Goal: Task Accomplishment & Management: Manage account settings

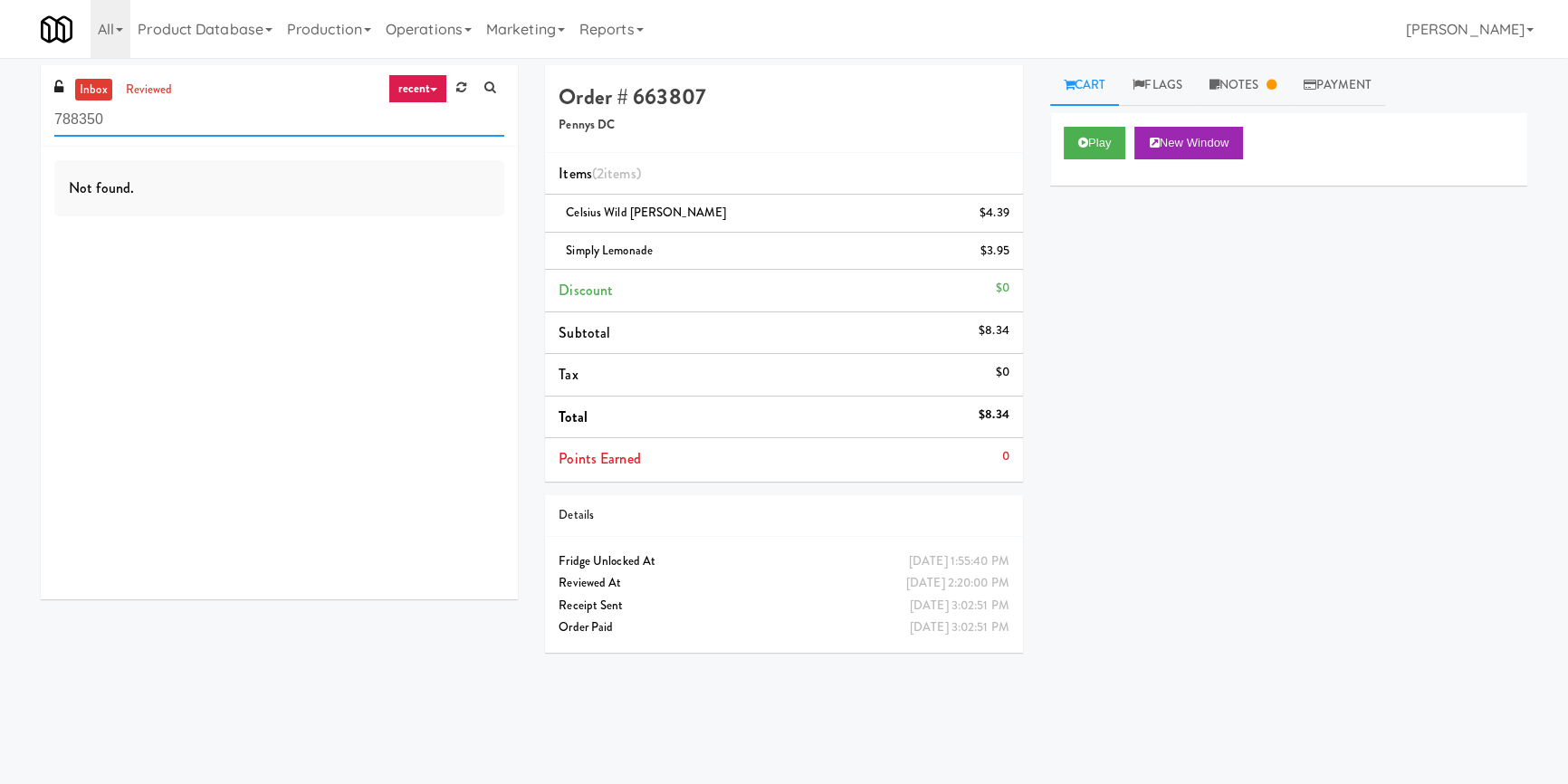
paste input "Stonebriar #1 Cooler"
drag, startPoint x: 137, startPoint y: 114, endPoint x: 0, endPoint y: 119, distance: 137.1
click at [0, 119] on div "inbox reviewed recent all unclear take inventory issue suspicious failed recent…" at bounding box center [784, 421] width 1568 height 712
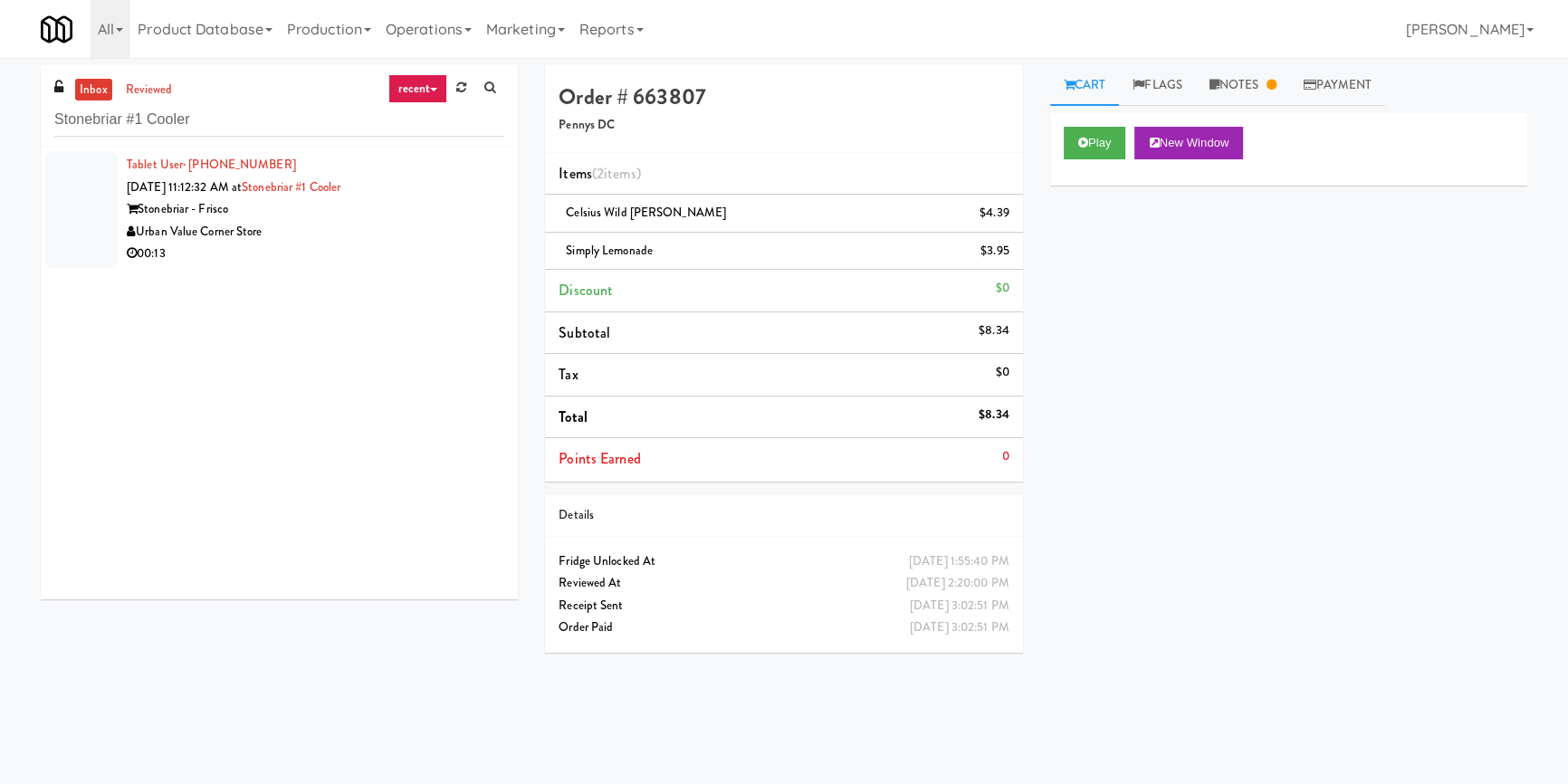
click at [413, 240] on div "Urban Value Corner Store" at bounding box center [315, 232] width 378 height 23
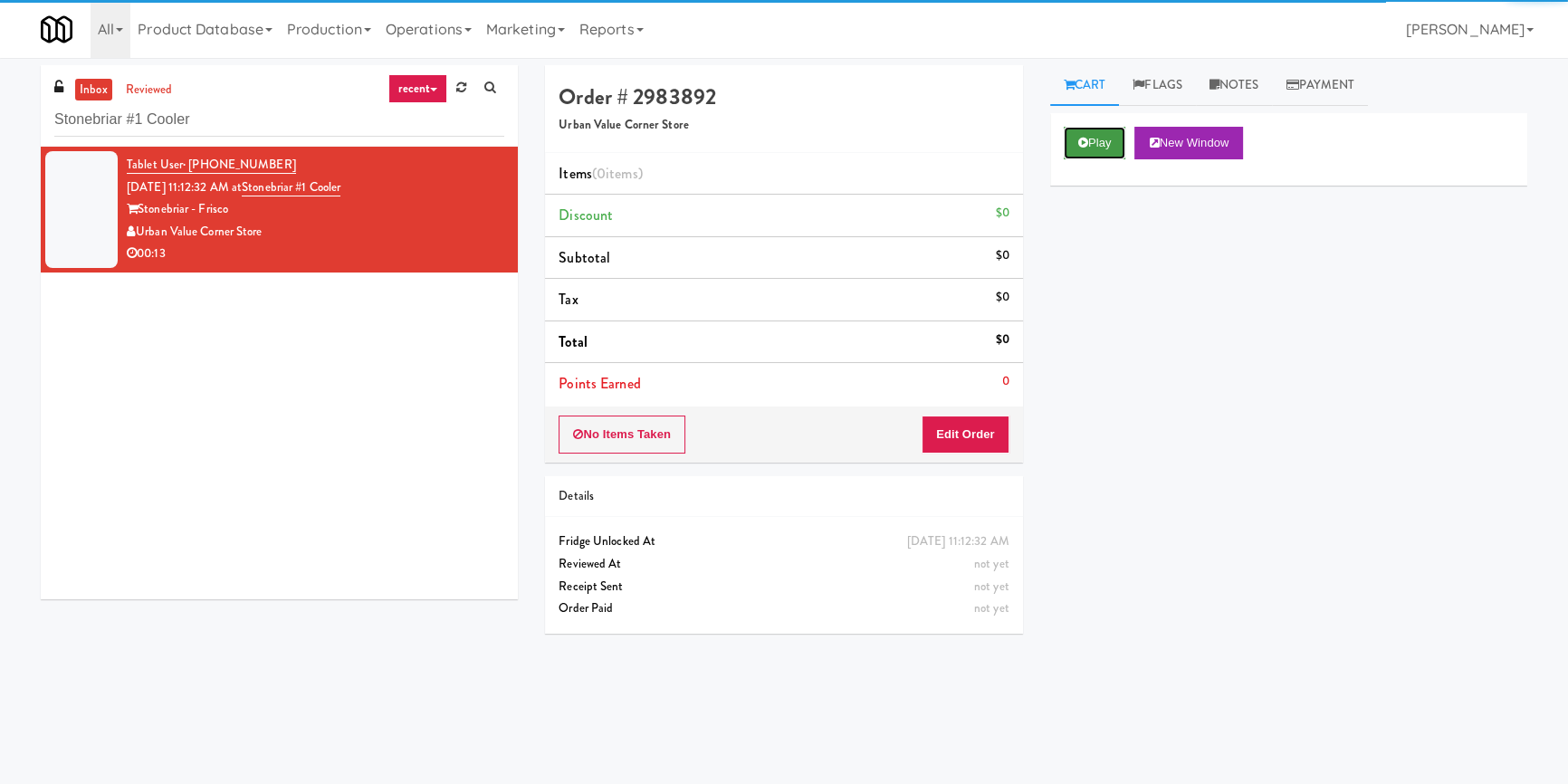
click at [1087, 147] on button "Play" at bounding box center [1095, 142] width 63 height 32
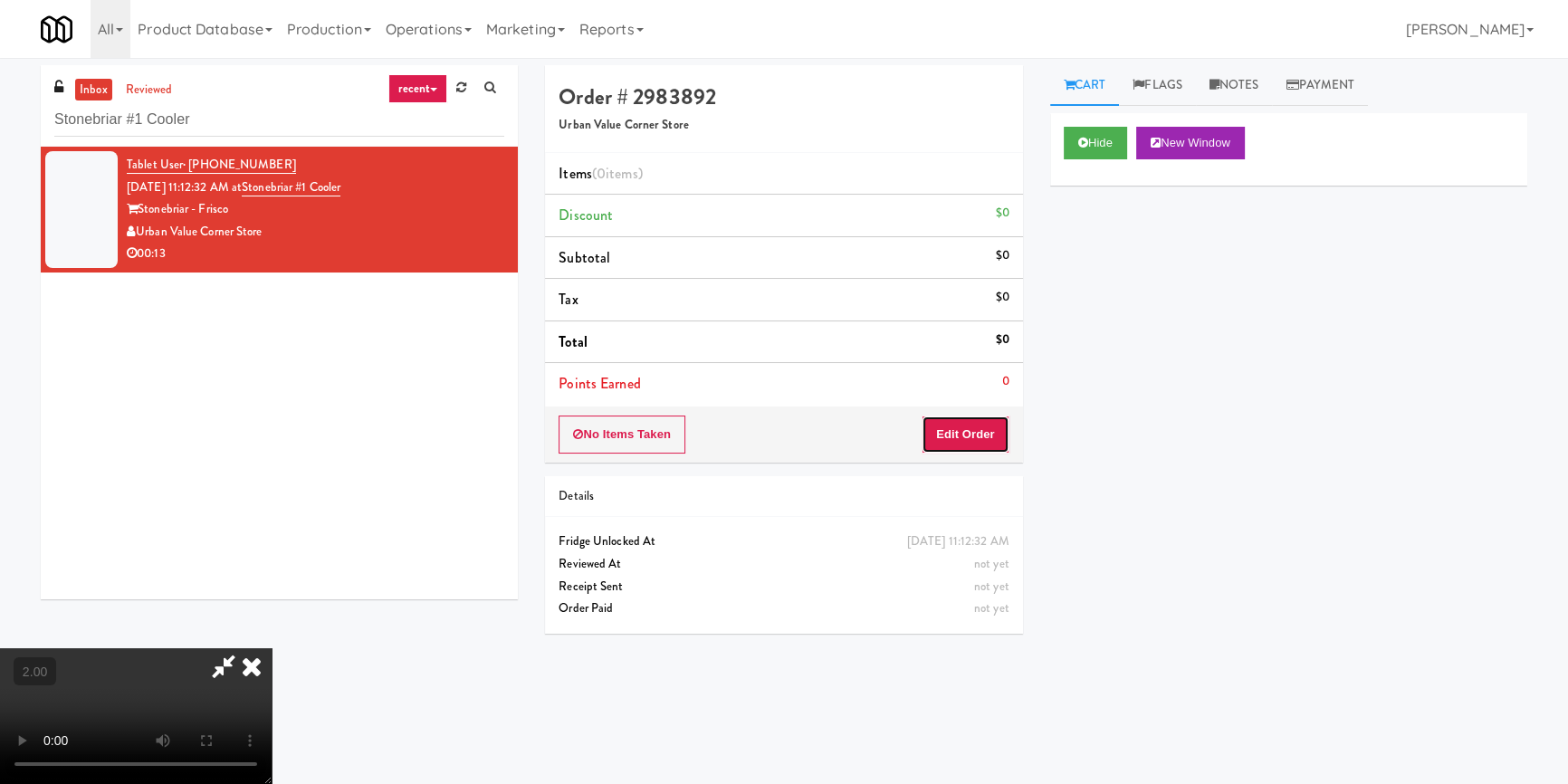
click at [953, 442] on button "Edit Order" at bounding box center [966, 434] width 88 height 38
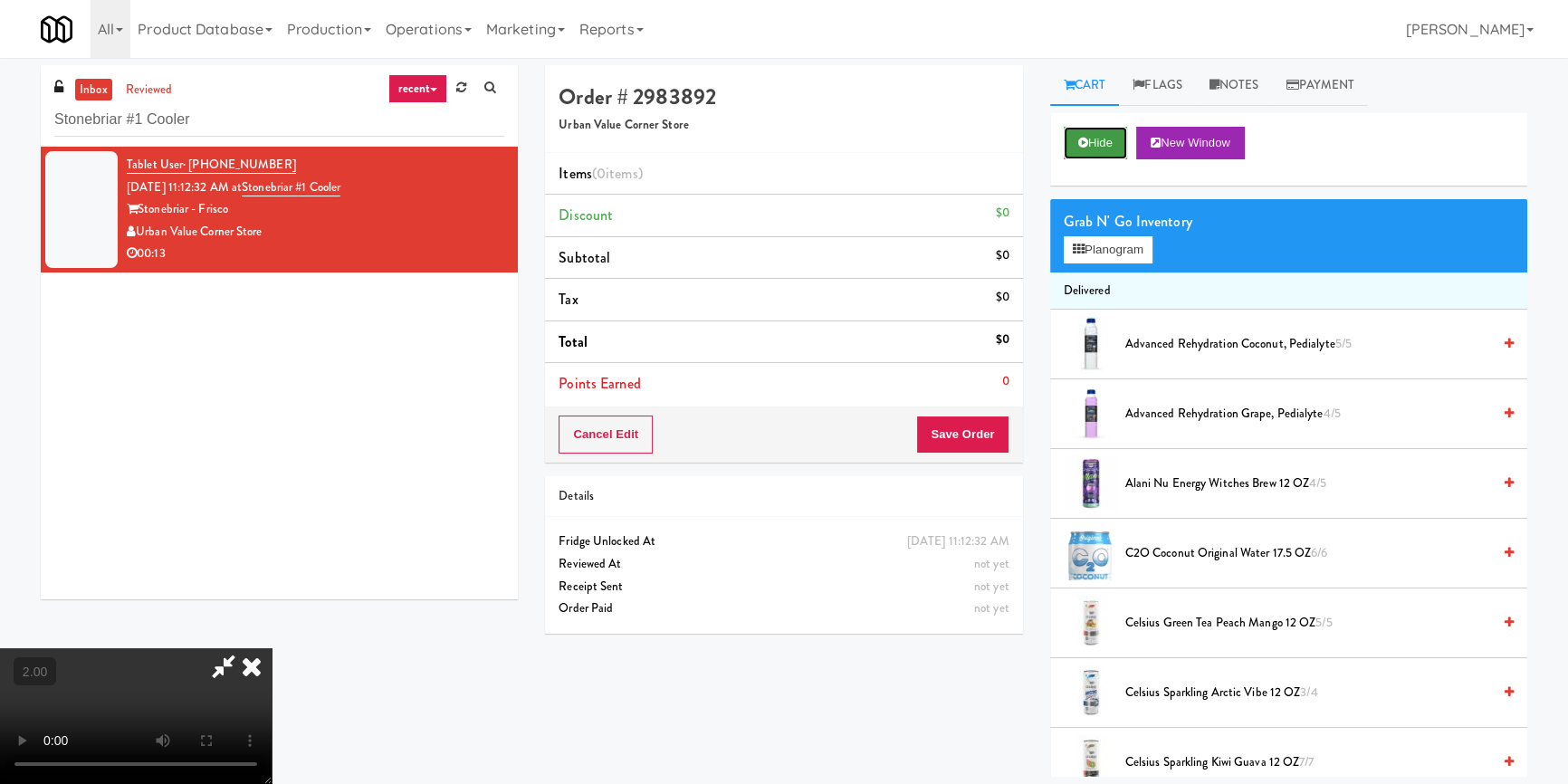
click at [1105, 143] on button "Hide" at bounding box center [1095, 142] width 64 height 32
drag, startPoint x: 1105, startPoint y: 143, endPoint x: 1091, endPoint y: 150, distance: 15.7
click at [1097, 146] on button "Hide" at bounding box center [1095, 142] width 64 height 32
click at [271, 648] on video at bounding box center [135, 715] width 271 height 136
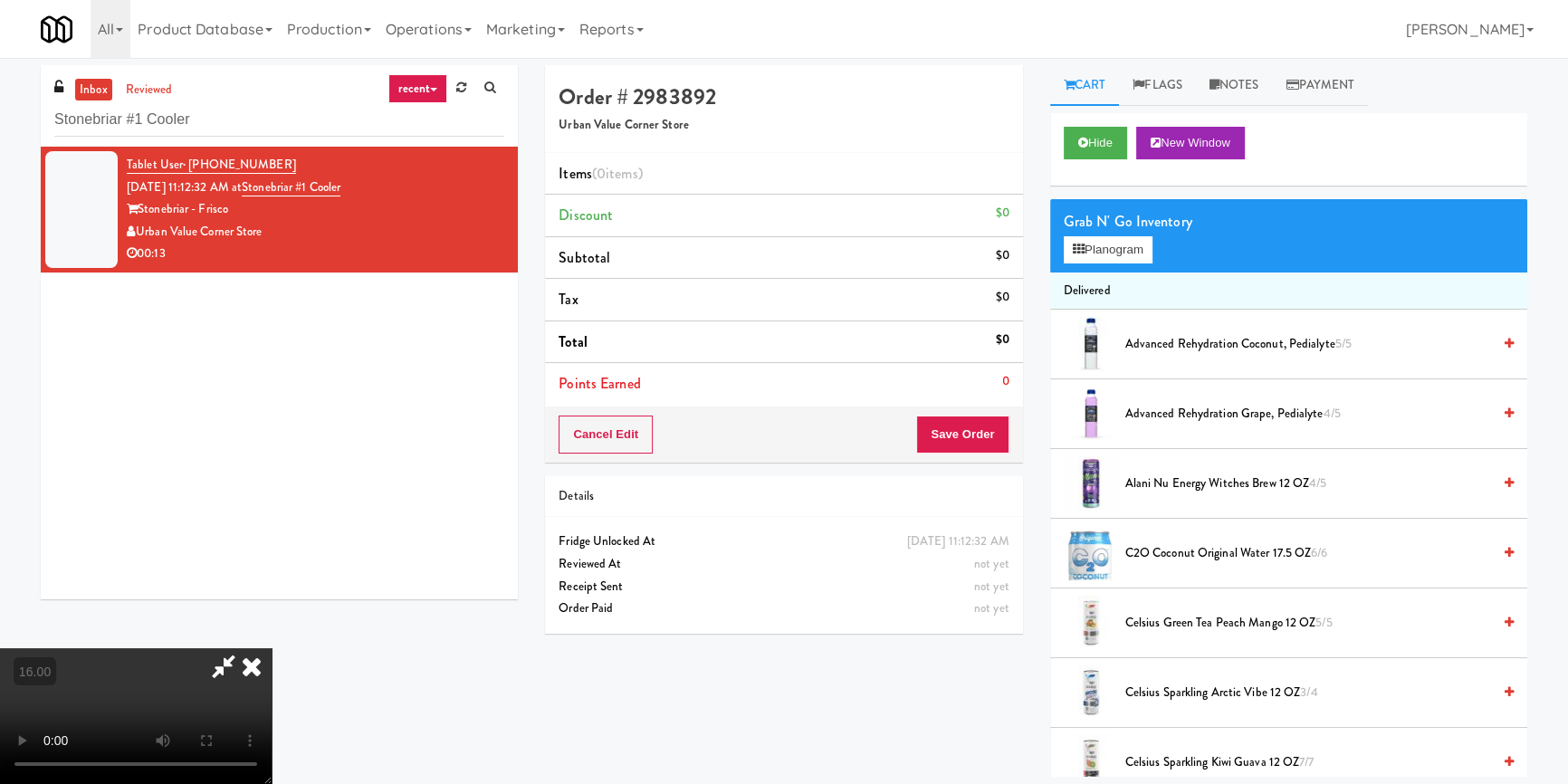
click at [196, 648] on video at bounding box center [135, 715] width 271 height 136
click at [175, 648] on video at bounding box center [135, 715] width 271 height 136
click at [181, 648] on video at bounding box center [135, 715] width 271 height 136
click at [1094, 237] on button "Planogram" at bounding box center [1108, 250] width 89 height 27
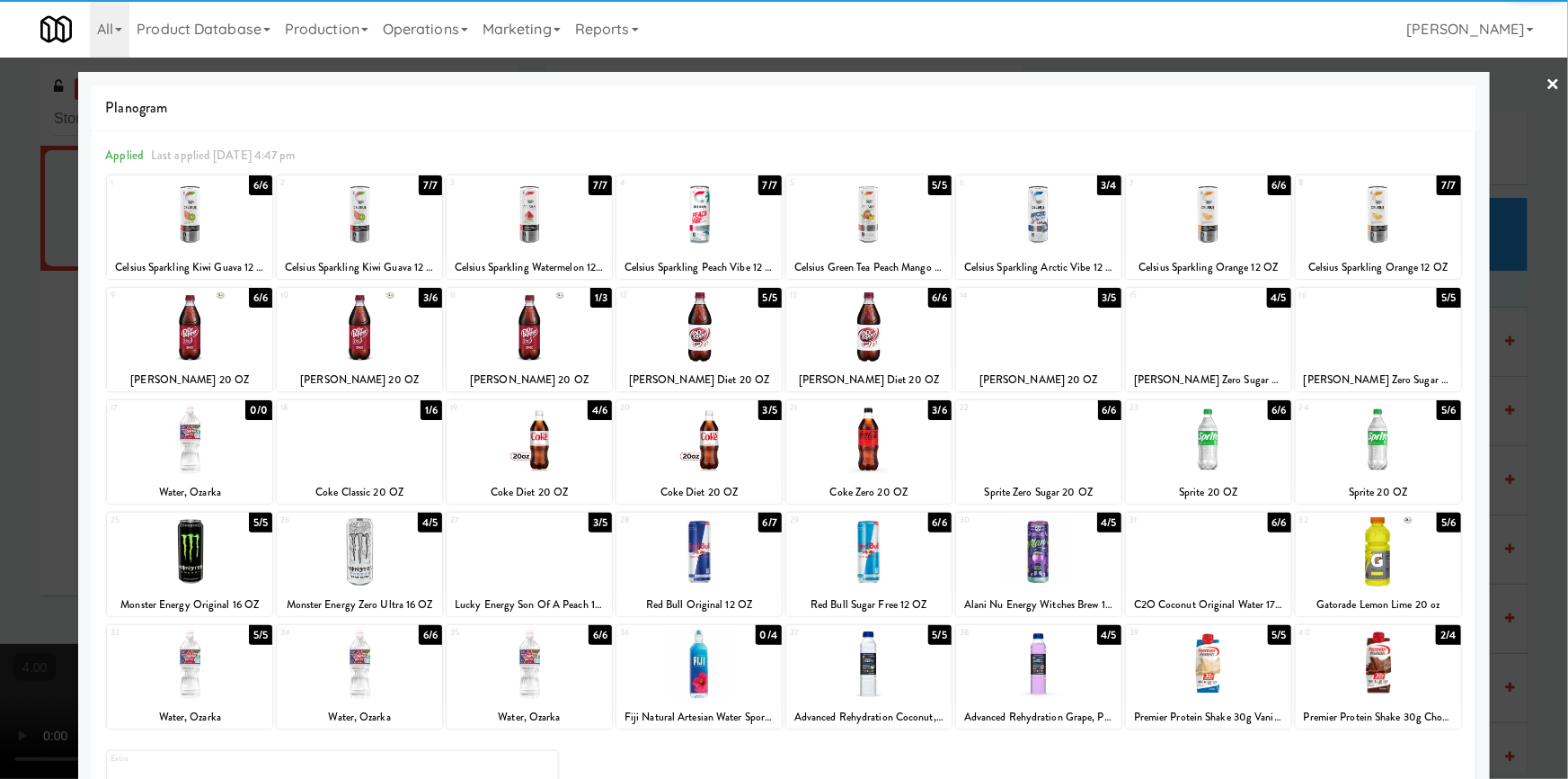
click at [369, 206] on div at bounding box center [360, 214] width 165 height 69
click at [548, 648] on div at bounding box center [529, 663] width 165 height 69
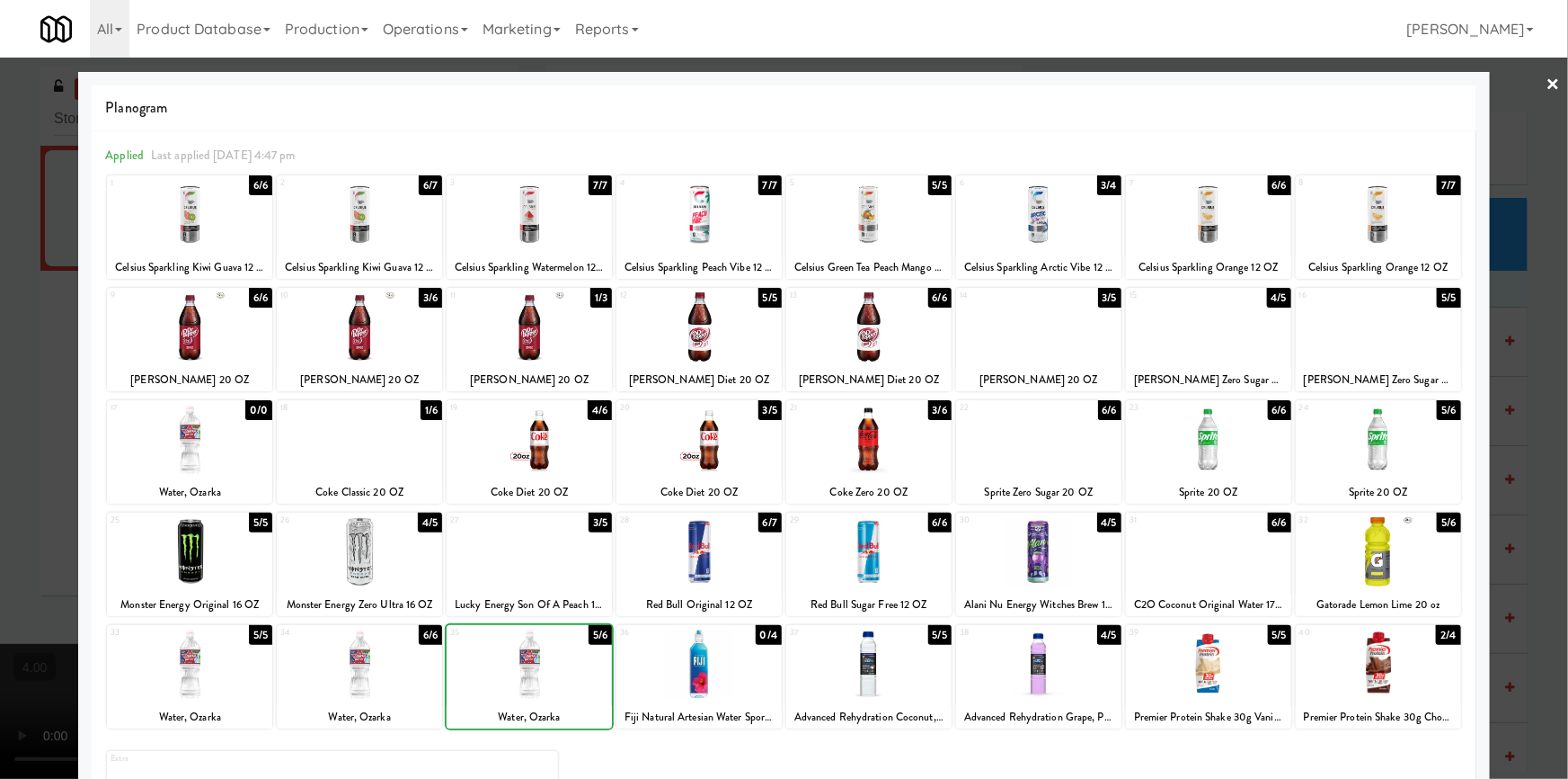
click at [548, 648] on div at bounding box center [529, 663] width 165 height 69
drag, startPoint x: 5, startPoint y: 128, endPoint x: 241, endPoint y: 112, distance: 236.5
click at [6, 128] on div at bounding box center [784, 389] width 1568 height 779
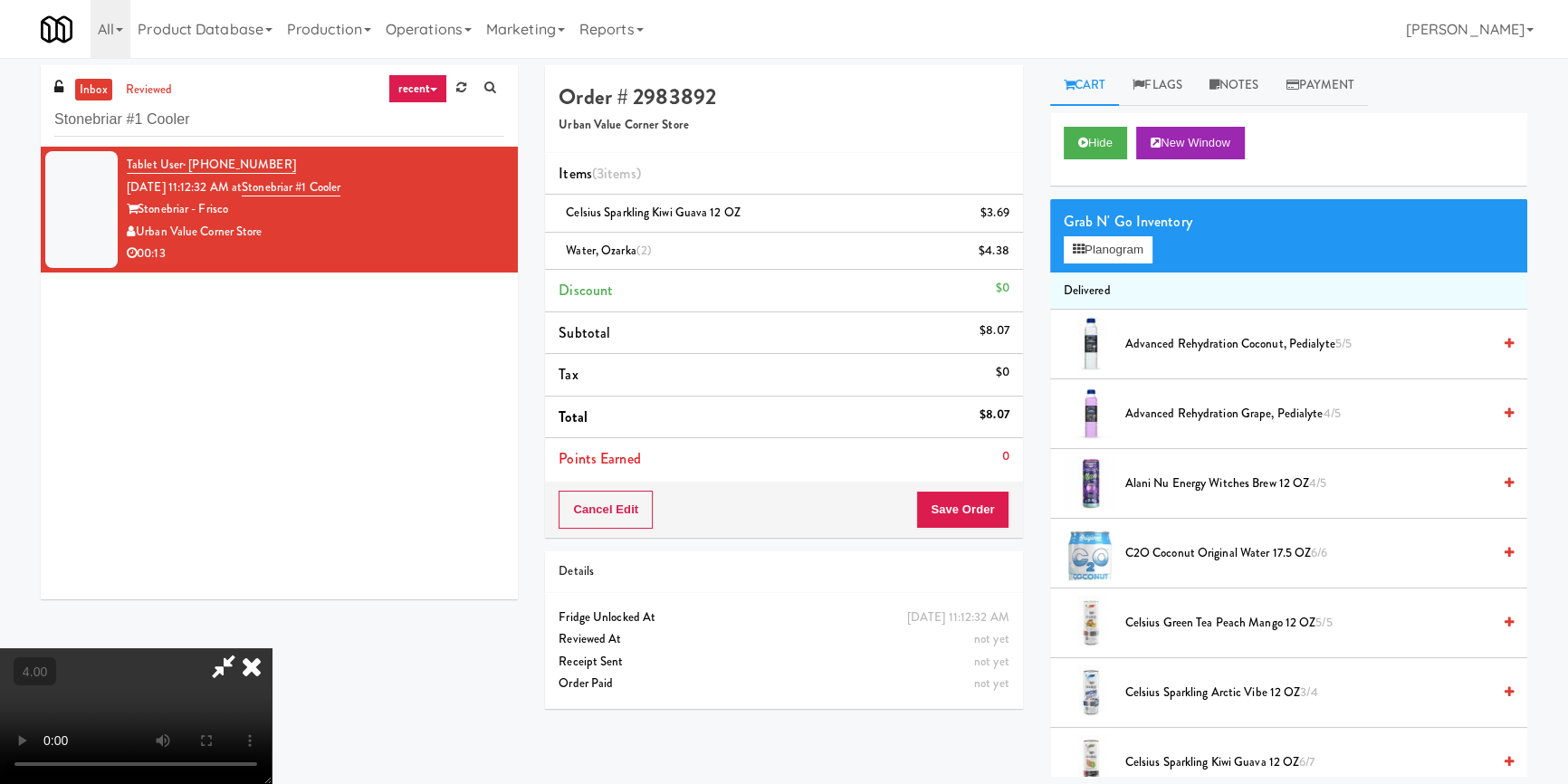
click at [271, 648] on icon at bounding box center [252, 666] width 40 height 36
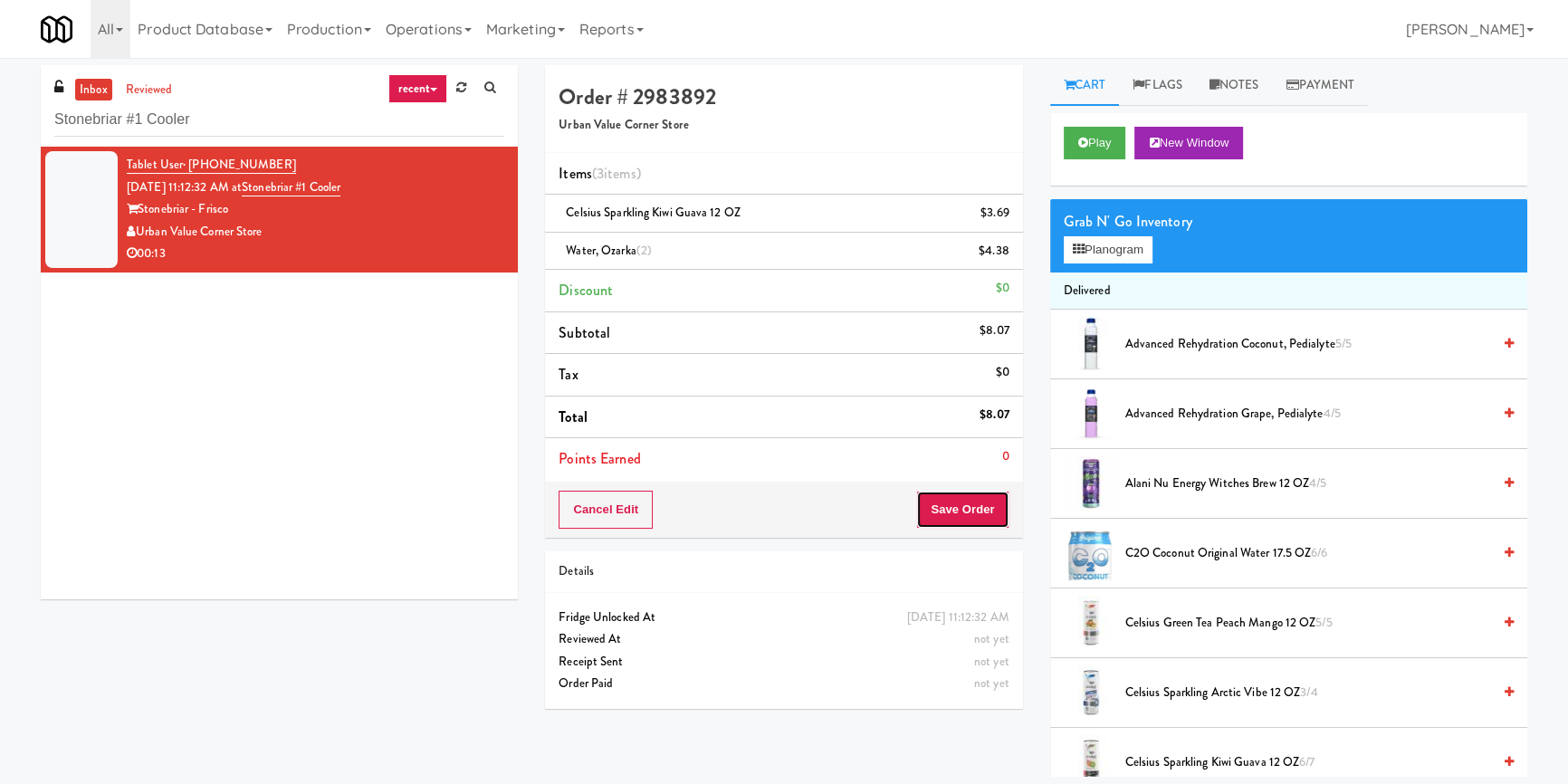
click at [960, 497] on button "Save Order" at bounding box center [963, 509] width 92 height 38
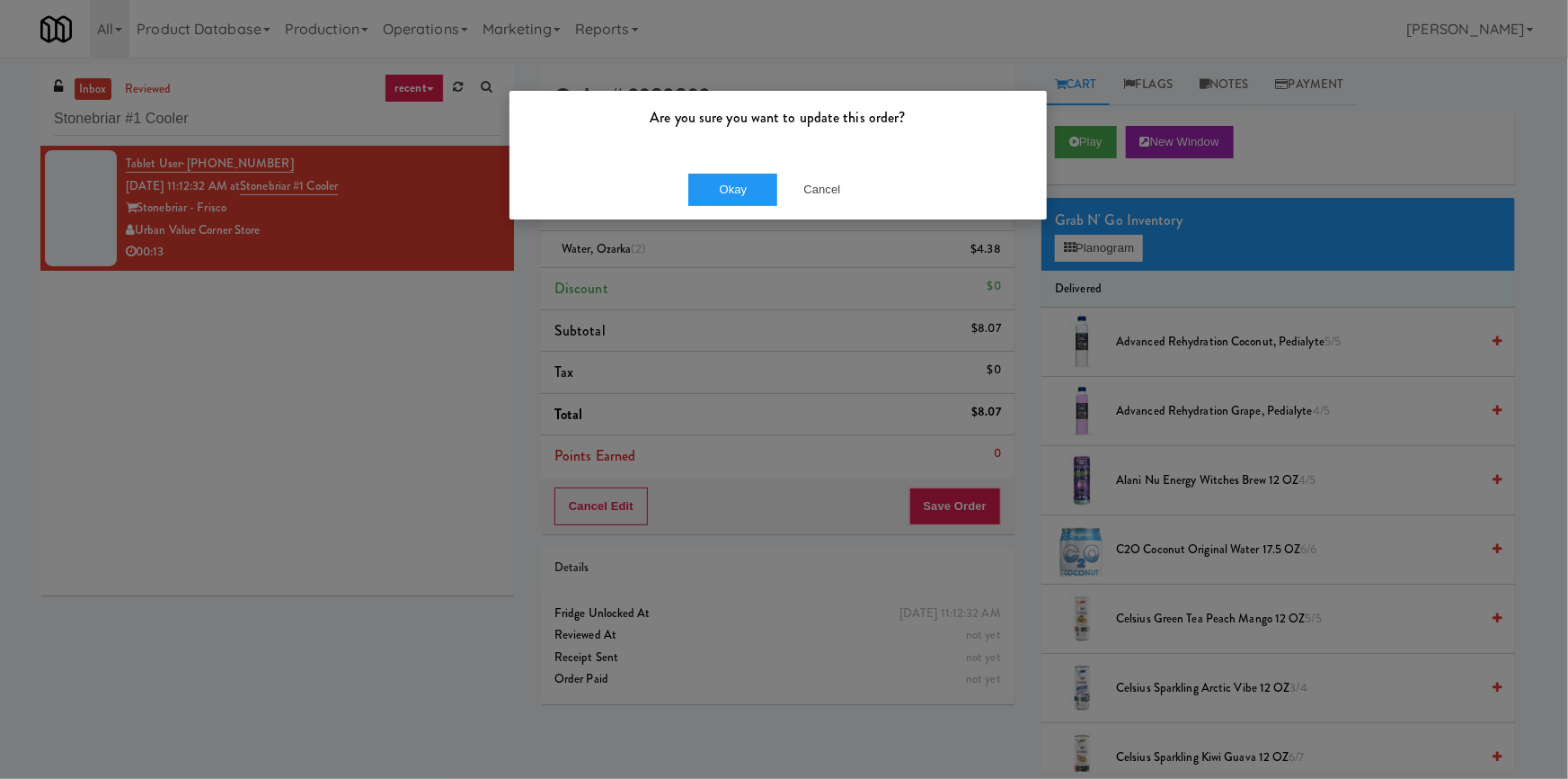
click at [744, 169] on div "Okay Cancel" at bounding box center [778, 190] width 538 height 60
click at [725, 192] on button "Okay" at bounding box center [733, 189] width 89 height 32
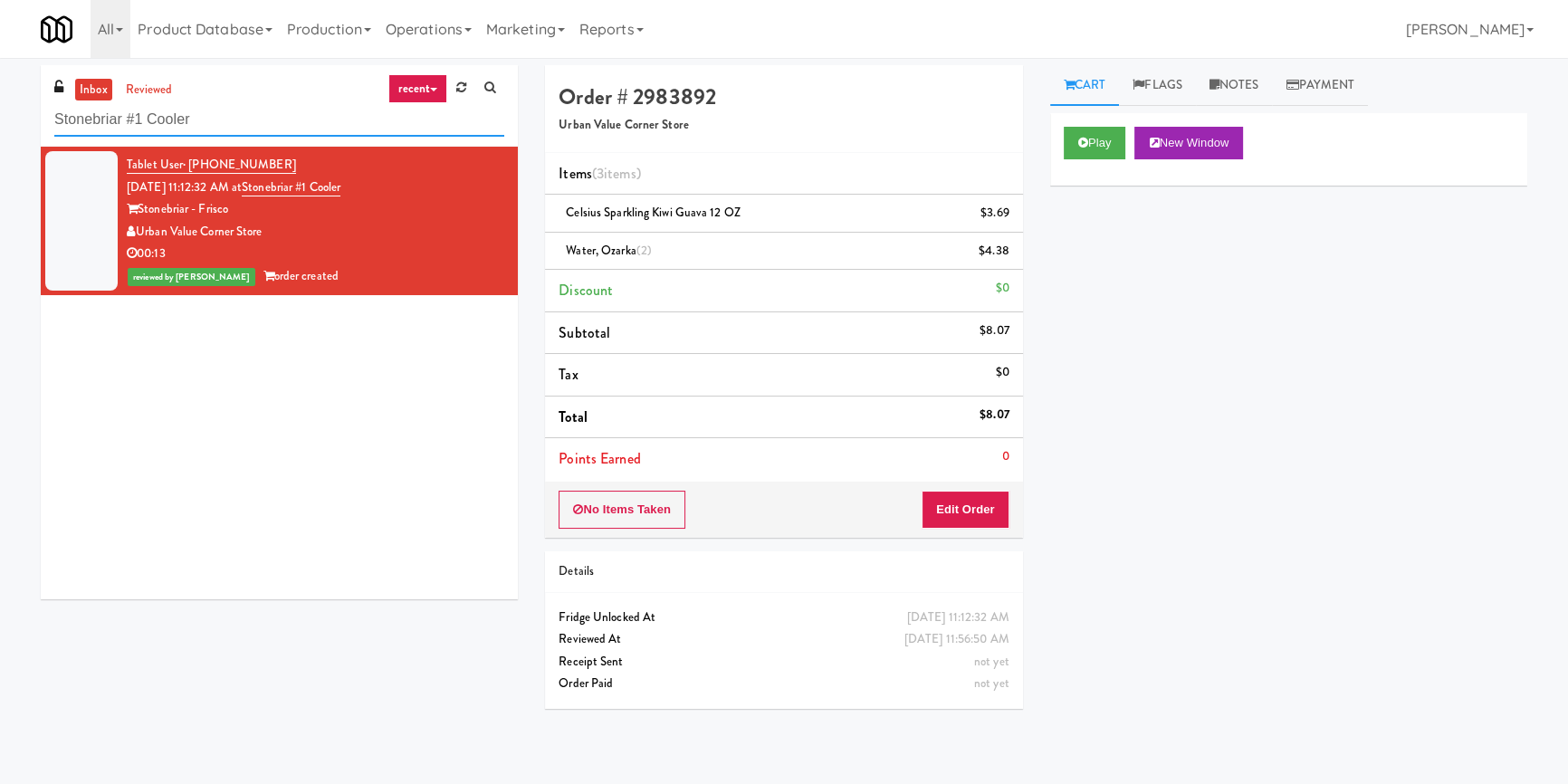
paste input "IKEA Burlington Store"
drag, startPoint x: 243, startPoint y: 133, endPoint x: 3, endPoint y: 135, distance: 240.0
click at [0, 134] on div "inbox reviewed recent all unclear take inventory issue suspicious failed recent…" at bounding box center [784, 421] width 1568 height 712
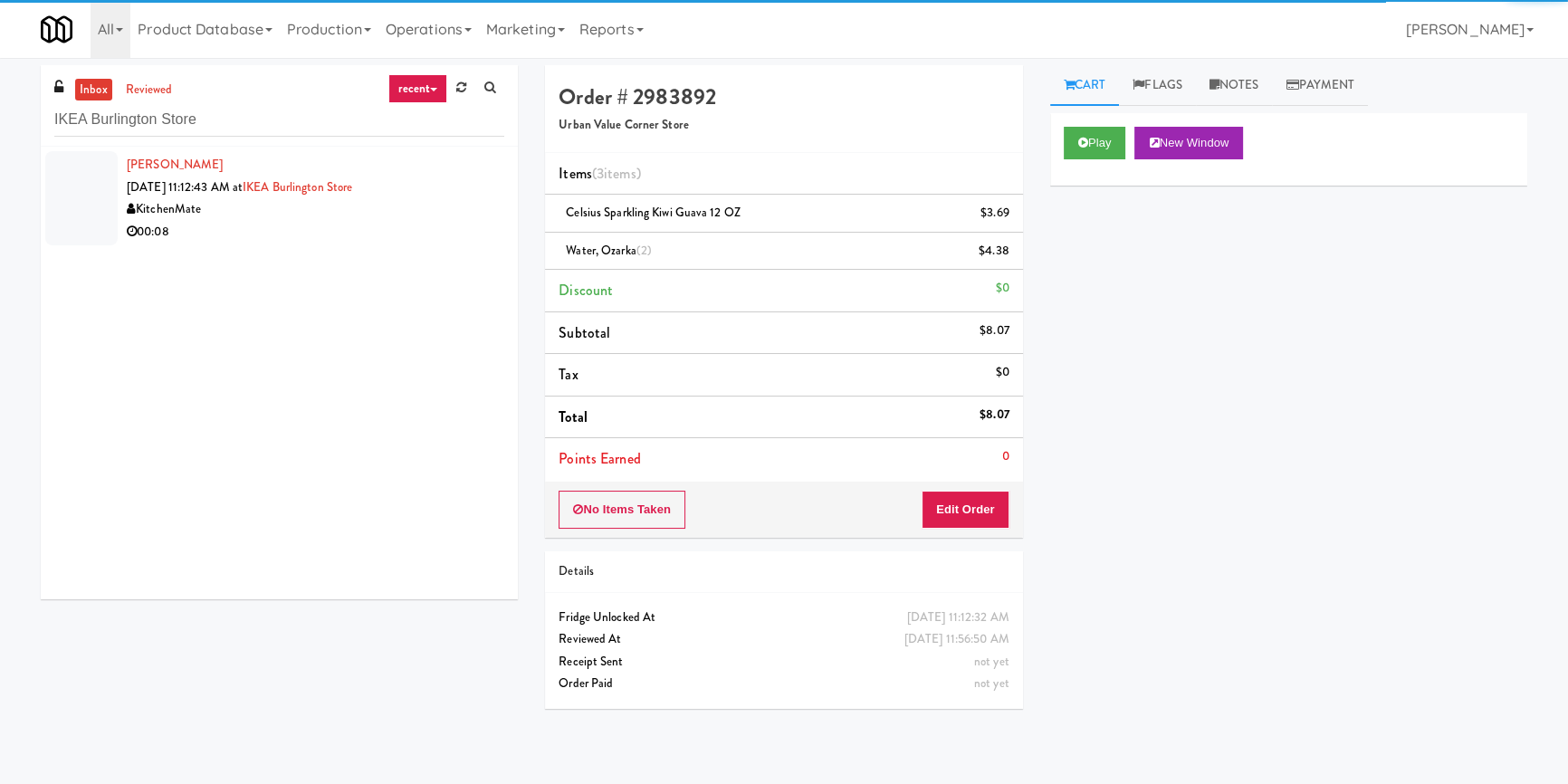
click at [451, 248] on li "[PERSON_NAME] [DATE] 11:12:43 AM at [GEOGRAPHIC_DATA] 00:08" at bounding box center [279, 198] width 477 height 103
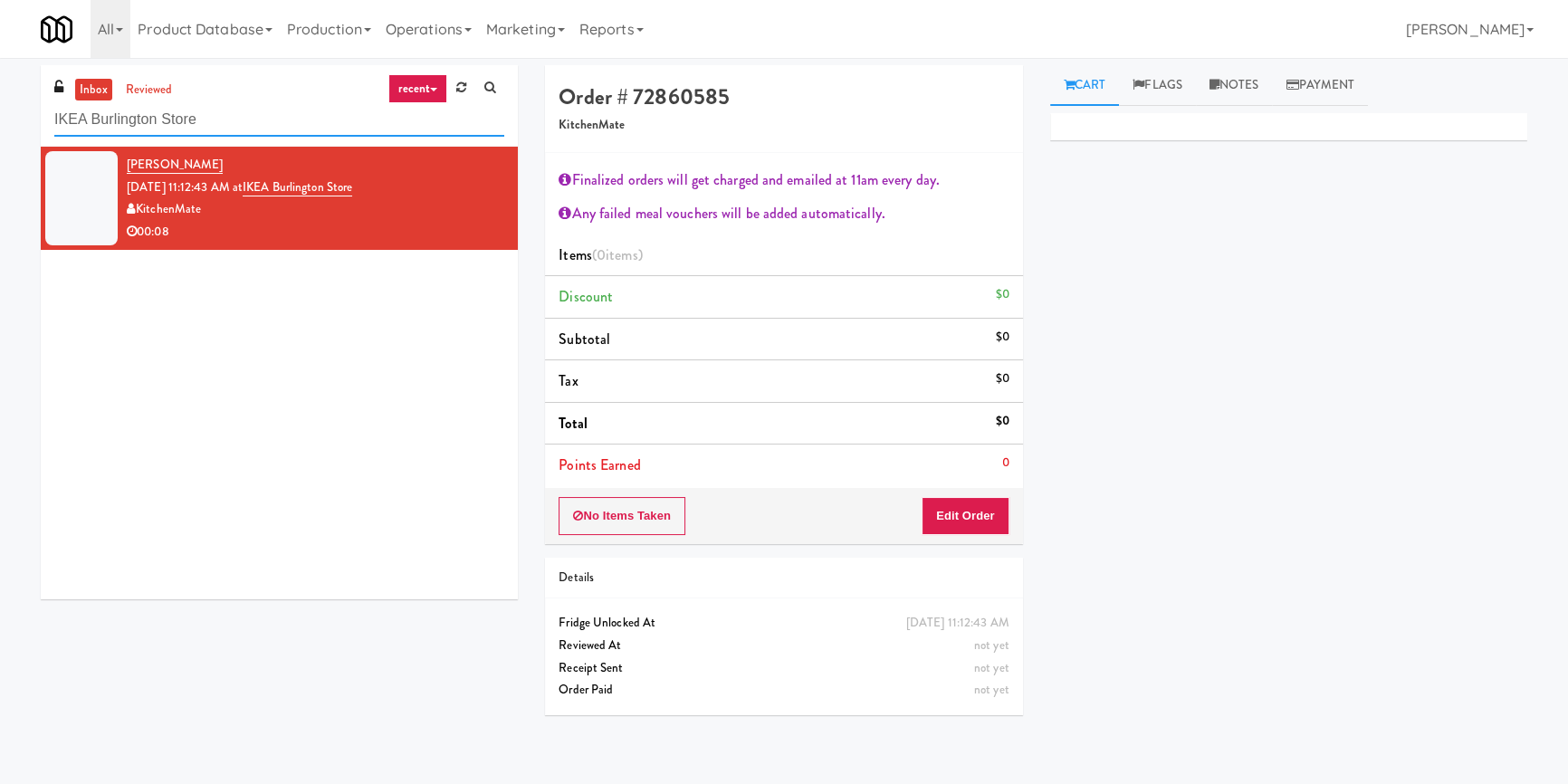
drag, startPoint x: 259, startPoint y: 129, endPoint x: 0, endPoint y: 127, distance: 259.0
click at [0, 127] on div "inbox reviewed recent all unclear take inventory issue suspicious failed recent…" at bounding box center [784, 421] width 1568 height 712
paste input "Sage - Left -Fridg"
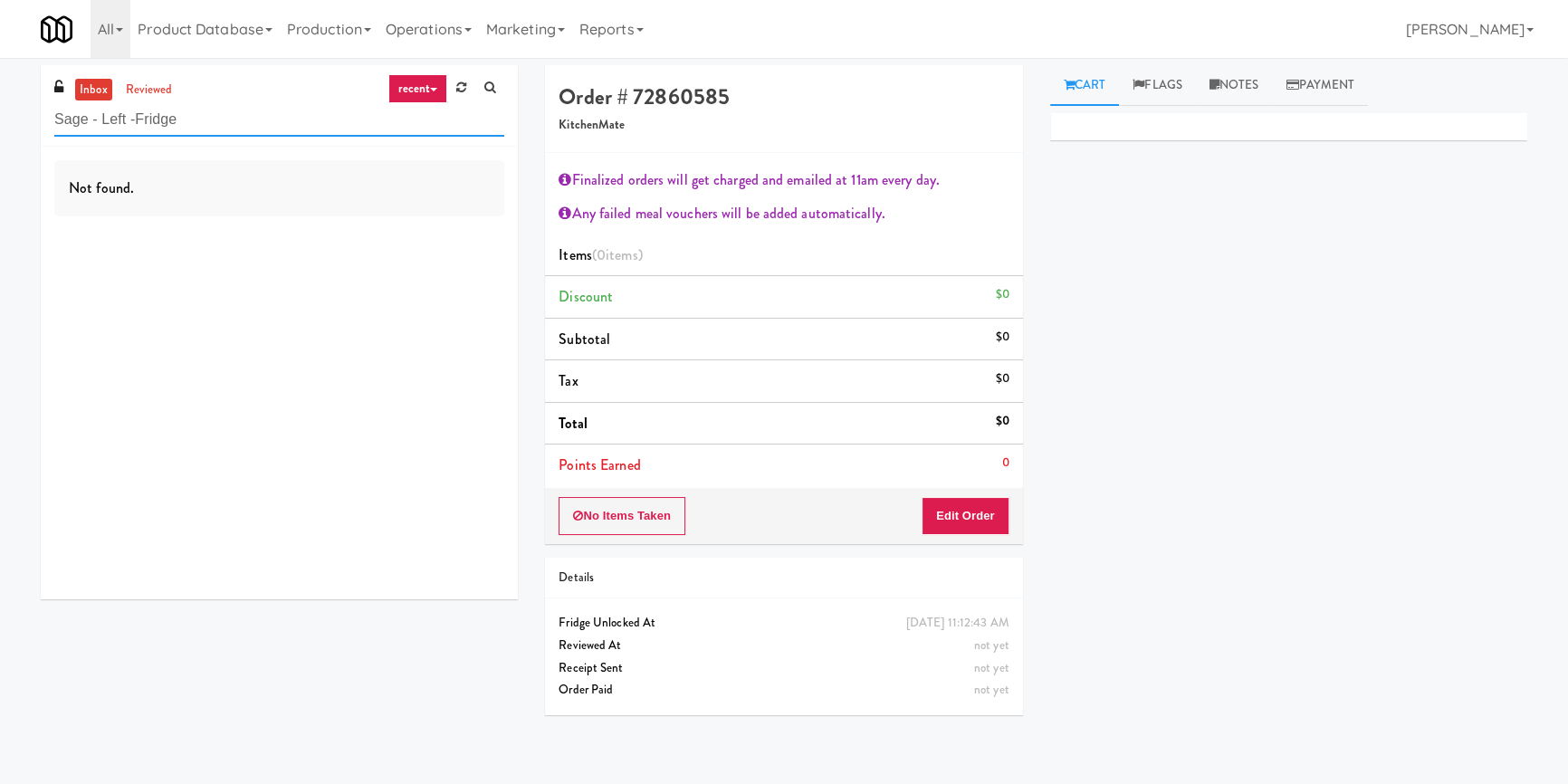
type input "Sage - Left -Fridge"
click at [439, 221] on div "Not found." at bounding box center [279, 373] width 477 height 452
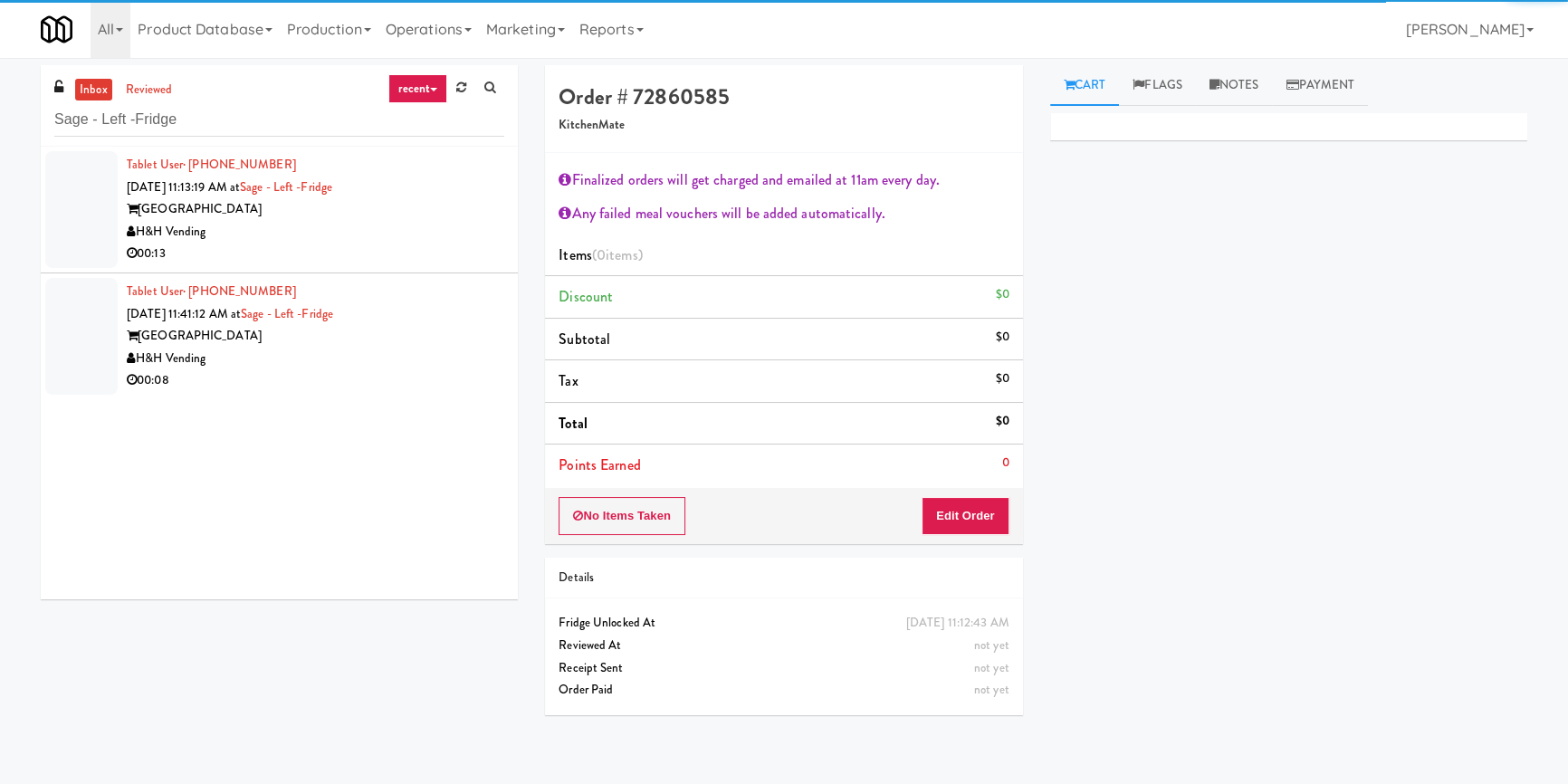
click at [441, 221] on div "H&H Vending" at bounding box center [315, 232] width 378 height 23
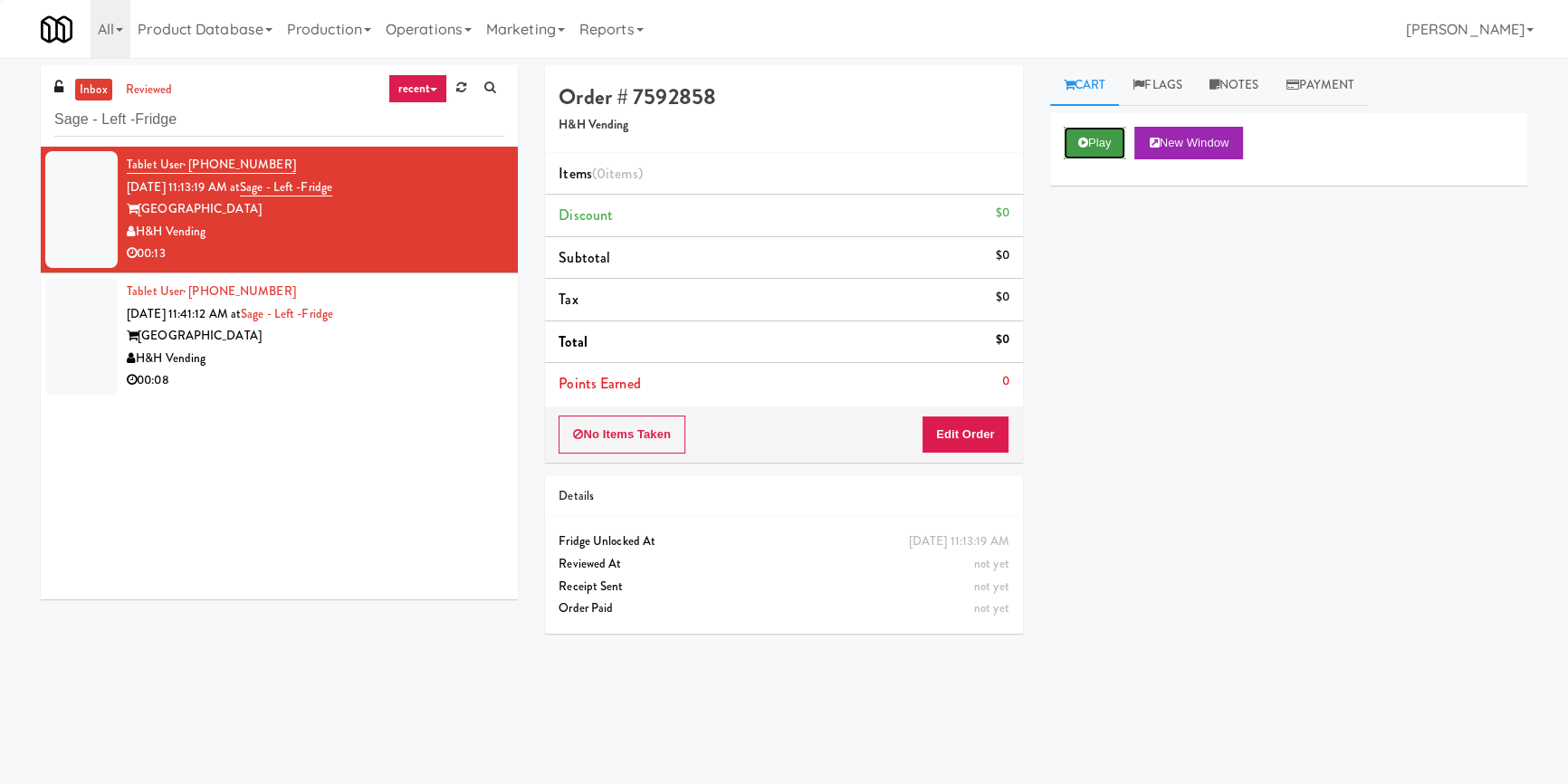
click at [1070, 140] on button "Play" at bounding box center [1095, 142] width 63 height 32
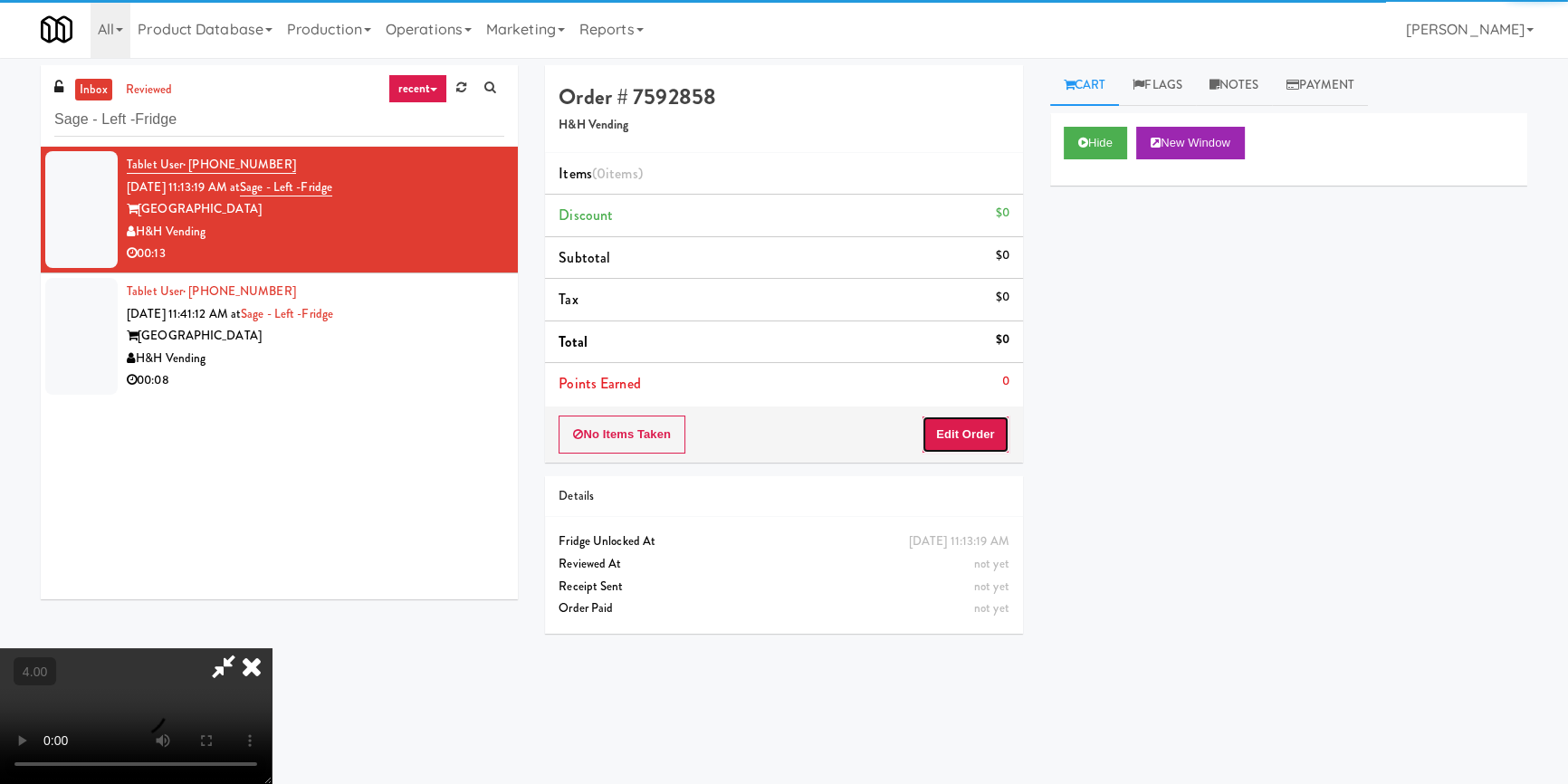
click at [966, 438] on button "Edit Order" at bounding box center [966, 434] width 88 height 38
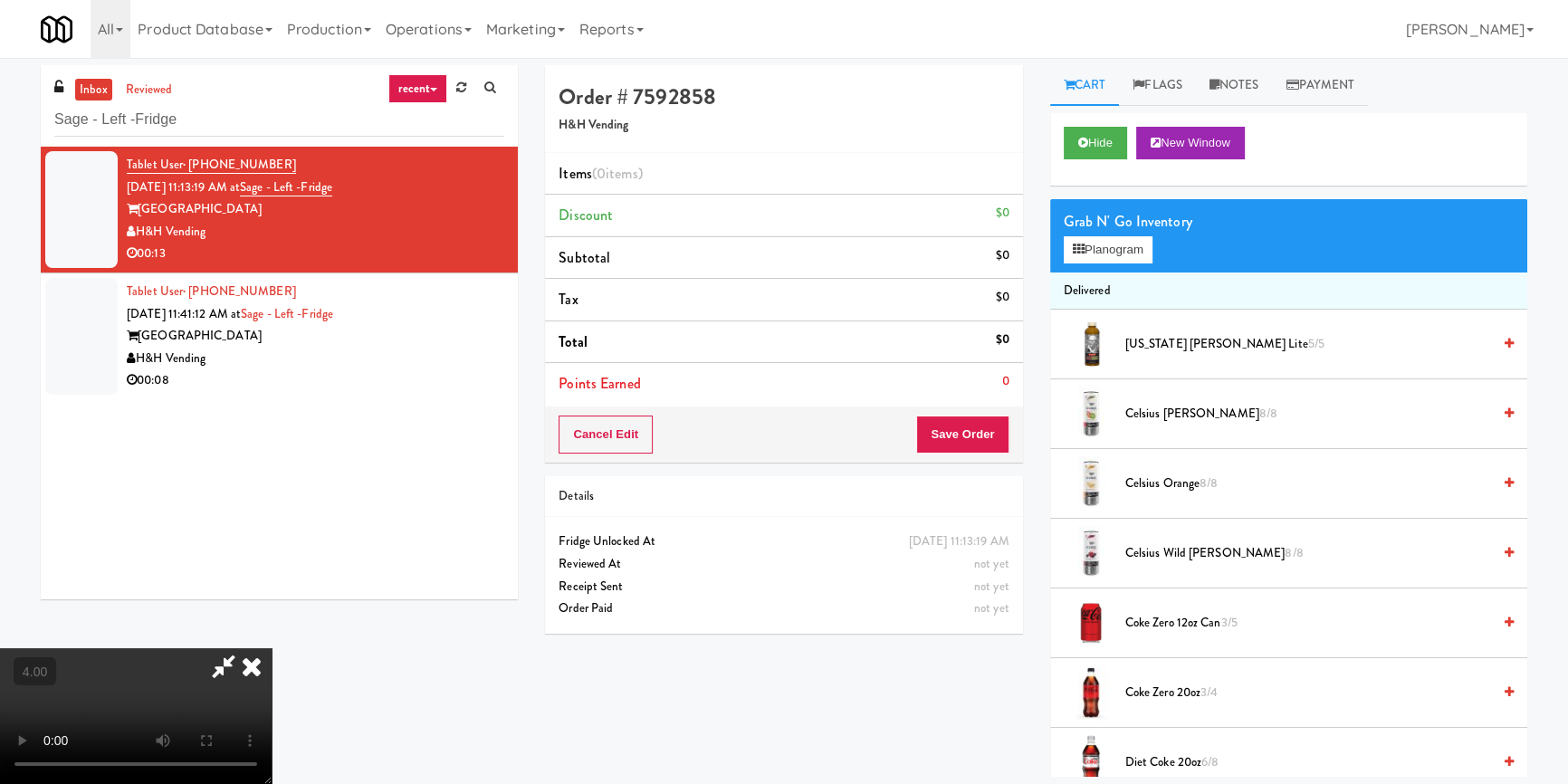
click at [271, 648] on video at bounding box center [135, 715] width 271 height 136
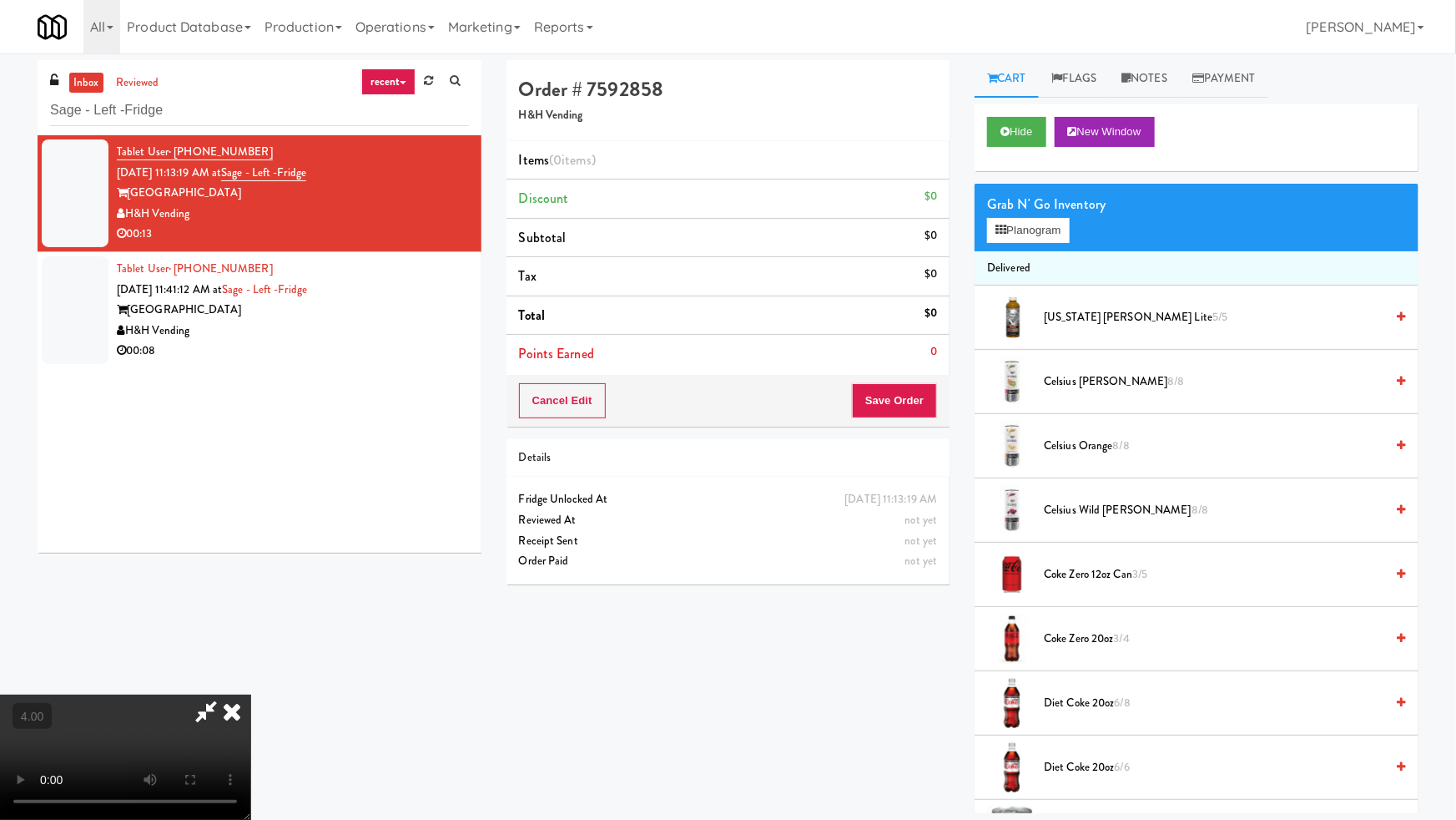
click at [250, 694] on video at bounding box center [125, 757] width 250 height 126
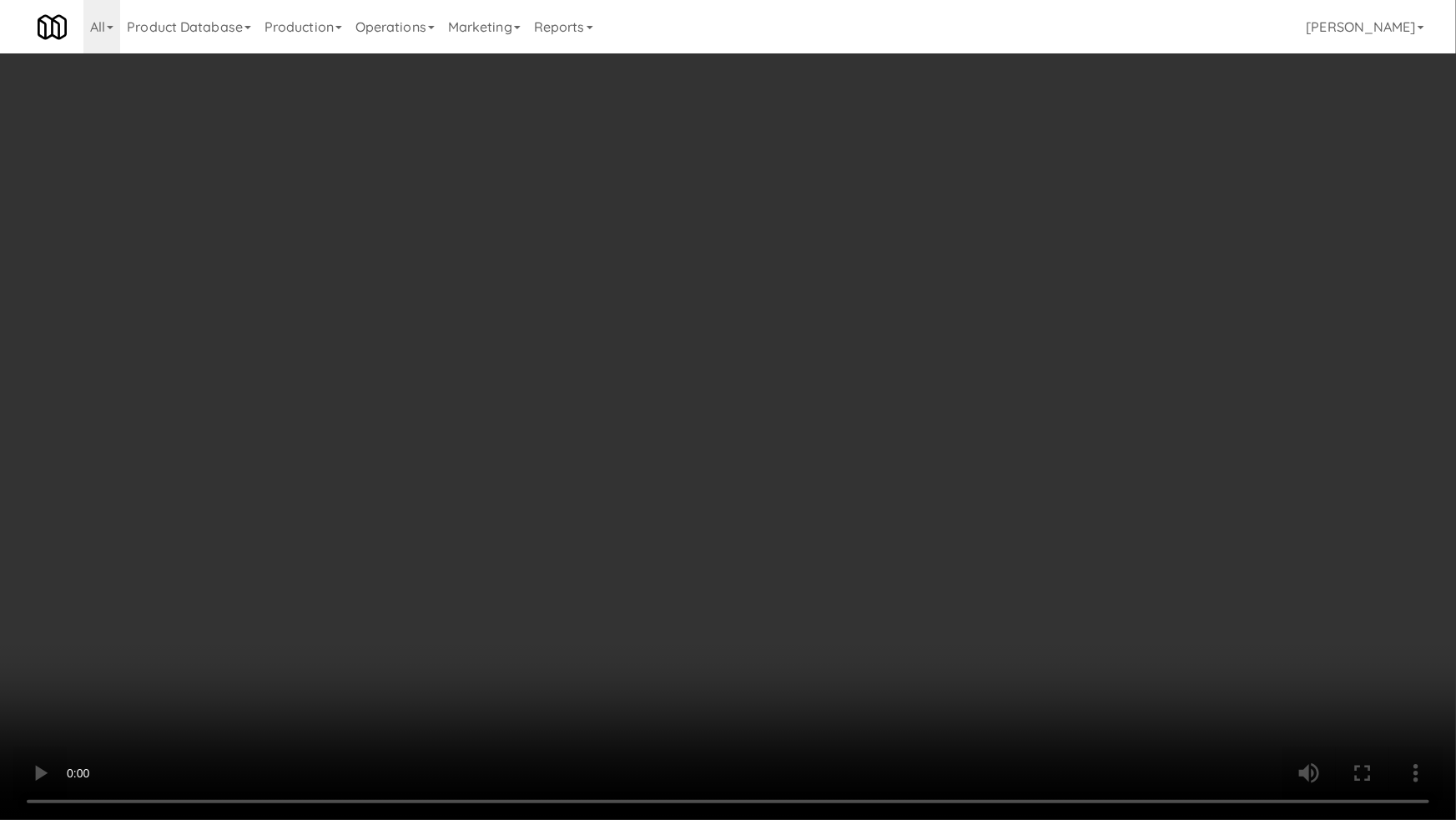
click at [545, 610] on video at bounding box center [728, 410] width 1456 height 820
drag, startPoint x: 472, startPoint y: 664, endPoint x: 476, endPoint y: 647, distance: 17.5
click at [473, 663] on video at bounding box center [728, 410] width 1456 height 820
click at [509, 641] on video at bounding box center [728, 410] width 1456 height 820
click at [519, 651] on video at bounding box center [728, 410] width 1456 height 820
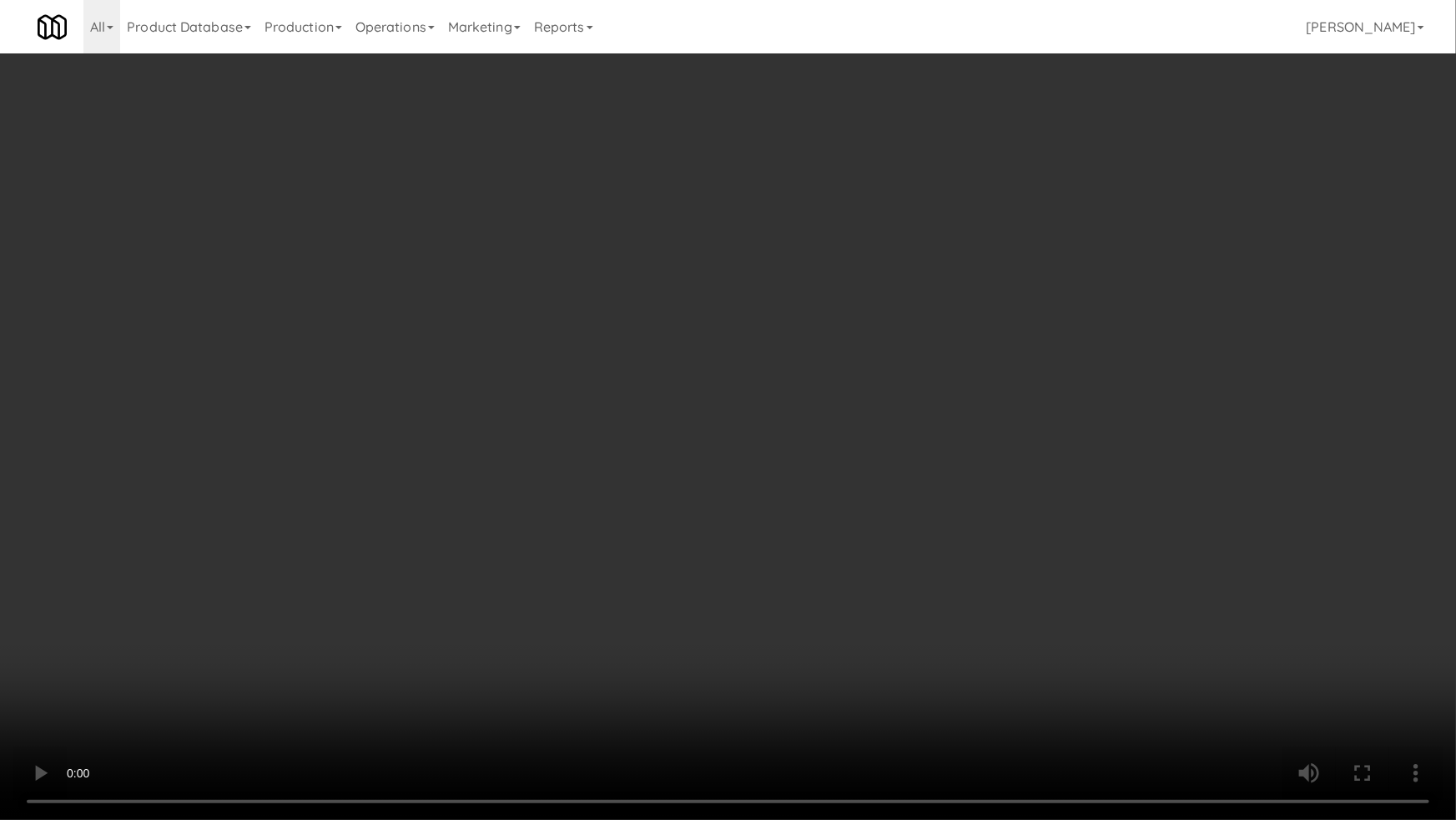
click at [401, 708] on video at bounding box center [728, 410] width 1456 height 820
click at [402, 653] on video at bounding box center [728, 410] width 1456 height 820
click at [322, 692] on video at bounding box center [728, 410] width 1456 height 820
click at [306, 667] on video at bounding box center [728, 410] width 1456 height 820
click at [306, 668] on video at bounding box center [728, 410] width 1456 height 820
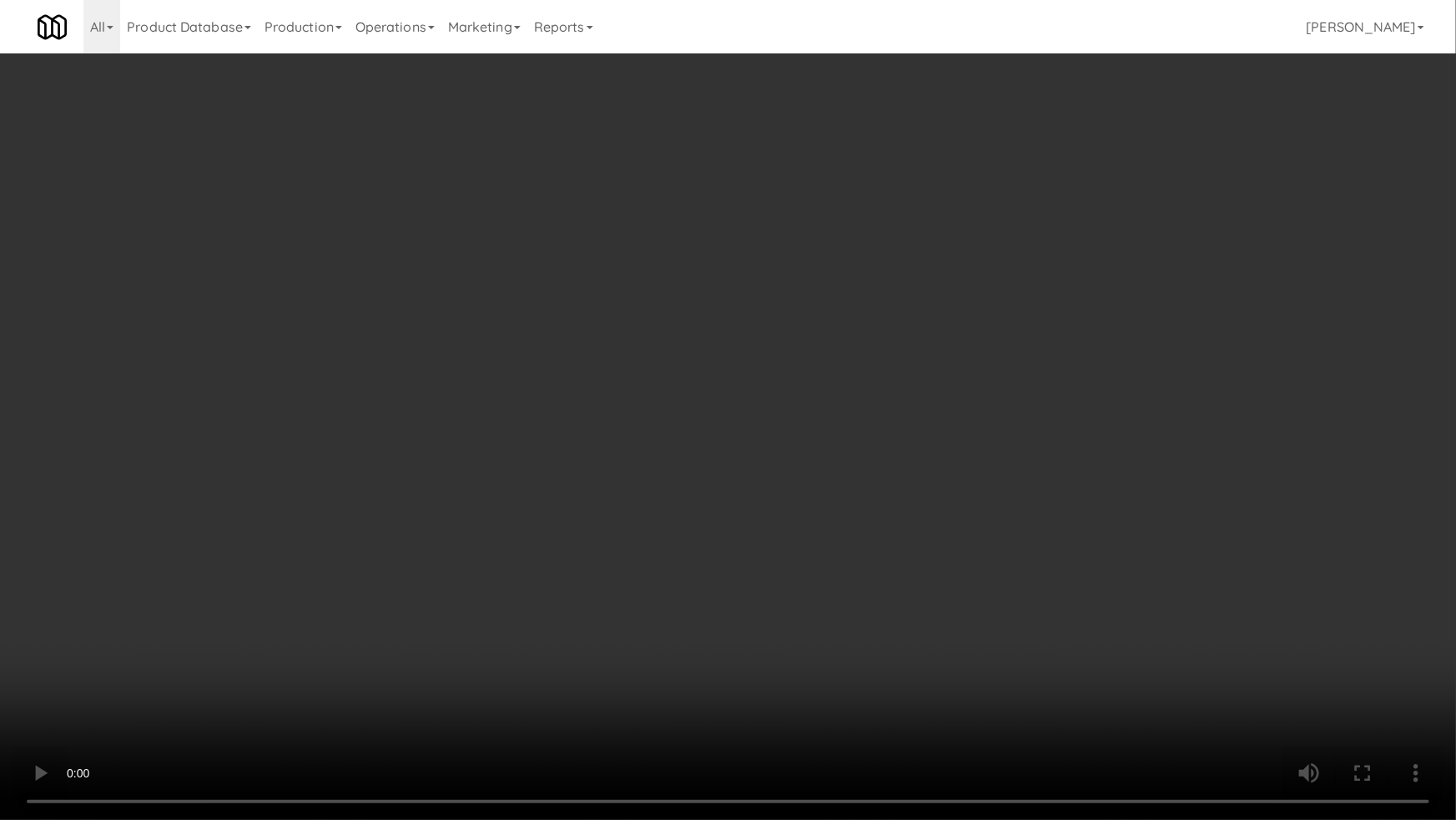
click at [314, 667] on video at bounding box center [728, 410] width 1456 height 820
click at [653, 706] on video at bounding box center [728, 410] width 1456 height 820
click at [651, 703] on video at bounding box center [728, 410] width 1456 height 820
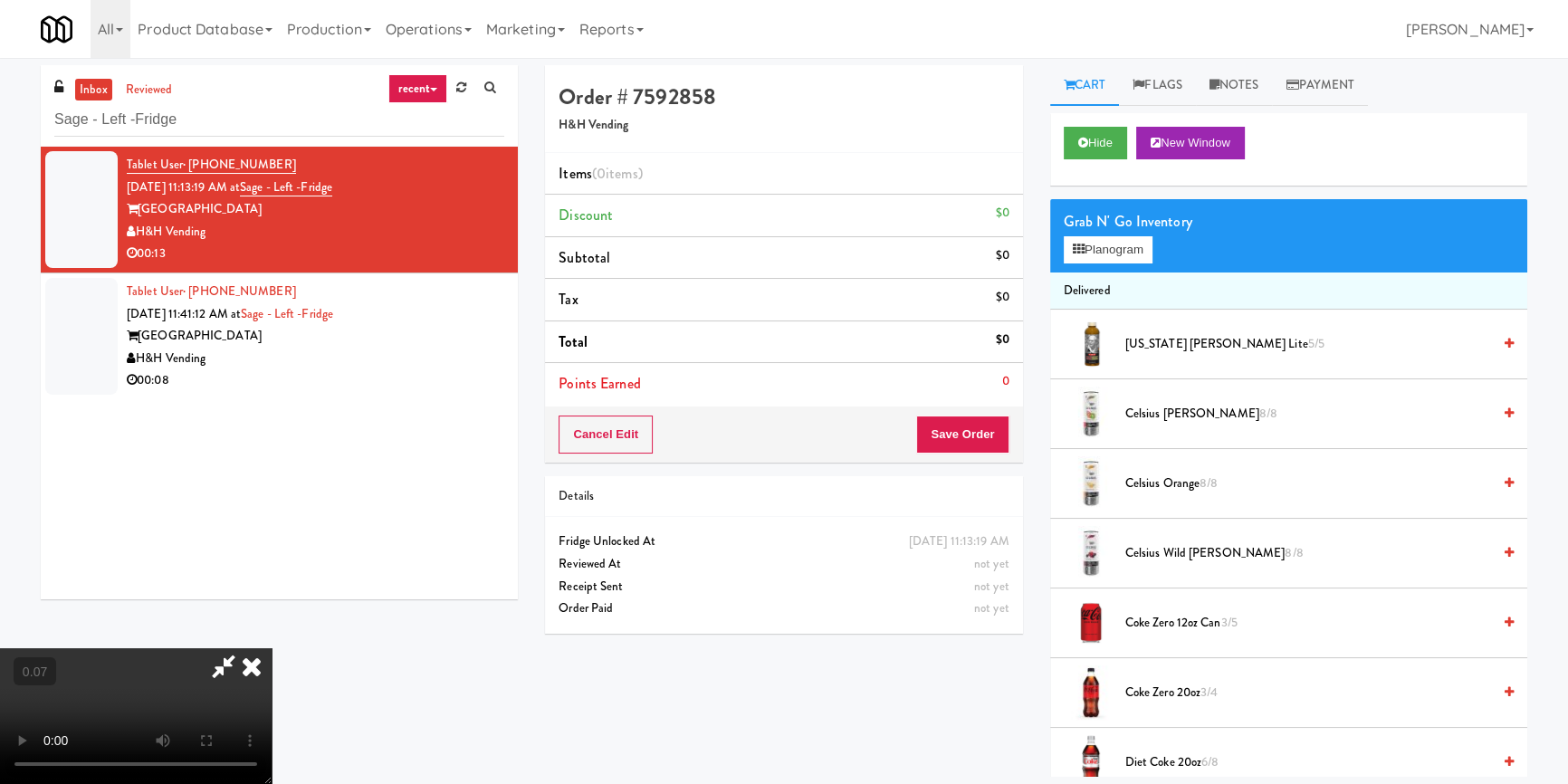
click at [271, 648] on icon at bounding box center [252, 666] width 40 height 36
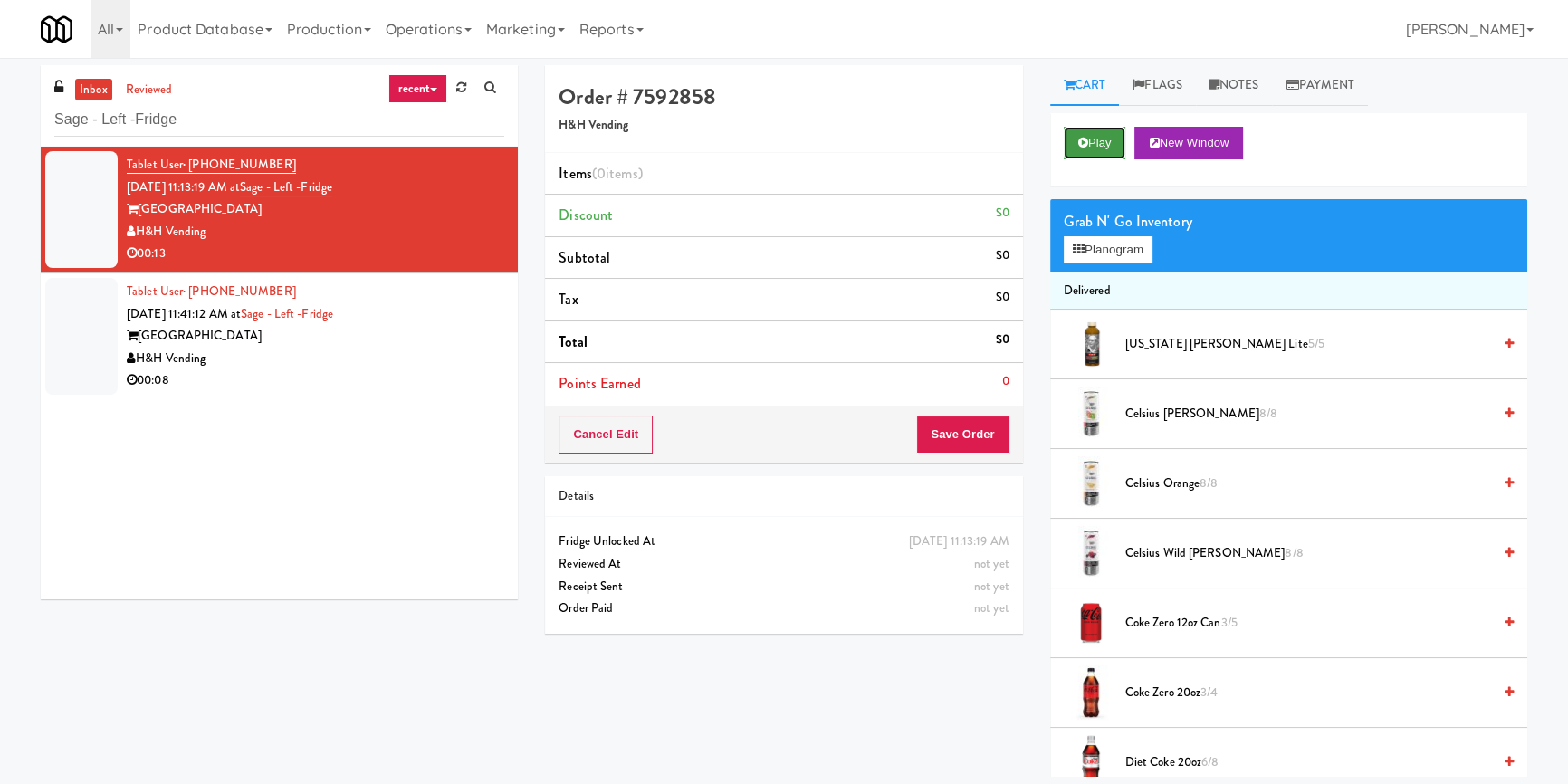
click at [1091, 146] on button "Play" at bounding box center [1095, 142] width 63 height 32
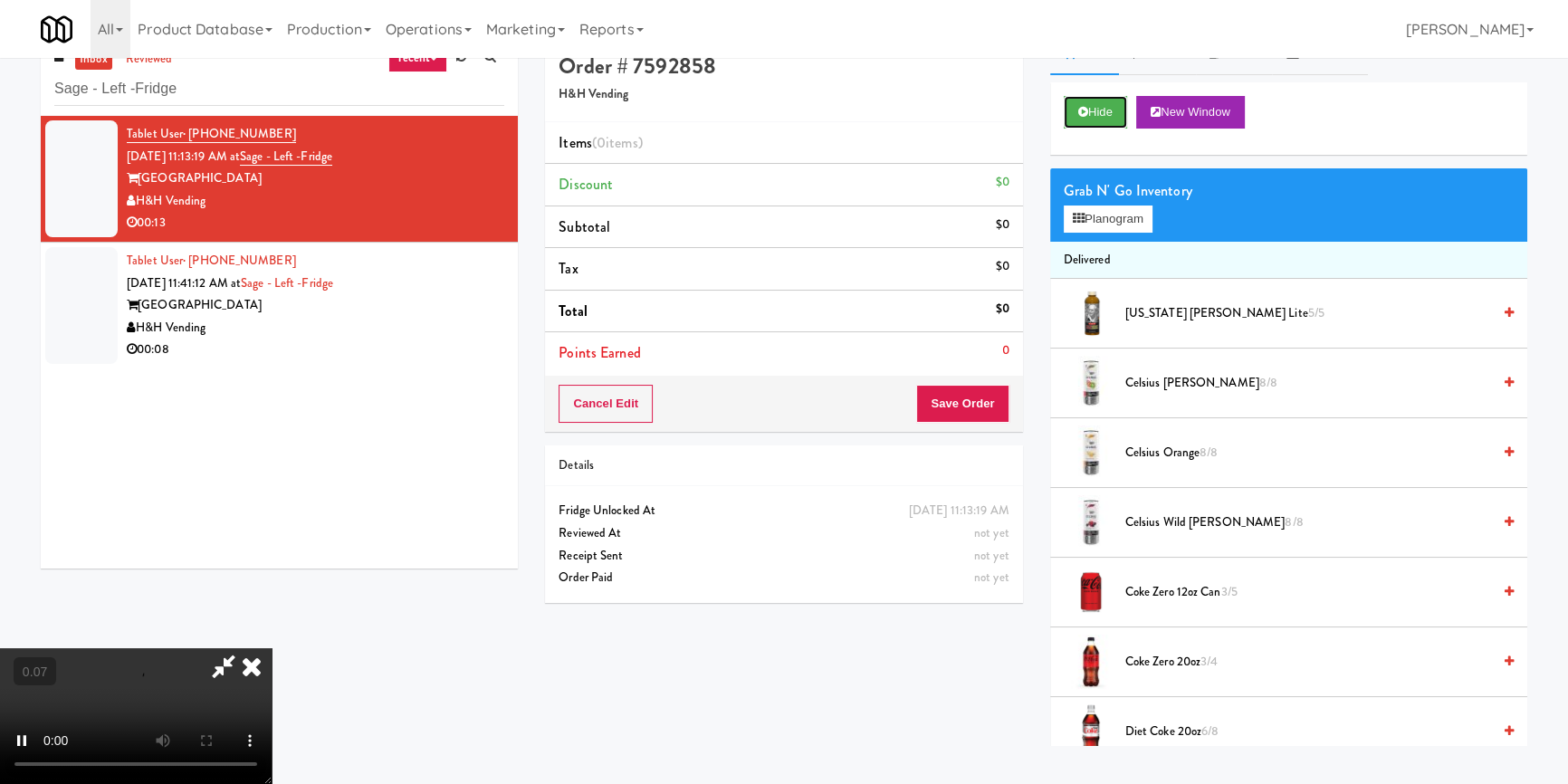
scroll to position [57, 0]
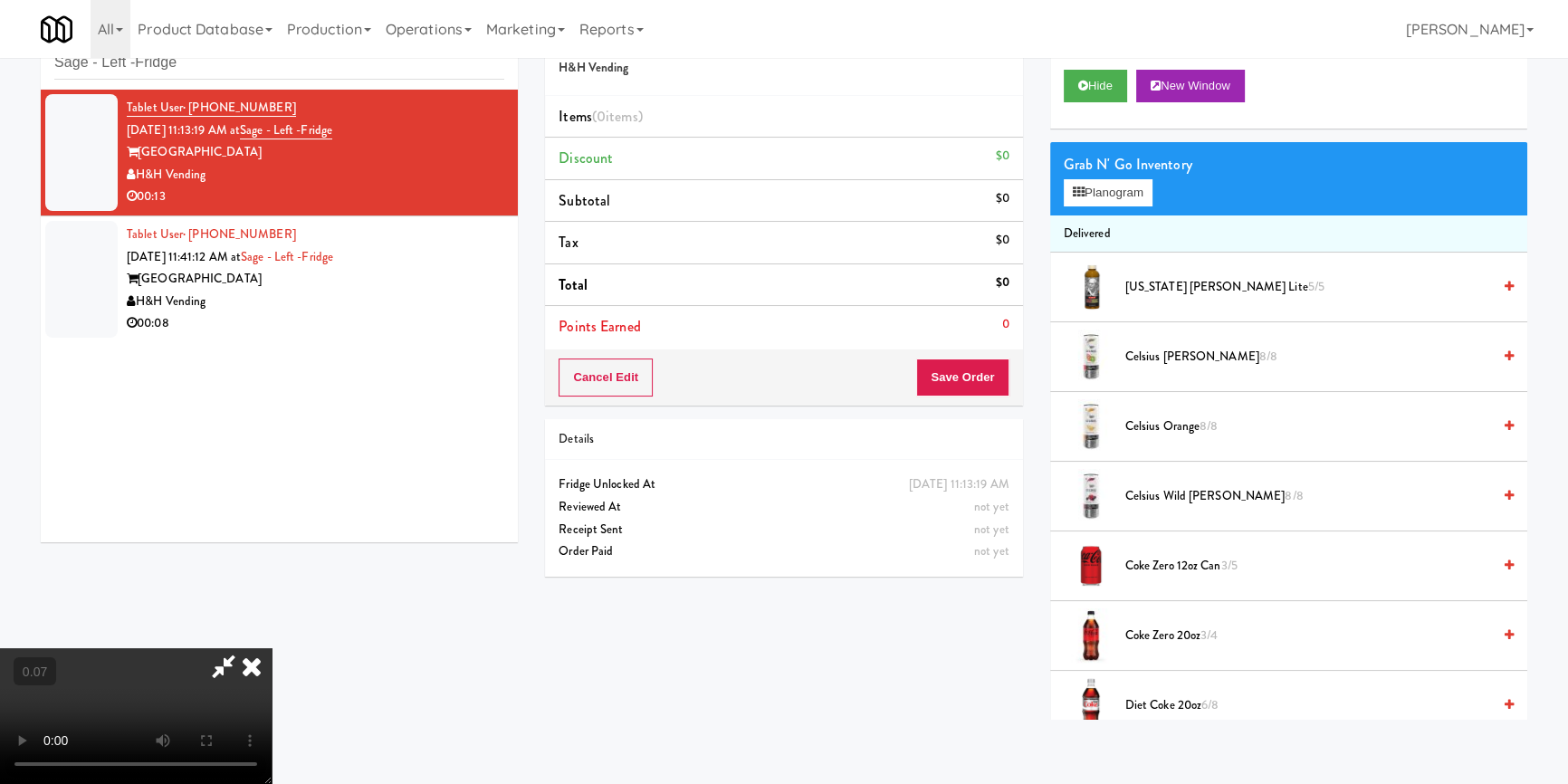
click at [230, 695] on video at bounding box center [135, 715] width 271 height 136
click at [230, 693] on video at bounding box center [135, 715] width 271 height 136
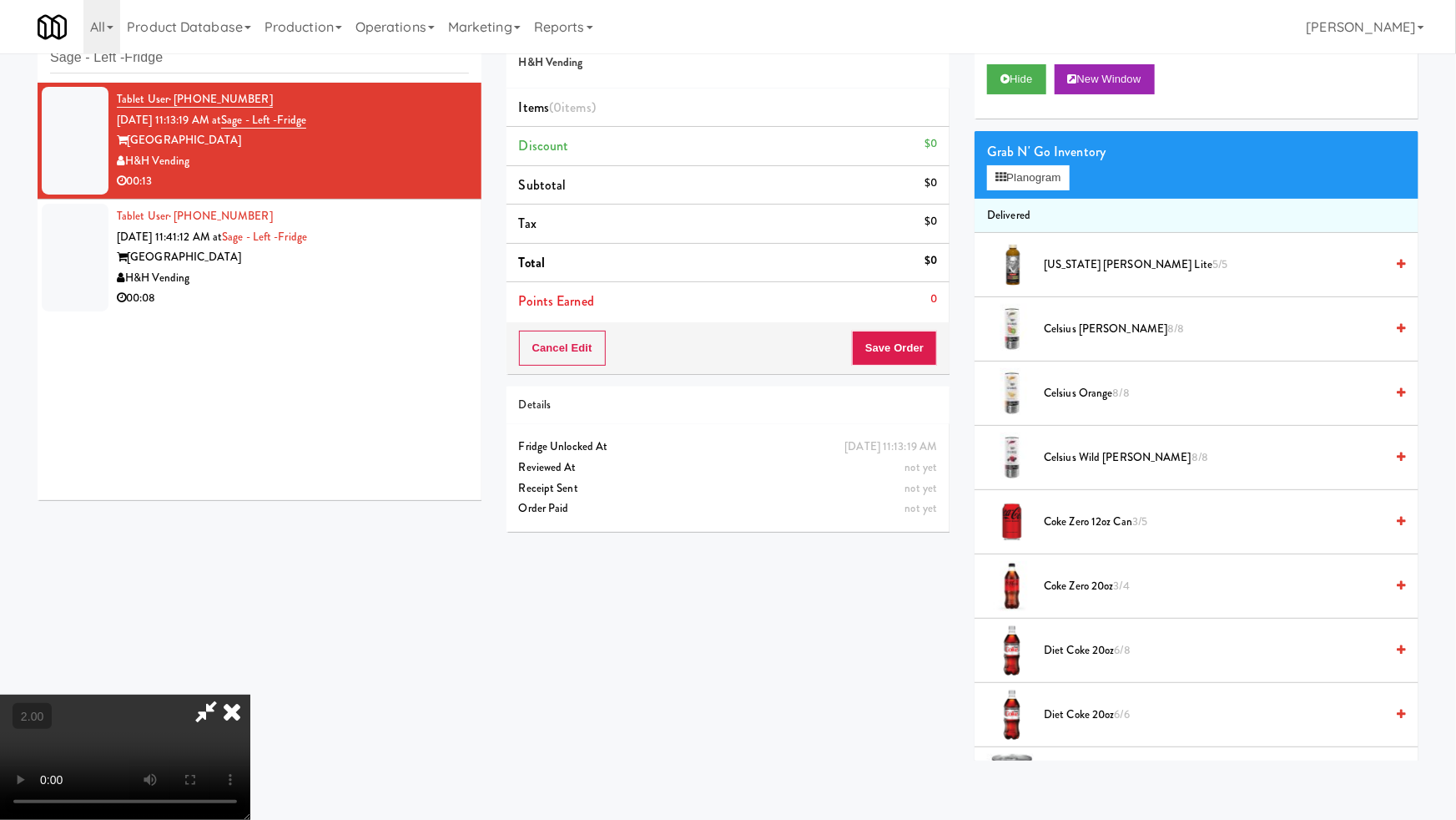
click at [250, 694] on video at bounding box center [125, 757] width 250 height 126
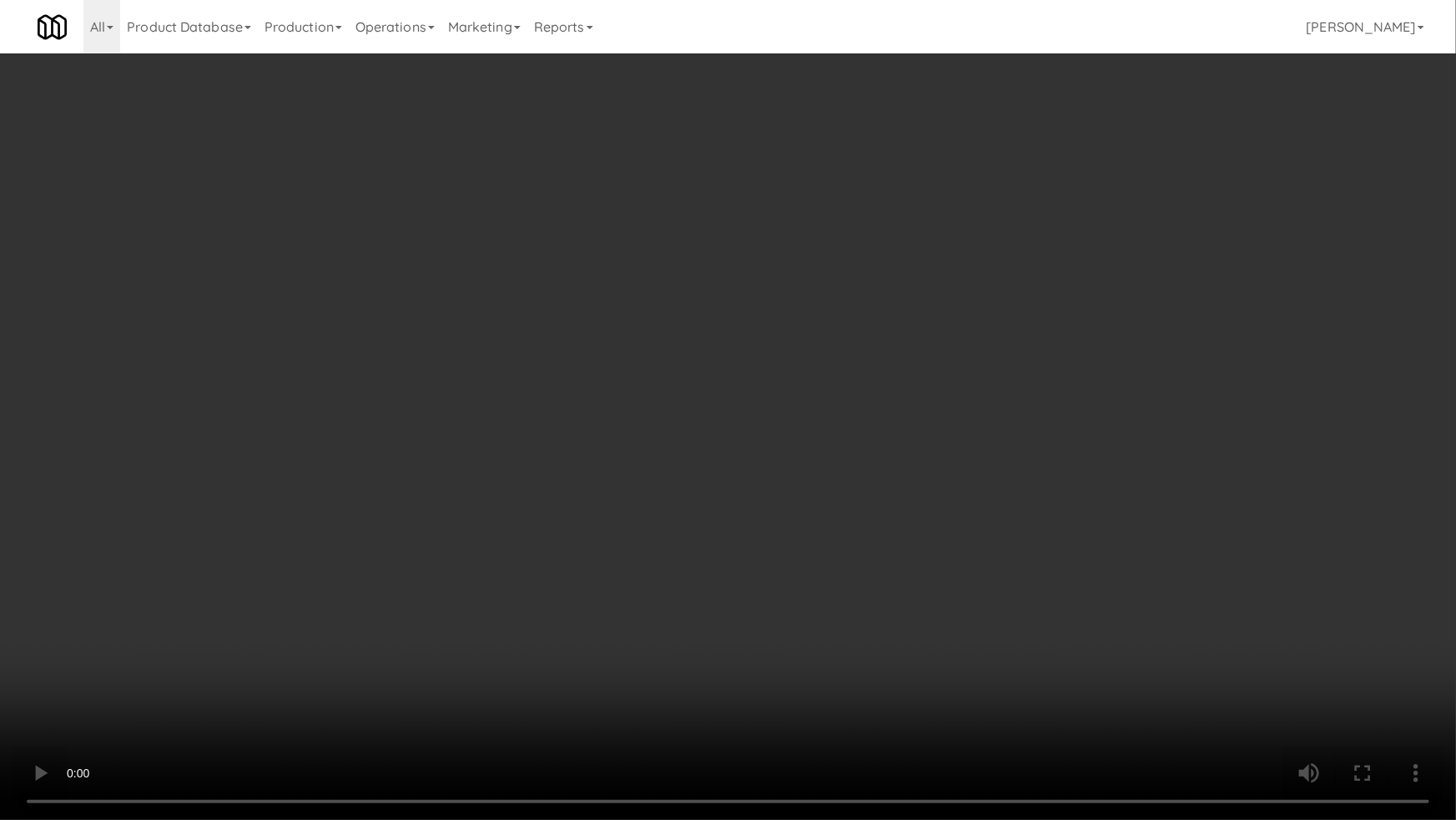
click at [400, 661] on video at bounding box center [728, 410] width 1456 height 820
click at [774, 578] on video at bounding box center [728, 410] width 1456 height 820
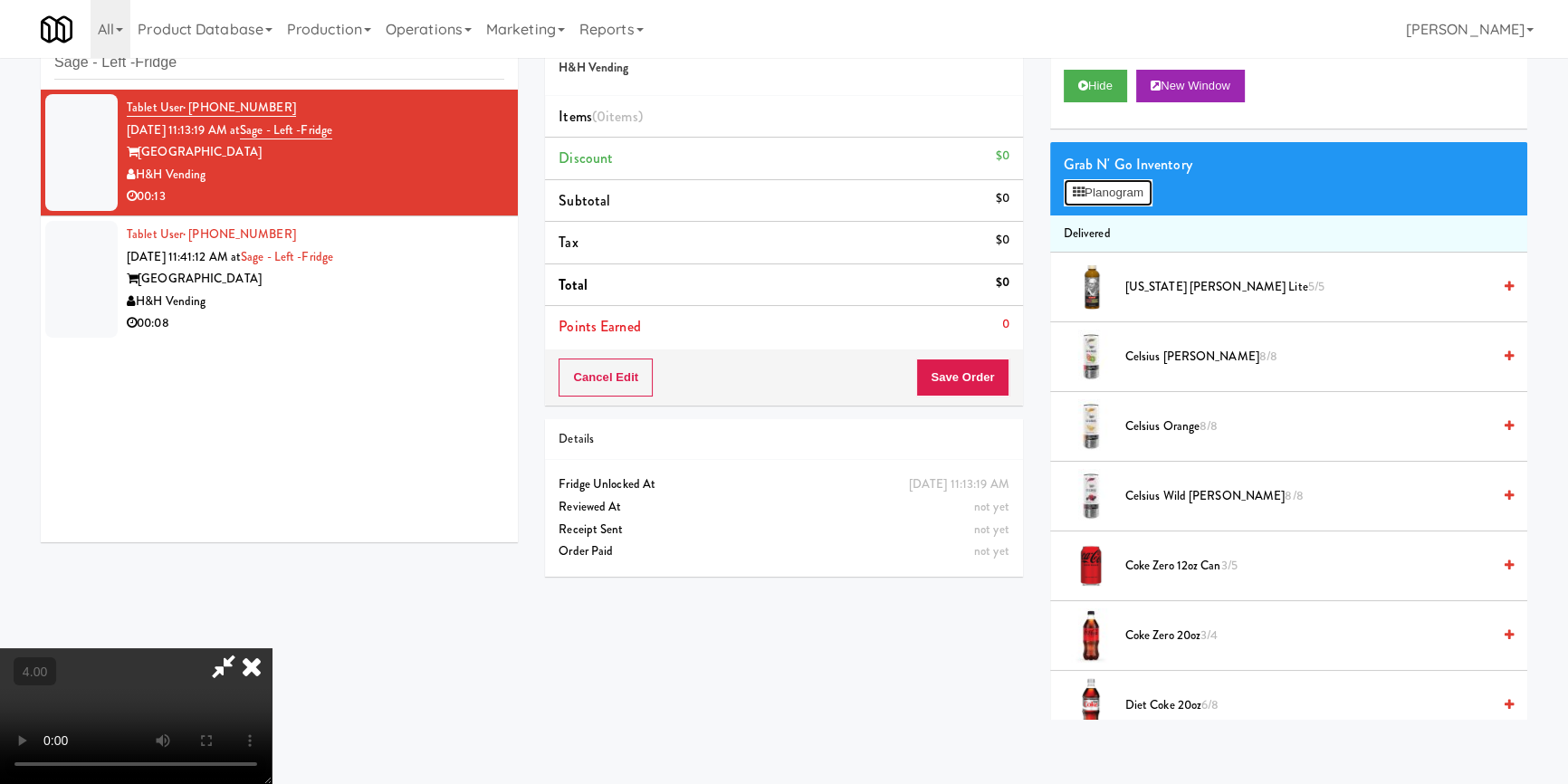
click at [1131, 184] on button "Planogram" at bounding box center [1108, 193] width 89 height 27
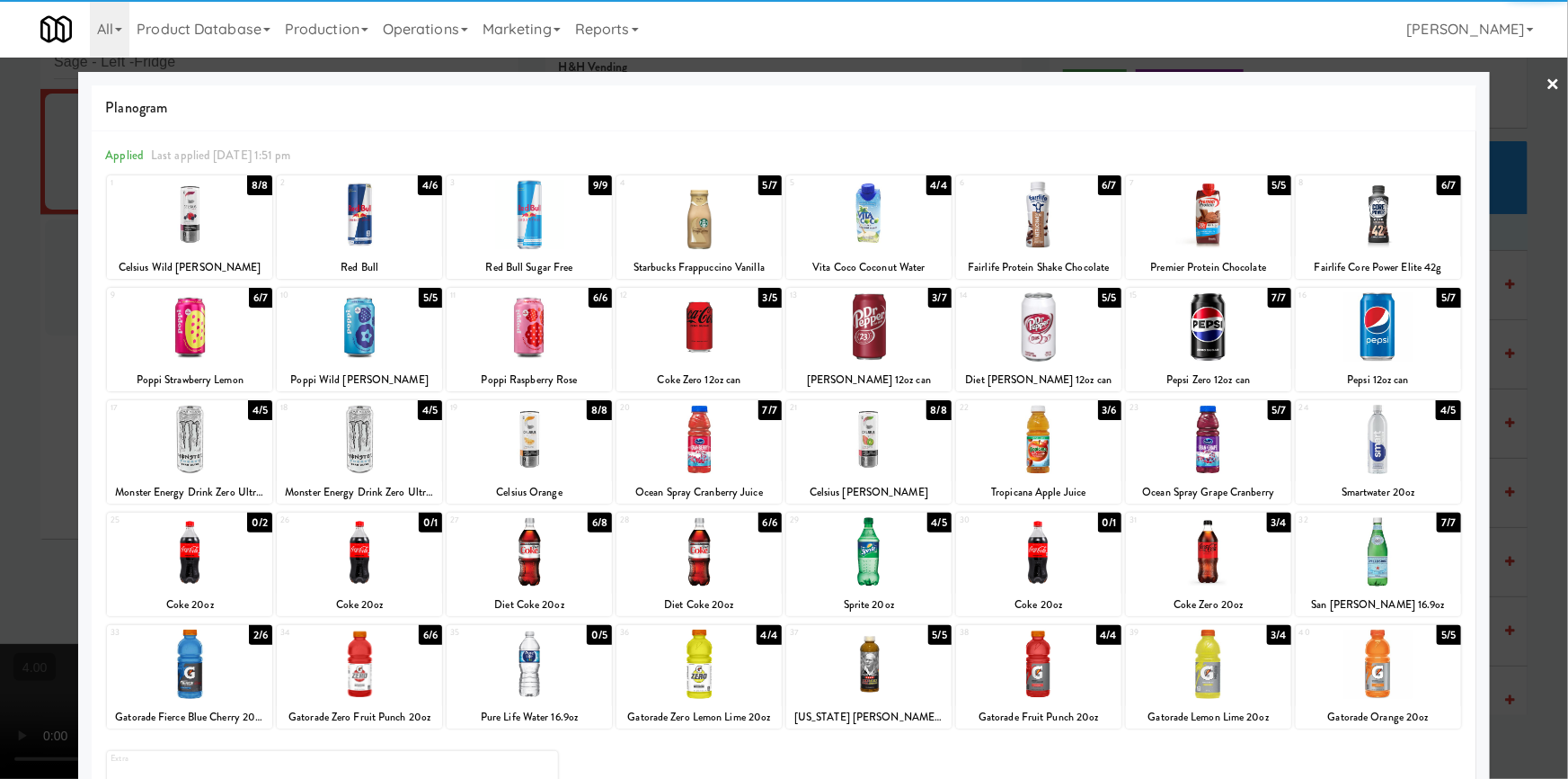
drag, startPoint x: 1393, startPoint y: 662, endPoint x: 1402, endPoint y: 543, distance: 119.3
click at [1393, 661] on div at bounding box center [1378, 663] width 165 height 69
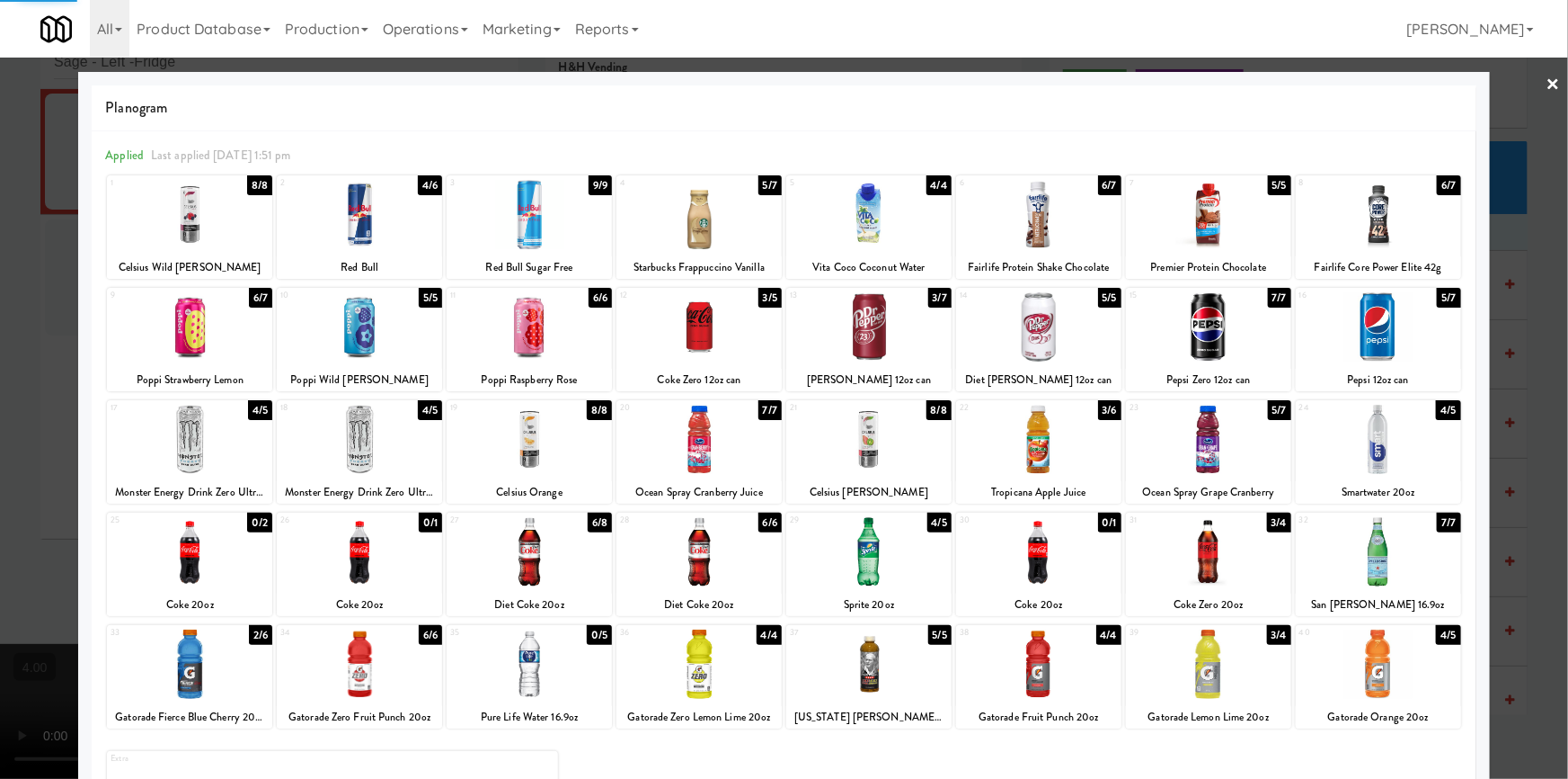
click at [1413, 423] on div at bounding box center [1378, 439] width 165 height 69
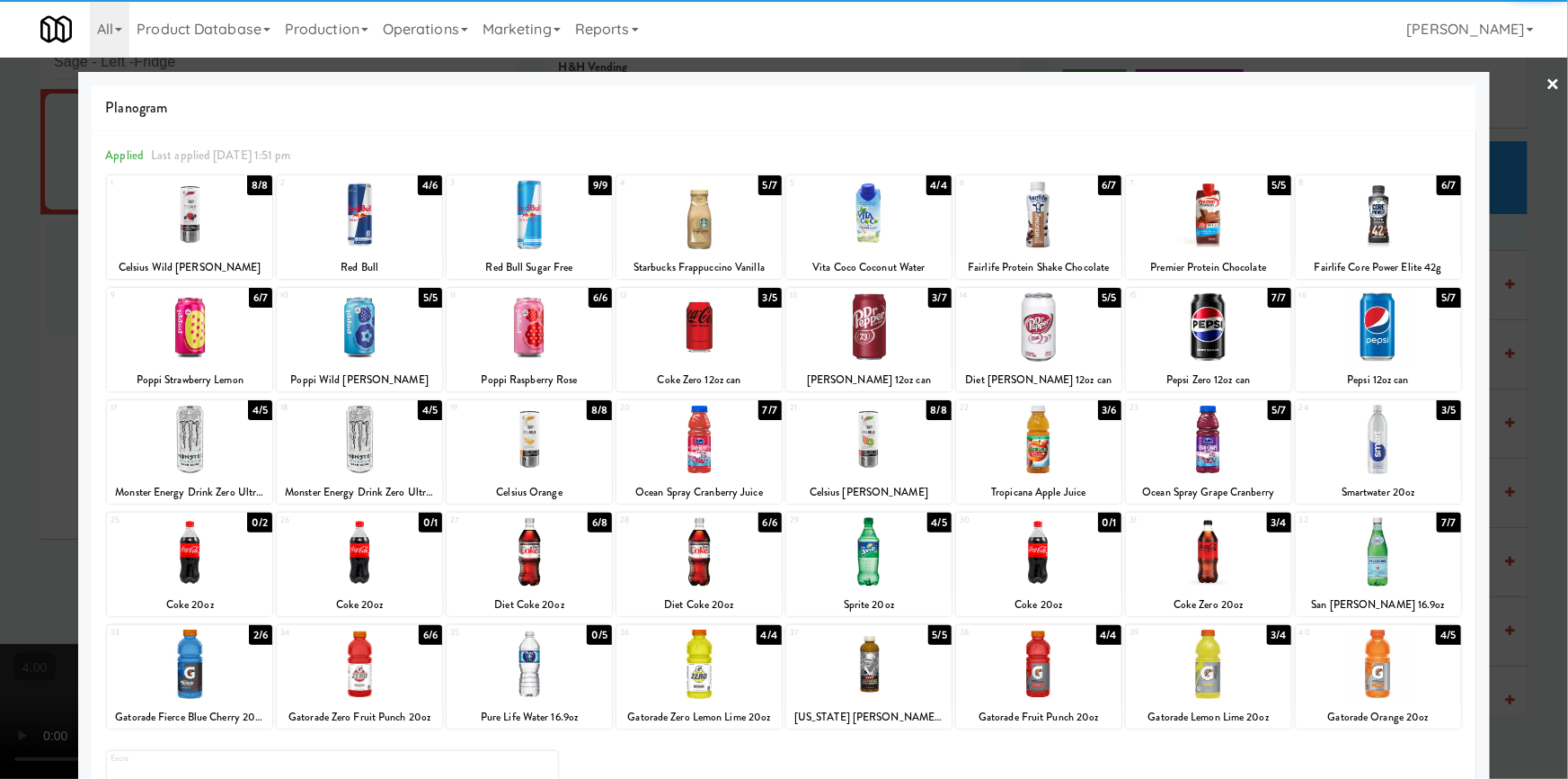
click at [0, 211] on div at bounding box center [784, 389] width 1568 height 779
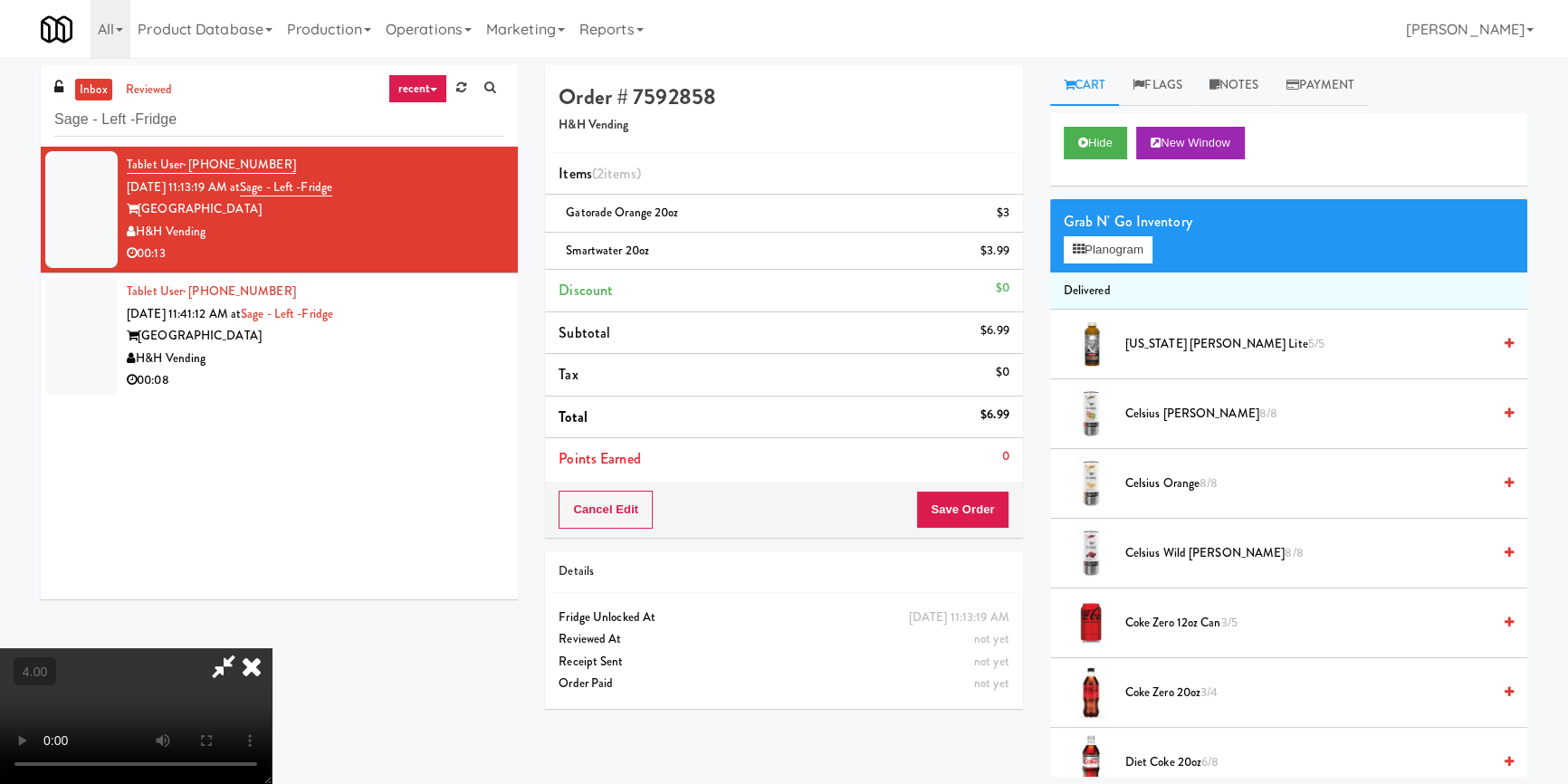
click at [271, 648] on icon at bounding box center [252, 666] width 40 height 36
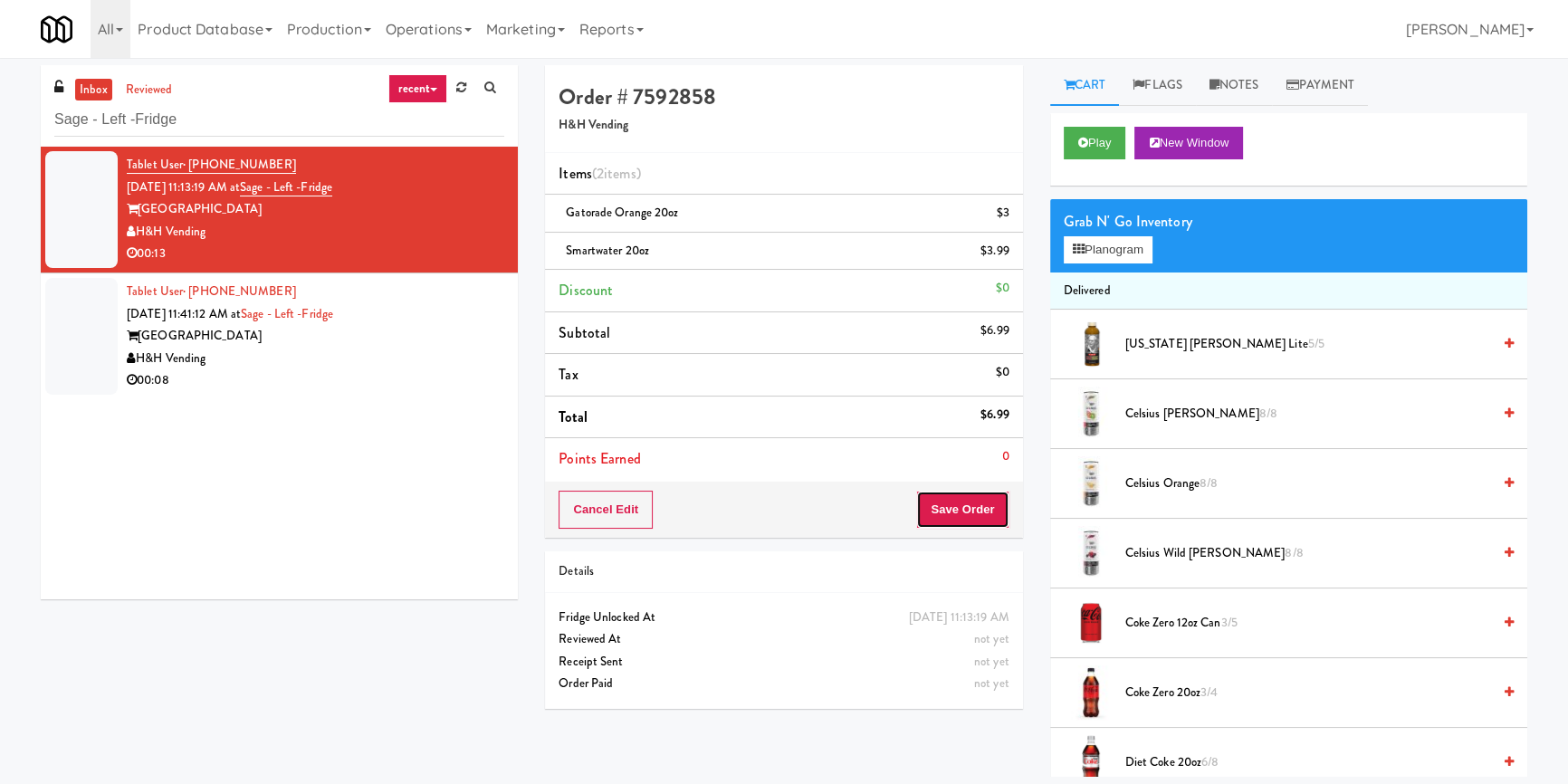
click at [966, 523] on button "Save Order" at bounding box center [963, 509] width 92 height 38
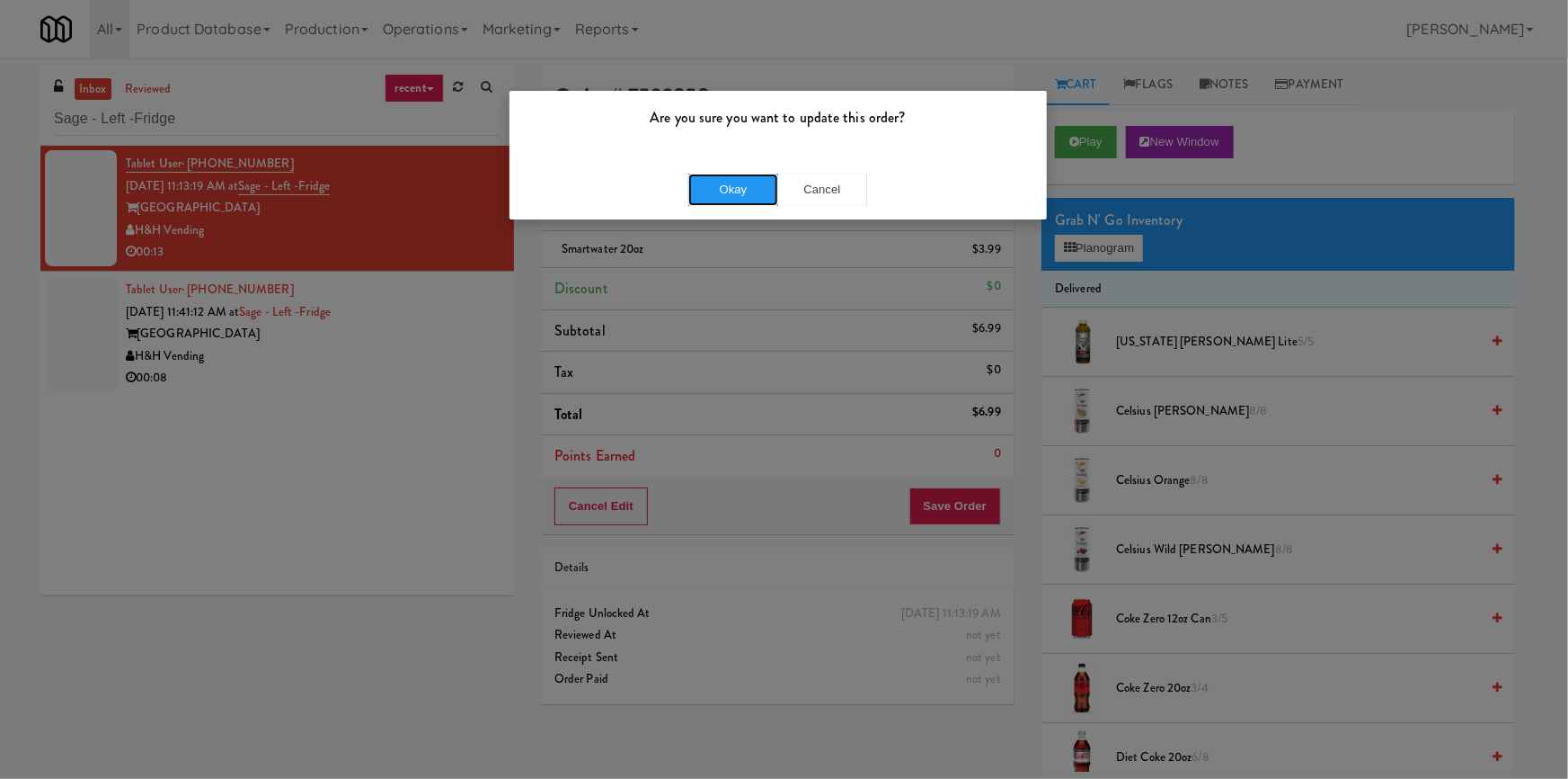
drag, startPoint x: 734, startPoint y: 176, endPoint x: 577, endPoint y: 260, distance: 178.1
click at [734, 175] on button "Okay" at bounding box center [733, 189] width 89 height 32
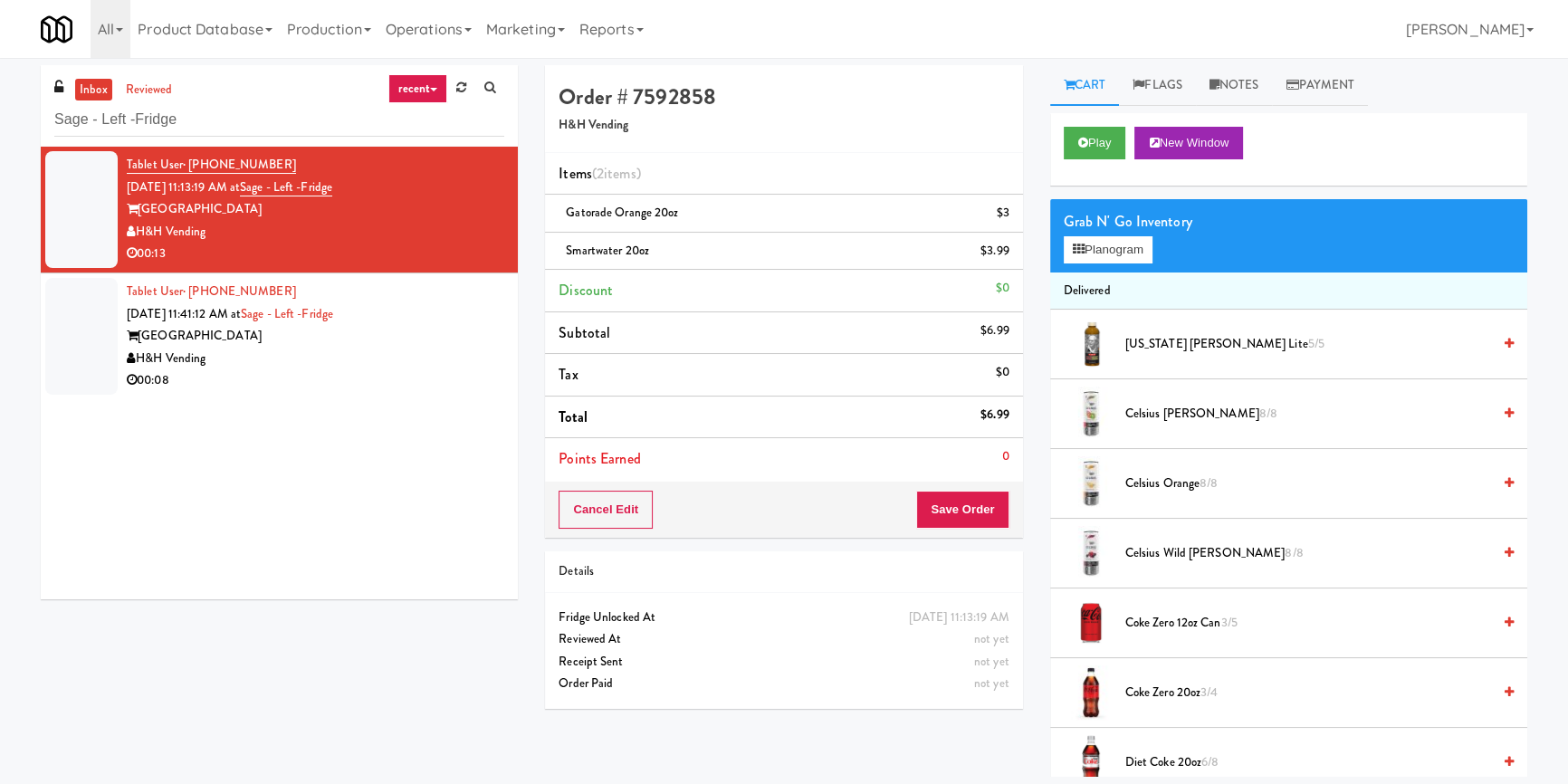
click at [367, 366] on div "H&H Vending" at bounding box center [315, 358] width 378 height 23
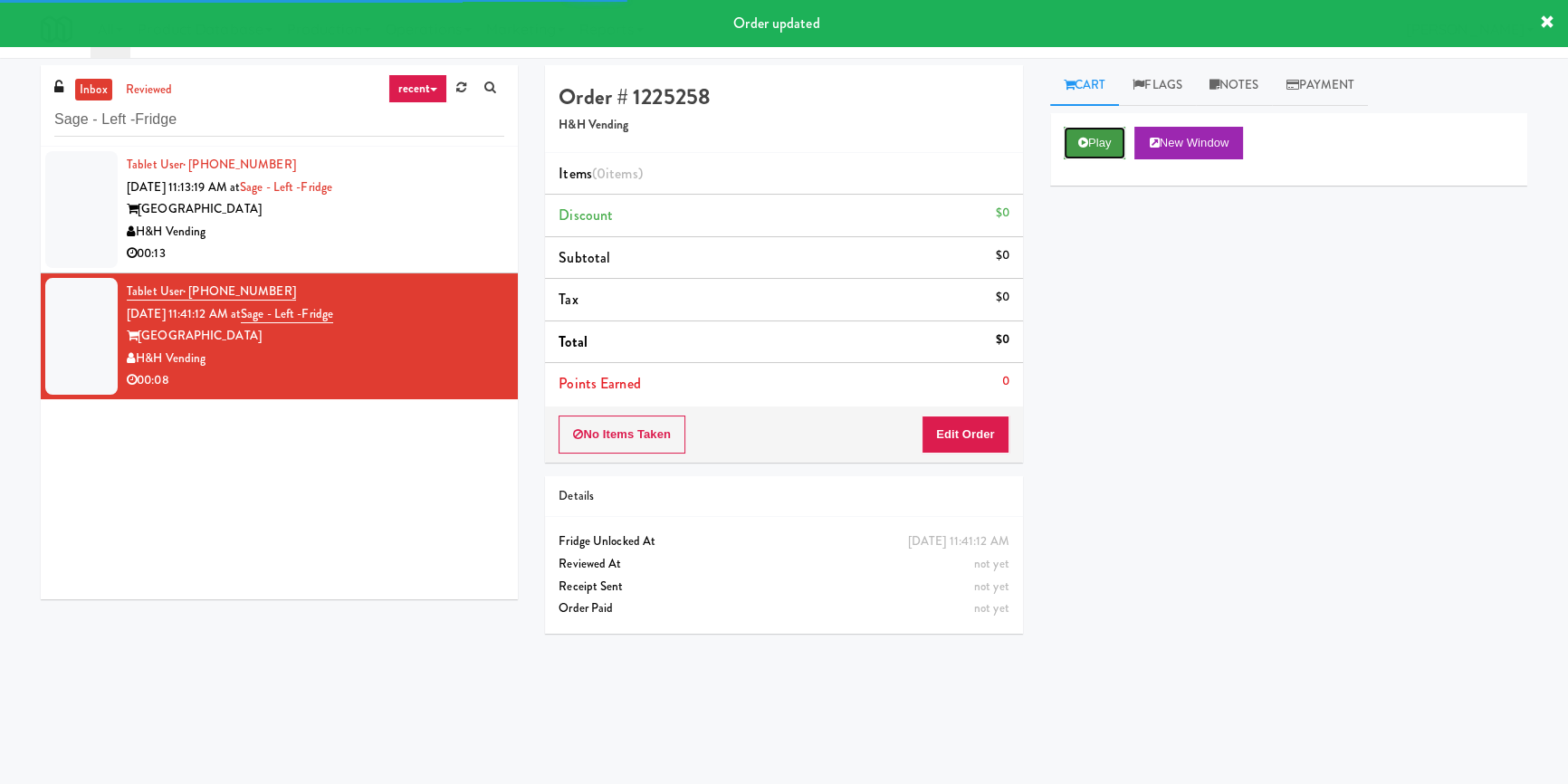
click at [1093, 136] on button "Play" at bounding box center [1095, 142] width 63 height 32
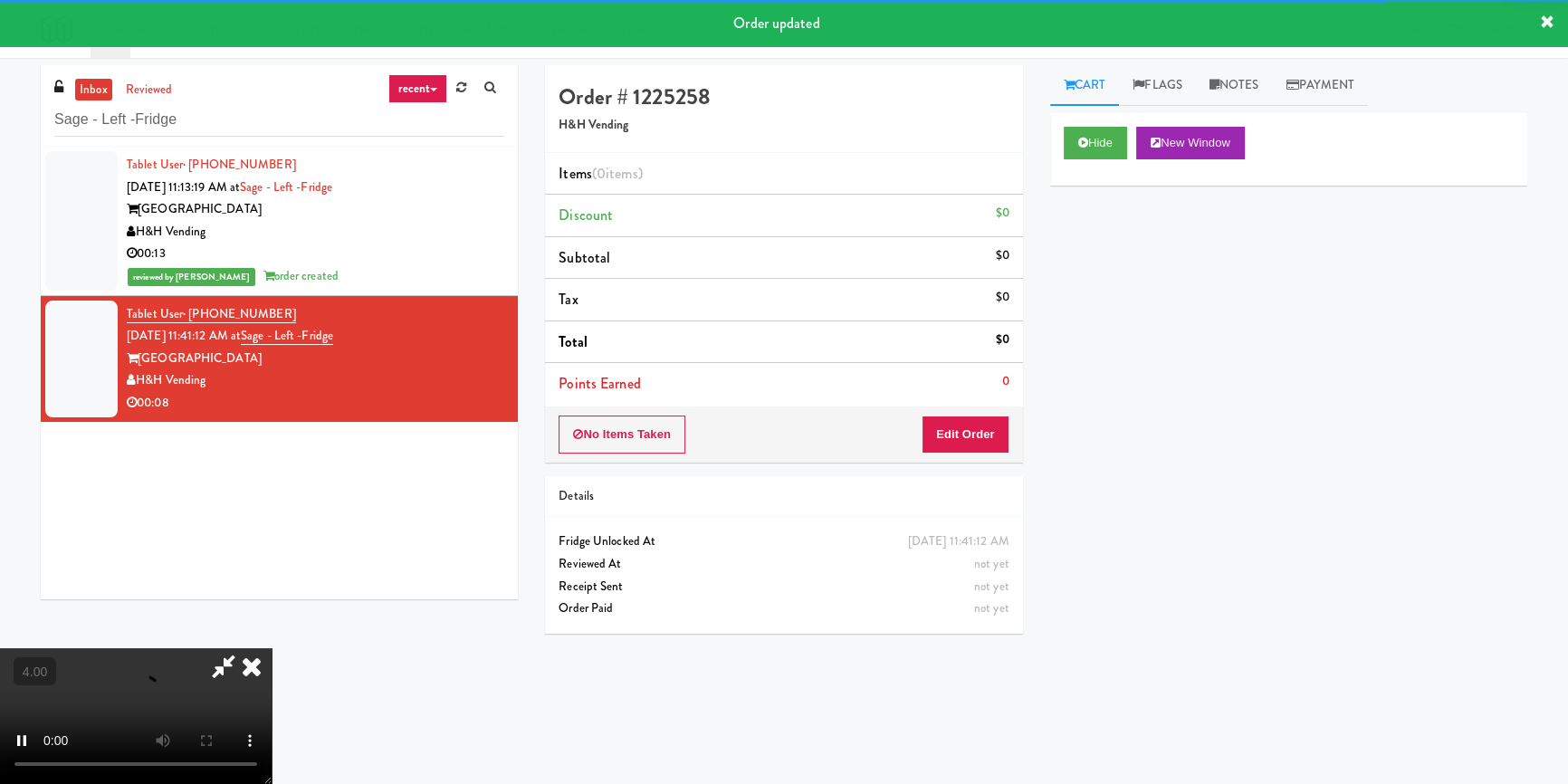
click at [951, 455] on div "No Items Taken Edit Order" at bounding box center [784, 434] width 477 height 56
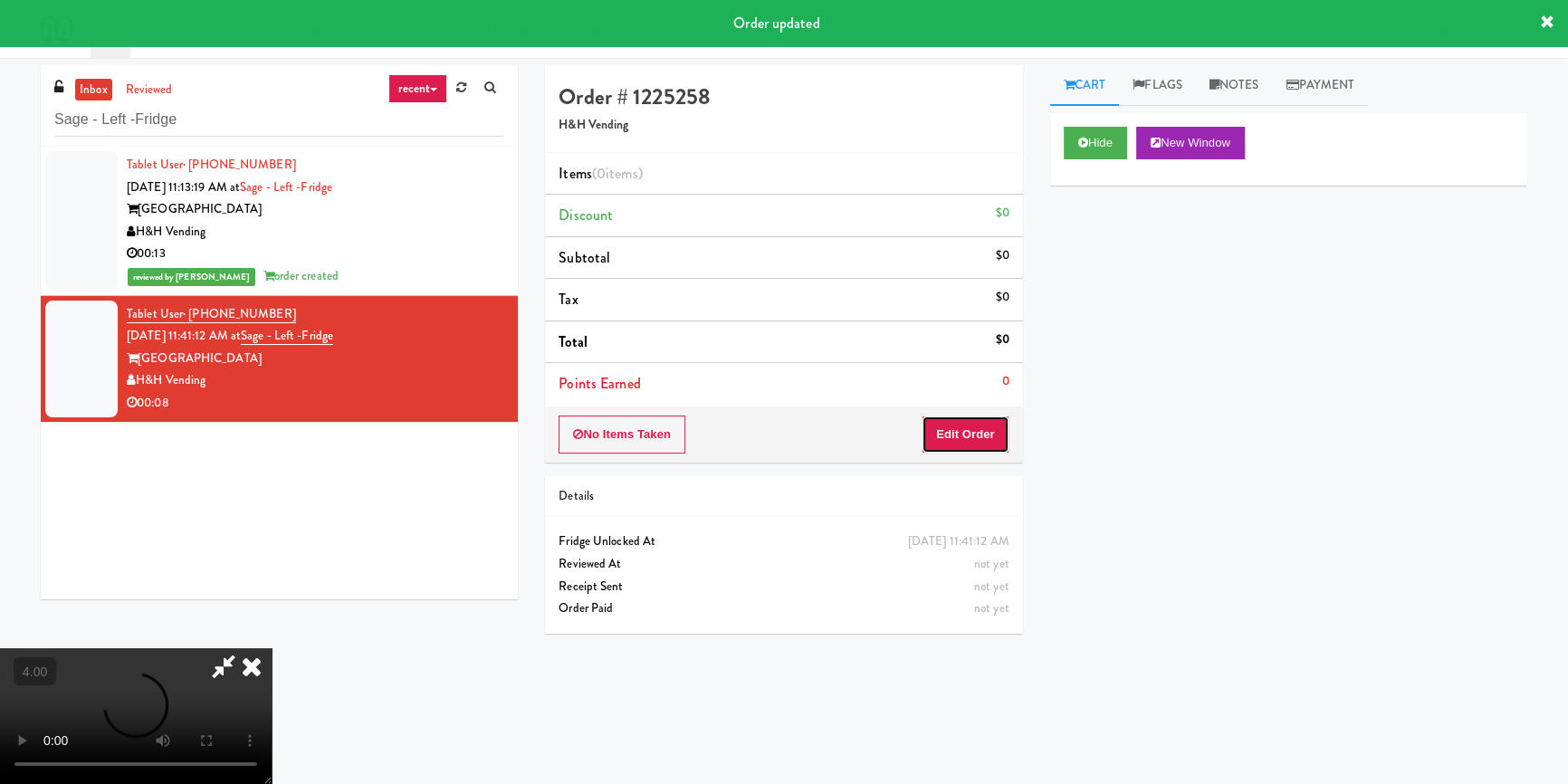
click at [948, 424] on button "Edit Order" at bounding box center [966, 434] width 88 height 38
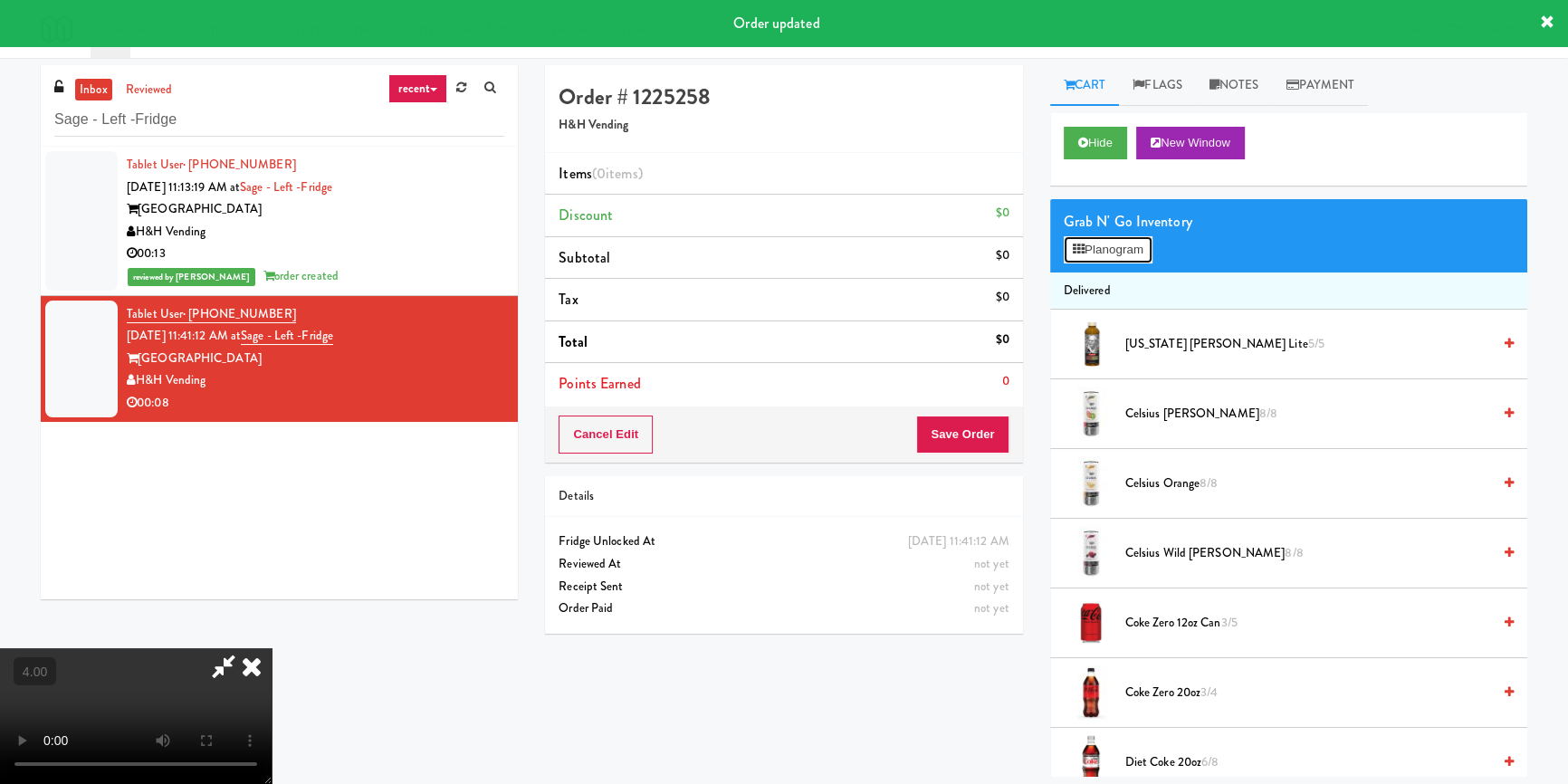
click at [1149, 241] on button "Planogram" at bounding box center [1108, 250] width 89 height 27
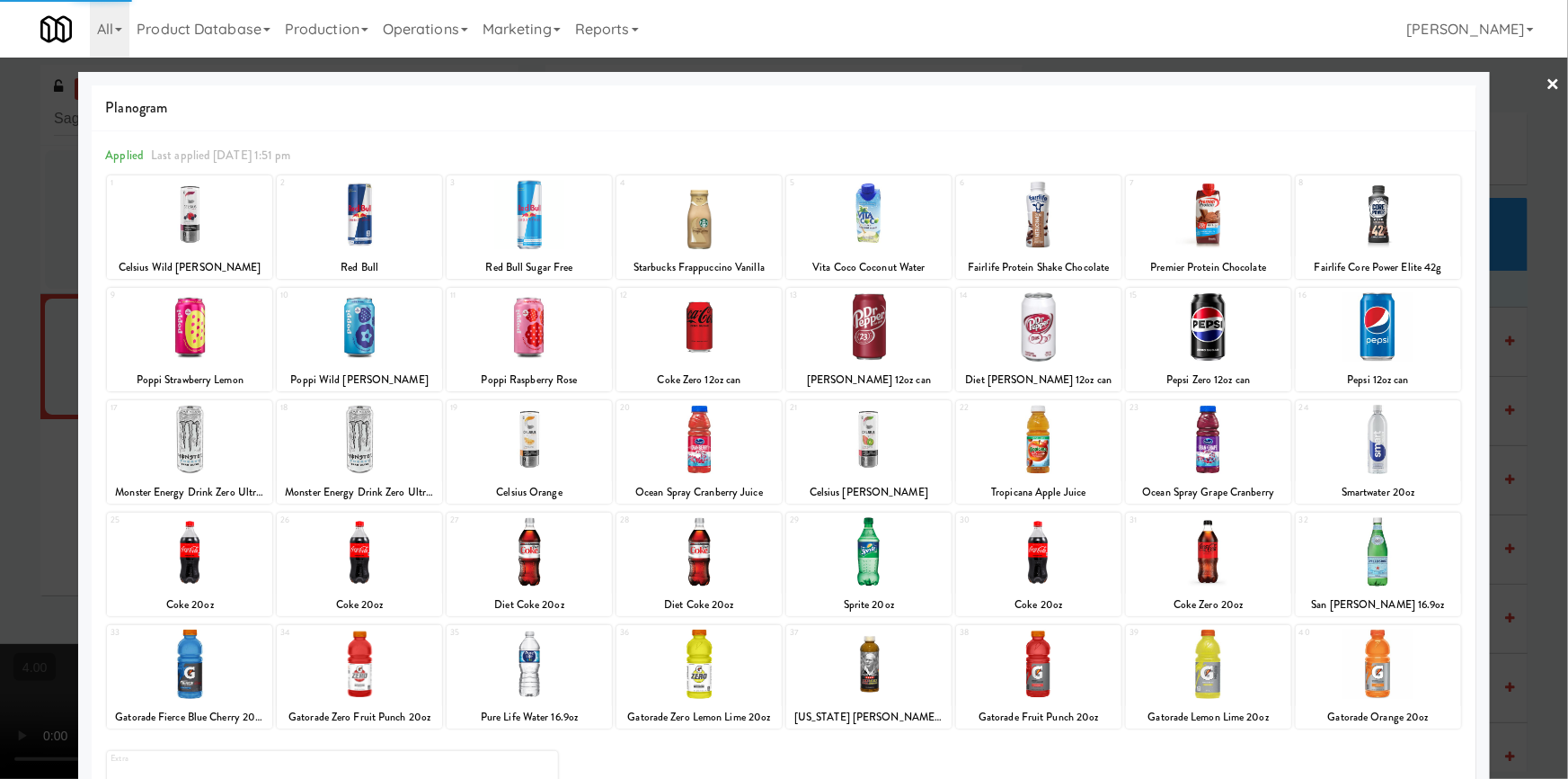
click at [0, 504] on div at bounding box center [784, 389] width 1568 height 779
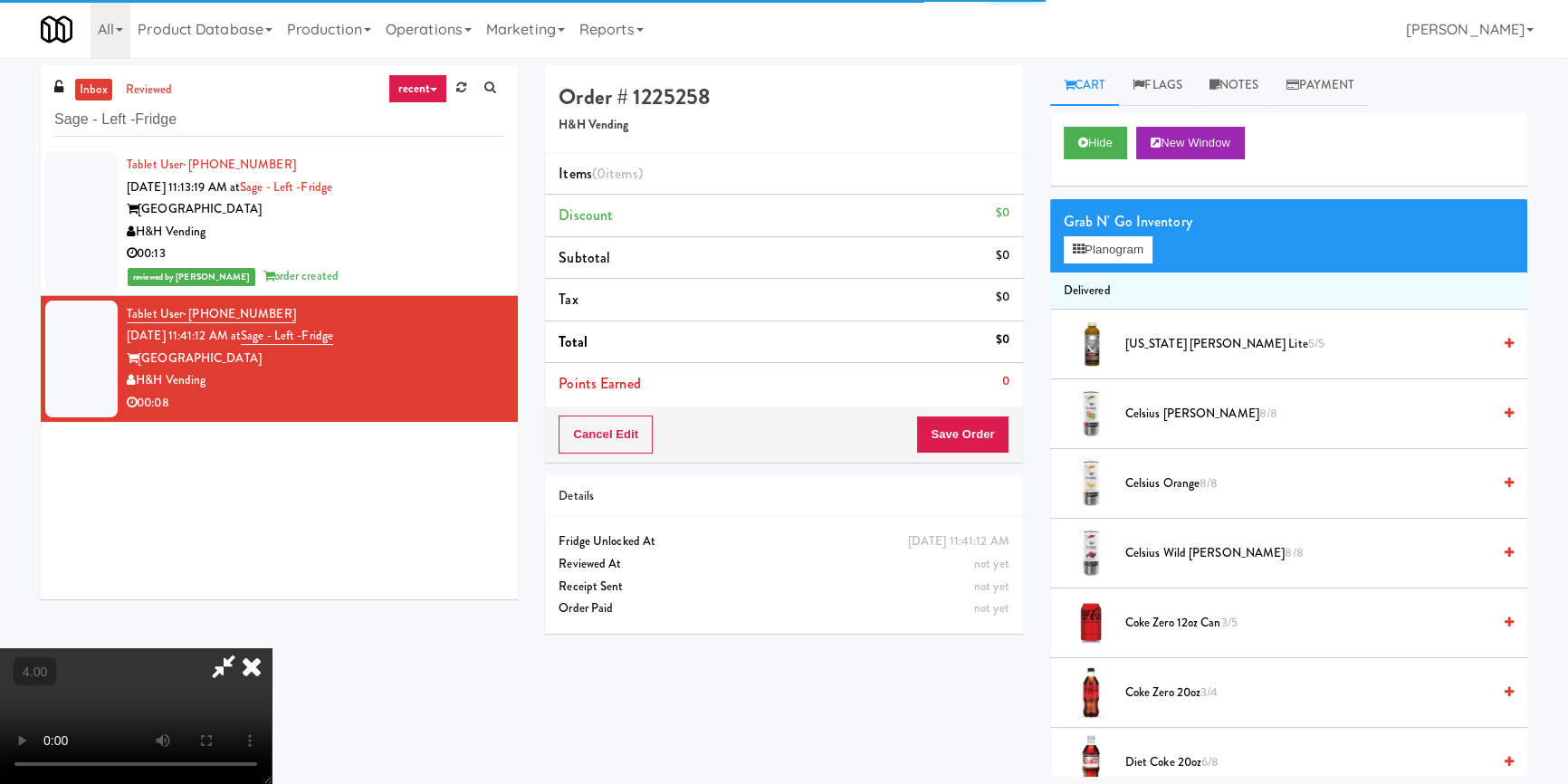
click at [271, 648] on video at bounding box center [135, 715] width 271 height 136
drag, startPoint x: 290, startPoint y: 638, endPoint x: 301, endPoint y: 706, distance: 68.9
click at [271, 648] on video at bounding box center [135, 715] width 271 height 136
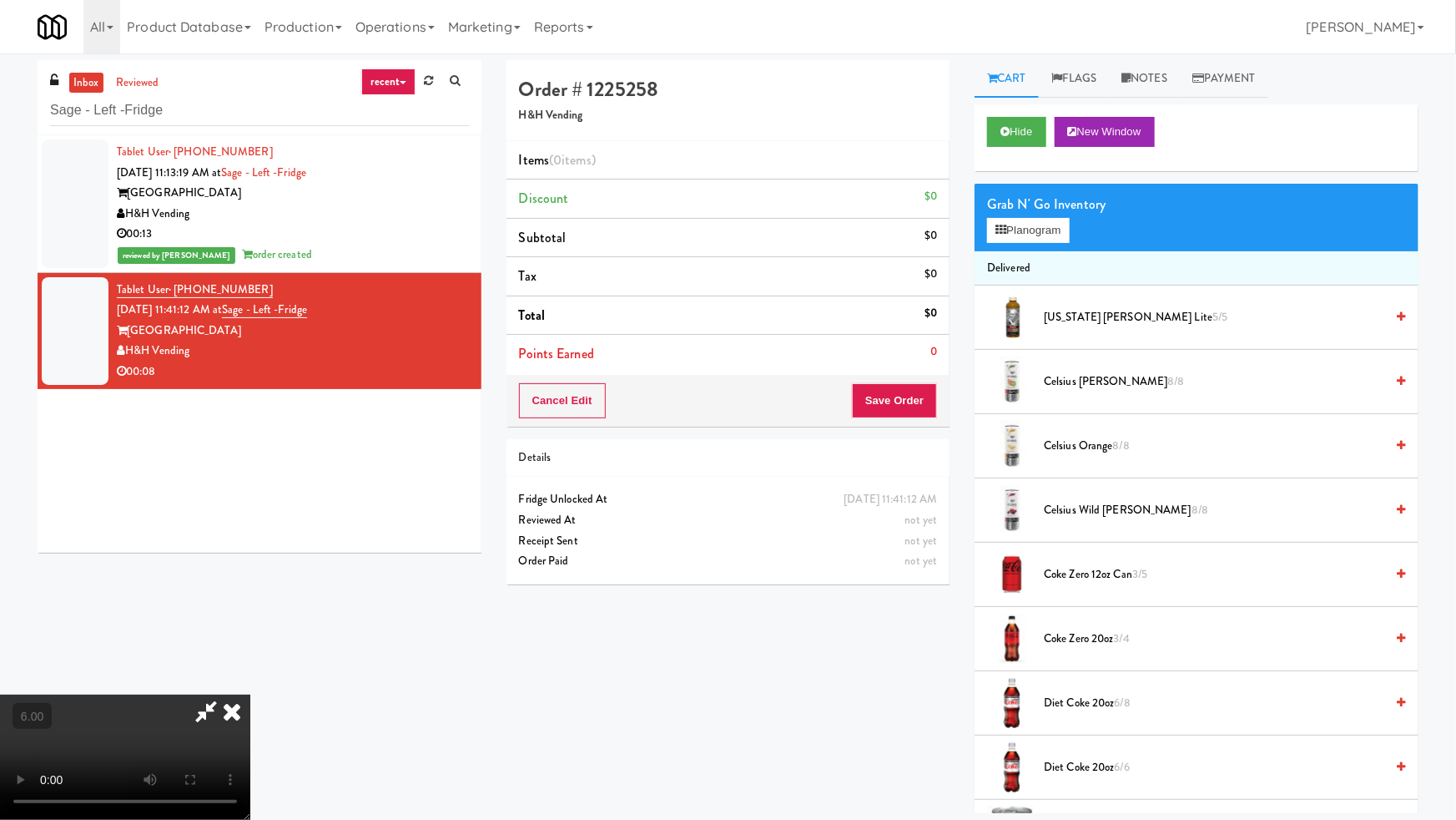
click at [250, 694] on video at bounding box center [125, 757] width 250 height 126
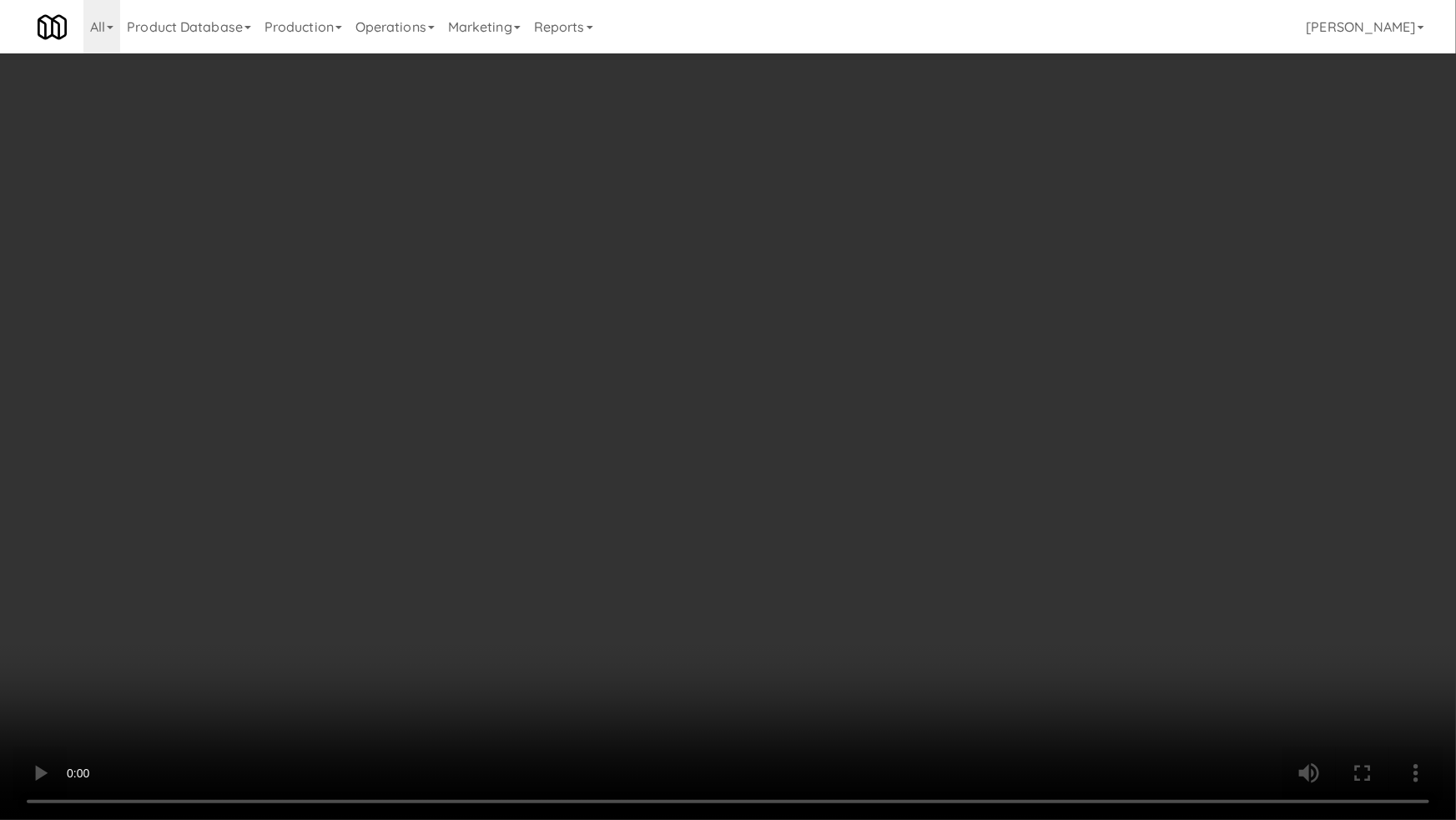
click at [577, 586] on video at bounding box center [728, 410] width 1456 height 820
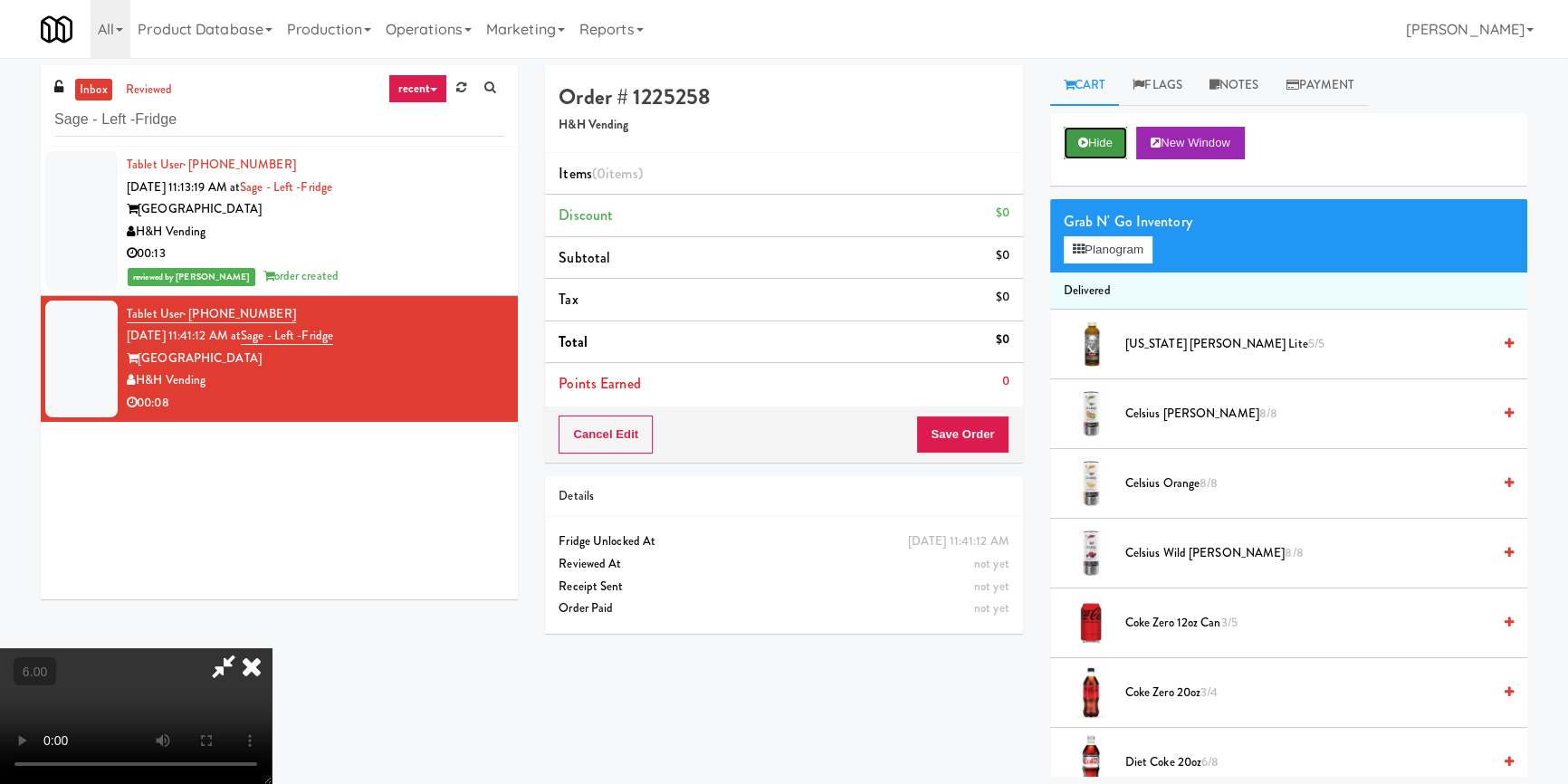
click at [1115, 140] on button "Hide" at bounding box center [1095, 142] width 64 height 32
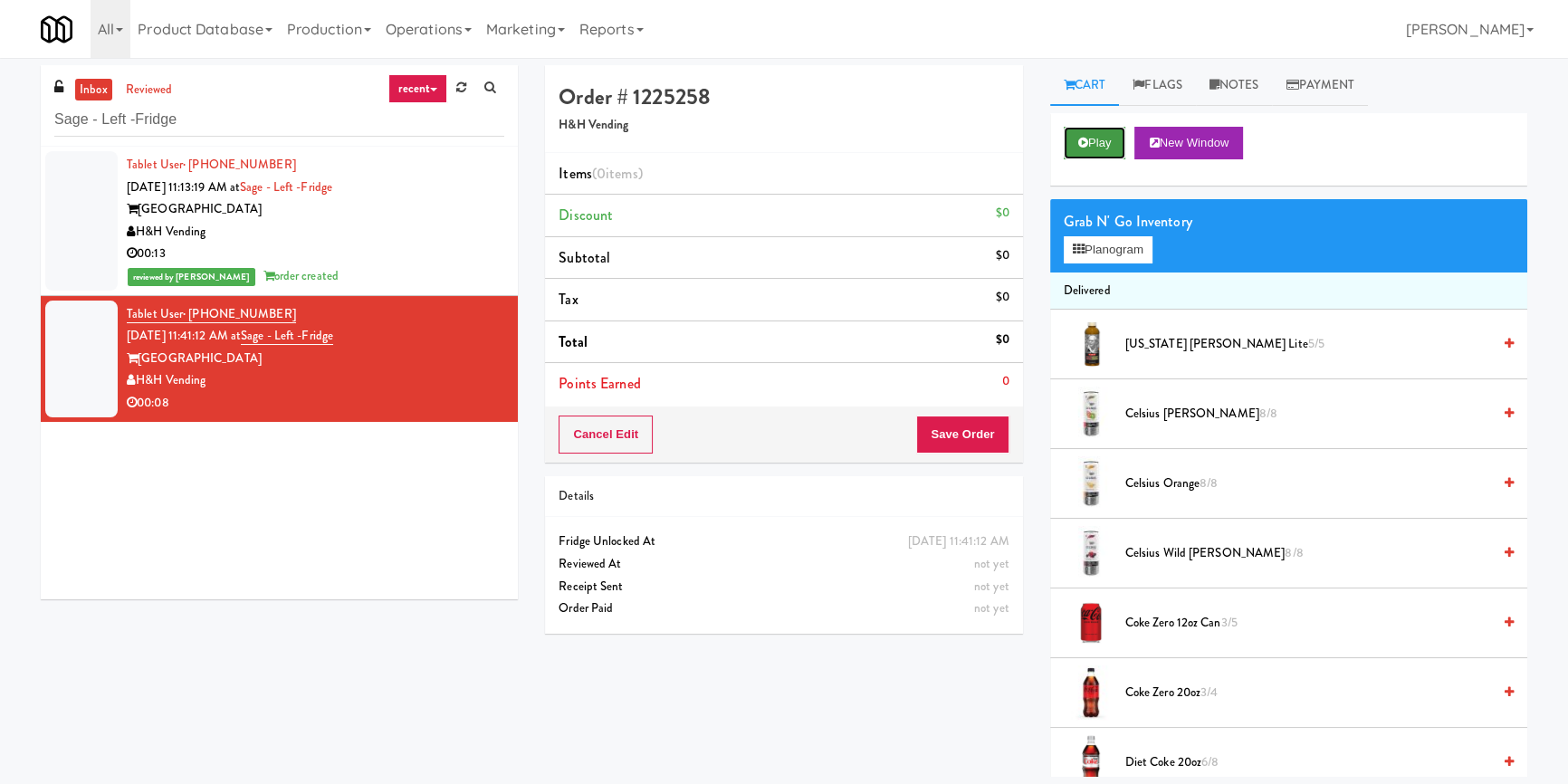
click at [1115, 140] on button "Play" at bounding box center [1095, 142] width 63 height 32
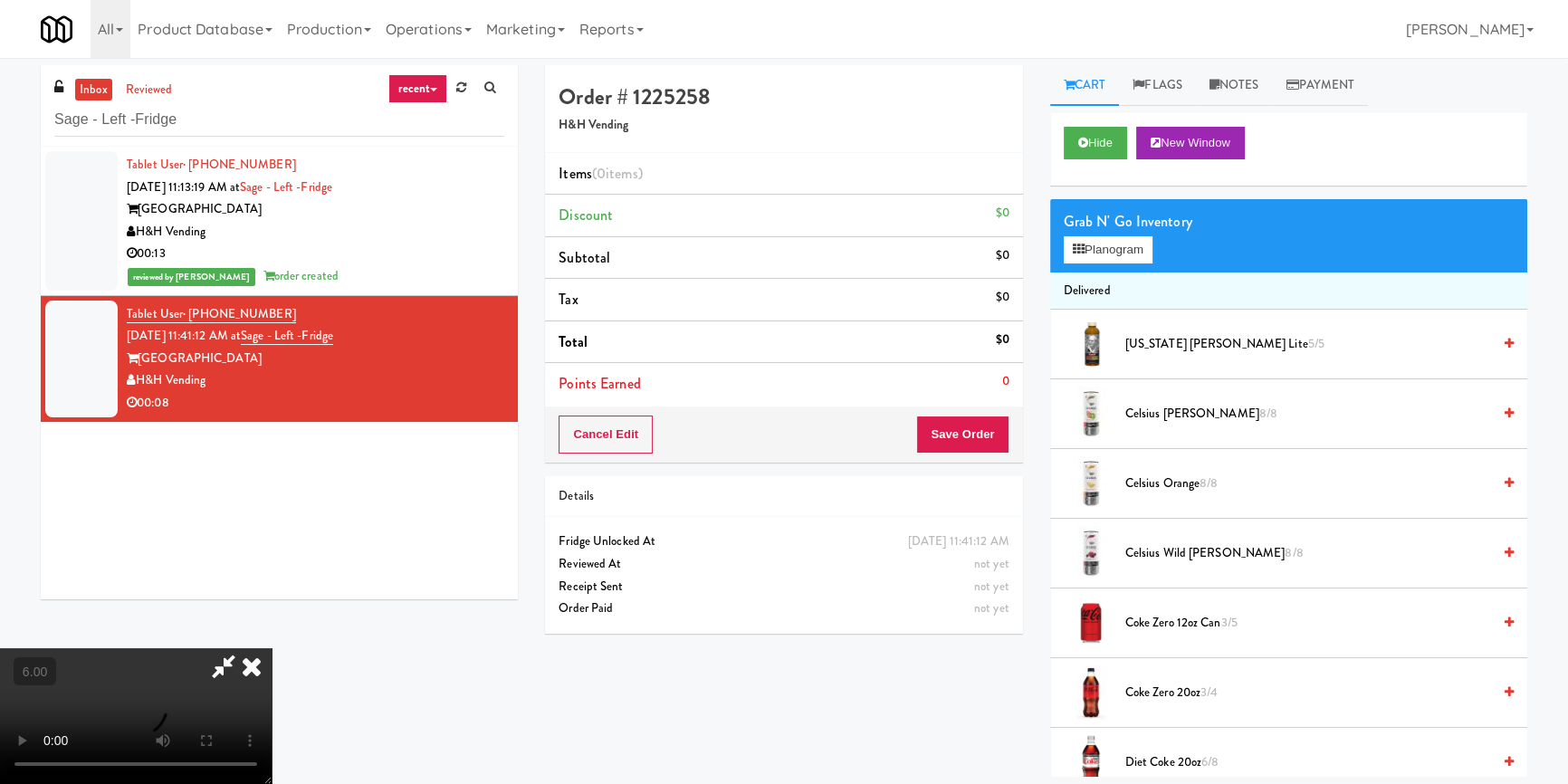
click at [271, 688] on video at bounding box center [135, 715] width 271 height 136
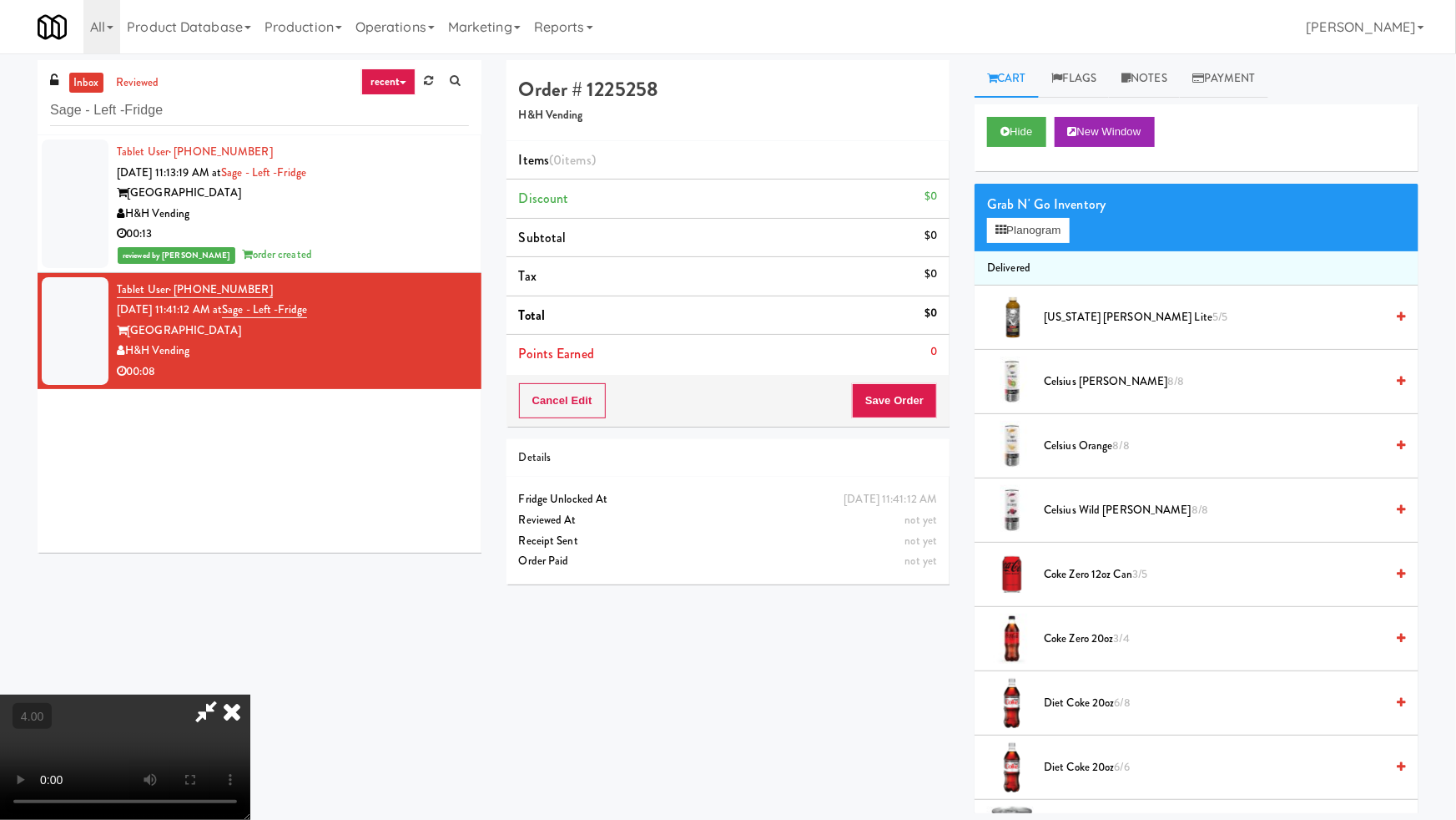
drag, startPoint x: 595, startPoint y: 585, endPoint x: 594, endPoint y: 571, distance: 14.0
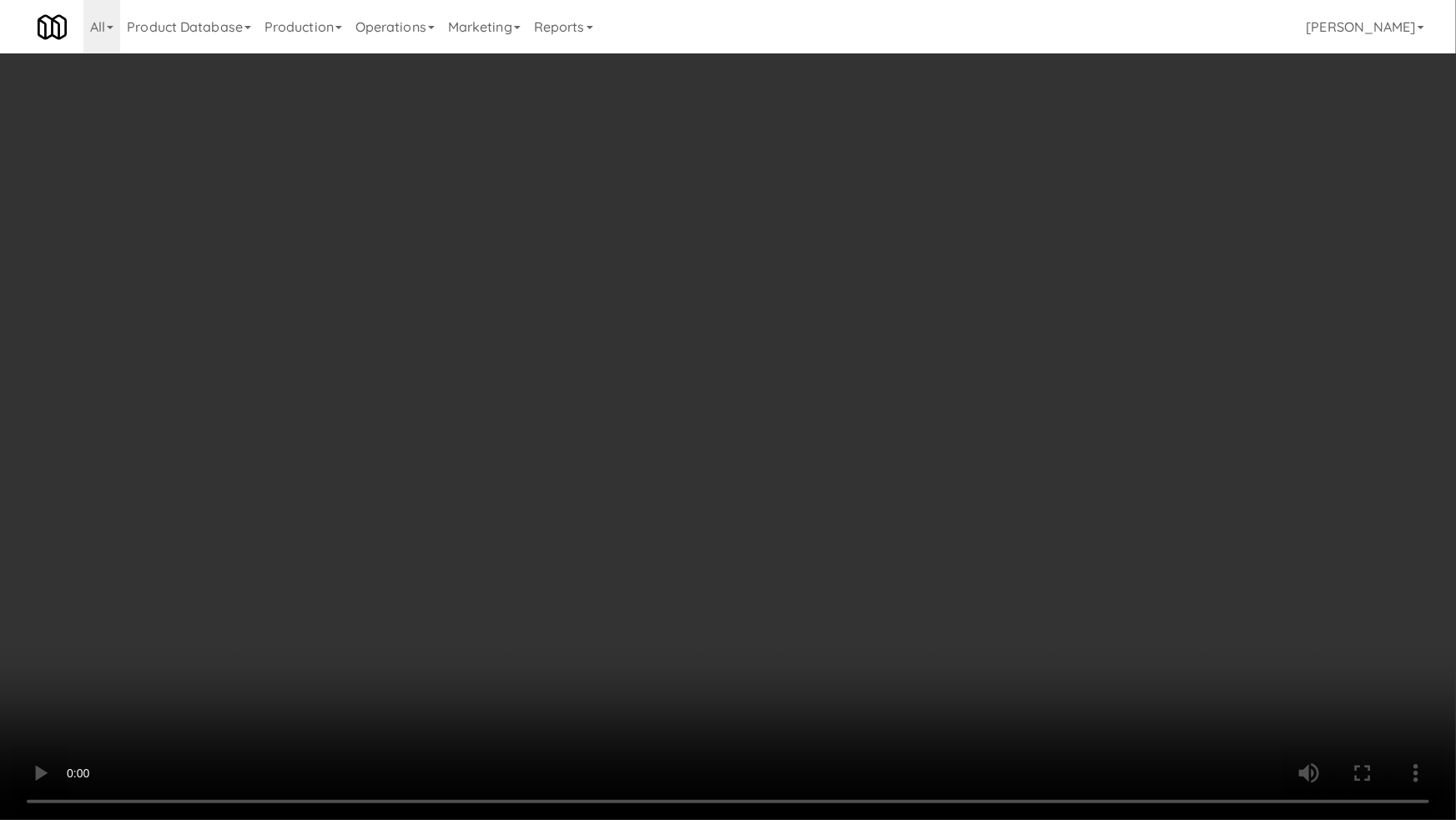
click at [595, 573] on video at bounding box center [728, 410] width 1456 height 820
click at [594, 571] on video at bounding box center [728, 410] width 1456 height 820
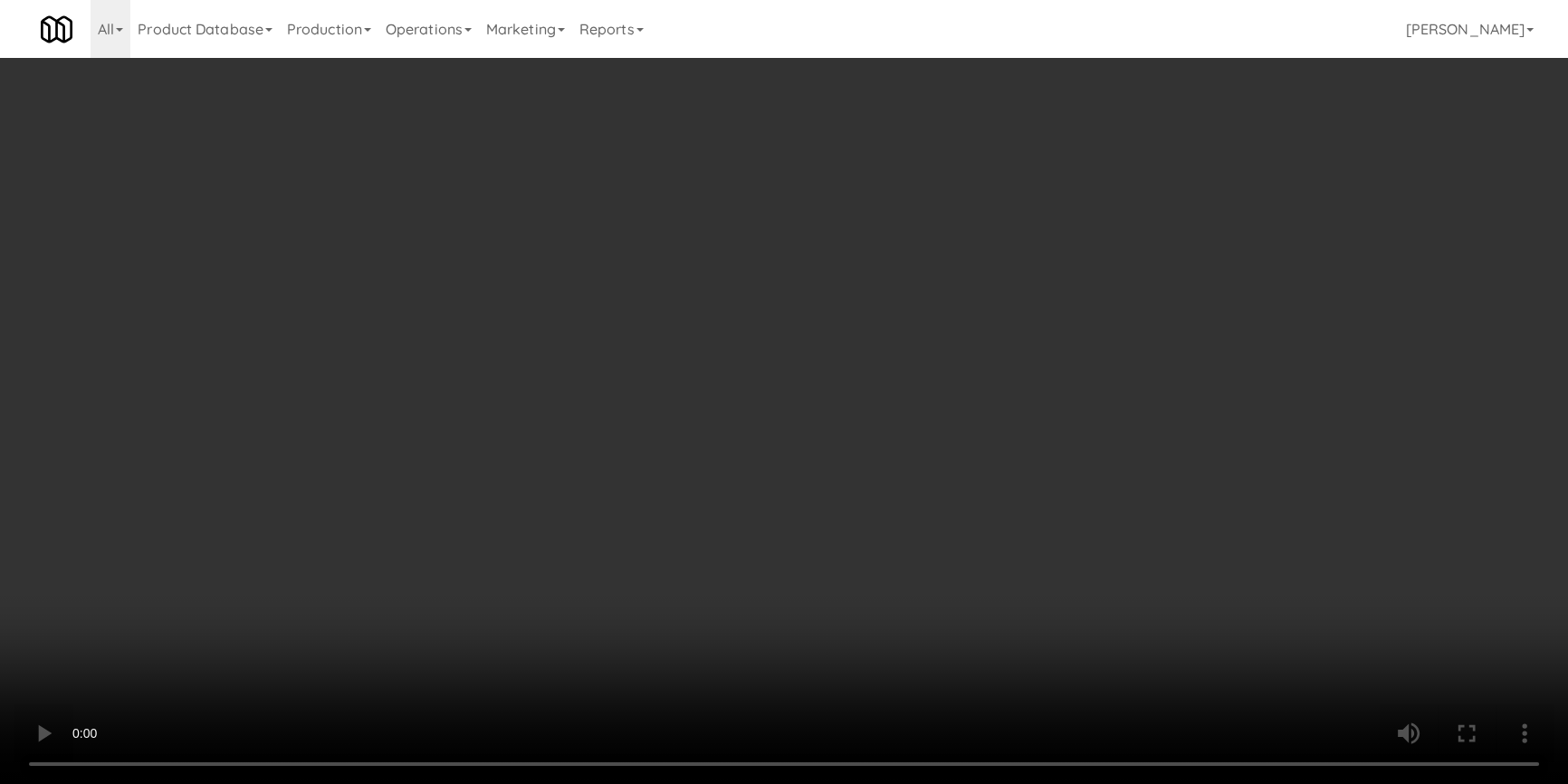
click at [1096, 227] on div "Grab N' Go Inventory" at bounding box center [1288, 222] width 450 height 27
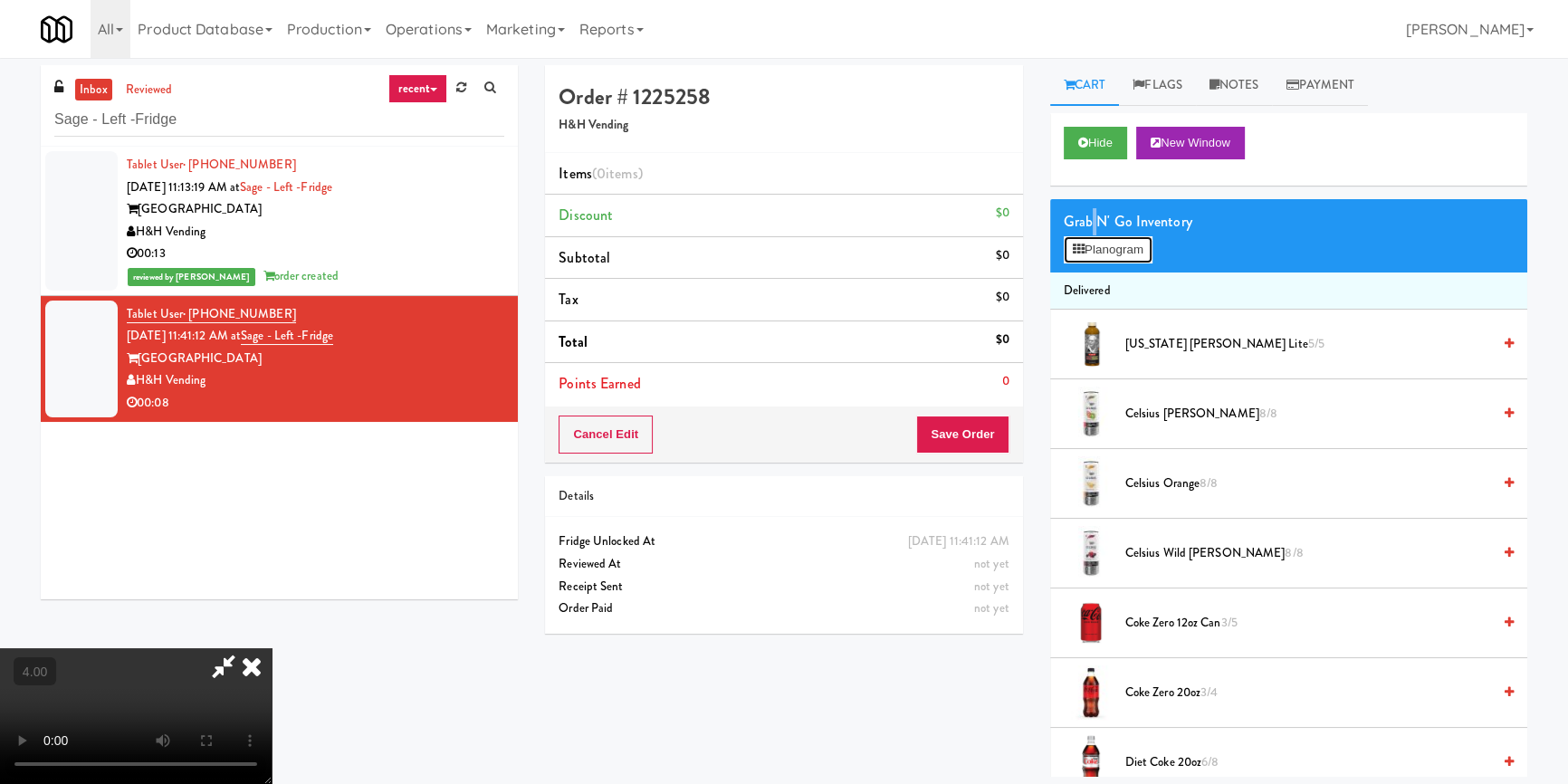
click at [1117, 256] on button "Planogram" at bounding box center [1108, 250] width 89 height 27
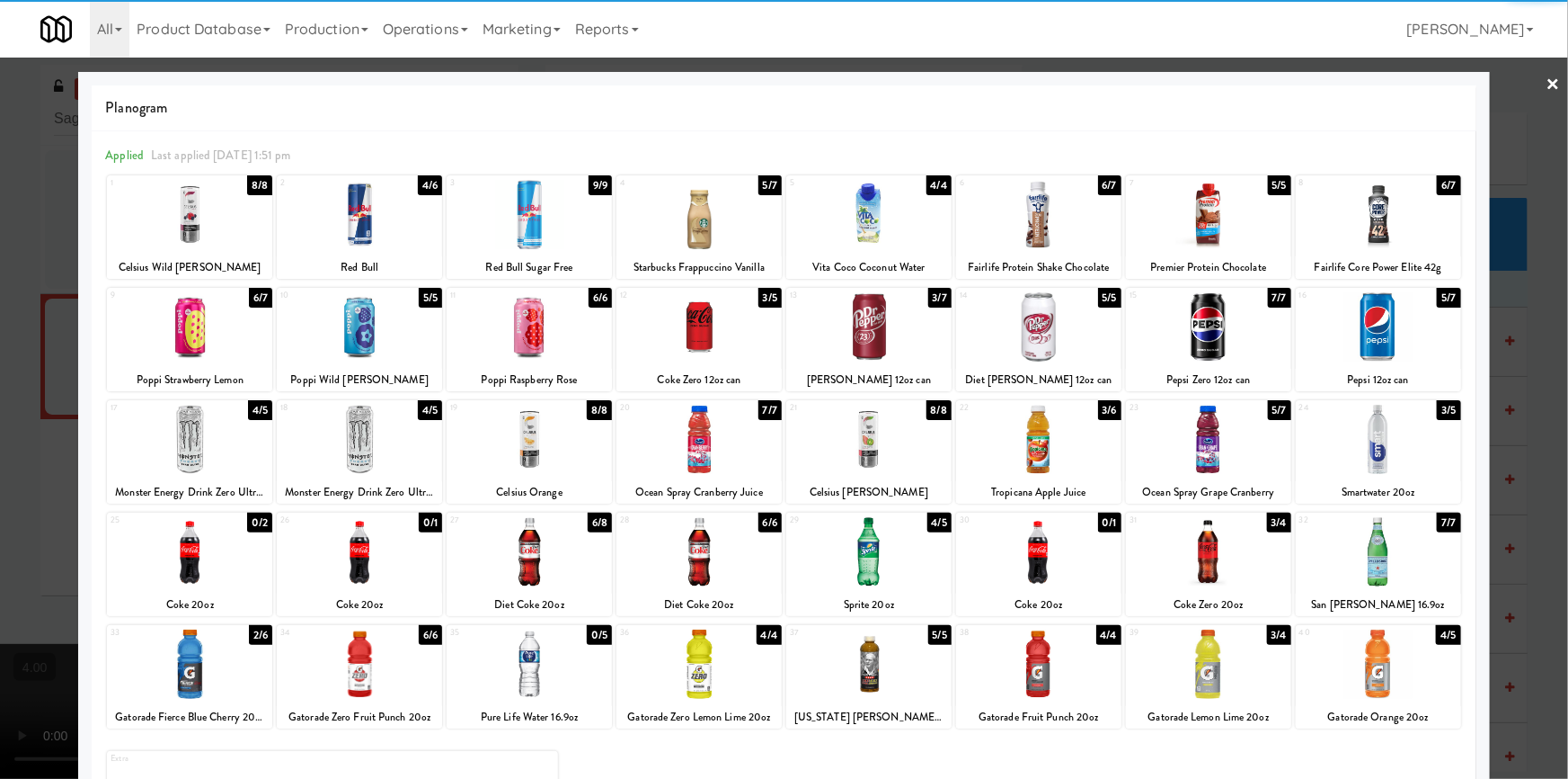
click at [733, 321] on div at bounding box center [699, 326] width 165 height 69
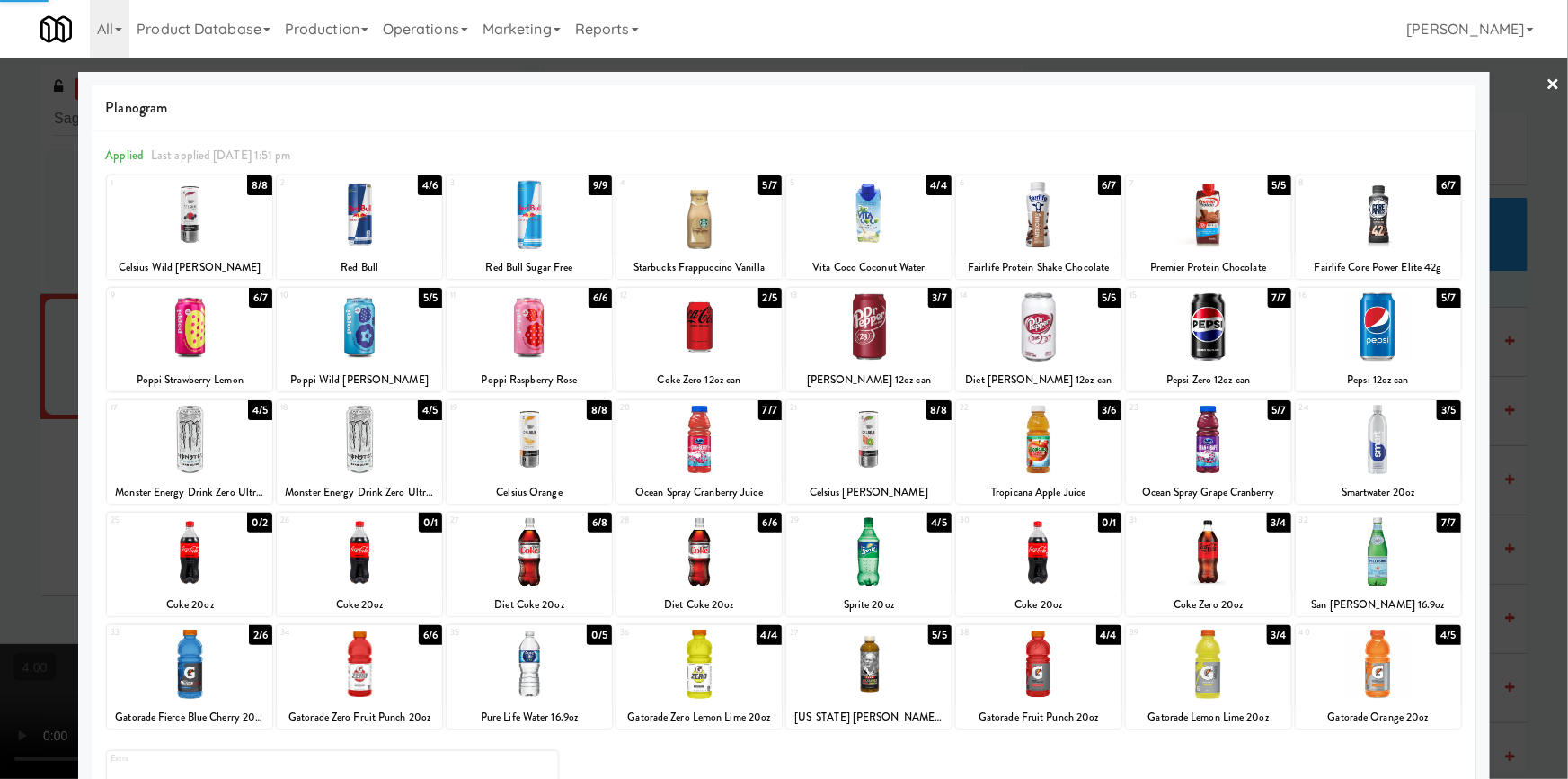
click at [10, 305] on div at bounding box center [784, 389] width 1568 height 779
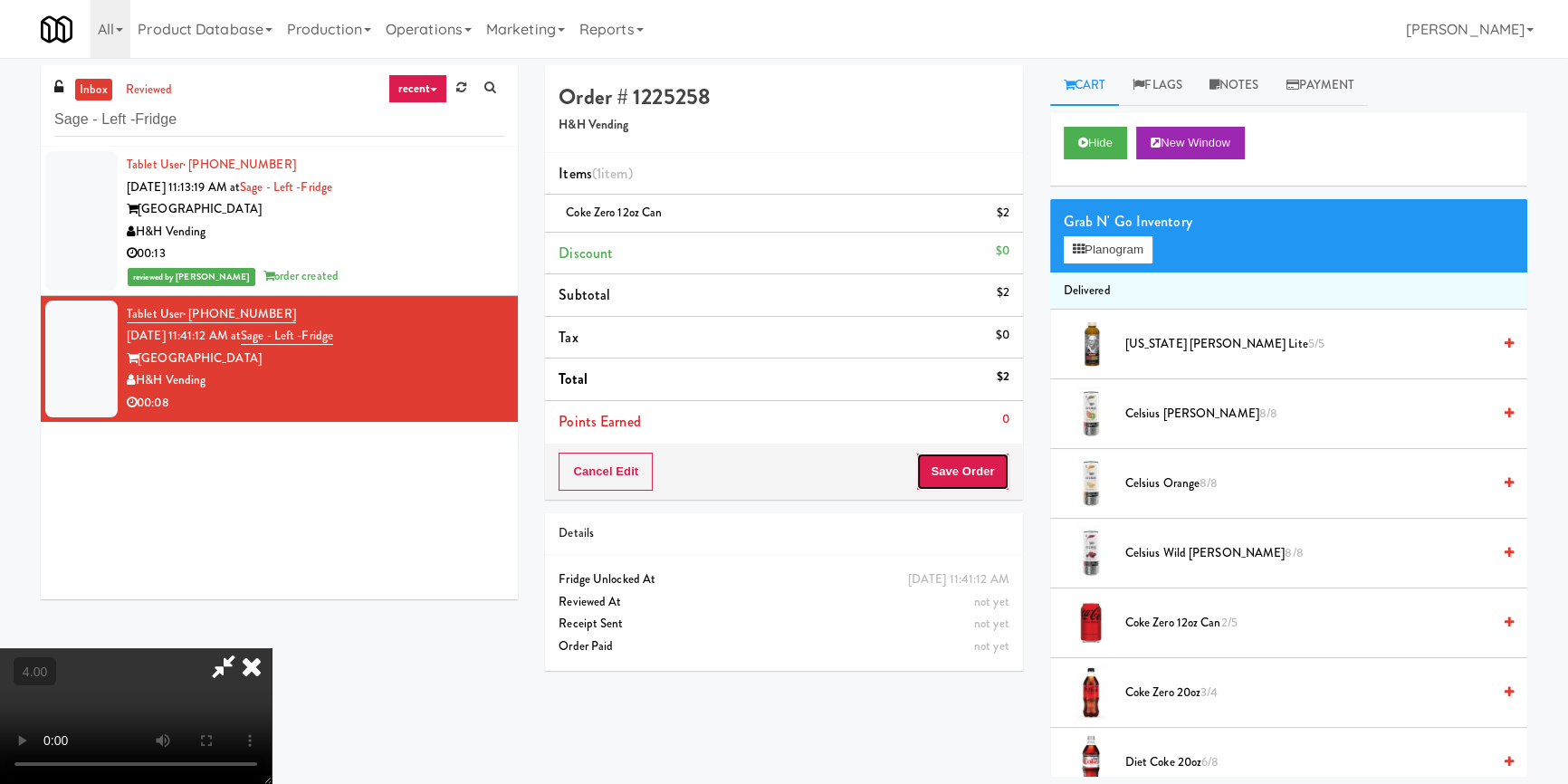
click at [966, 467] on button "Save Order" at bounding box center [963, 471] width 92 height 38
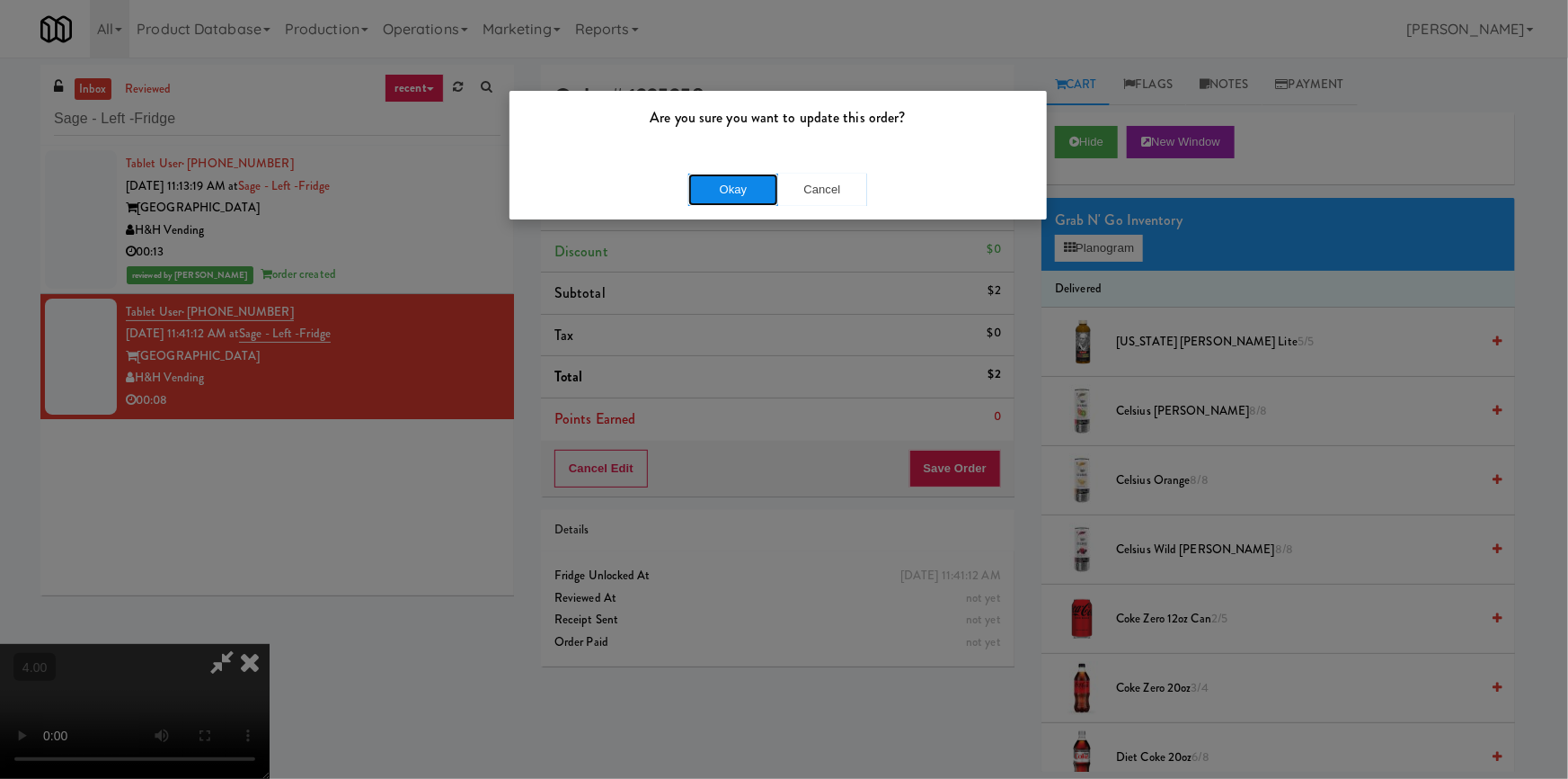
click at [733, 193] on button "Okay" at bounding box center [733, 189] width 89 height 32
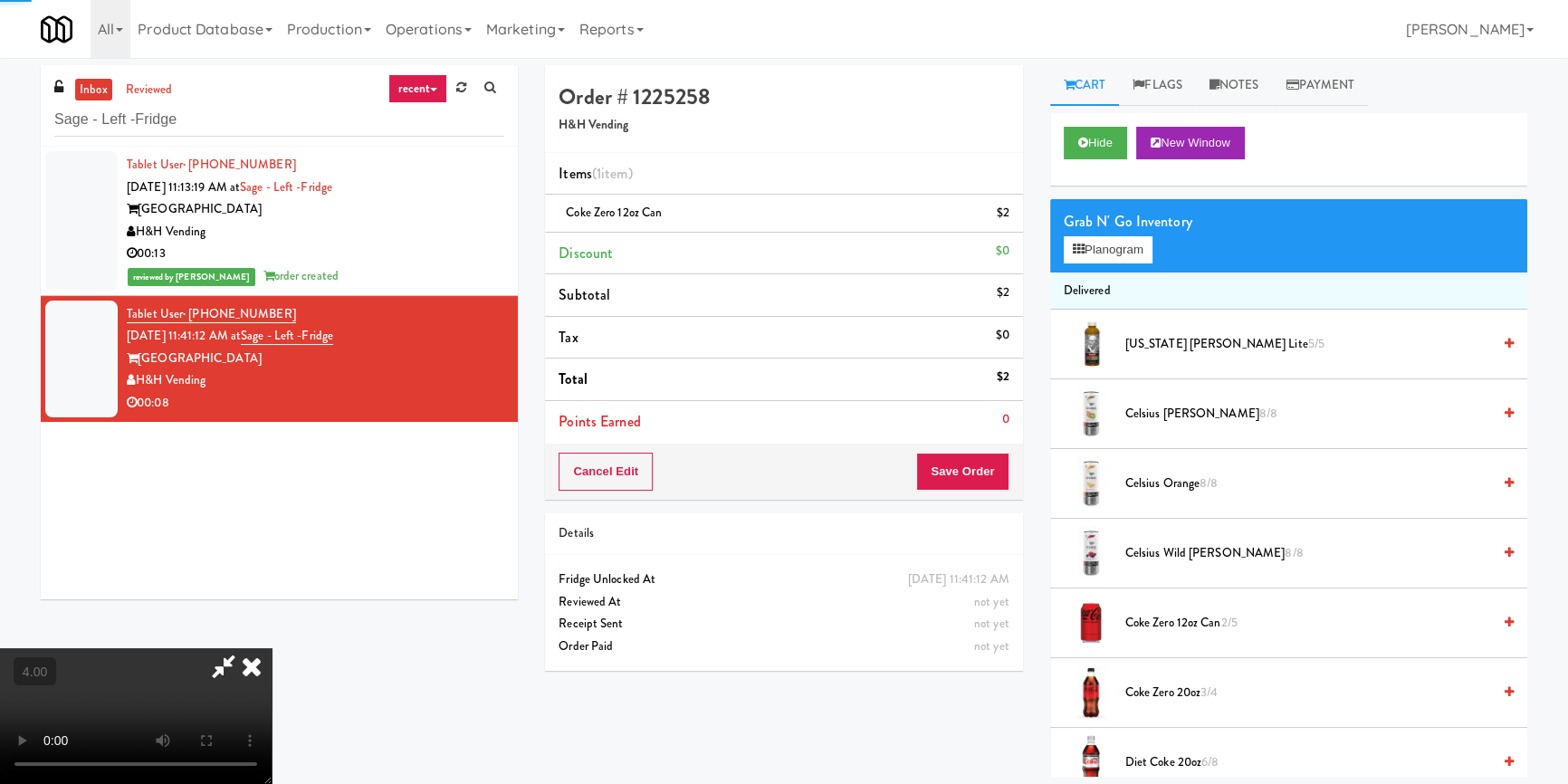
drag, startPoint x: 927, startPoint y: 283, endPoint x: 900, endPoint y: 259, distance: 36.1
click at [271, 648] on icon at bounding box center [252, 666] width 40 height 36
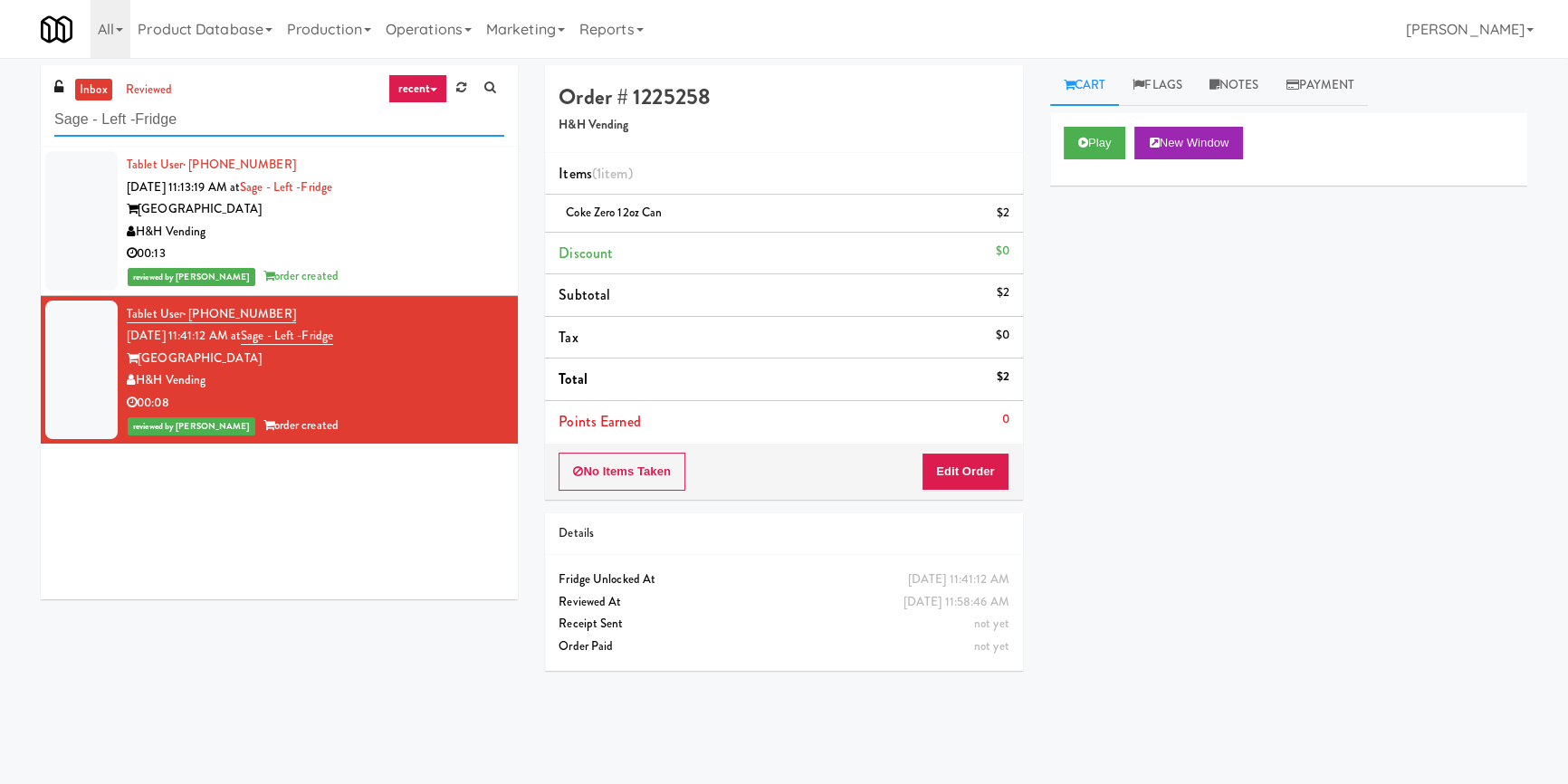
paste input "tonebriar #2 Cooler"
drag, startPoint x: 191, startPoint y: 115, endPoint x: 0, endPoint y: 119, distance: 191.0
click at [0, 119] on div "inbox reviewed recent all unclear take inventory issue suspicious failed recent…" at bounding box center [784, 421] width 1568 height 712
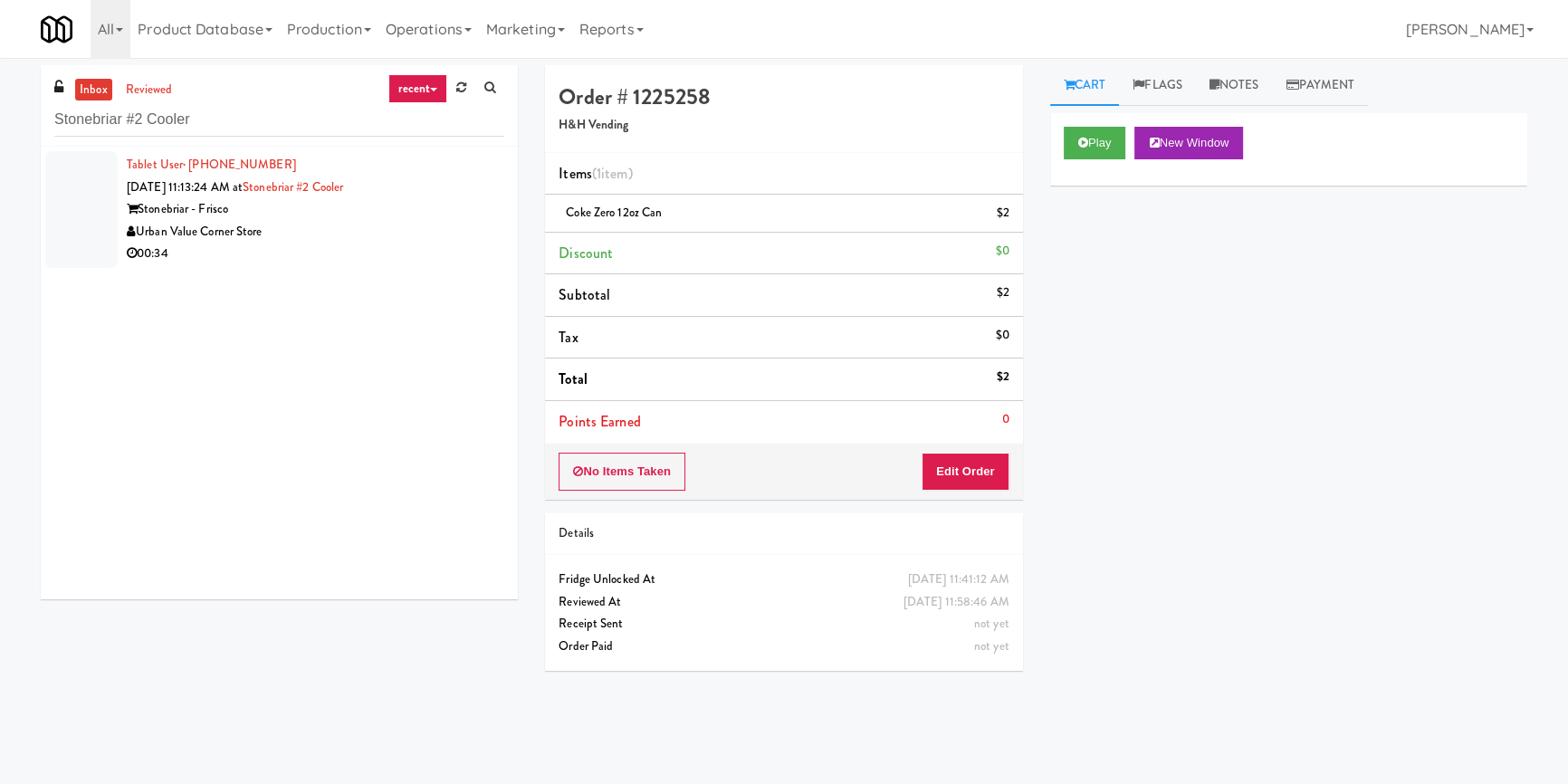
drag, startPoint x: 387, startPoint y: 244, endPoint x: 588, endPoint y: 199, distance: 206.0
click at [399, 234] on div "Tablet User · (214) 793-3167 [DATE] 11:13:24 AM at [GEOGRAPHIC_DATA] #2 Cooler …" at bounding box center [315, 209] width 378 height 112
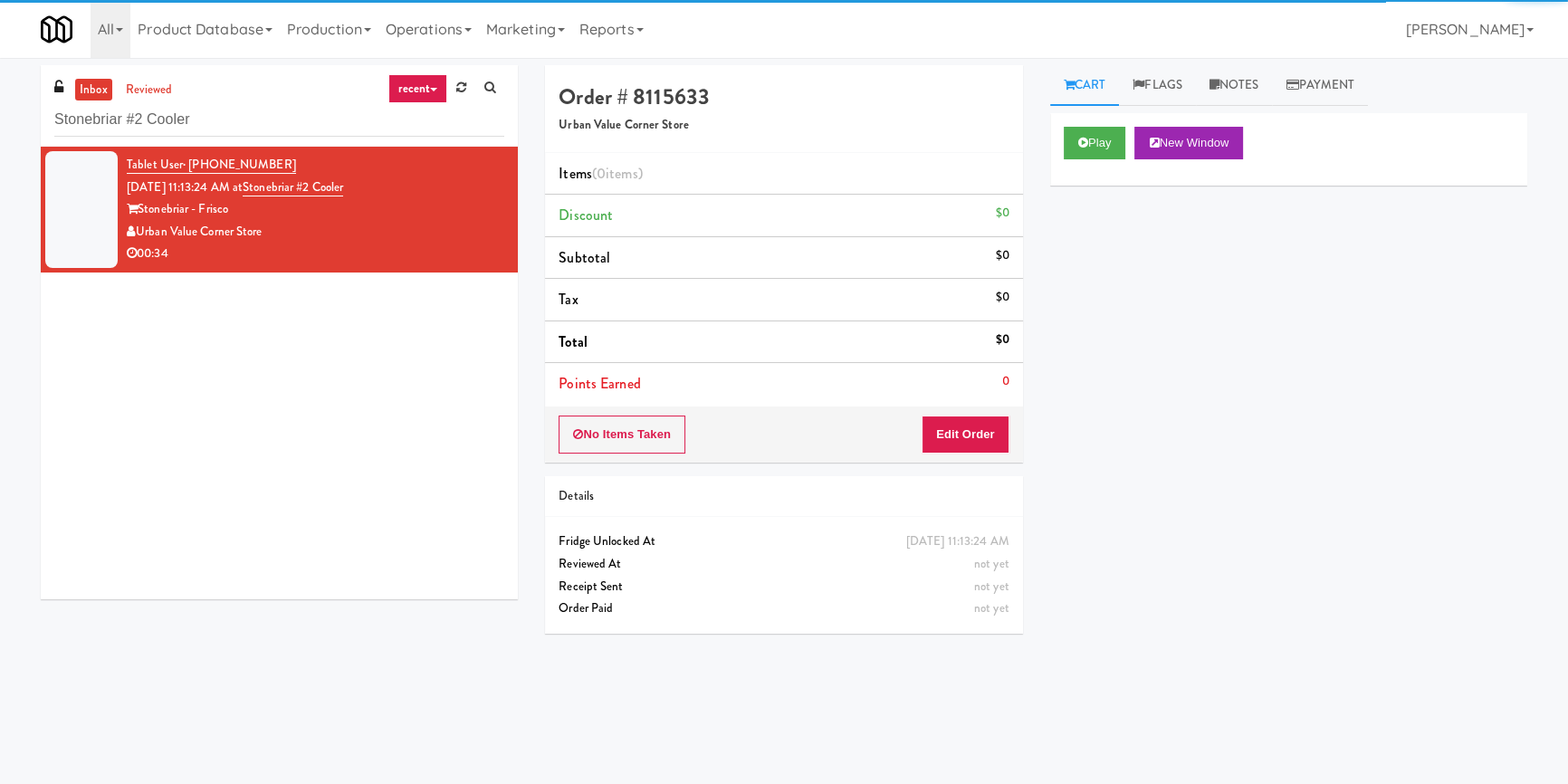
click at [1080, 117] on div "Play New Window" at bounding box center [1288, 150] width 477 height 72
click at [1095, 150] on button "Play" at bounding box center [1095, 142] width 63 height 32
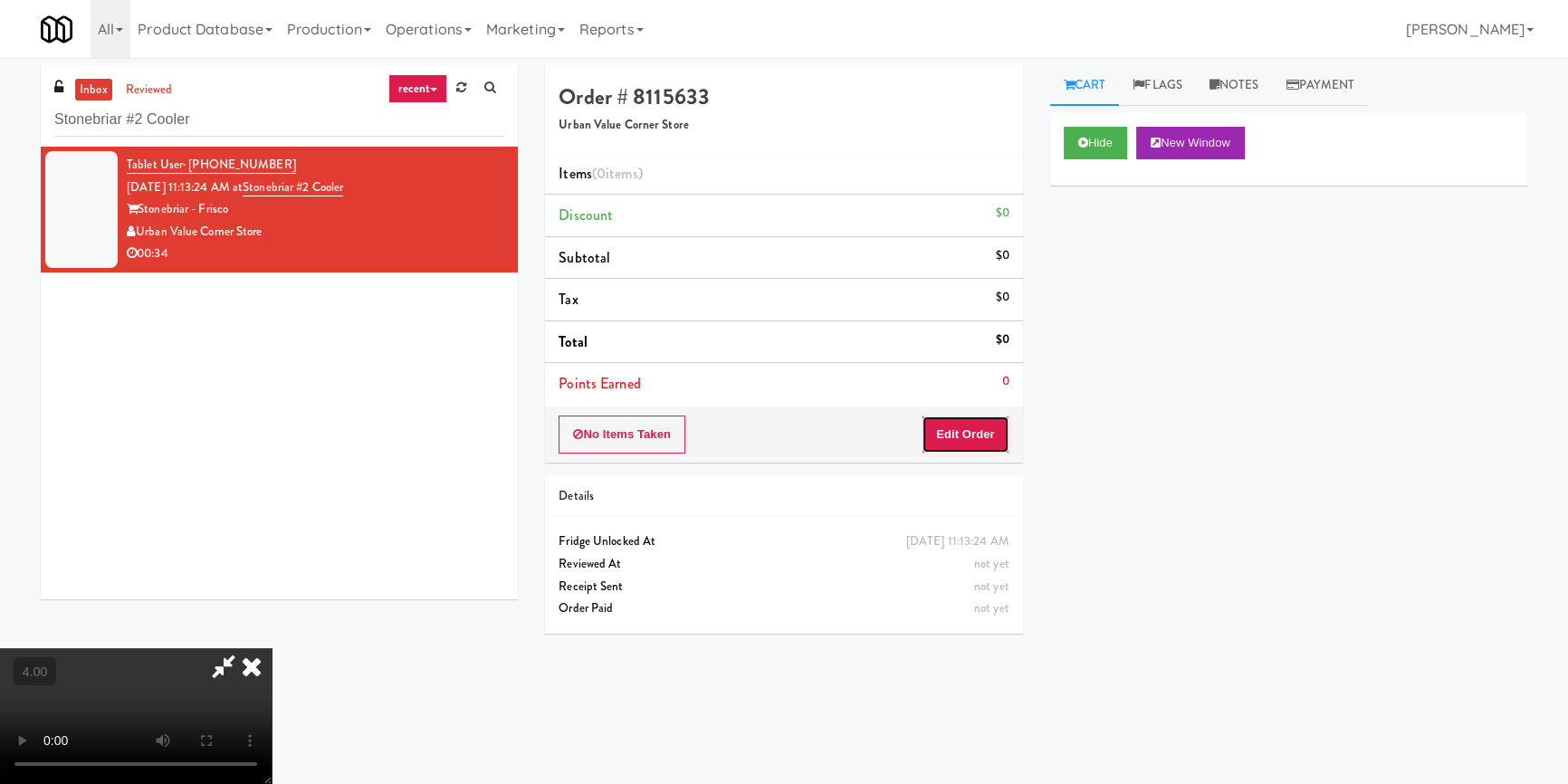
click at [998, 435] on button "Edit Order" at bounding box center [966, 434] width 88 height 38
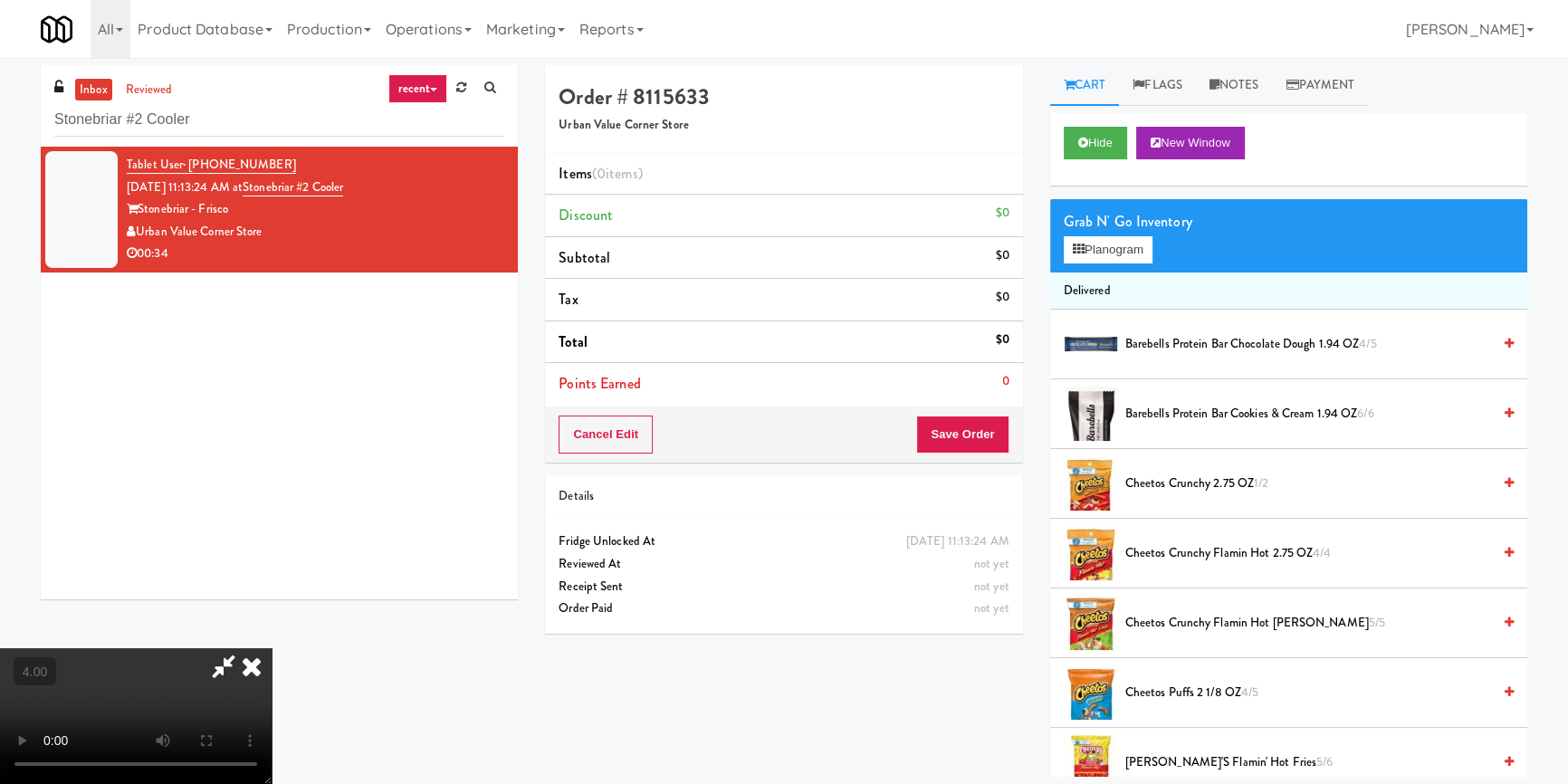
click at [271, 648] on video at bounding box center [135, 715] width 271 height 136
click at [1069, 230] on div "Grab N' Go Inventory" at bounding box center [1288, 222] width 450 height 27
click at [1089, 245] on button "Planogram" at bounding box center [1108, 250] width 89 height 27
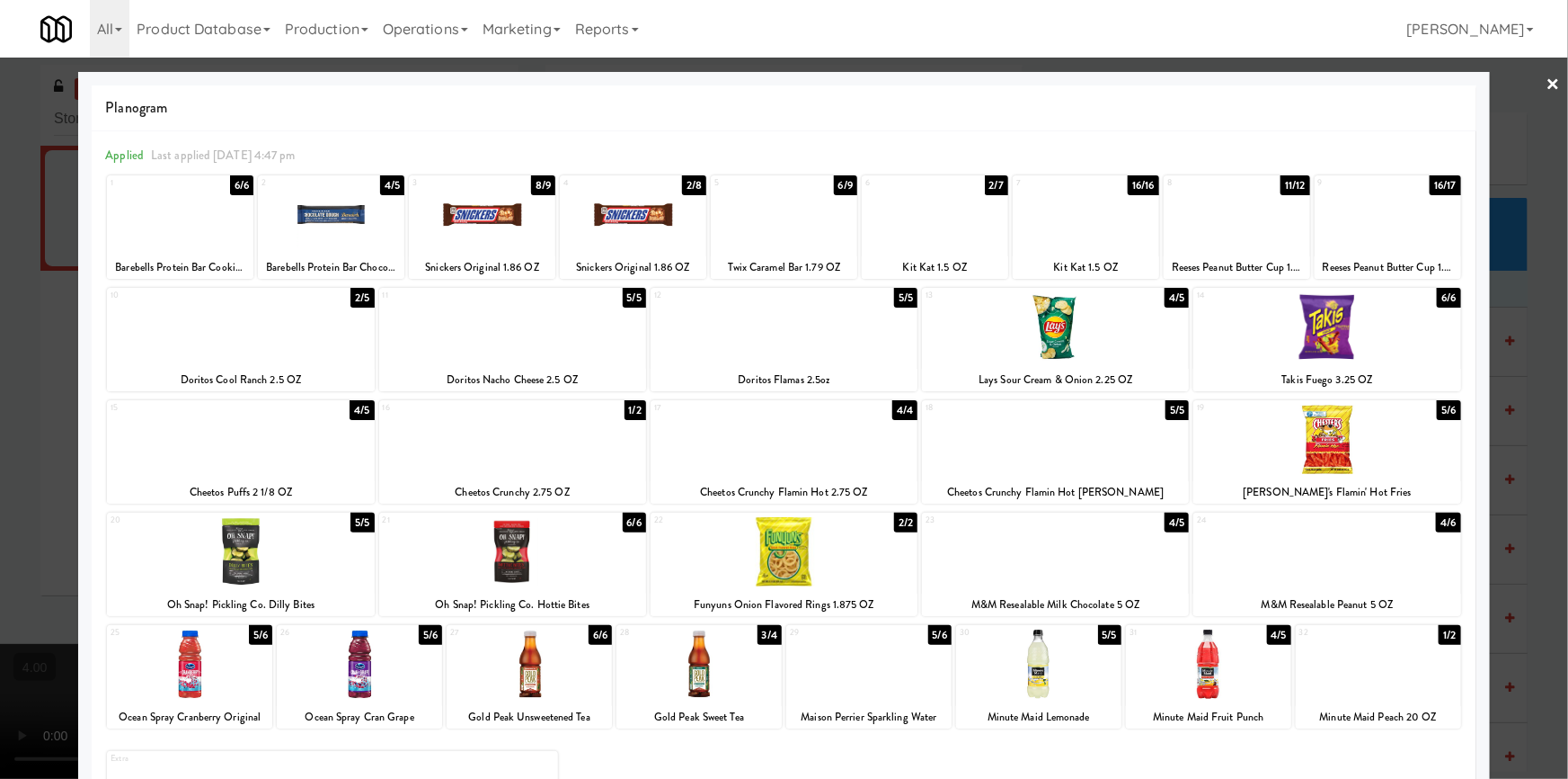
click at [1062, 453] on div at bounding box center [1056, 439] width 267 height 69
click at [1047, 338] on div at bounding box center [1056, 326] width 267 height 69
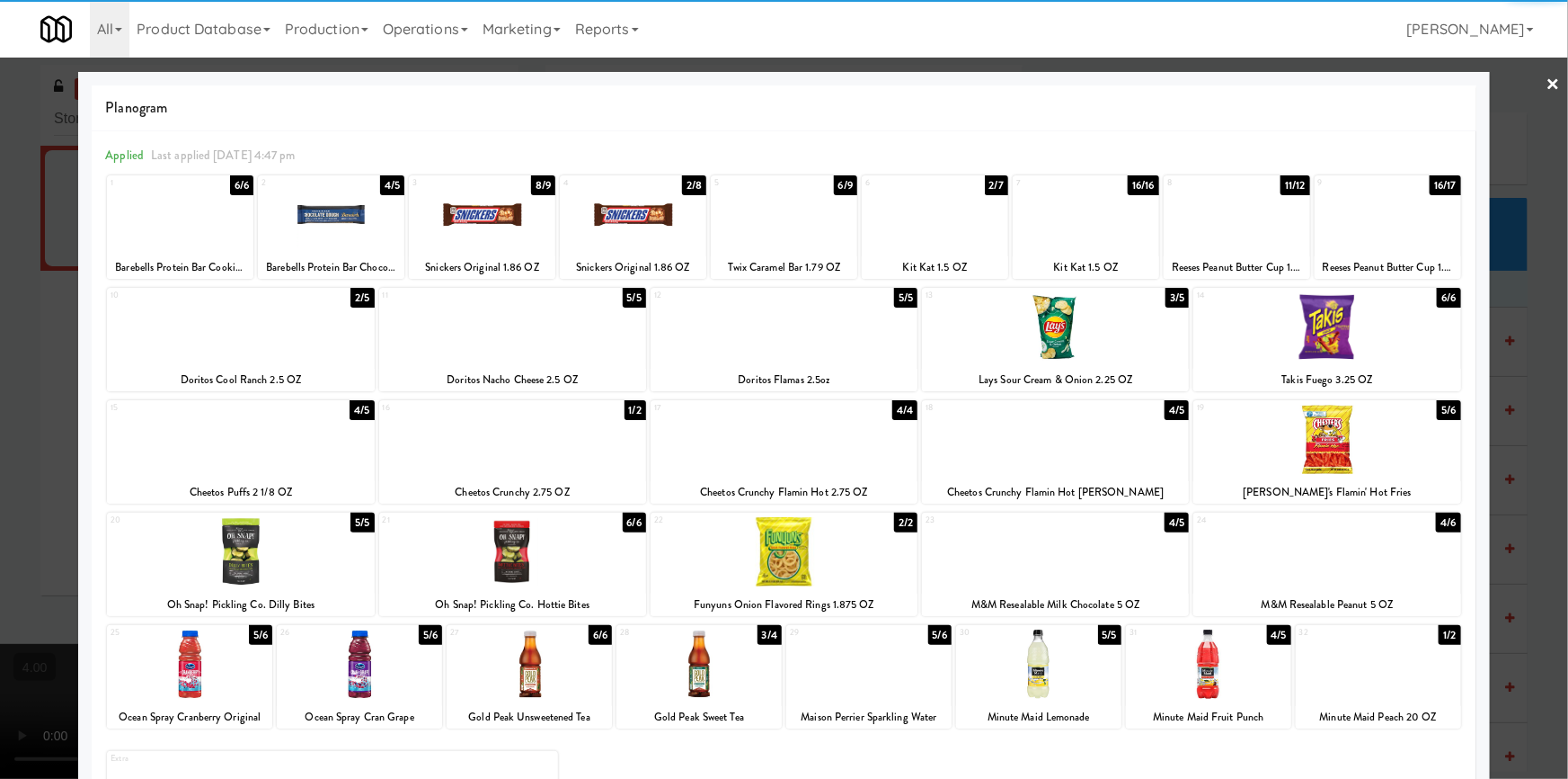
click at [1531, 306] on div at bounding box center [784, 389] width 1568 height 779
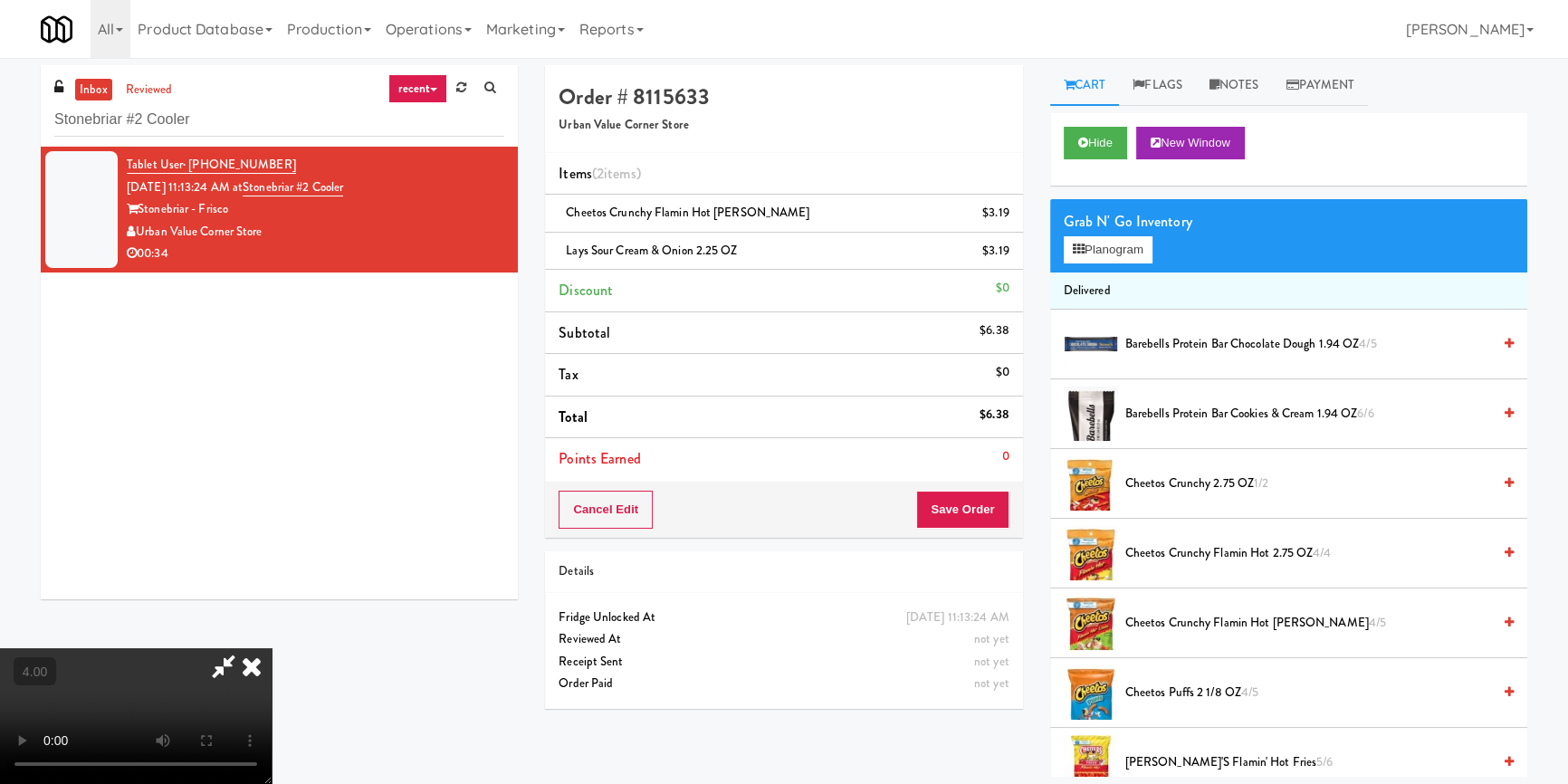
click at [271, 648] on icon at bounding box center [252, 666] width 40 height 36
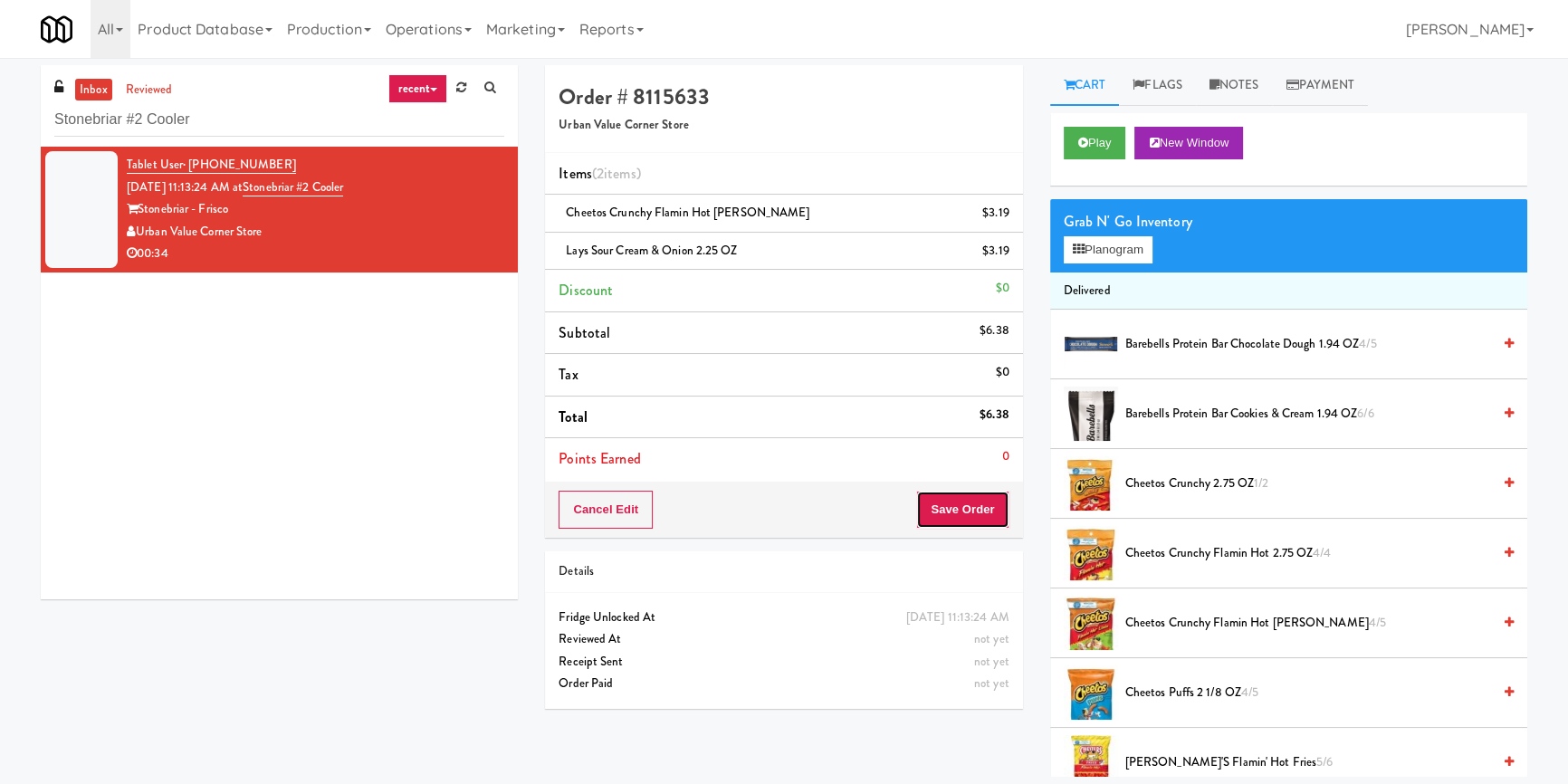
click at [969, 497] on button "Save Order" at bounding box center [963, 509] width 92 height 38
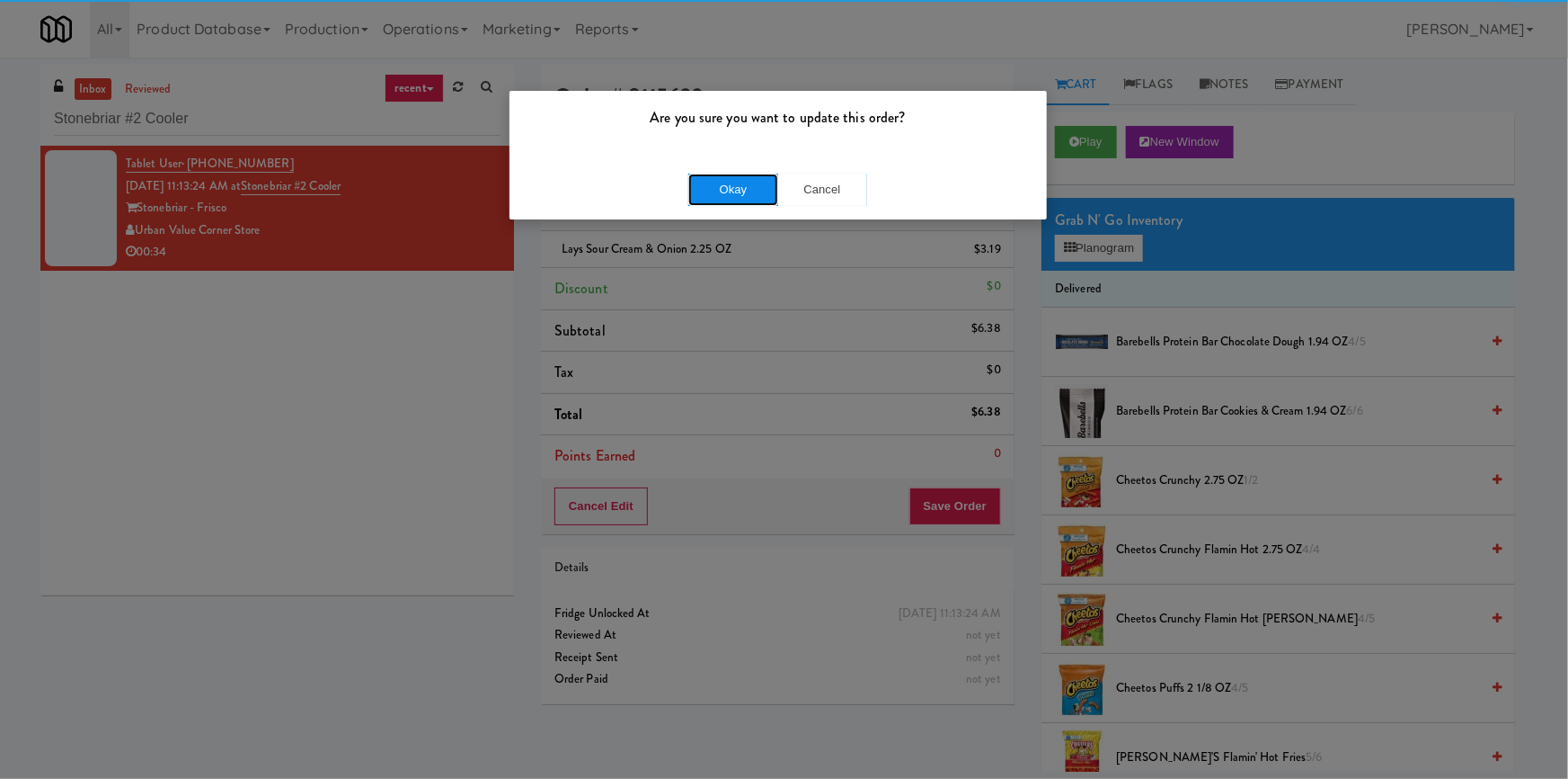
click at [728, 189] on button "Okay" at bounding box center [733, 189] width 89 height 32
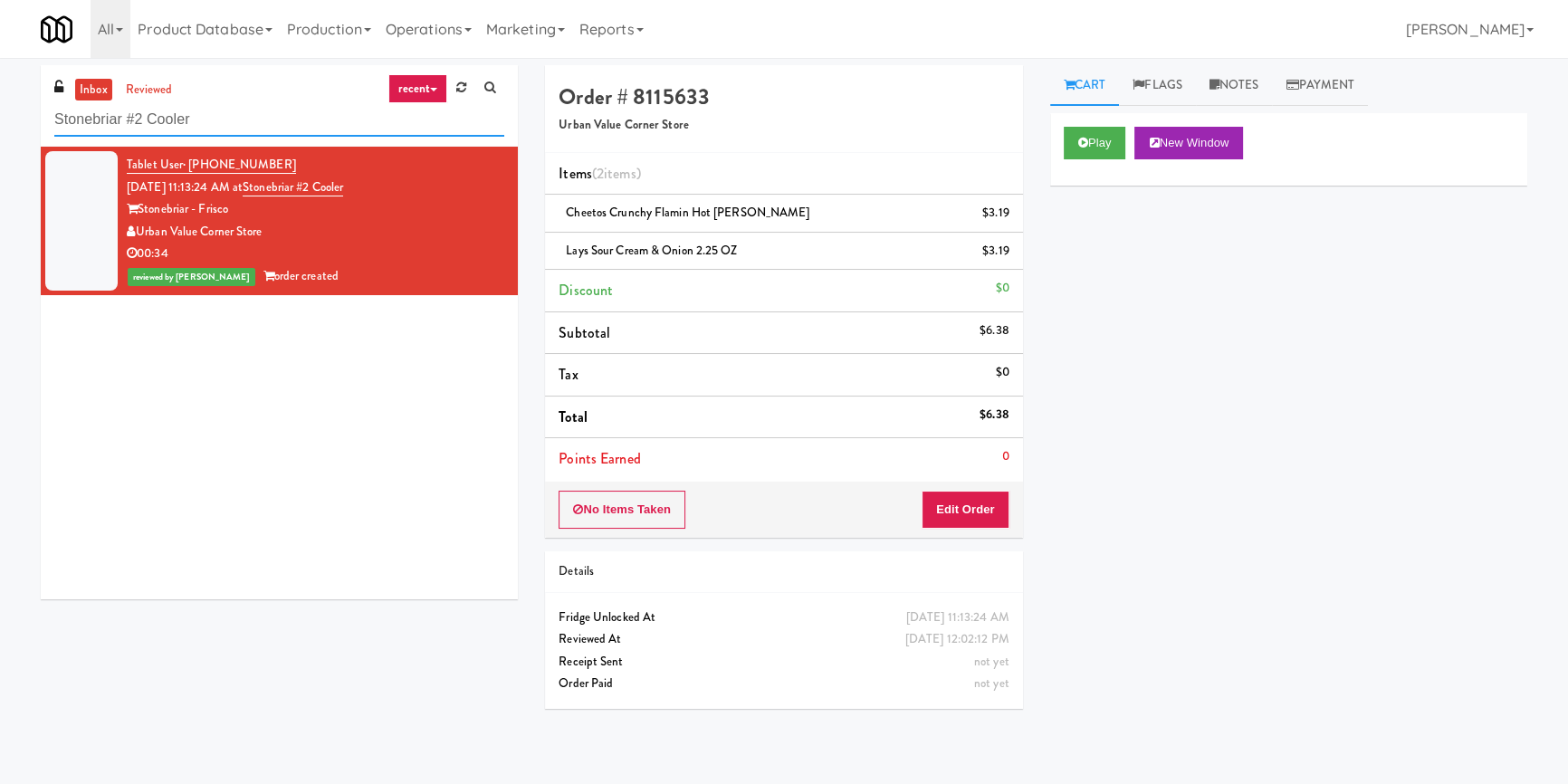
paste input "Uptown 550 Cooler #2"
drag, startPoint x: 235, startPoint y: 108, endPoint x: 0, endPoint y: 109, distance: 235.0
click at [0, 109] on div "inbox reviewed recent all unclear take inventory issue suspicious failed recent…" at bounding box center [784, 421] width 1568 height 712
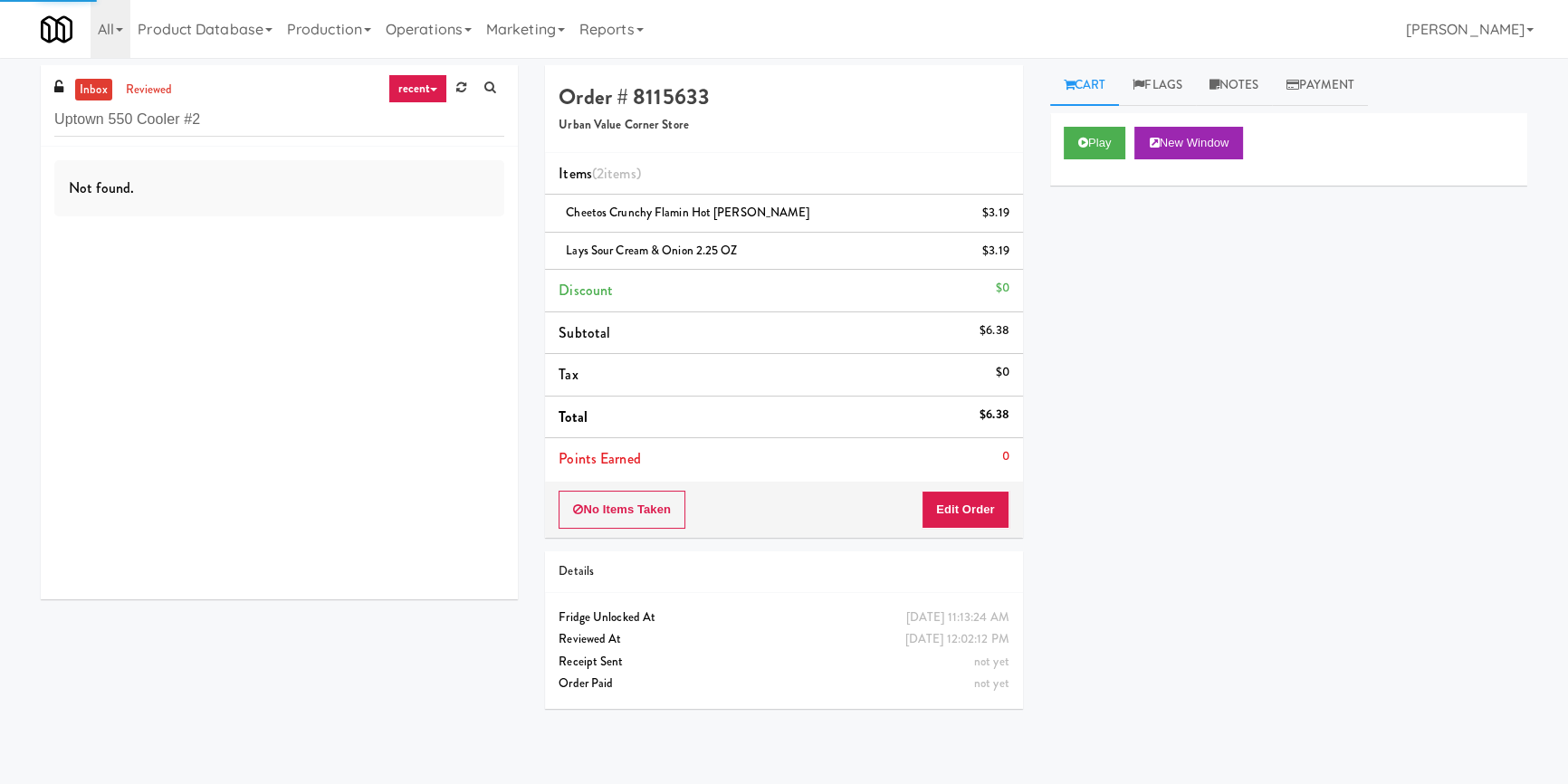
click at [446, 239] on div "Not found." at bounding box center [279, 373] width 477 height 452
click at [425, 227] on div "Not found." at bounding box center [279, 373] width 477 height 452
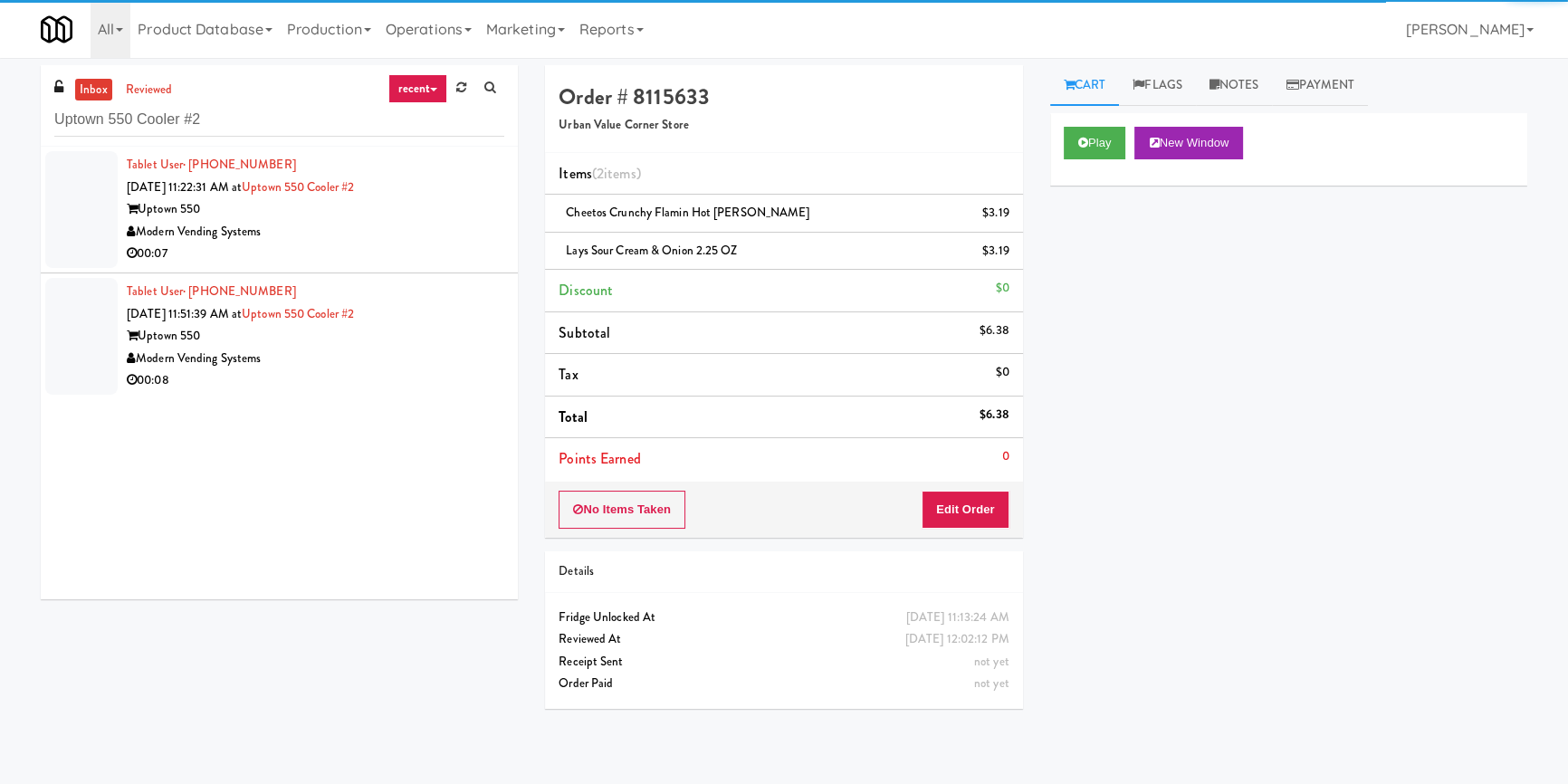
click at [425, 227] on div "Modern Vending Systems" at bounding box center [315, 232] width 378 height 23
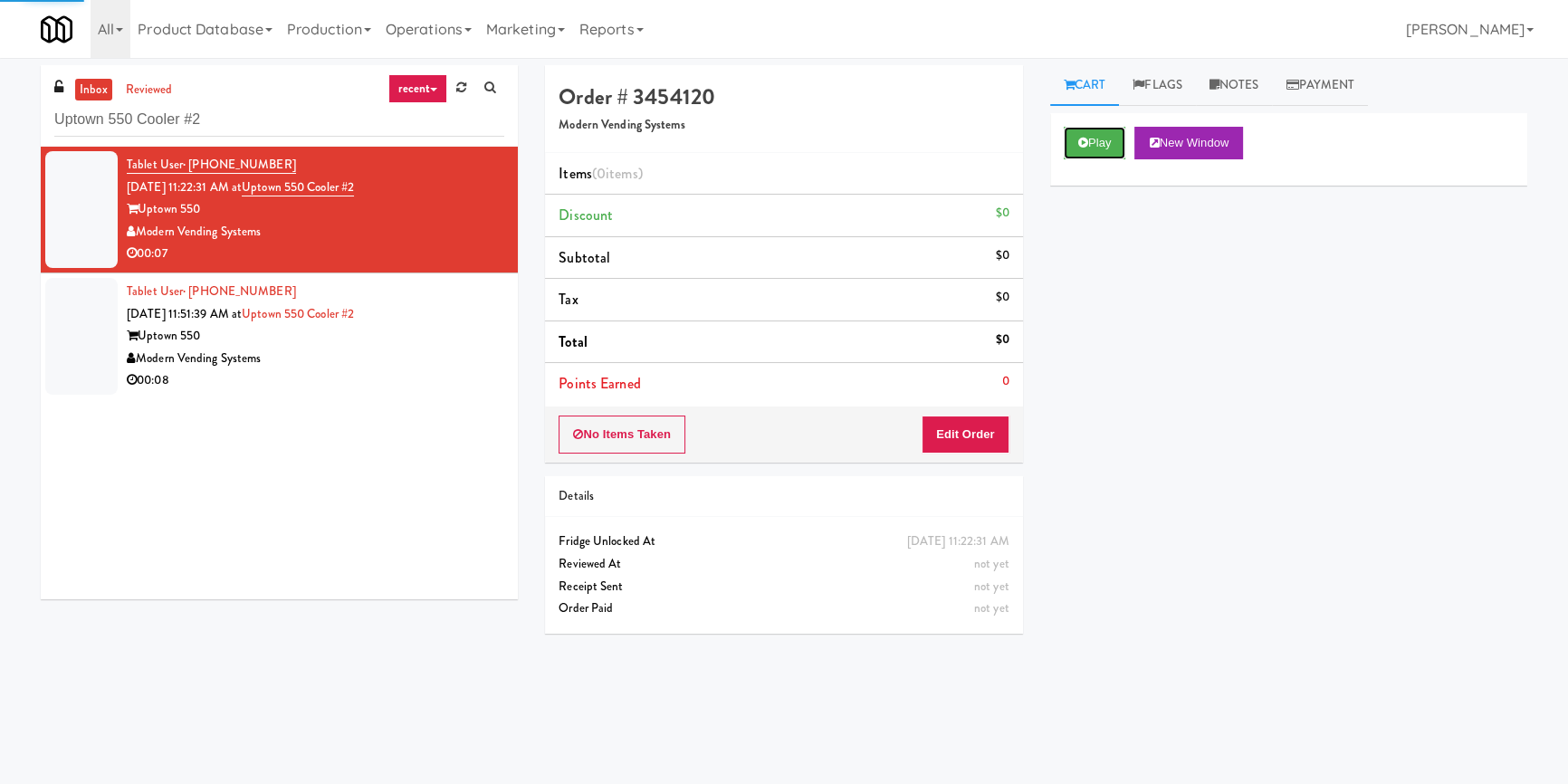
drag, startPoint x: 1095, startPoint y: 156, endPoint x: 1045, endPoint y: 276, distance: 130.0
click at [1095, 155] on button "Play" at bounding box center [1095, 142] width 63 height 32
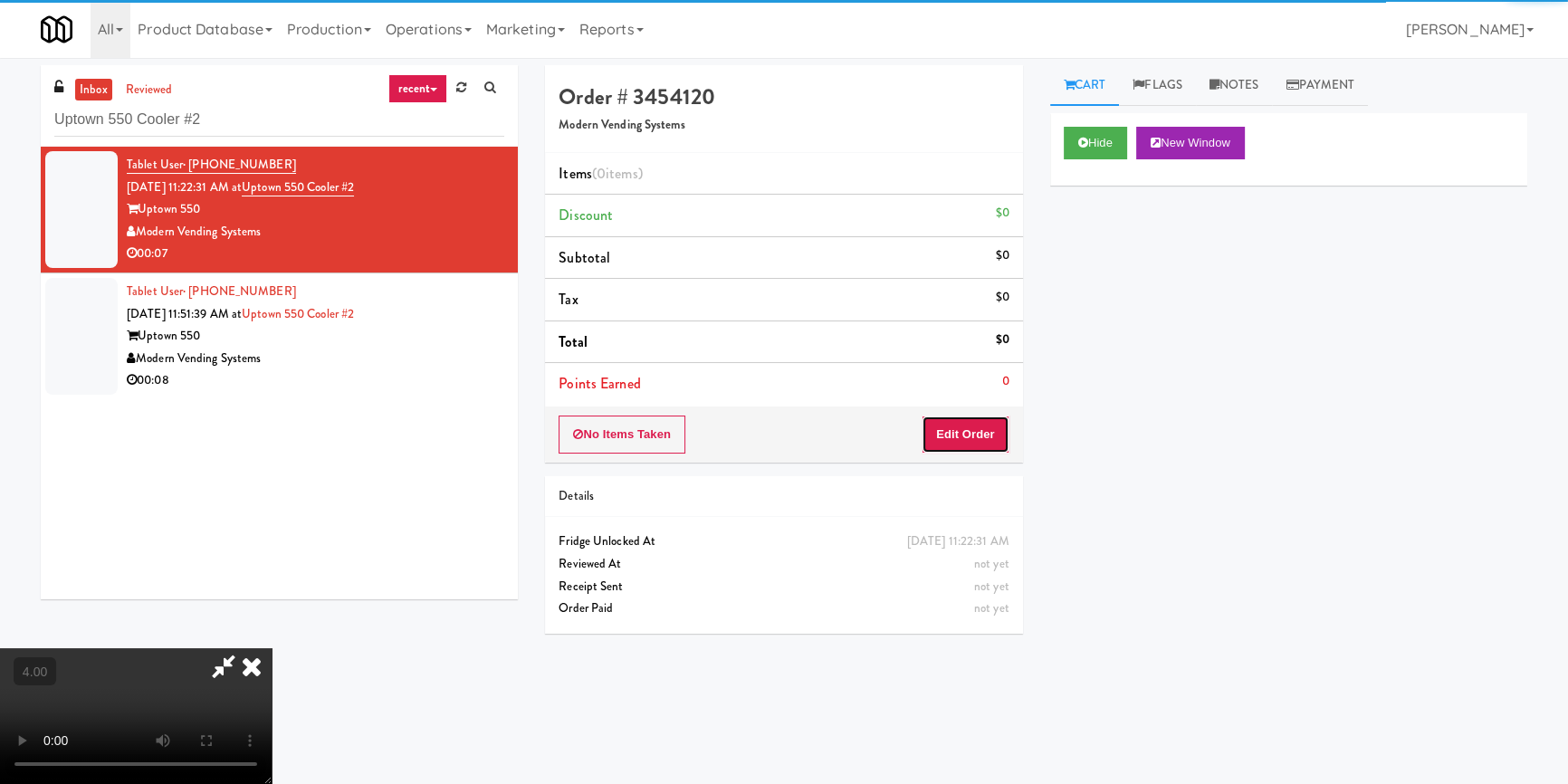
click at [960, 421] on button "Edit Order" at bounding box center [966, 434] width 88 height 38
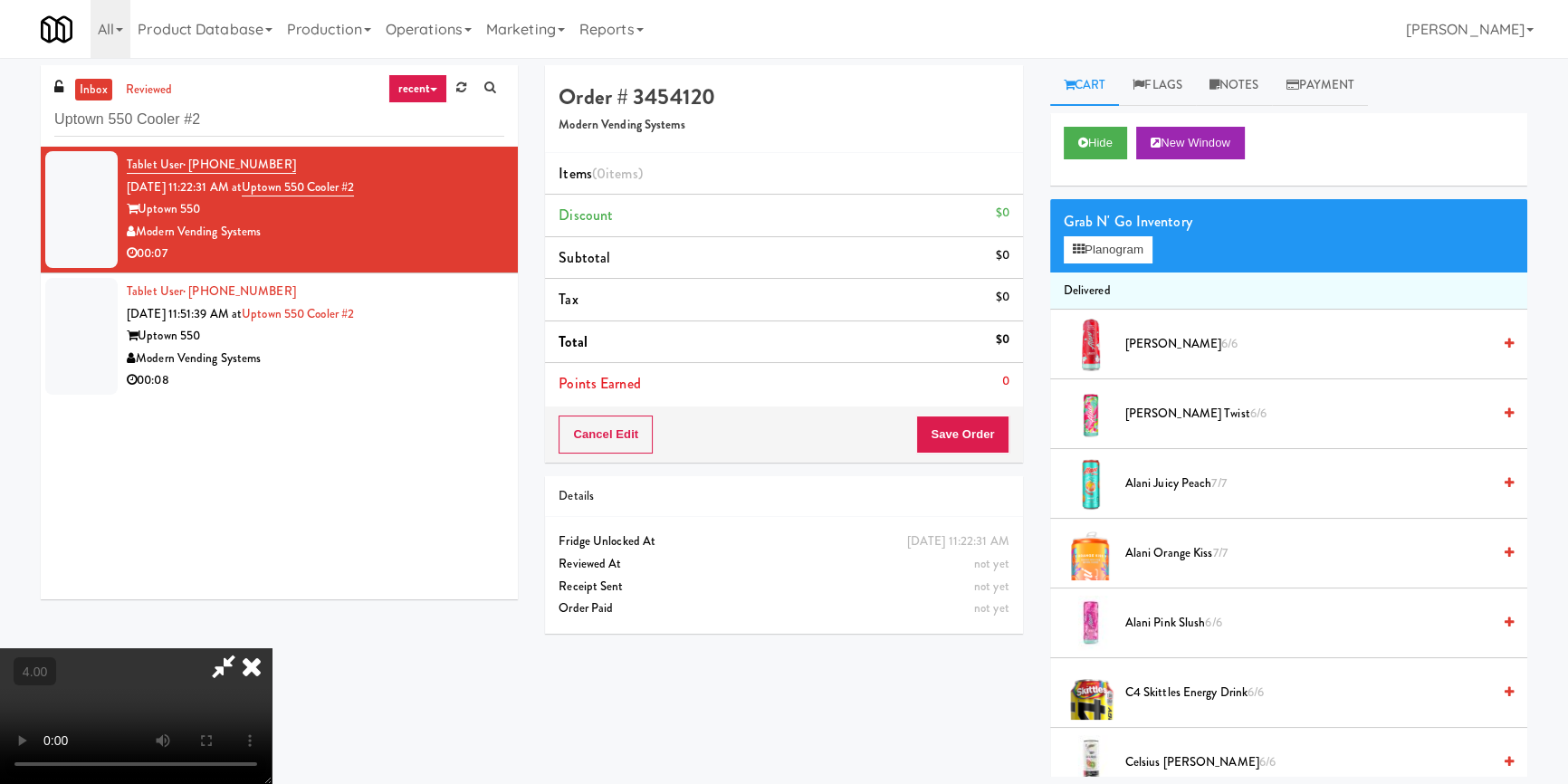
click at [271, 648] on video at bounding box center [135, 715] width 271 height 136
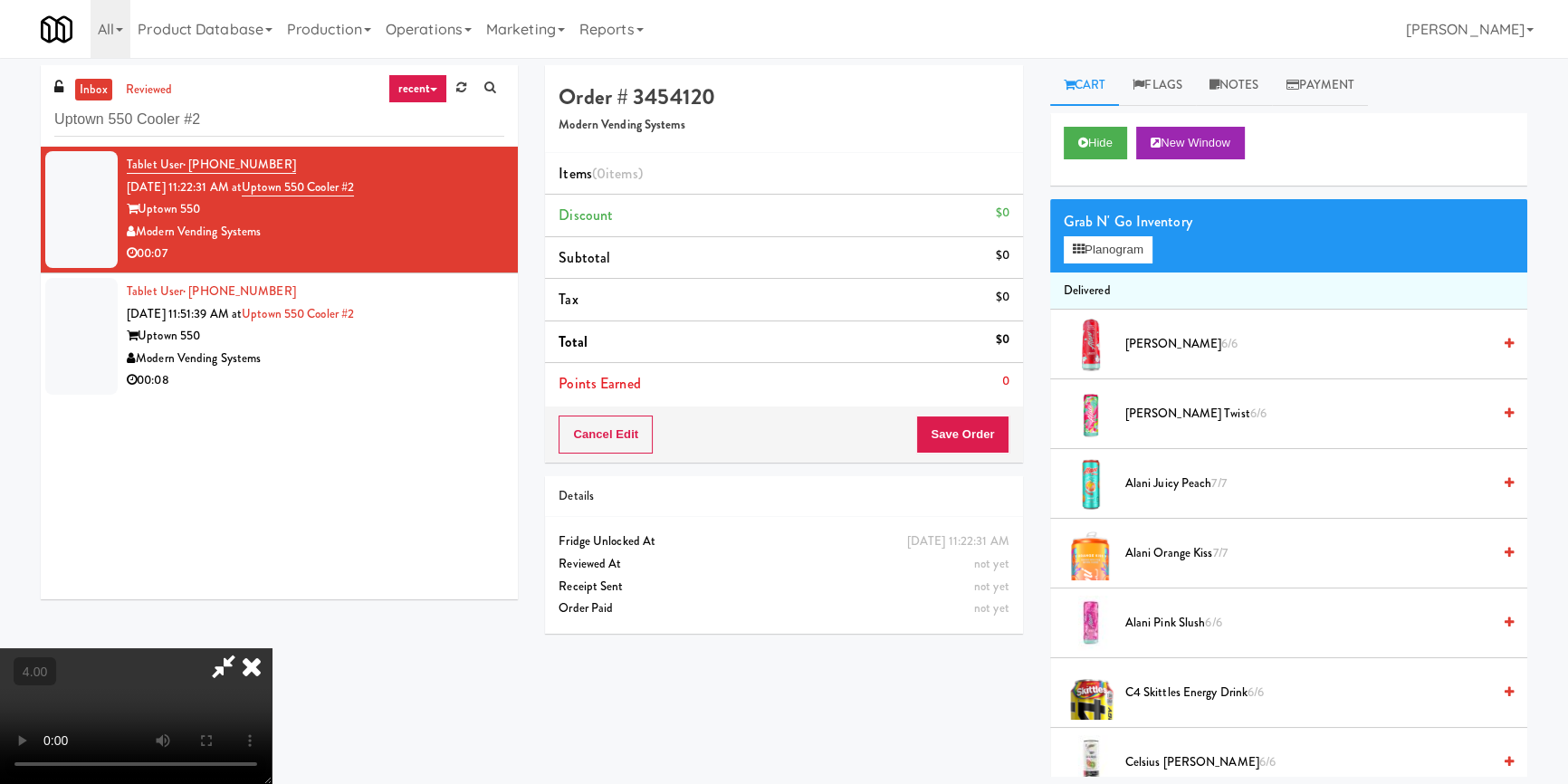
click at [271, 648] on video at bounding box center [135, 715] width 271 height 136
click at [1096, 227] on div "Grab N' Go Inventory" at bounding box center [1288, 222] width 450 height 27
click at [1096, 252] on button "Planogram" at bounding box center [1108, 250] width 89 height 27
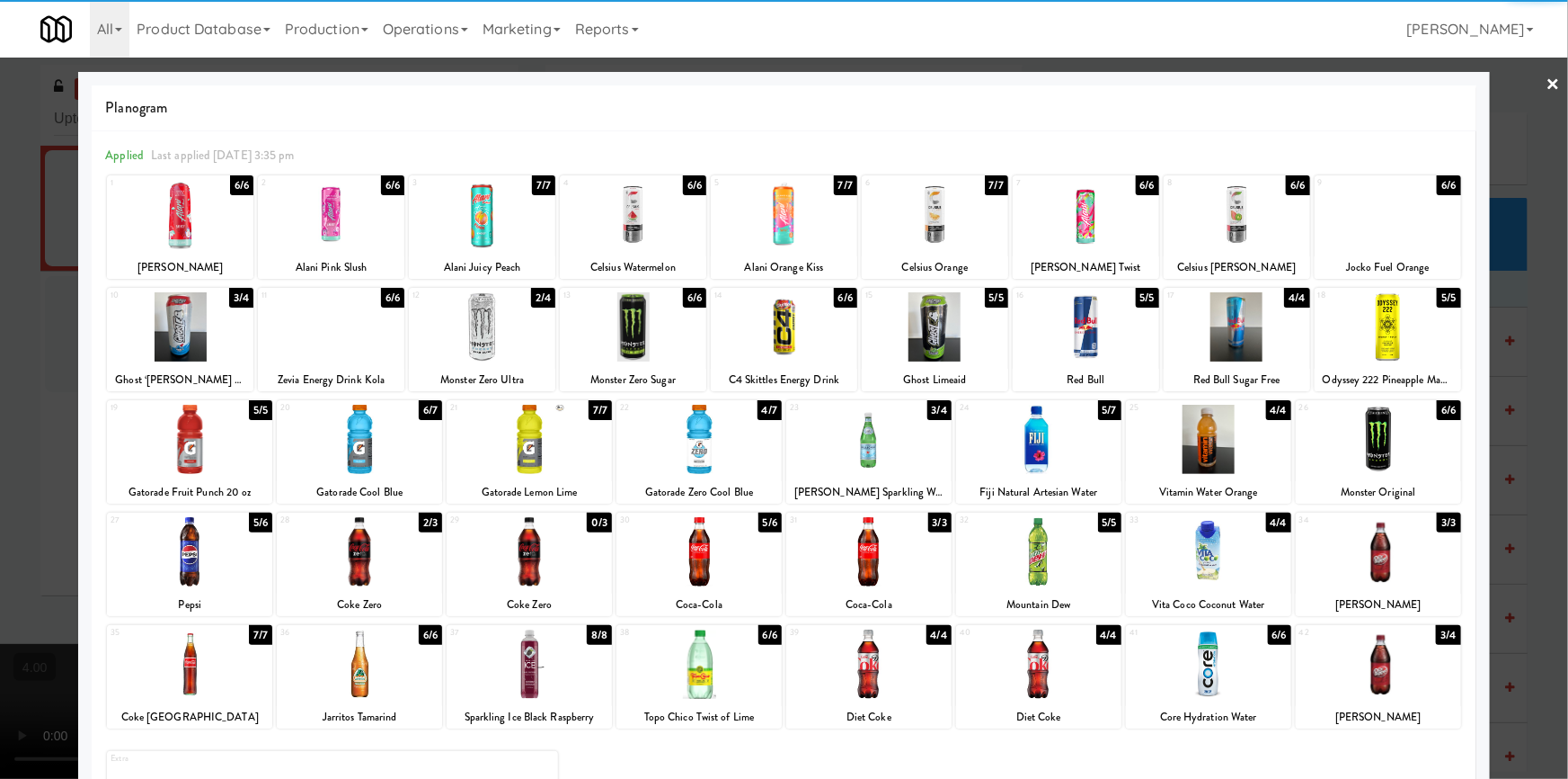
click at [708, 464] on div at bounding box center [699, 439] width 165 height 69
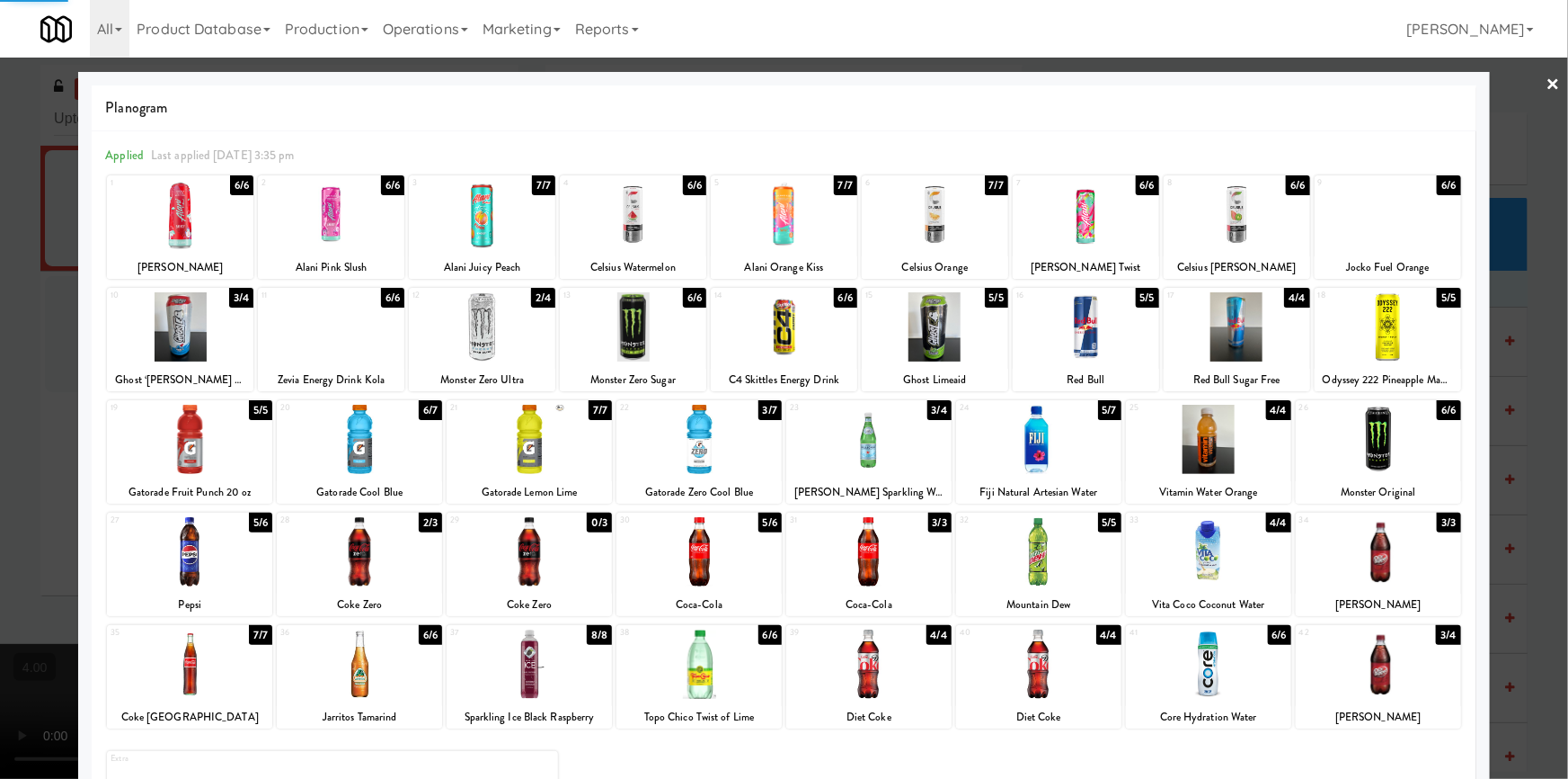
click at [16, 372] on div at bounding box center [784, 389] width 1568 height 779
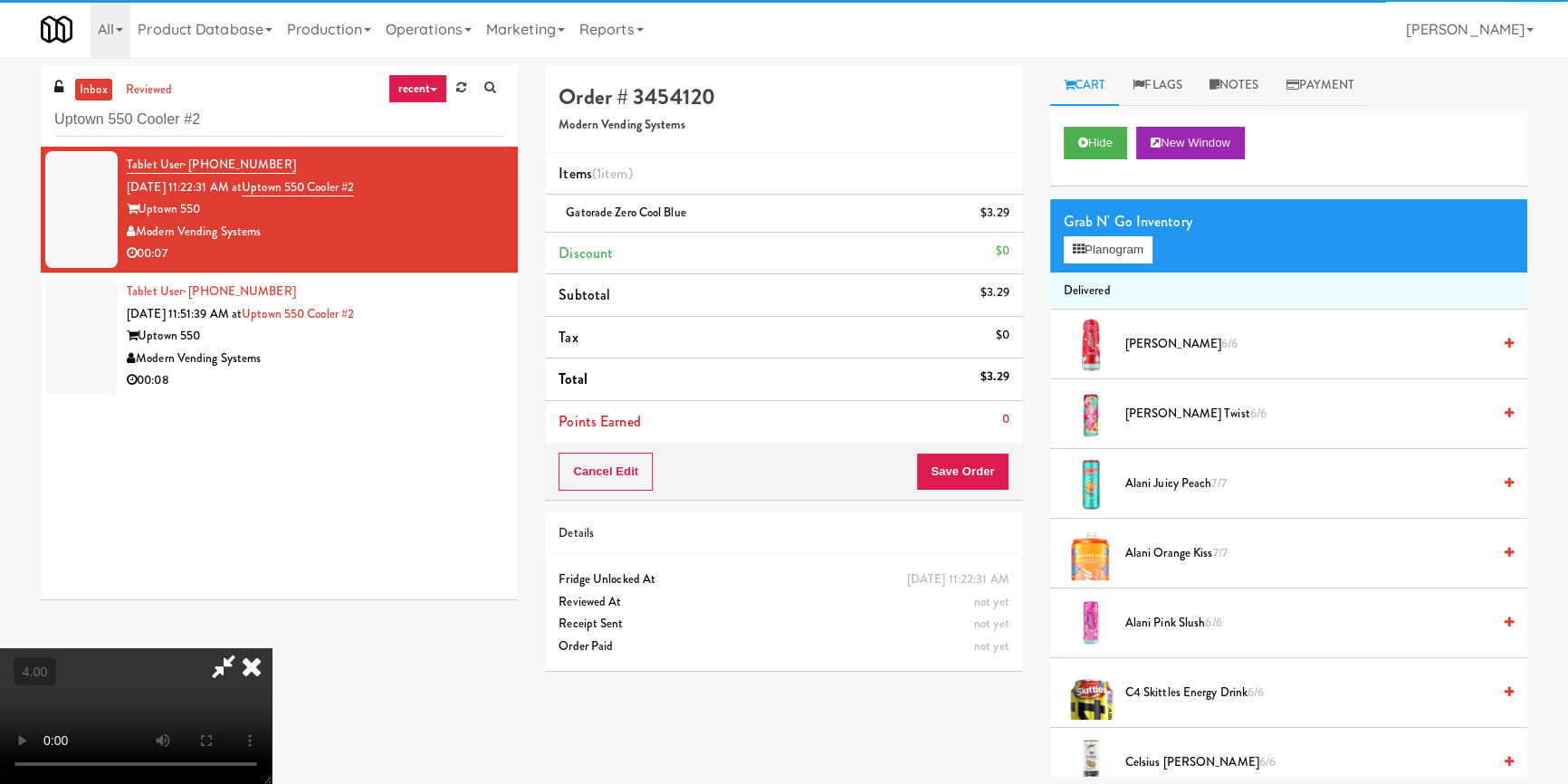
click at [245, 648] on icon at bounding box center [223, 666] width 42 height 36
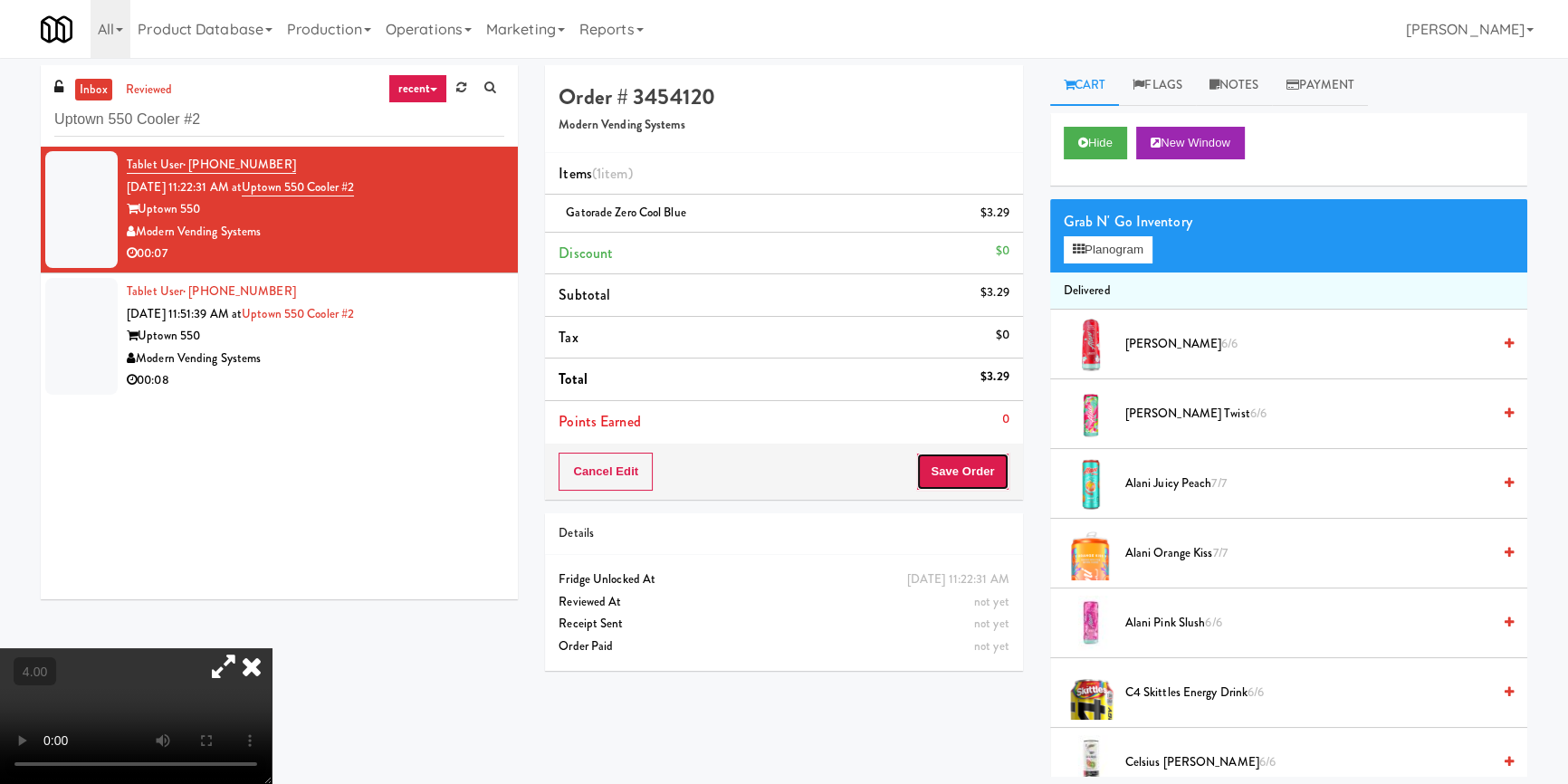
click at [959, 465] on button "Save Order" at bounding box center [963, 471] width 92 height 38
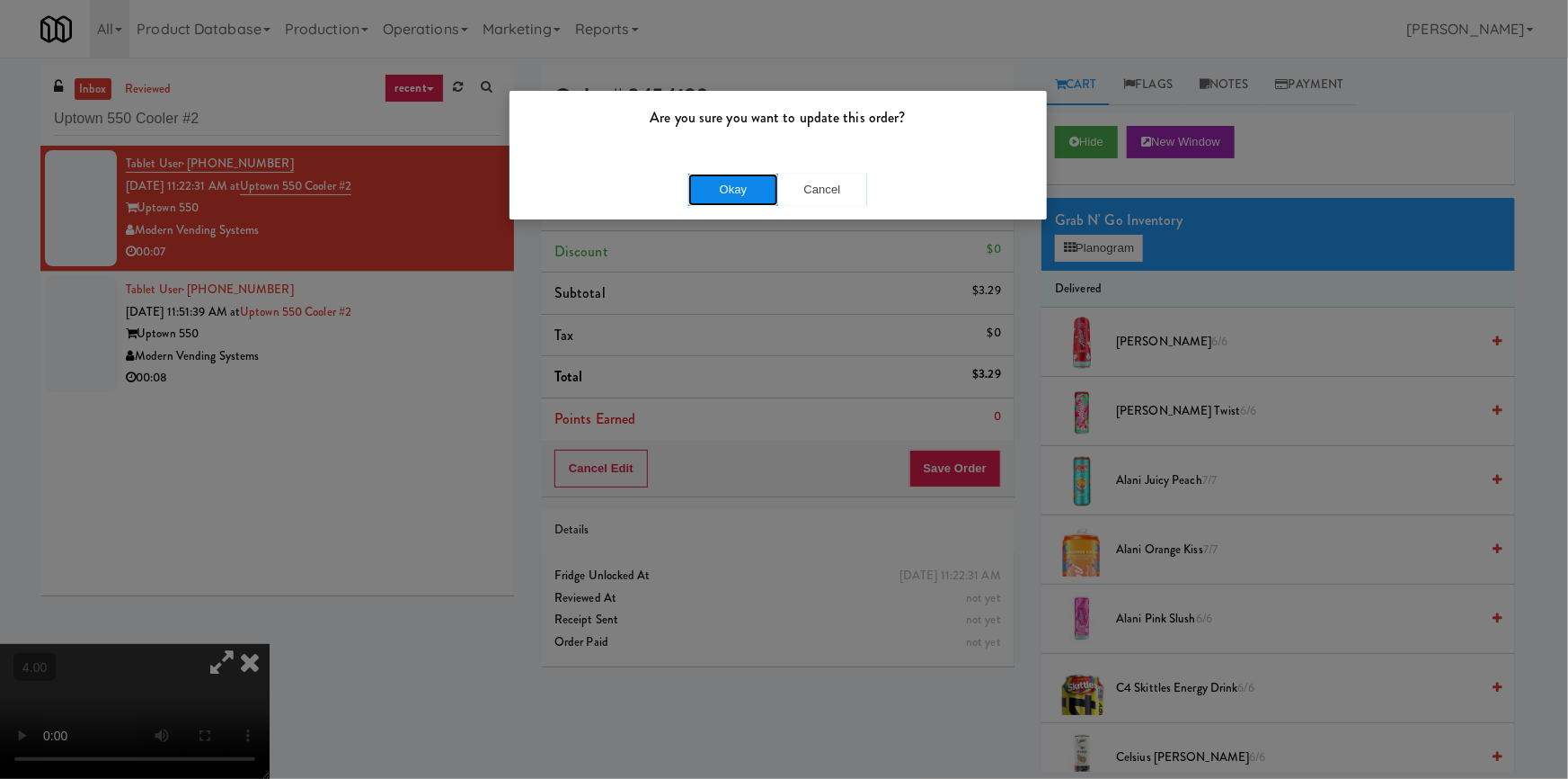
click at [755, 183] on button "Okay" at bounding box center [733, 189] width 89 height 32
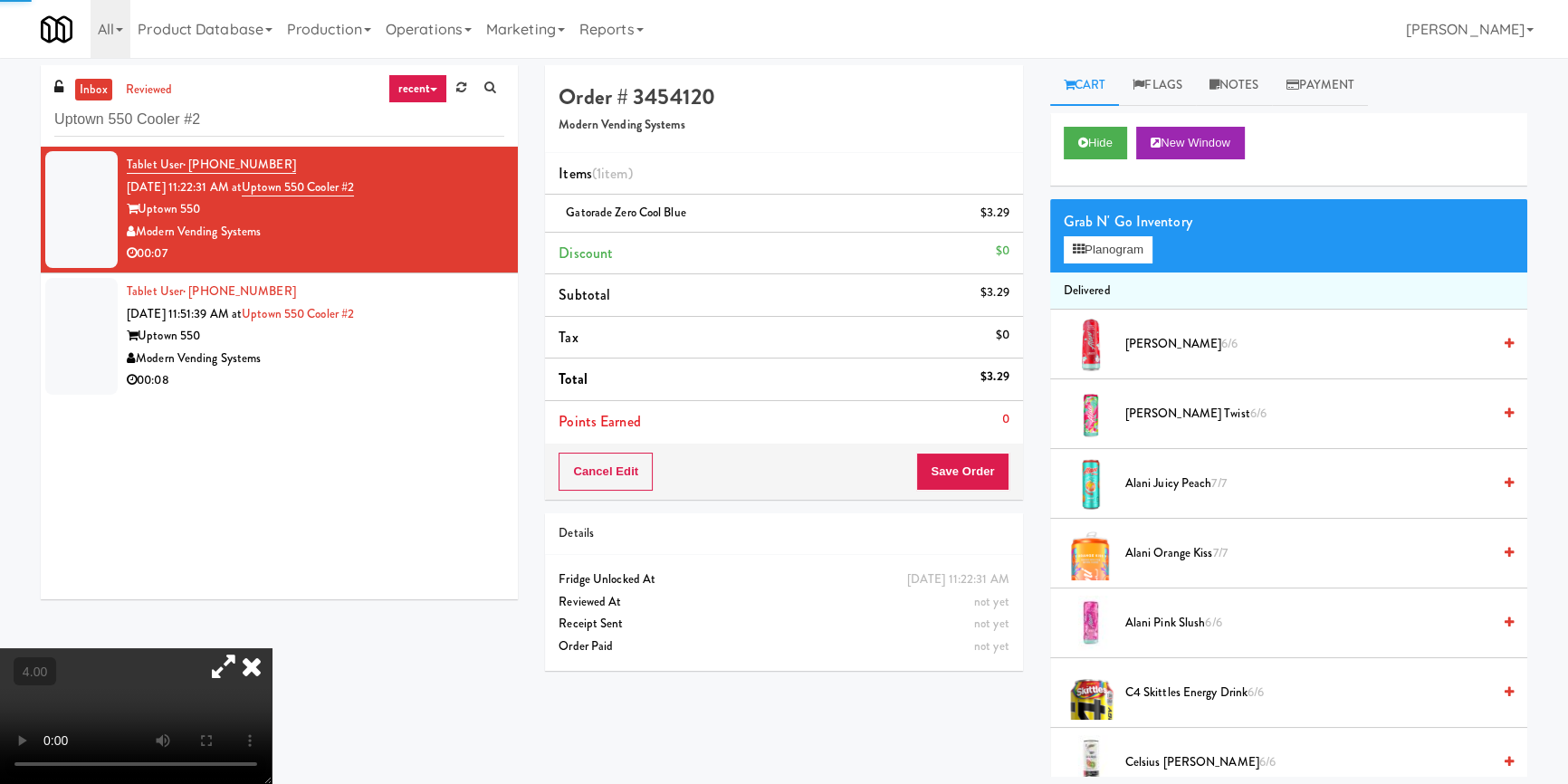
click at [271, 648] on icon at bounding box center [252, 666] width 40 height 36
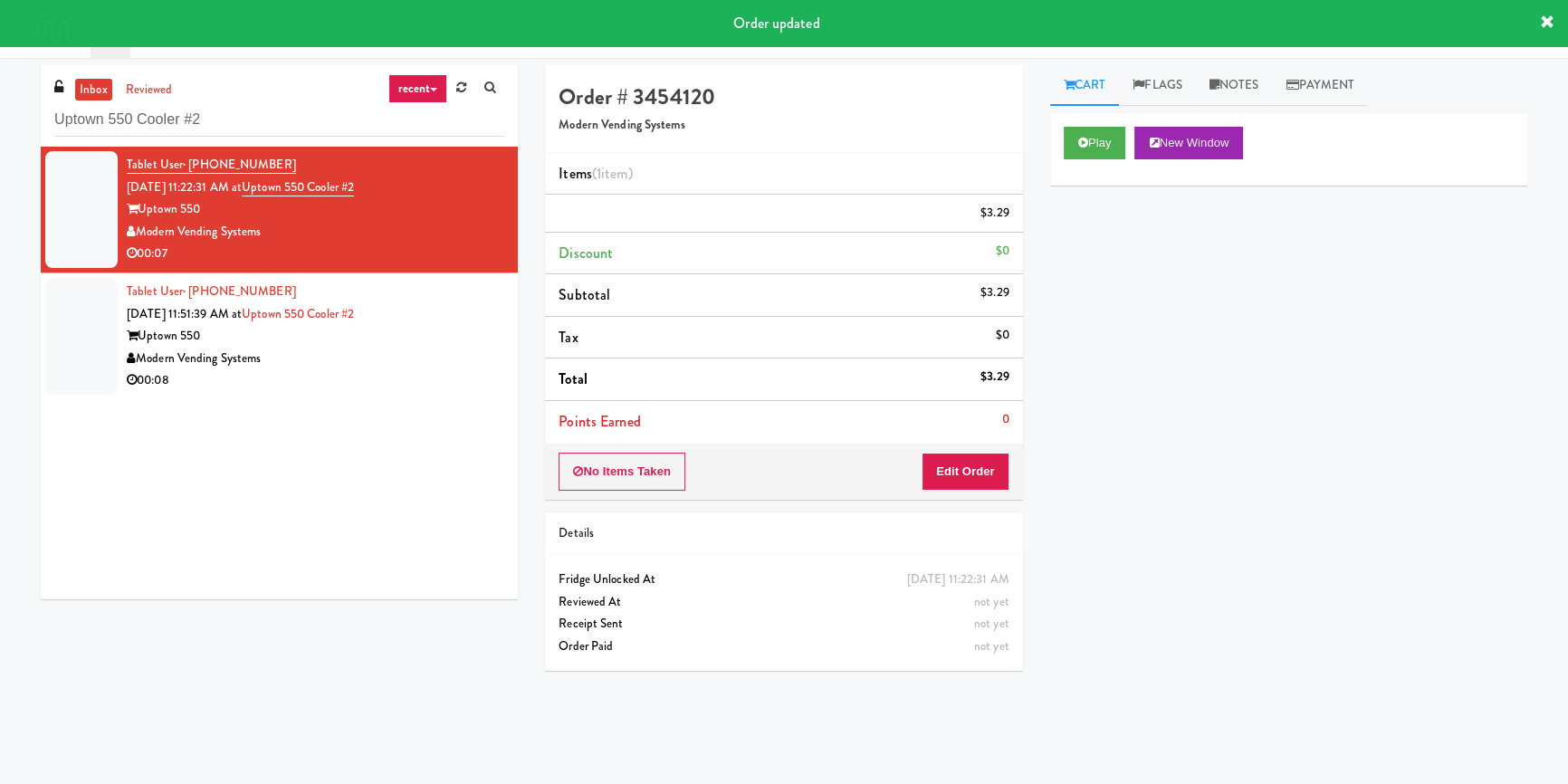
click at [413, 338] on div "Uptown 550" at bounding box center [315, 336] width 378 height 23
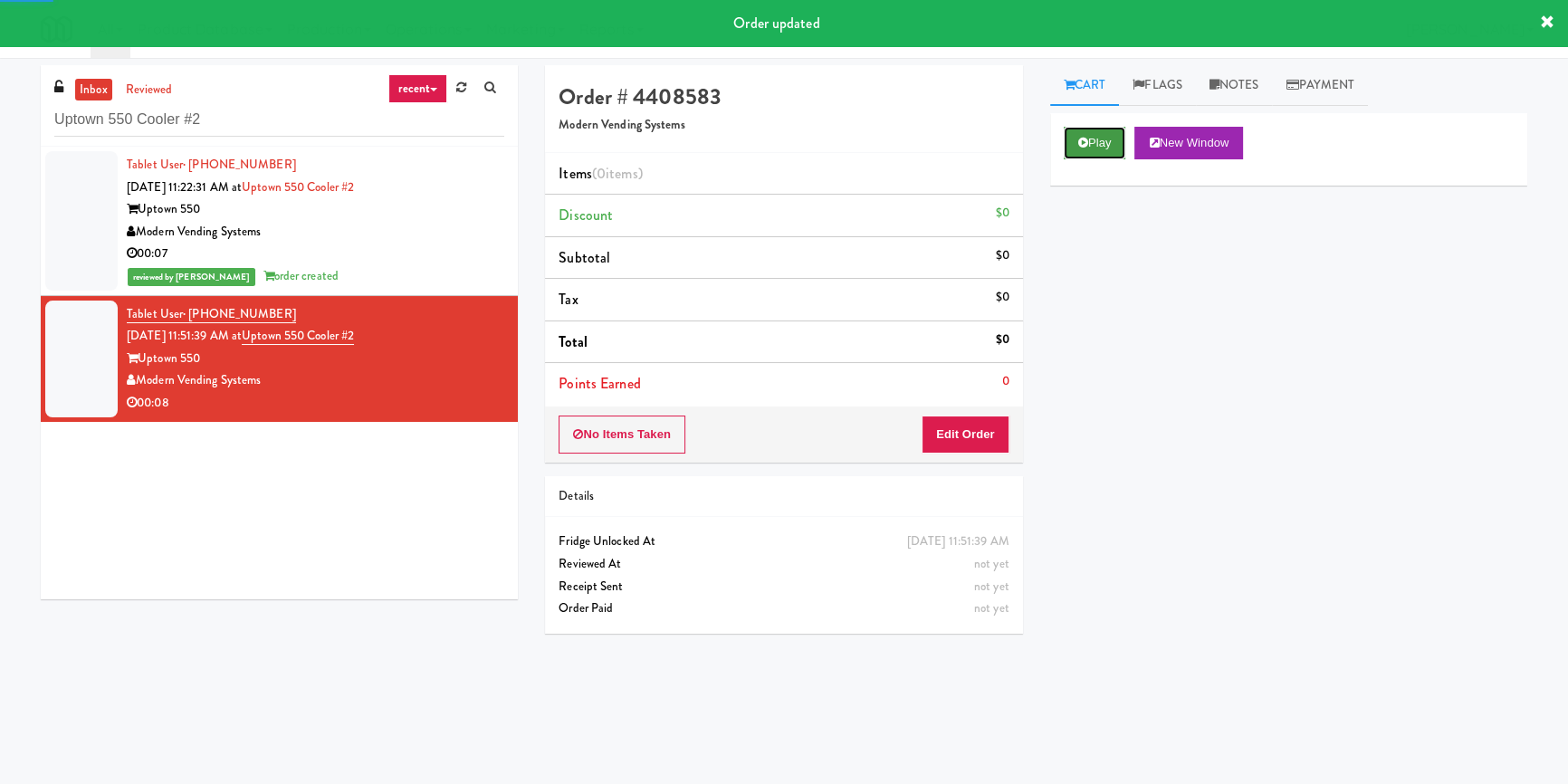
click at [1103, 142] on button "Play" at bounding box center [1095, 142] width 63 height 32
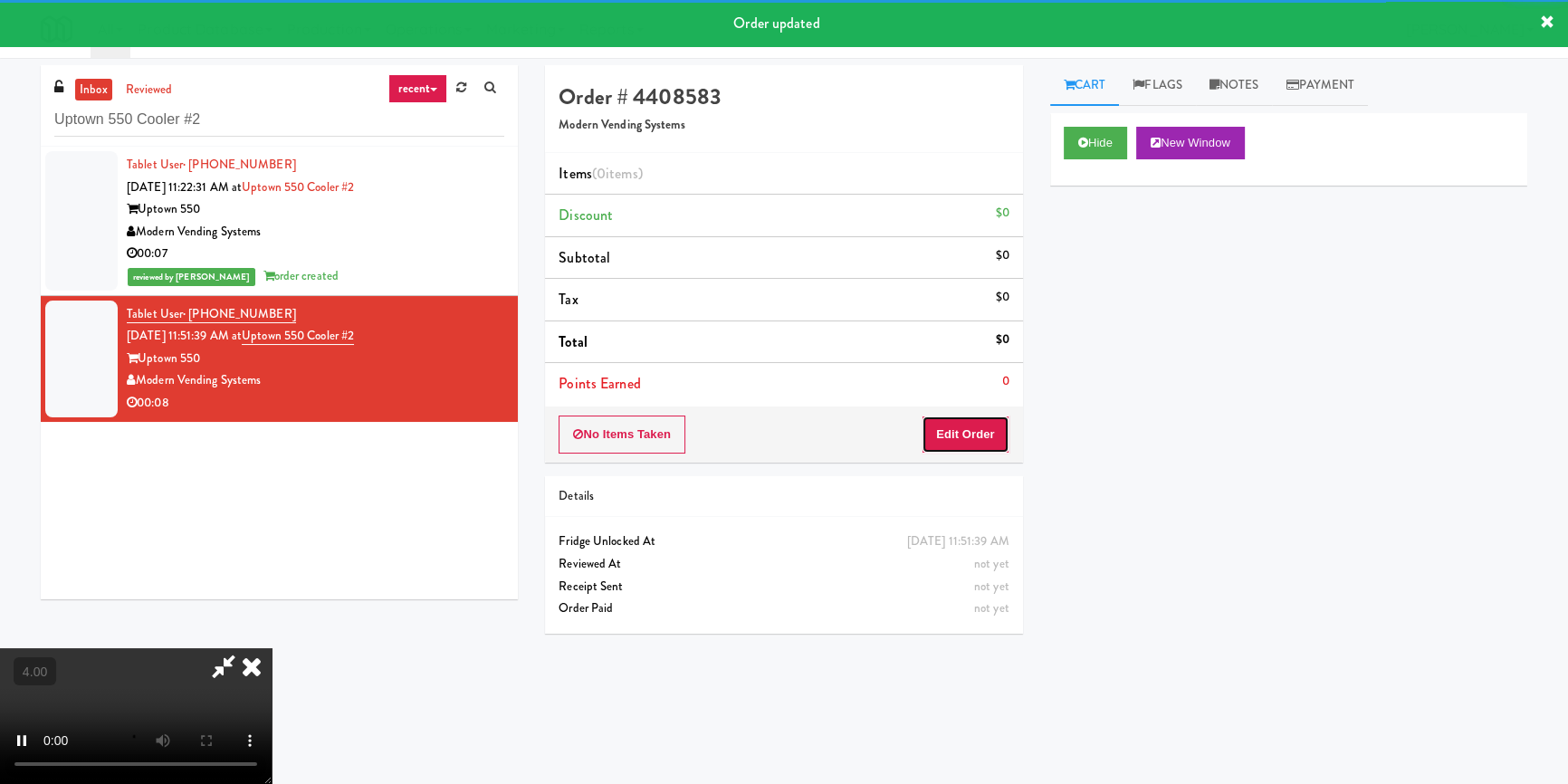
click at [972, 435] on button "Edit Order" at bounding box center [966, 434] width 88 height 38
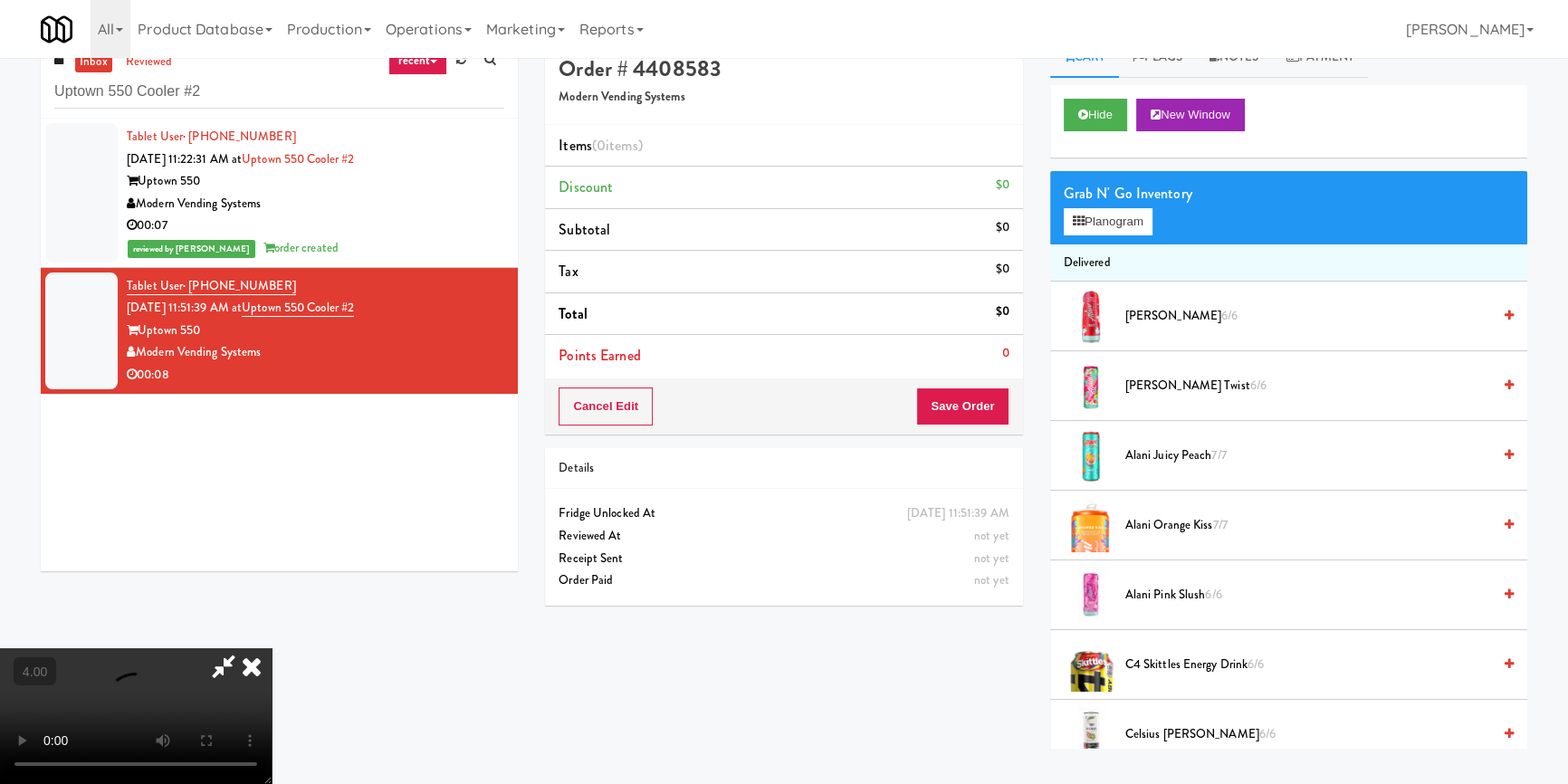
scroll to position [57, 0]
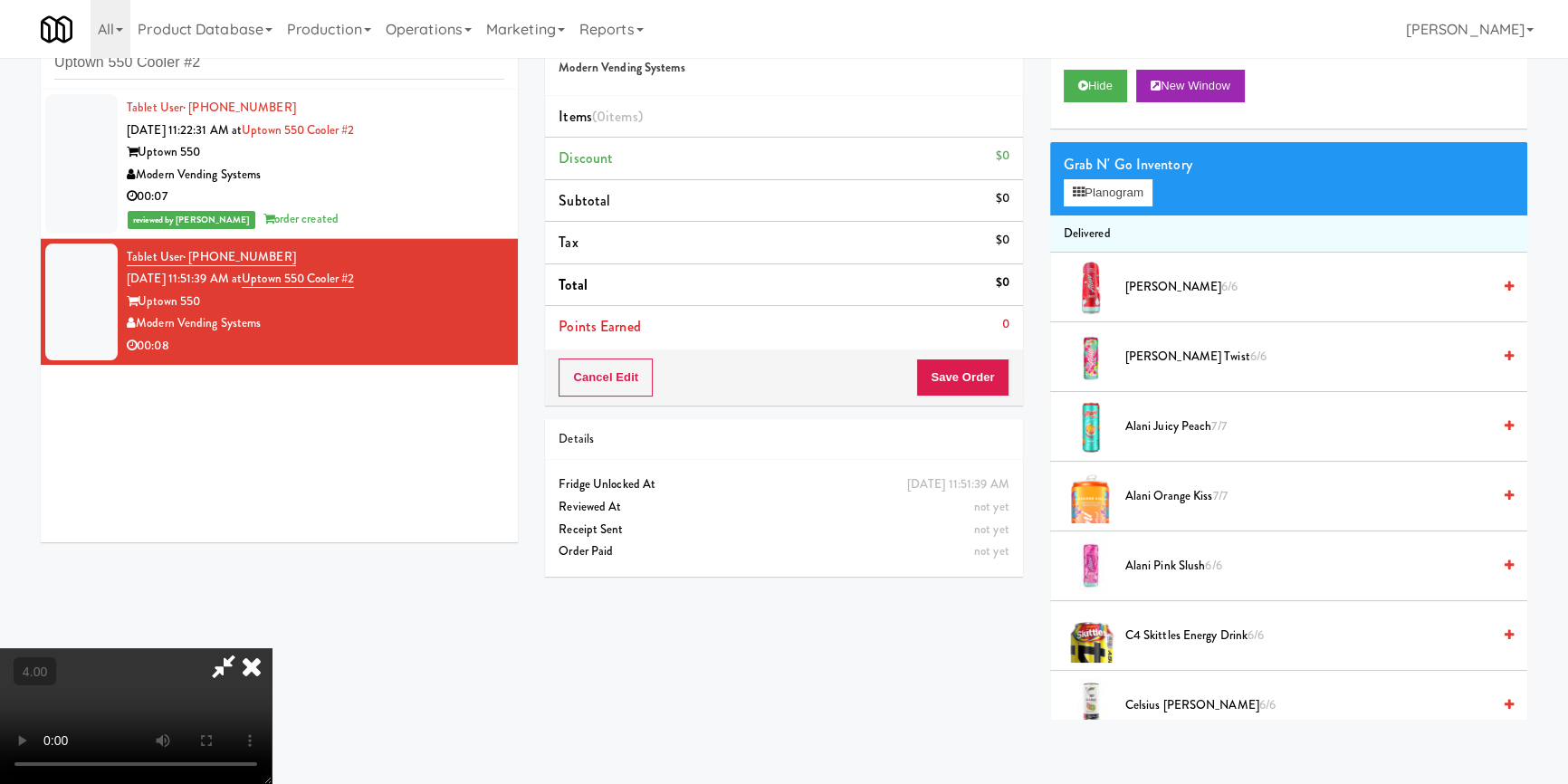
click at [271, 648] on video at bounding box center [135, 715] width 271 height 136
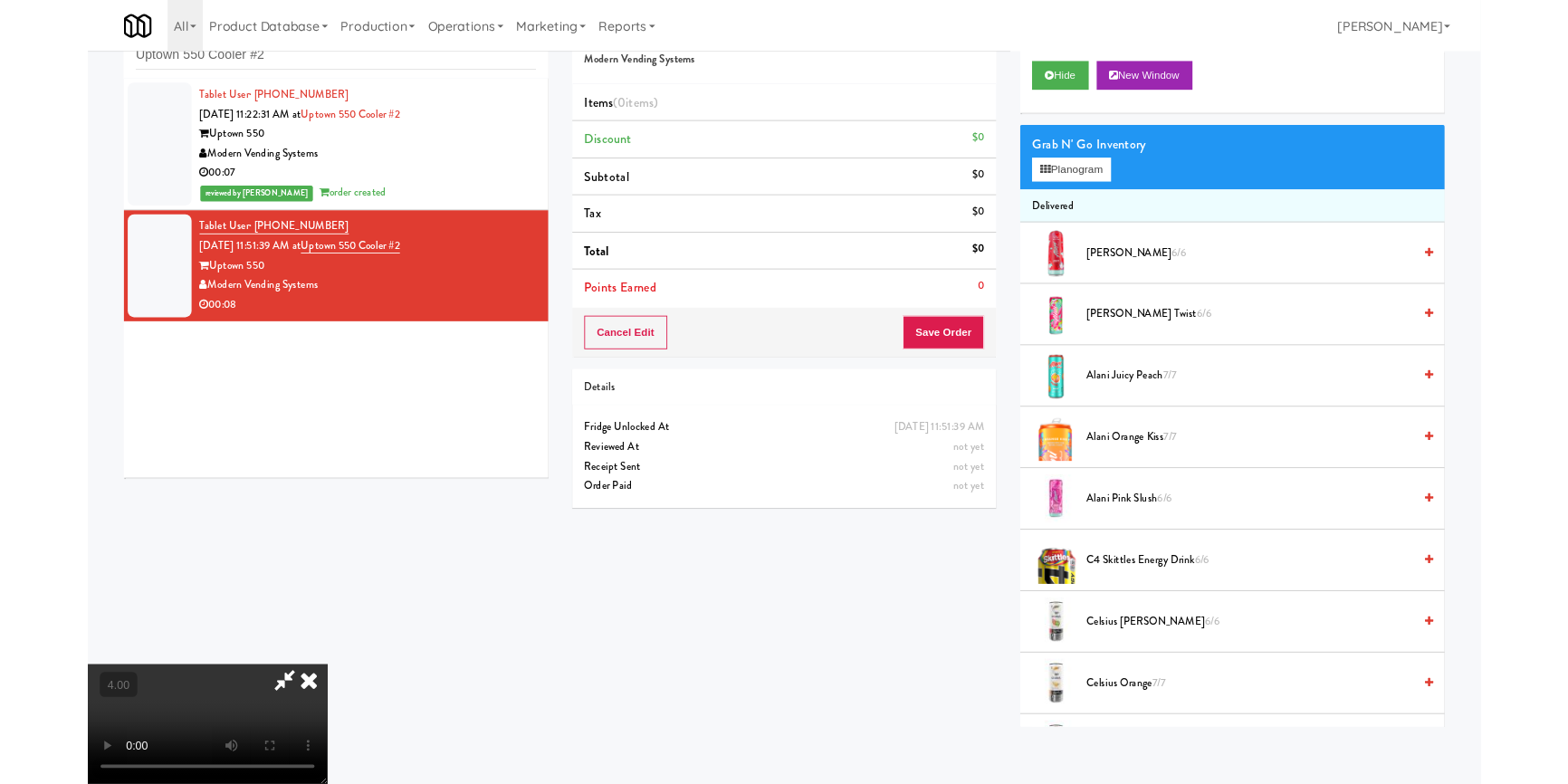
scroll to position [37, 0]
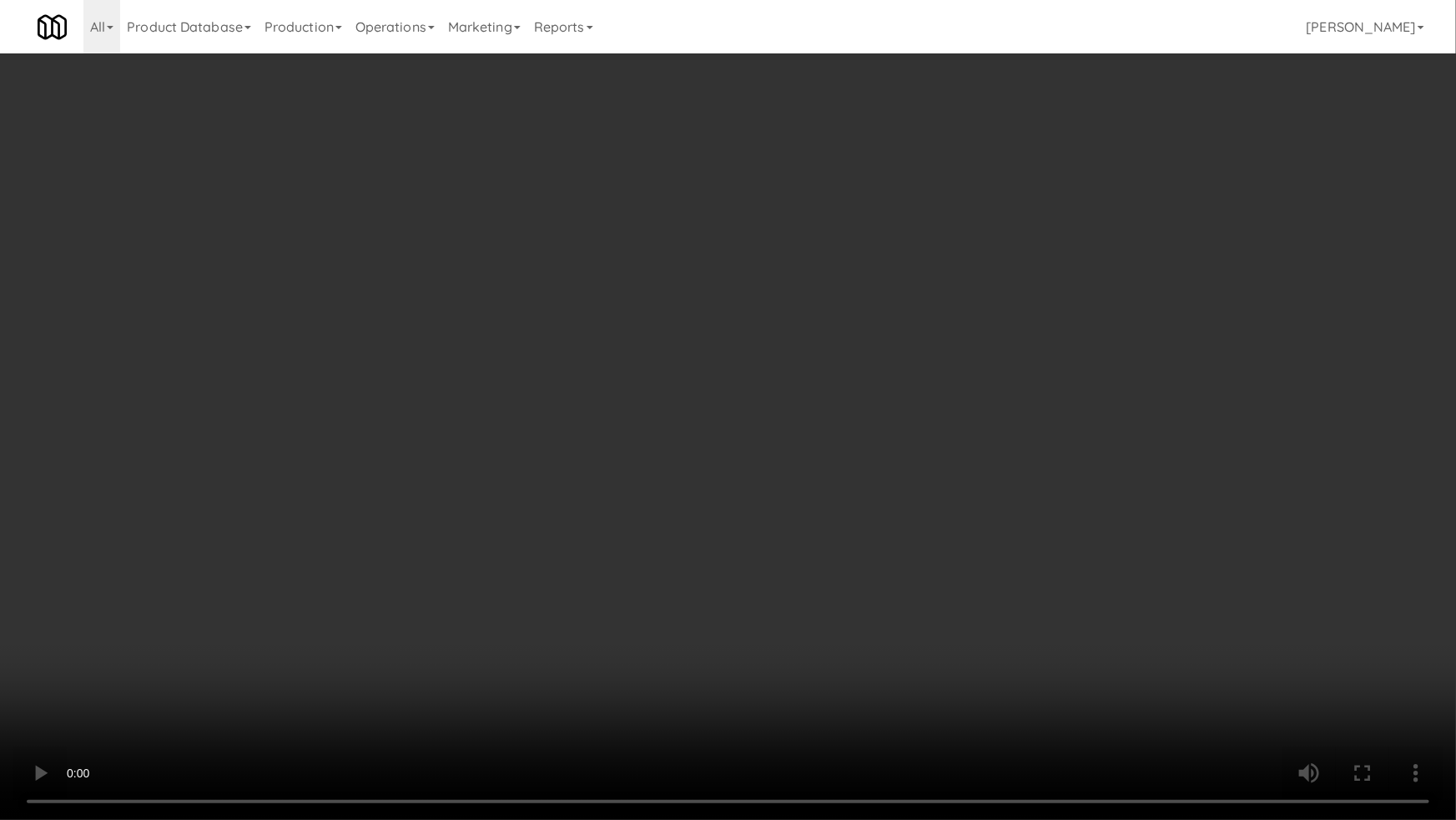
click at [275, 537] on video at bounding box center [728, 410] width 1456 height 820
click at [204, 656] on video at bounding box center [728, 410] width 1456 height 820
click at [814, 160] on video at bounding box center [728, 410] width 1456 height 820
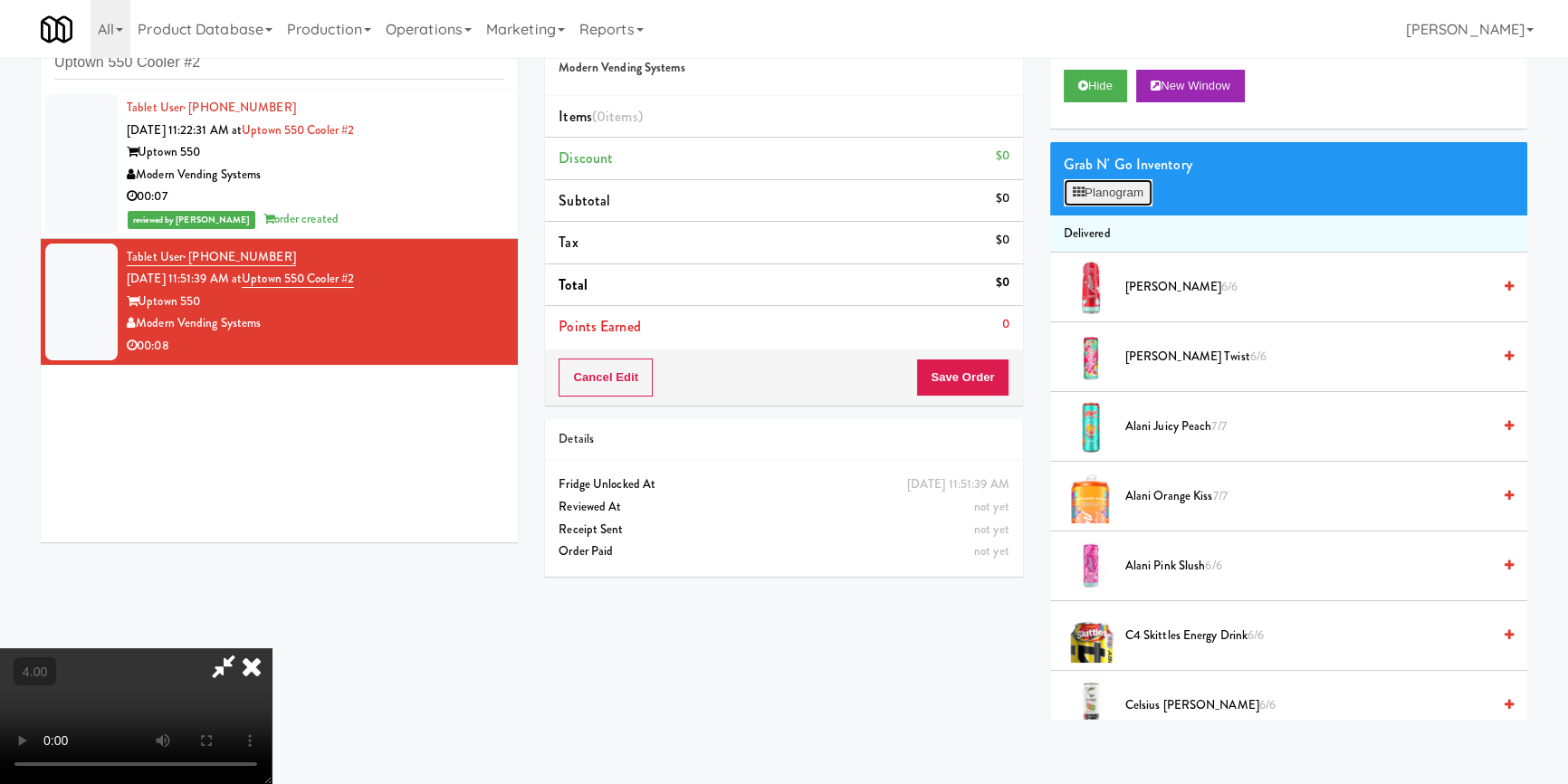
click at [1123, 199] on button "Planogram" at bounding box center [1108, 193] width 89 height 27
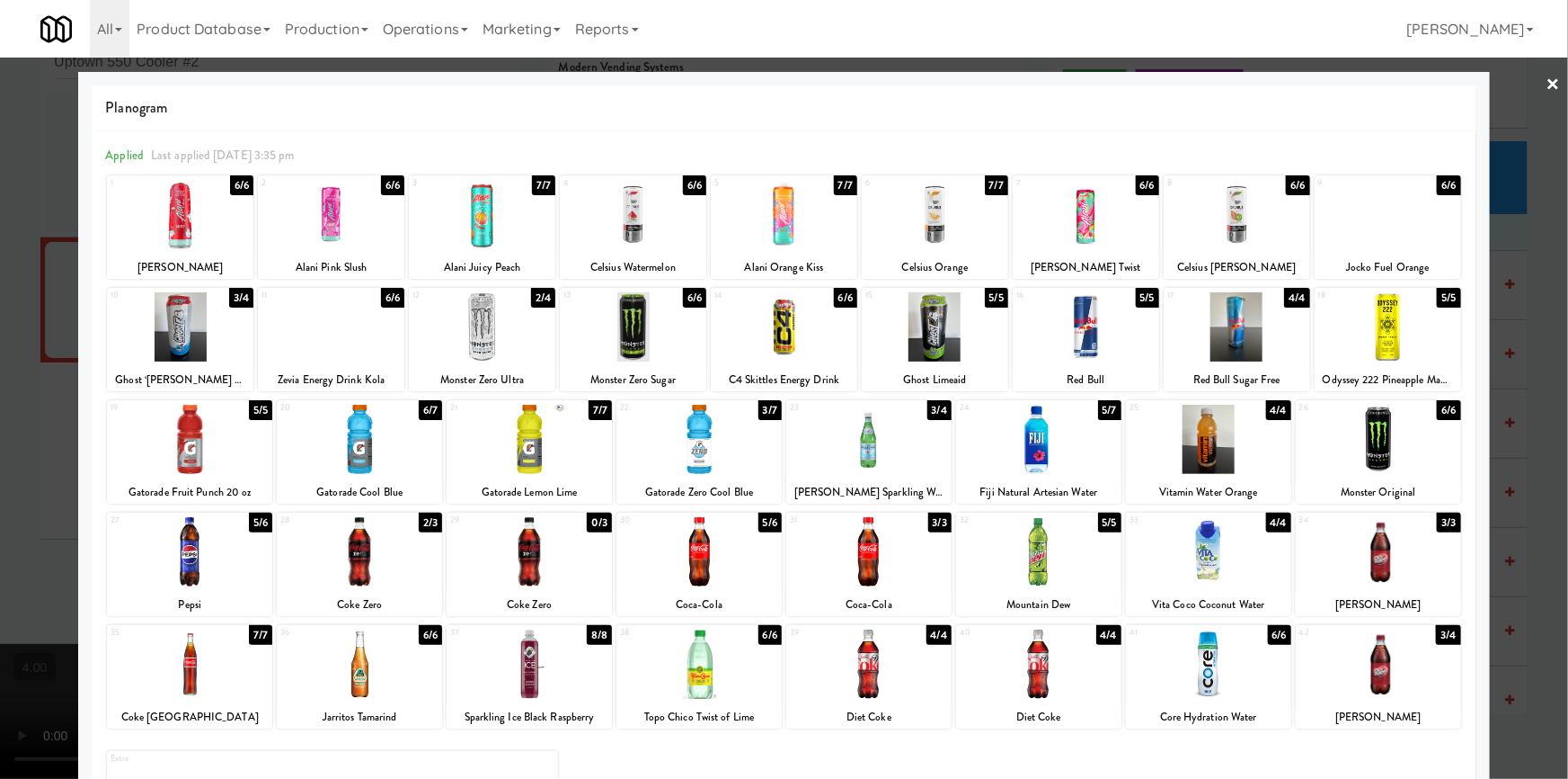
click at [947, 204] on div at bounding box center [935, 214] width 147 height 69
click at [0, 353] on div at bounding box center [784, 389] width 1568 height 779
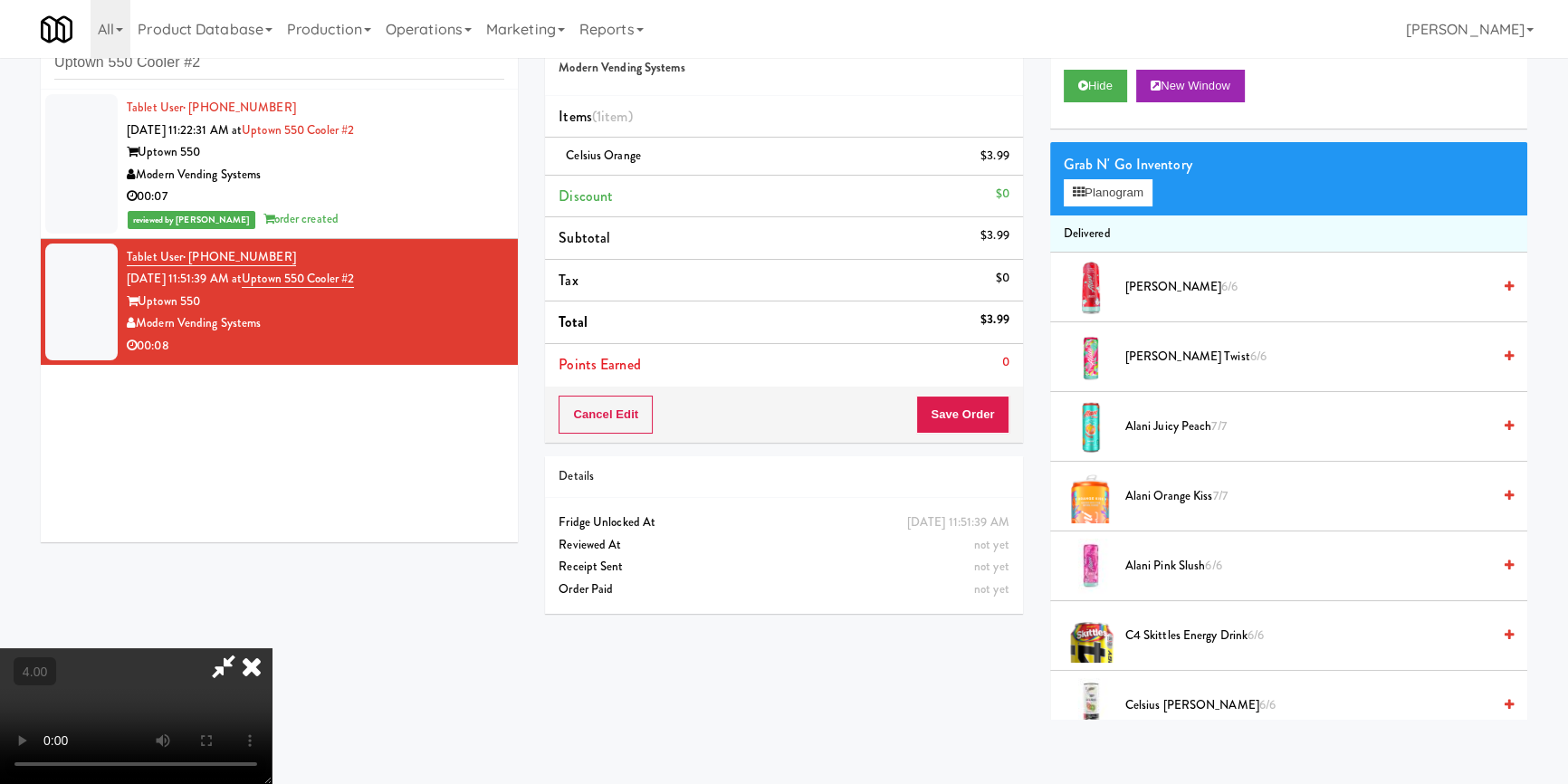
click at [271, 648] on icon at bounding box center [252, 666] width 40 height 36
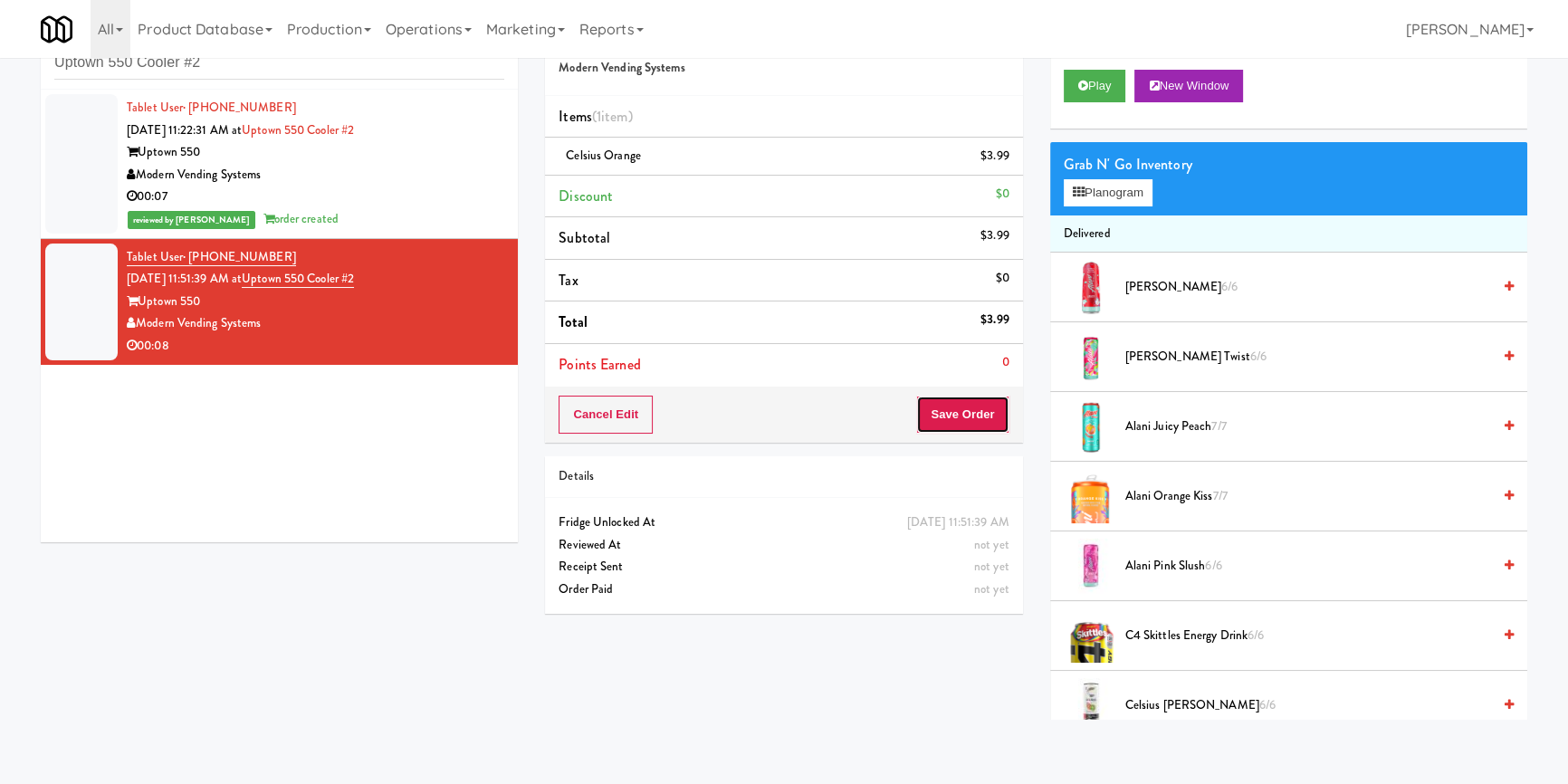
click at [987, 423] on button "Save Order" at bounding box center [963, 414] width 92 height 38
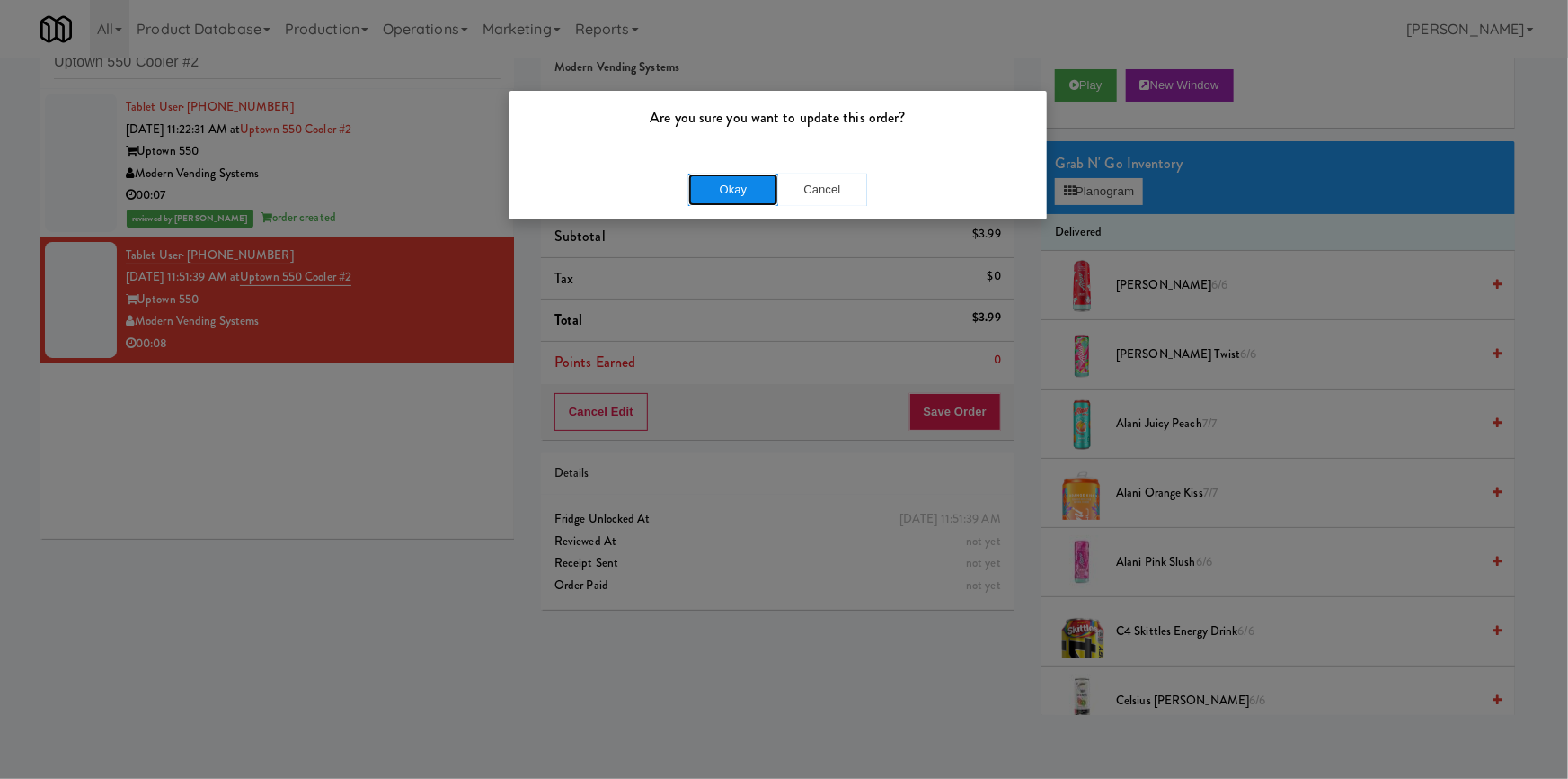
drag, startPoint x: 721, startPoint y: 205, endPoint x: 594, endPoint y: 16, distance: 227.7
click at [720, 205] on button "Okay" at bounding box center [733, 189] width 89 height 32
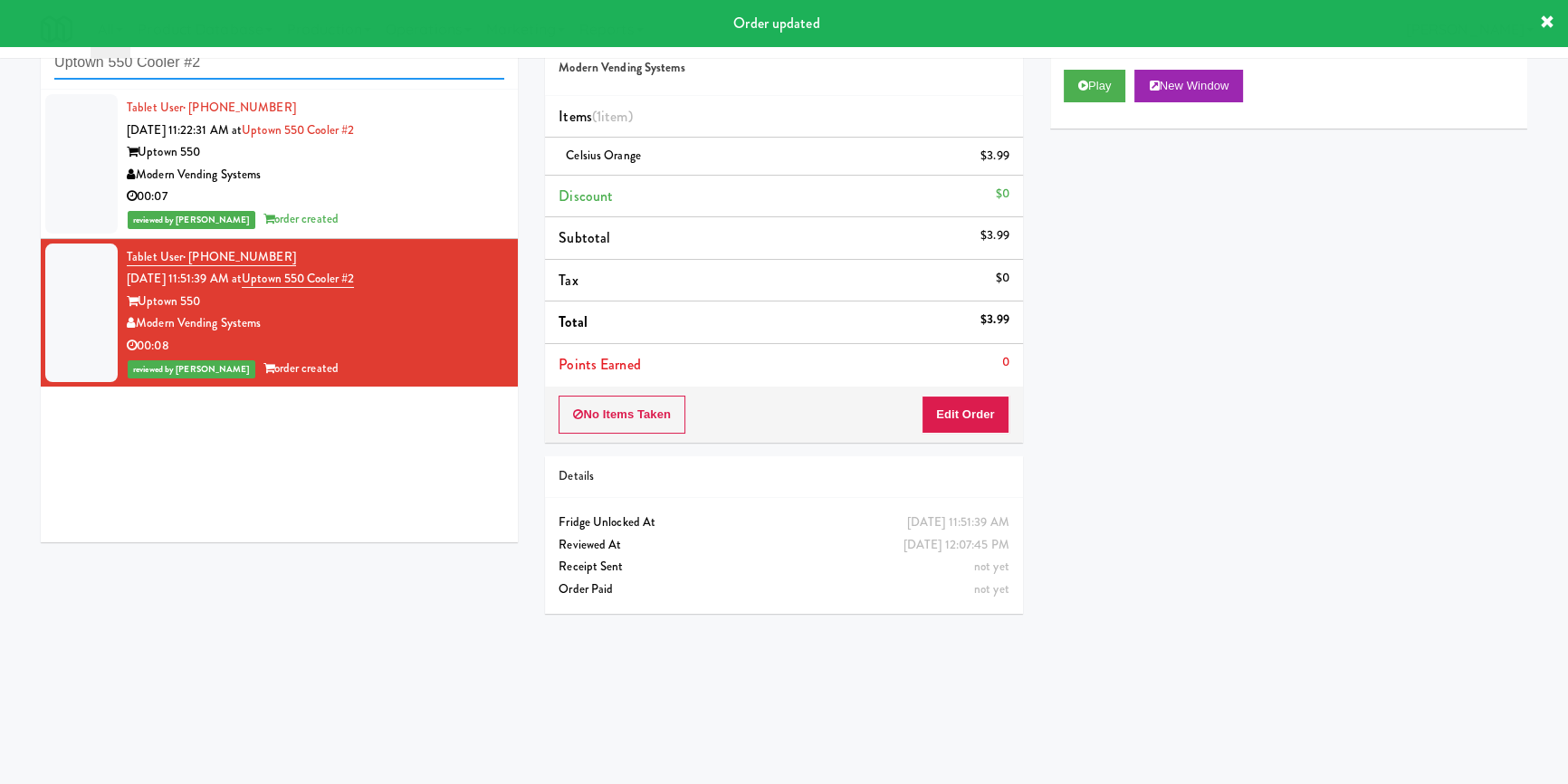
paste input "680 LSD Cooler"
drag, startPoint x: 274, startPoint y: 71, endPoint x: 5, endPoint y: 67, distance: 269.0
click at [0, 68] on div "inbox reviewed recent all unclear take inventory issue suspicious failed recent…" at bounding box center [784, 363] width 1568 height 712
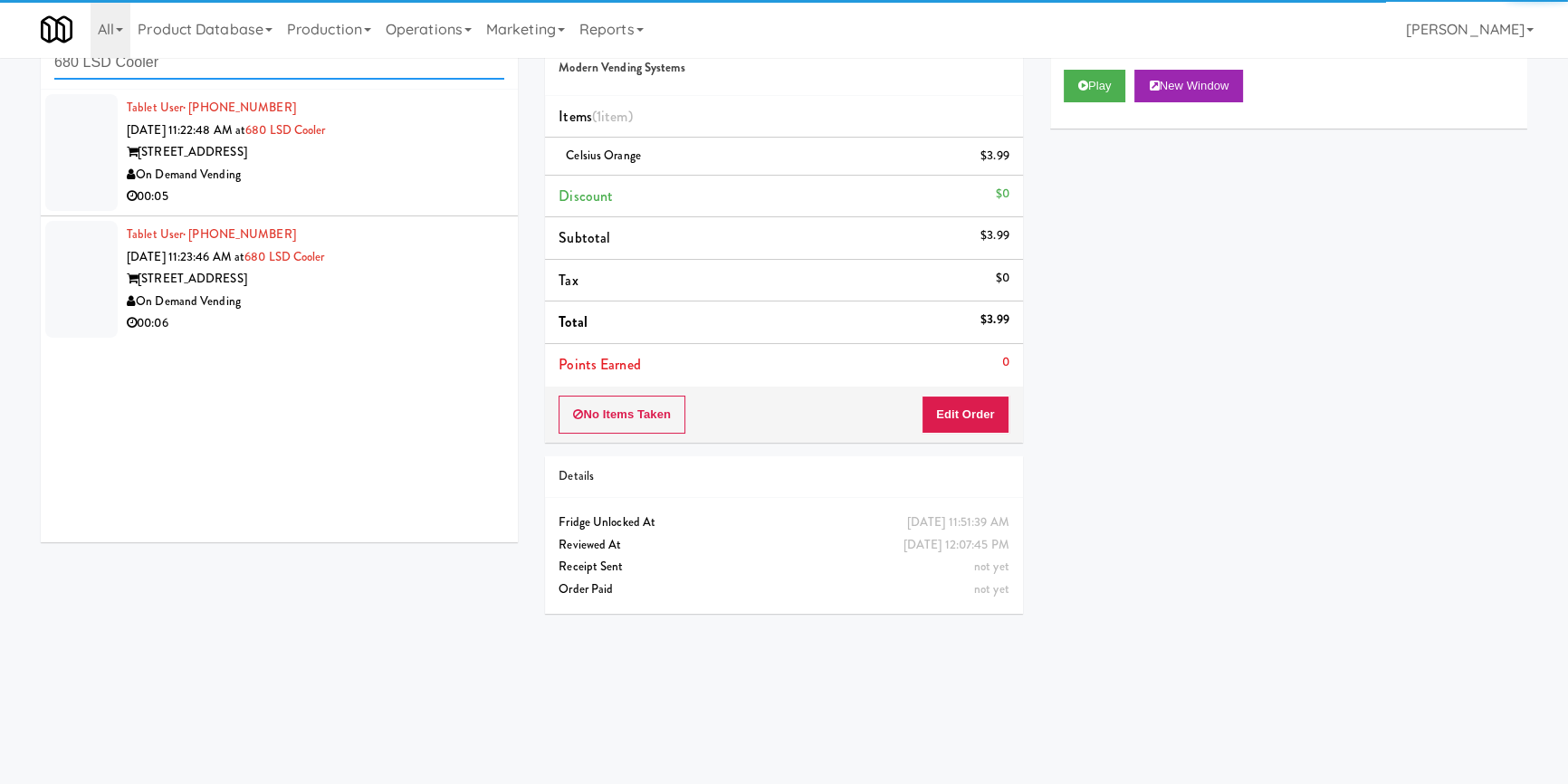
type input "680 LSD Cooler"
click at [443, 166] on div "On Demand Vending" at bounding box center [315, 174] width 378 height 23
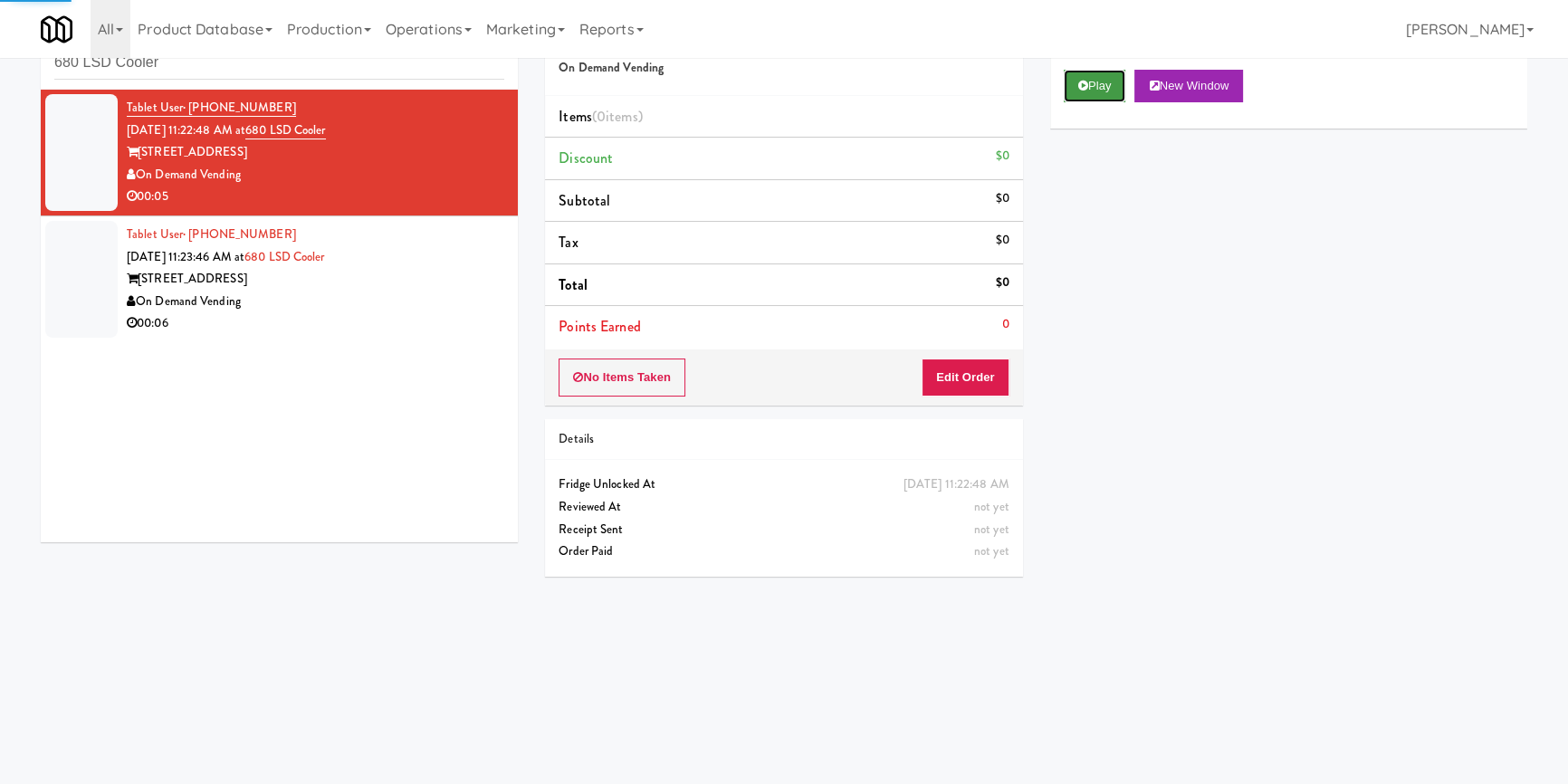
click at [1100, 81] on button "Play" at bounding box center [1095, 85] width 63 height 32
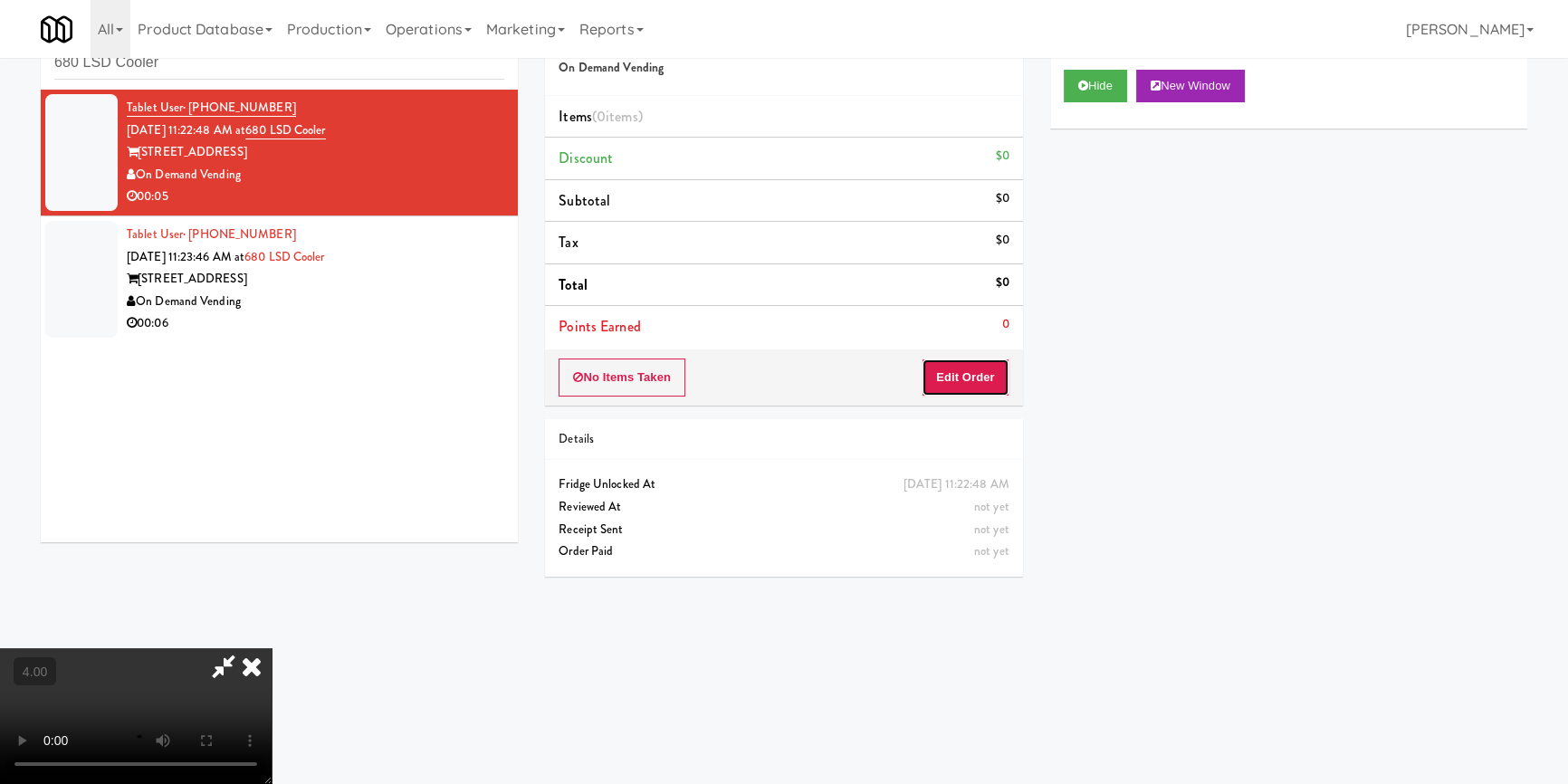
click at [954, 371] on button "Edit Order" at bounding box center [966, 377] width 88 height 38
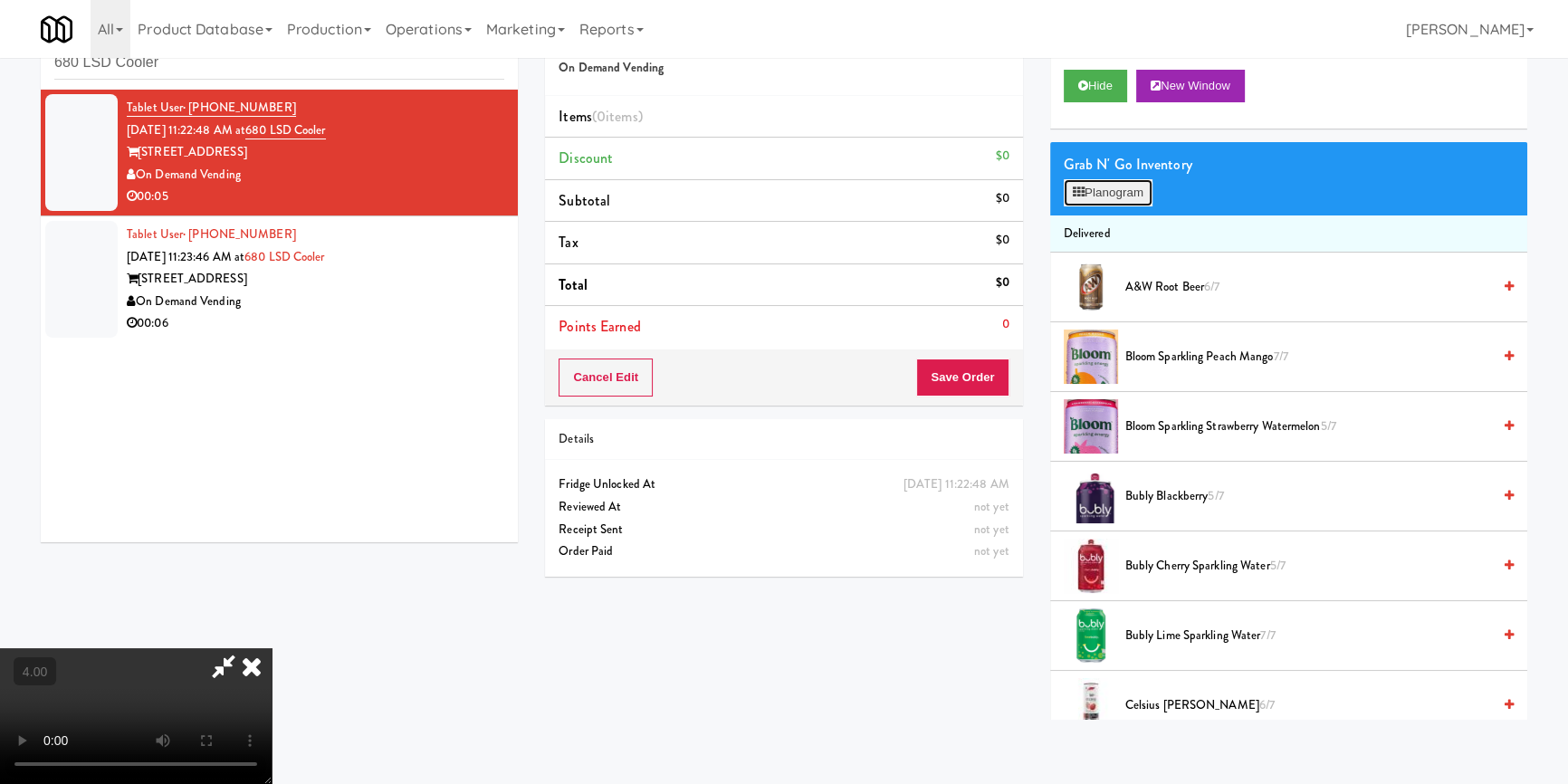
click at [1132, 194] on button "Planogram" at bounding box center [1108, 193] width 89 height 27
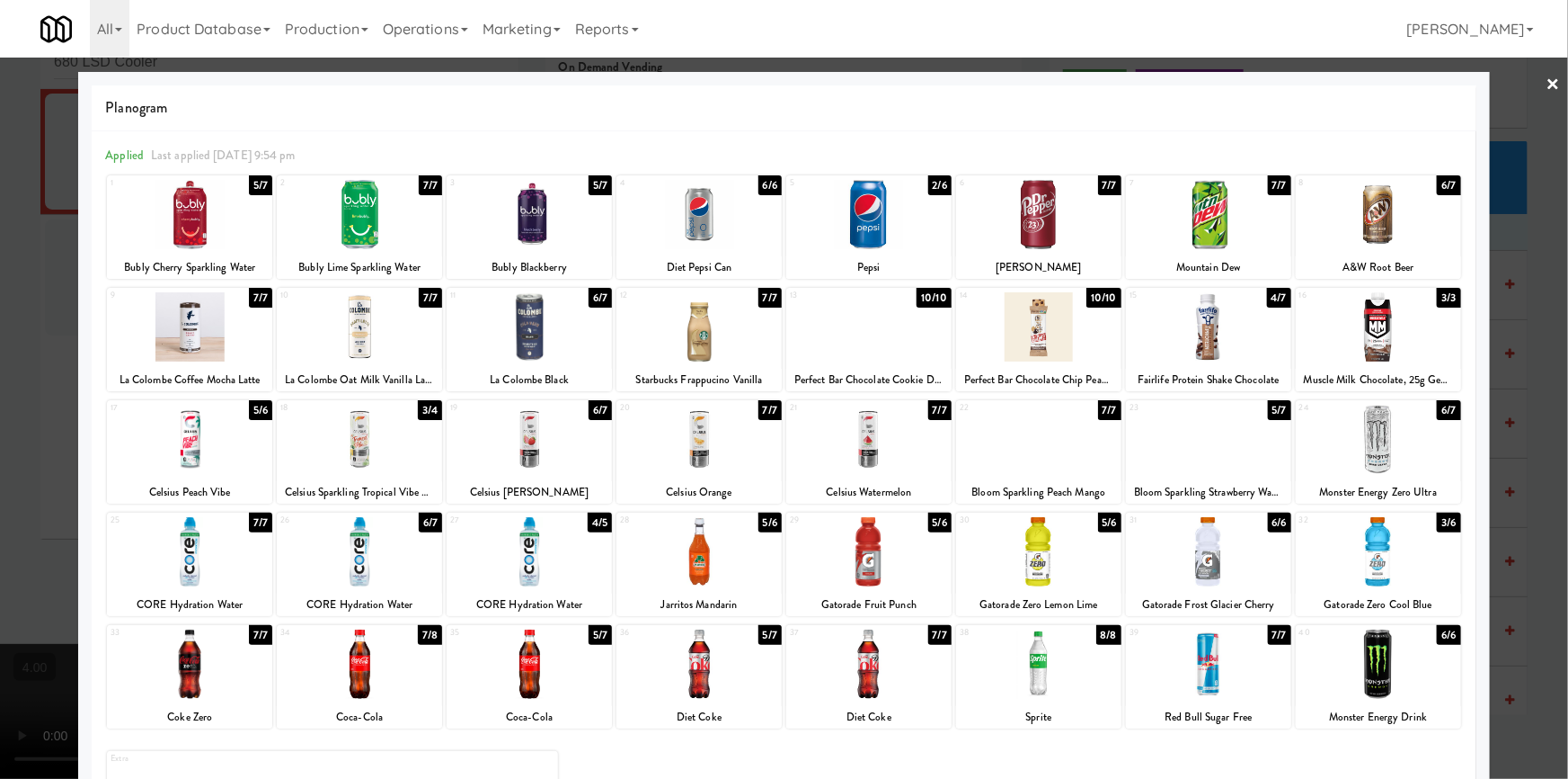
click at [1229, 548] on div at bounding box center [1208, 551] width 165 height 69
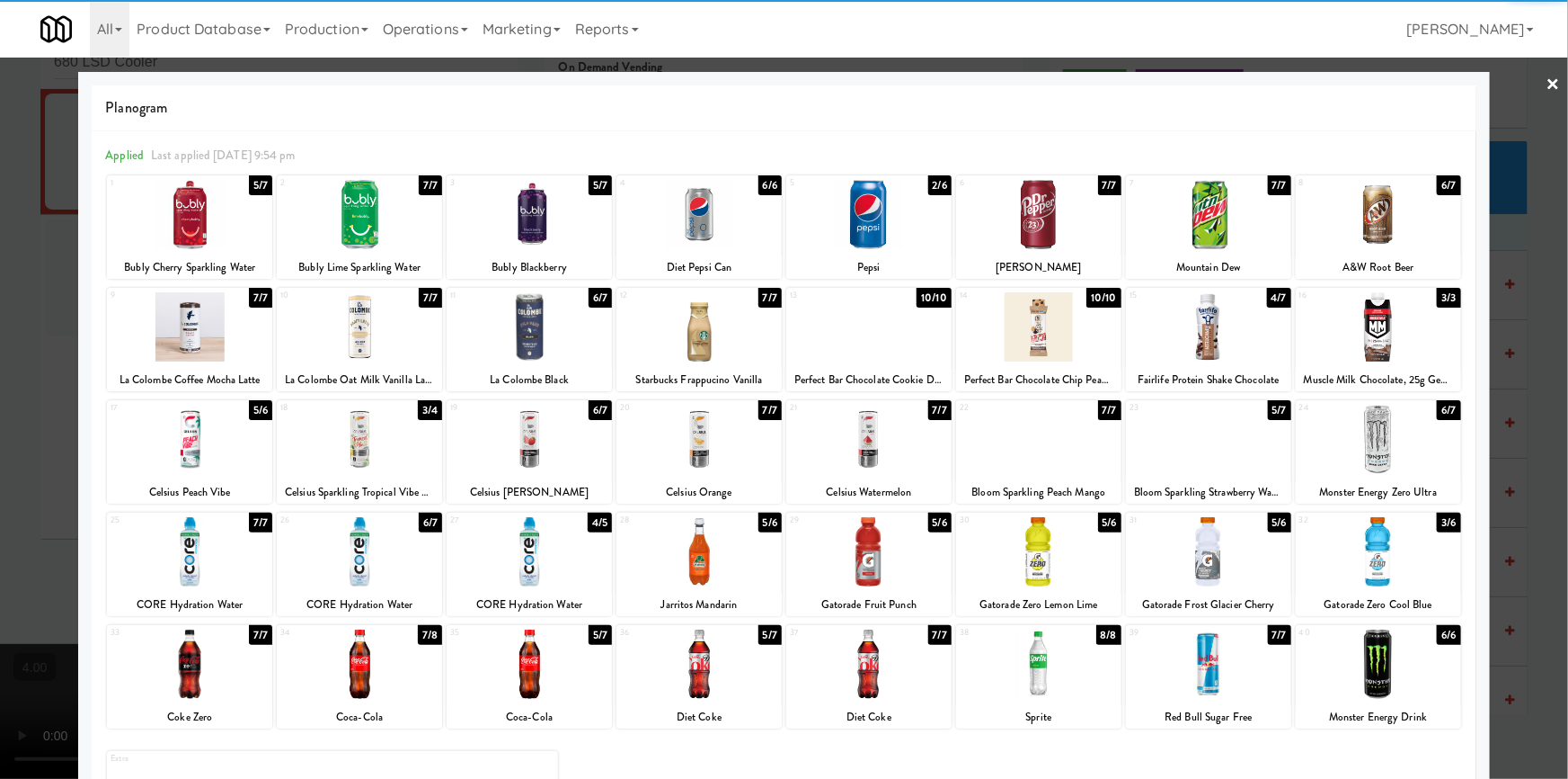
click at [0, 438] on div at bounding box center [784, 389] width 1568 height 779
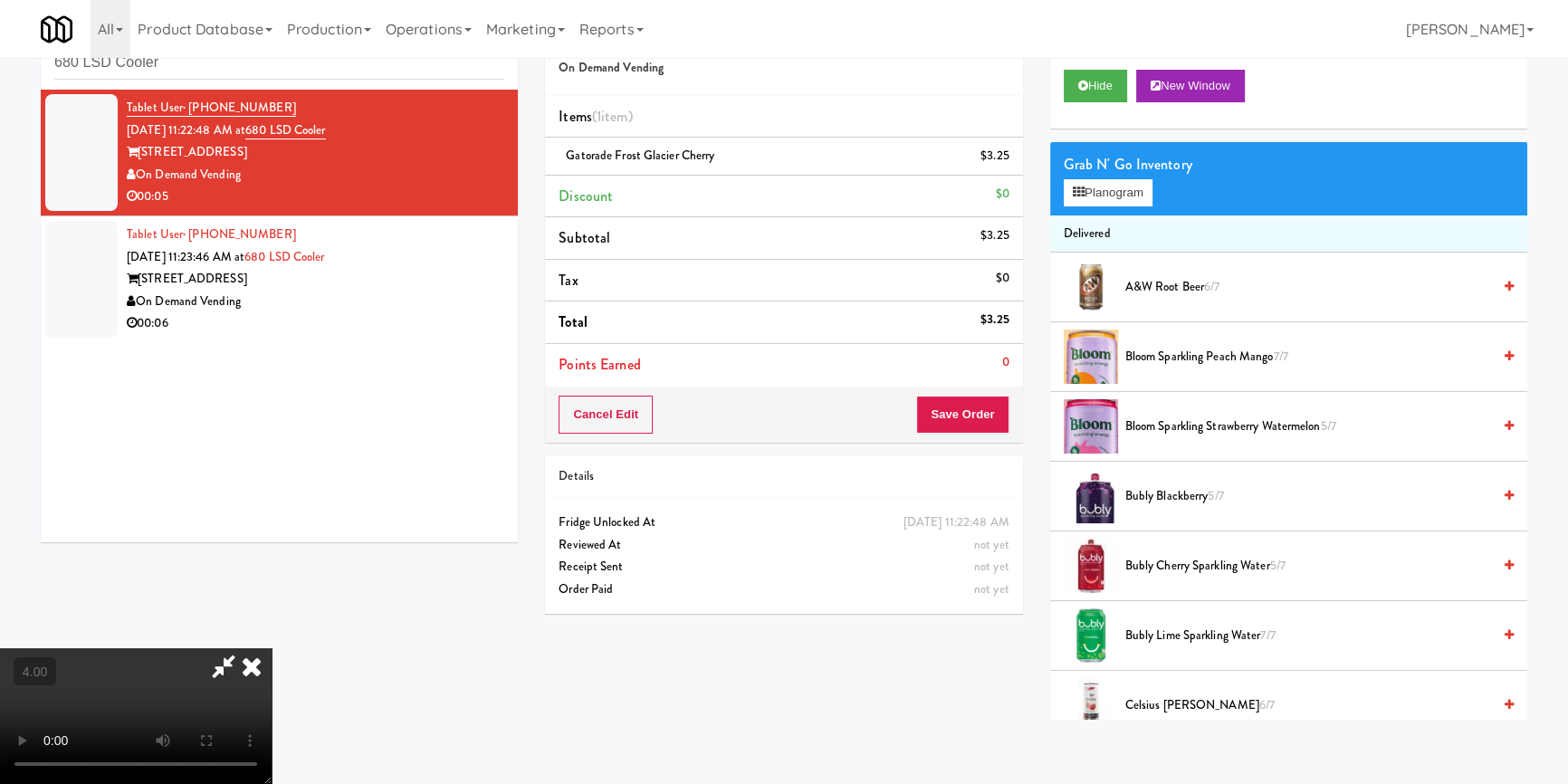
click at [271, 665] on video at bounding box center [135, 715] width 271 height 136
click at [271, 648] on video at bounding box center [135, 715] width 271 height 136
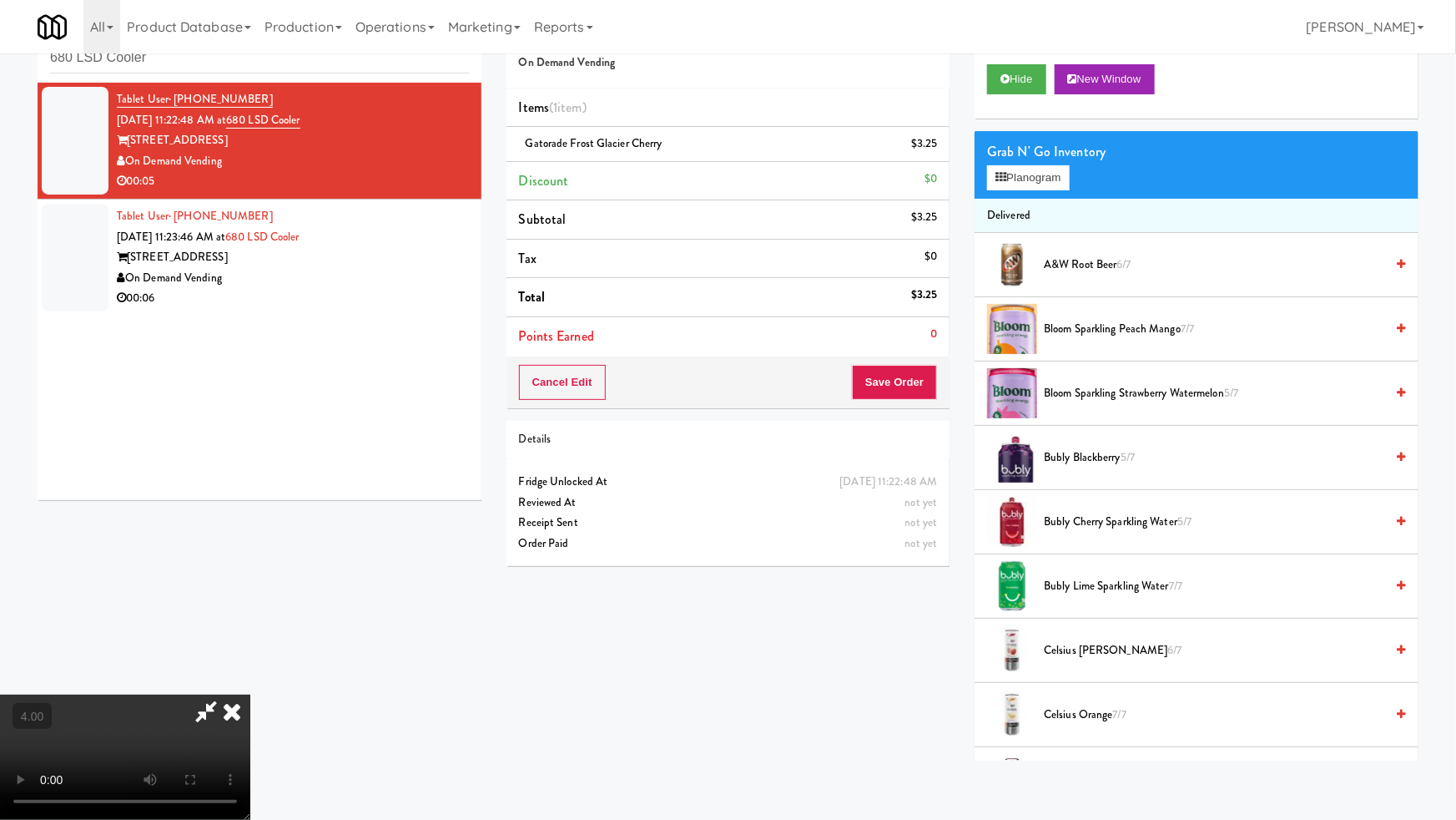
click at [250, 694] on video at bounding box center [125, 757] width 250 height 126
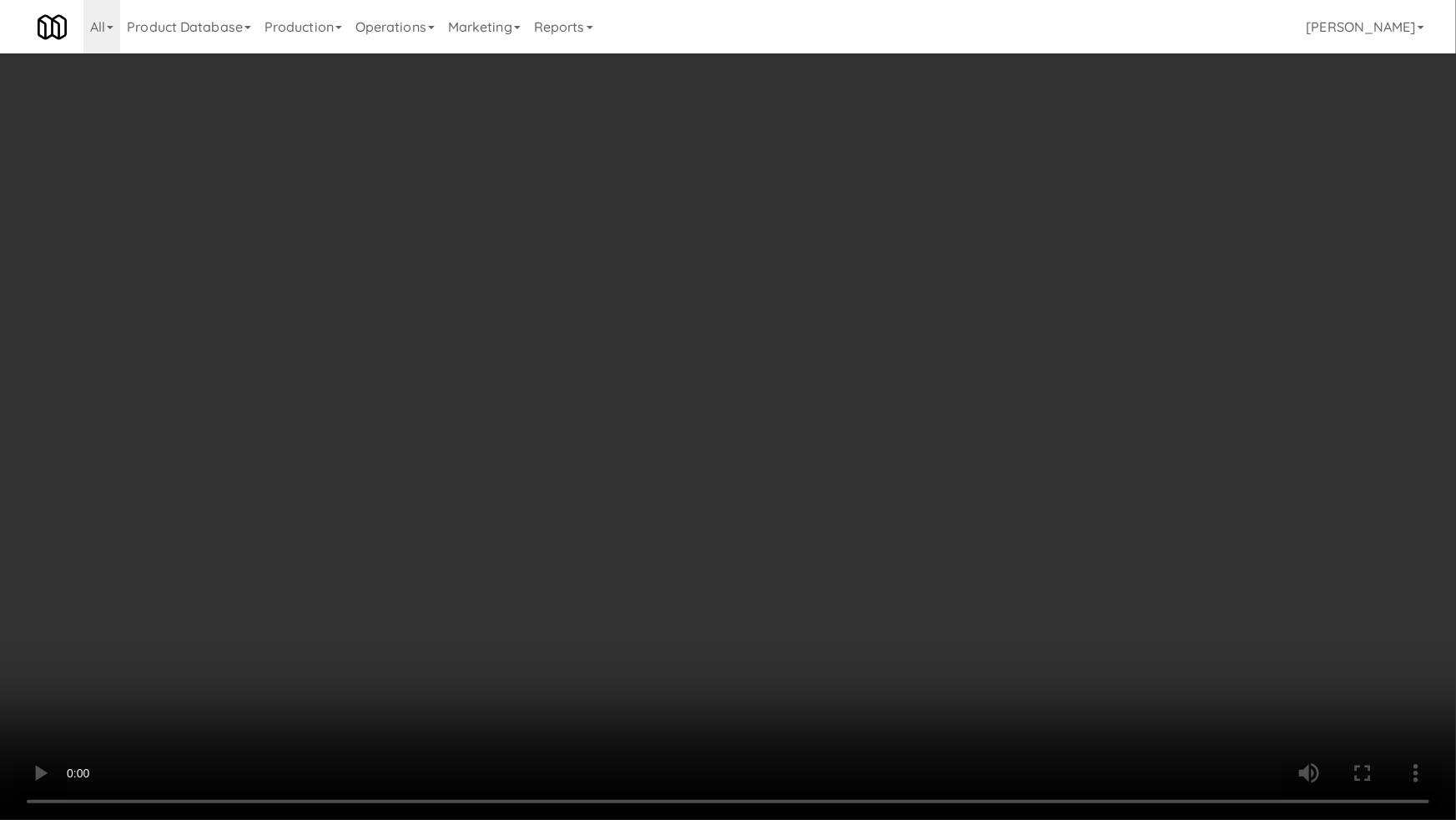
click at [551, 475] on video at bounding box center [728, 410] width 1456 height 820
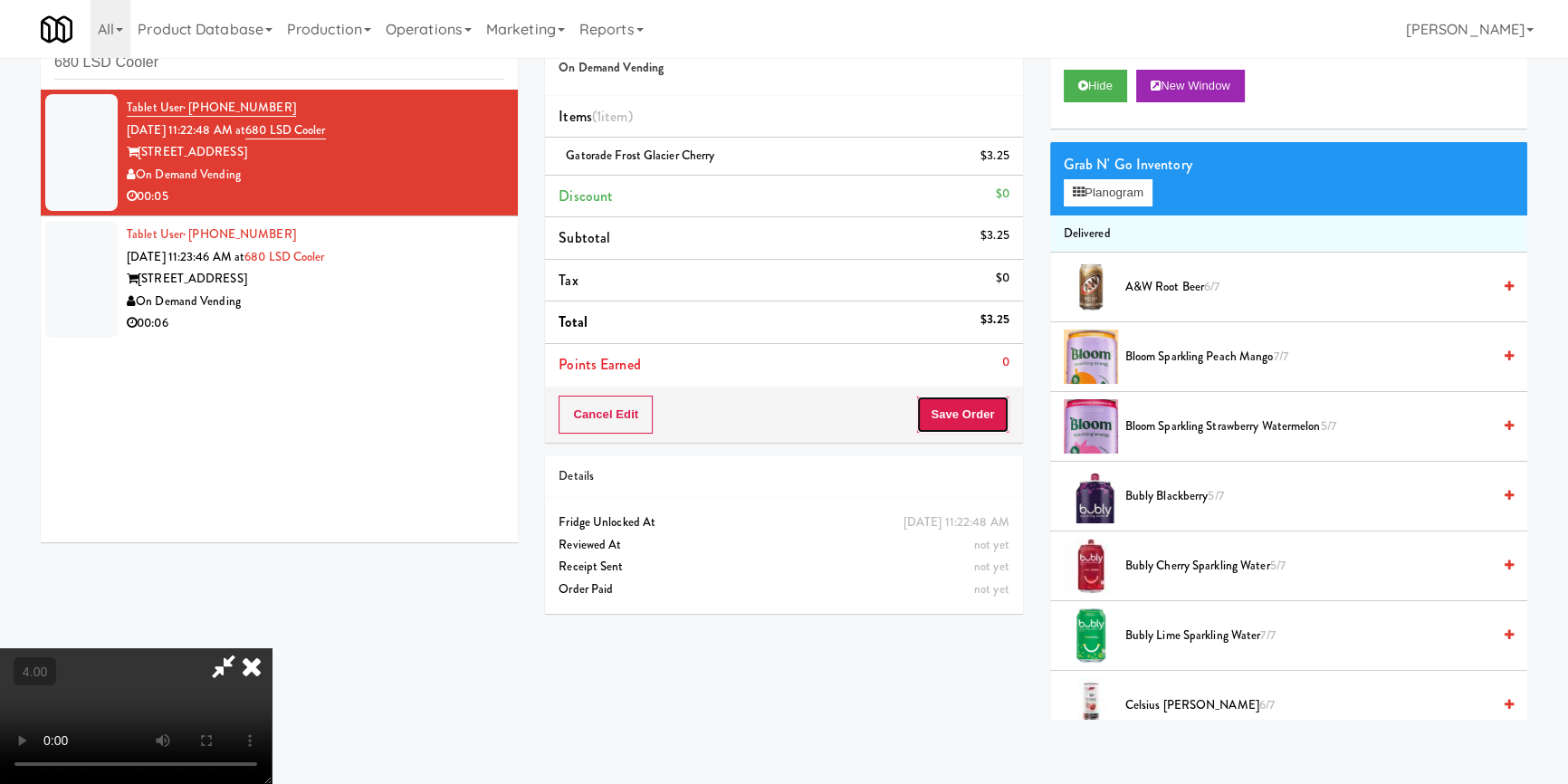
click at [989, 397] on button "Save Order" at bounding box center [963, 414] width 92 height 38
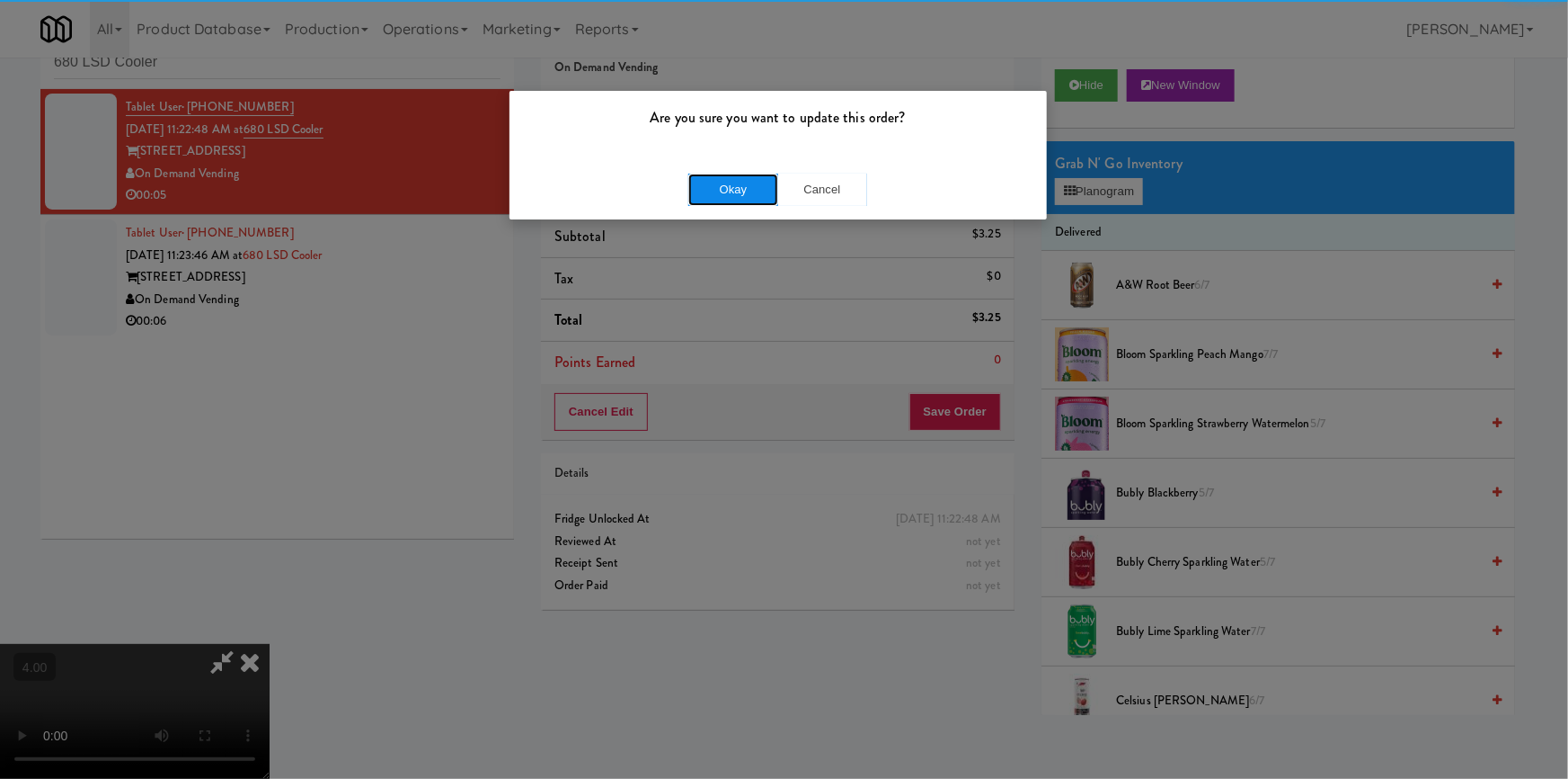
click at [721, 173] on button "Okay" at bounding box center [733, 189] width 89 height 32
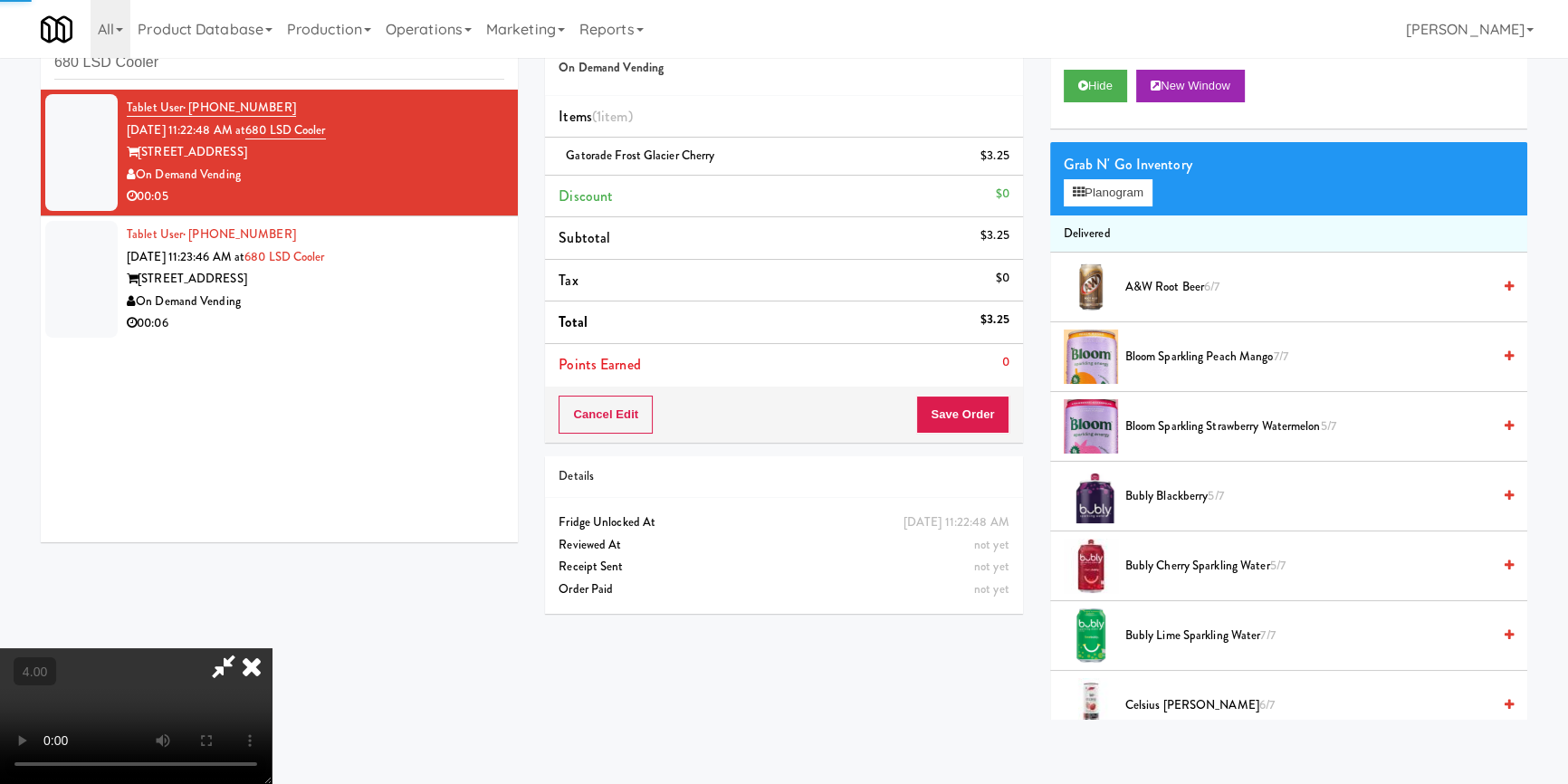
drag, startPoint x: 432, startPoint y: 218, endPoint x: 498, endPoint y: 224, distance: 66.3
click at [432, 217] on li "Tablet User · (224) 645-0102 [DATE] 11:23:46 AM at 680 LSD Cooler [STREET_ADDRE…" at bounding box center [279, 279] width 477 height 126
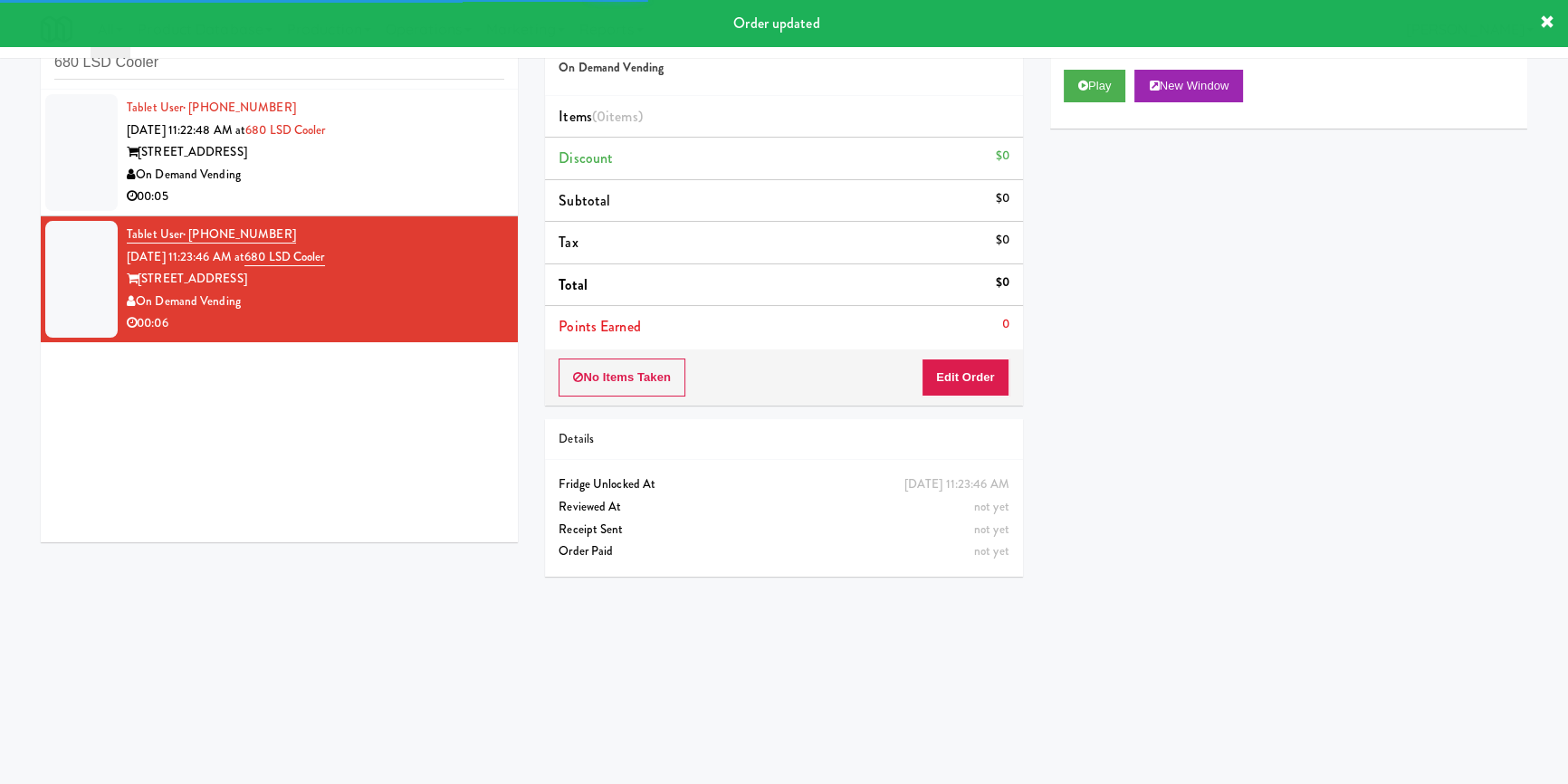
click at [1133, 71] on div "Play New Window" at bounding box center [1288, 85] width 450 height 32
click at [1109, 85] on button "Play" at bounding box center [1095, 85] width 63 height 32
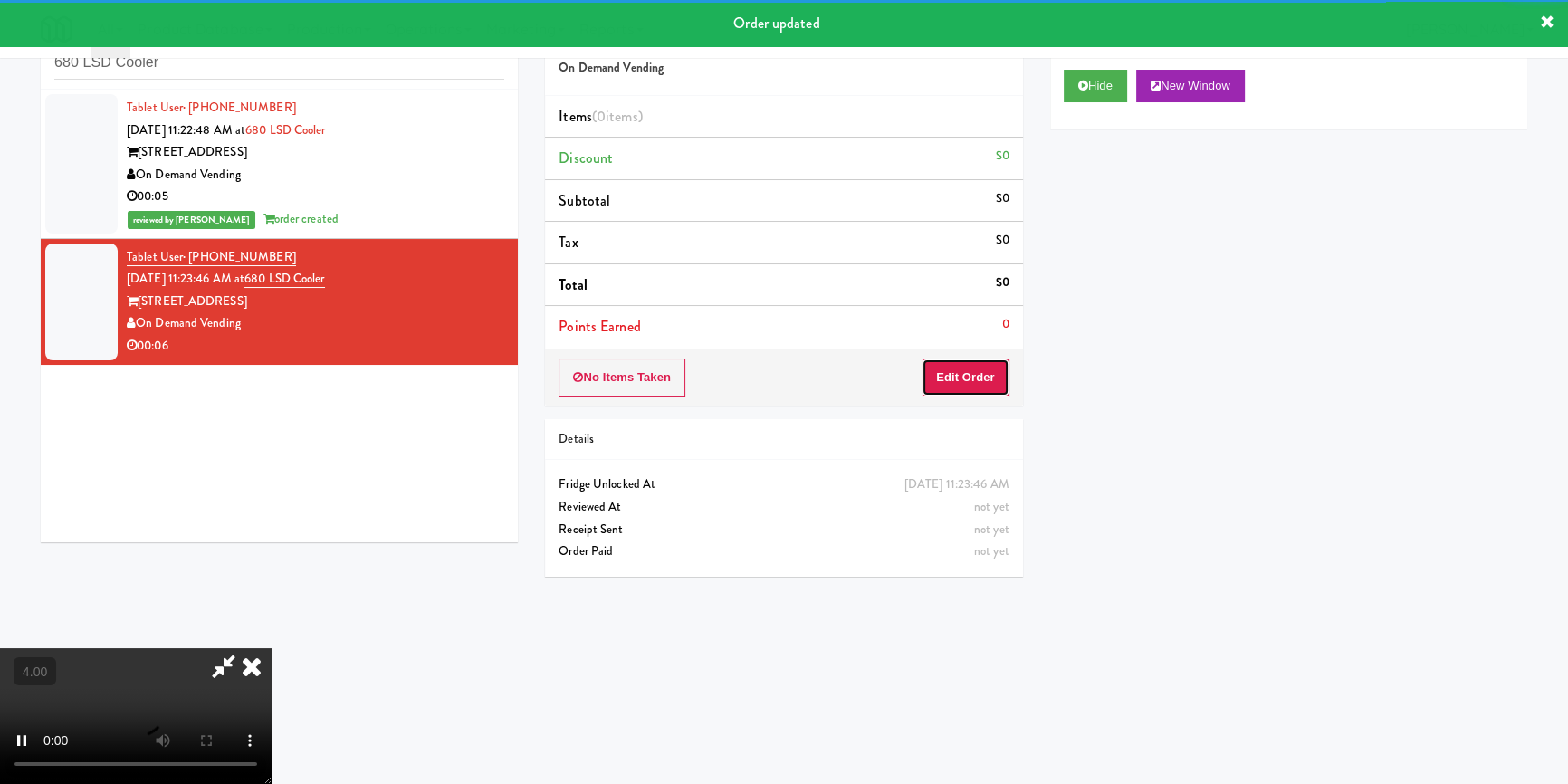
click at [970, 379] on button "Edit Order" at bounding box center [966, 377] width 88 height 38
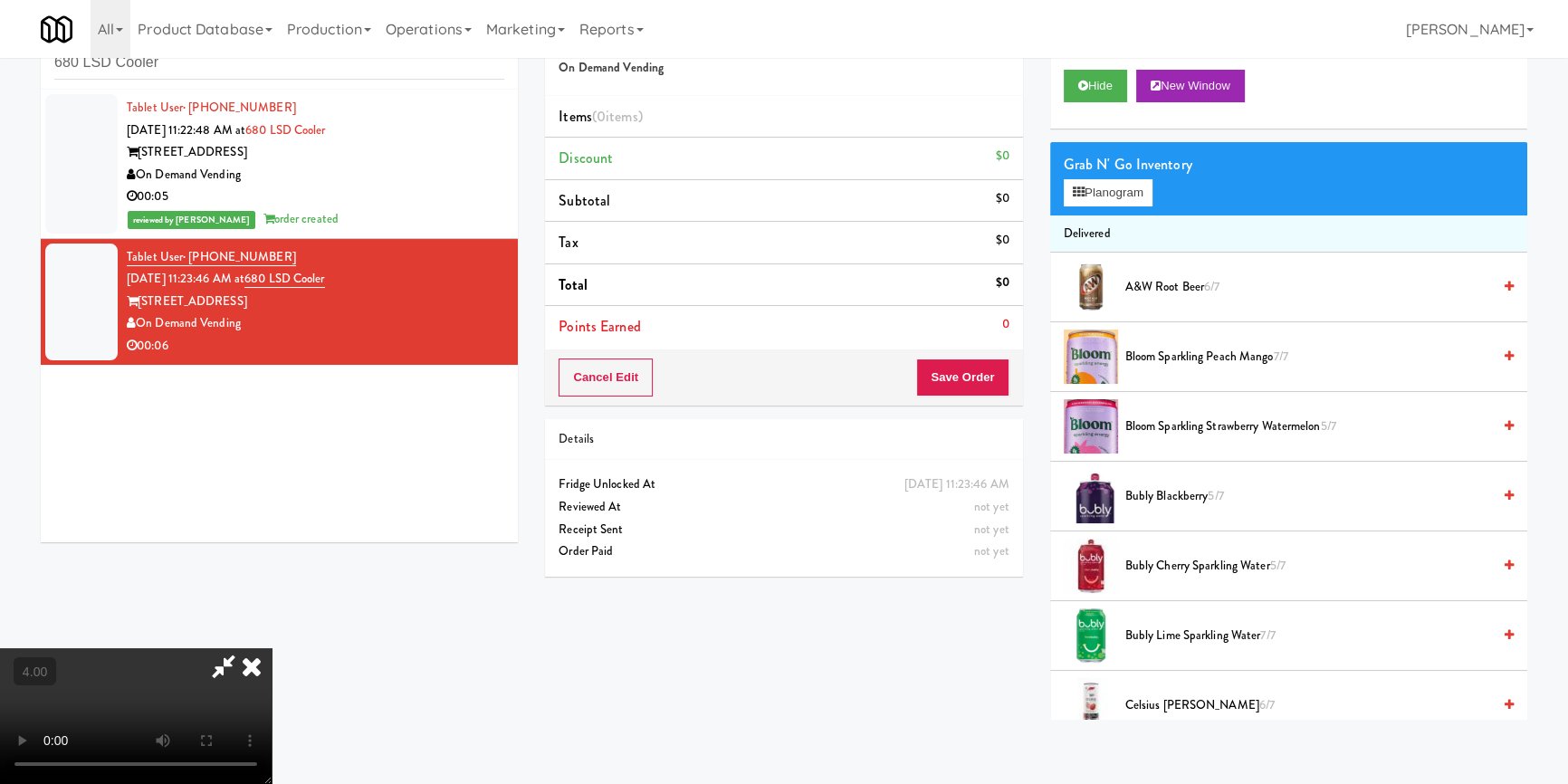
click at [271, 648] on video at bounding box center [135, 715] width 271 height 136
drag, startPoint x: 403, startPoint y: 642, endPoint x: 403, endPoint y: 714, distance: 72.0
click at [271, 648] on video at bounding box center [135, 715] width 271 height 136
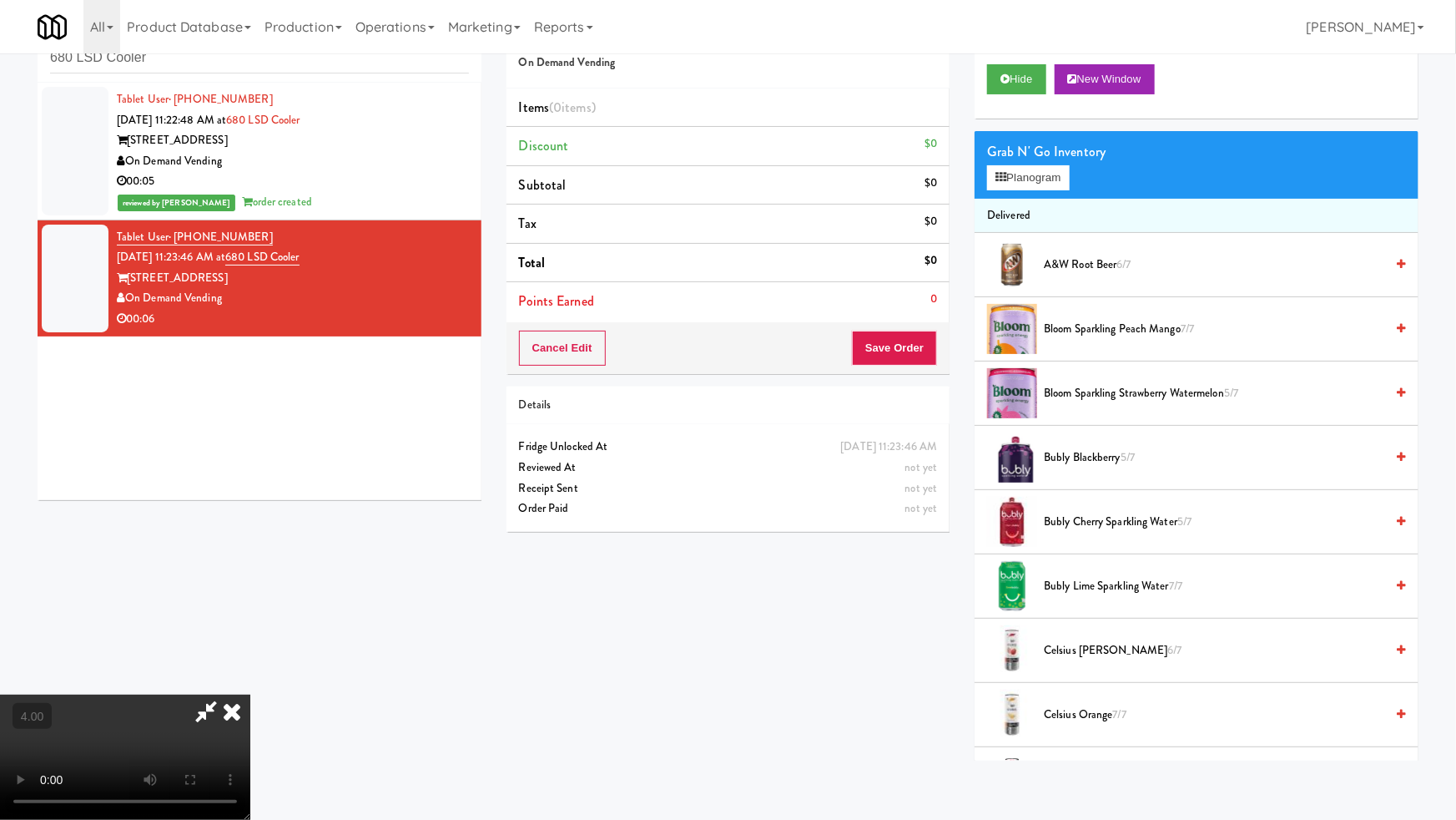
click at [250, 694] on video at bounding box center [125, 757] width 250 height 126
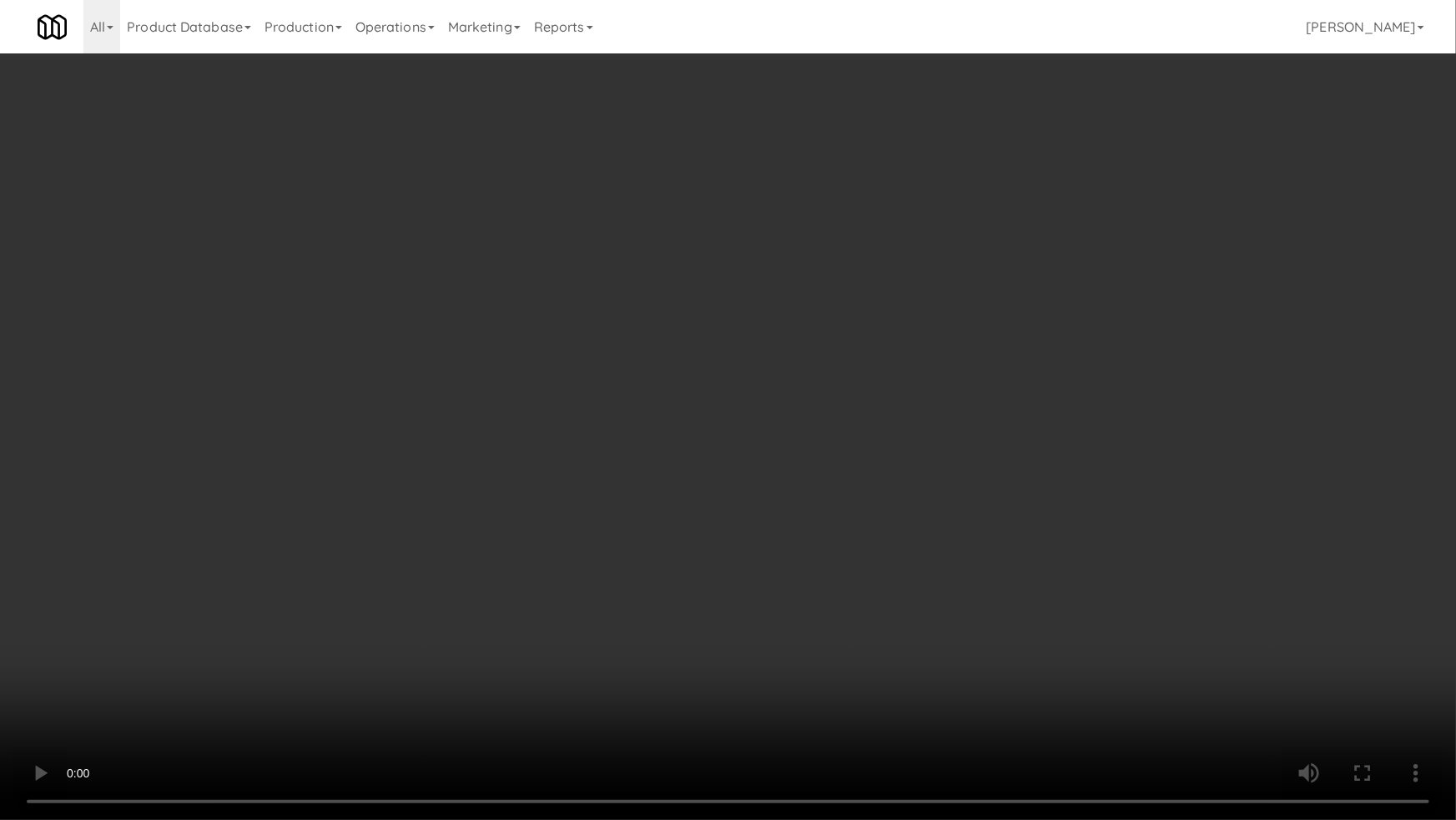
click at [382, 654] on video at bounding box center [728, 410] width 1456 height 820
click at [365, 668] on video at bounding box center [728, 410] width 1456 height 820
click at [394, 641] on video at bounding box center [728, 410] width 1456 height 820
click at [403, 640] on video at bounding box center [728, 410] width 1456 height 820
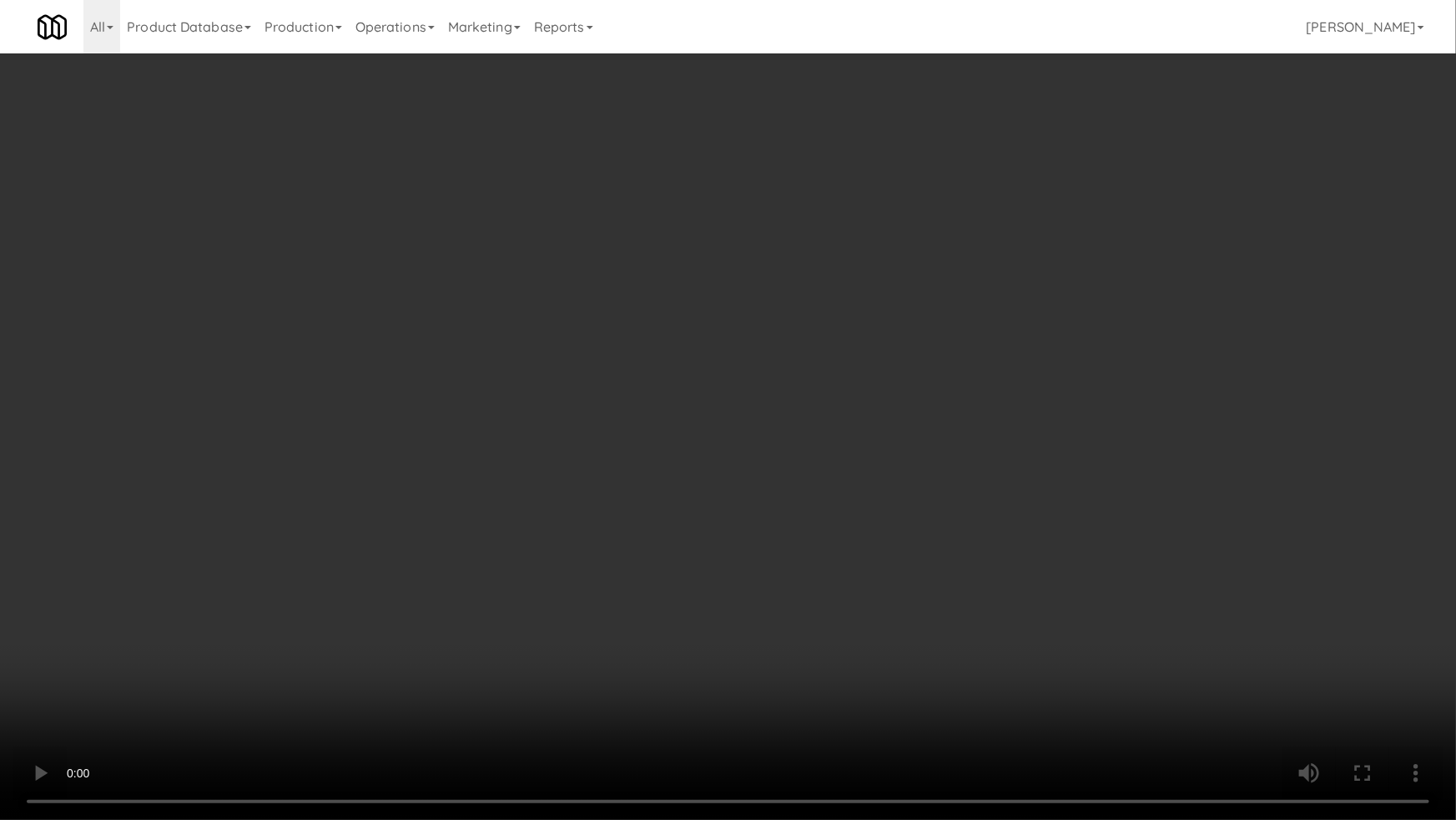
click at [423, 637] on video at bounding box center [728, 410] width 1456 height 820
click at [425, 636] on video at bounding box center [728, 410] width 1456 height 820
click at [434, 634] on video at bounding box center [728, 410] width 1456 height 820
click at [441, 631] on video at bounding box center [728, 410] width 1456 height 820
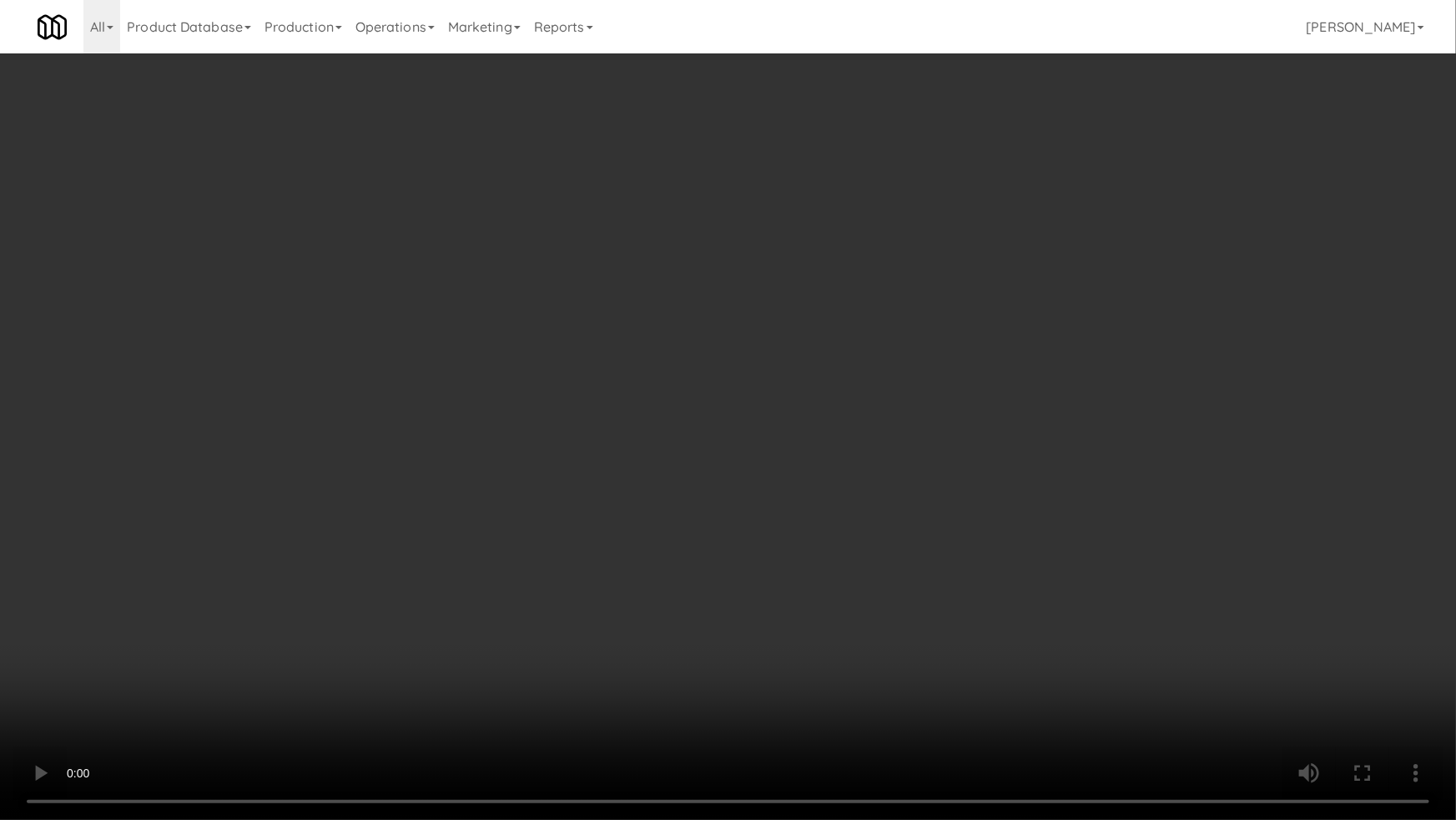
click at [441, 632] on video at bounding box center [728, 410] width 1456 height 820
click at [733, 580] on video at bounding box center [728, 410] width 1456 height 820
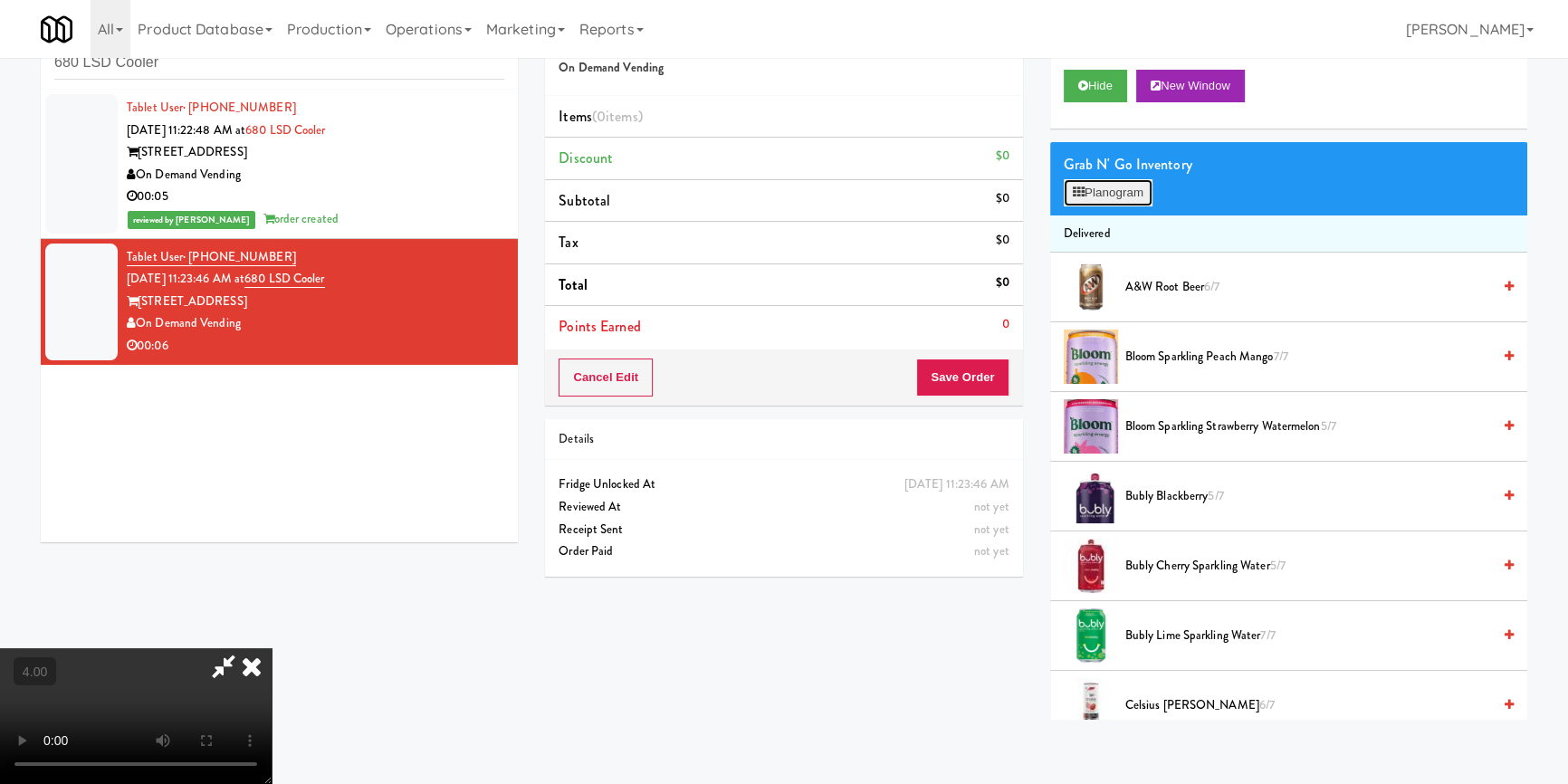
click at [1115, 190] on button "Planogram" at bounding box center [1108, 193] width 89 height 27
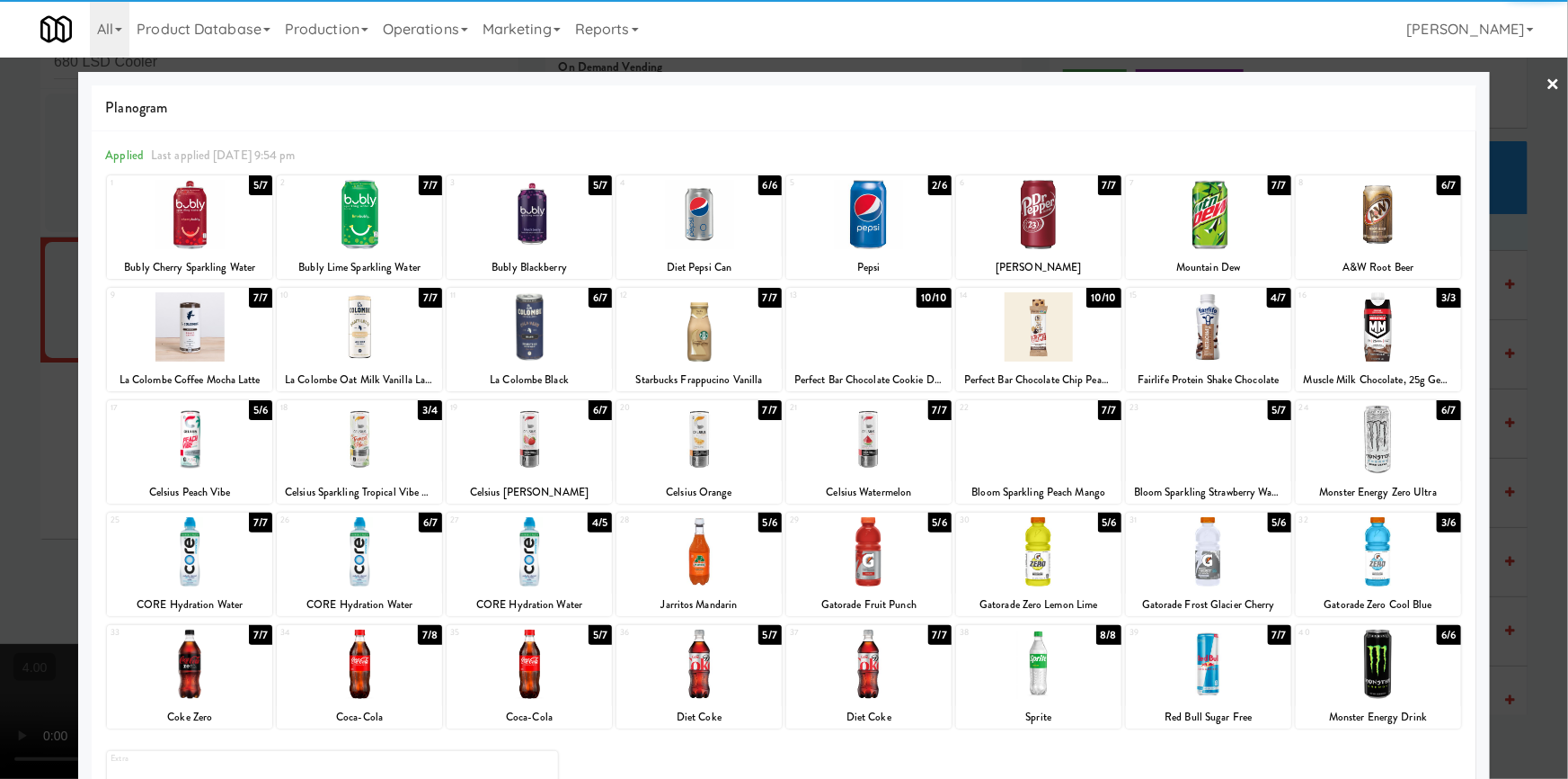
click at [1080, 540] on div at bounding box center [1039, 551] width 165 height 69
click at [6, 351] on div at bounding box center [784, 389] width 1568 height 779
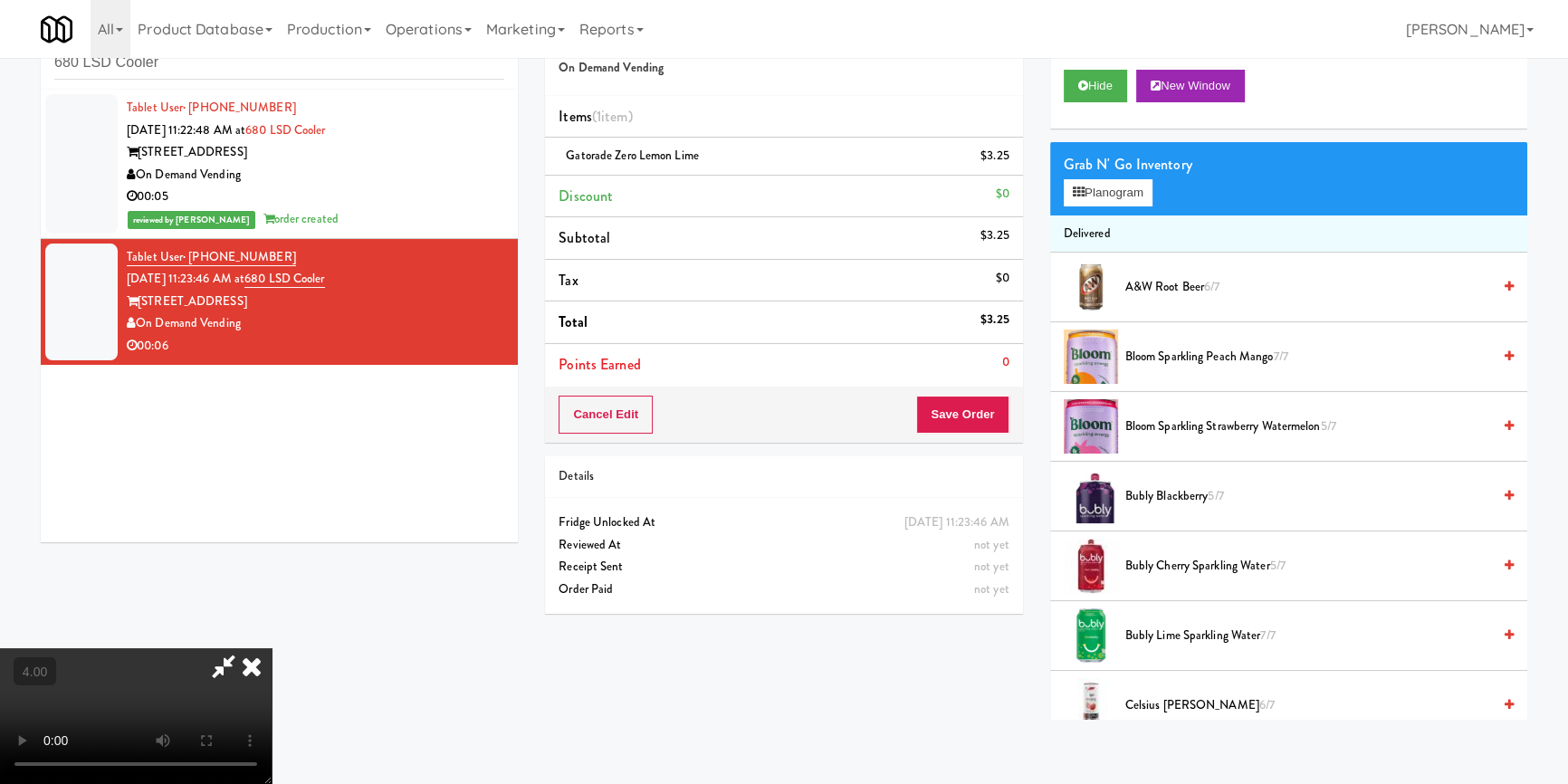
click at [271, 648] on video at bounding box center [135, 715] width 271 height 136
click at [998, 396] on button "Save Order" at bounding box center [963, 414] width 92 height 38
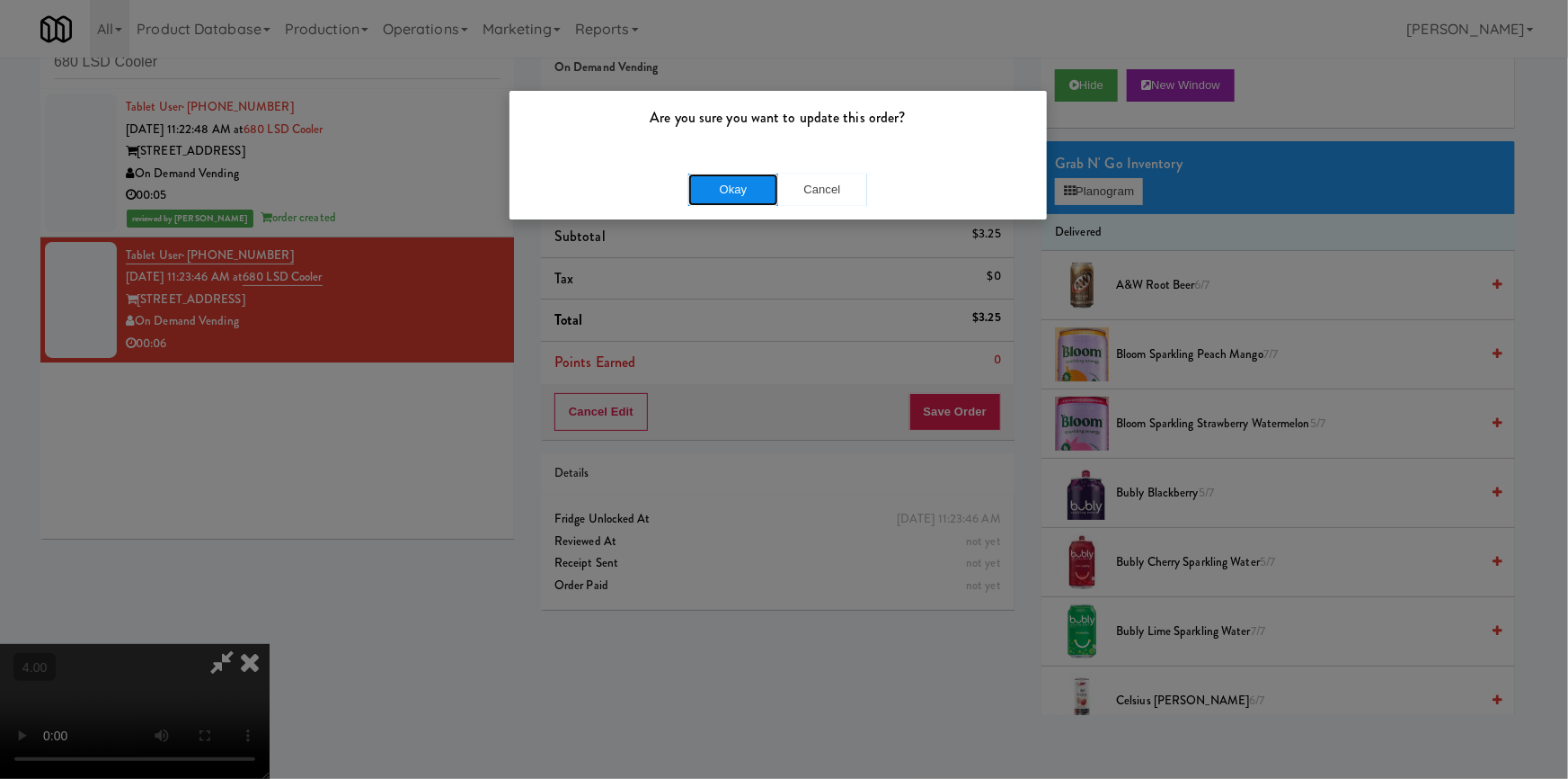
click at [750, 180] on button "Okay" at bounding box center [733, 189] width 89 height 32
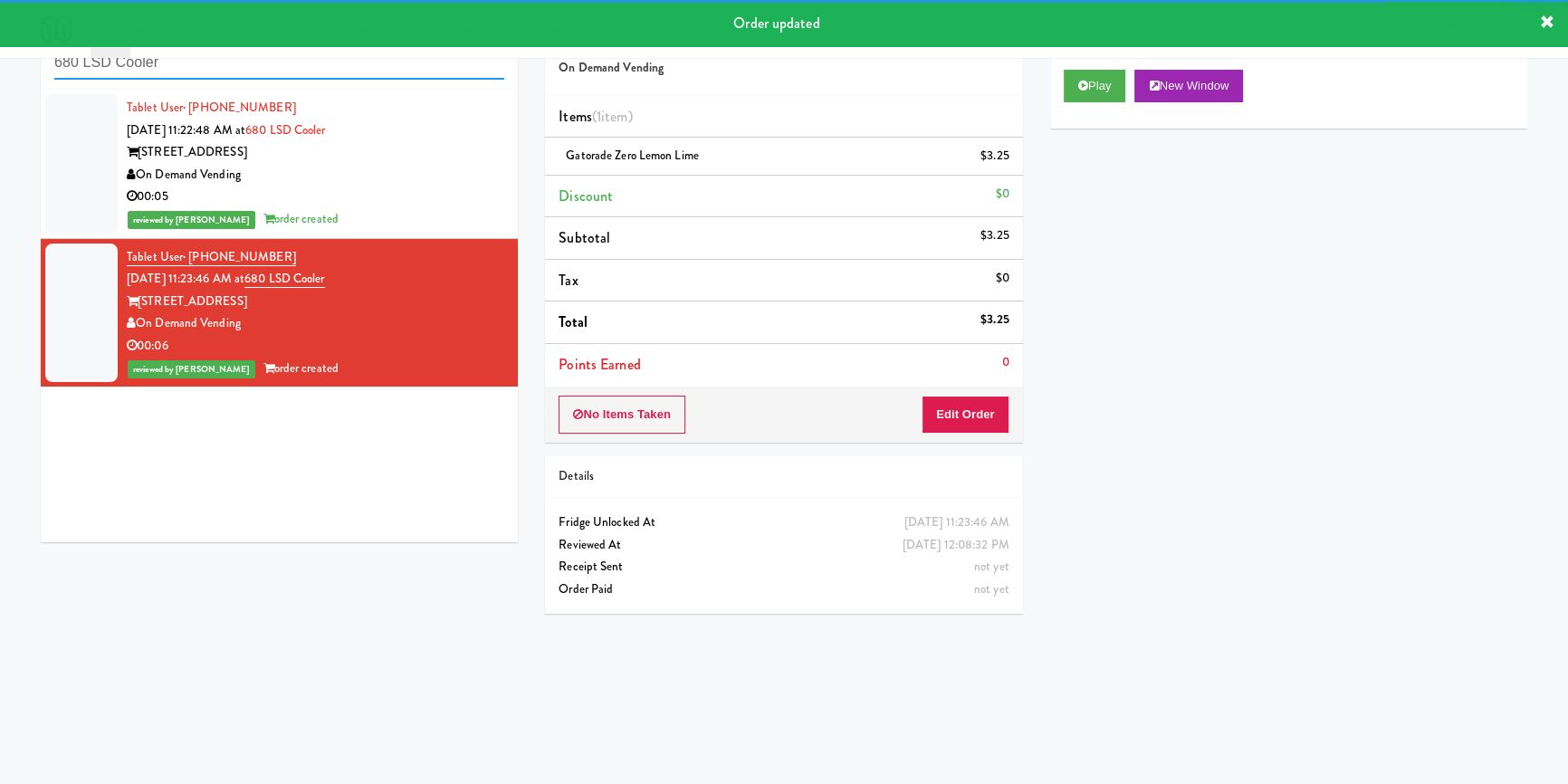
paste input "BestMed [GEOGRAPHIC_DATA]"
drag, startPoint x: 170, startPoint y: 68, endPoint x: 90, endPoint y: 91, distance: 83.2
click at [9, 83] on div "inbox reviewed recent all unclear take inventory issue suspicious failed recent…" at bounding box center [784, 363] width 1568 height 712
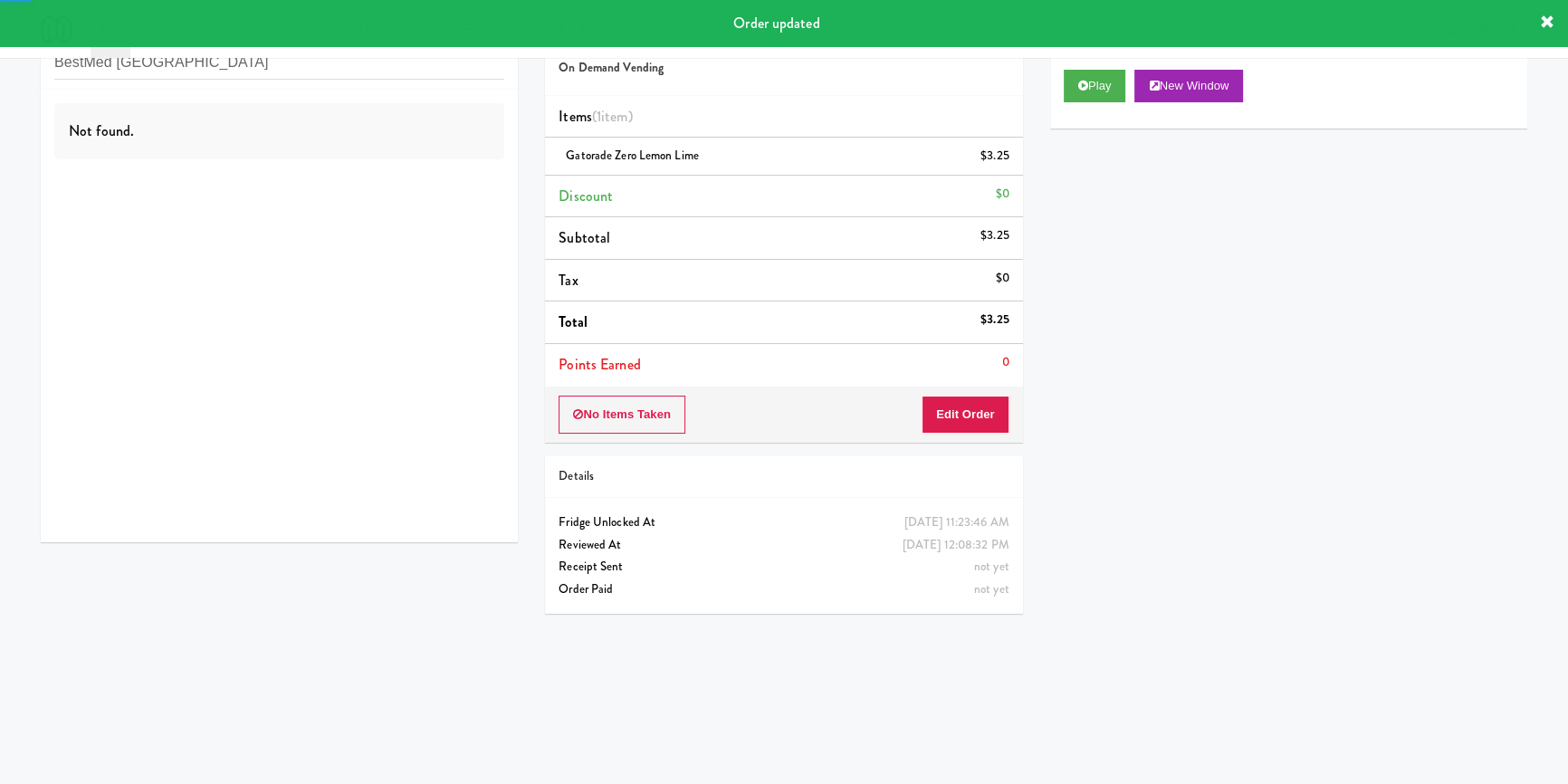
click at [451, 175] on div "Not found." at bounding box center [279, 316] width 477 height 452
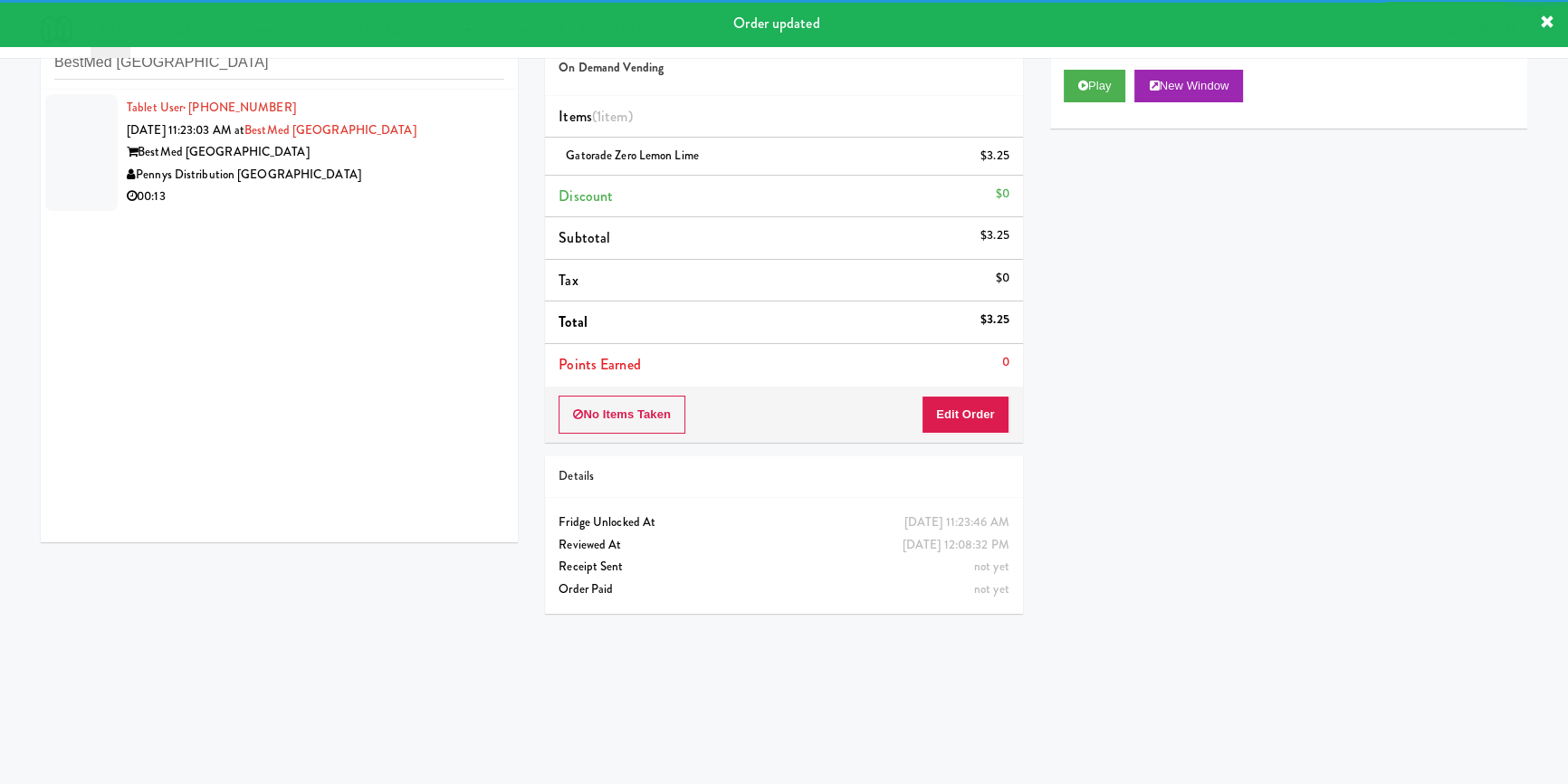
click at [451, 173] on div "Pennys Distribution [GEOGRAPHIC_DATA]" at bounding box center [315, 174] width 378 height 23
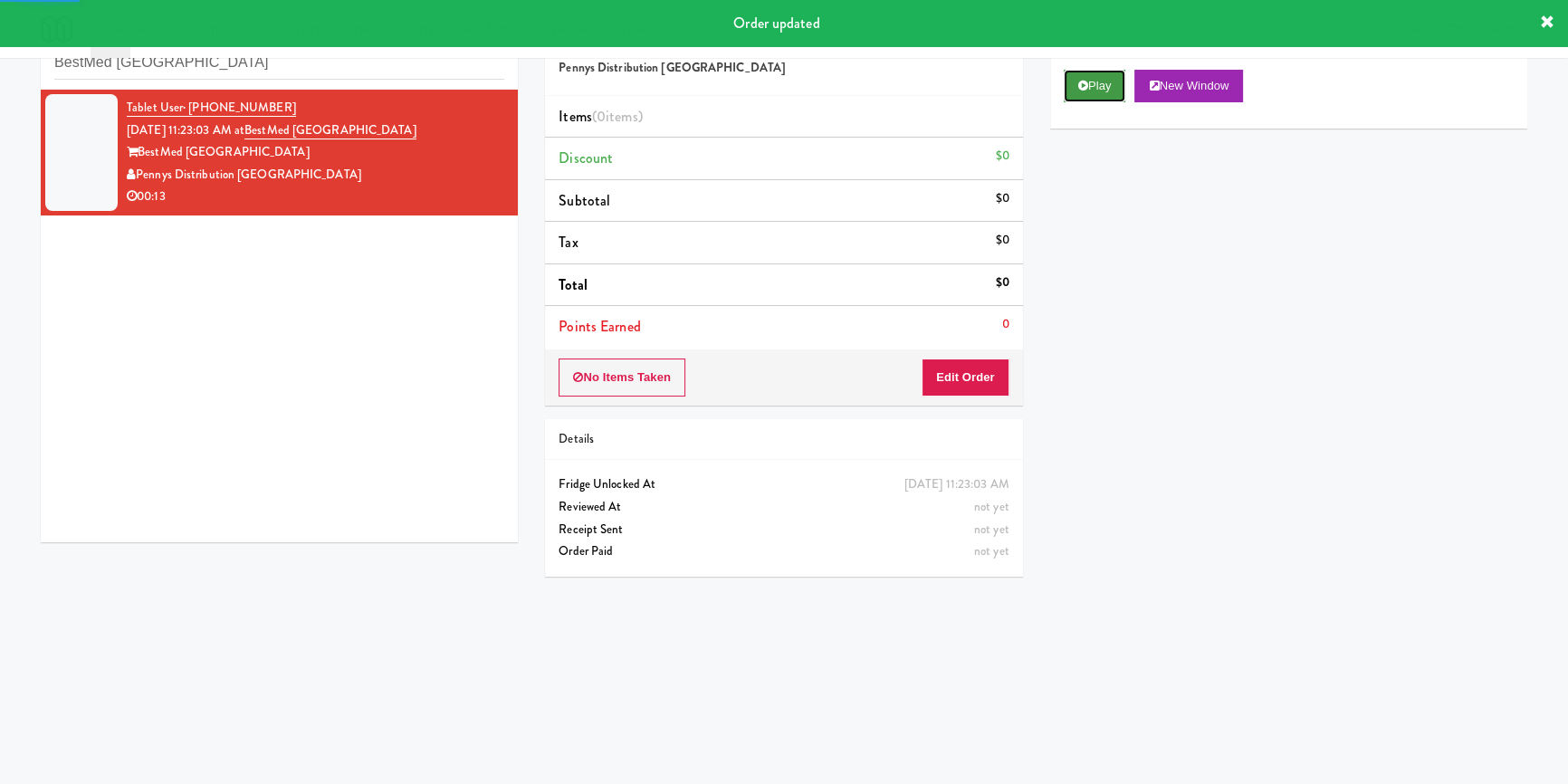
click at [1096, 92] on button "Play" at bounding box center [1095, 85] width 63 height 32
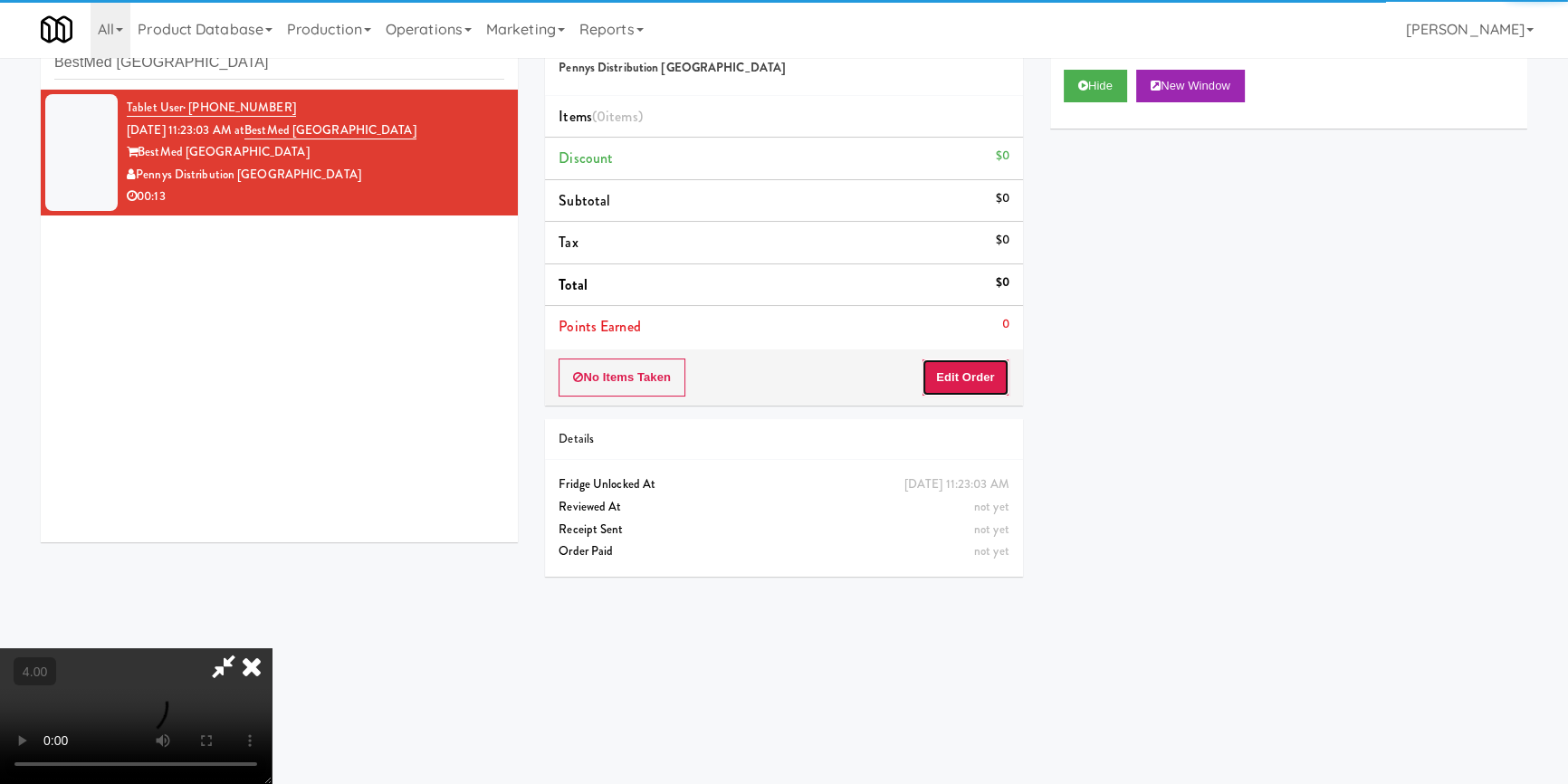
click at [964, 376] on button "Edit Order" at bounding box center [966, 377] width 88 height 38
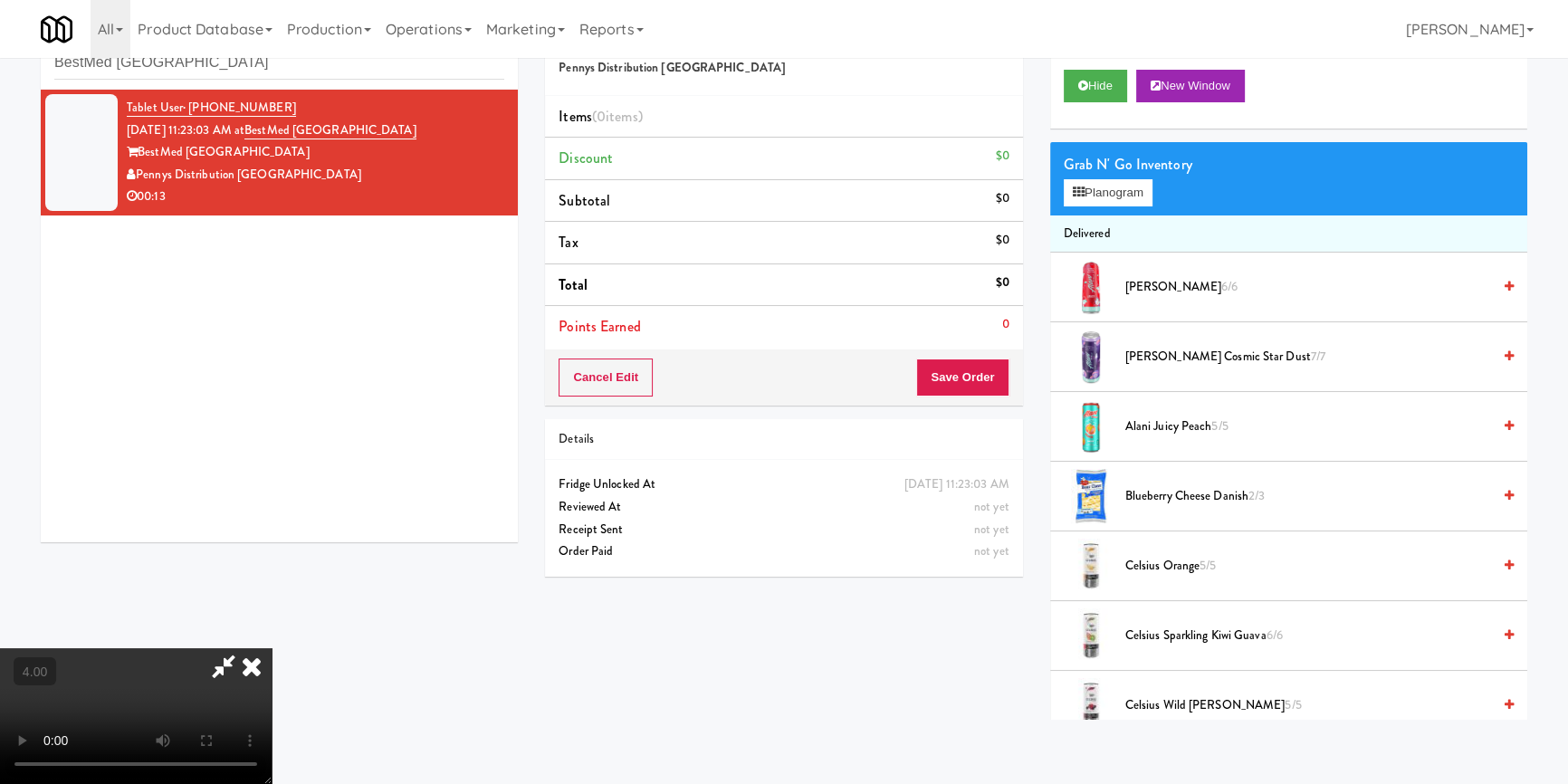
click at [271, 648] on video at bounding box center [135, 715] width 271 height 136
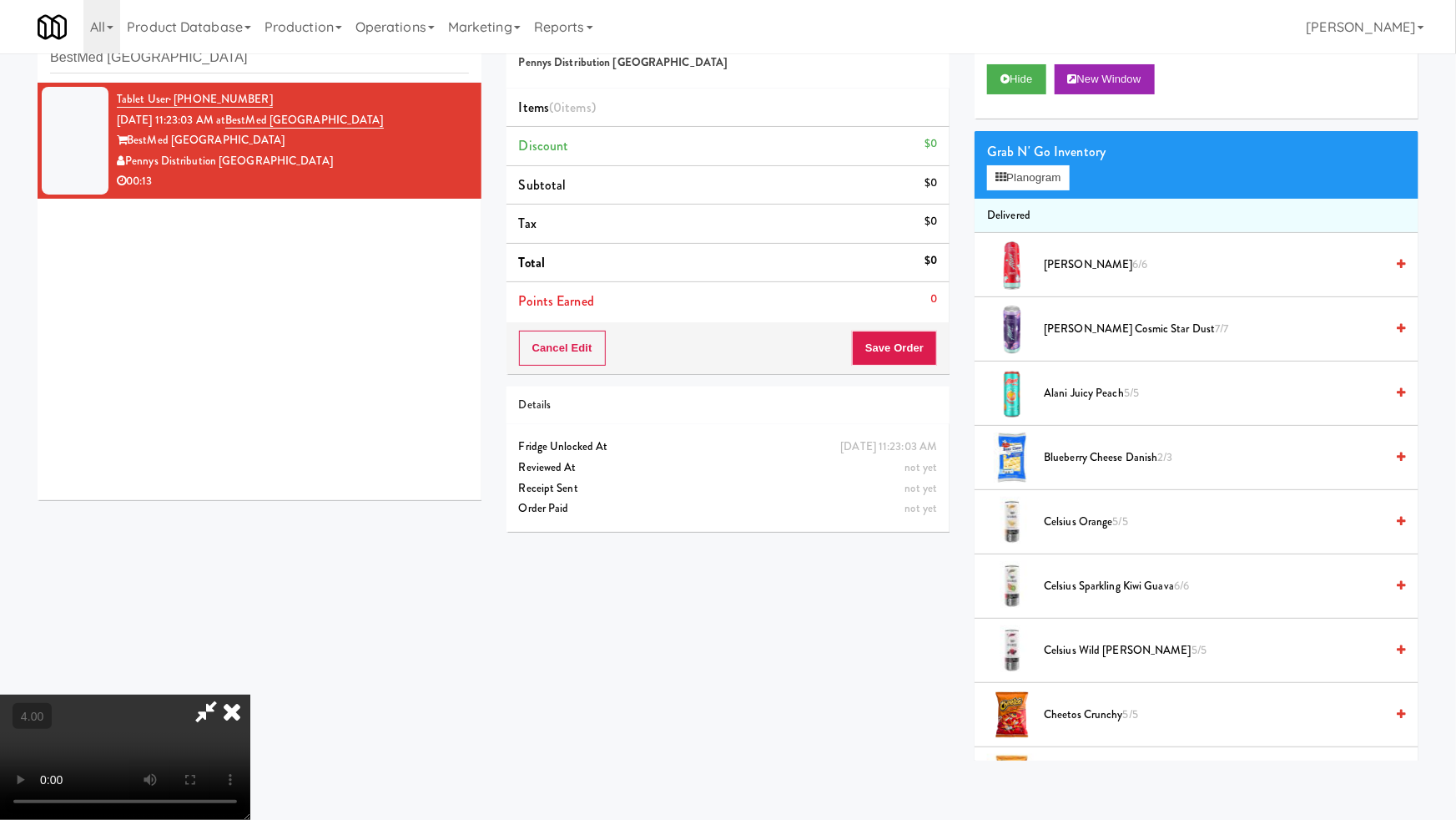
click at [250, 694] on video at bounding box center [125, 757] width 250 height 126
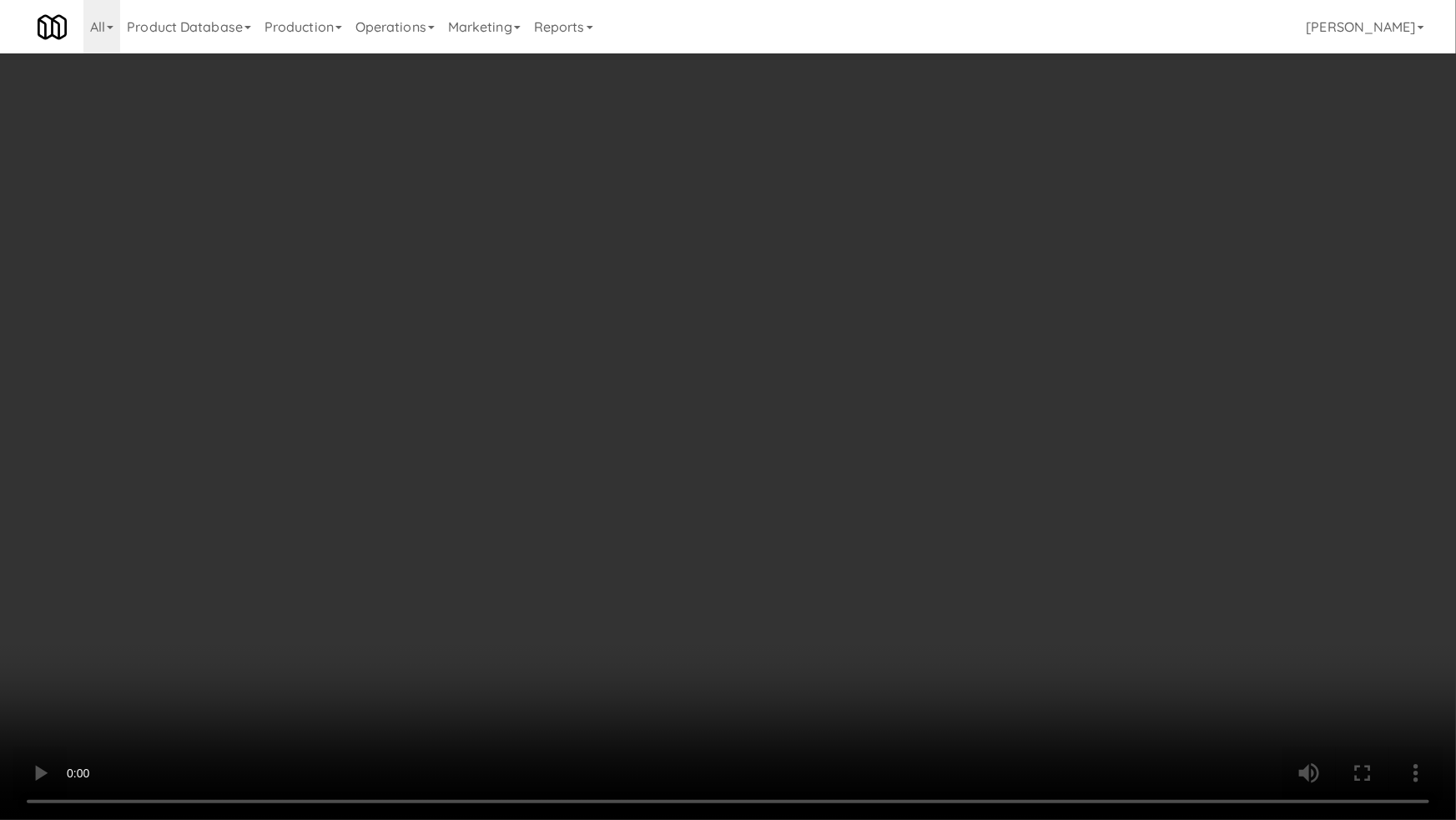
drag, startPoint x: 142, startPoint y: 704, endPoint x: 79, endPoint y: 736, distance: 70.7
click at [142, 705] on video at bounding box center [728, 410] width 1456 height 820
click at [320, 596] on video at bounding box center [728, 410] width 1456 height 820
drag, startPoint x: 320, startPoint y: 596, endPoint x: 322, endPoint y: 526, distance: 70.0
click at [323, 593] on video at bounding box center [728, 410] width 1456 height 820
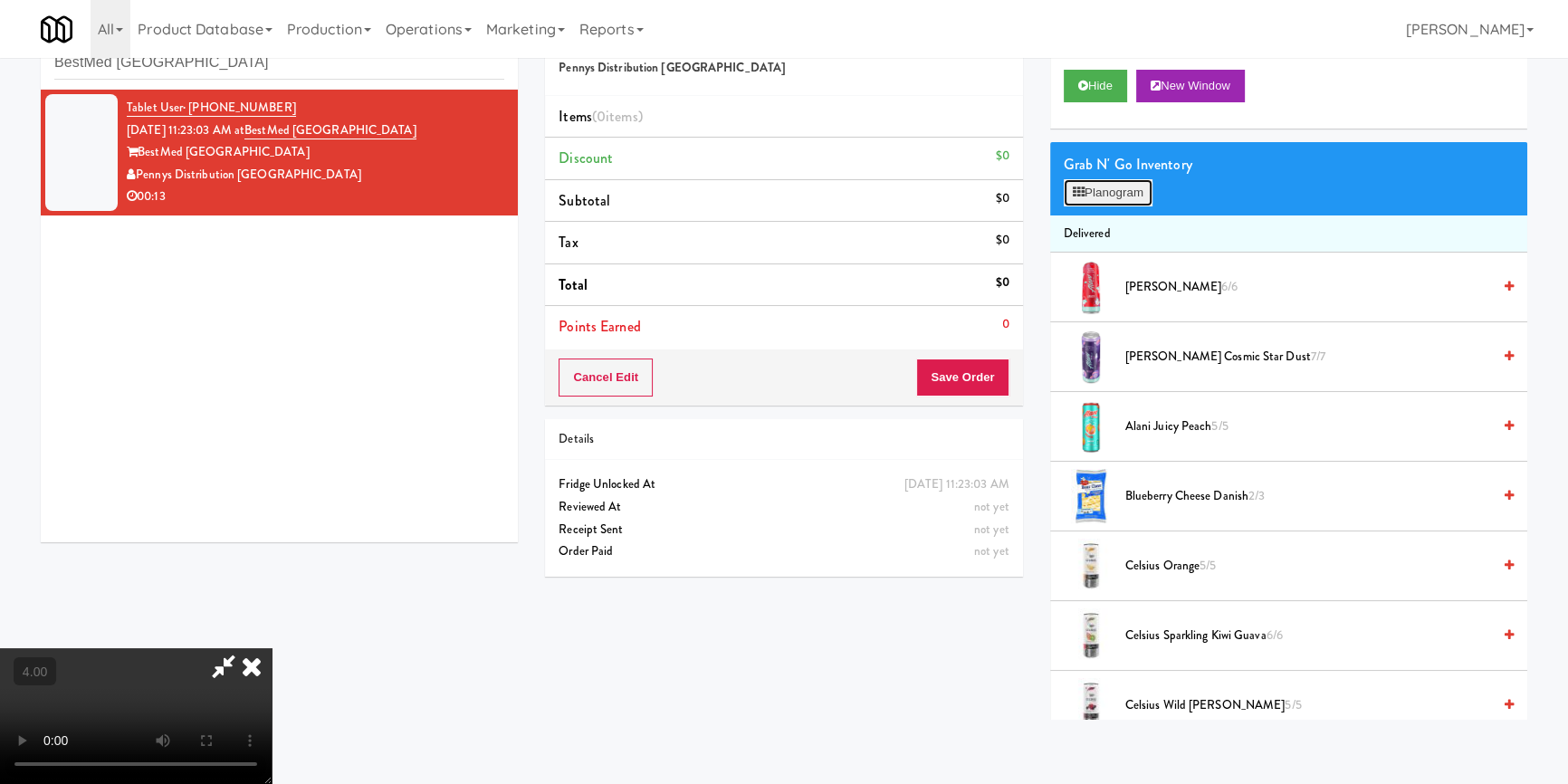
click at [1099, 194] on button "Planogram" at bounding box center [1108, 193] width 89 height 27
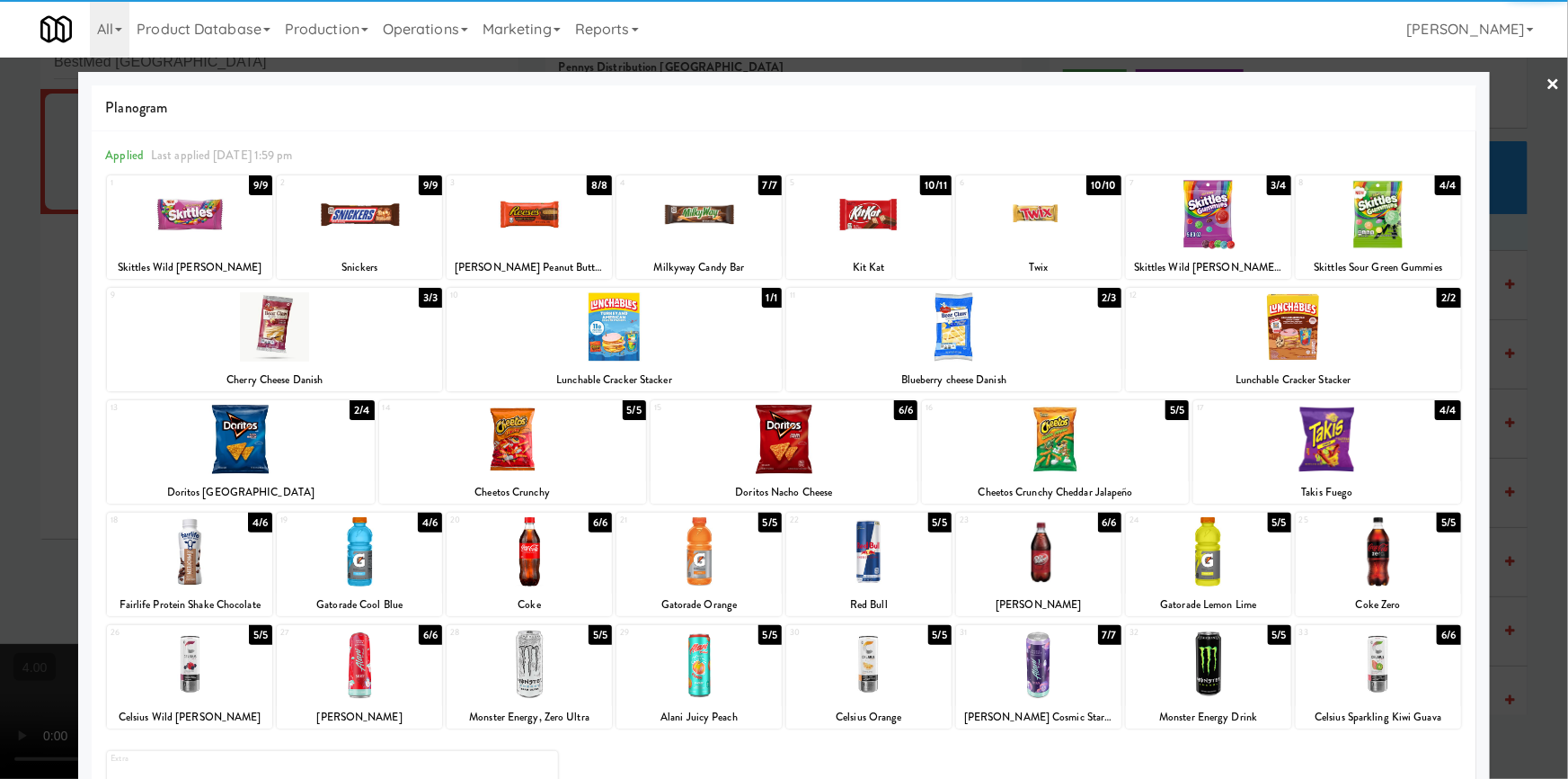
click at [542, 448] on div at bounding box center [512, 439] width 267 height 69
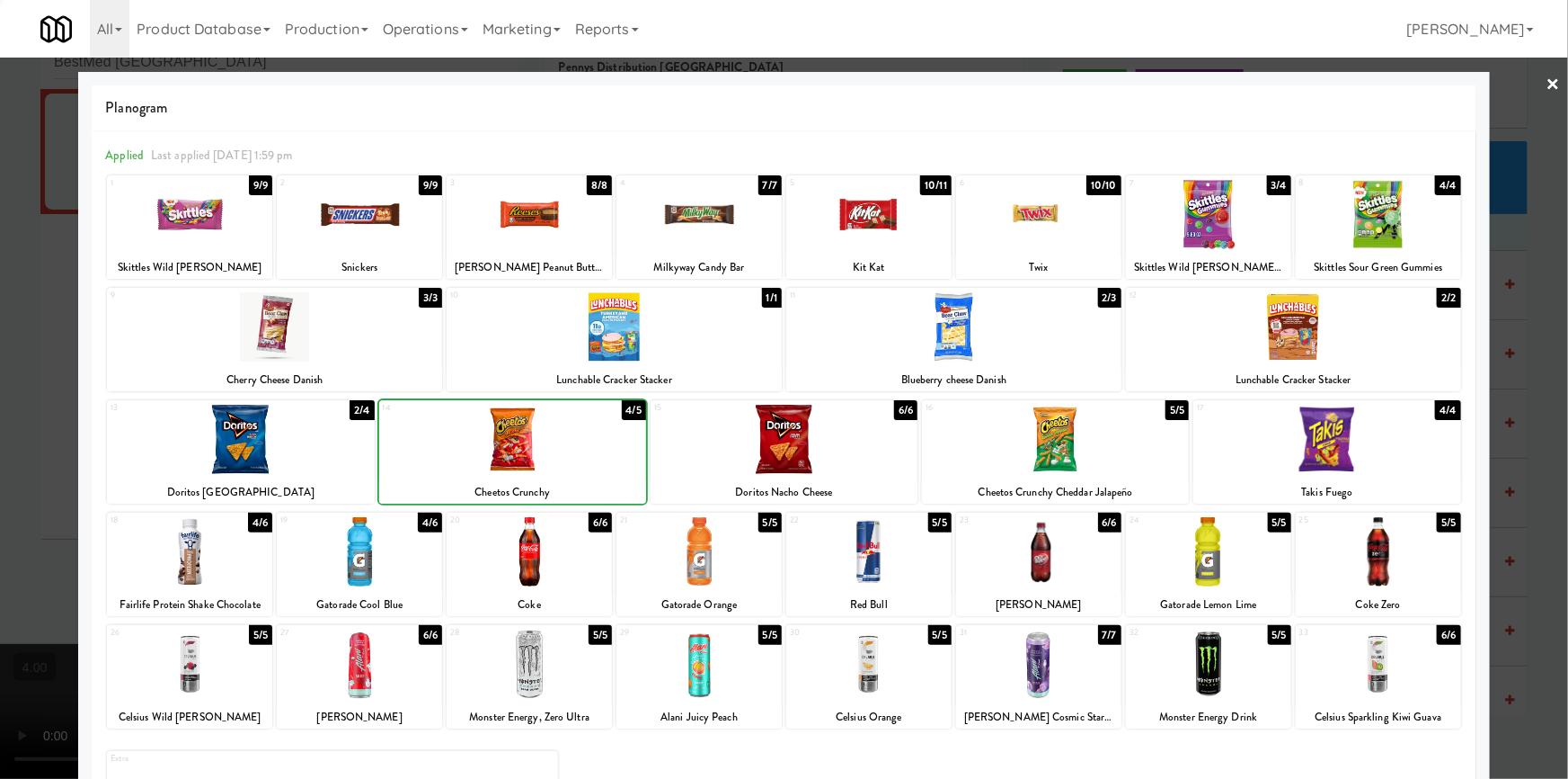
click at [790, 422] on div at bounding box center [784, 439] width 267 height 69
click at [0, 336] on div at bounding box center [784, 389] width 1568 height 779
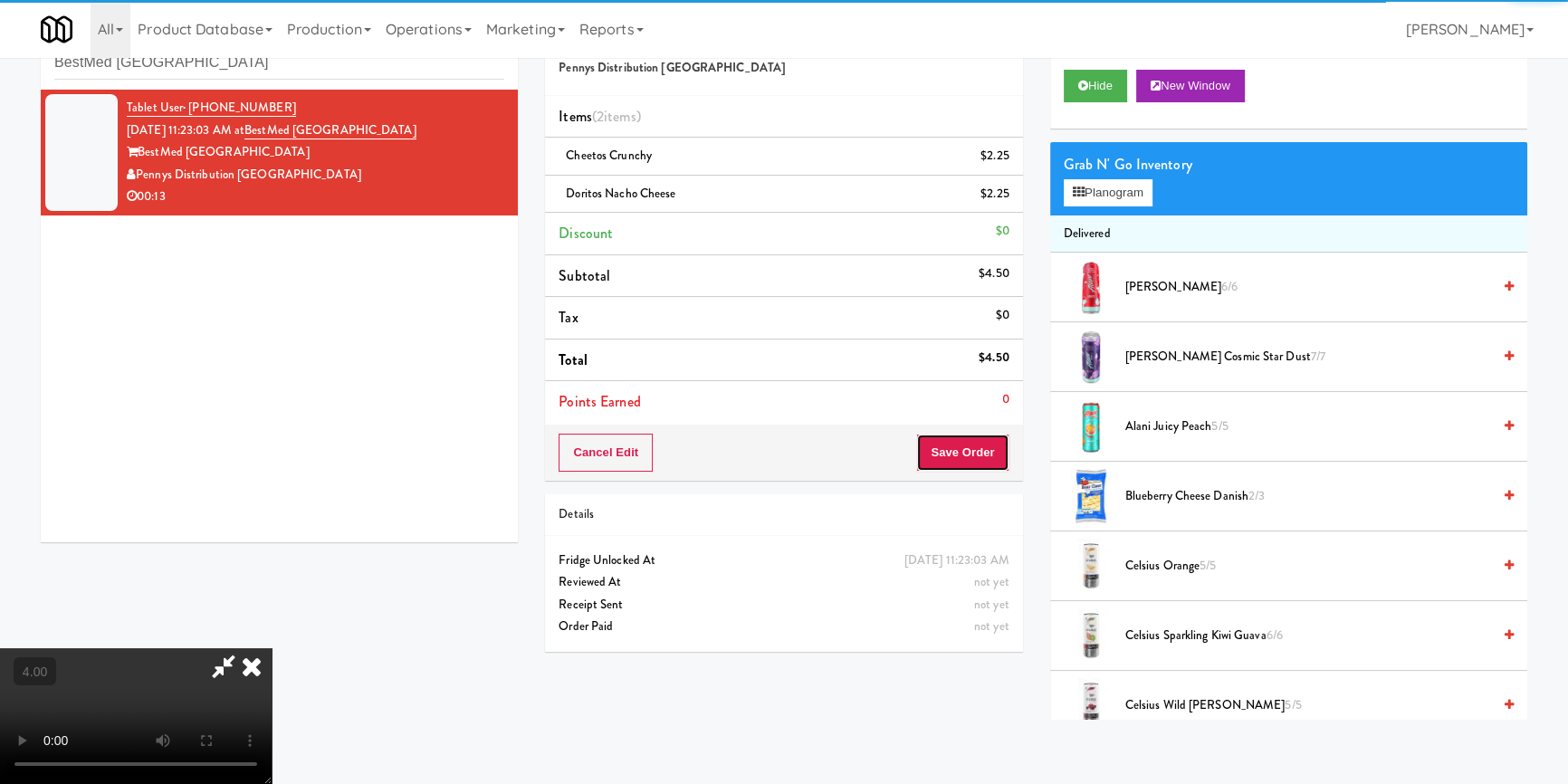
click at [990, 438] on button "Save Order" at bounding box center [963, 452] width 92 height 38
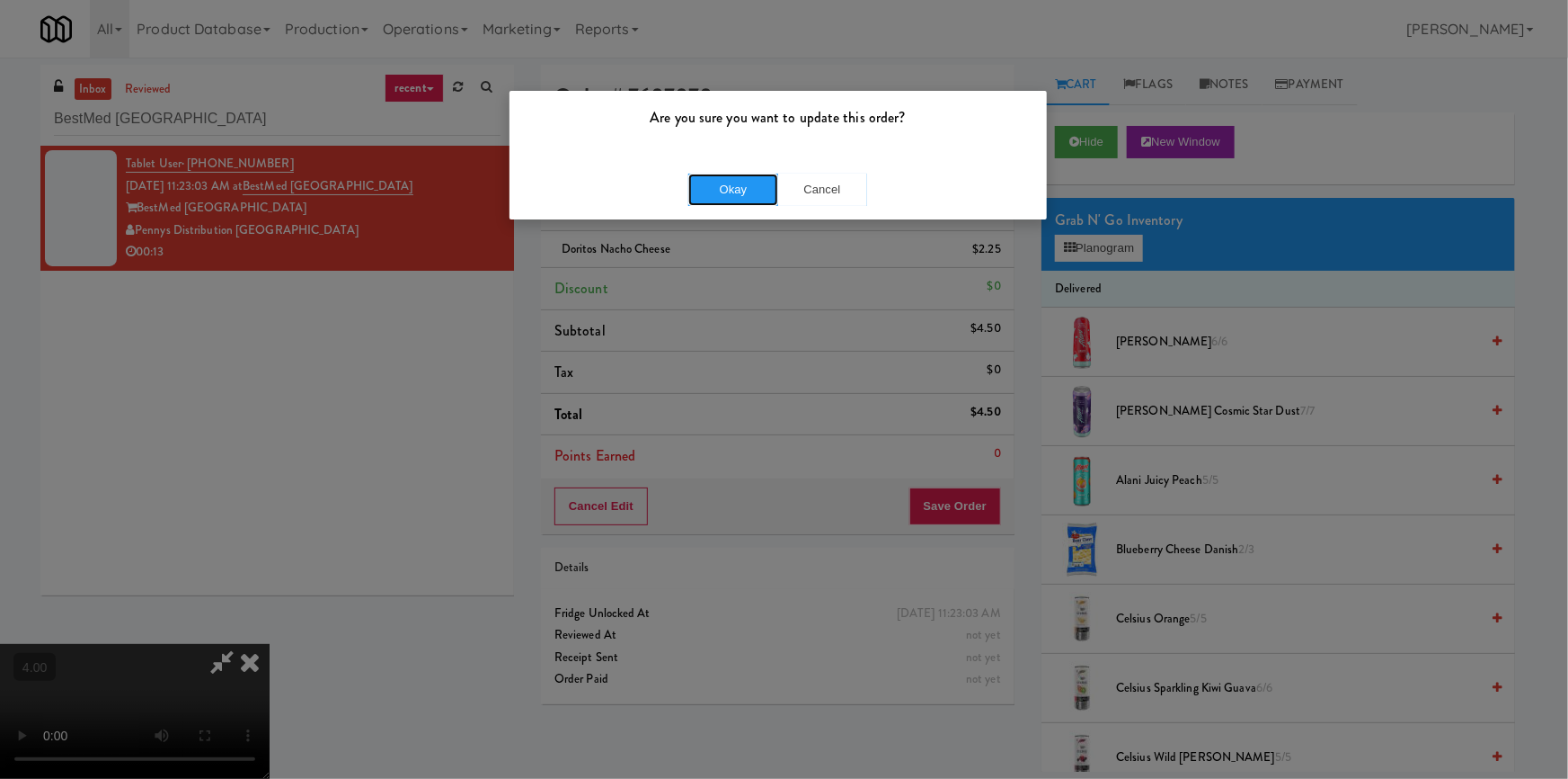
drag, startPoint x: 718, startPoint y: 176, endPoint x: 607, endPoint y: 178, distance: 111.0
click at [716, 178] on button "Okay" at bounding box center [733, 189] width 89 height 32
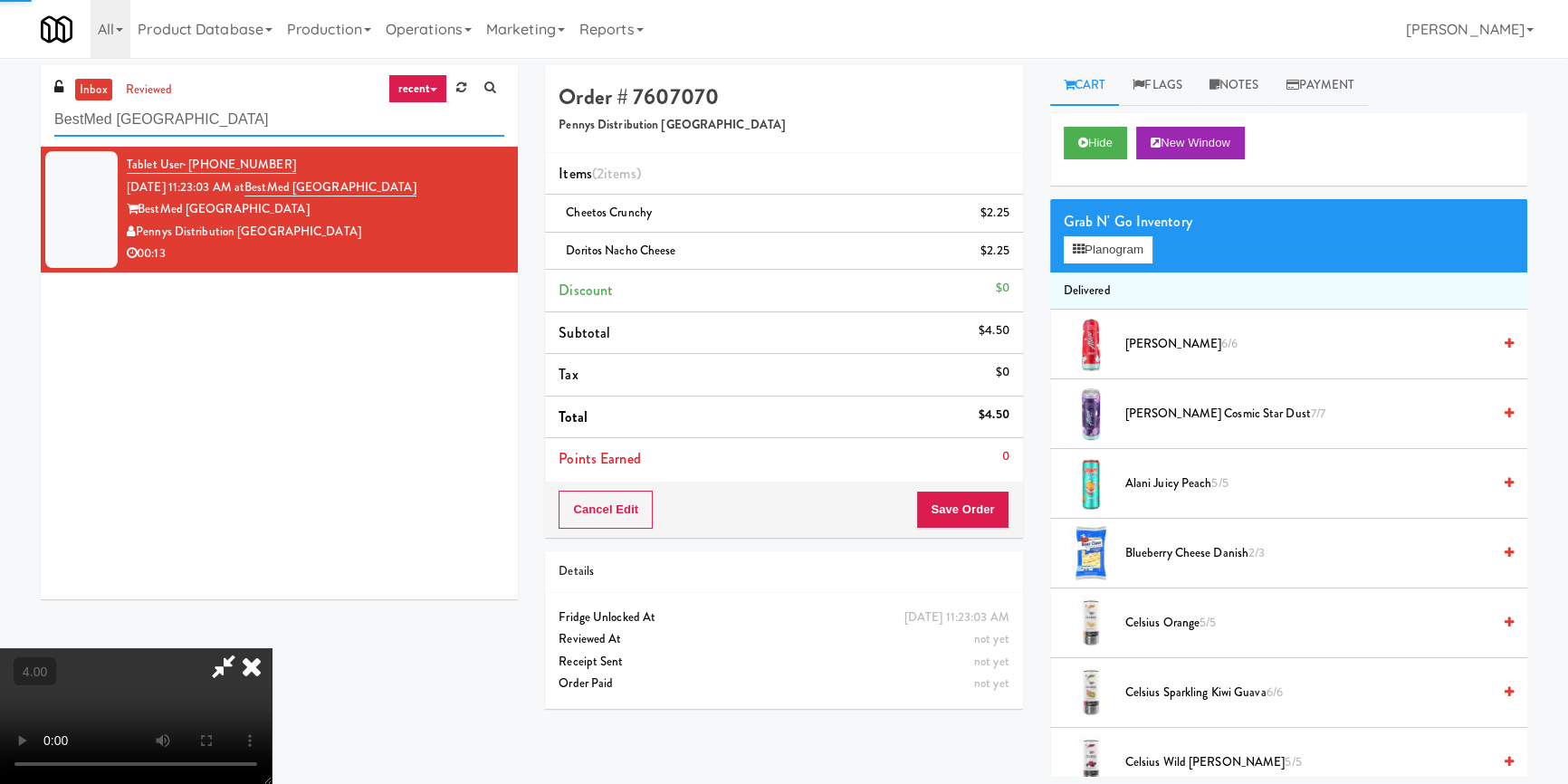
drag, startPoint x: 203, startPoint y: 126, endPoint x: 0, endPoint y: 148, distance: 204.2
click at [0, 148] on div "inbox reviewed recent all unclear take inventory issue suspicious failed recent…" at bounding box center [784, 421] width 1568 height 712
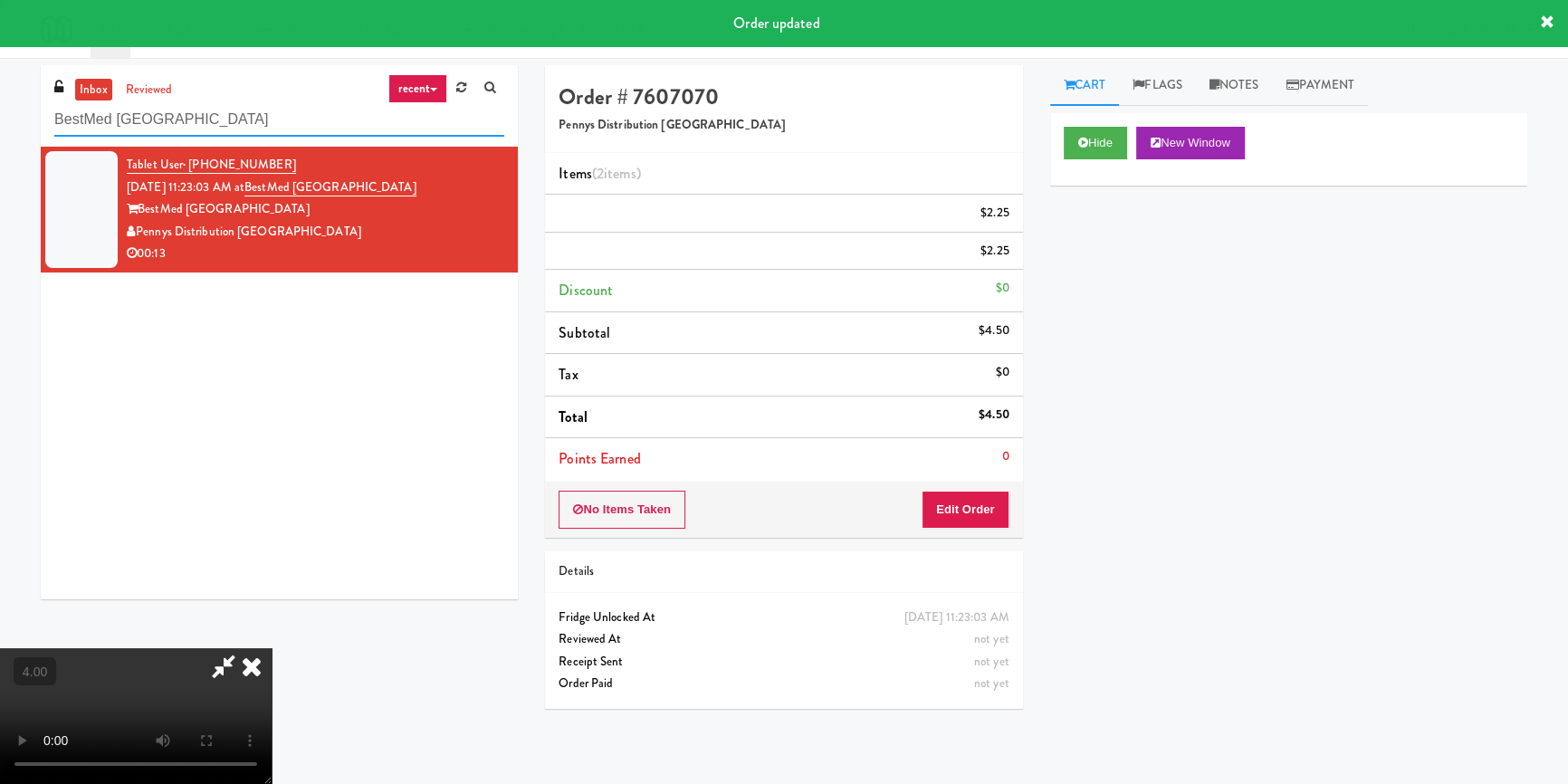
paste input "IKEA Etobicoke"
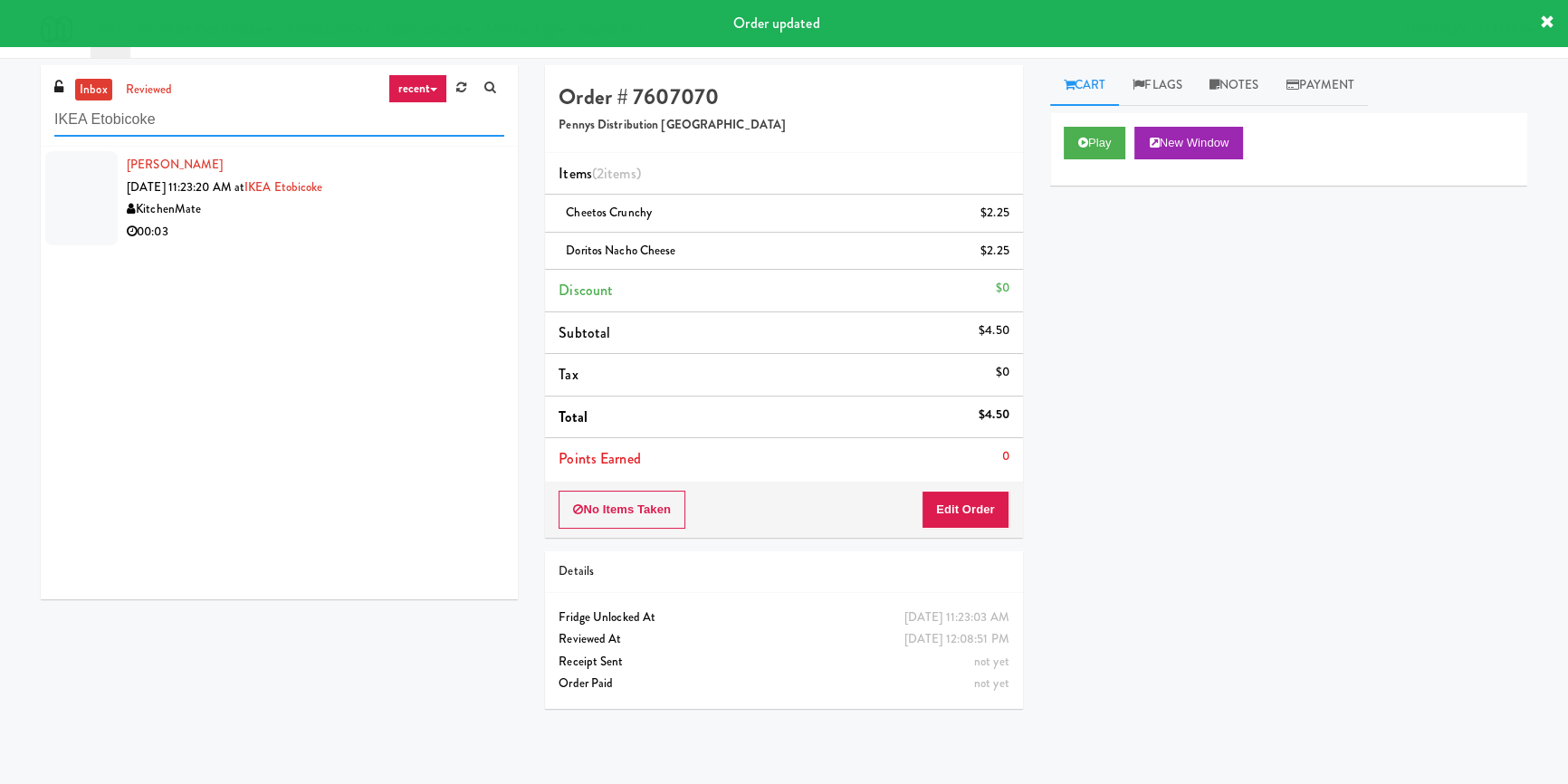
type input "IKEA Etobicoke"
drag, startPoint x: 406, startPoint y: 231, endPoint x: 406, endPoint y: 214, distance: 17.0
click at [406, 222] on div "00:03" at bounding box center [315, 232] width 378 height 23
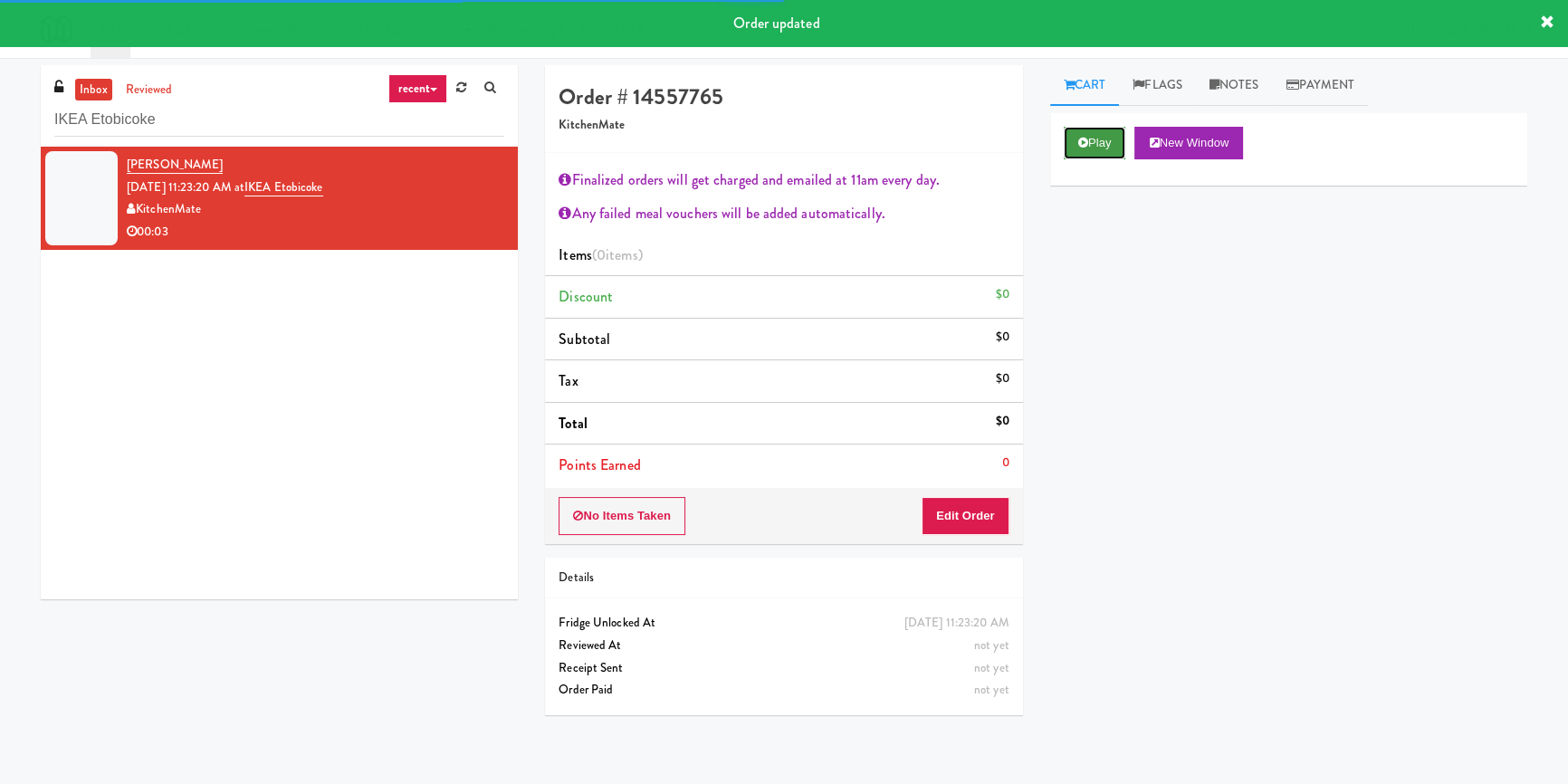
click at [1102, 147] on button "Play" at bounding box center [1095, 142] width 63 height 32
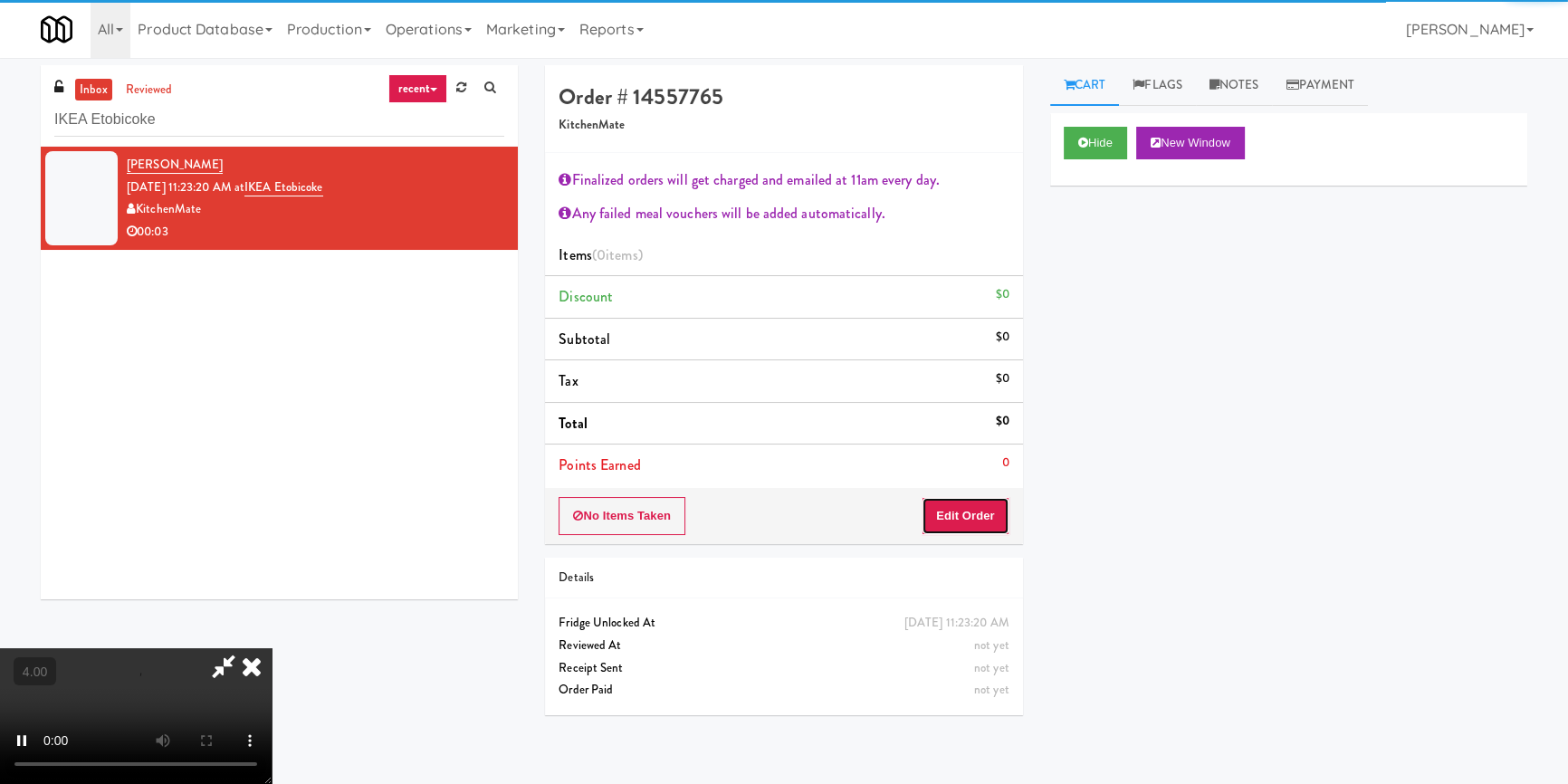
click at [986, 524] on button "Edit Order" at bounding box center [966, 516] width 88 height 38
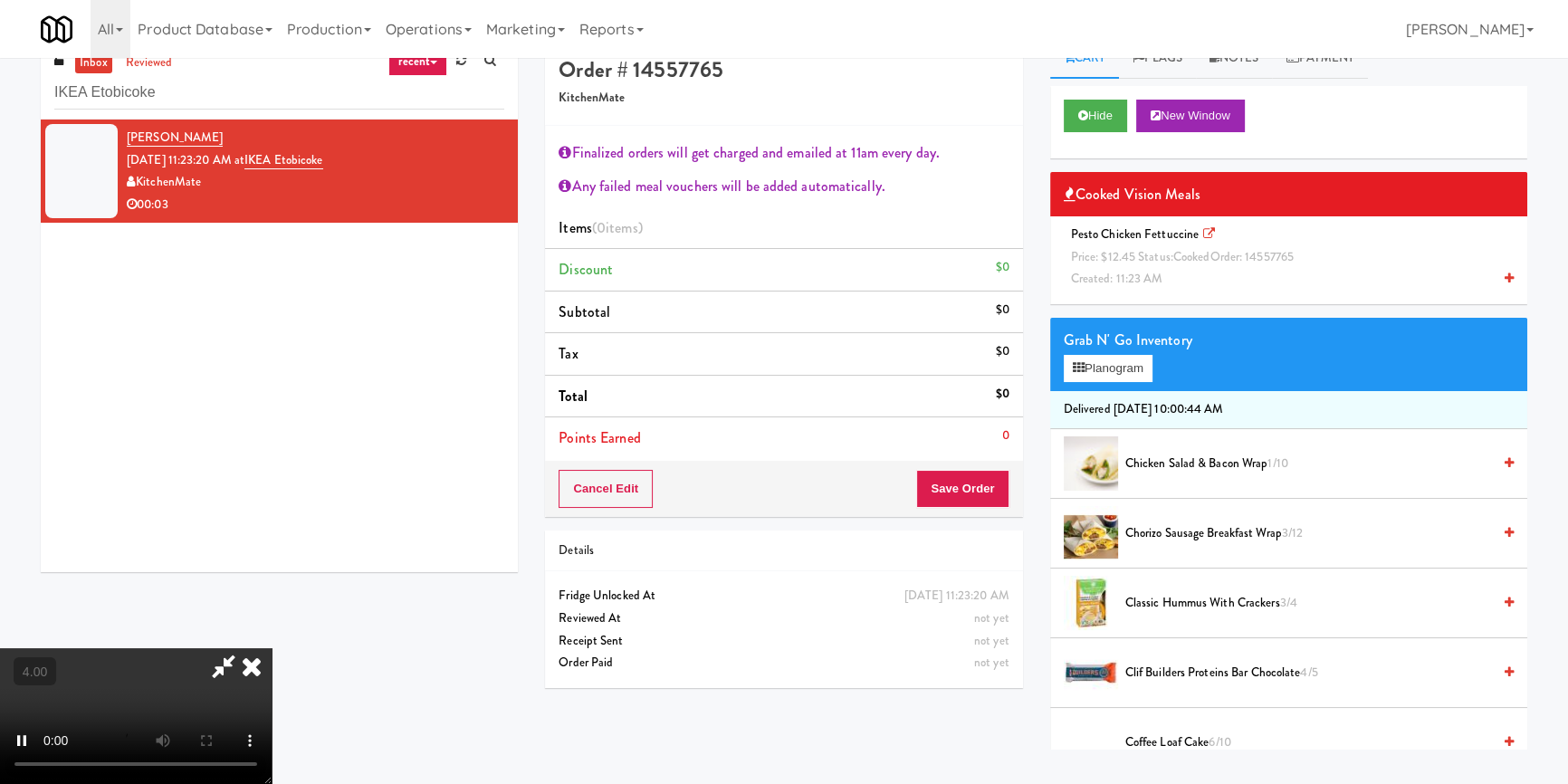
scroll to position [57, 0]
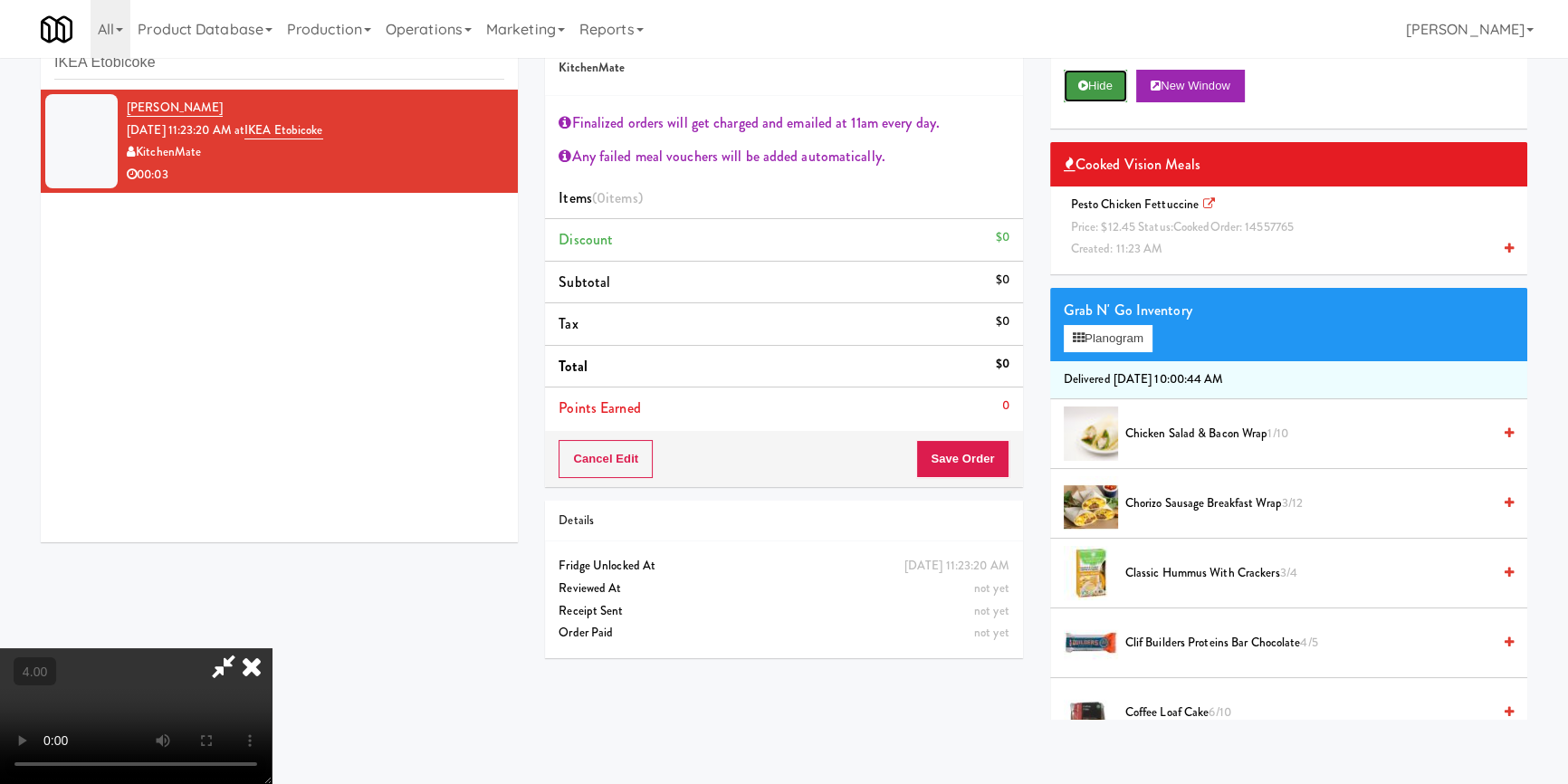
click at [1107, 83] on button "Hide" at bounding box center [1095, 85] width 64 height 32
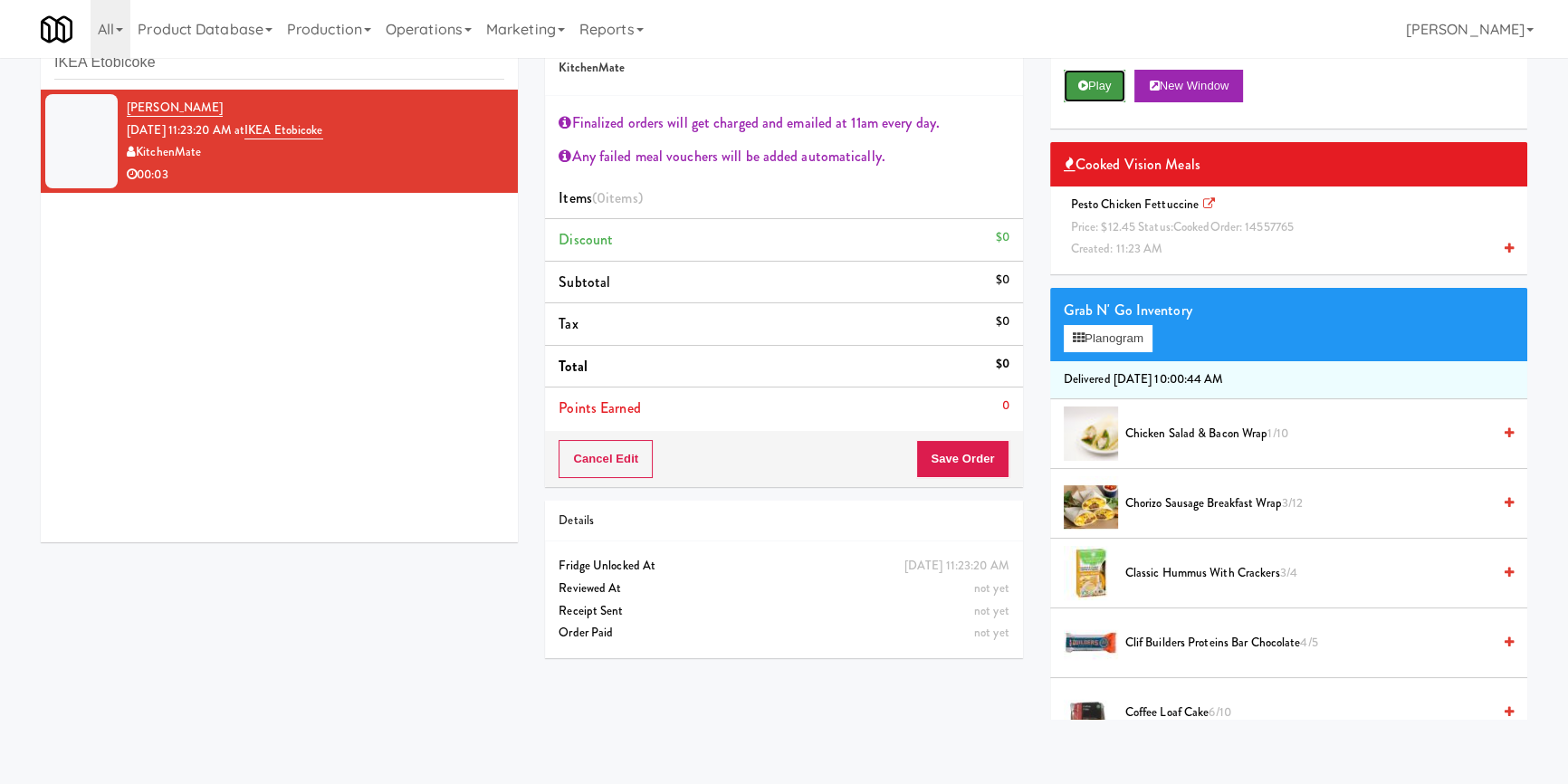
click at [1107, 83] on button "Play" at bounding box center [1095, 85] width 63 height 32
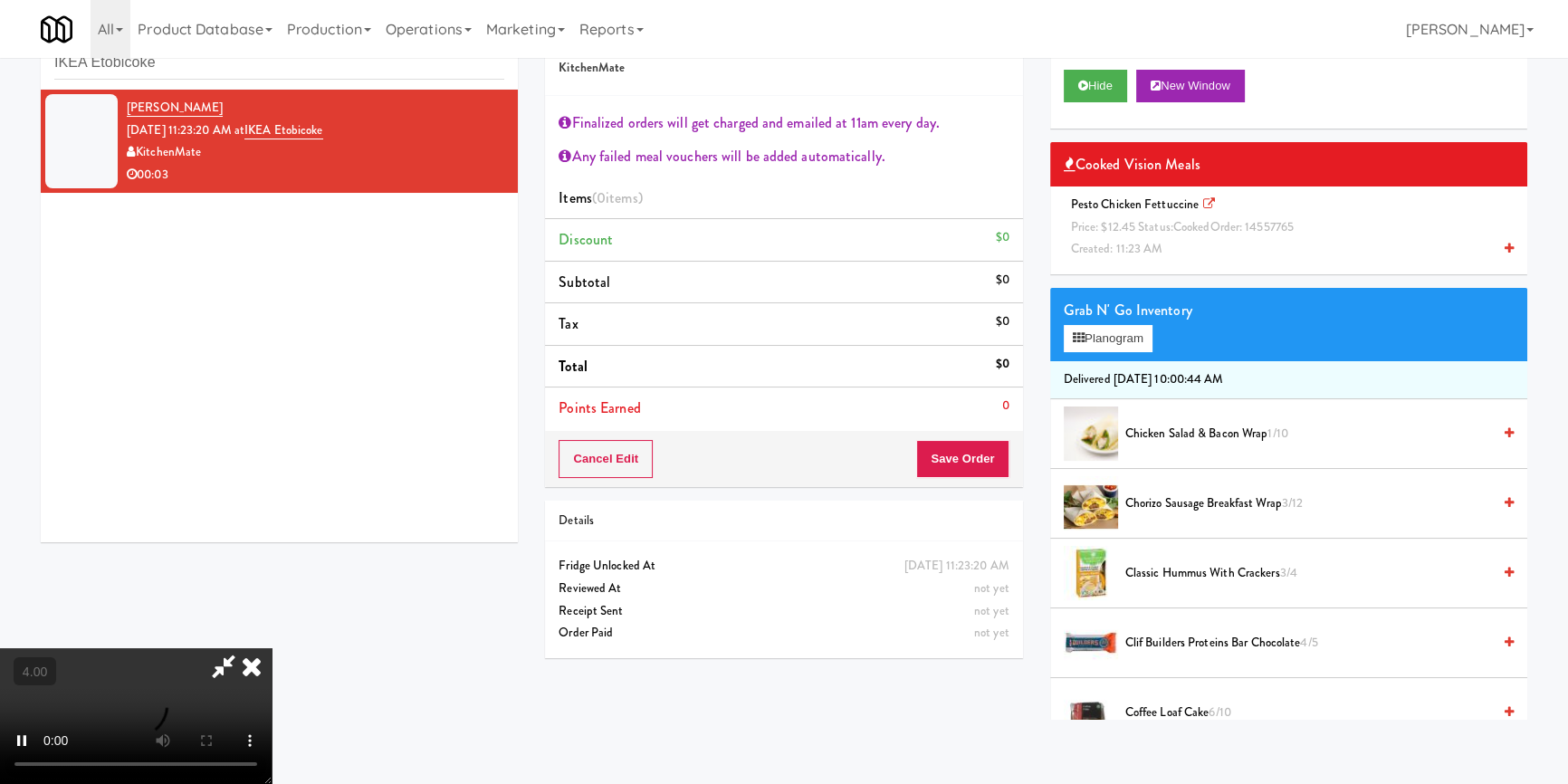
click at [271, 664] on video at bounding box center [135, 715] width 271 height 136
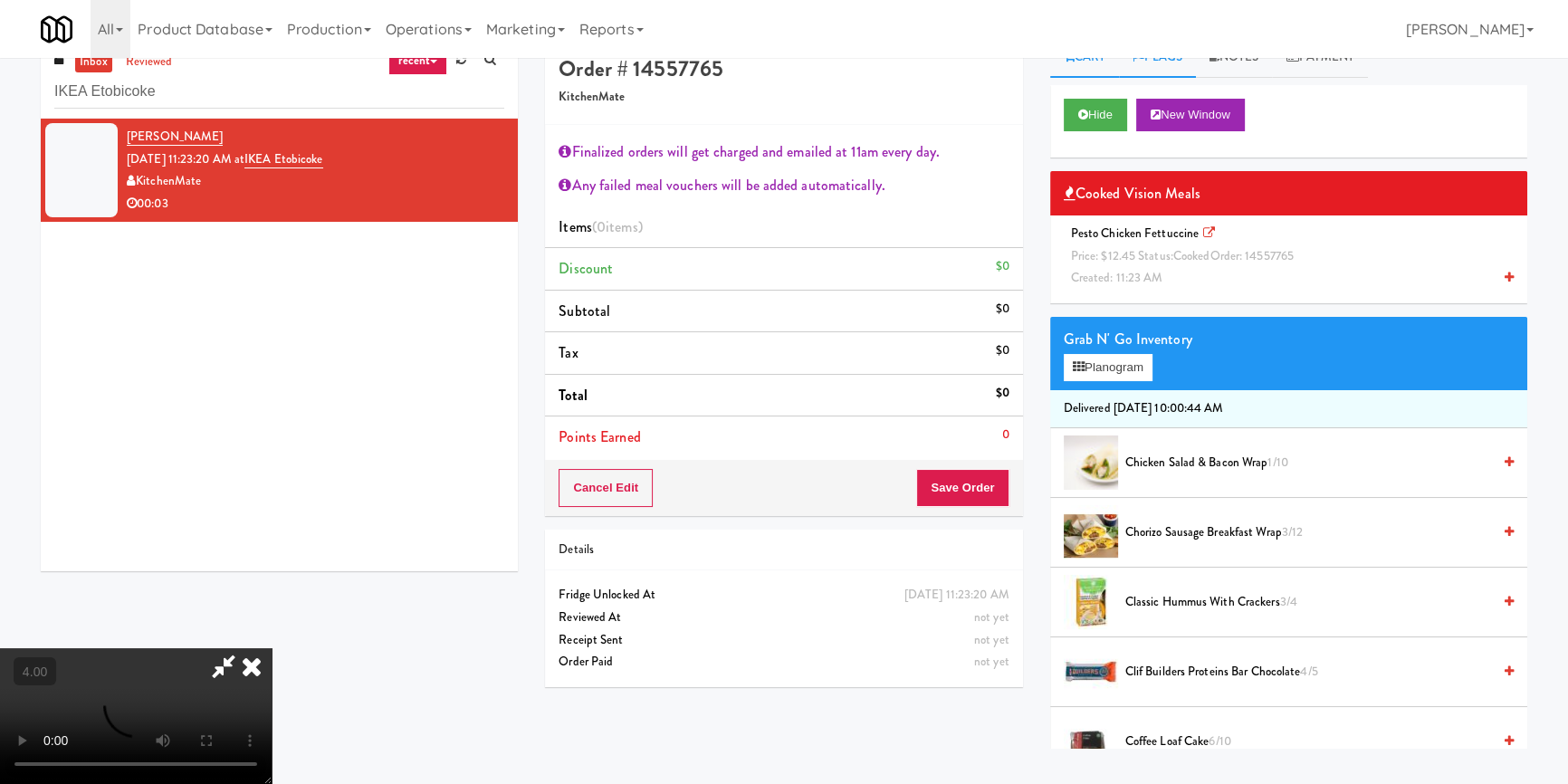
scroll to position [0, 0]
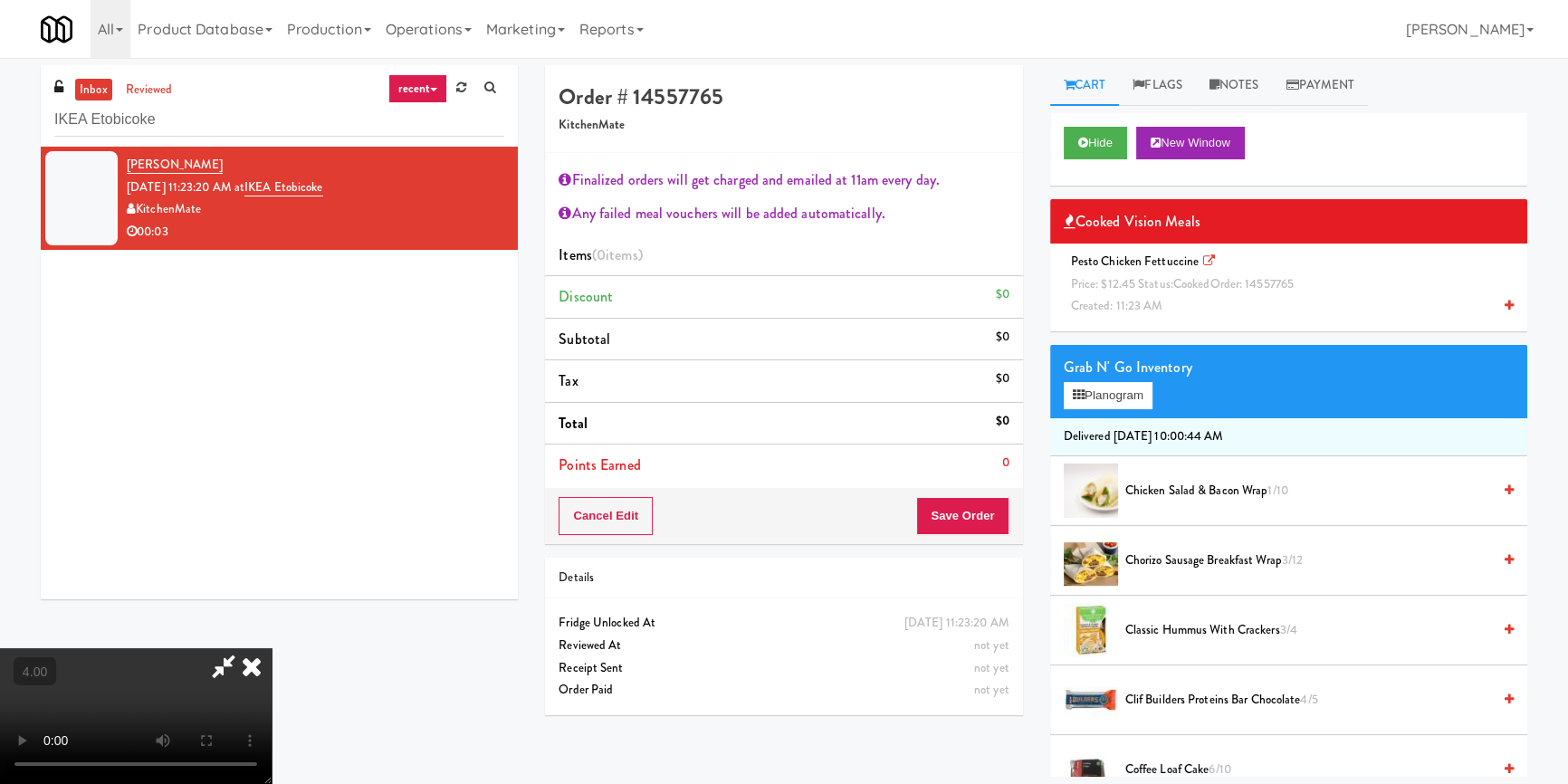
drag, startPoint x: 1111, startPoint y: 117, endPoint x: 1072, endPoint y: 150, distance: 51.1
click at [1111, 117] on div "Hide New Window" at bounding box center [1288, 150] width 477 height 72
click at [1071, 150] on button "Hide" at bounding box center [1095, 142] width 64 height 32
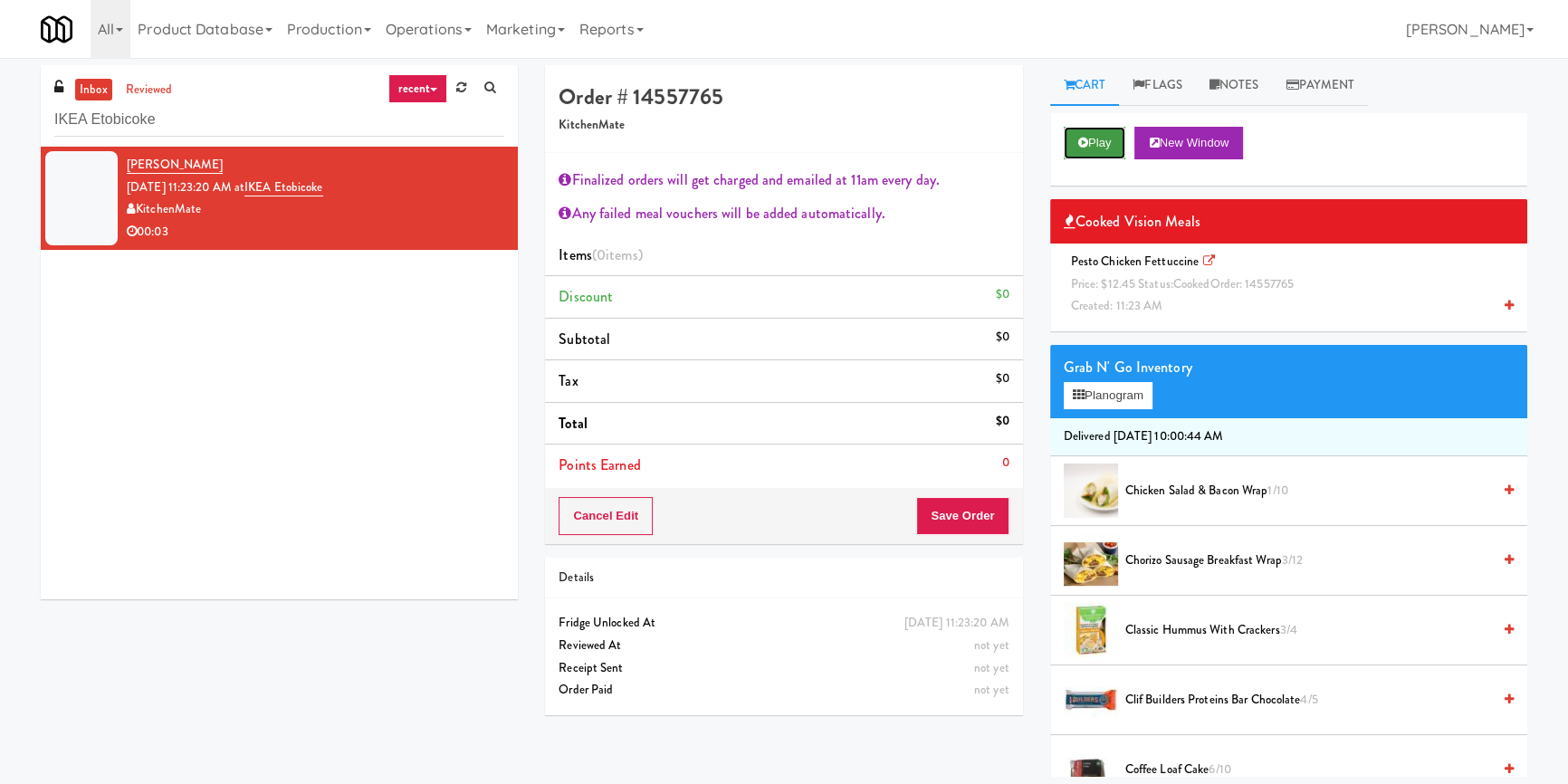
click at [1081, 145] on icon at bounding box center [1083, 143] width 10 height 12
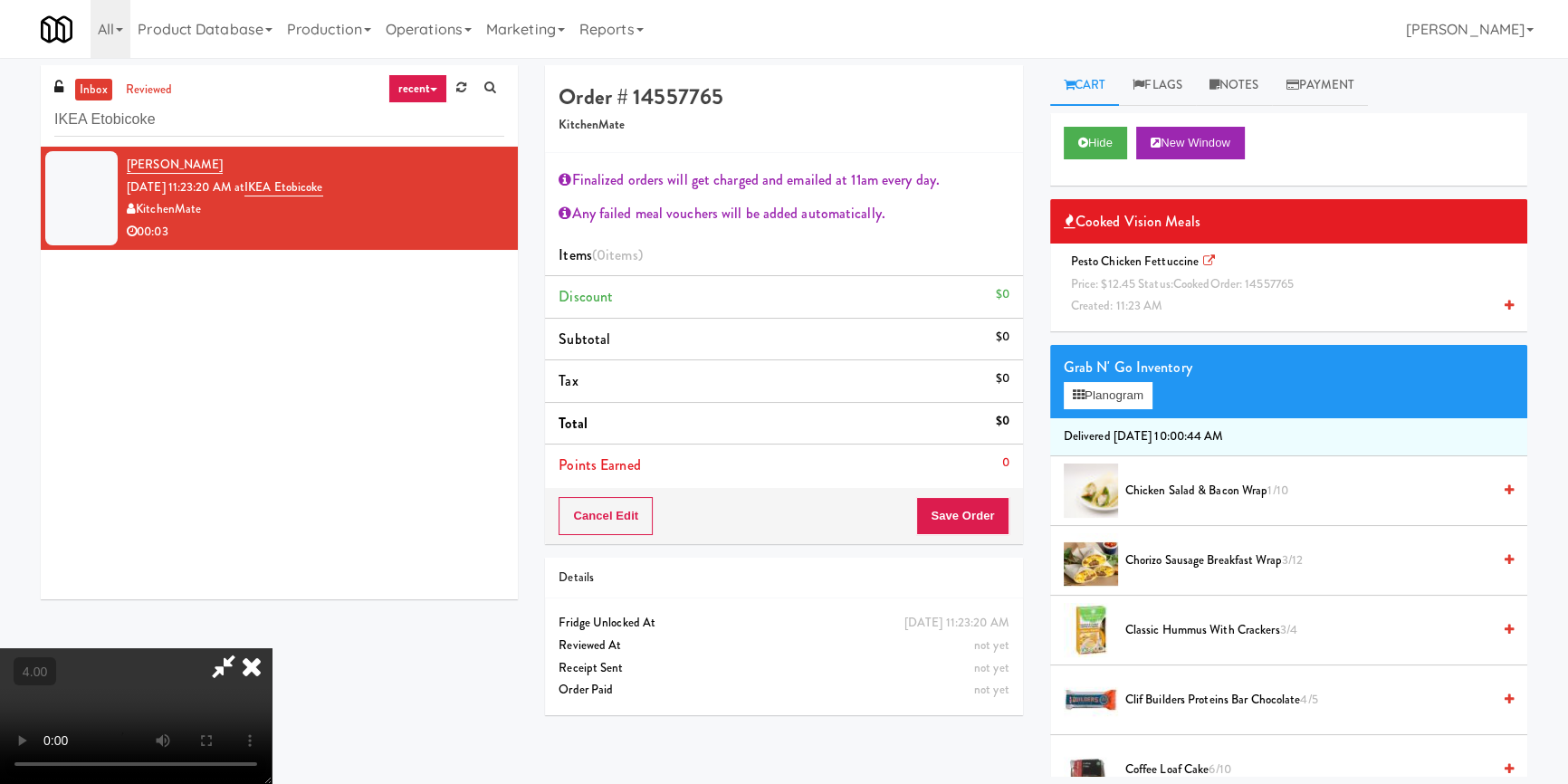
click at [1216, 294] on div "Pesto Chicken Fettuccine Price: $12.45 Status: cooked Order: 14557765 Created: …" at bounding box center [1288, 284] width 450 height 67
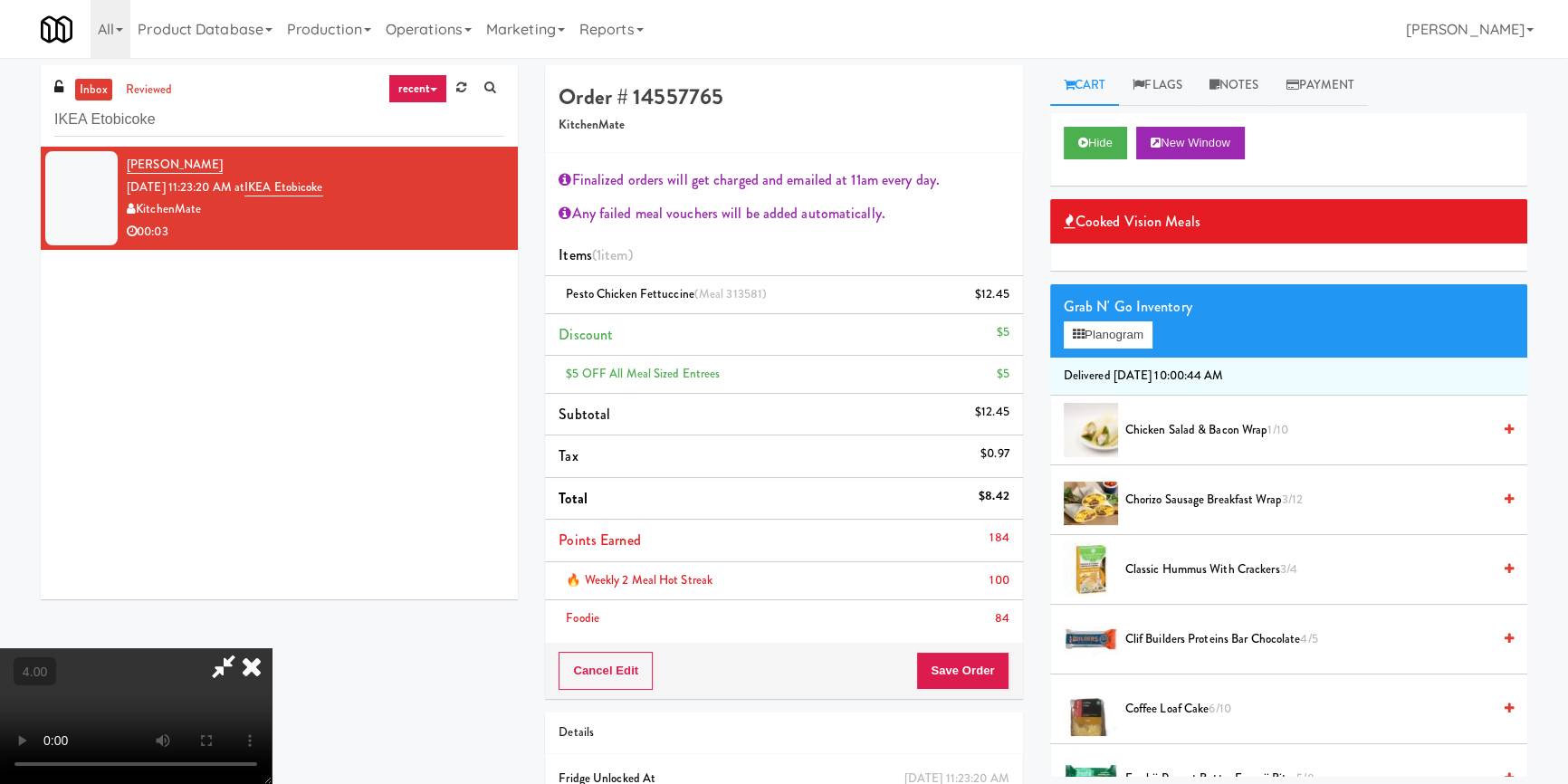
scroll to position [317, 0]
click at [991, 652] on button "Save Order" at bounding box center [963, 670] width 92 height 38
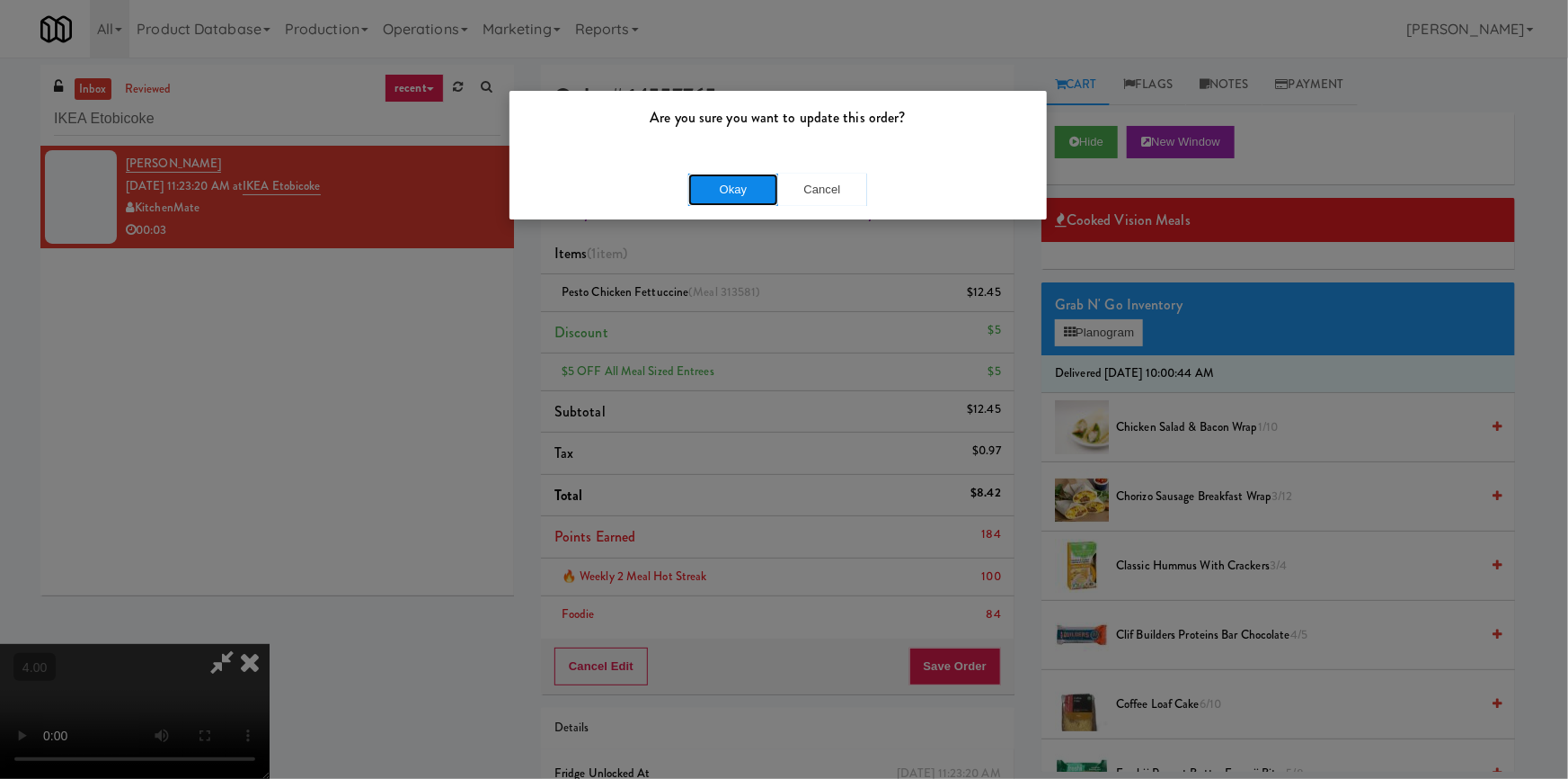
click at [722, 196] on button "Okay" at bounding box center [733, 189] width 89 height 32
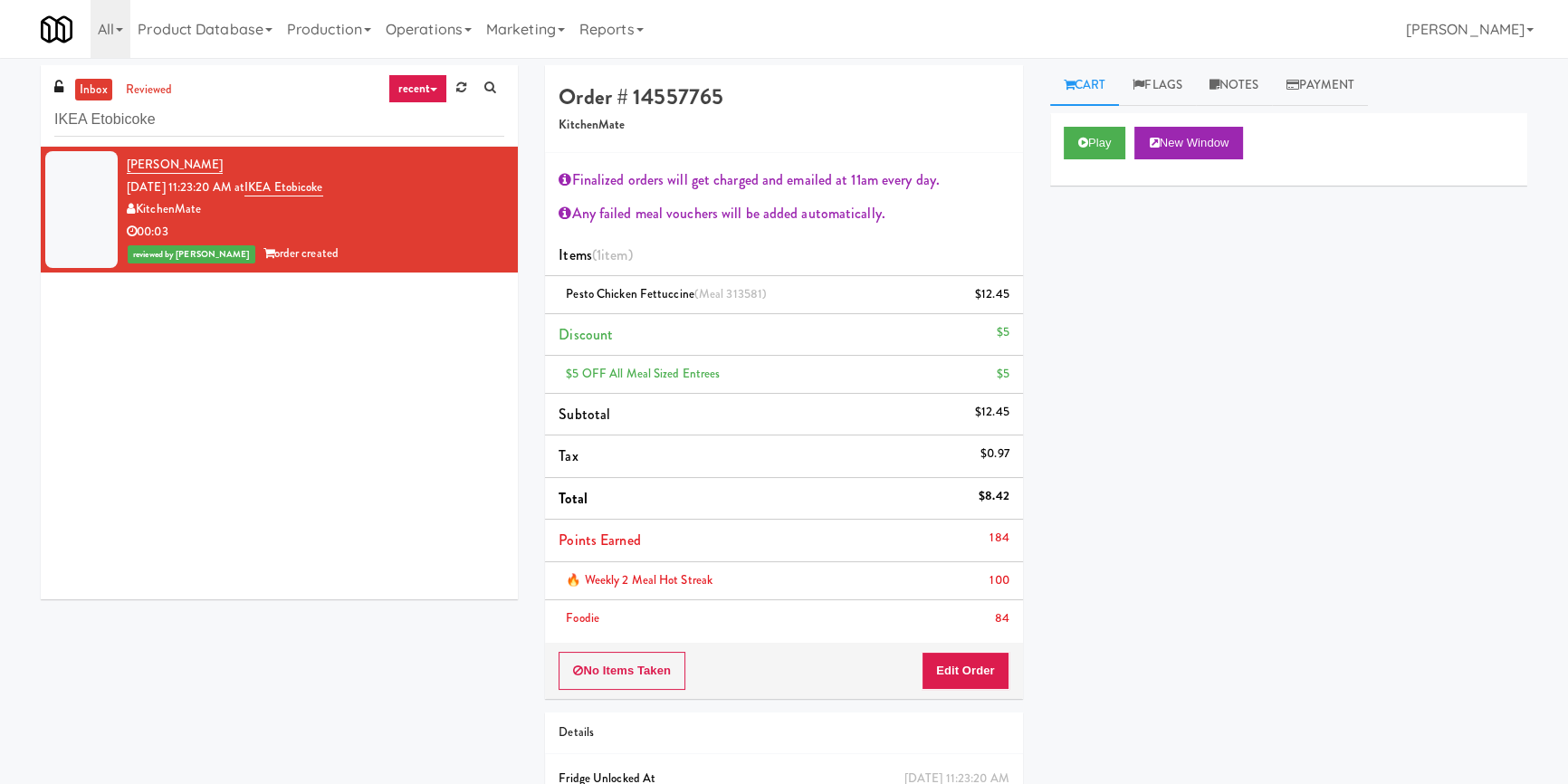
scroll to position [0, 0]
drag, startPoint x: 202, startPoint y: 104, endPoint x: 0, endPoint y: 122, distance: 202.8
click at [0, 122] on div "inbox reviewed recent all unclear take inventory issue suspicious failed recent…" at bounding box center [784, 475] width 1568 height 818
paste input "234 Cooler"
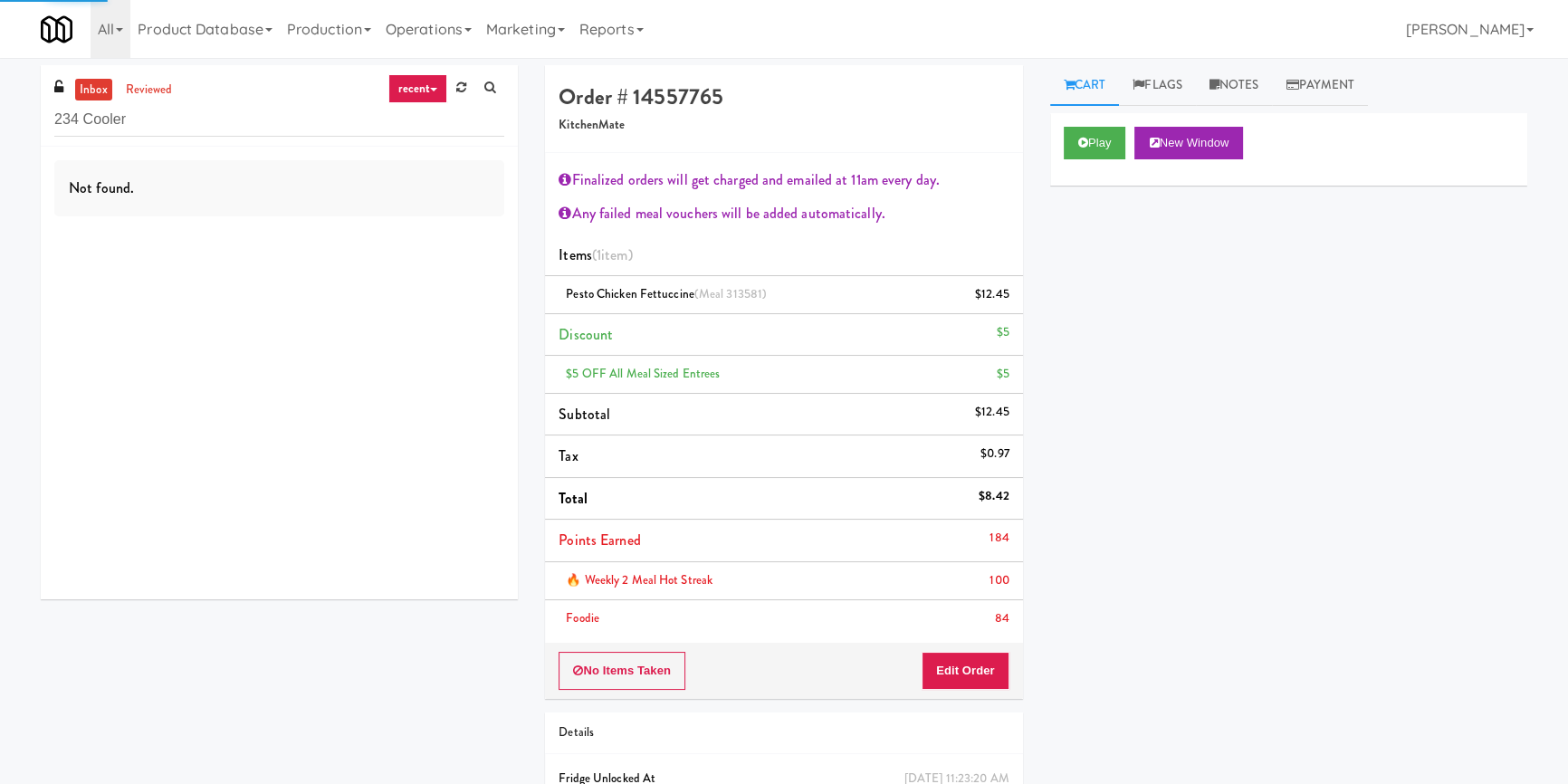
click at [442, 208] on div "Not found." at bounding box center [278, 188] width 450 height 56
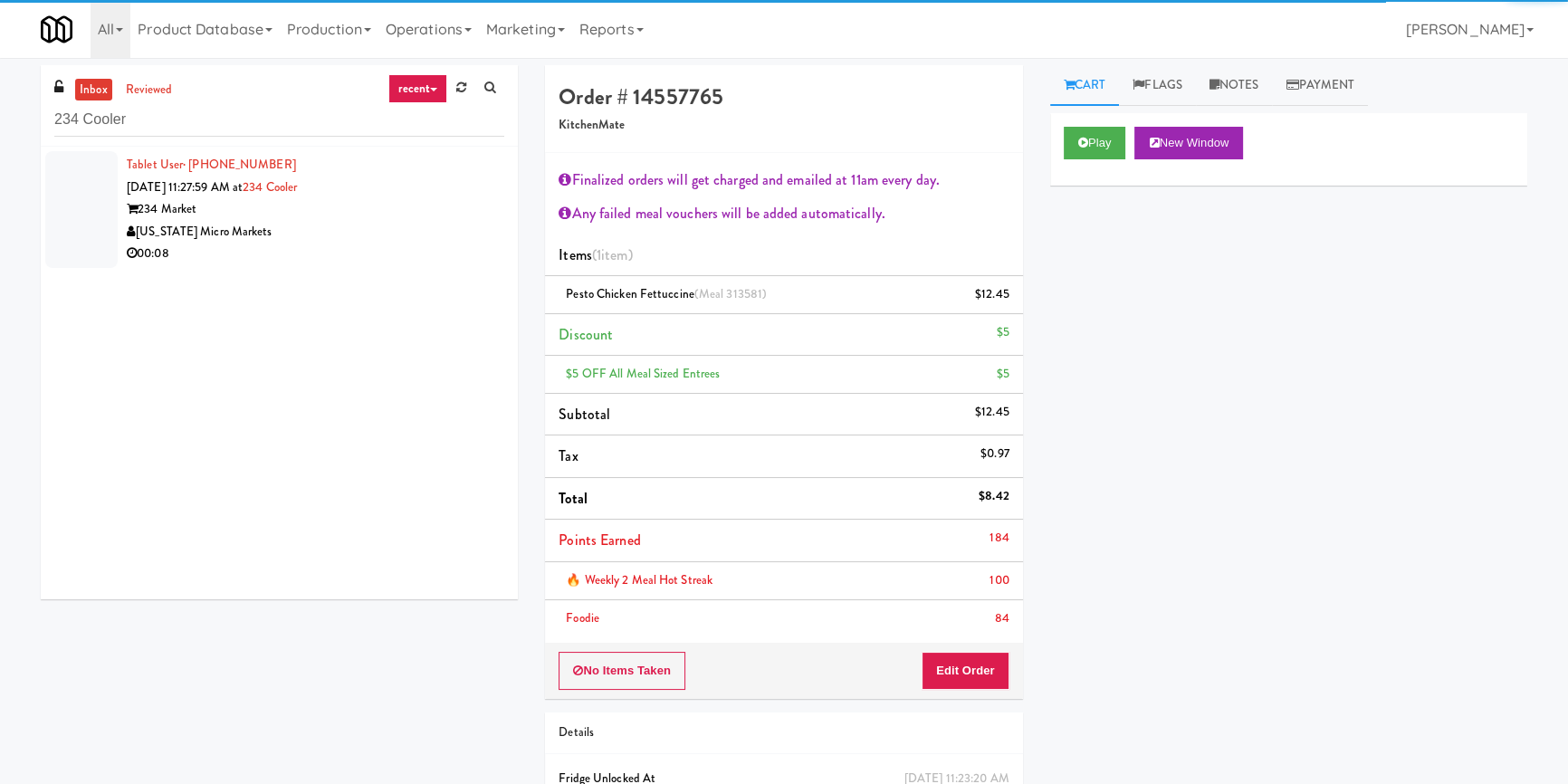
click at [413, 228] on div "[US_STATE] Micro Markets" at bounding box center [315, 232] width 378 height 23
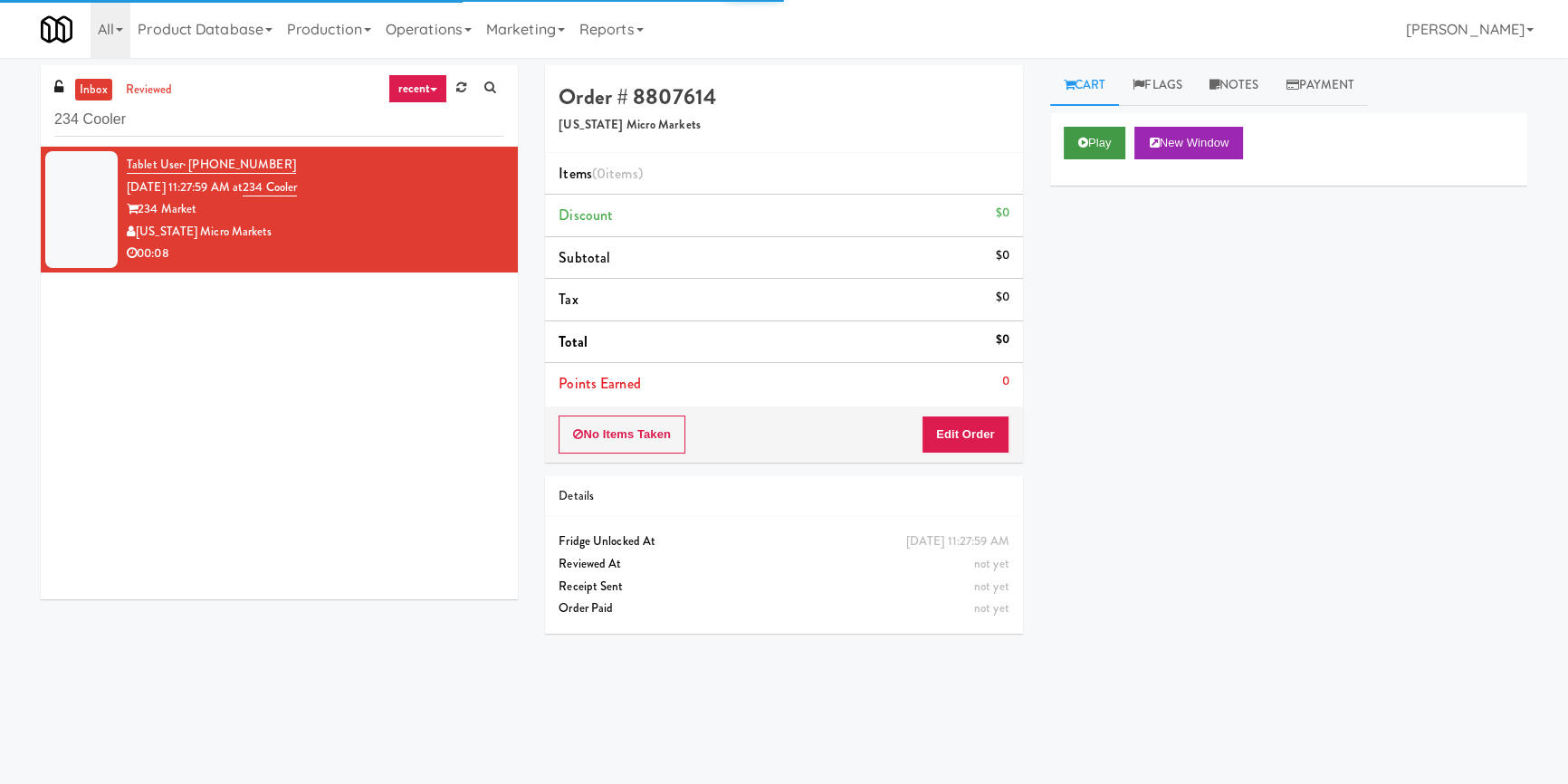
click at [1126, 141] on div "Play New Window" at bounding box center [1288, 142] width 450 height 32
click at [1110, 139] on button "Play" at bounding box center [1095, 142] width 63 height 32
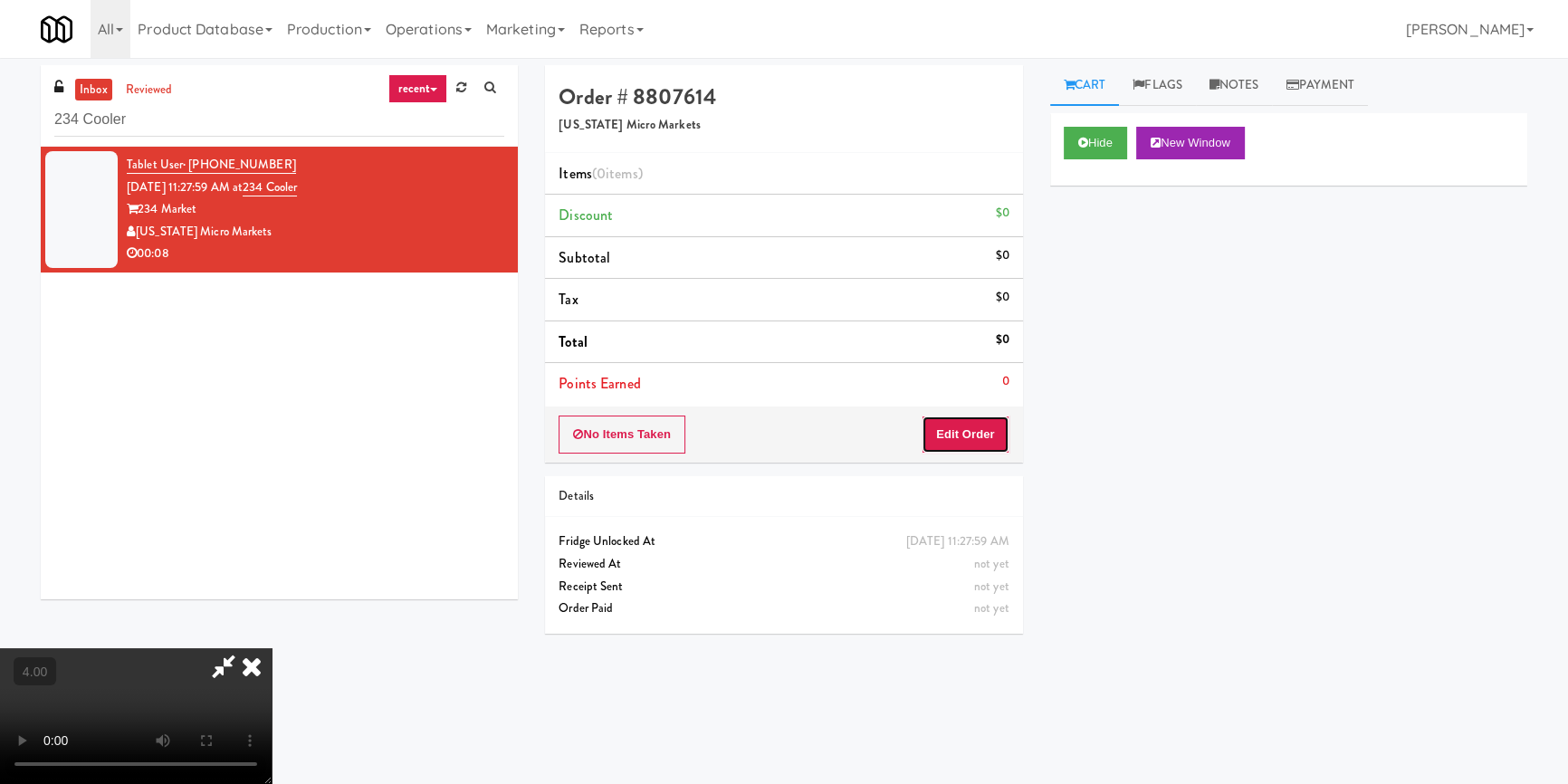
click at [964, 425] on button "Edit Order" at bounding box center [966, 434] width 88 height 38
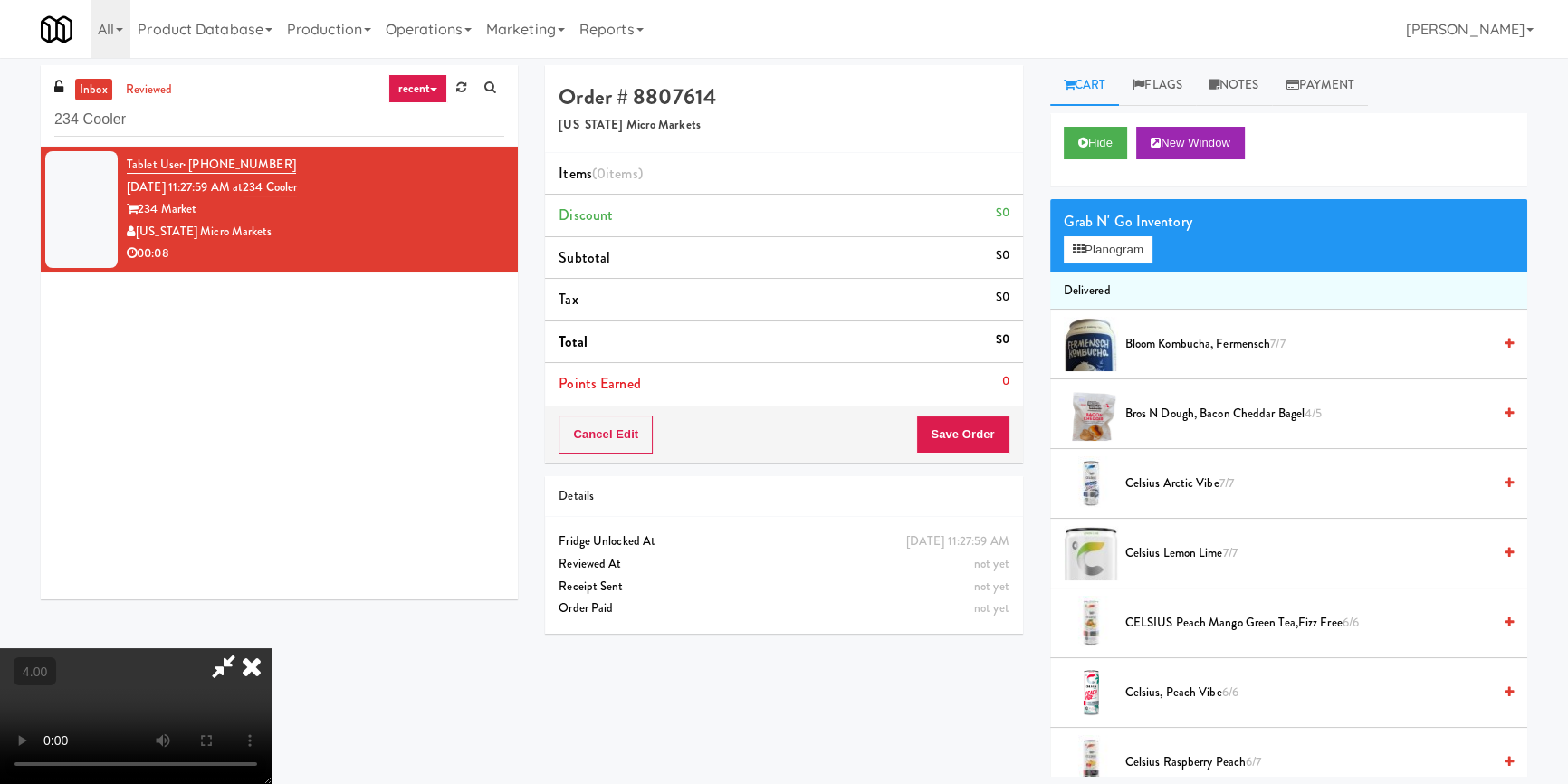
drag, startPoint x: 268, startPoint y: 638, endPoint x: 269, endPoint y: 701, distance: 63.0
click at [268, 648] on video at bounding box center [135, 715] width 271 height 136
click at [269, 648] on video at bounding box center [135, 715] width 271 height 136
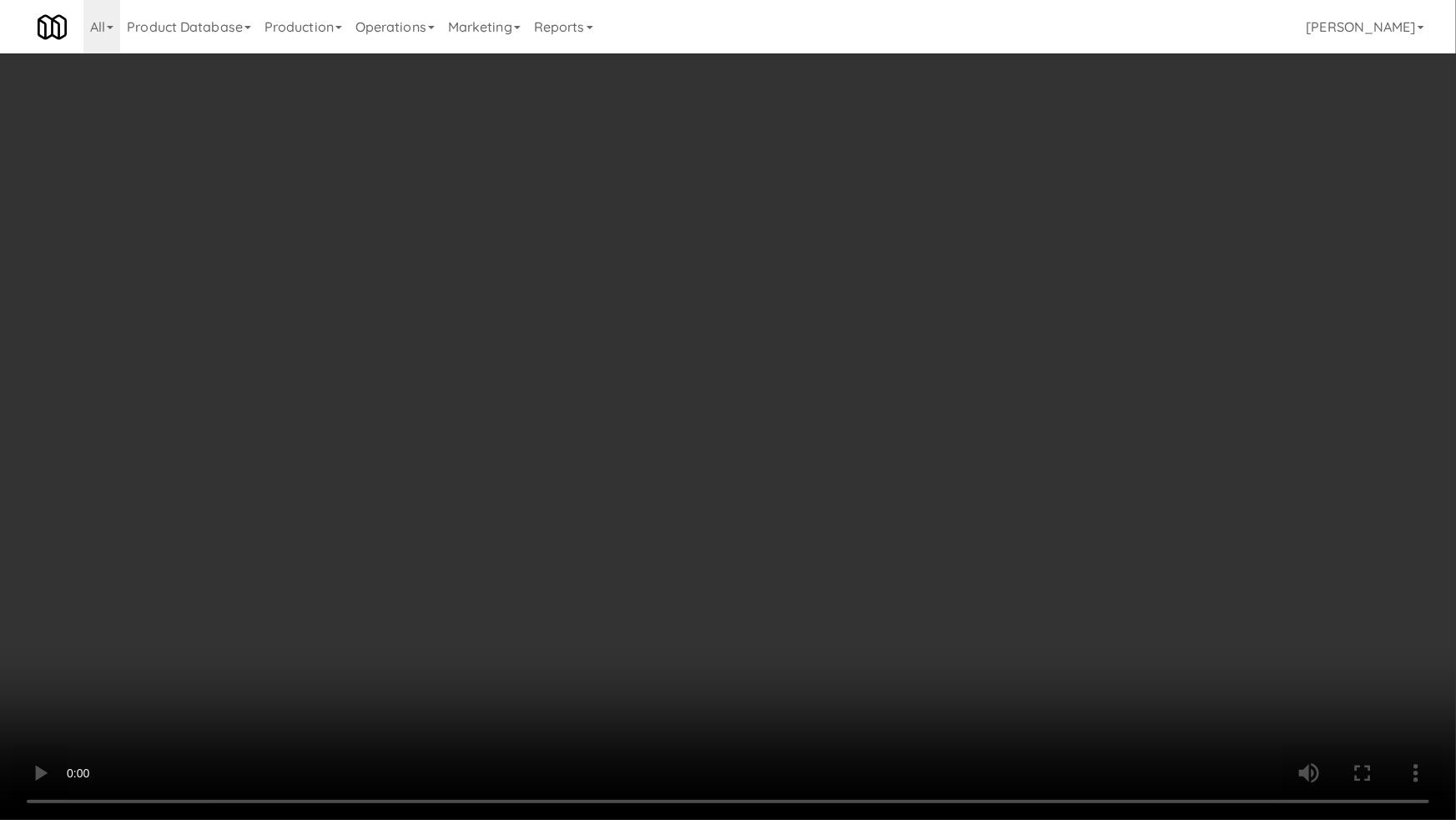
click at [369, 586] on video at bounding box center [728, 410] width 1456 height 820
click at [373, 586] on video at bounding box center [728, 410] width 1456 height 820
click at [861, 466] on video at bounding box center [728, 410] width 1456 height 820
click at [861, 467] on video at bounding box center [728, 410] width 1456 height 820
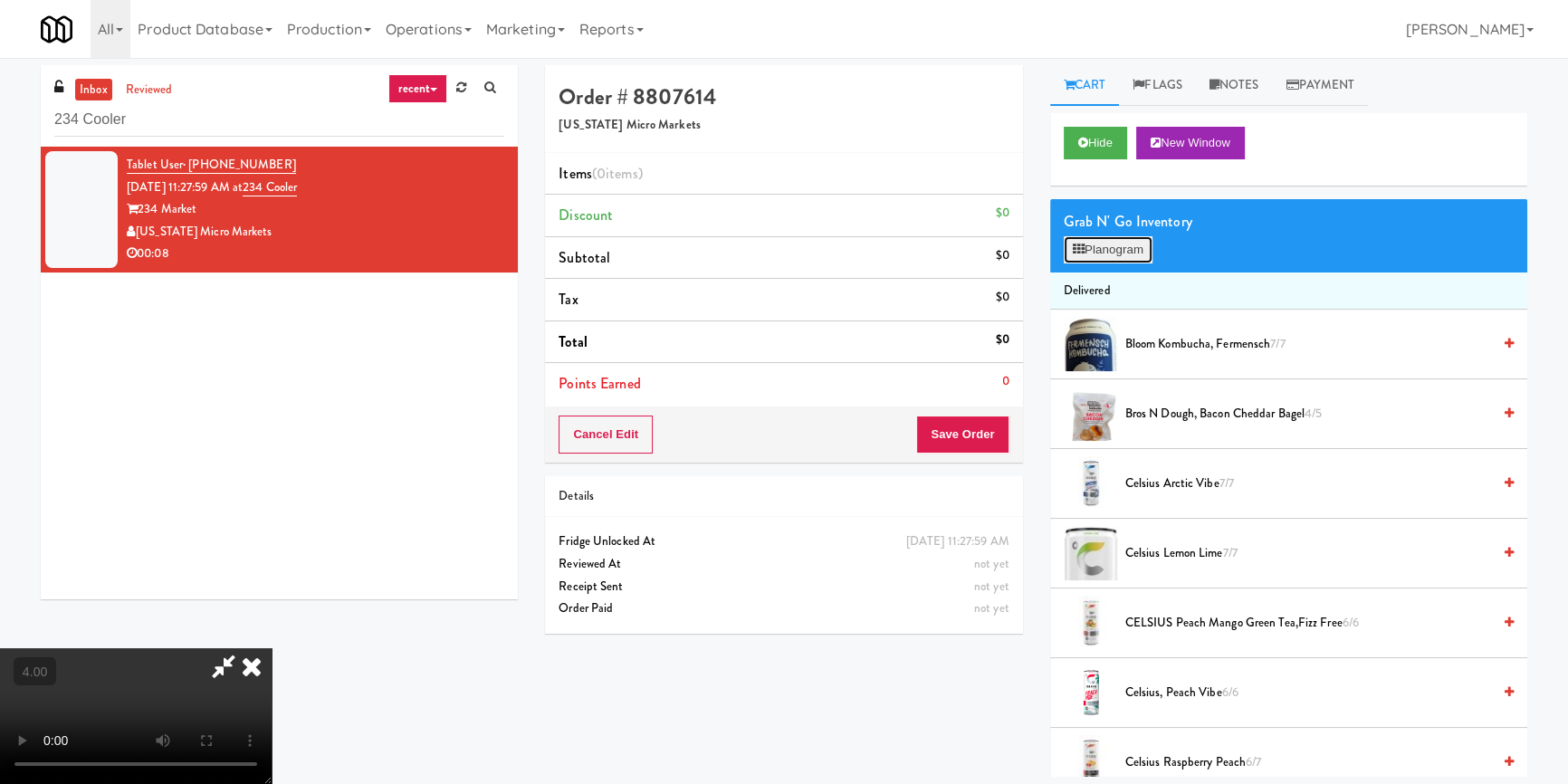
click at [1133, 254] on button "Planogram" at bounding box center [1108, 250] width 89 height 27
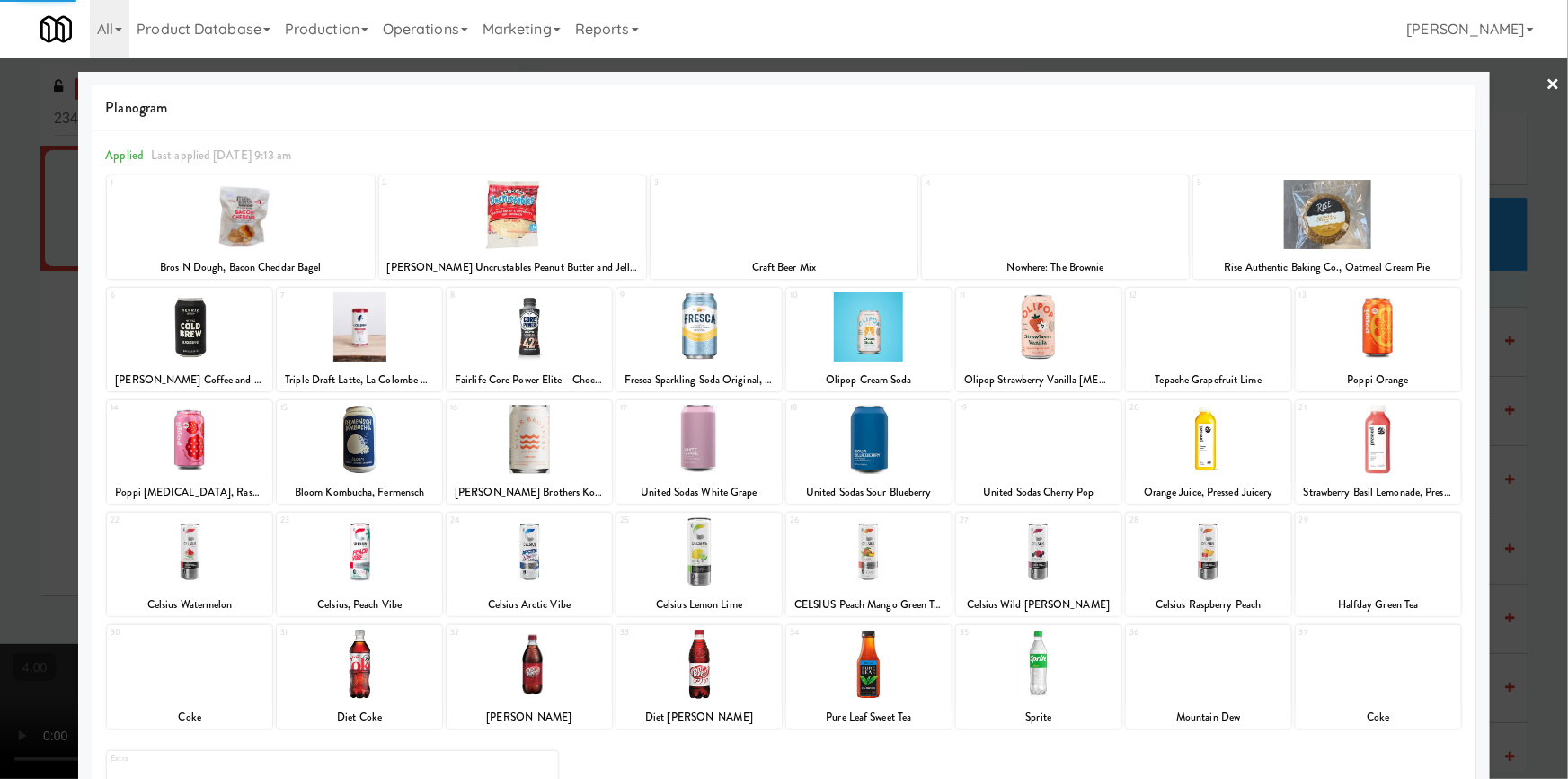
drag, startPoint x: 177, startPoint y: 339, endPoint x: 186, endPoint y: 337, distance: 9.2
click at [177, 339] on div at bounding box center [190, 326] width 165 height 69
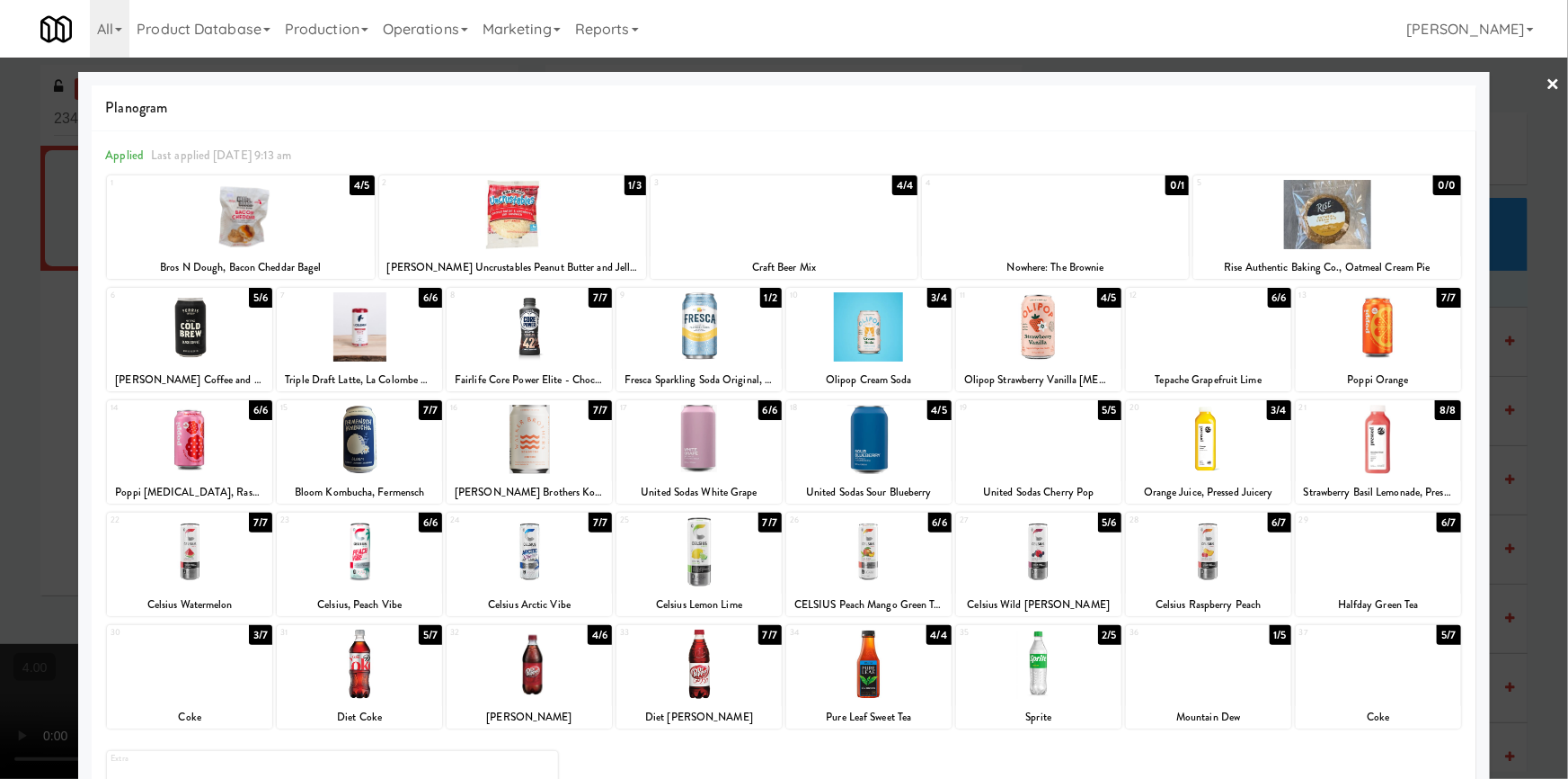
click at [1417, 440] on div at bounding box center [1378, 439] width 165 height 69
click at [1530, 386] on div at bounding box center [784, 389] width 1568 height 779
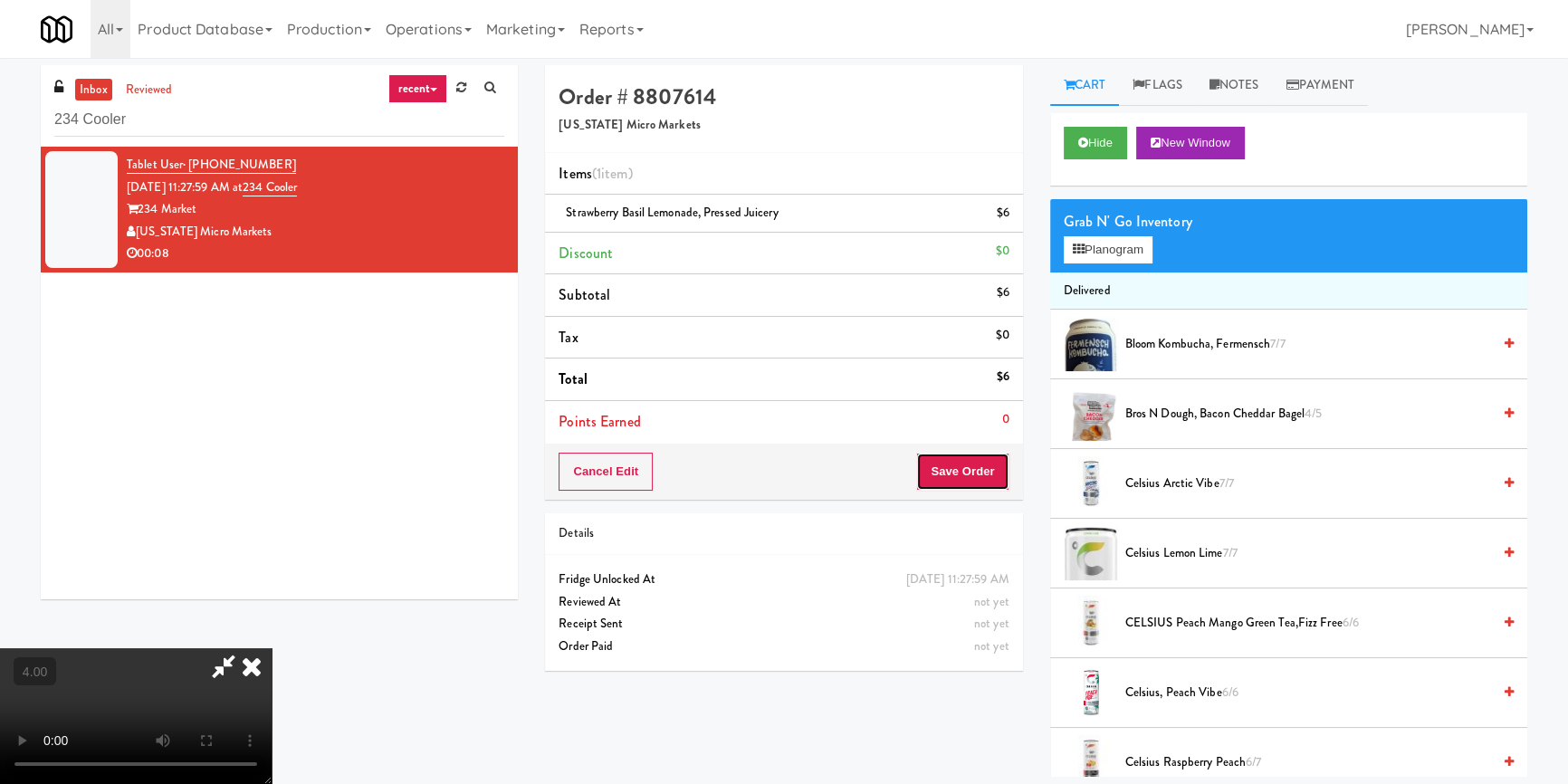
drag, startPoint x: 980, startPoint y: 472, endPoint x: 937, endPoint y: 451, distance: 47.9
click at [982, 472] on button "Save Order" at bounding box center [963, 471] width 92 height 38
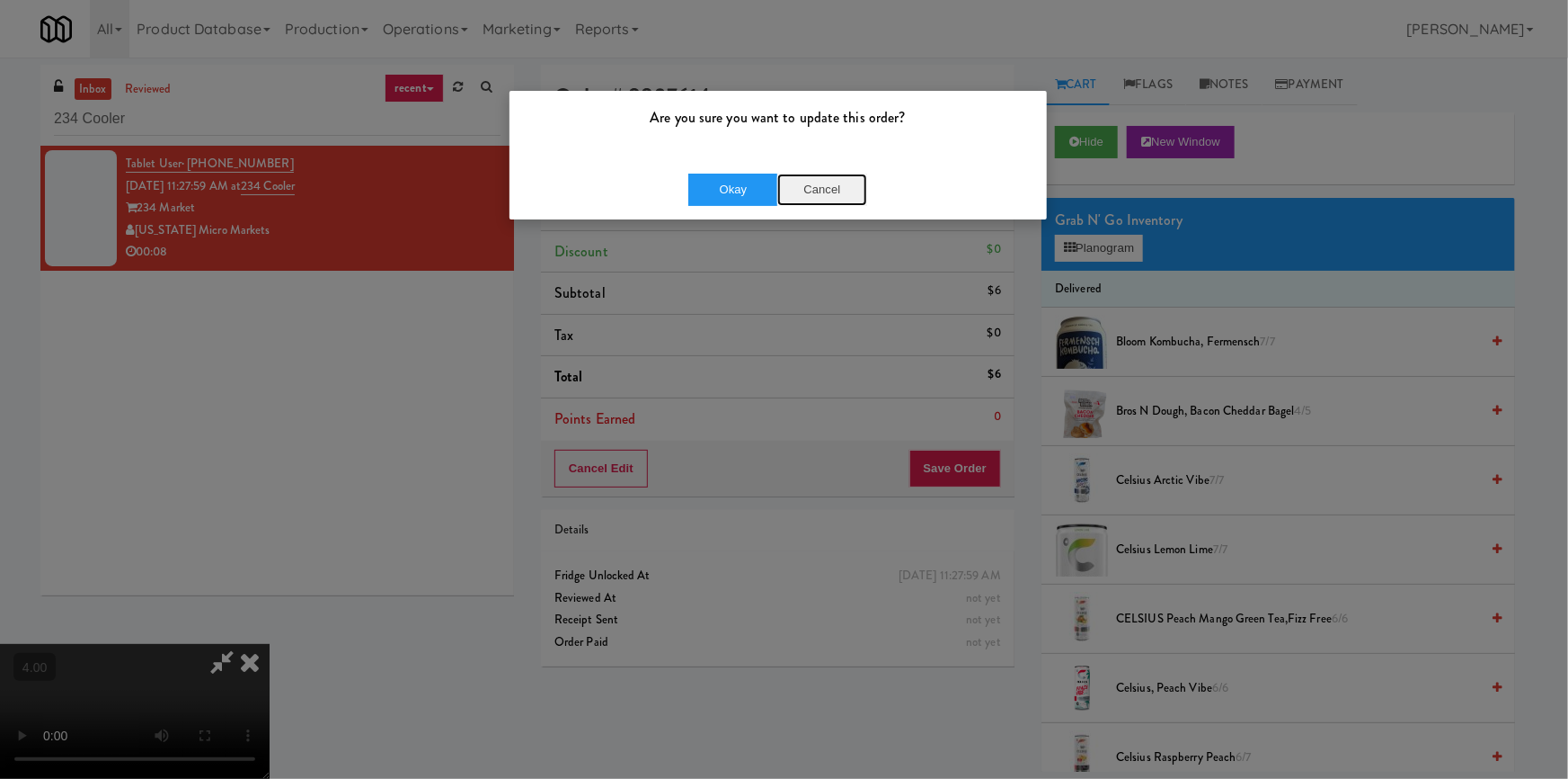
click at [820, 174] on button "Cancel" at bounding box center [822, 189] width 89 height 32
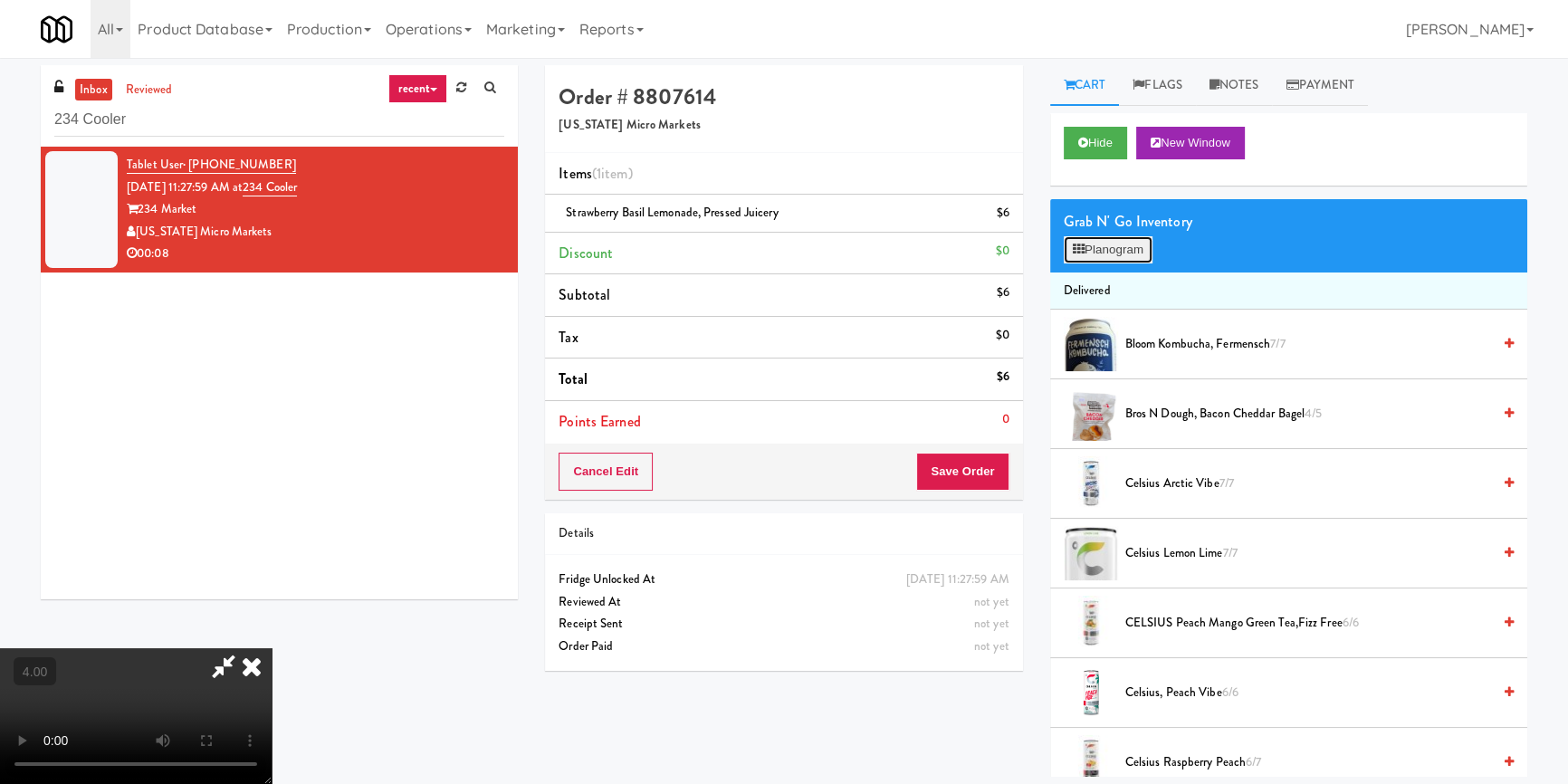
click at [1108, 255] on button "Planogram" at bounding box center [1108, 250] width 89 height 27
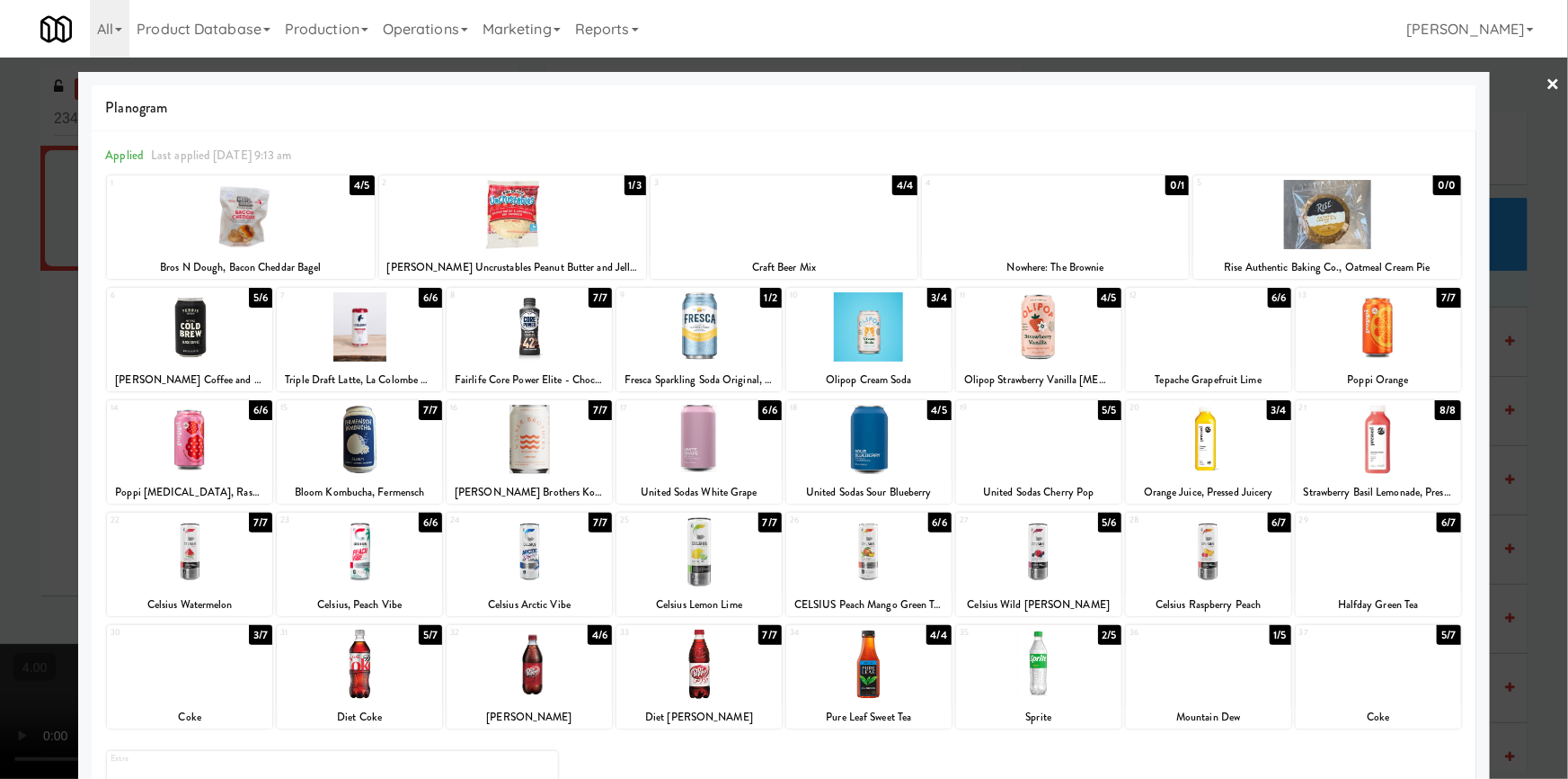
drag, startPoint x: 1404, startPoint y: 445, endPoint x: 1483, endPoint y: 423, distance: 82.0
click at [1406, 445] on div at bounding box center [1378, 439] width 165 height 69
click at [1517, 389] on div at bounding box center [784, 389] width 1568 height 779
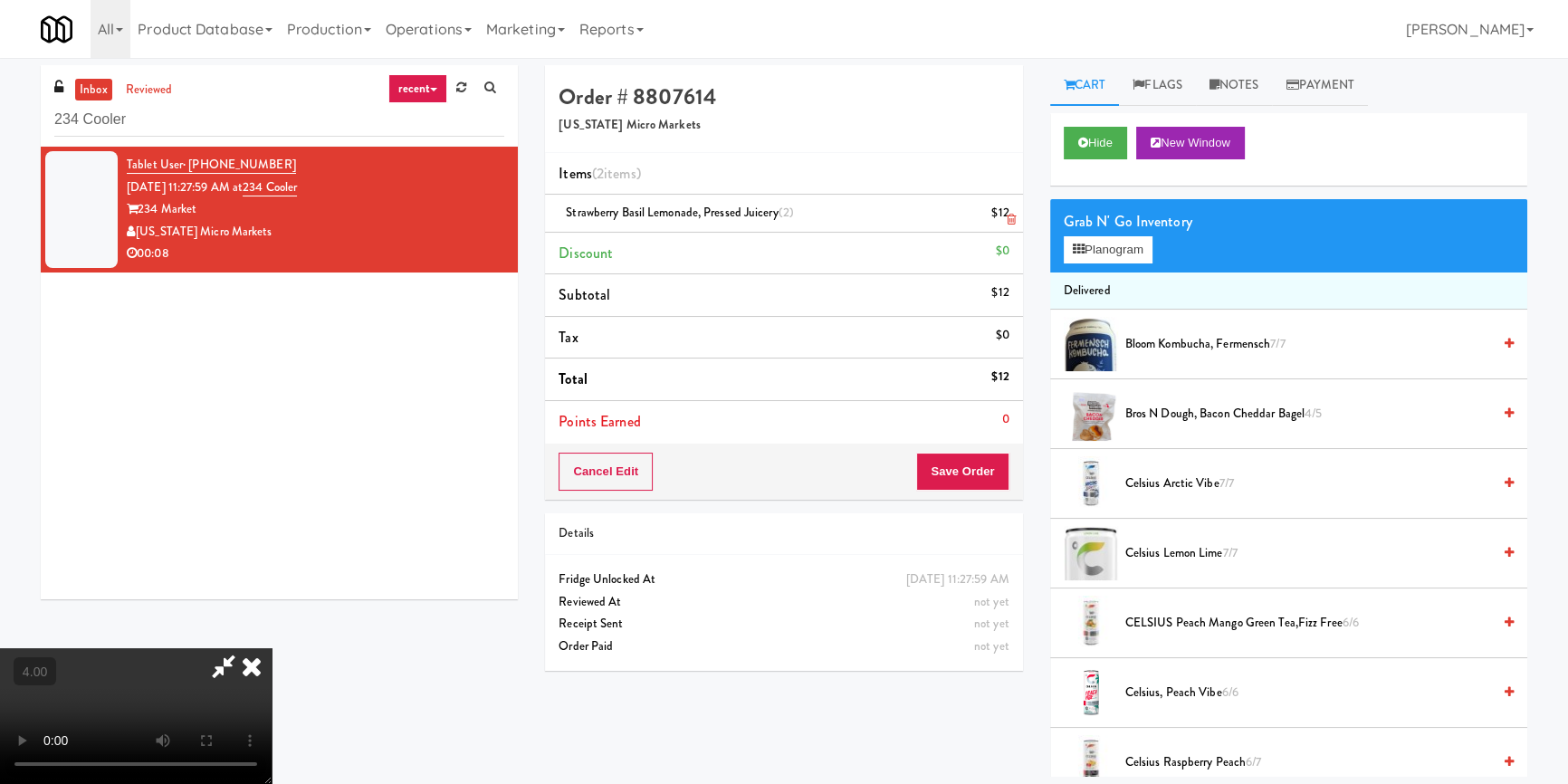
click at [1007, 215] on icon at bounding box center [1011, 219] width 9 height 12
click at [1011, 215] on icon at bounding box center [1011, 219] width 9 height 12
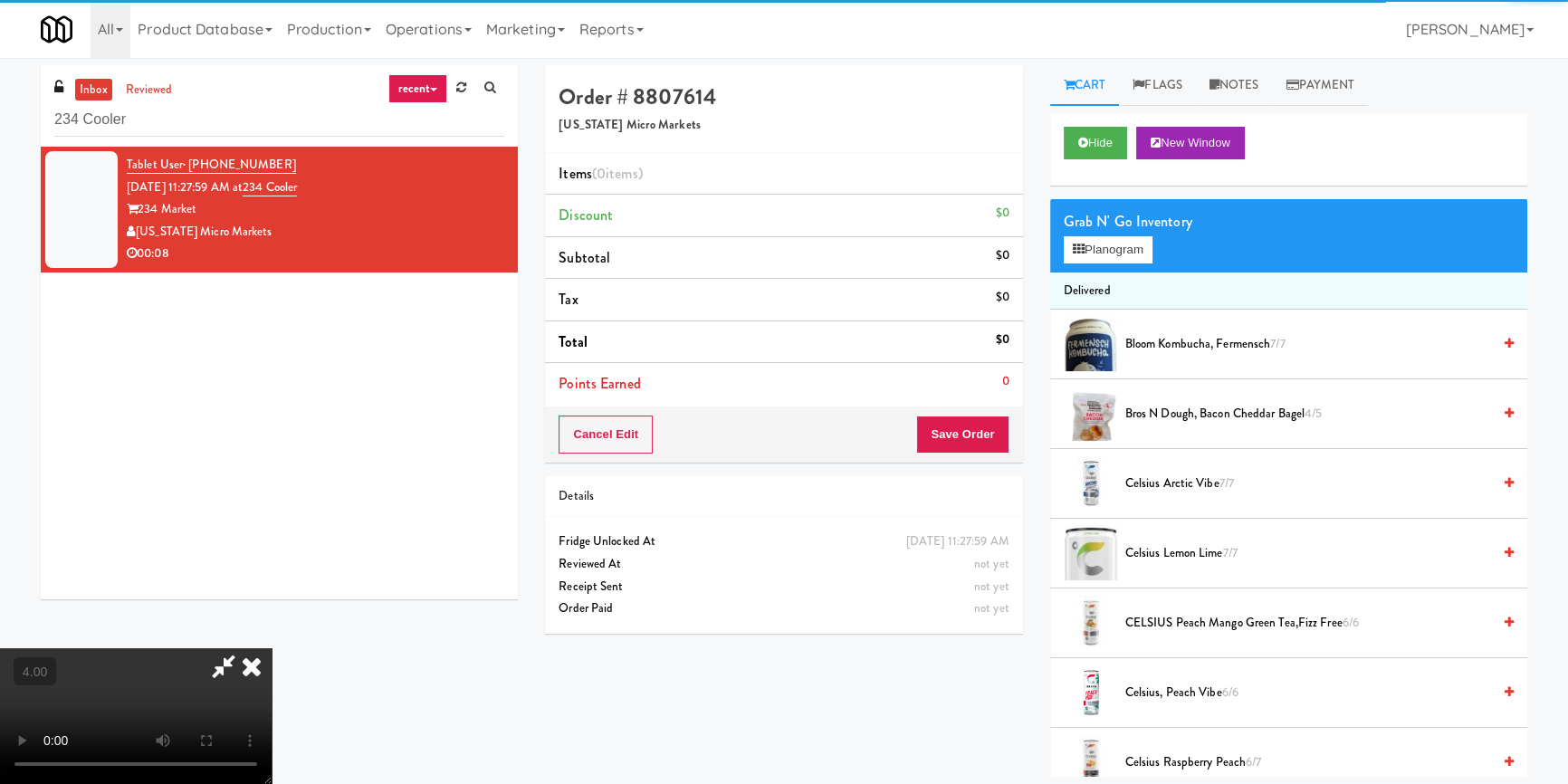
click at [1120, 262] on div "Grab N' Go Inventory Planogram" at bounding box center [1288, 235] width 477 height 73
click at [1096, 246] on button "Planogram" at bounding box center [1108, 250] width 89 height 27
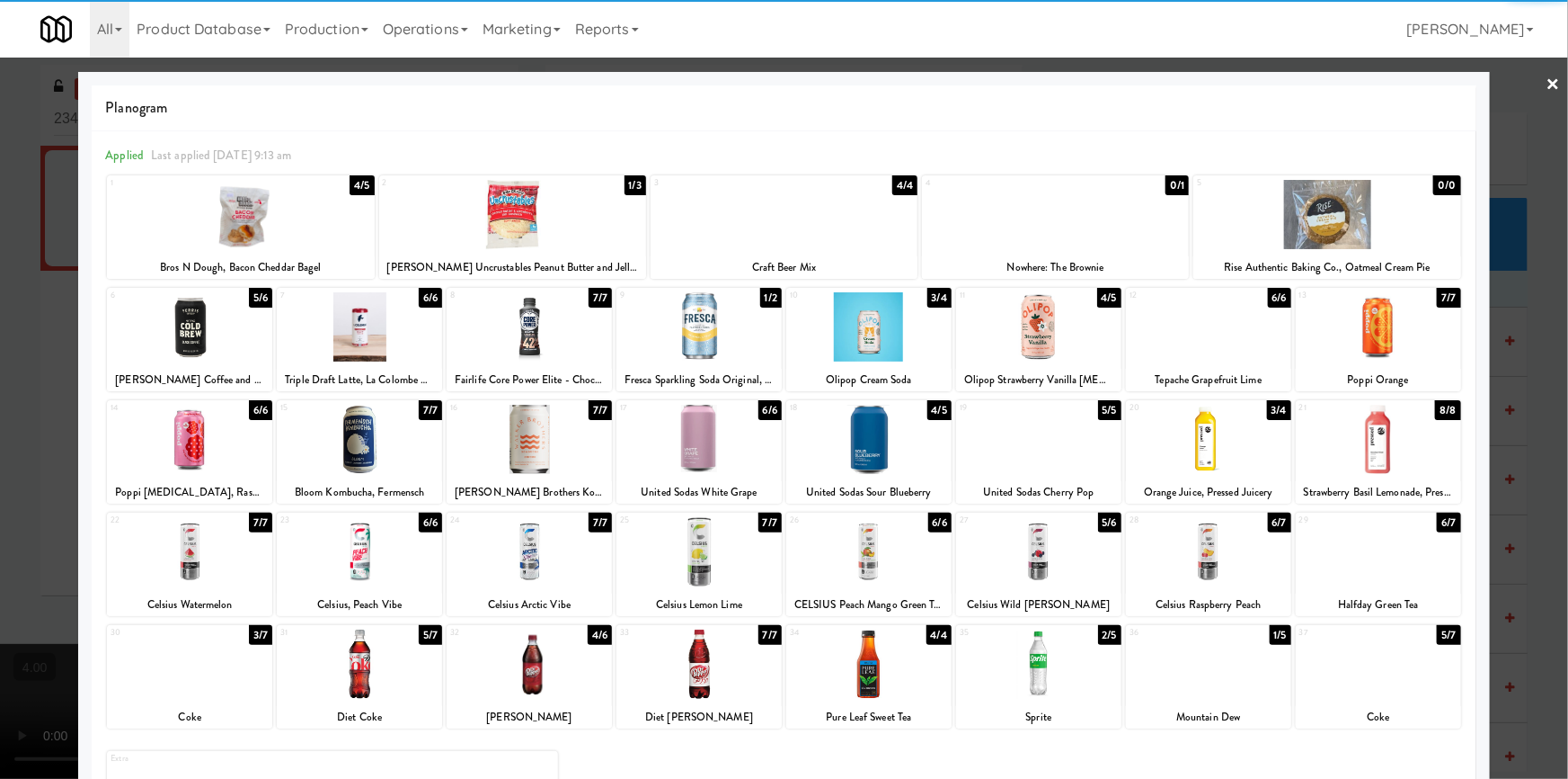
click at [214, 326] on div at bounding box center [190, 326] width 165 height 69
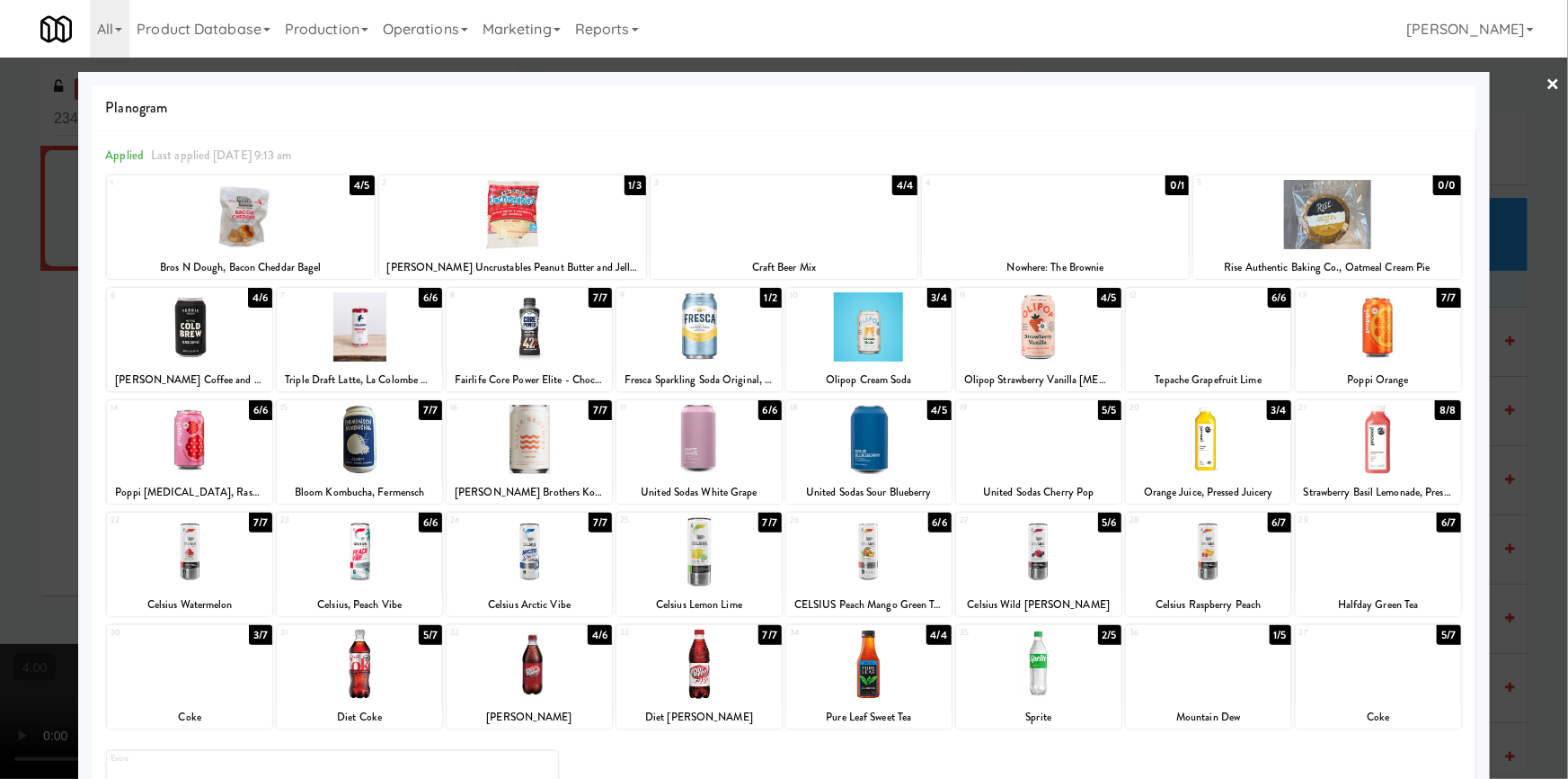
click at [1410, 452] on div at bounding box center [1378, 439] width 165 height 69
click at [1539, 374] on div at bounding box center [784, 389] width 1568 height 779
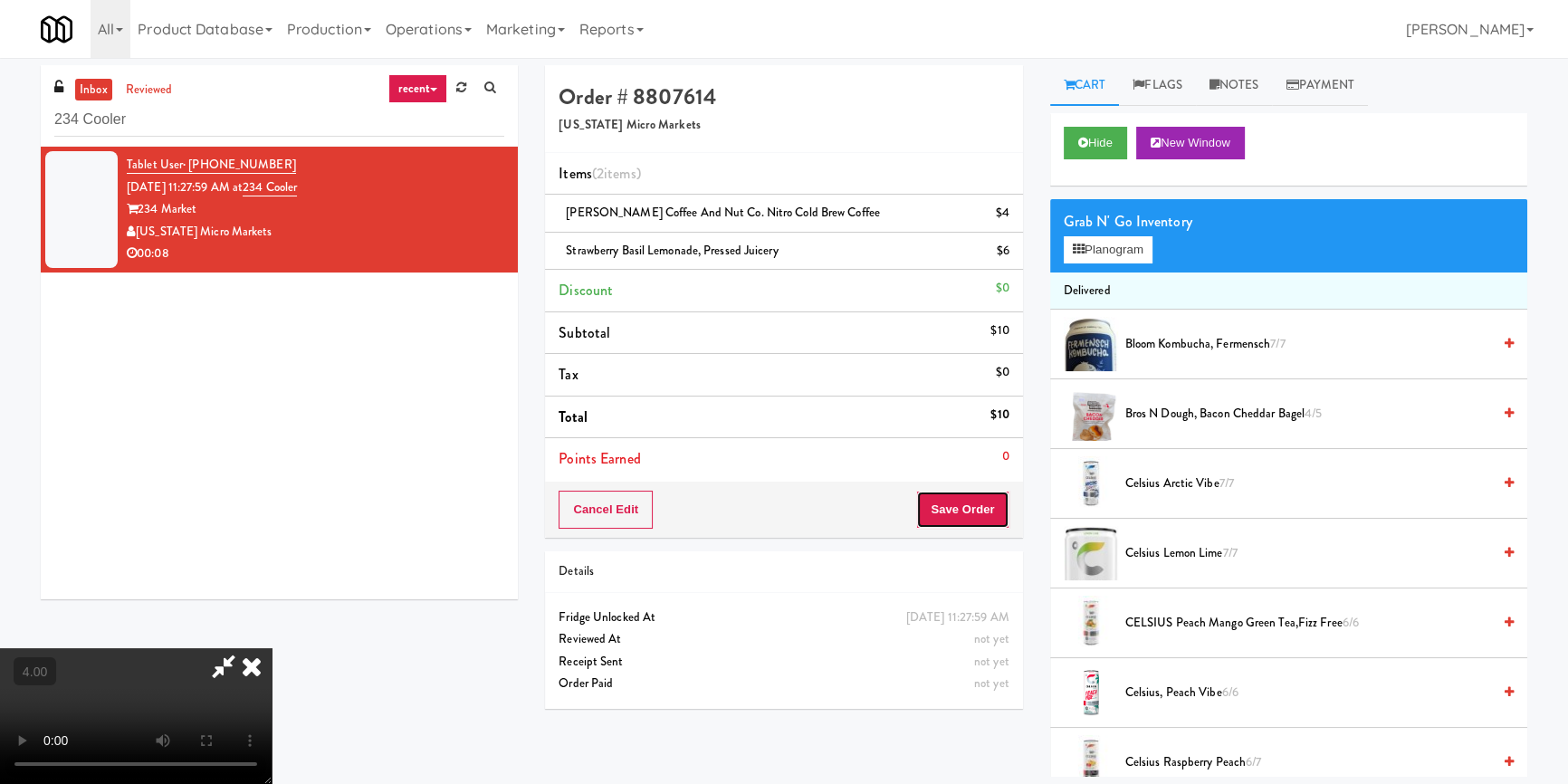
click at [978, 508] on button "Save Order" at bounding box center [963, 509] width 92 height 38
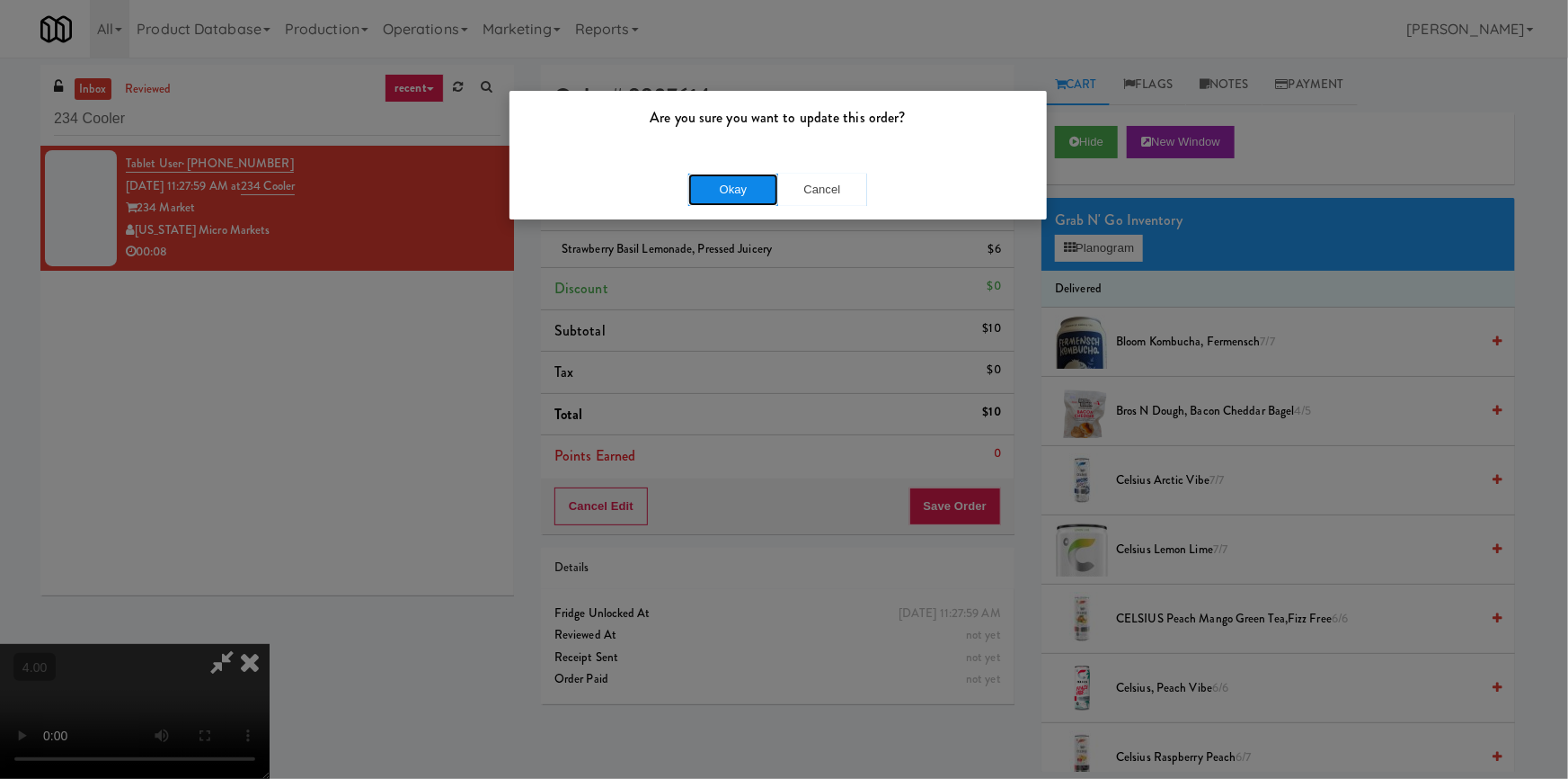
click at [731, 200] on button "Okay" at bounding box center [733, 189] width 89 height 32
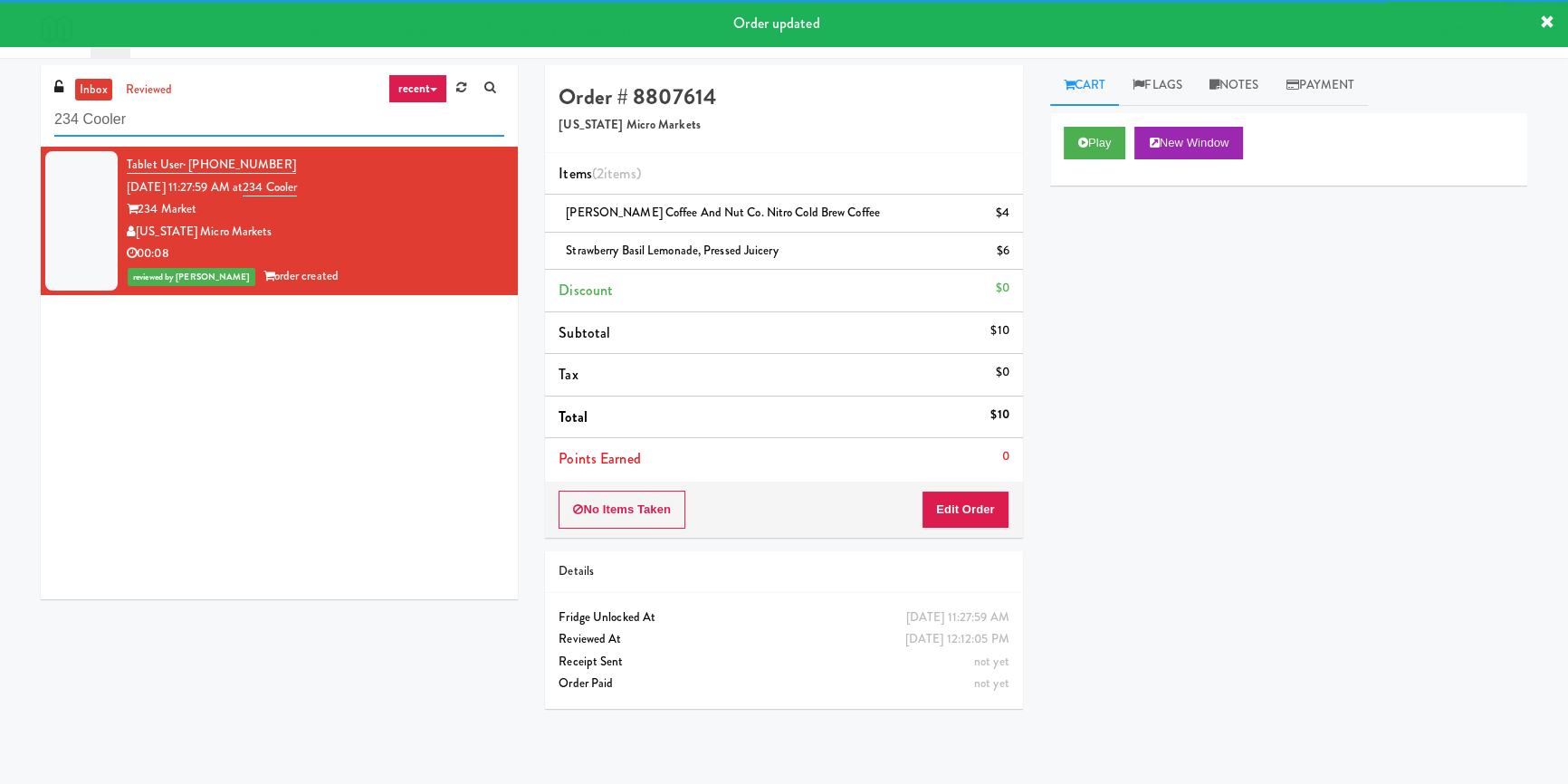
paste input "W&W - Combo"
drag, startPoint x: 85, startPoint y: 116, endPoint x: 0, endPoint y: 117, distance: 85.0
click at [0, 117] on div "inbox reviewed recent all unclear take inventory issue suspicious failed recent…" at bounding box center [784, 421] width 1568 height 712
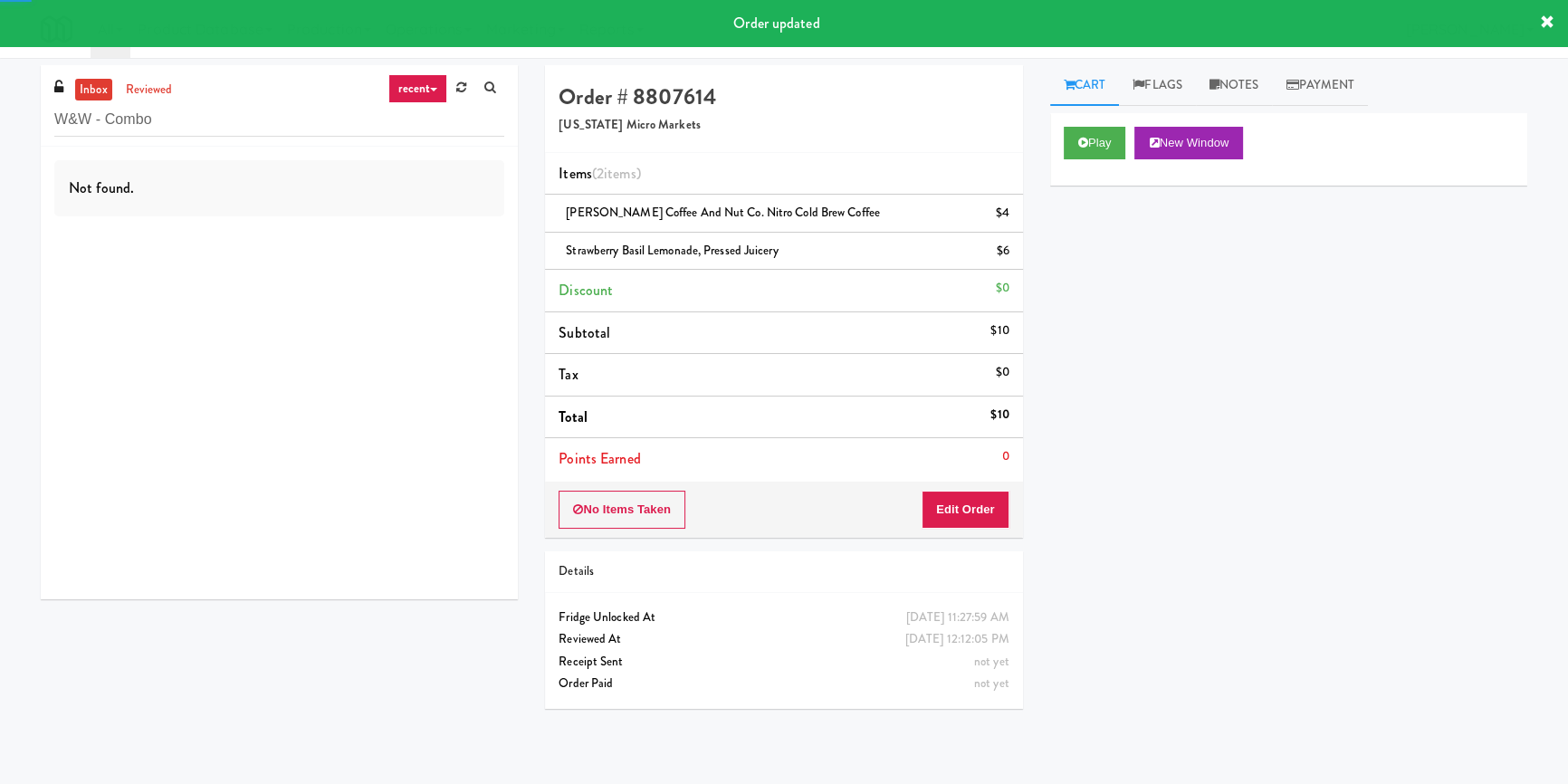
click at [370, 199] on div "Not found." at bounding box center [278, 188] width 450 height 56
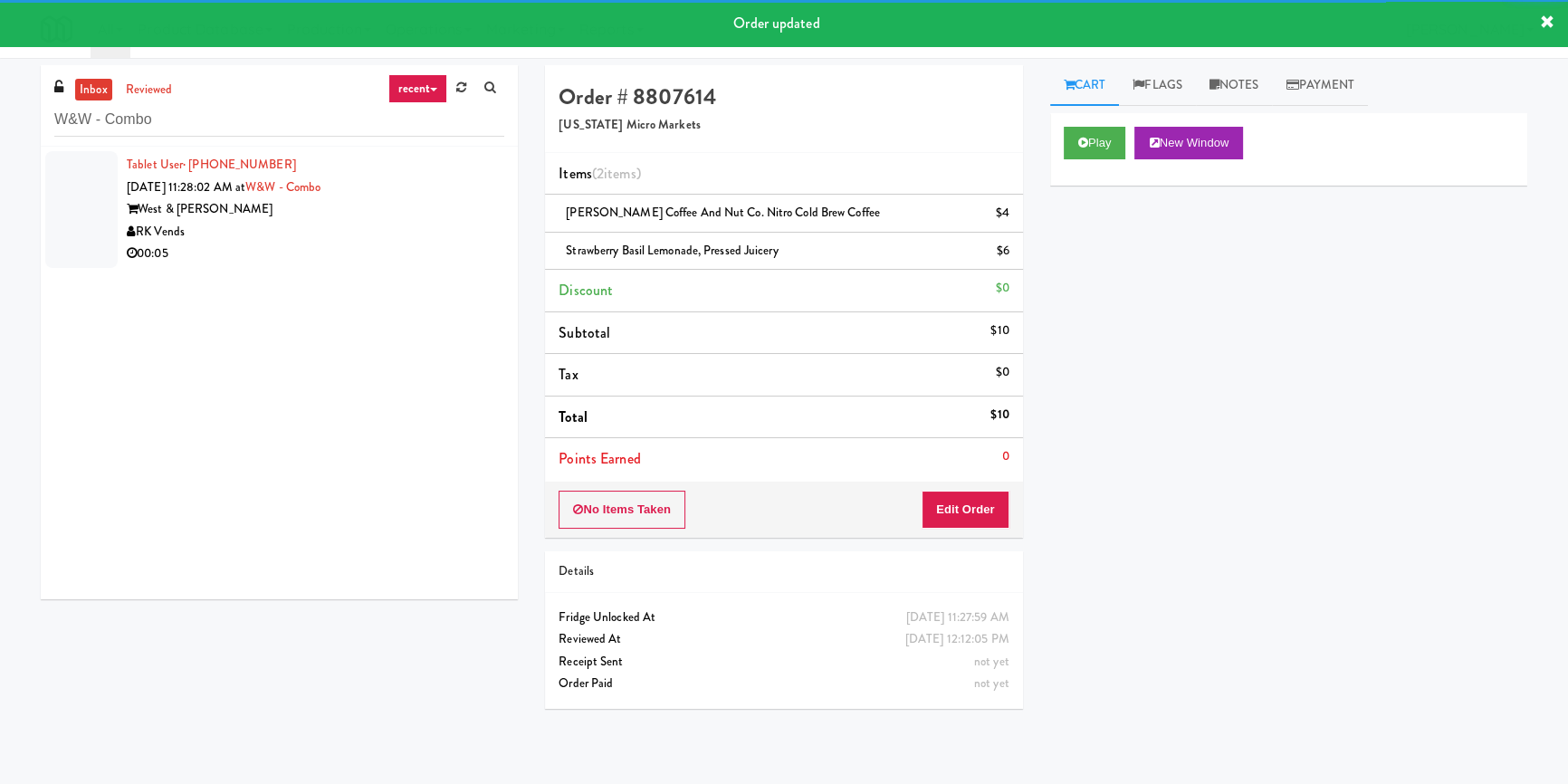
click at [394, 208] on div "West & [PERSON_NAME]" at bounding box center [315, 208] width 378 height 23
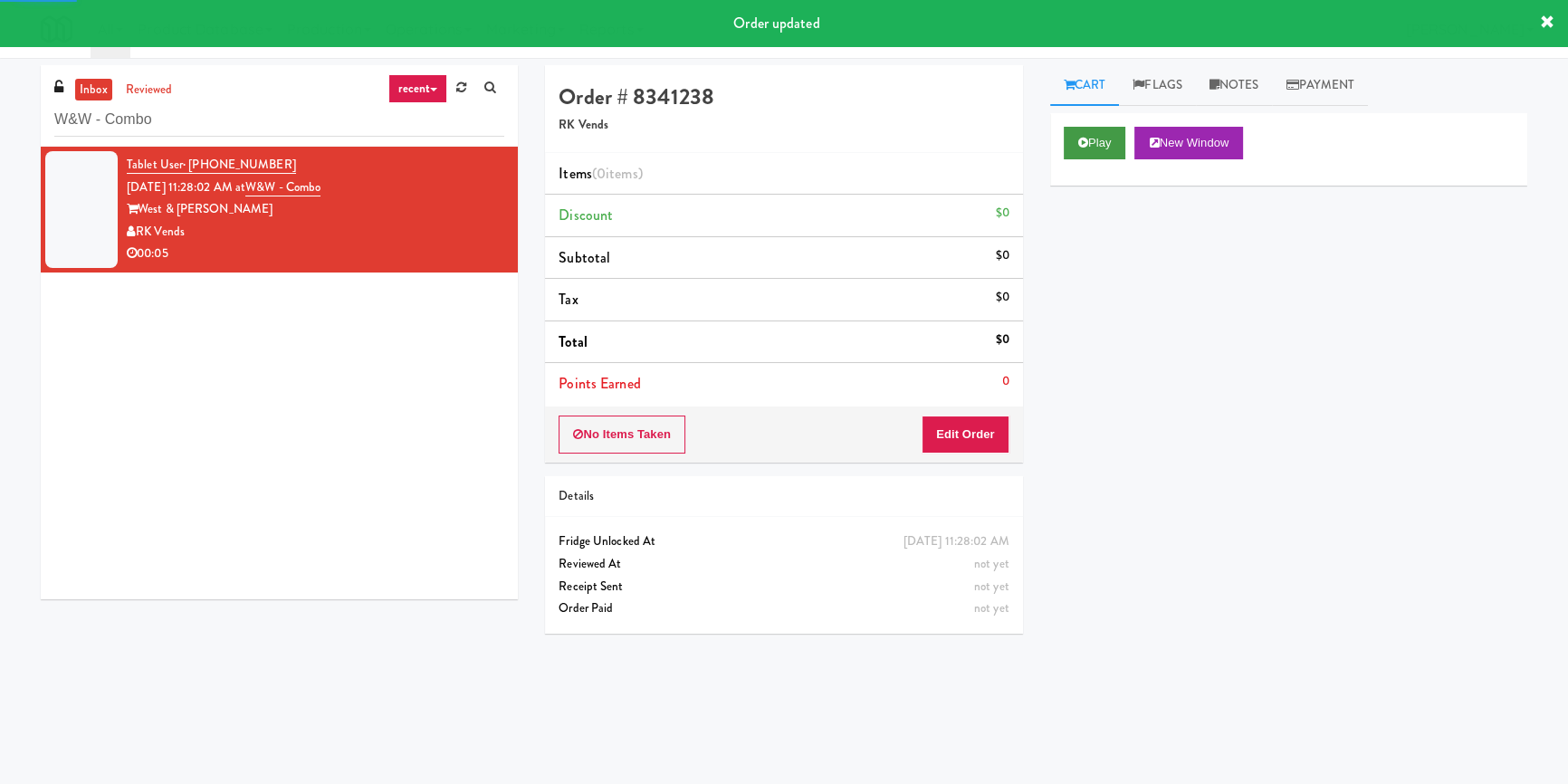
click at [1110, 118] on div "Play New Window" at bounding box center [1288, 150] width 477 height 72
click at [1121, 156] on button "Play" at bounding box center [1095, 142] width 63 height 32
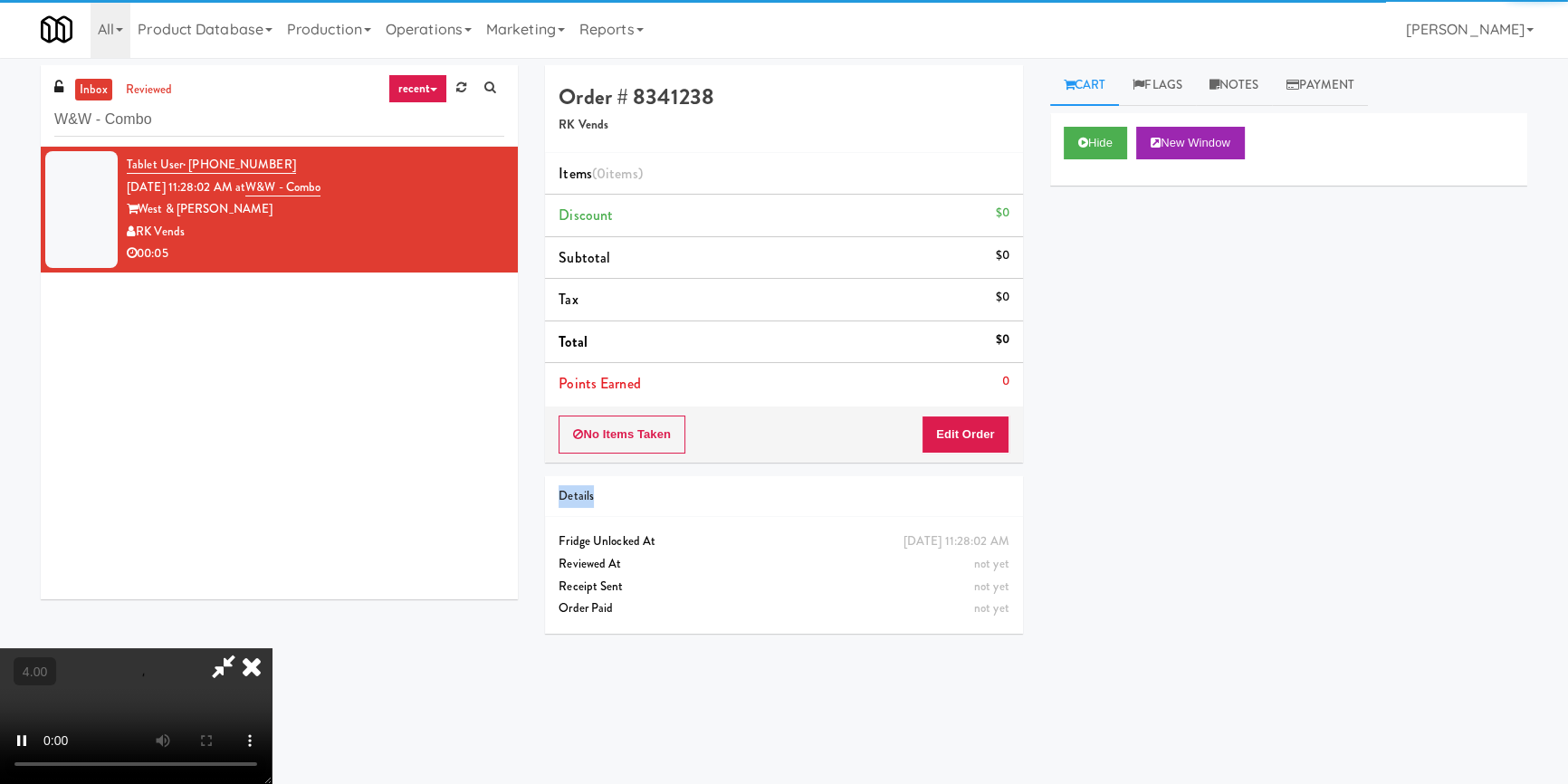
click at [963, 451] on div "Order # 8341238 RK Vends Items (0 items ) Discount $0 Subtotal $0 Tax $0 Total …" at bounding box center [784, 356] width 504 height 581
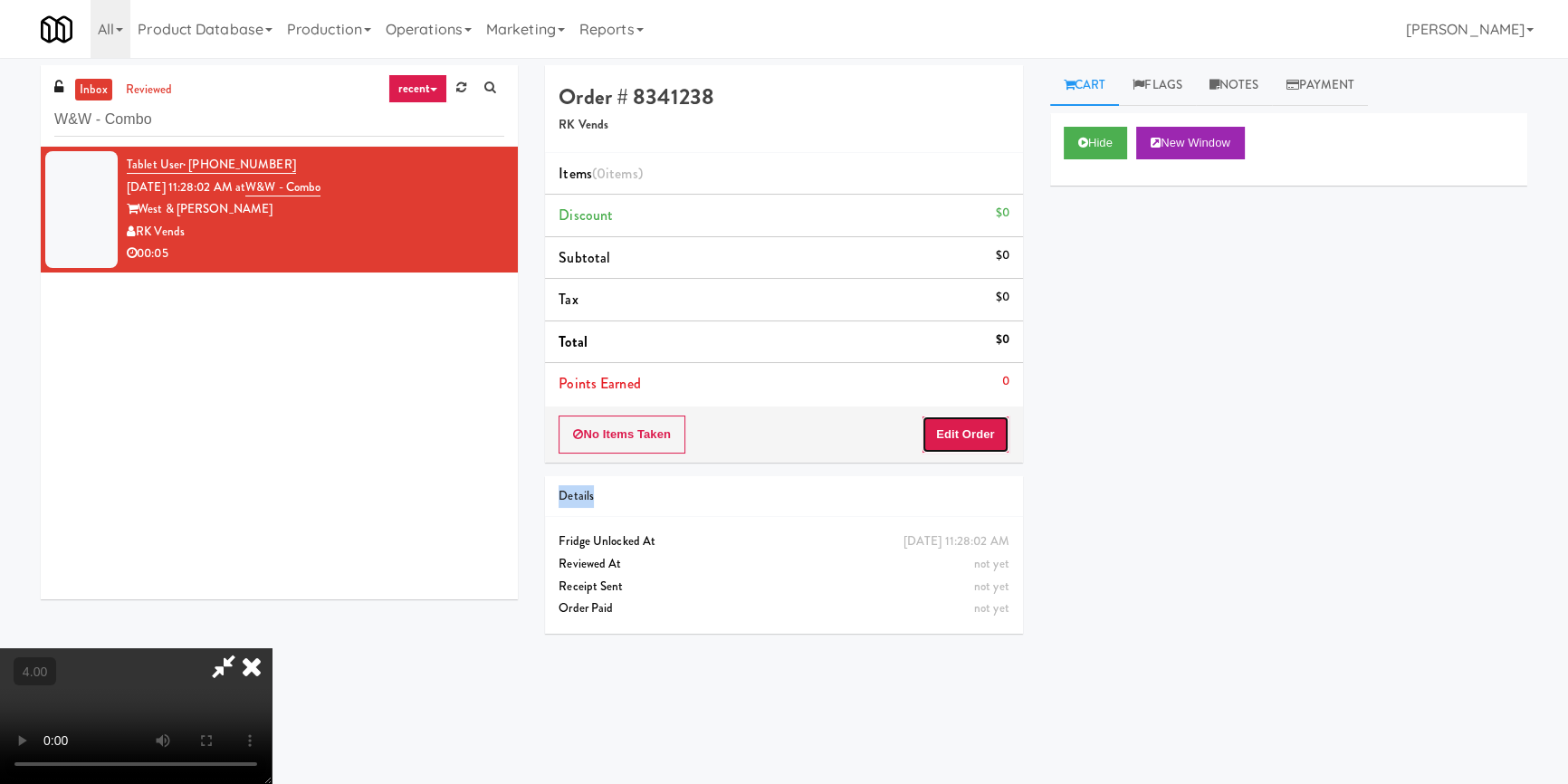
click at [951, 435] on button "Edit Order" at bounding box center [966, 434] width 88 height 38
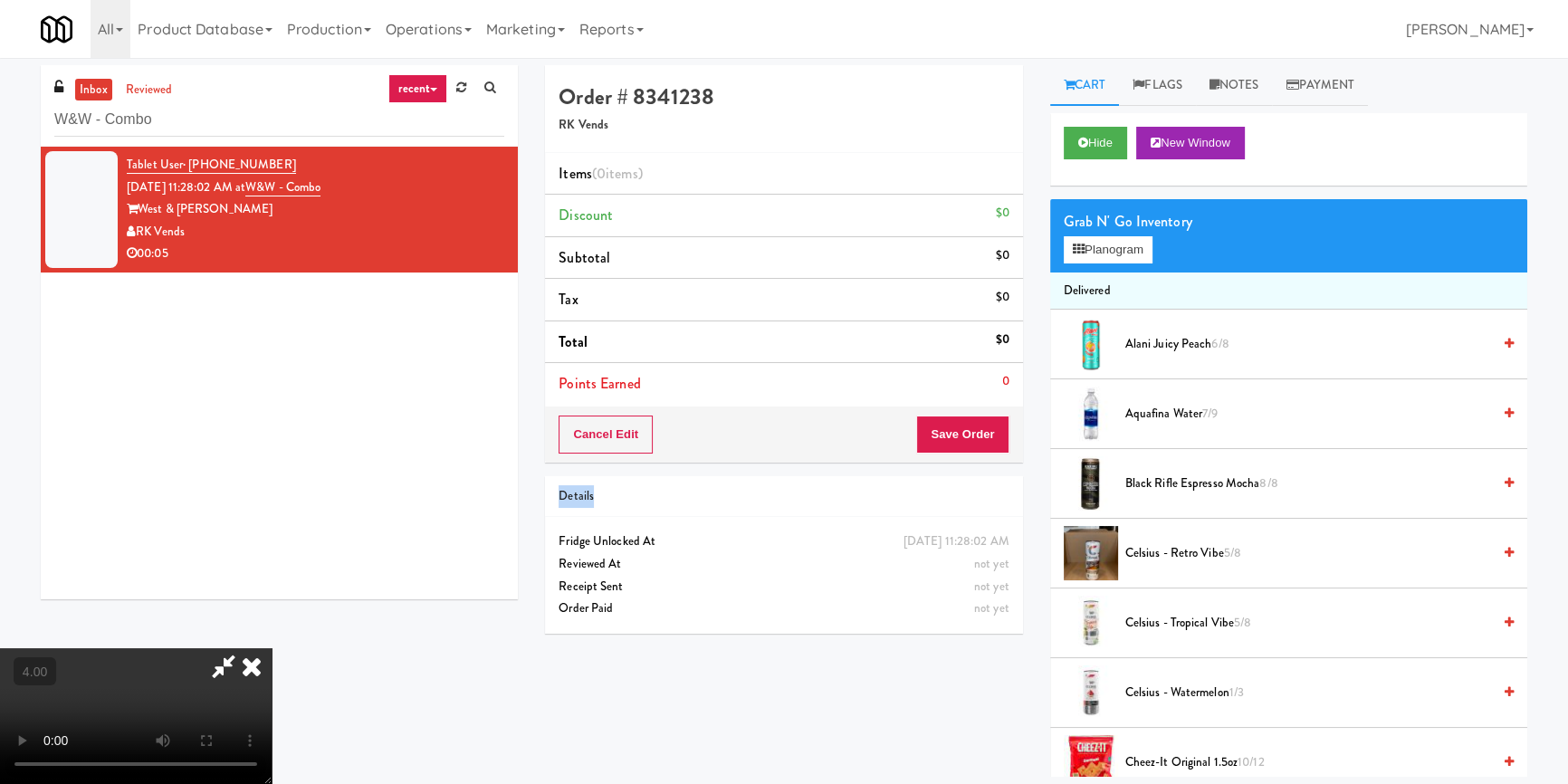
drag, startPoint x: 343, startPoint y: 556, endPoint x: 349, endPoint y: 622, distance: 66.3
click at [271, 648] on video at bounding box center [135, 715] width 271 height 136
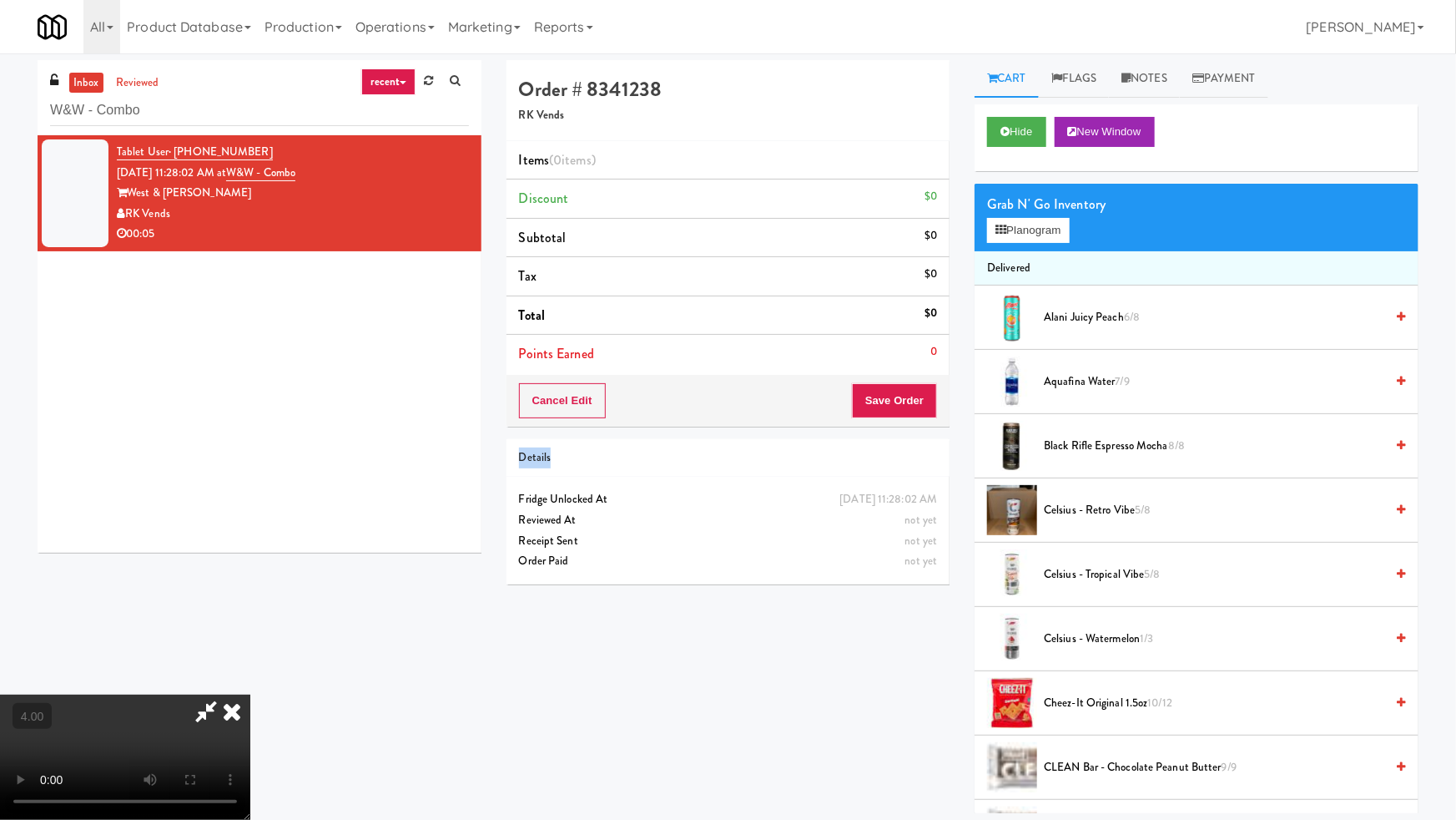
click at [250, 694] on video at bounding box center [125, 757] width 250 height 126
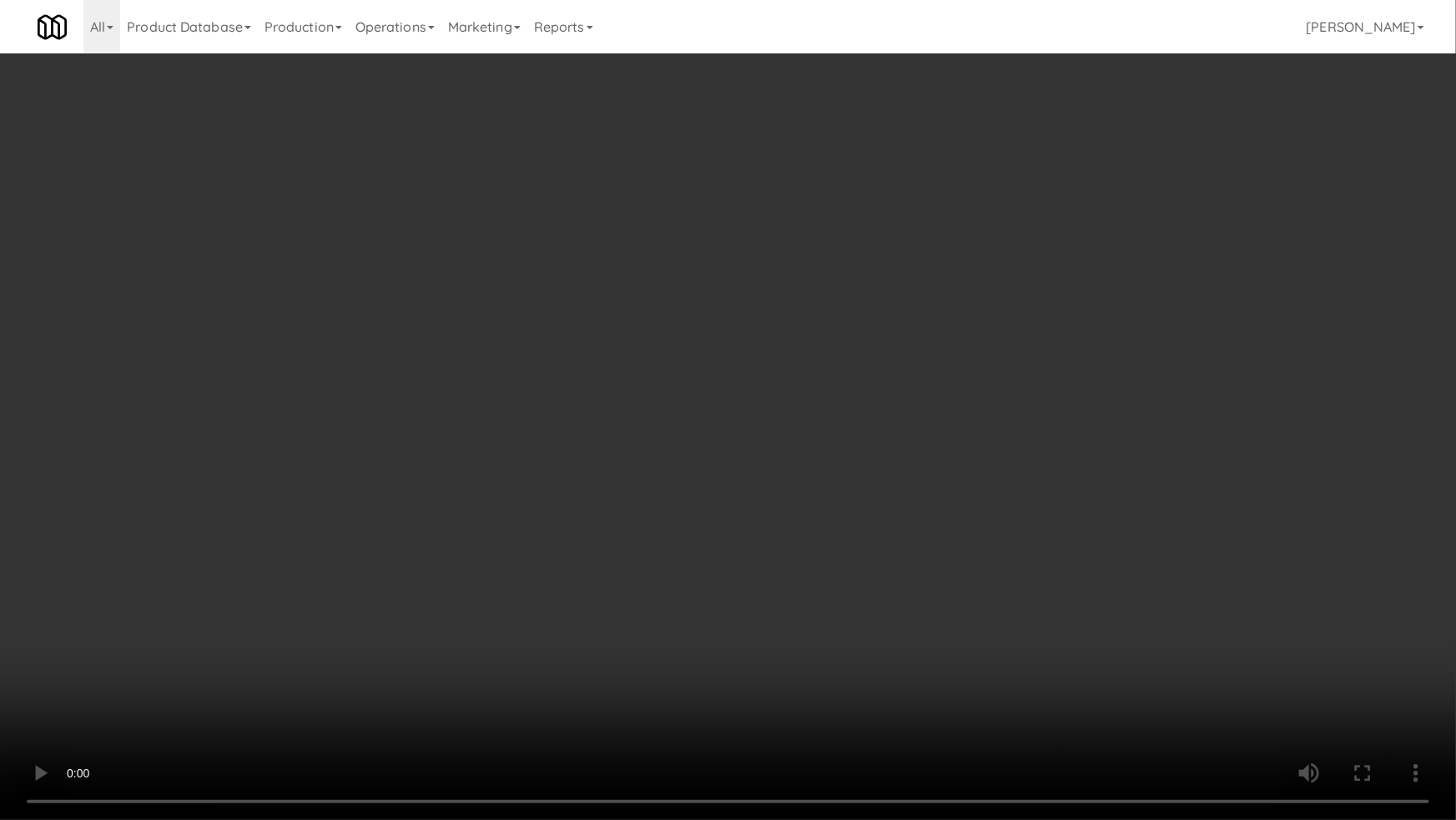
click at [799, 580] on video at bounding box center [728, 410] width 1456 height 820
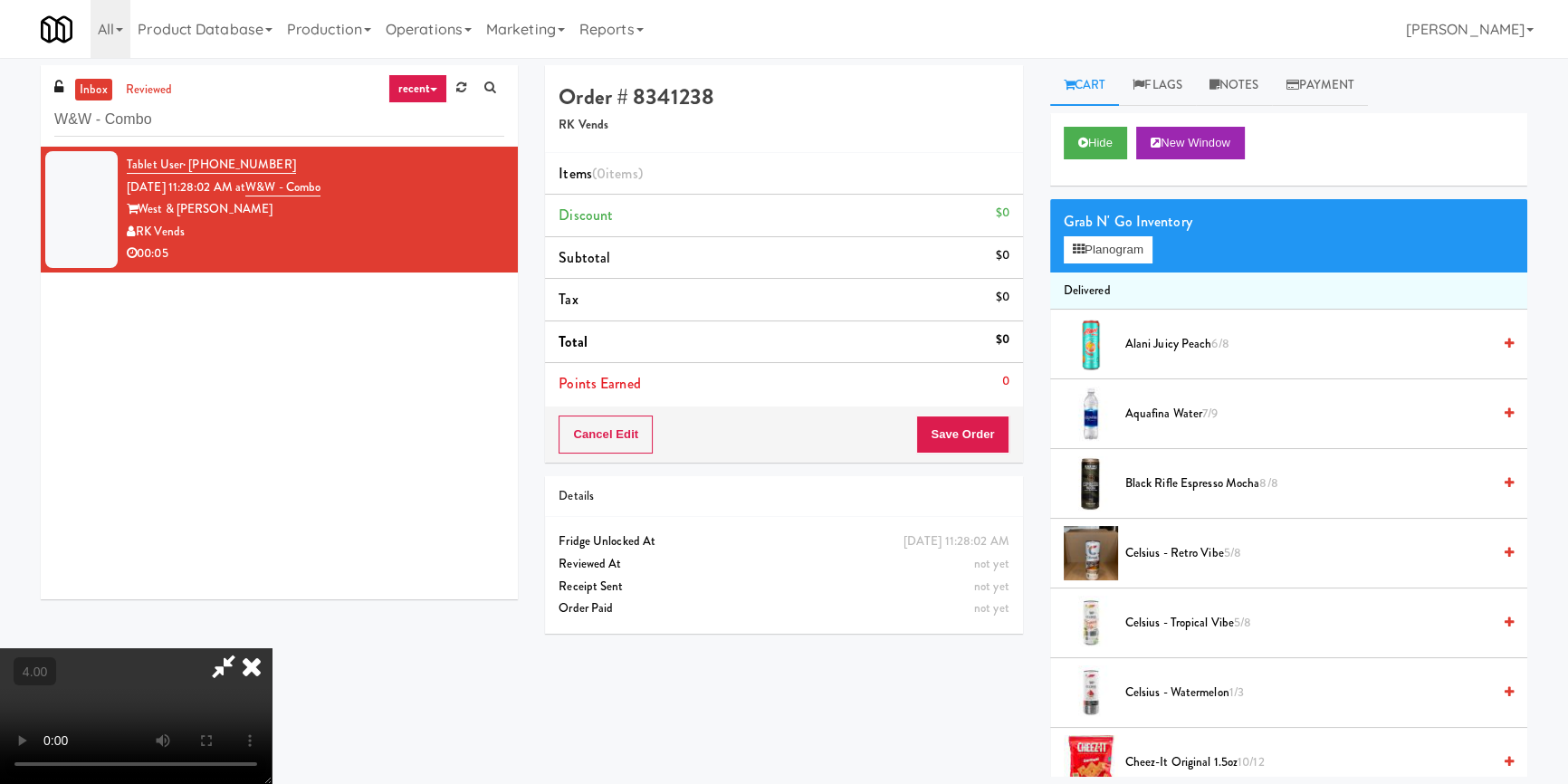
click at [1146, 348] on span "Alani Juicy Peach 6/8" at bounding box center [1307, 344] width 365 height 23
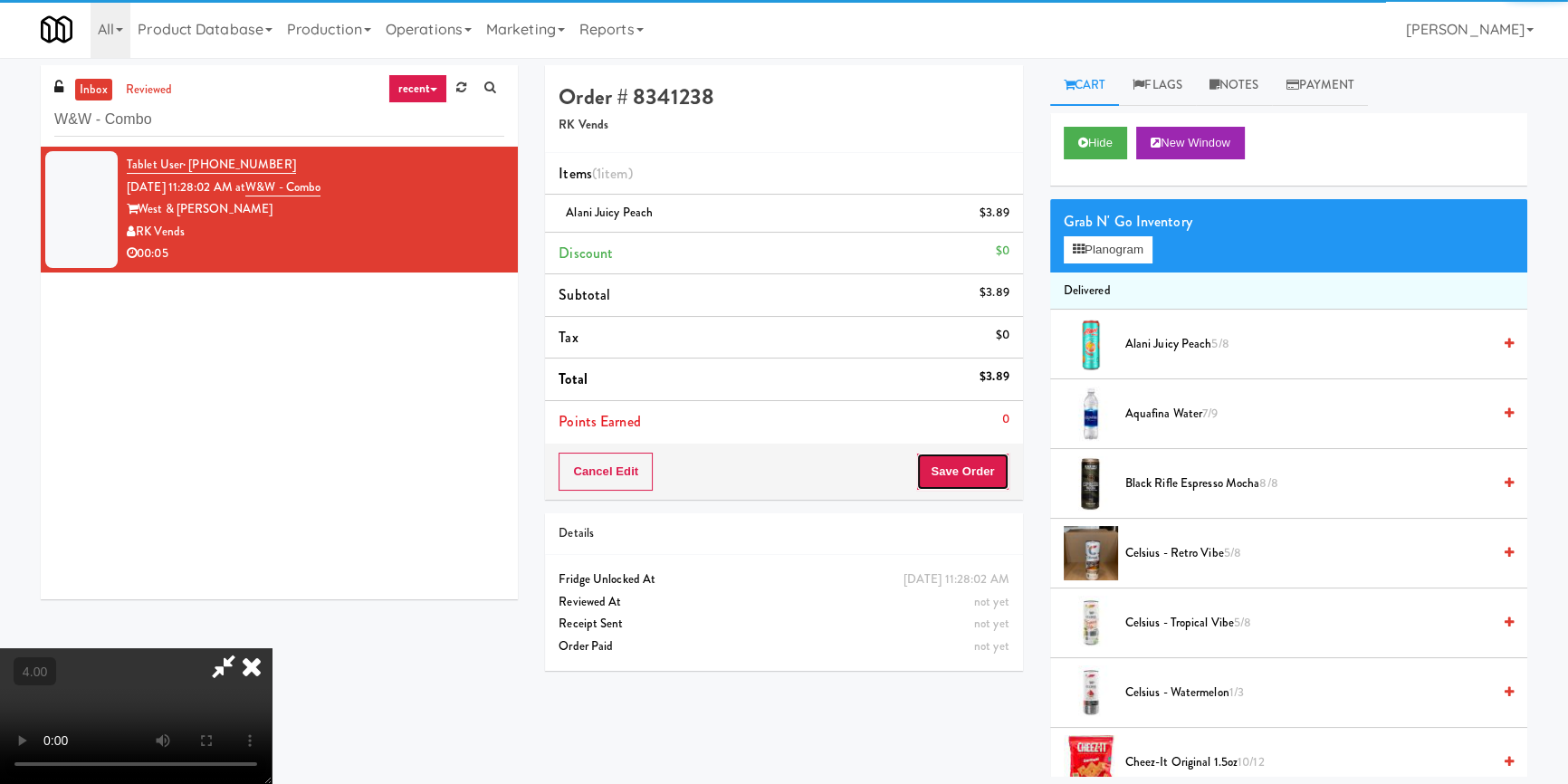
click at [969, 485] on button "Save Order" at bounding box center [963, 471] width 92 height 38
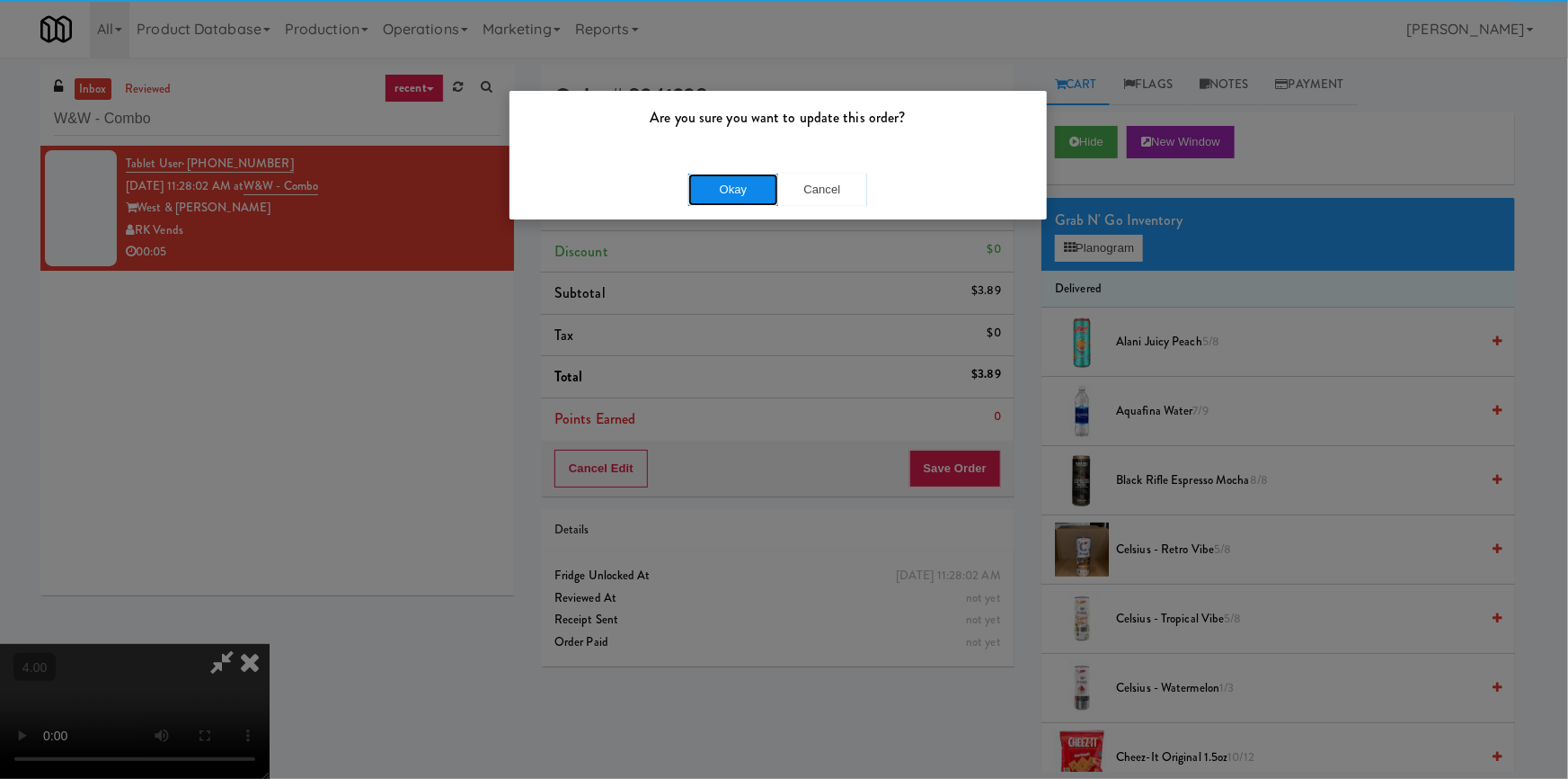
click at [745, 186] on button "Okay" at bounding box center [733, 189] width 89 height 32
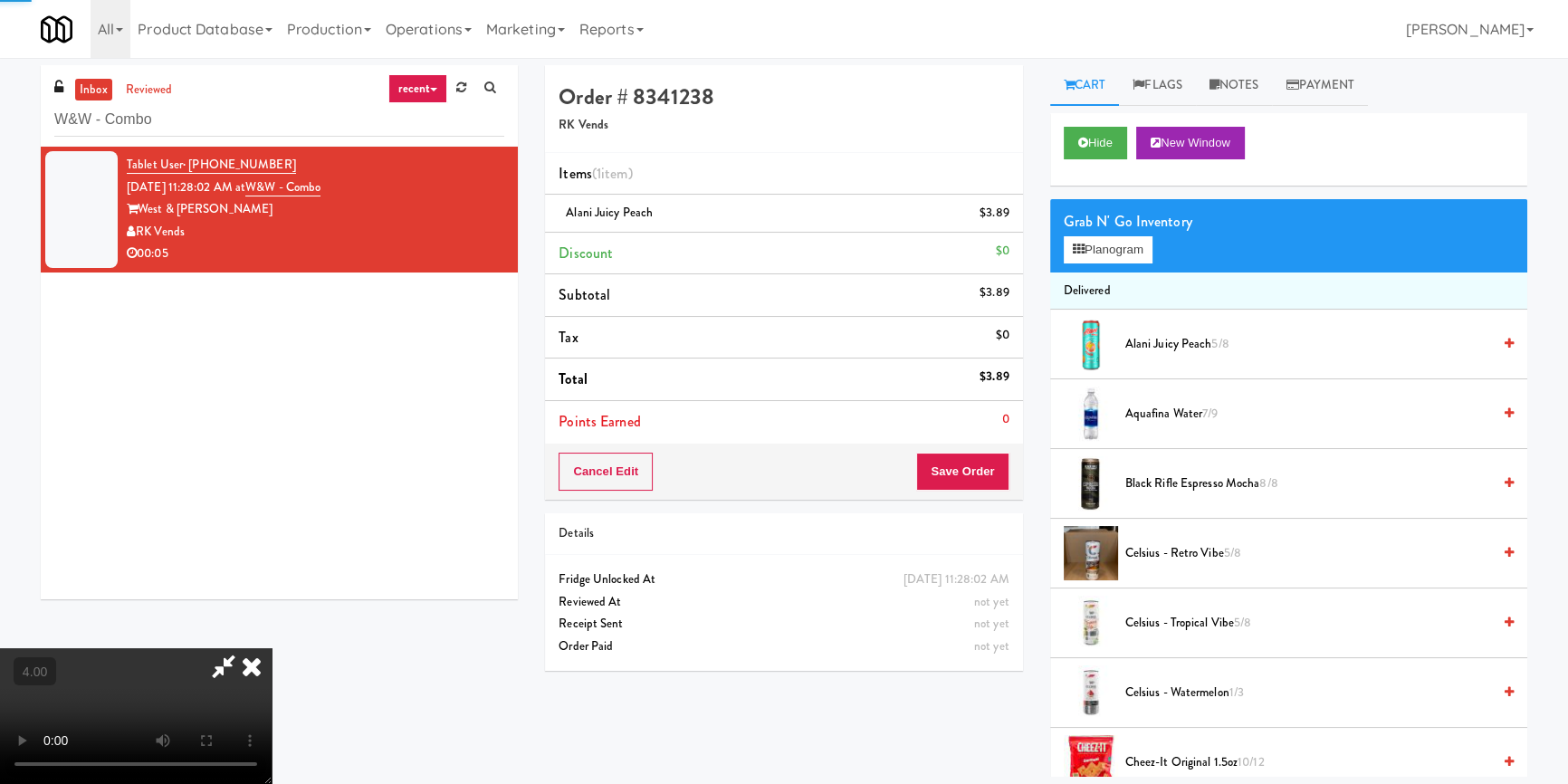
click at [271, 648] on icon at bounding box center [252, 666] width 40 height 36
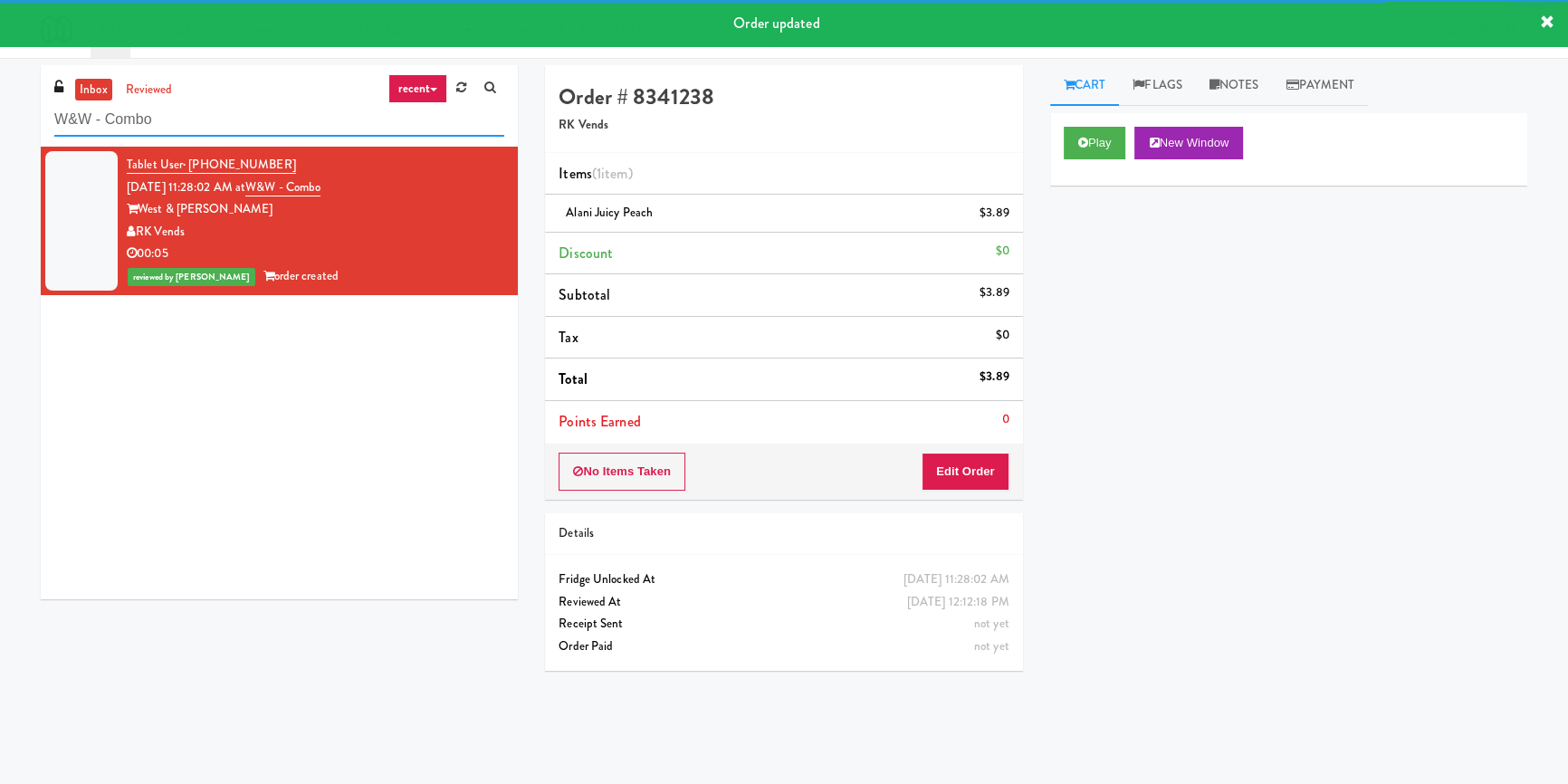
paste input "Vouge Salon Cooler 1"
drag, startPoint x: 271, startPoint y: 127, endPoint x: 0, endPoint y: 102, distance: 272.2
click at [0, 102] on div "inbox reviewed recent all unclear take inventory issue suspicious failed recent…" at bounding box center [784, 421] width 1568 height 712
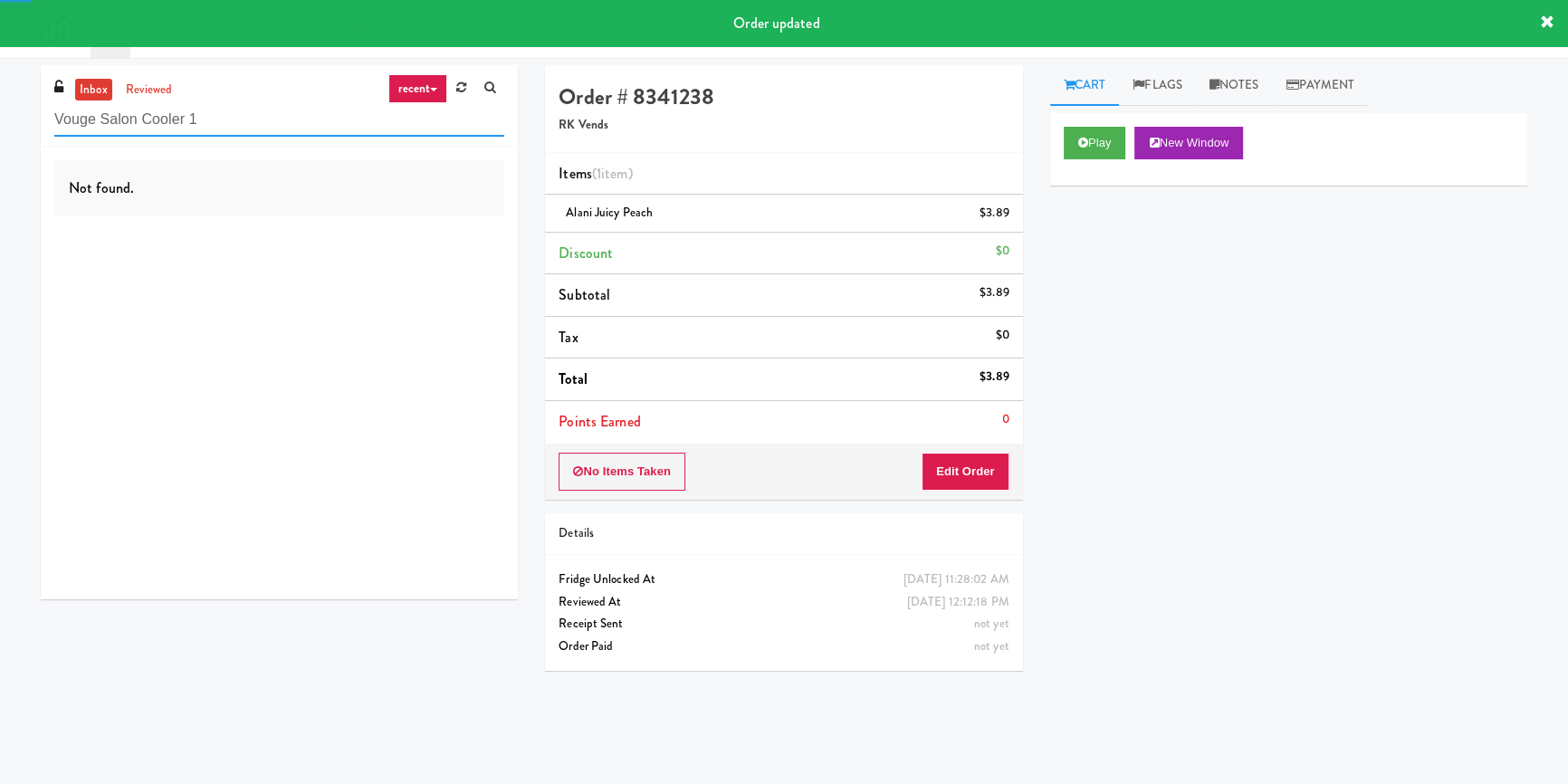
type input "Vouge Salon Cooler 1"
click at [418, 223] on div "Not found." at bounding box center [279, 373] width 477 height 452
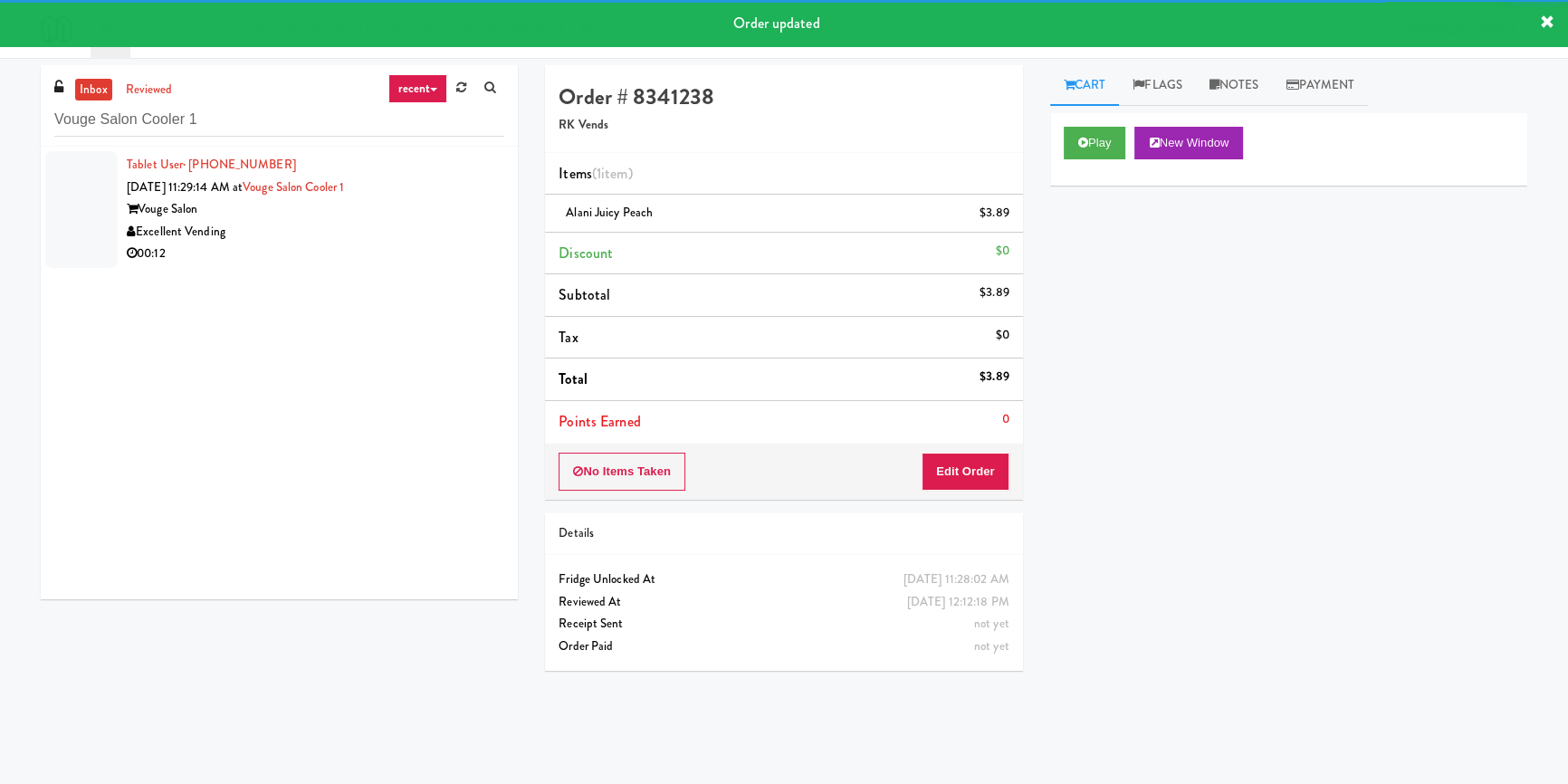
click at [415, 224] on div "Excellent Vending" at bounding box center [315, 232] width 378 height 23
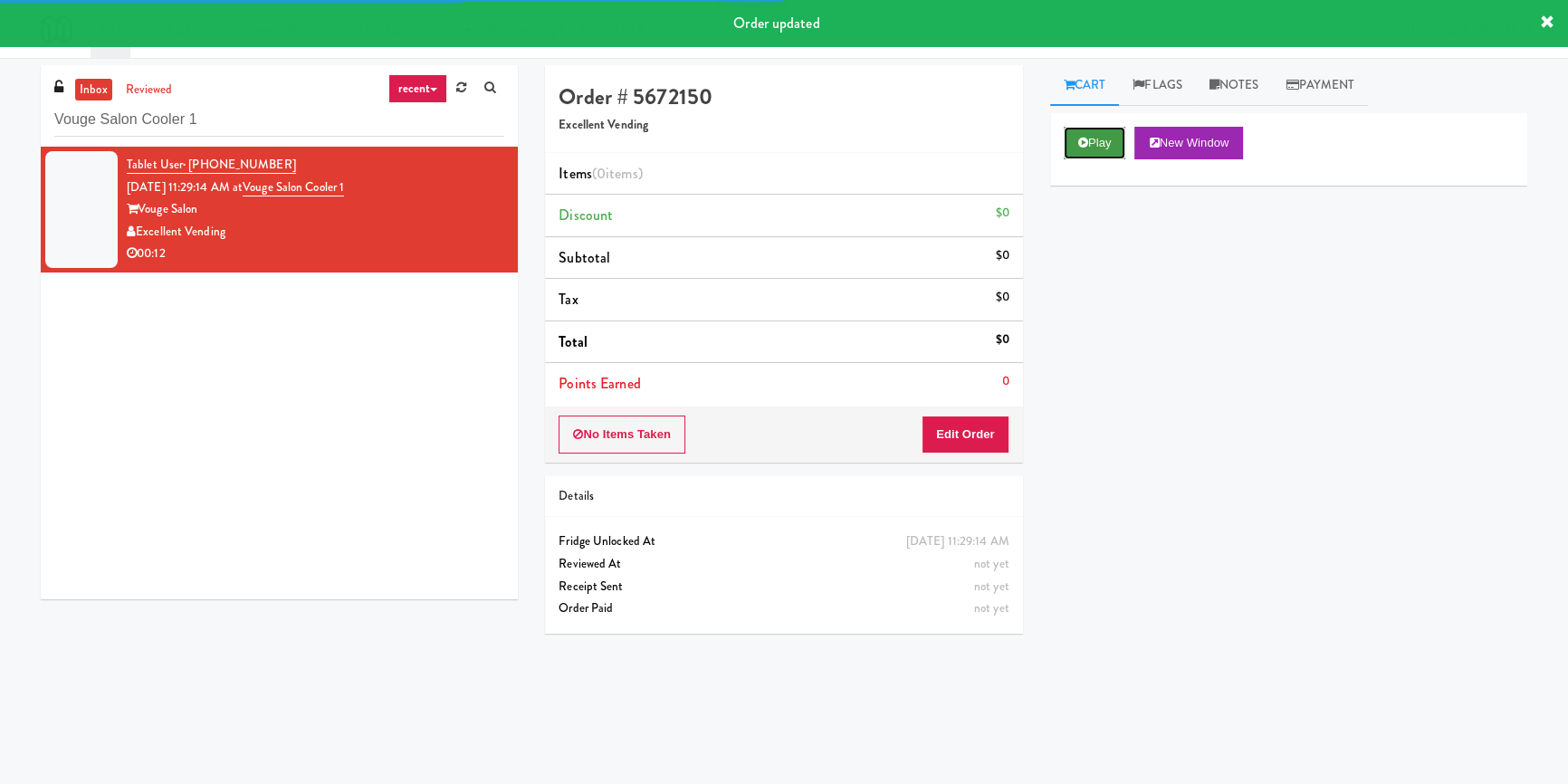
drag, startPoint x: 1097, startPoint y: 126, endPoint x: 1094, endPoint y: 154, distance: 28.2
click at [1097, 129] on button "Play" at bounding box center [1095, 142] width 63 height 32
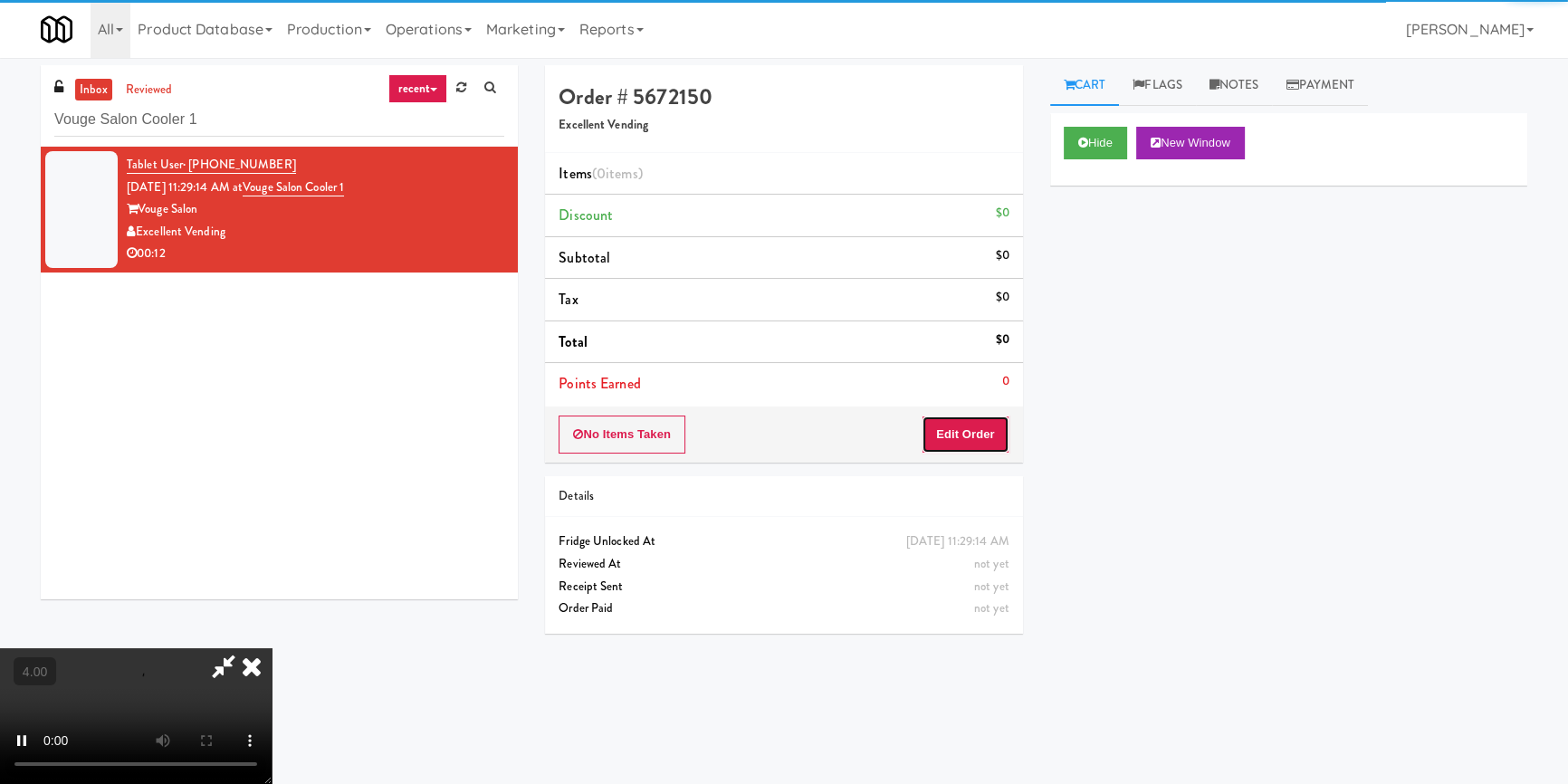
click at [971, 430] on button "Edit Order" at bounding box center [966, 434] width 88 height 38
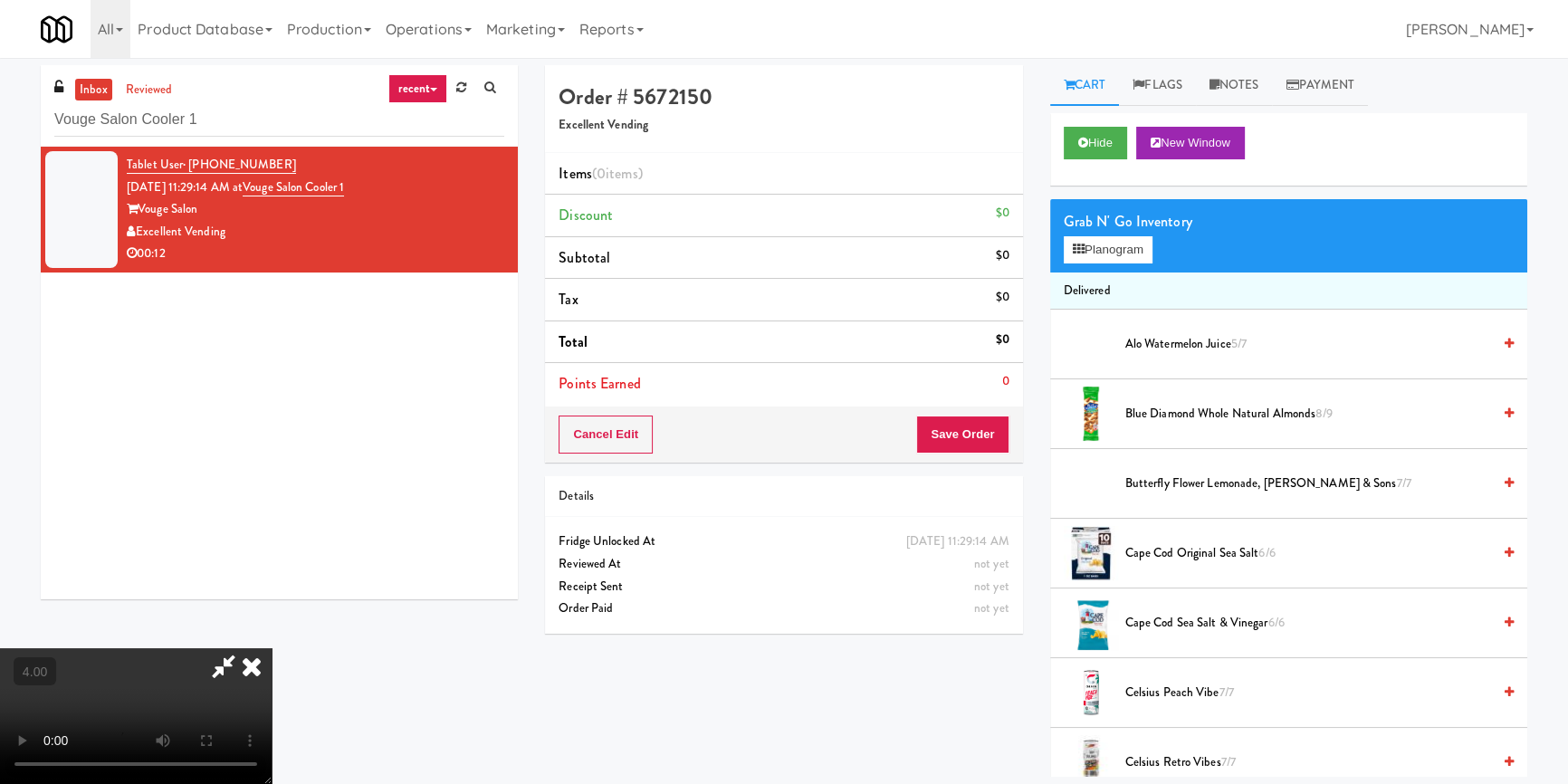
click at [271, 648] on video at bounding box center [135, 715] width 271 height 136
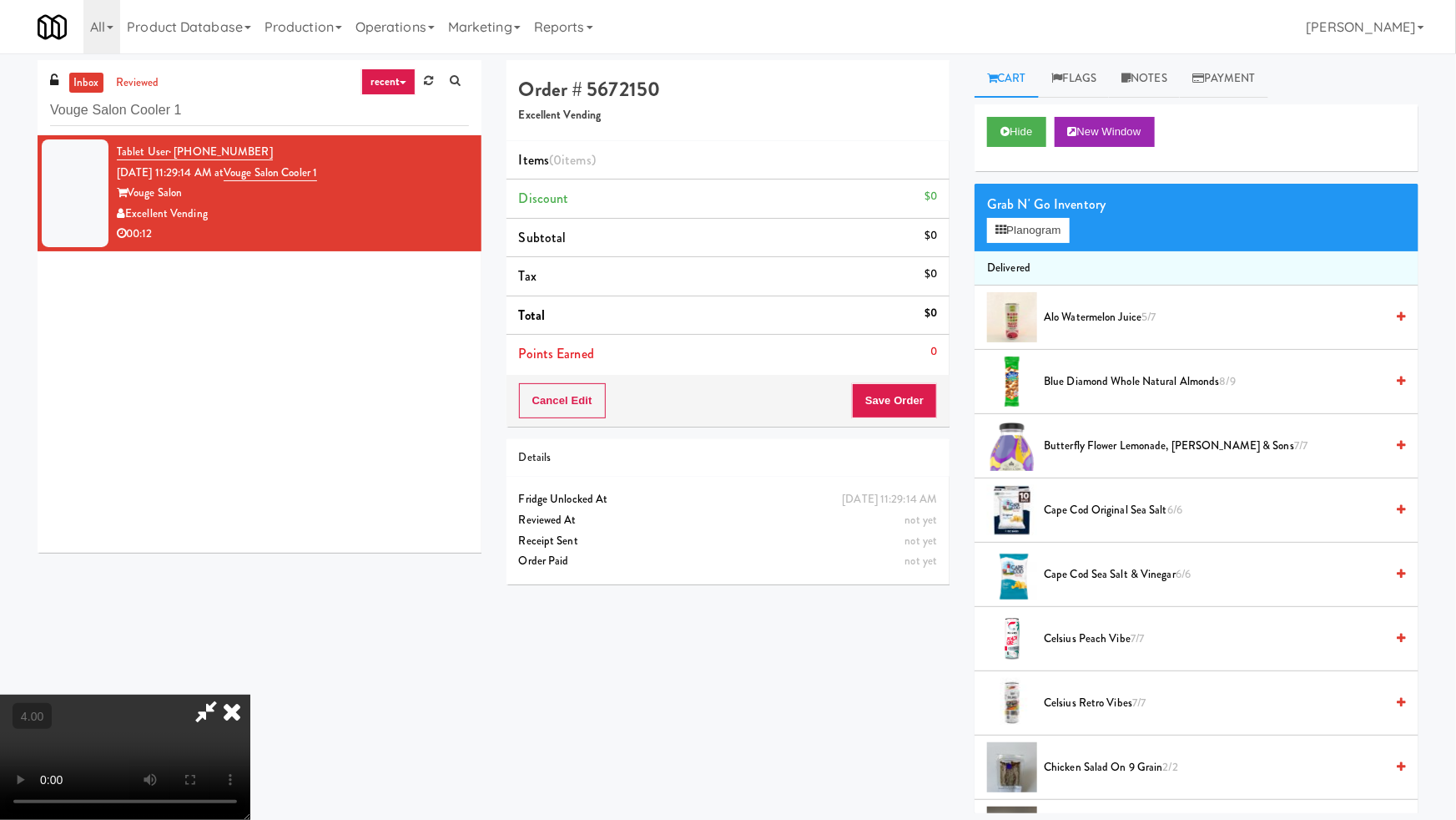
click at [250, 694] on video at bounding box center [125, 757] width 250 height 126
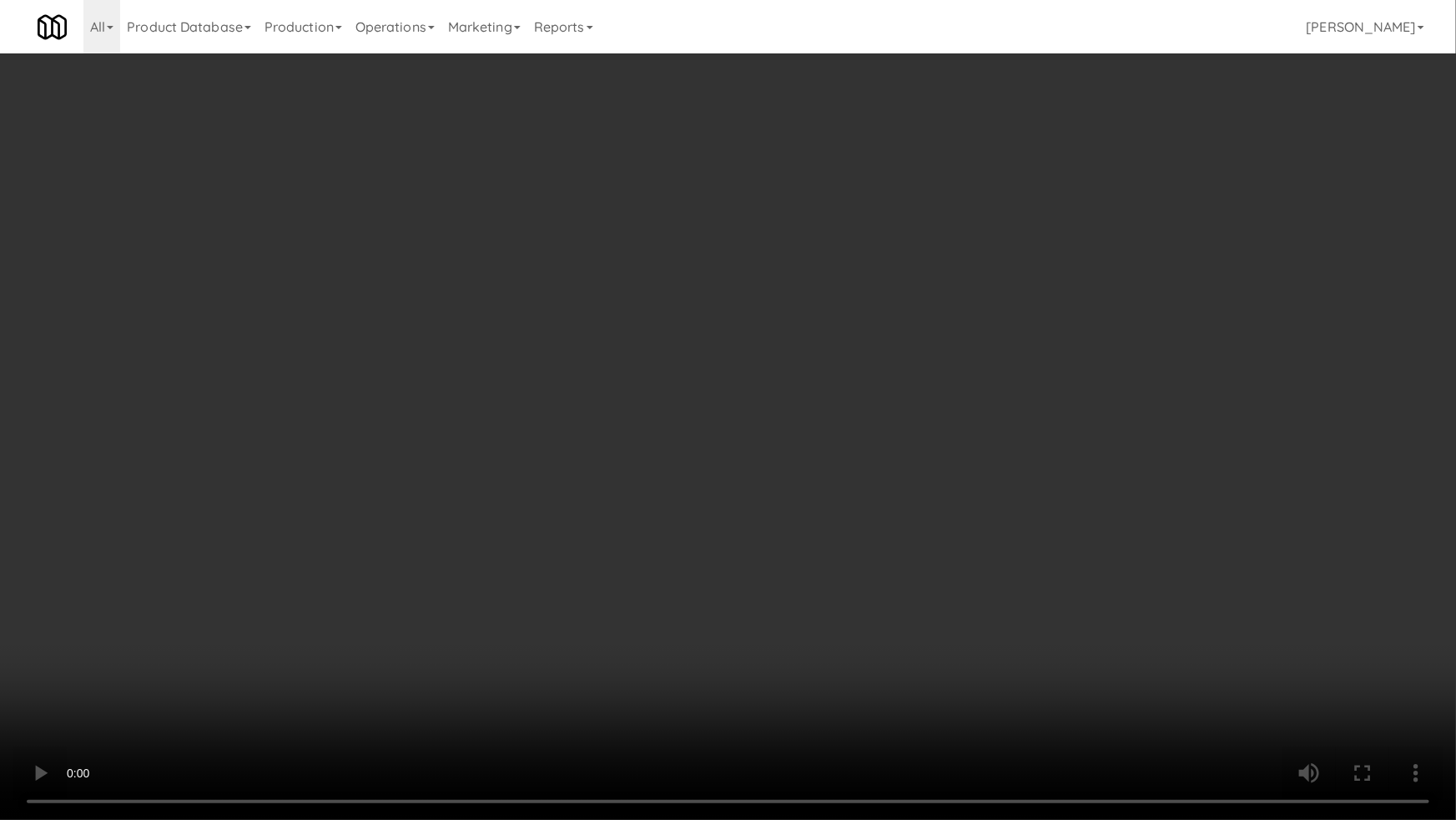
click at [443, 445] on video at bounding box center [728, 410] width 1456 height 820
click at [91, 767] on video at bounding box center [728, 410] width 1456 height 820
click at [204, 646] on video at bounding box center [728, 410] width 1456 height 820
click at [262, 629] on video at bounding box center [728, 410] width 1456 height 820
click at [292, 621] on video at bounding box center [728, 410] width 1456 height 820
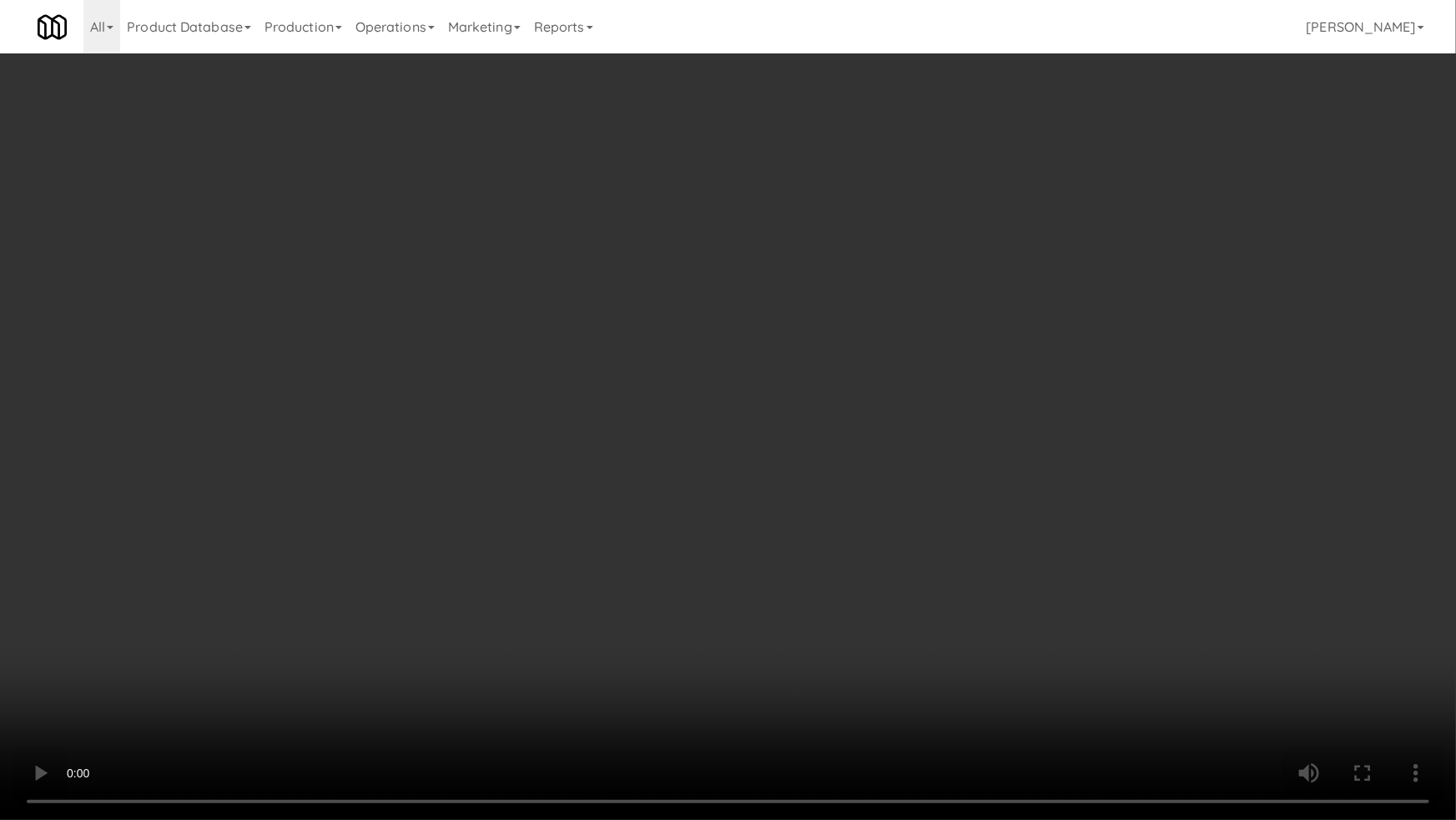
click at [548, 622] on video at bounding box center [728, 410] width 1456 height 820
drag, startPoint x: 548, startPoint y: 622, endPoint x: 643, endPoint y: 523, distance: 137.2
click at [553, 619] on video at bounding box center [728, 410] width 1456 height 820
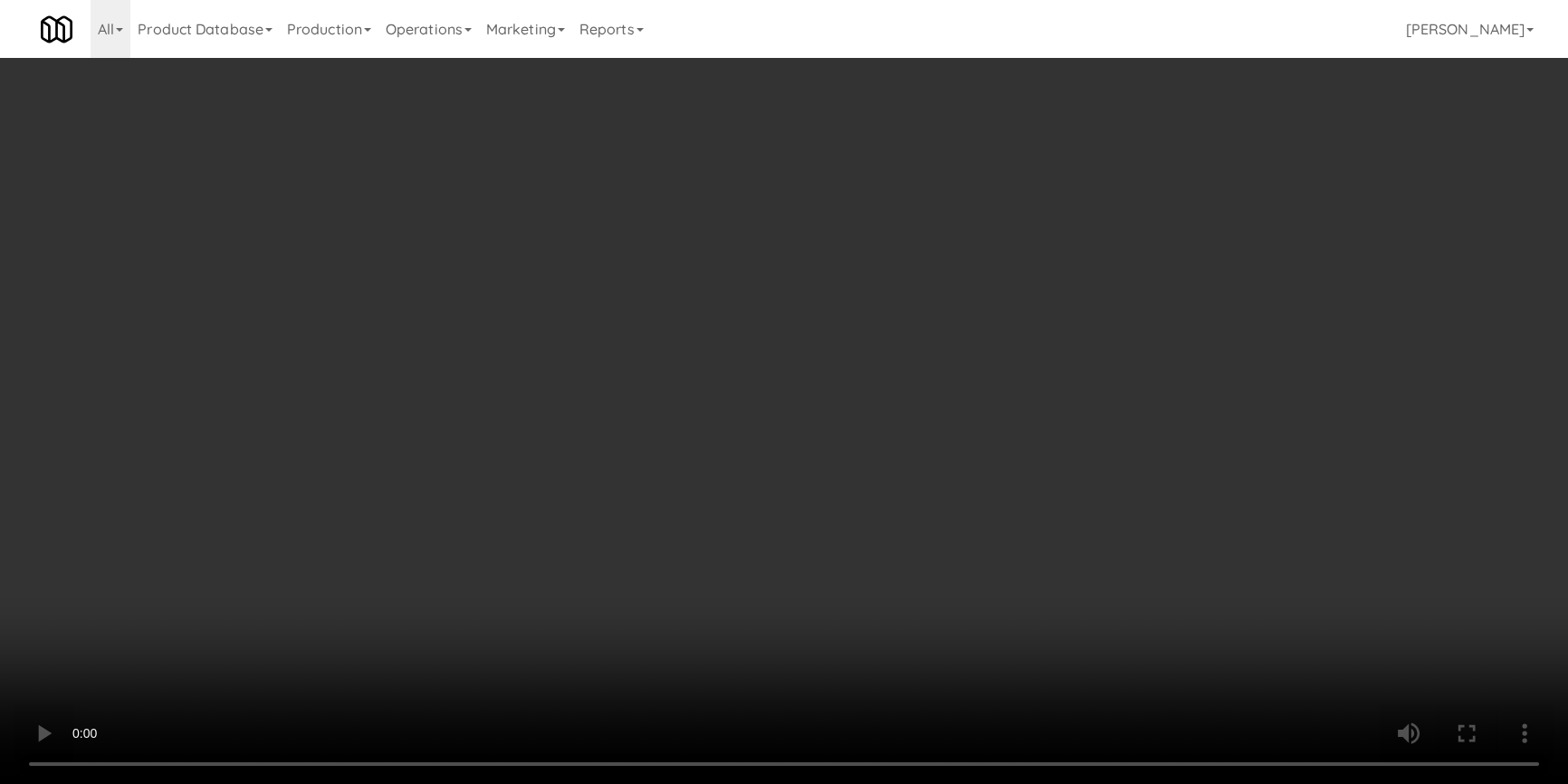
click at [1109, 225] on div "Grab N' Go Inventory" at bounding box center [1288, 222] width 450 height 27
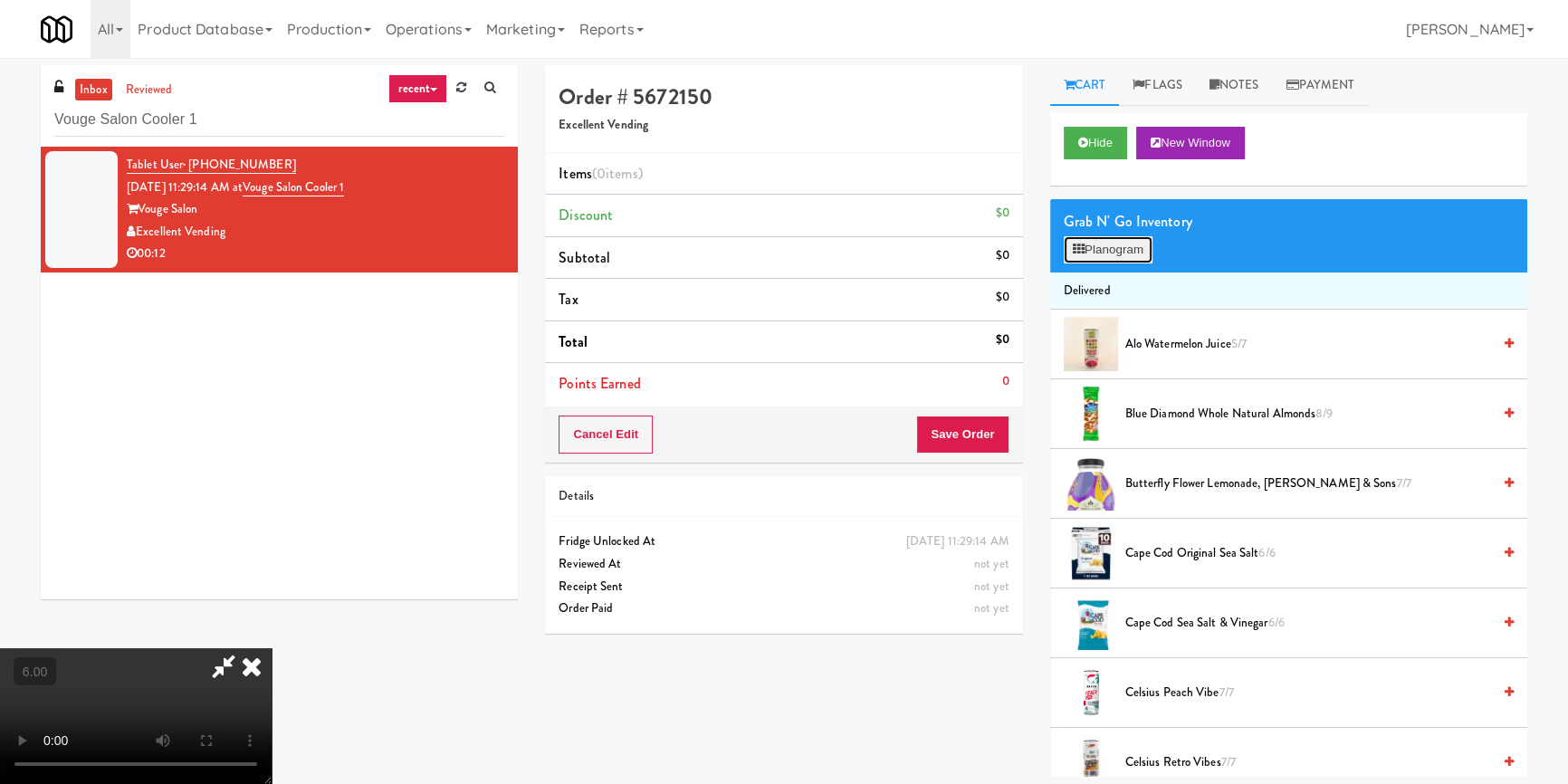
click at [1122, 250] on button "Planogram" at bounding box center [1108, 250] width 89 height 27
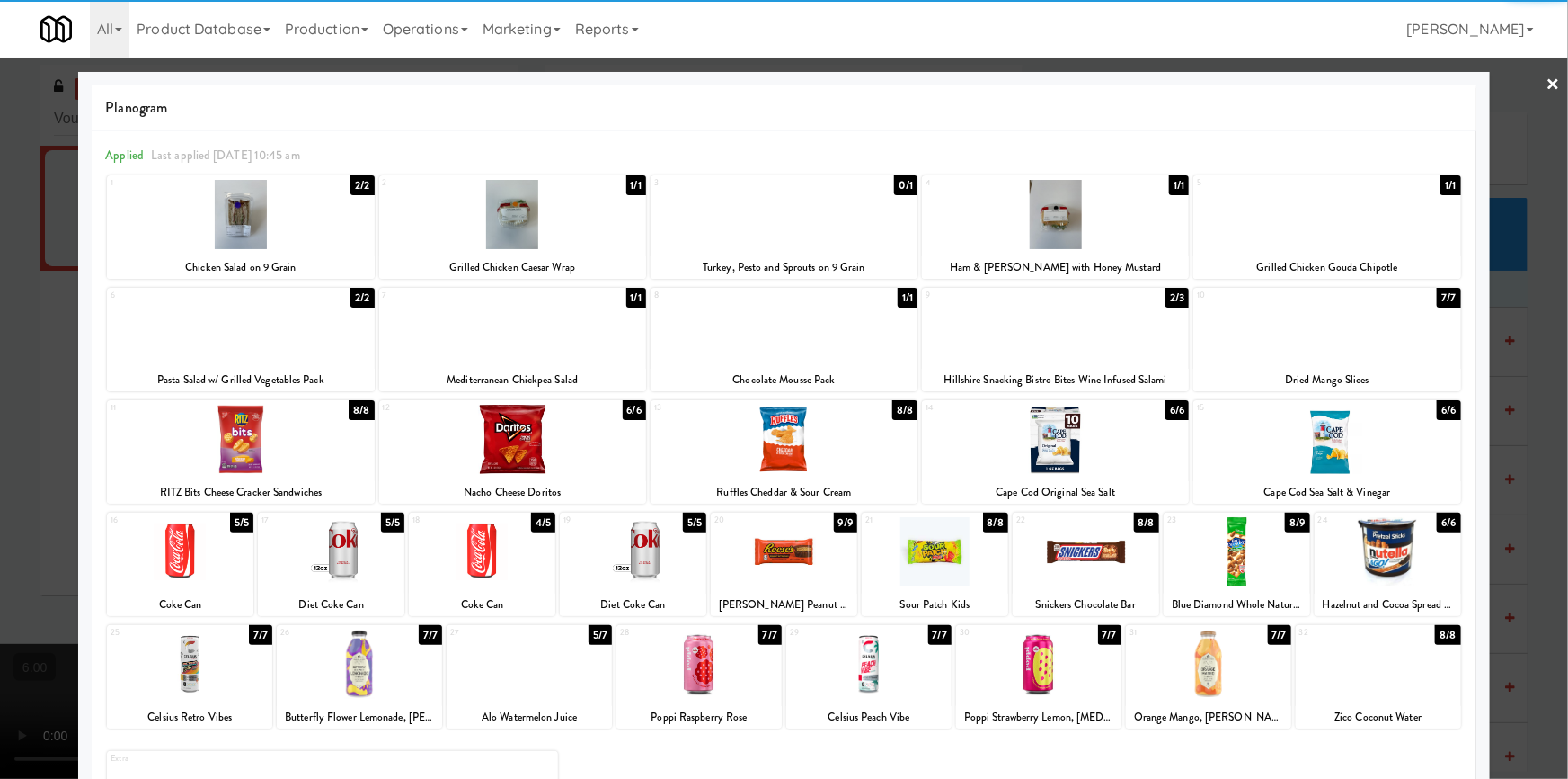
click at [281, 232] on div at bounding box center [240, 214] width 267 height 69
click at [1120, 443] on div at bounding box center [1056, 439] width 267 height 69
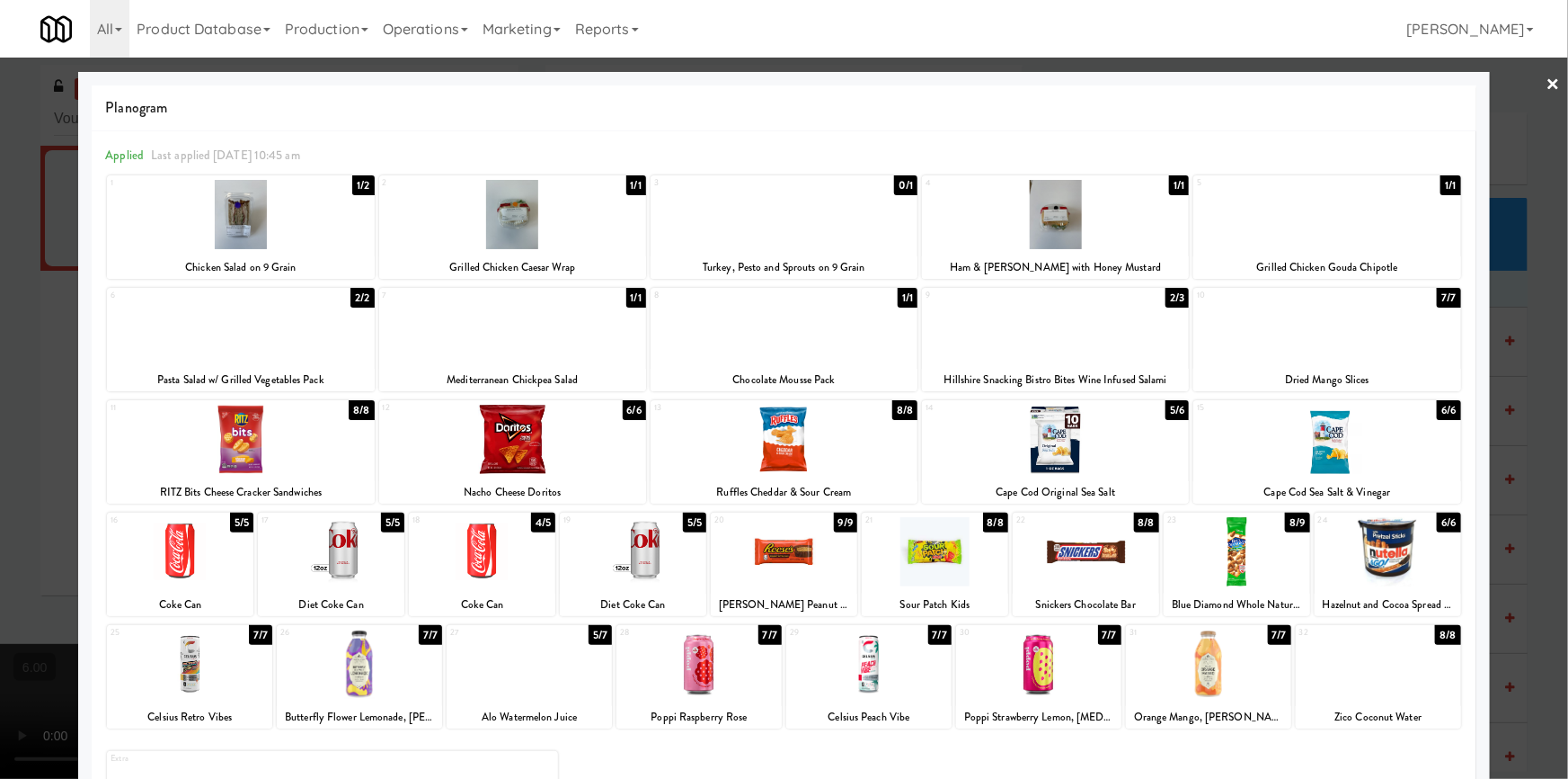
click at [1524, 283] on div at bounding box center [784, 389] width 1568 height 779
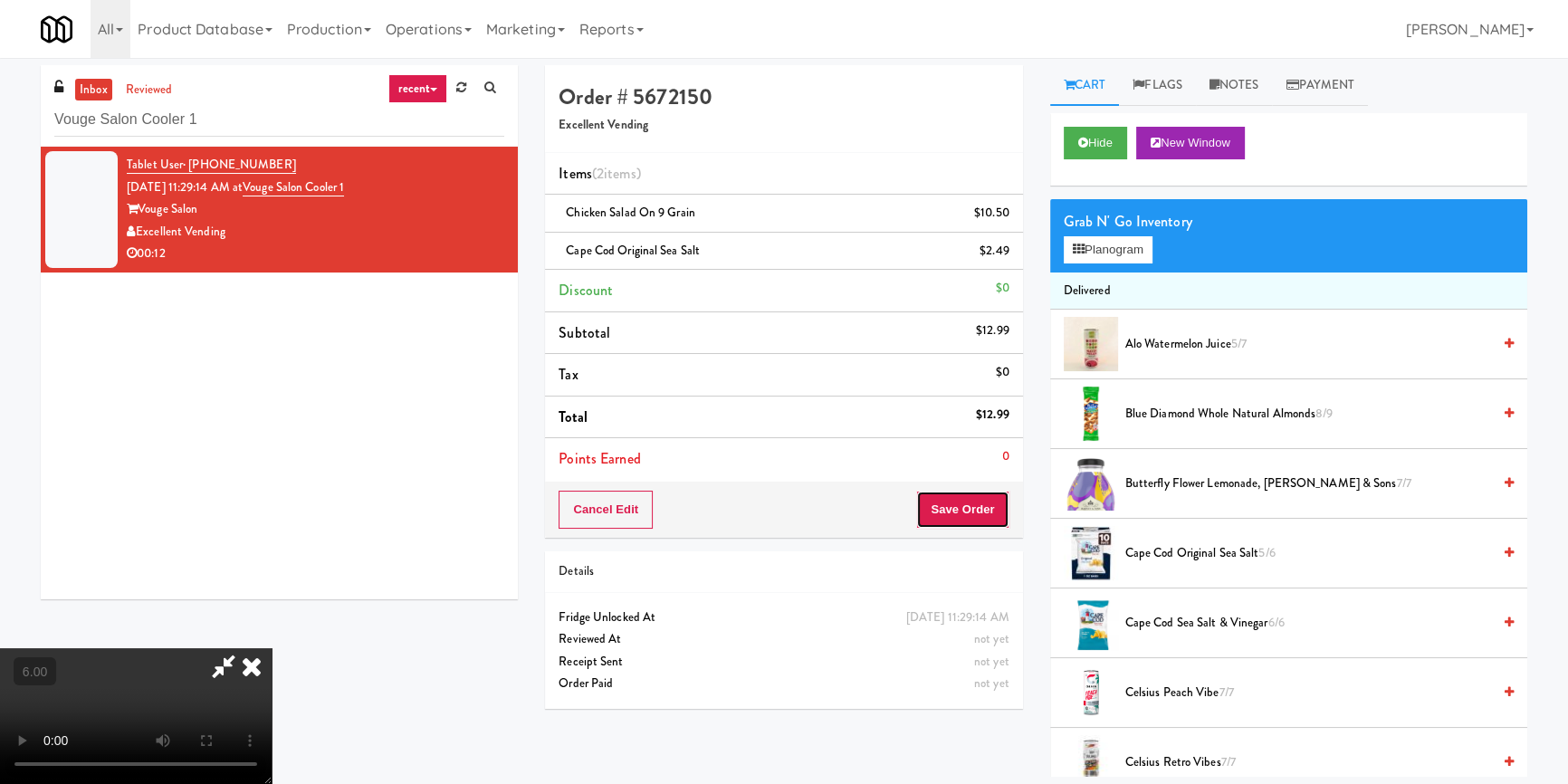
click at [976, 512] on button "Save Order" at bounding box center [963, 509] width 92 height 38
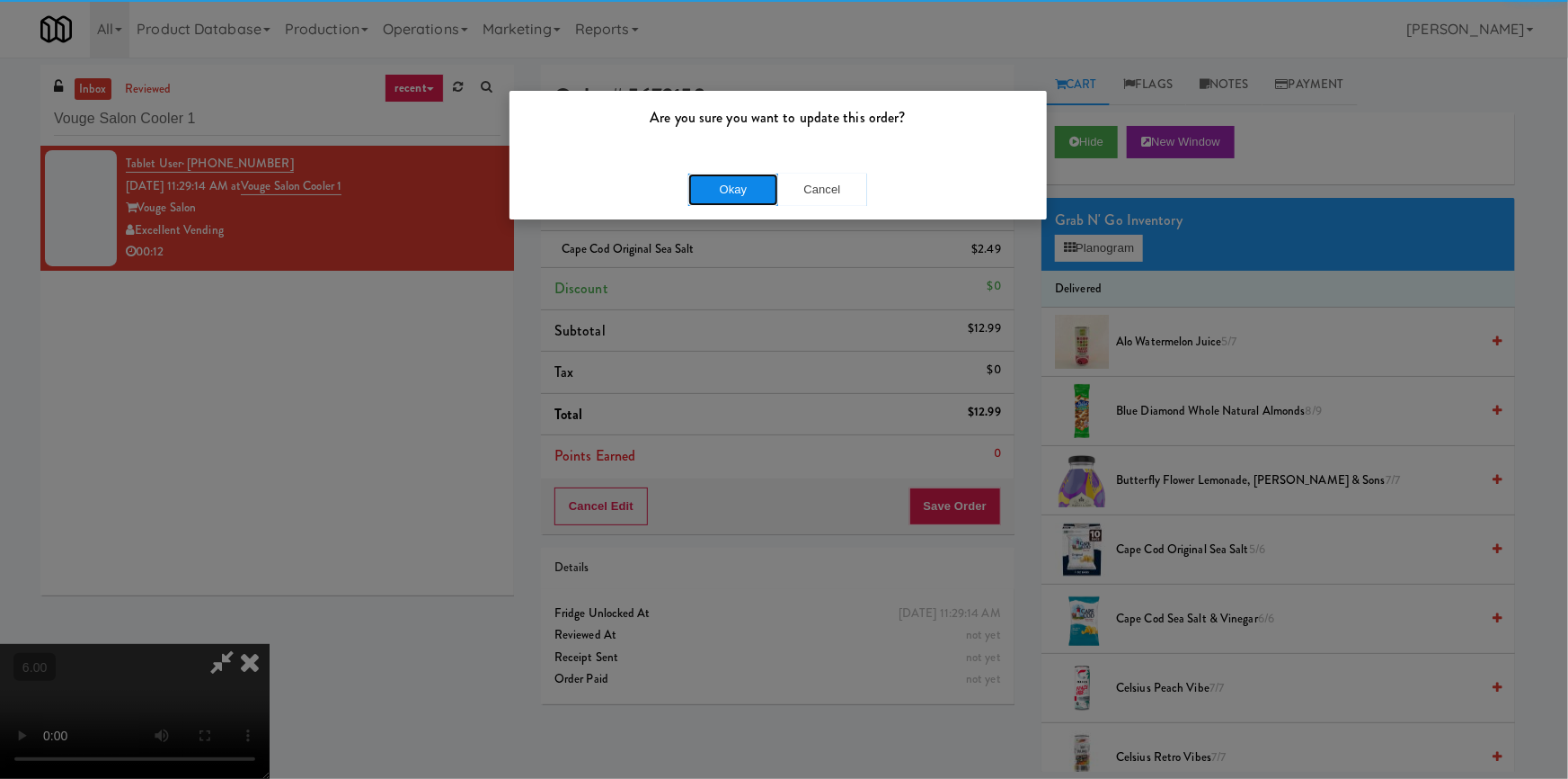
drag, startPoint x: 721, startPoint y: 182, endPoint x: 733, endPoint y: 181, distance: 12.0
click at [722, 182] on button "Okay" at bounding box center [733, 189] width 89 height 32
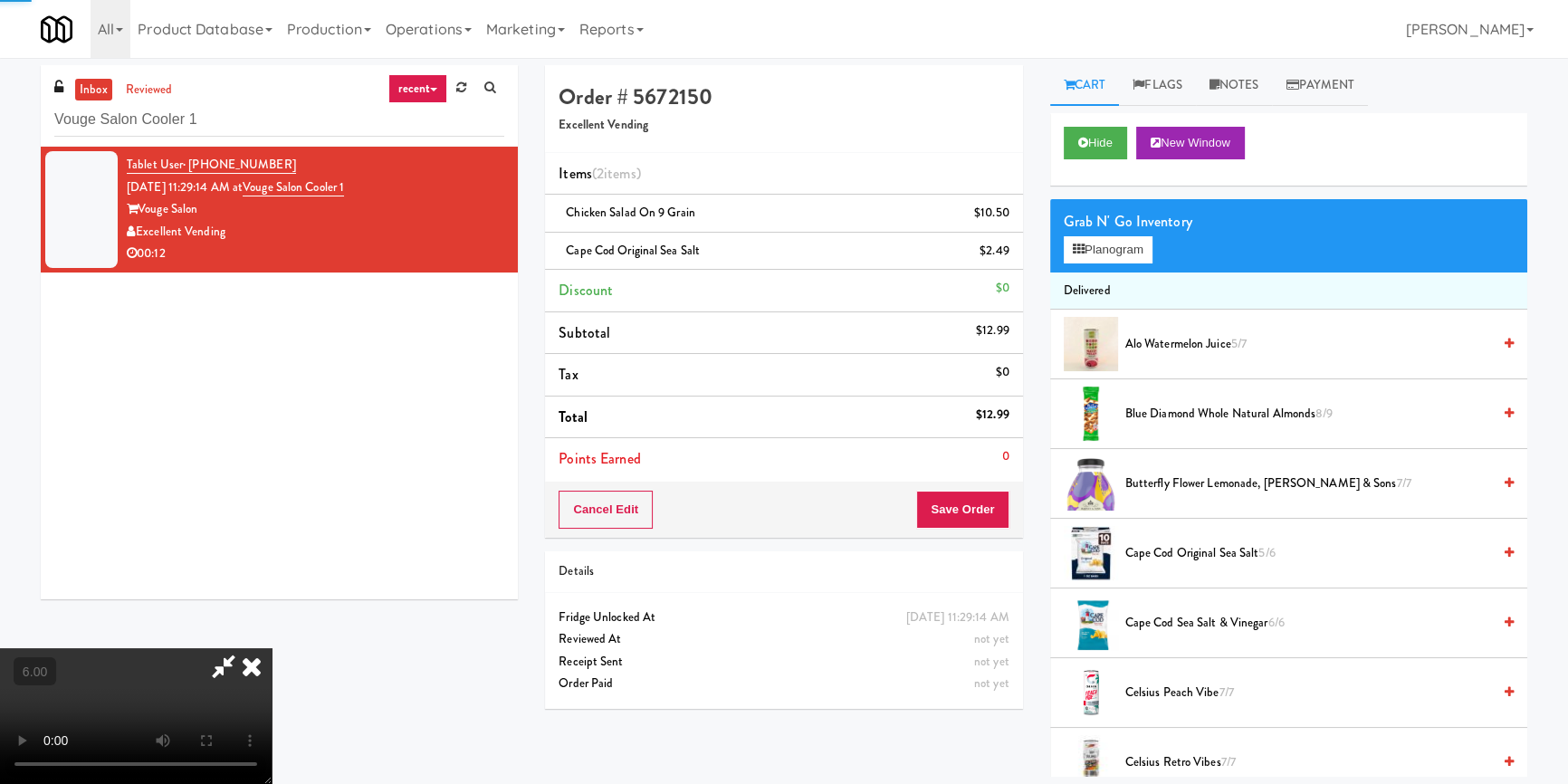
click at [271, 648] on icon at bounding box center [252, 666] width 40 height 36
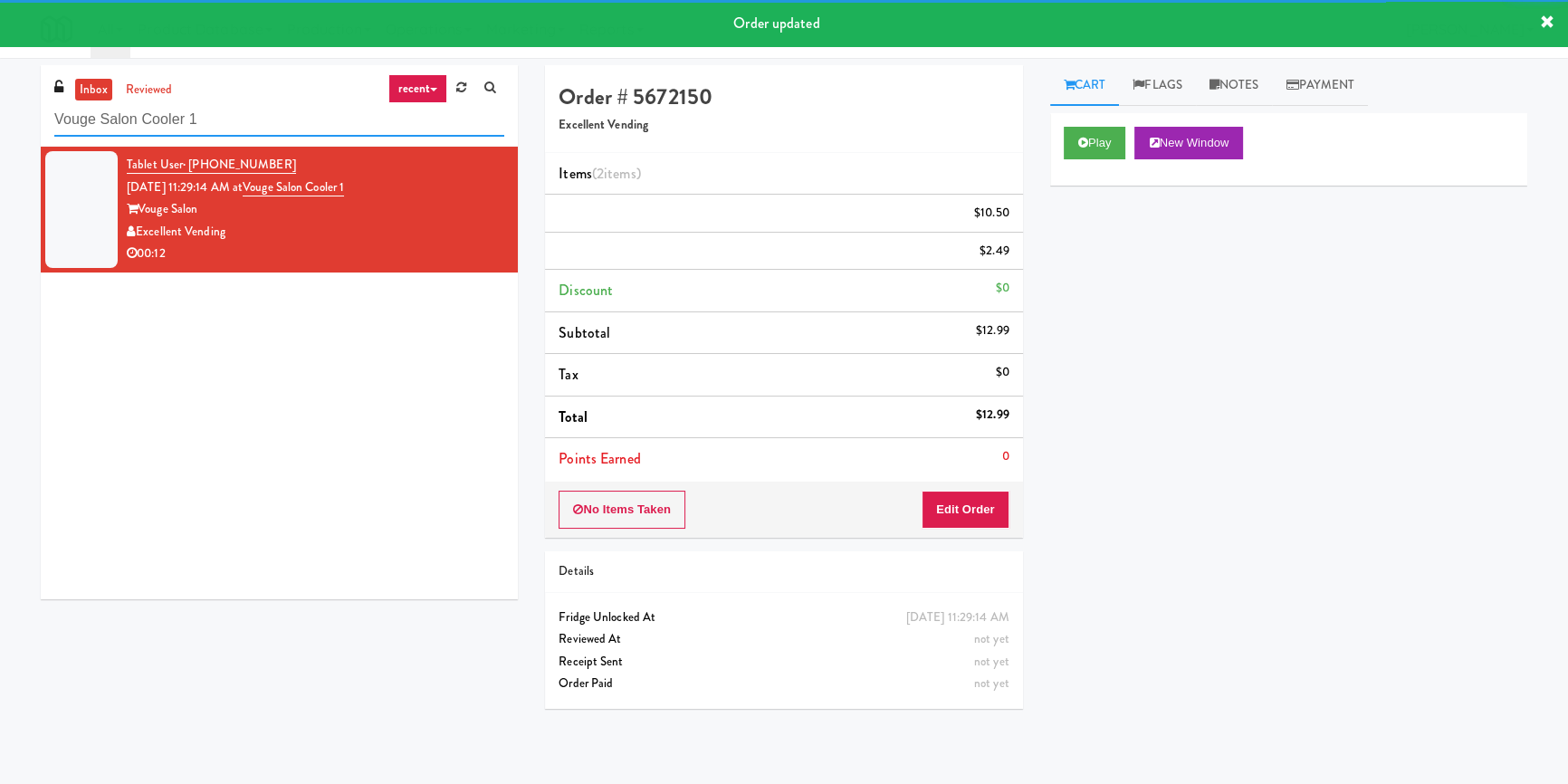
paste input "[PERSON_NAME] Left Cooler"
drag, startPoint x: 258, startPoint y: 119, endPoint x: 0, endPoint y: 116, distance: 258.0
click at [0, 116] on div "inbox reviewed recent all unclear take inventory issue suspicious failed recent…" at bounding box center [784, 421] width 1568 height 712
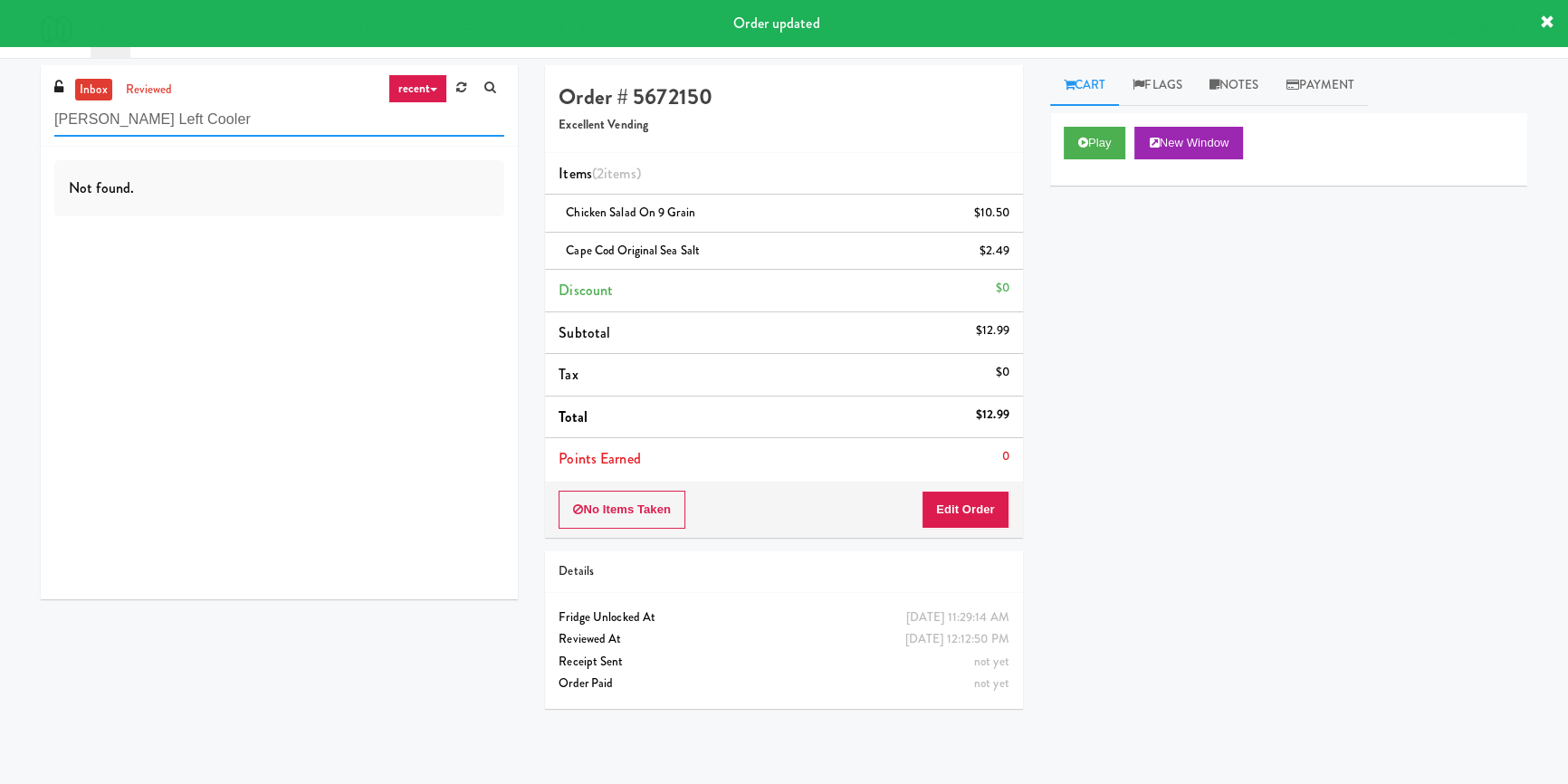
type input "[PERSON_NAME] Left Cooler"
click at [367, 234] on div "Not found." at bounding box center [279, 373] width 477 height 452
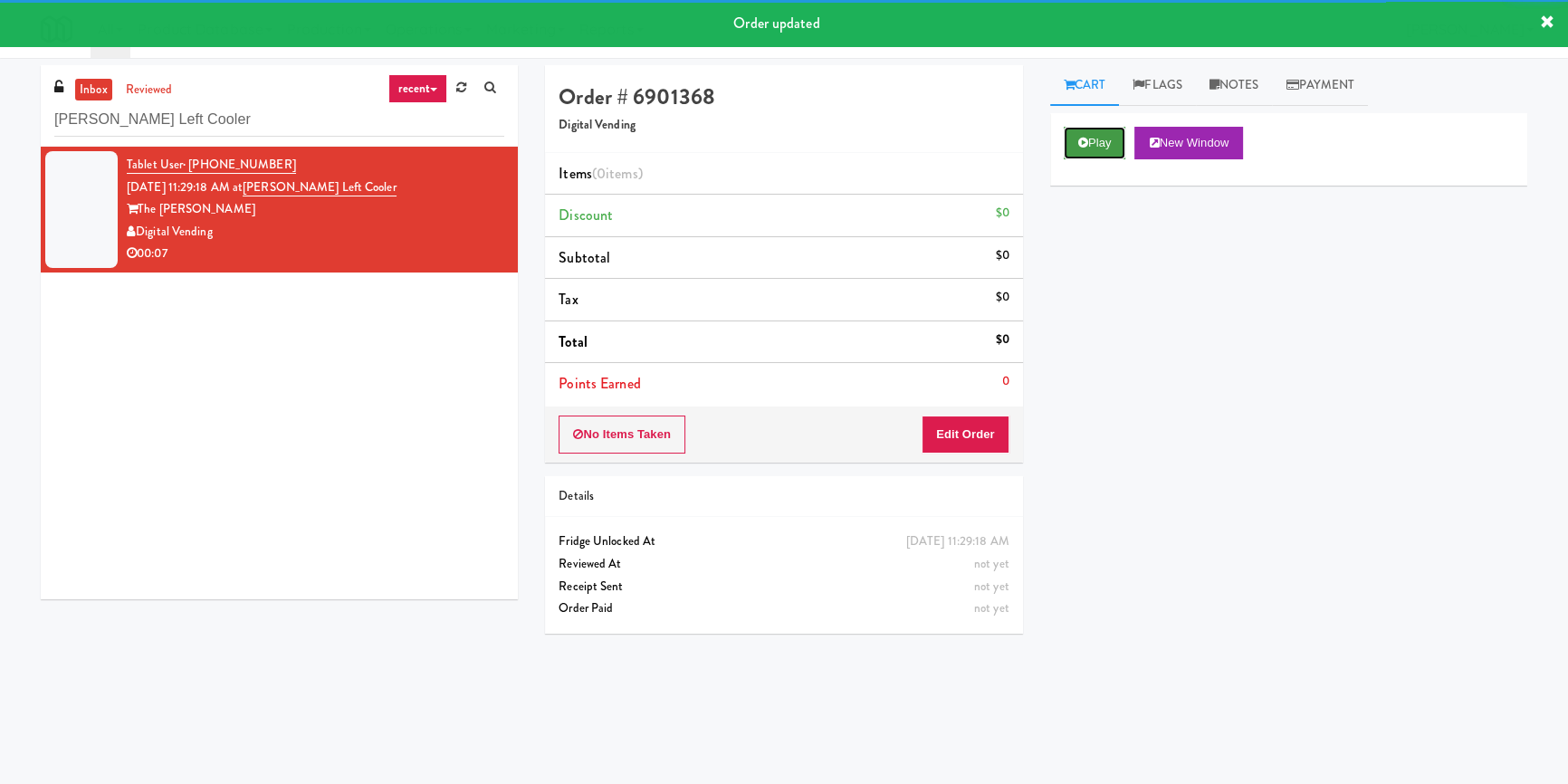
drag, startPoint x: 1082, startPoint y: 141, endPoint x: 929, endPoint y: 82, distance: 164.0
click at [1083, 142] on icon at bounding box center [1083, 143] width 10 height 12
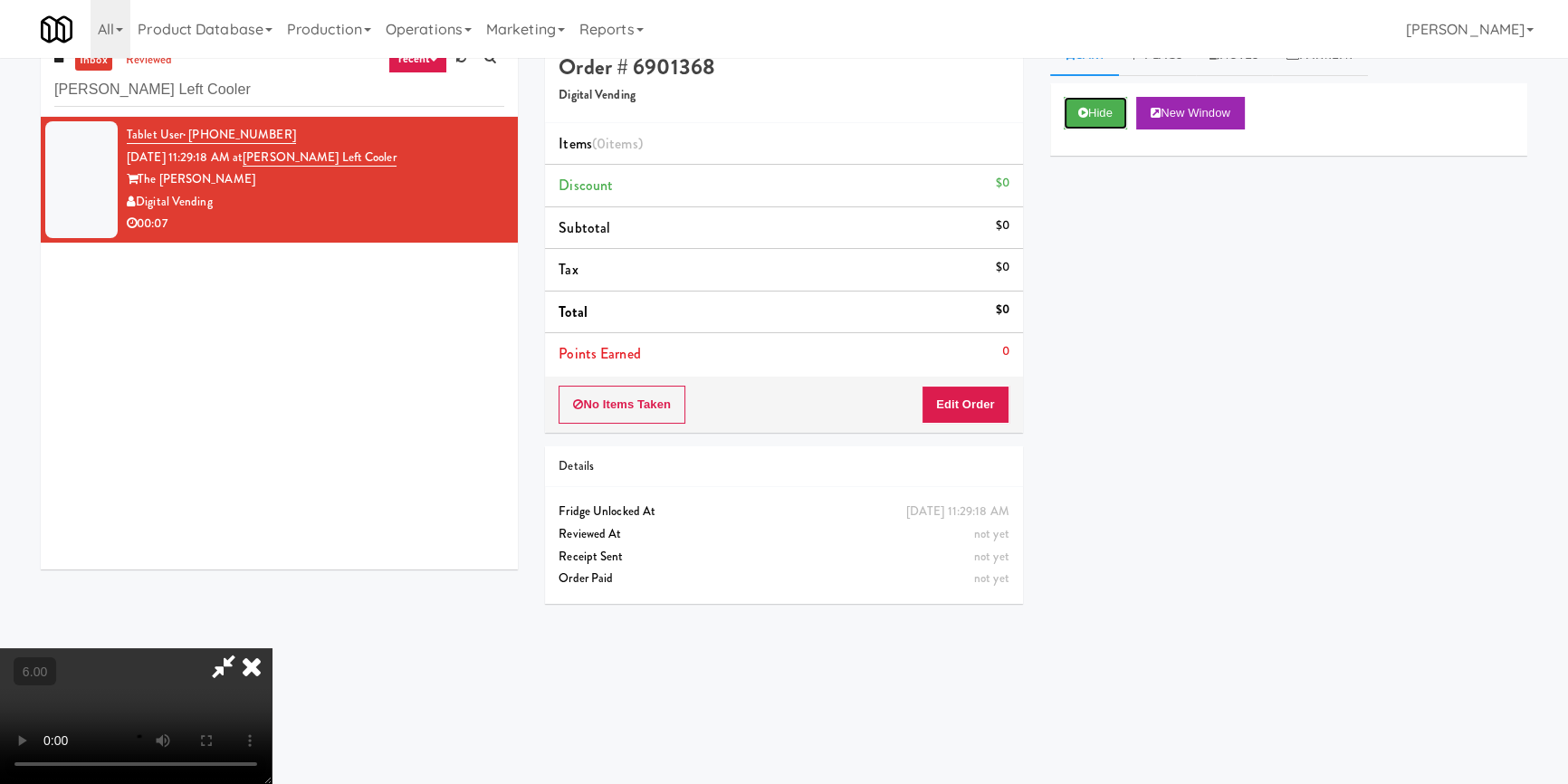
scroll to position [57, 0]
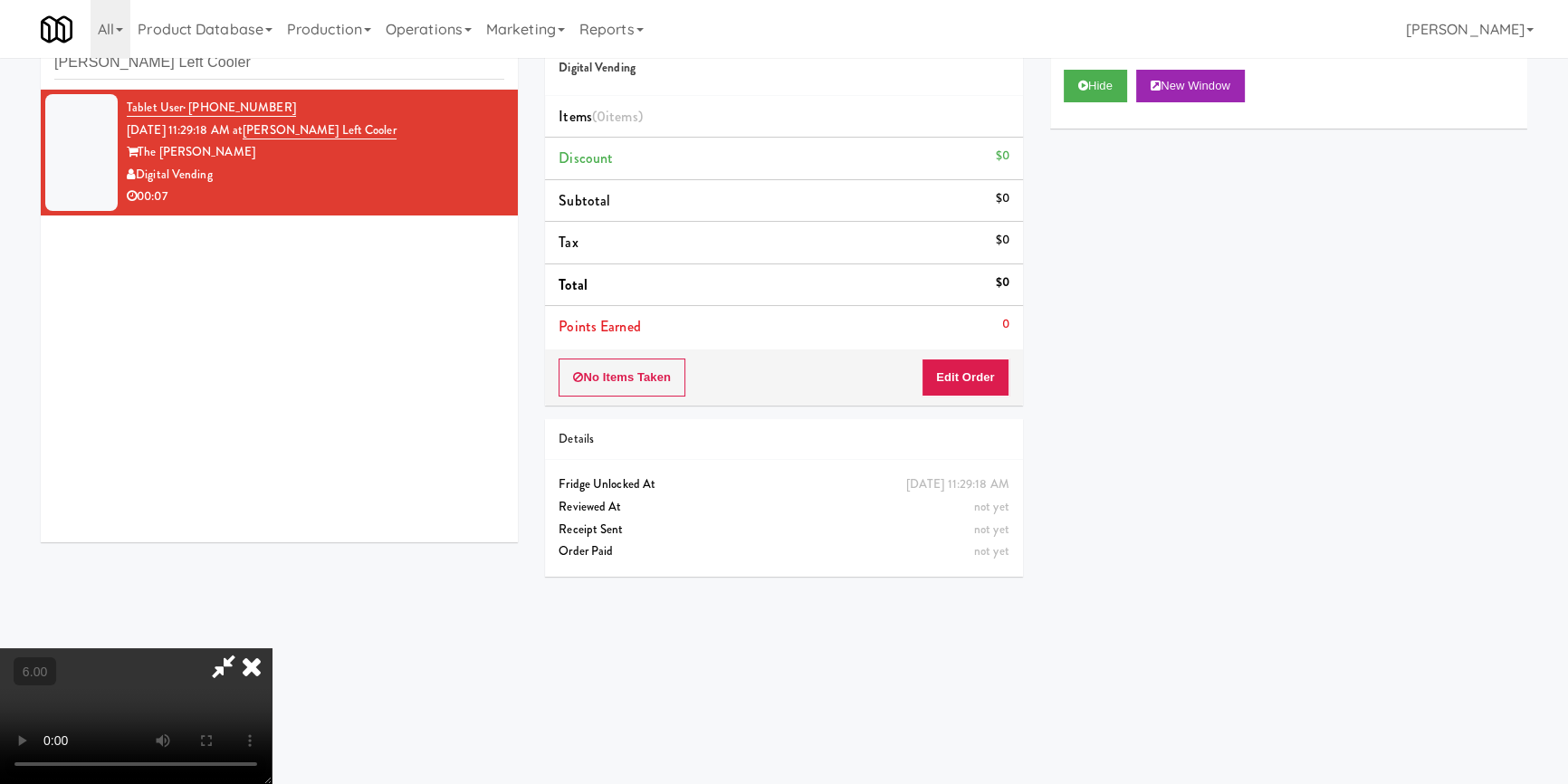
click at [271, 648] on video at bounding box center [135, 715] width 271 height 136
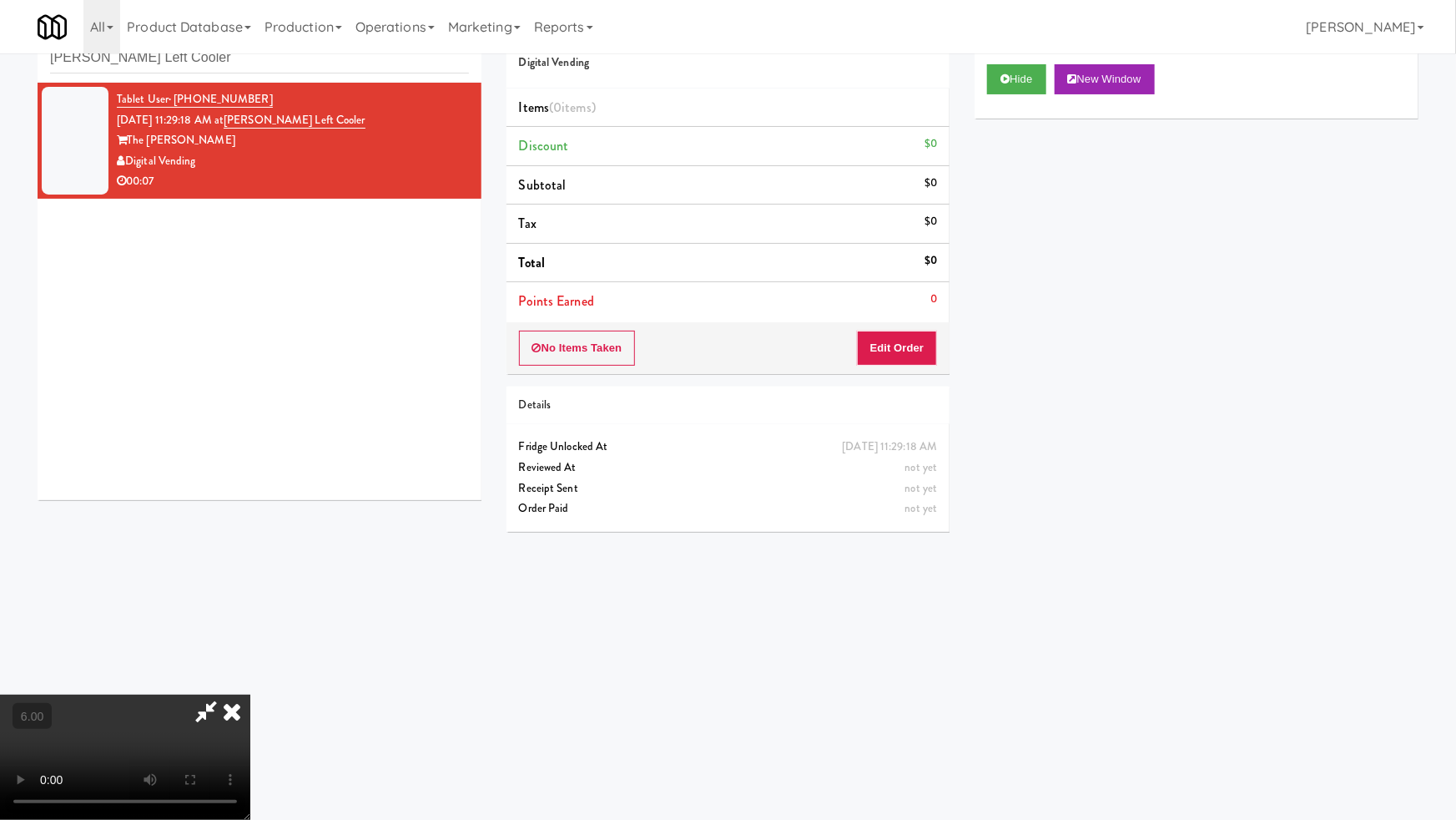
click at [250, 694] on video at bounding box center [125, 757] width 250 height 126
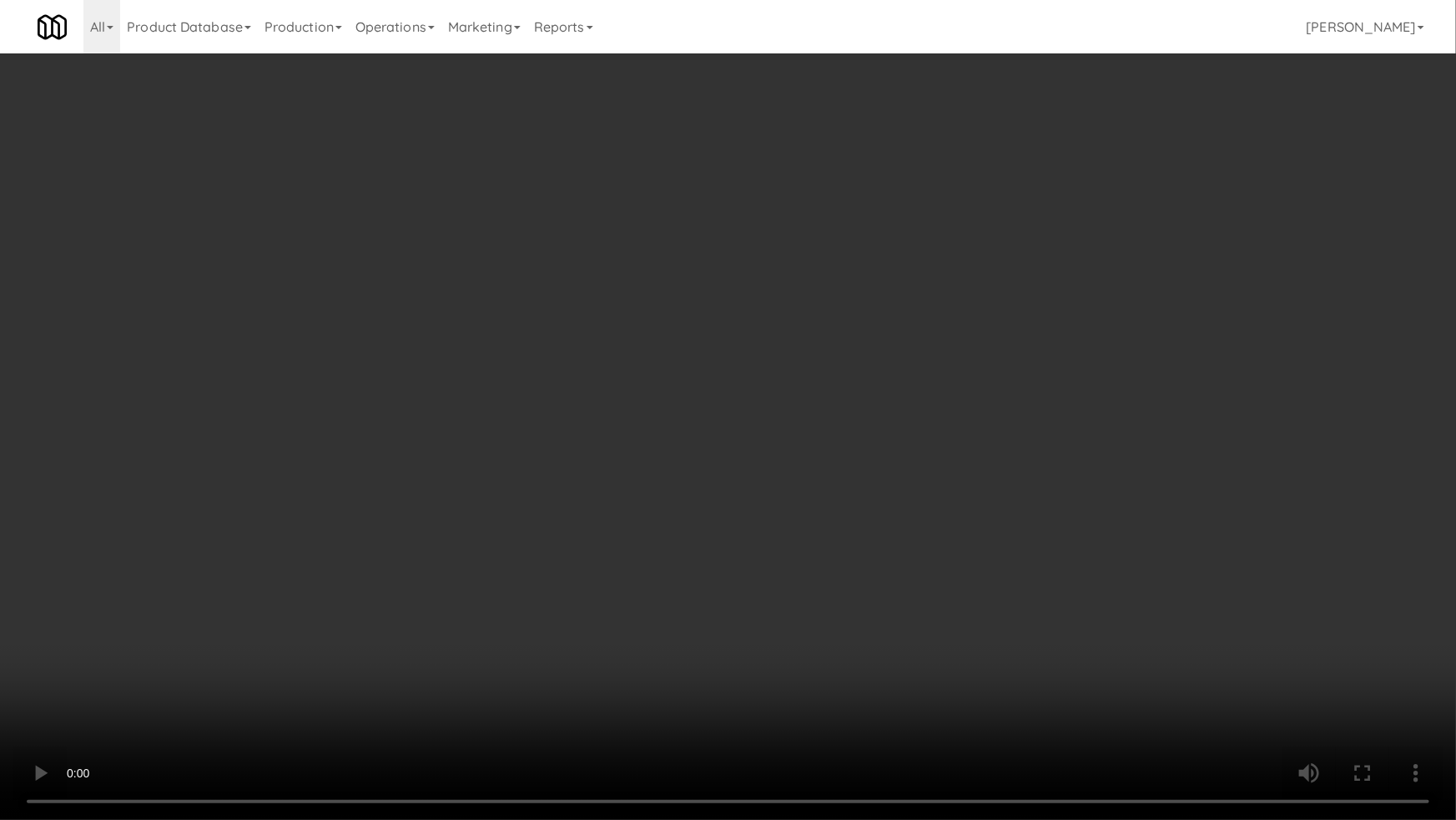
click at [458, 639] on video at bounding box center [728, 410] width 1456 height 820
click at [676, 508] on video at bounding box center [728, 410] width 1456 height 820
click at [682, 503] on video at bounding box center [728, 410] width 1456 height 820
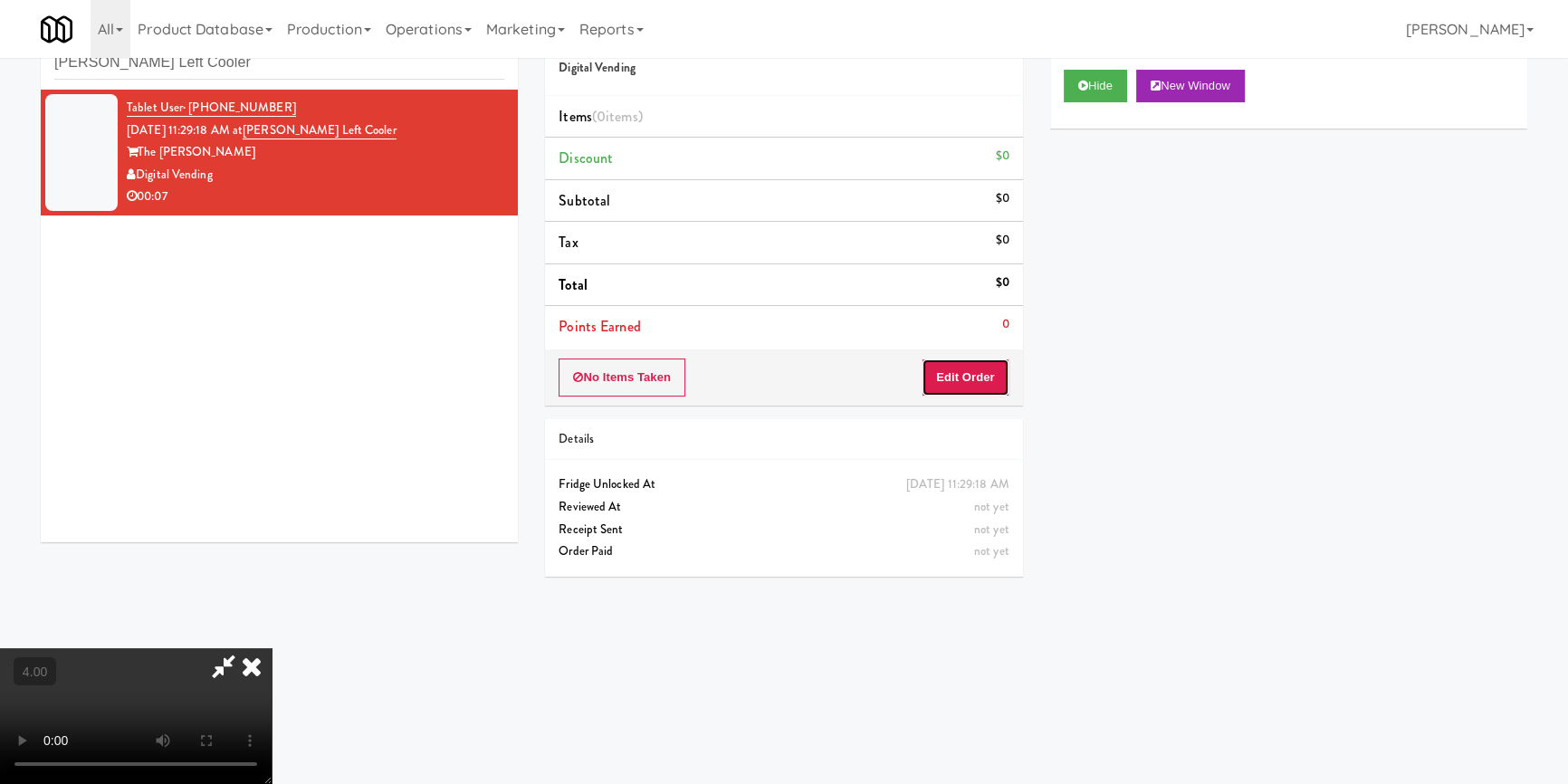
click at [997, 376] on button "Edit Order" at bounding box center [966, 377] width 88 height 38
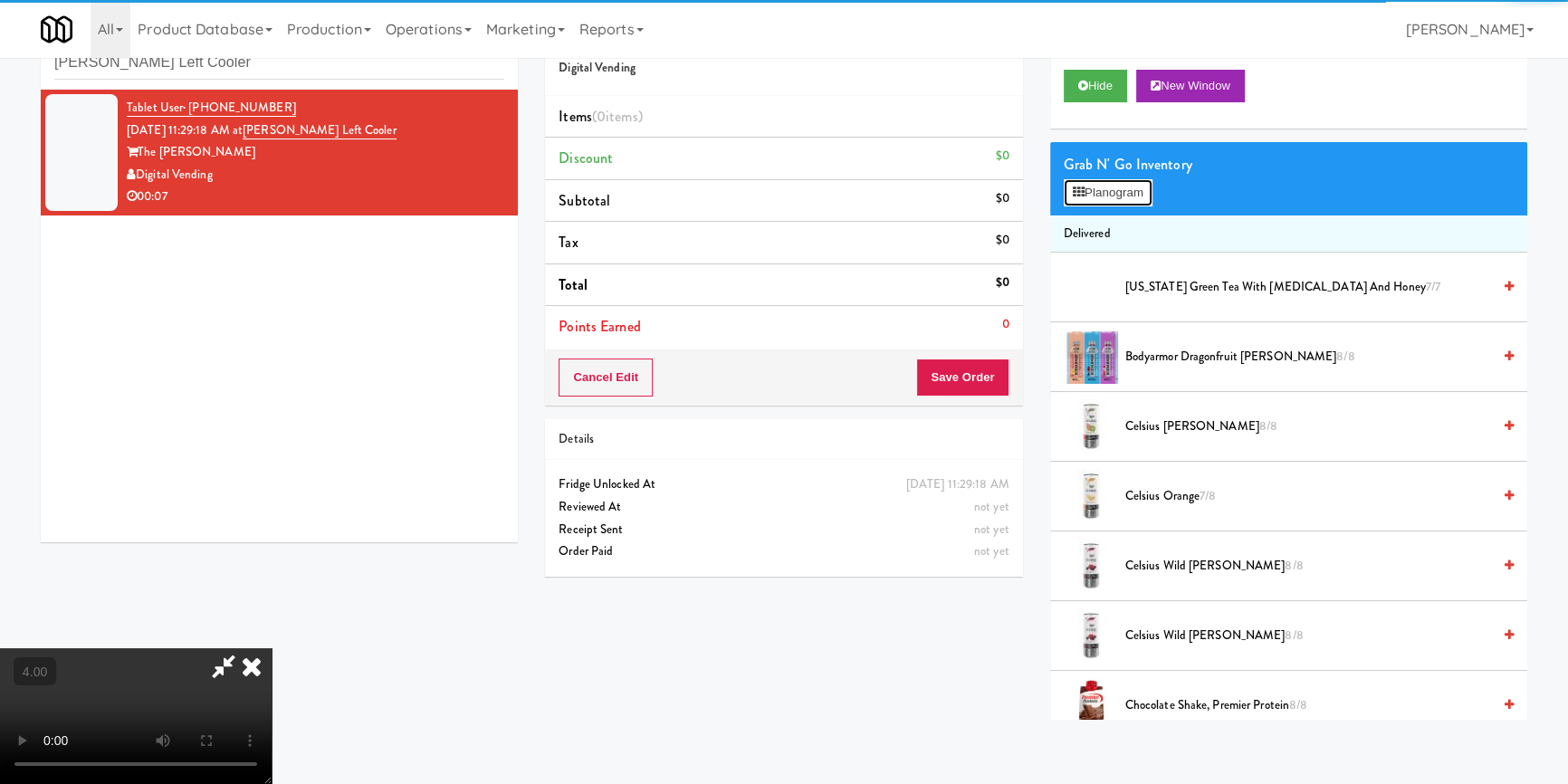
drag, startPoint x: 1117, startPoint y: 196, endPoint x: 910, endPoint y: 209, distance: 207.4
click at [1117, 195] on button "Planogram" at bounding box center [1108, 193] width 89 height 27
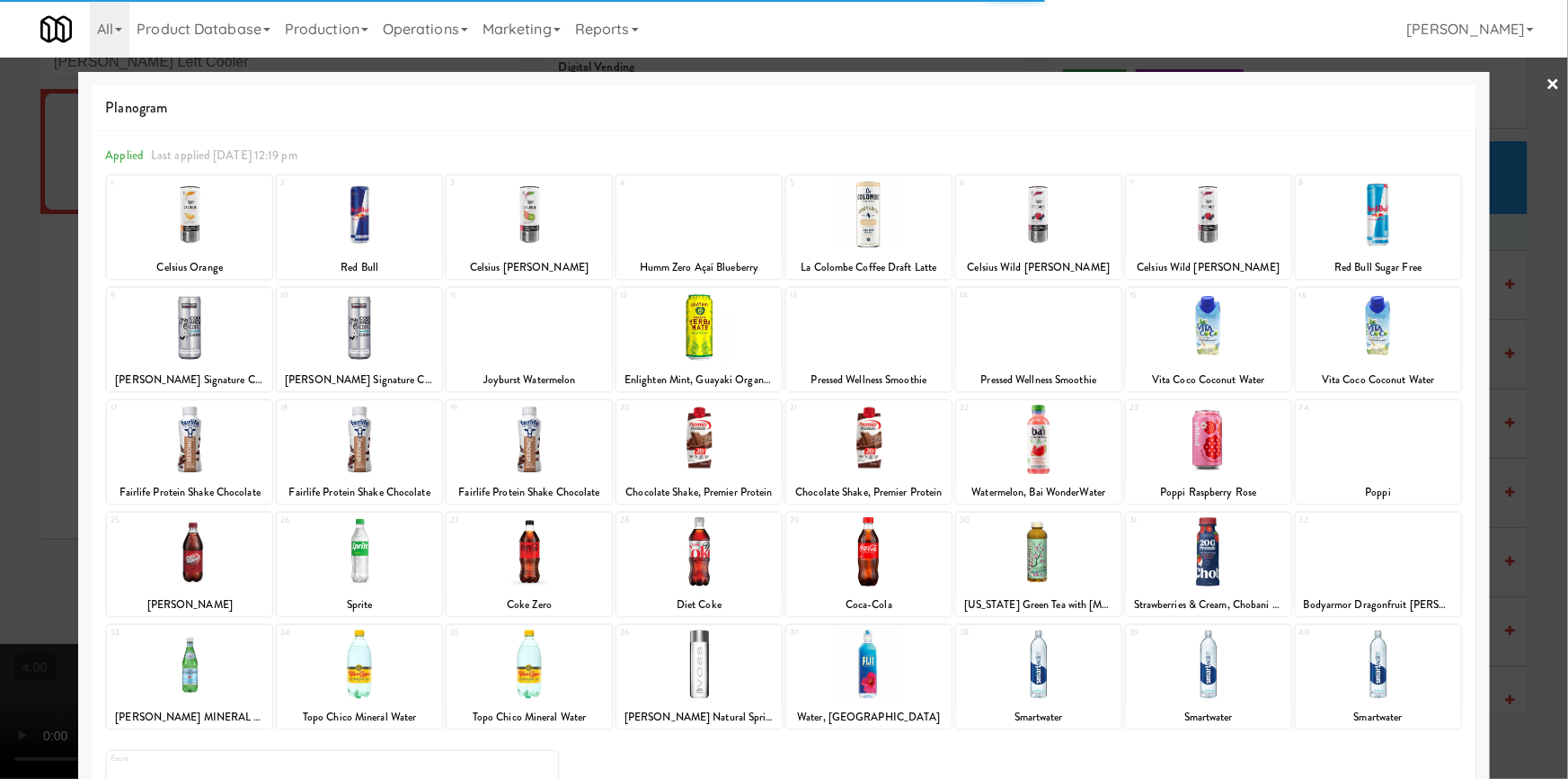
click at [199, 446] on div at bounding box center [190, 439] width 165 height 69
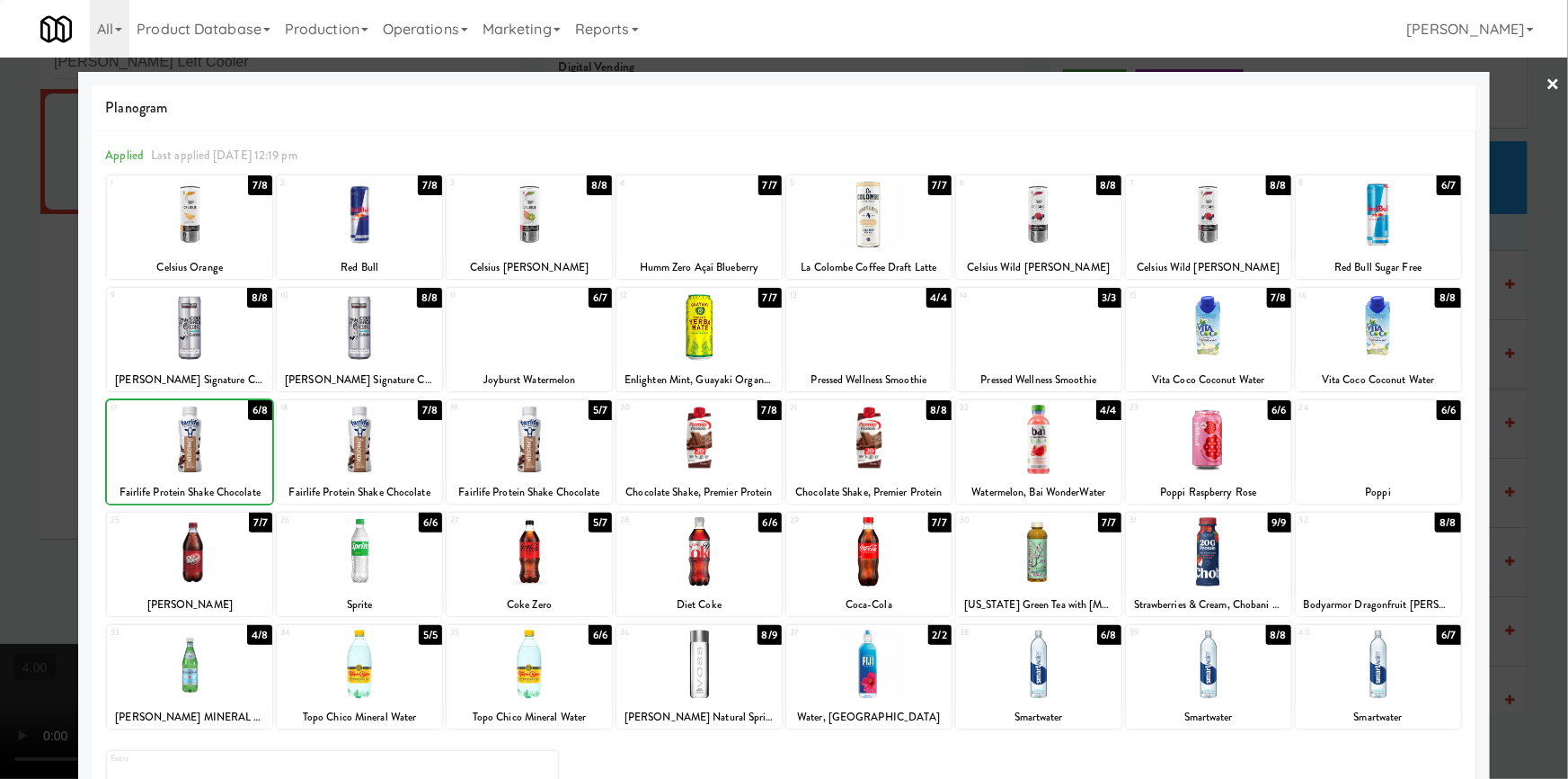
drag, startPoint x: 0, startPoint y: 315, endPoint x: 58, endPoint y: 322, distance: 58.4
click at [4, 314] on div at bounding box center [784, 389] width 1568 height 779
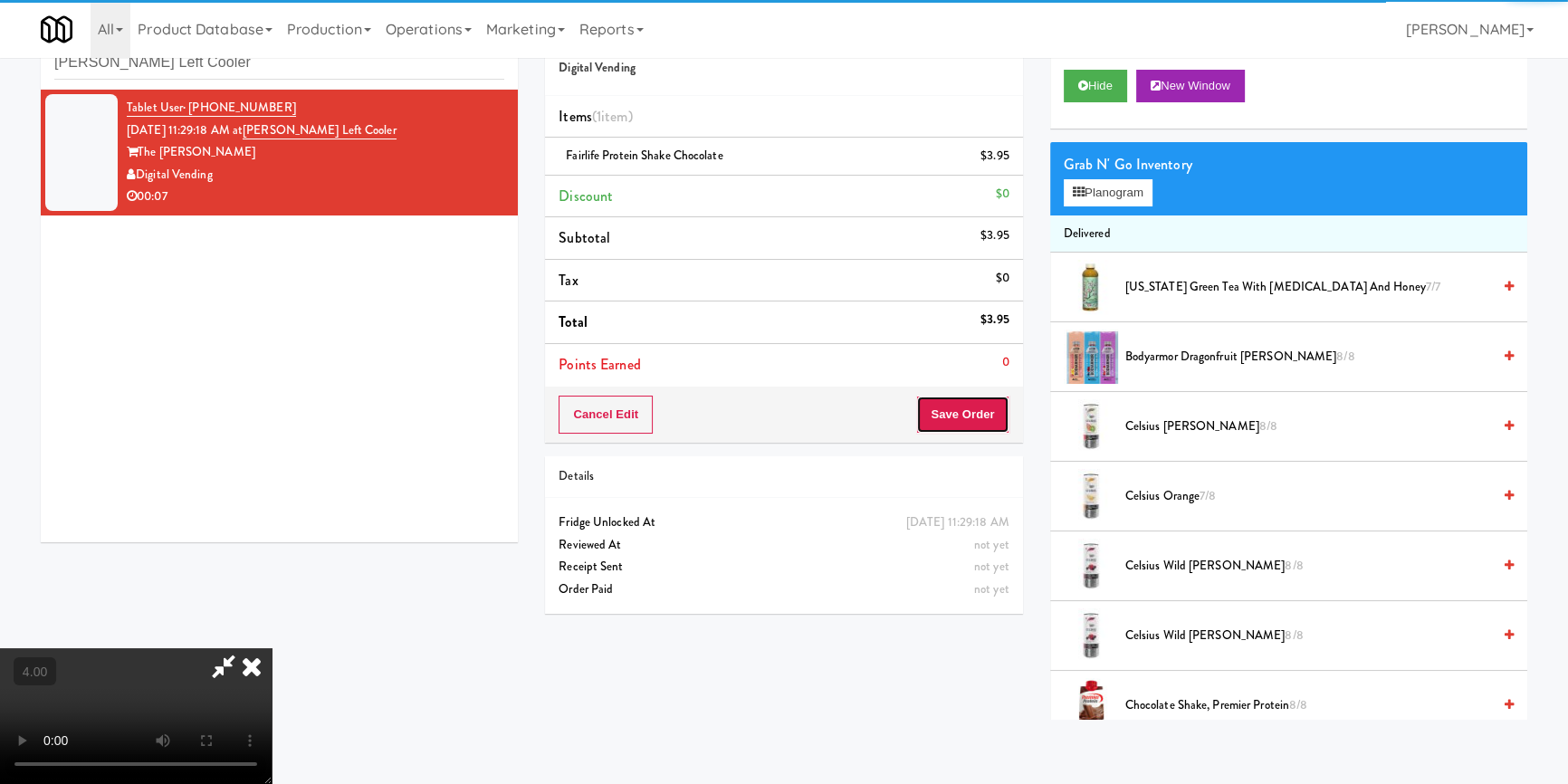
click at [962, 422] on button "Save Order" at bounding box center [963, 414] width 92 height 38
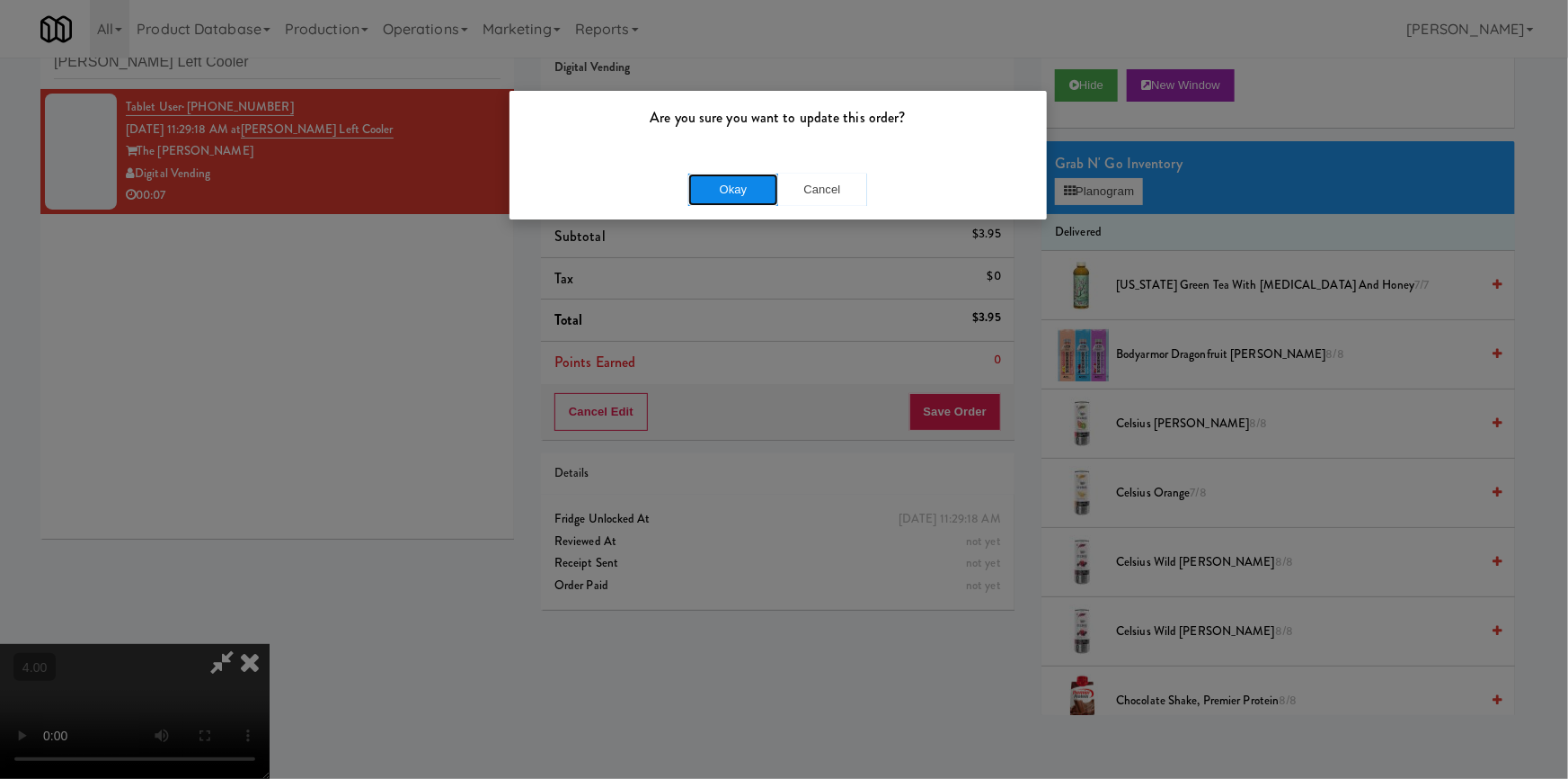
click at [721, 180] on button "Okay" at bounding box center [733, 189] width 89 height 32
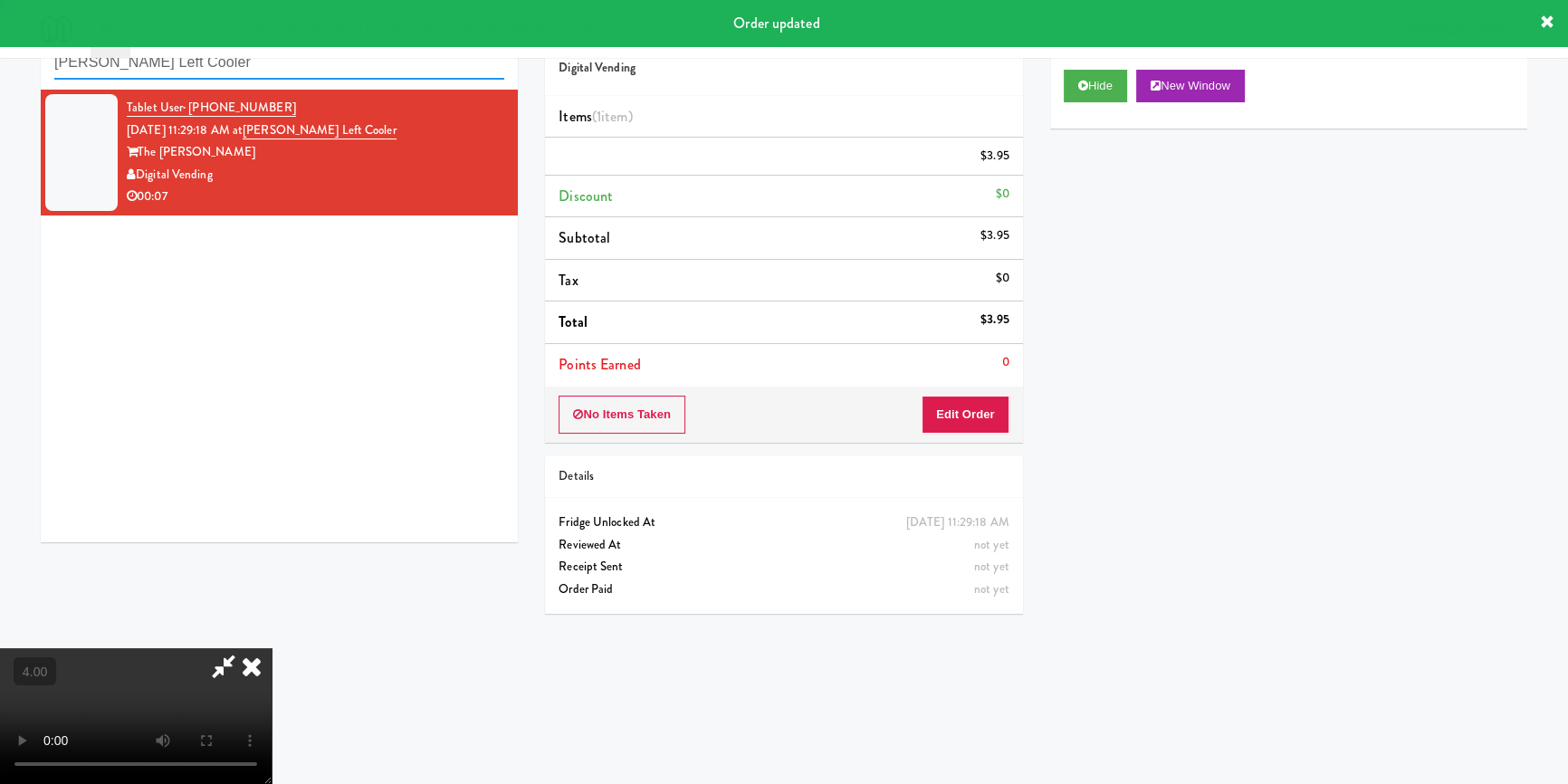
paste input "Anthem House"
drag, startPoint x: 132, startPoint y: 66, endPoint x: 0, endPoint y: 85, distance: 133.4
click at [0, 81] on div "inbox reviewed recent all unclear take inventory issue suspicious failed recent…" at bounding box center [784, 363] width 1568 height 712
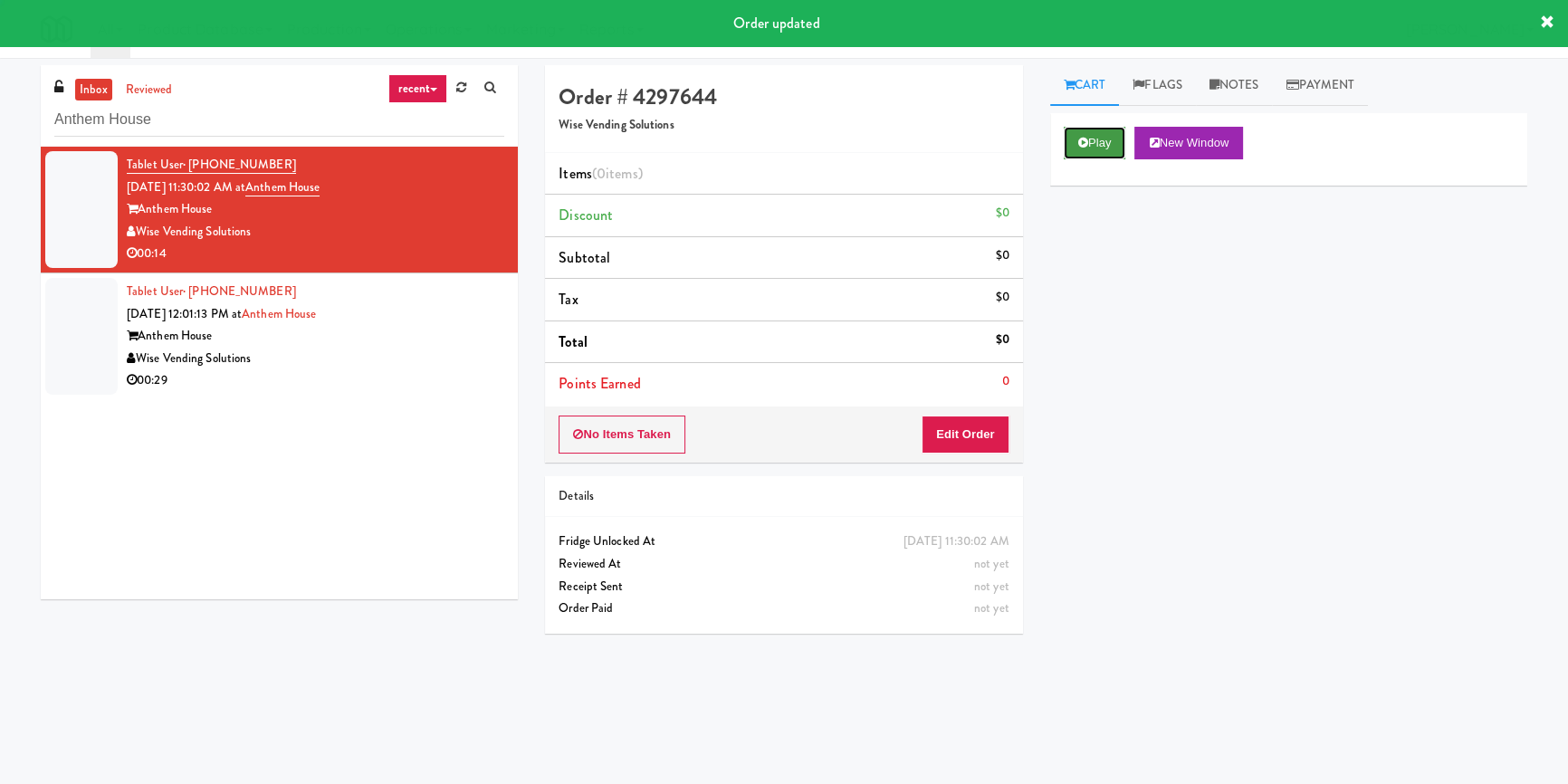
click at [1096, 130] on button "Play" at bounding box center [1095, 142] width 63 height 32
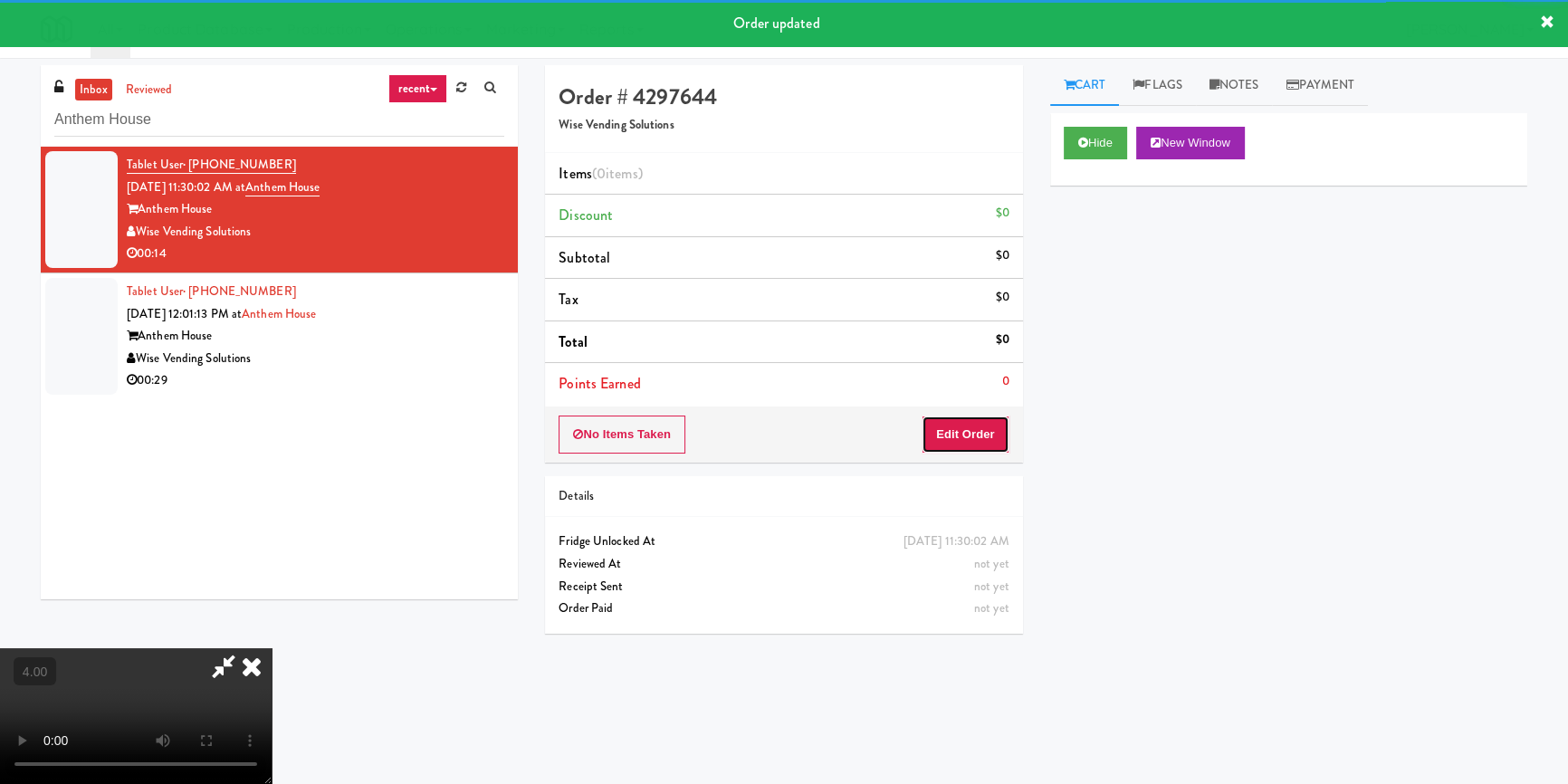
click at [982, 436] on button "Edit Order" at bounding box center [966, 434] width 88 height 38
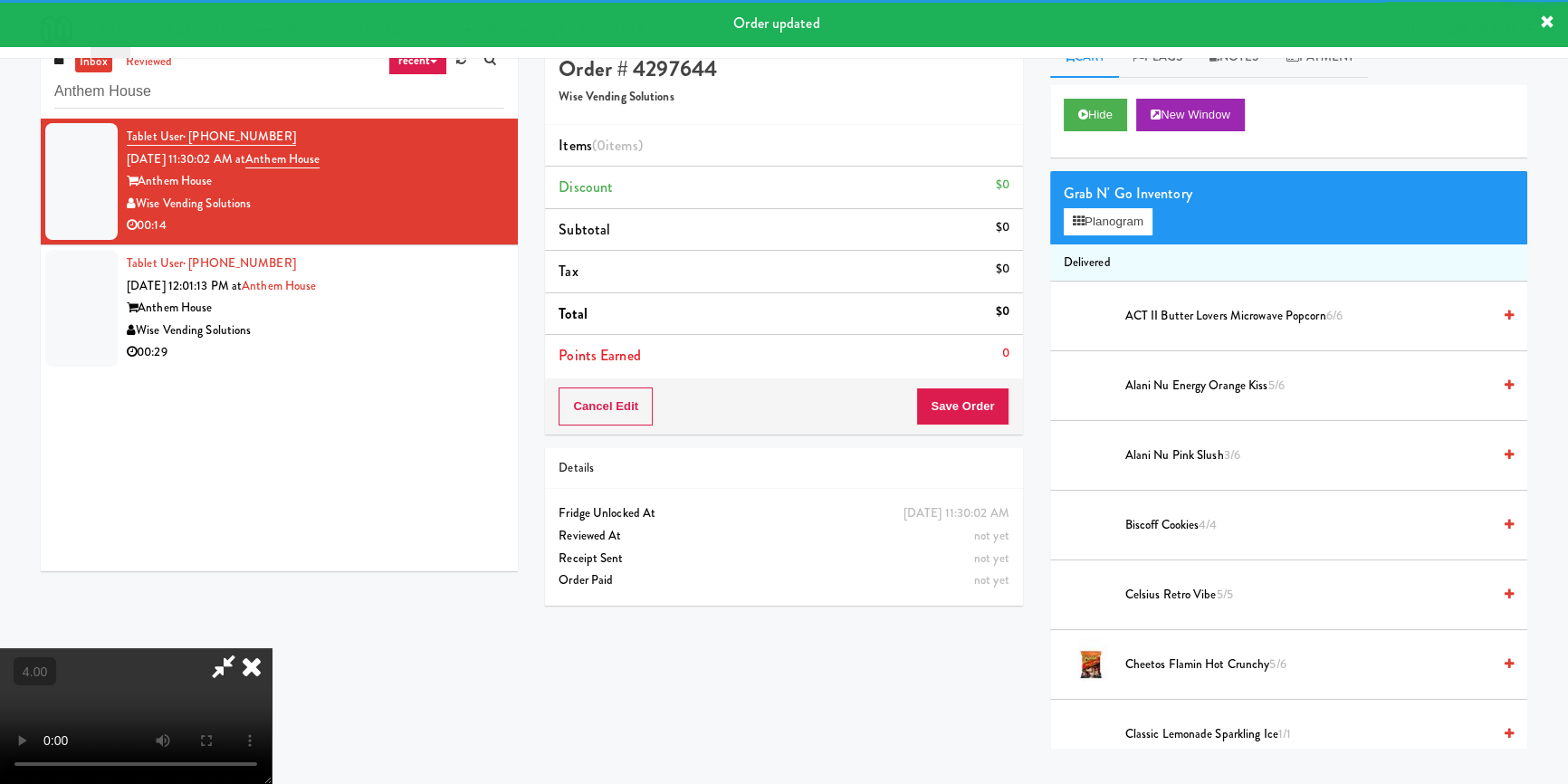
scroll to position [57, 0]
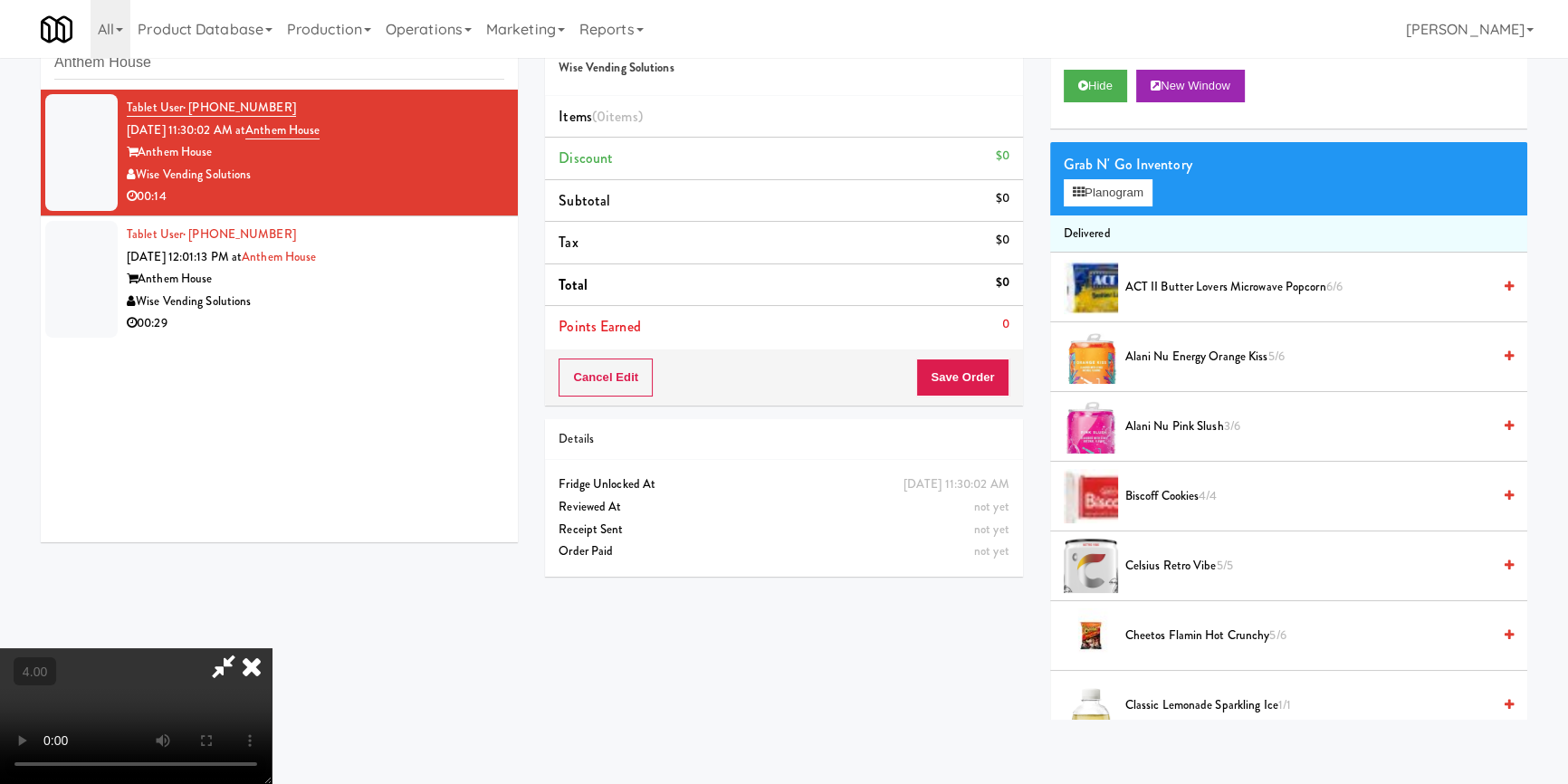
click at [271, 648] on video at bounding box center [135, 715] width 271 height 136
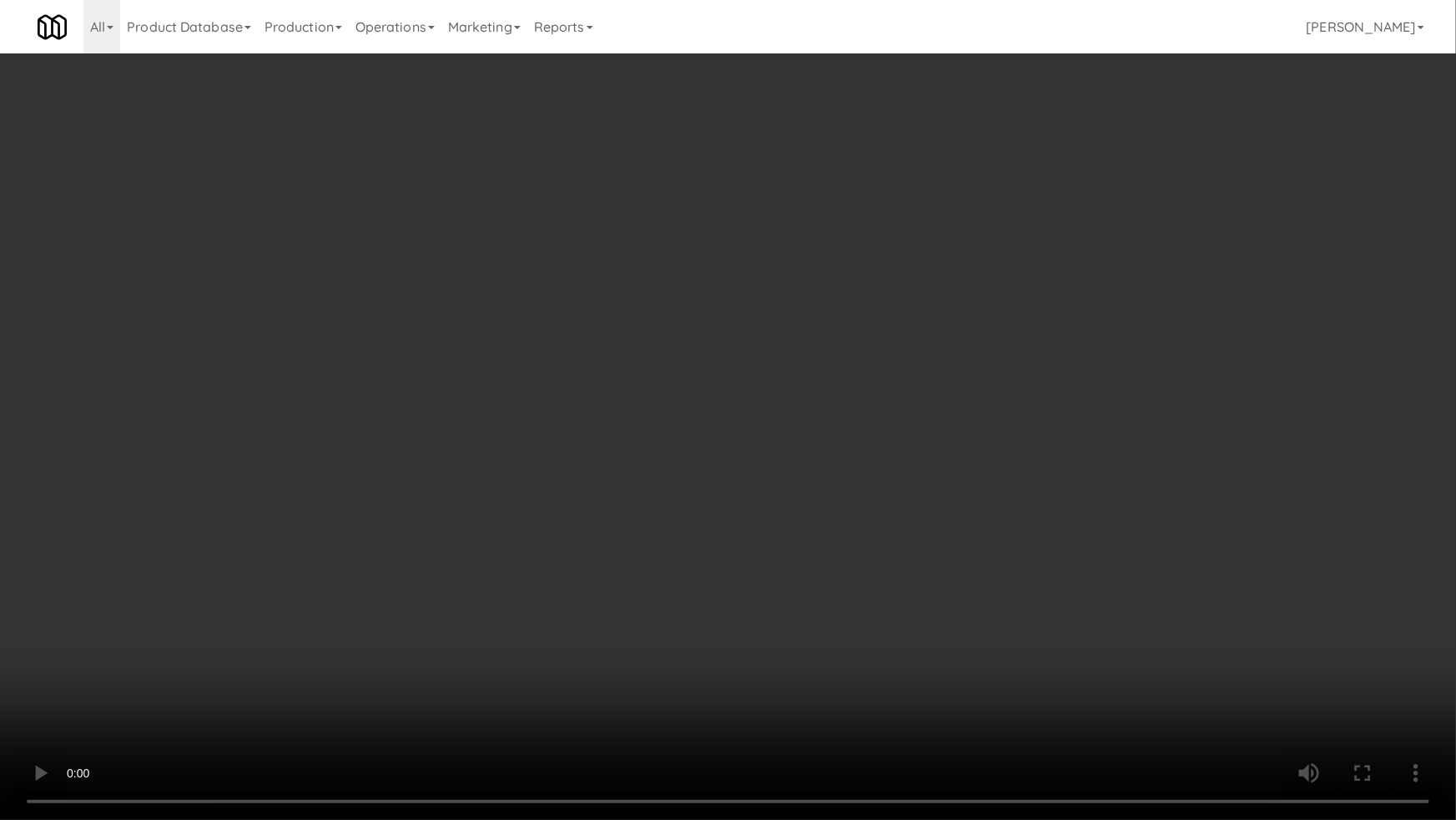
click at [765, 588] on video at bounding box center [728, 410] width 1456 height 820
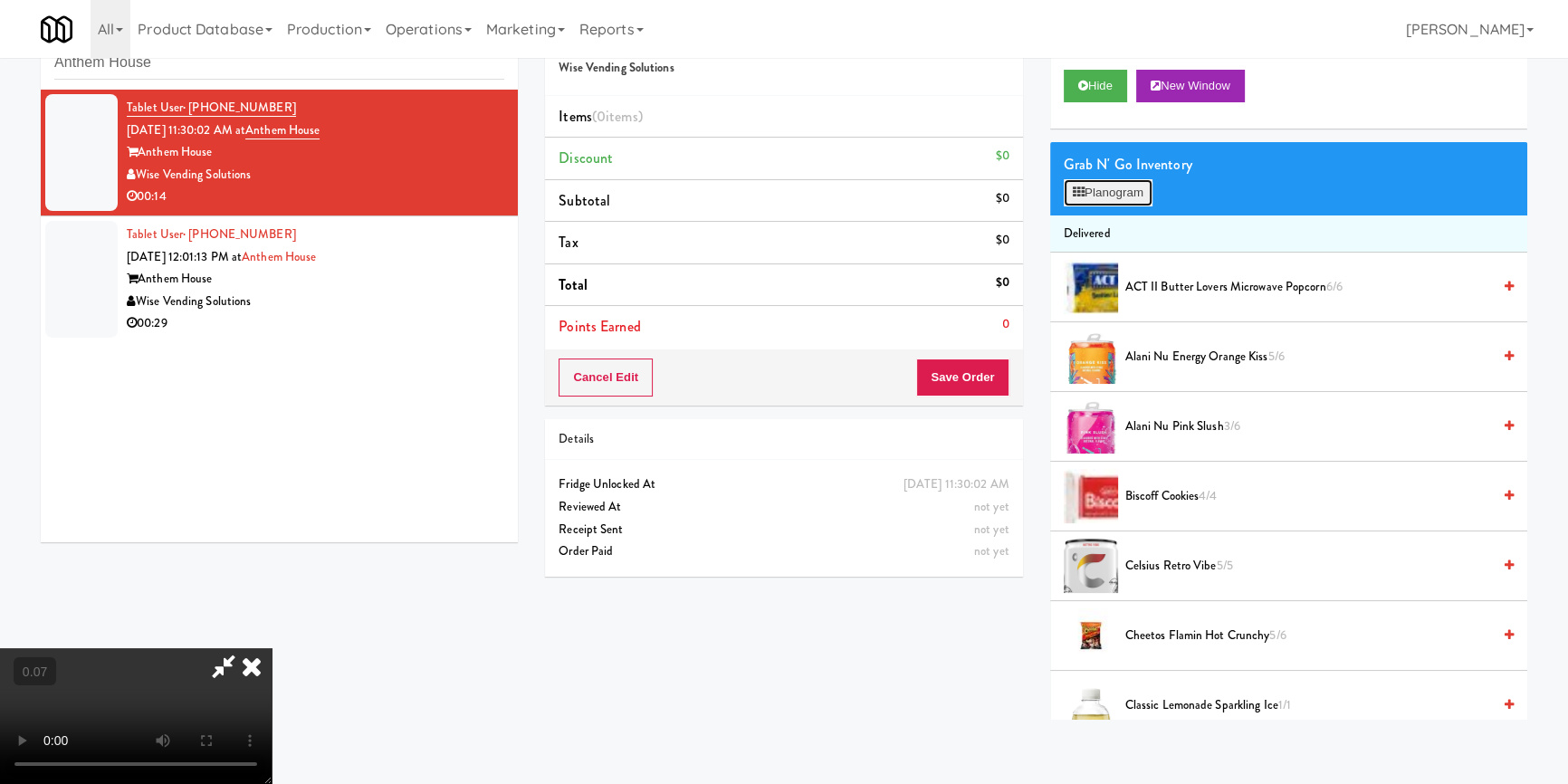
click at [1122, 188] on button "Planogram" at bounding box center [1108, 193] width 89 height 27
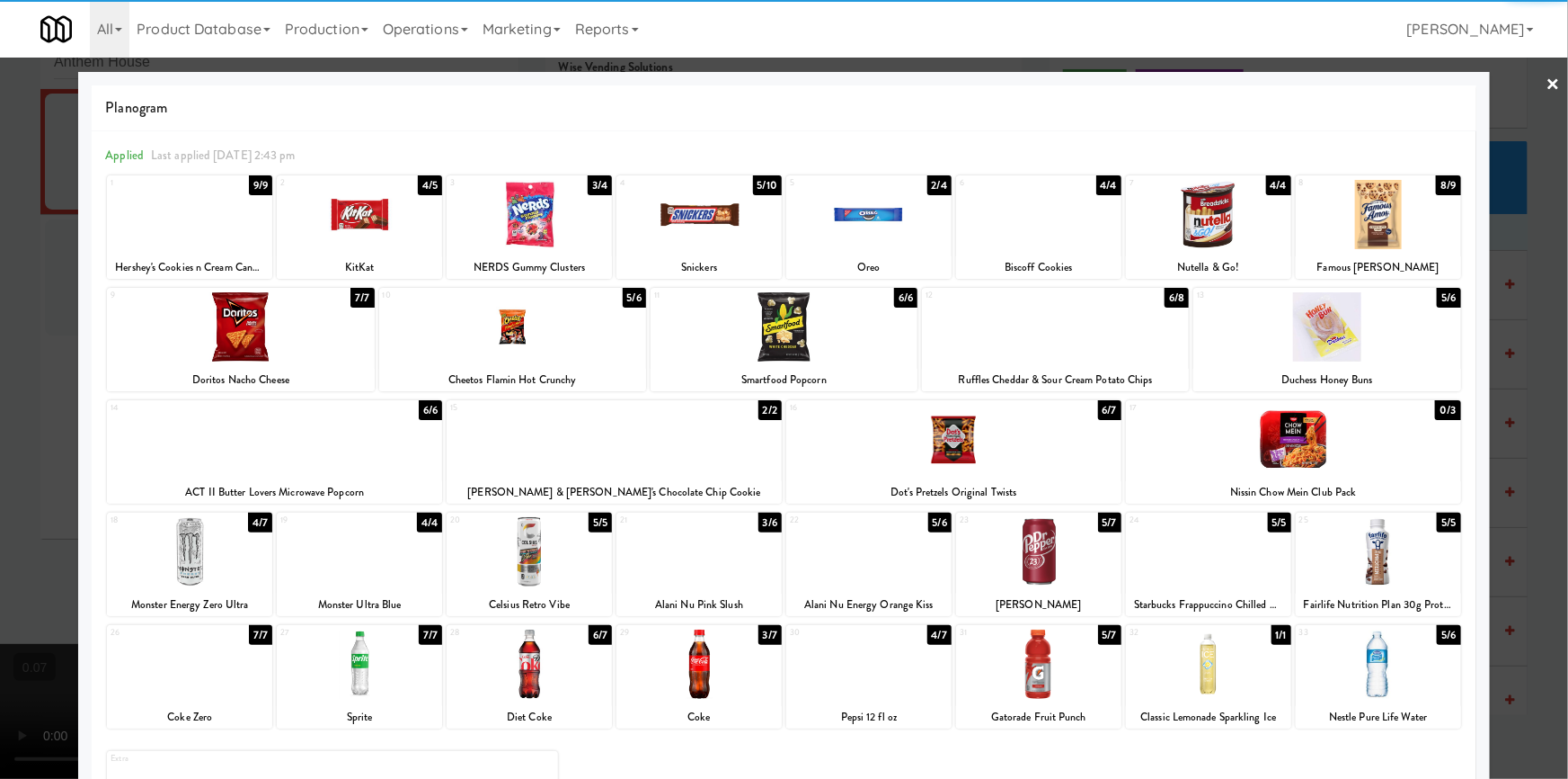
click at [1052, 669] on div at bounding box center [1039, 663] width 165 height 69
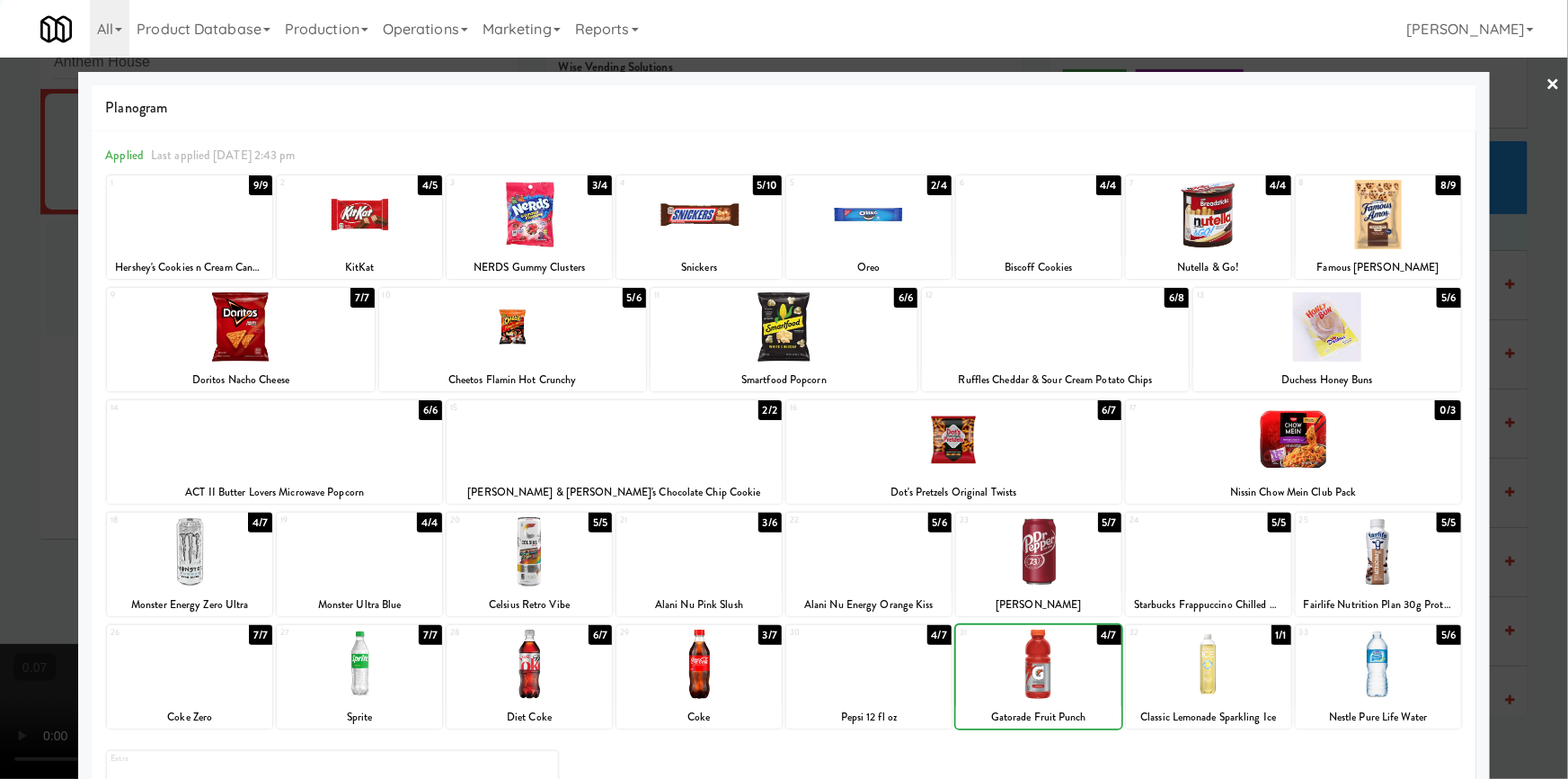
click at [692, 557] on div at bounding box center [699, 551] width 165 height 69
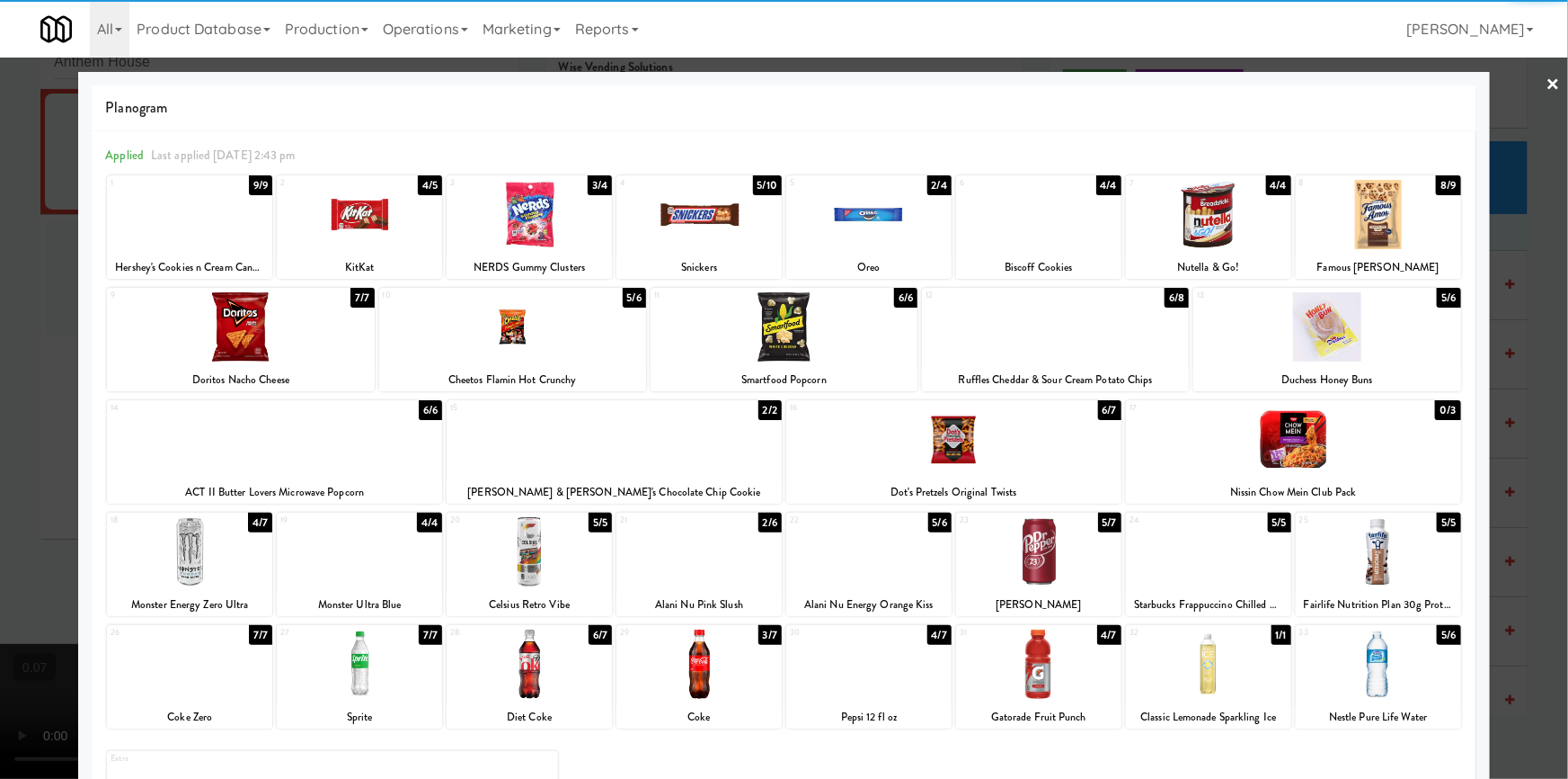
drag, startPoint x: 0, startPoint y: 471, endPoint x: 173, endPoint y: 469, distance: 173.0
click at [0, 471] on div at bounding box center [784, 389] width 1568 height 779
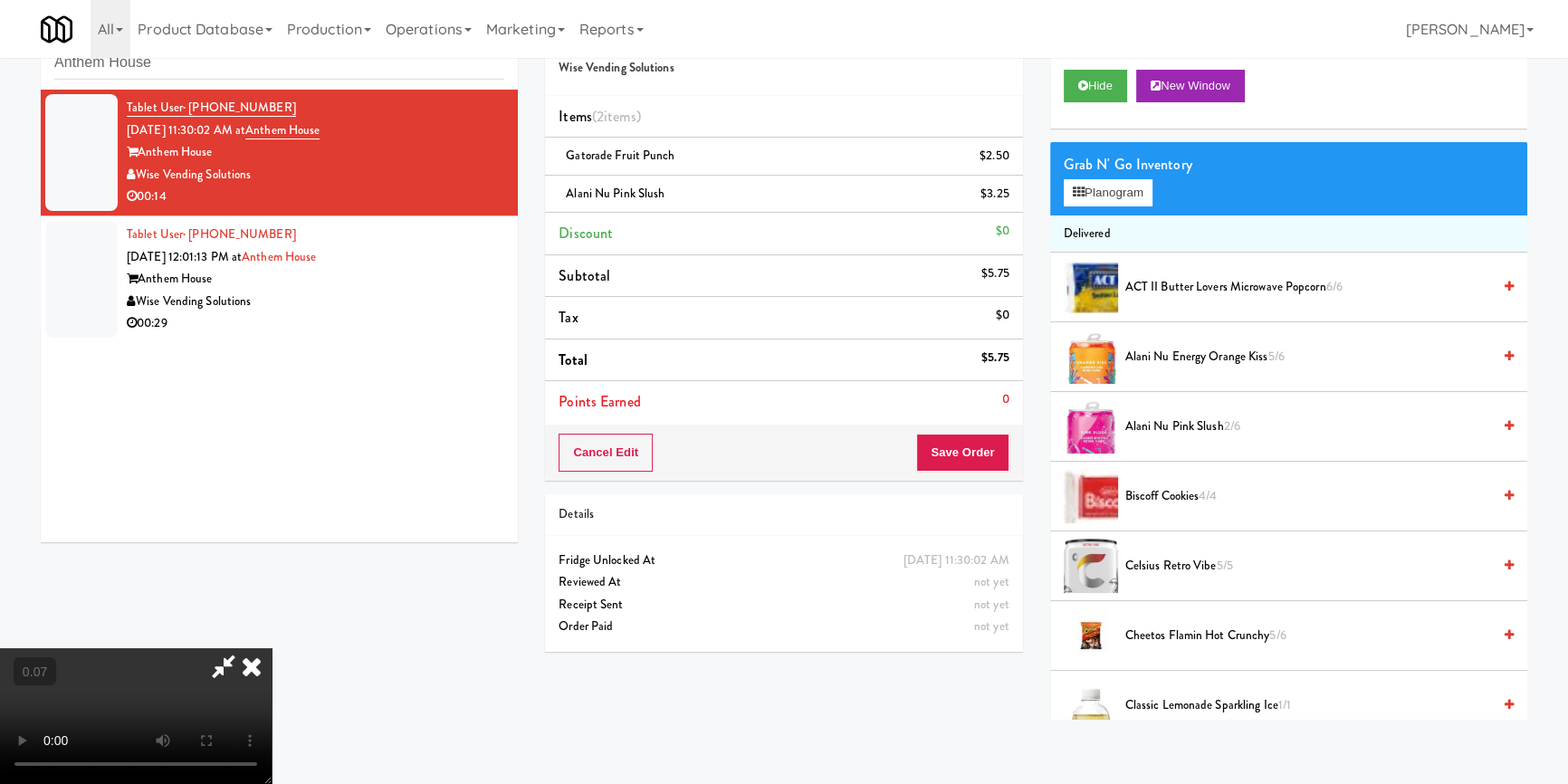
click at [271, 648] on video at bounding box center [135, 715] width 271 height 136
click at [1123, 193] on button "Planogram" at bounding box center [1108, 193] width 89 height 27
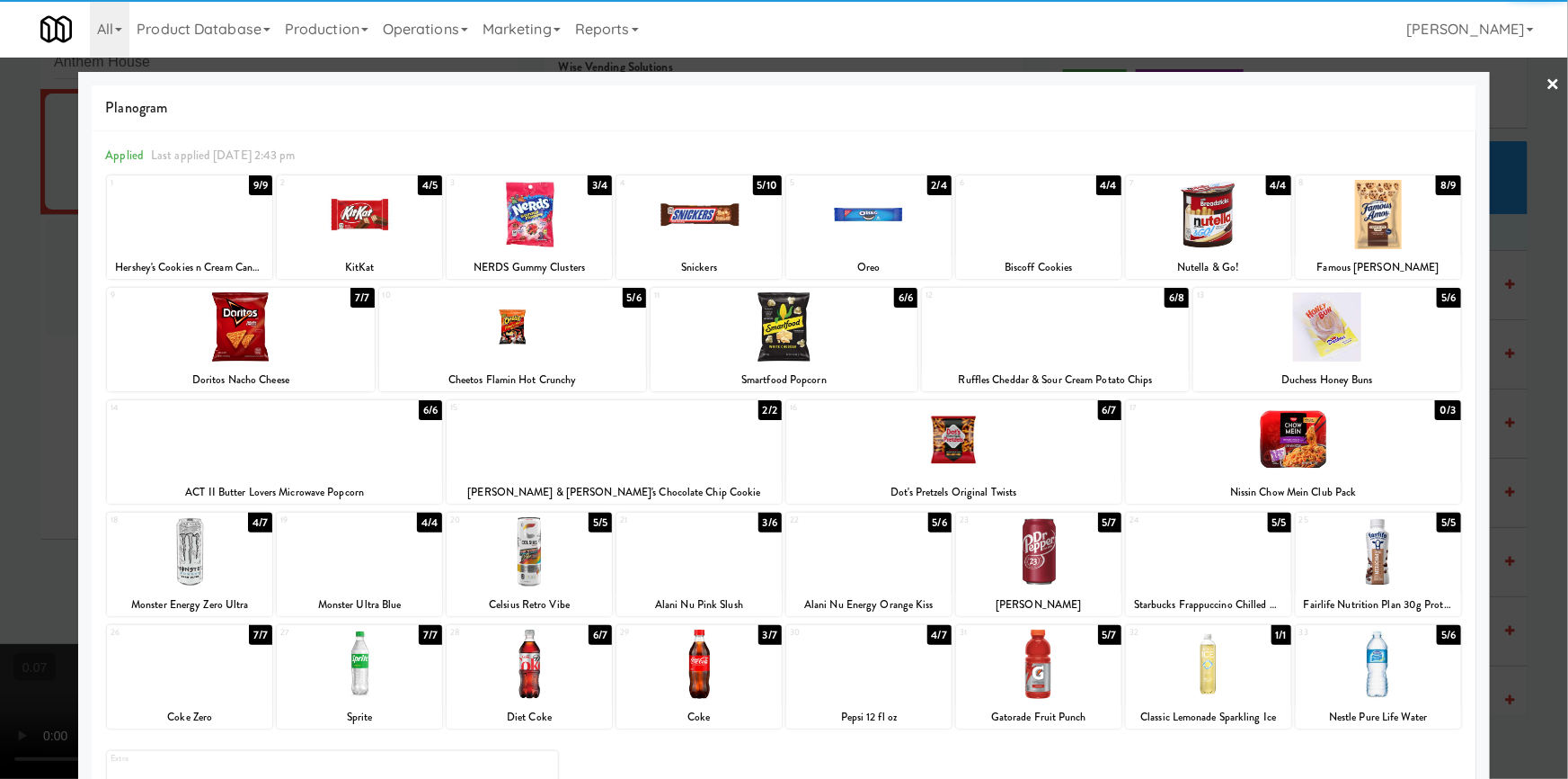
click at [708, 244] on div at bounding box center [699, 214] width 165 height 69
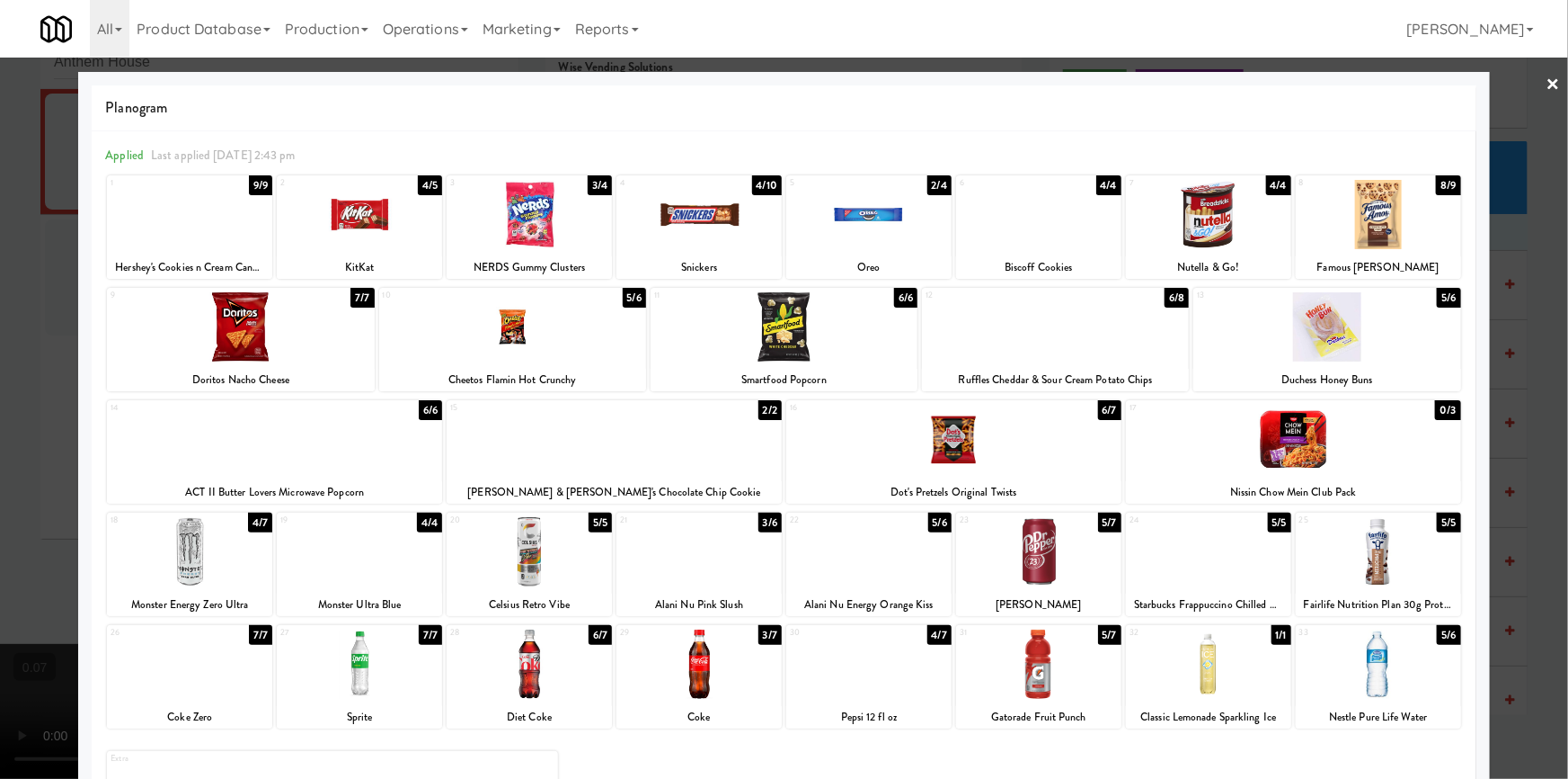
click at [512, 232] on div at bounding box center [529, 214] width 165 height 69
click at [0, 340] on div at bounding box center [784, 389] width 1568 height 779
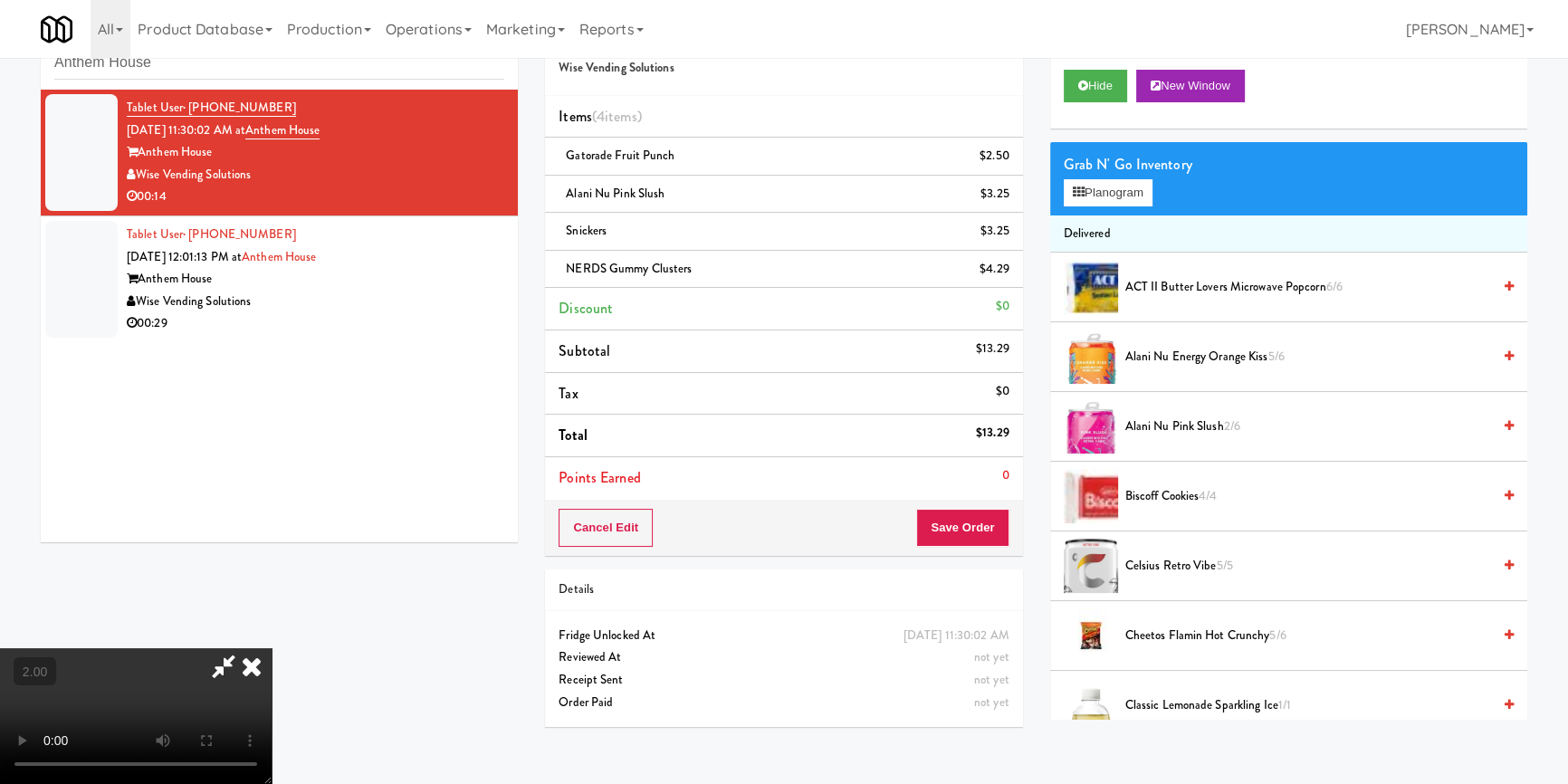
click at [271, 648] on video at bounding box center [135, 715] width 271 height 136
drag, startPoint x: 911, startPoint y: 64, endPoint x: 901, endPoint y: 227, distance: 163.3
click at [271, 648] on icon at bounding box center [252, 666] width 40 height 36
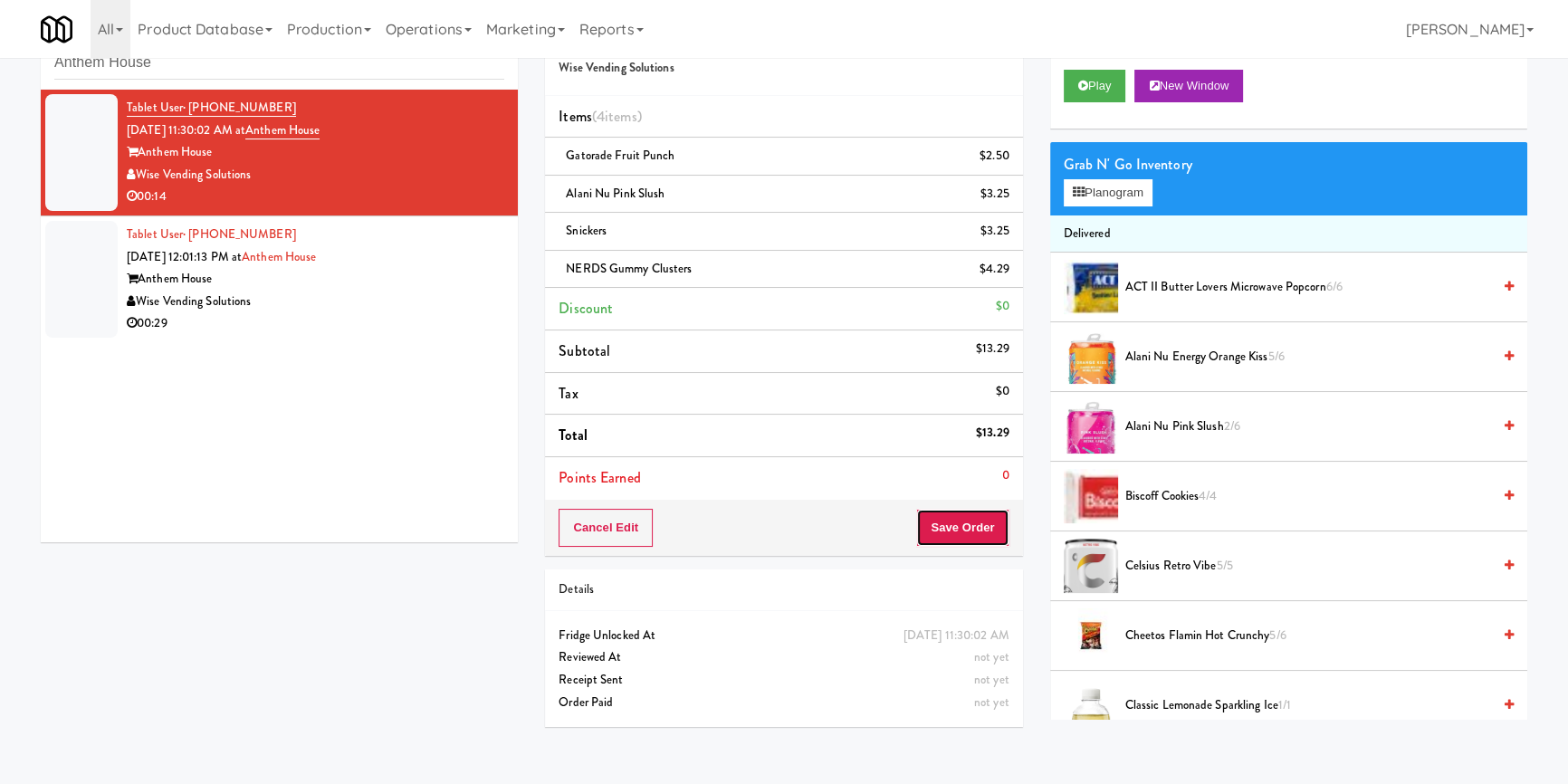
click at [990, 539] on button "Save Order" at bounding box center [963, 528] width 92 height 38
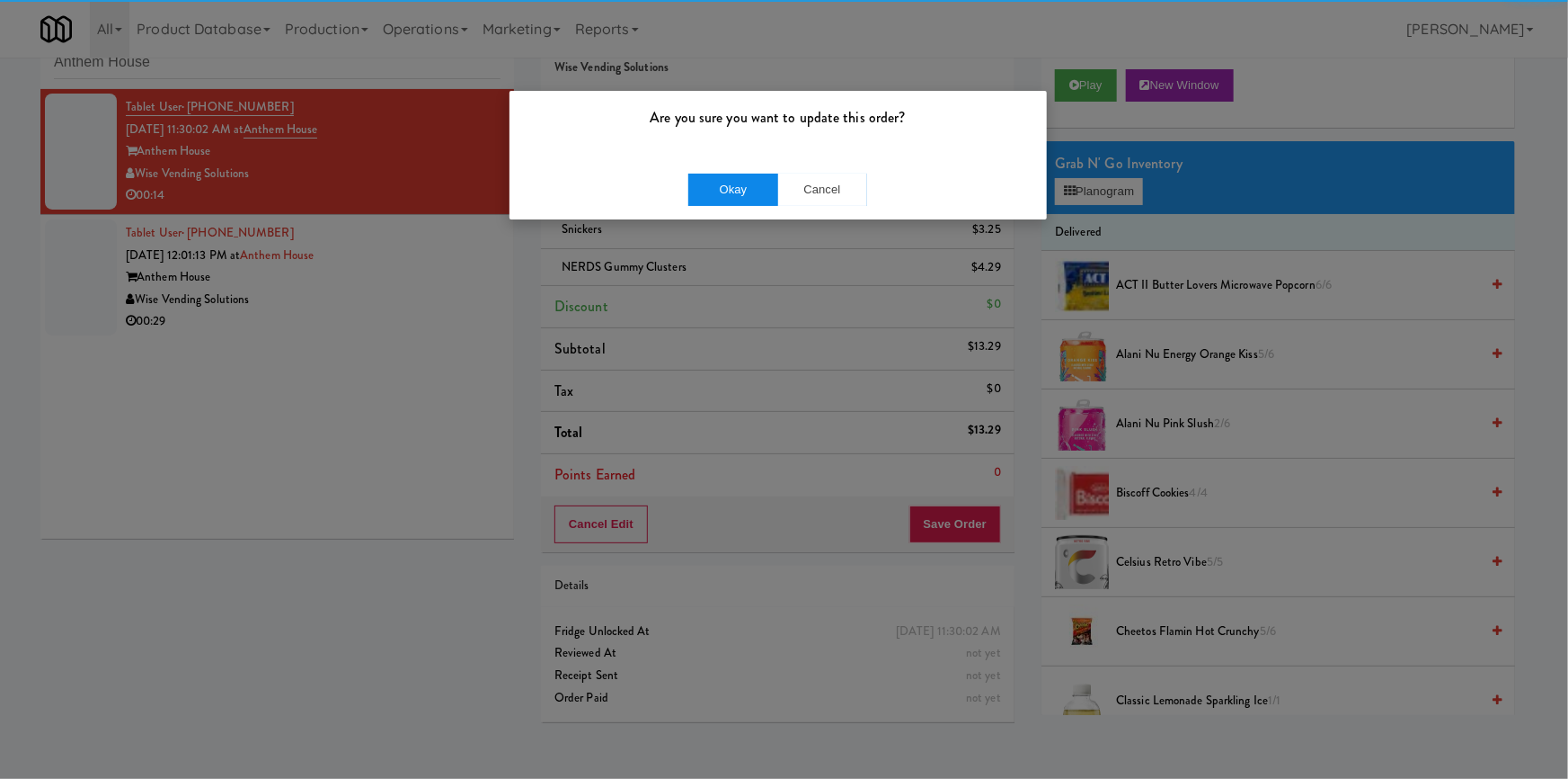
drag, startPoint x: 721, startPoint y: 171, endPoint x: 699, endPoint y: 205, distance: 40.5
click at [720, 173] on div "Okay Cancel" at bounding box center [778, 190] width 538 height 60
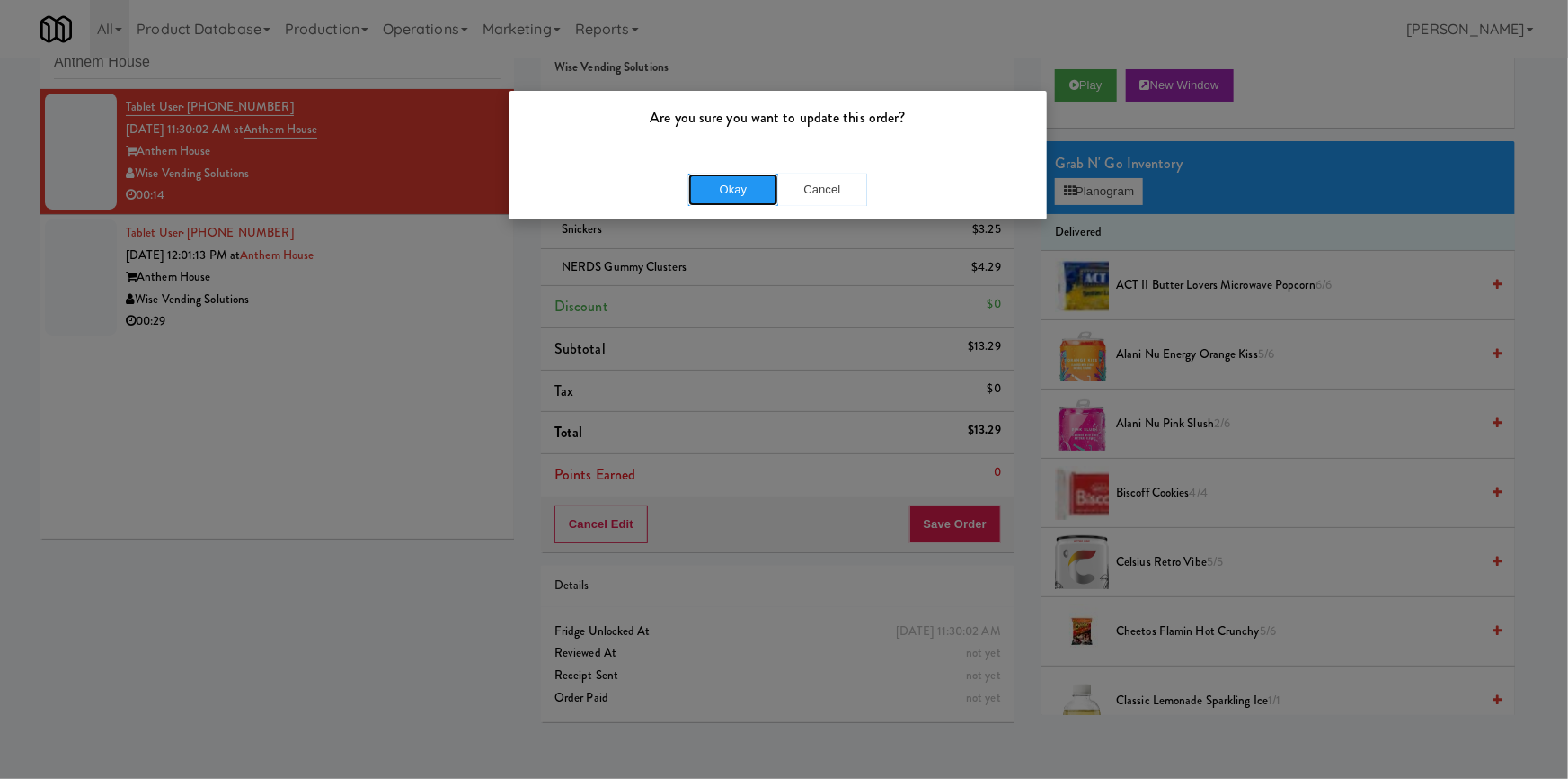
drag, startPoint x: 699, startPoint y: 204, endPoint x: 528, endPoint y: 233, distance: 173.4
click at [699, 199] on button "Okay" at bounding box center [733, 189] width 89 height 32
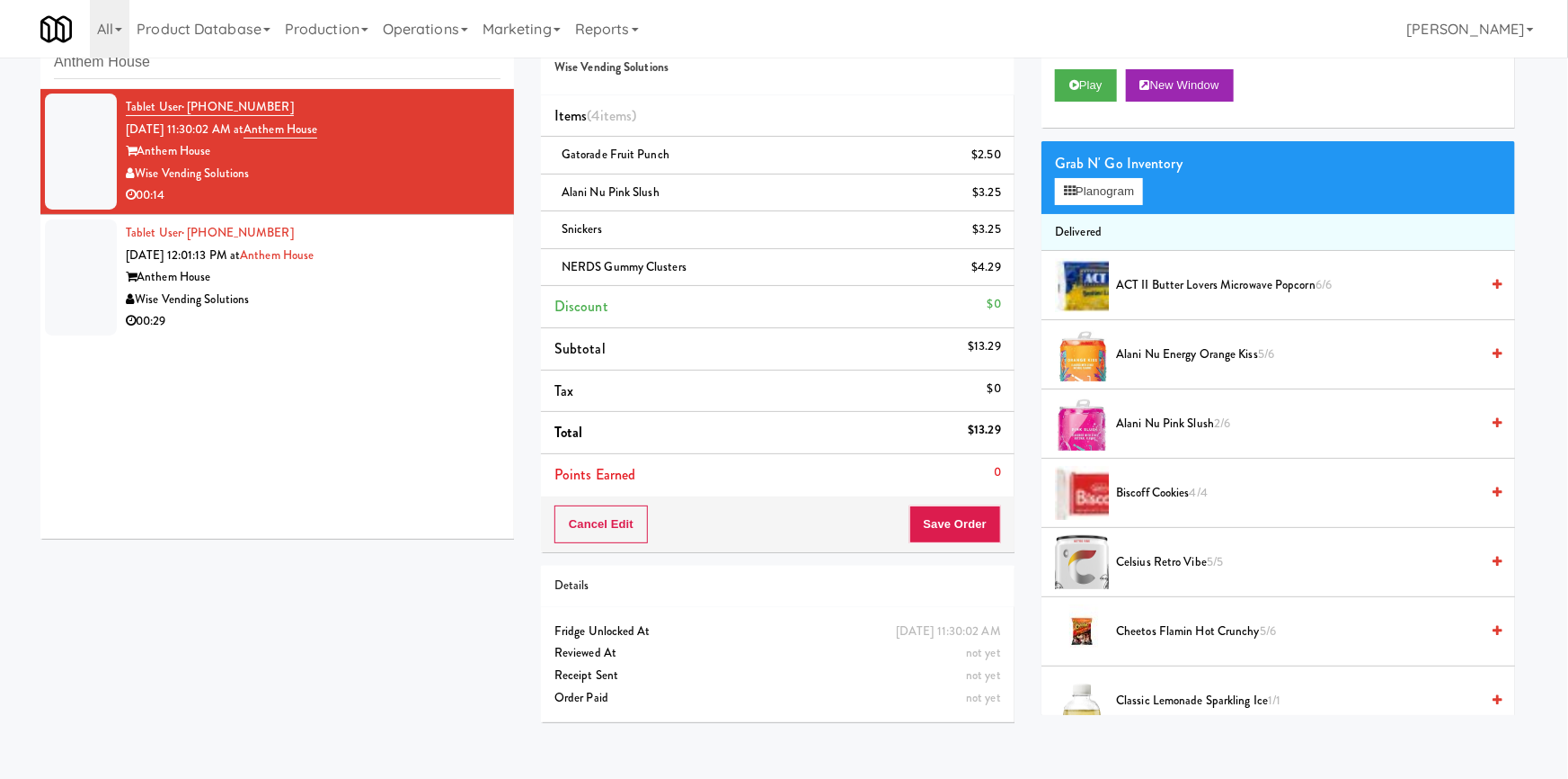
drag, startPoint x: 264, startPoint y: 298, endPoint x: 281, endPoint y: 311, distance: 21.4
click at [269, 296] on div at bounding box center [784, 389] width 1568 height 779
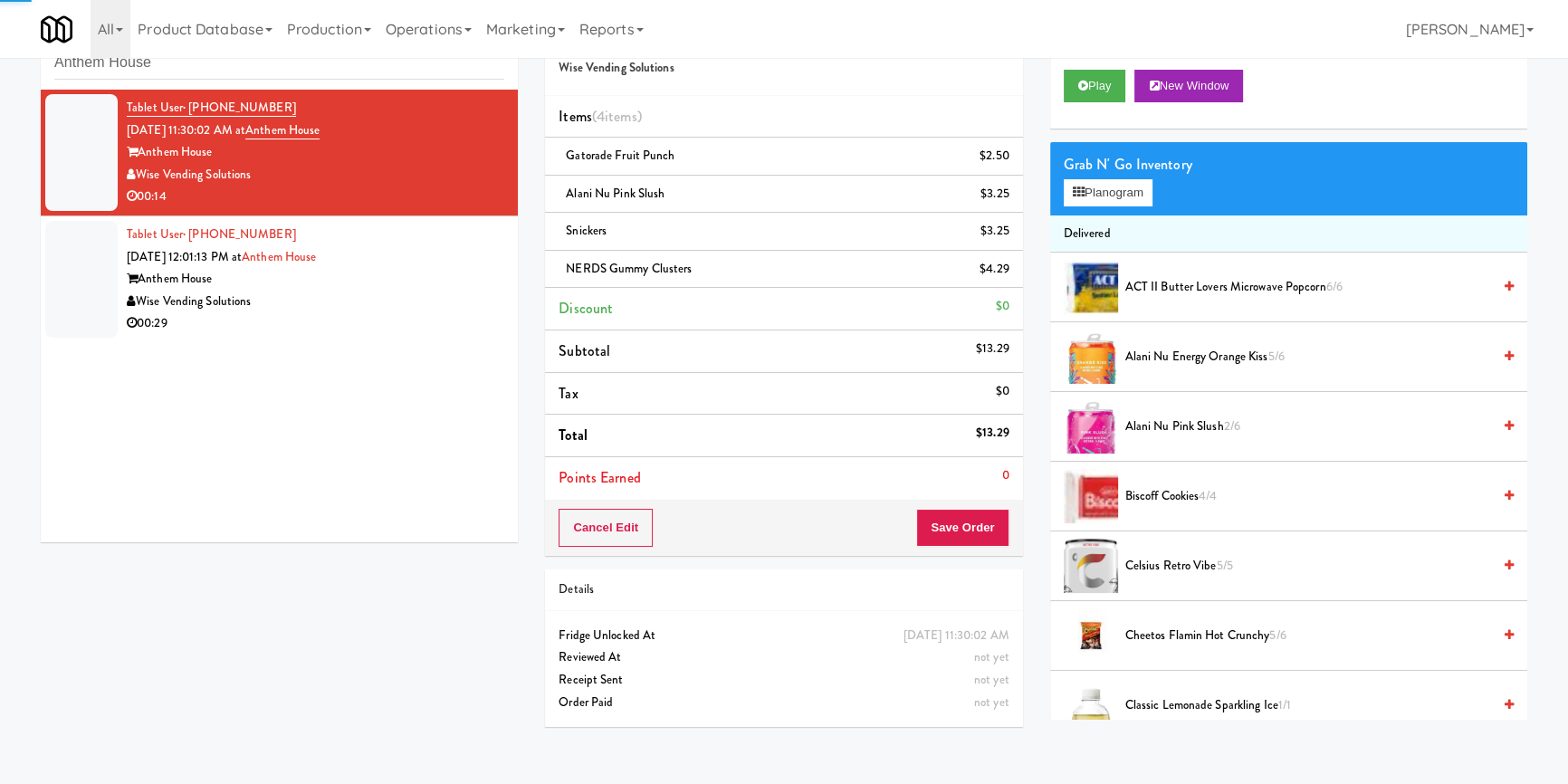
drag, startPoint x: 403, startPoint y: 281, endPoint x: 413, endPoint y: 281, distance: 10.0
click at [405, 281] on div "Anthem House" at bounding box center [315, 279] width 378 height 23
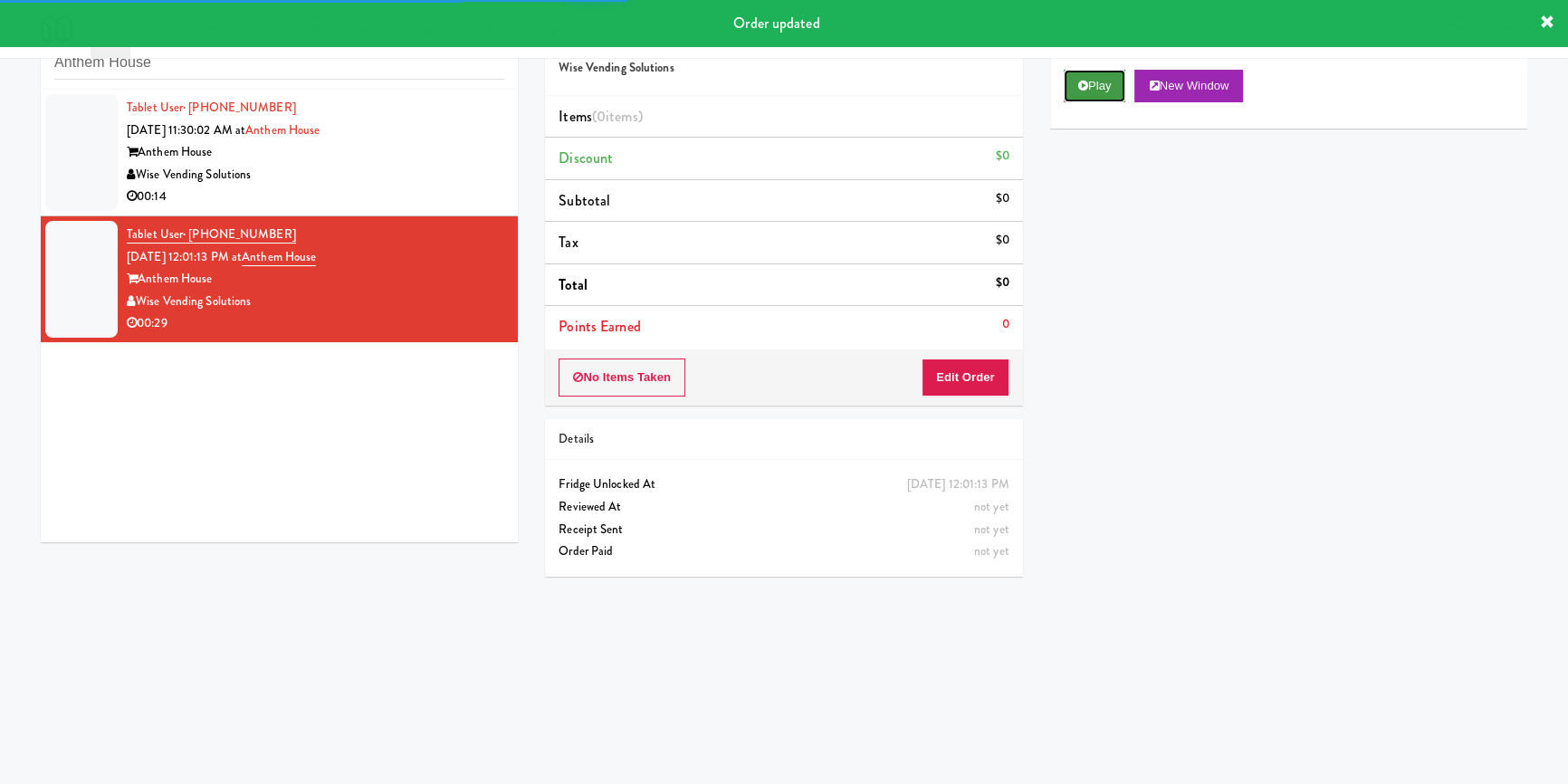
click at [1093, 94] on button "Play" at bounding box center [1095, 85] width 63 height 32
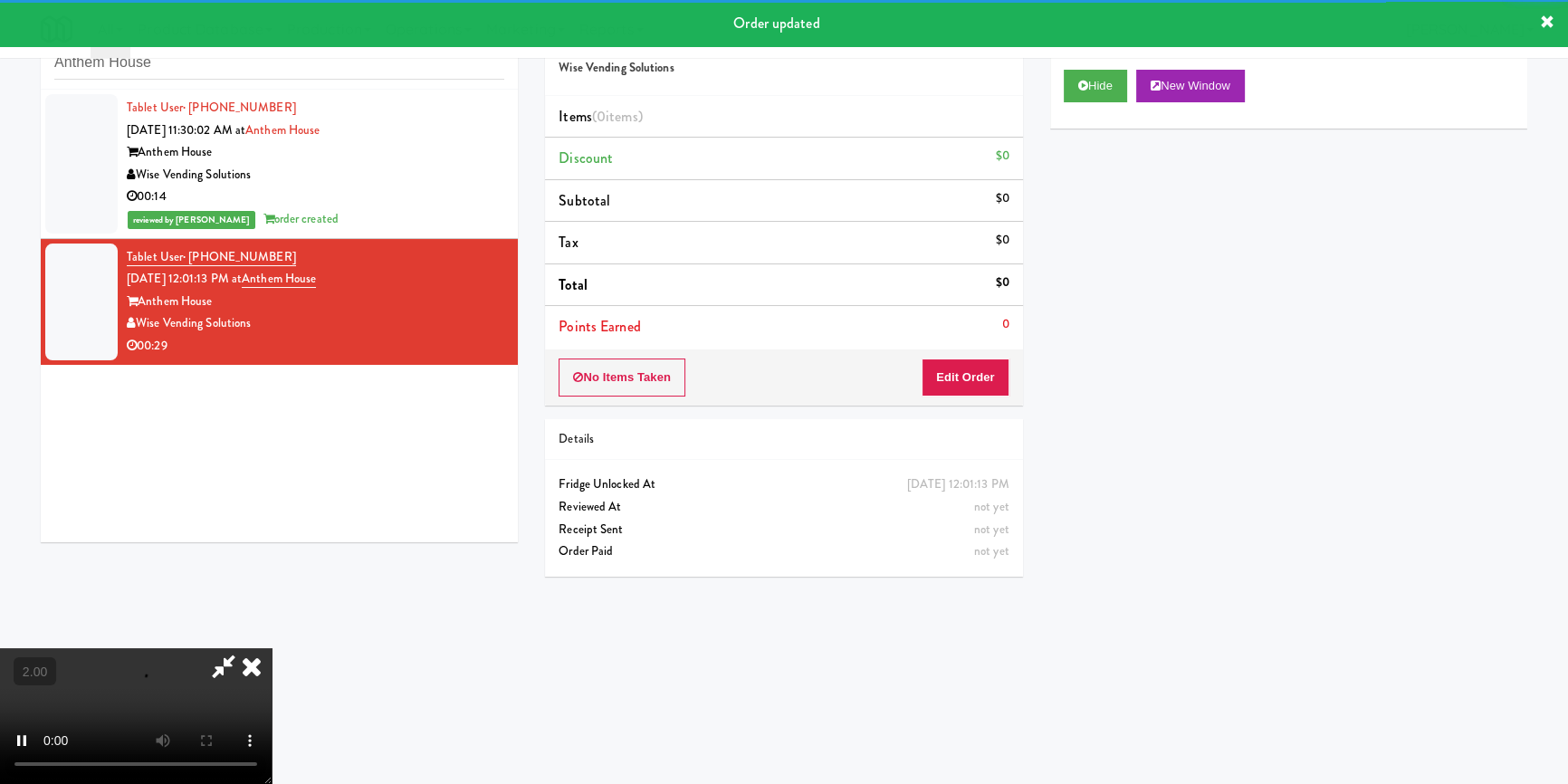
click at [981, 356] on div "No Items Taken Edit Order" at bounding box center [784, 377] width 477 height 56
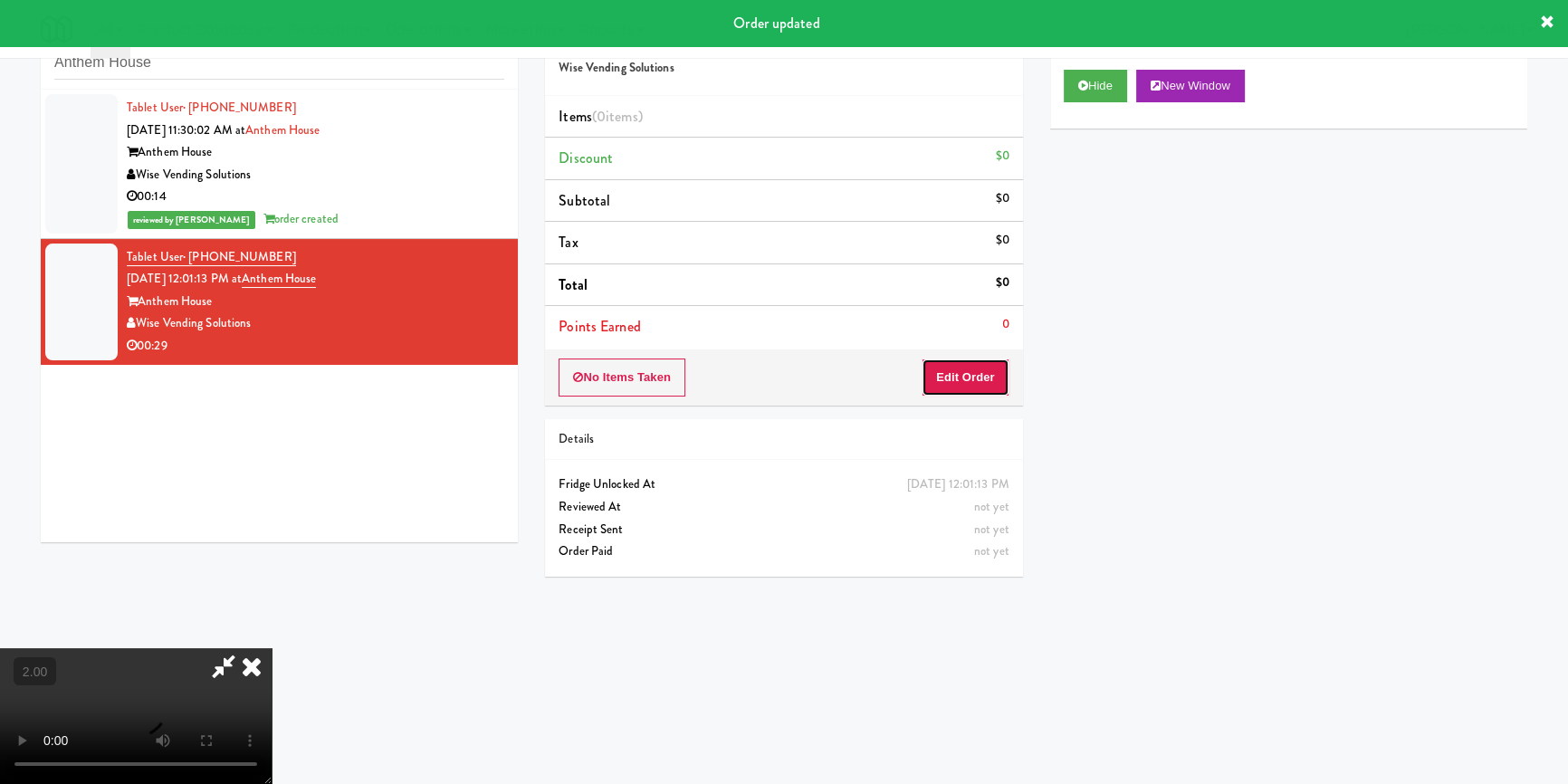
click at [973, 366] on button "Edit Order" at bounding box center [966, 377] width 88 height 38
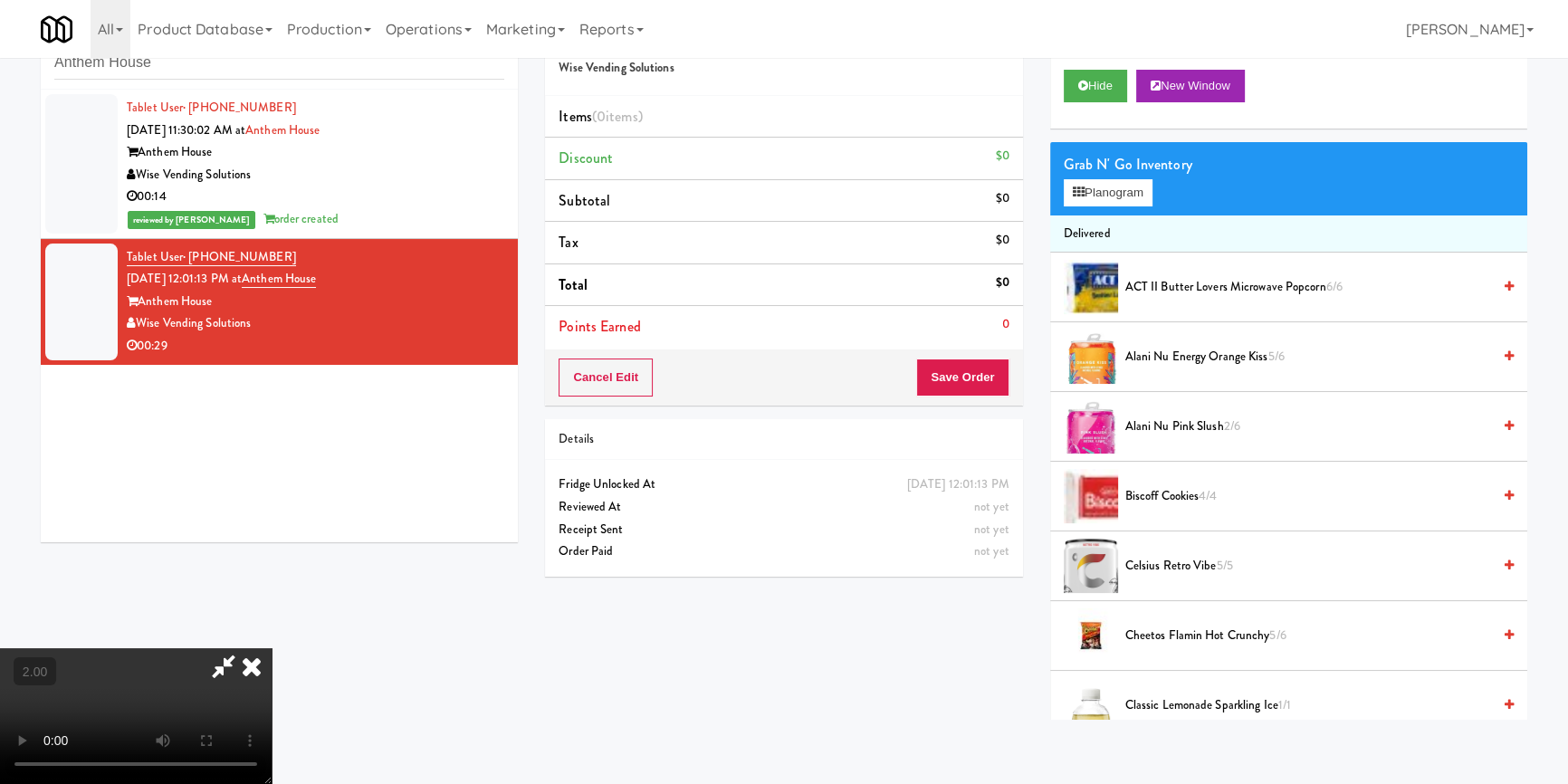
click at [271, 648] on video at bounding box center [135, 715] width 271 height 136
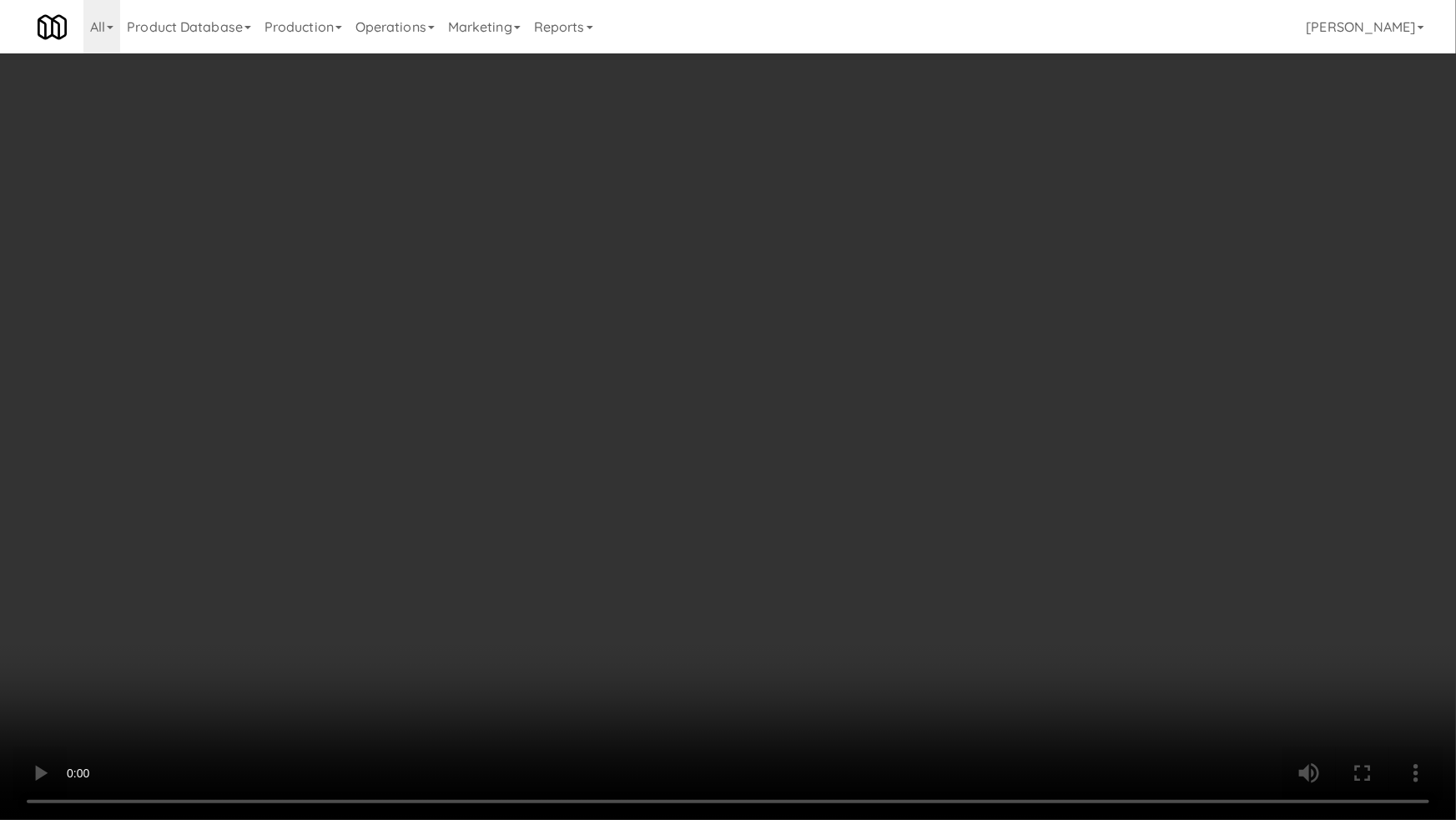
click at [943, 530] on video at bounding box center [728, 410] width 1456 height 820
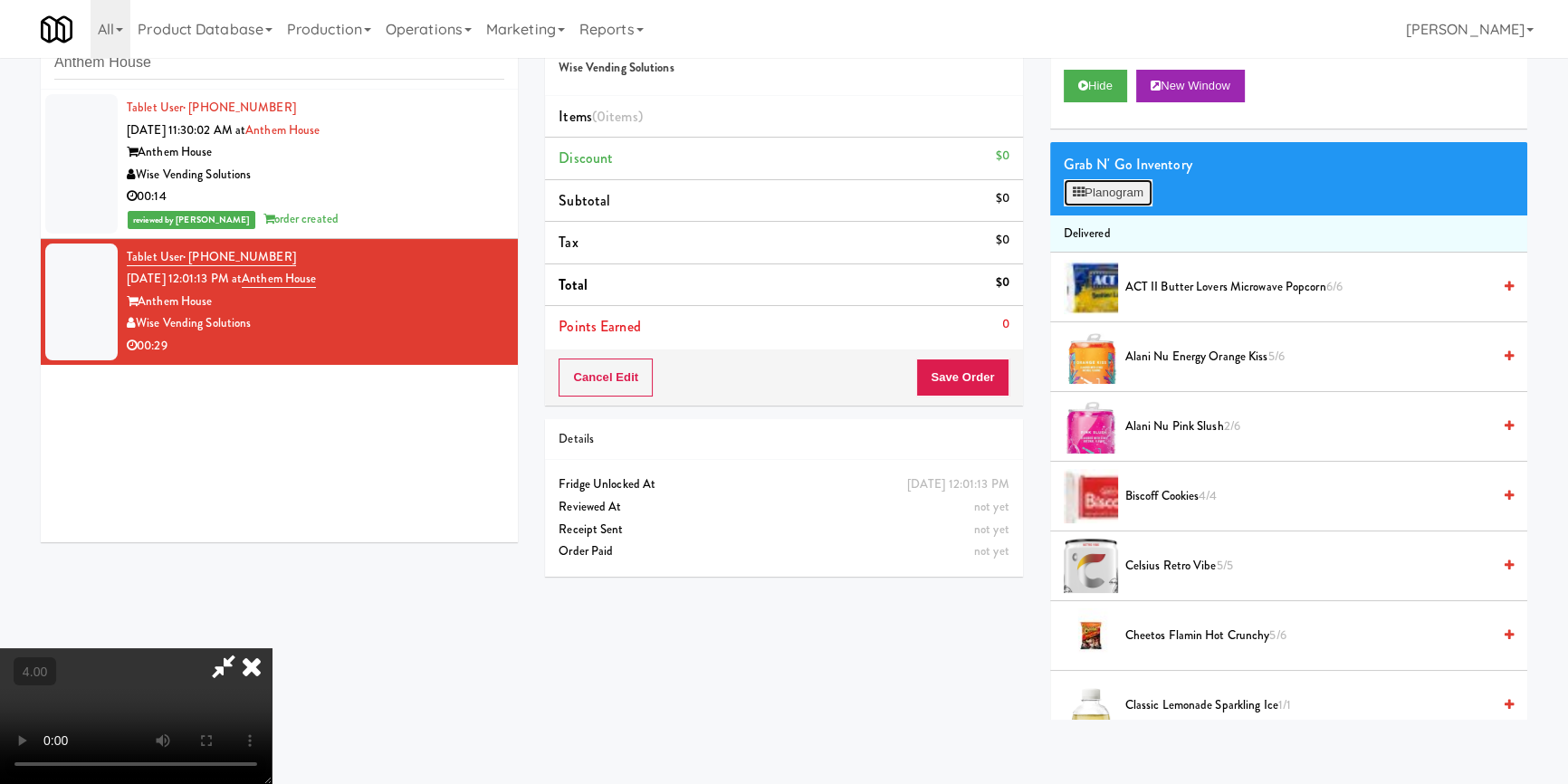
click at [1119, 190] on button "Planogram" at bounding box center [1108, 193] width 89 height 27
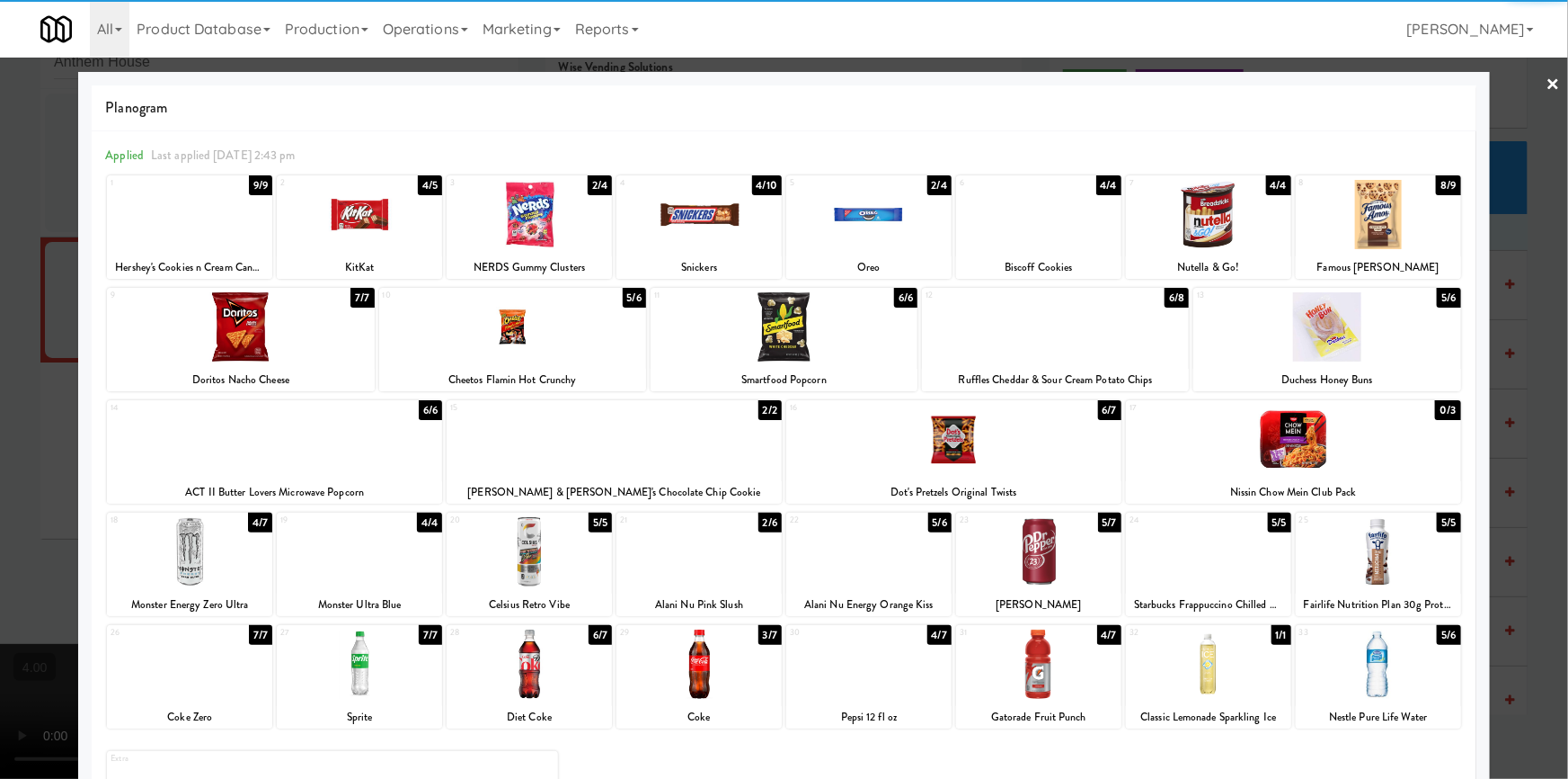
click at [1386, 216] on div at bounding box center [1378, 214] width 165 height 69
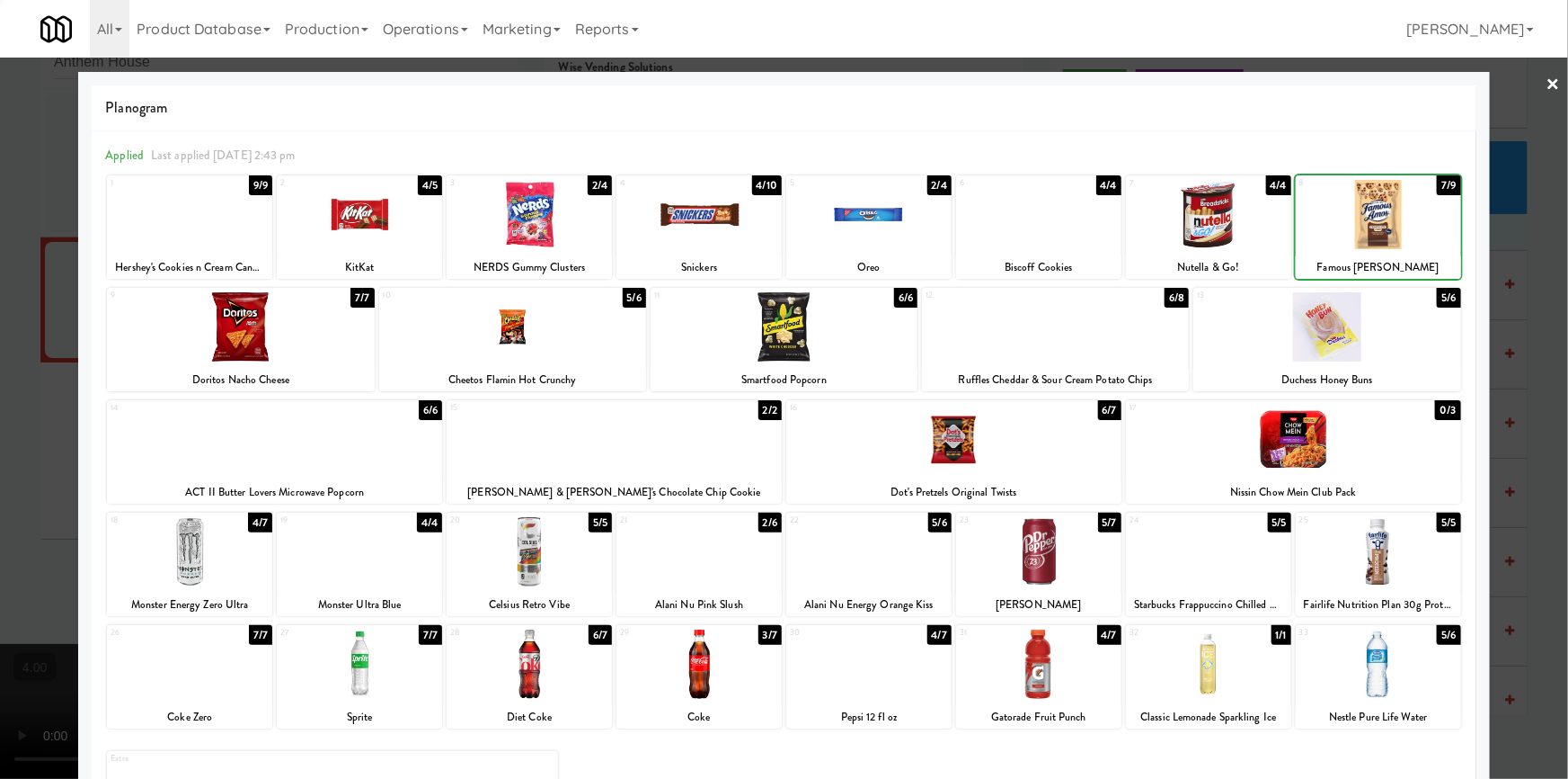
click at [1364, 324] on div at bounding box center [1327, 326] width 267 height 69
drag, startPoint x: 1382, startPoint y: 685, endPoint x: 1517, endPoint y: 549, distance: 191.6
click at [1384, 680] on div at bounding box center [1378, 663] width 165 height 69
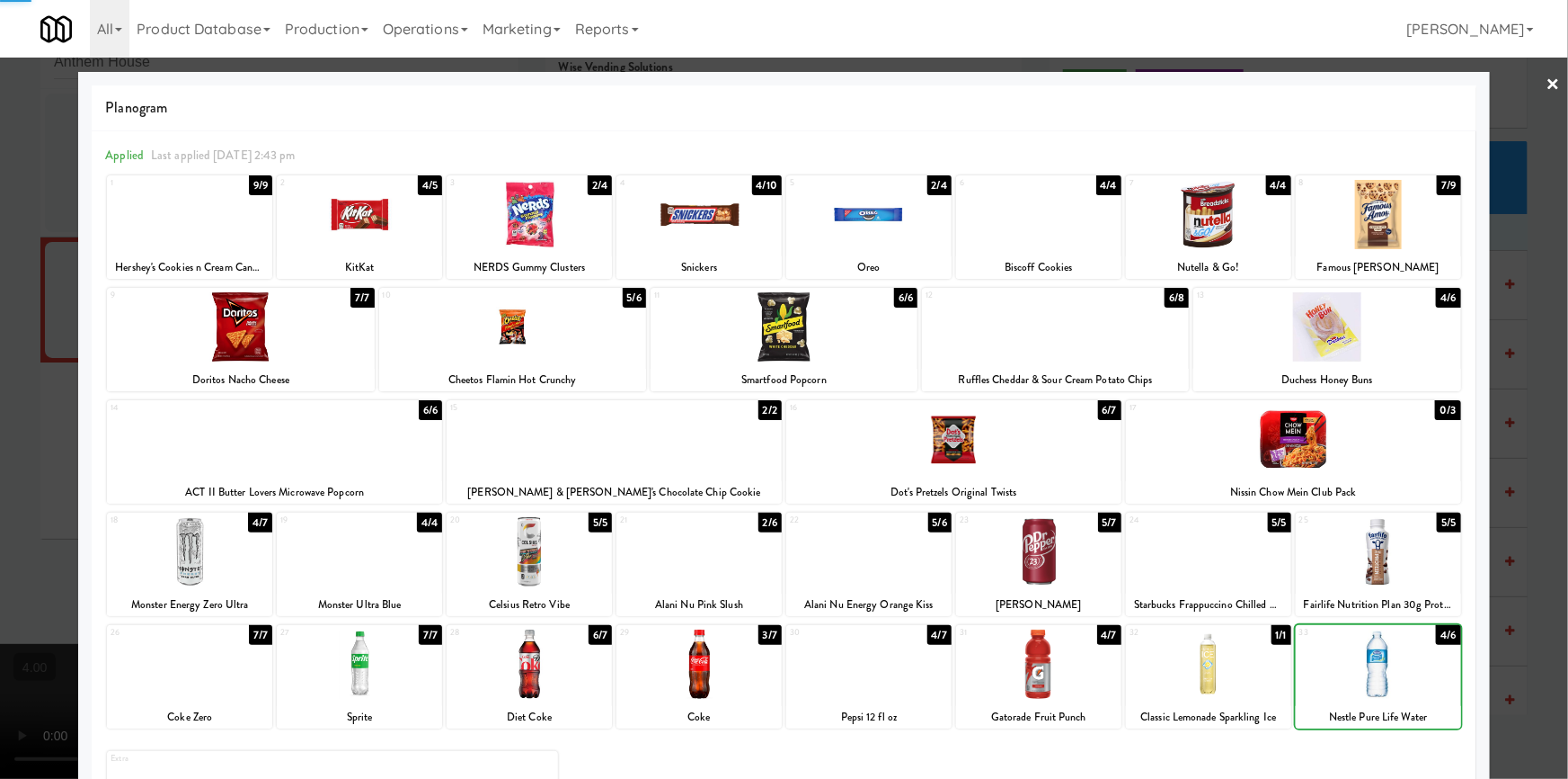
click at [1556, 504] on div "× Planogram Applied Last applied [DATE] 2:43 pm 1 9/9 Hershey's Cookies n Cream…" at bounding box center [784, 389] width 1568 height 779
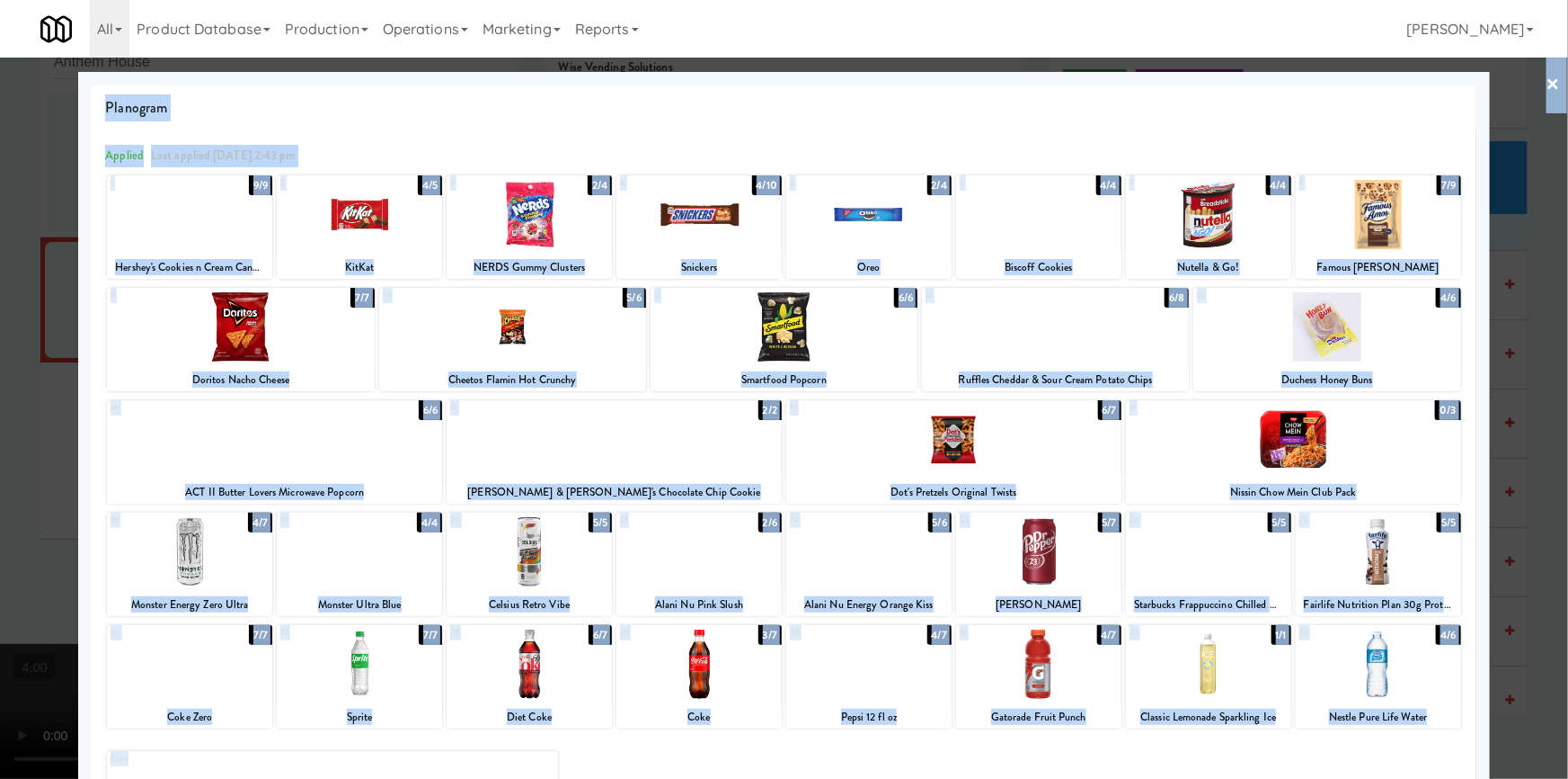
click at [1546, 341] on div at bounding box center [784, 389] width 1568 height 779
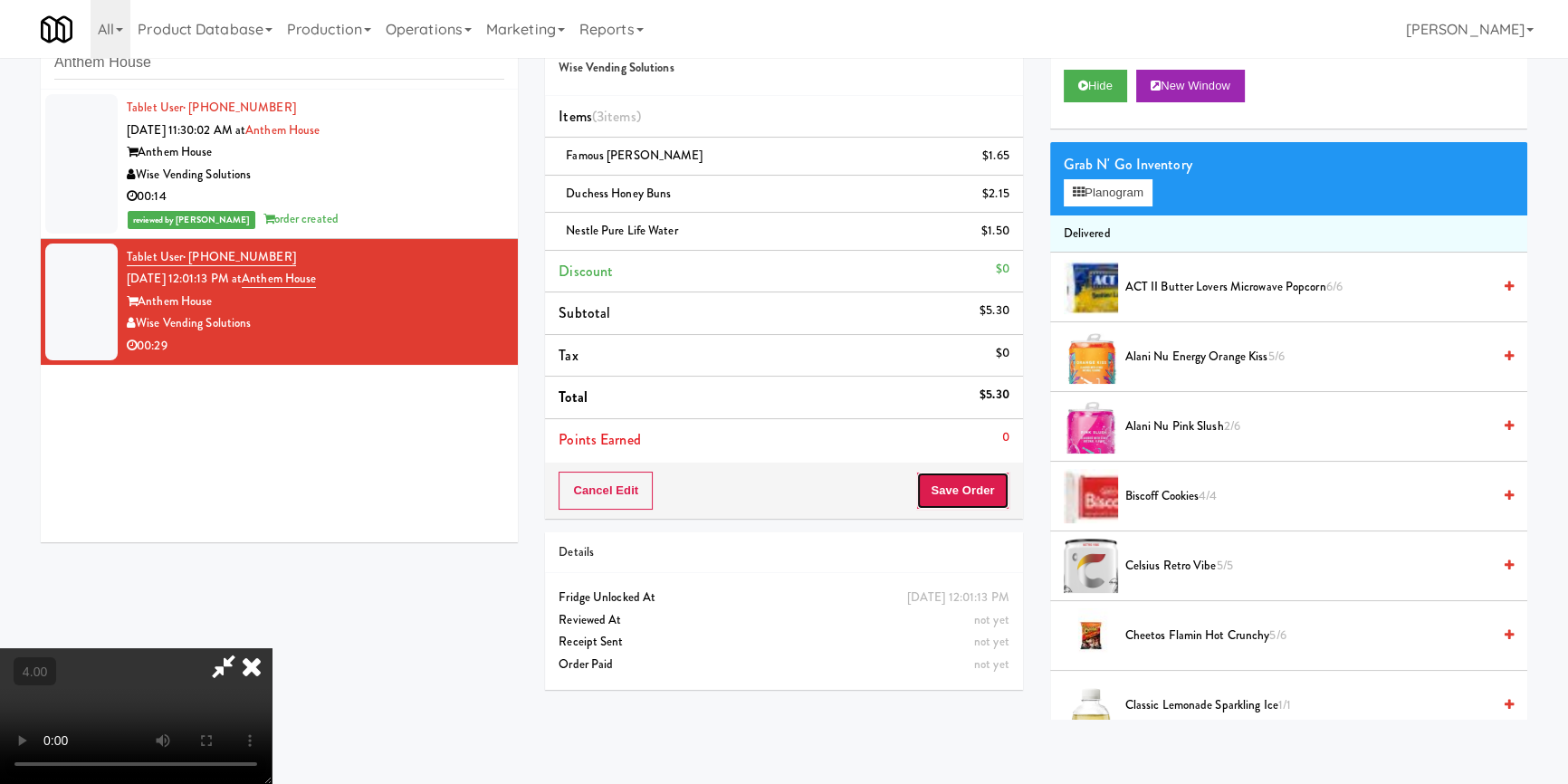
click at [977, 488] on button "Save Order" at bounding box center [963, 490] width 92 height 38
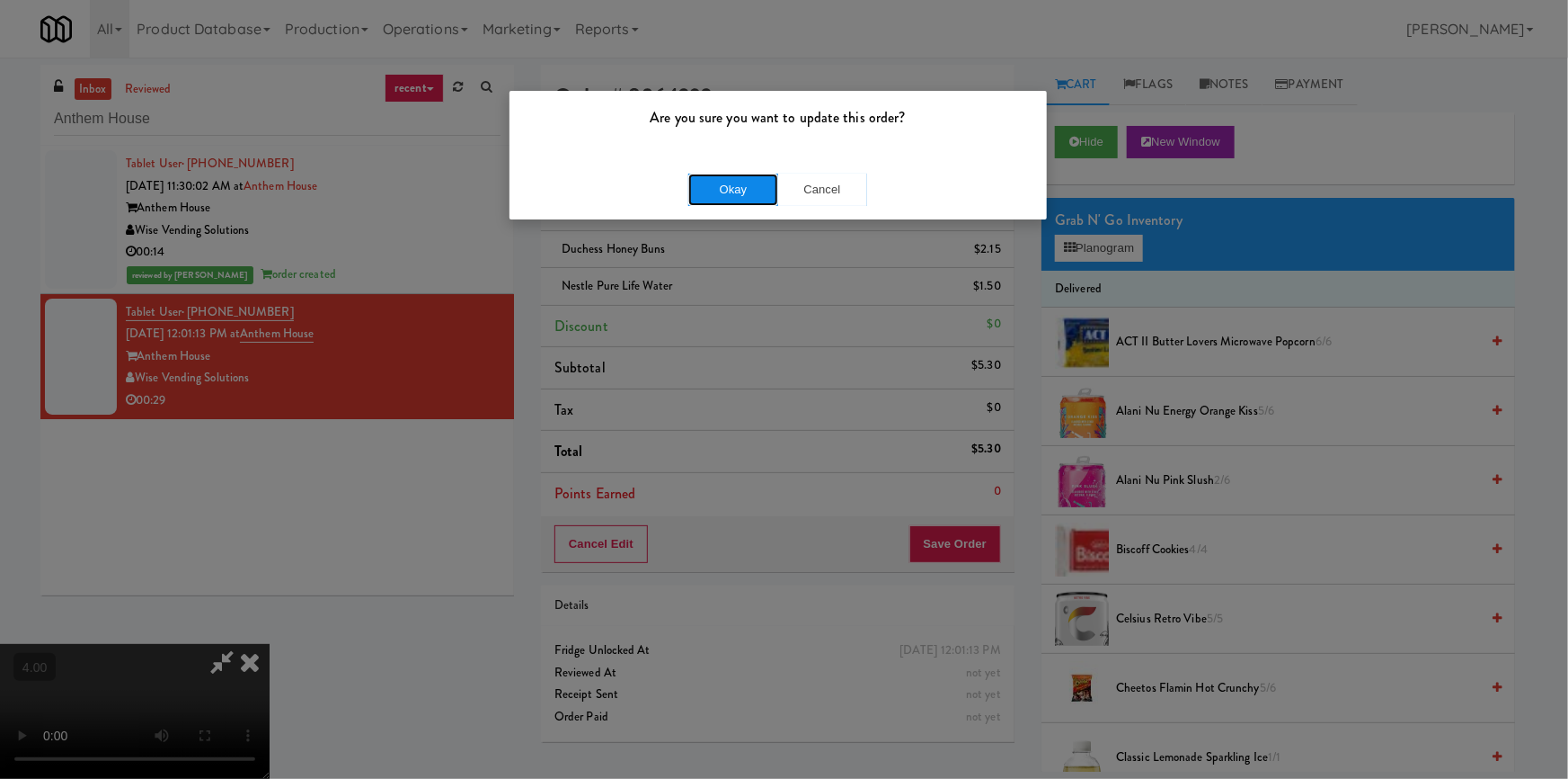
click at [744, 189] on button "Okay" at bounding box center [733, 189] width 89 height 32
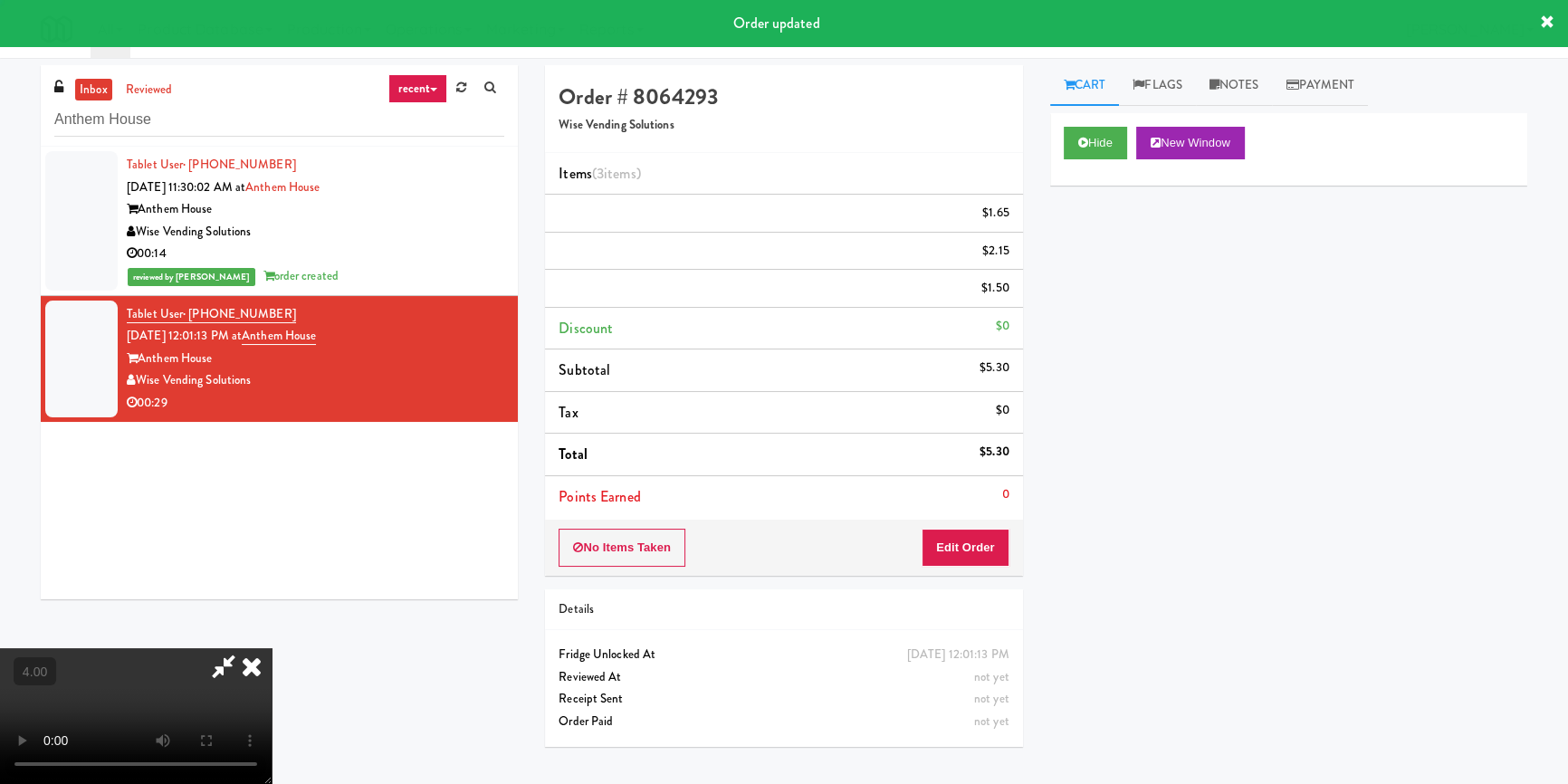
click at [902, 82] on div "Order # 8064293 Wise Vending Solutions" at bounding box center [784, 110] width 477 height 88
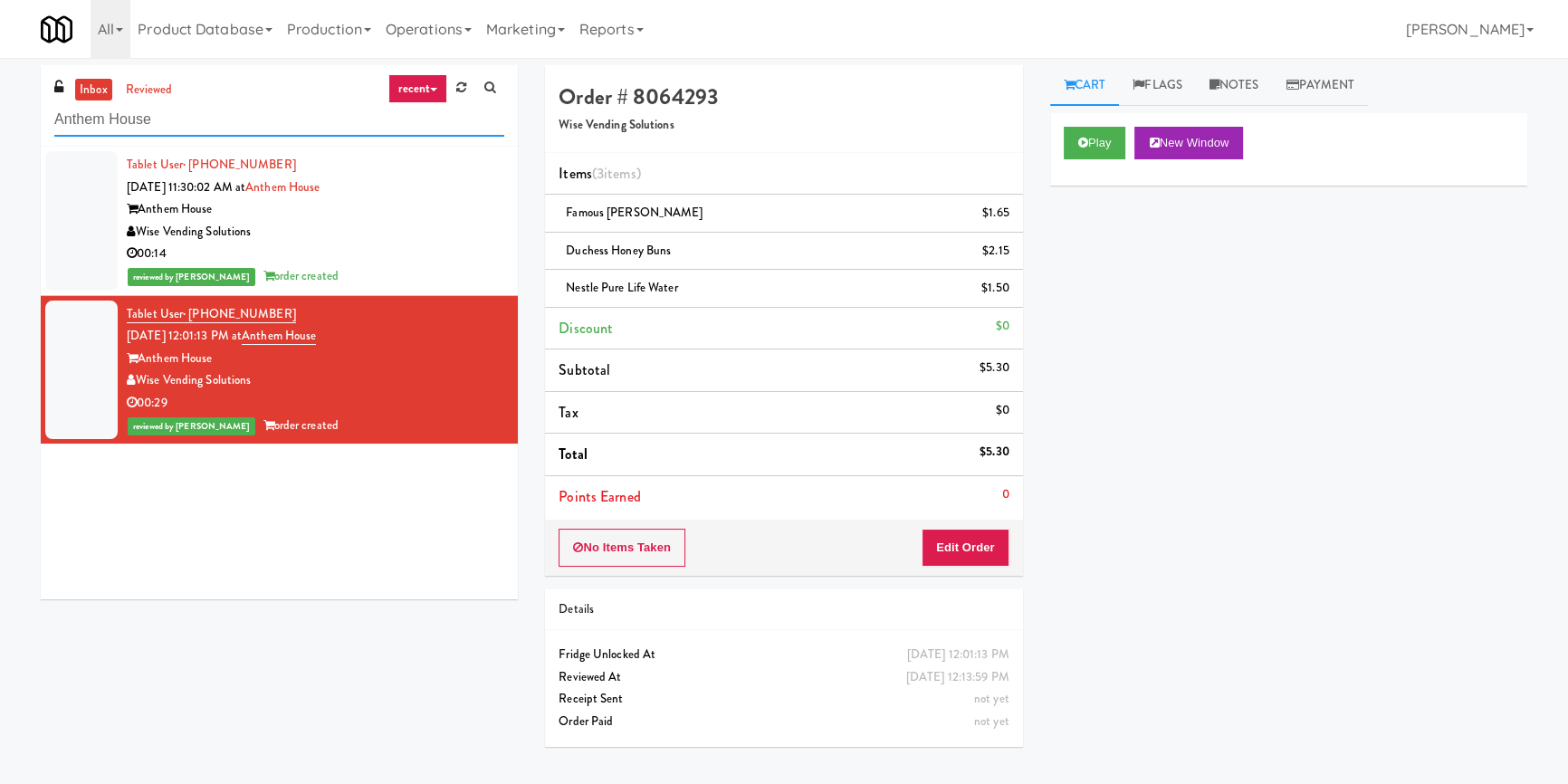
paste input "Haw River 01"
drag, startPoint x: 188, startPoint y: 123, endPoint x: 0, endPoint y: 123, distance: 188.0
click at [0, 123] on div "inbox reviewed recent all unclear take inventory issue suspicious failed recent…" at bounding box center [784, 421] width 1568 height 712
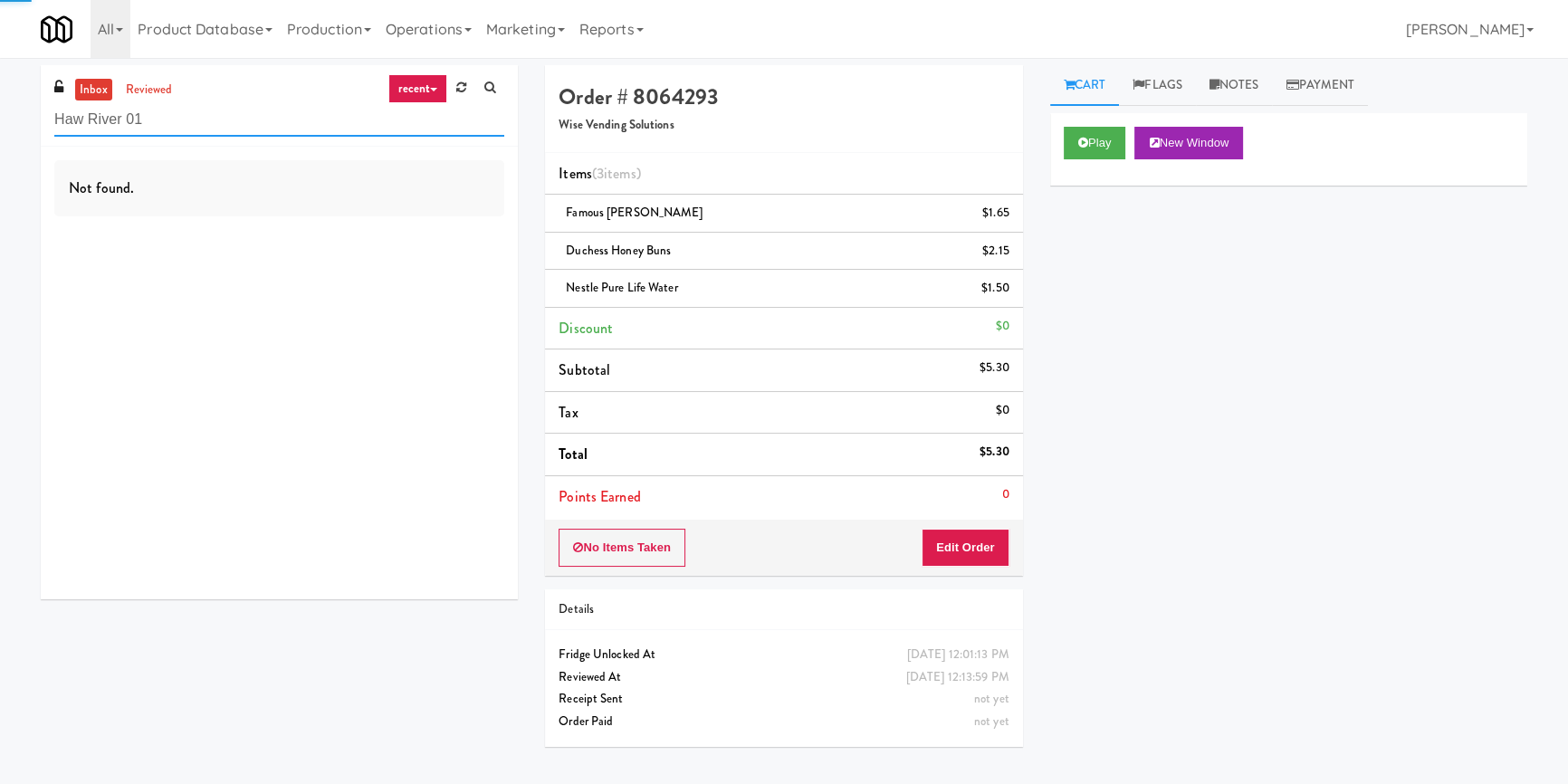
type input "Haw River 01"
click at [462, 245] on div "Not found." at bounding box center [279, 373] width 477 height 452
click at [463, 245] on div "Not found." at bounding box center [279, 373] width 477 height 452
click at [469, 245] on div "Not found." at bounding box center [279, 373] width 477 height 452
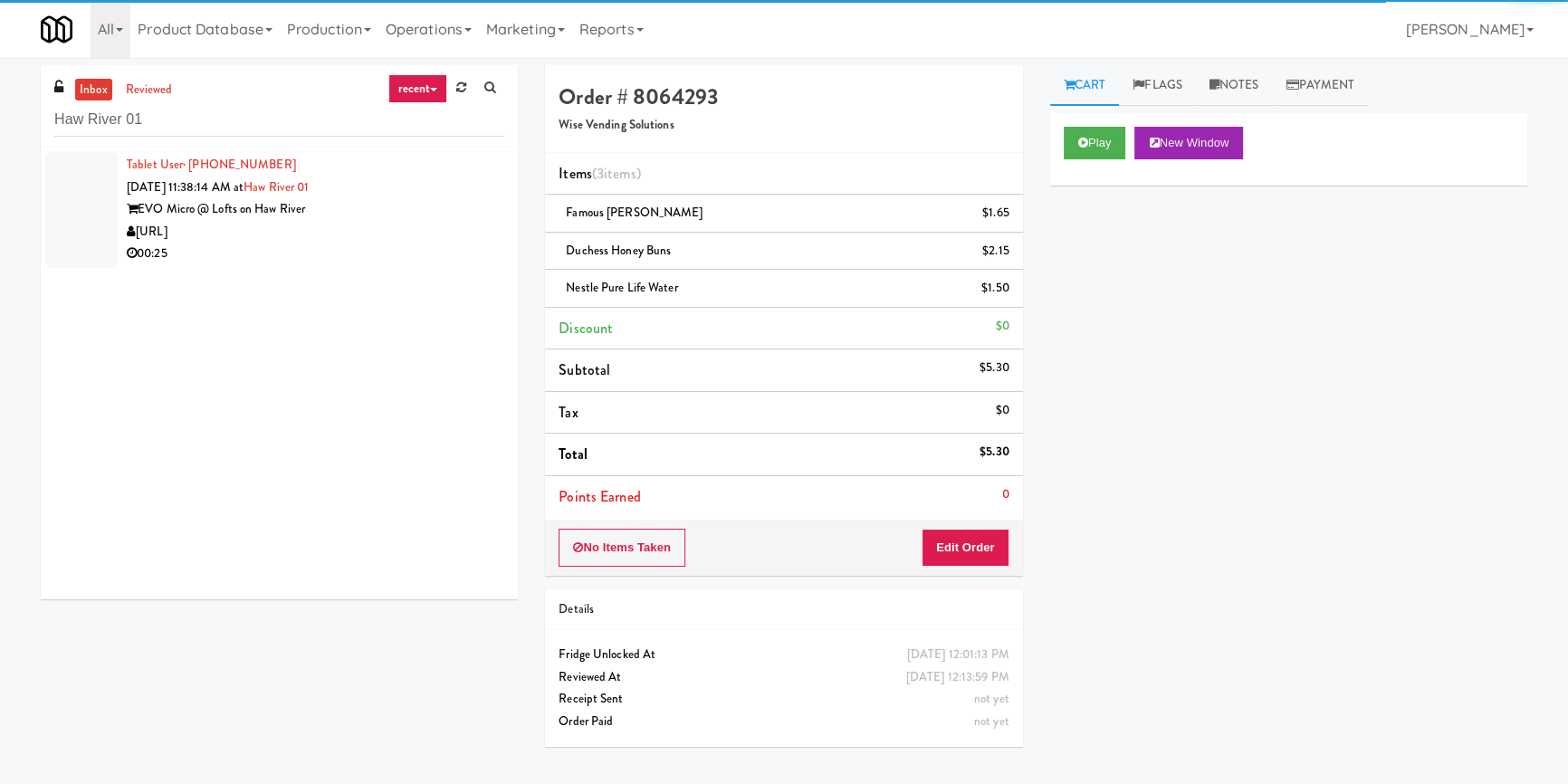
click at [461, 225] on div "[URL]" at bounding box center [315, 232] width 378 height 23
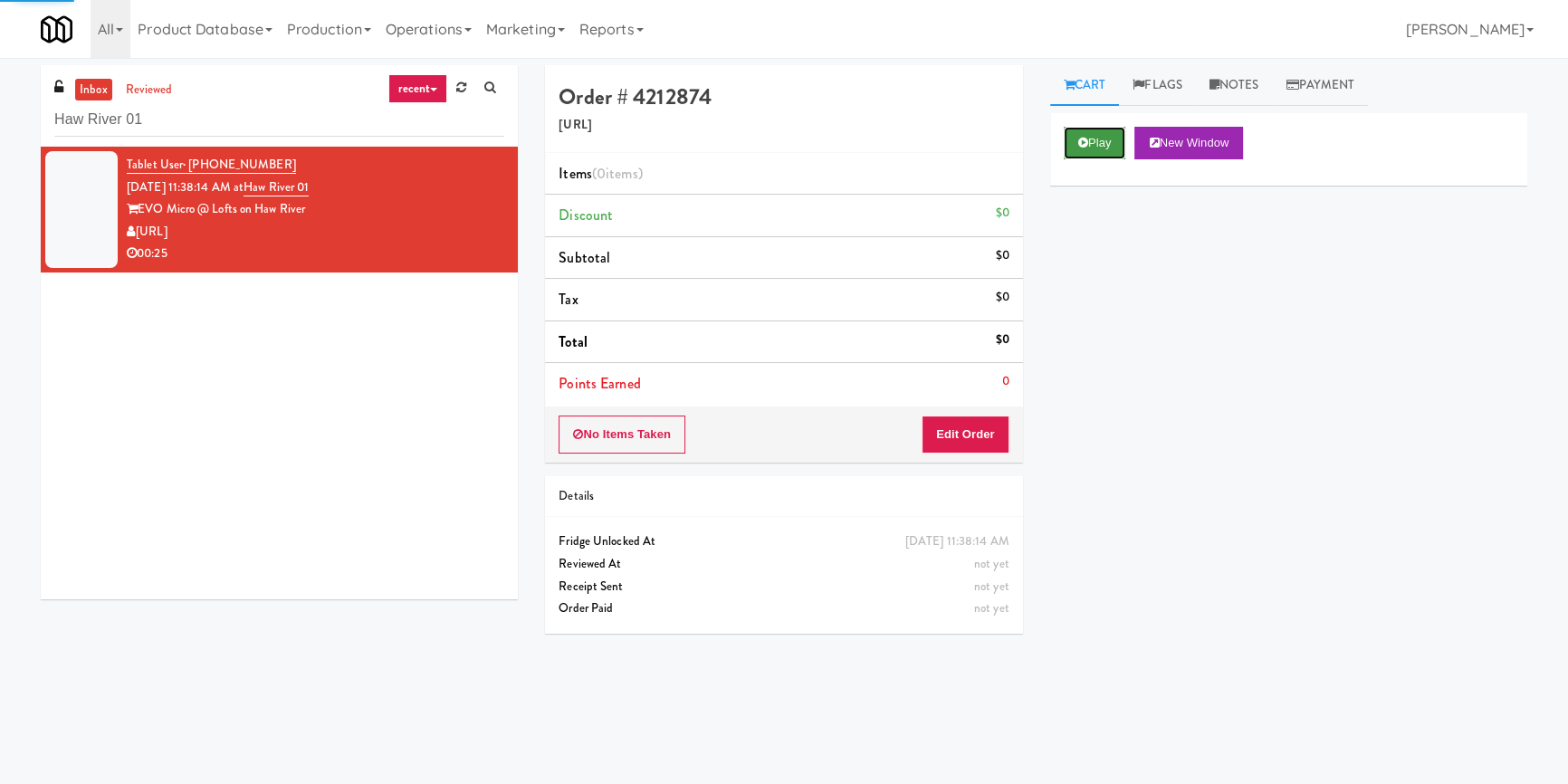
click at [1071, 145] on button "Play" at bounding box center [1095, 142] width 63 height 32
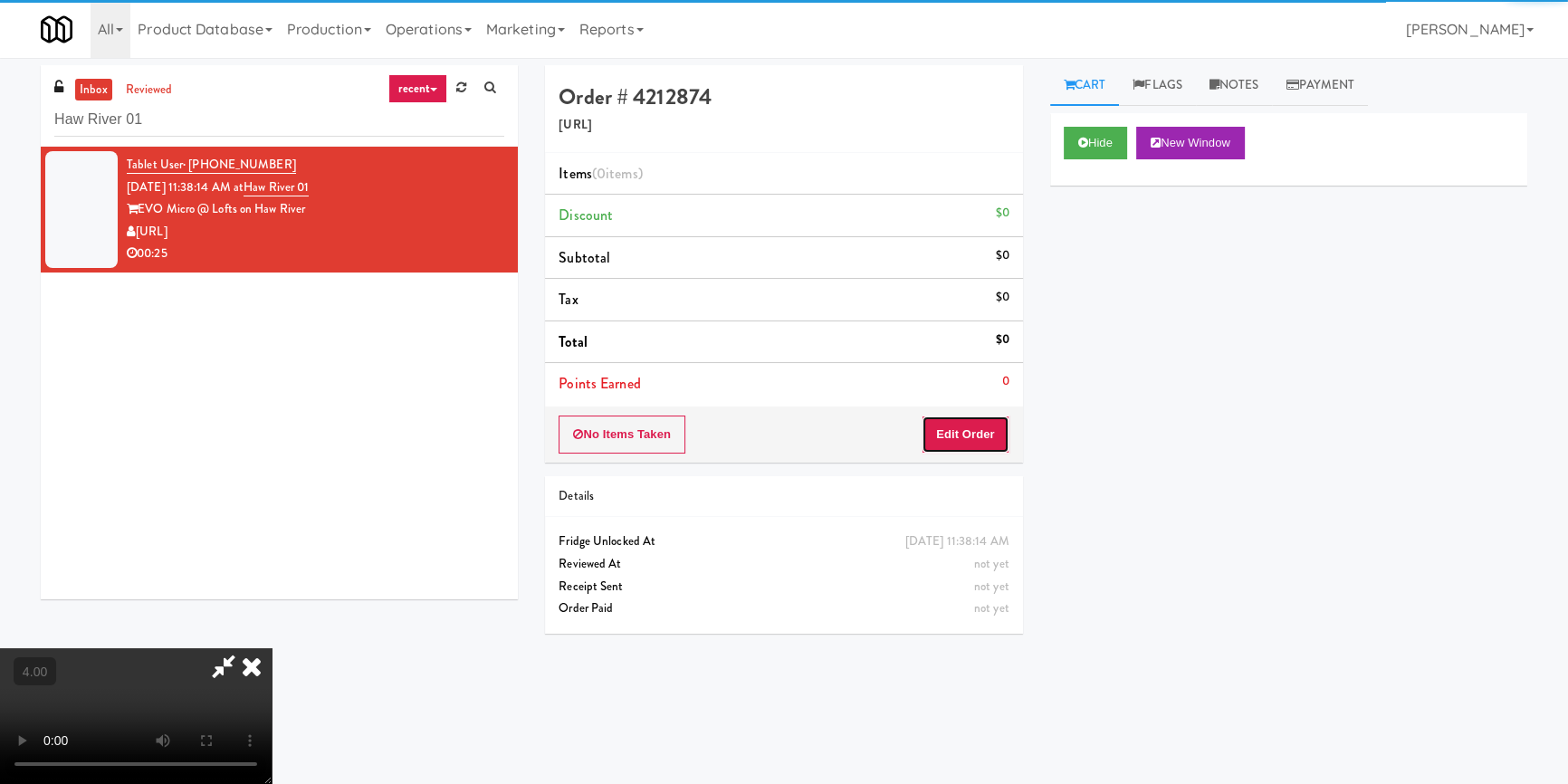
click at [951, 441] on button "Edit Order" at bounding box center [966, 434] width 88 height 38
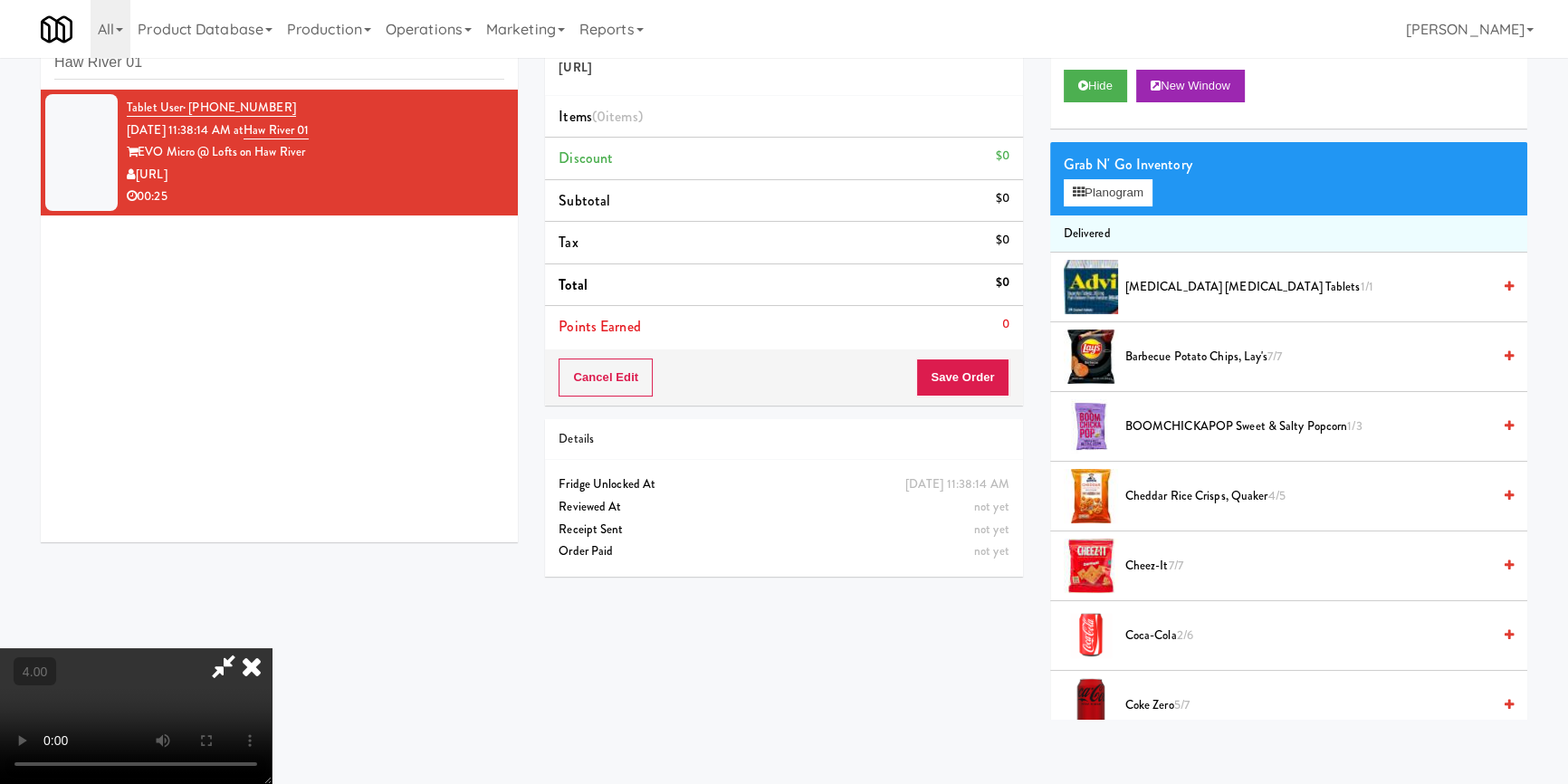
scroll to position [254, 0]
click at [271, 648] on video at bounding box center [135, 715] width 271 height 136
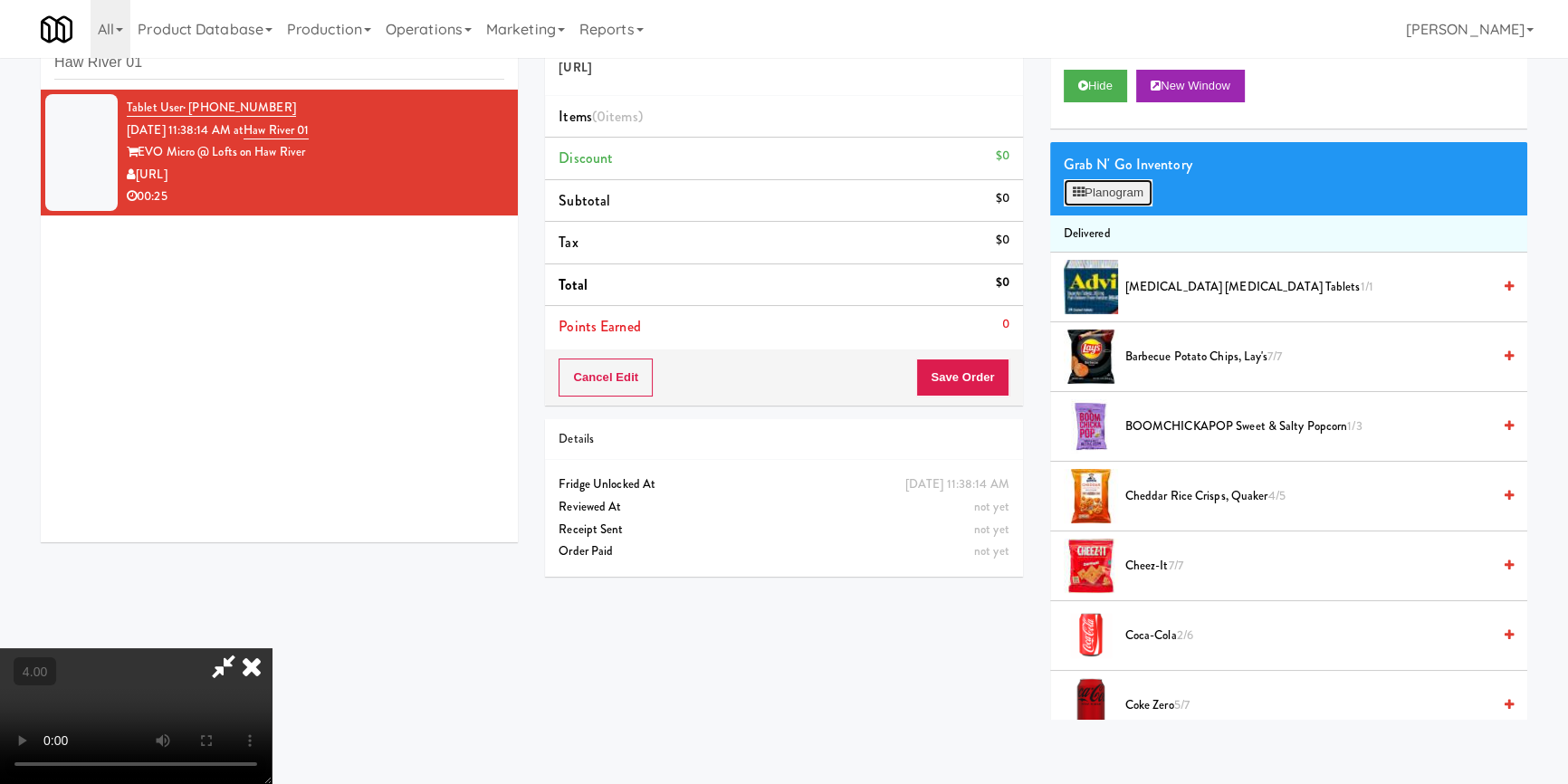
click at [1101, 192] on button "Planogram" at bounding box center [1108, 193] width 89 height 27
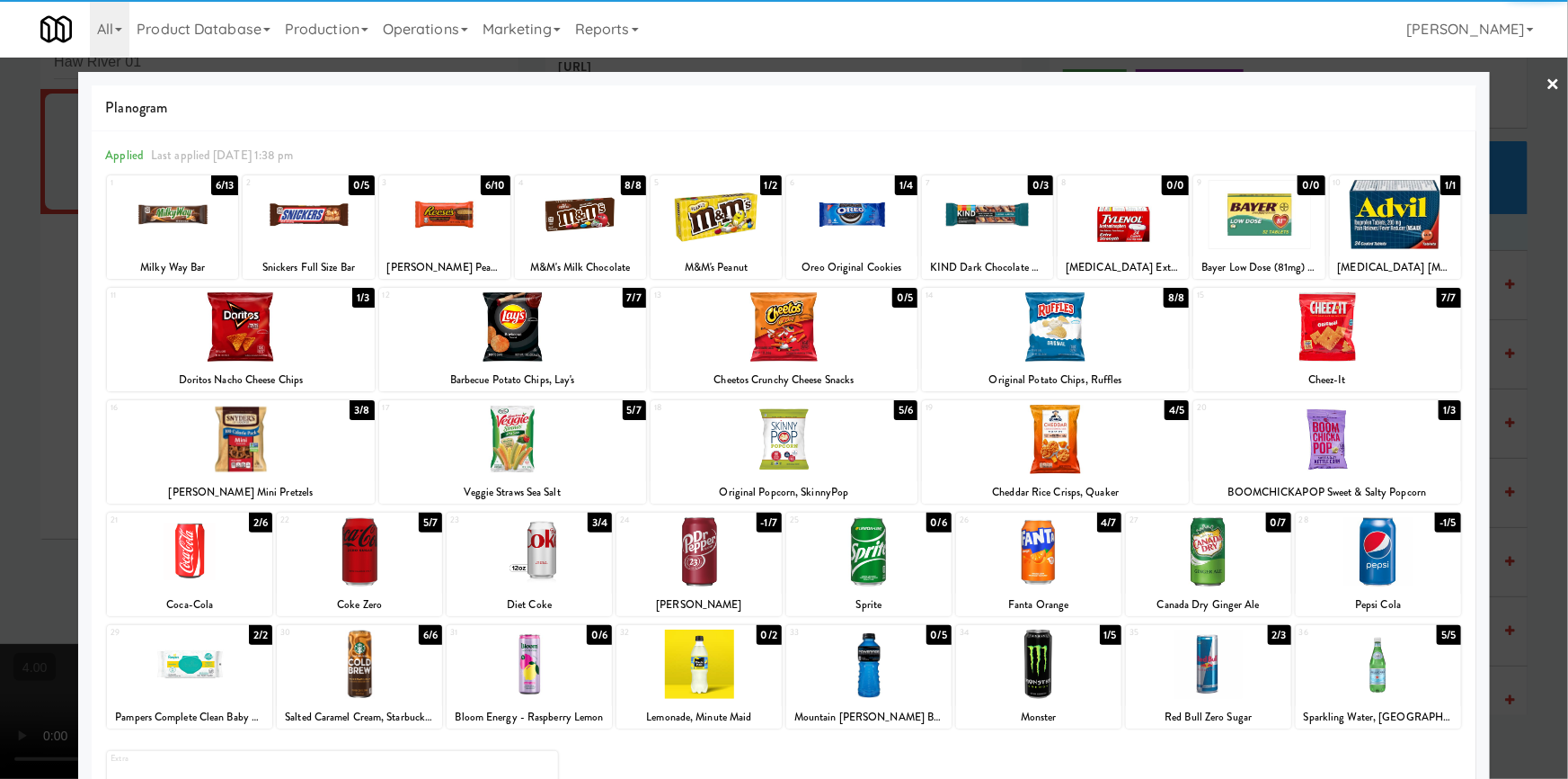
click at [1079, 563] on div at bounding box center [1039, 551] width 165 height 69
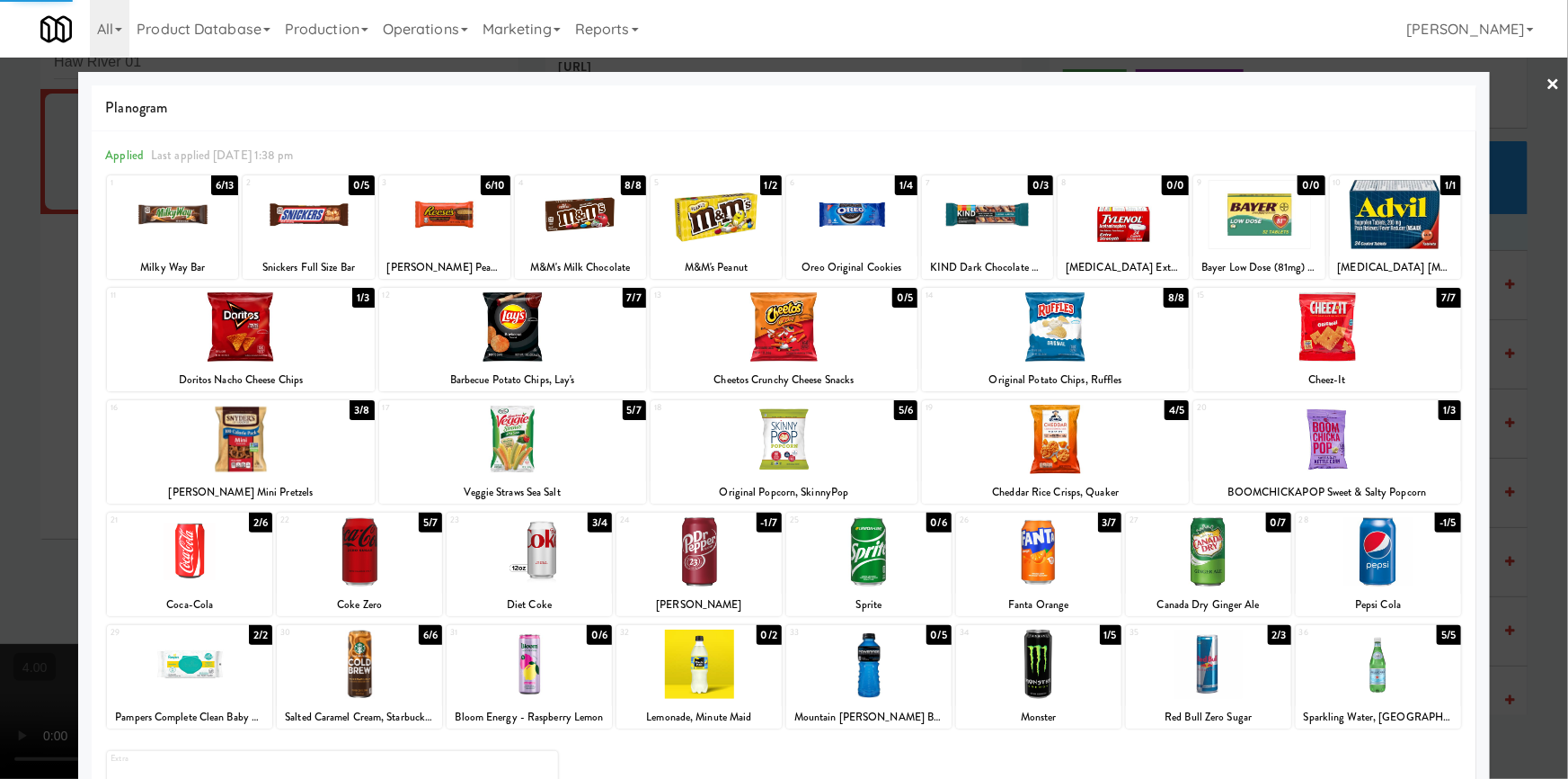
click at [1437, 679] on div at bounding box center [1378, 663] width 165 height 69
click at [137, 202] on div at bounding box center [172, 214] width 131 height 69
click at [0, 207] on div at bounding box center [784, 389] width 1568 height 779
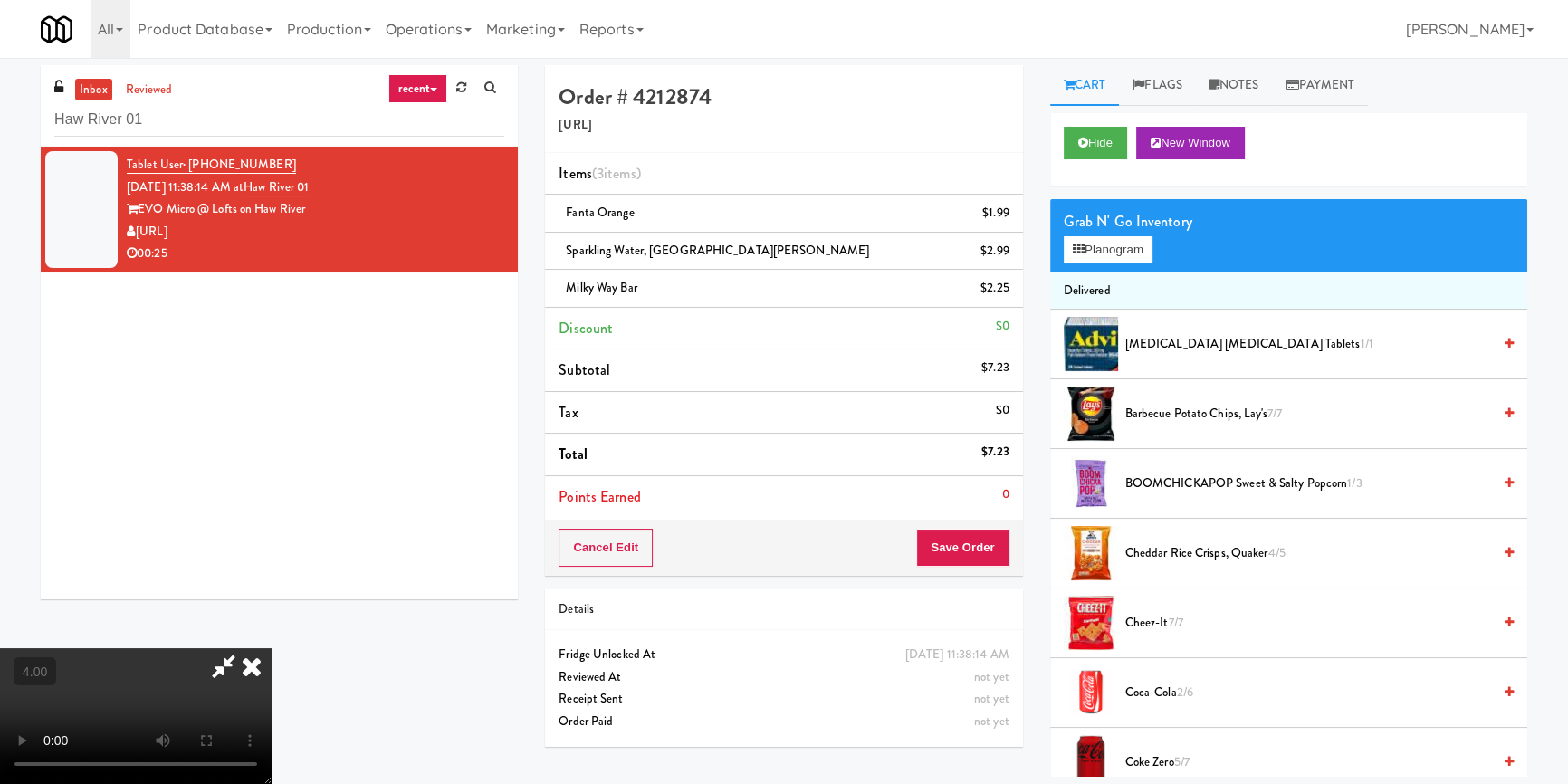
click at [271, 648] on icon at bounding box center [252, 666] width 40 height 36
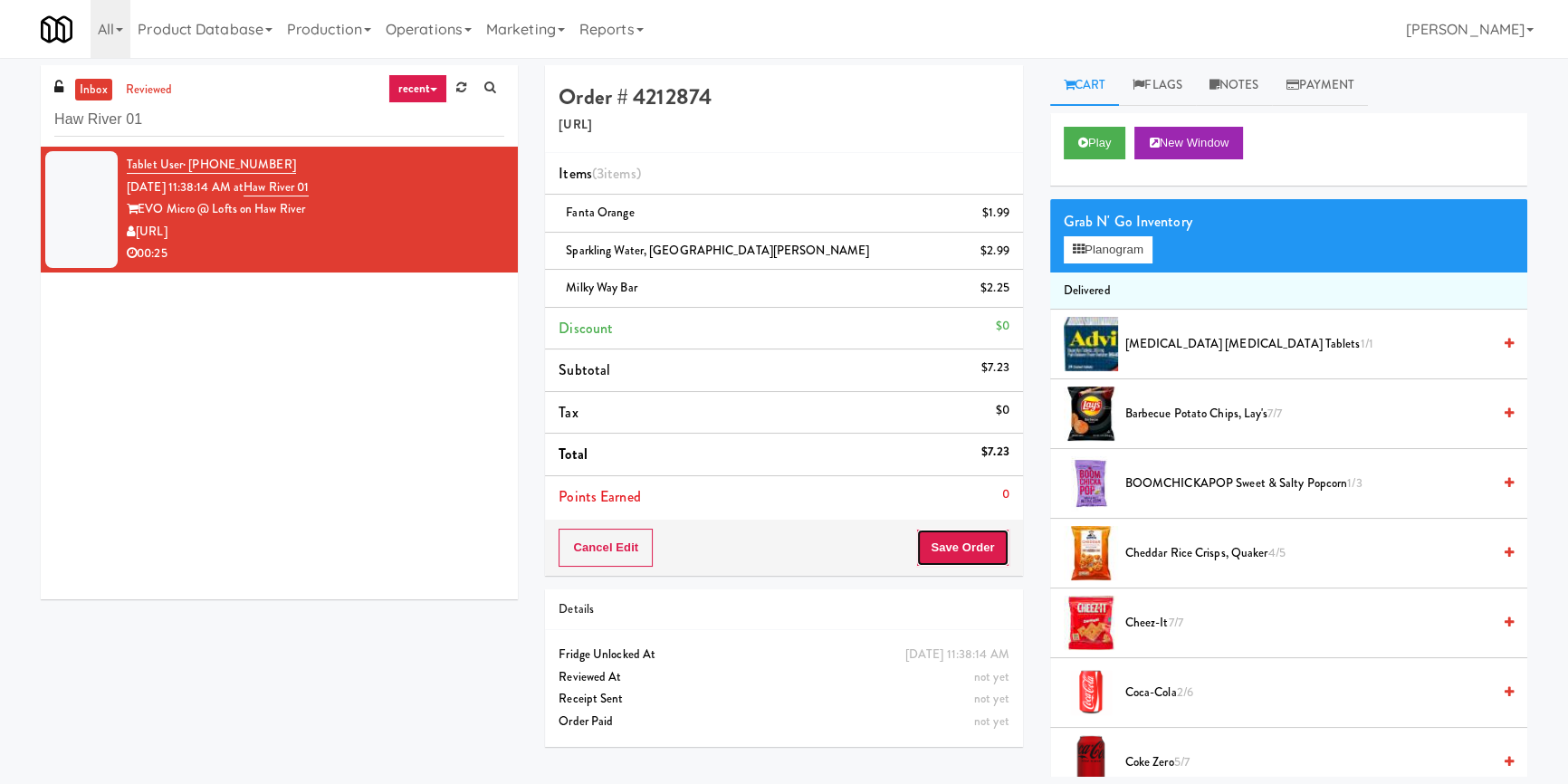
click at [968, 541] on button "Save Order" at bounding box center [963, 547] width 92 height 38
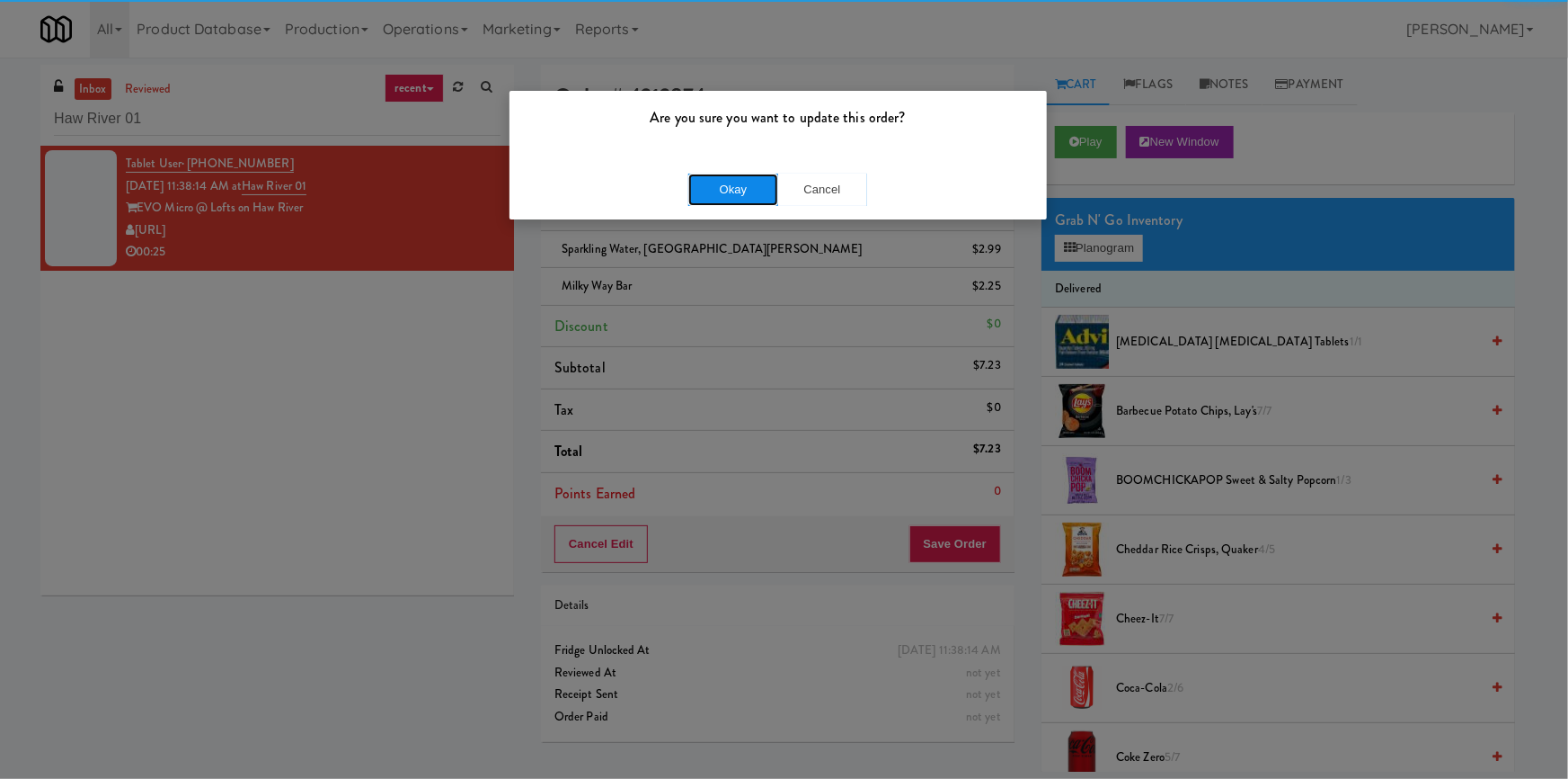
click at [704, 194] on button "Okay" at bounding box center [733, 189] width 89 height 32
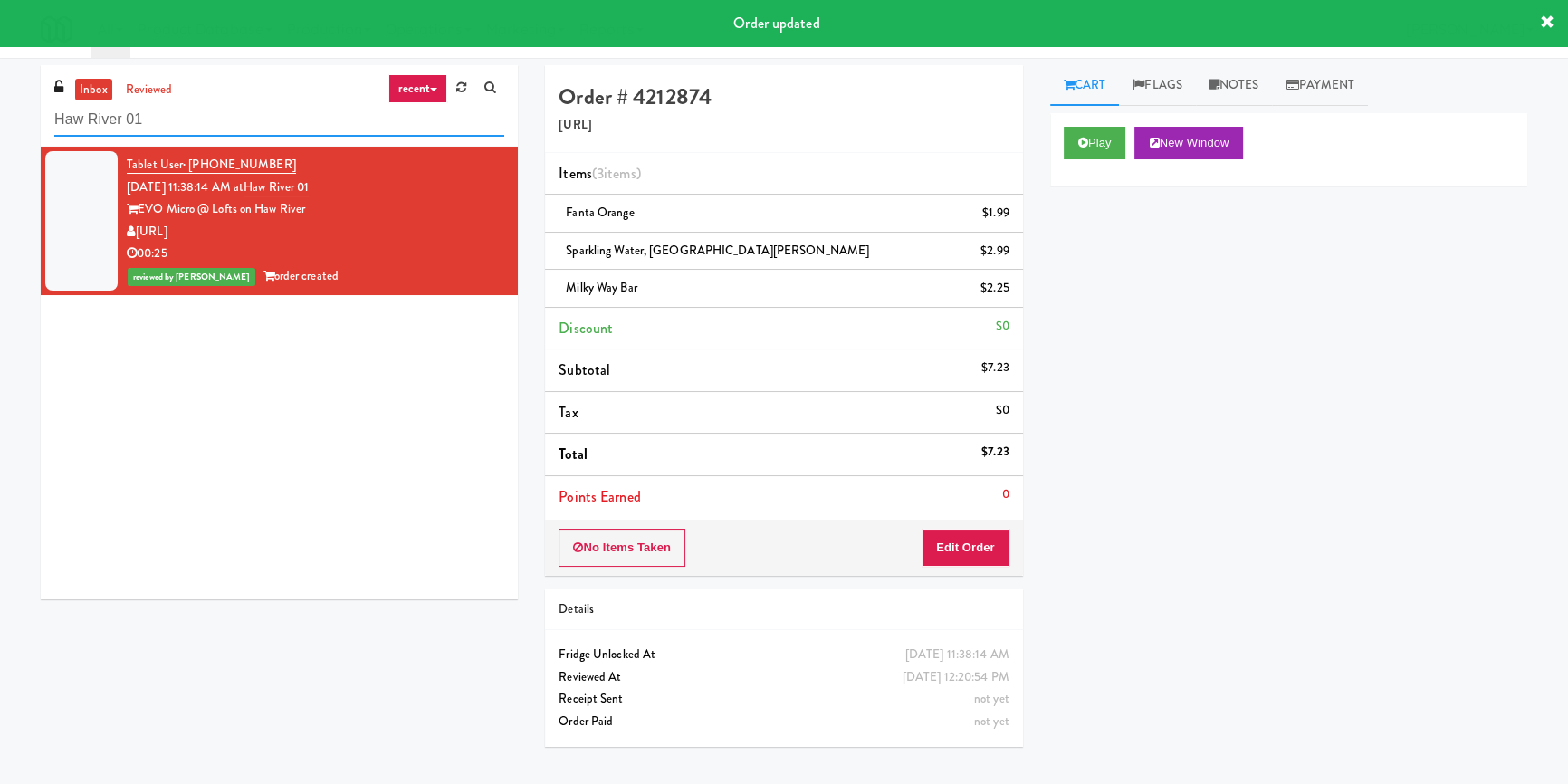
paste input "Anytime Fitness Cooler"
drag, startPoint x: 159, startPoint y: 126, endPoint x: 24, endPoint y: 126, distance: 135.0
click at [0, 123] on div "inbox reviewed recent all unclear take inventory issue suspicious failed recent…" at bounding box center [784, 421] width 1568 height 712
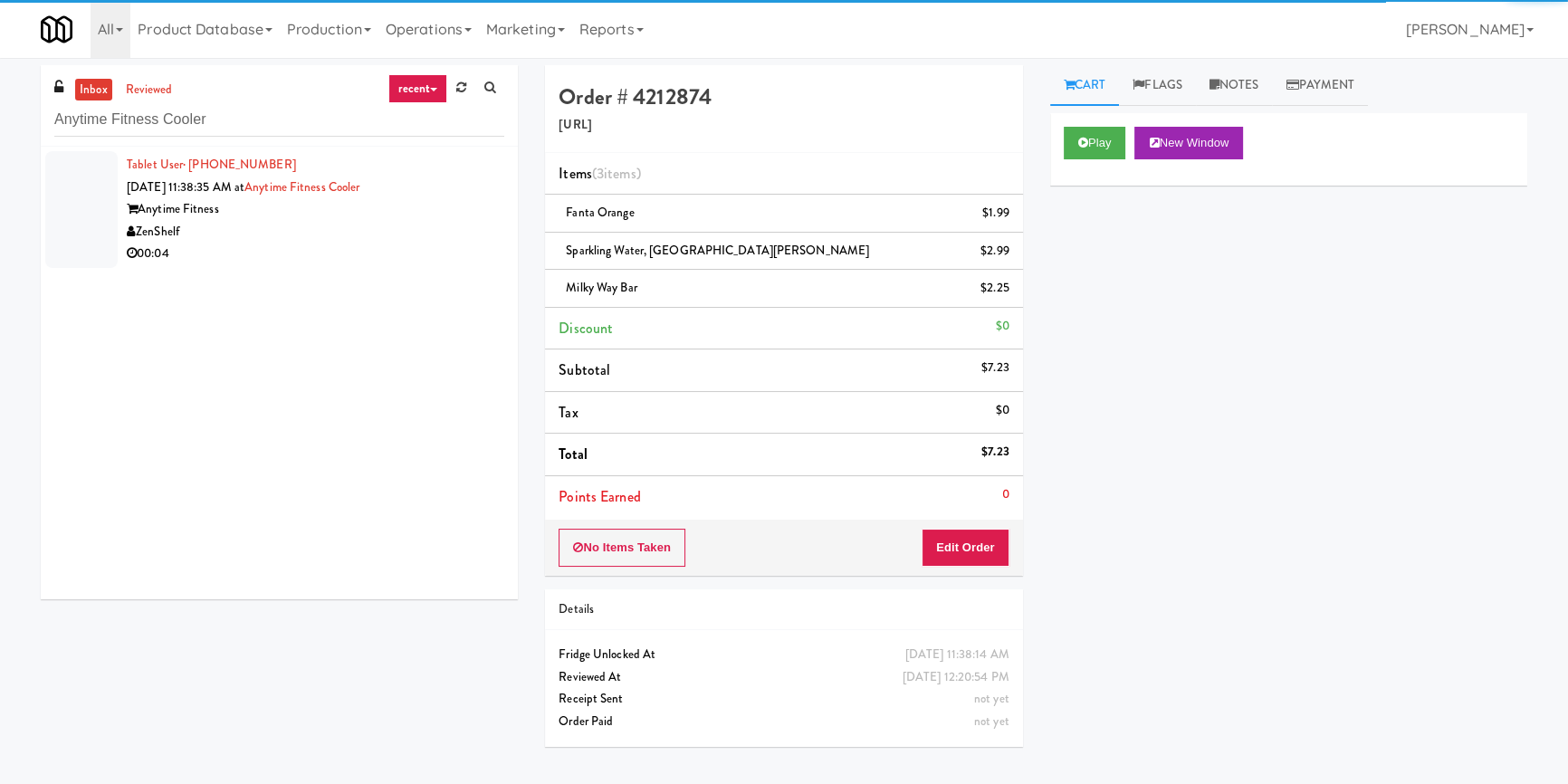
click at [471, 249] on div "00:04" at bounding box center [315, 254] width 378 height 23
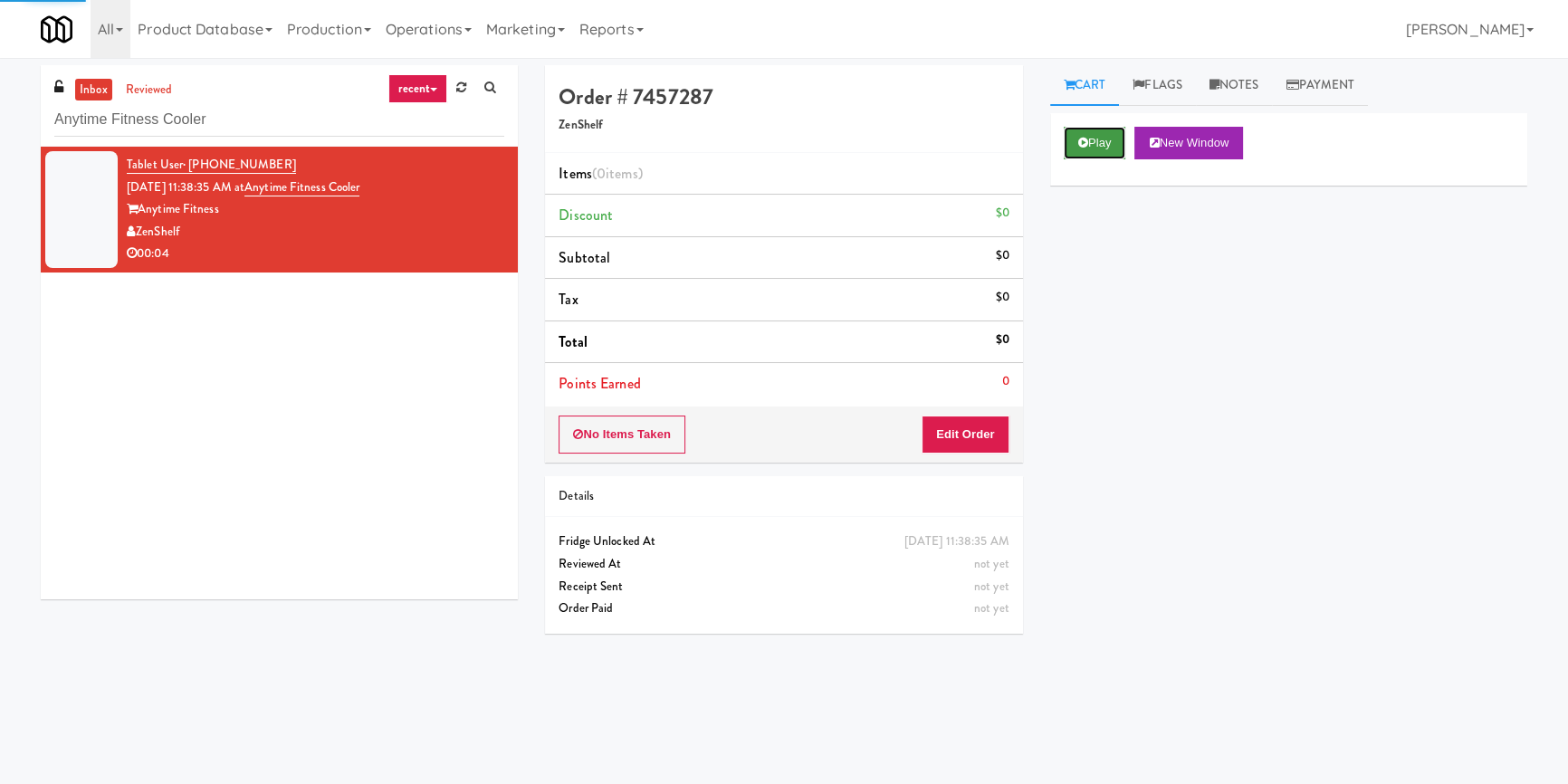
click at [1070, 142] on button "Play" at bounding box center [1095, 142] width 63 height 32
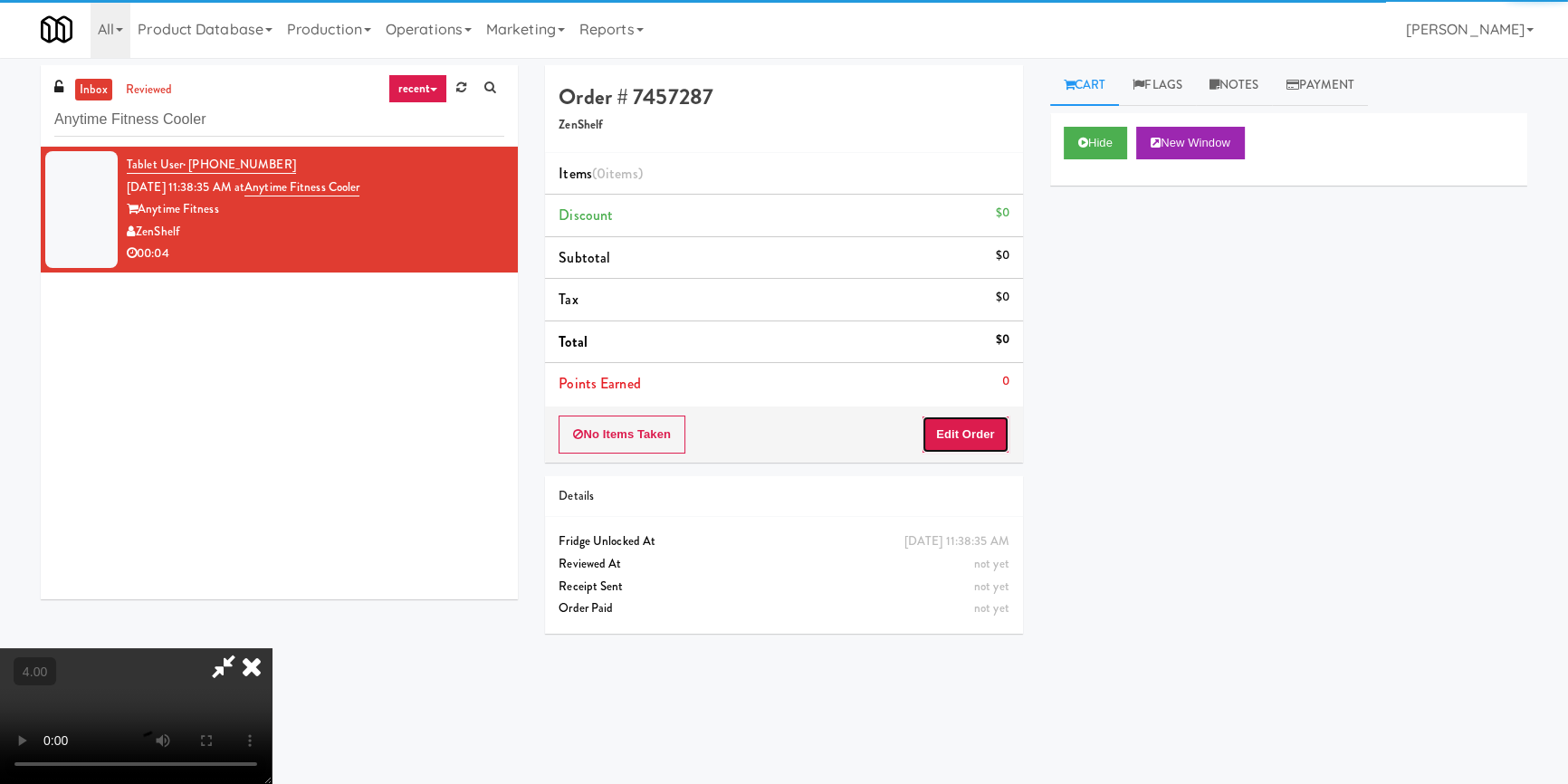
click at [983, 431] on button "Edit Order" at bounding box center [966, 434] width 88 height 38
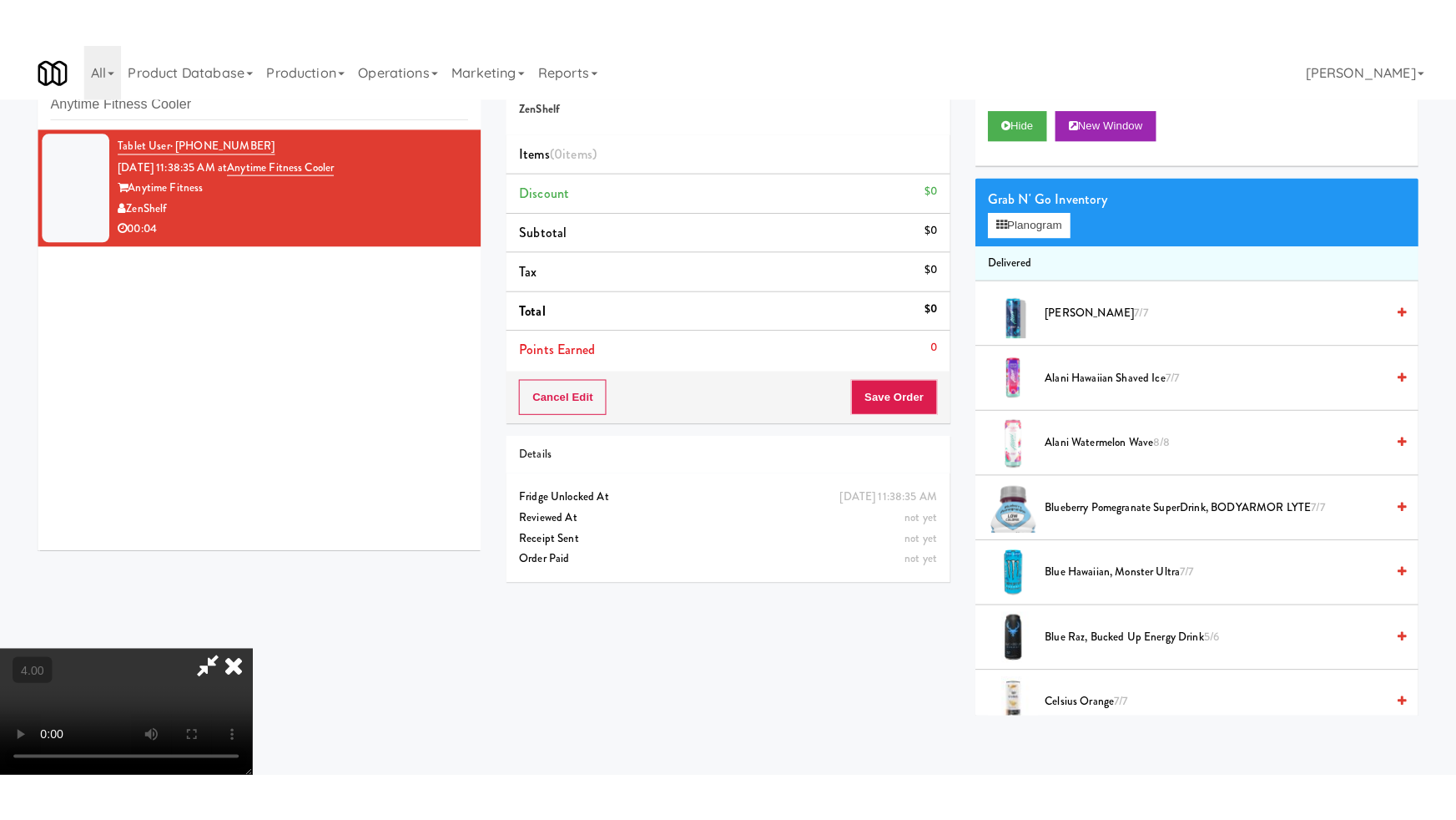
scroll to position [234, 0]
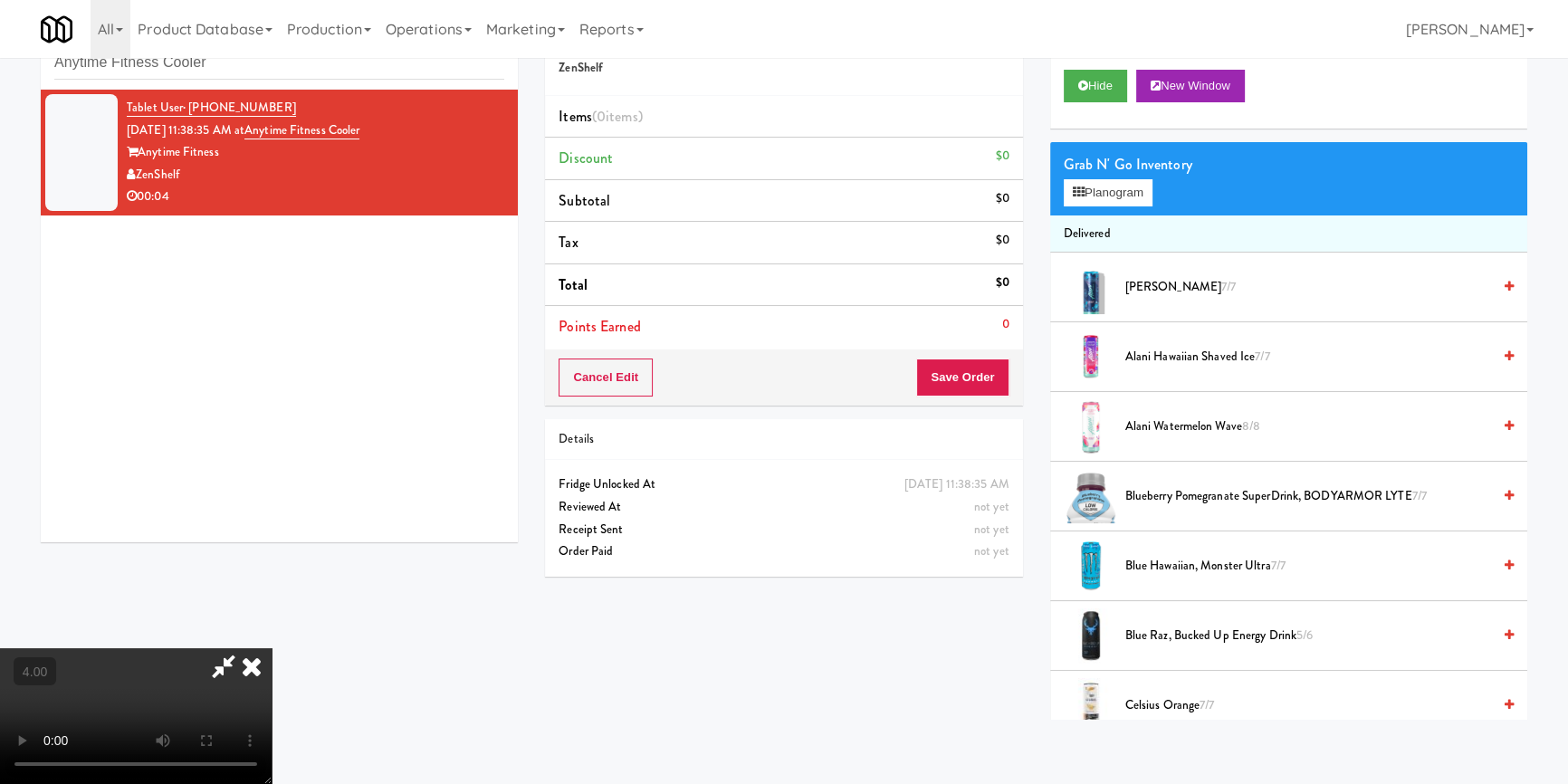
click at [271, 648] on video at bounding box center [135, 715] width 271 height 136
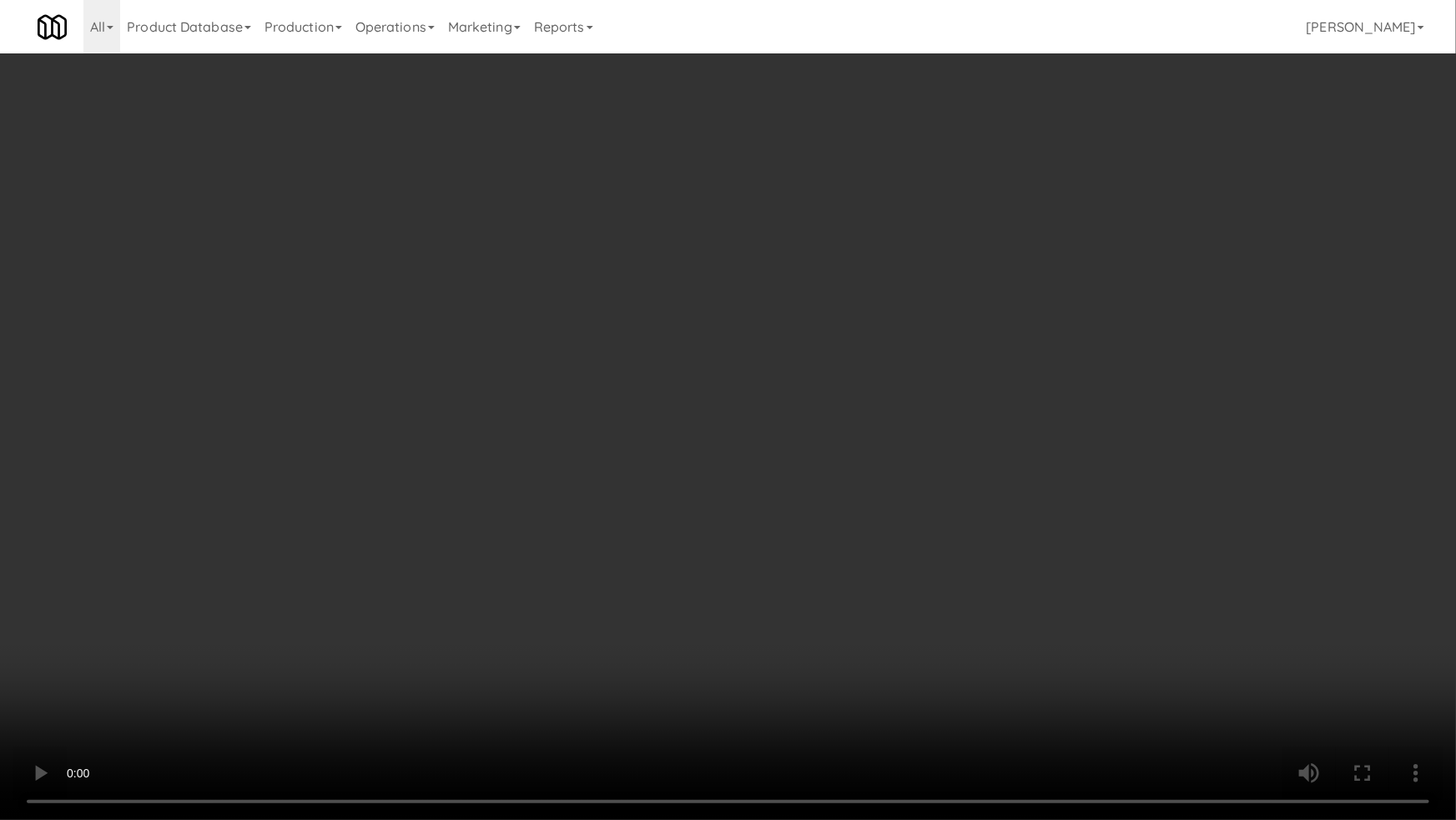
click at [758, 446] on video at bounding box center [728, 410] width 1456 height 820
click at [758, 445] on video at bounding box center [728, 410] width 1456 height 820
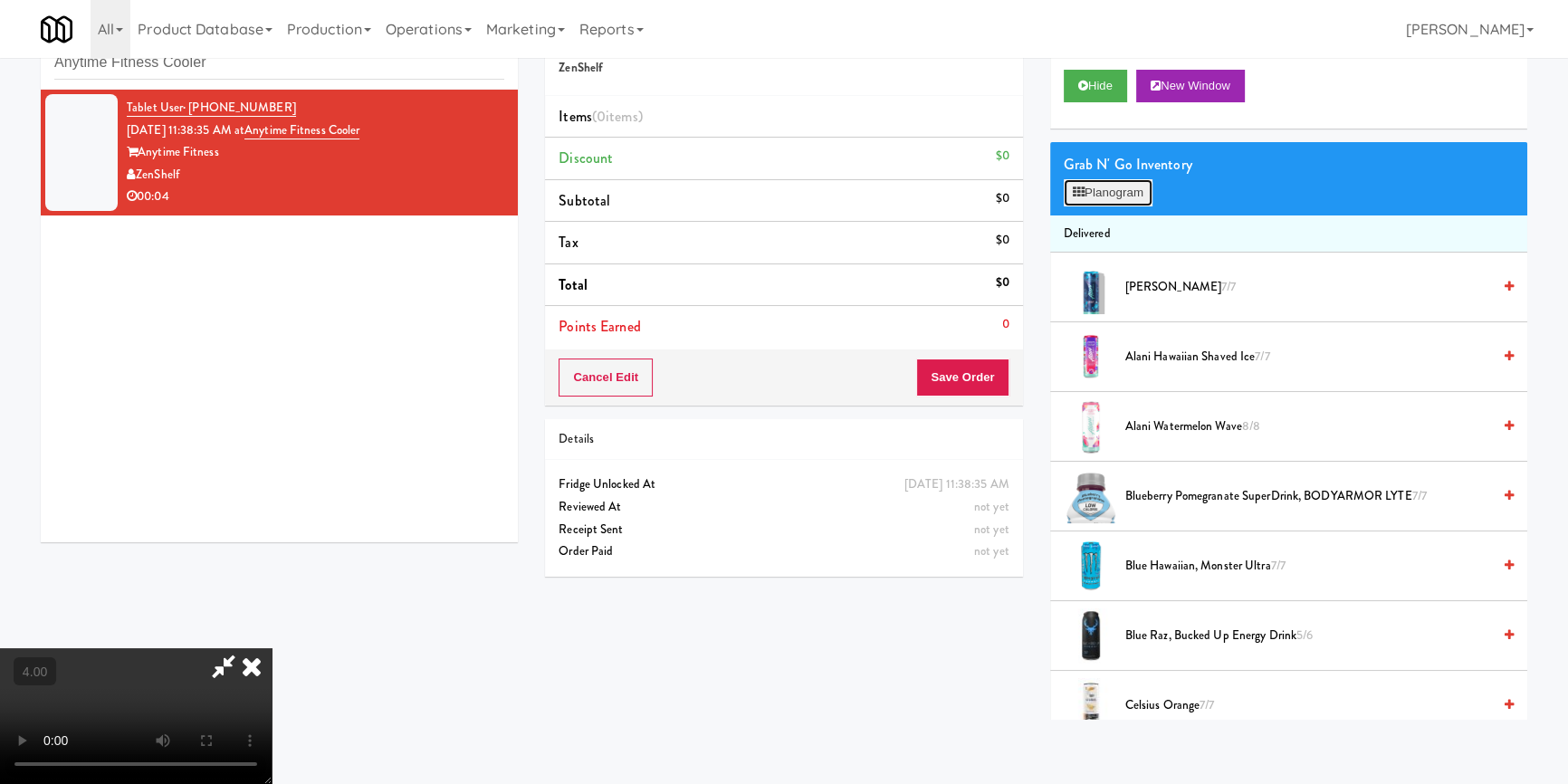
click at [1138, 186] on button "Planogram" at bounding box center [1108, 193] width 89 height 27
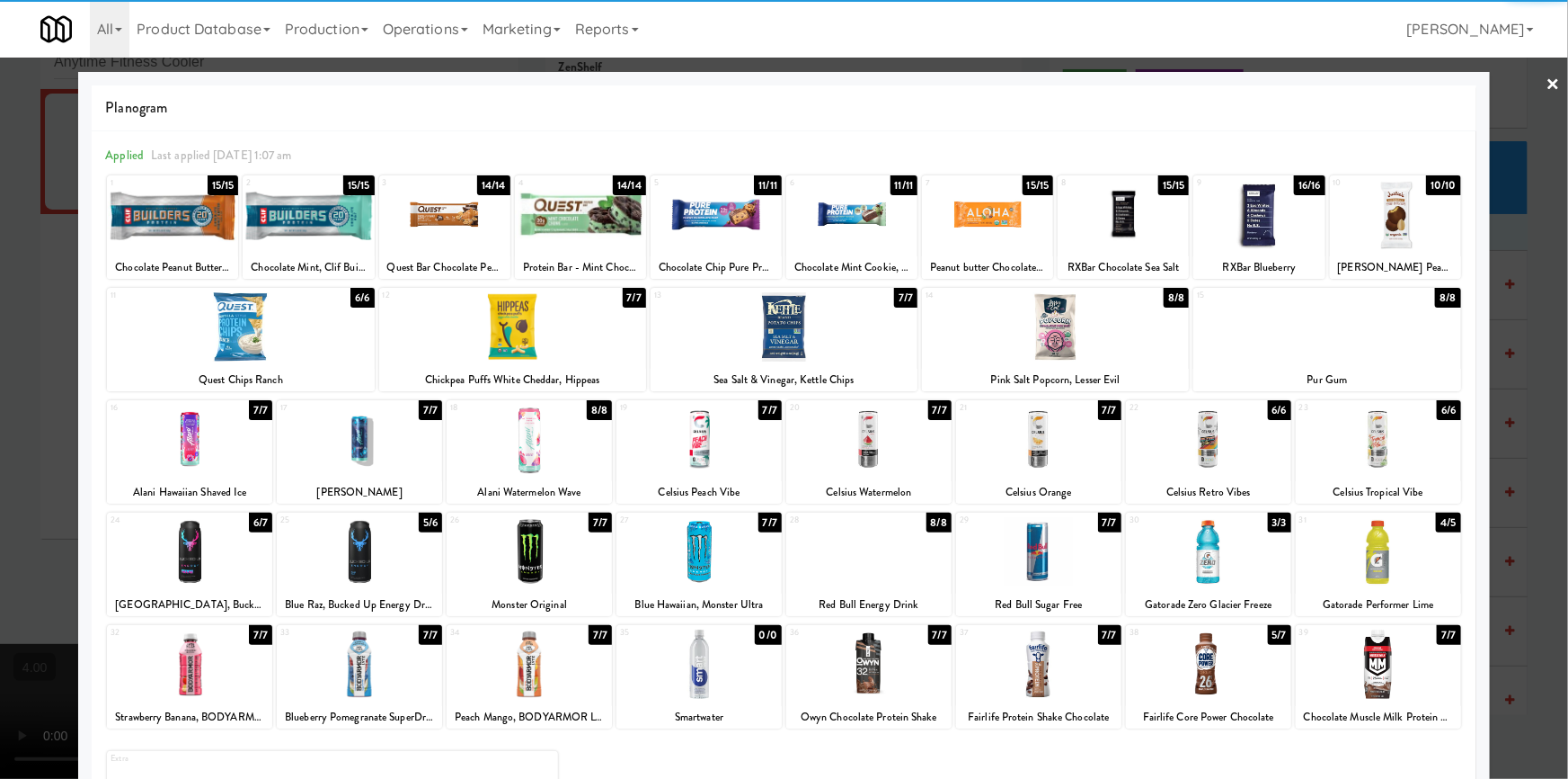
click at [881, 685] on div at bounding box center [869, 663] width 165 height 69
click at [0, 388] on div at bounding box center [784, 389] width 1568 height 779
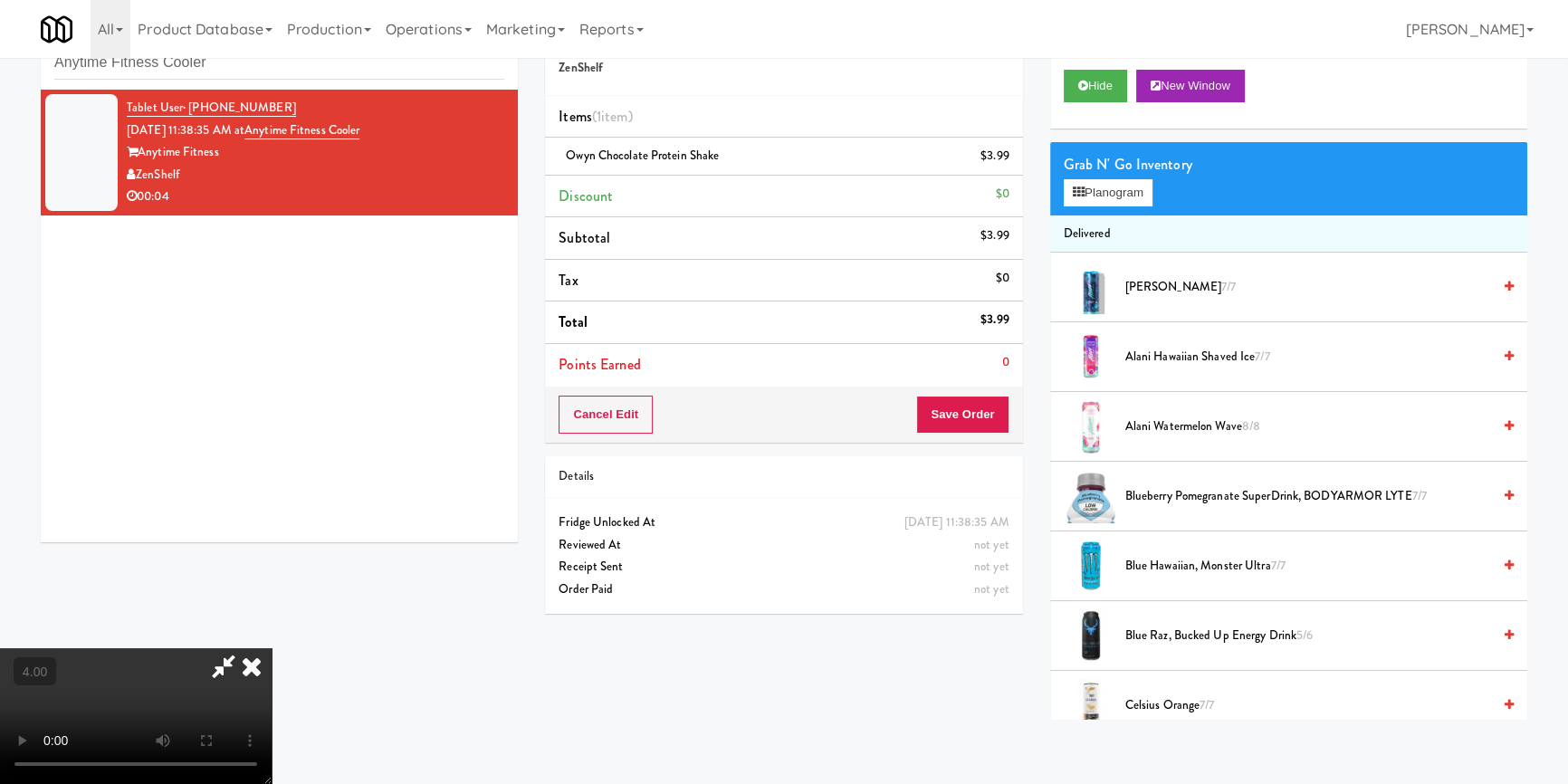
click at [271, 648] on icon at bounding box center [252, 666] width 40 height 36
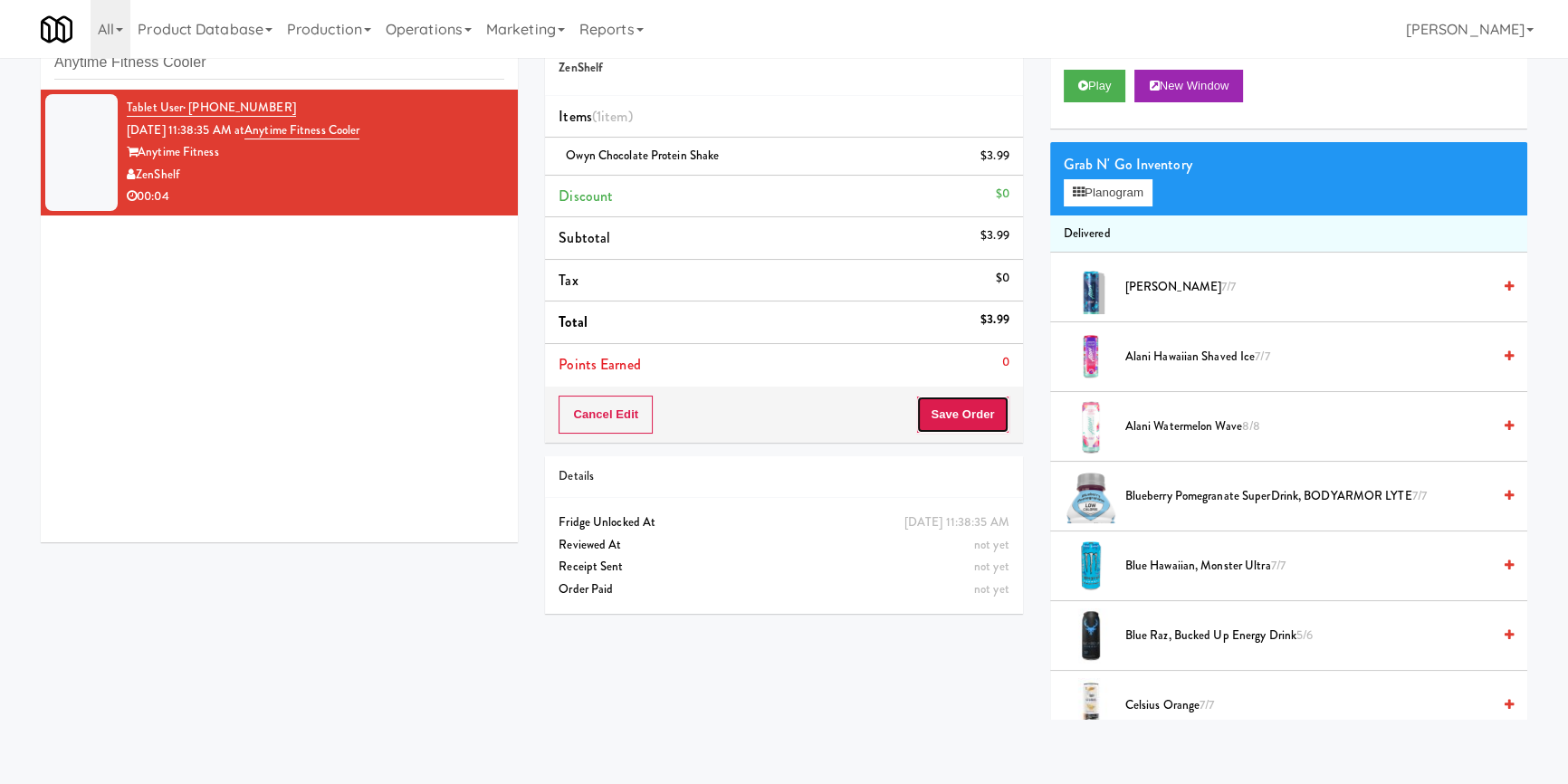
click at [966, 397] on button "Save Order" at bounding box center [963, 414] width 92 height 38
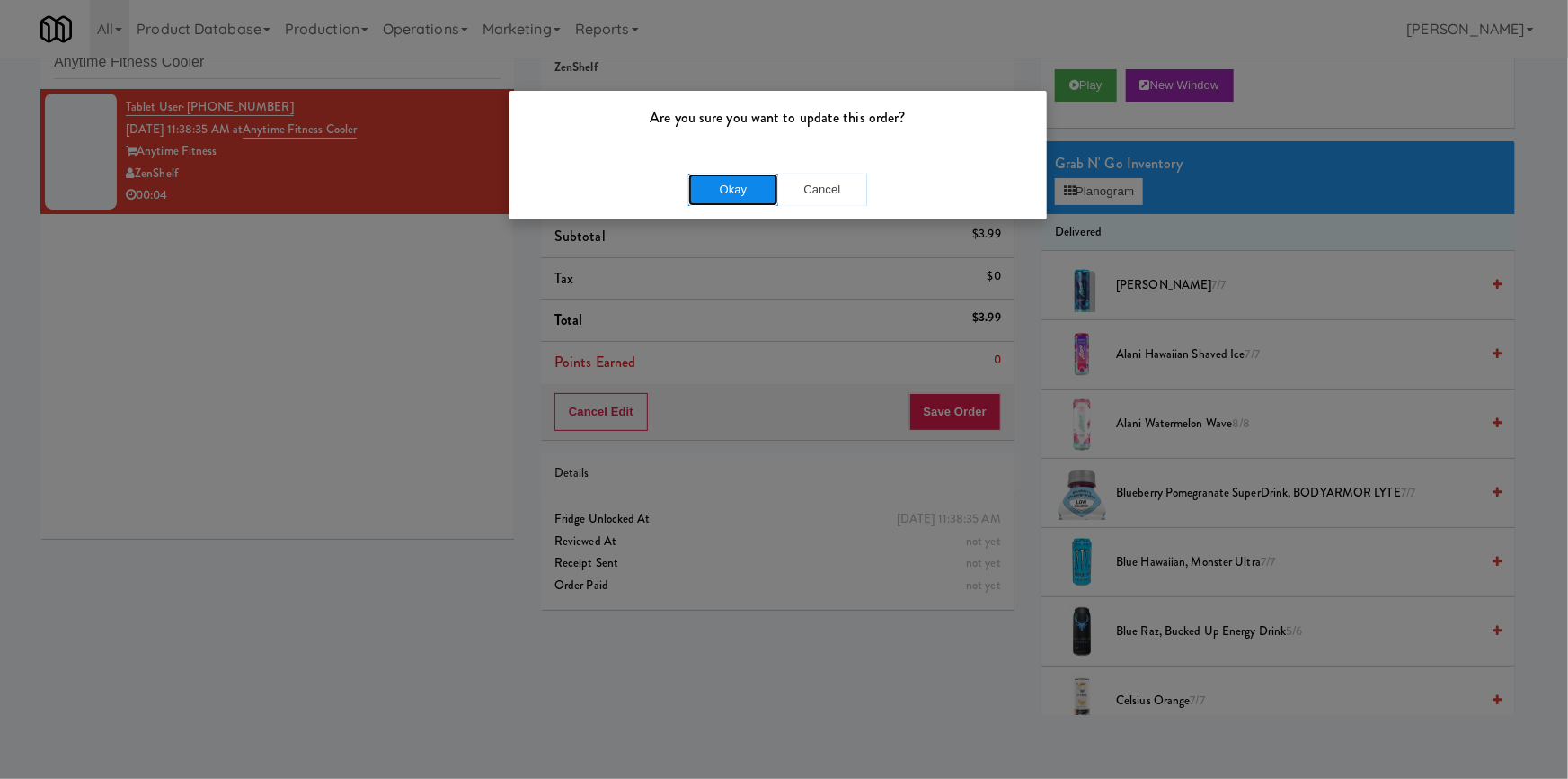
click at [713, 188] on button "Okay" at bounding box center [733, 189] width 89 height 32
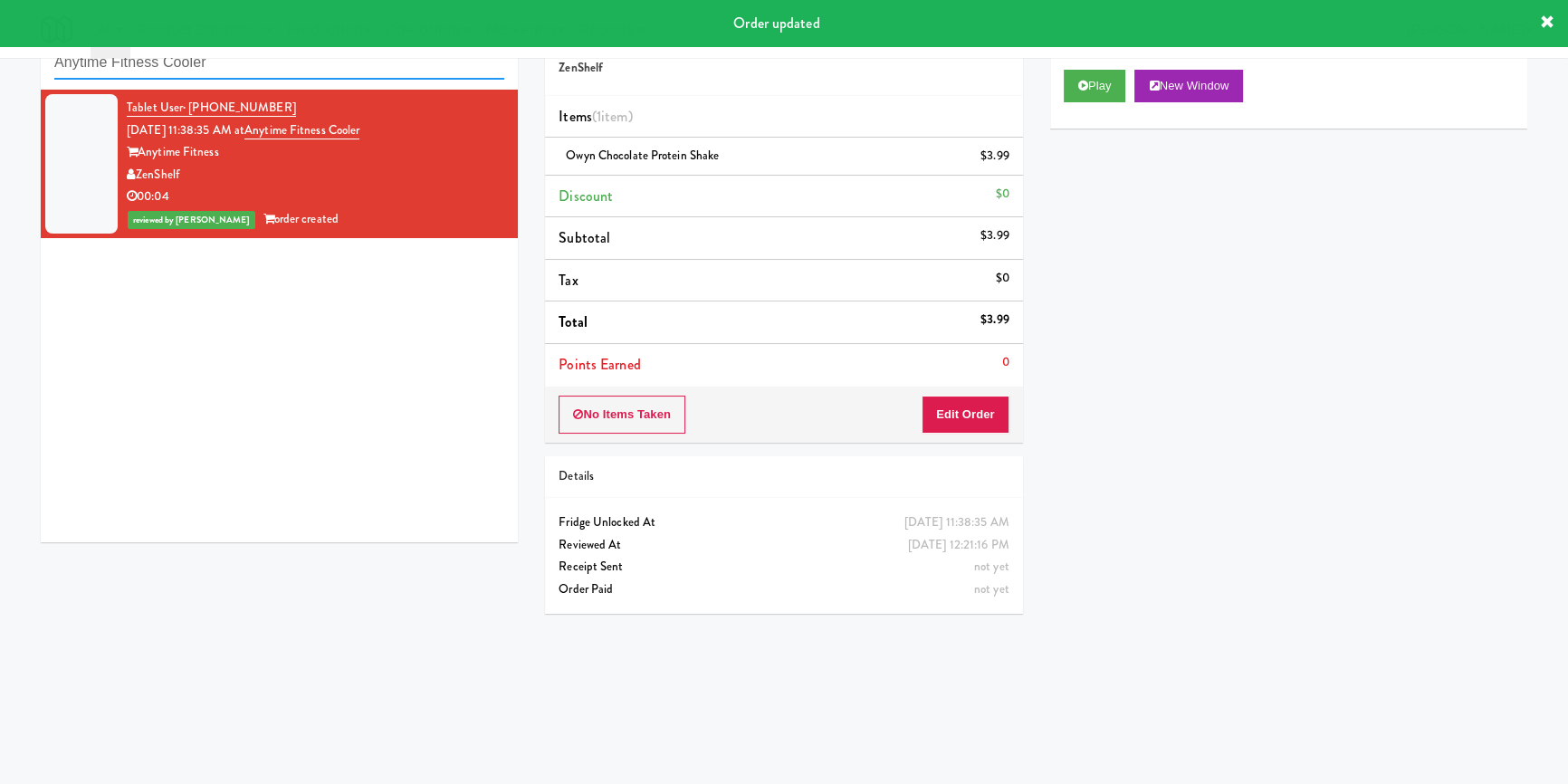
paste input "rapahoe Square Fridge"
drag, startPoint x: 296, startPoint y: 72, endPoint x: 0, endPoint y: 56, distance: 296.4
click at [0, 56] on body "Order updated Are you sure you want to update this order? Okay Cancel Okay Are …" at bounding box center [784, 392] width 1568 height 784
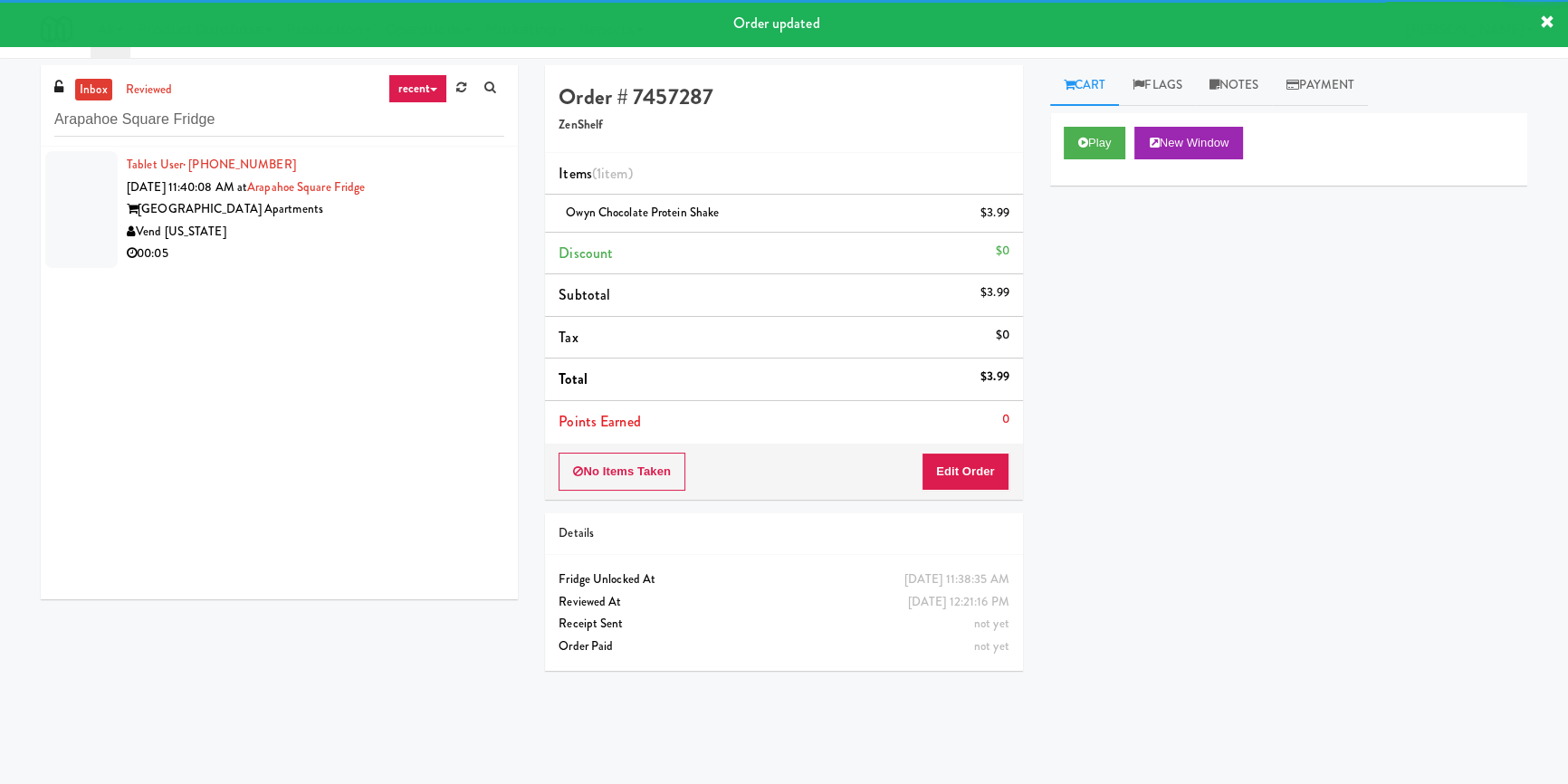
click at [437, 226] on div "Vend [US_STATE]" at bounding box center [315, 232] width 378 height 23
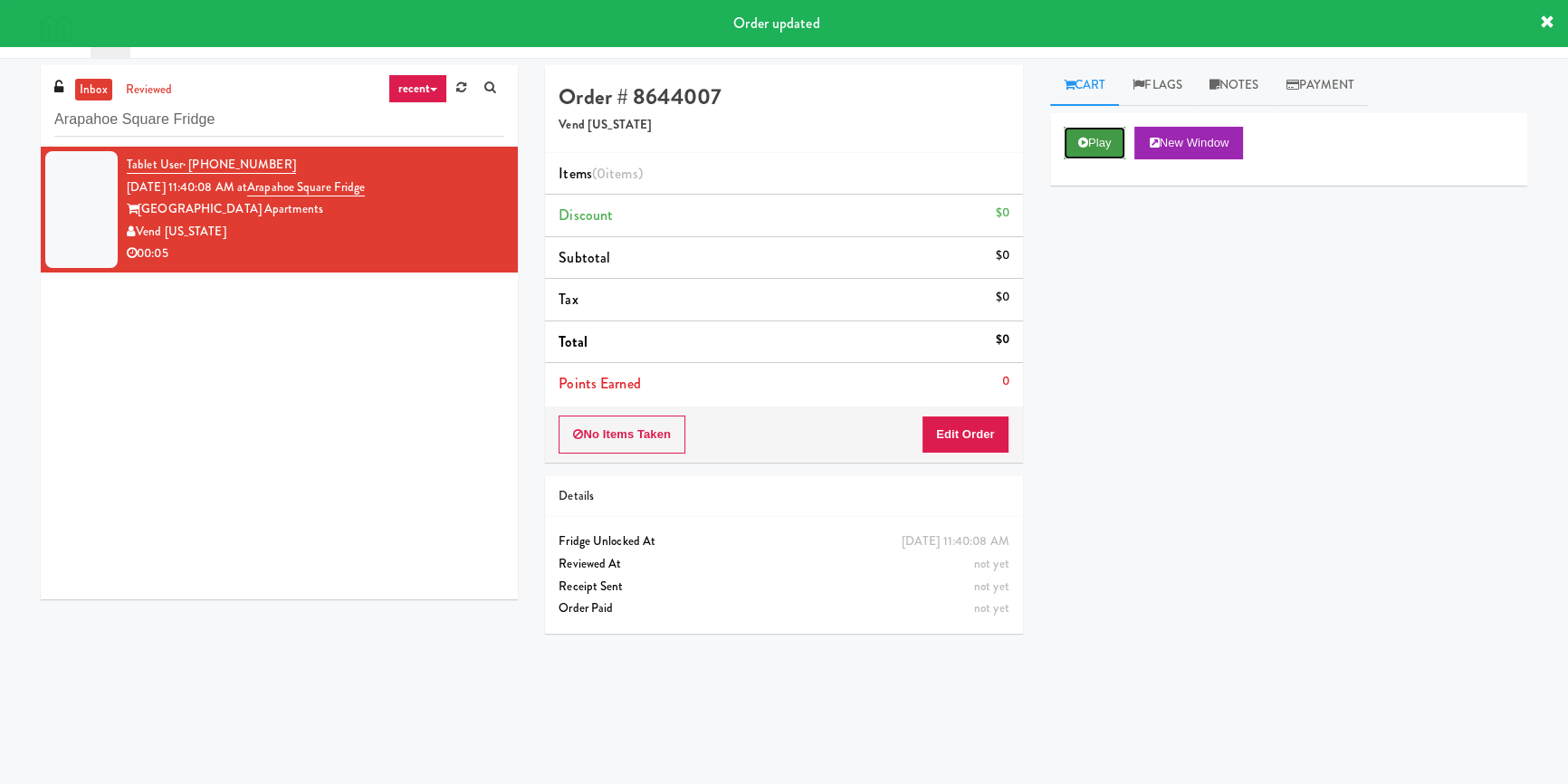
click at [1121, 150] on button "Play" at bounding box center [1095, 142] width 63 height 32
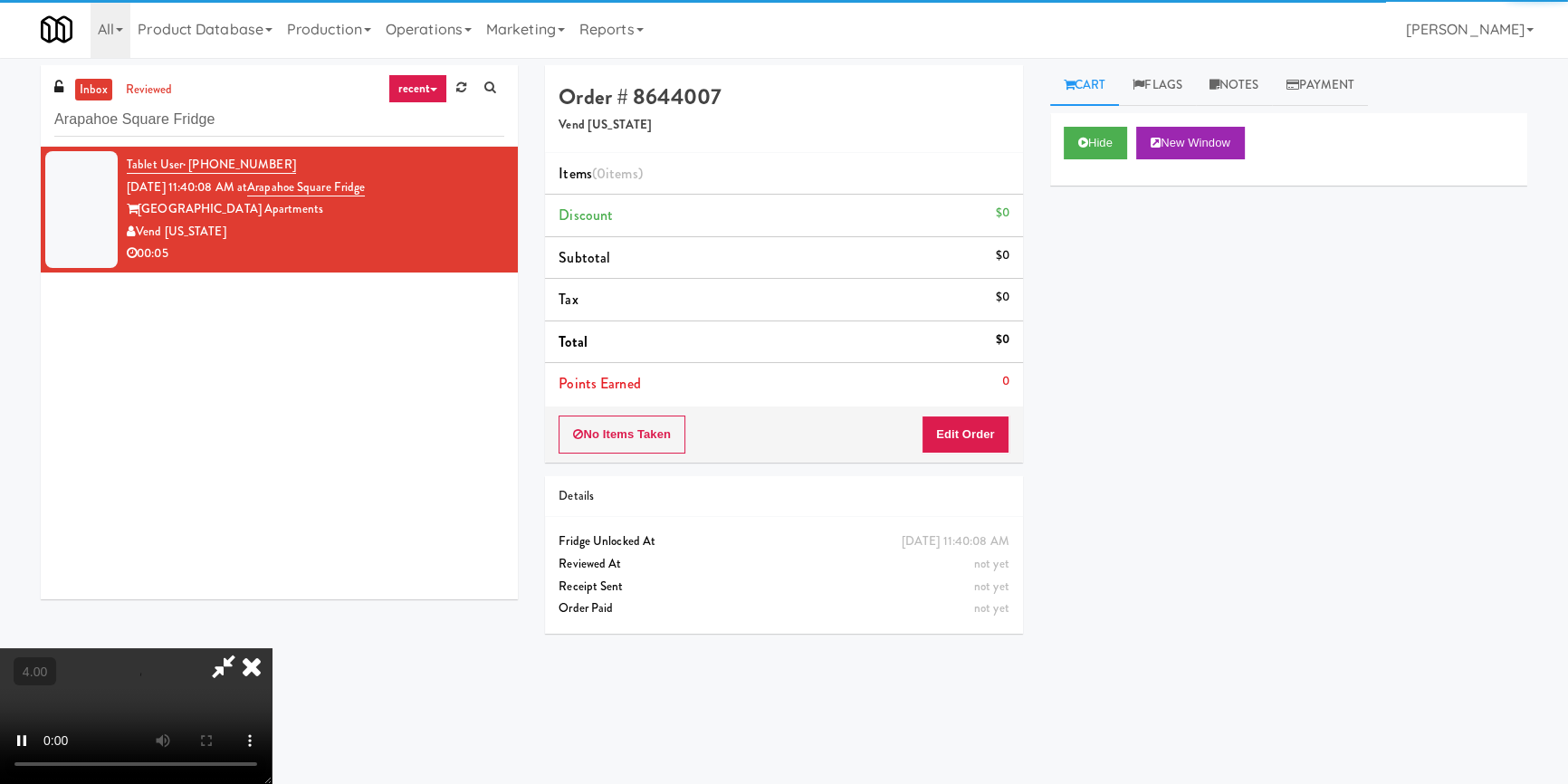
click at [1013, 421] on div "No Items Taken Edit Order" at bounding box center [784, 434] width 477 height 56
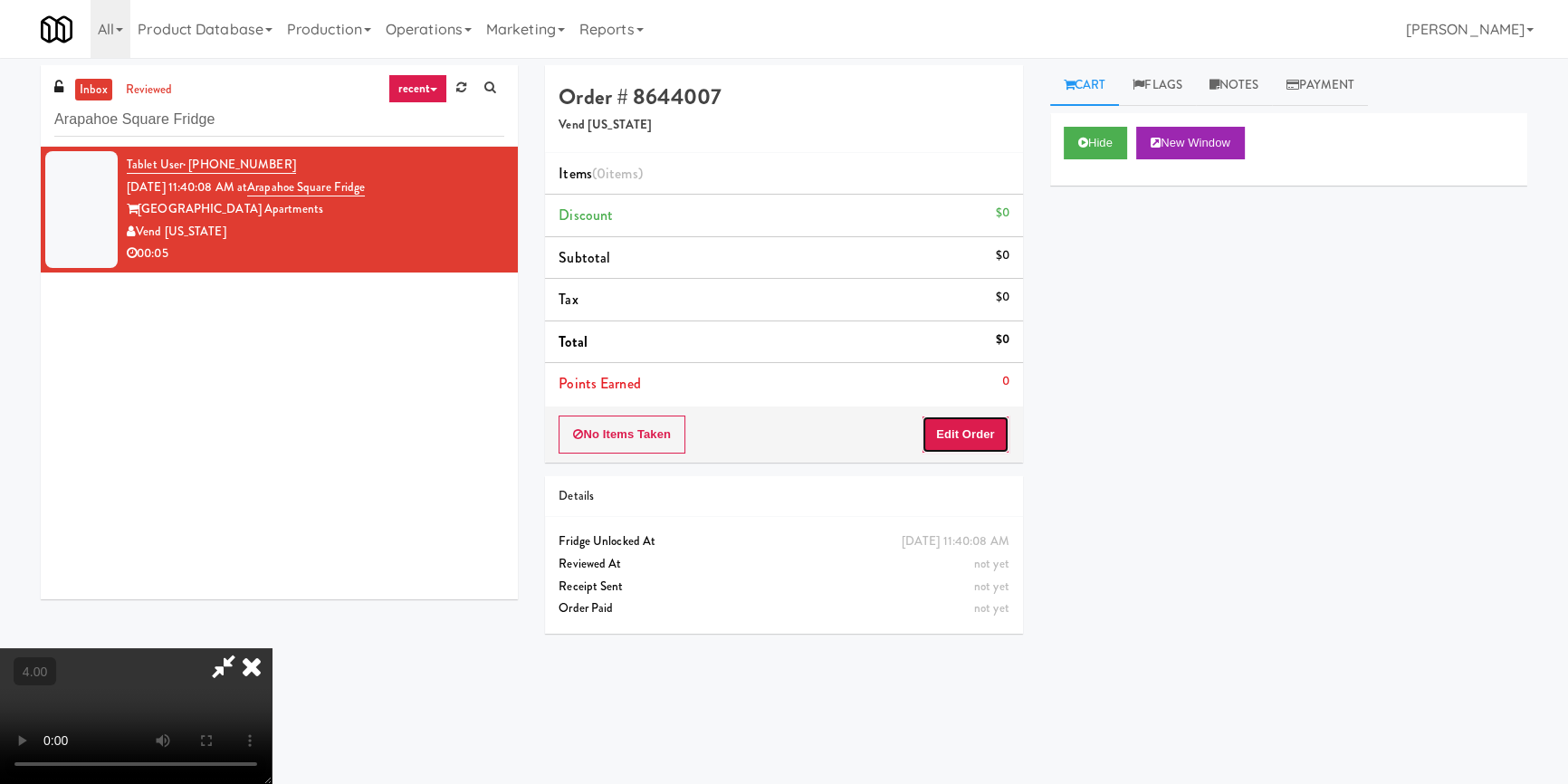
click at [996, 424] on button "Edit Order" at bounding box center [966, 434] width 88 height 38
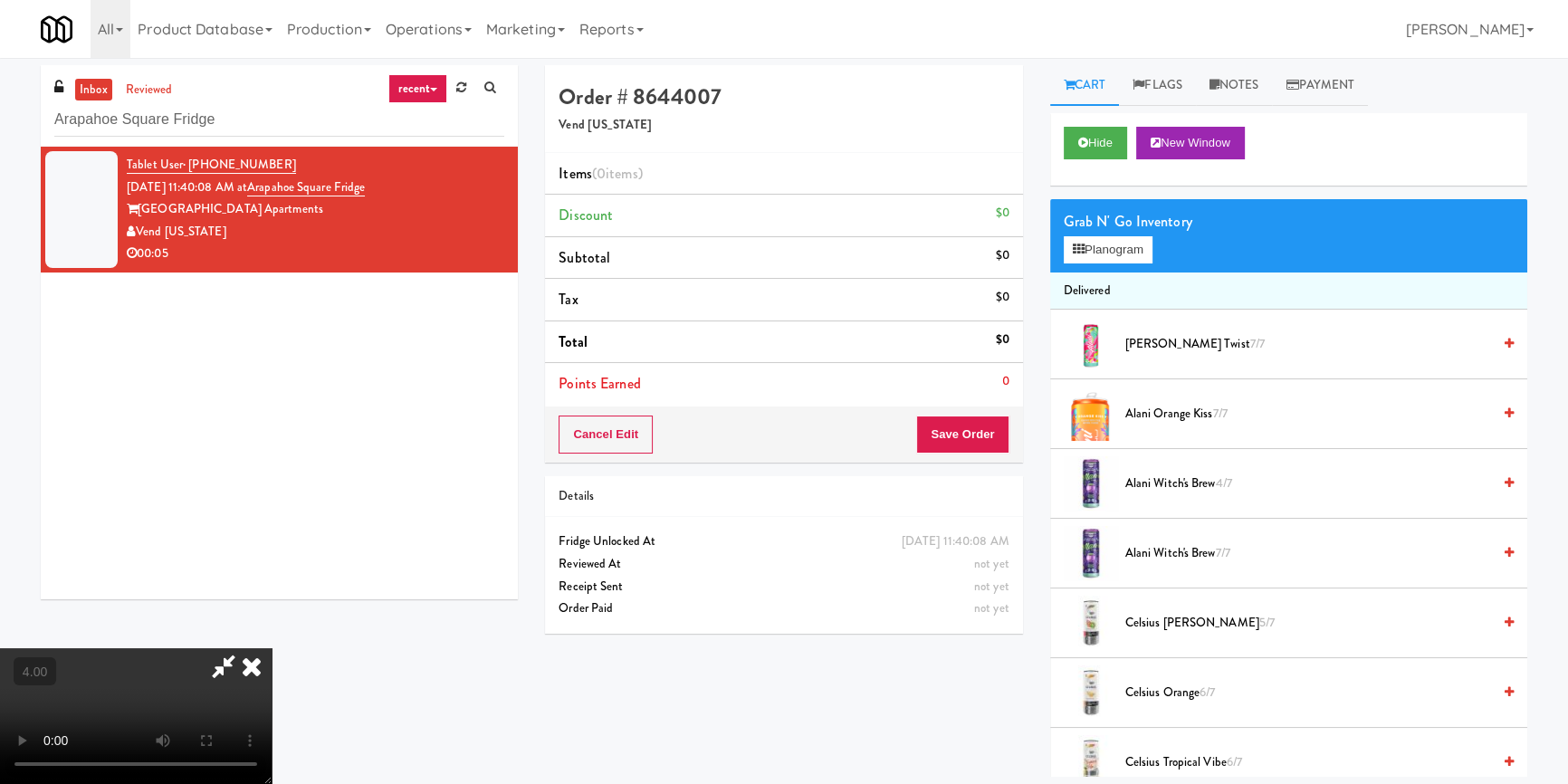
click at [271, 648] on video at bounding box center [135, 715] width 271 height 136
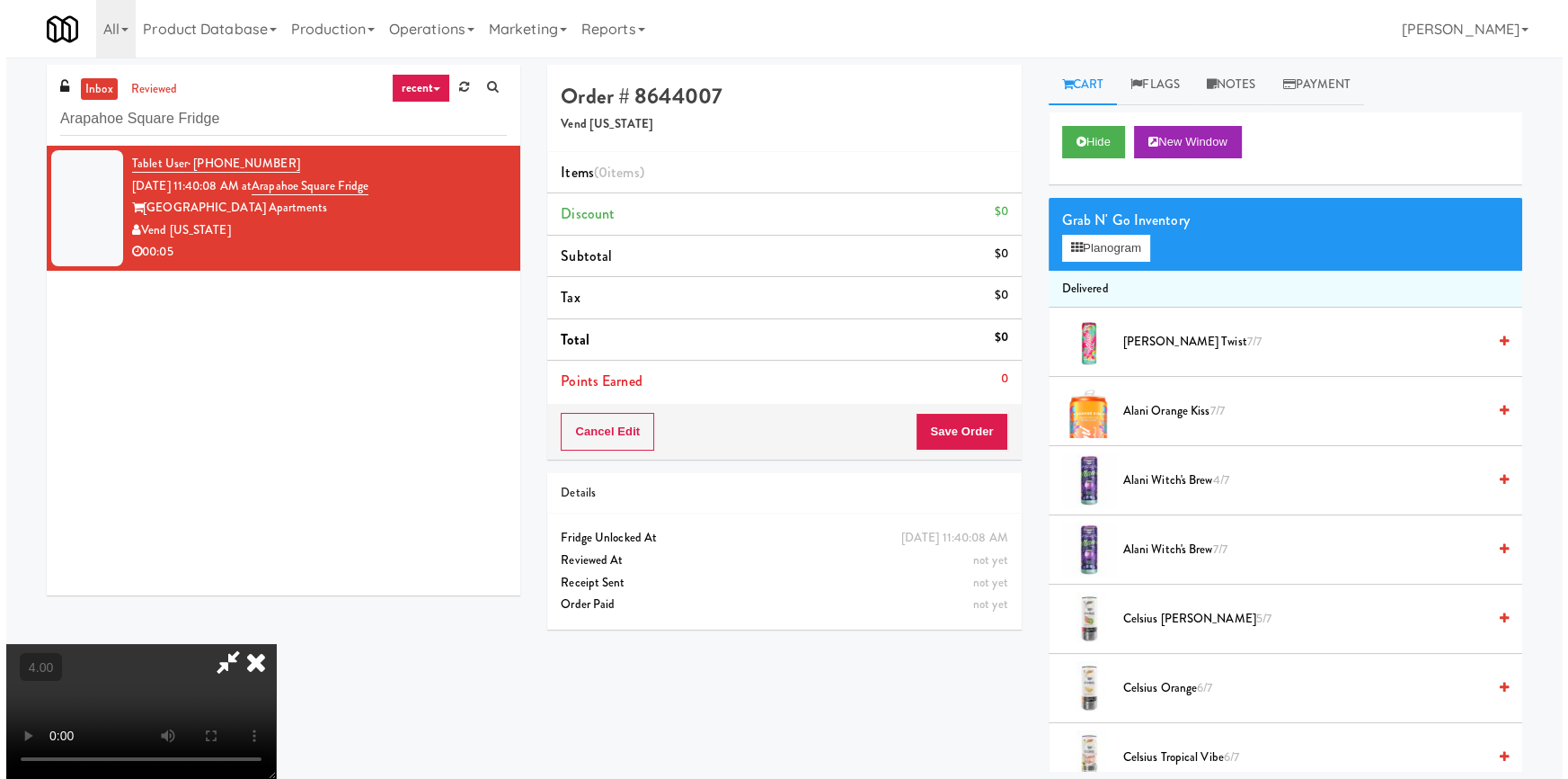
scroll to position [37, 0]
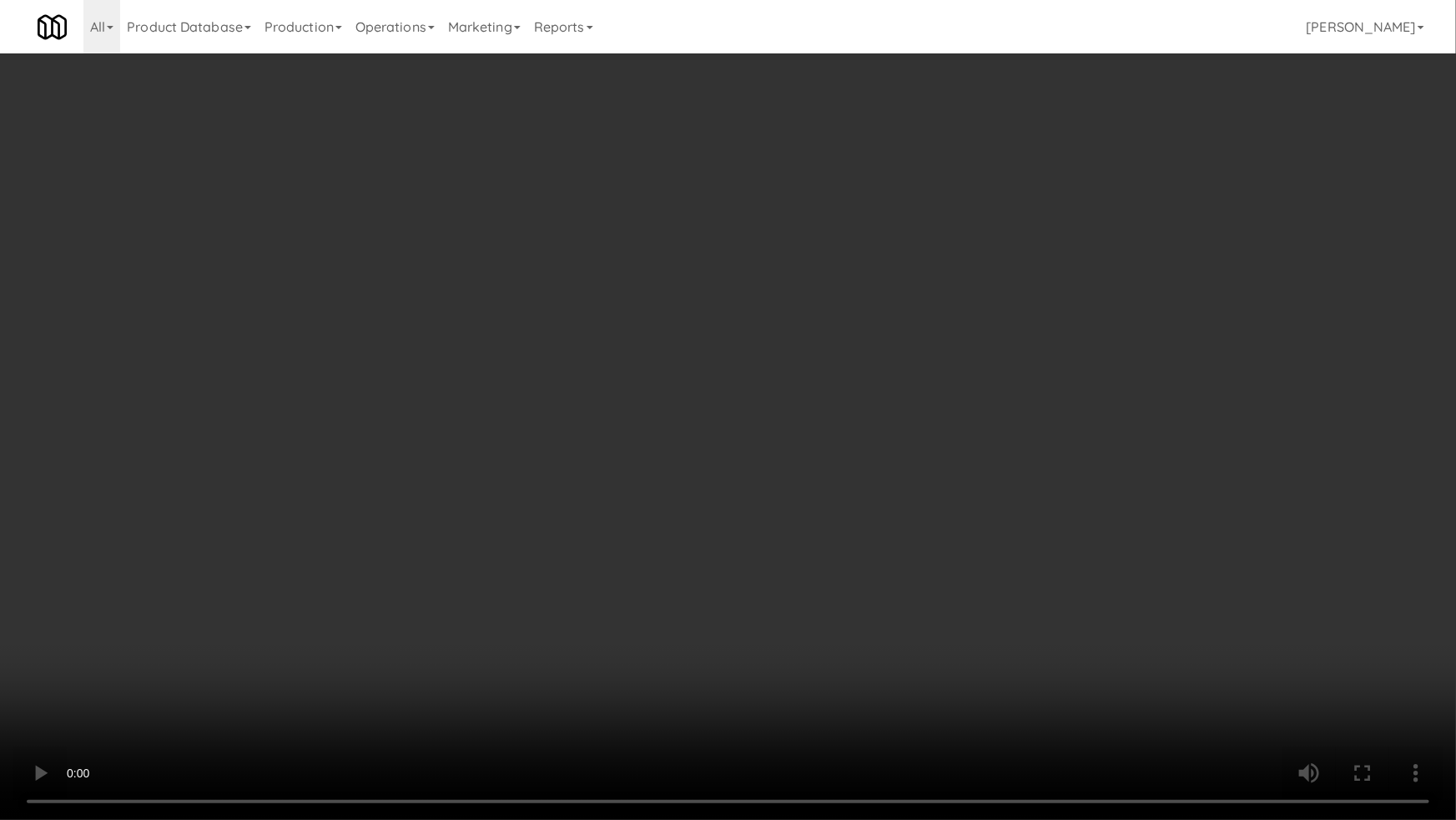
click at [710, 573] on video at bounding box center [728, 410] width 1456 height 820
click at [711, 573] on video at bounding box center [728, 410] width 1456 height 820
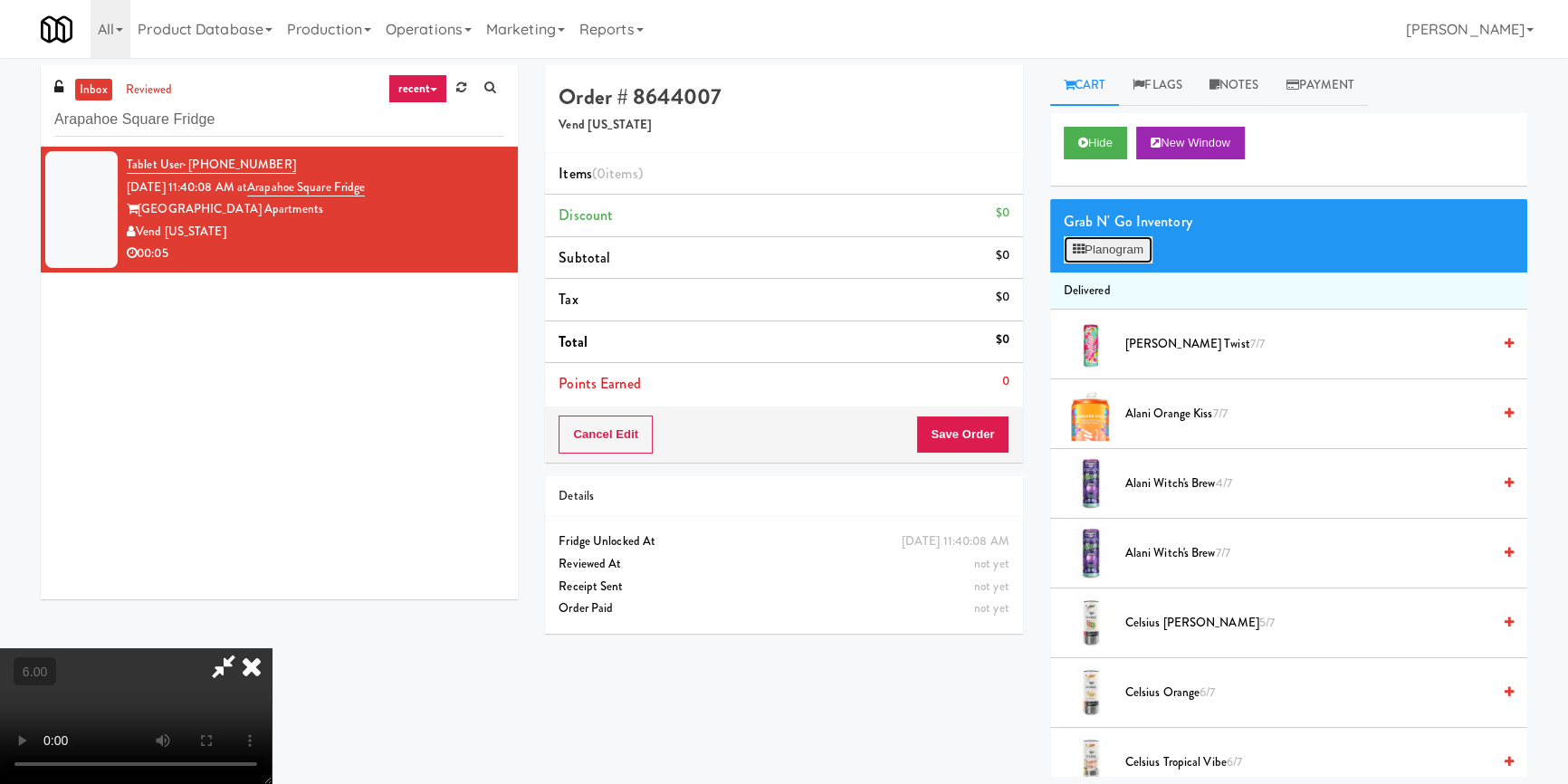
click at [1132, 237] on button "Planogram" at bounding box center [1108, 250] width 89 height 27
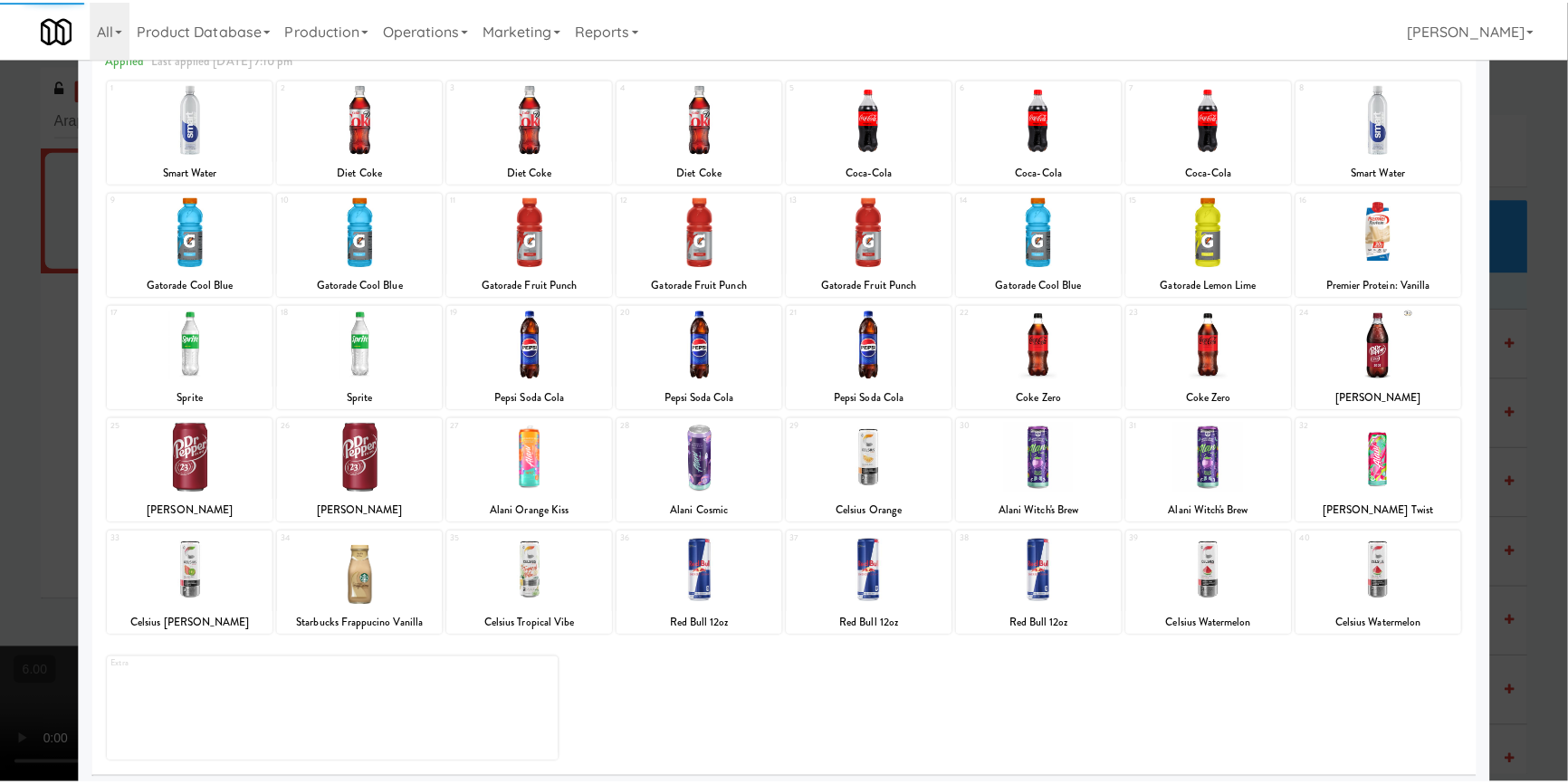
scroll to position [104, 0]
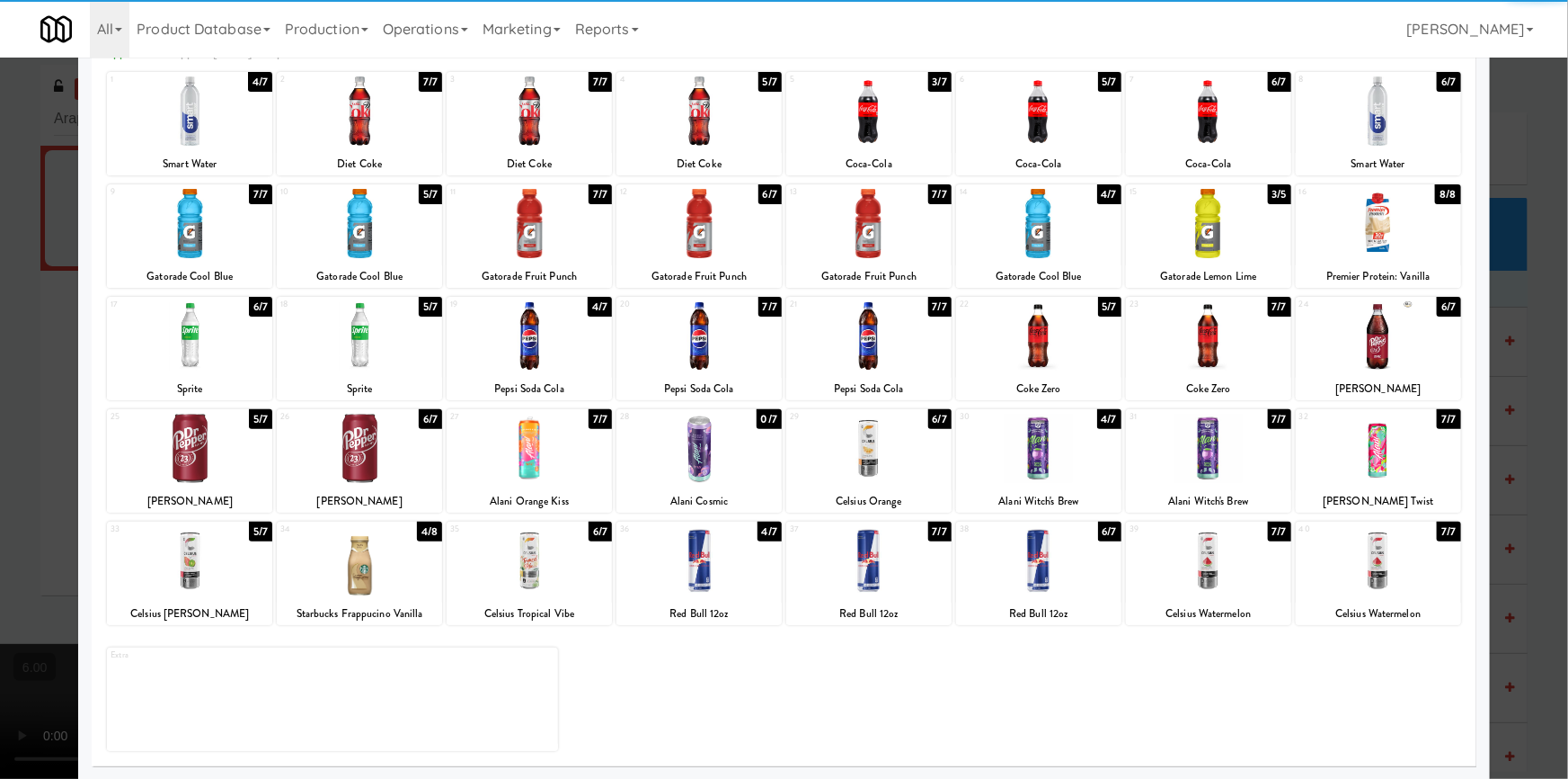
click at [375, 552] on div at bounding box center [360, 560] width 165 height 69
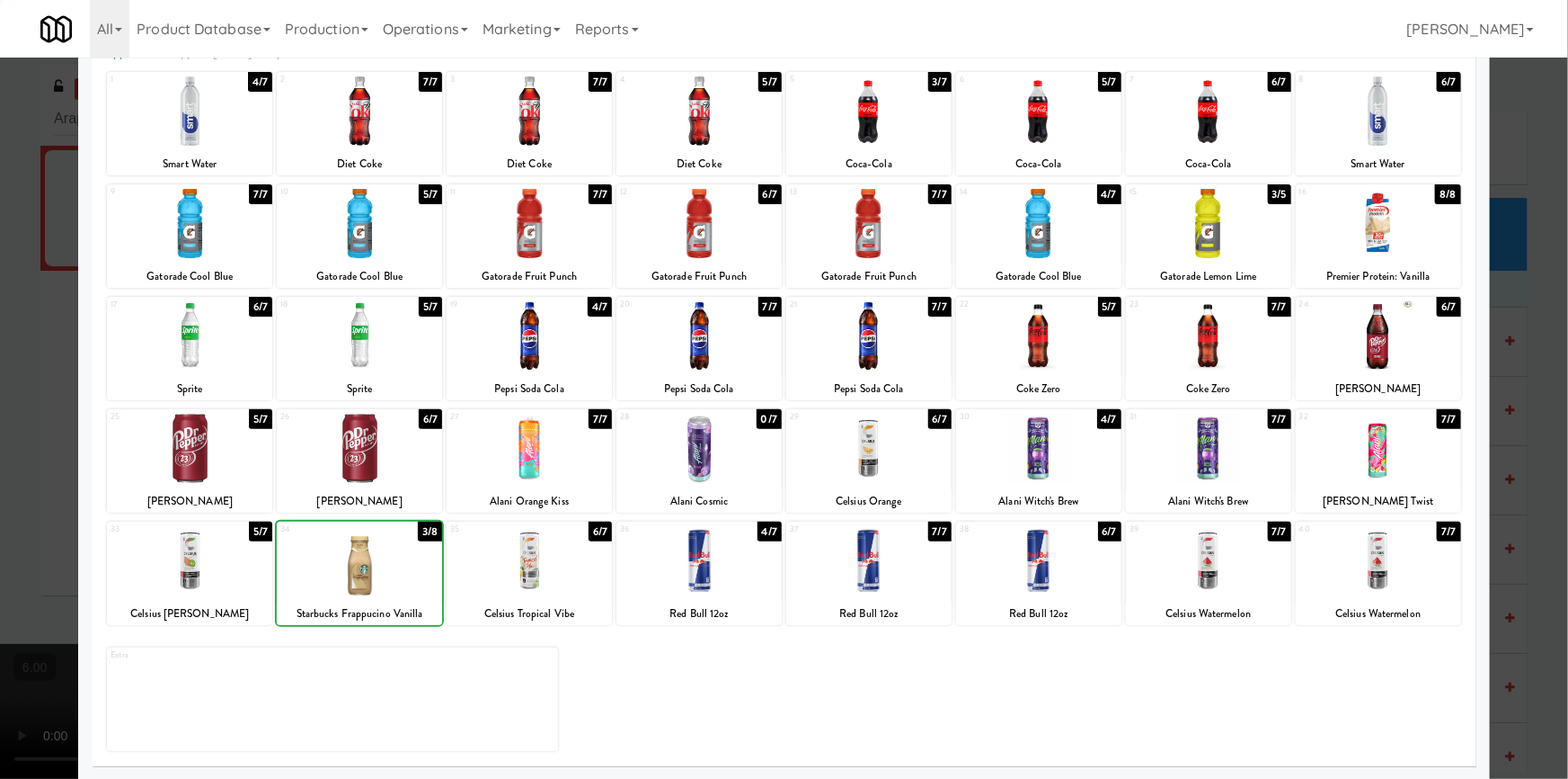
click at [375, 552] on div at bounding box center [360, 560] width 165 height 69
click at [0, 327] on div at bounding box center [784, 389] width 1568 height 779
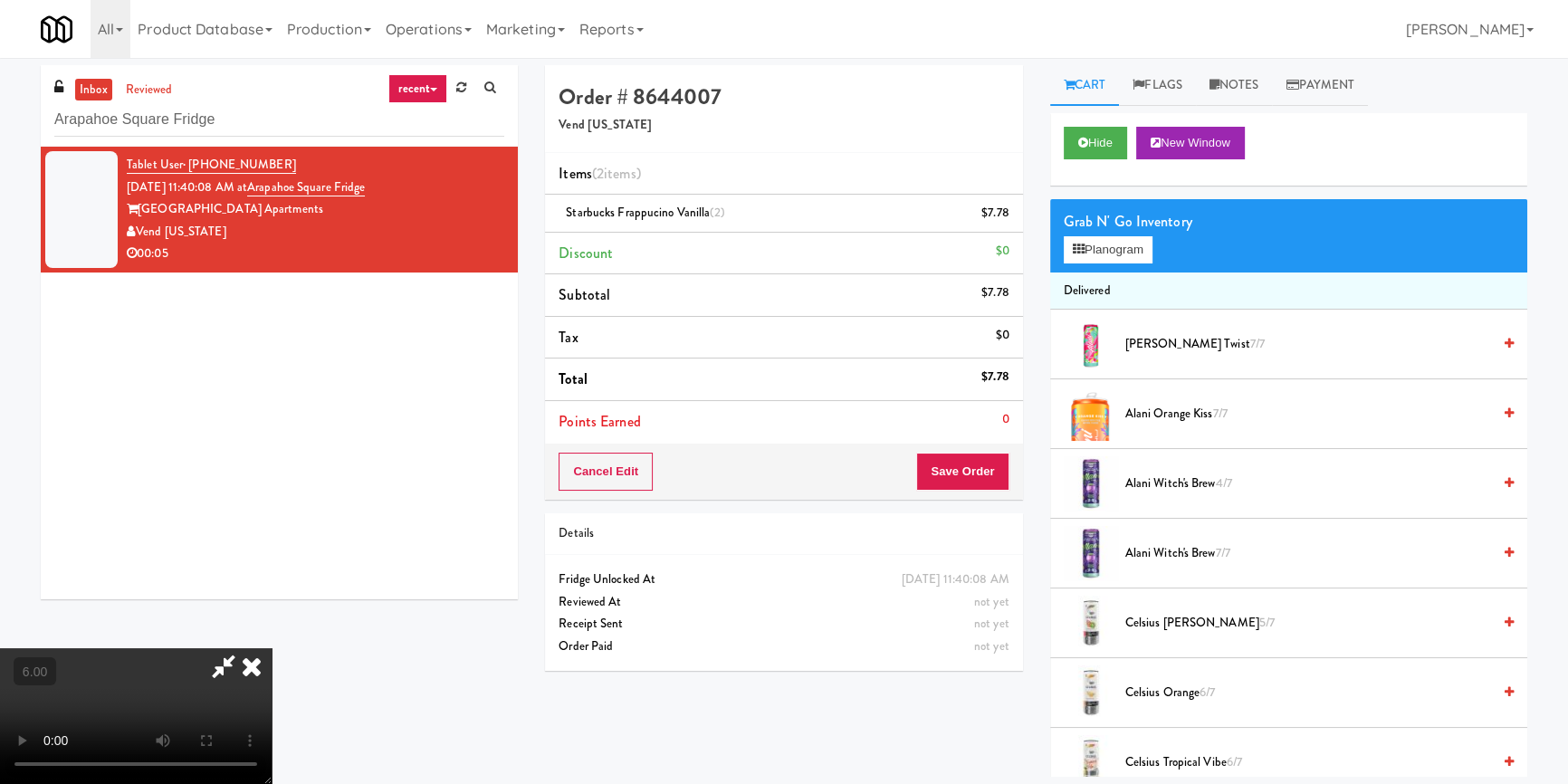
click at [271, 648] on icon at bounding box center [252, 666] width 40 height 36
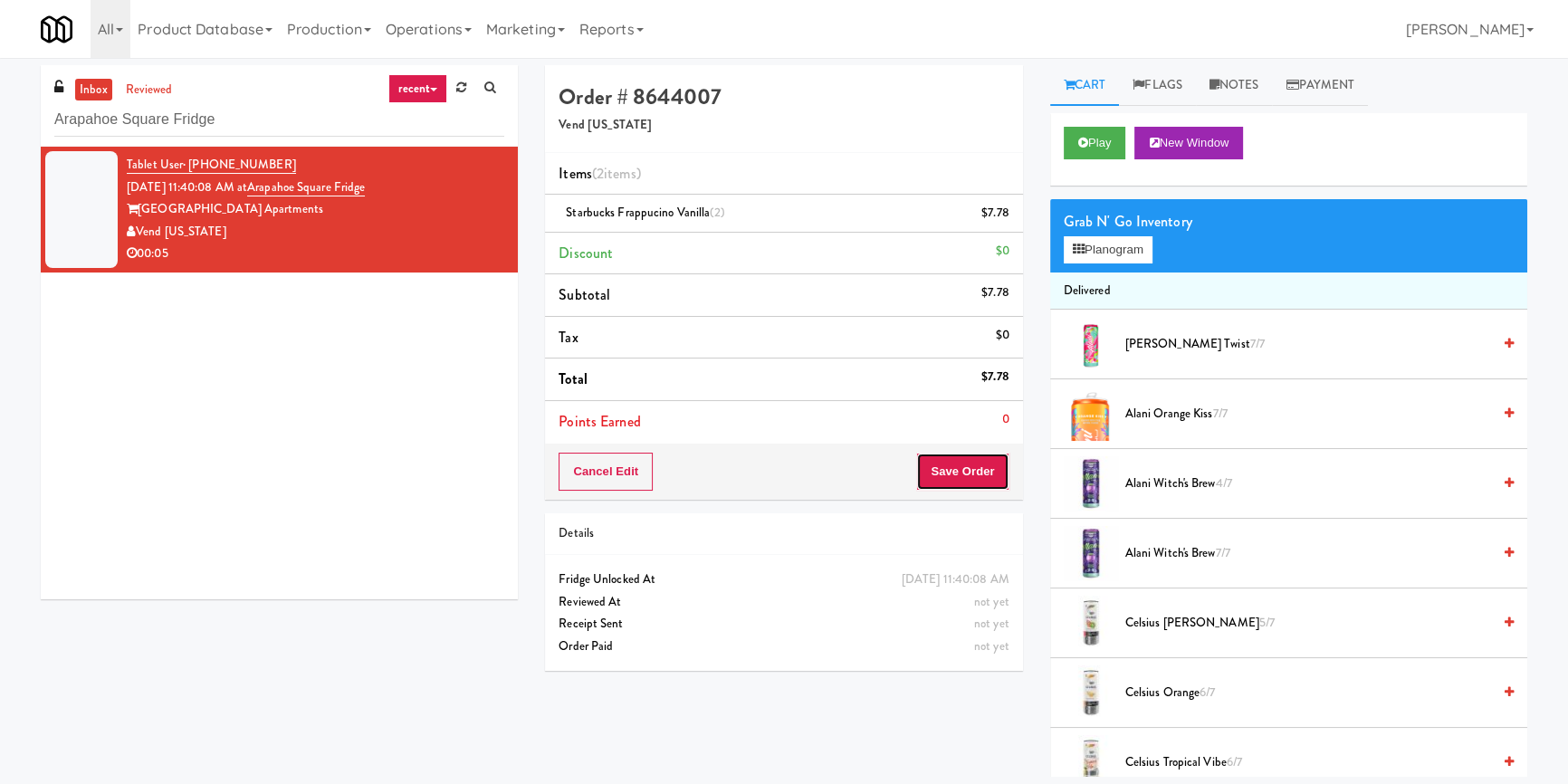
click at [973, 469] on button "Save Order" at bounding box center [963, 471] width 92 height 38
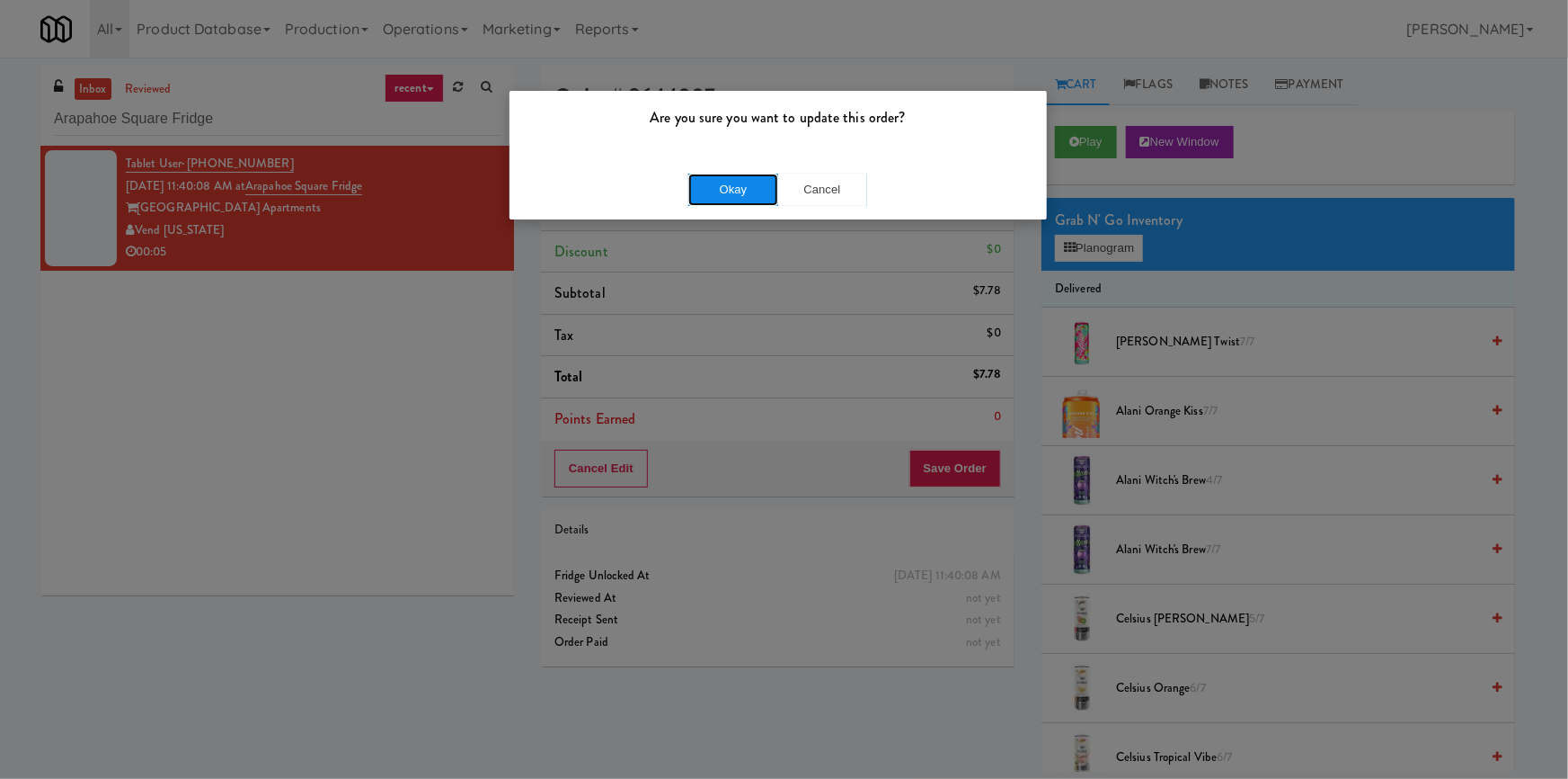
click at [747, 178] on button "Okay" at bounding box center [733, 189] width 89 height 32
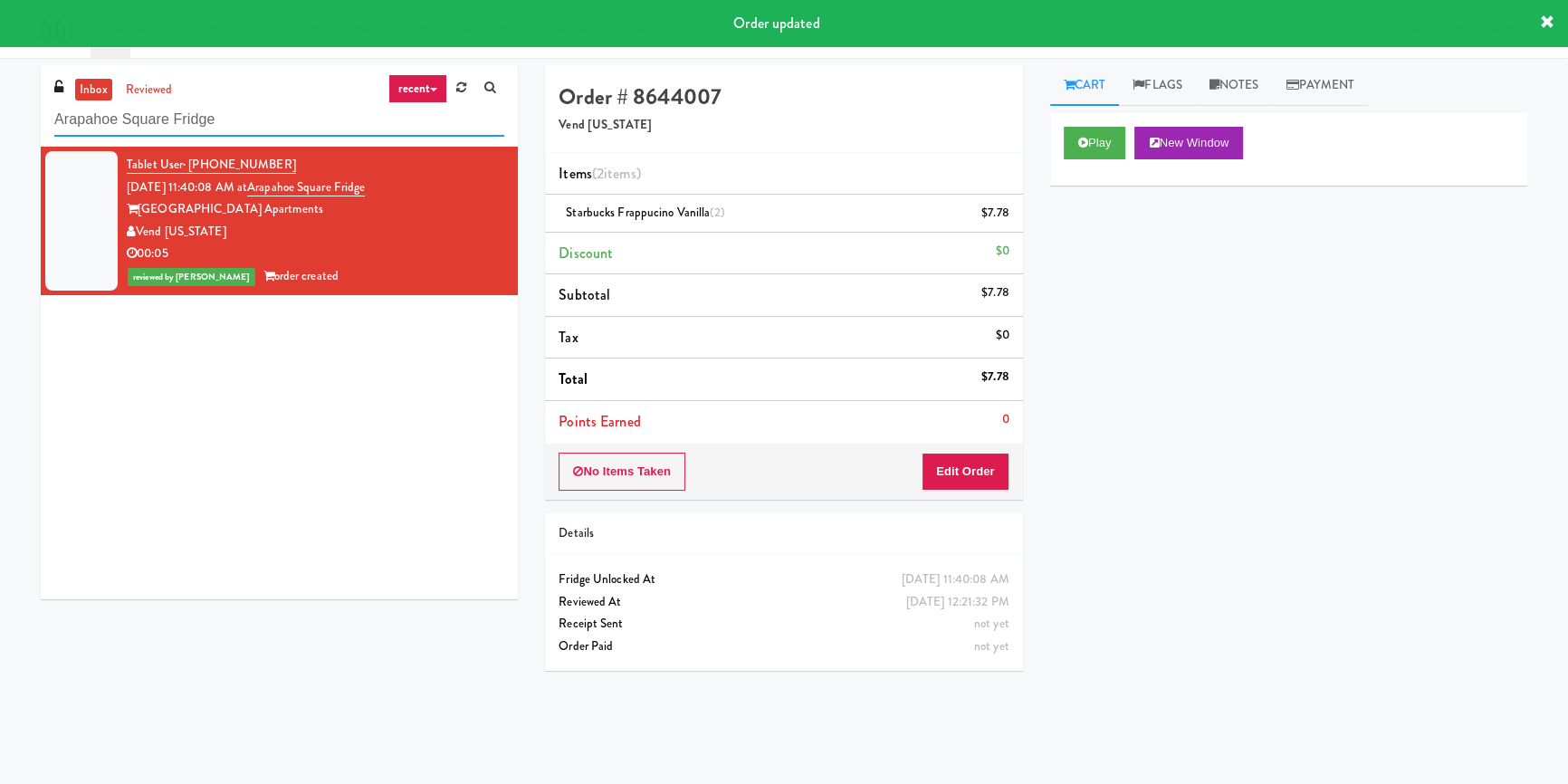
paste input "[GEOGRAPHIC_DATA]"
drag, startPoint x: 118, startPoint y: 118, endPoint x: 0, endPoint y: 120, distance: 118.0
click at [0, 120] on div "inbox reviewed recent all unclear take inventory issue suspicious failed recent…" at bounding box center [784, 421] width 1568 height 712
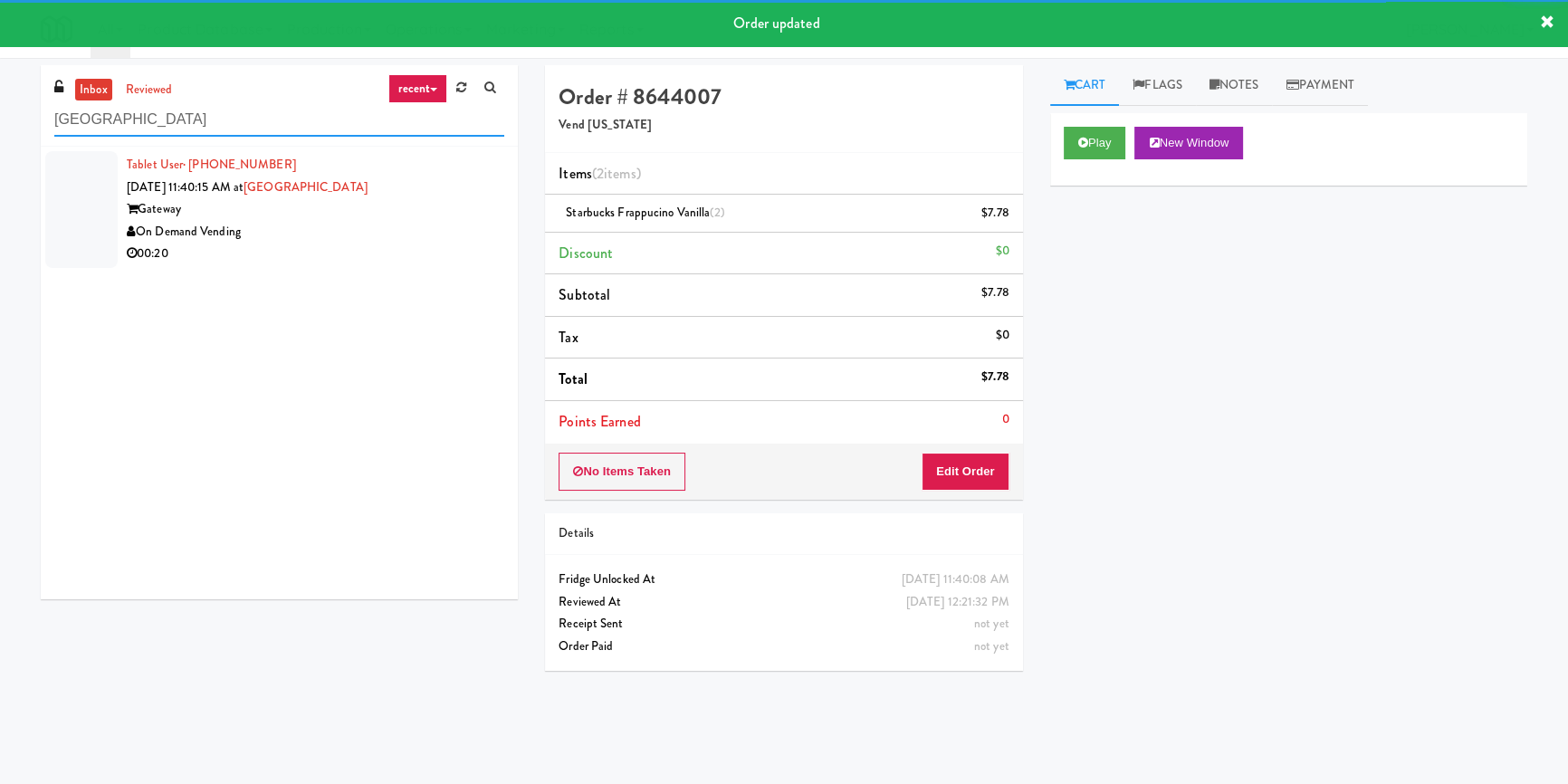
type input "[GEOGRAPHIC_DATA]"
click at [387, 221] on div "On Demand Vending" at bounding box center [315, 232] width 378 height 23
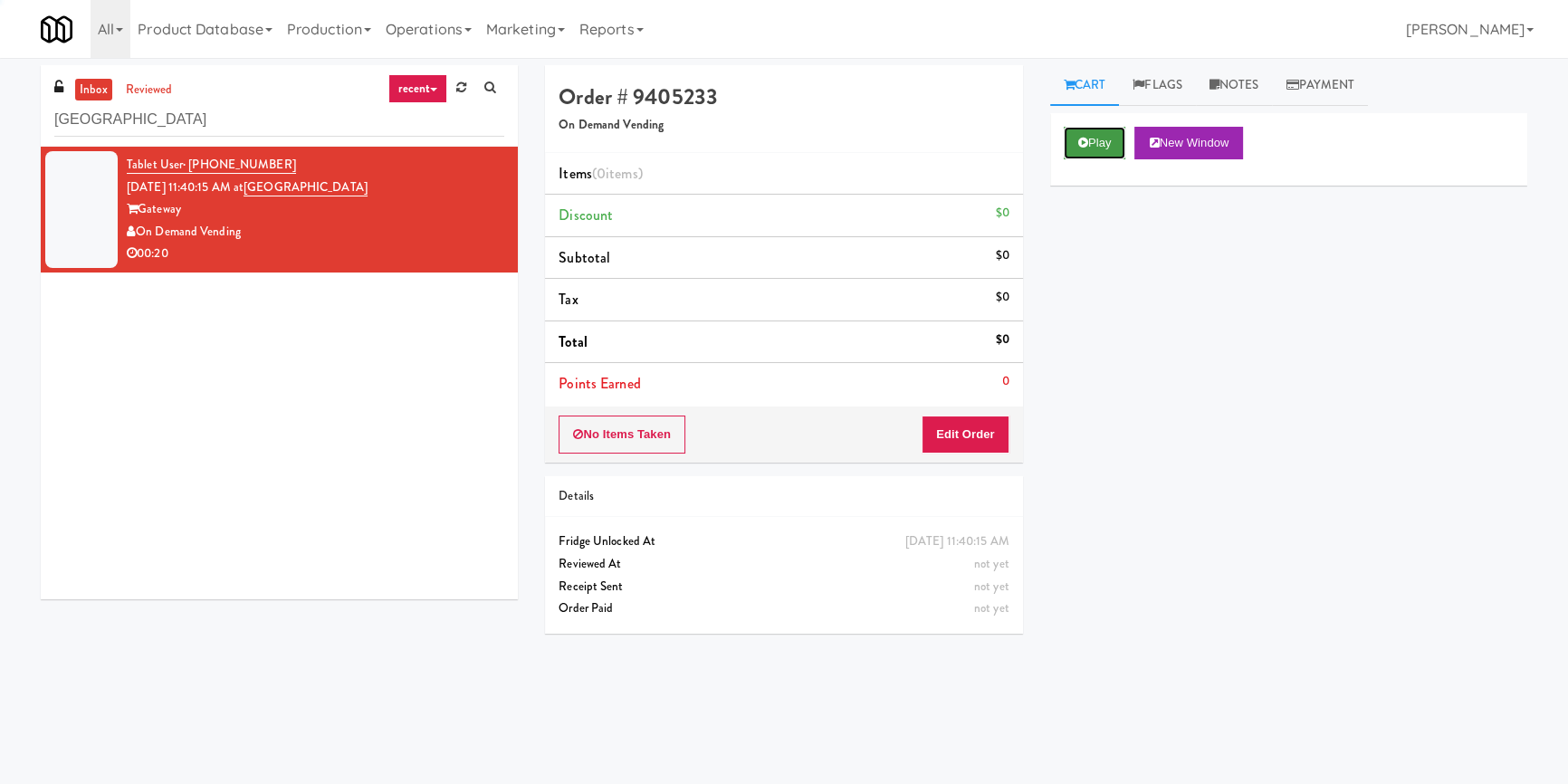
click at [1095, 145] on button "Play" at bounding box center [1095, 142] width 63 height 32
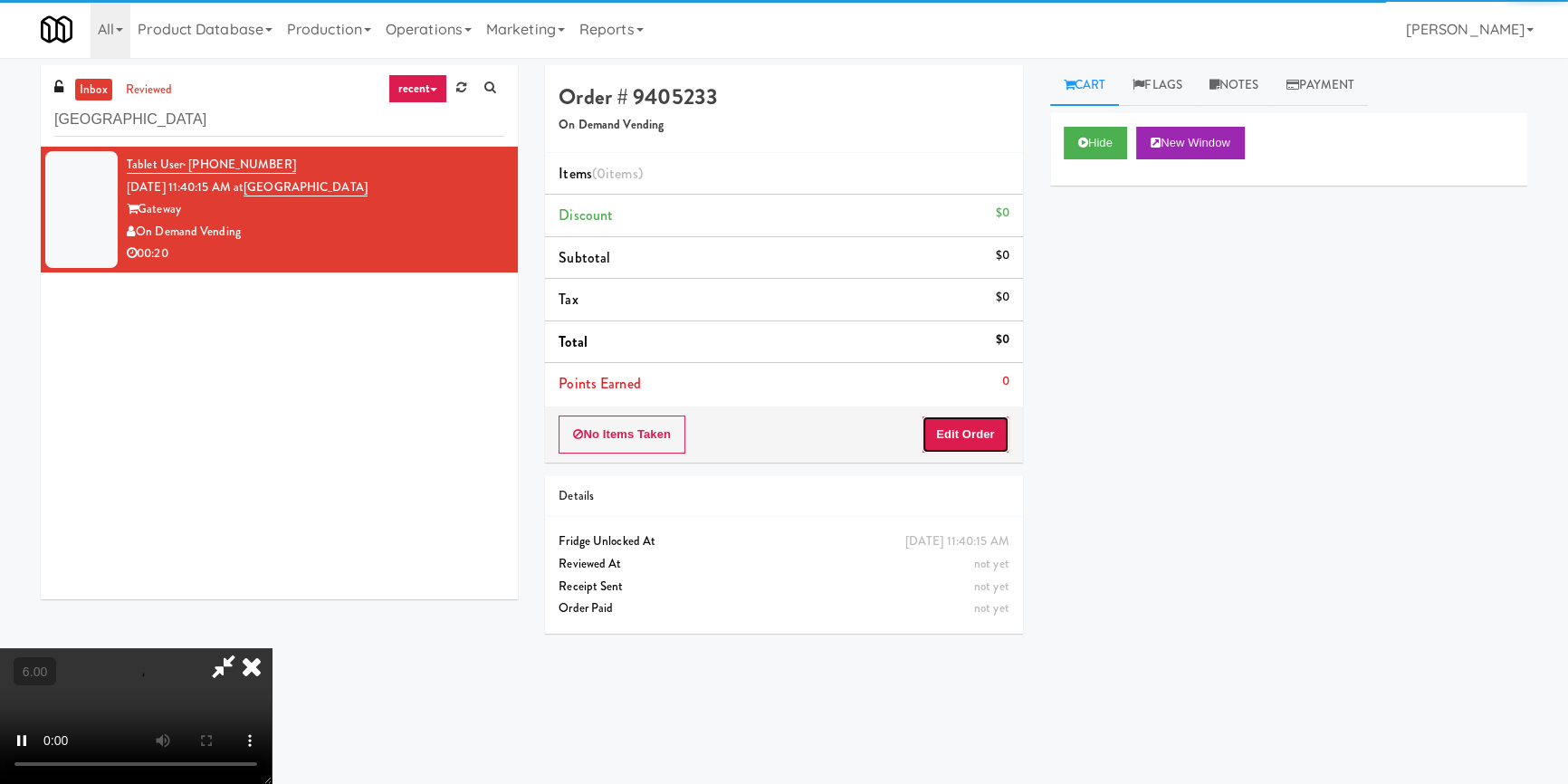
click at [979, 439] on button "Edit Order" at bounding box center [966, 434] width 88 height 38
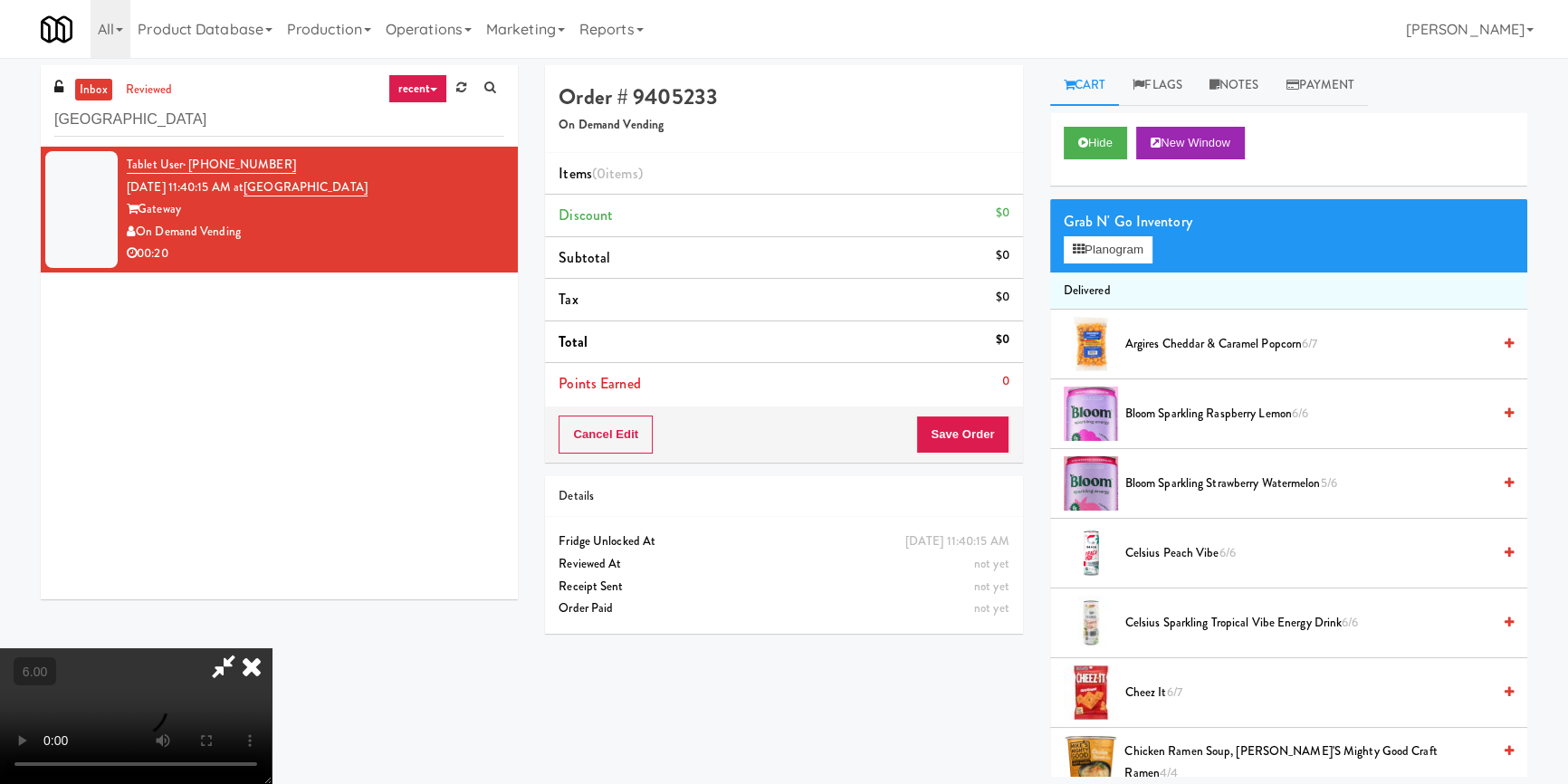
click at [271, 648] on video at bounding box center [135, 715] width 271 height 136
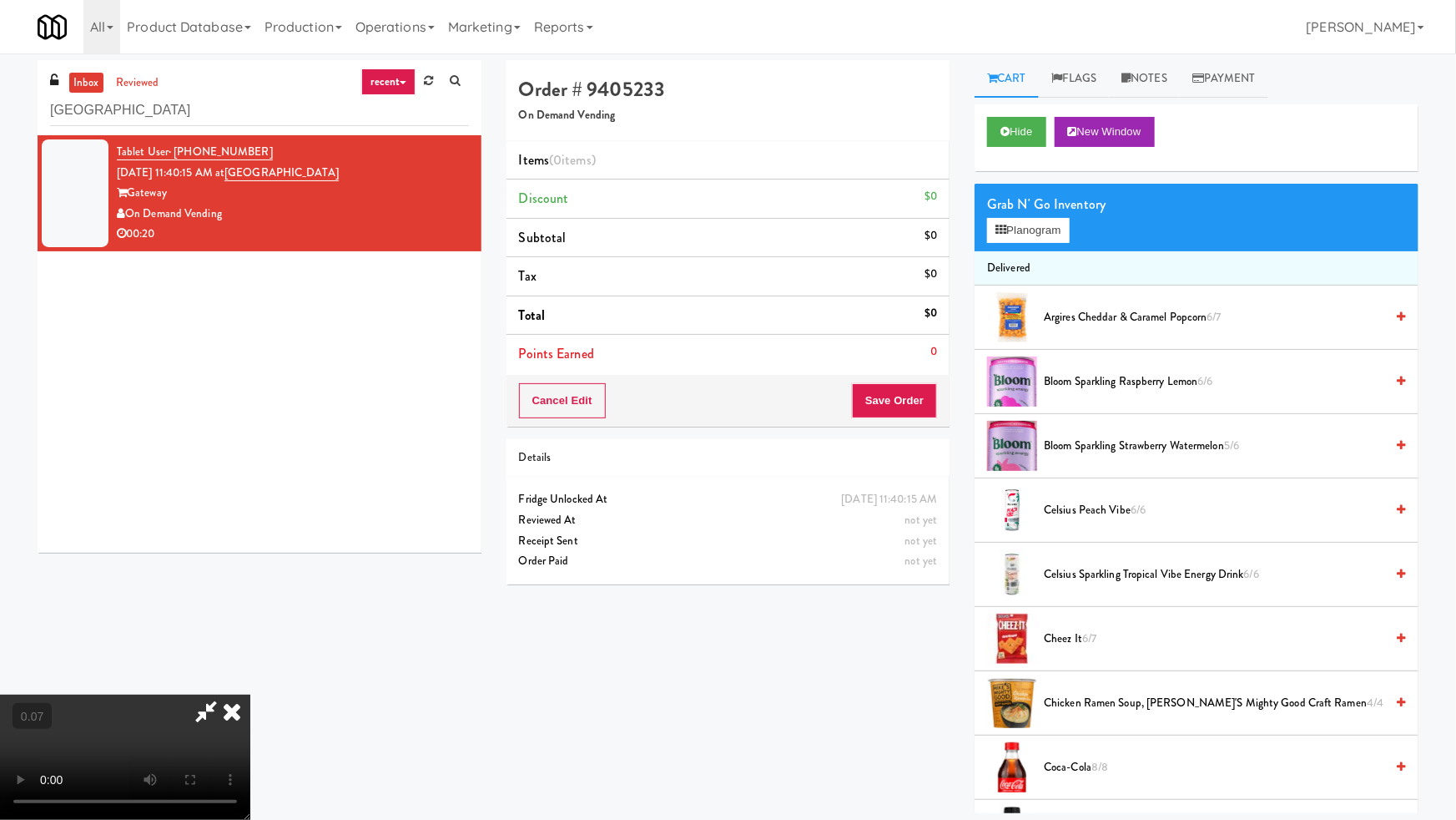
click at [250, 767] on video at bounding box center [125, 757] width 250 height 126
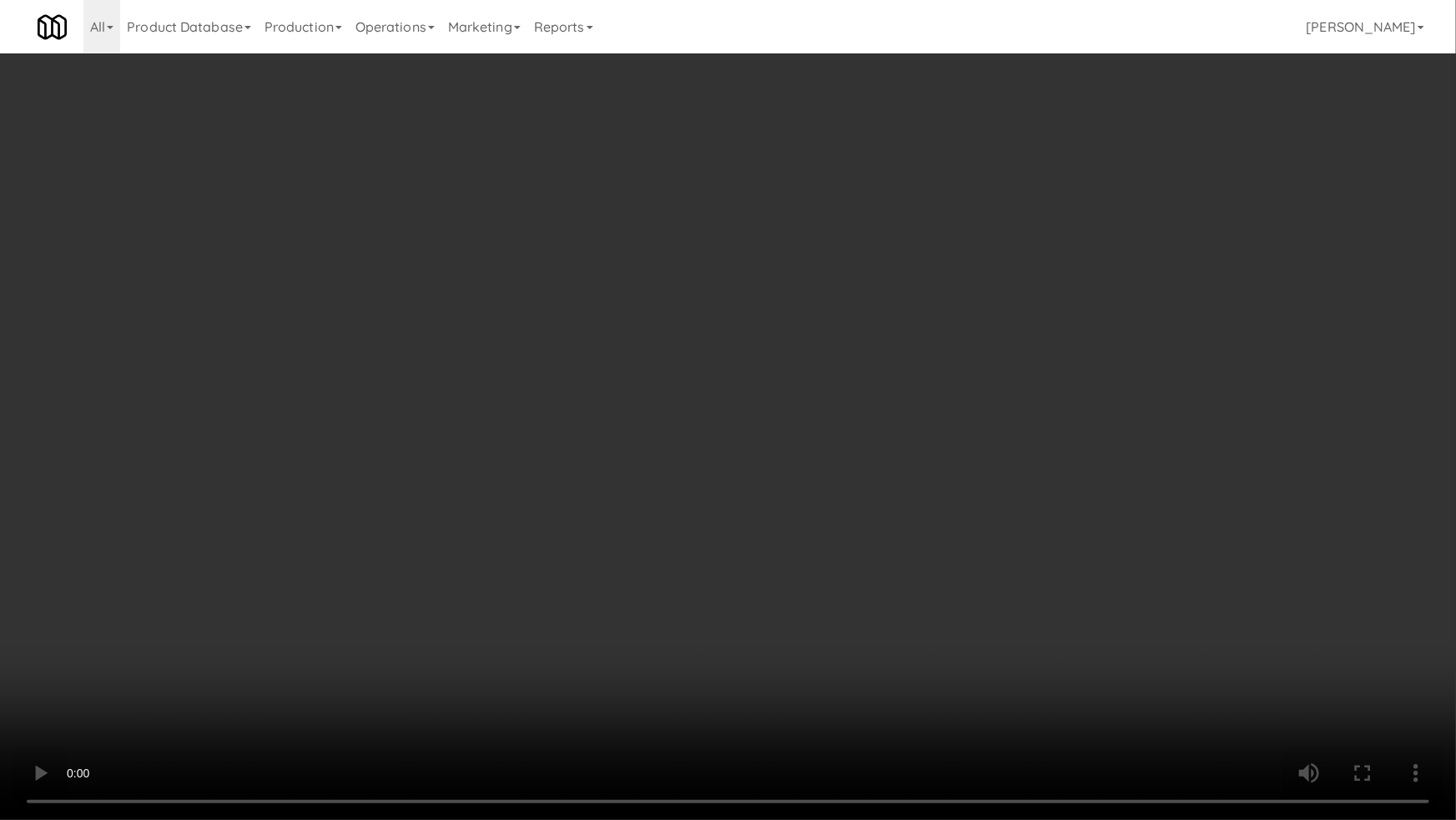
click at [374, 668] on video at bounding box center [728, 410] width 1456 height 820
click at [378, 666] on video at bounding box center [728, 410] width 1456 height 820
click at [397, 671] on video at bounding box center [728, 410] width 1456 height 820
click at [564, 648] on video at bounding box center [728, 410] width 1456 height 820
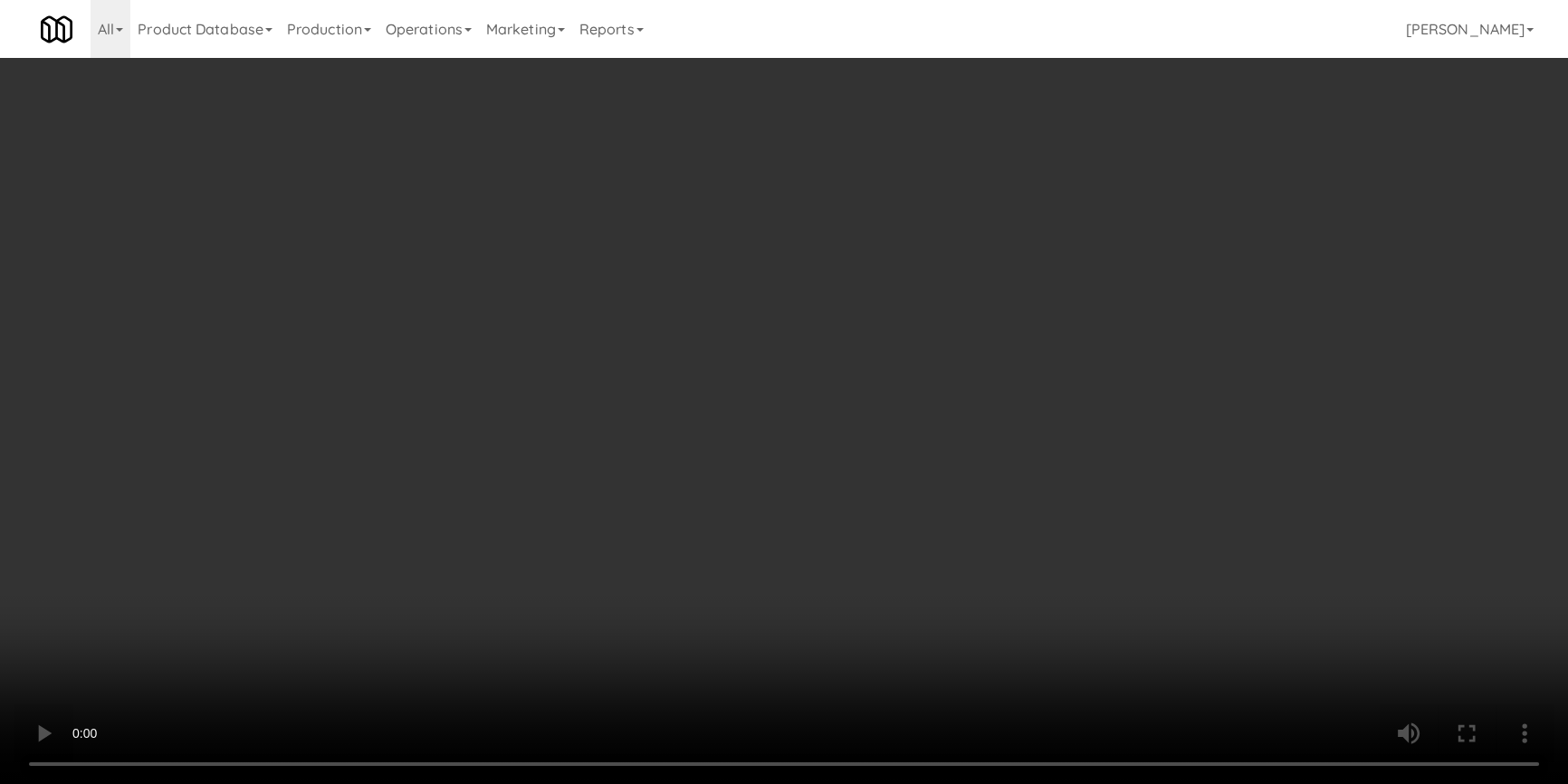
click at [1124, 262] on div "Grab N' Go Inventory Planogram" at bounding box center [1288, 235] width 477 height 73
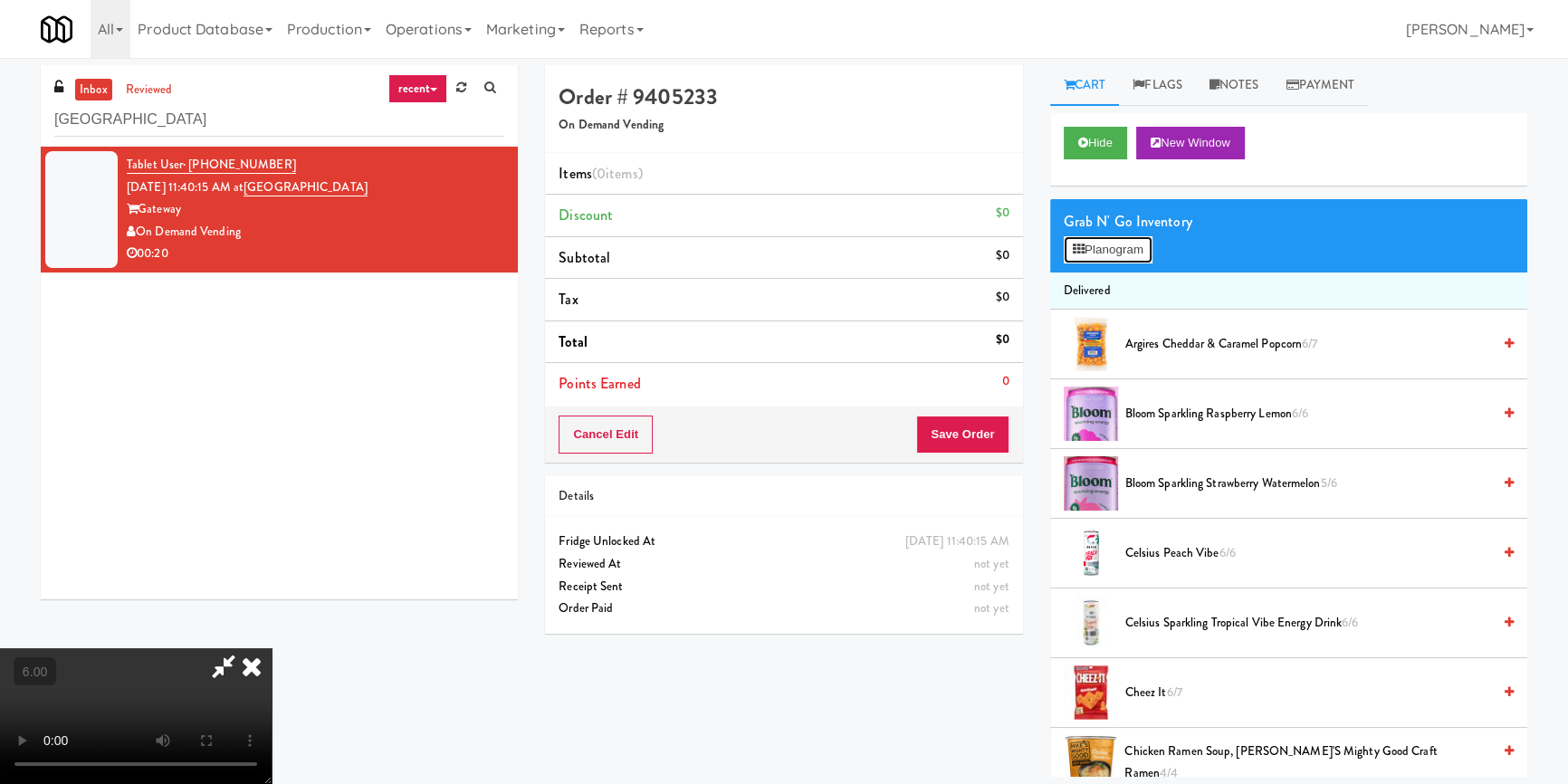
click at [1134, 243] on button "Planogram" at bounding box center [1108, 250] width 89 height 27
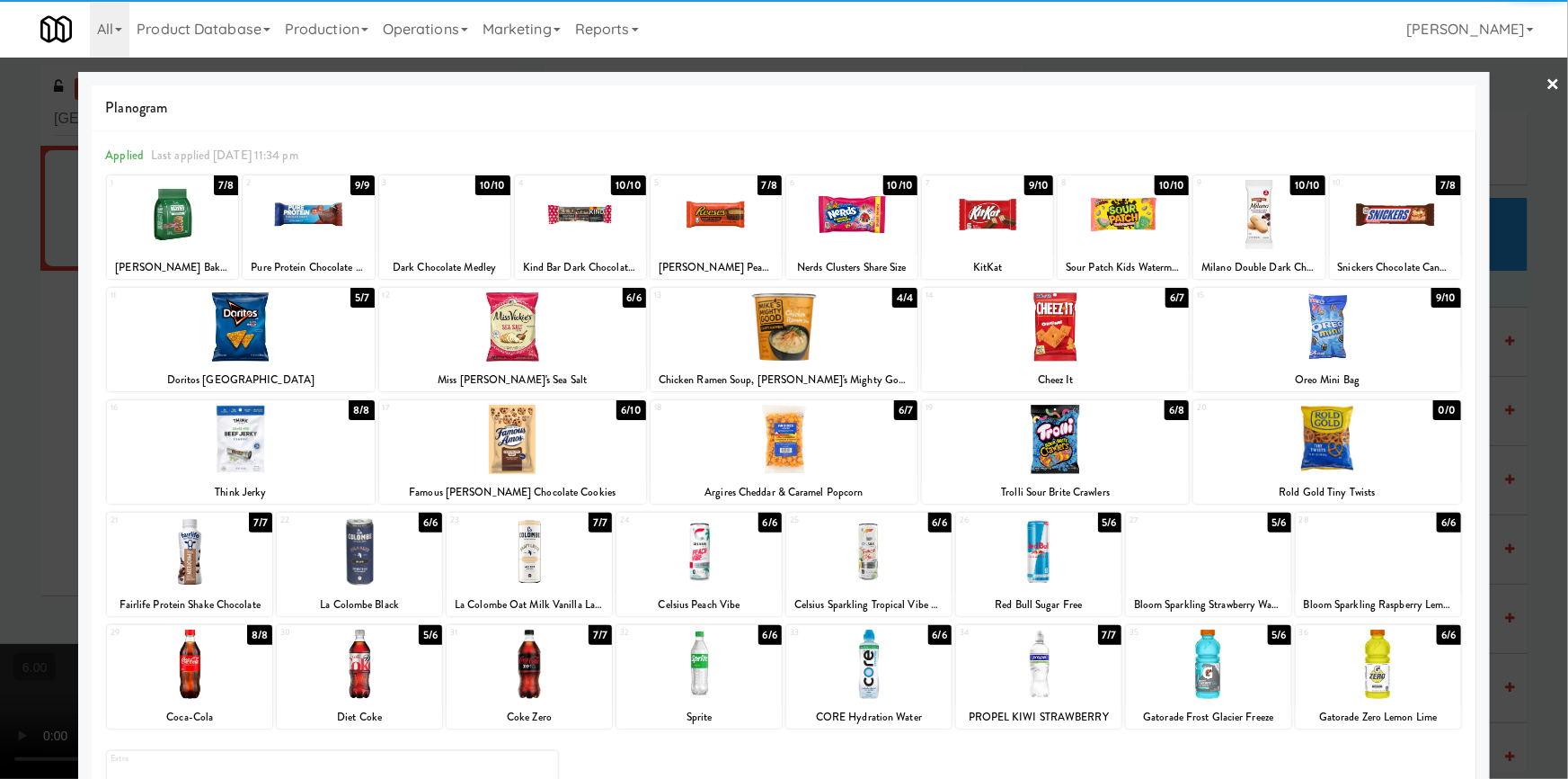
click at [1331, 561] on div at bounding box center [1378, 551] width 165 height 69
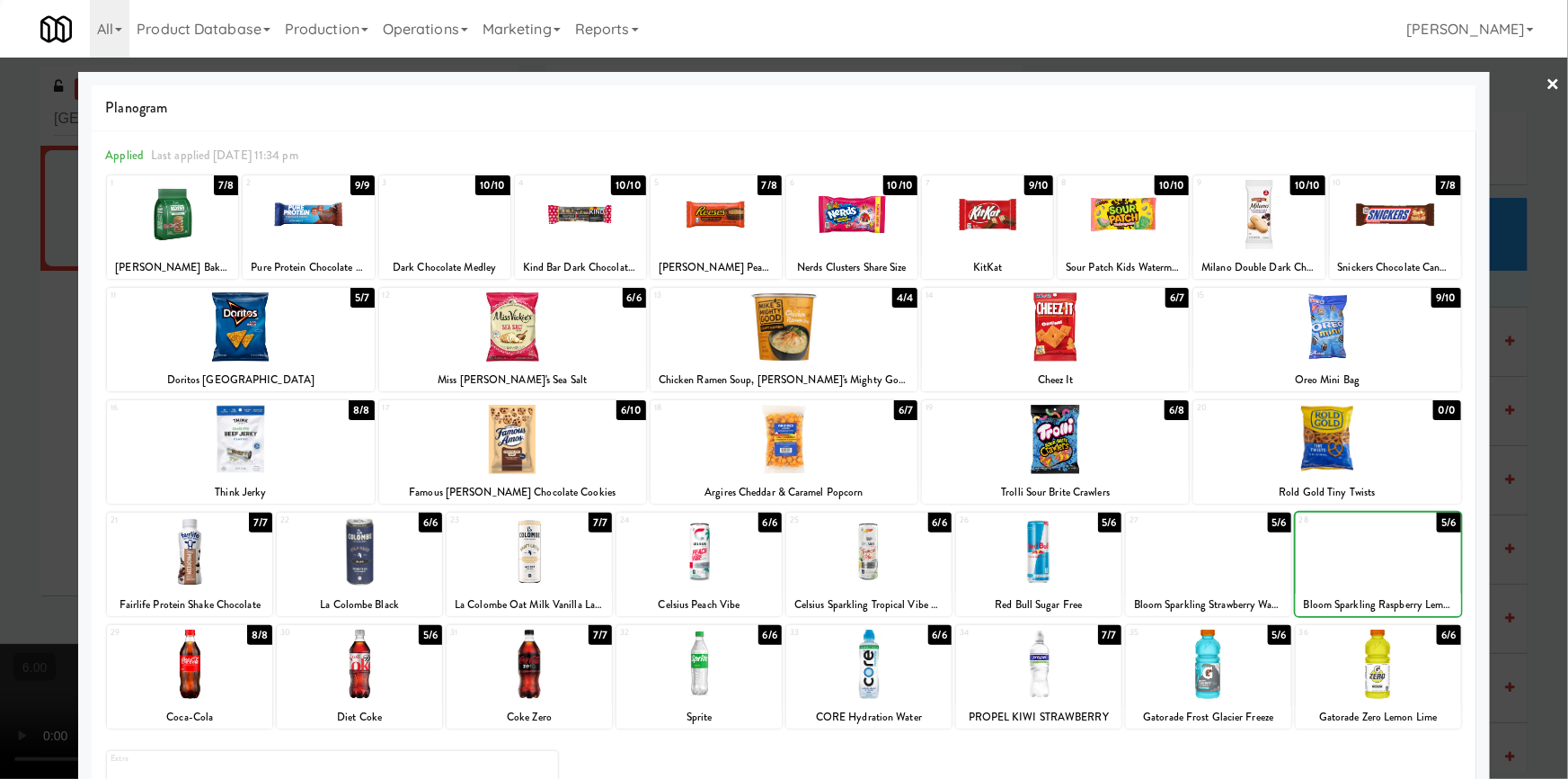
click at [1232, 549] on div at bounding box center [1208, 551] width 165 height 69
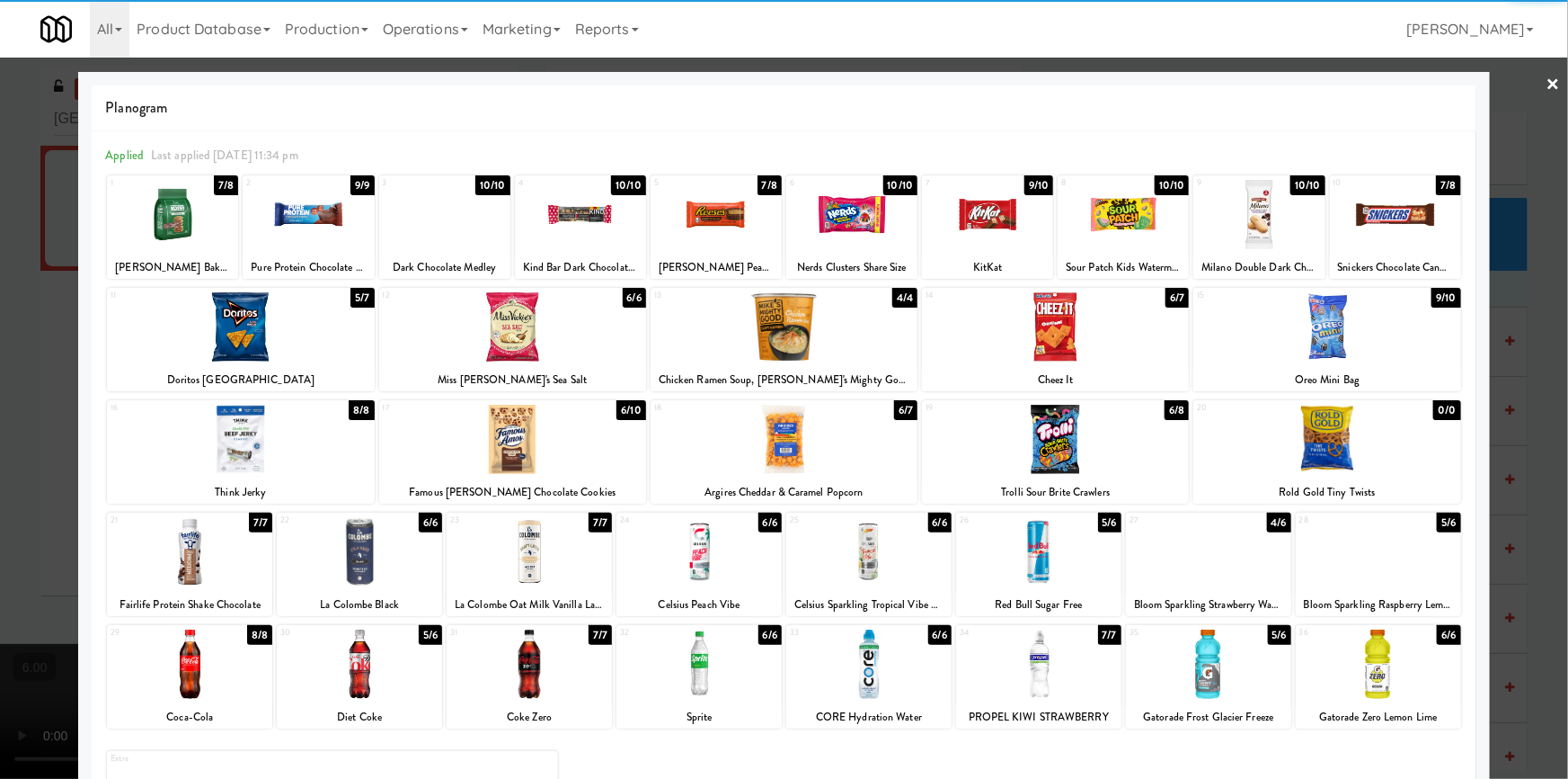
click at [461, 567] on div at bounding box center [529, 551] width 165 height 69
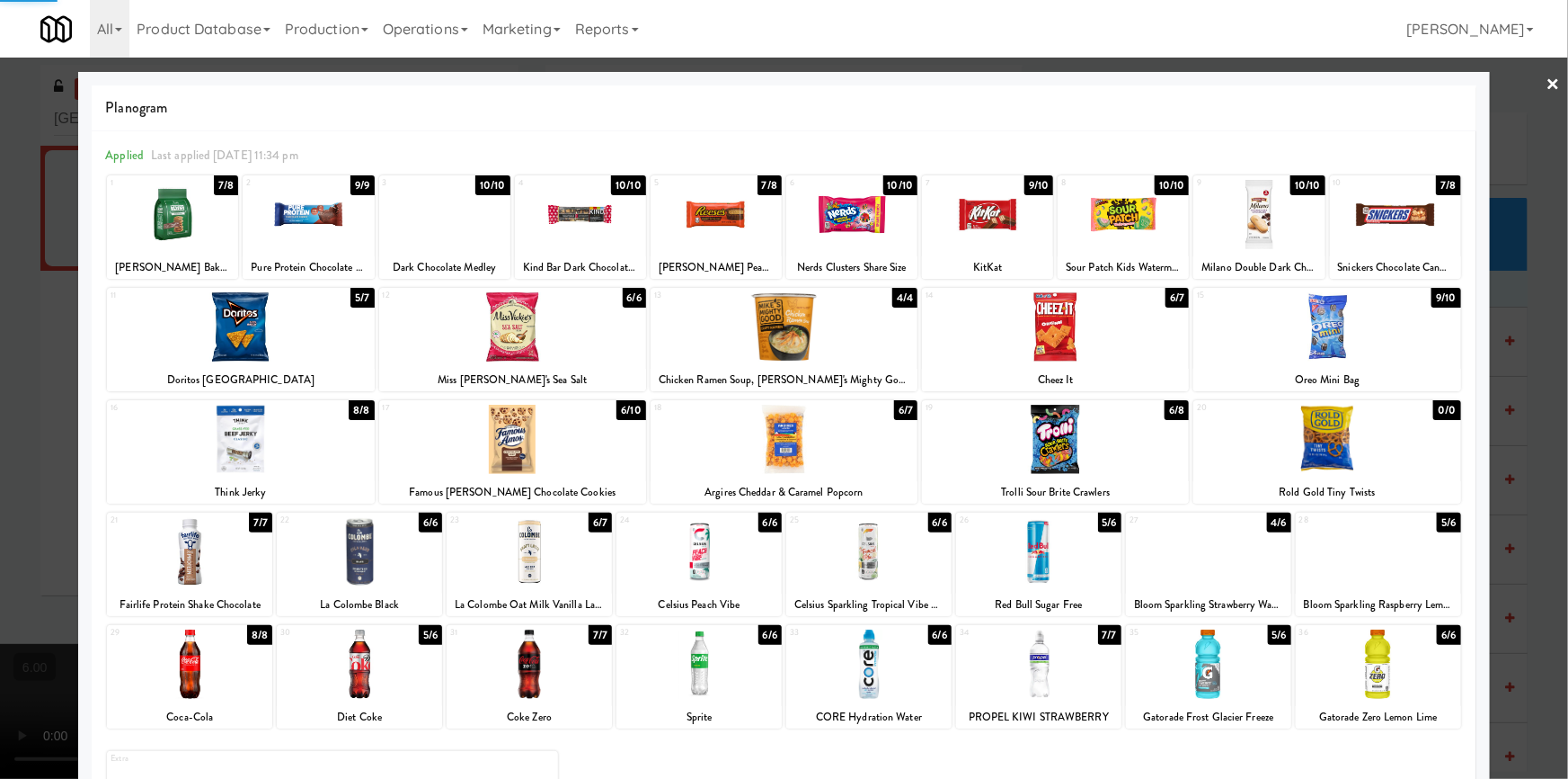
click at [0, 472] on div at bounding box center [784, 389] width 1568 height 779
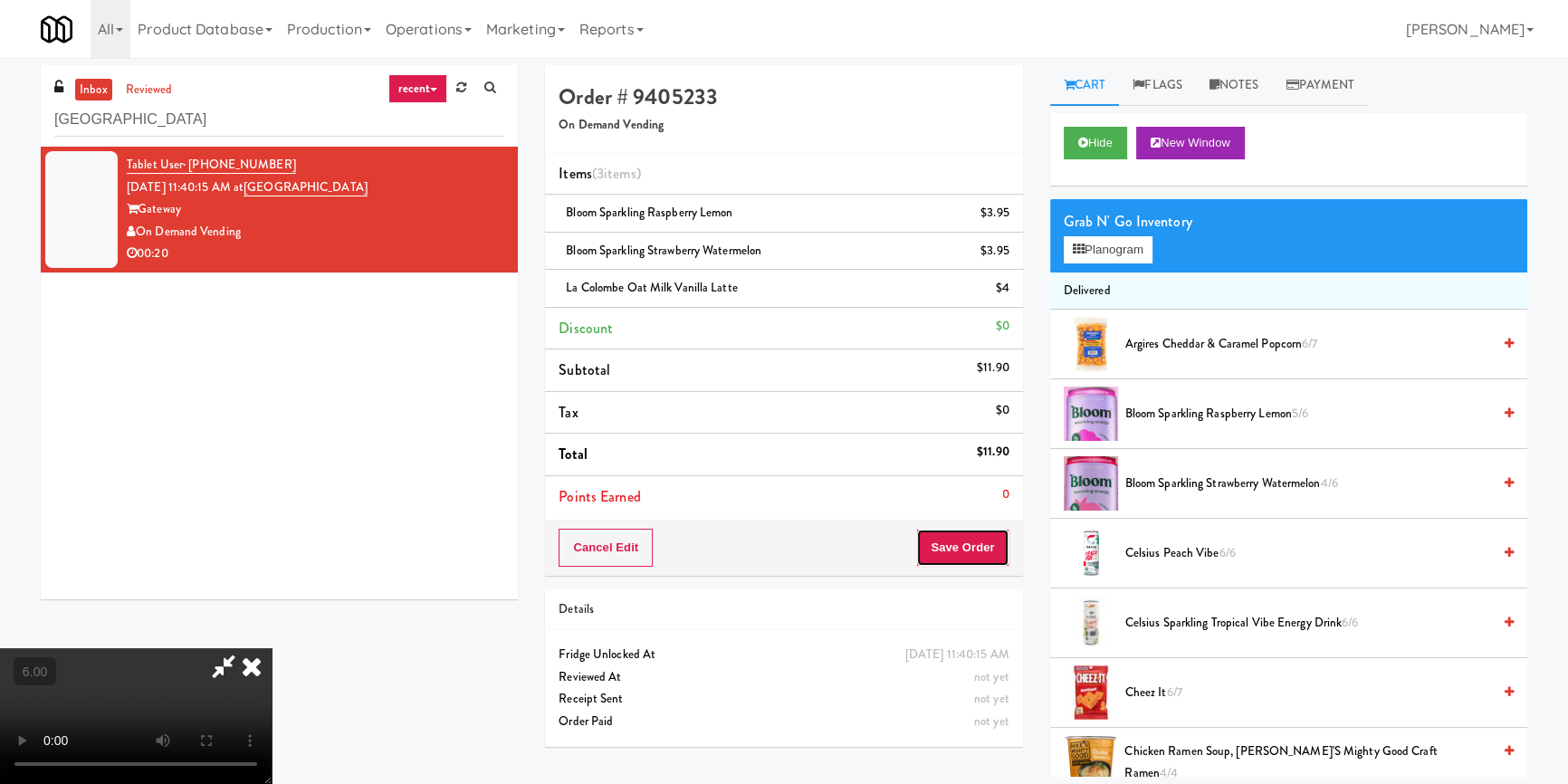
click at [1000, 535] on button "Save Order" at bounding box center [963, 547] width 92 height 38
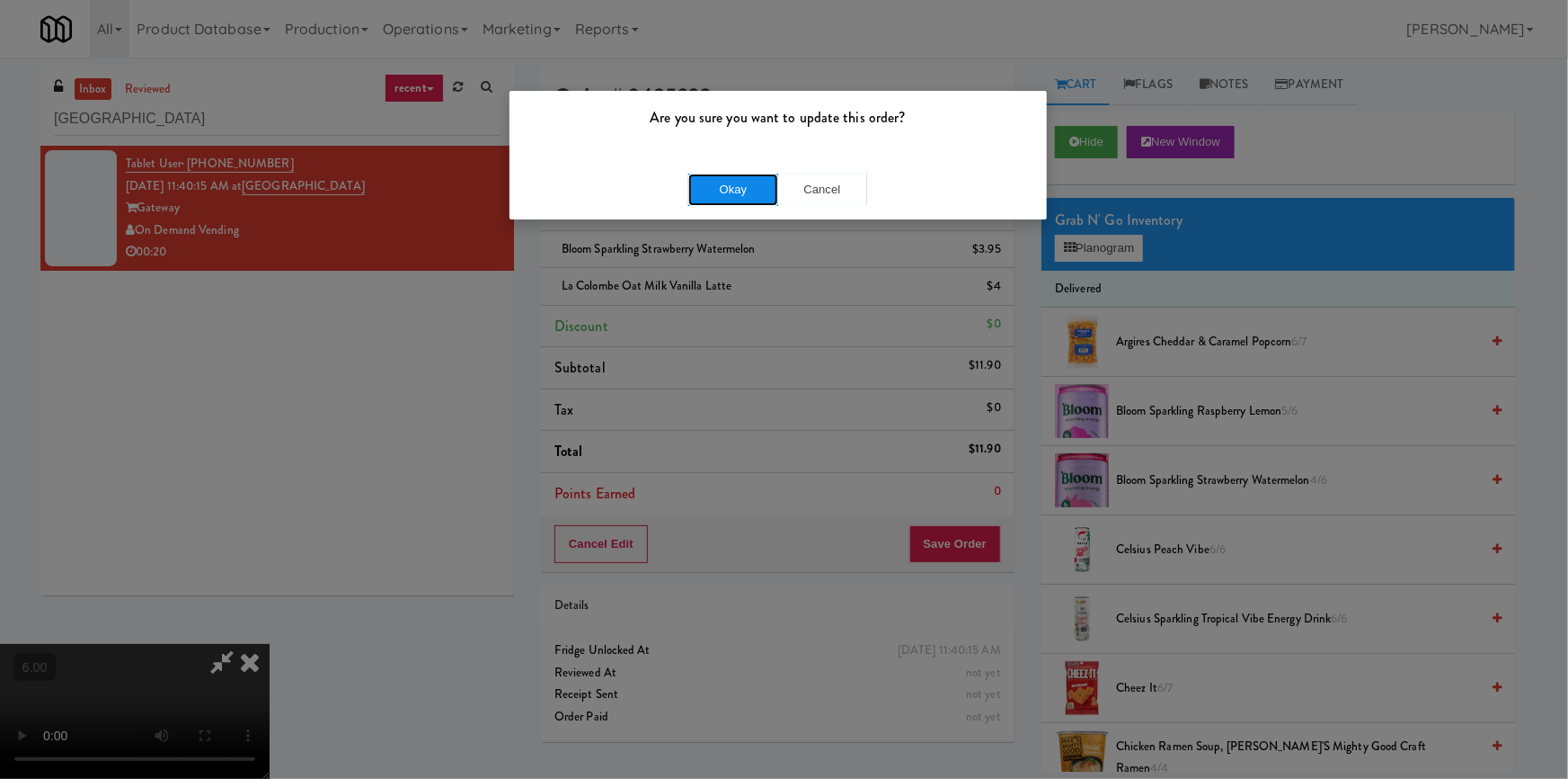
click at [712, 189] on button "Okay" at bounding box center [733, 189] width 89 height 32
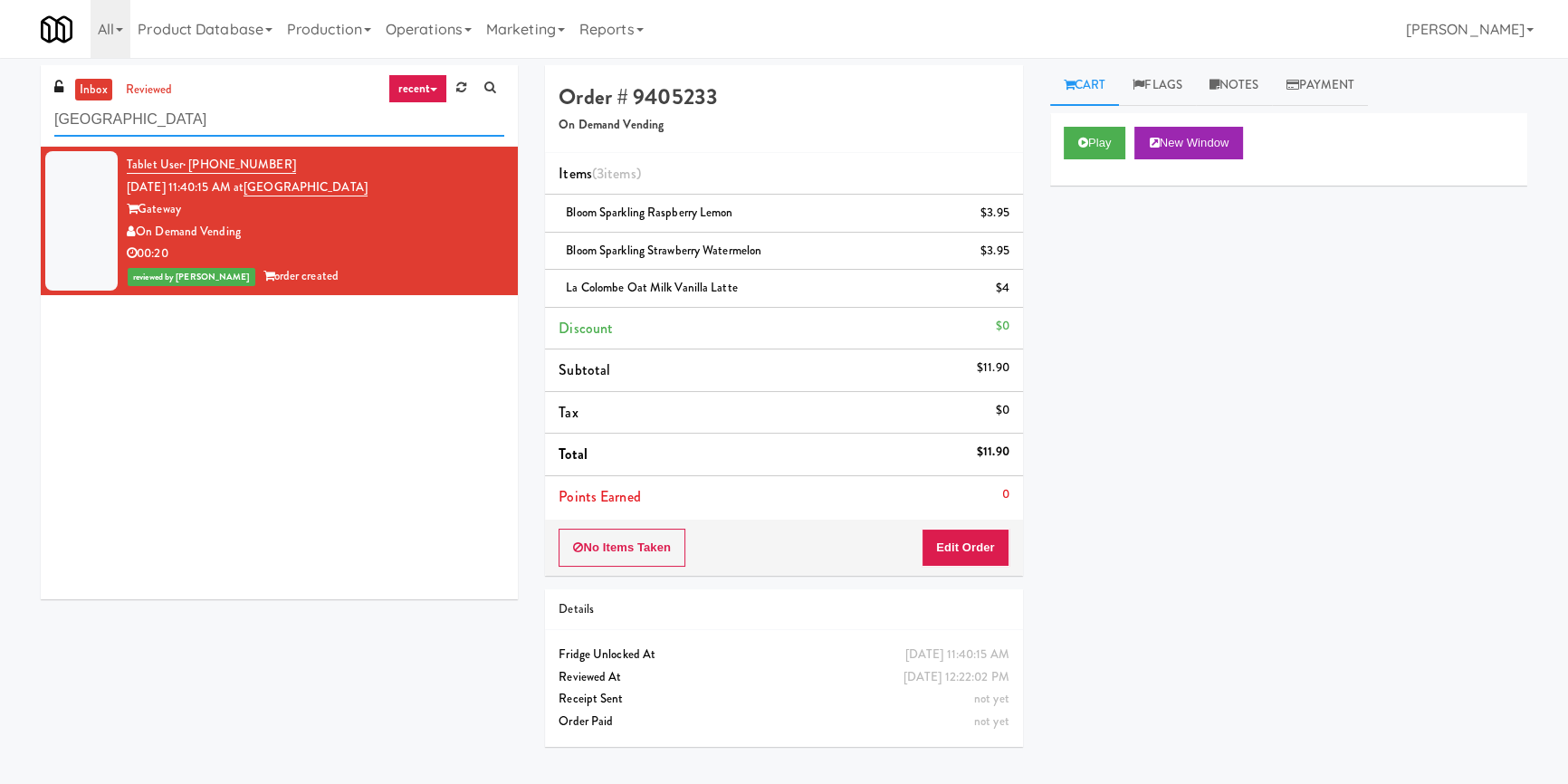
click at [303, 117] on input "[GEOGRAPHIC_DATA]" at bounding box center [278, 119] width 450 height 33
paste input "[PERSON_NAME] Store"
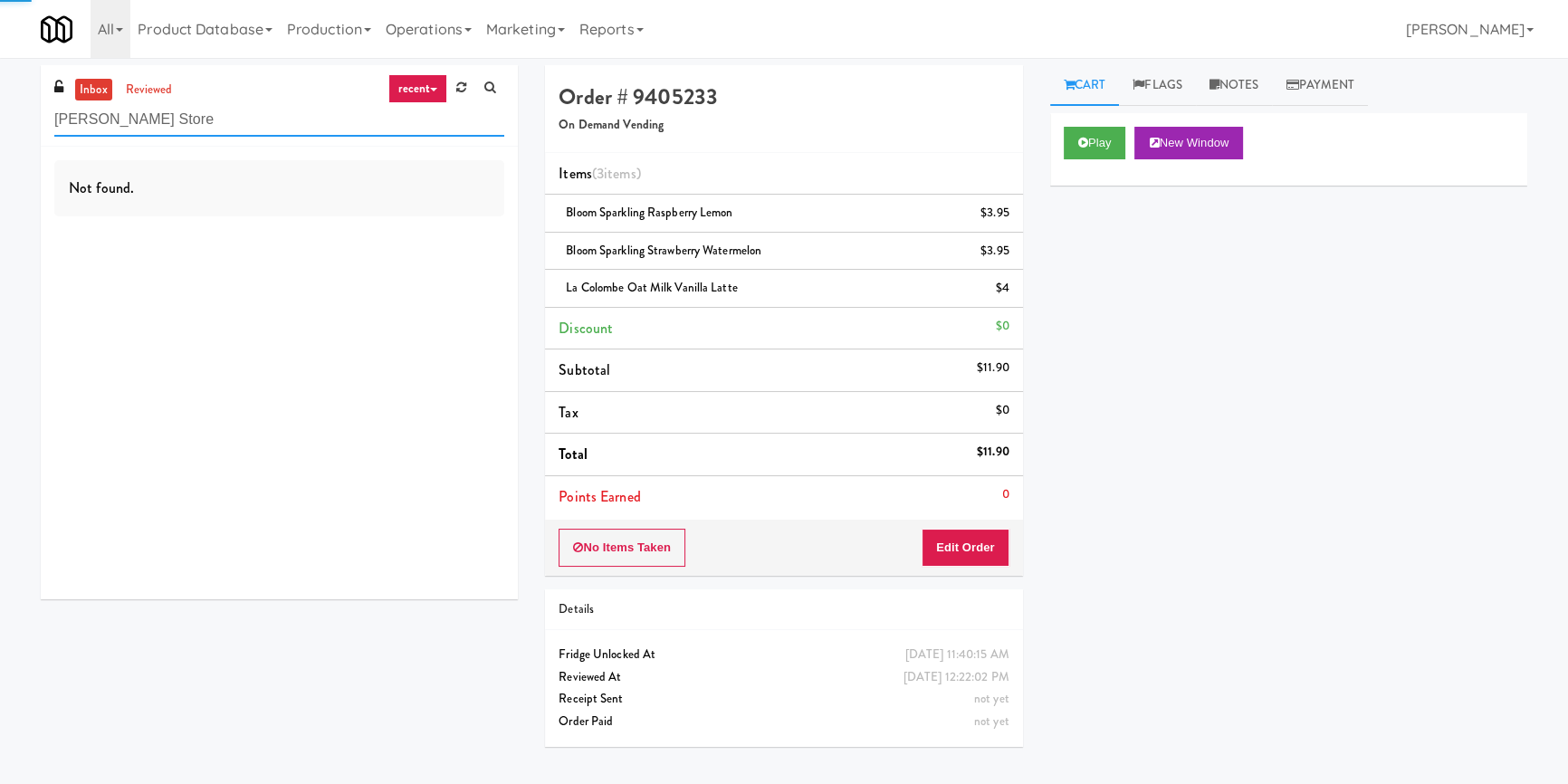
type input "[PERSON_NAME] Store"
click at [410, 231] on div "Not found." at bounding box center [279, 373] width 477 height 452
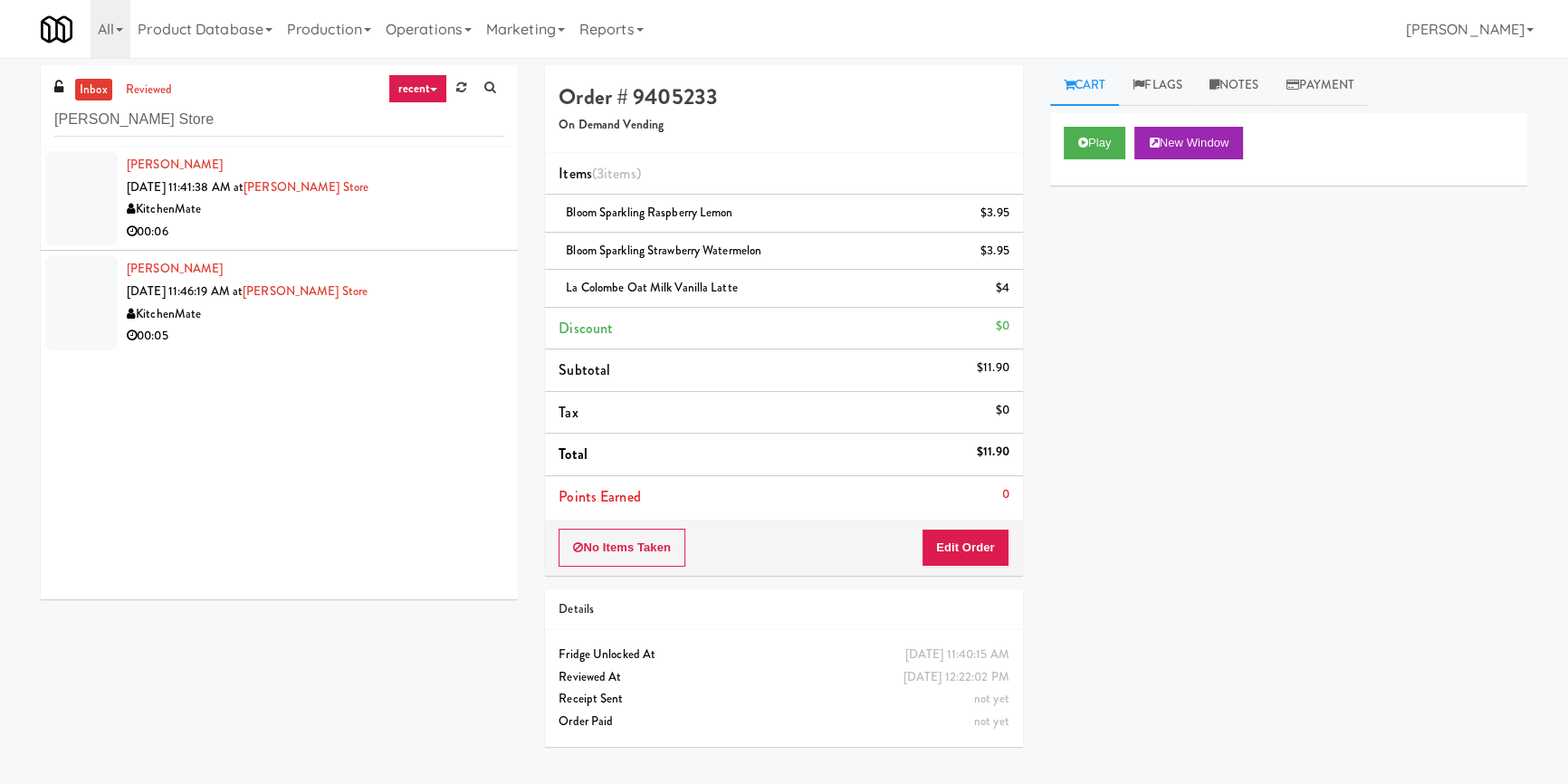
click at [411, 232] on div "00:06" at bounding box center [315, 232] width 378 height 23
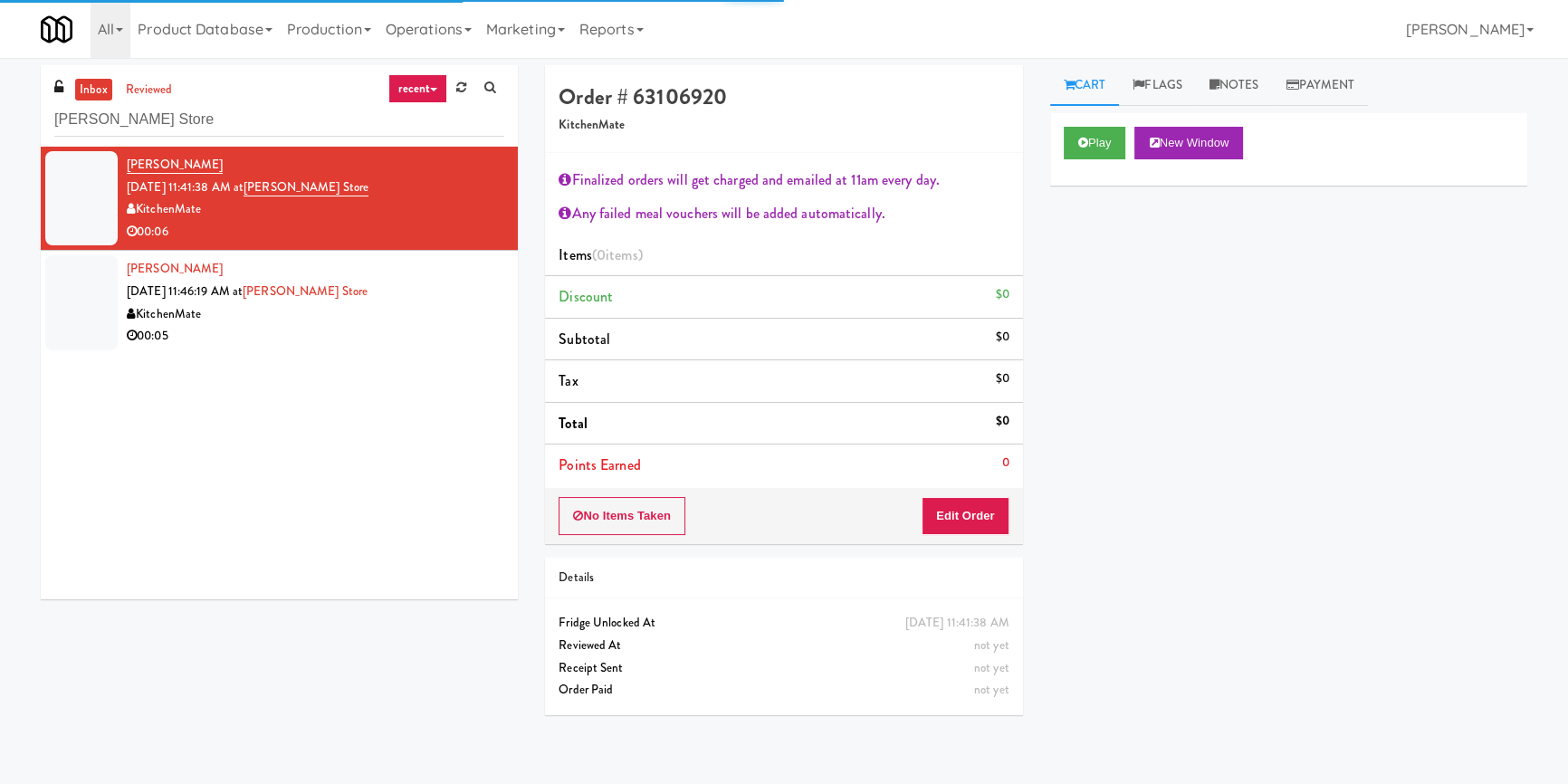
click at [1129, 143] on div "Play New Window" at bounding box center [1288, 142] width 450 height 32
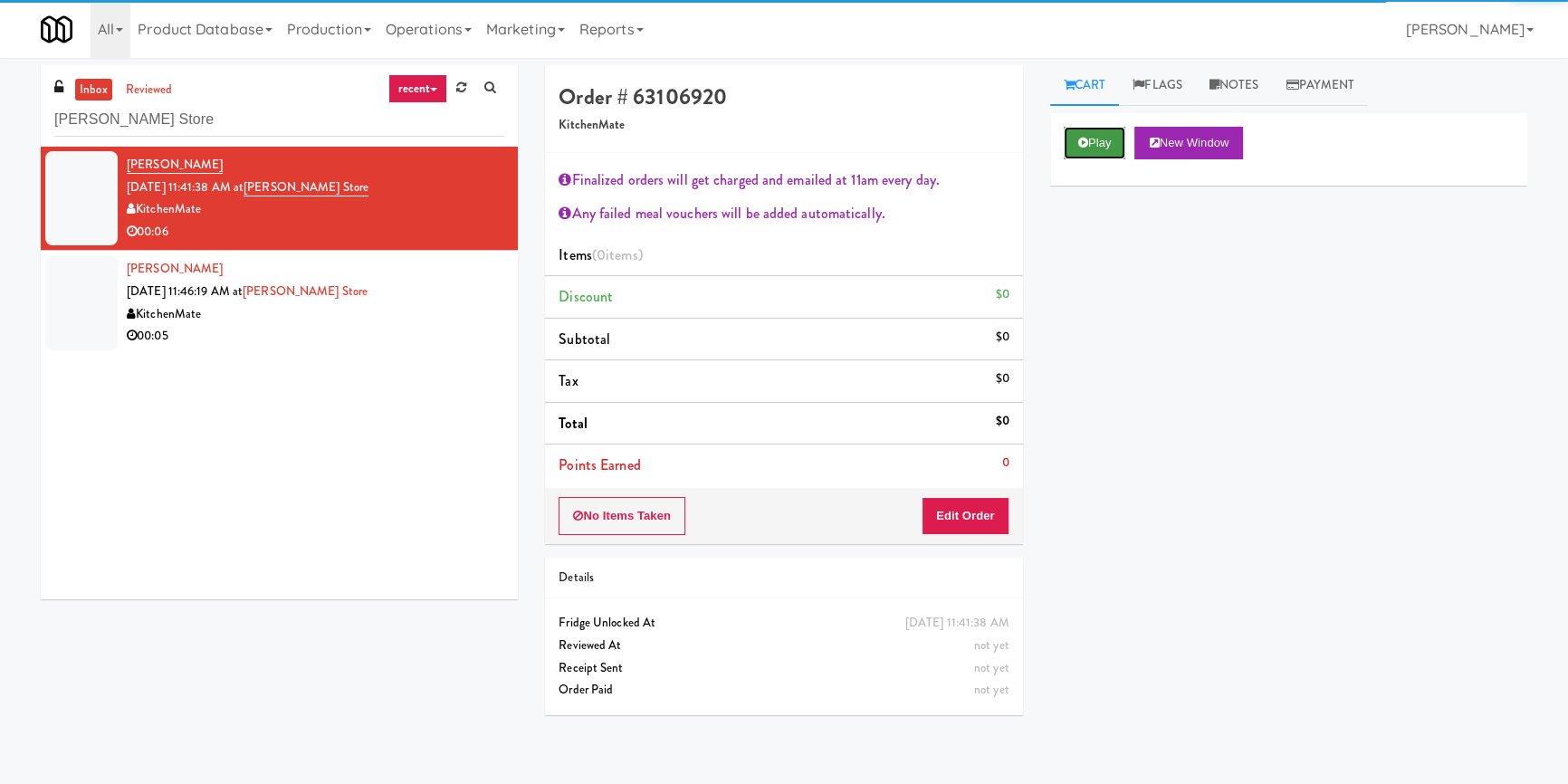
click at [1105, 145] on button "Play" at bounding box center [1095, 142] width 63 height 32
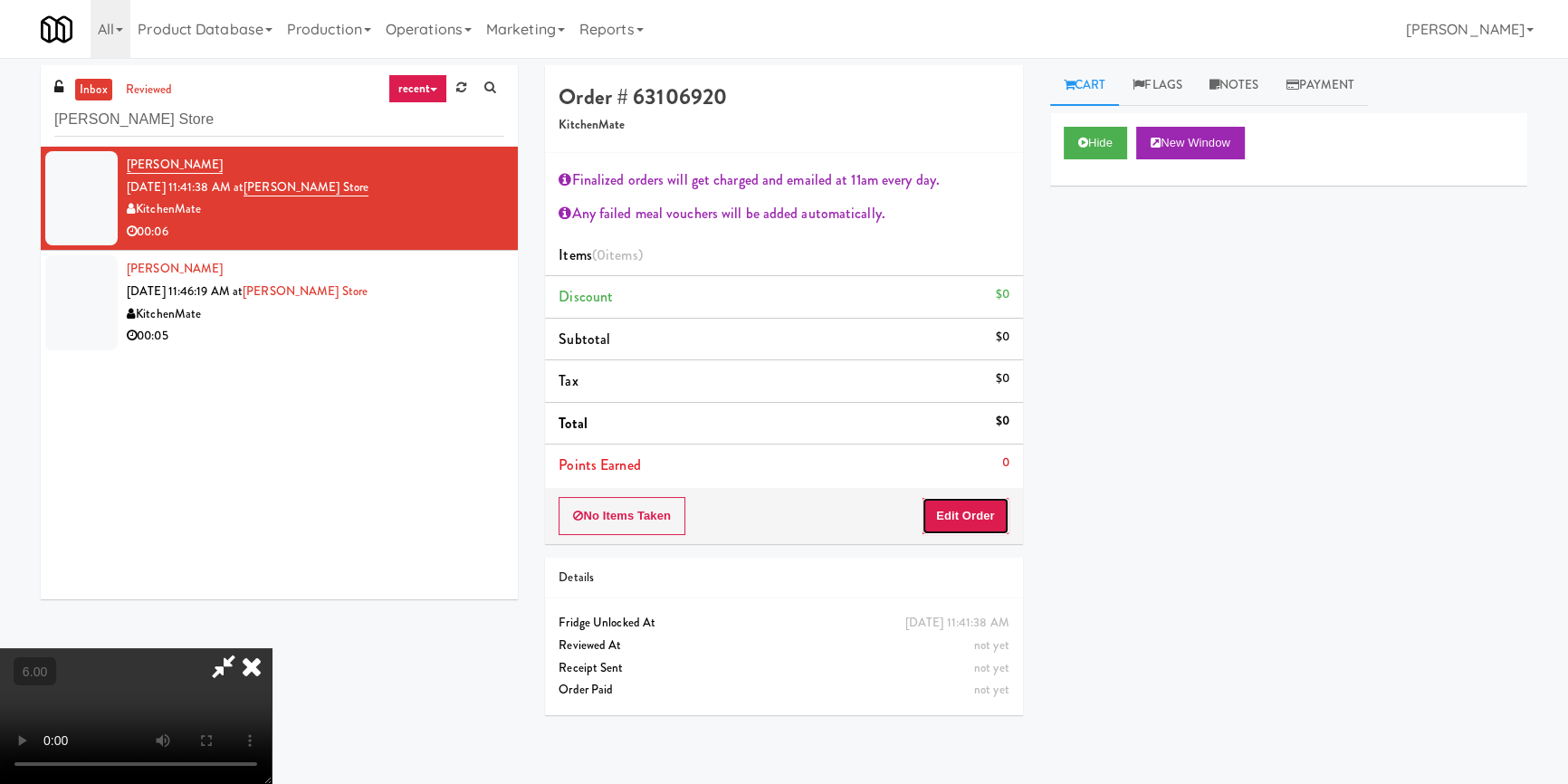
click at [947, 517] on button "Edit Order" at bounding box center [966, 516] width 88 height 38
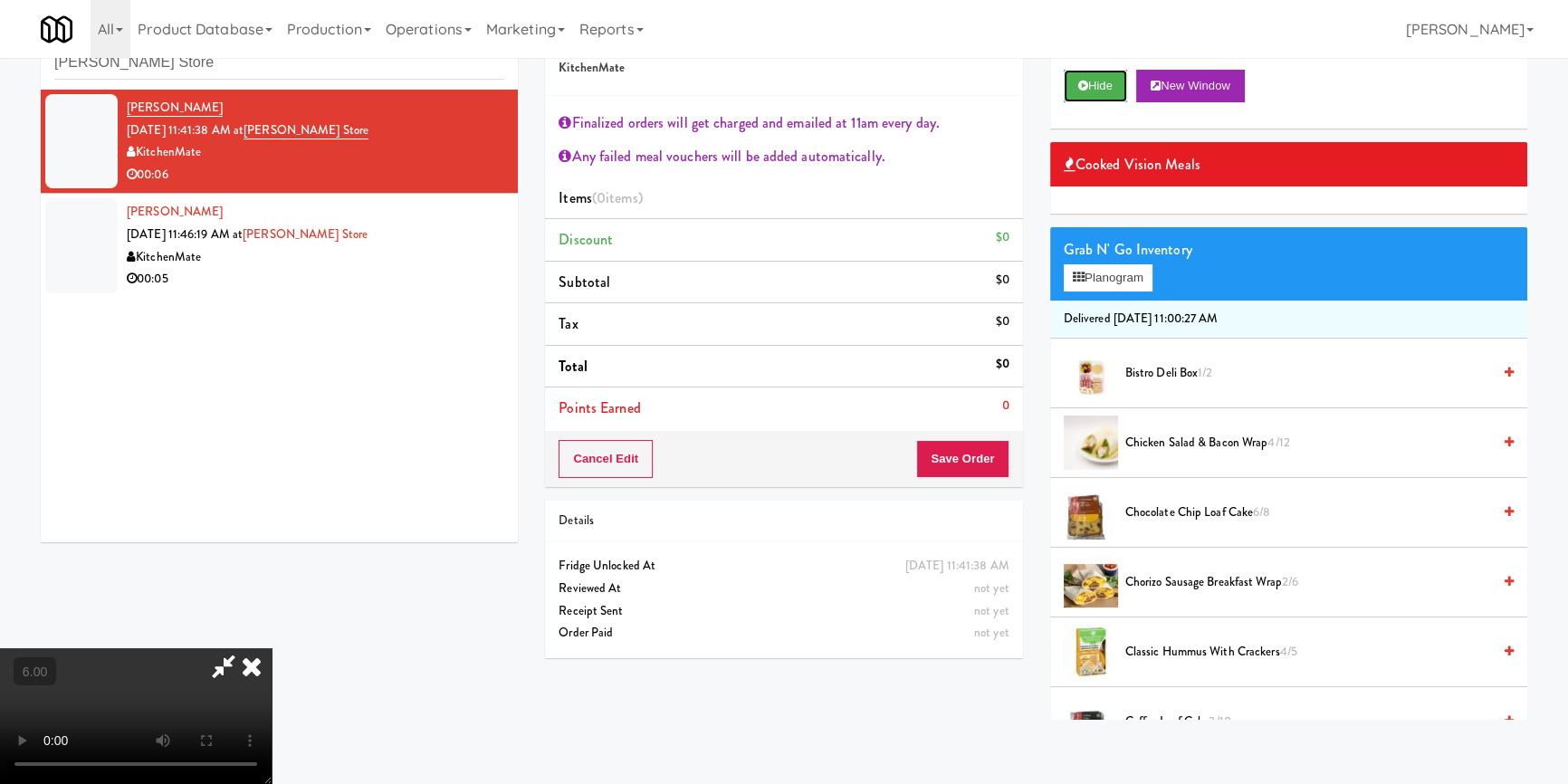
click at [1117, 67] on div "Hide New Window" at bounding box center [1288, 92] width 477 height 72
click at [1115, 70] on button "Hide" at bounding box center [1095, 85] width 64 height 32
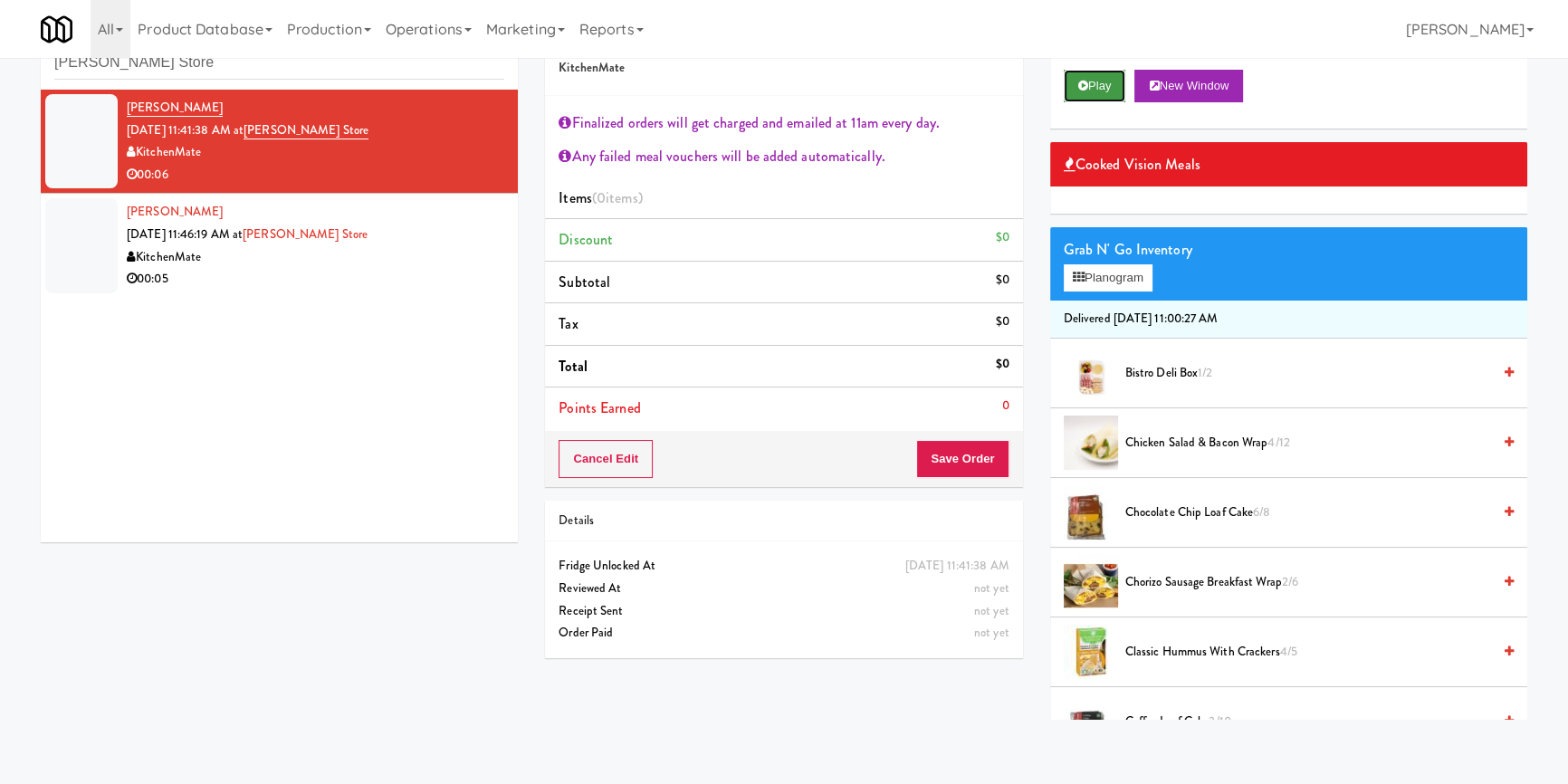
click at [1086, 79] on icon at bounding box center [1083, 85] width 10 height 12
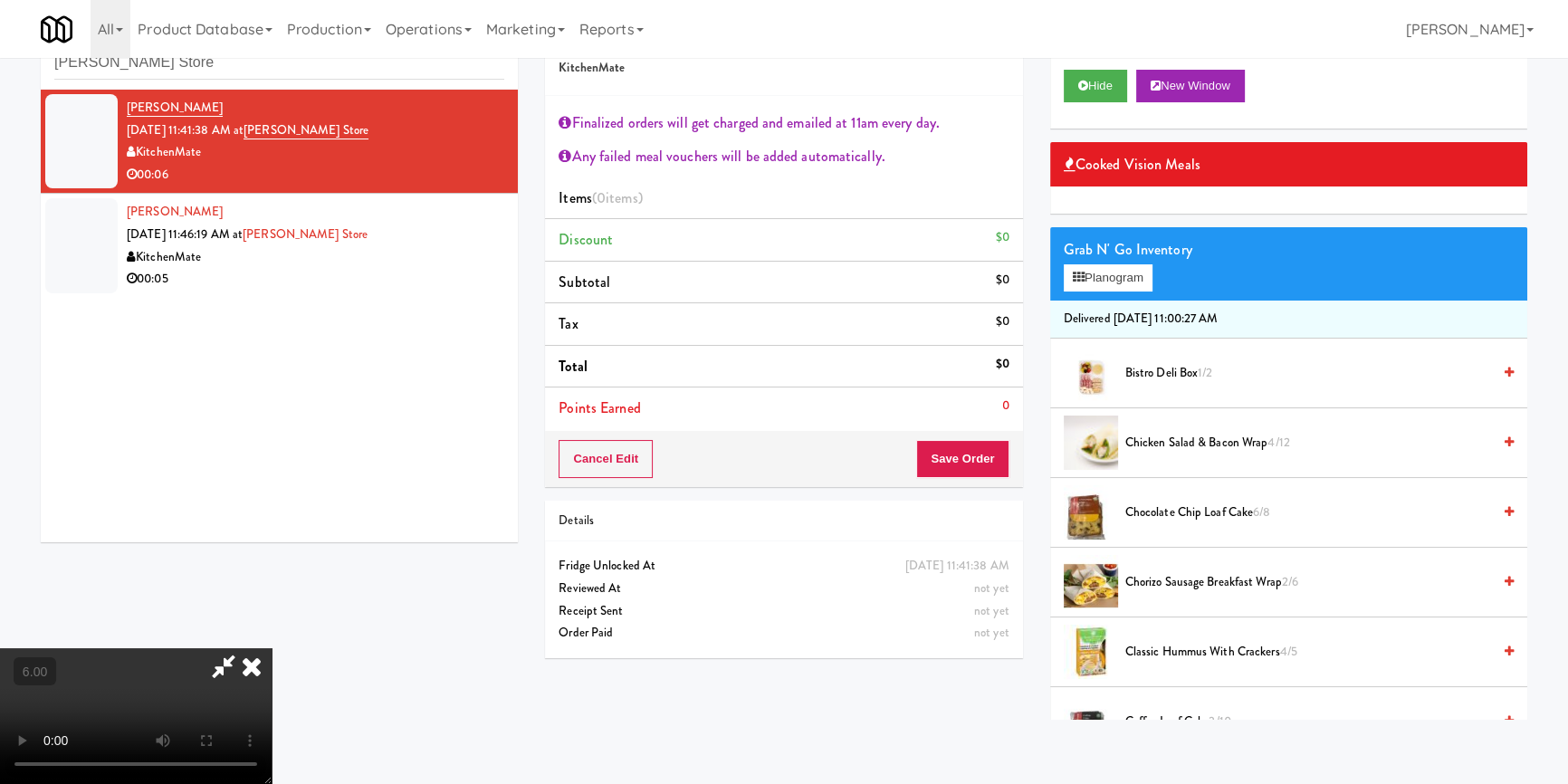
click at [271, 648] on video at bounding box center [135, 715] width 271 height 136
click at [271, 660] on video at bounding box center [135, 715] width 271 height 136
click at [271, 648] on video at bounding box center [135, 715] width 271 height 136
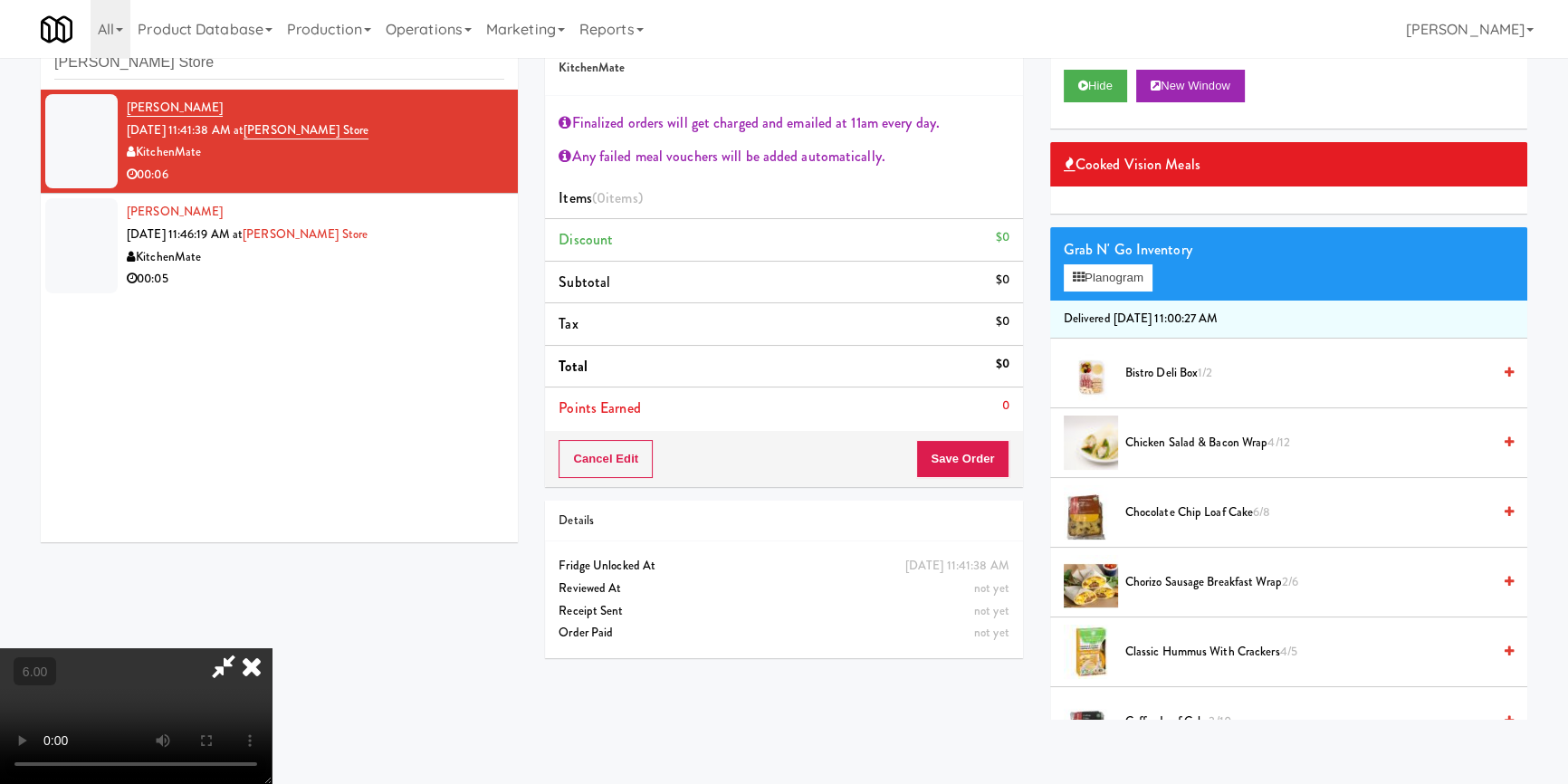
click at [271, 648] on video at bounding box center [135, 715] width 271 height 136
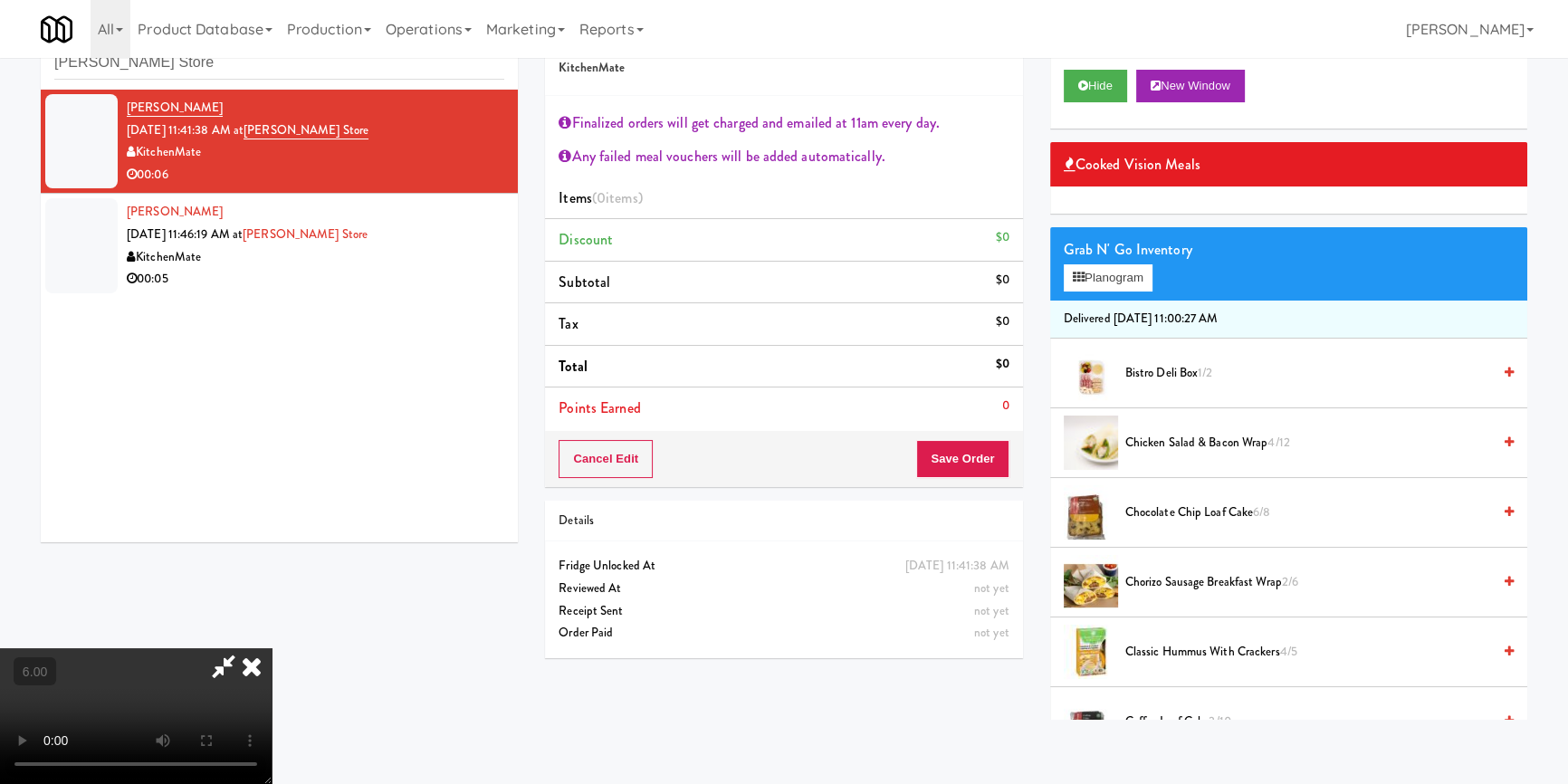
click at [271, 648] on video at bounding box center [135, 715] width 271 height 136
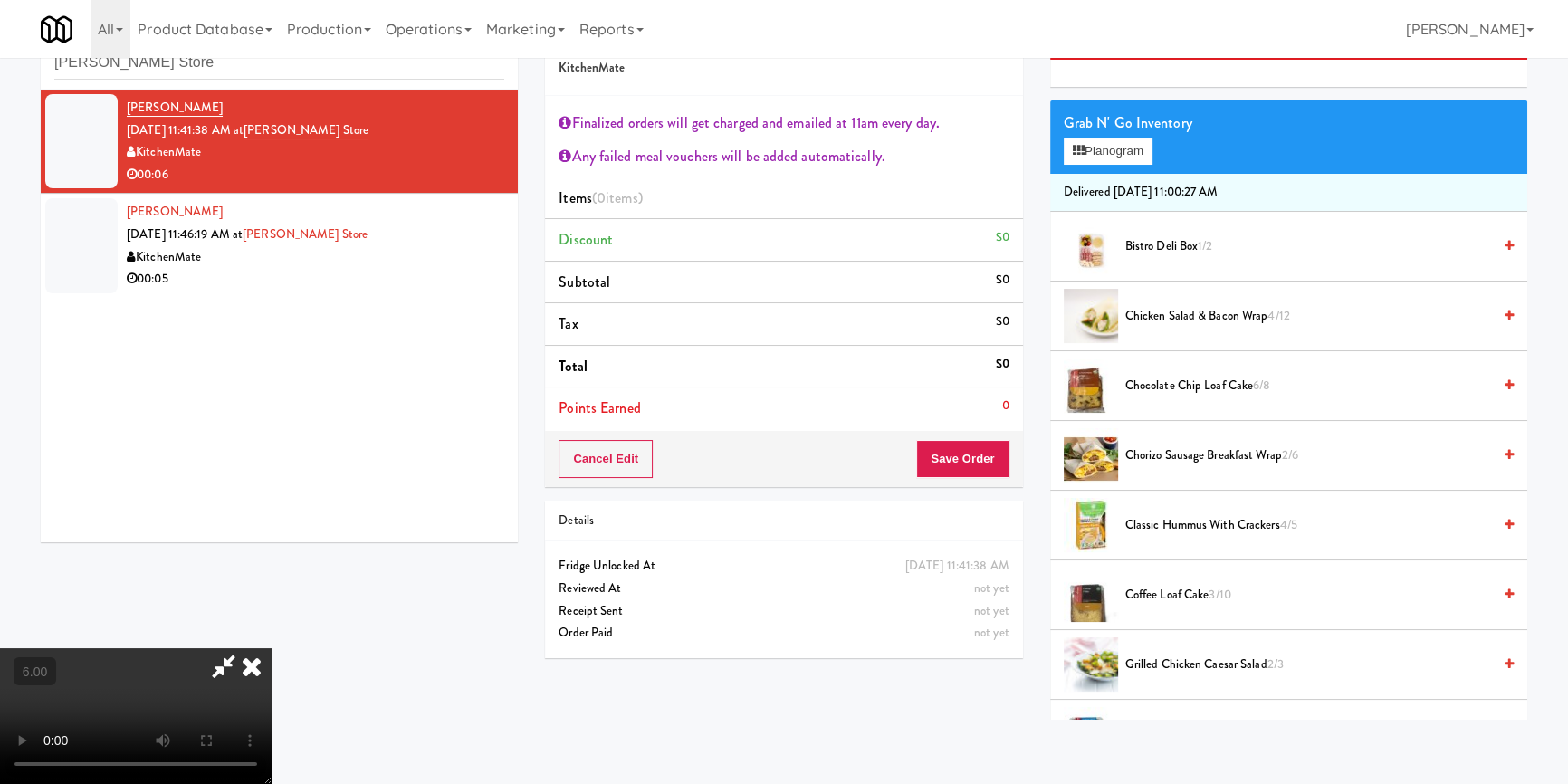
scroll to position [246, 0]
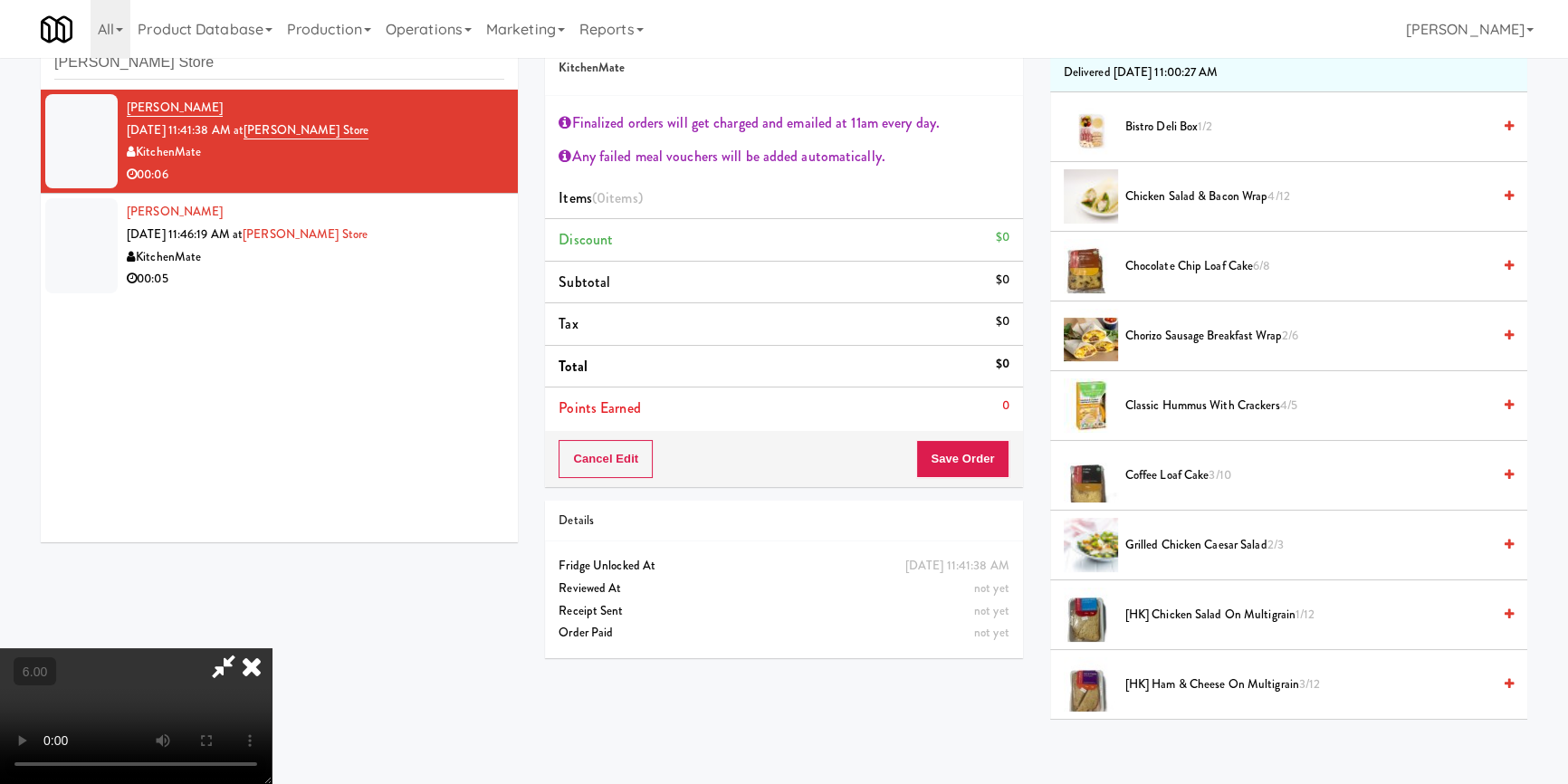
click at [1181, 623] on span "[HK] Chicken Salad on Multigrain 1/12" at bounding box center [1307, 615] width 365 height 23
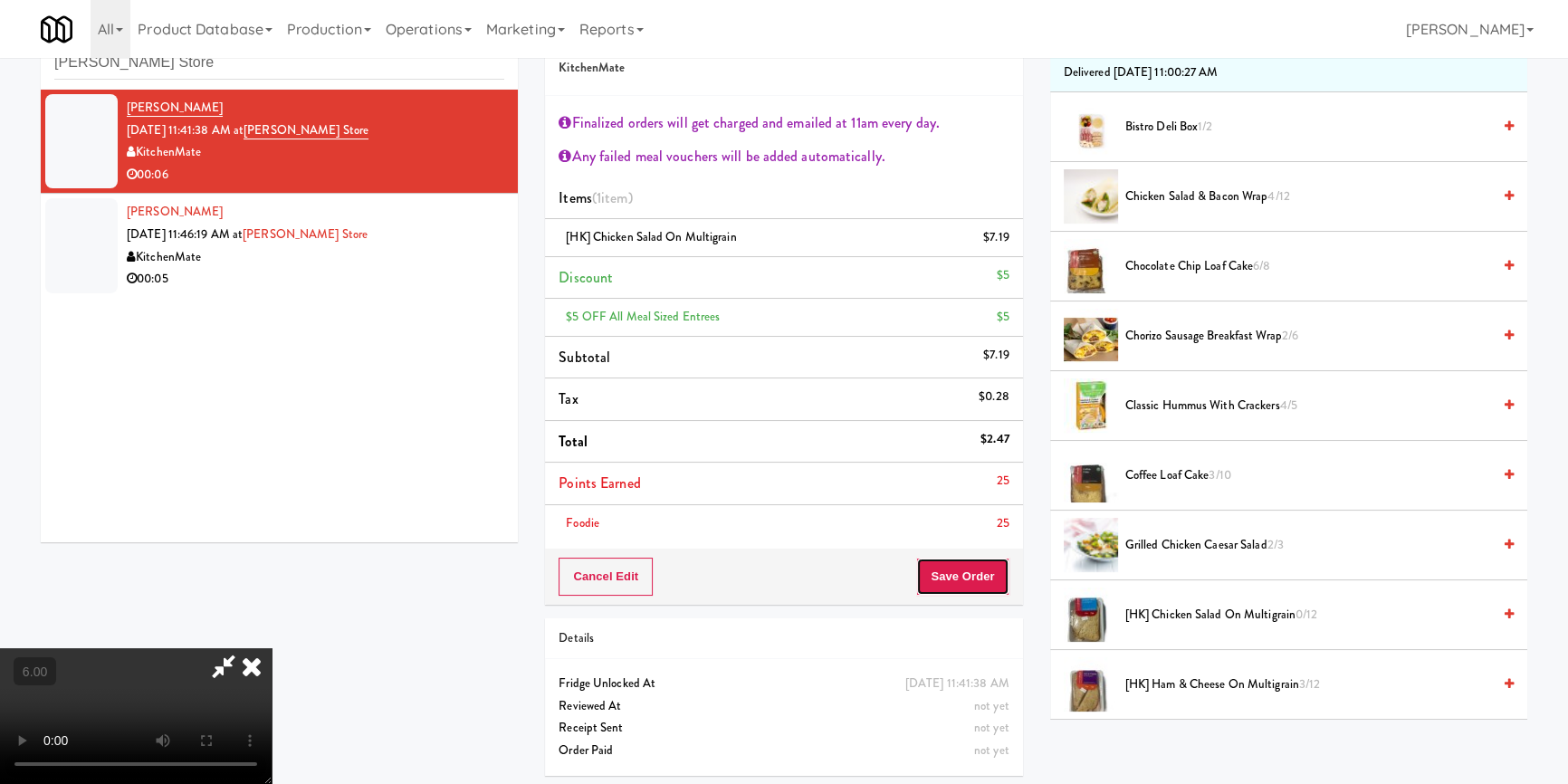
click at [963, 578] on button "Save Order" at bounding box center [963, 576] width 92 height 38
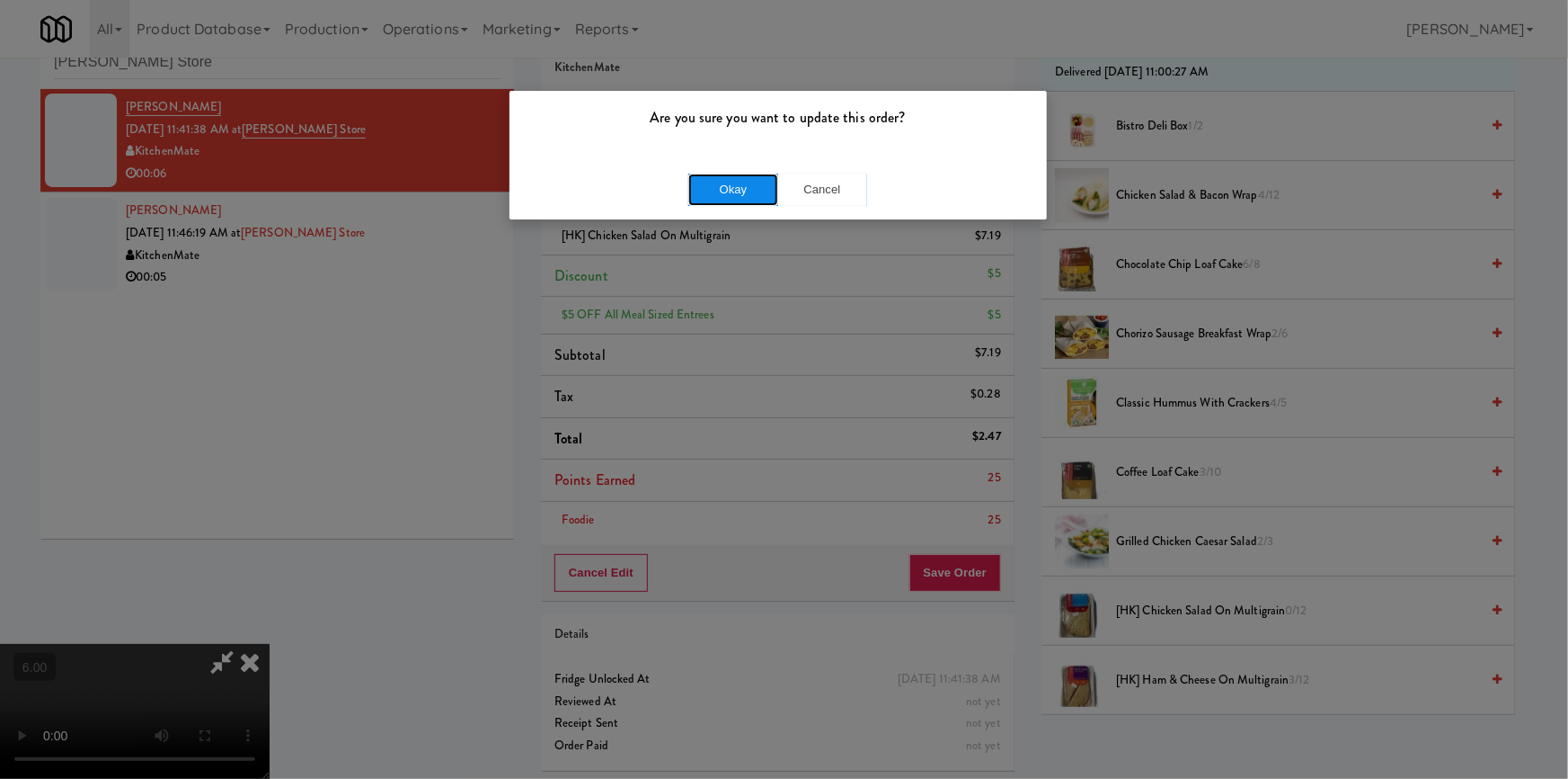
click at [730, 180] on button "Okay" at bounding box center [733, 189] width 89 height 32
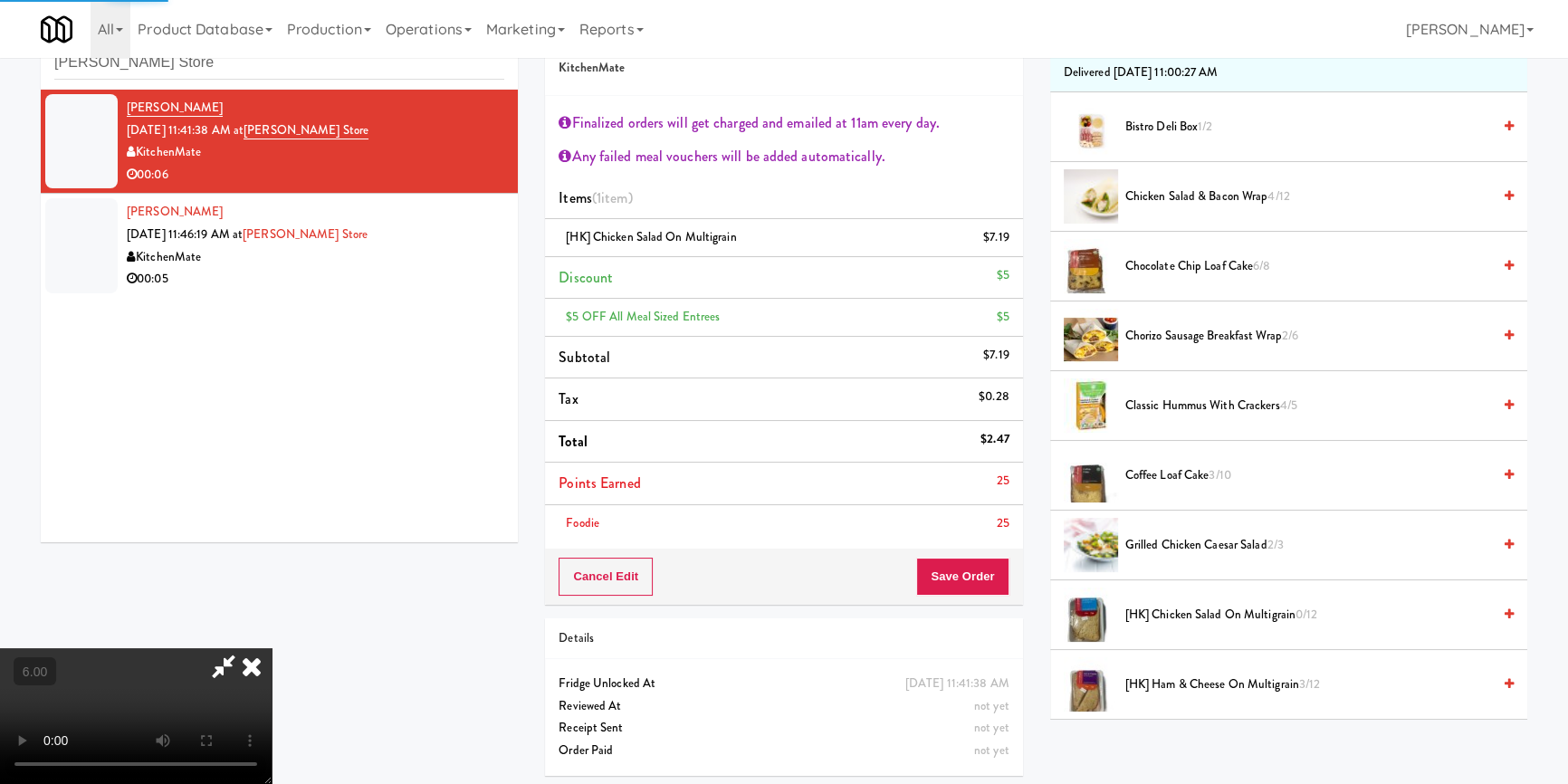
click at [271, 648] on icon at bounding box center [252, 666] width 40 height 36
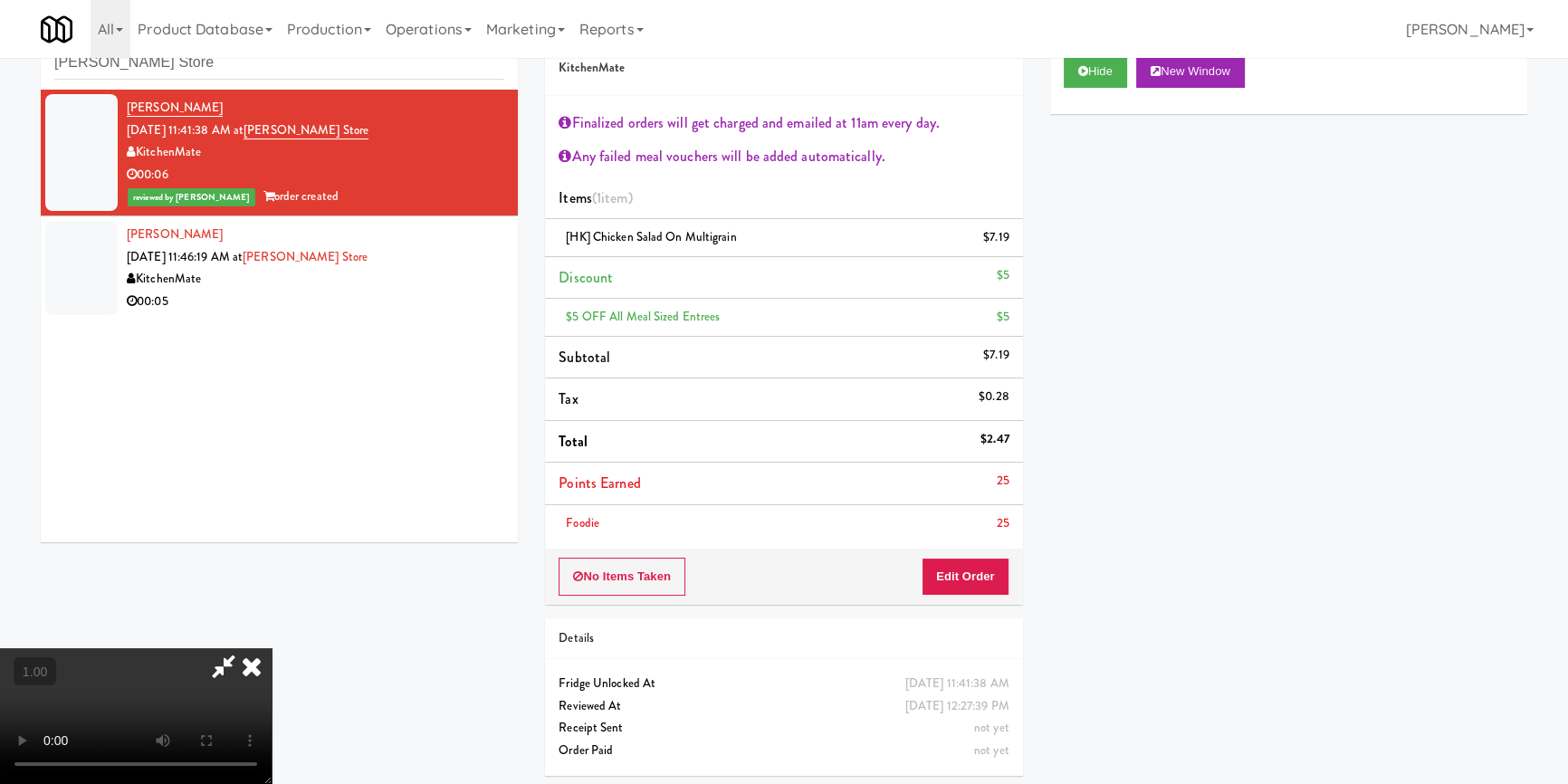
click at [271, 648] on icon at bounding box center [252, 666] width 40 height 36
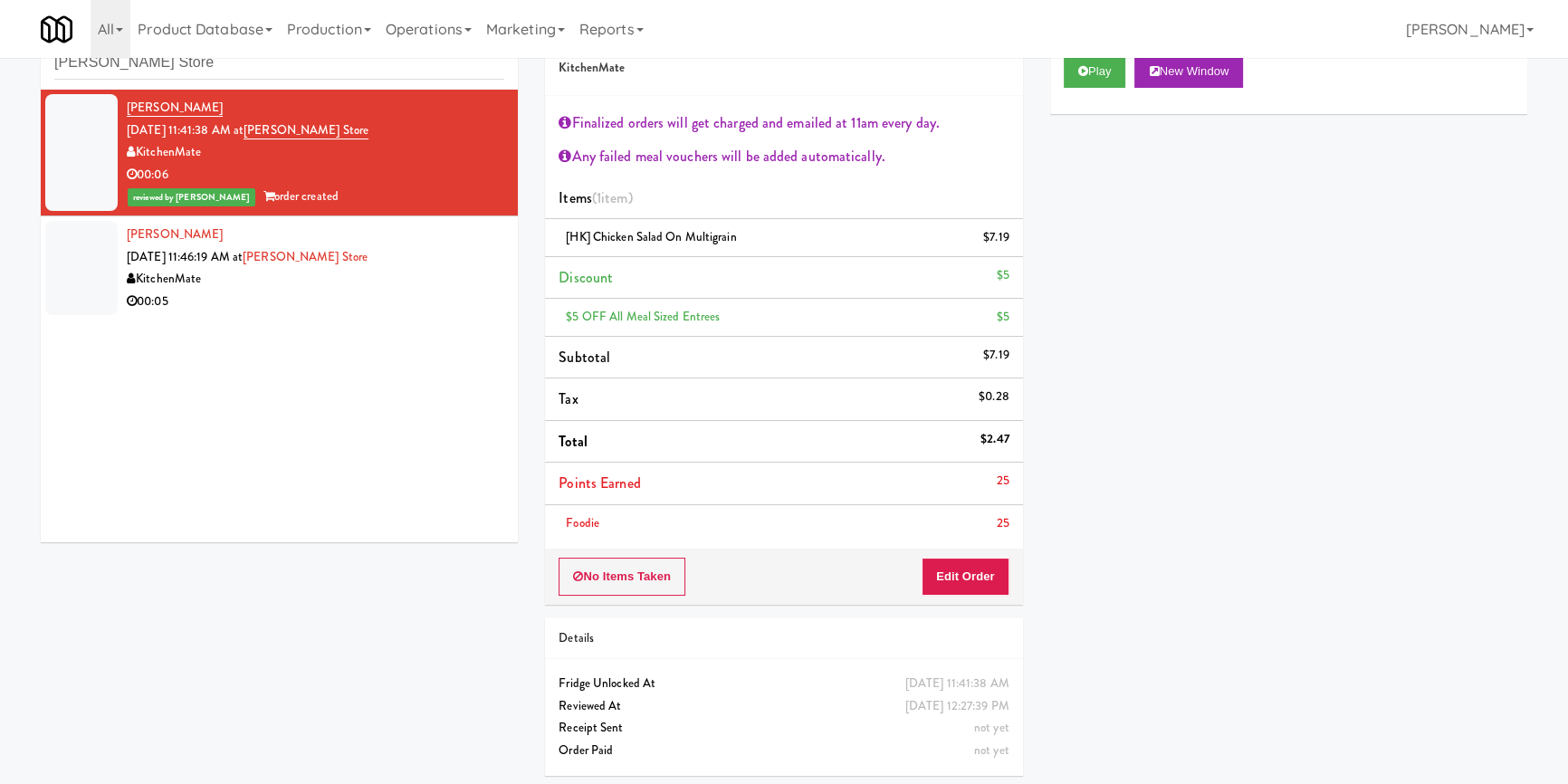
click at [365, 309] on div "00:05" at bounding box center [315, 301] width 378 height 23
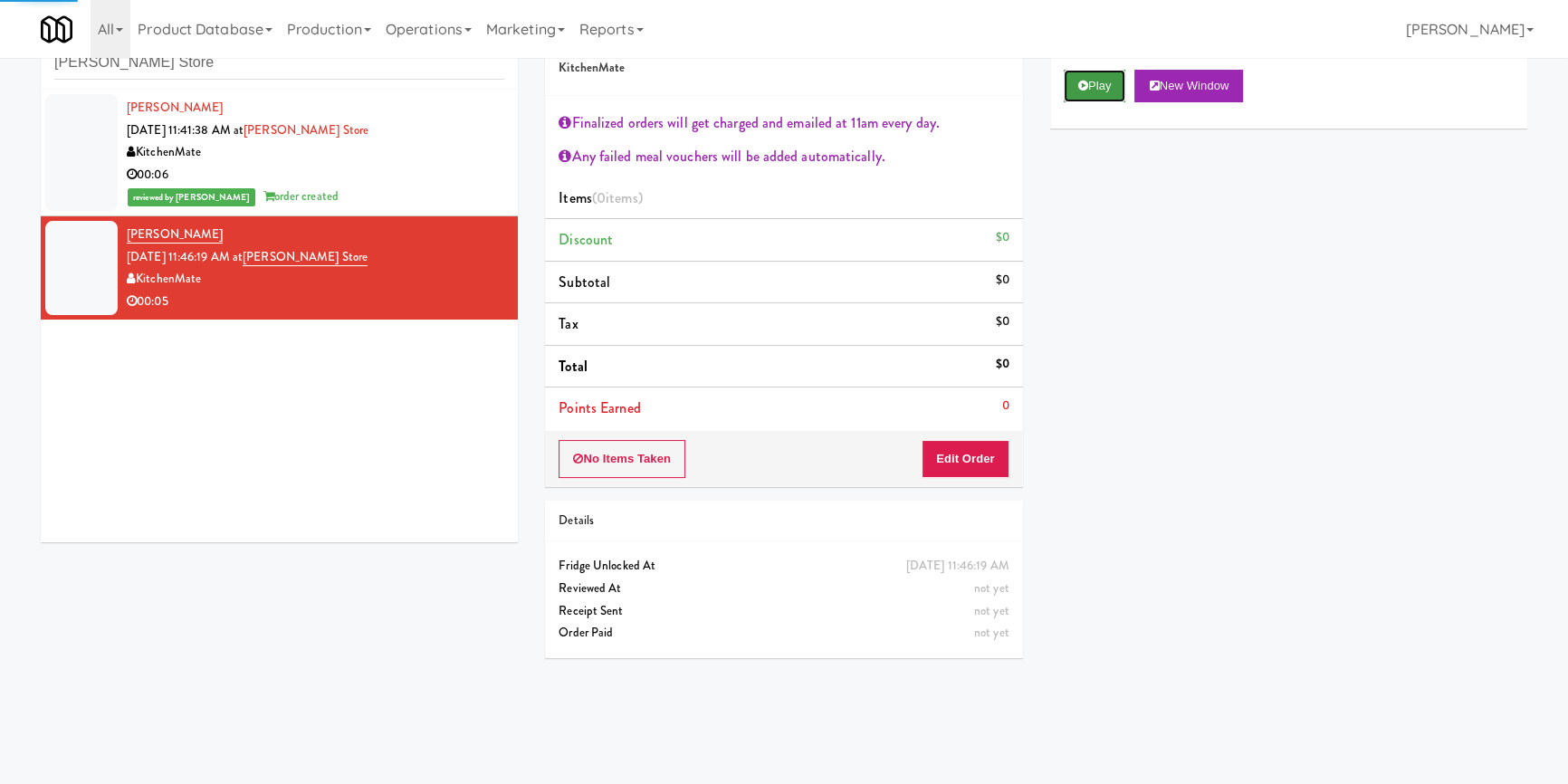
click at [1089, 88] on button "Play" at bounding box center [1095, 85] width 63 height 32
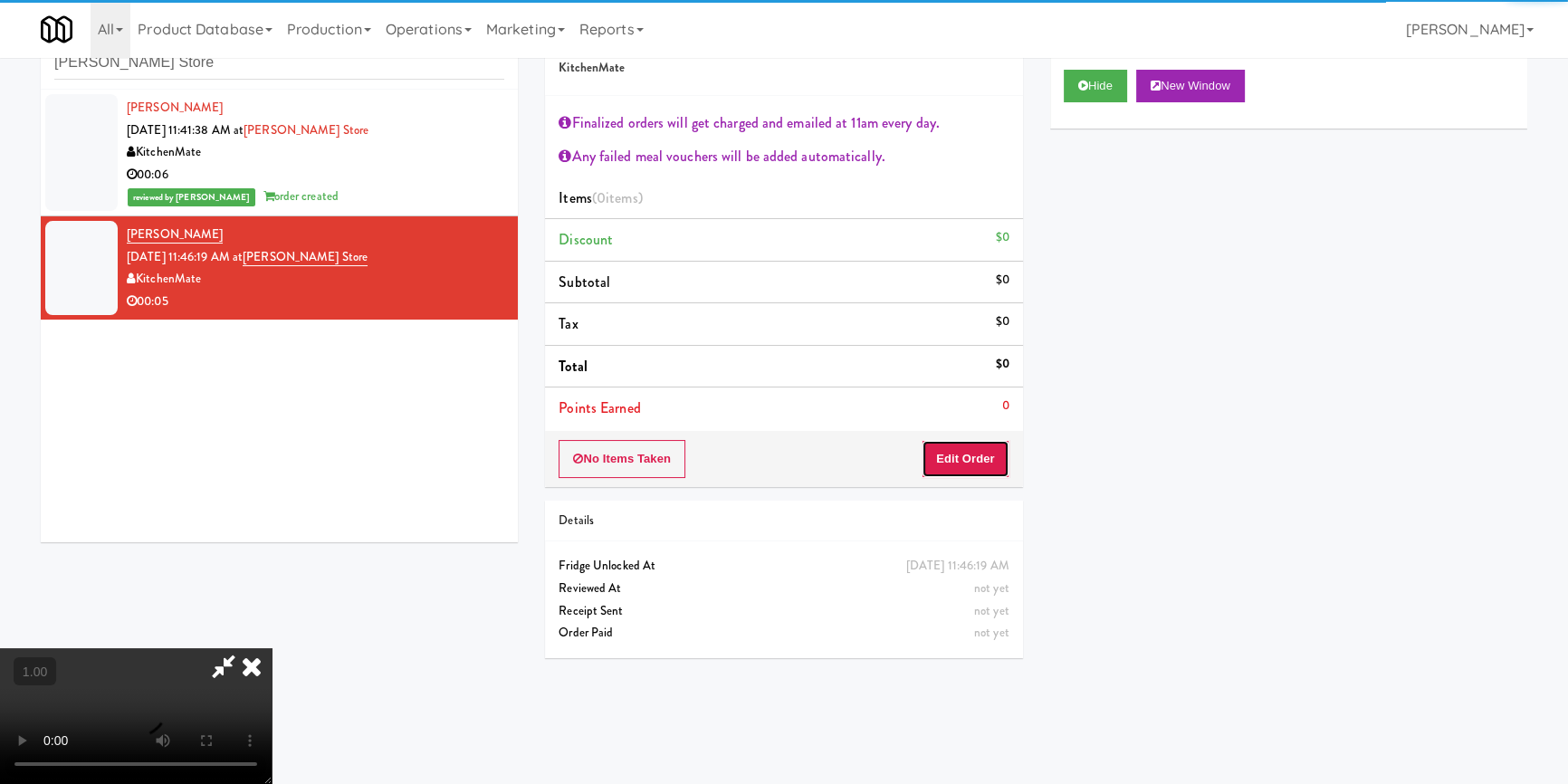
click at [997, 455] on button "Edit Order" at bounding box center [966, 458] width 88 height 38
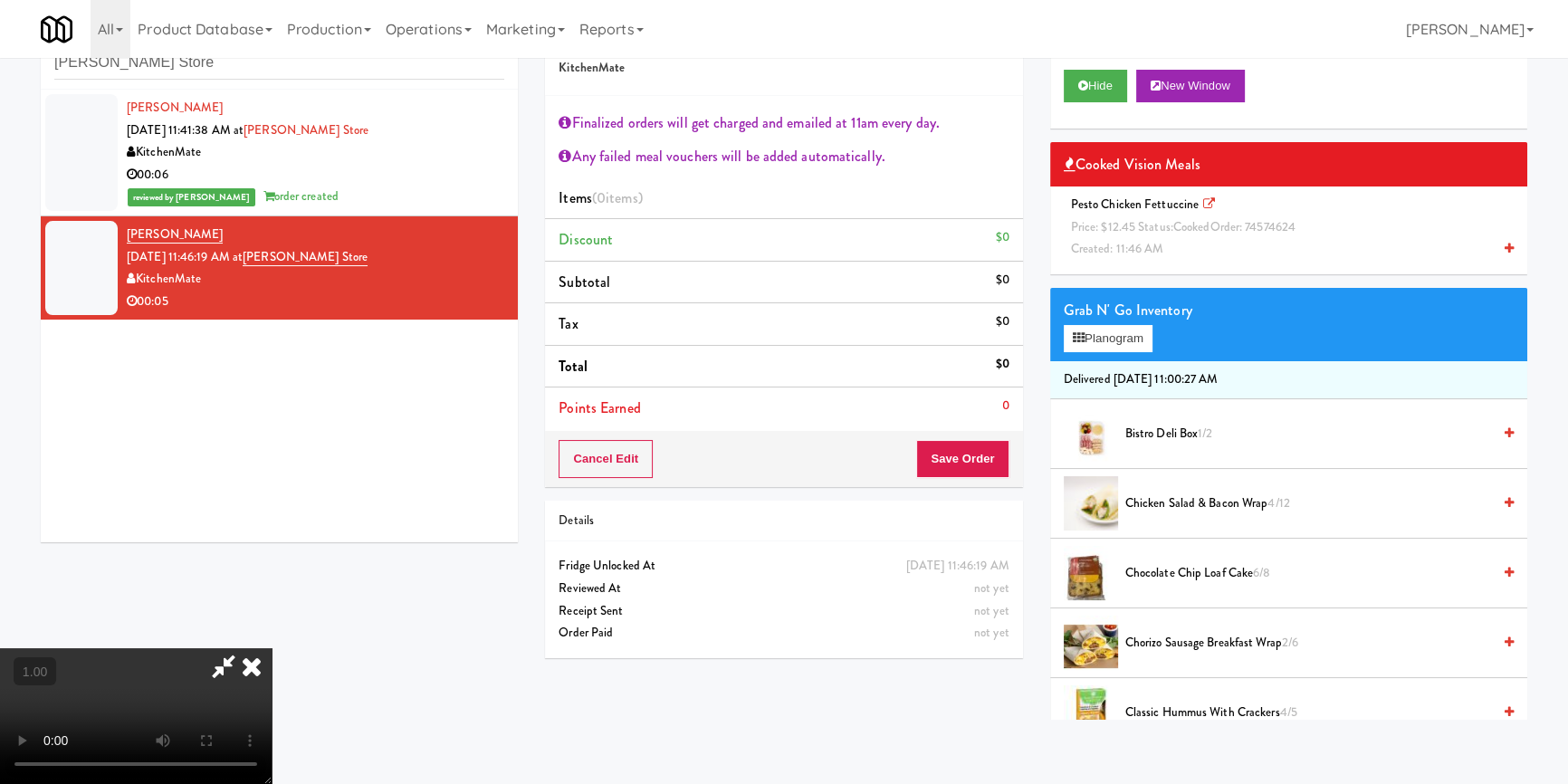
drag, startPoint x: 301, startPoint y: 635, endPoint x: 299, endPoint y: 610, distance: 25.1
click at [271, 648] on video at bounding box center [135, 715] width 271 height 136
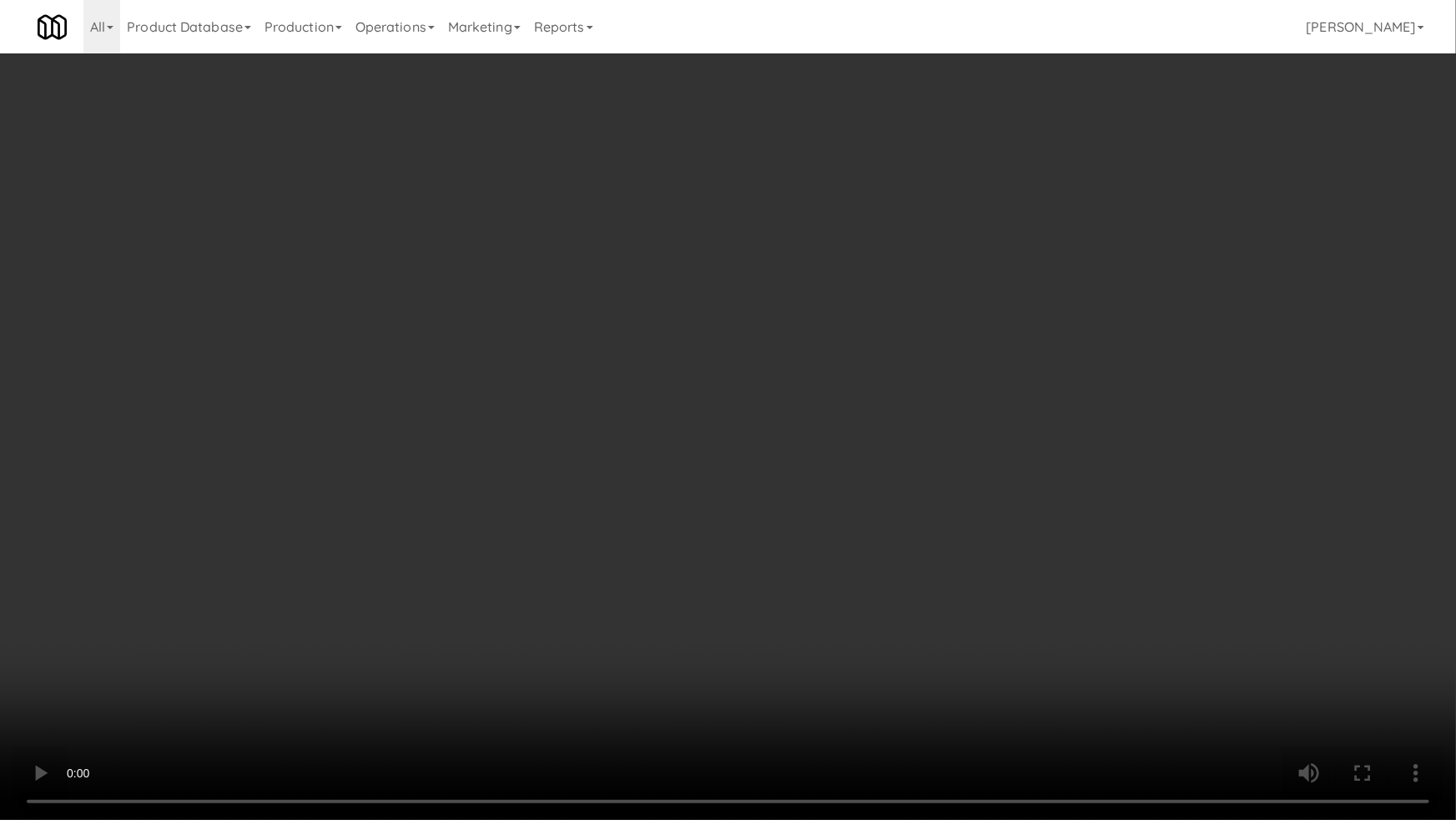
click at [437, 624] on video at bounding box center [728, 410] width 1456 height 820
click at [445, 608] on video at bounding box center [728, 410] width 1456 height 820
click at [834, 398] on video at bounding box center [728, 410] width 1456 height 820
drag, startPoint x: 834, startPoint y: 398, endPoint x: 1000, endPoint y: 271, distance: 209.0
click at [834, 397] on video at bounding box center [728, 410] width 1456 height 820
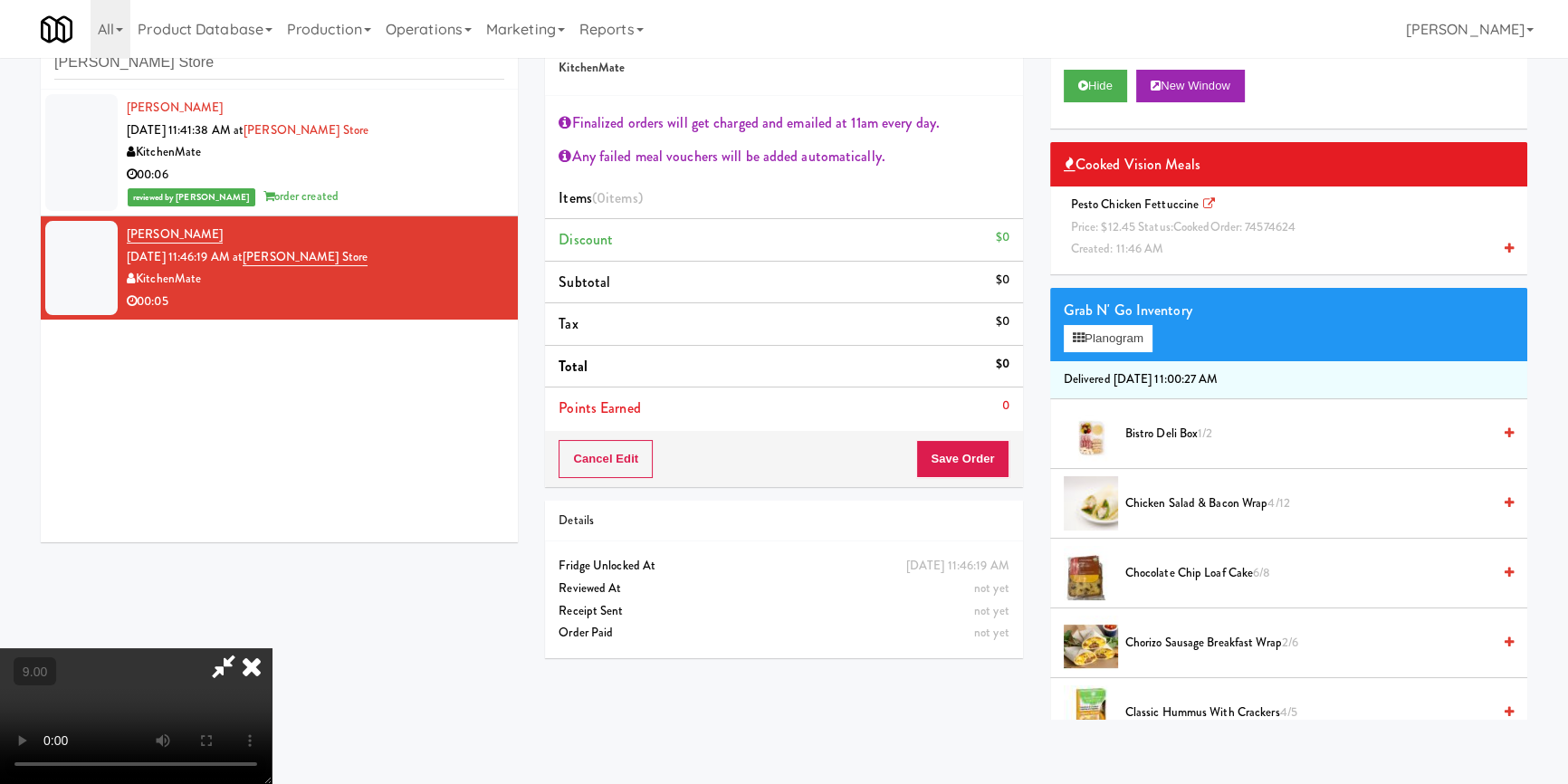
click at [1261, 229] on span "Price: $12.45 Status: cooked Order: 74574624" at bounding box center [1183, 227] width 224 height 18
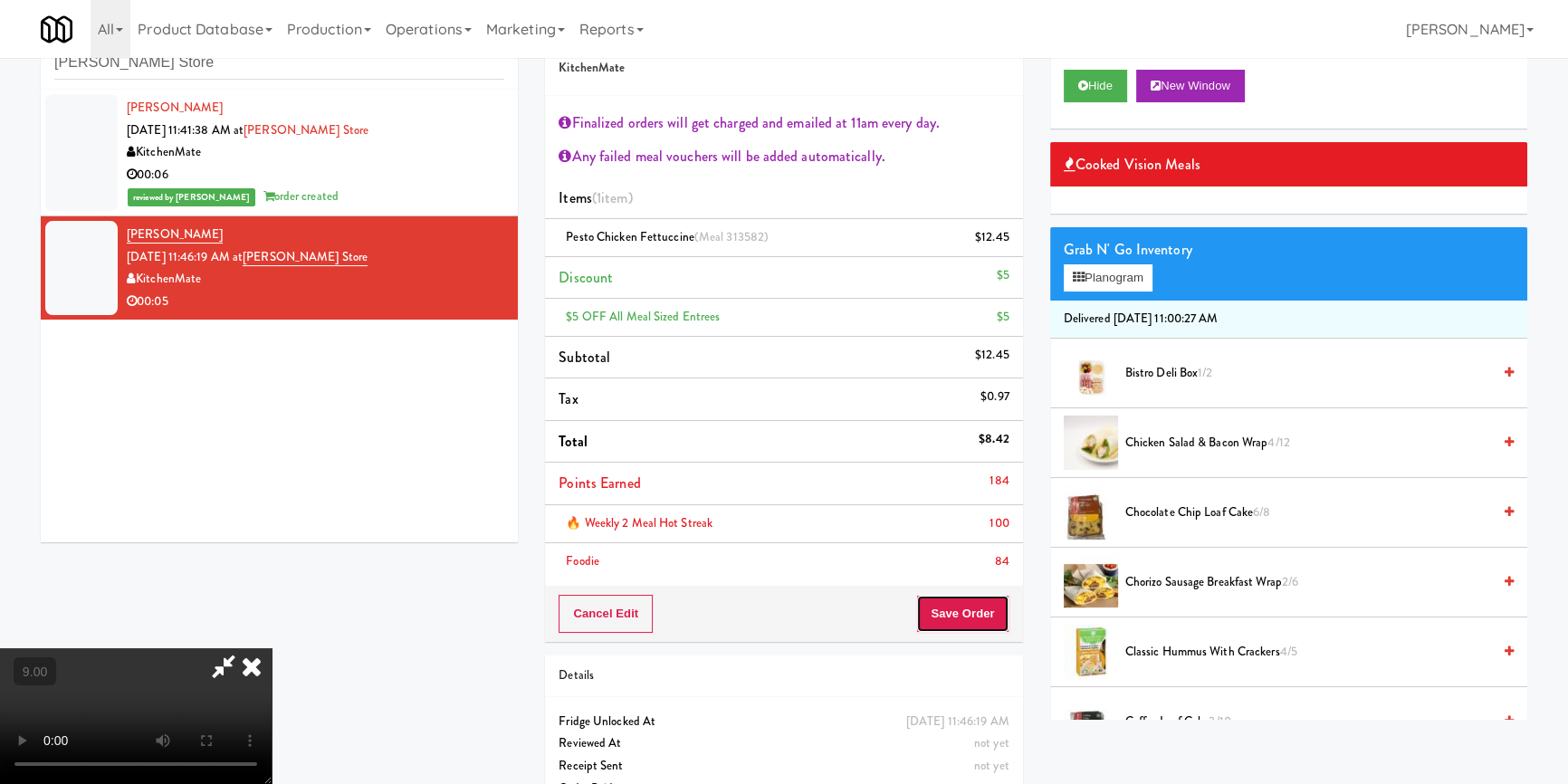
click at [961, 605] on button "Save Order" at bounding box center [963, 613] width 92 height 38
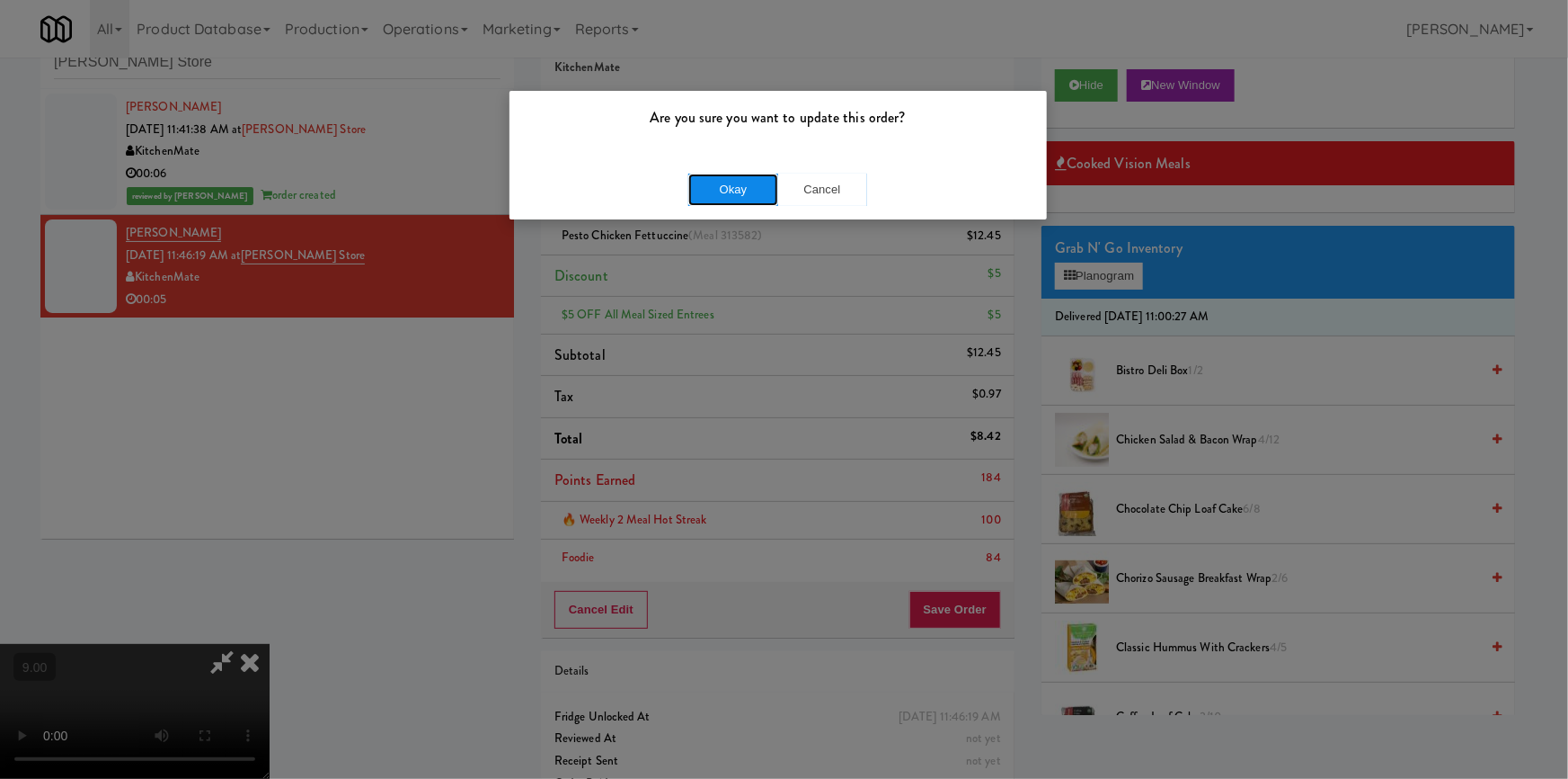
click at [732, 181] on button "Okay" at bounding box center [733, 189] width 89 height 32
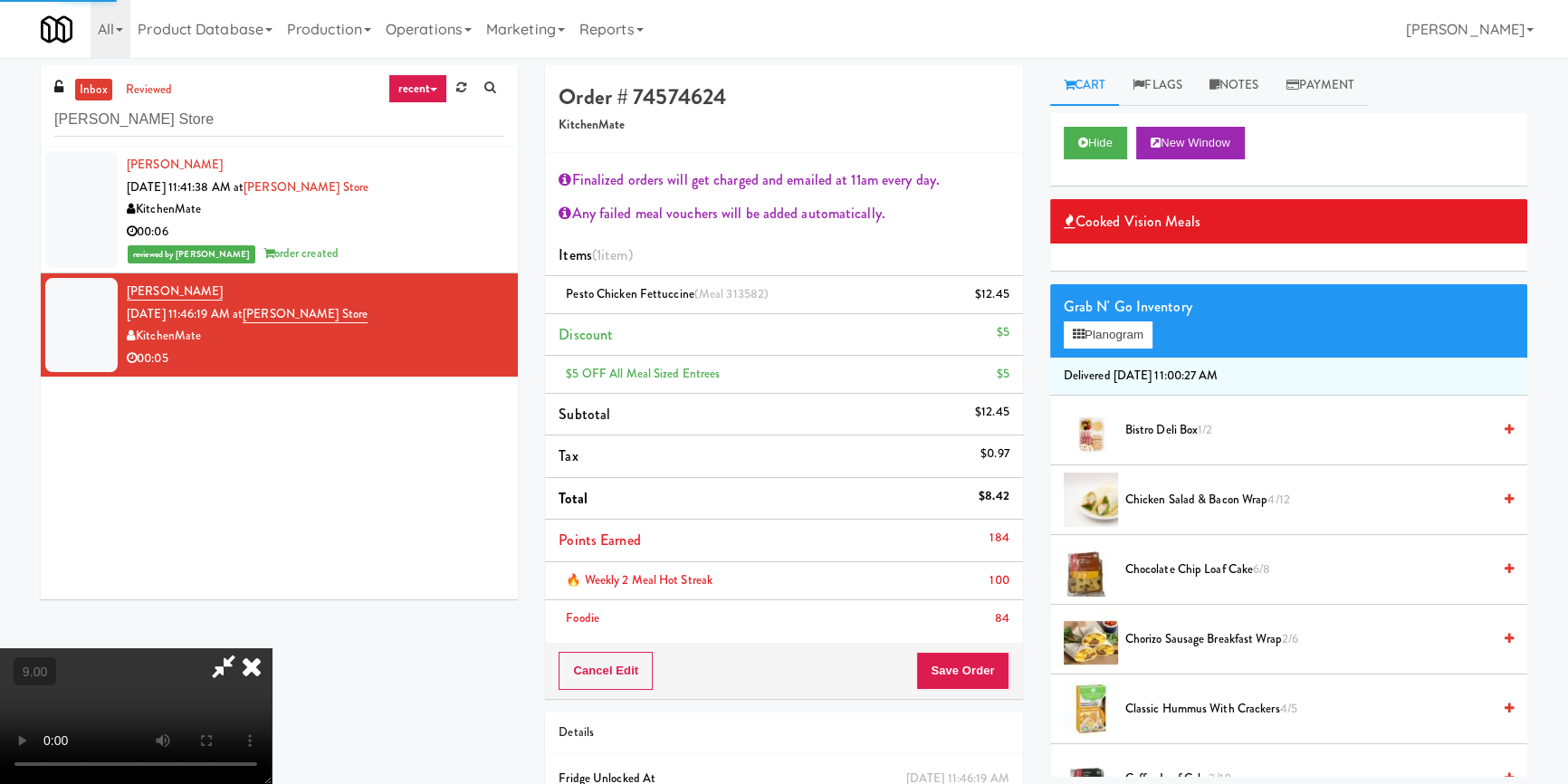
scroll to position [0, 0]
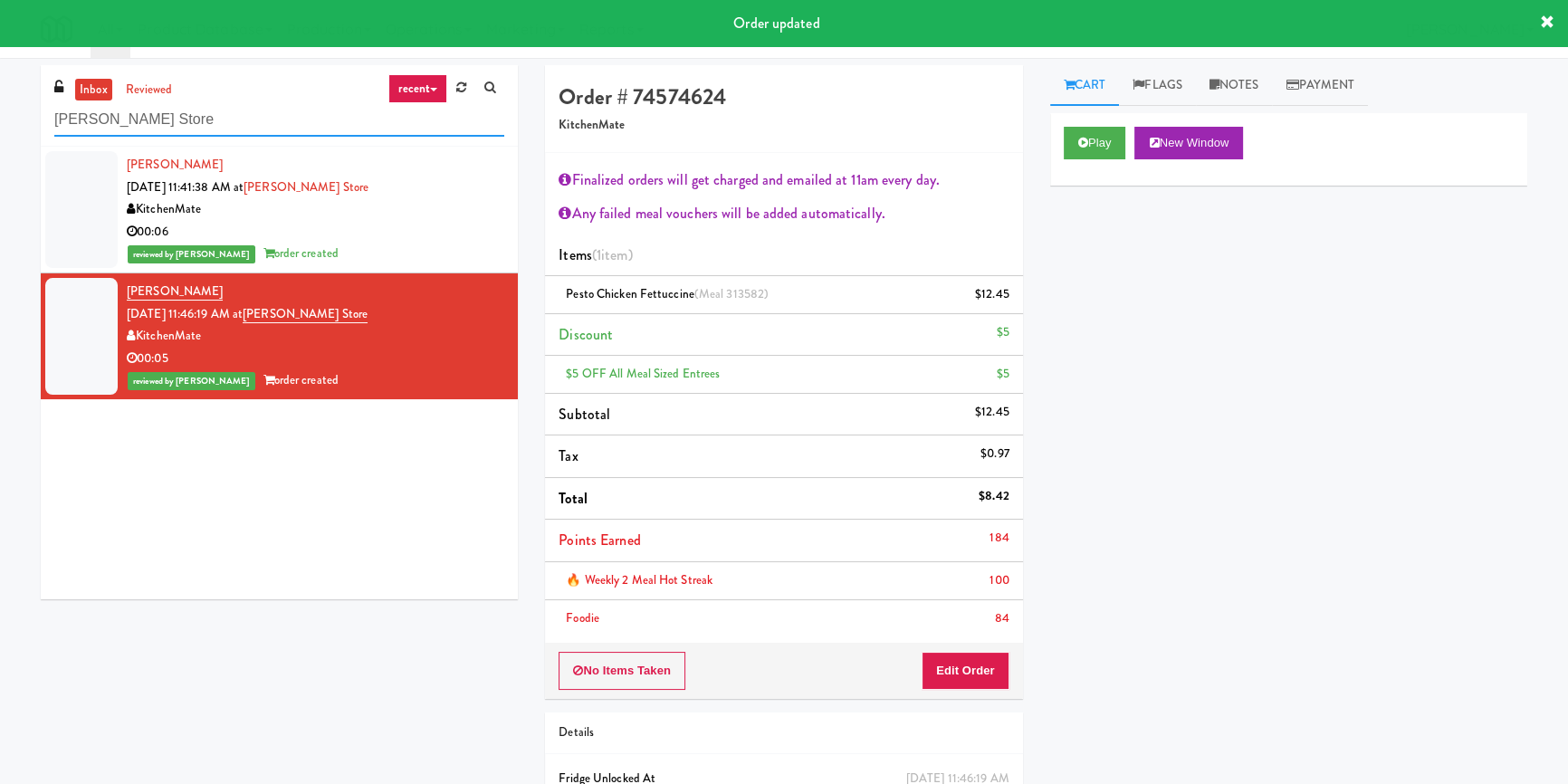
paste input "1407 [US_STATE] - Left - Fridg"
drag, startPoint x: 254, startPoint y: 126, endPoint x: 41, endPoint y: 159, distance: 215.5
click at [0, 137] on div "inbox reviewed recent all unclear take inventory issue suspicious failed recent…" at bounding box center [784, 475] width 1568 height 818
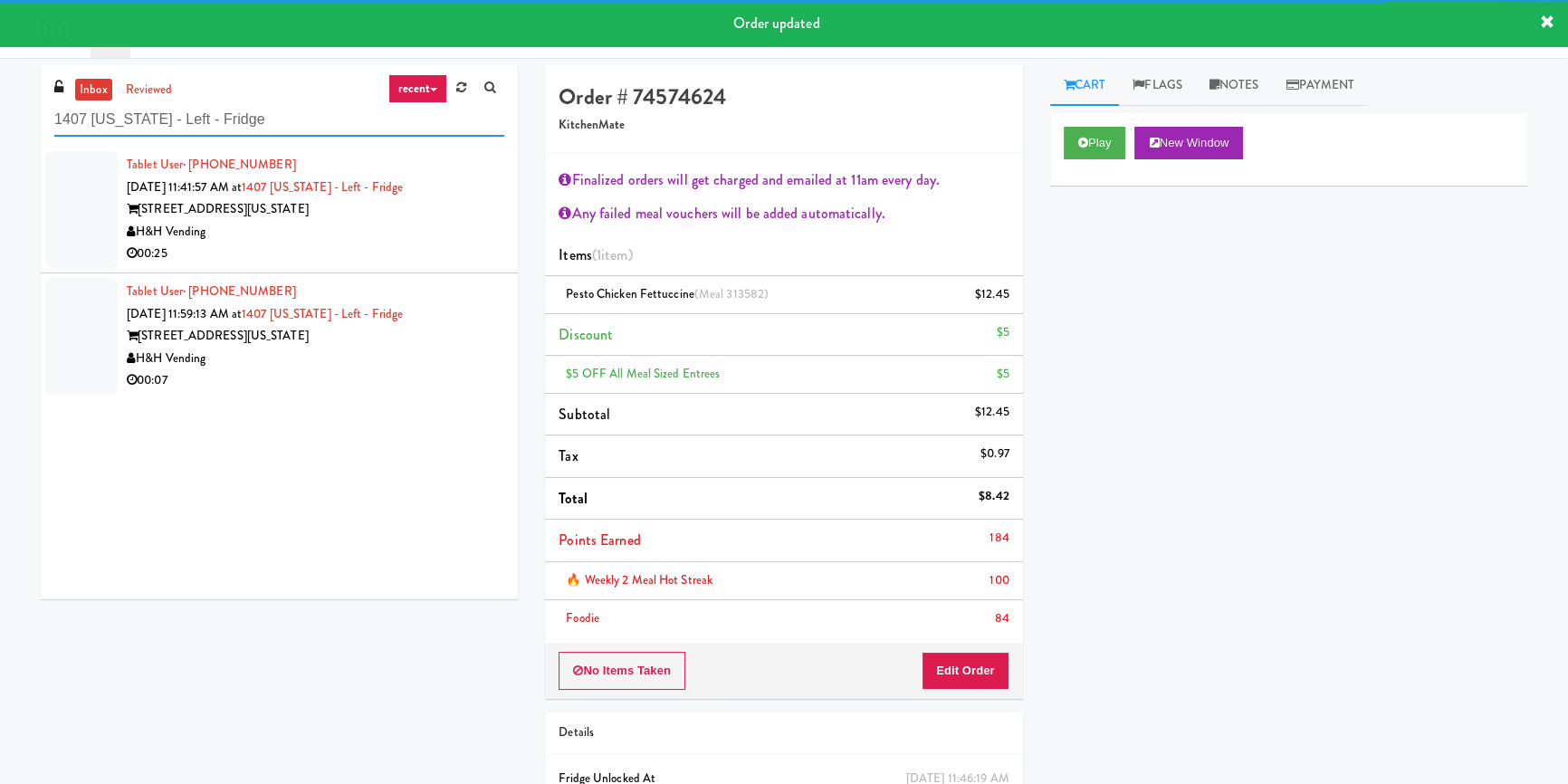
type input "1407 [US_STATE] - Left - Fridge"
click at [388, 225] on div "H&H Vending" at bounding box center [315, 232] width 378 height 23
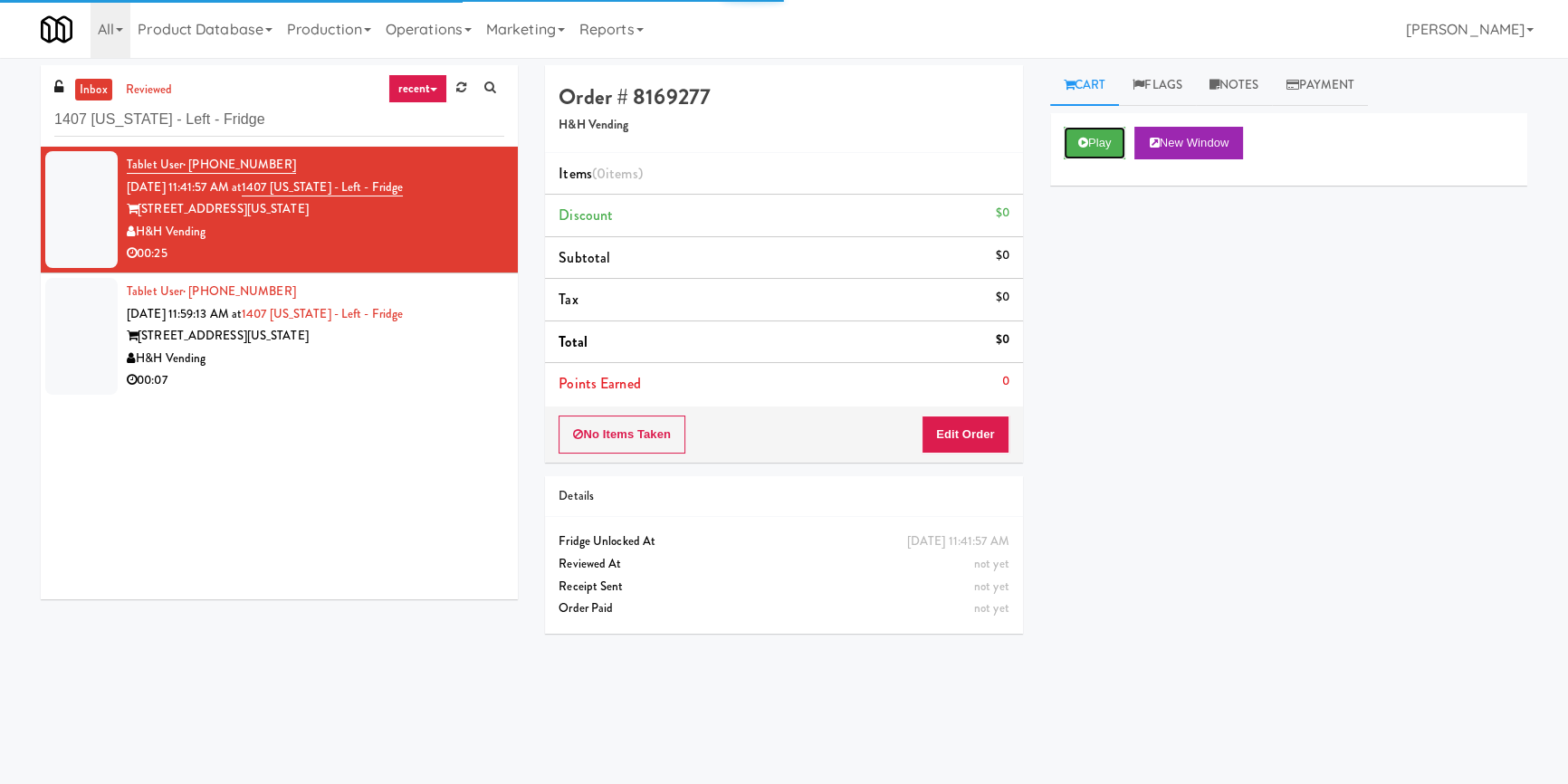
drag, startPoint x: 1099, startPoint y: 142, endPoint x: 1086, endPoint y: 163, distance: 24.7
click at [1100, 142] on button "Play" at bounding box center [1095, 142] width 63 height 32
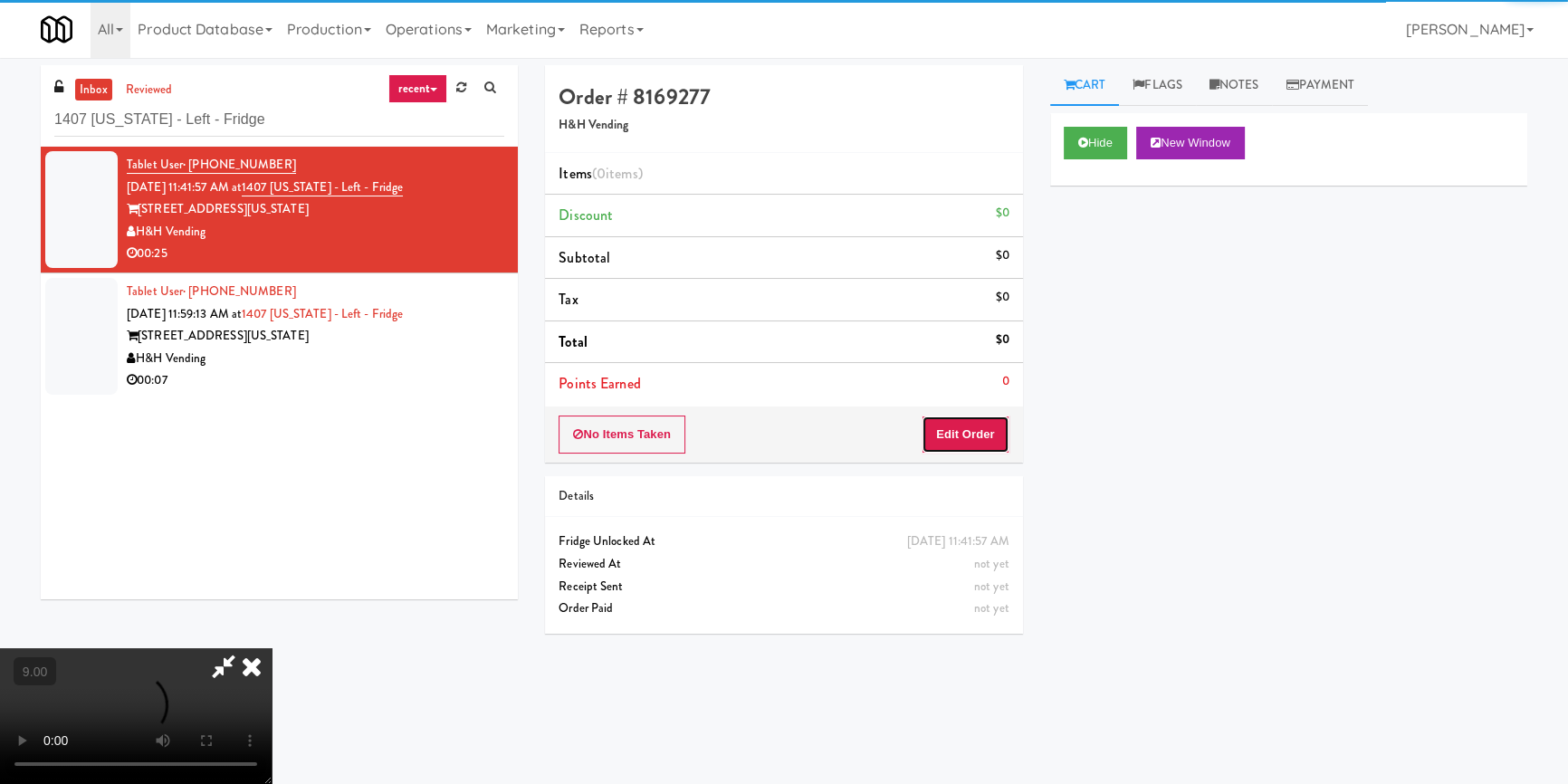
click at [961, 448] on button "Edit Order" at bounding box center [966, 434] width 88 height 38
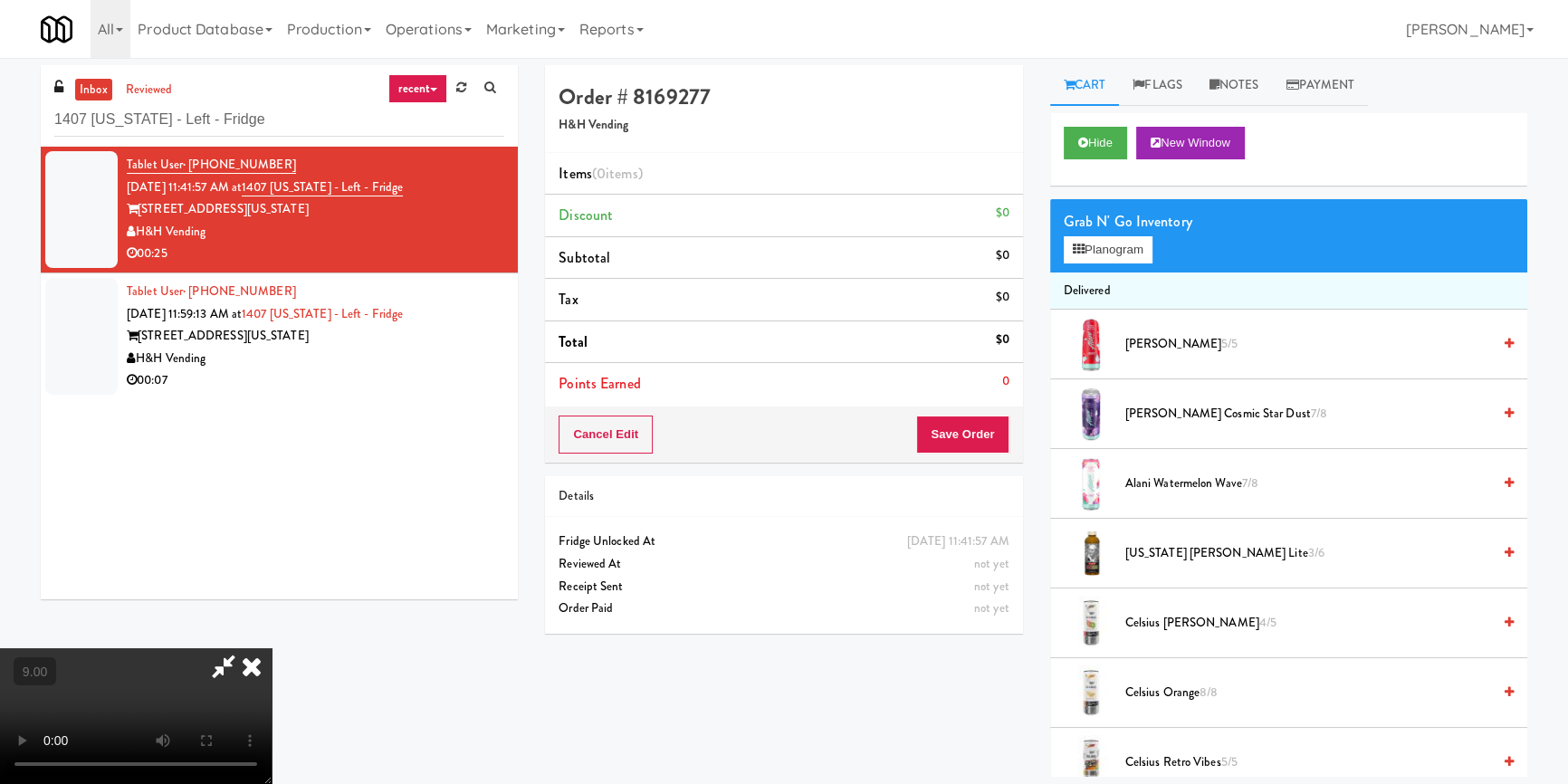
click at [271, 648] on video at bounding box center [135, 715] width 271 height 136
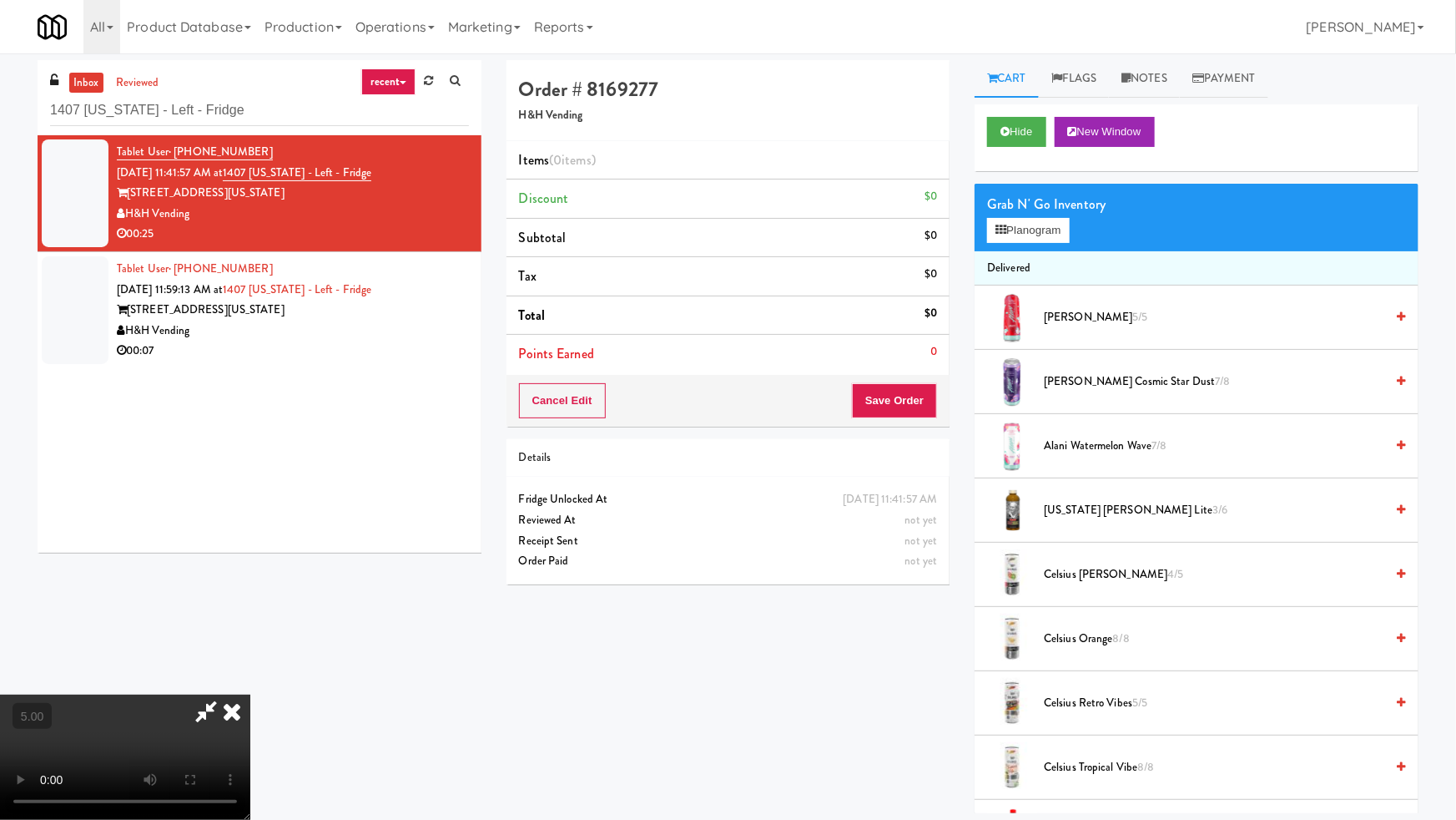
click at [250, 694] on video at bounding box center [125, 757] width 250 height 126
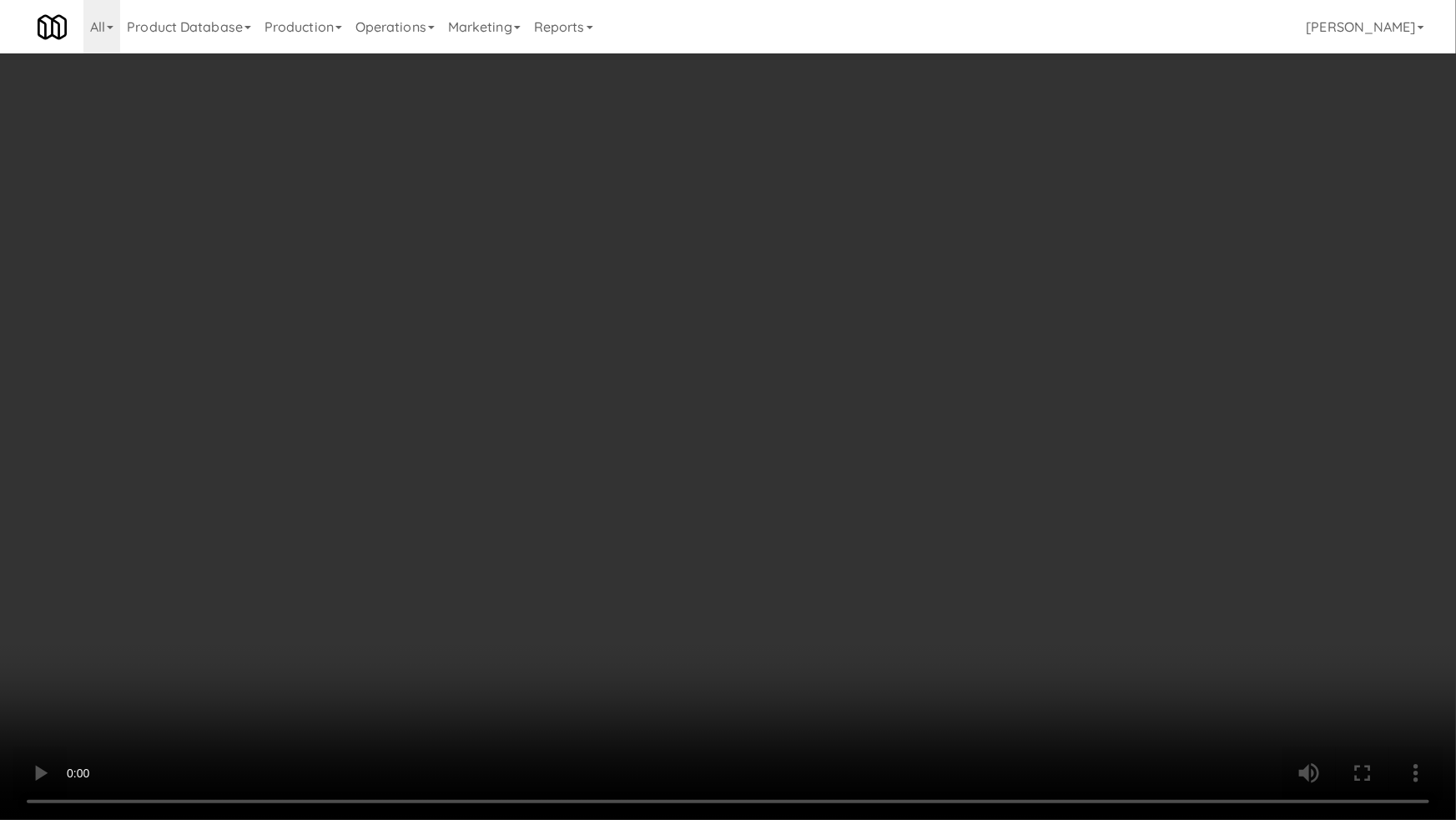
click at [377, 651] on video at bounding box center [728, 410] width 1456 height 820
click at [266, 710] on video at bounding box center [728, 410] width 1456 height 820
click at [309, 607] on video at bounding box center [728, 410] width 1456 height 820
click at [889, 547] on video at bounding box center [728, 410] width 1456 height 820
click at [888, 547] on video at bounding box center [728, 410] width 1456 height 820
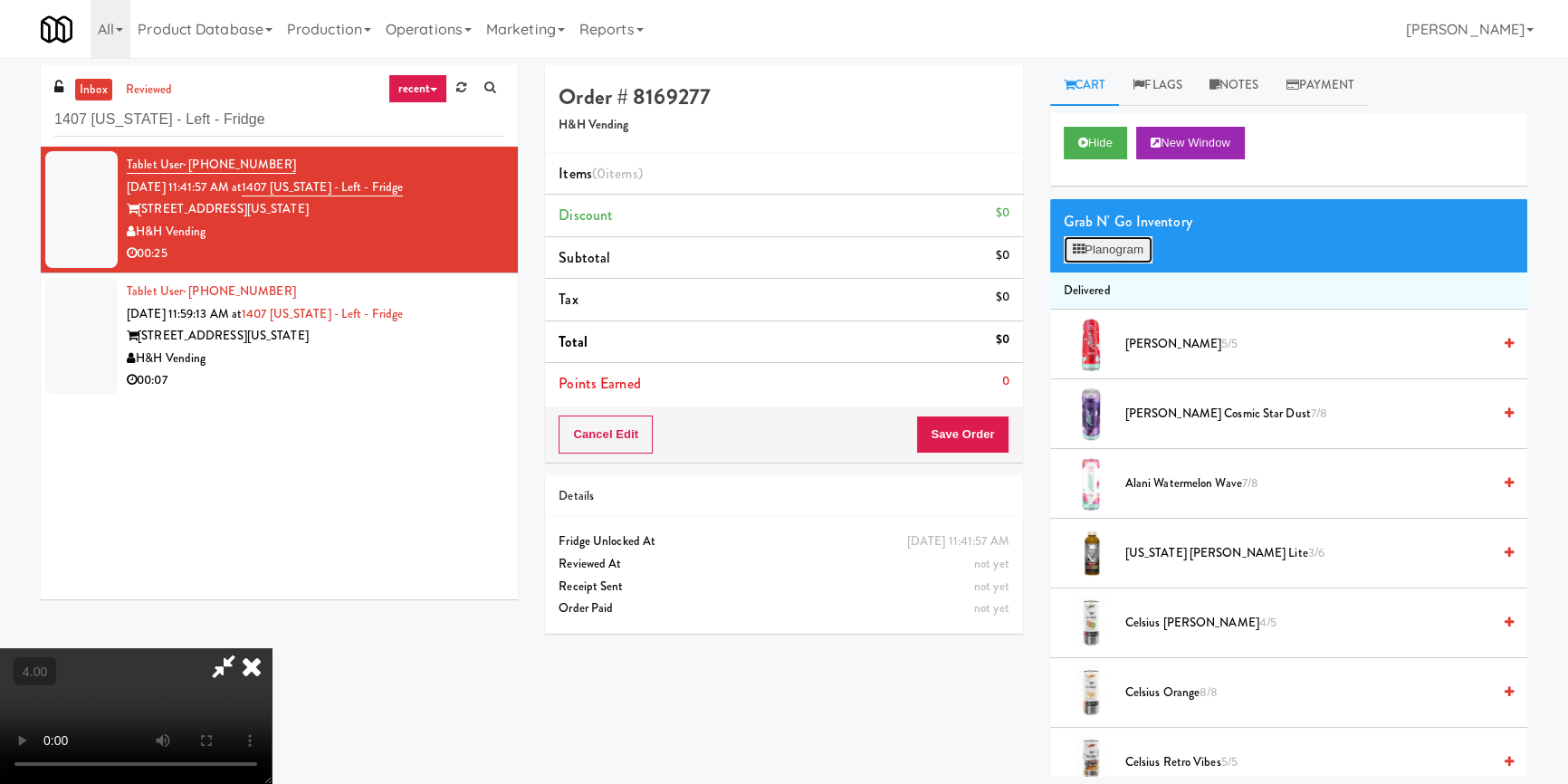
click at [1122, 246] on button "Planogram" at bounding box center [1108, 250] width 89 height 27
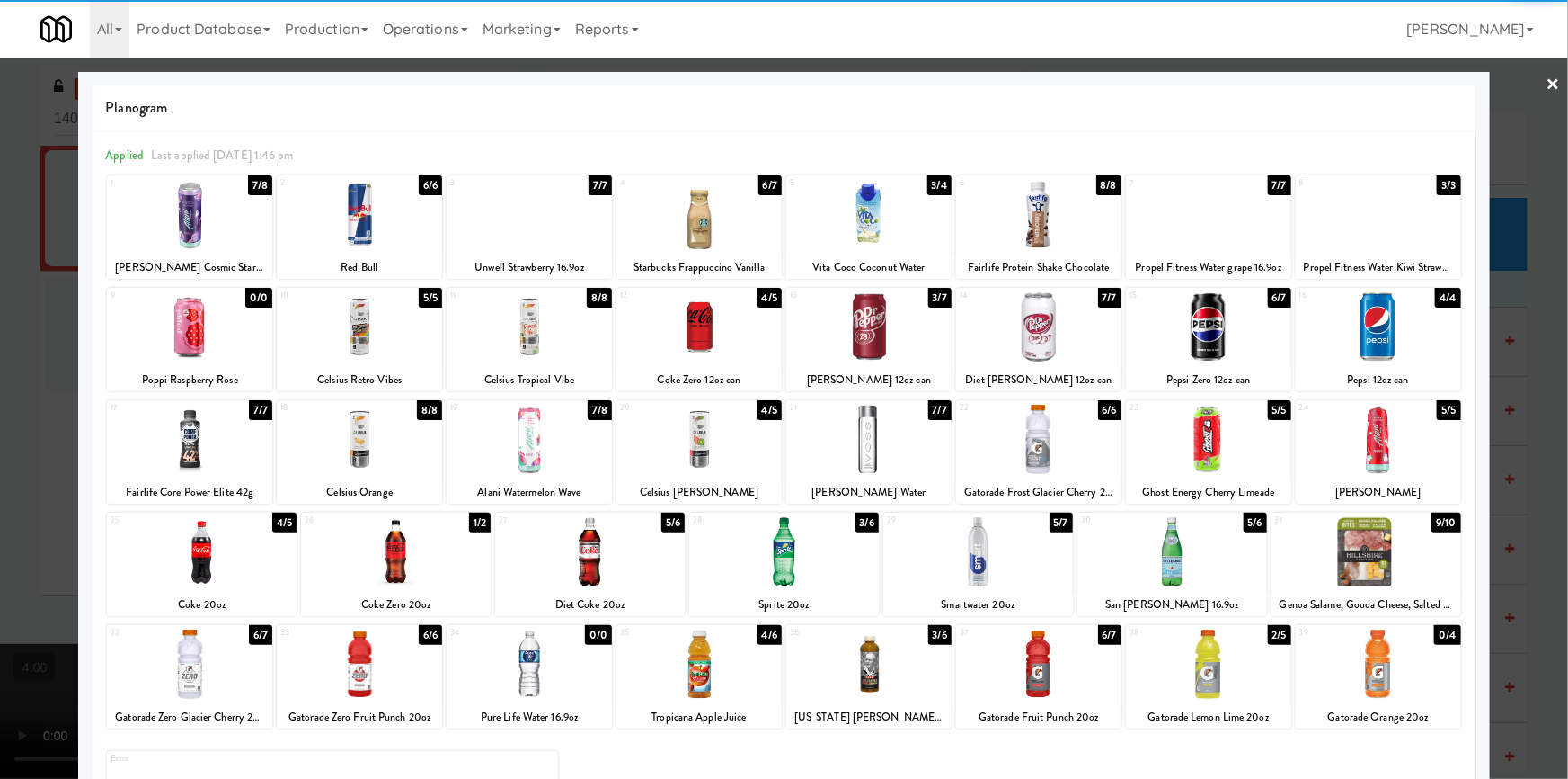
click at [225, 556] on div at bounding box center [201, 551] width 190 height 69
click at [808, 557] on div at bounding box center [784, 551] width 190 height 69
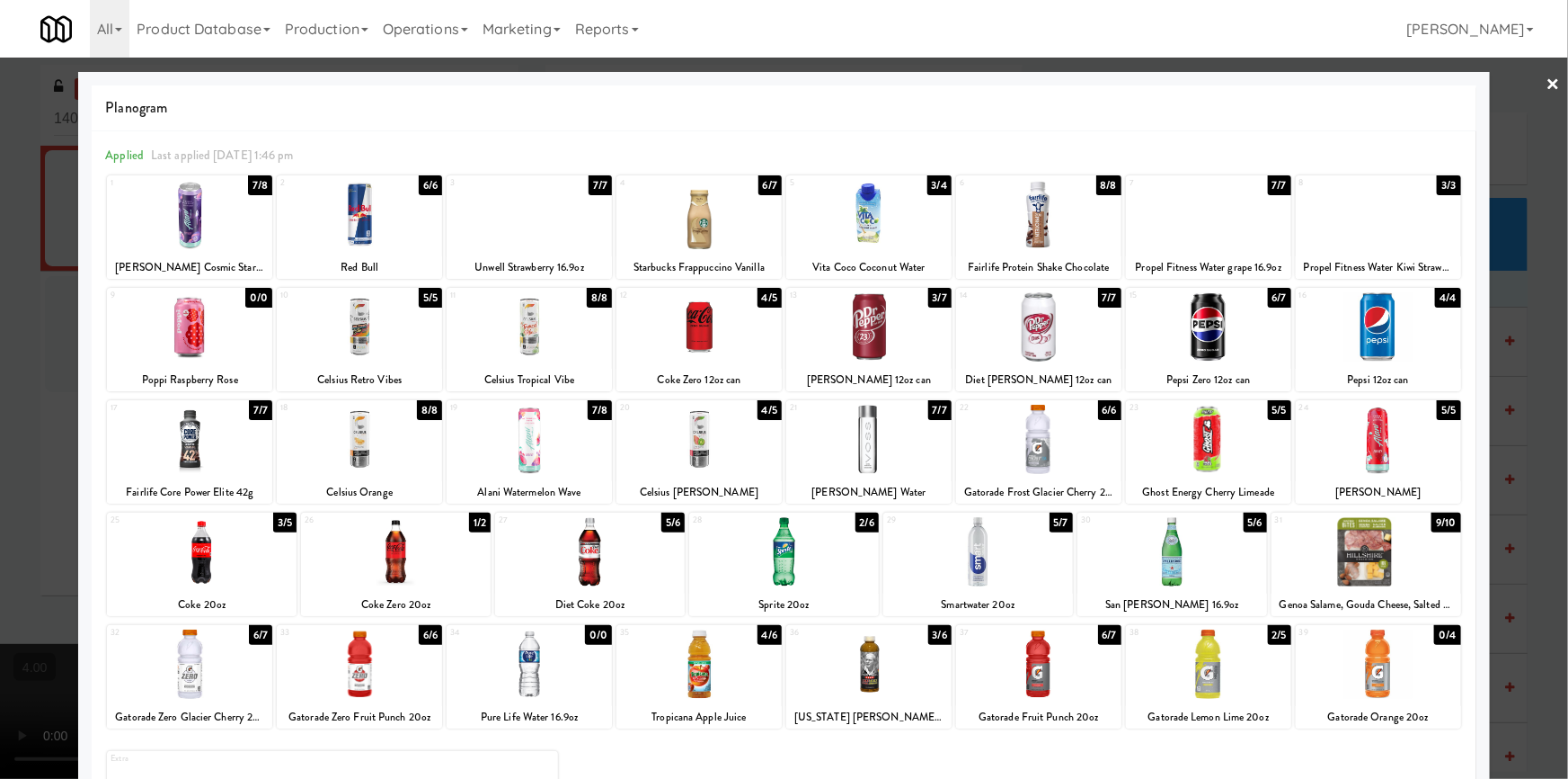
click at [1422, 656] on div at bounding box center [1378, 663] width 165 height 69
click at [1523, 549] on div at bounding box center [784, 389] width 1568 height 779
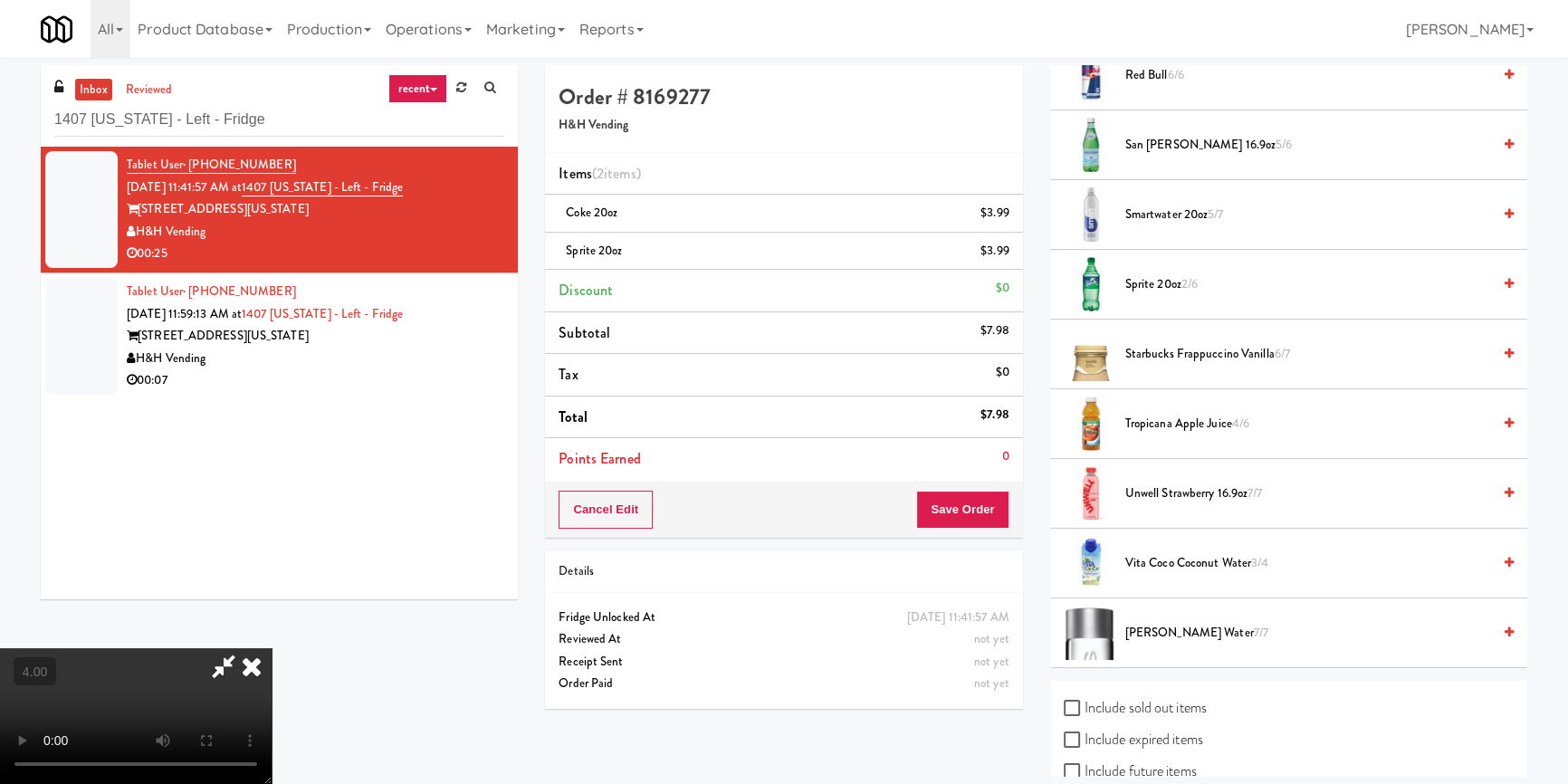
scroll to position [2247, 0]
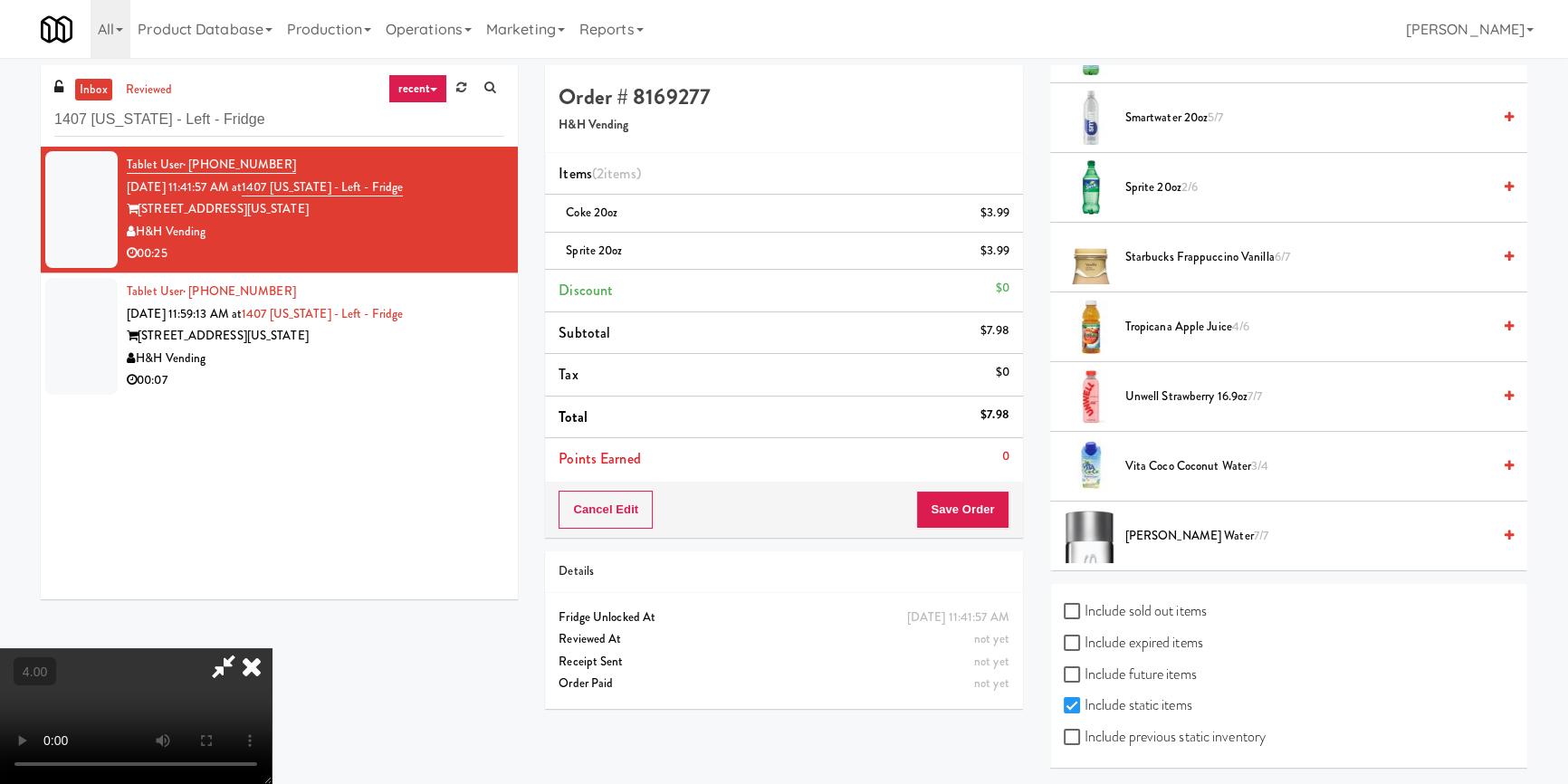
click at [1138, 599] on label "Include sold out items" at bounding box center [1135, 611] width 143 height 27
click at [1085, 605] on input "Include sold out items" at bounding box center [1073, 612] width 21 height 15
checkbox input "true"
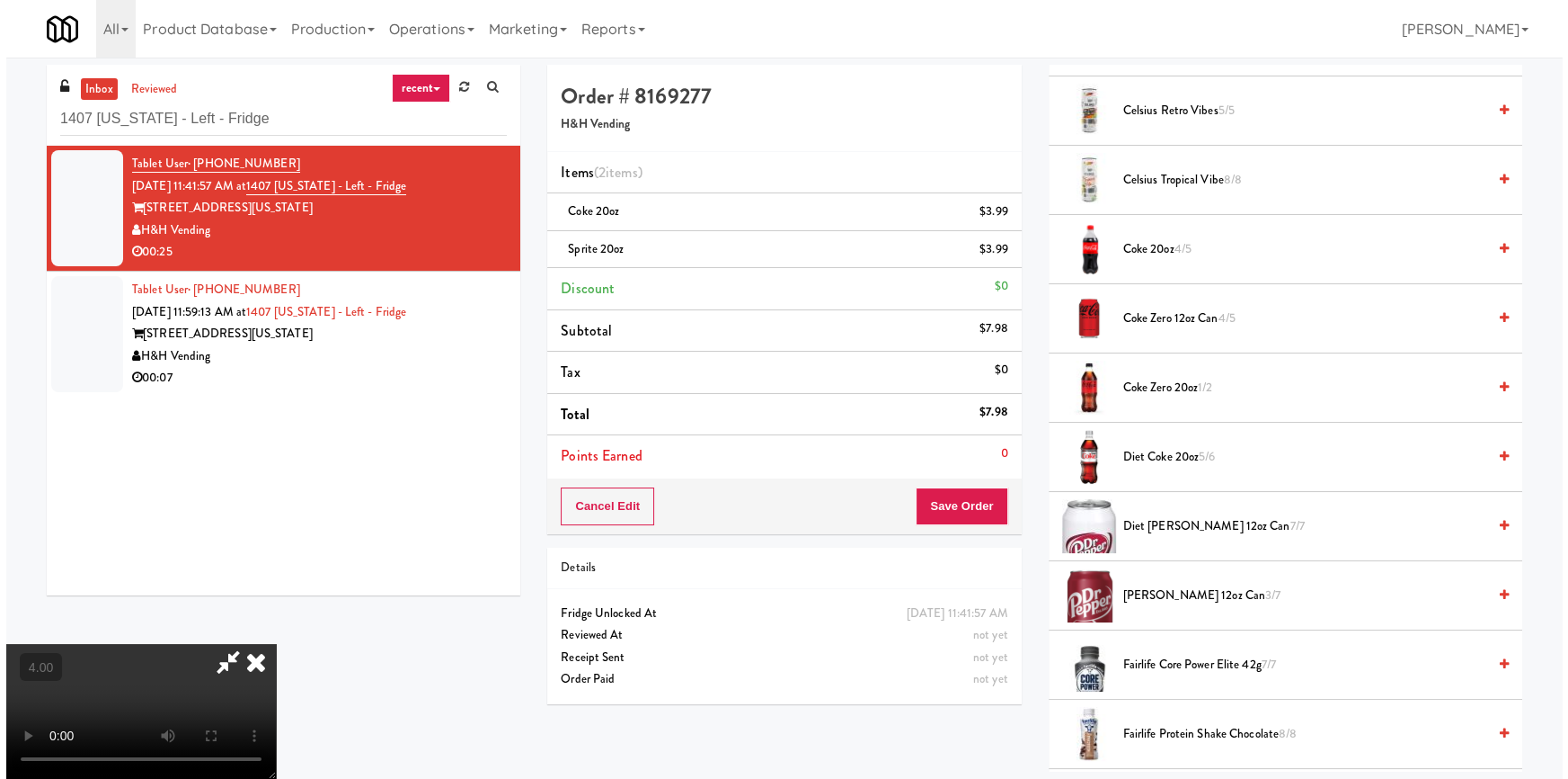
scroll to position [0, 0]
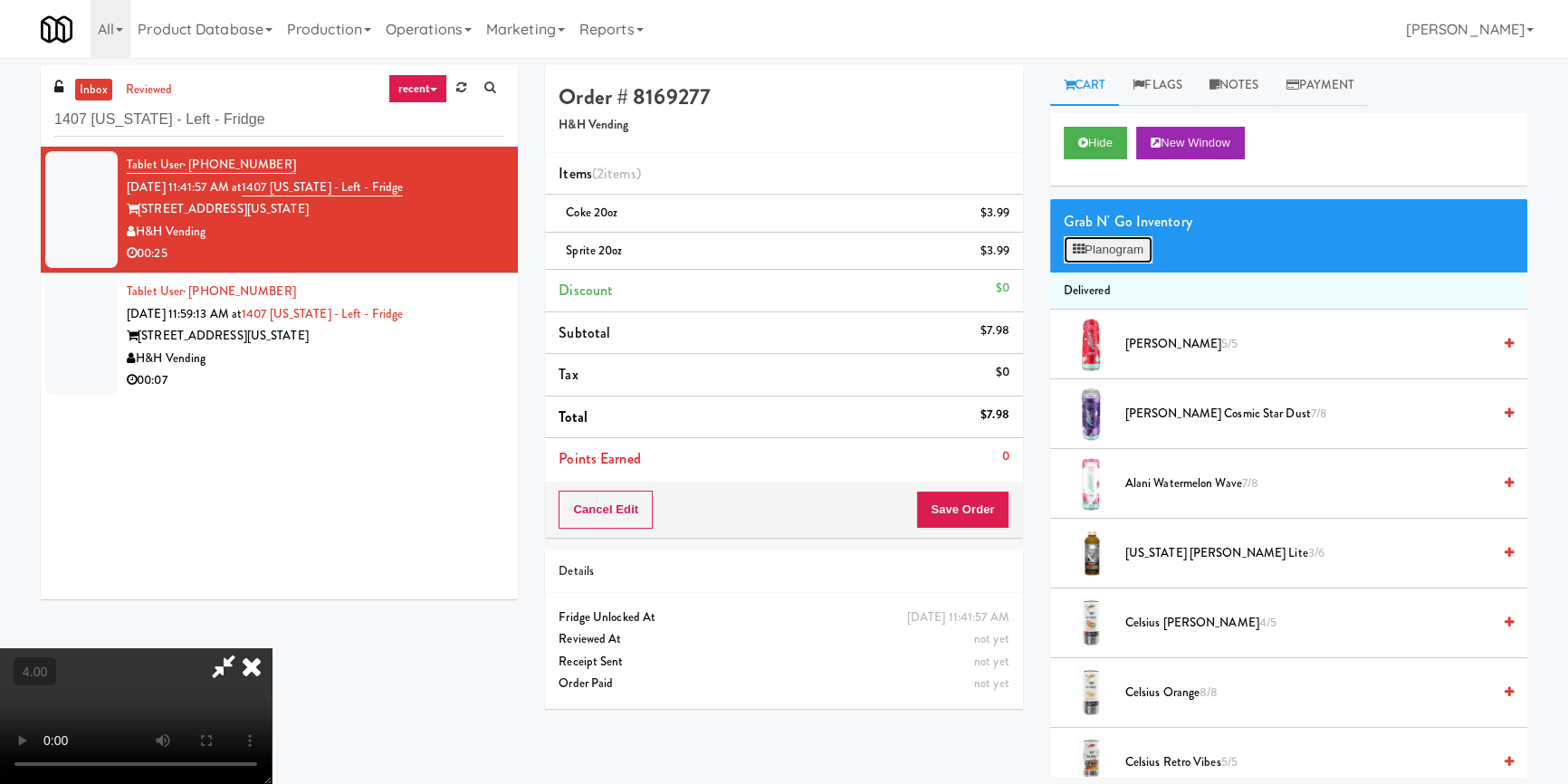
click at [1131, 246] on button "Planogram" at bounding box center [1108, 250] width 89 height 27
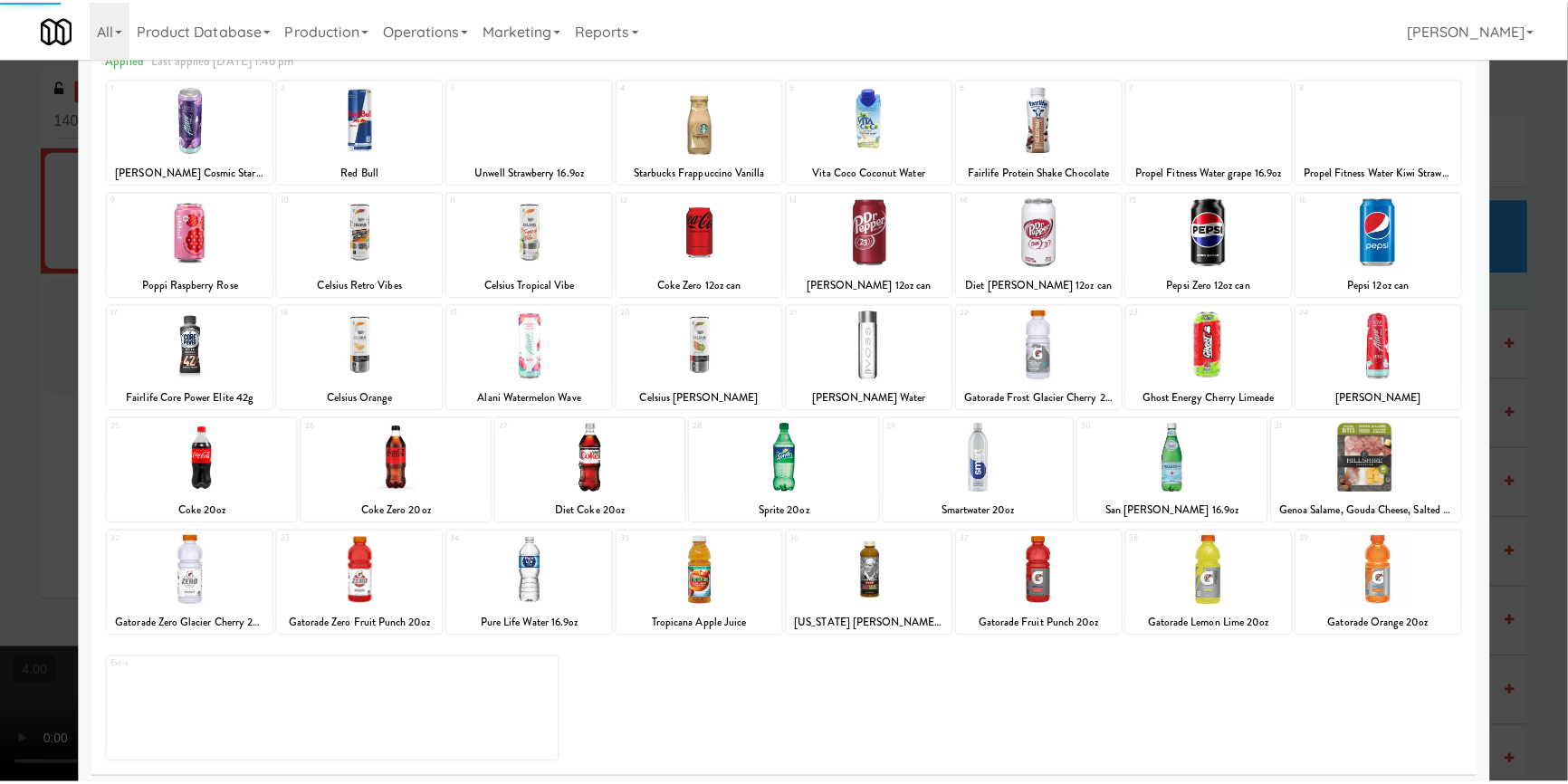
scroll to position [104, 0]
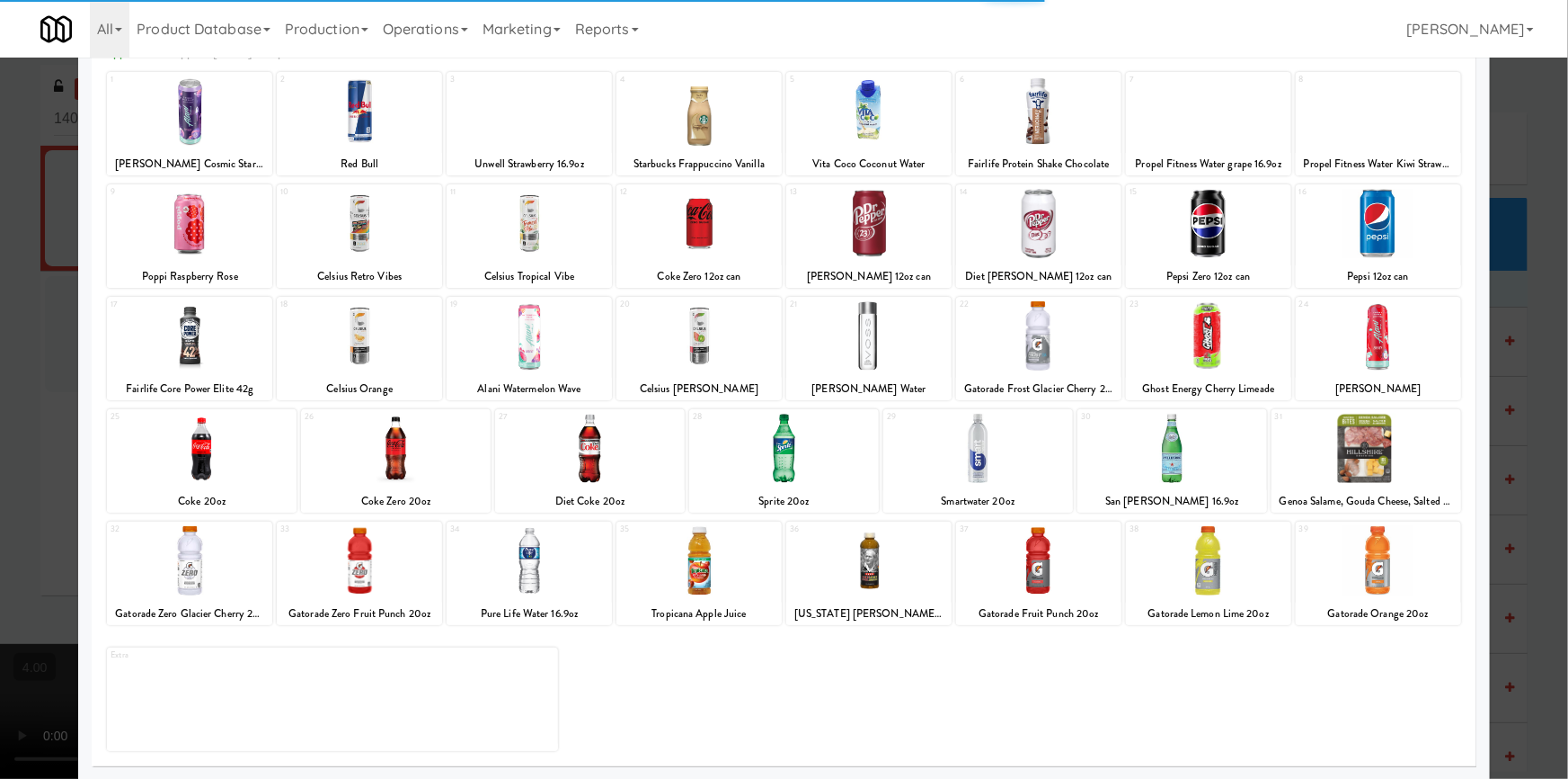
click at [1392, 562] on div at bounding box center [1378, 560] width 165 height 69
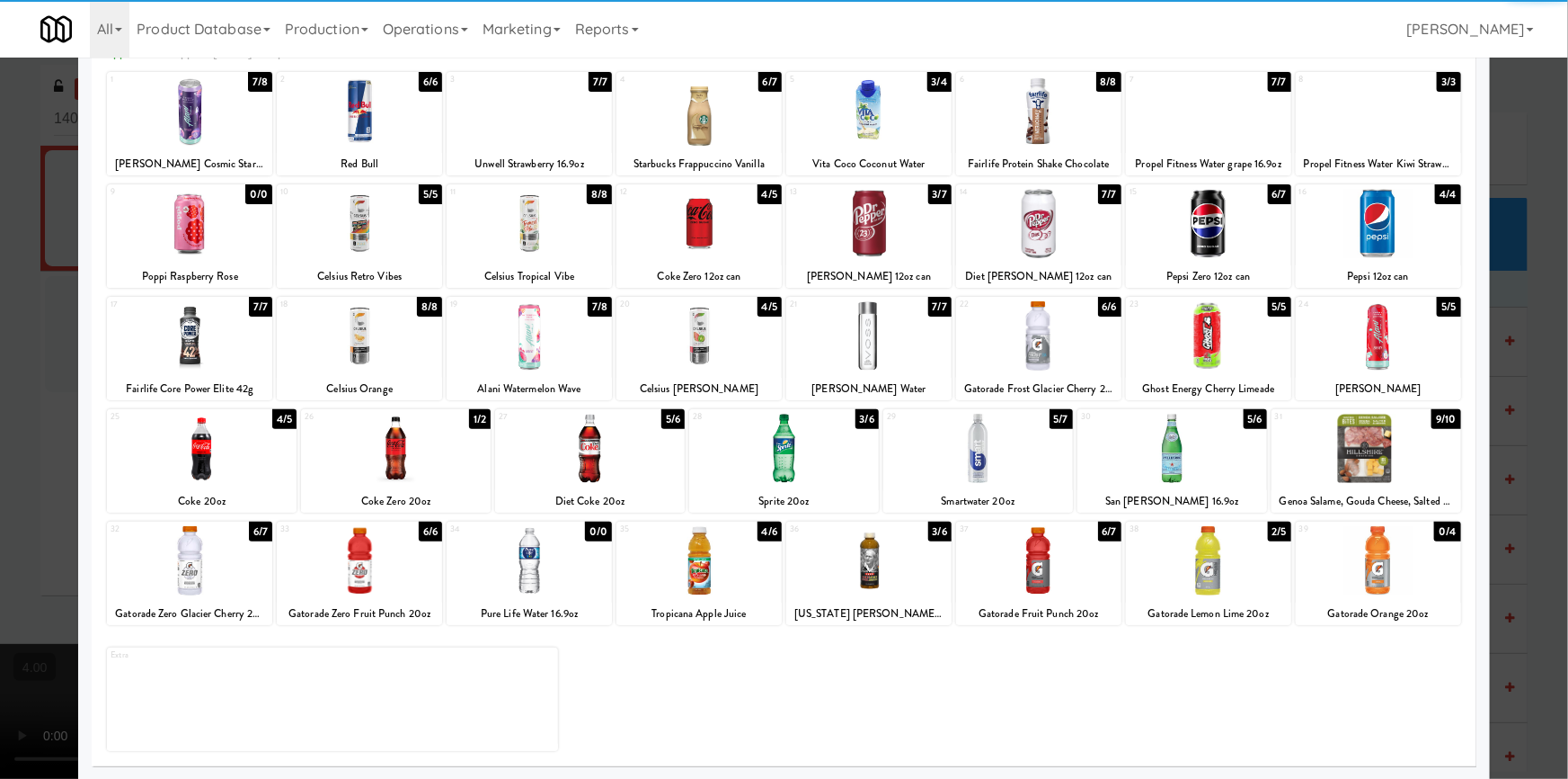
click at [1399, 561] on div at bounding box center [1378, 560] width 165 height 69
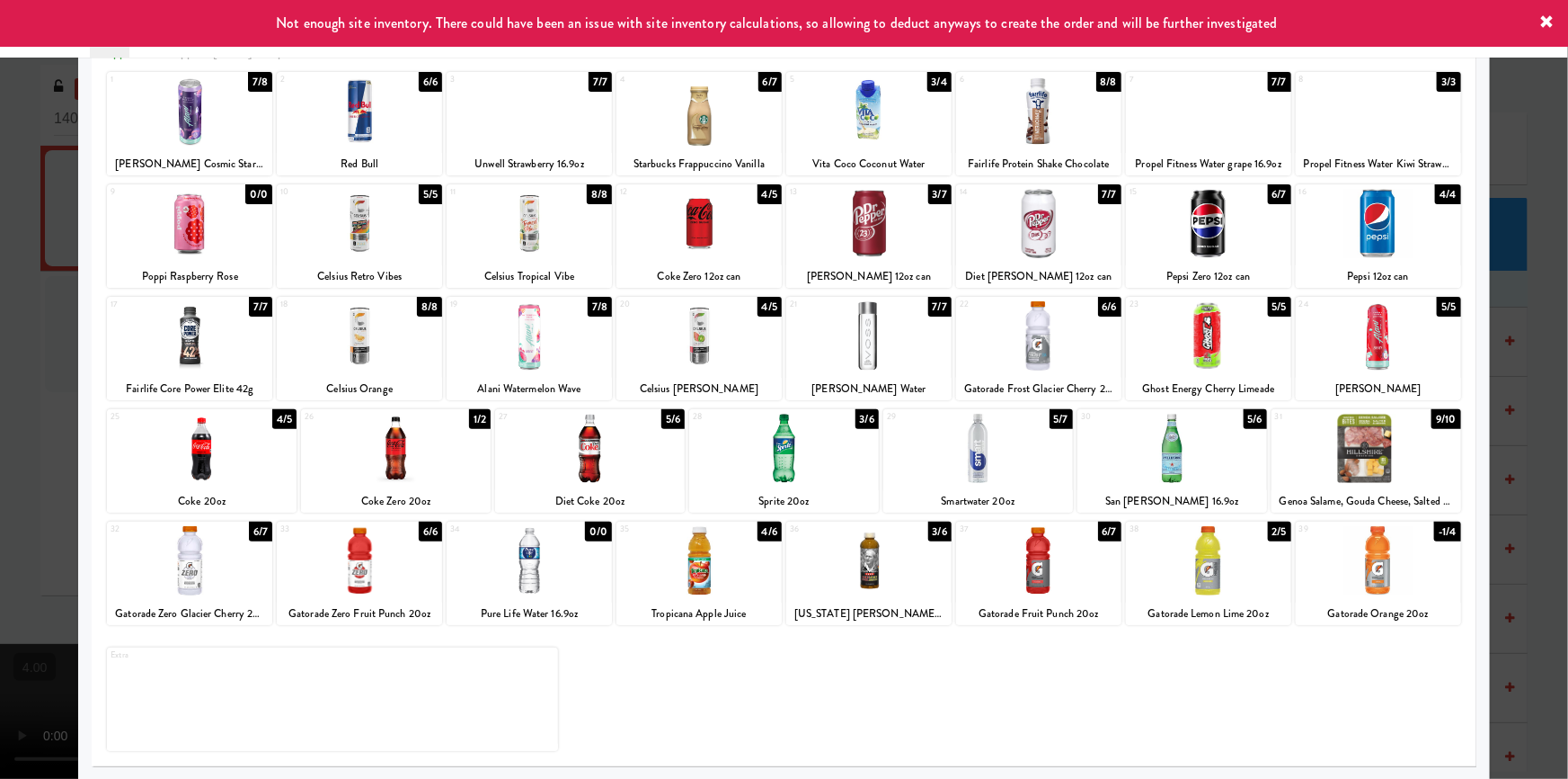
click at [1529, 503] on div at bounding box center [784, 389] width 1568 height 779
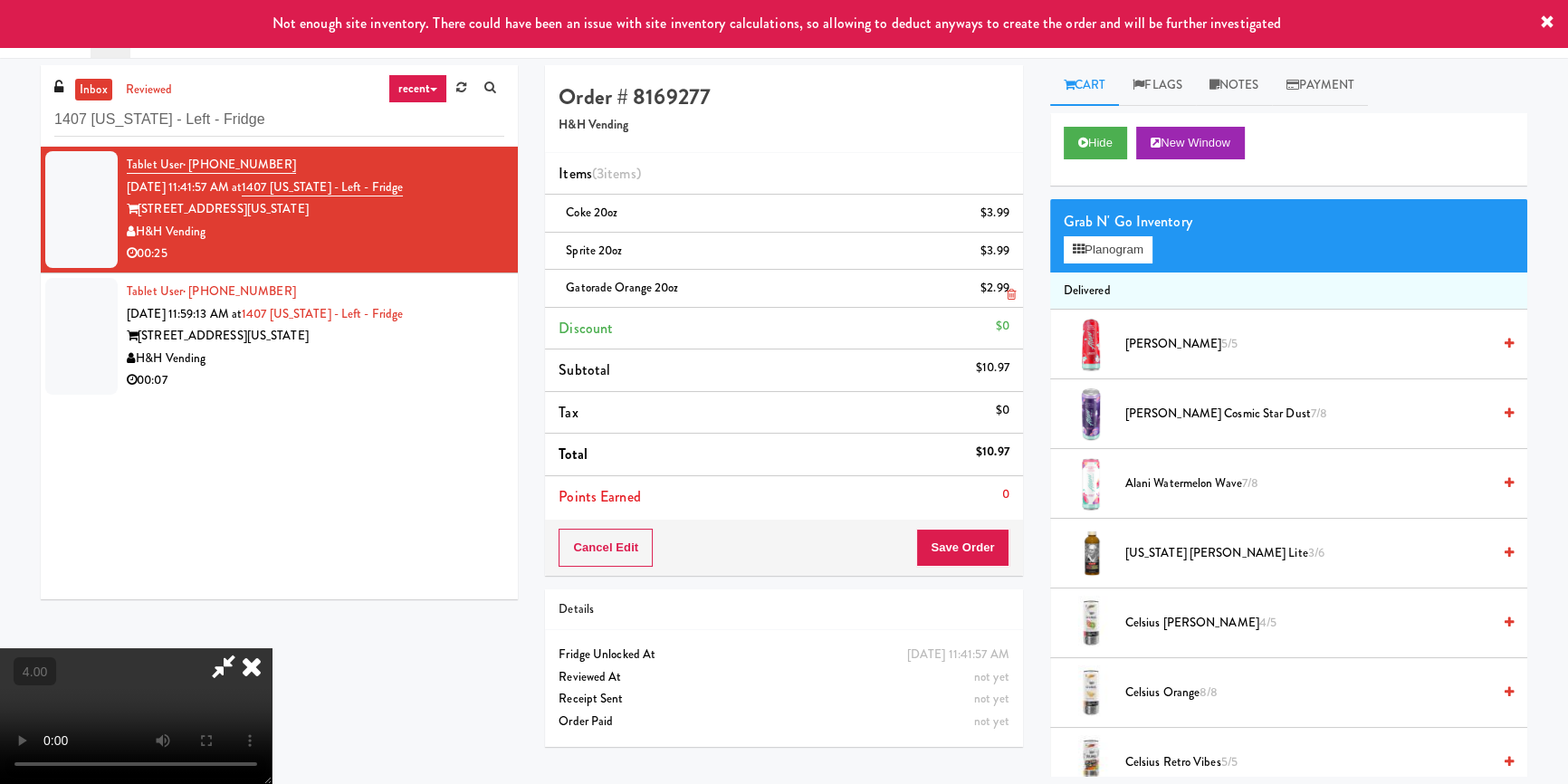
click at [1011, 286] on link at bounding box center [1008, 295] width 17 height 23
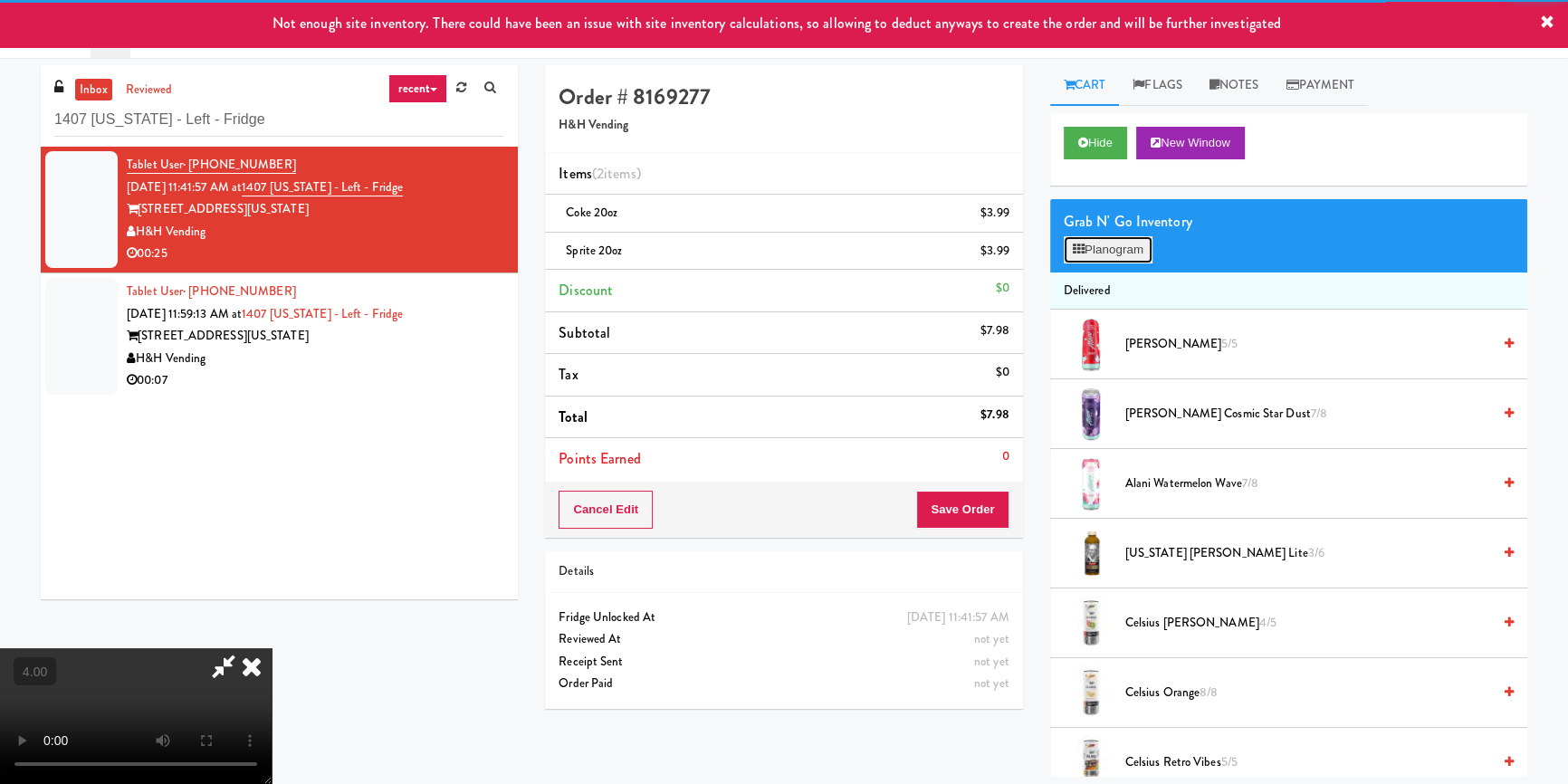
click at [1135, 256] on button "Planogram" at bounding box center [1108, 250] width 89 height 27
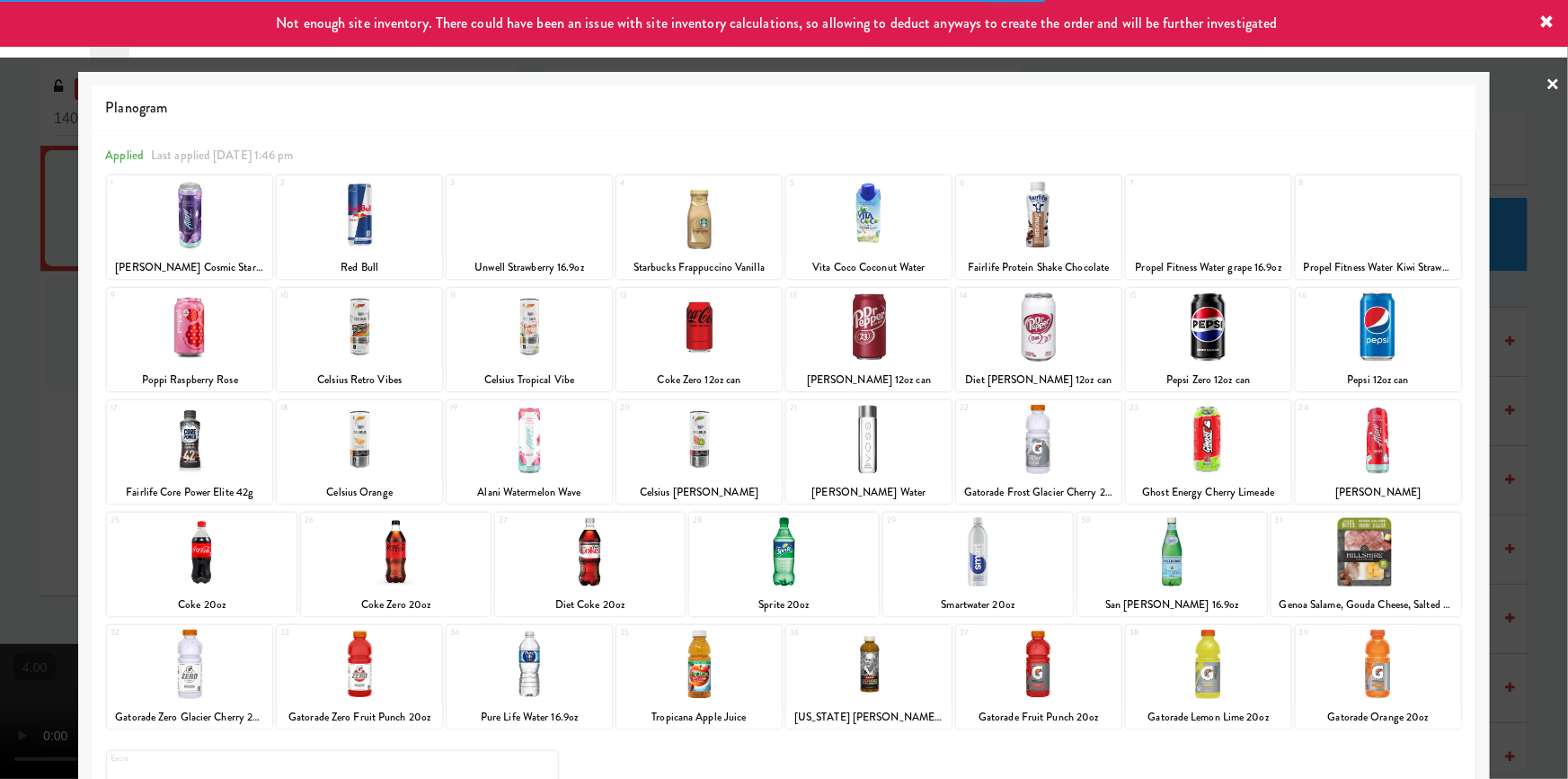
click at [1241, 661] on div at bounding box center [1208, 663] width 165 height 69
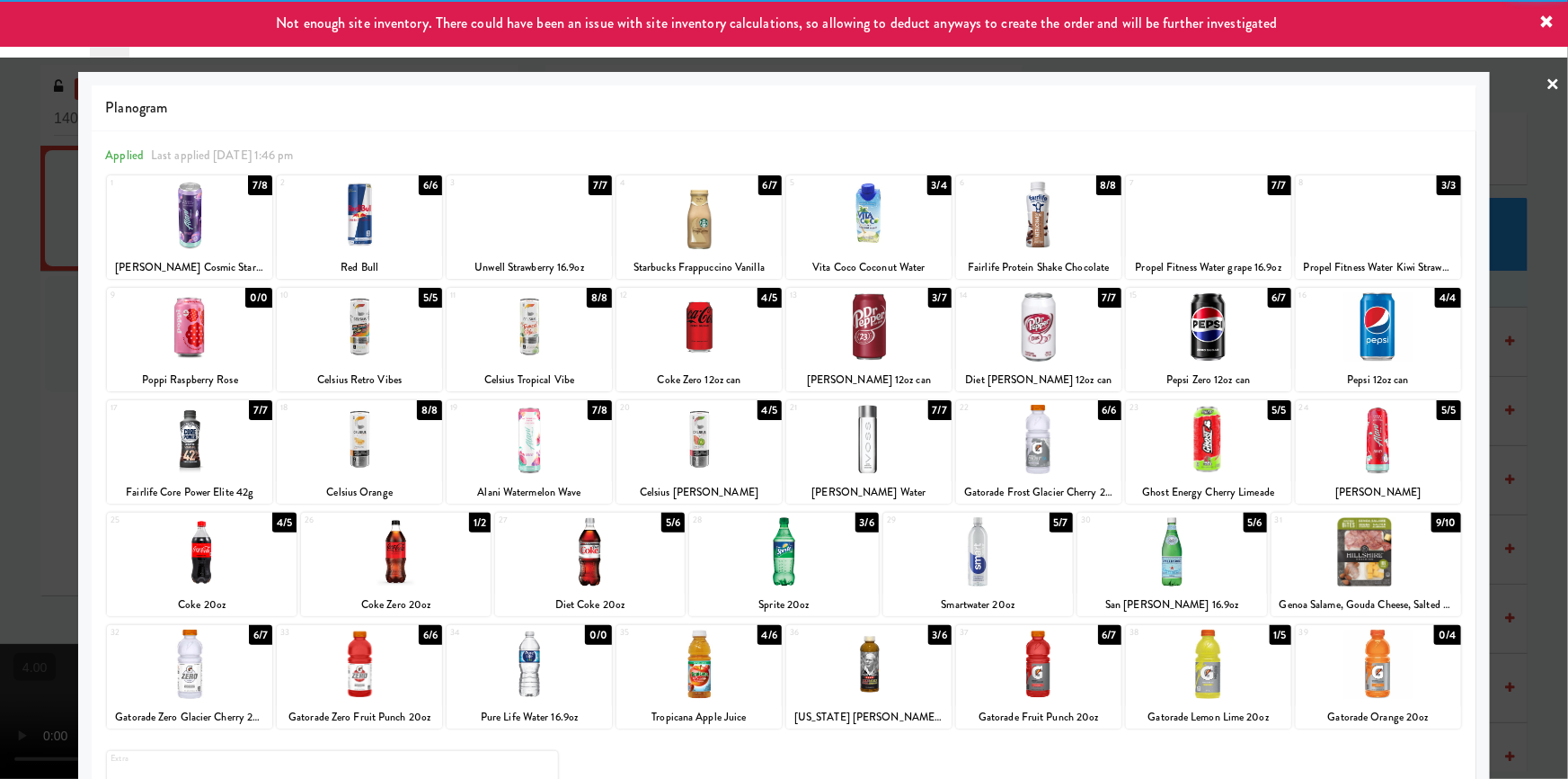
click at [1505, 408] on div at bounding box center [784, 389] width 1568 height 779
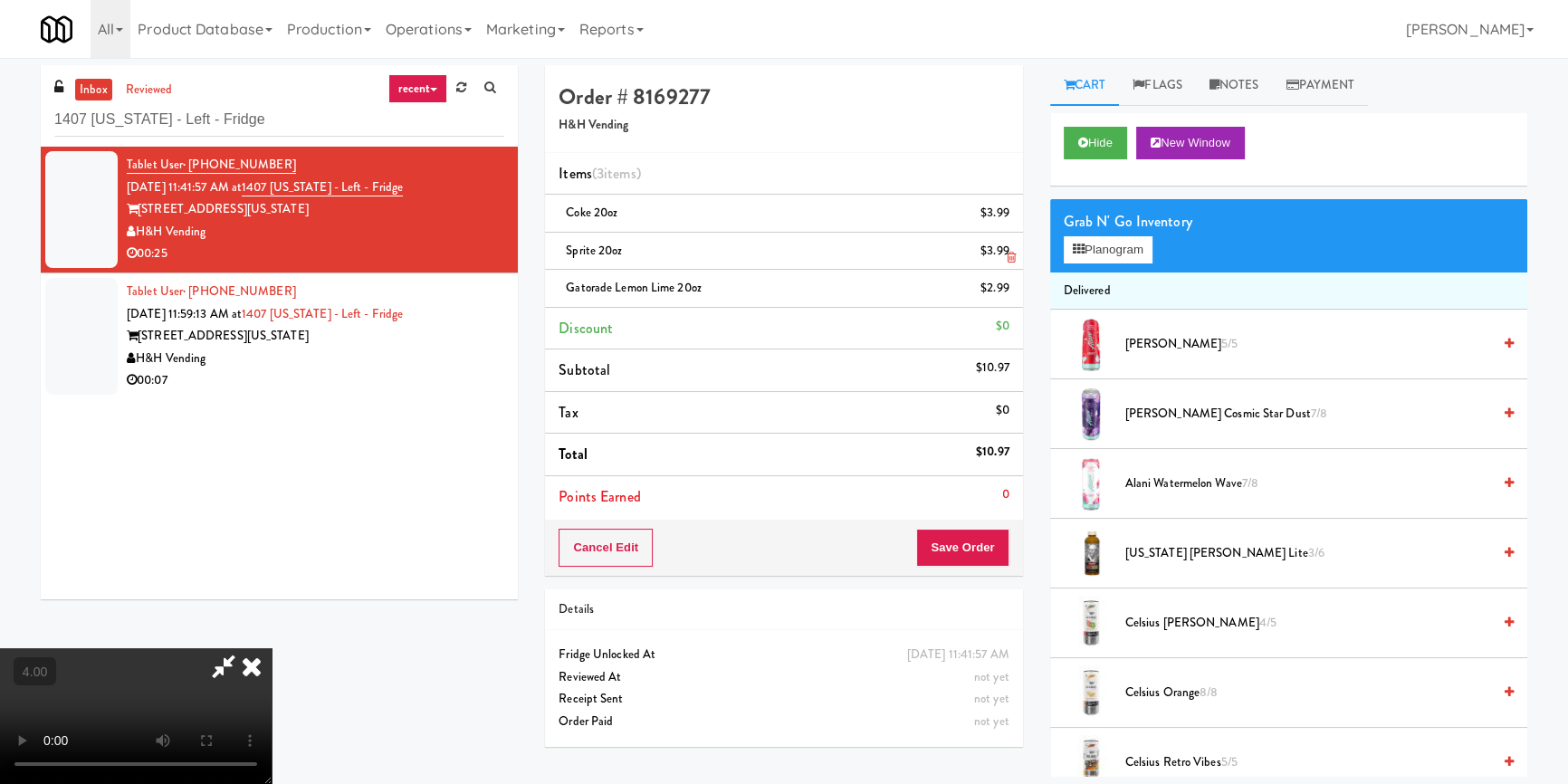
click at [271, 648] on icon at bounding box center [252, 666] width 40 height 36
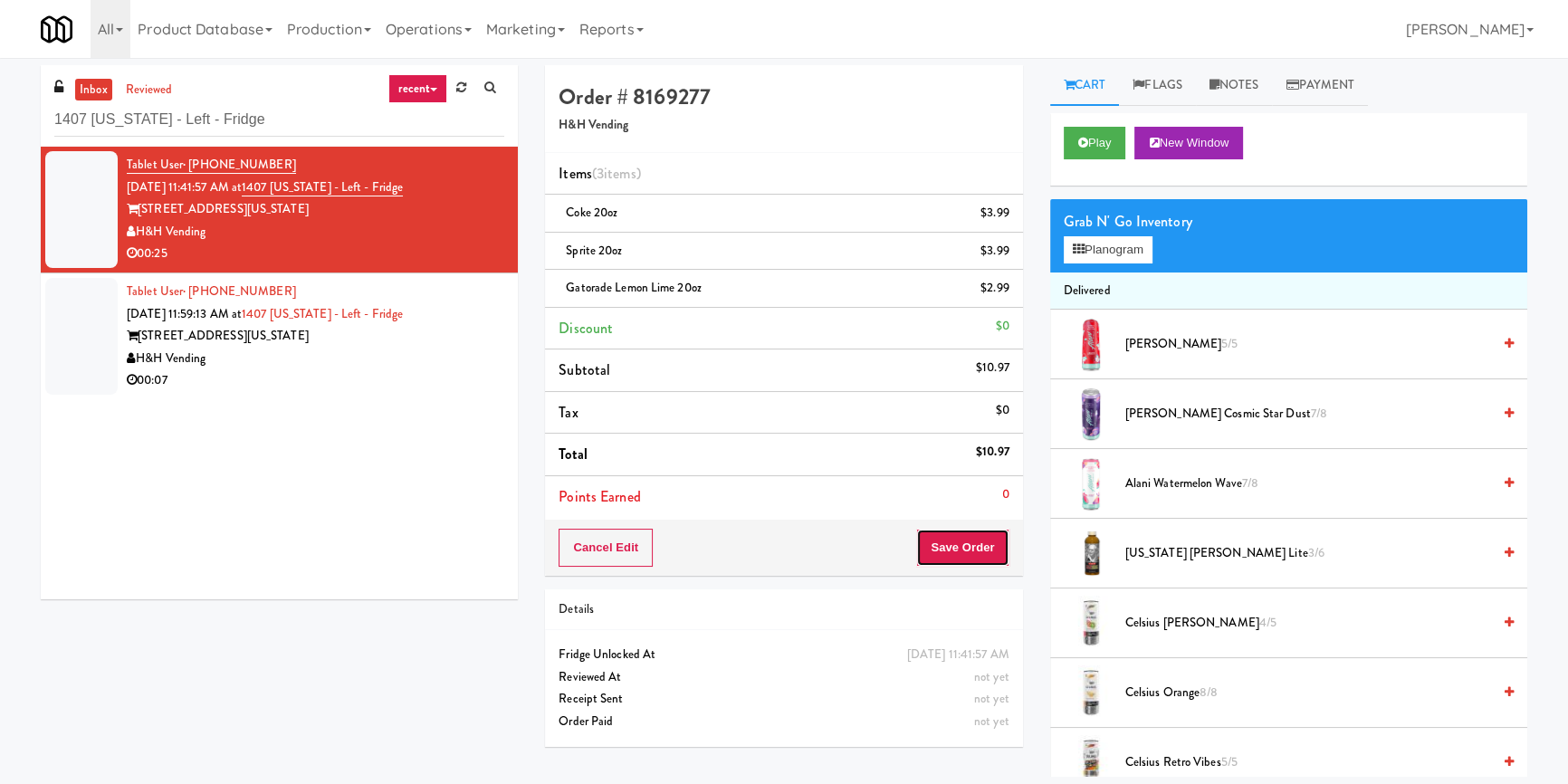
drag, startPoint x: 965, startPoint y: 548, endPoint x: 893, endPoint y: 472, distance: 104.7
click at [966, 548] on button "Save Order" at bounding box center [963, 547] width 92 height 38
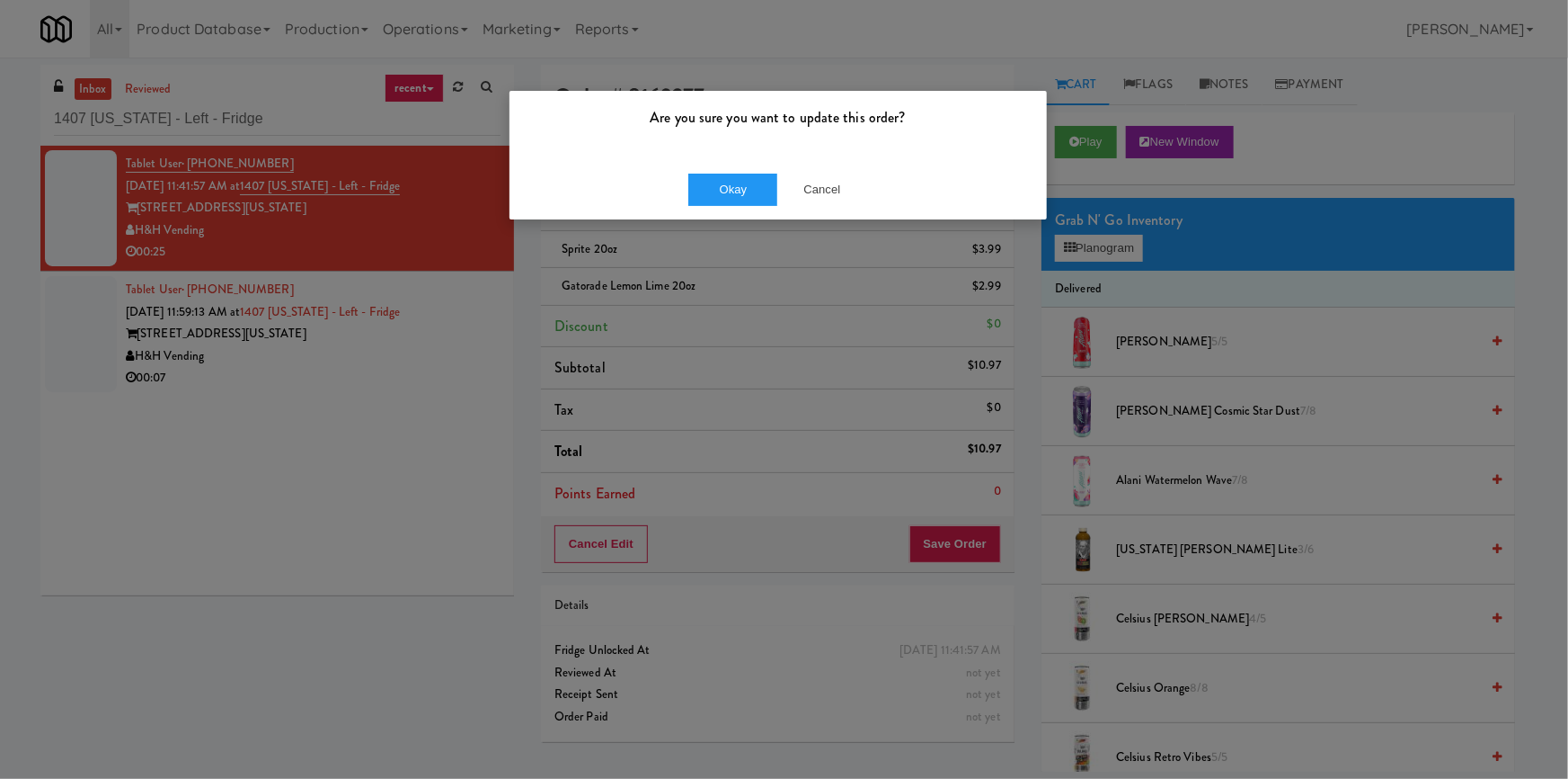
click at [730, 168] on div "Okay Cancel" at bounding box center [778, 190] width 538 height 60
click at [707, 193] on button "Okay" at bounding box center [733, 189] width 89 height 32
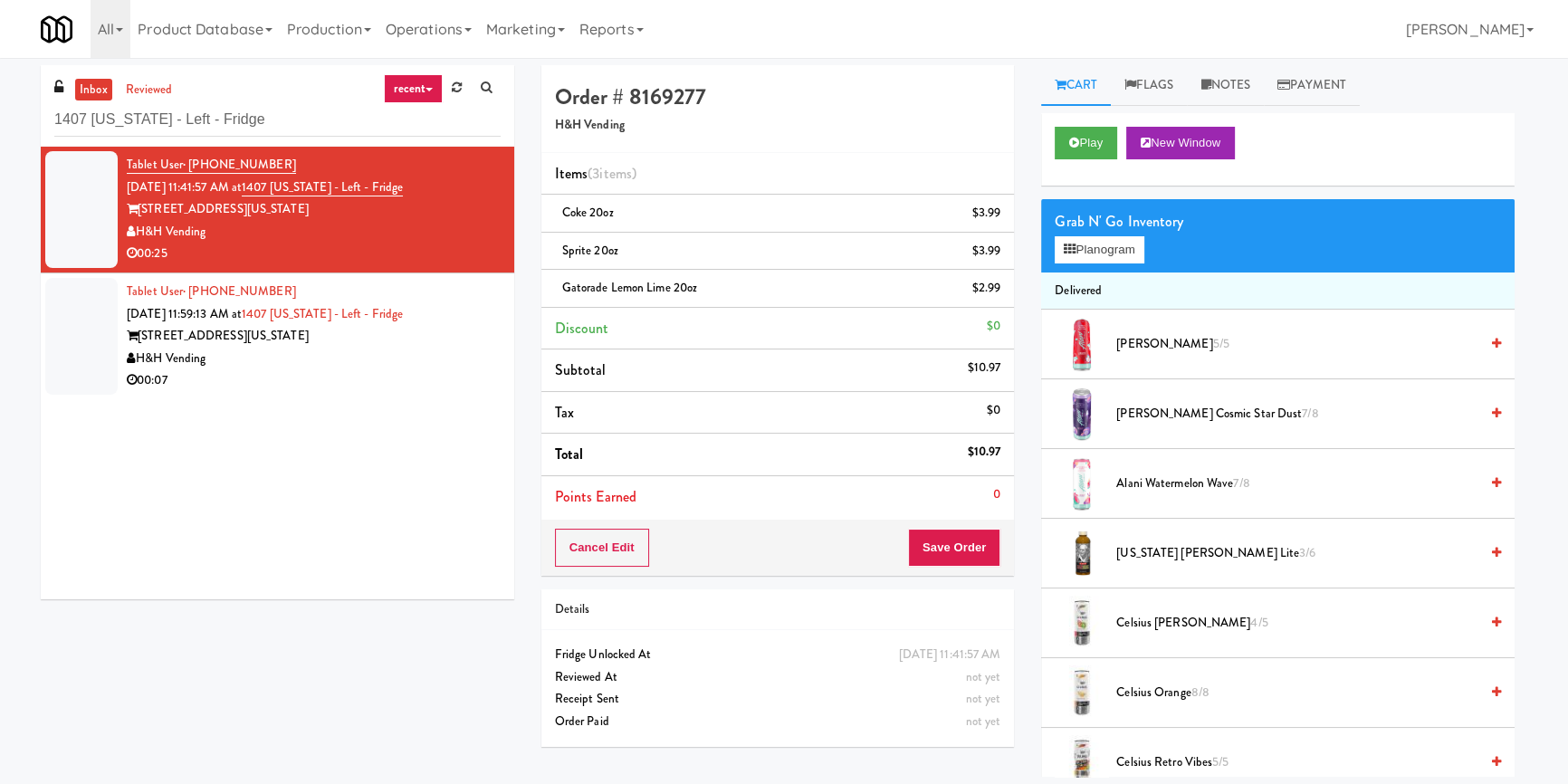
click at [451, 343] on div "[STREET_ADDRESS][US_STATE]" at bounding box center [313, 336] width 374 height 23
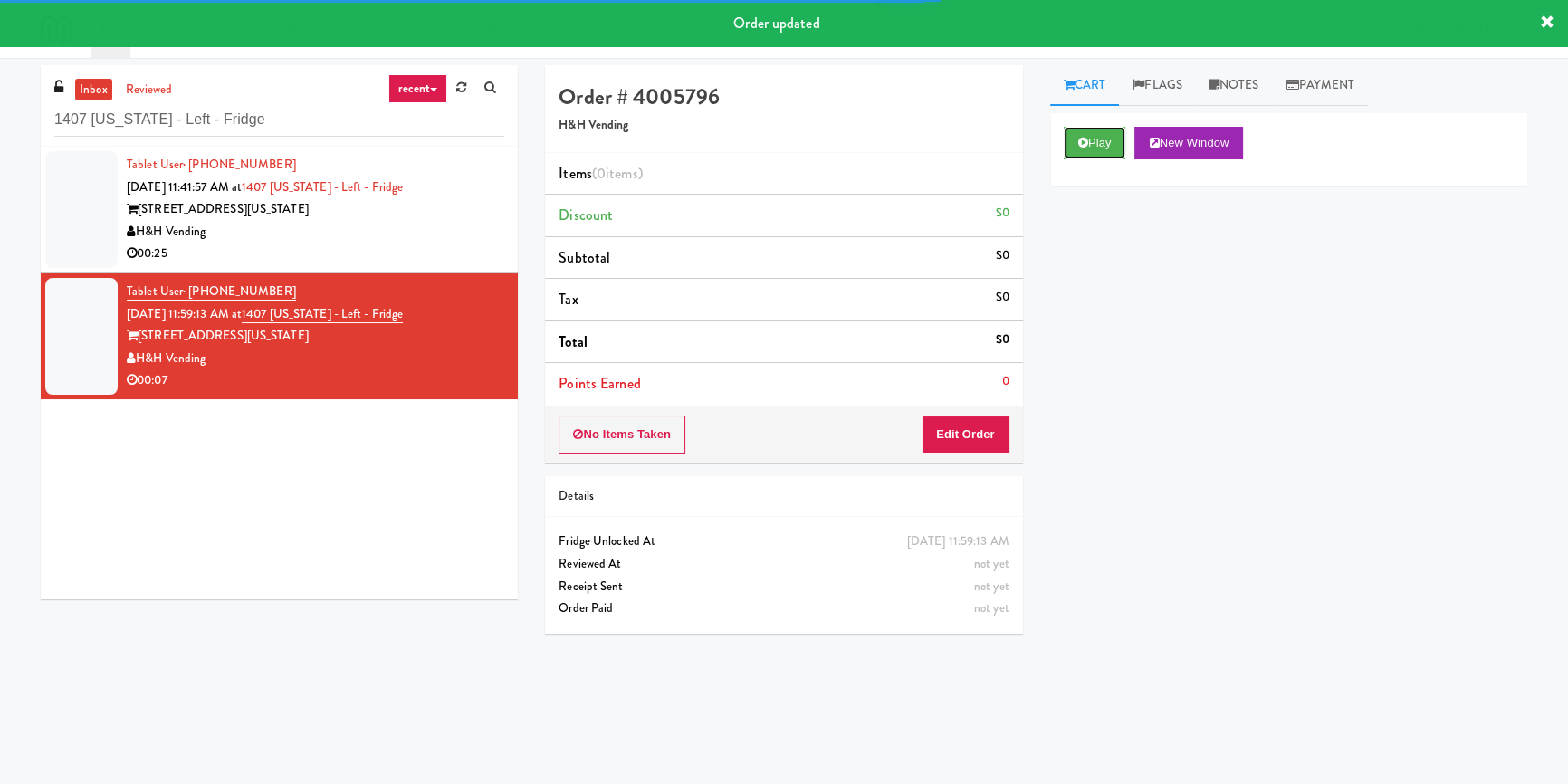
drag, startPoint x: 1102, startPoint y: 135, endPoint x: 1068, endPoint y: 212, distance: 84.2
click at [1105, 137] on button "Play" at bounding box center [1095, 142] width 63 height 32
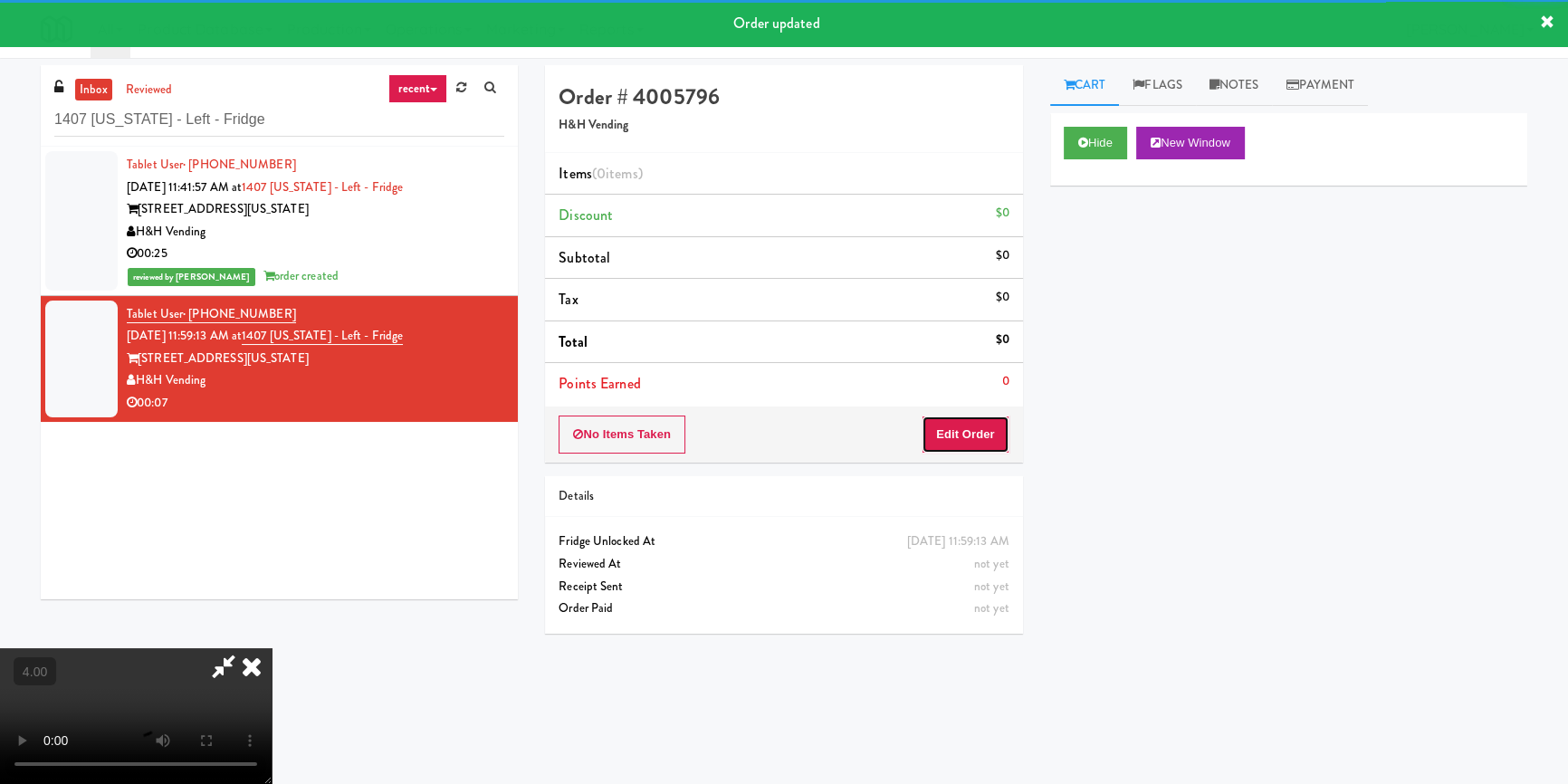
click at [977, 428] on button "Edit Order" at bounding box center [966, 434] width 88 height 38
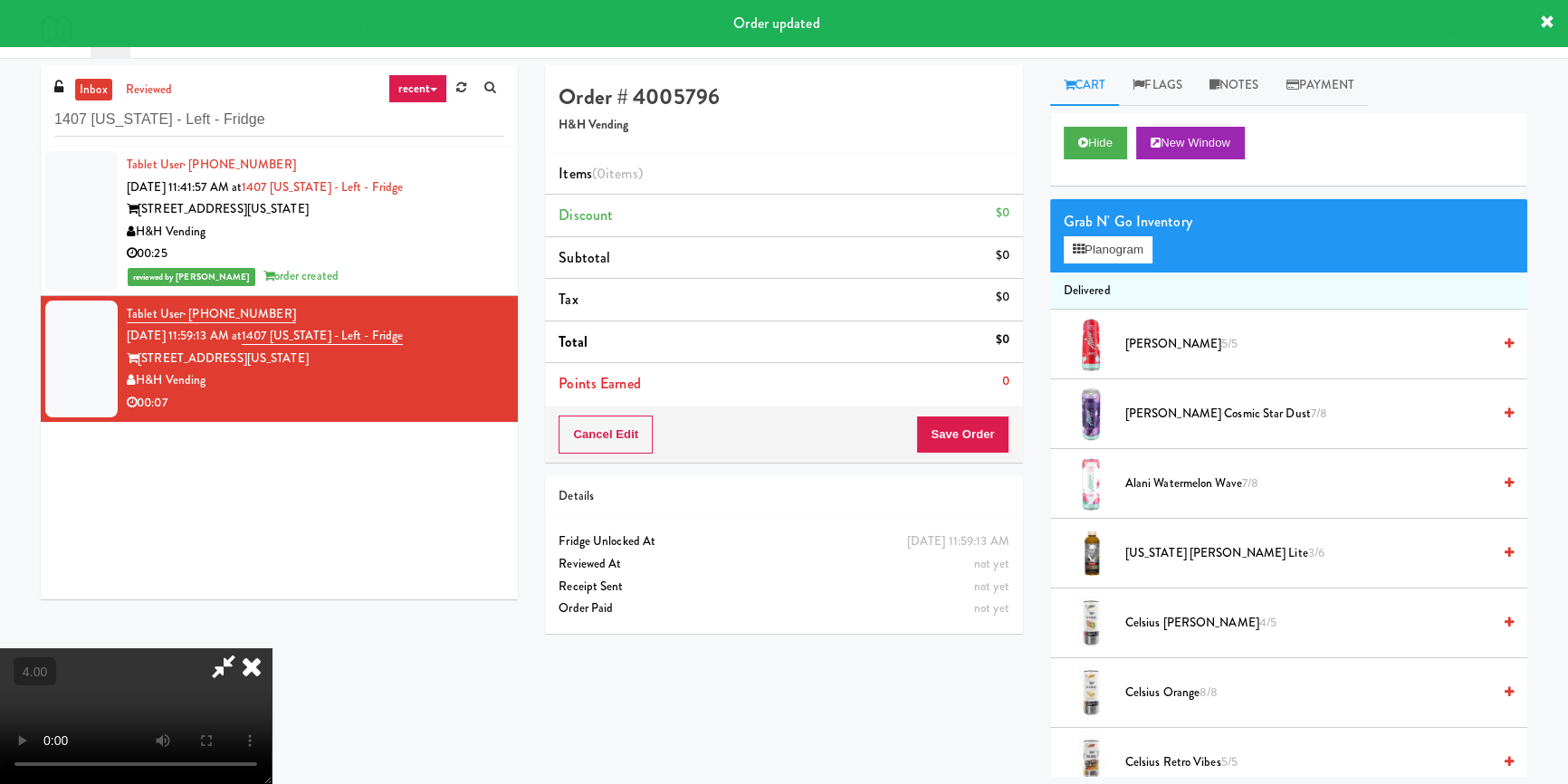
scroll to position [57, 0]
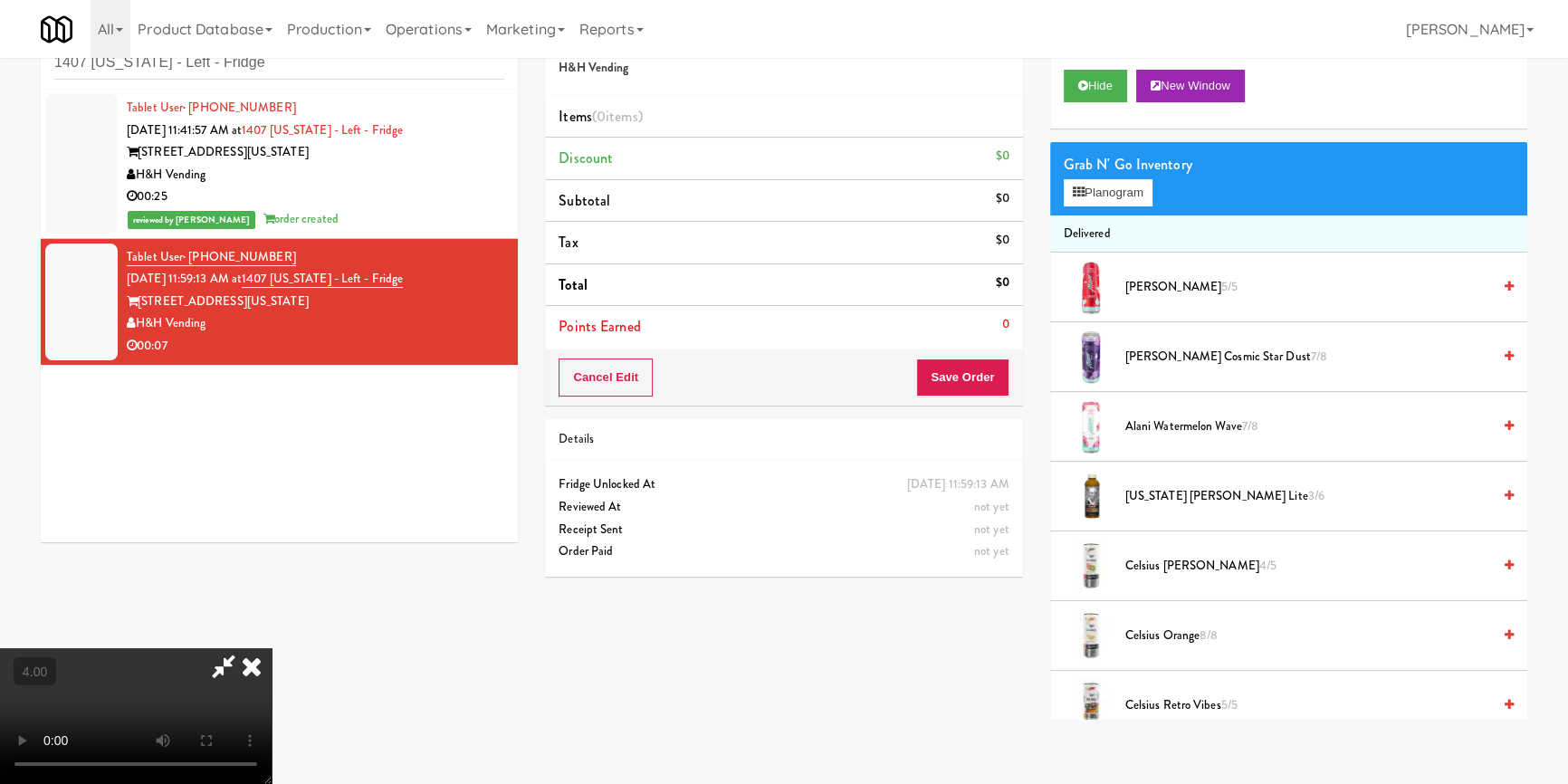
click at [271, 648] on video at bounding box center [135, 715] width 271 height 136
drag, startPoint x: 341, startPoint y: 582, endPoint x: 341, endPoint y: 653, distance: 71.0
click at [271, 648] on video at bounding box center [135, 715] width 271 height 136
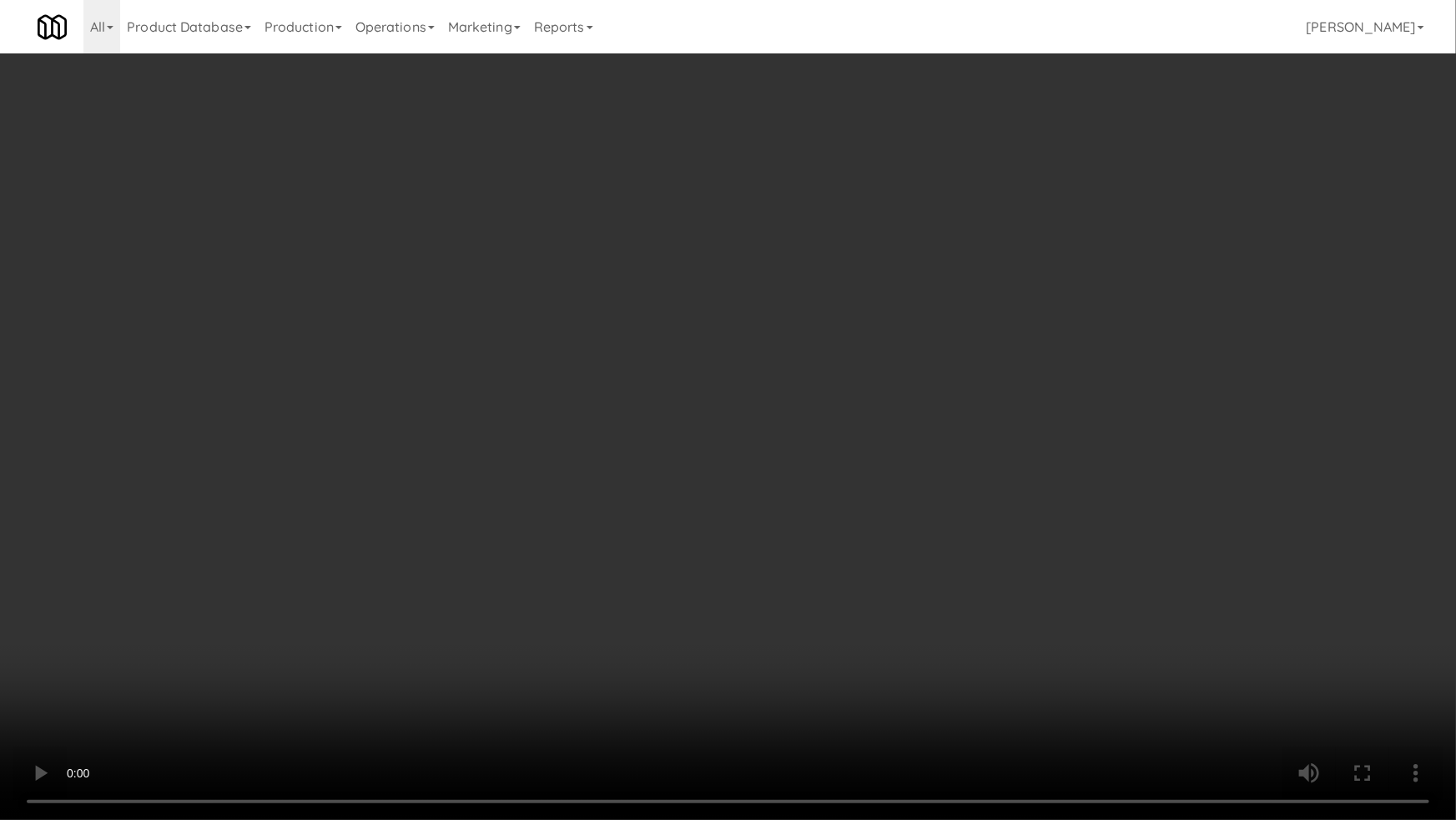
click at [335, 631] on video at bounding box center [728, 410] width 1456 height 820
click at [347, 605] on video at bounding box center [728, 410] width 1456 height 820
click at [561, 489] on video at bounding box center [728, 410] width 1456 height 820
click at [564, 489] on video at bounding box center [728, 410] width 1456 height 820
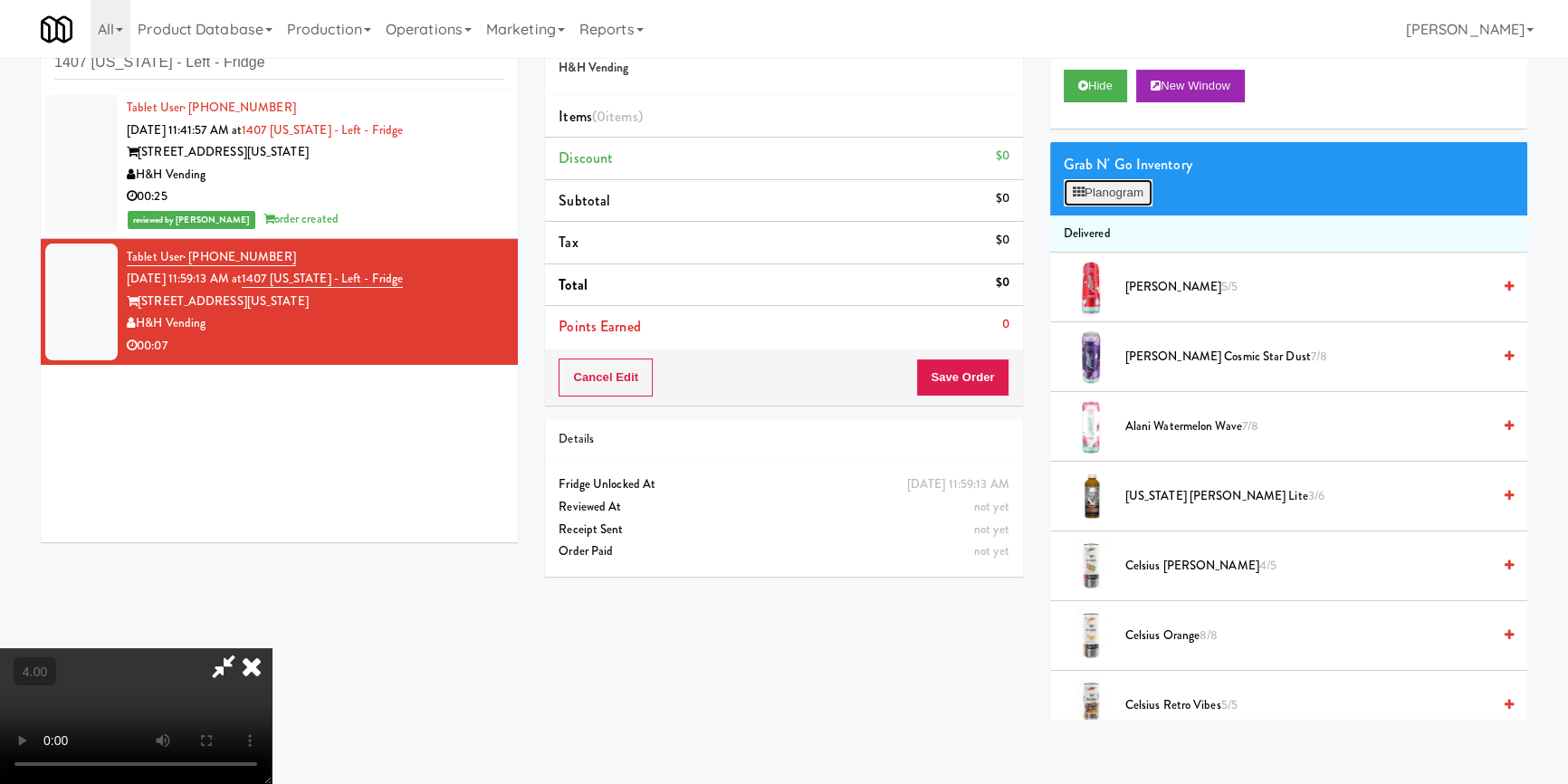
click at [1114, 185] on button "Planogram" at bounding box center [1108, 193] width 89 height 27
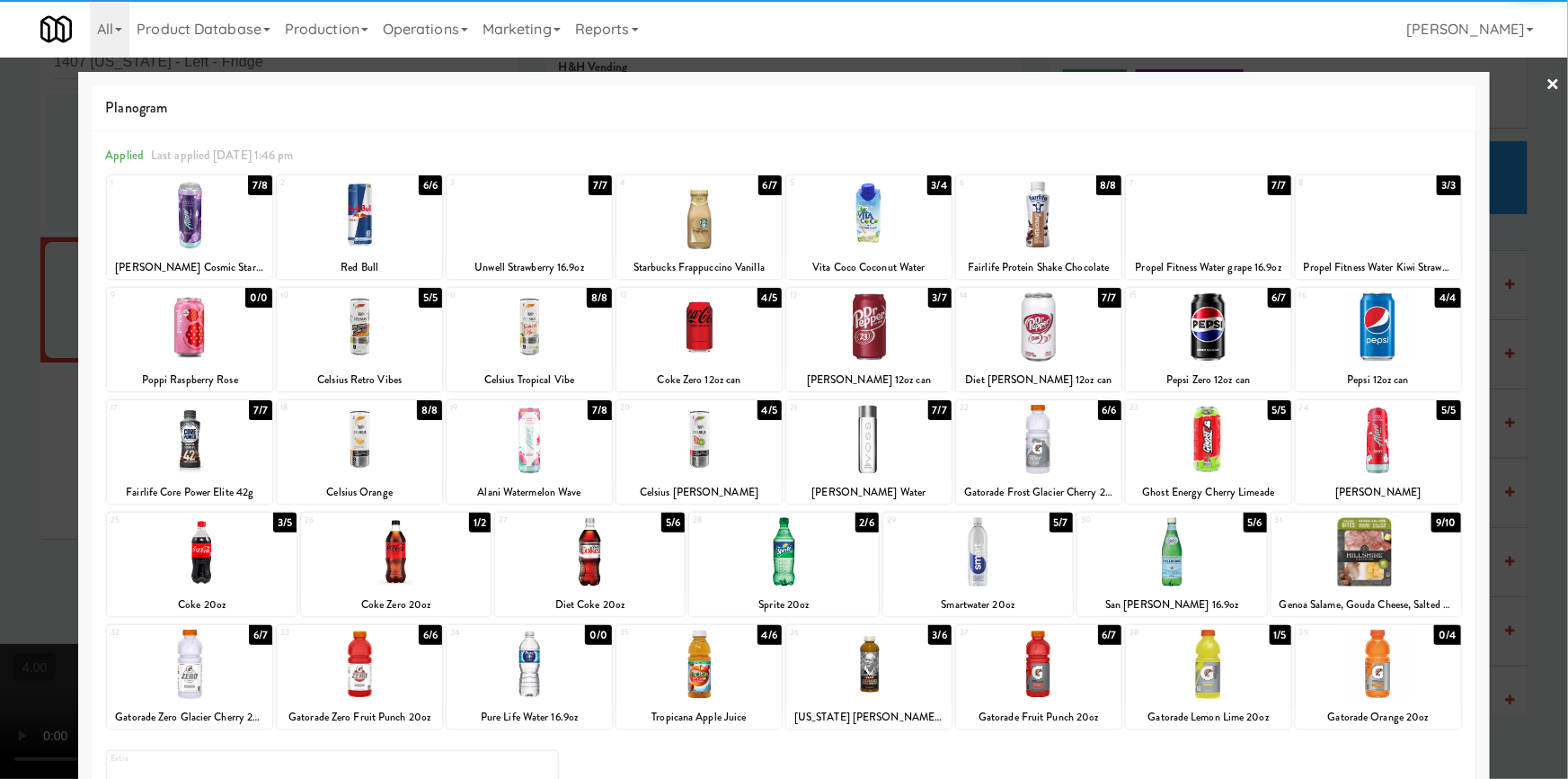
click at [1199, 339] on div at bounding box center [1208, 326] width 165 height 69
click at [1535, 242] on div at bounding box center [784, 389] width 1568 height 779
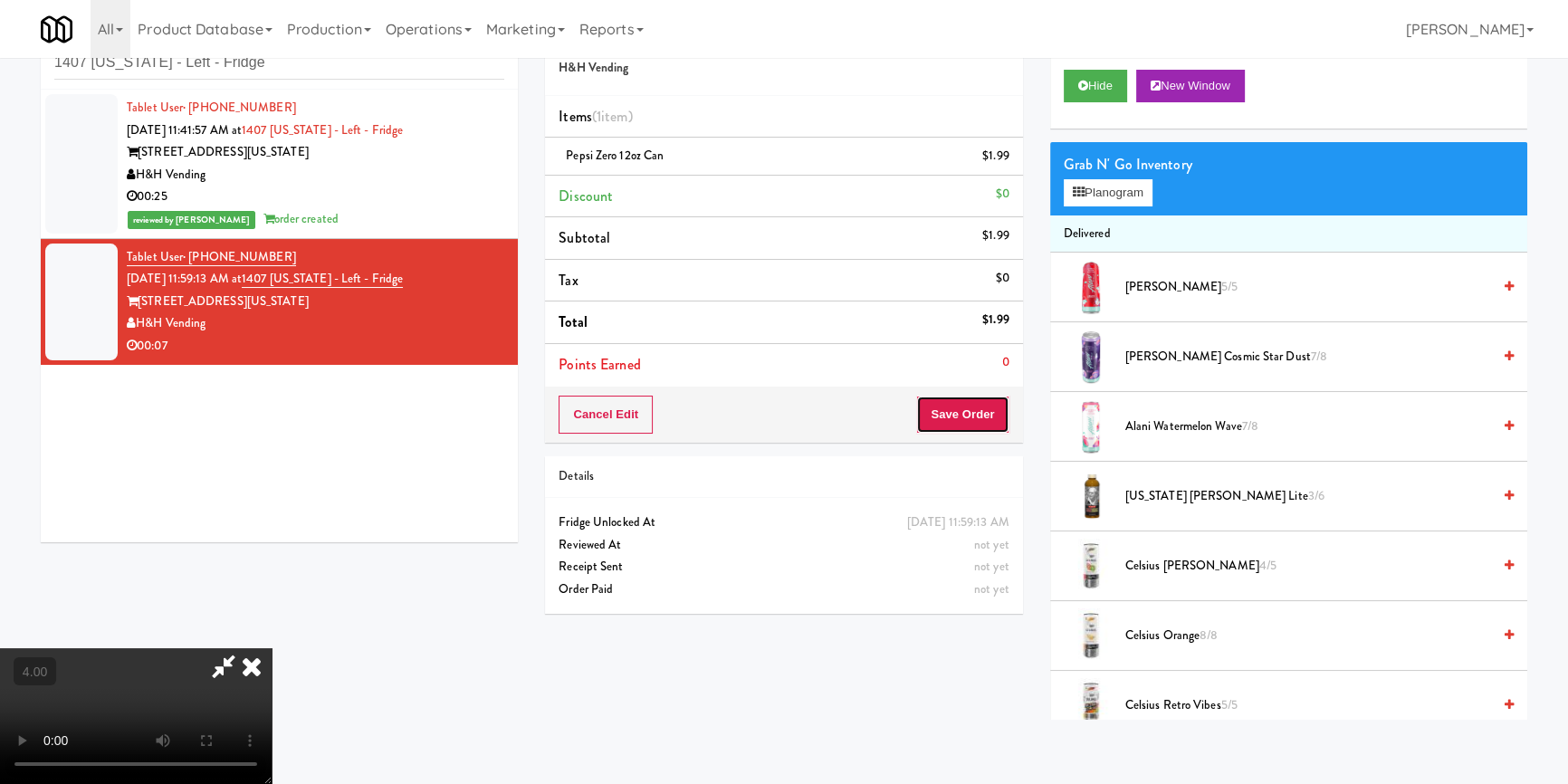
click at [977, 409] on button "Save Order" at bounding box center [963, 414] width 92 height 38
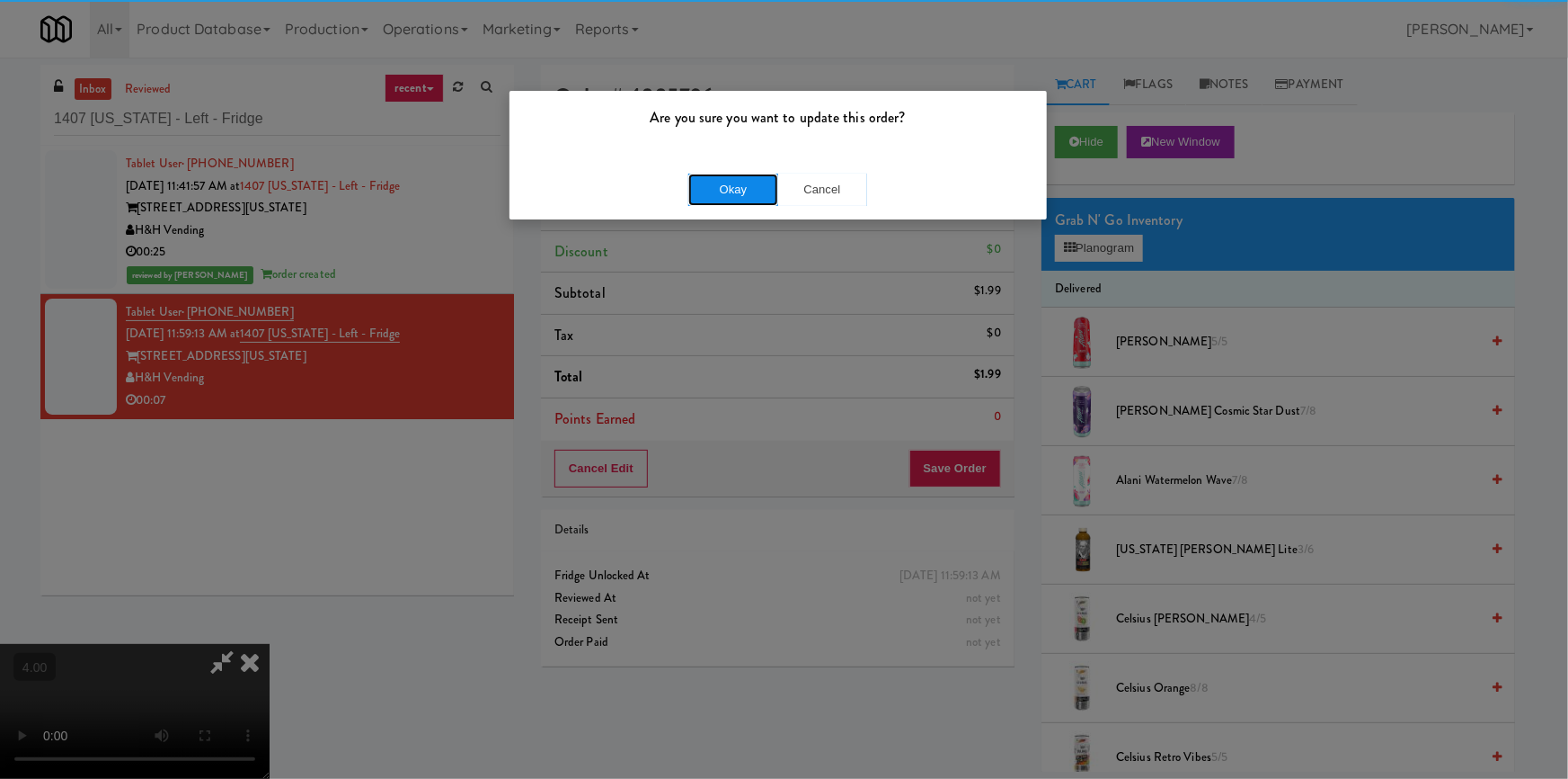
click at [701, 175] on button "Okay" at bounding box center [733, 189] width 89 height 32
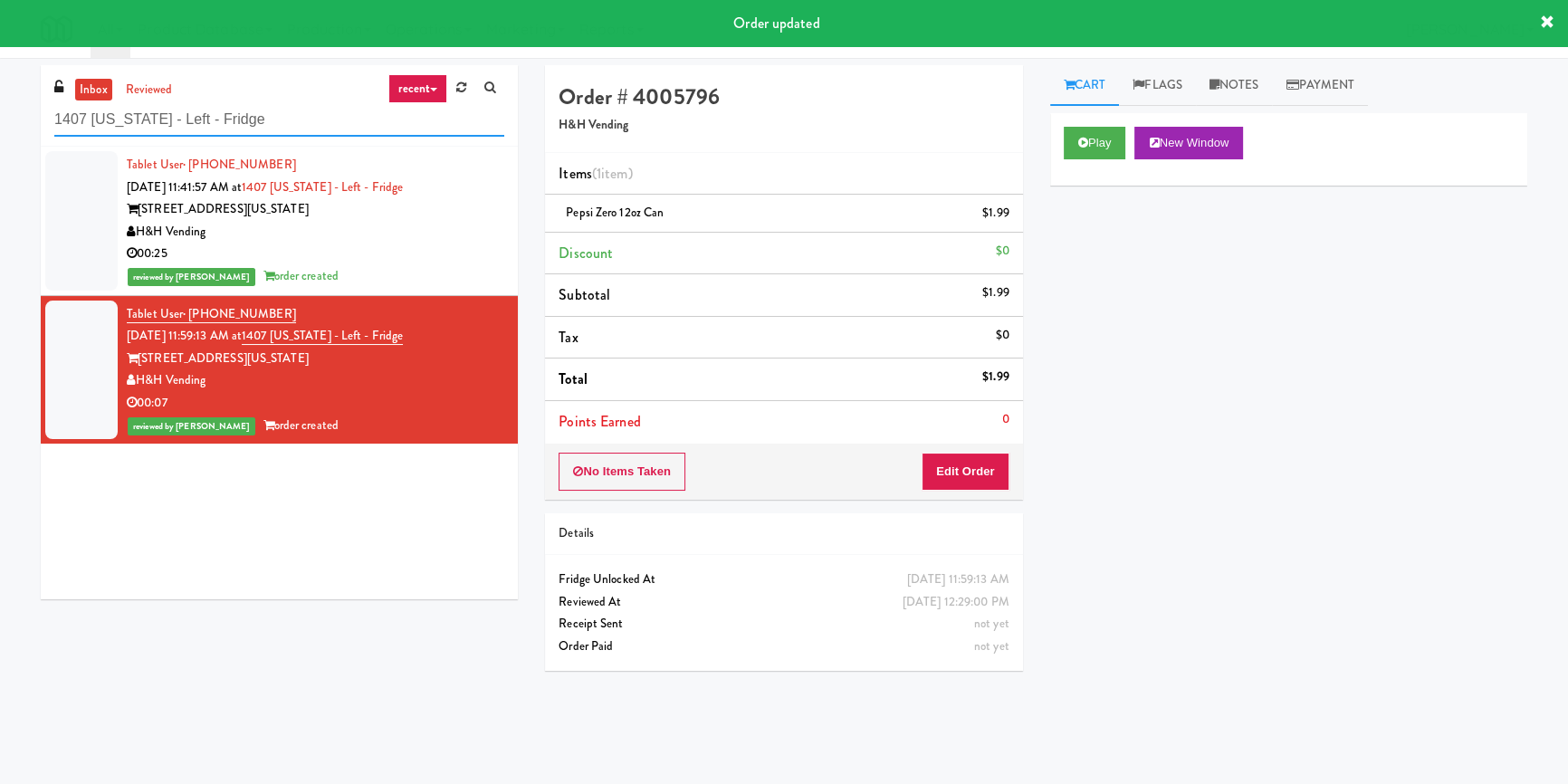
paste input "00 Capital Yards - Cooler"
drag, startPoint x: 271, startPoint y: 115, endPoint x: 0, endPoint y: 110, distance: 271.0
click at [0, 110] on div "inbox reviewed recent all unclear take inventory issue suspicious failed recent…" at bounding box center [784, 421] width 1568 height 712
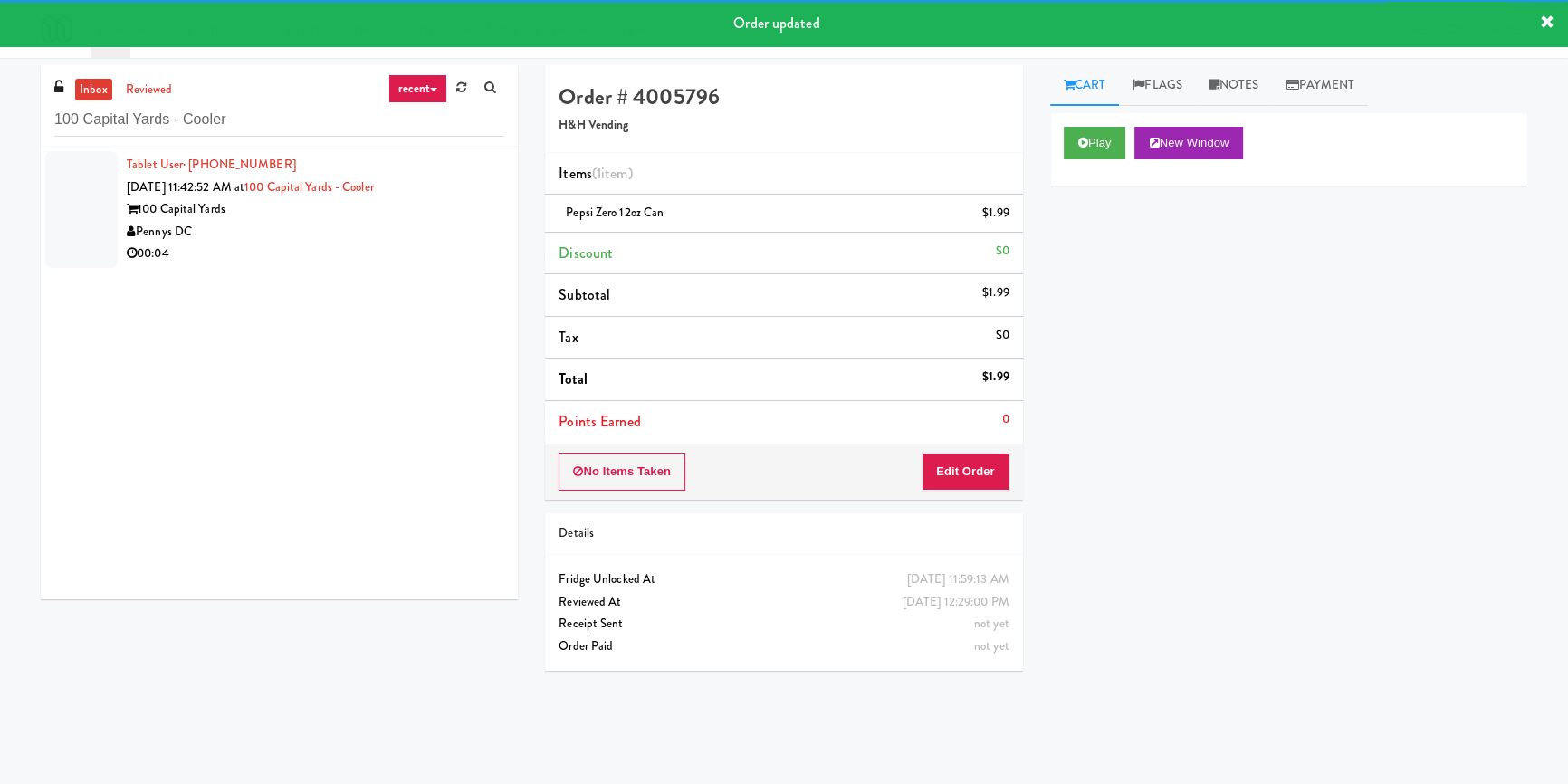
click at [434, 221] on div "Pennys DC" at bounding box center [315, 232] width 378 height 23
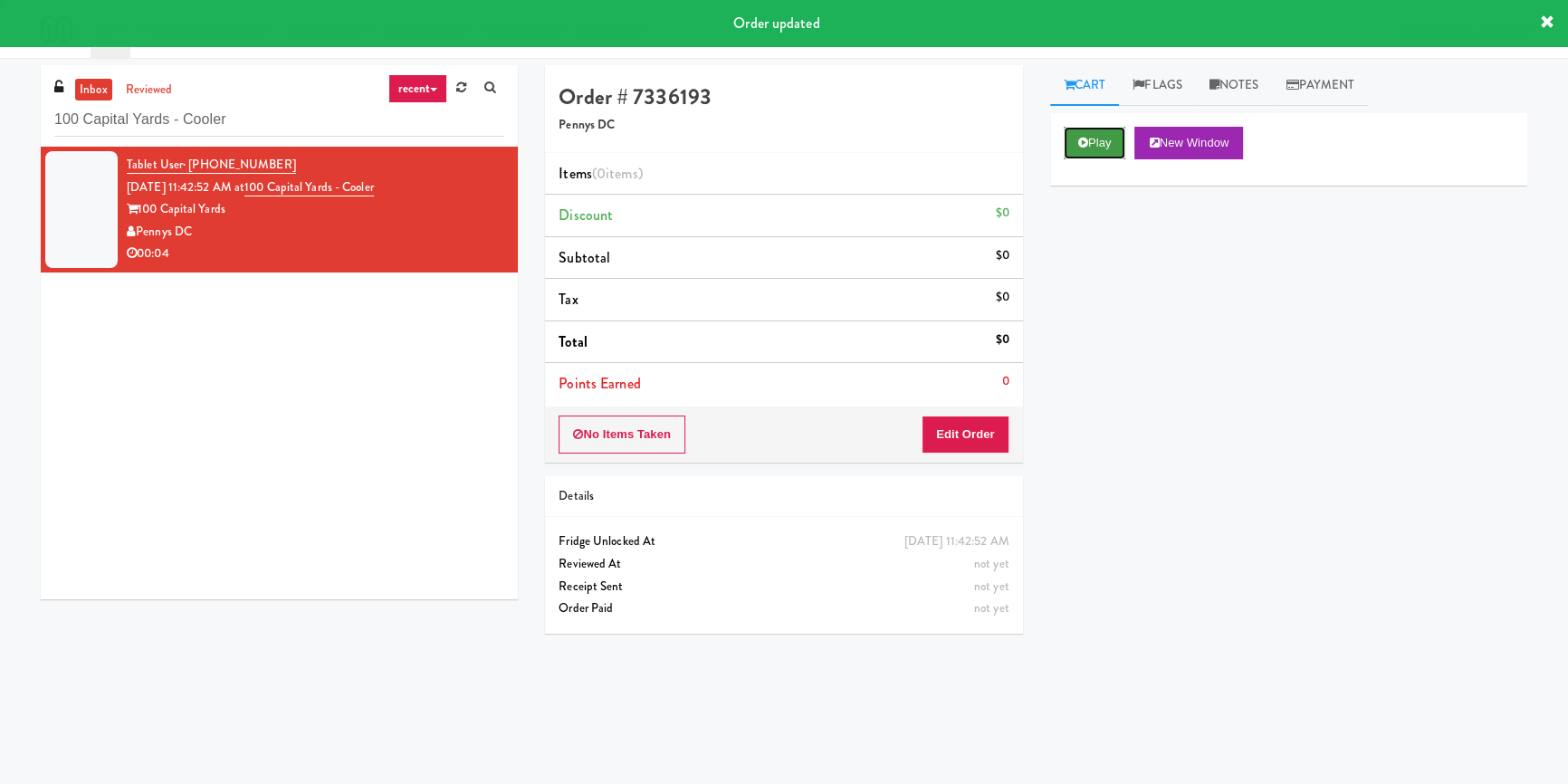
click at [1117, 136] on button "Play" at bounding box center [1095, 142] width 63 height 32
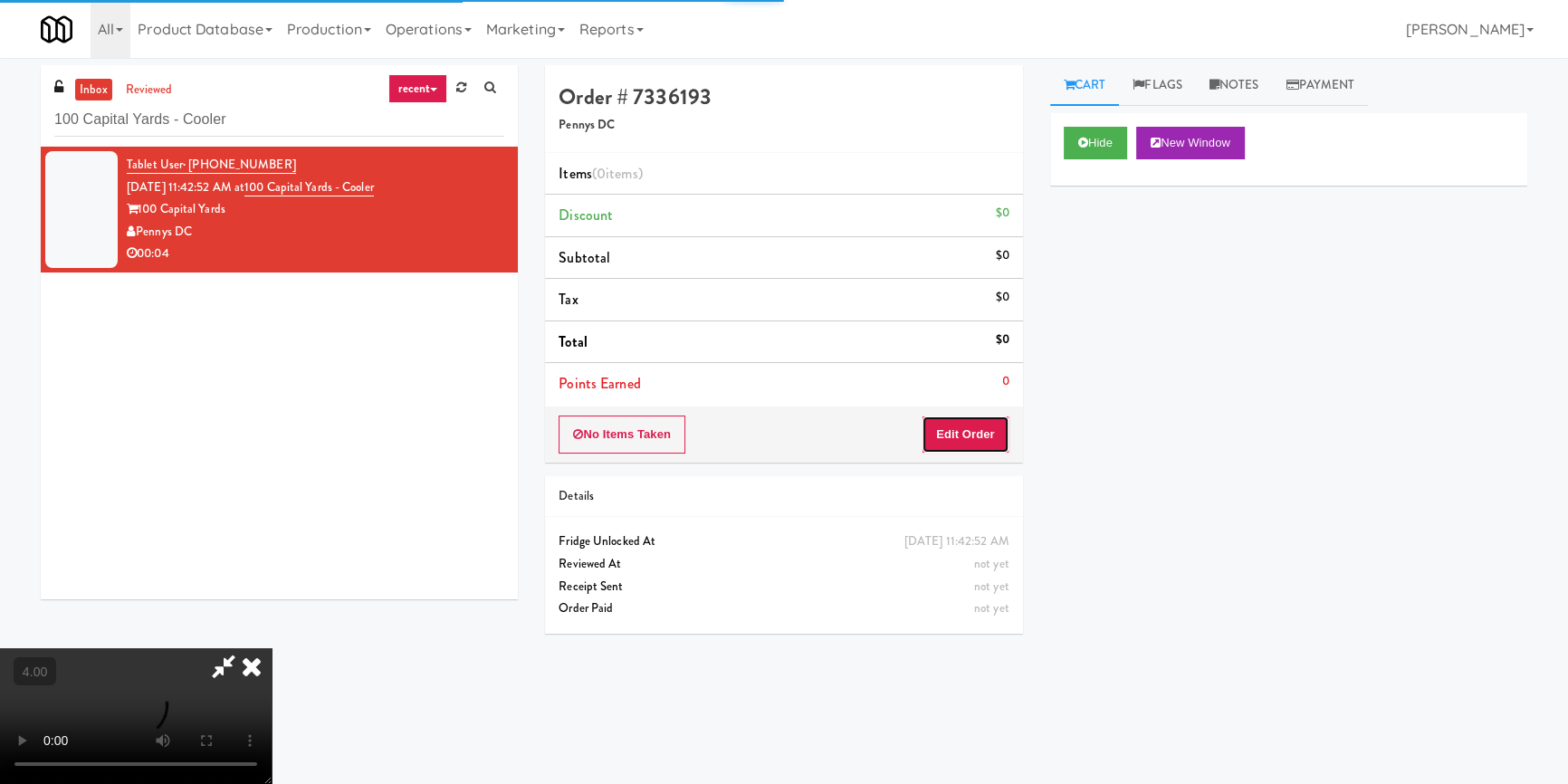
click at [986, 441] on button "Edit Order" at bounding box center [966, 434] width 88 height 38
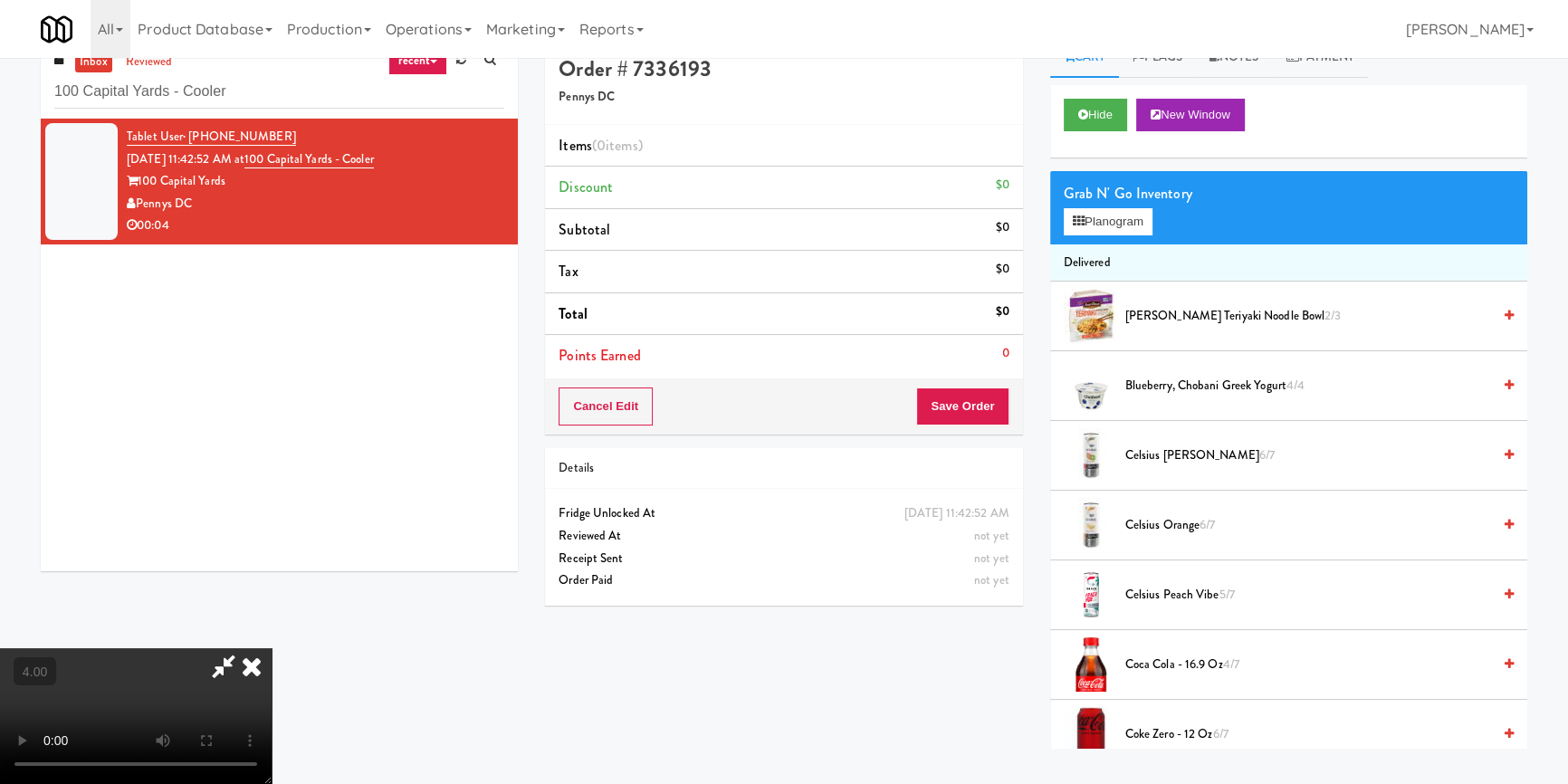
scroll to position [57, 0]
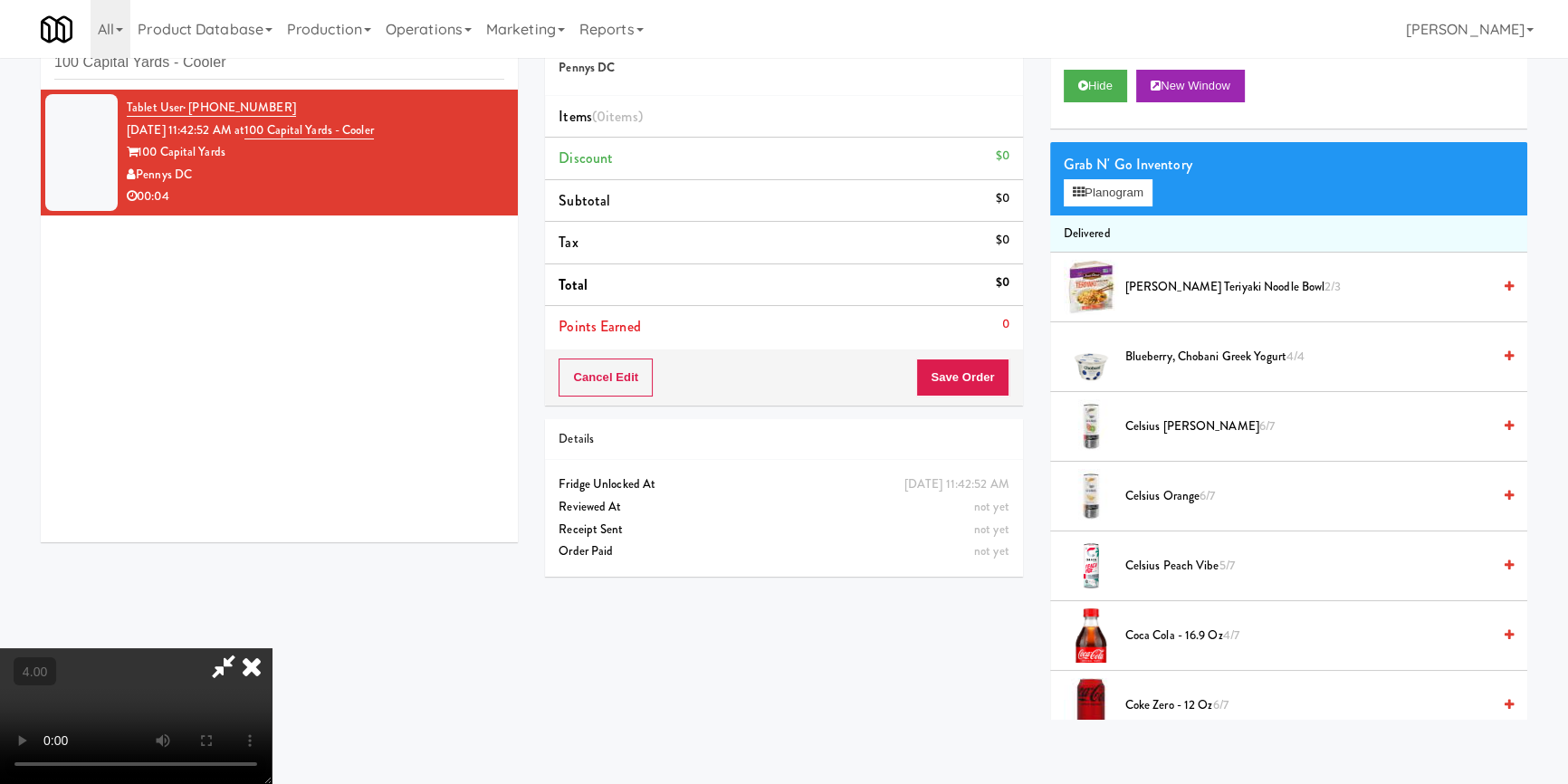
click at [271, 648] on video at bounding box center [135, 715] width 271 height 136
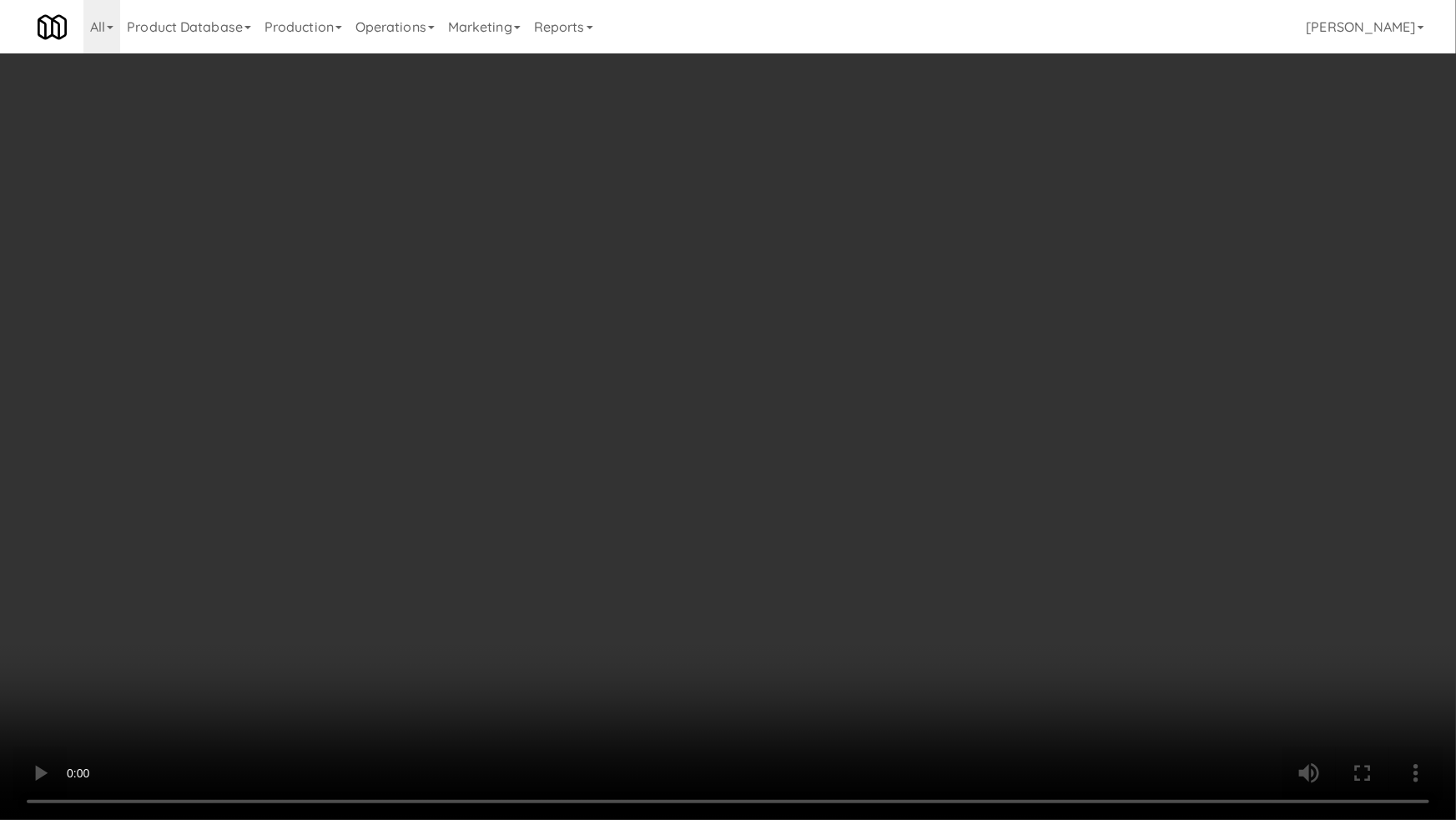
click at [692, 515] on video at bounding box center [728, 410] width 1456 height 820
drag, startPoint x: 692, startPoint y: 515, endPoint x: 787, endPoint y: 384, distance: 161.8
click at [699, 514] on video at bounding box center [728, 410] width 1456 height 820
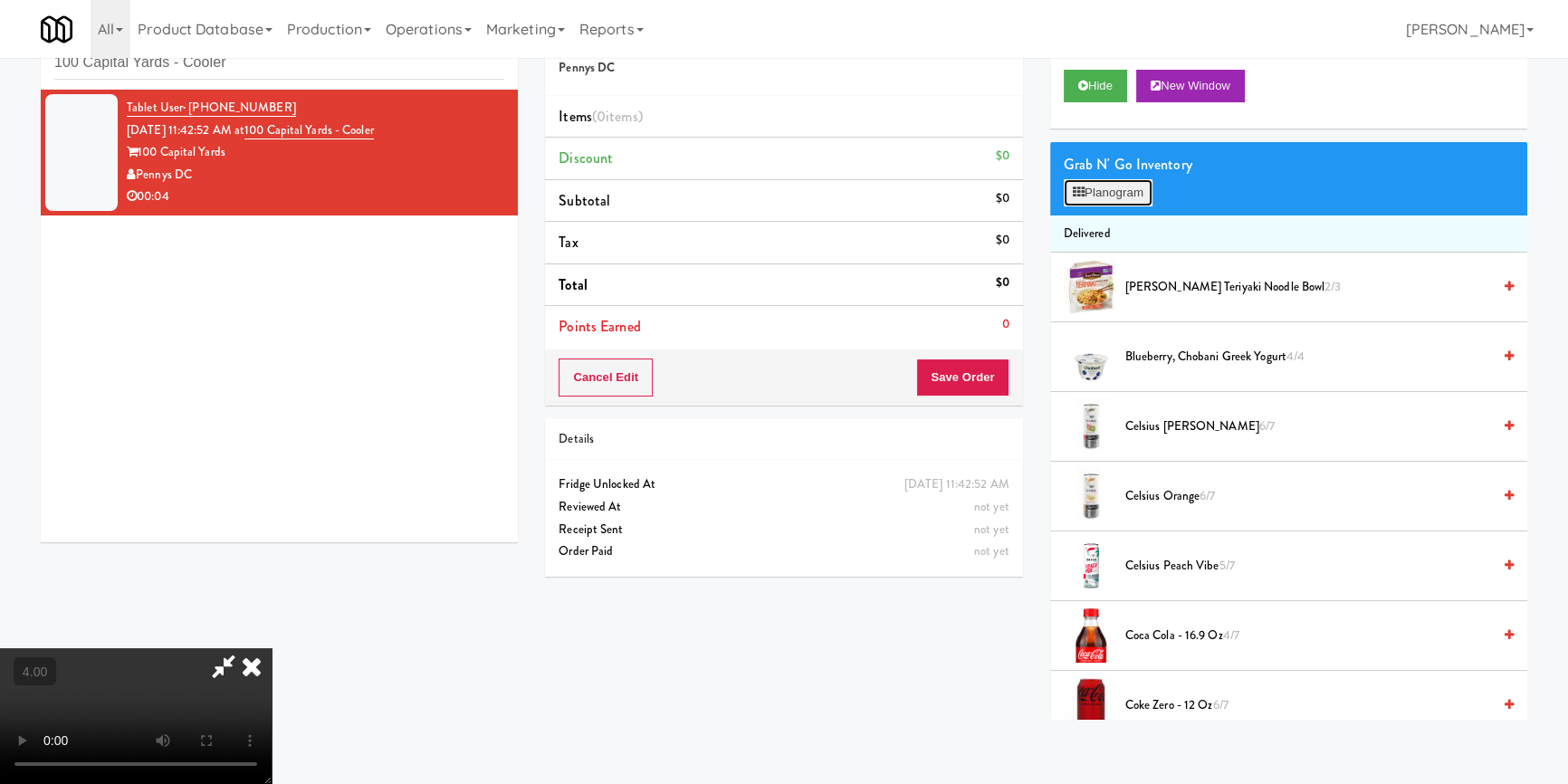
click at [1103, 188] on button "Planogram" at bounding box center [1108, 193] width 89 height 27
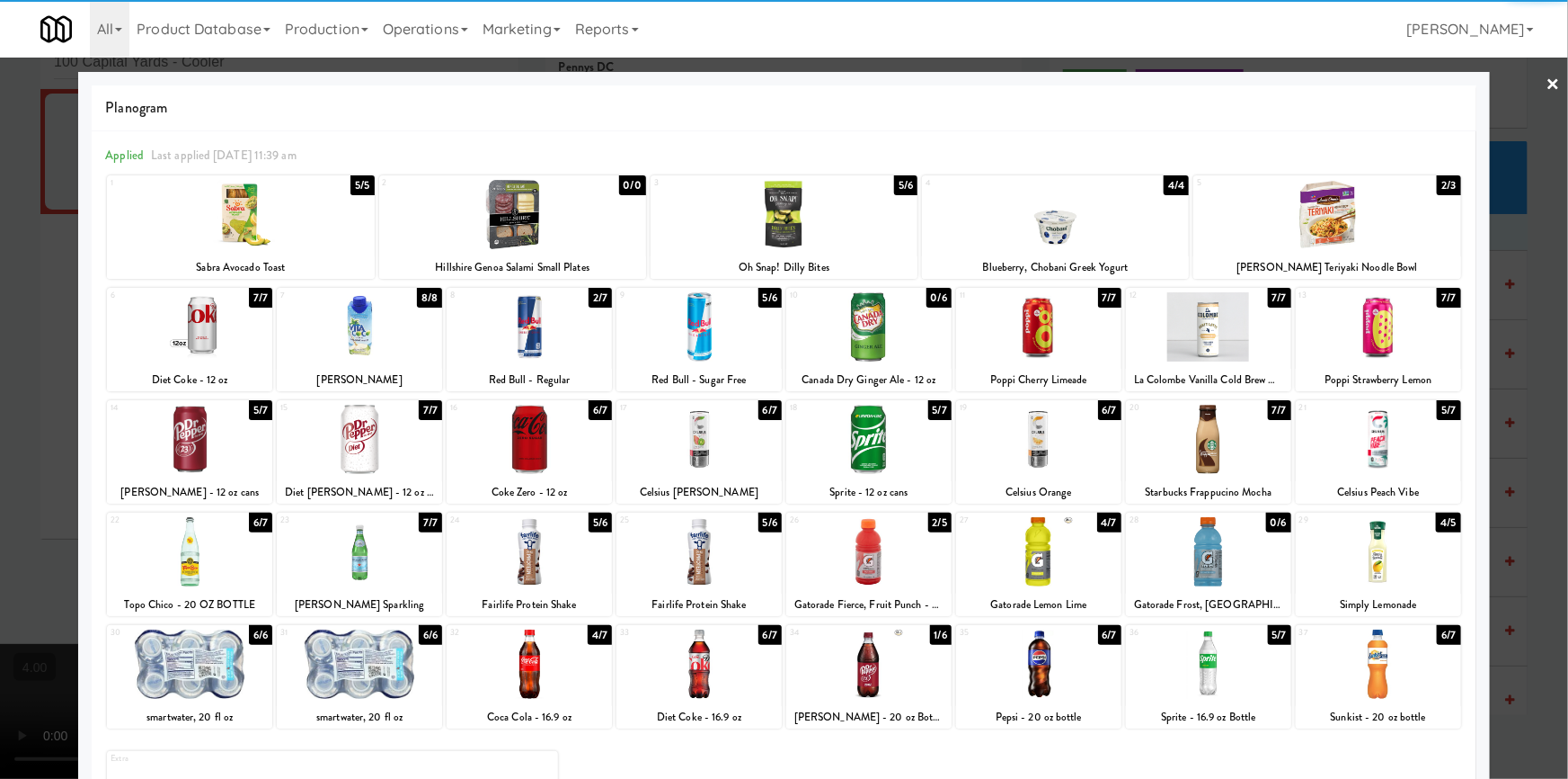
click at [1028, 565] on div at bounding box center [1039, 551] width 165 height 69
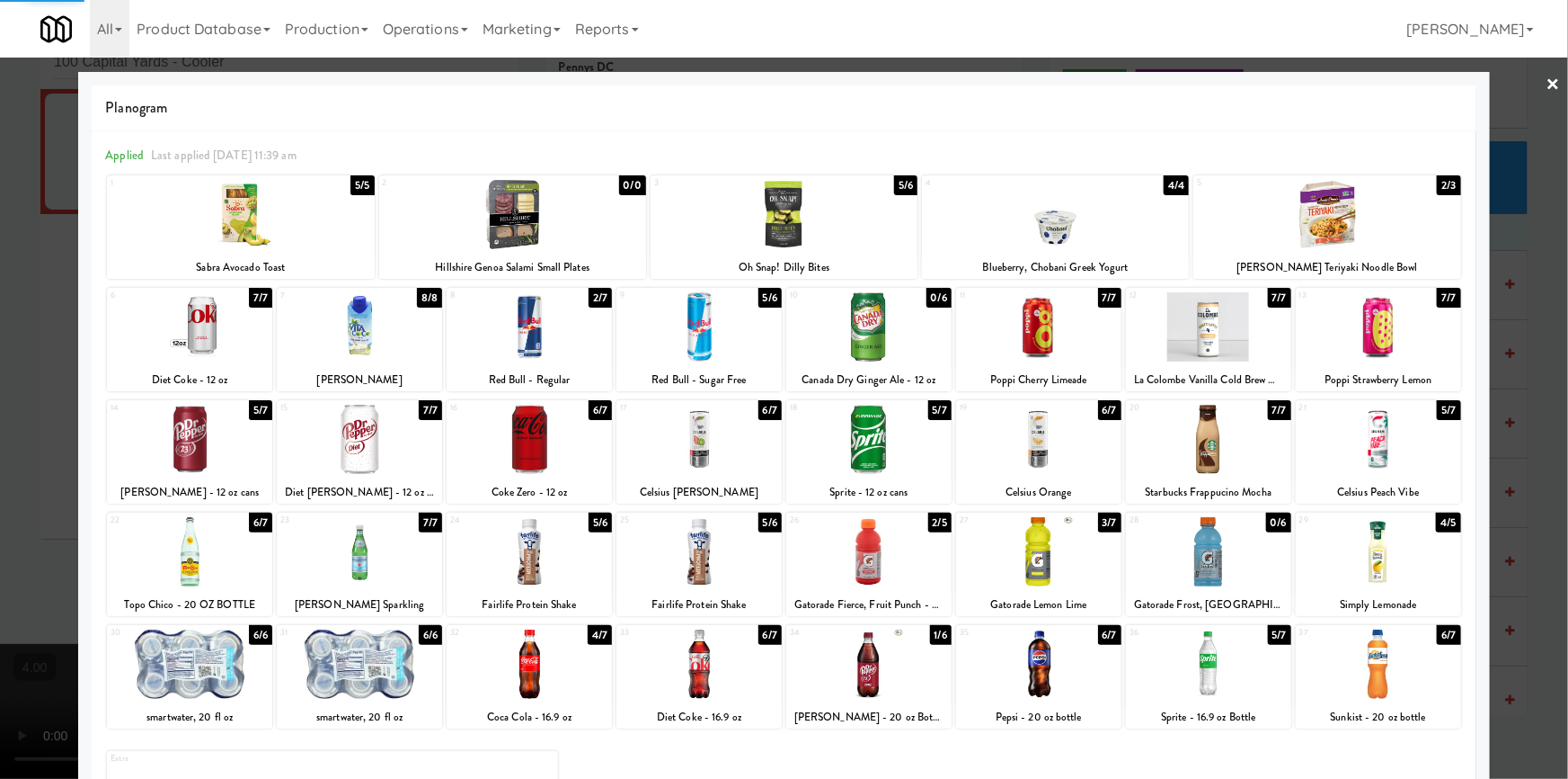
click at [0, 341] on div at bounding box center [784, 389] width 1568 height 779
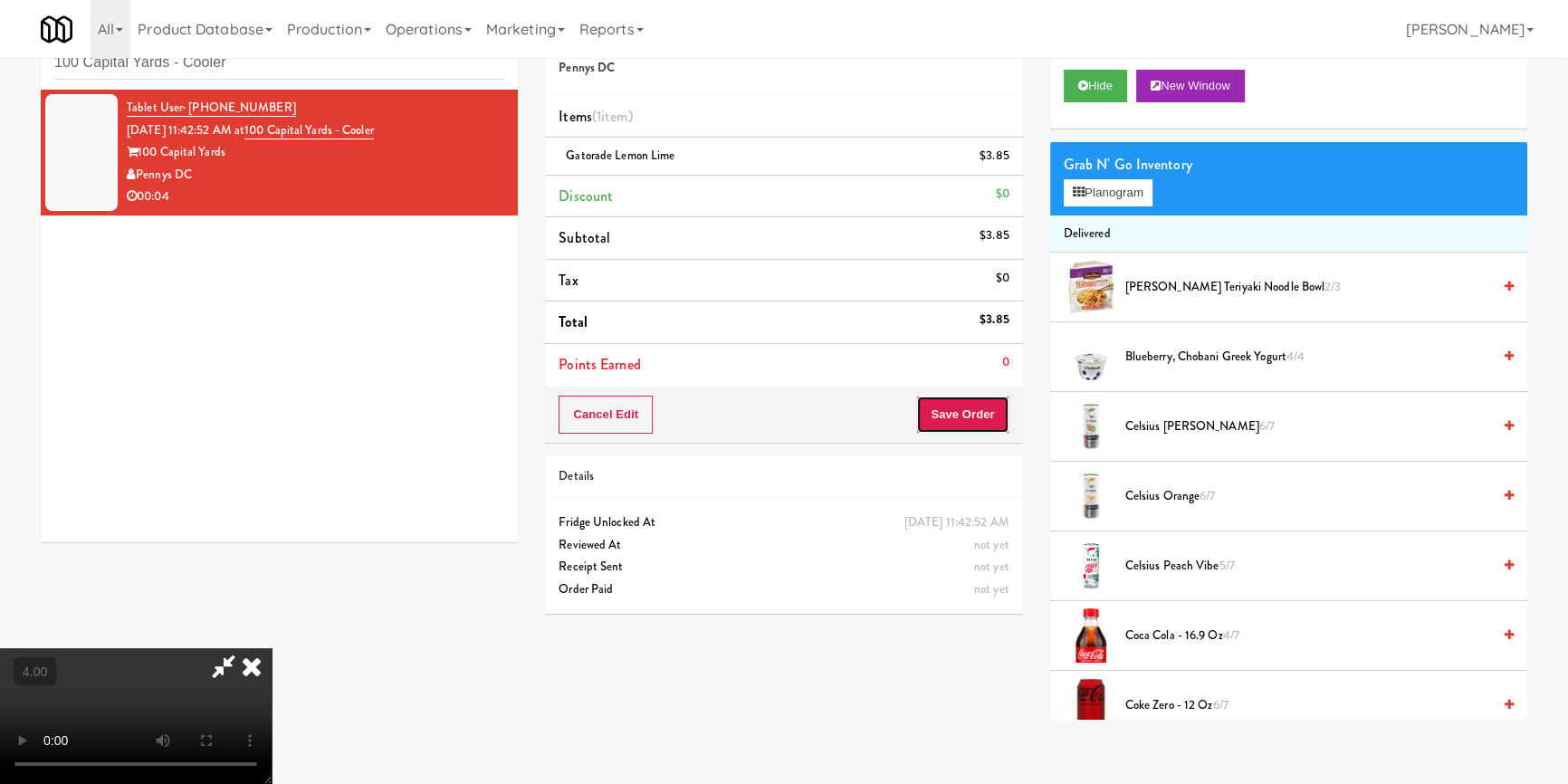
click at [997, 398] on button "Save Order" at bounding box center [963, 414] width 92 height 38
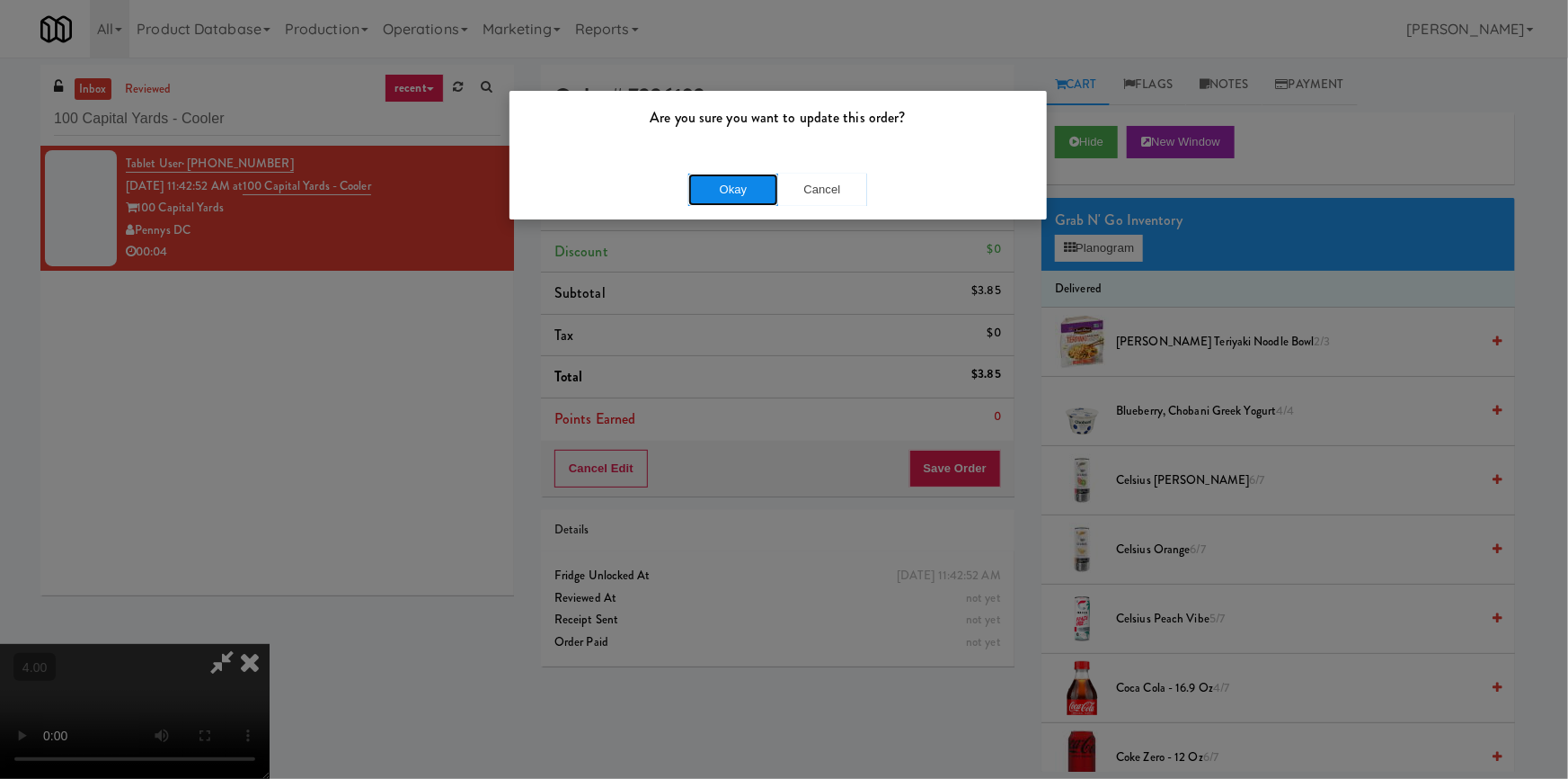
click at [769, 193] on button "Okay" at bounding box center [733, 189] width 89 height 32
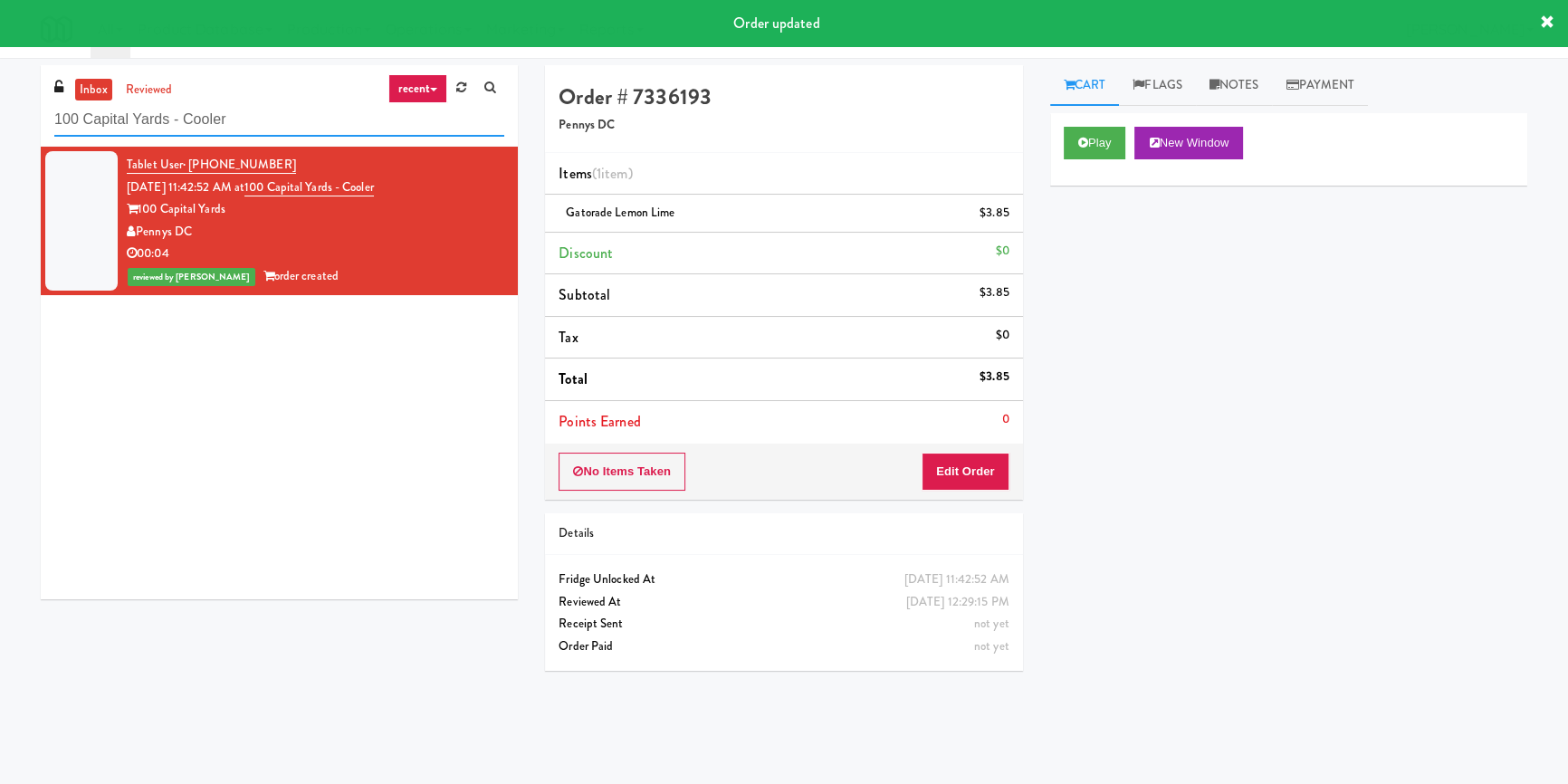
paste input "Training Center-Cooler-Left"
click at [0, 123] on div "inbox reviewed recent all unclear take inventory issue suspicious failed recent…" at bounding box center [784, 421] width 1568 height 712
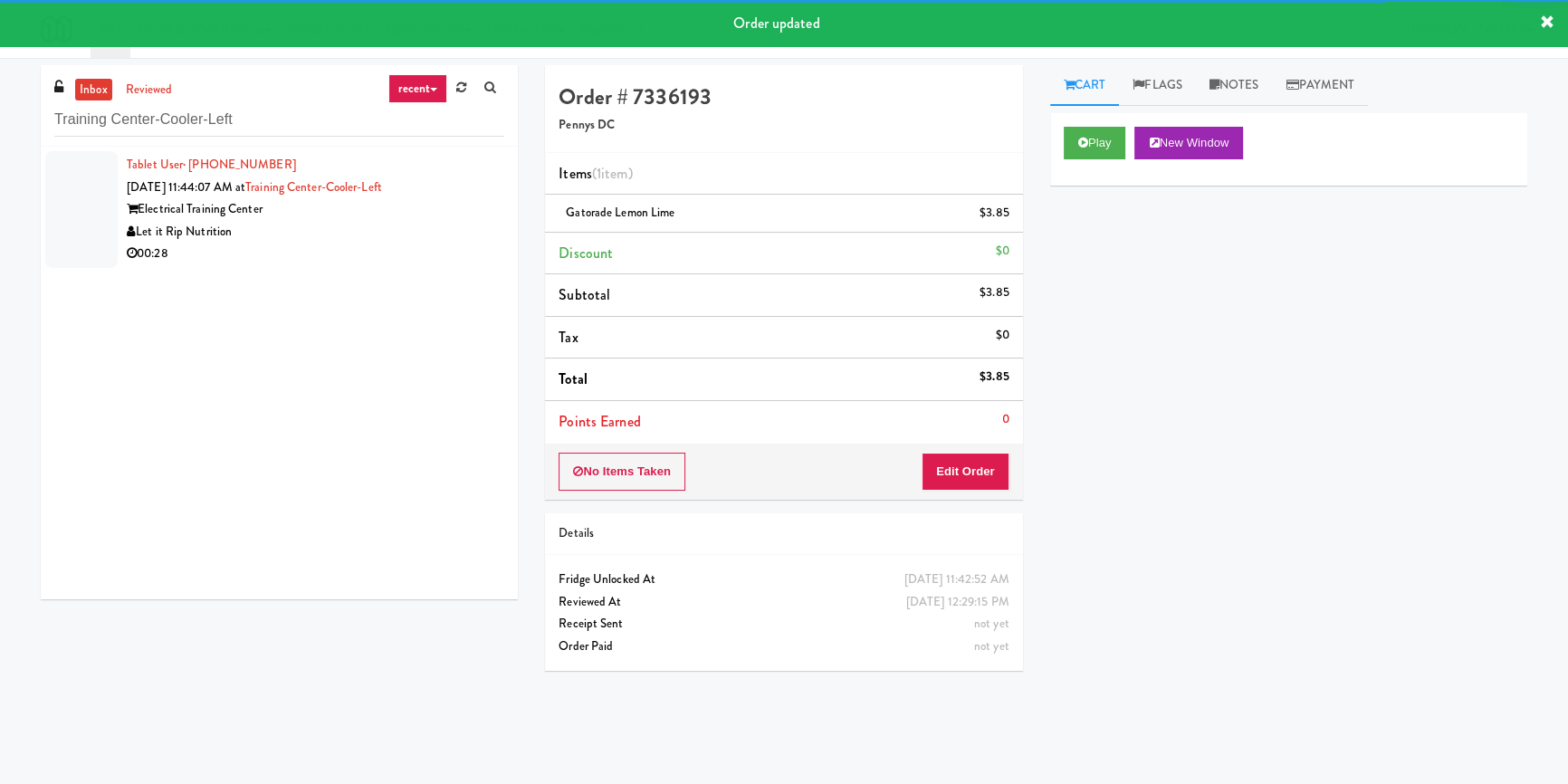
click at [430, 208] on div "Electrical Training Center" at bounding box center [315, 208] width 378 height 23
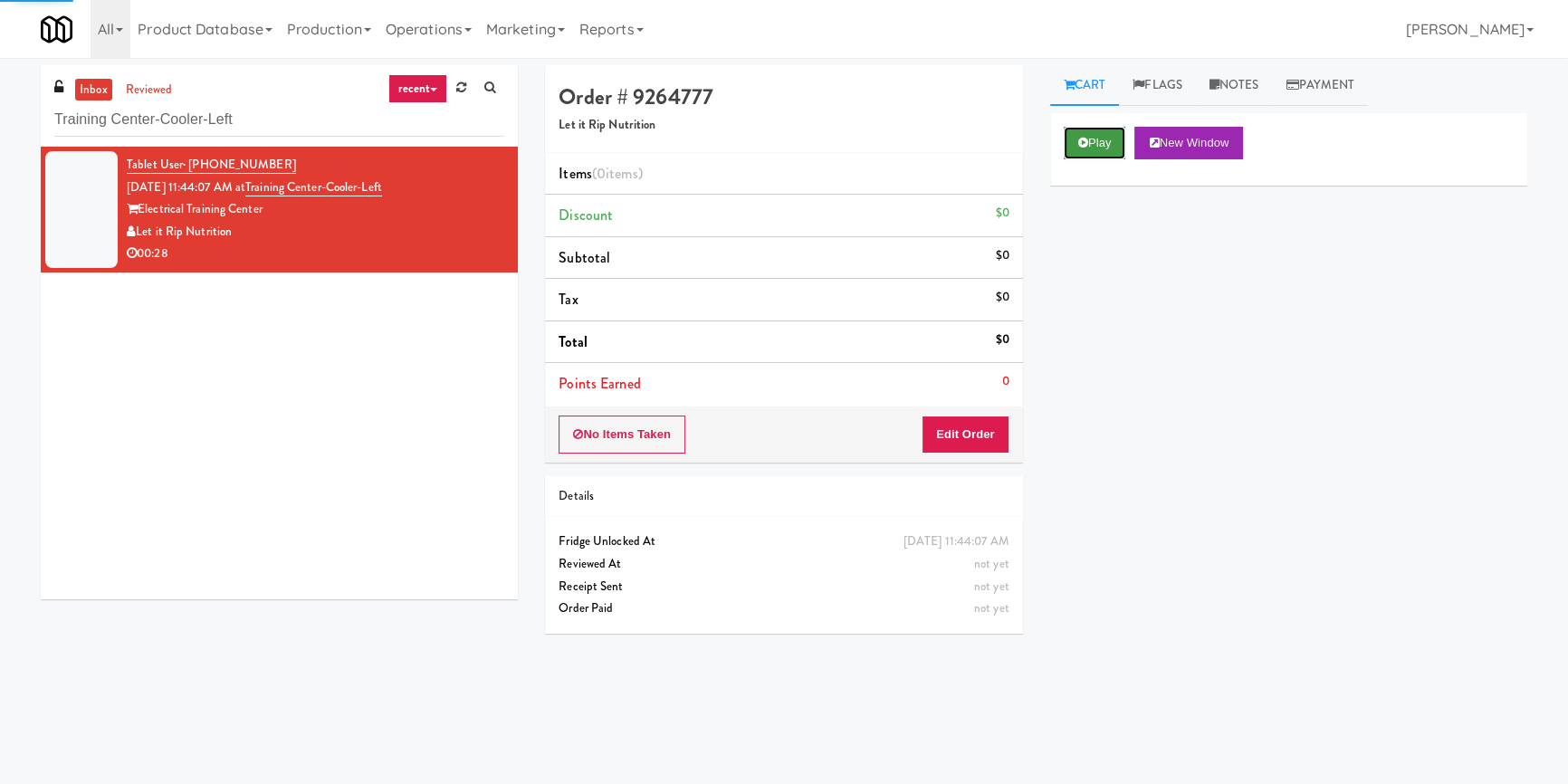
click at [1087, 154] on button "Play" at bounding box center [1095, 142] width 63 height 32
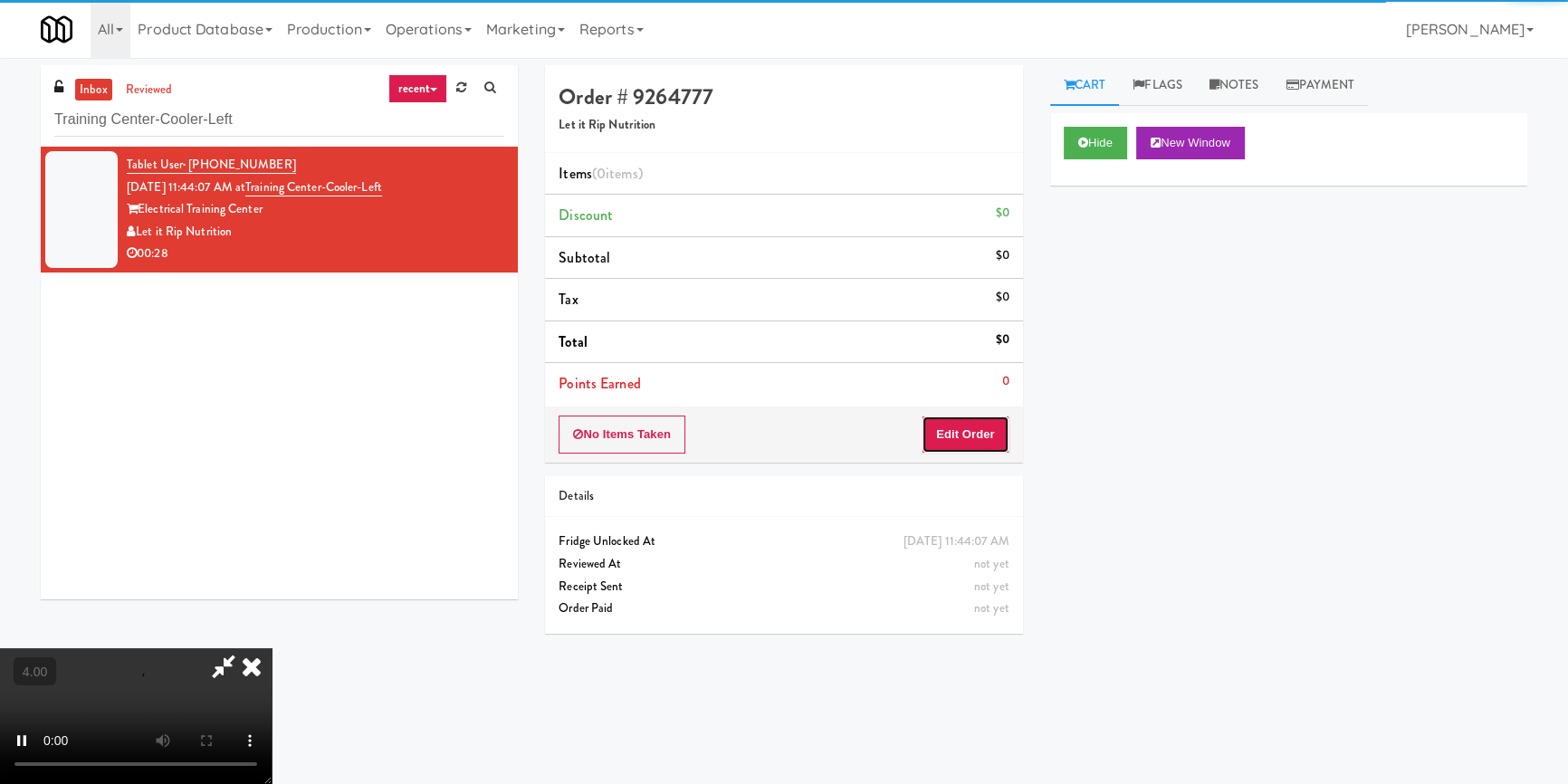
click at [998, 440] on button "Edit Order" at bounding box center [966, 434] width 88 height 38
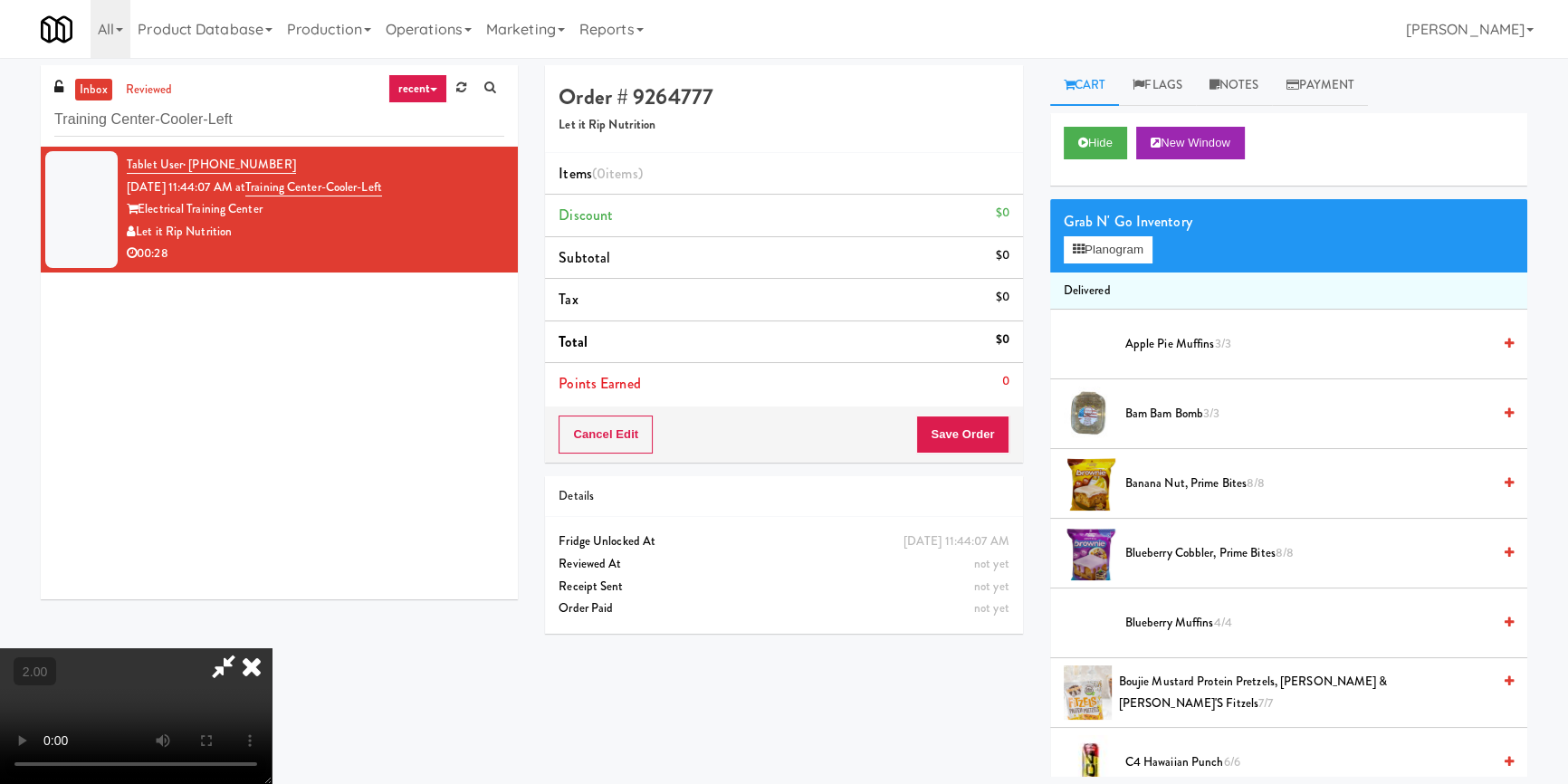
scroll to position [163, 0]
click at [1082, 254] on icon at bounding box center [1079, 250] width 12 height 12
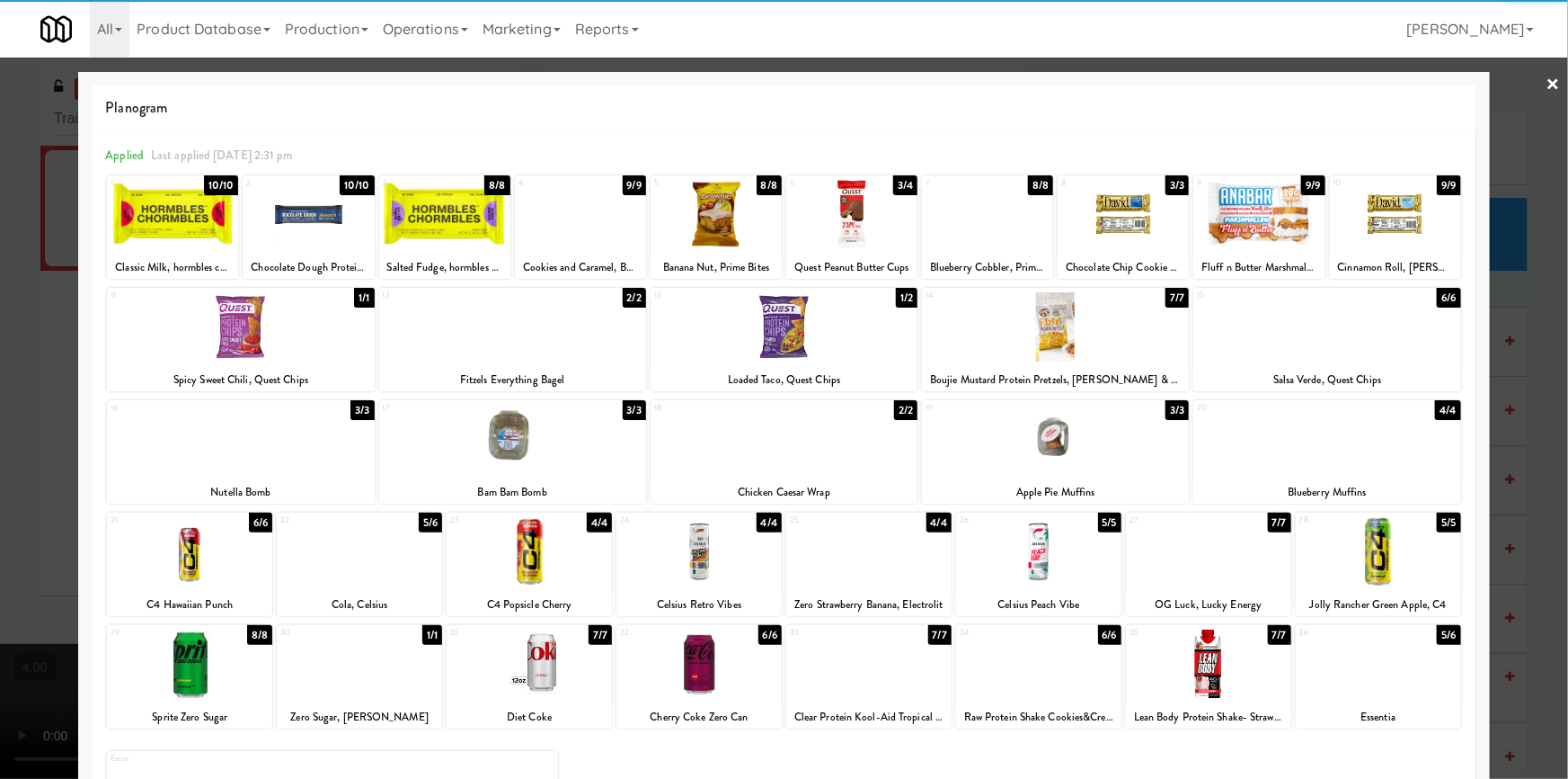
click at [589, 243] on div at bounding box center [580, 214] width 131 height 69
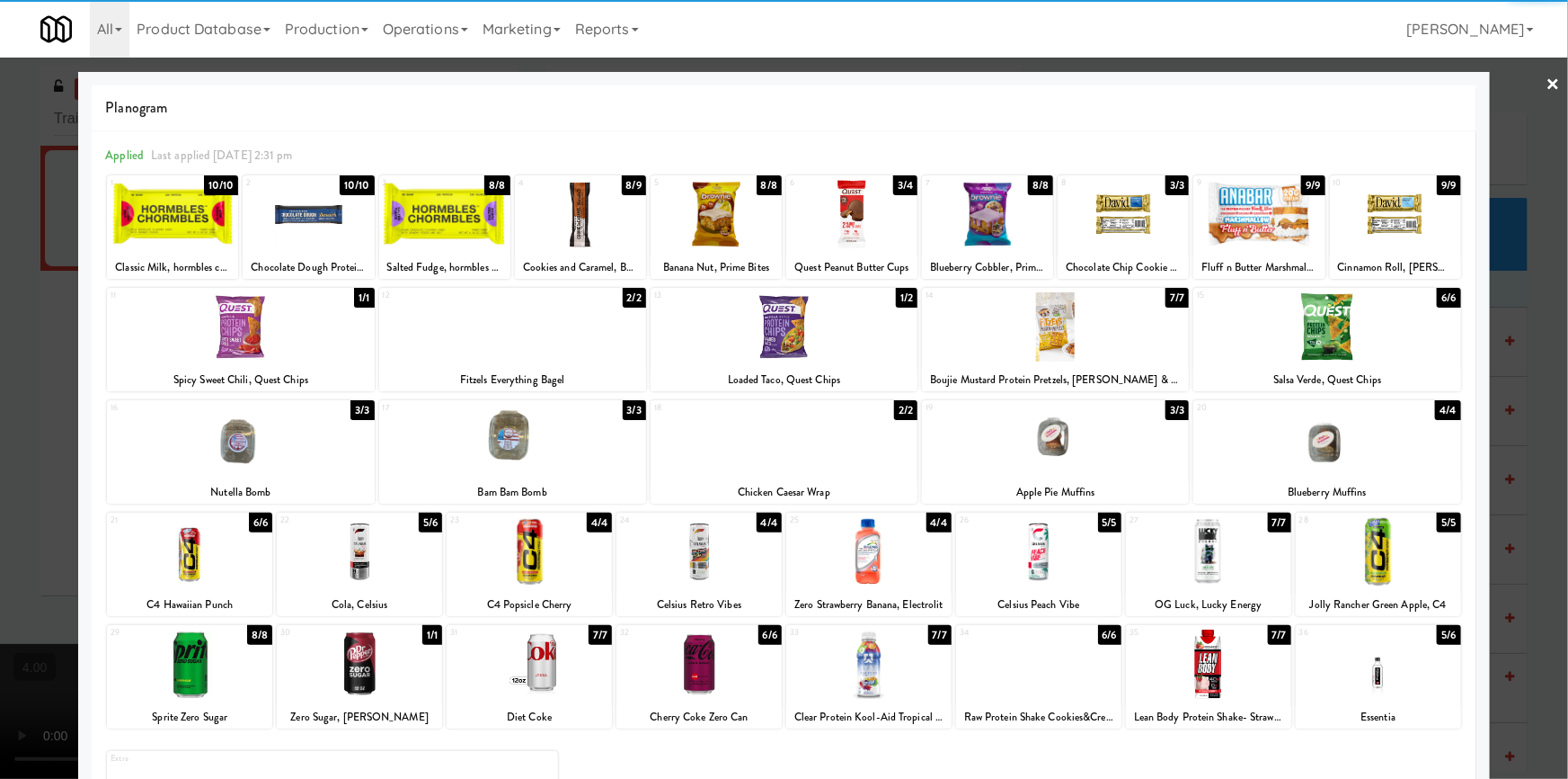
click at [1107, 547] on div at bounding box center [1039, 551] width 165 height 69
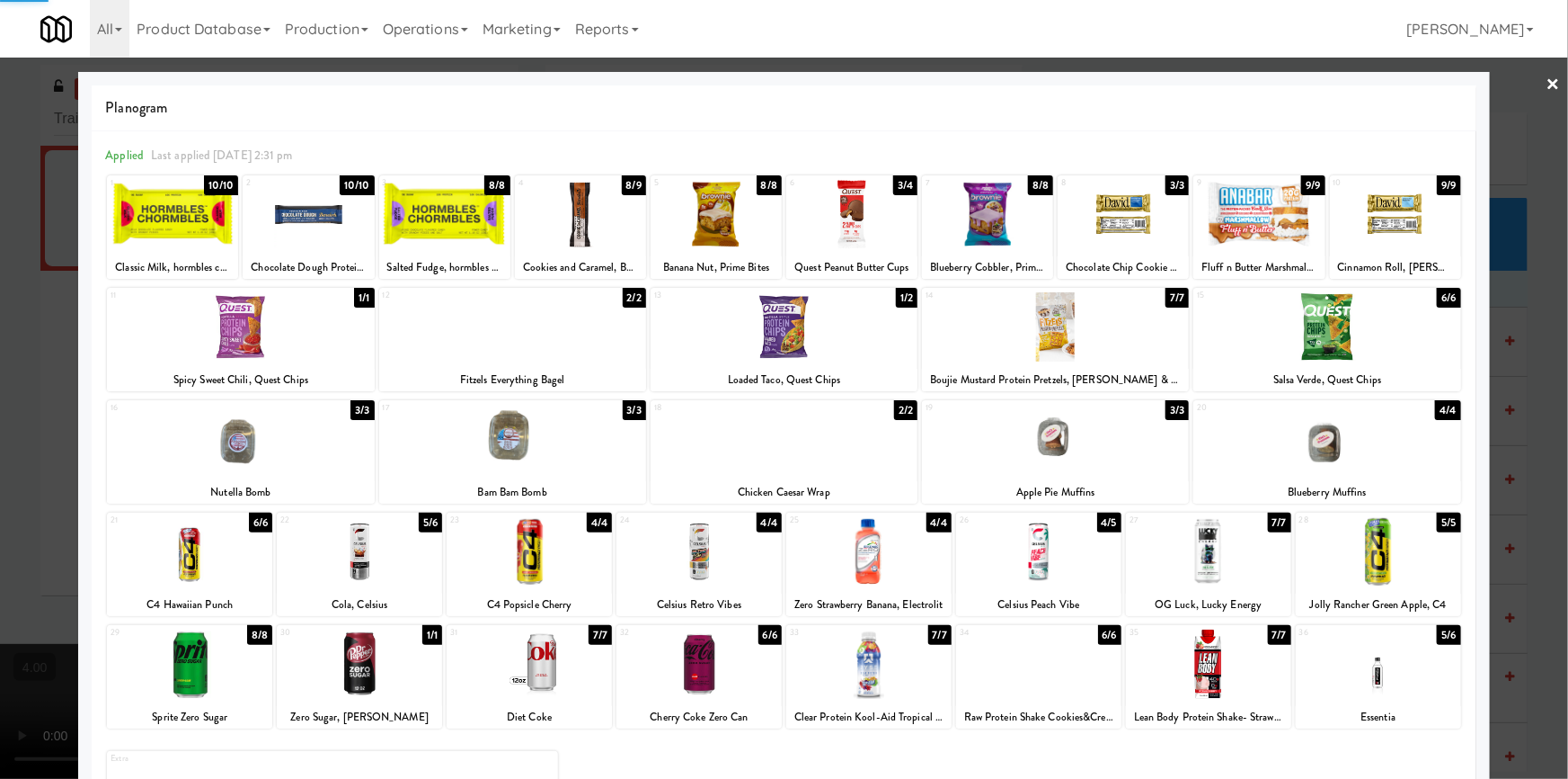
drag, startPoint x: 0, startPoint y: 322, endPoint x: 209, endPoint y: 308, distance: 209.5
click at [17, 321] on div at bounding box center [784, 389] width 1568 height 779
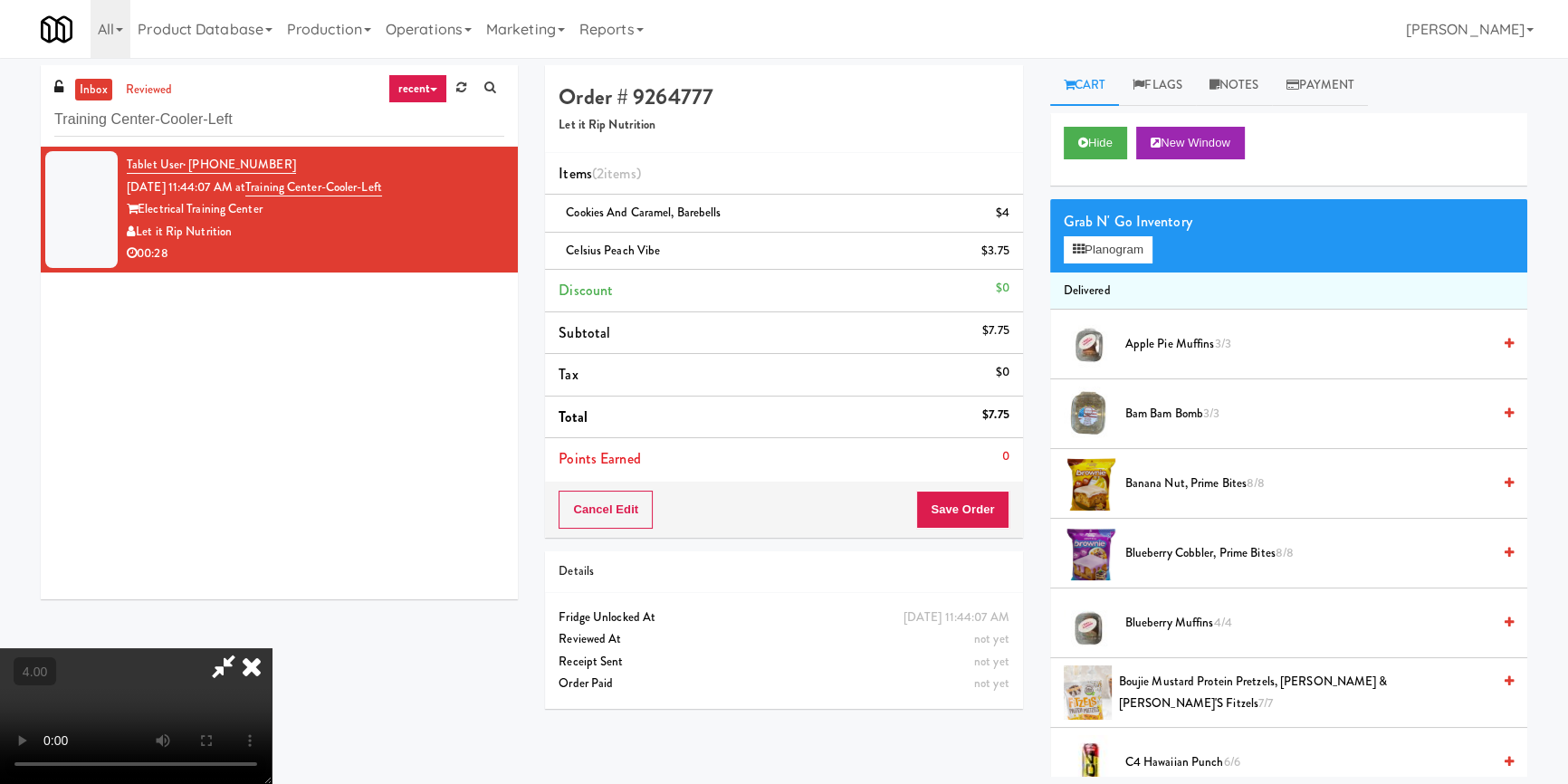
click at [271, 648] on icon at bounding box center [252, 666] width 40 height 36
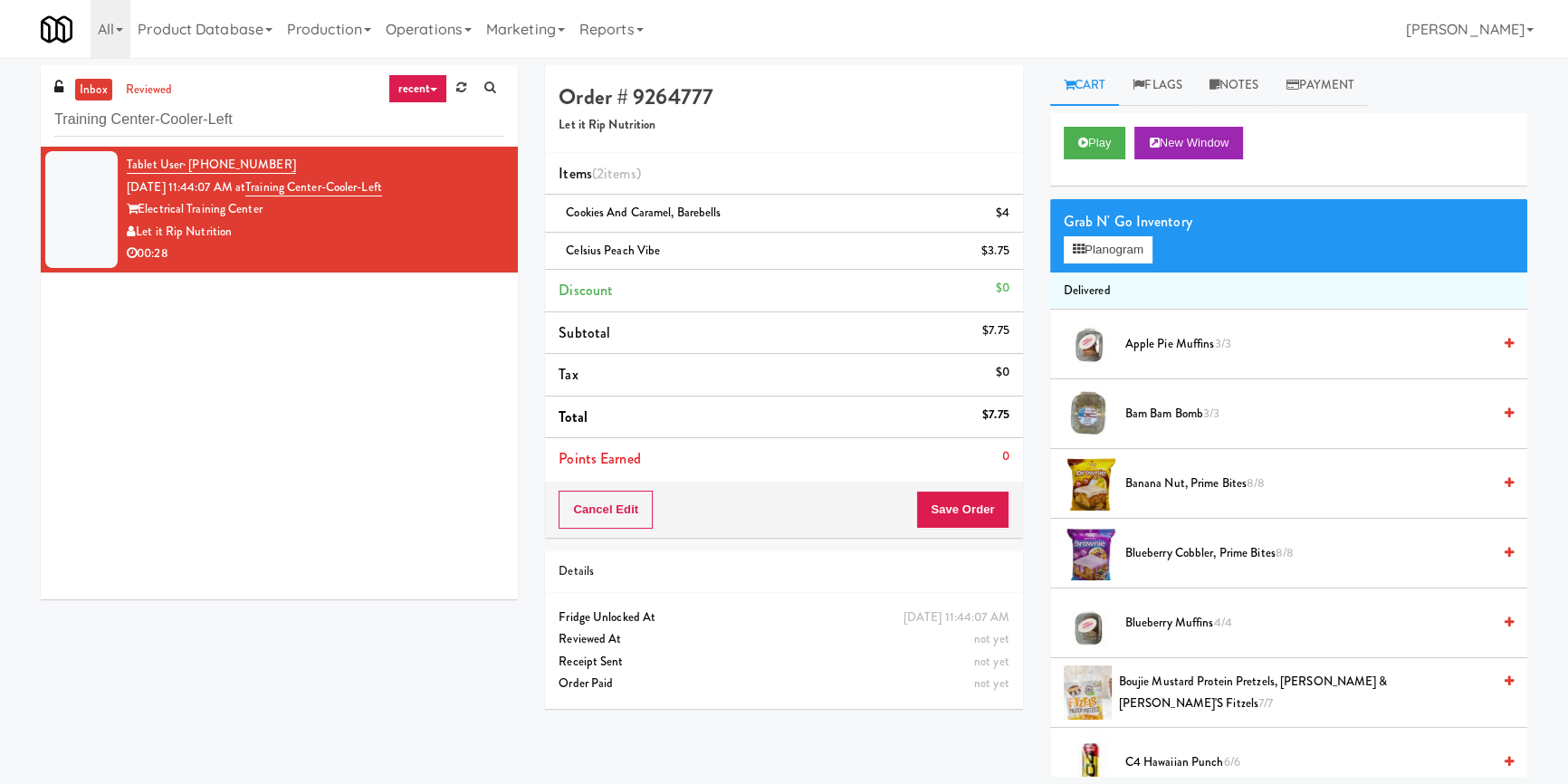
drag, startPoint x: 977, startPoint y: 546, endPoint x: 983, endPoint y: 512, distance: 34.5
click at [977, 545] on div "Order # 9264777 Let it Rip Nutrition Items (2 items ) Cookies and Caramel, Bare…" at bounding box center [784, 393] width 504 height 657
click at [984, 507] on button "Save Order" at bounding box center [963, 509] width 92 height 38
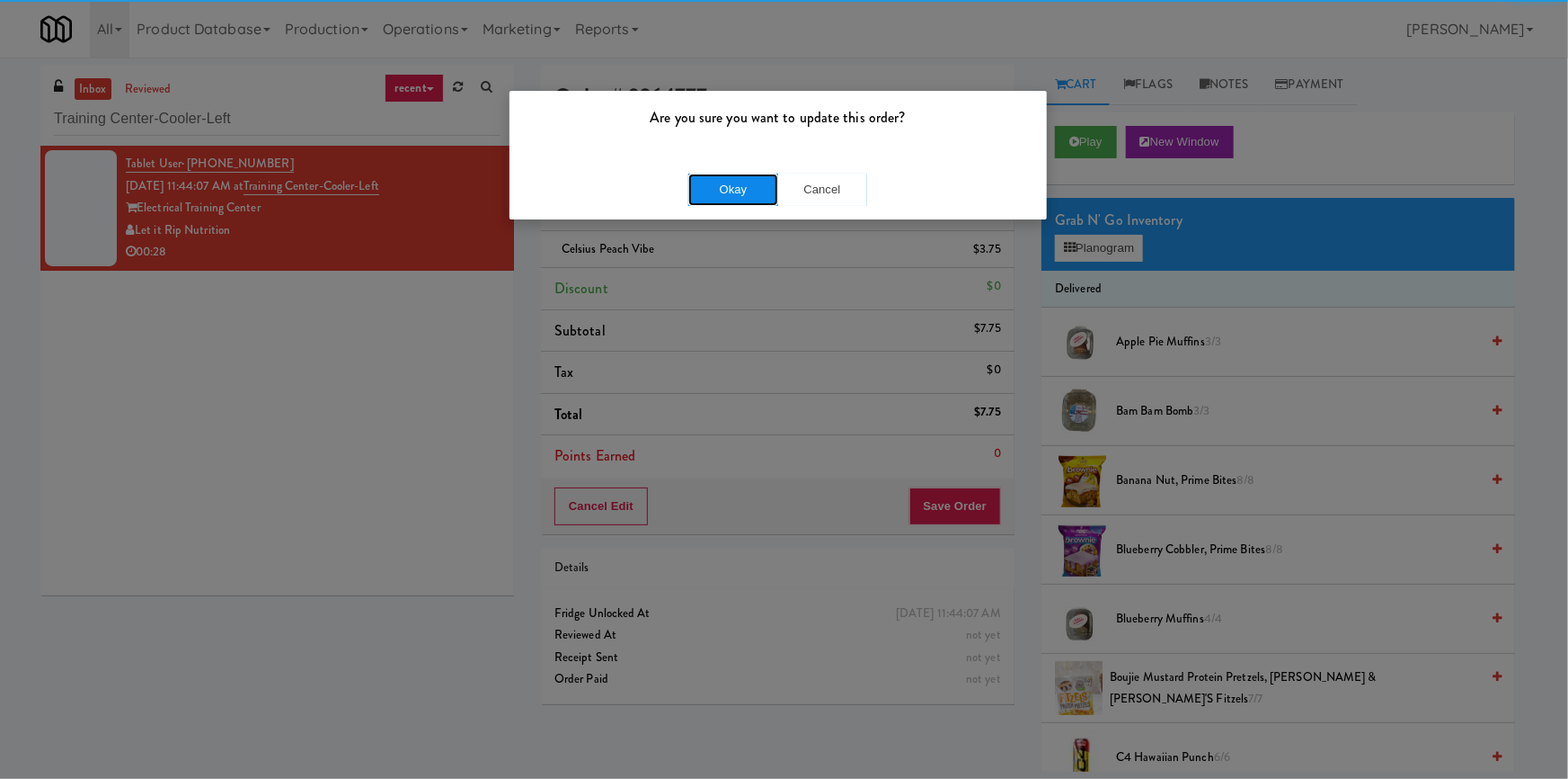
click at [732, 188] on button "Okay" at bounding box center [733, 189] width 89 height 32
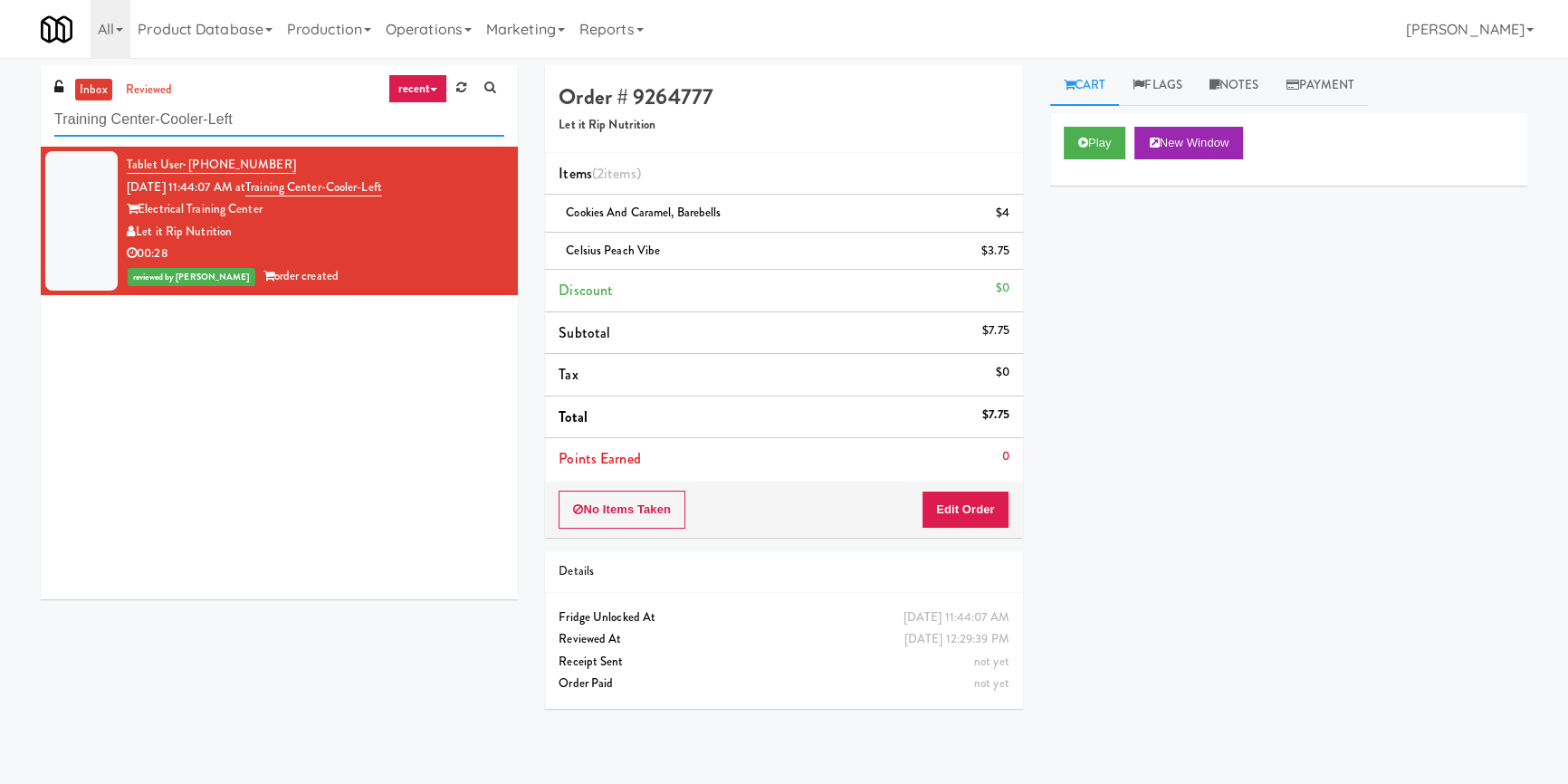
paste input "OHS - Fridge - B"
drag, startPoint x: 99, startPoint y: 145, endPoint x: 0, endPoint y: 145, distance: 99.0
click at [0, 158] on div "inbox reviewed recent all unclear take inventory issue suspicious failed recent…" at bounding box center [784, 421] width 1568 height 712
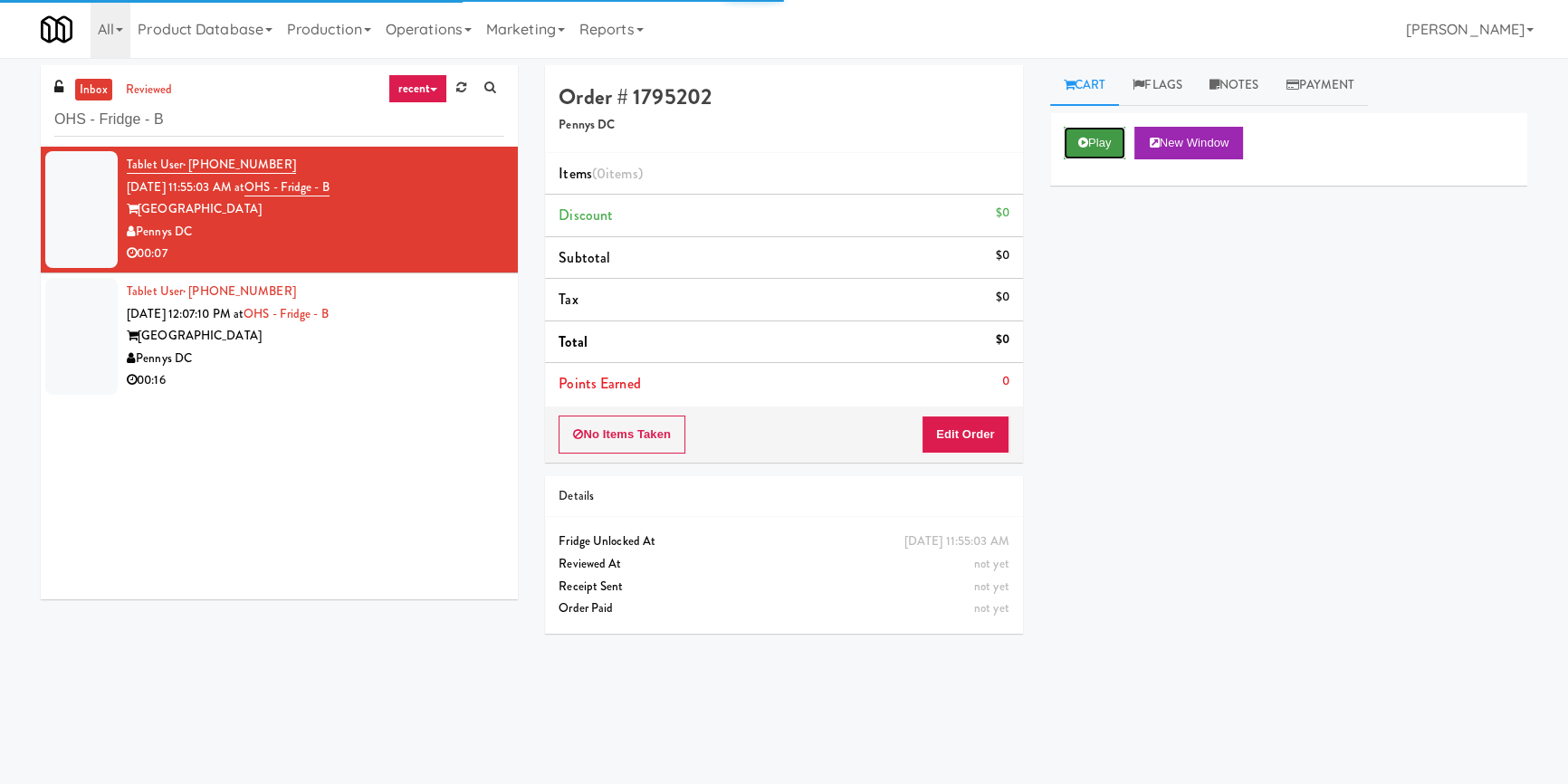
click at [1083, 144] on icon at bounding box center [1083, 143] width 10 height 12
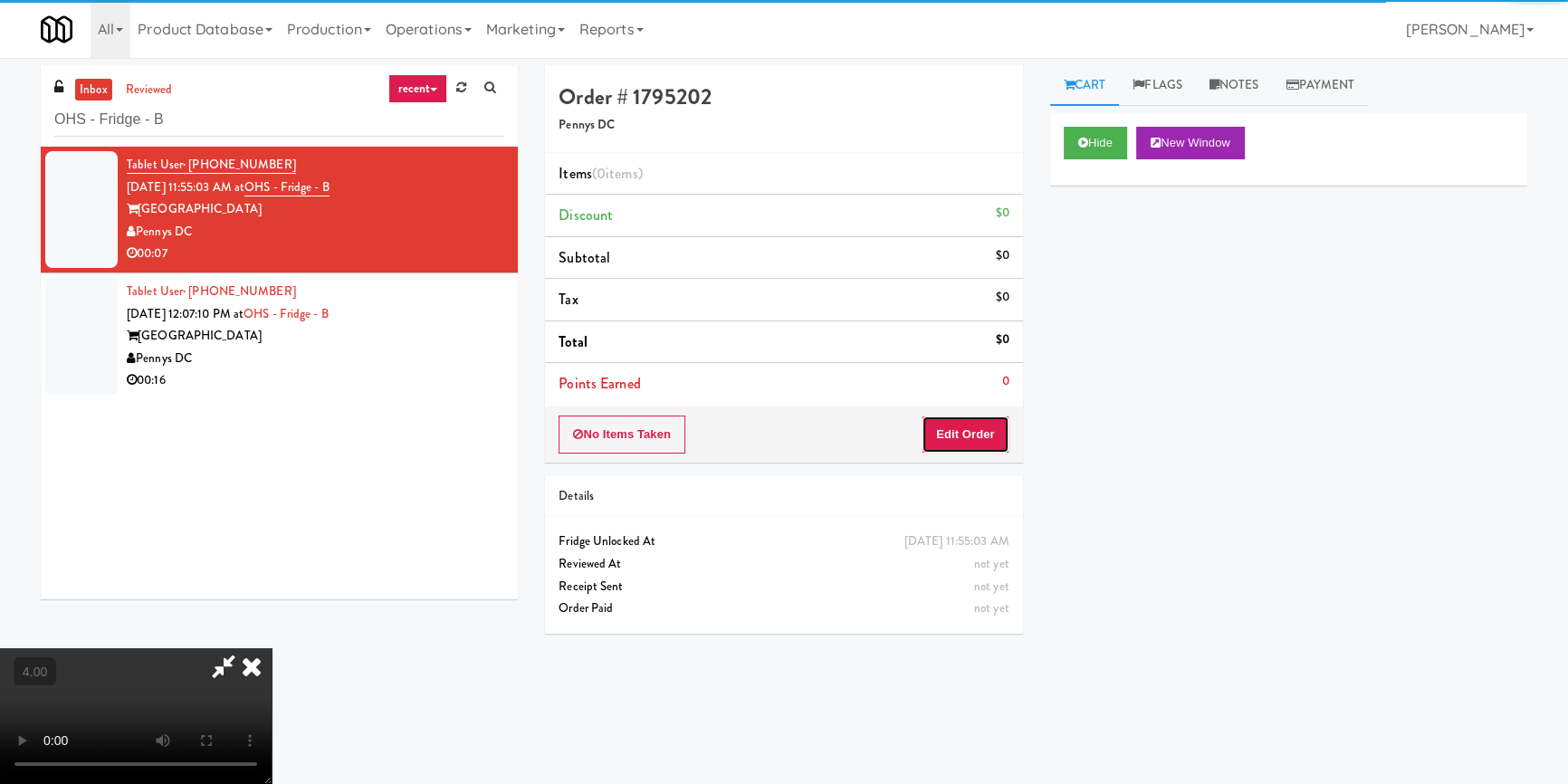
click at [1001, 434] on button "Edit Order" at bounding box center [966, 434] width 88 height 38
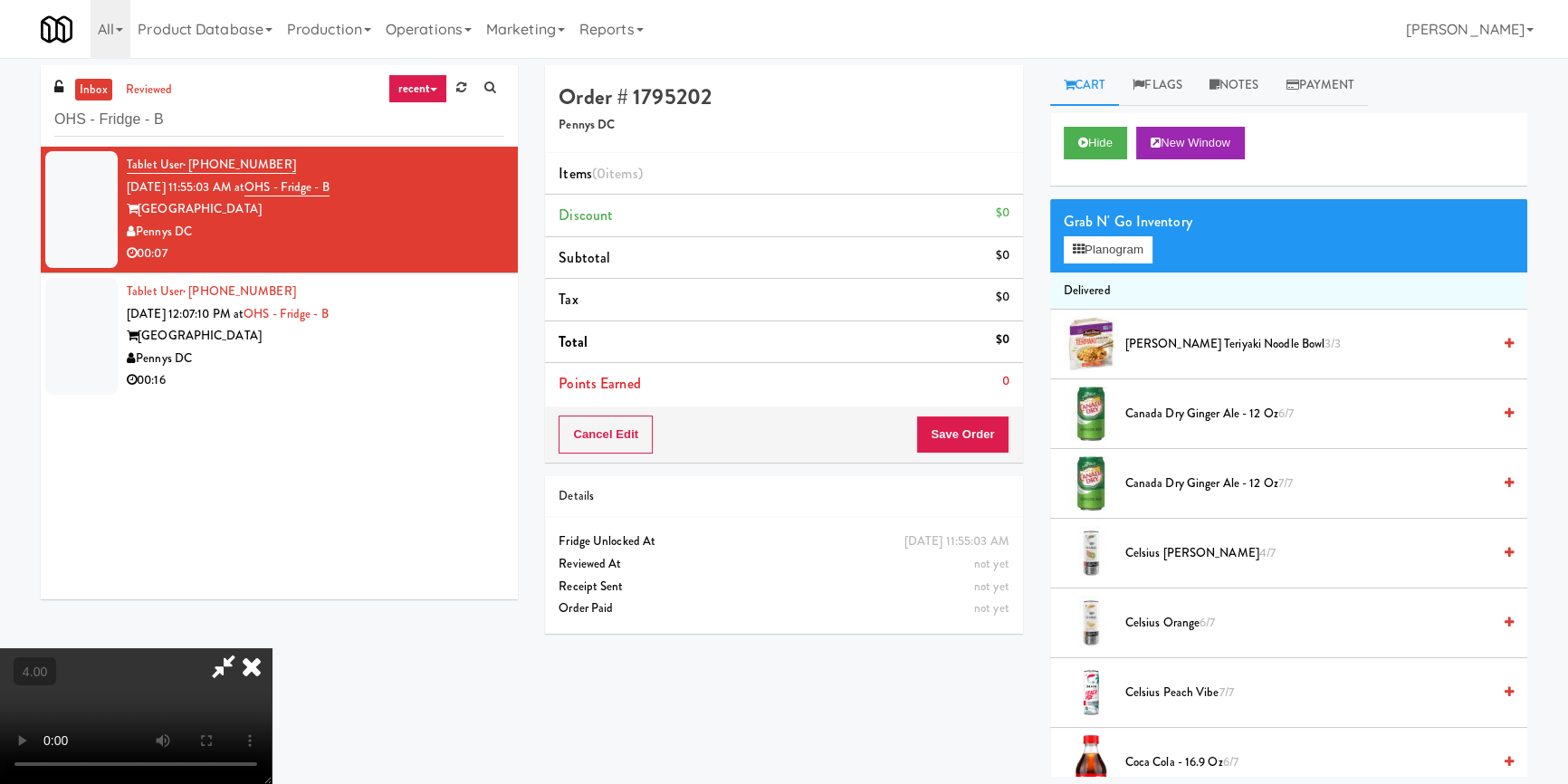
scroll to position [254, 0]
click at [1086, 242] on button "Planogram" at bounding box center [1108, 250] width 89 height 27
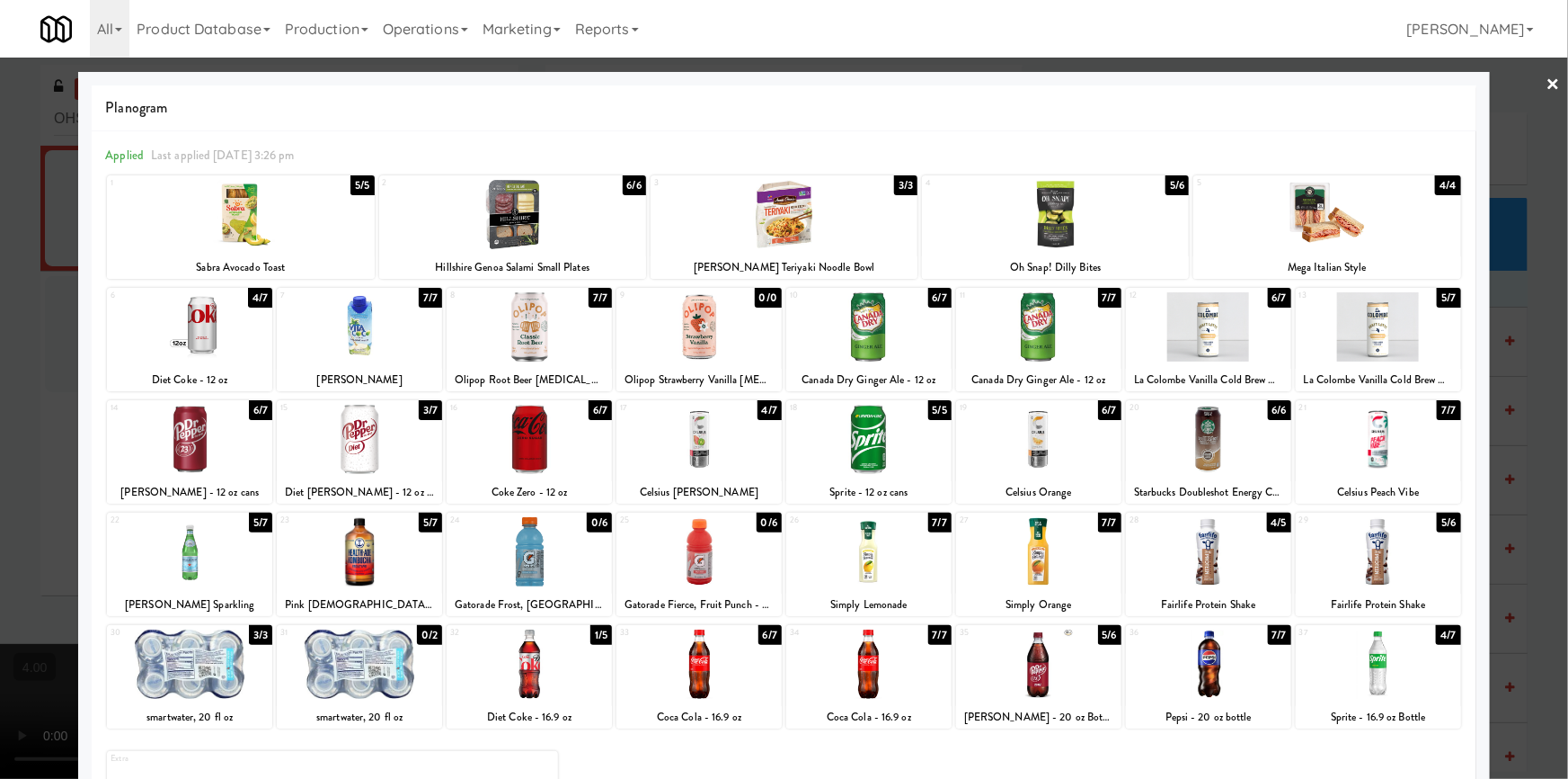
click at [206, 663] on div at bounding box center [190, 663] width 165 height 69
click at [0, 468] on div at bounding box center [784, 389] width 1568 height 779
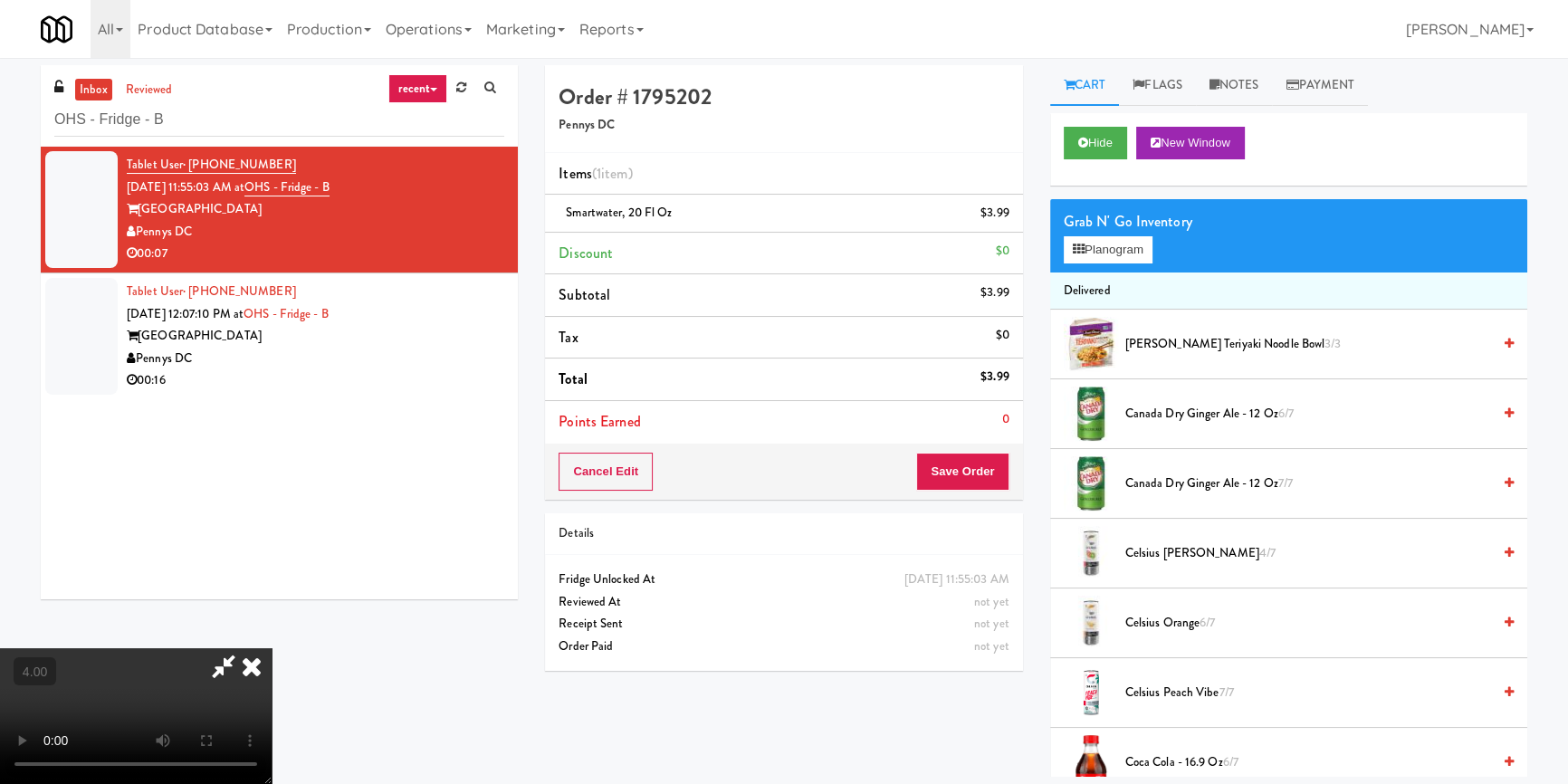
click at [271, 648] on icon at bounding box center [252, 666] width 40 height 36
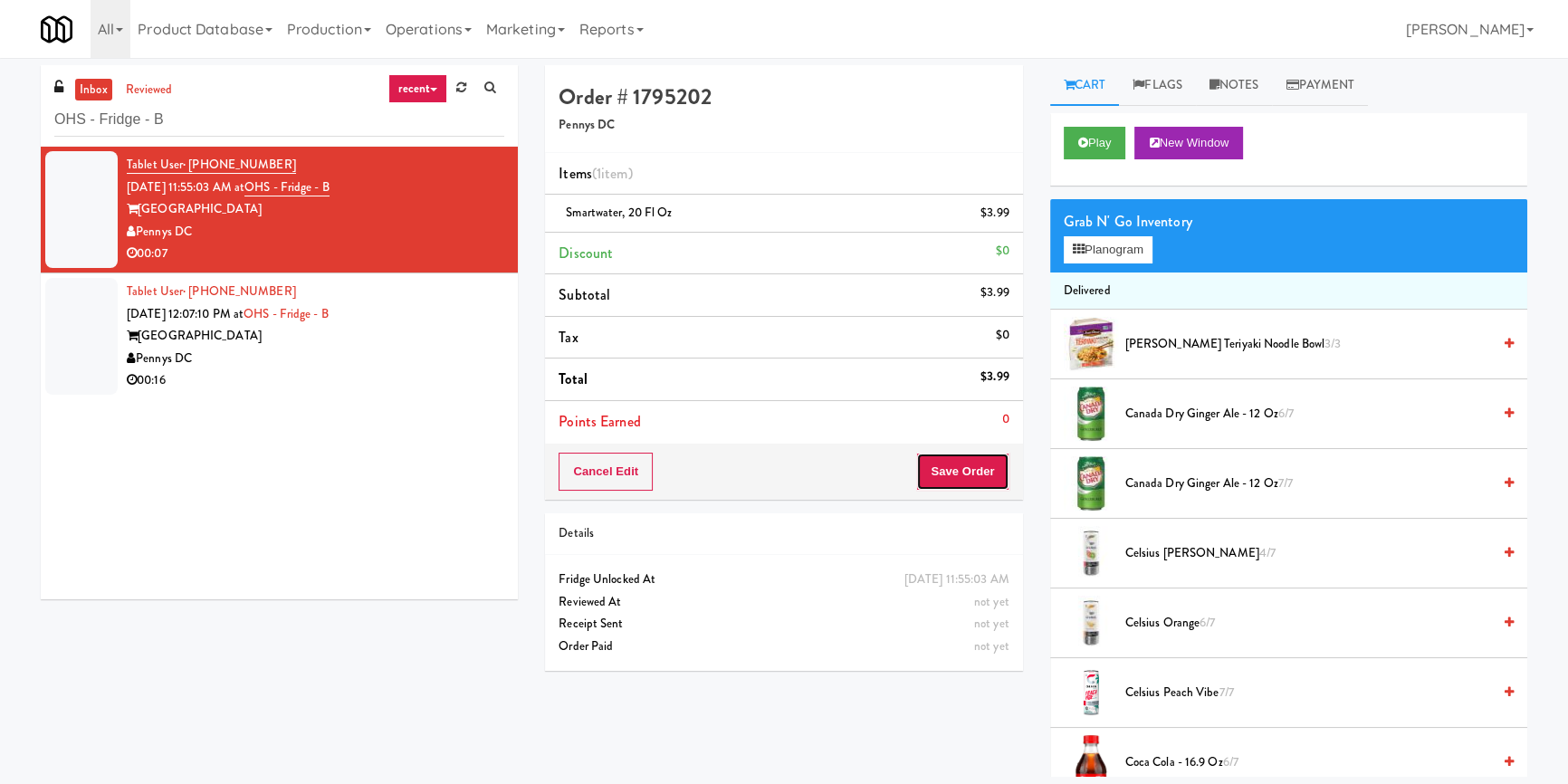
click at [941, 468] on button "Save Order" at bounding box center [963, 471] width 92 height 38
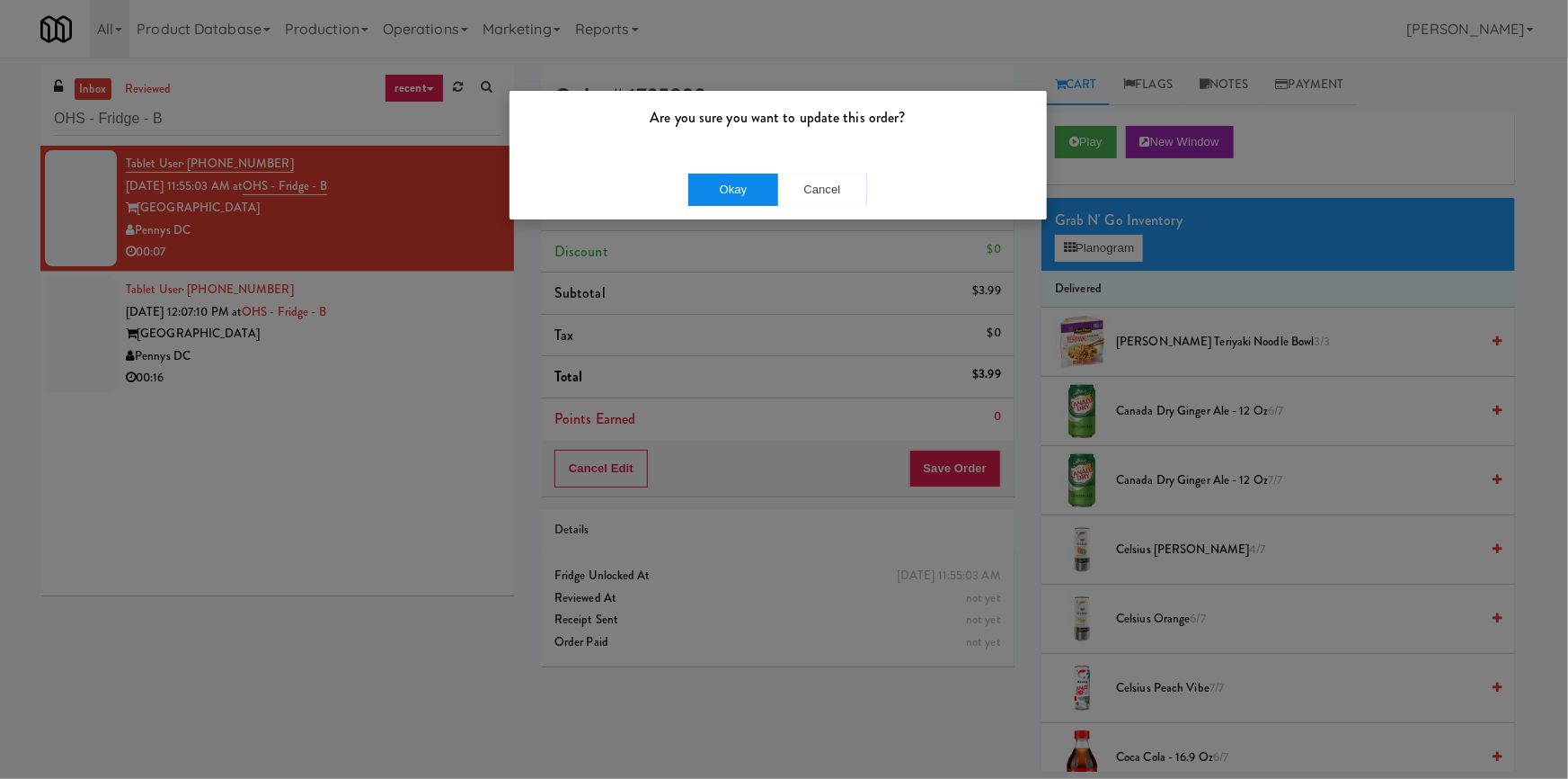
drag, startPoint x: 729, startPoint y: 166, endPoint x: 710, endPoint y: 196, distance: 35.5
click at [730, 168] on div "Okay Cancel" at bounding box center [778, 190] width 538 height 60
click at [710, 196] on button "Okay" at bounding box center [733, 189] width 89 height 32
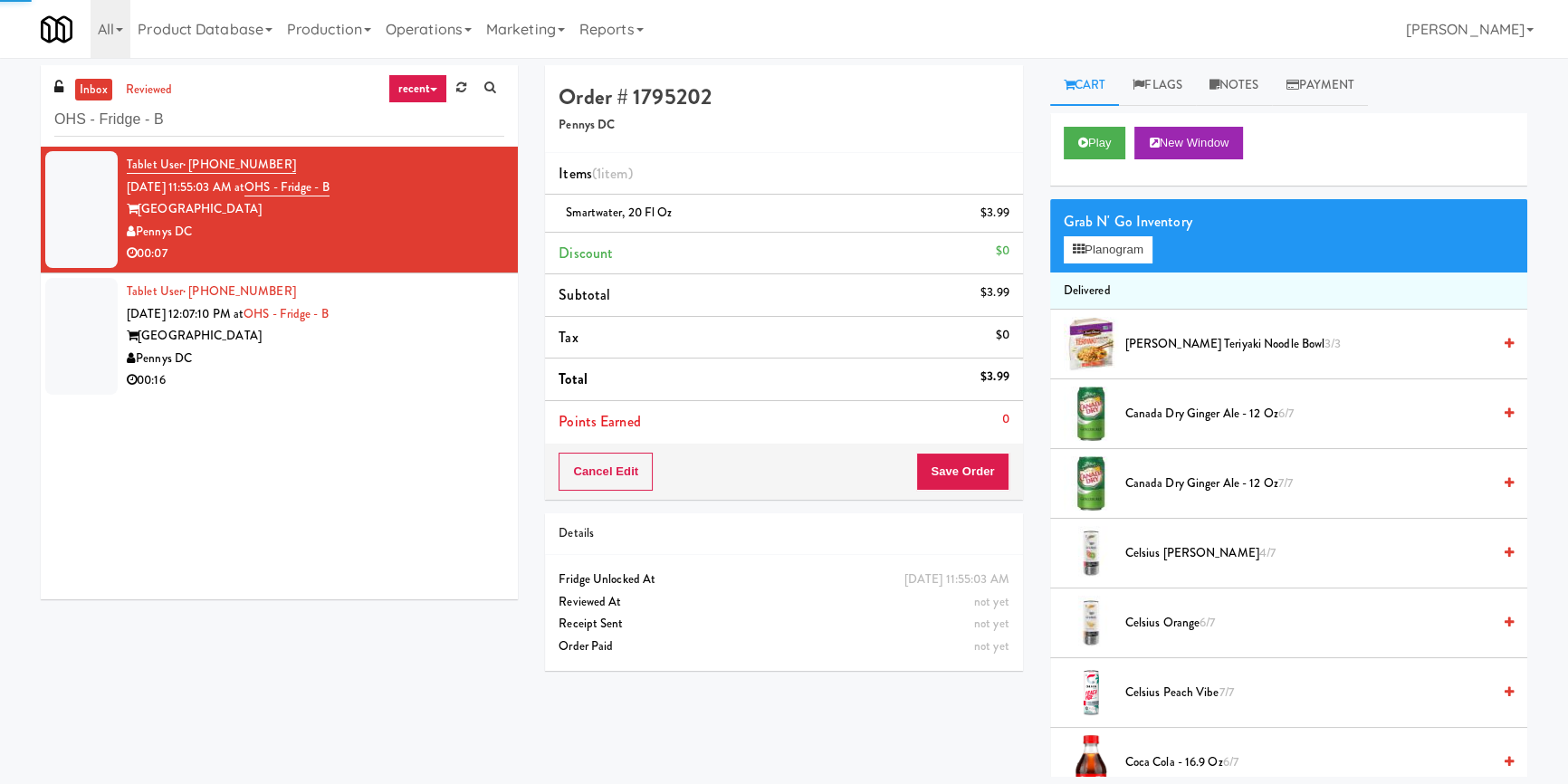
drag, startPoint x: 387, startPoint y: 343, endPoint x: 413, endPoint y: 342, distance: 26.0
click at [388, 343] on div "[GEOGRAPHIC_DATA]" at bounding box center [315, 336] width 378 height 23
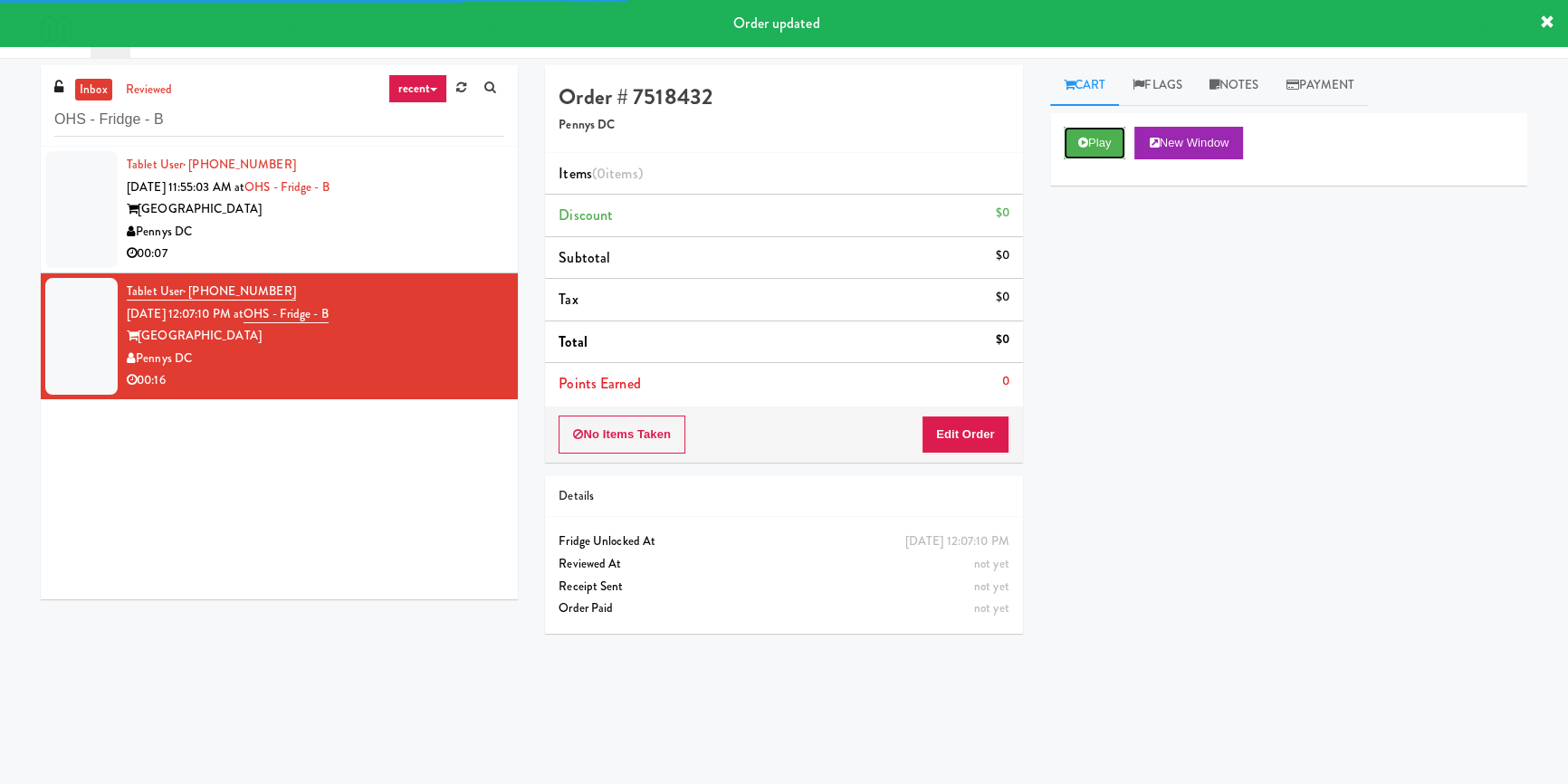
drag, startPoint x: 1105, startPoint y: 150, endPoint x: 1086, endPoint y: 165, distance: 24.2
click at [1105, 150] on button "Play" at bounding box center [1095, 142] width 63 height 32
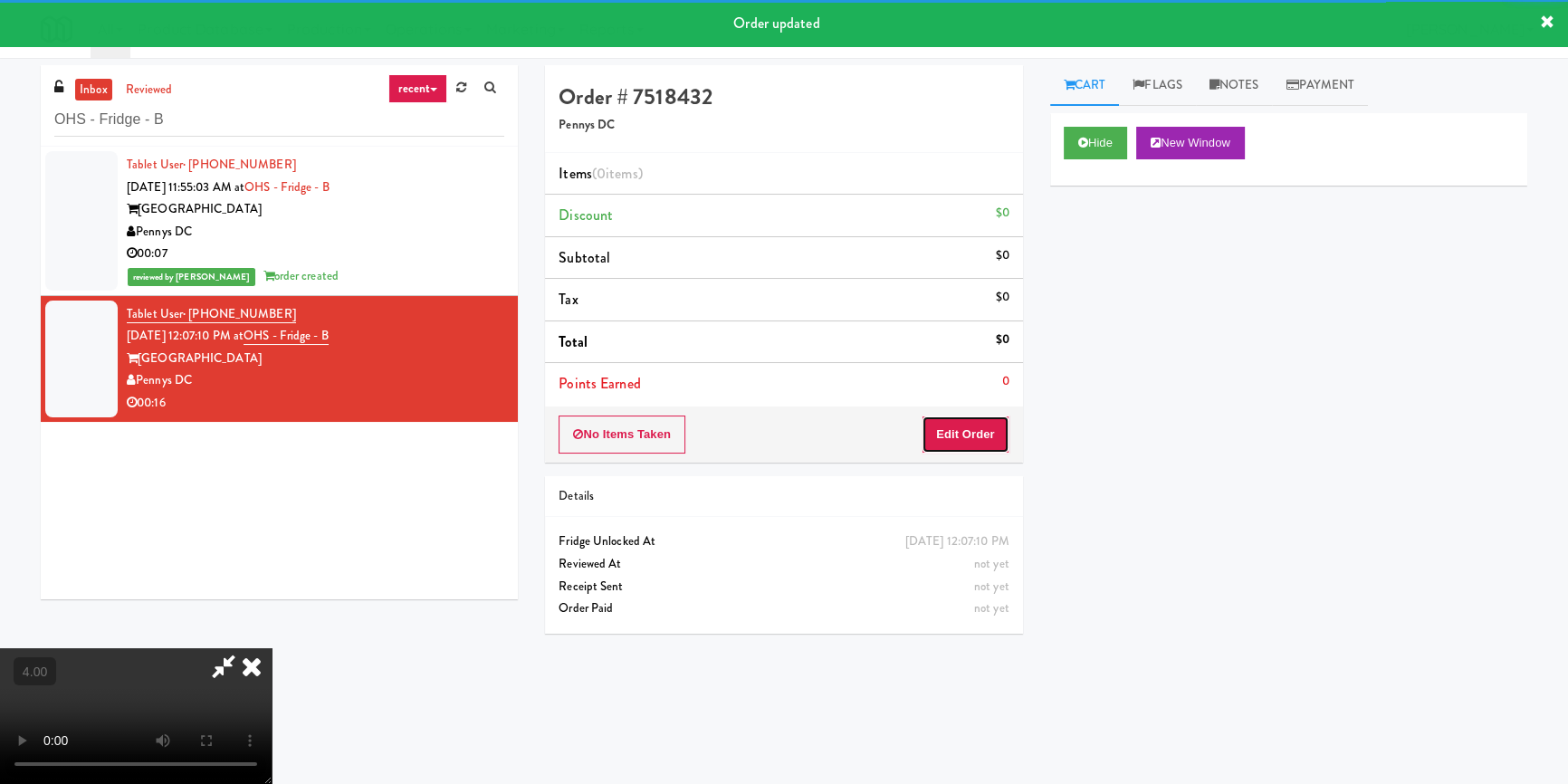
click at [977, 435] on button "Edit Order" at bounding box center [966, 434] width 88 height 38
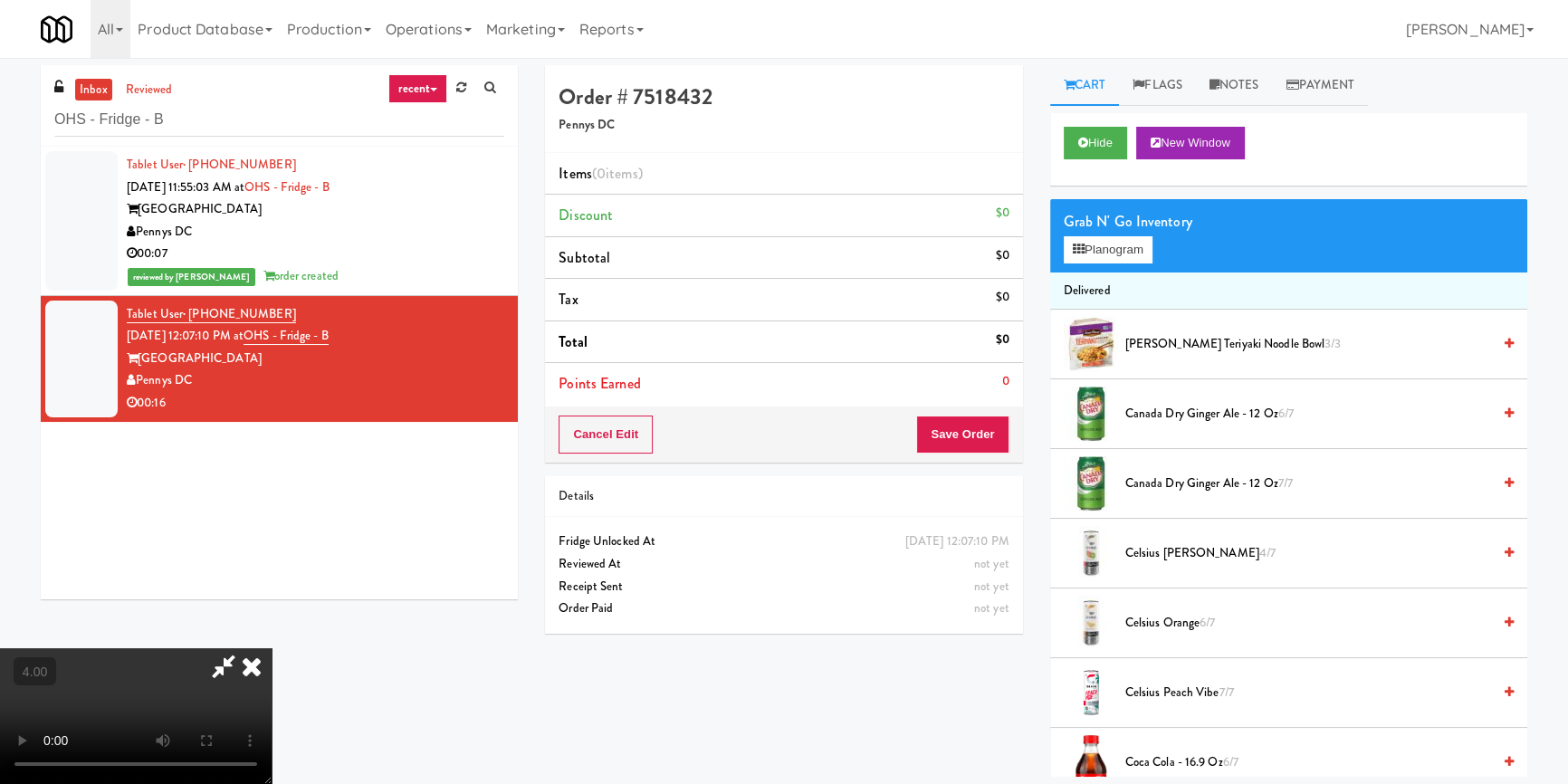
drag, startPoint x: 203, startPoint y: 570, endPoint x: 197, endPoint y: 559, distance: 12.5
click at [200, 648] on video at bounding box center [135, 715] width 271 height 136
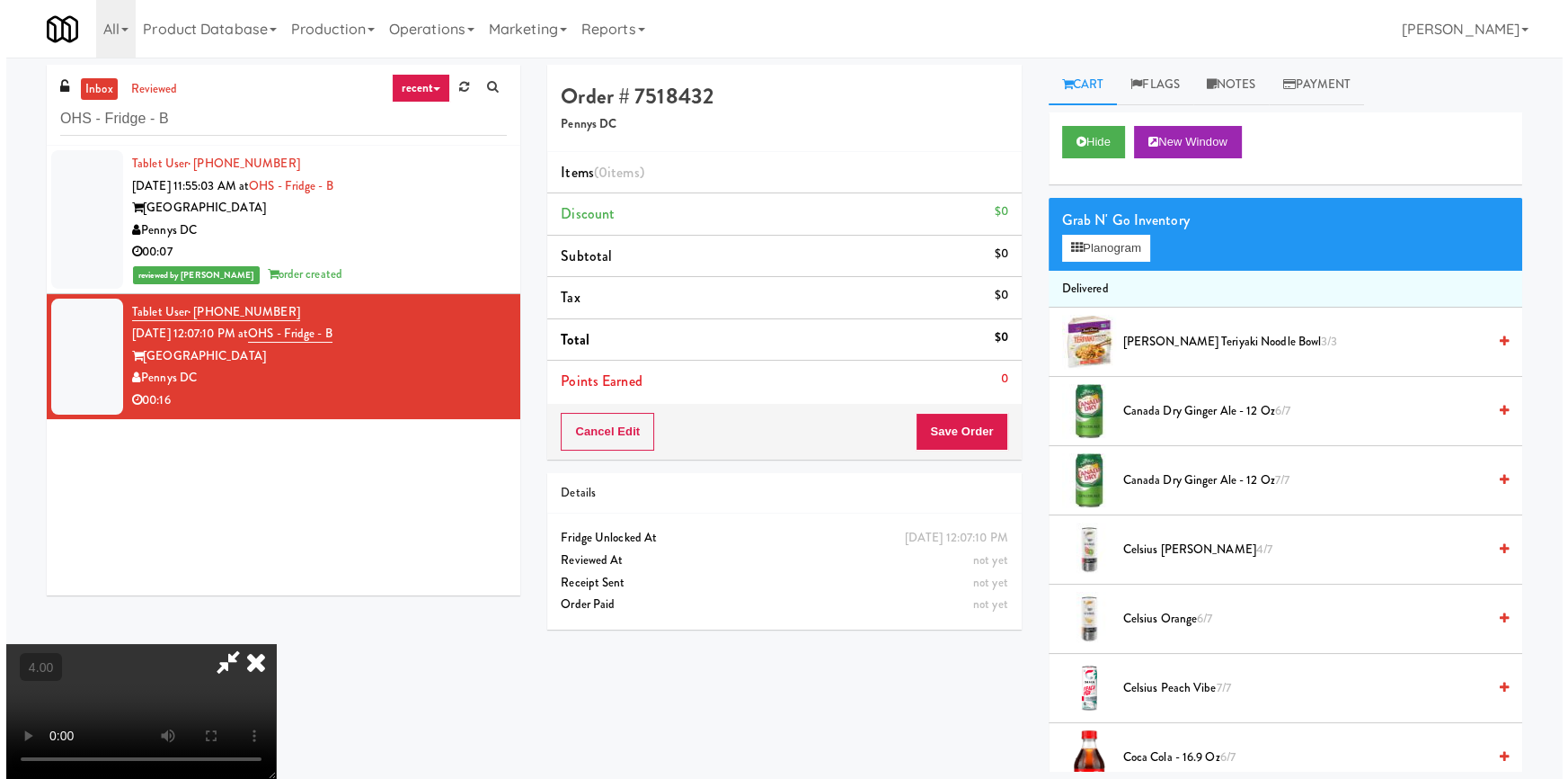
scroll to position [89, 0]
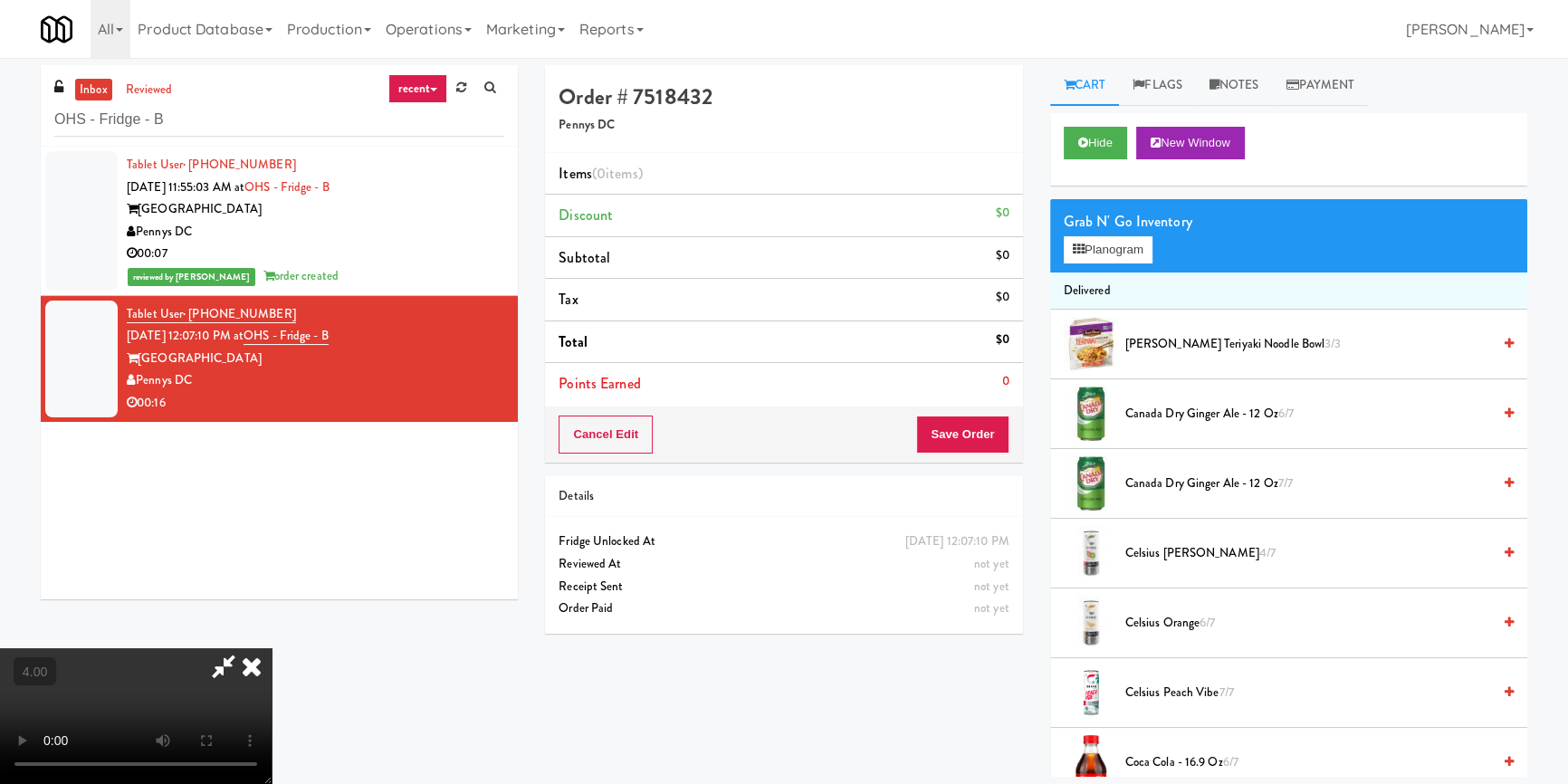
click at [239, 648] on video at bounding box center [135, 715] width 271 height 136
click at [271, 648] on video at bounding box center [135, 715] width 271 height 136
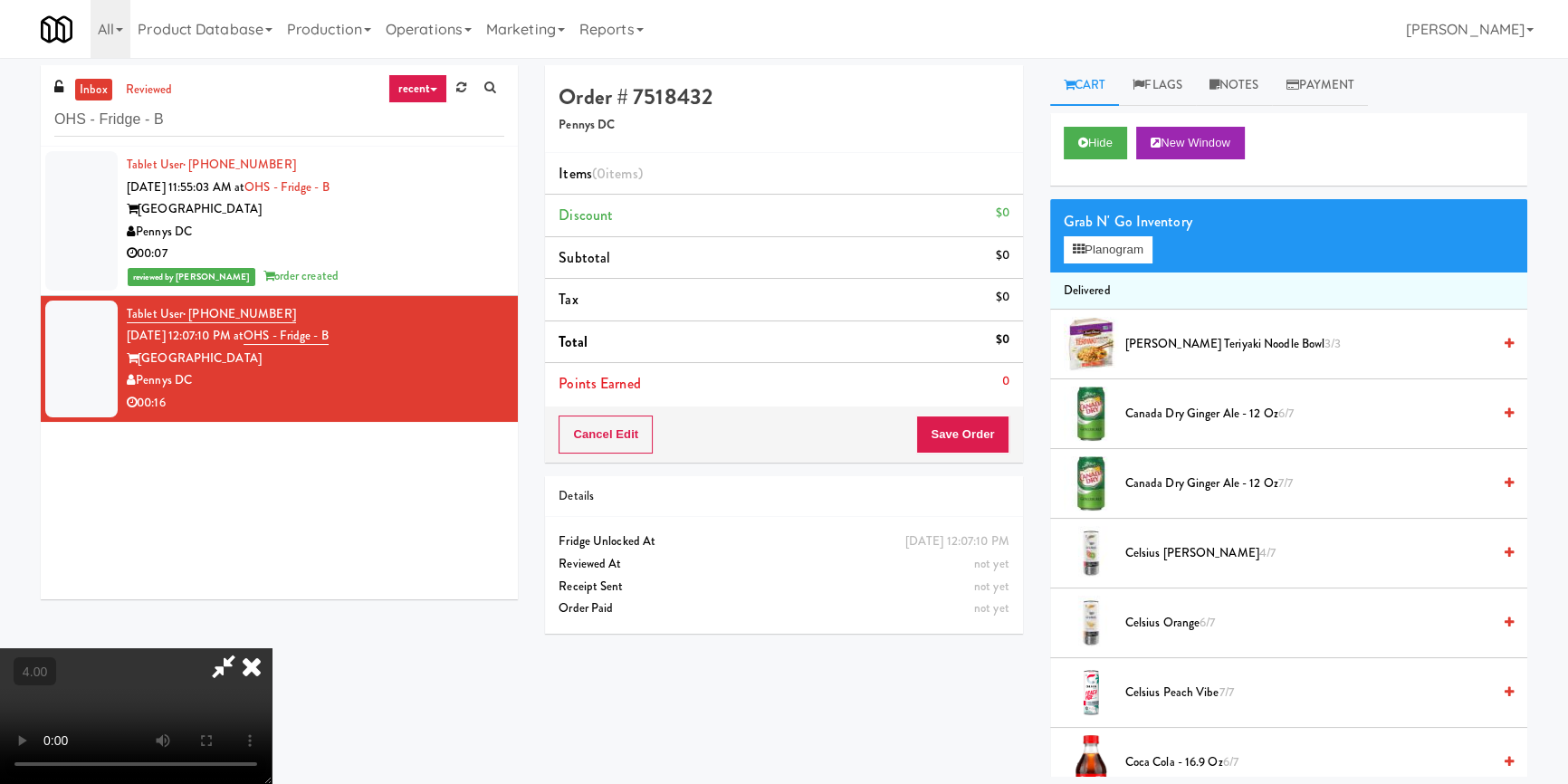
click at [271, 648] on video at bounding box center [135, 715] width 271 height 136
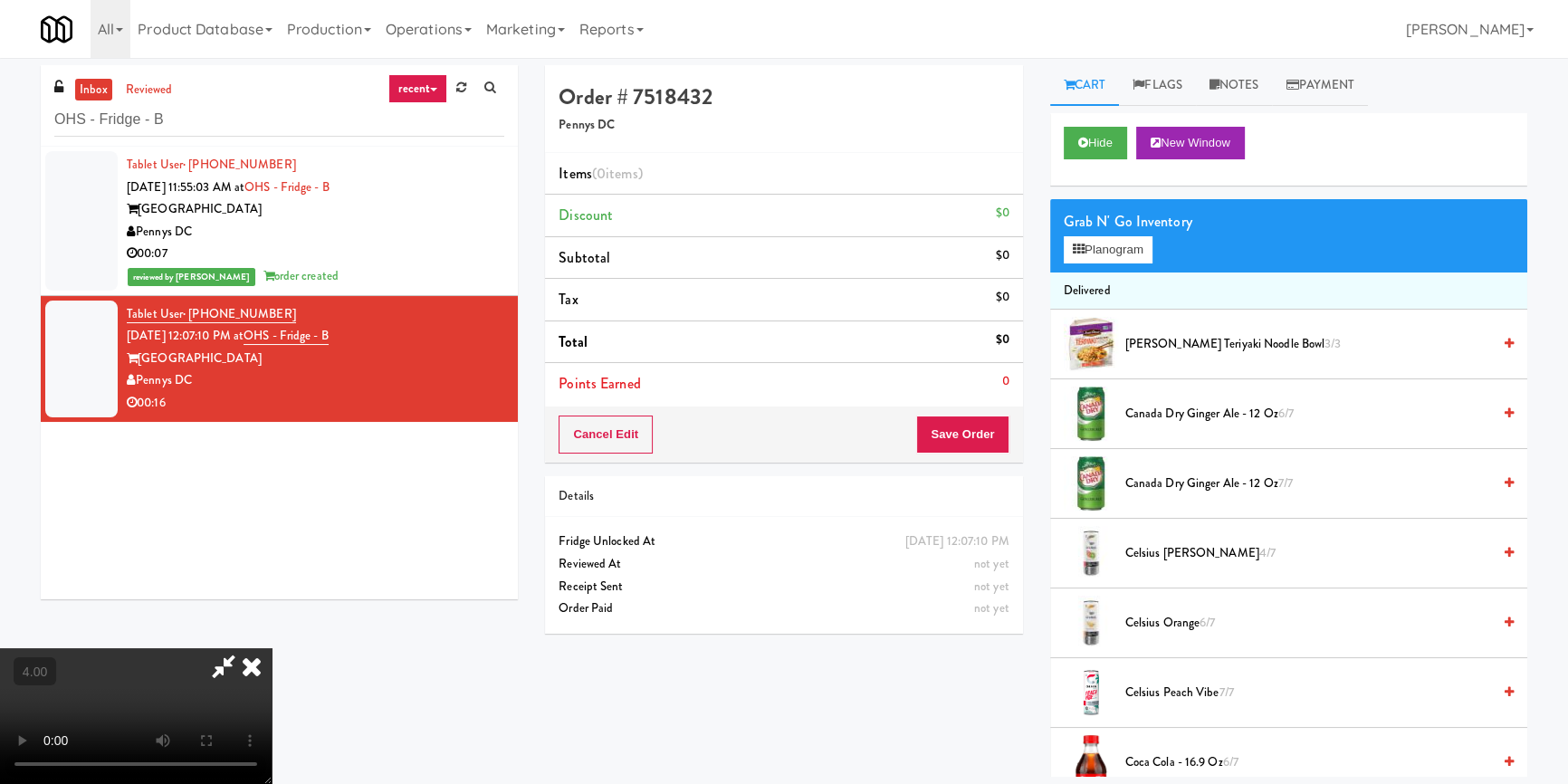
click at [271, 648] on video at bounding box center [135, 715] width 271 height 136
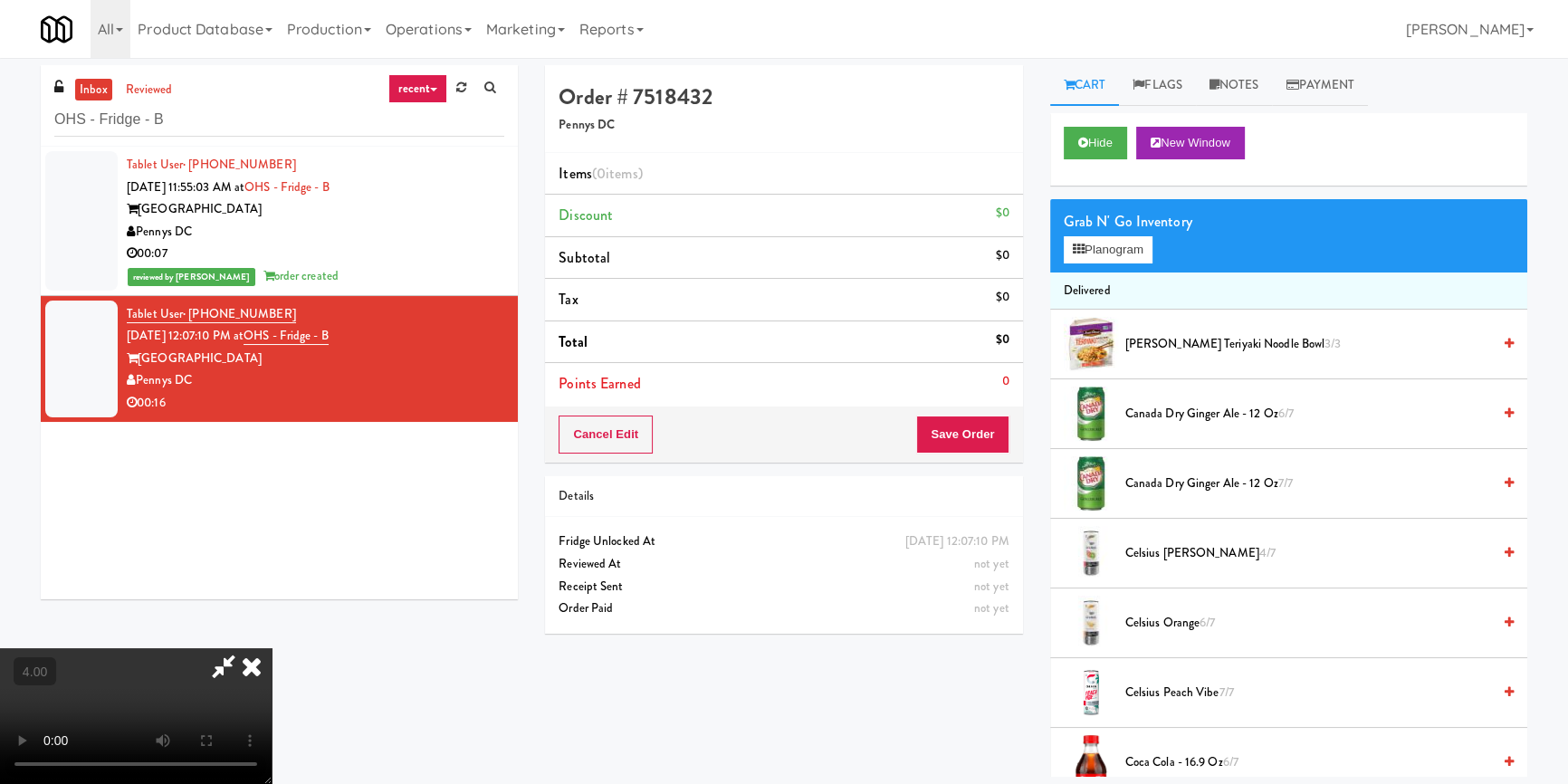
click at [1116, 232] on div "Grab N' Go Inventory" at bounding box center [1288, 222] width 450 height 27
click at [1119, 247] on button "Planogram" at bounding box center [1108, 250] width 89 height 27
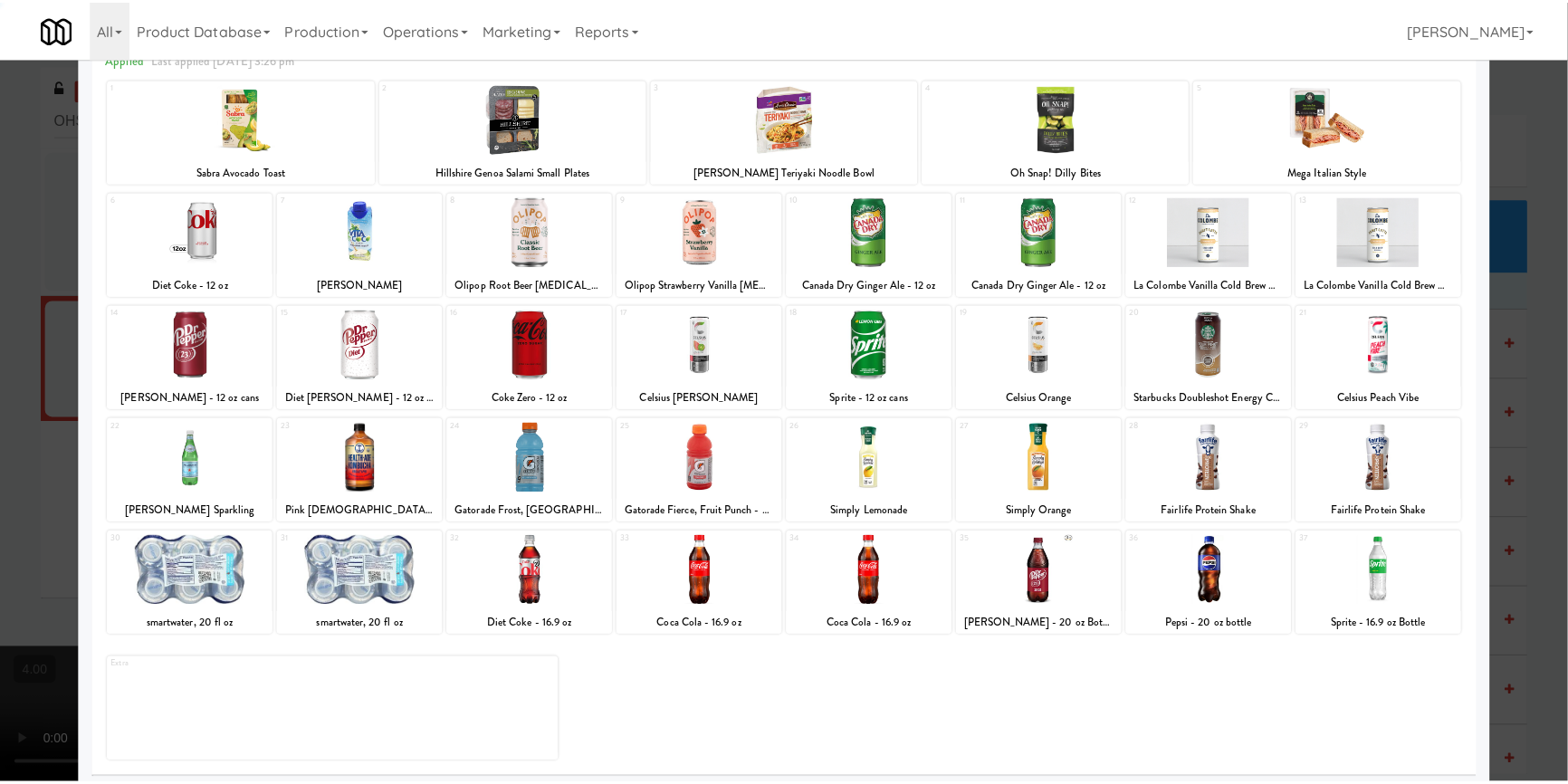
scroll to position [104, 0]
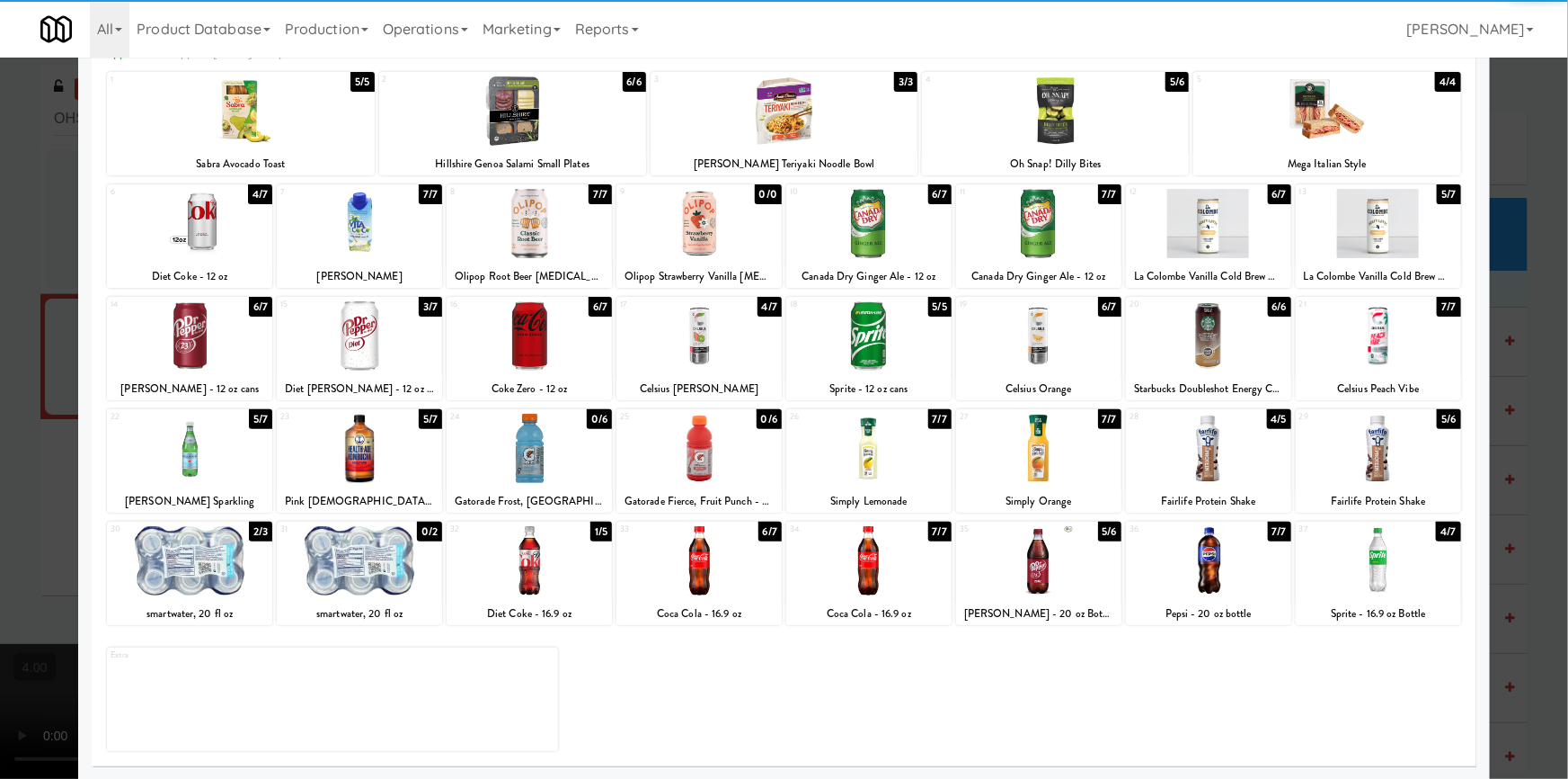
click at [224, 546] on div at bounding box center [190, 560] width 165 height 69
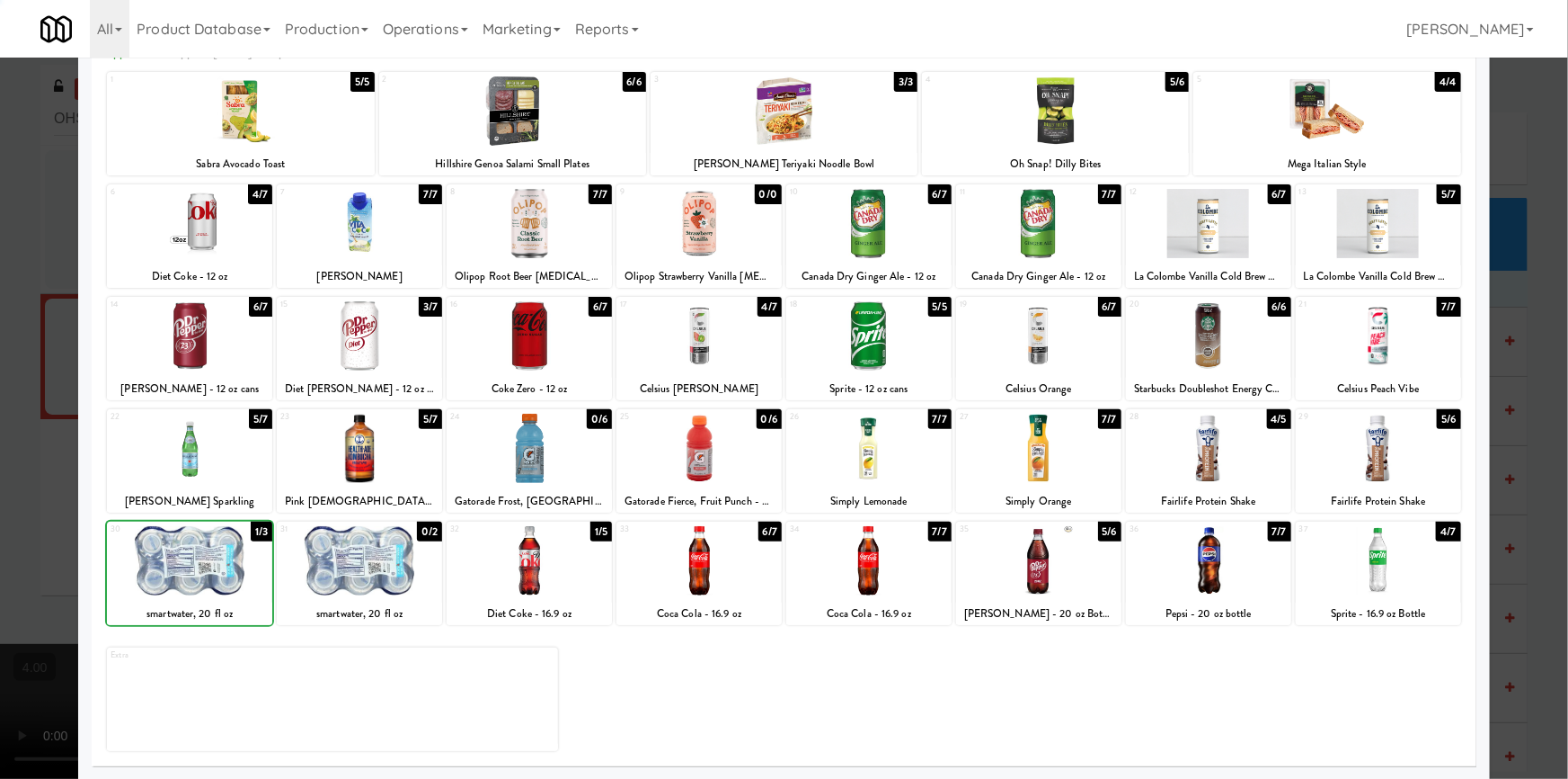
click at [224, 547] on div at bounding box center [190, 560] width 165 height 69
click at [218, 458] on div at bounding box center [190, 447] width 165 height 69
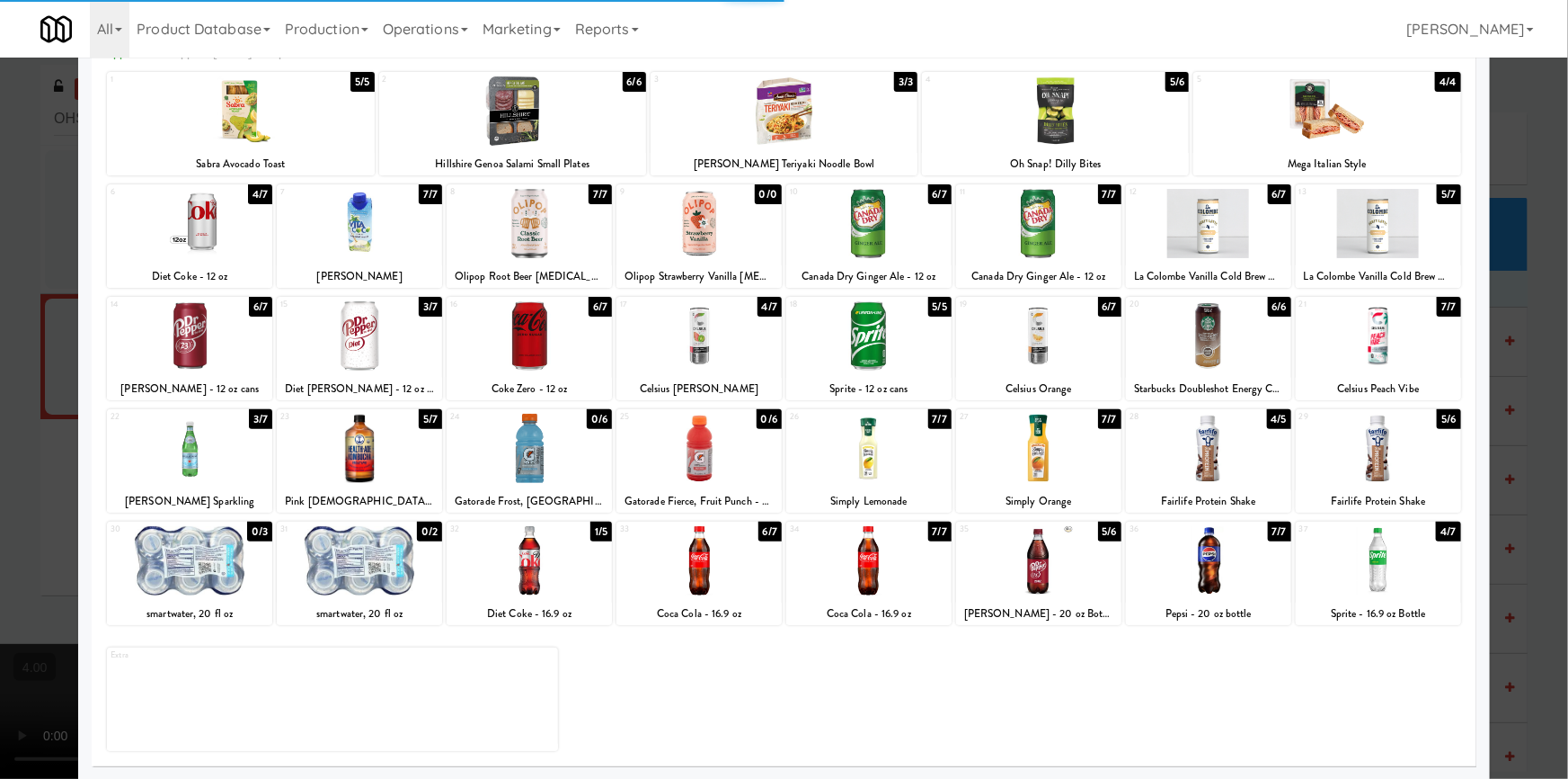
drag, startPoint x: 0, startPoint y: 386, endPoint x: 172, endPoint y: 315, distance: 186.1
click at [17, 366] on div at bounding box center [784, 389] width 1568 height 779
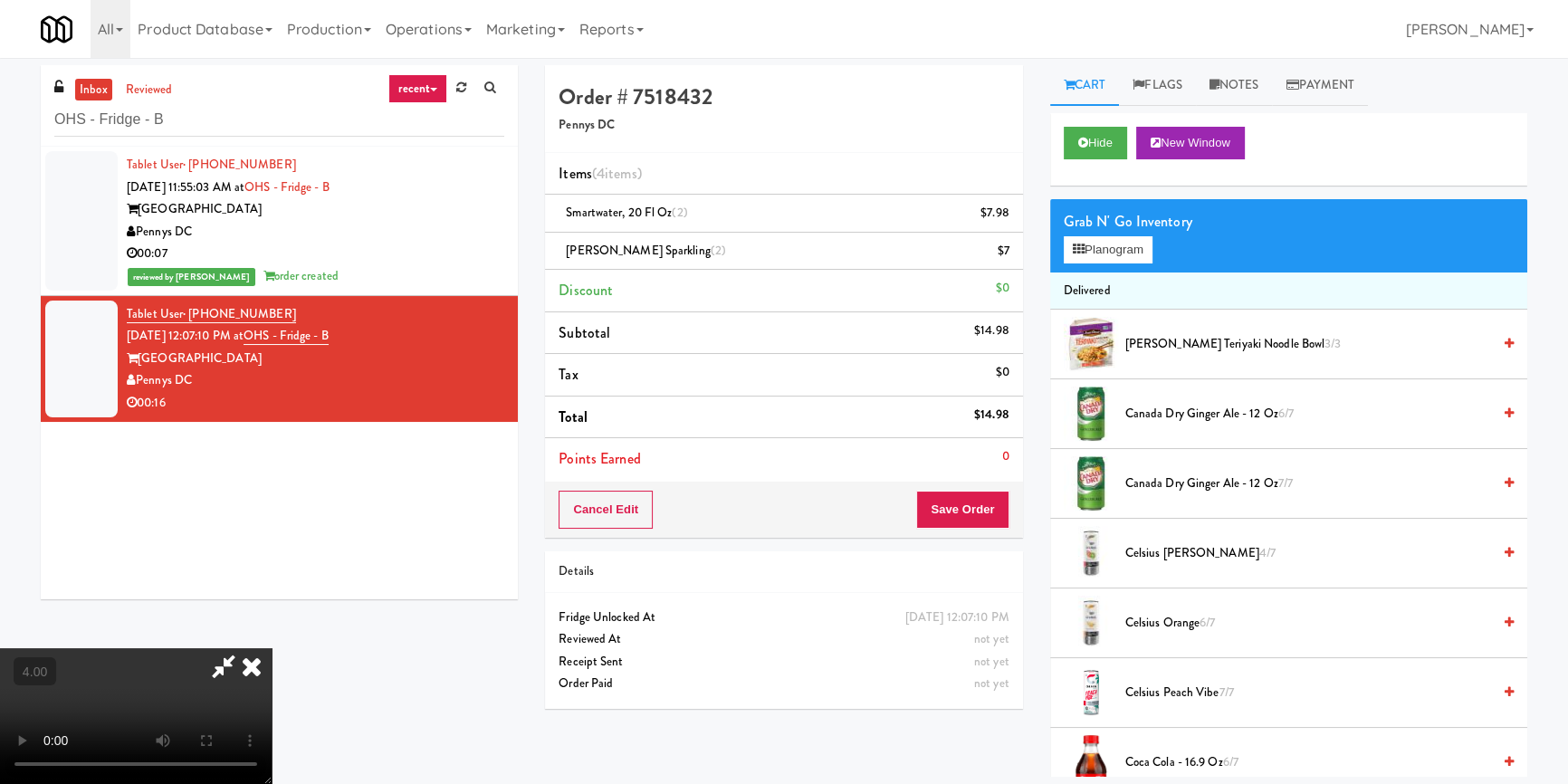
click at [271, 648] on icon at bounding box center [252, 666] width 40 height 36
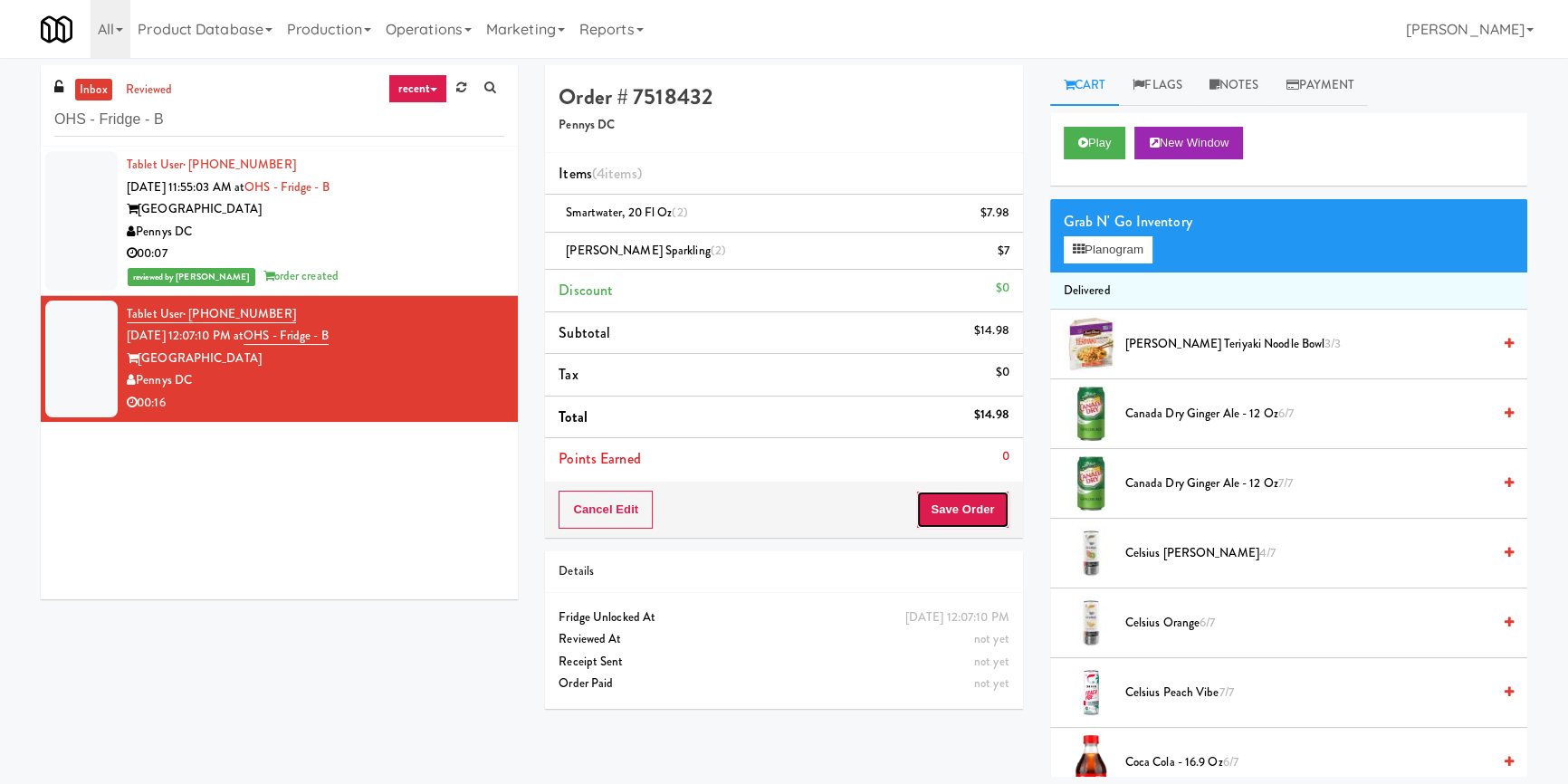
click at [977, 509] on button "Save Order" at bounding box center [963, 509] width 92 height 38
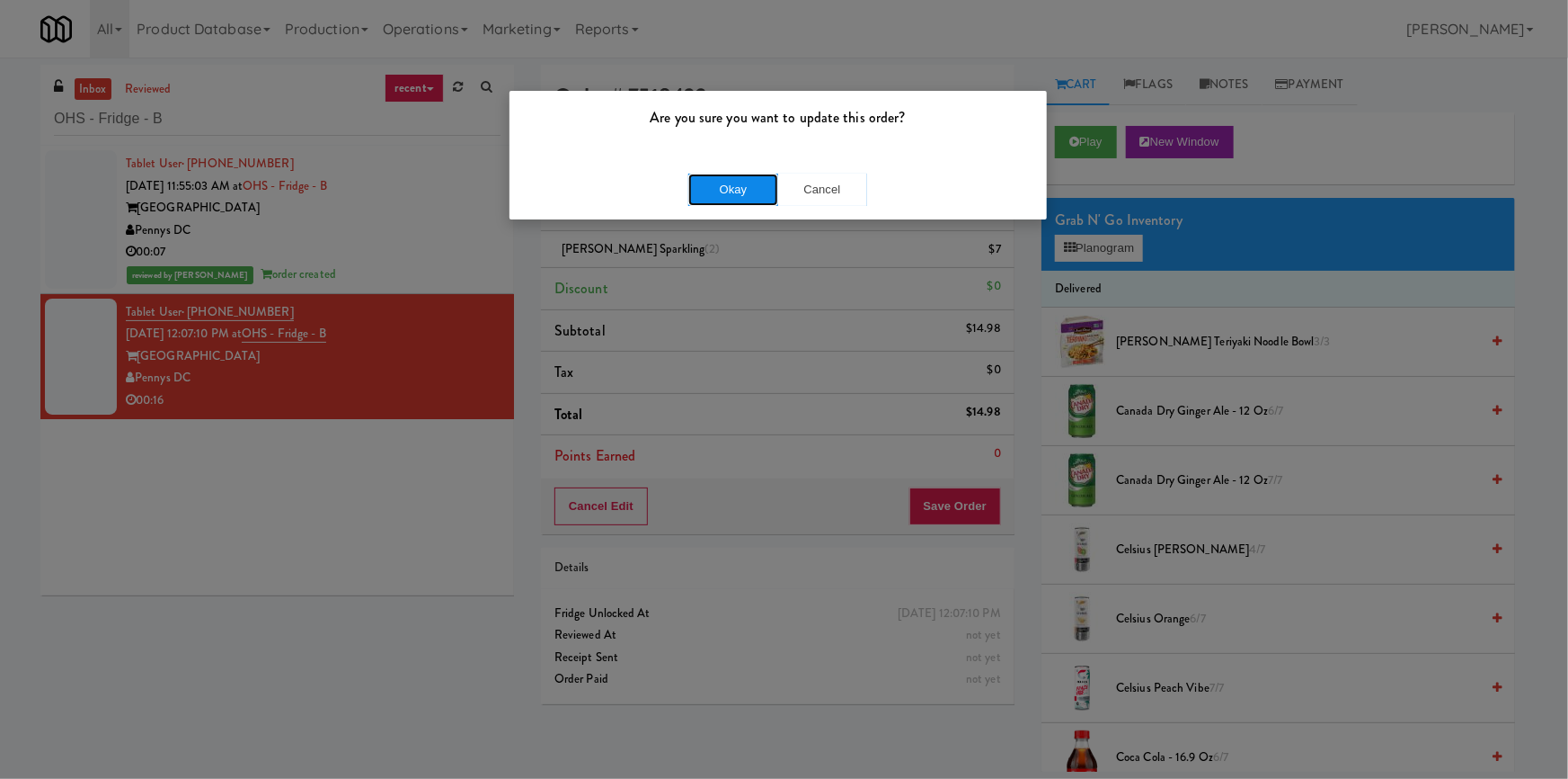
click at [728, 197] on button "Okay" at bounding box center [733, 189] width 89 height 32
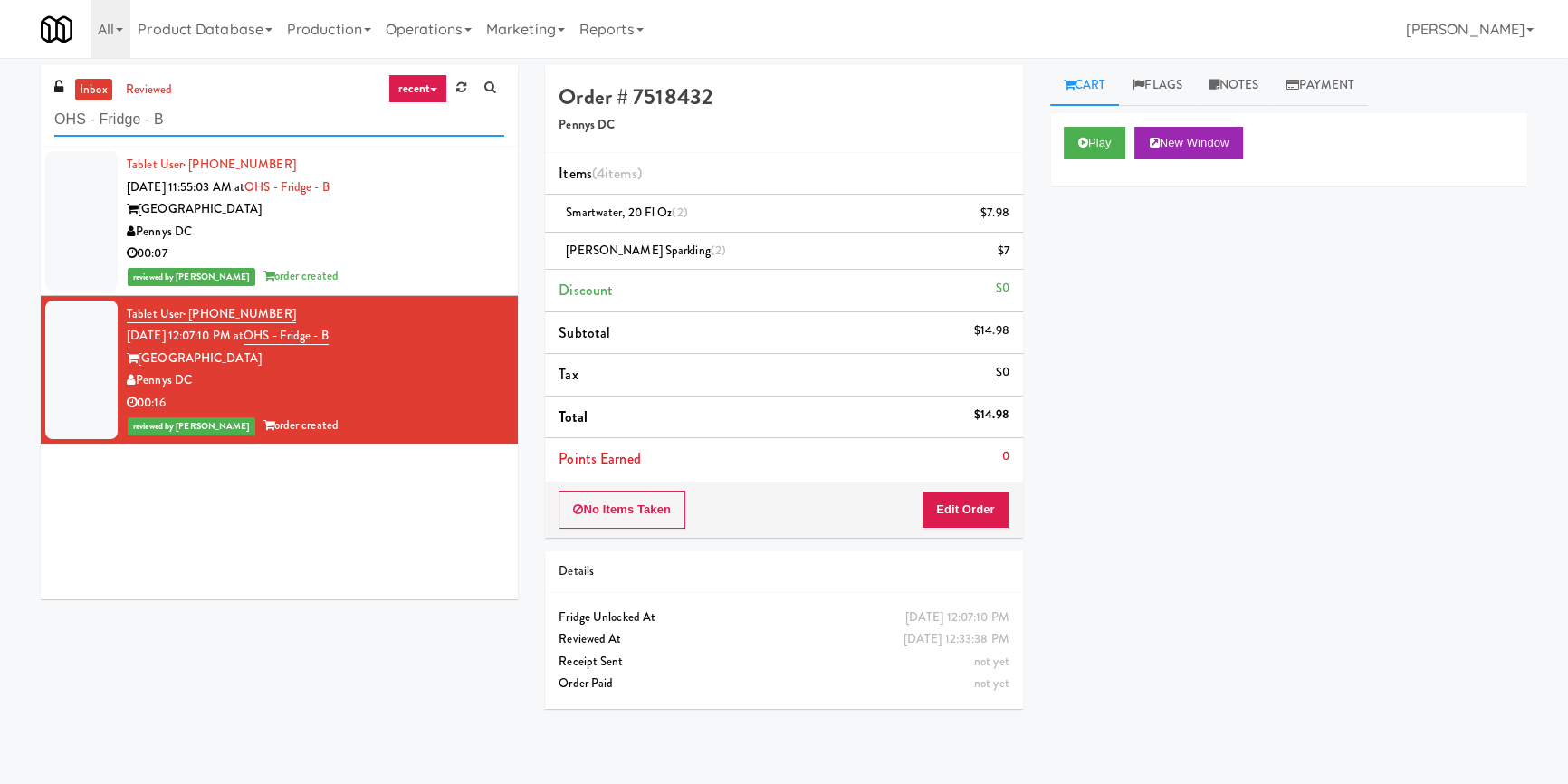
paste input "Illume - Cooler - Left"
drag, startPoint x: 218, startPoint y: 124, endPoint x: 1, endPoint y: 126, distance: 217.0
click at [0, 126] on div "inbox reviewed recent all unclear take inventory issue suspicious failed recent…" at bounding box center [784, 421] width 1568 height 712
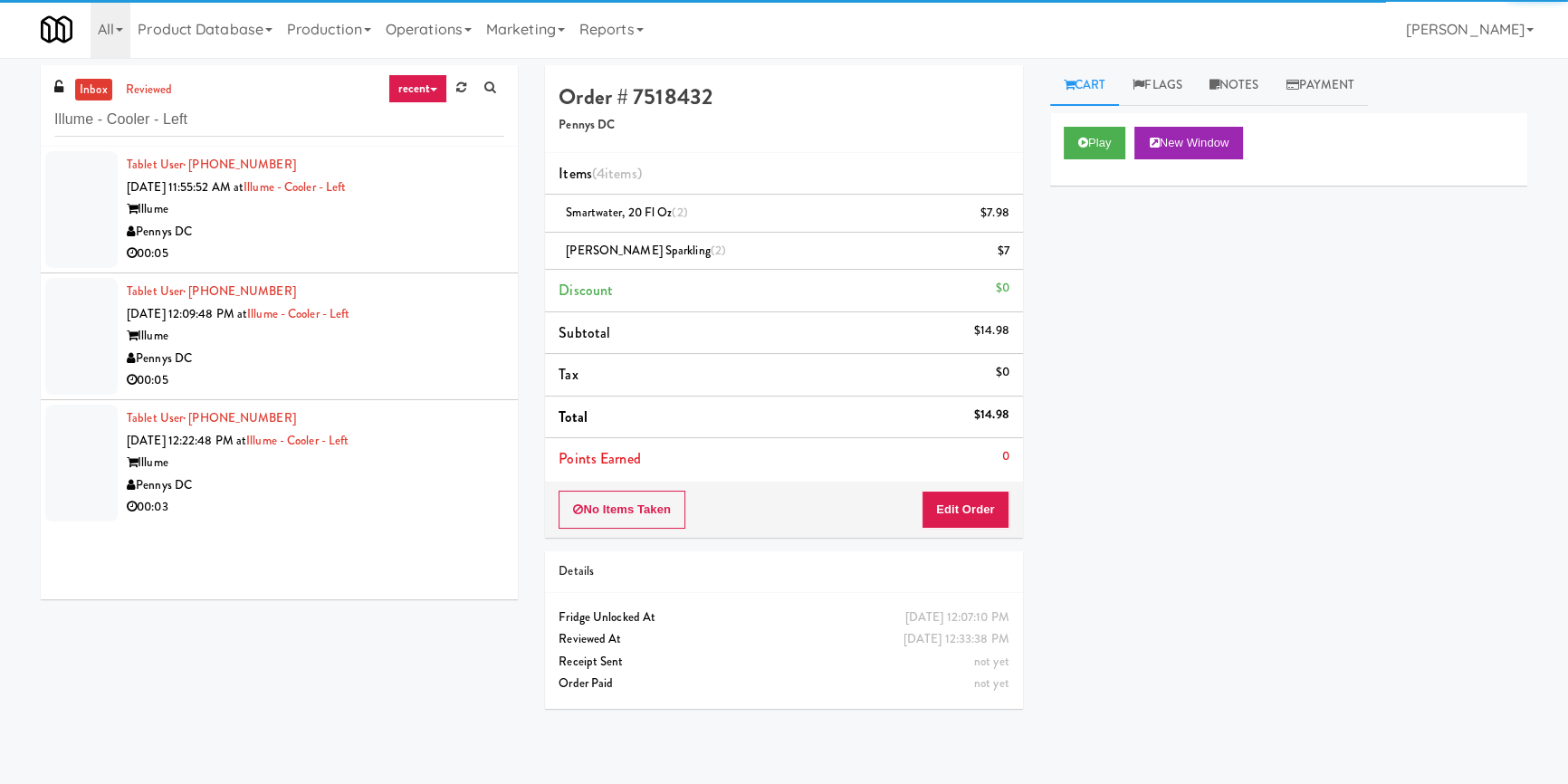
click at [474, 210] on div "Illume" at bounding box center [315, 208] width 378 height 23
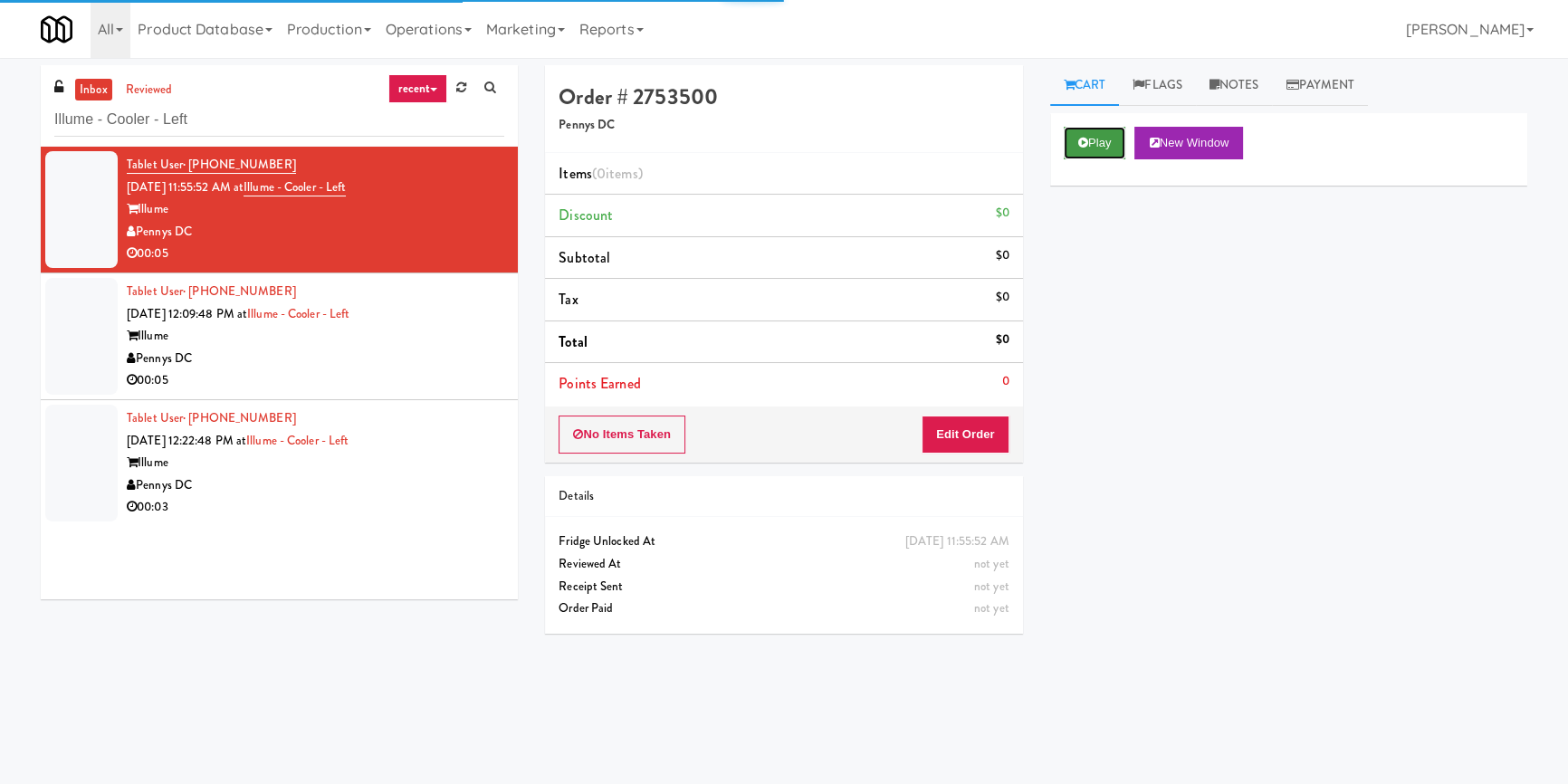
click at [1084, 142] on icon at bounding box center [1083, 143] width 10 height 12
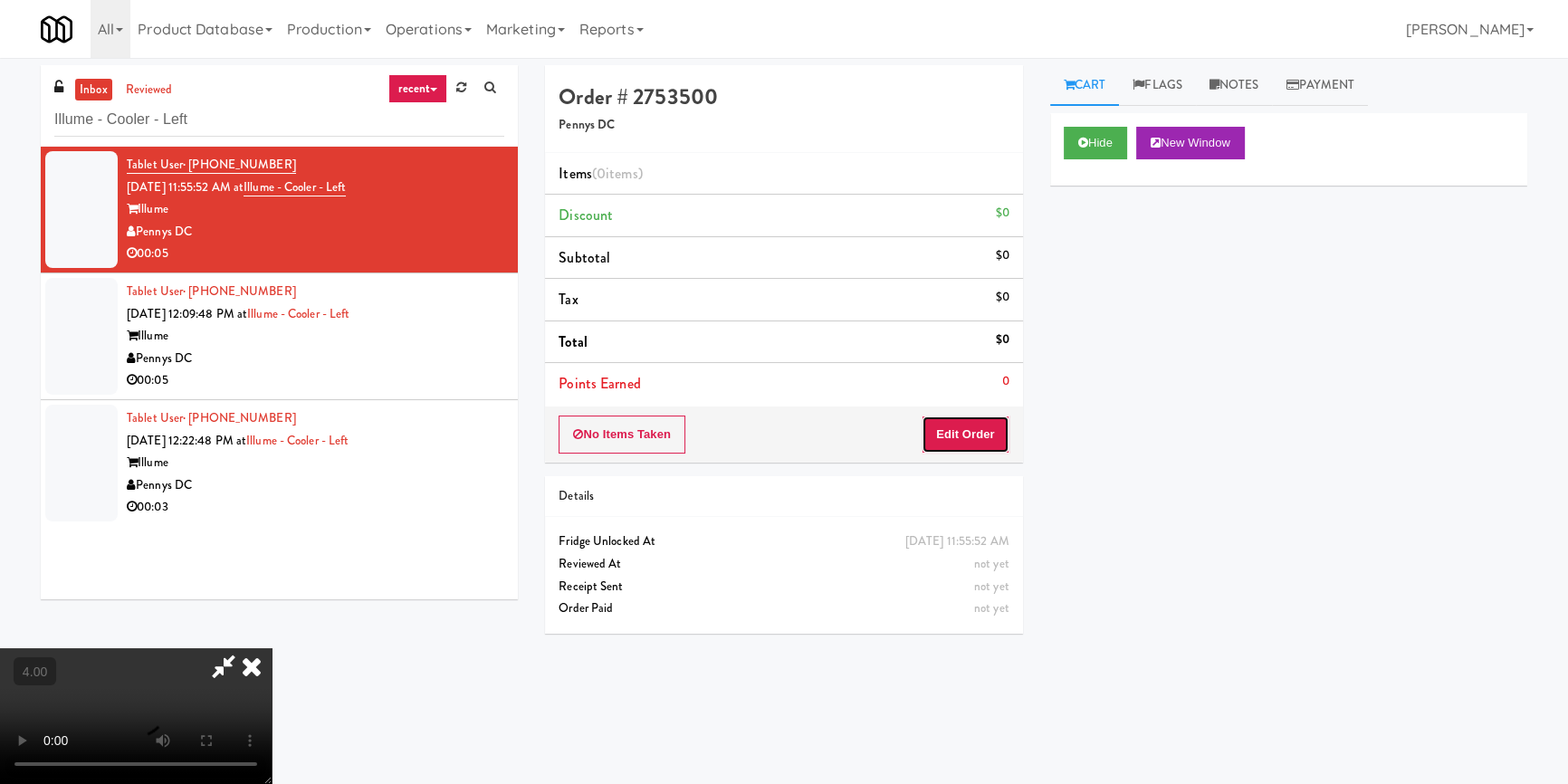
click at [958, 445] on button "Edit Order" at bounding box center [966, 434] width 88 height 38
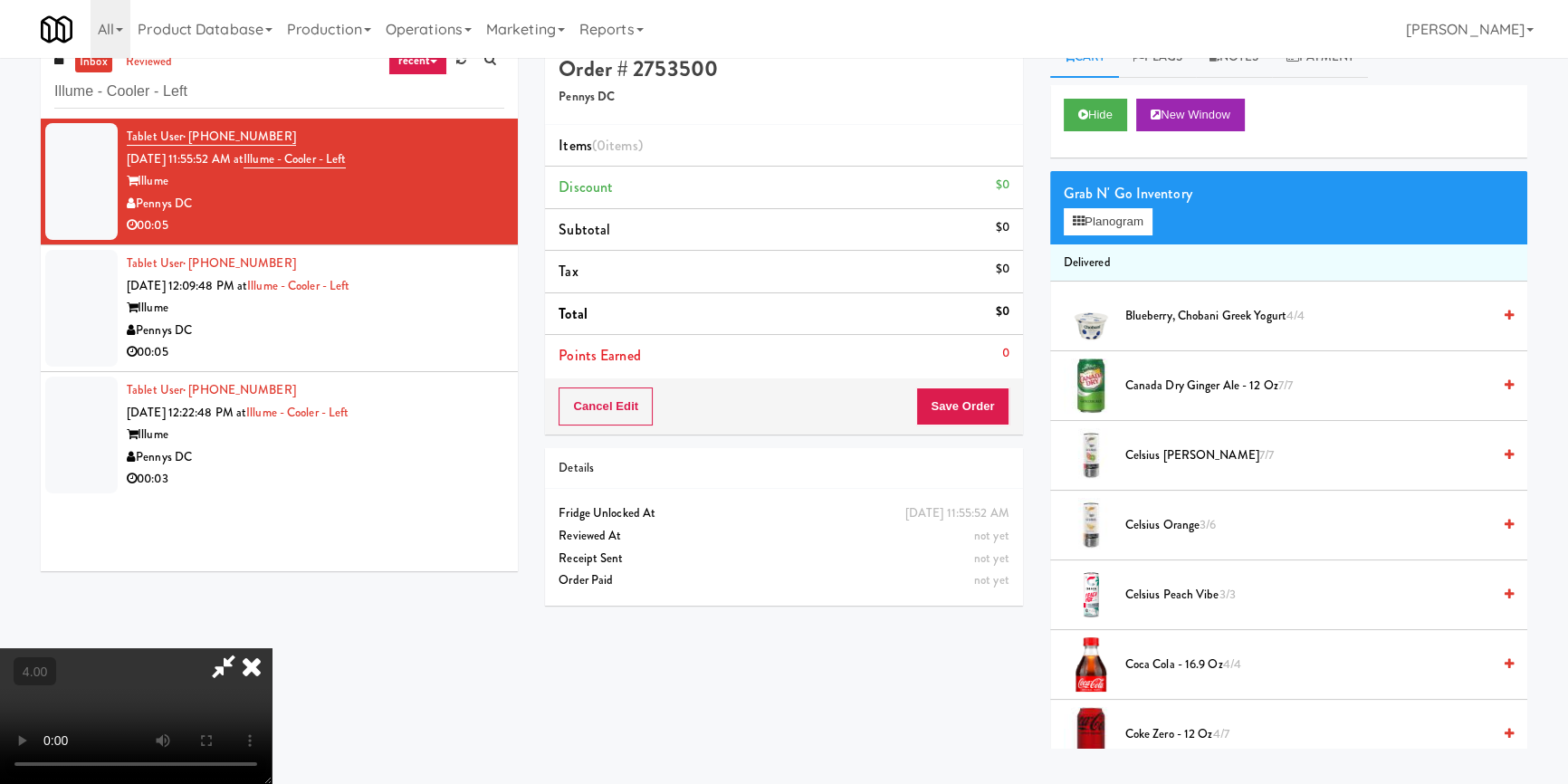
scroll to position [57, 0]
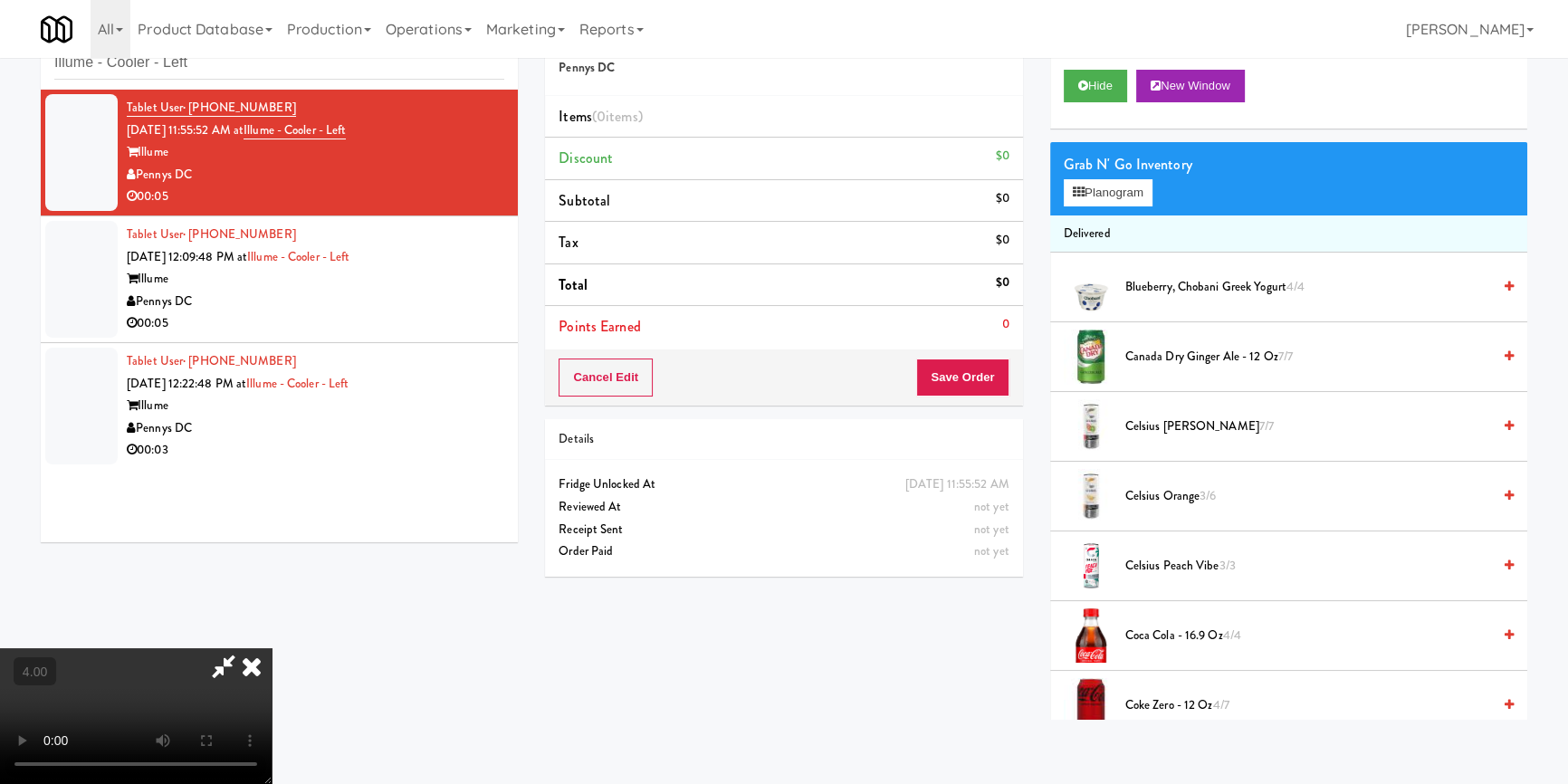
click at [271, 648] on video at bounding box center [135, 715] width 271 height 136
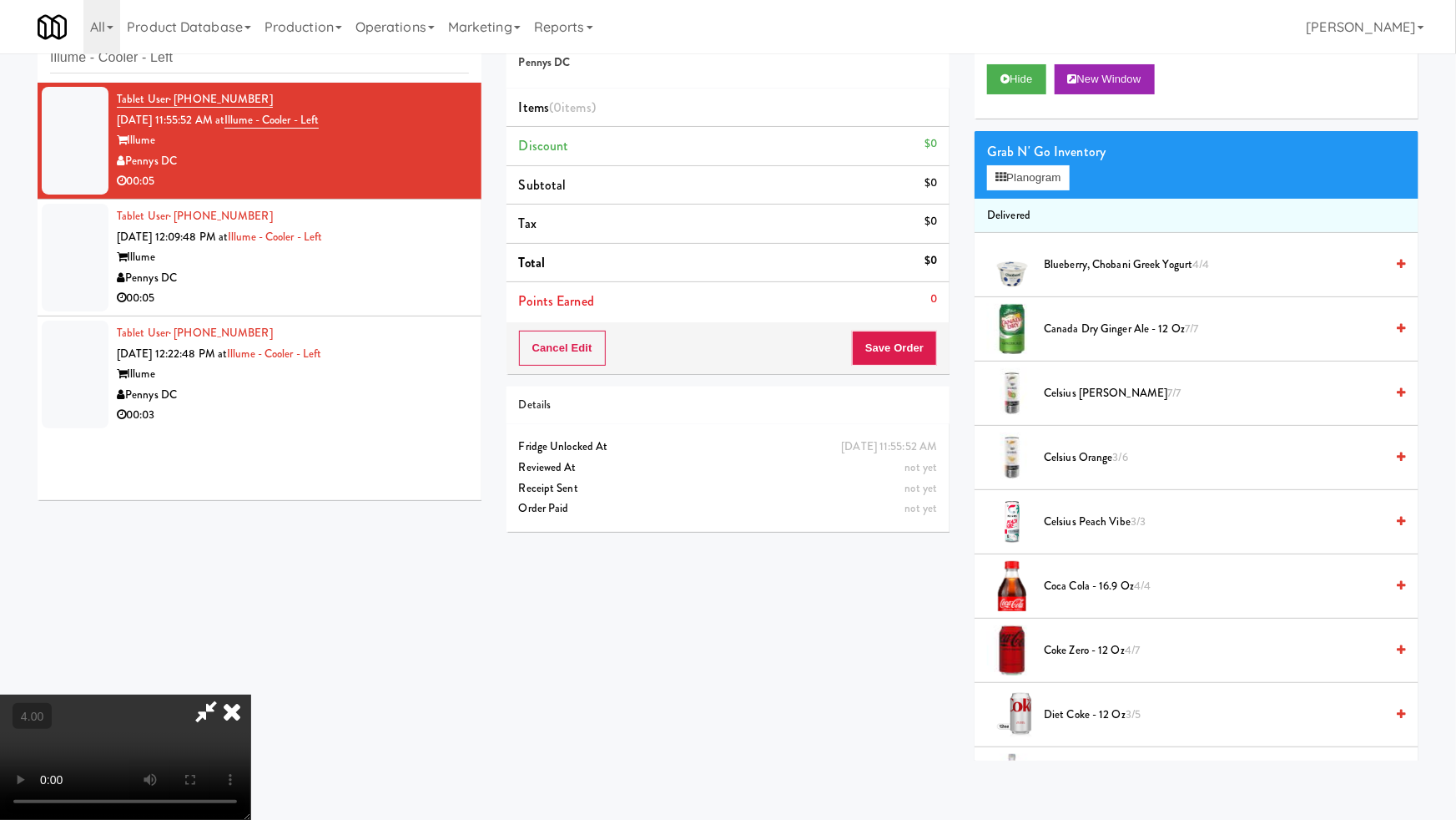
drag, startPoint x: 393, startPoint y: 517, endPoint x: 384, endPoint y: 516, distance: 9.1
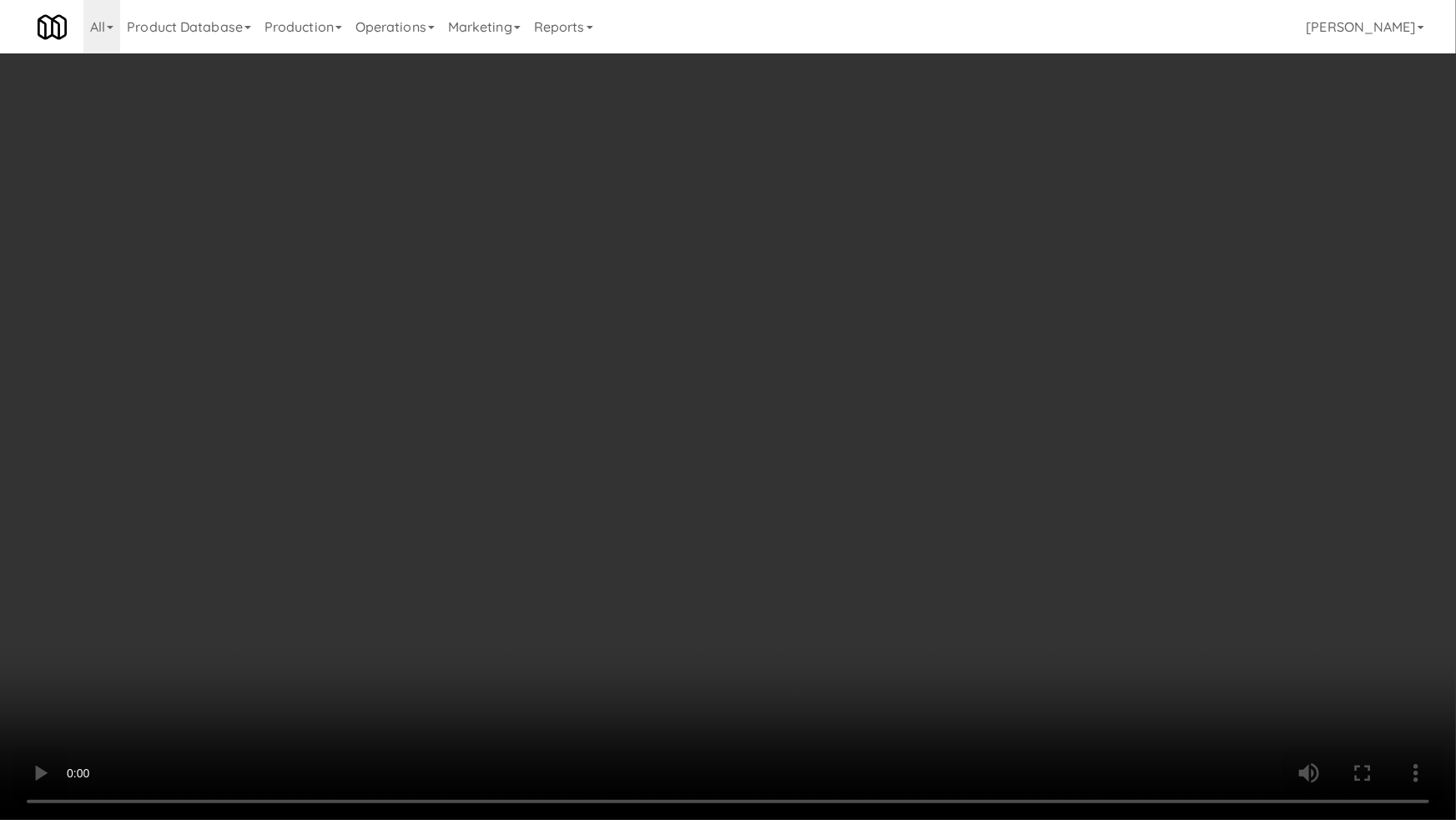
click at [393, 517] on video at bounding box center [728, 410] width 1456 height 820
click at [439, 500] on video at bounding box center [728, 410] width 1456 height 820
click at [447, 500] on video at bounding box center [728, 410] width 1456 height 820
click at [468, 498] on video at bounding box center [728, 410] width 1456 height 820
drag, startPoint x: 554, startPoint y: 497, endPoint x: 601, endPoint y: 495, distance: 47.0
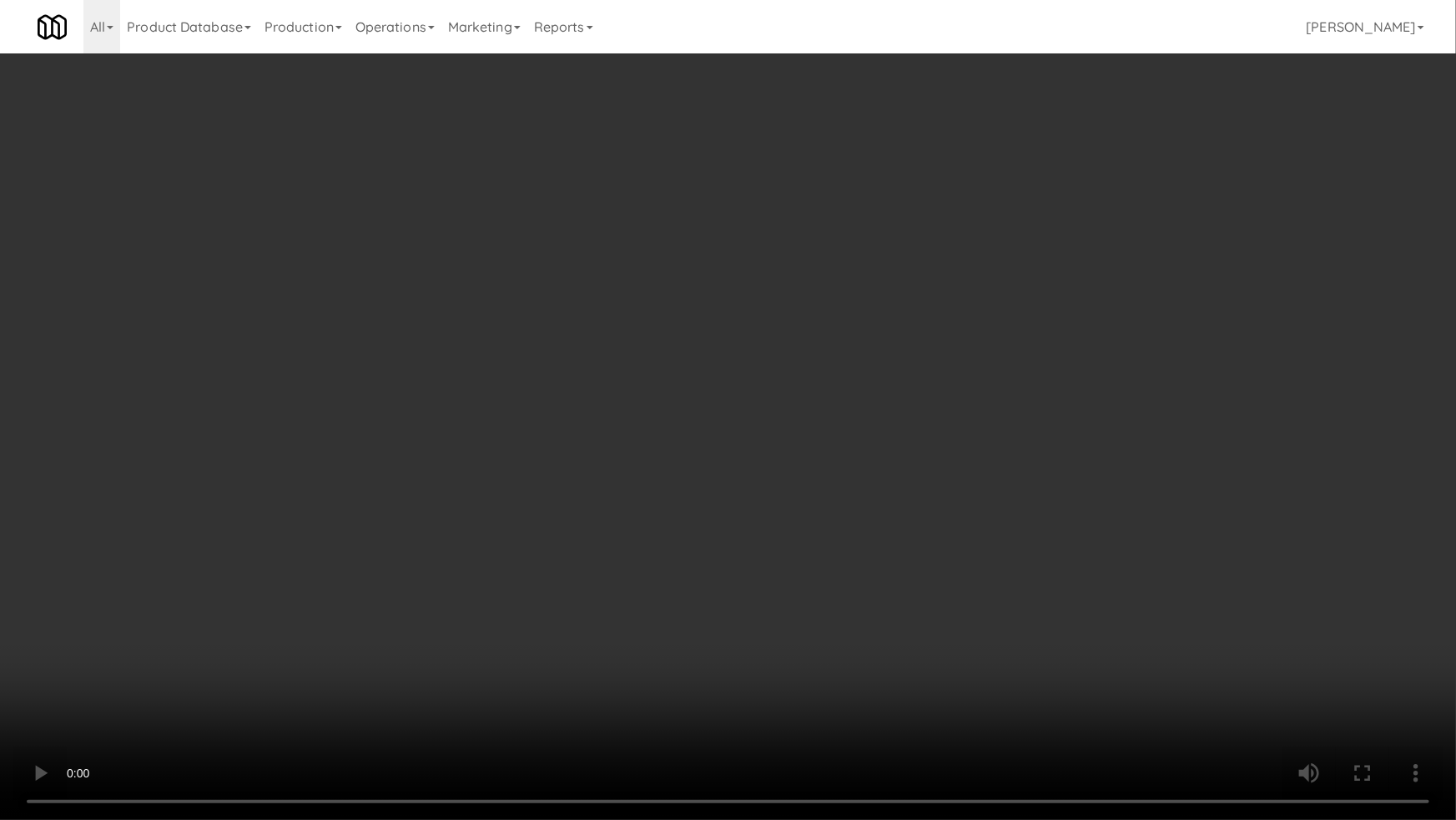
click at [559, 500] on video at bounding box center [728, 410] width 1456 height 820
click at [751, 471] on video at bounding box center [728, 410] width 1456 height 820
drag, startPoint x: 751, startPoint y: 471, endPoint x: 757, endPoint y: 464, distance: 9.2
click at [757, 465] on video at bounding box center [728, 410] width 1456 height 820
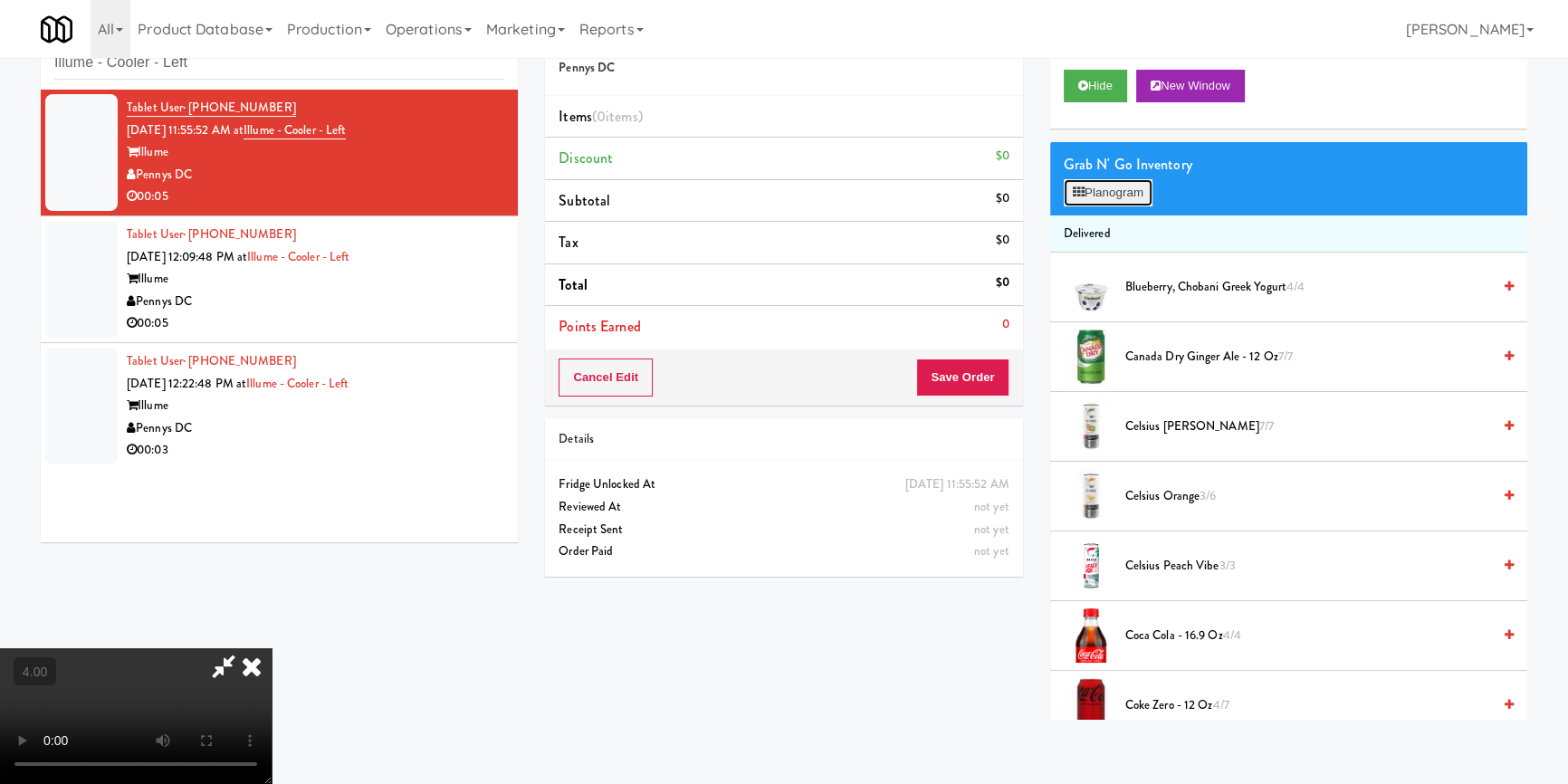
click at [1133, 181] on button "Planogram" at bounding box center [1108, 193] width 89 height 27
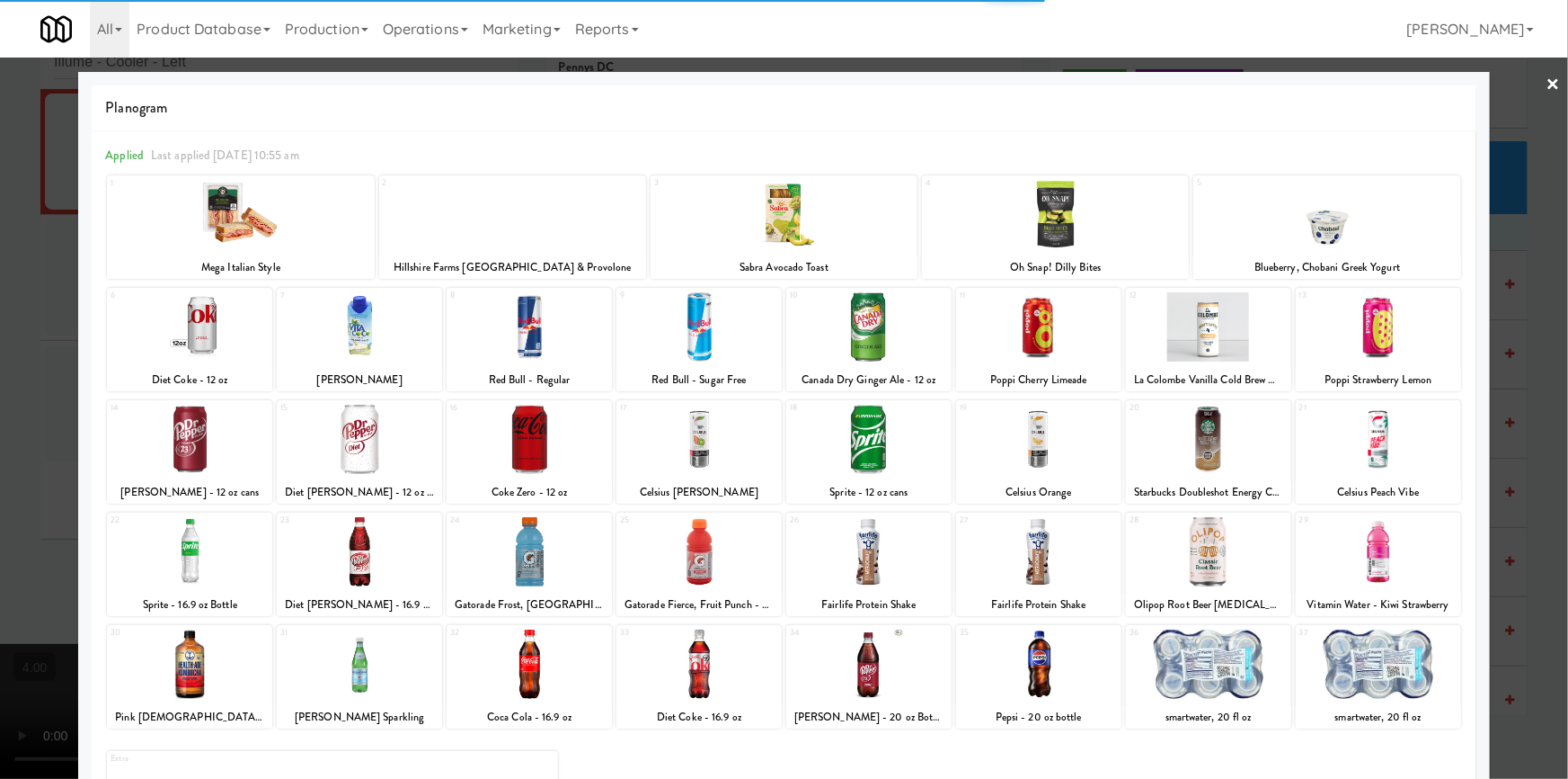
click at [1231, 673] on div at bounding box center [1208, 663] width 165 height 69
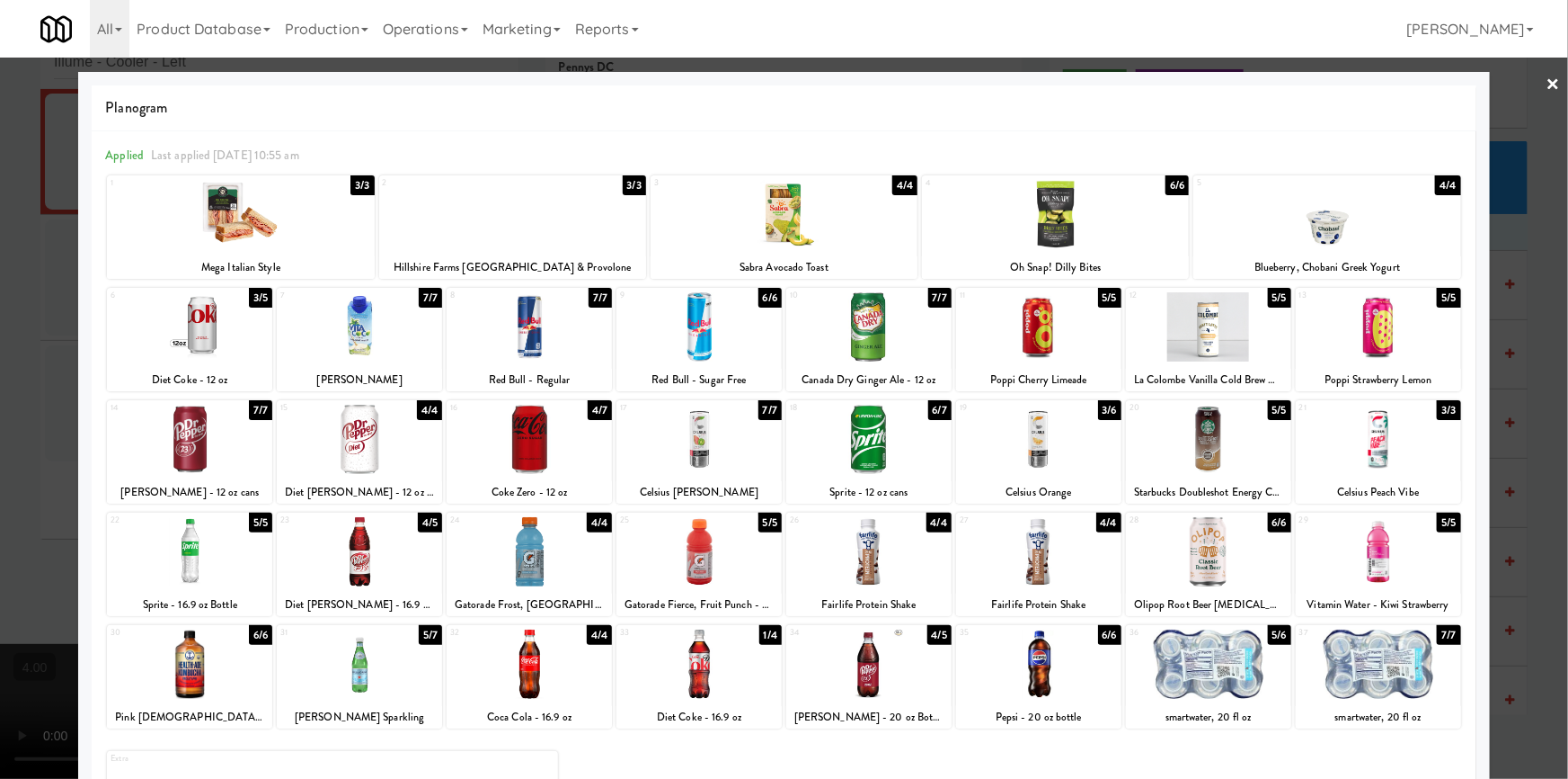
drag, startPoint x: 1208, startPoint y: 649, endPoint x: 1226, endPoint y: 638, distance: 21.1
click at [1210, 648] on div at bounding box center [1208, 663] width 165 height 69
click at [1522, 392] on div at bounding box center [784, 389] width 1568 height 779
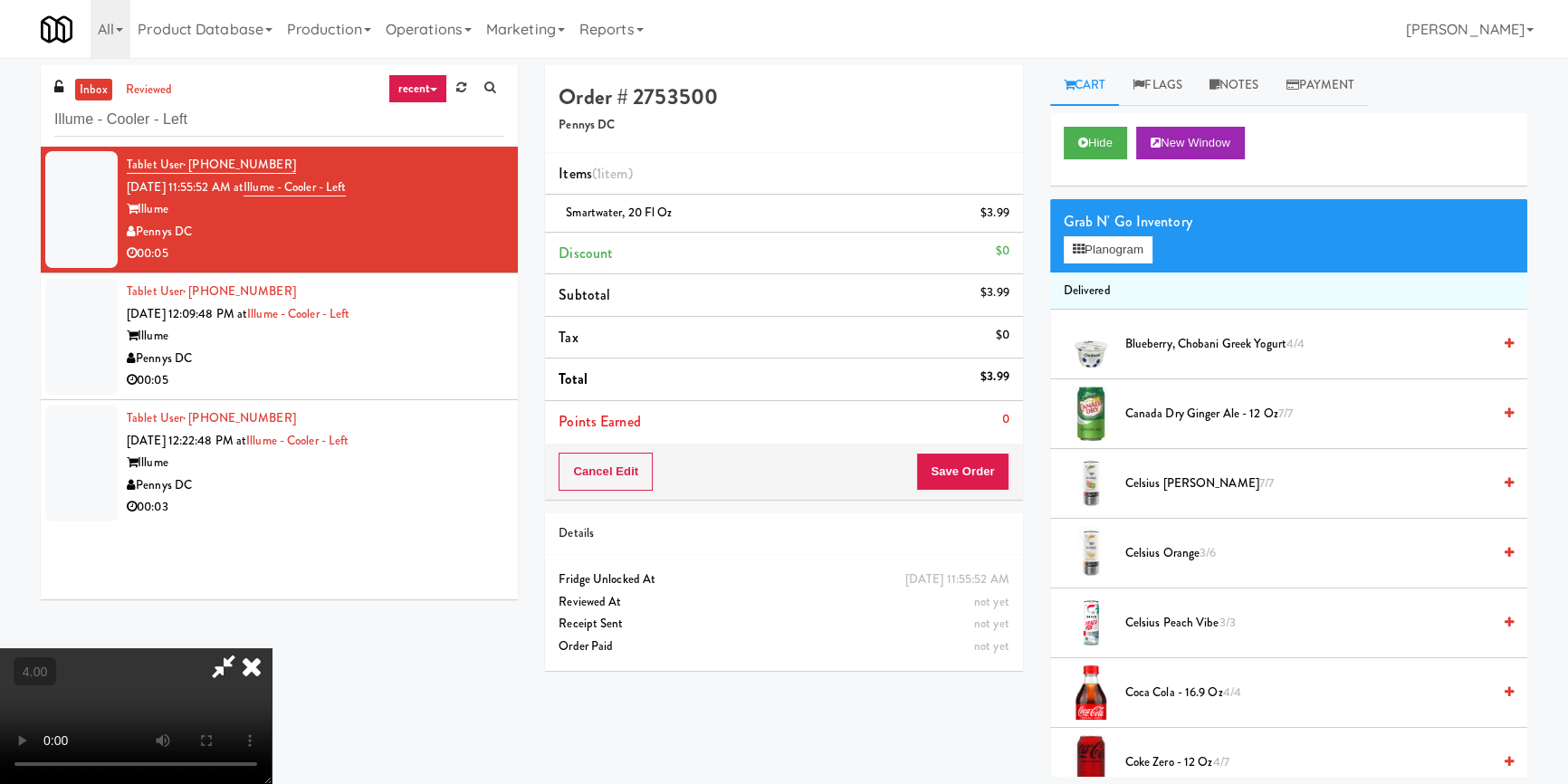
click at [271, 648] on icon at bounding box center [252, 666] width 40 height 36
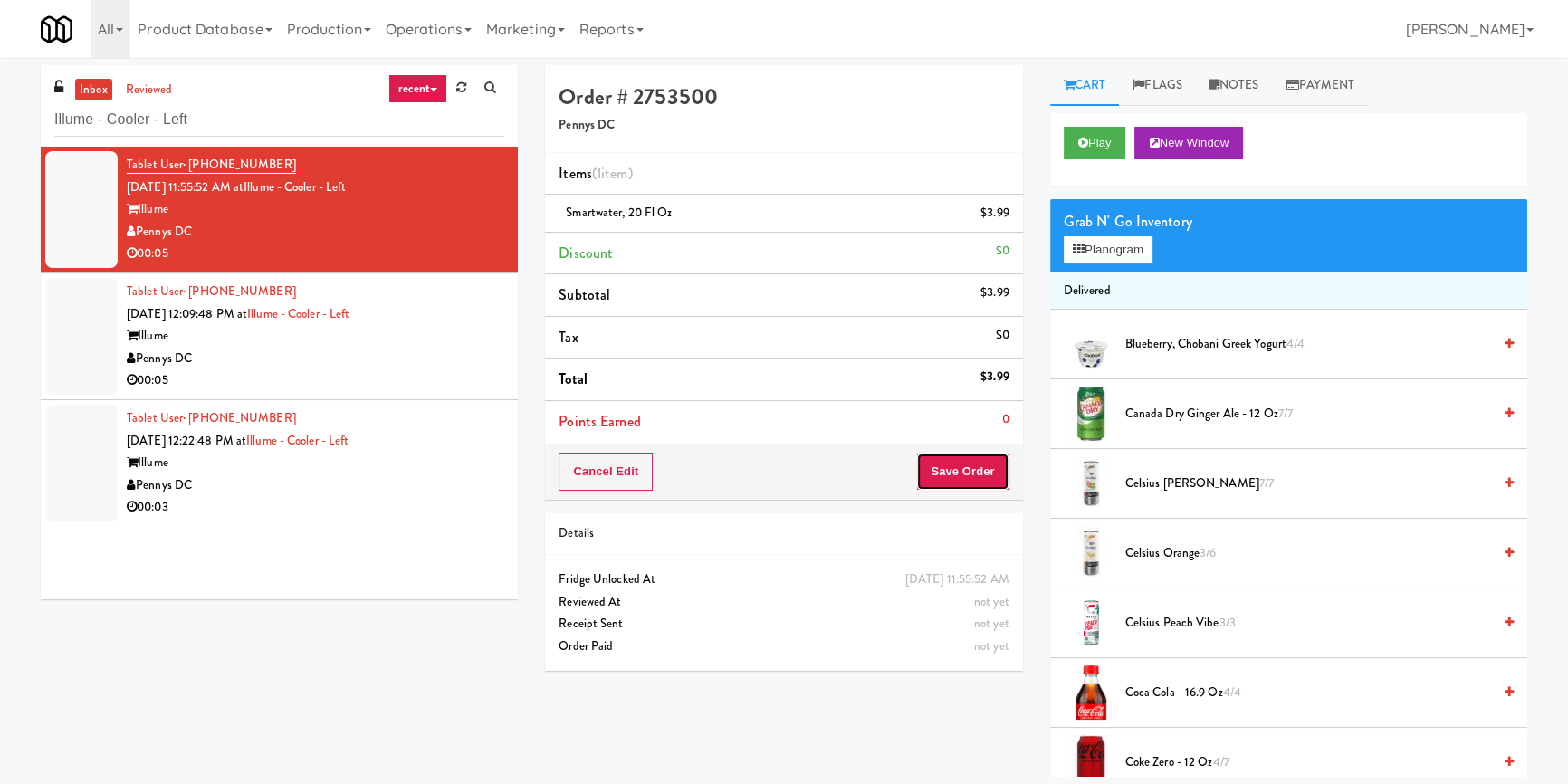
click at [965, 475] on button "Save Order" at bounding box center [963, 471] width 92 height 38
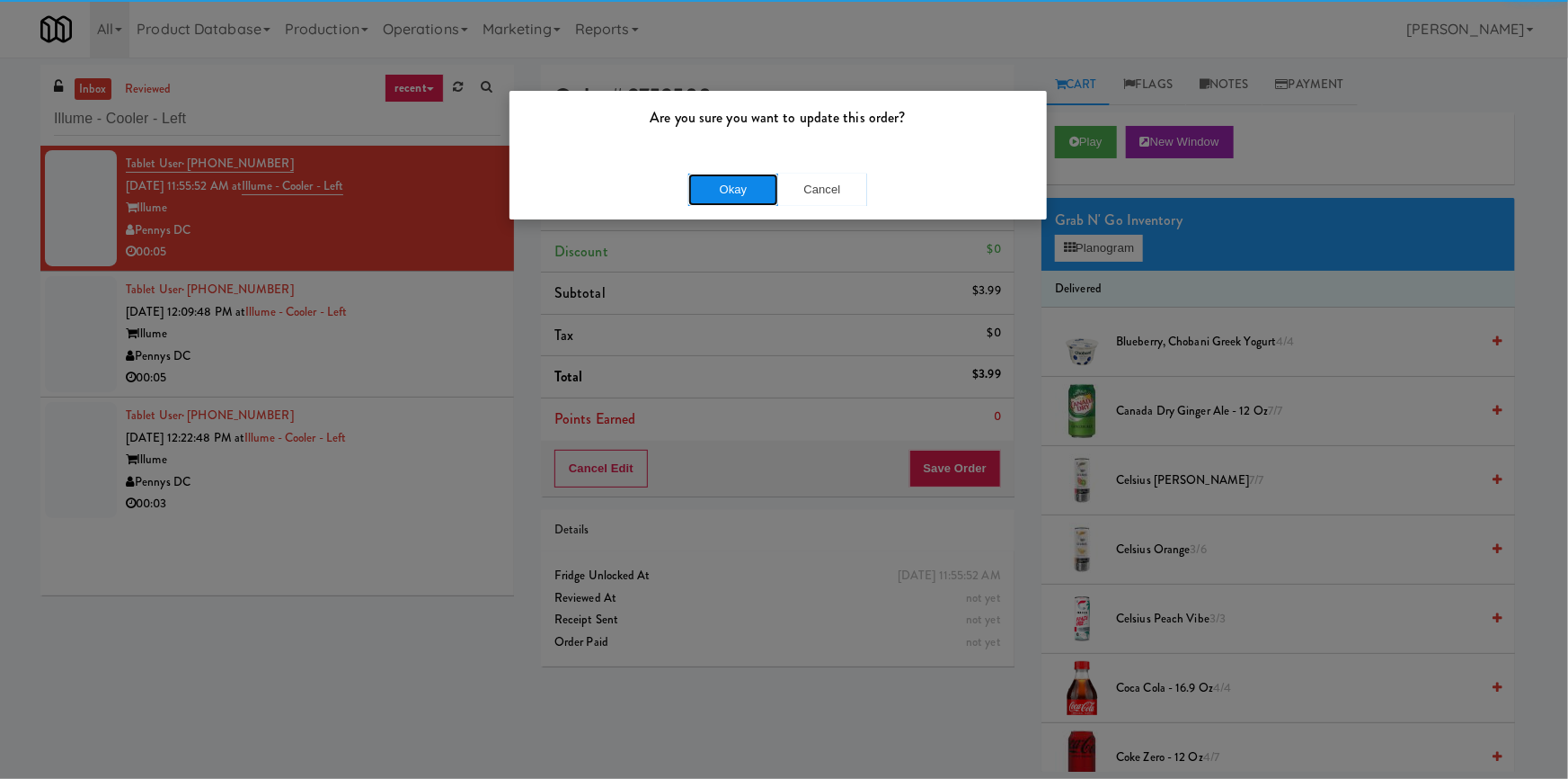
click at [731, 179] on button "Okay" at bounding box center [733, 189] width 89 height 32
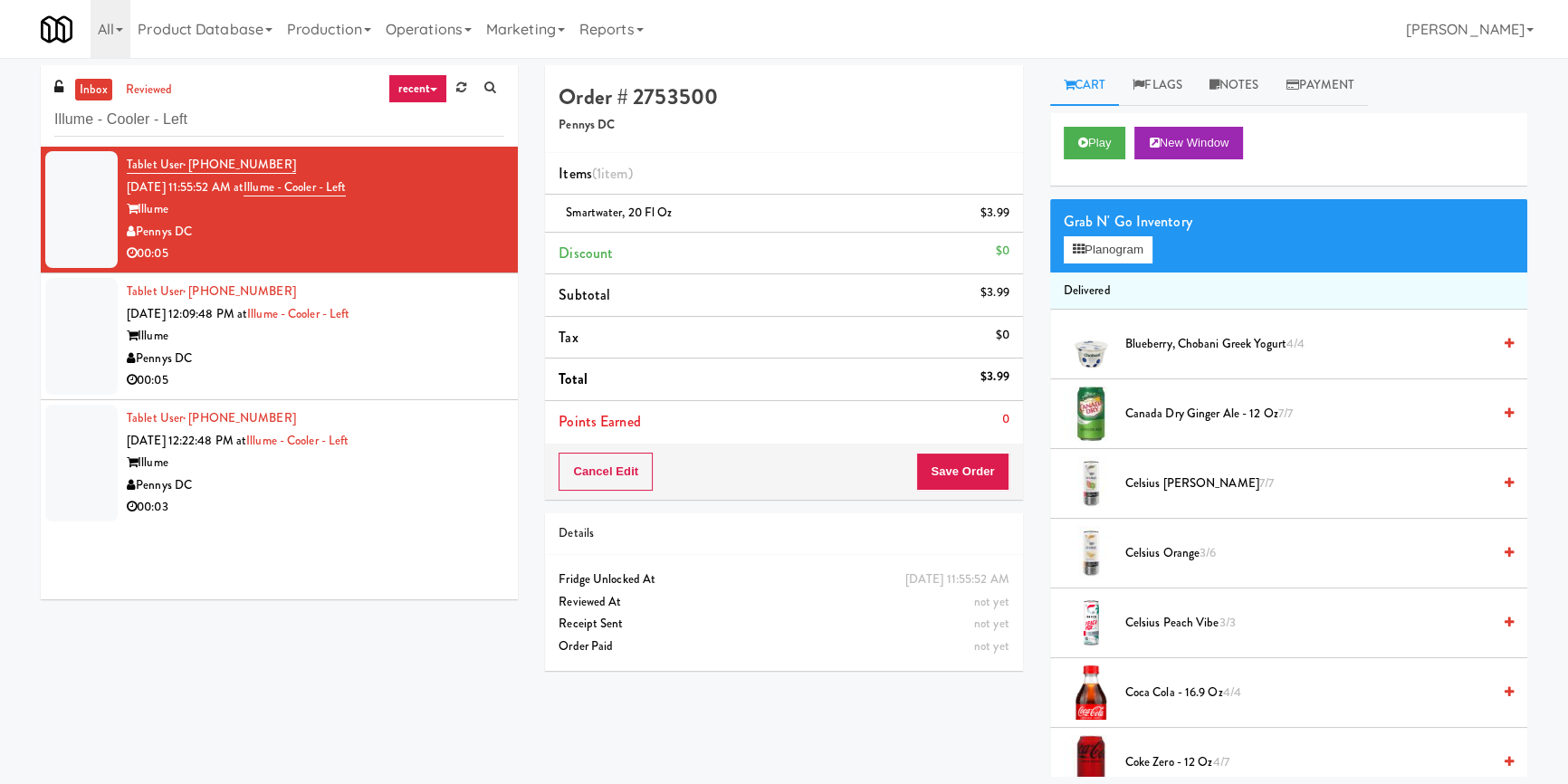
click at [447, 347] on div "Pennys DC" at bounding box center [315, 358] width 378 height 23
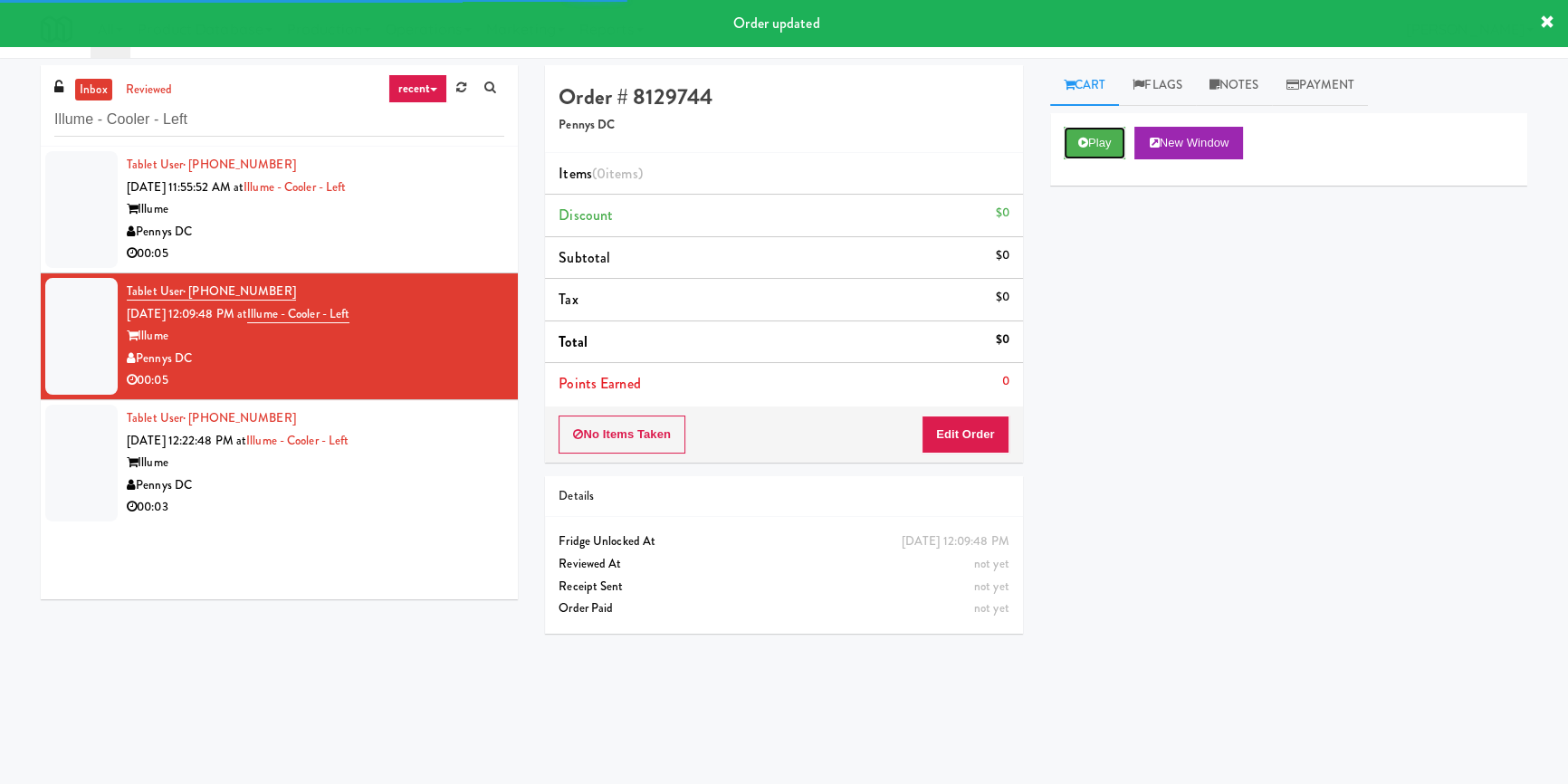
click at [1070, 128] on button "Play" at bounding box center [1095, 142] width 63 height 32
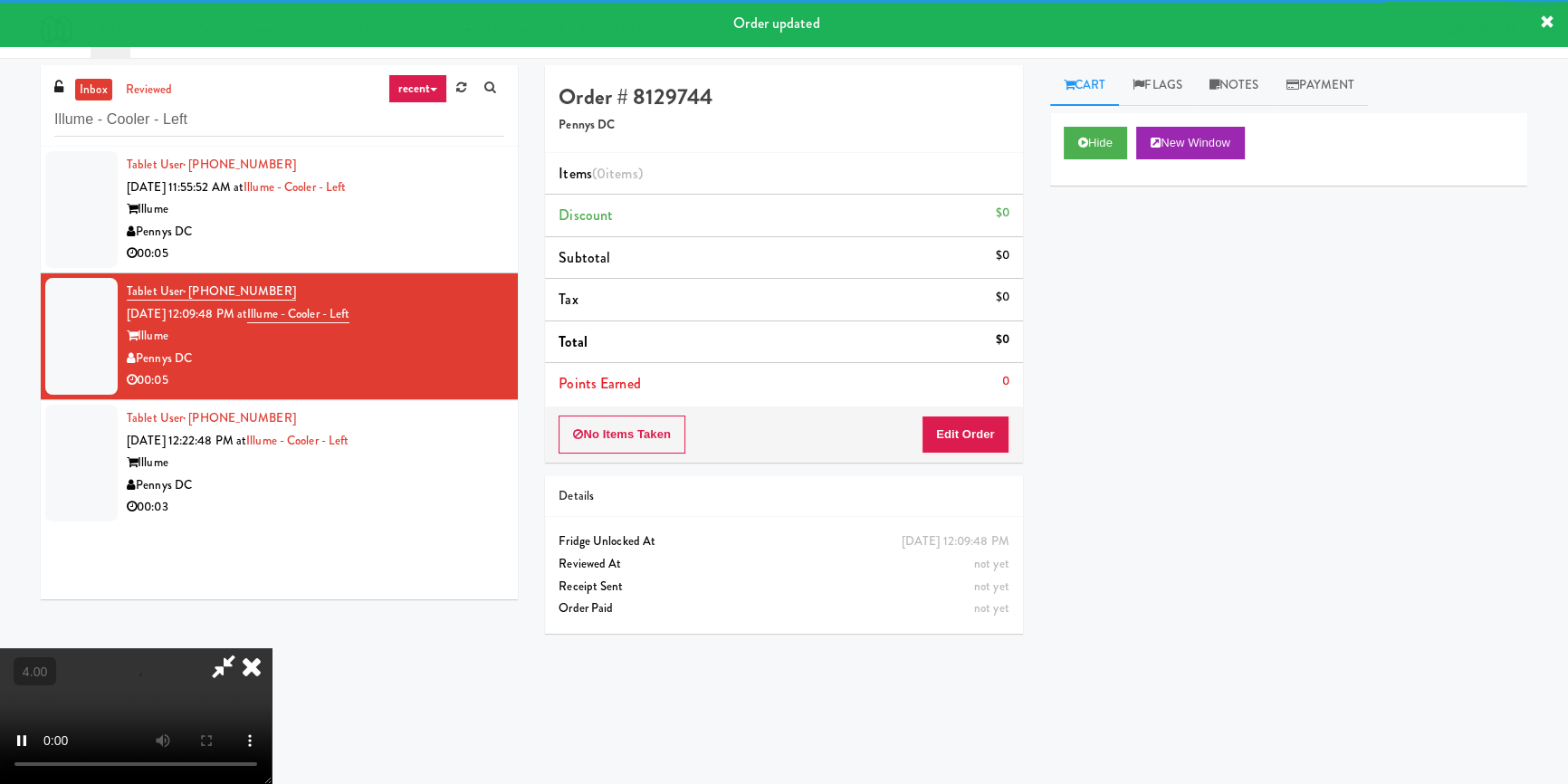
click at [969, 449] on div "No Items Taken Edit Order" at bounding box center [784, 434] width 477 height 56
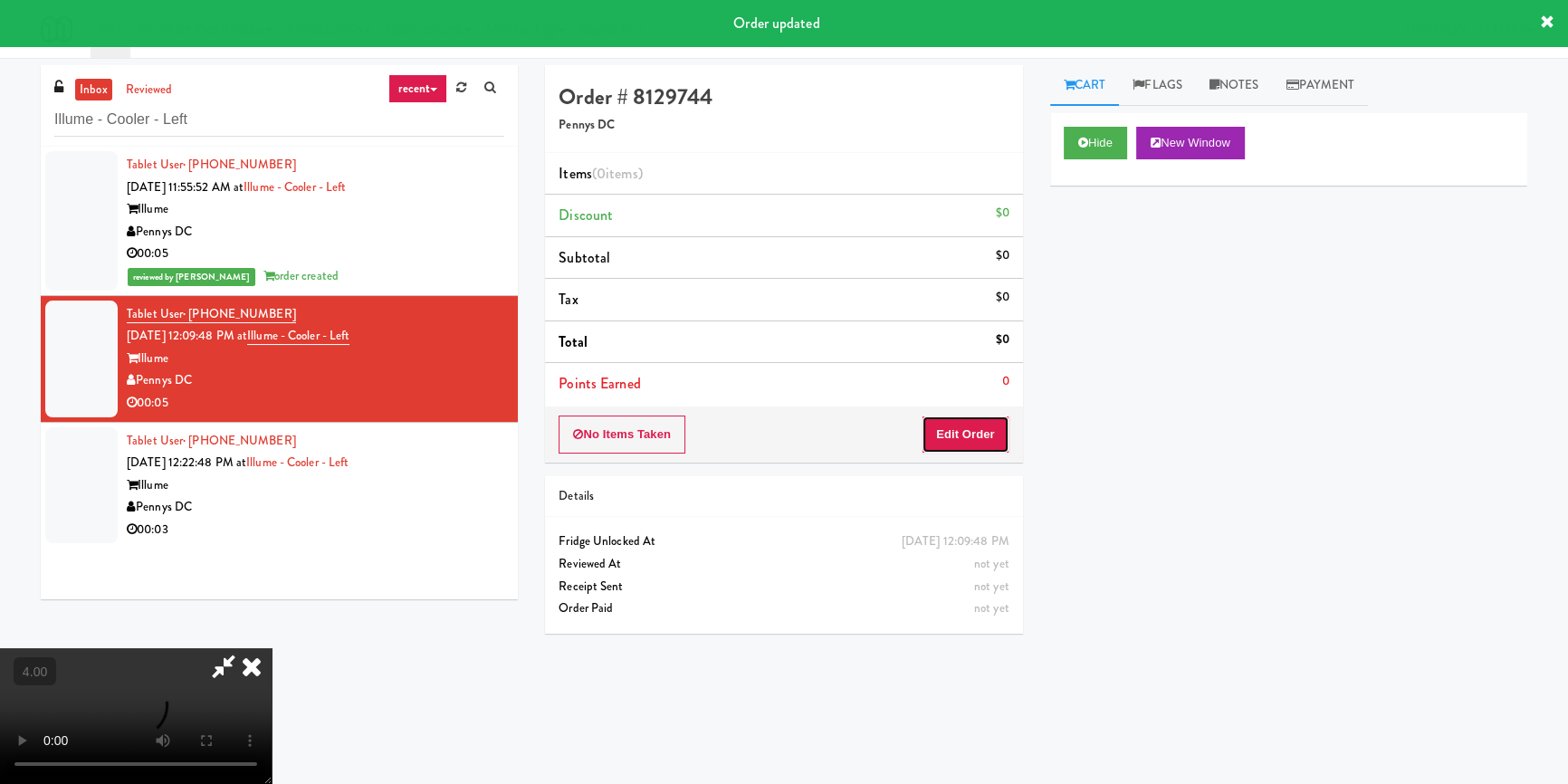
click at [966, 445] on button "Edit Order" at bounding box center [966, 434] width 88 height 38
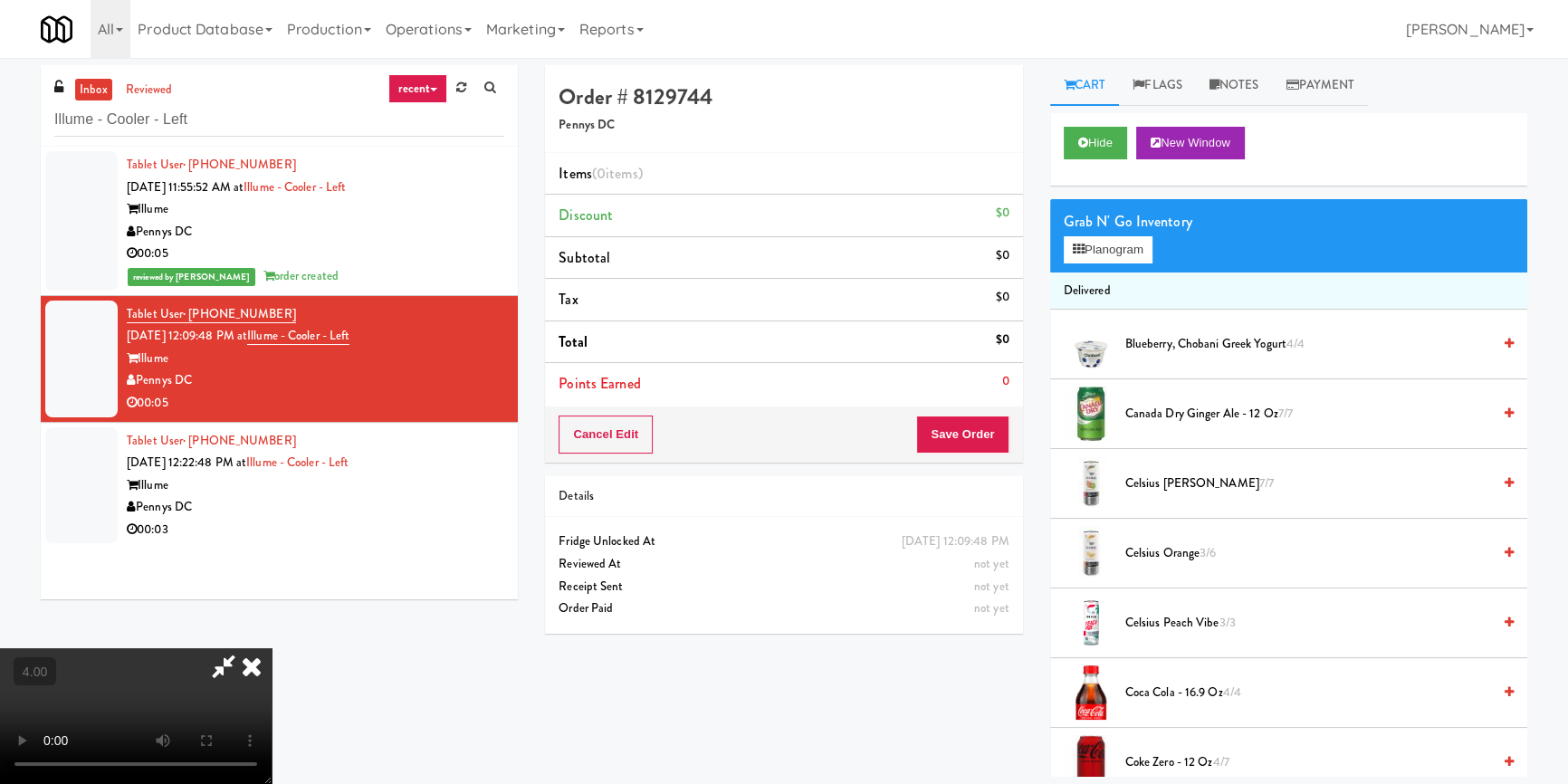
drag, startPoint x: 652, startPoint y: 490, endPoint x: 652, endPoint y: 504, distance: 14.0
click at [271, 648] on video at bounding box center [135, 715] width 271 height 136
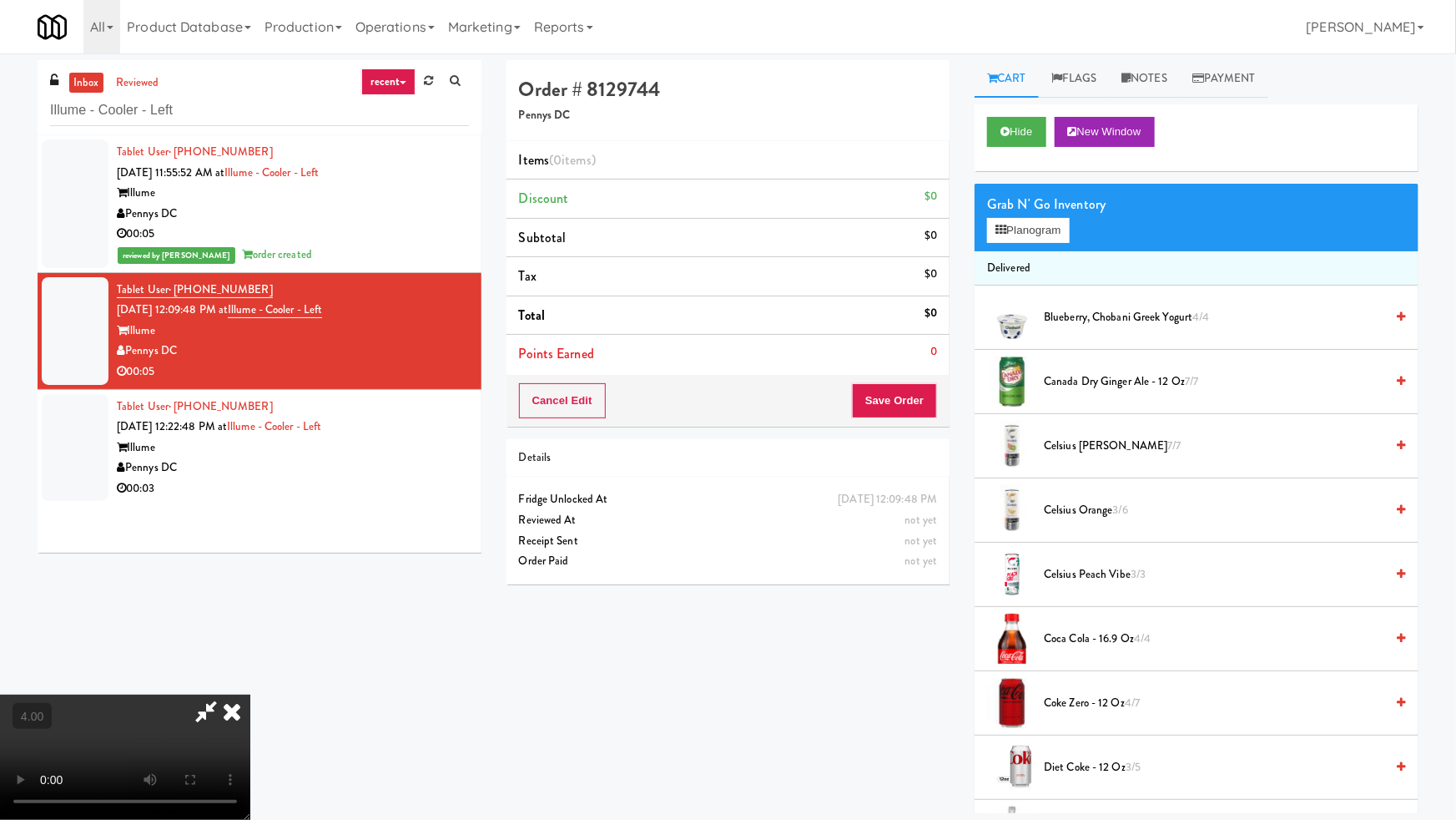
click at [250, 694] on video at bounding box center [125, 757] width 250 height 126
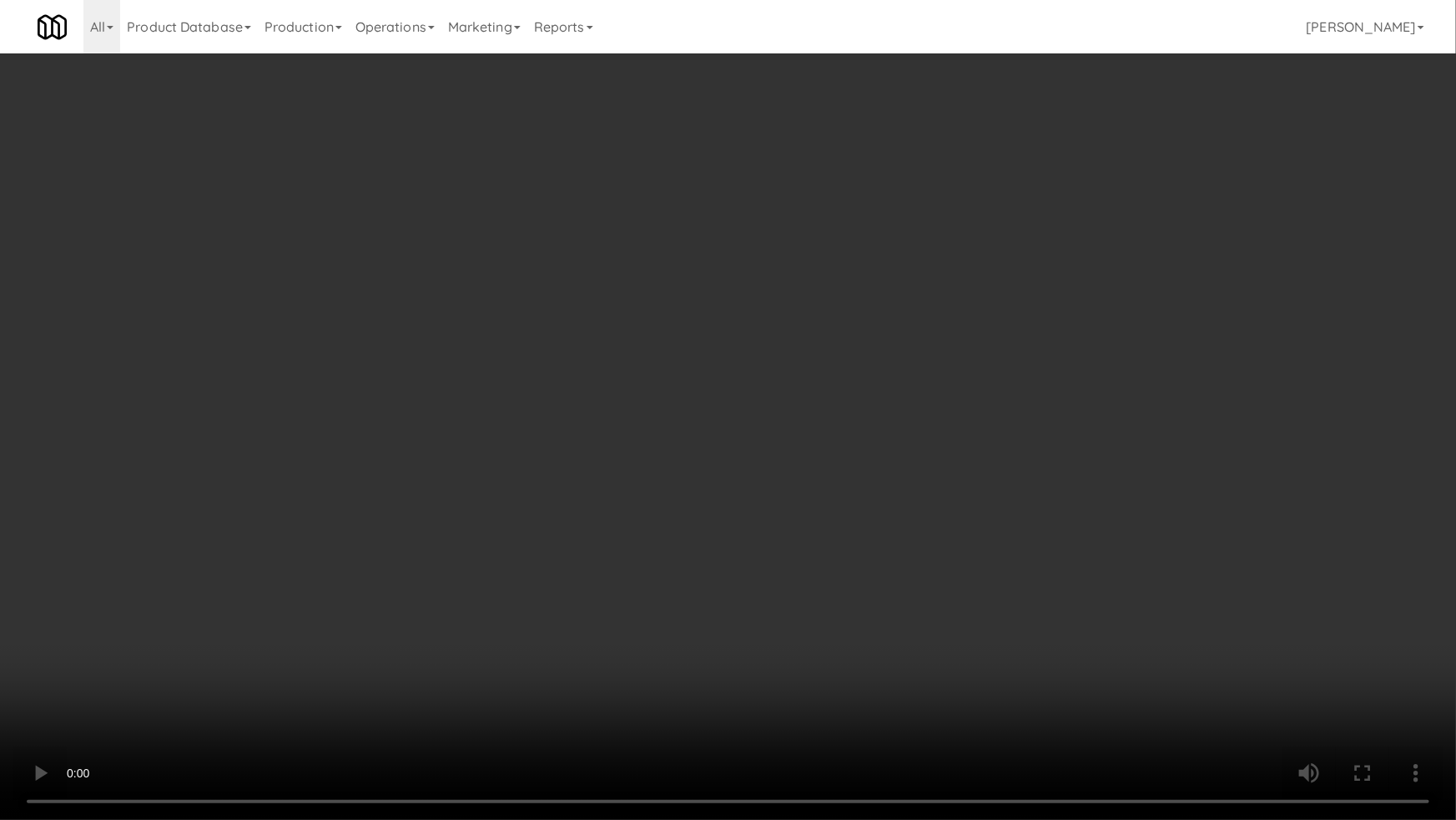
click at [613, 517] on video at bounding box center [728, 410] width 1456 height 820
click at [632, 584] on video at bounding box center [728, 410] width 1456 height 820
click at [601, 589] on video at bounding box center [728, 410] width 1456 height 820
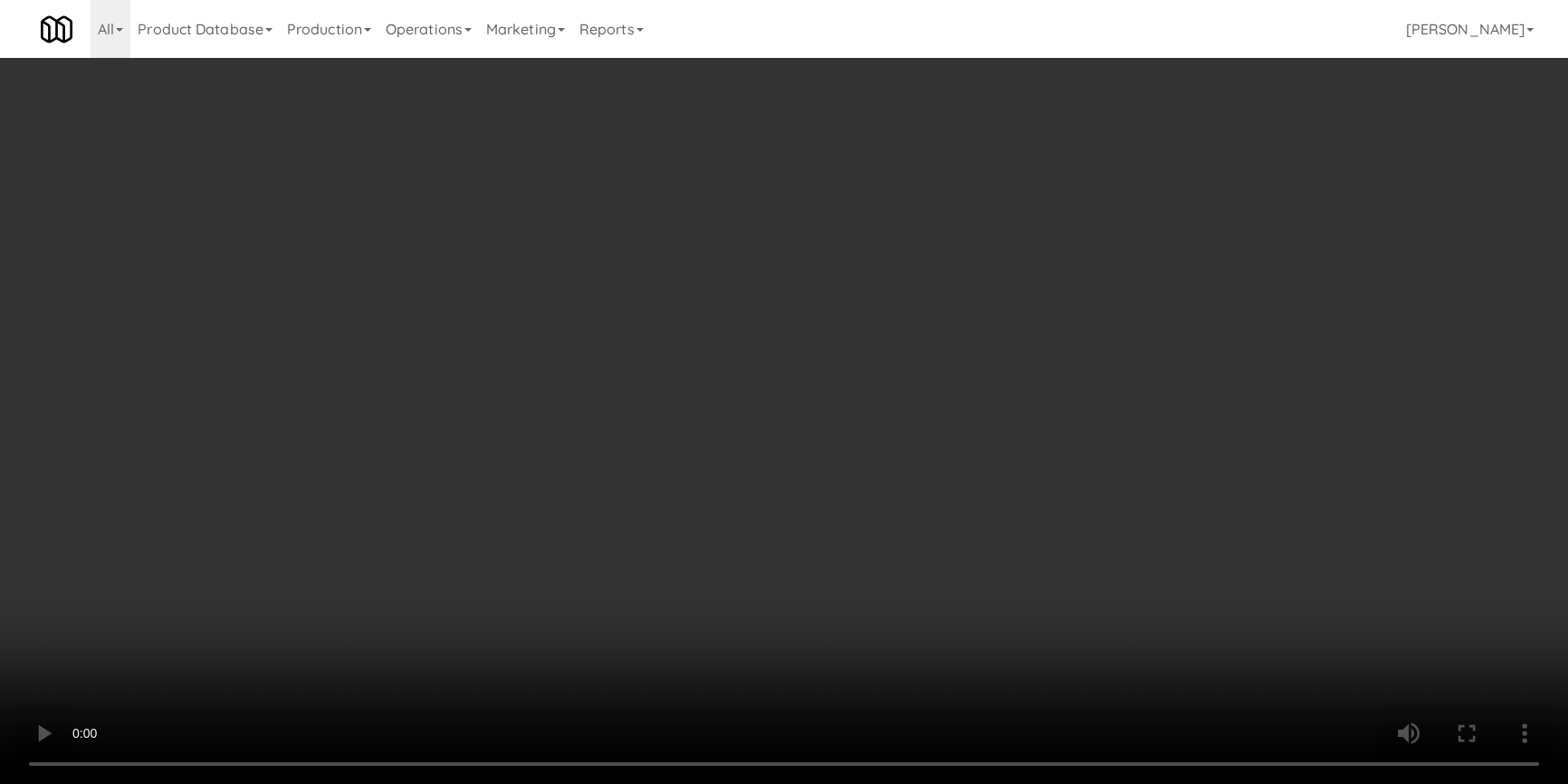
click at [1144, 228] on div "Grab N' Go Inventory" at bounding box center [1288, 222] width 450 height 27
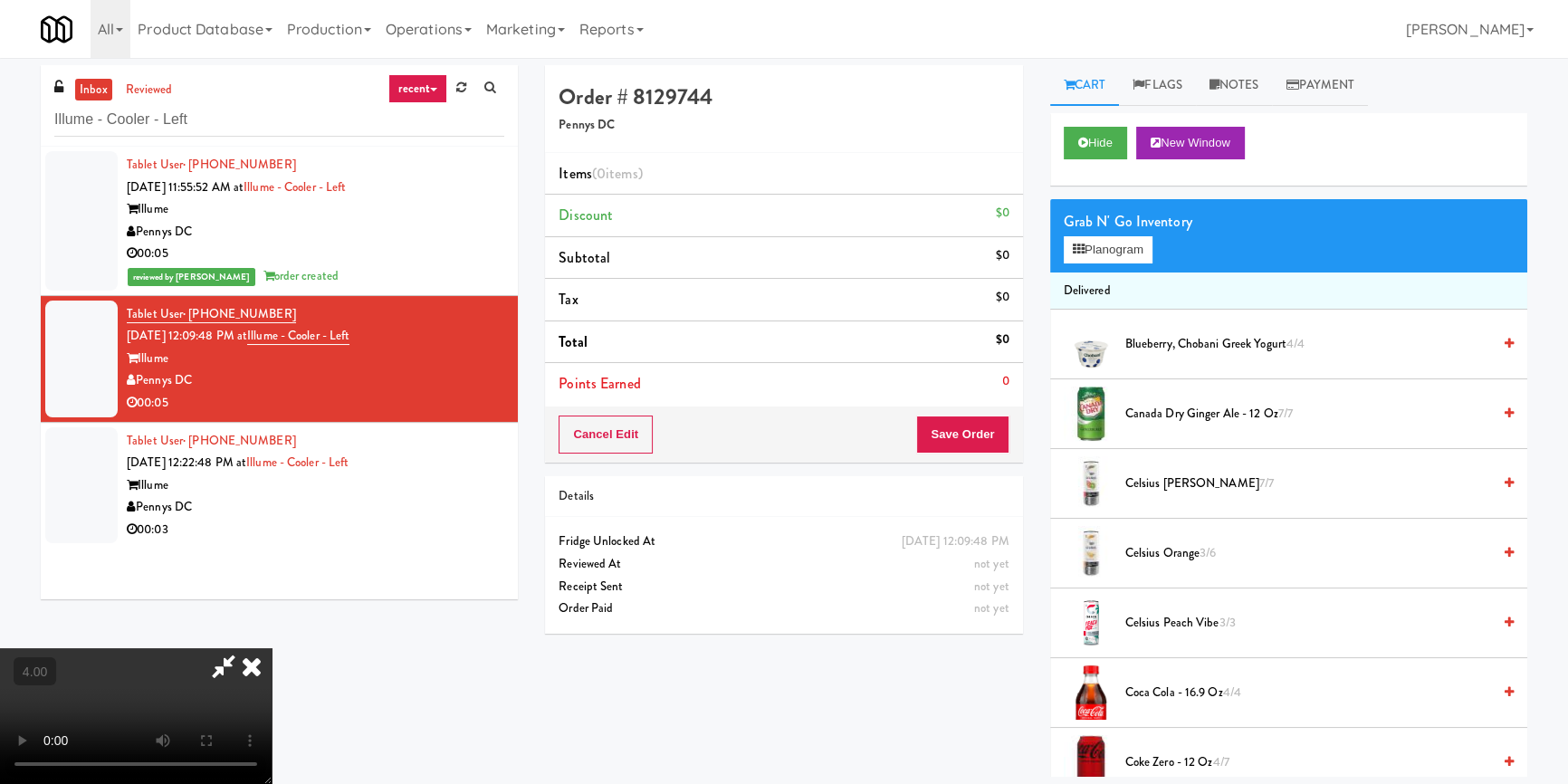
click at [1134, 230] on div "Grab N' Go Inventory" at bounding box center [1288, 222] width 450 height 27
click at [1120, 247] on button "Planogram" at bounding box center [1108, 250] width 89 height 27
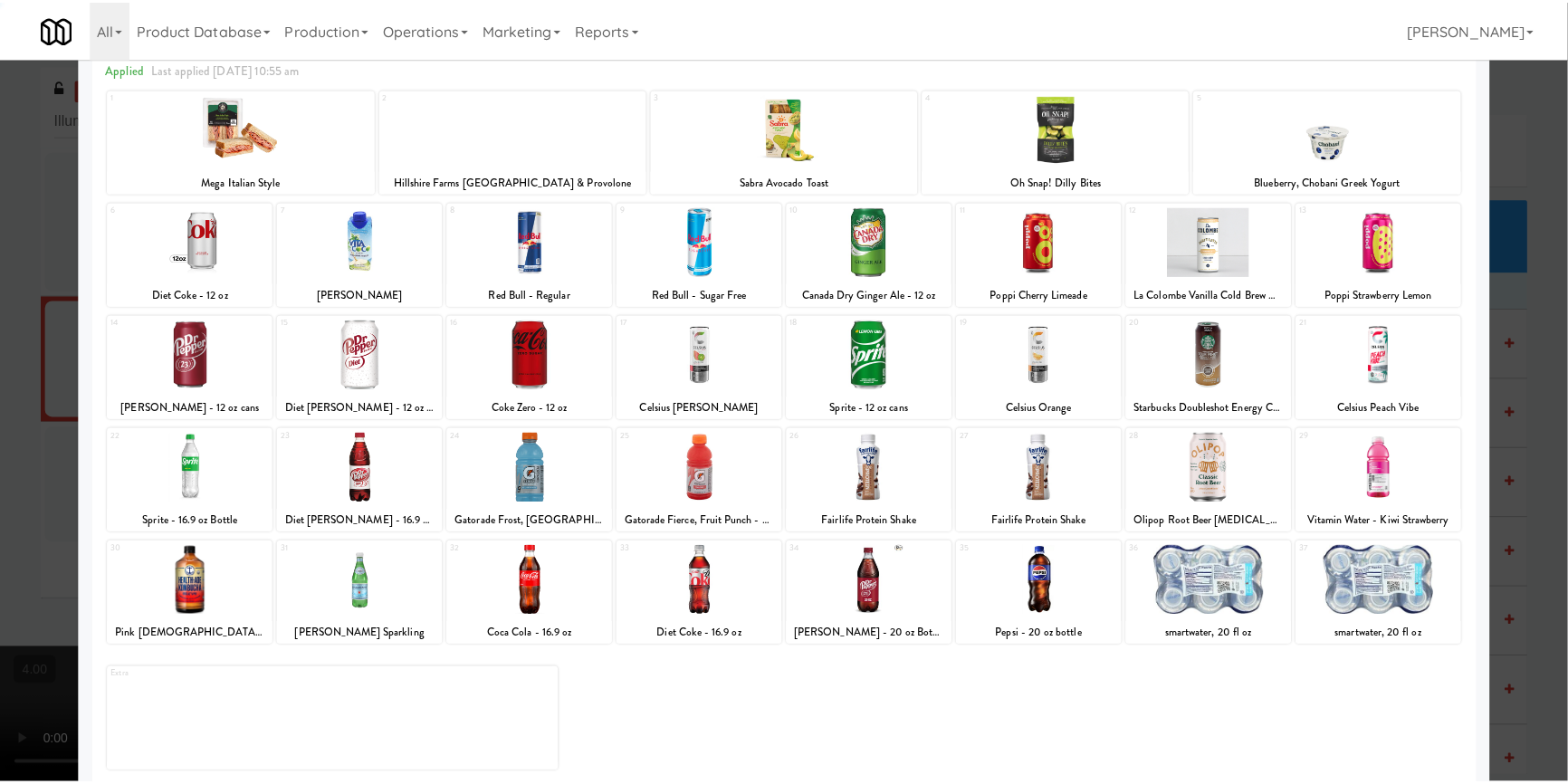
scroll to position [104, 0]
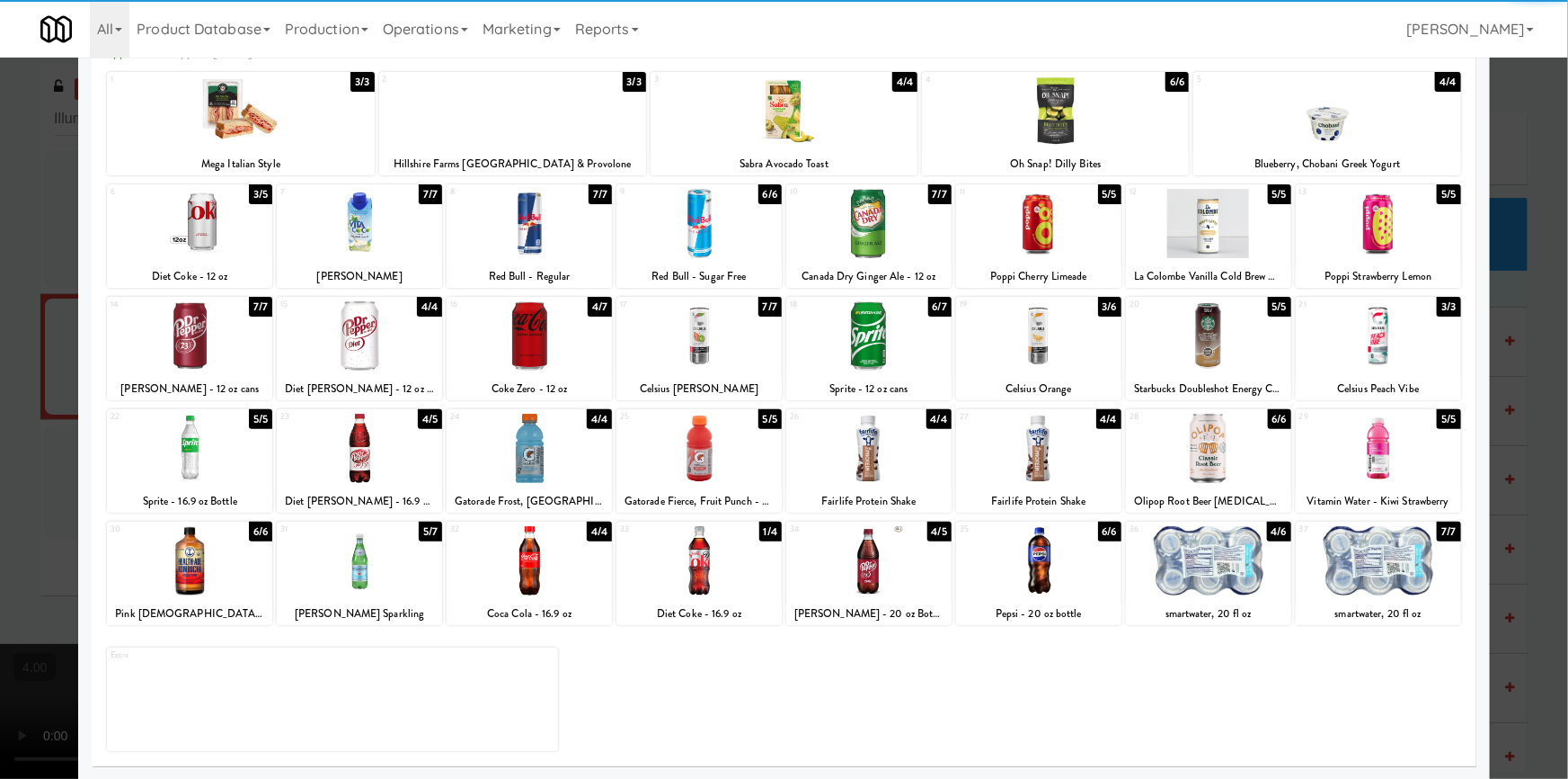
click at [384, 586] on div at bounding box center [360, 560] width 165 height 69
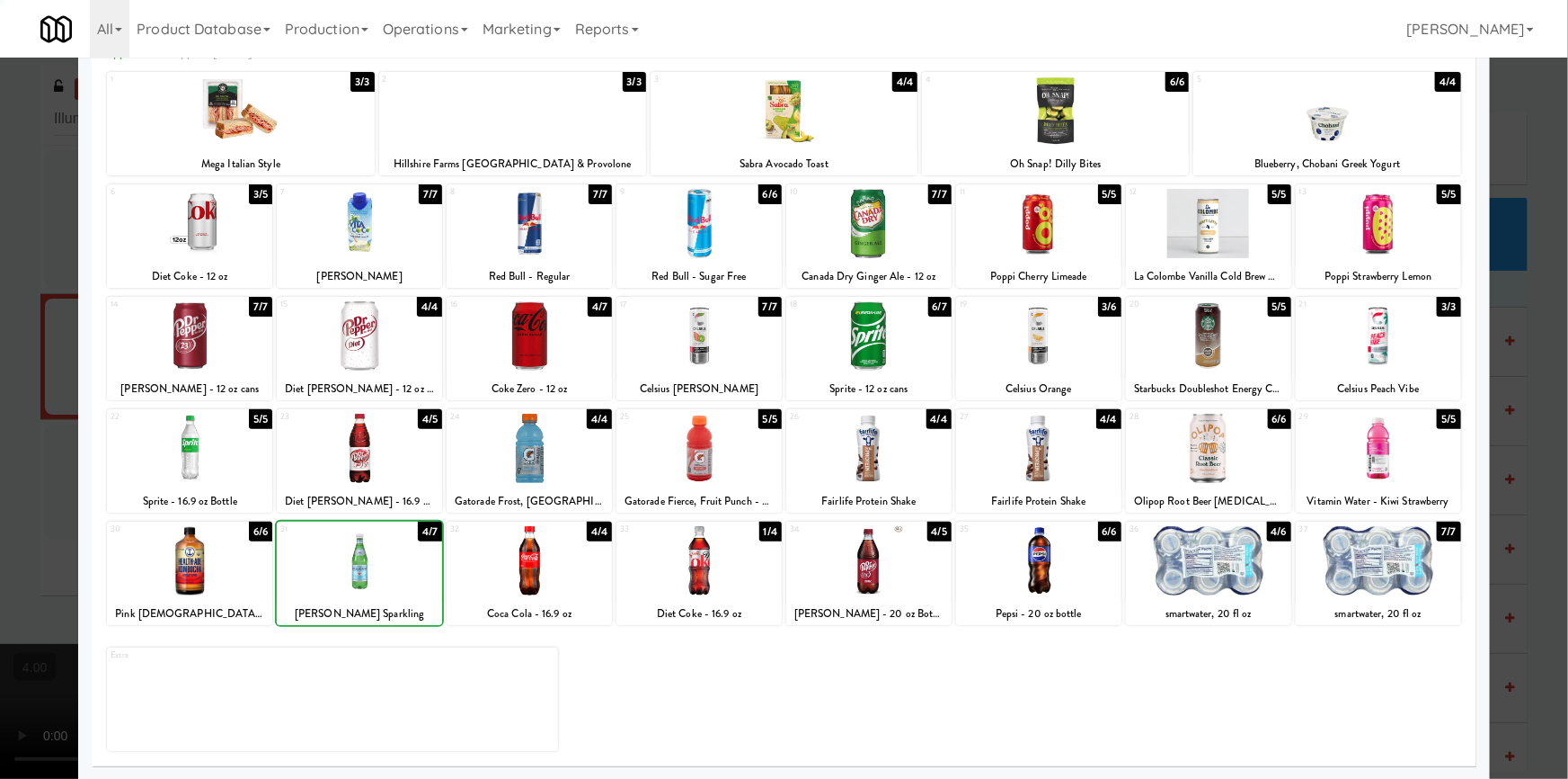
click at [0, 386] on div at bounding box center [784, 389] width 1568 height 779
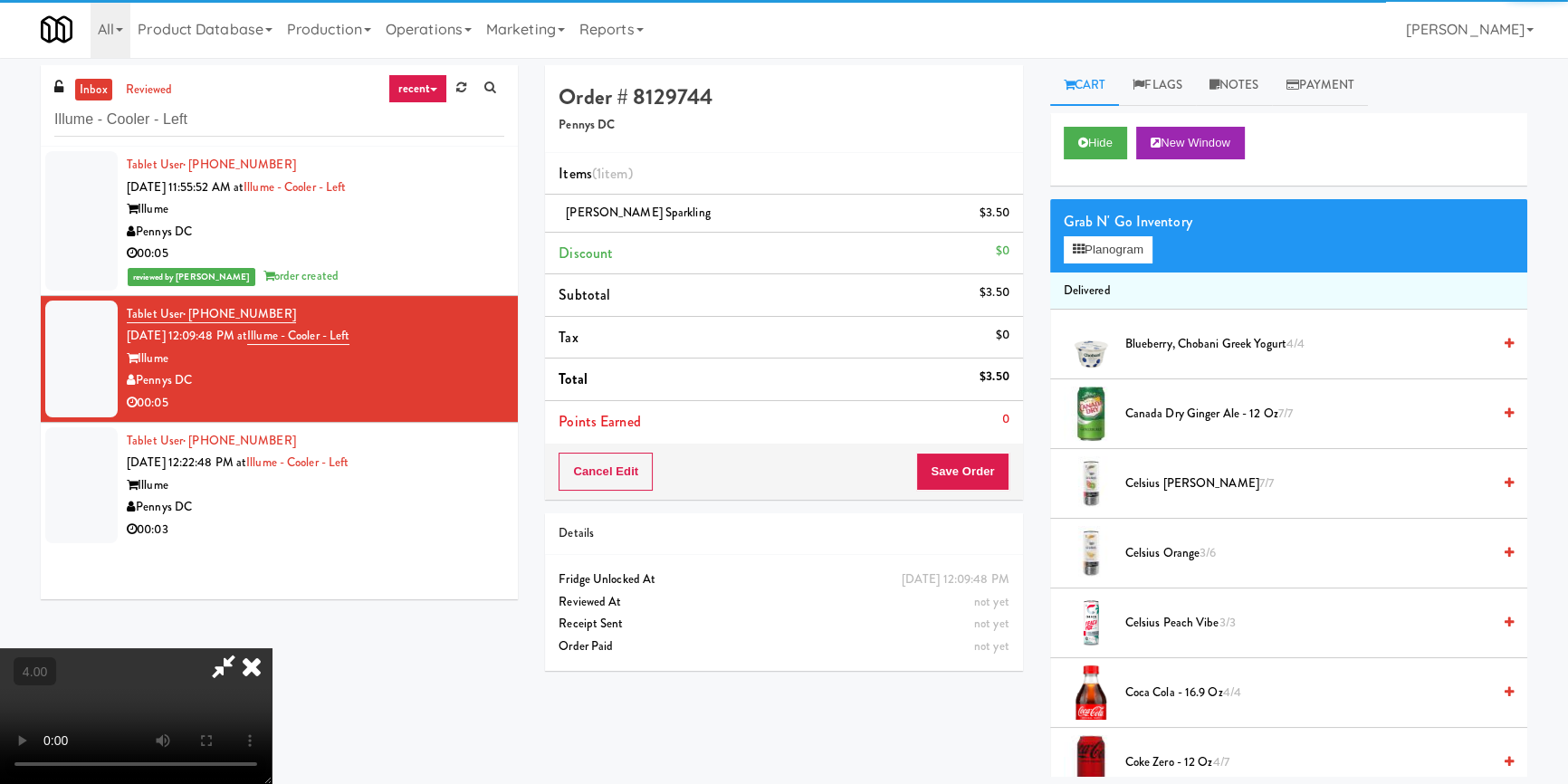
click at [271, 648] on icon at bounding box center [252, 666] width 40 height 36
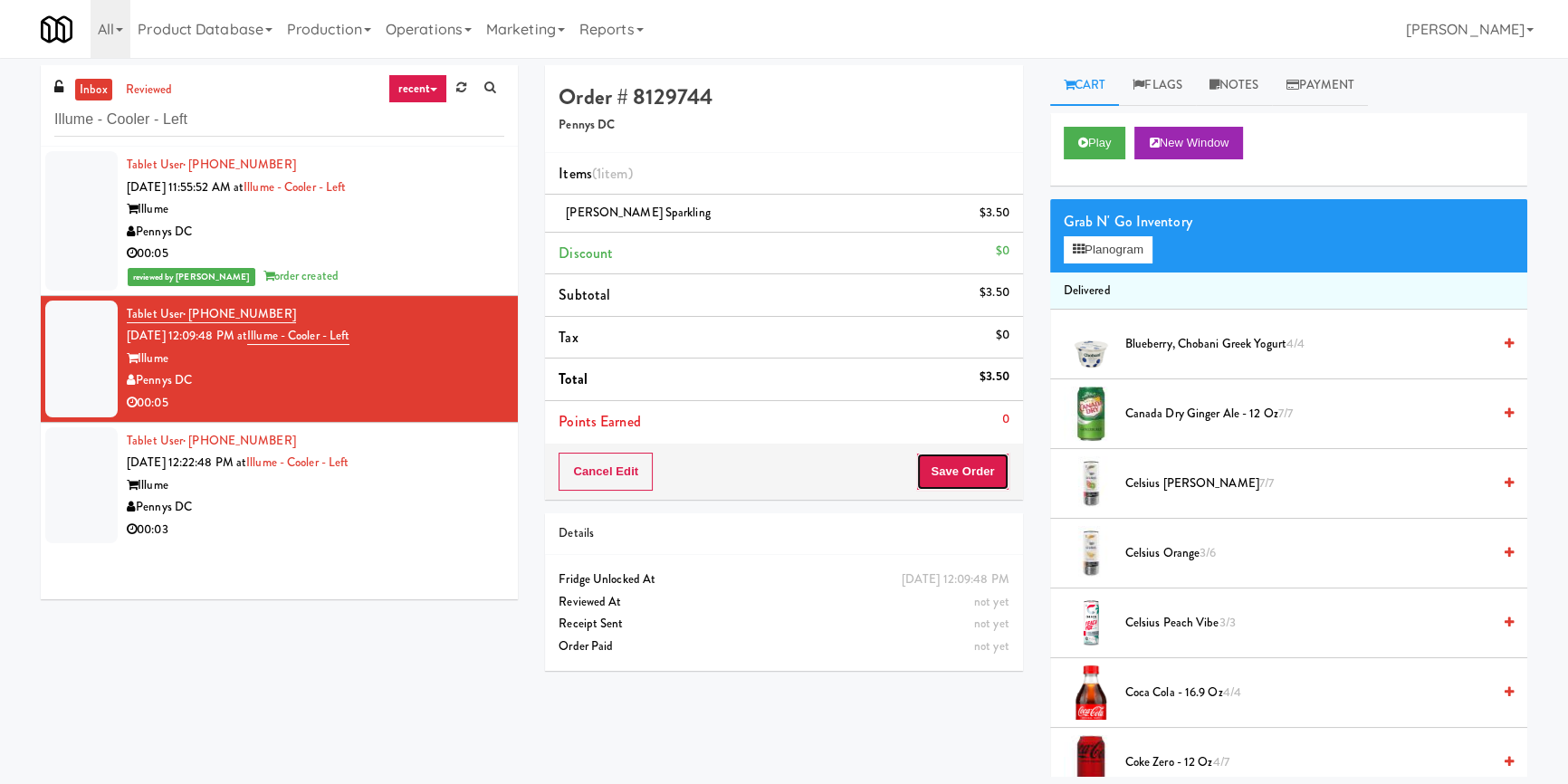
click at [941, 481] on button "Save Order" at bounding box center [963, 471] width 92 height 38
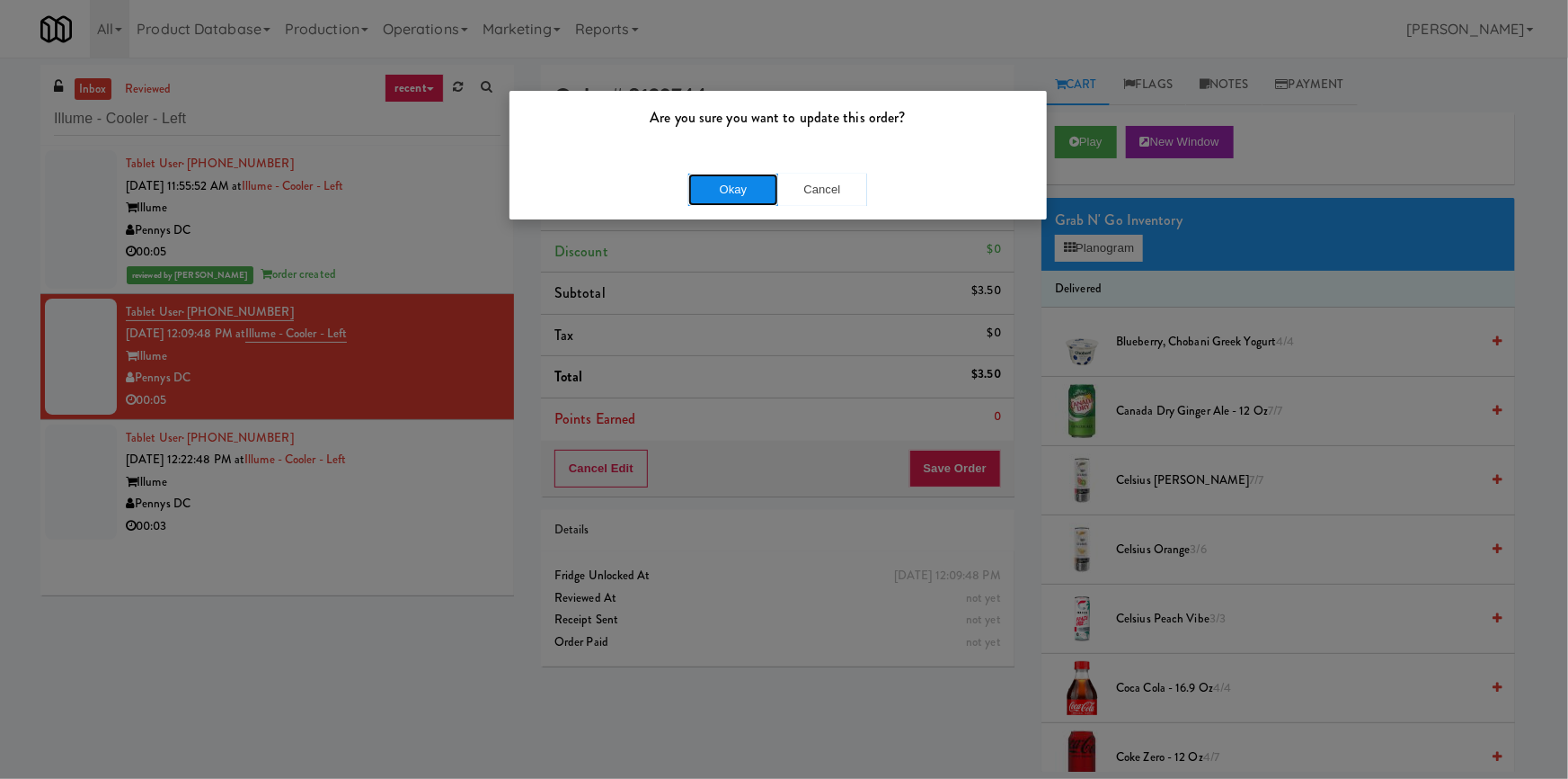
click at [720, 186] on button "Okay" at bounding box center [733, 189] width 89 height 32
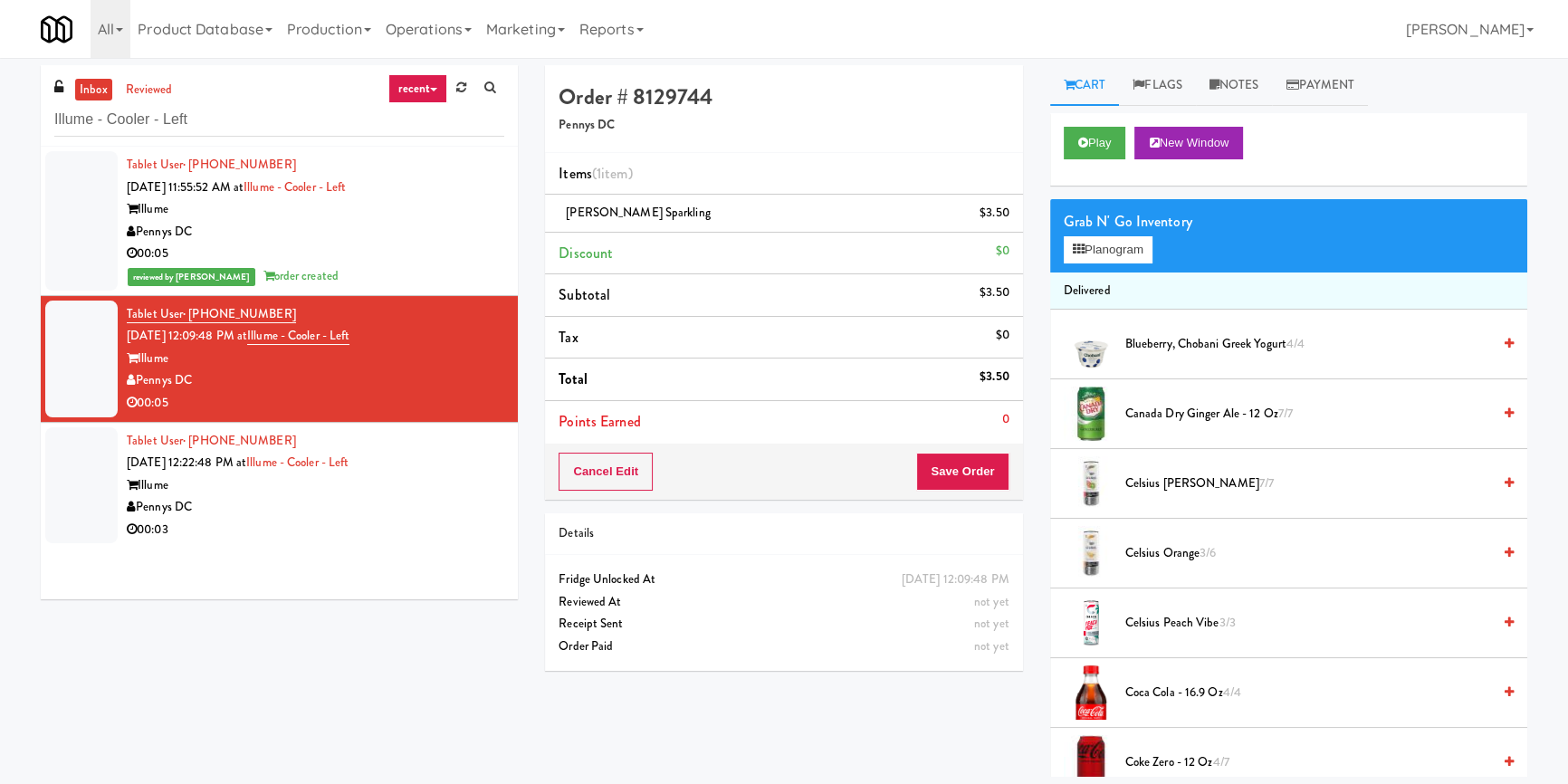
click at [433, 484] on div "Illume" at bounding box center [315, 484] width 378 height 23
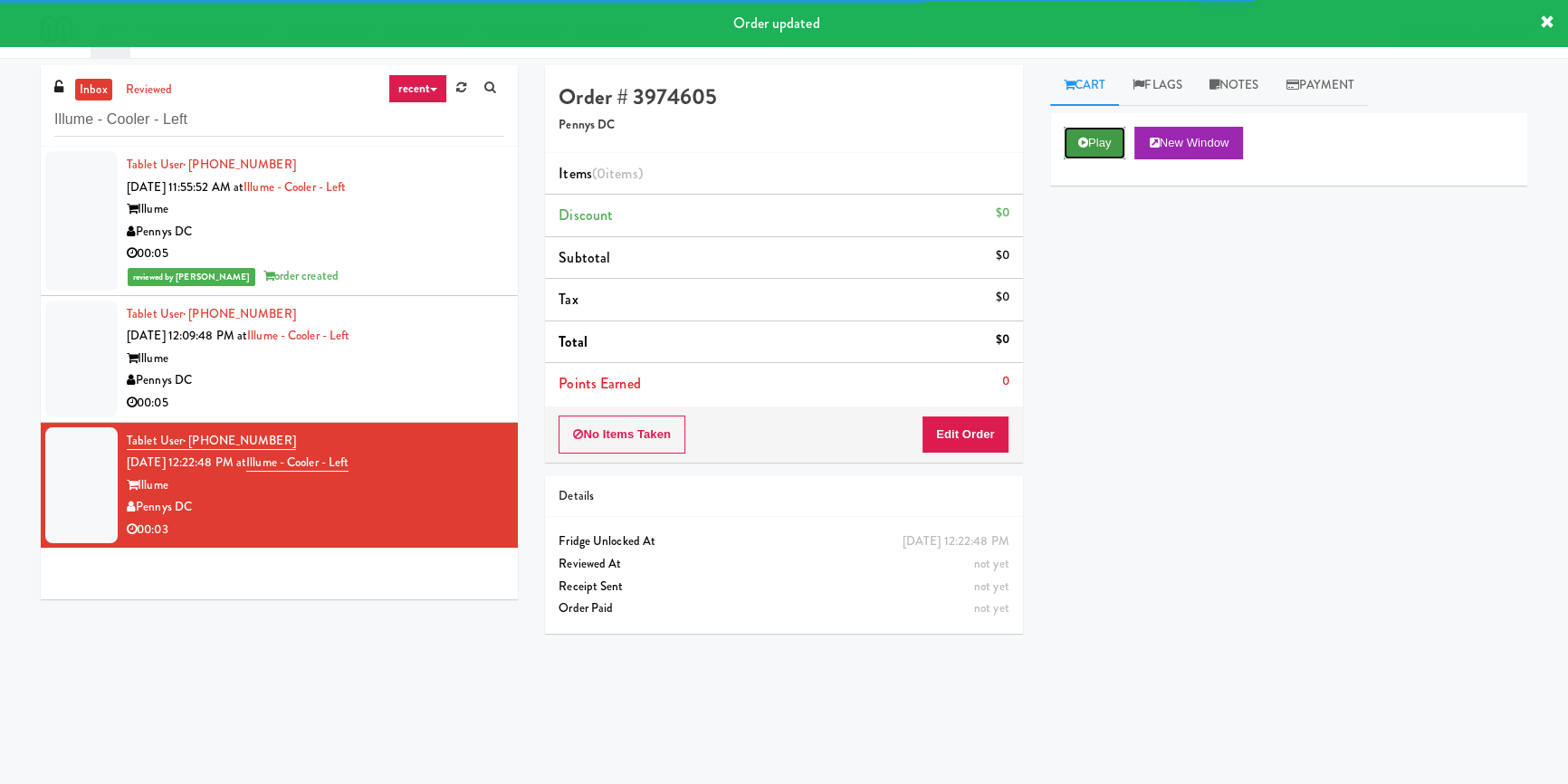
click at [1117, 127] on button "Play" at bounding box center [1095, 142] width 63 height 32
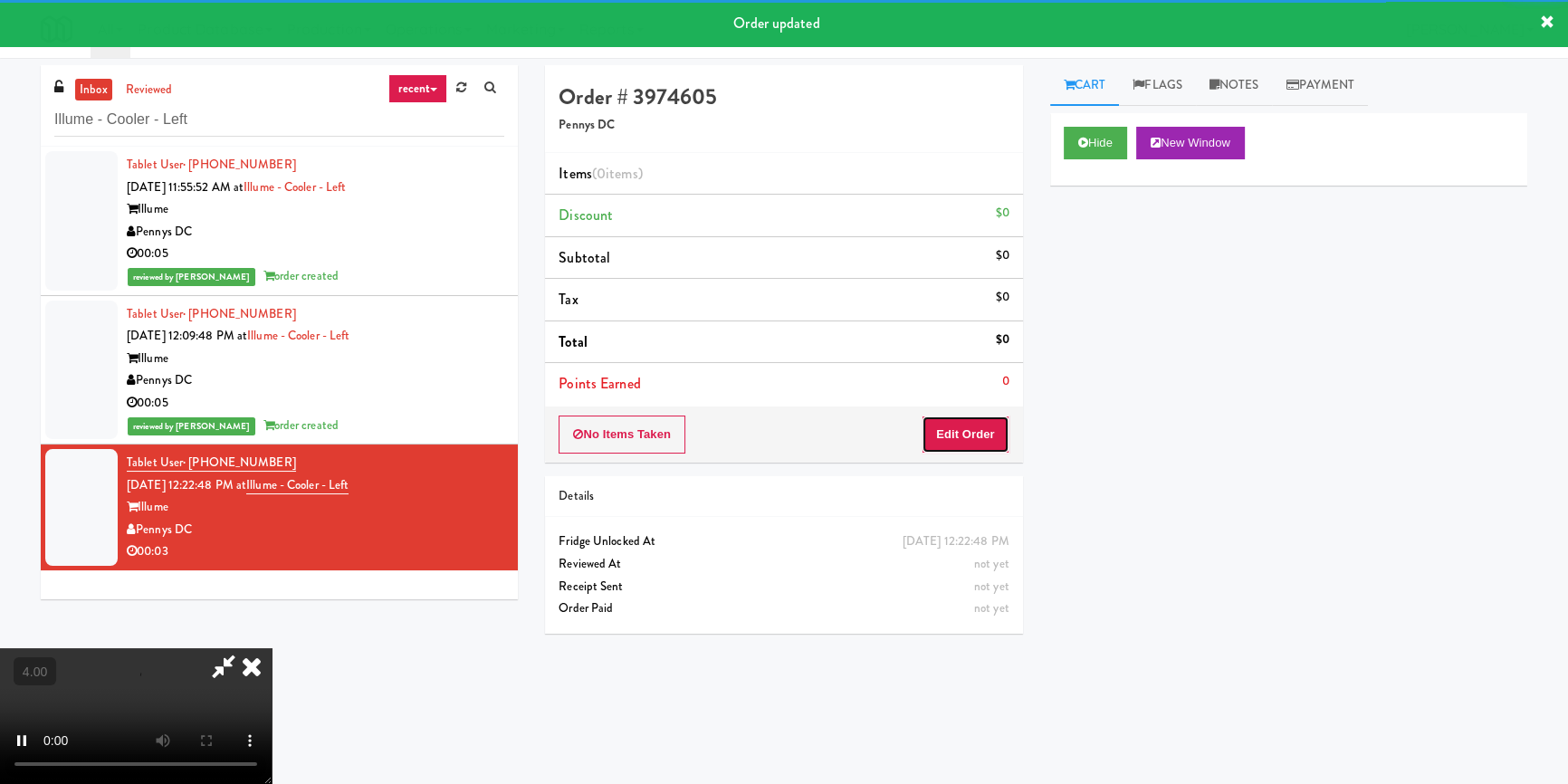
click at [994, 433] on button "Edit Order" at bounding box center [966, 434] width 88 height 38
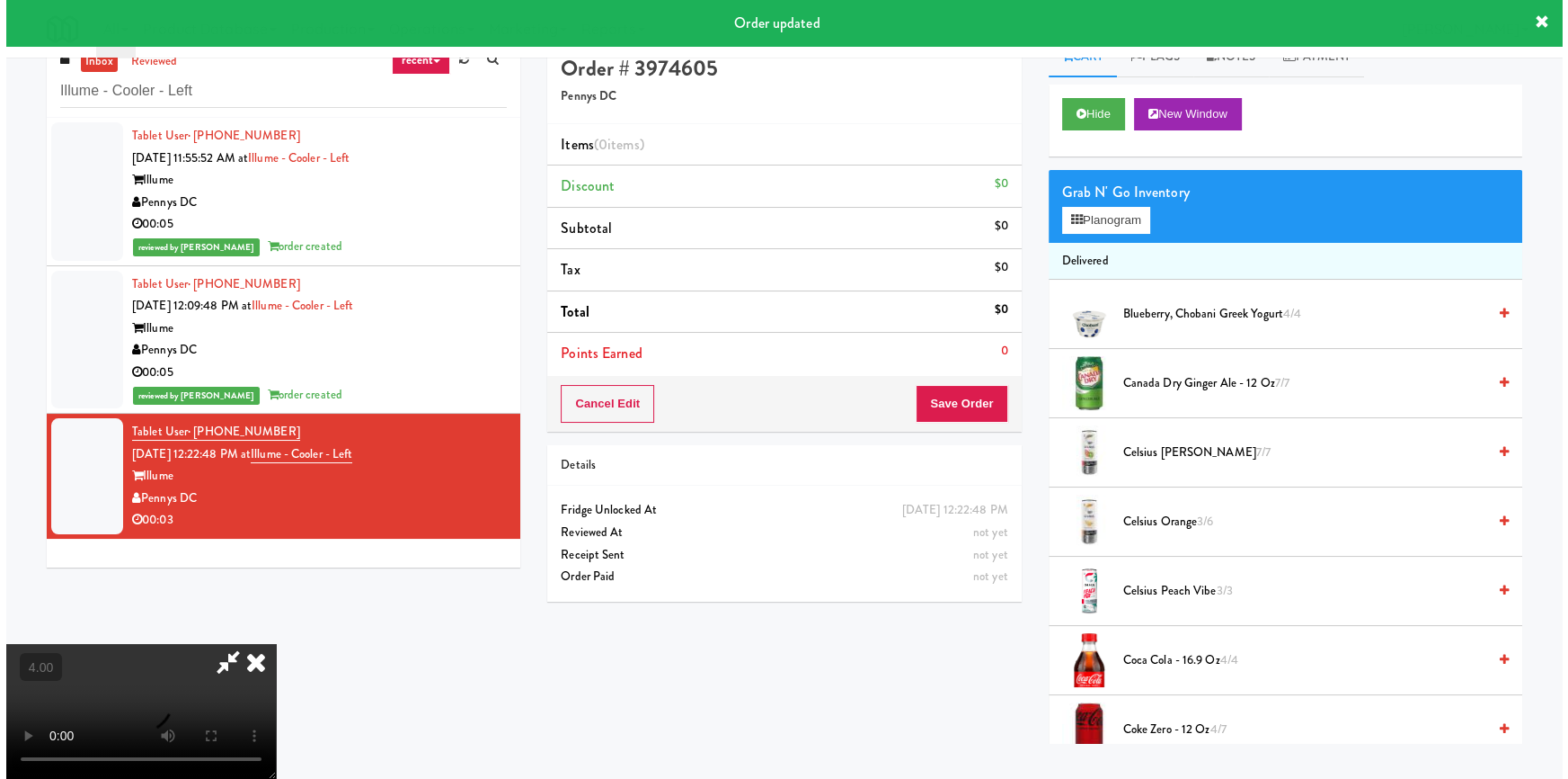
scroll to position [56, 0]
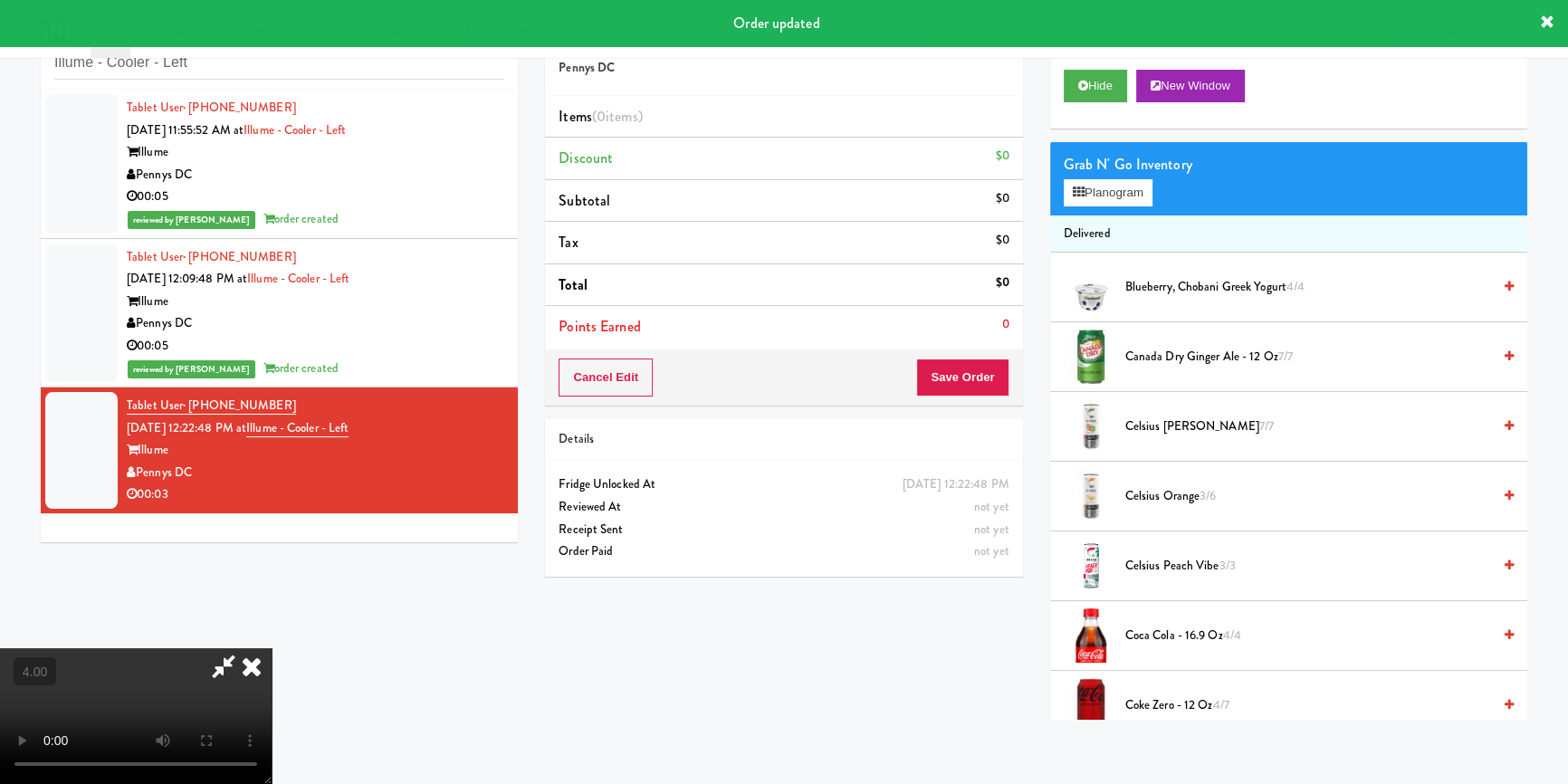
drag, startPoint x: 389, startPoint y: 571, endPoint x: 397, endPoint y: 566, distance: 9.4
click at [271, 648] on video at bounding box center [135, 715] width 271 height 136
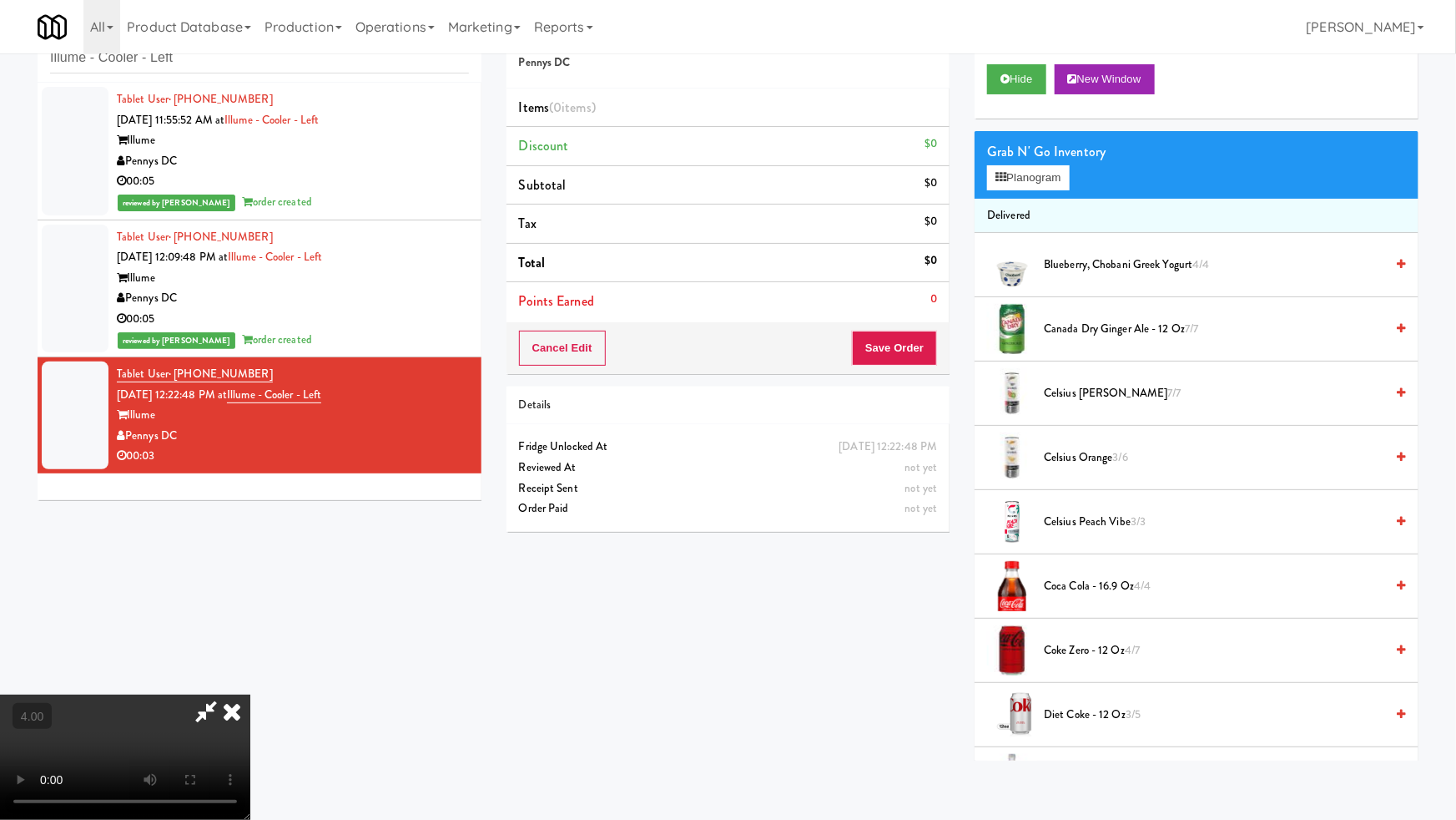
drag, startPoint x: 801, startPoint y: 548, endPoint x: 849, endPoint y: 475, distance: 87.4
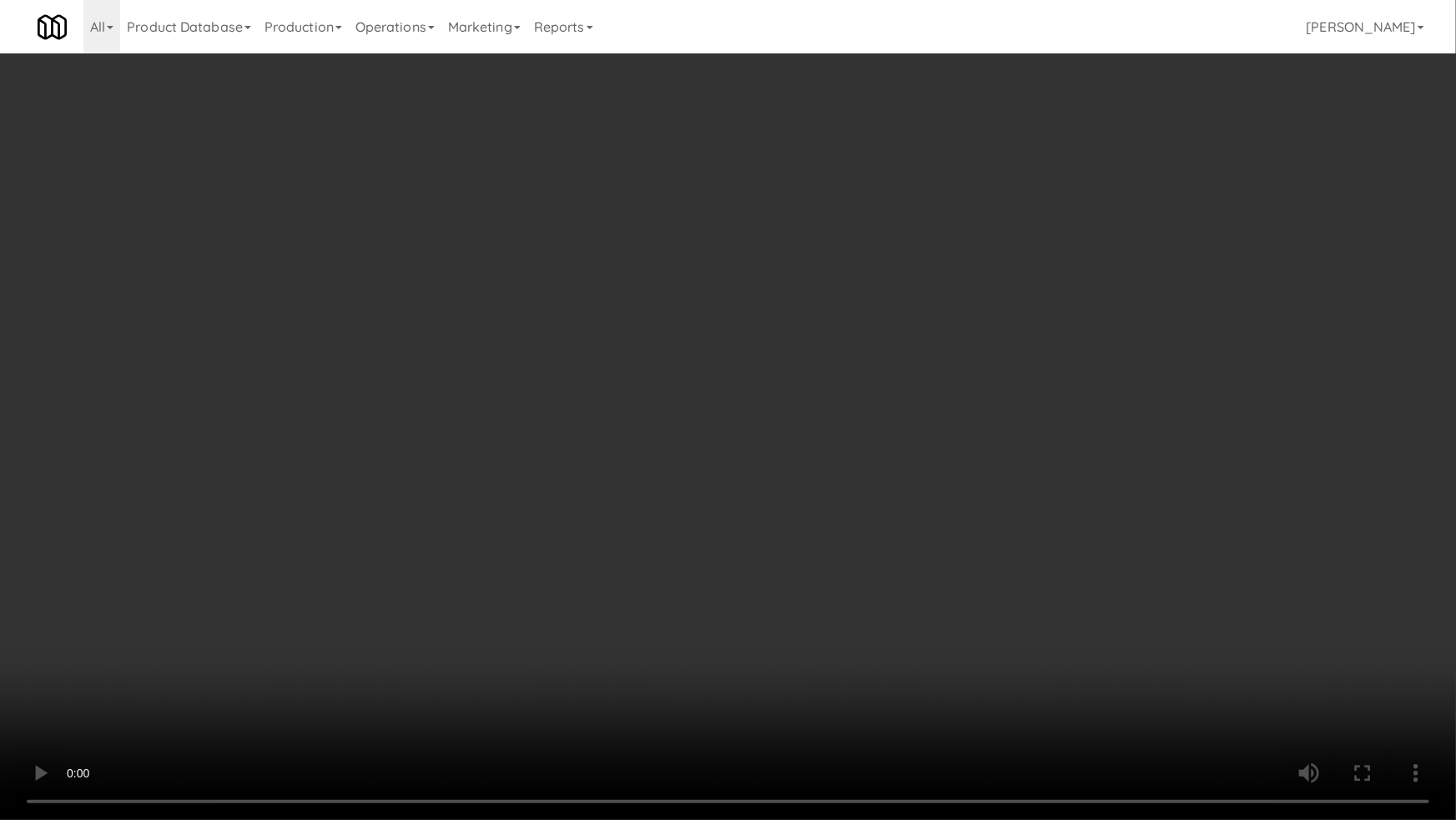
click at [801, 548] on video at bounding box center [728, 410] width 1456 height 820
click at [811, 547] on video at bounding box center [728, 410] width 1456 height 820
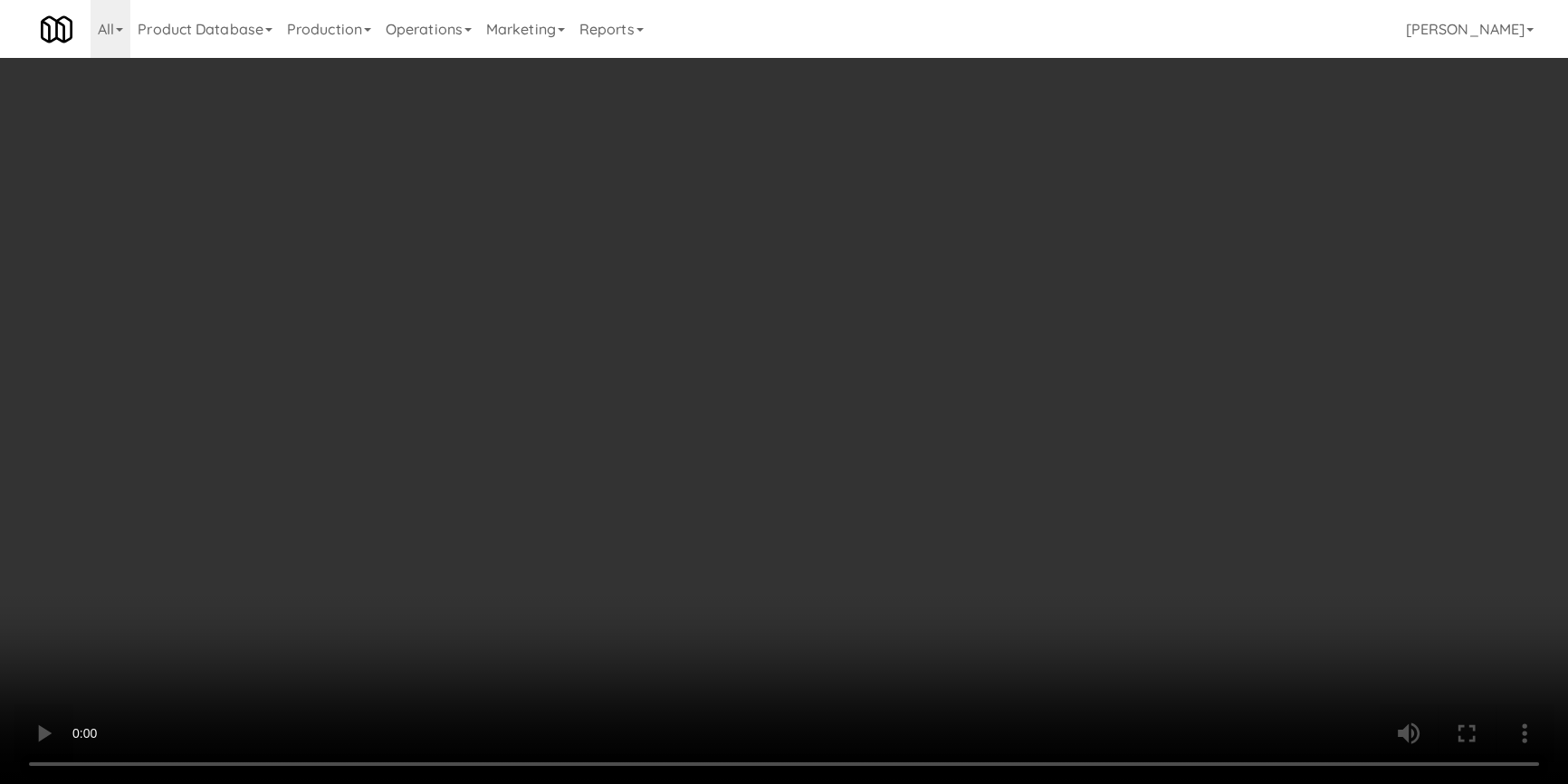
click at [1069, 192] on button "Planogram" at bounding box center [1108, 193] width 89 height 27
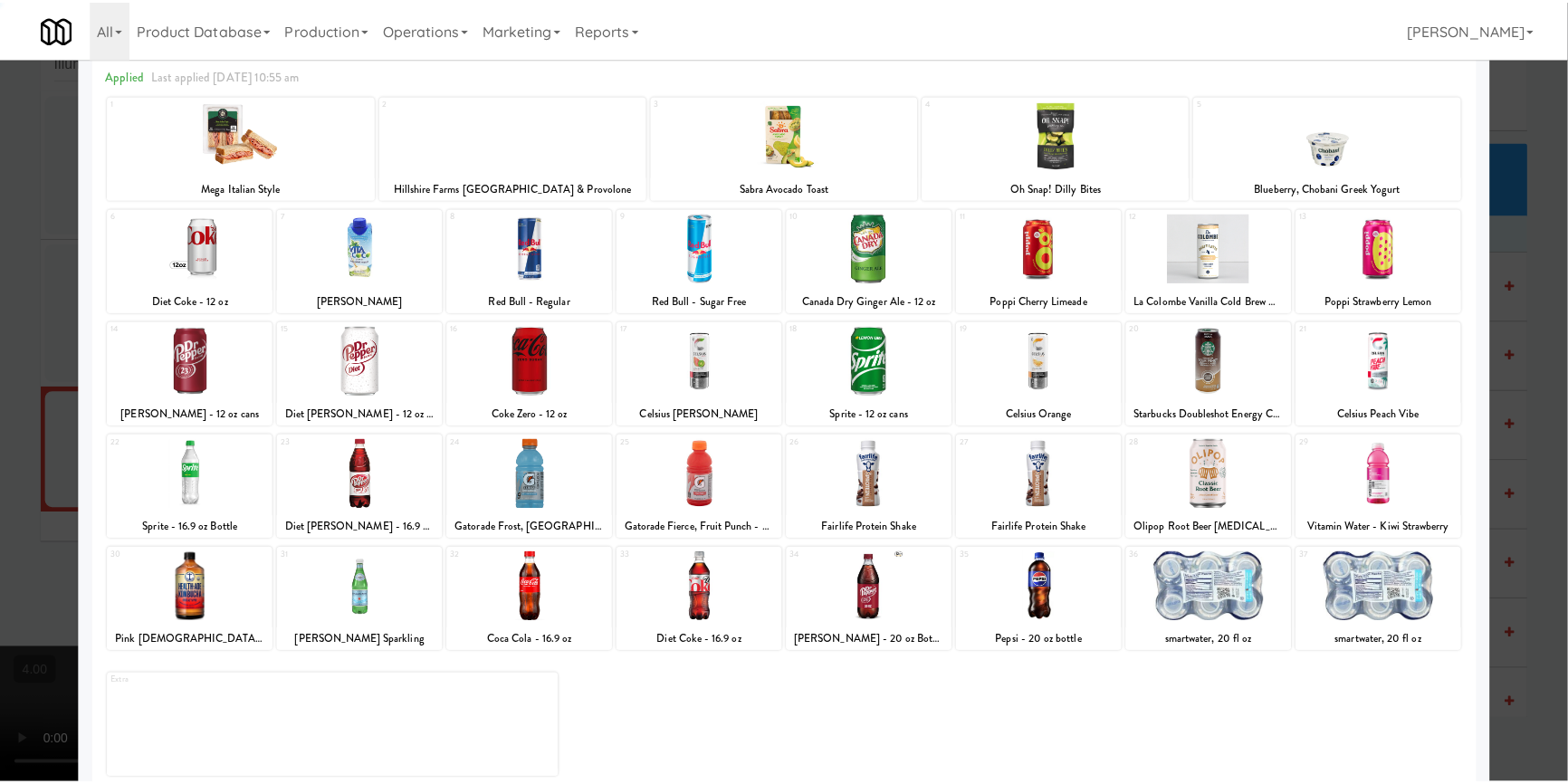
scroll to position [81, 0]
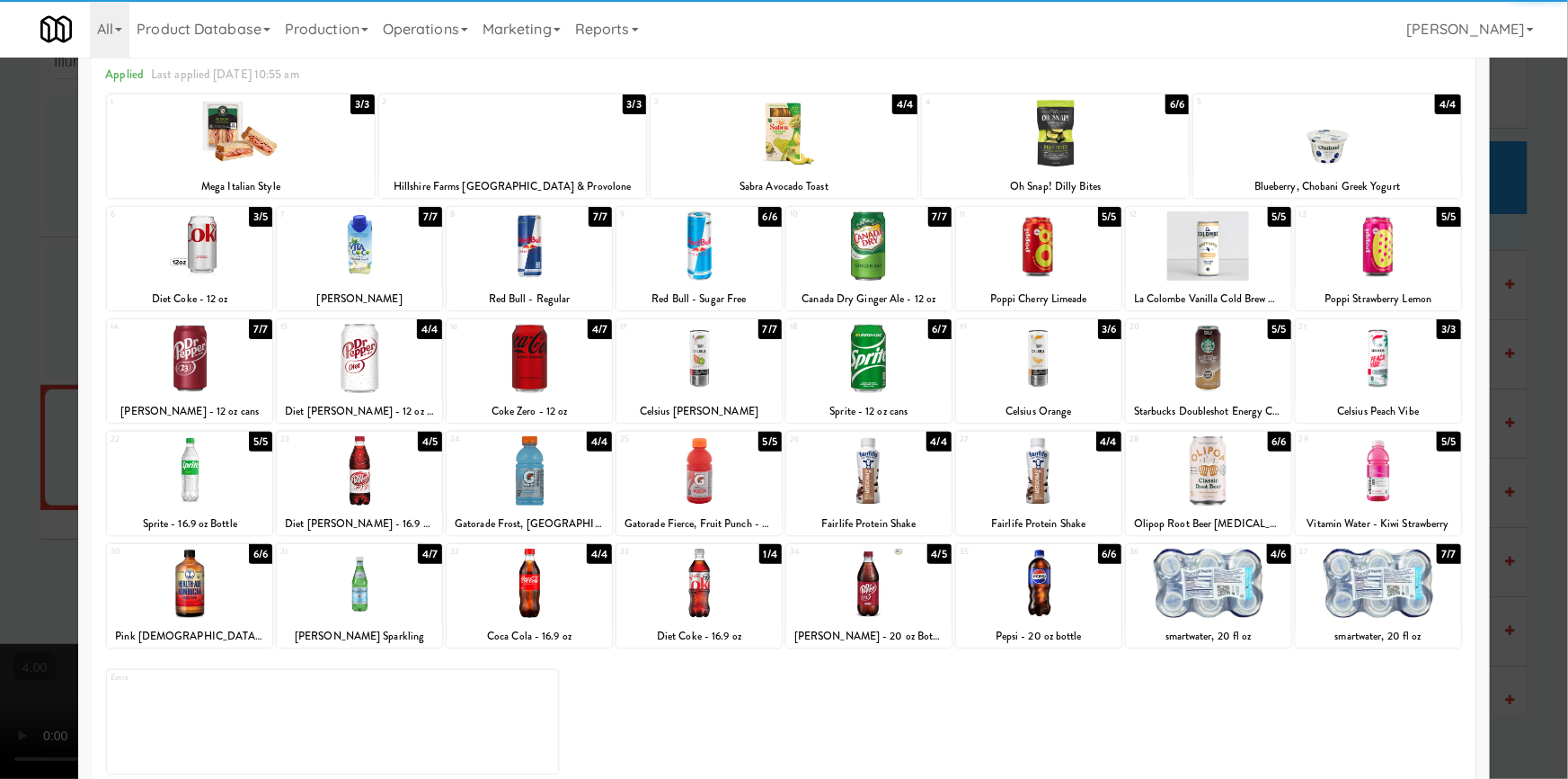
click at [1192, 609] on div at bounding box center [1208, 583] width 165 height 69
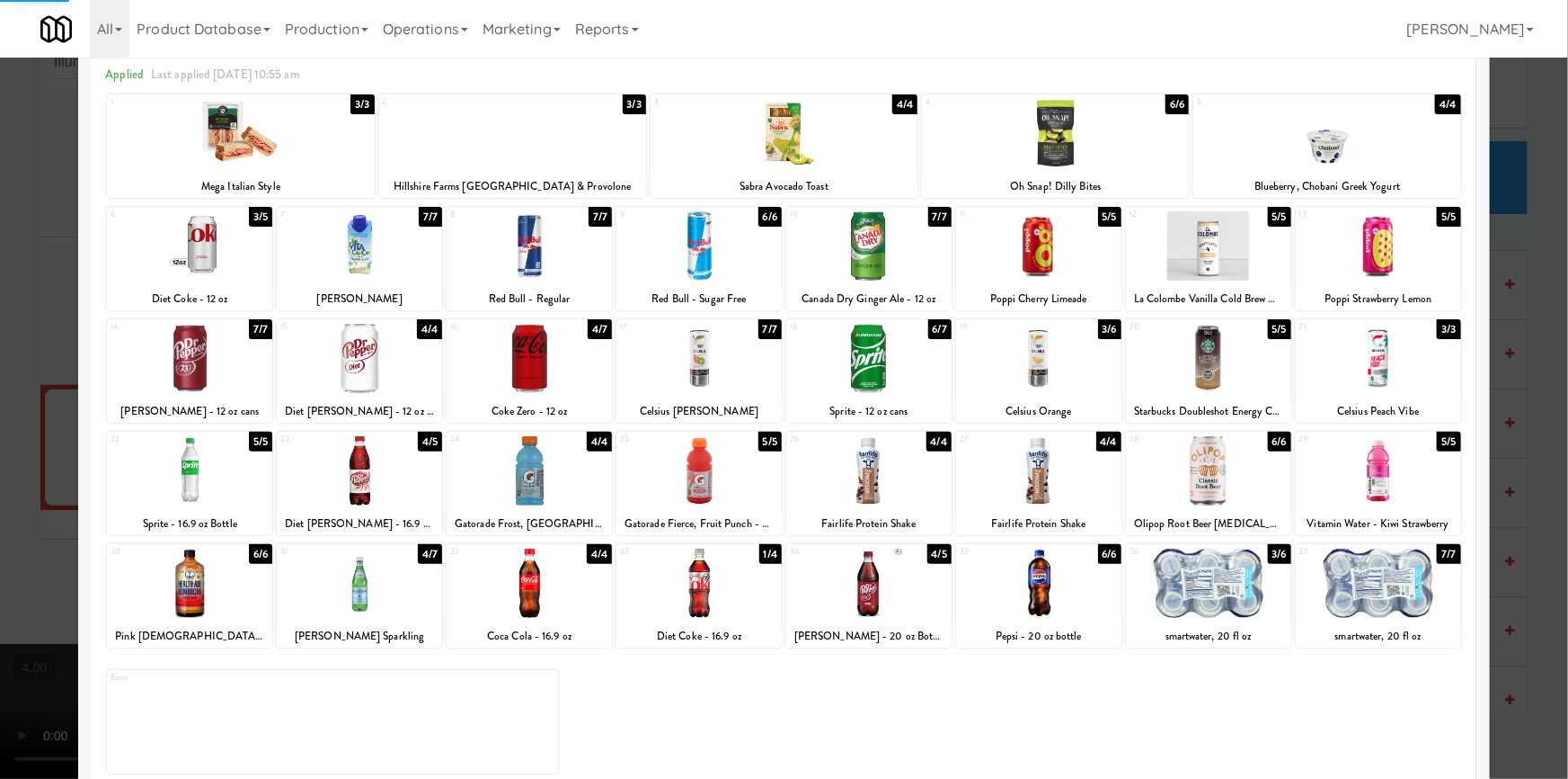
click at [1519, 431] on div at bounding box center [784, 389] width 1568 height 779
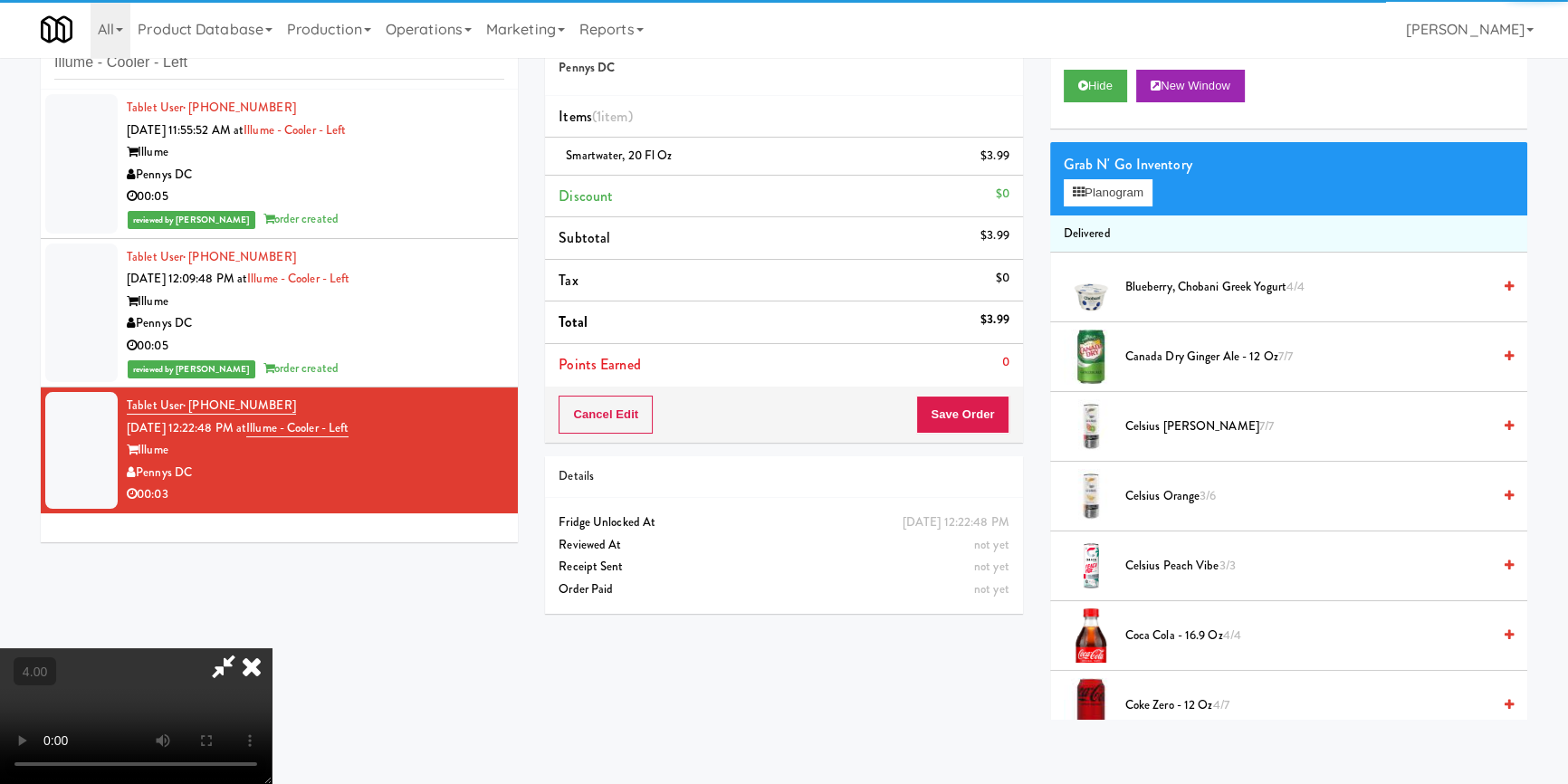
click at [1009, 410] on div "Cancel Edit Save Order" at bounding box center [784, 414] width 477 height 56
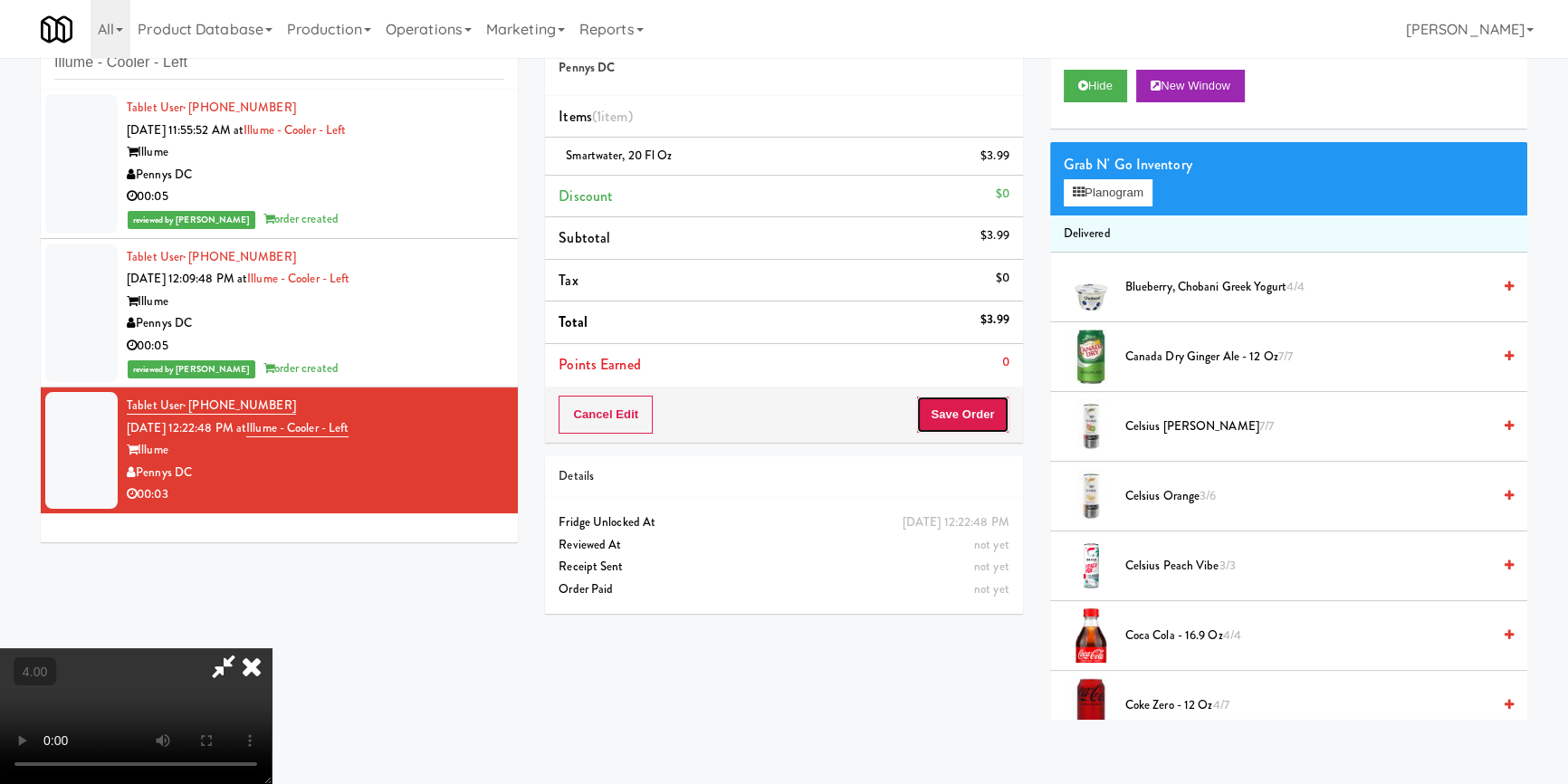
click at [969, 397] on button "Save Order" at bounding box center [963, 414] width 92 height 38
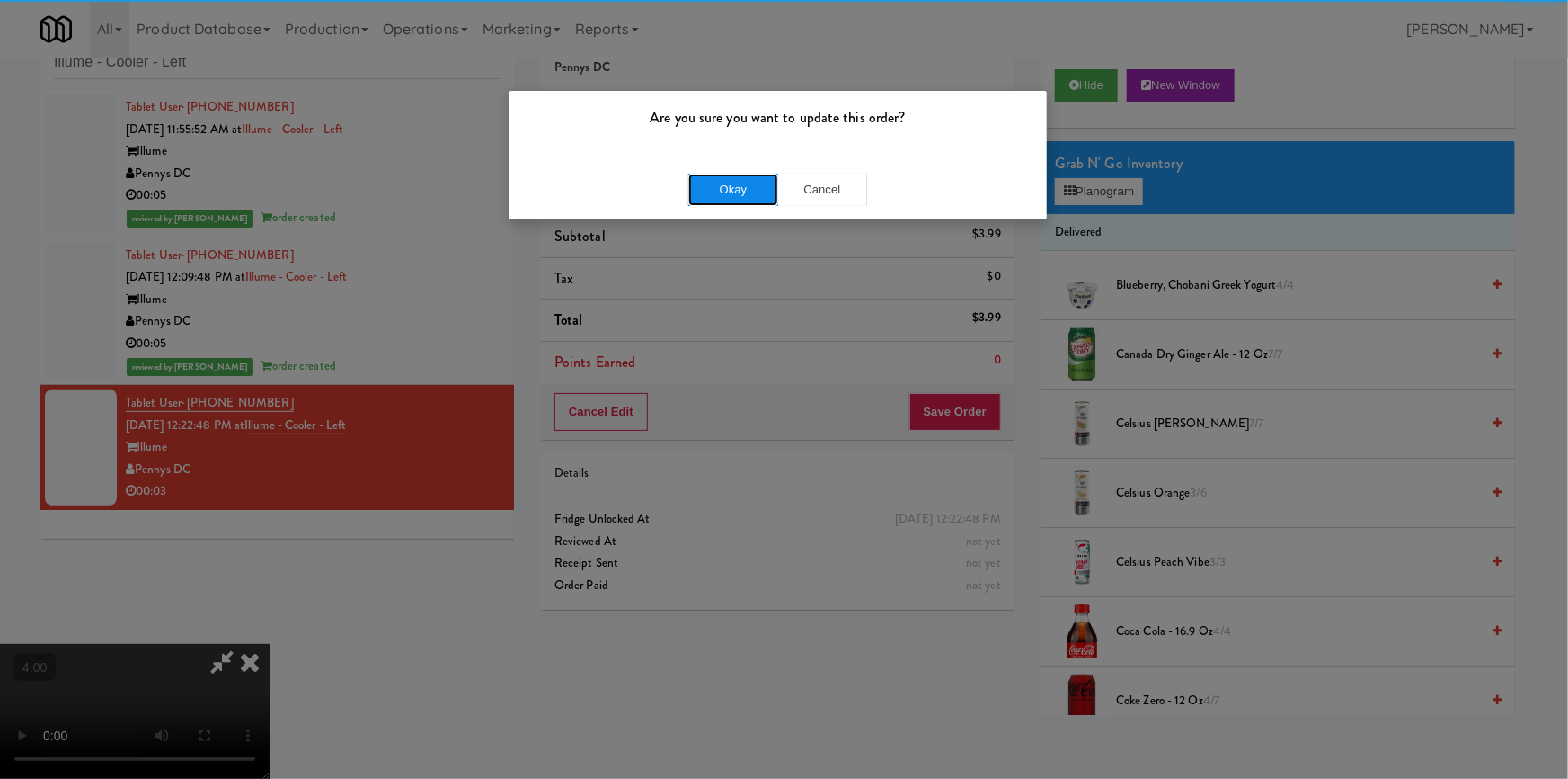
click at [746, 188] on button "Okay" at bounding box center [733, 189] width 89 height 32
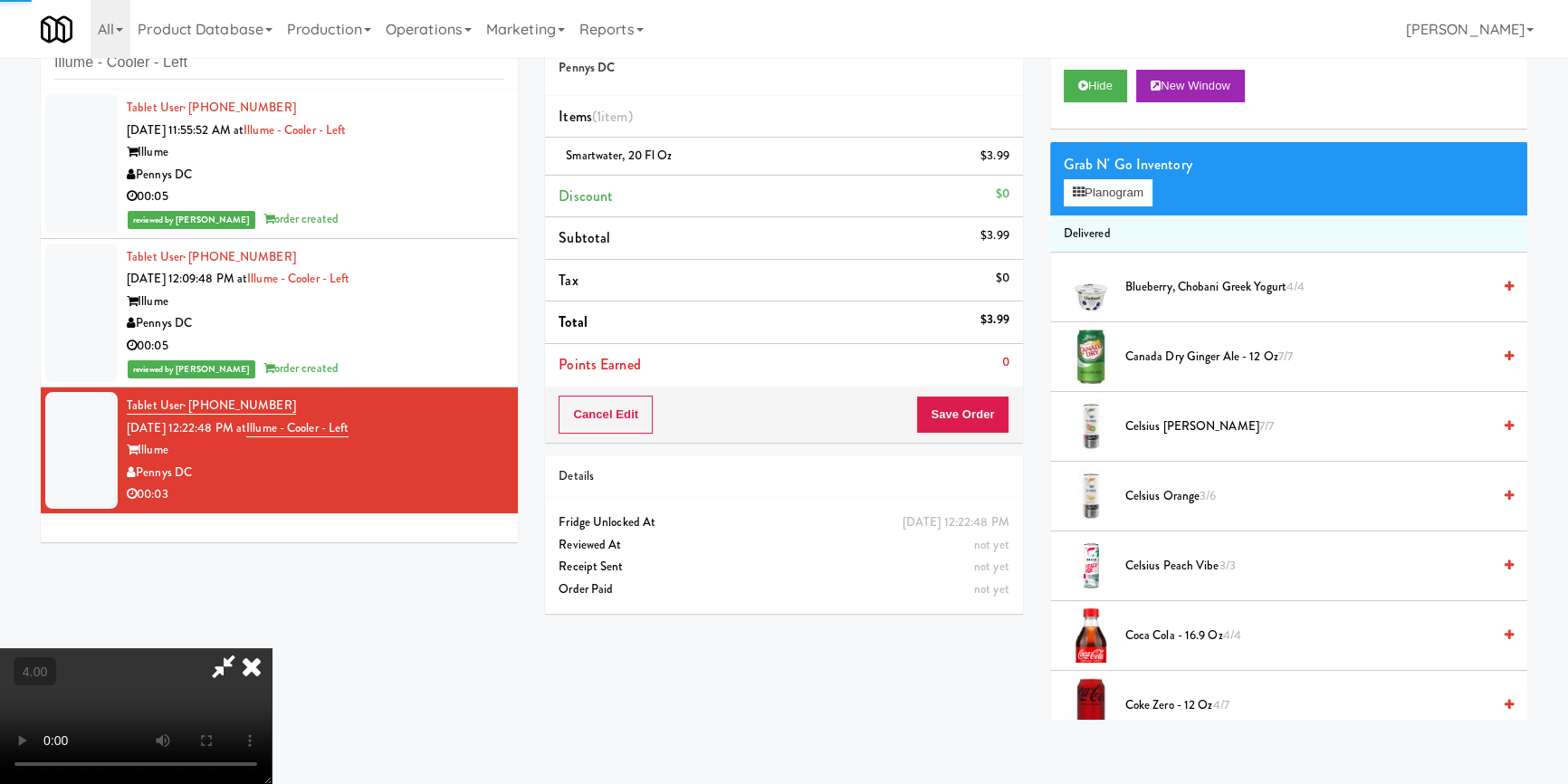
click at [271, 648] on icon at bounding box center [252, 666] width 40 height 36
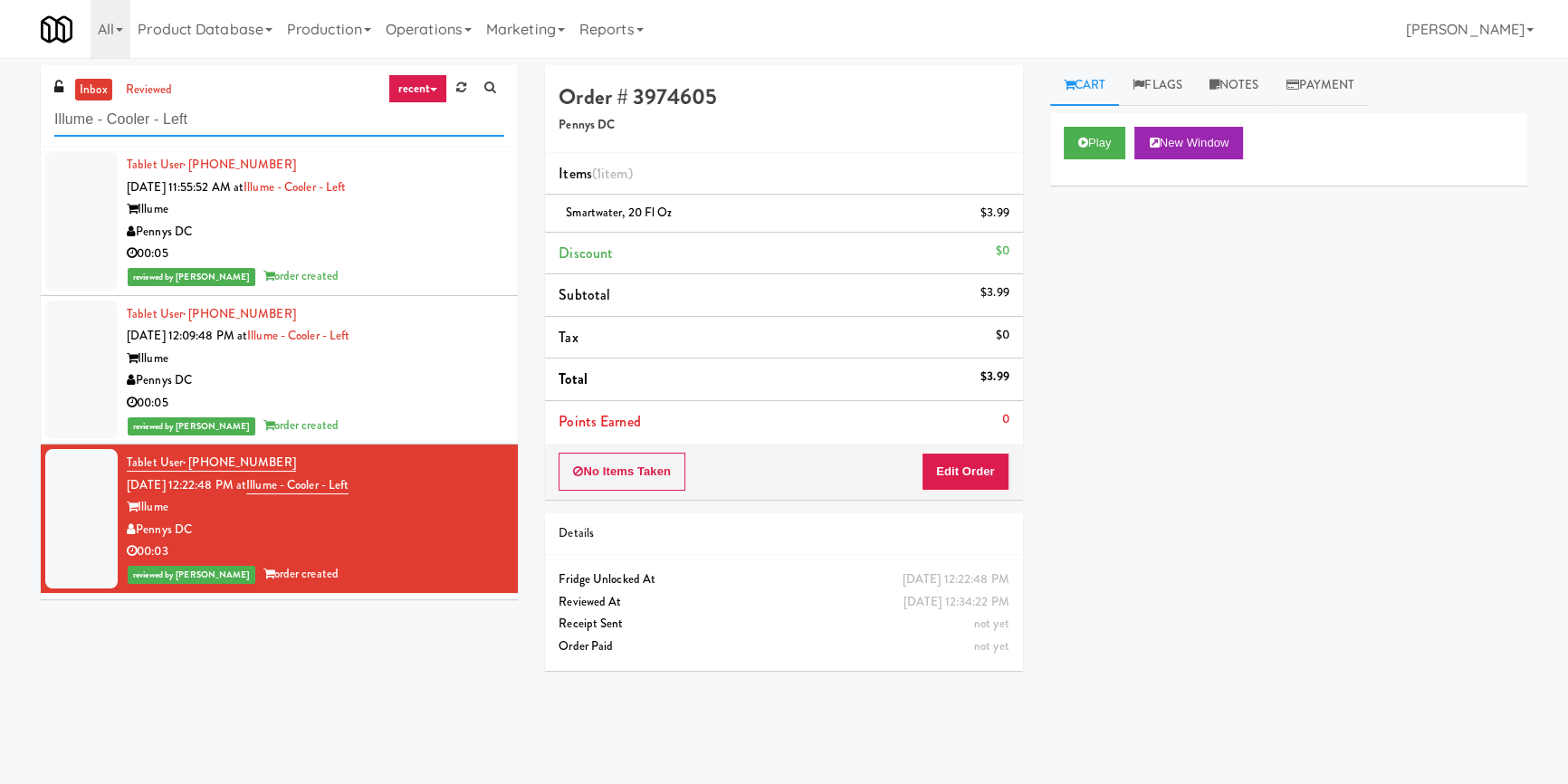
paste input "Cirrus - Cooler - Righ"
drag, startPoint x: 265, startPoint y: 109, endPoint x: 54, endPoint y: 160, distance: 217.1
click at [0, 154] on div "inbox reviewed recent all unclear take inventory issue suspicious failed recent…" at bounding box center [784, 421] width 1568 height 712
type input "Cirrus - Cooler - Right"
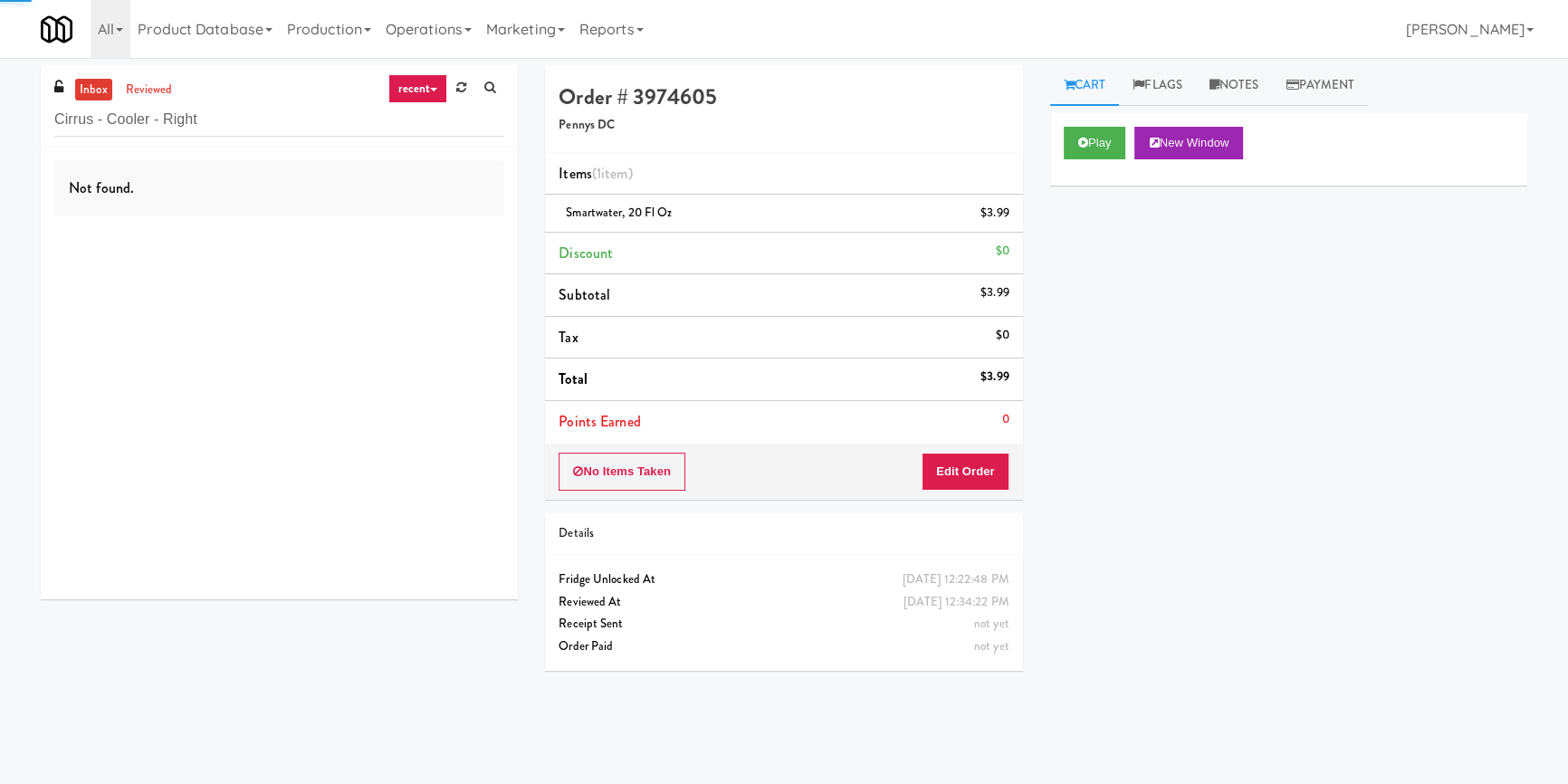
click at [402, 210] on div "Not found." at bounding box center [278, 188] width 450 height 56
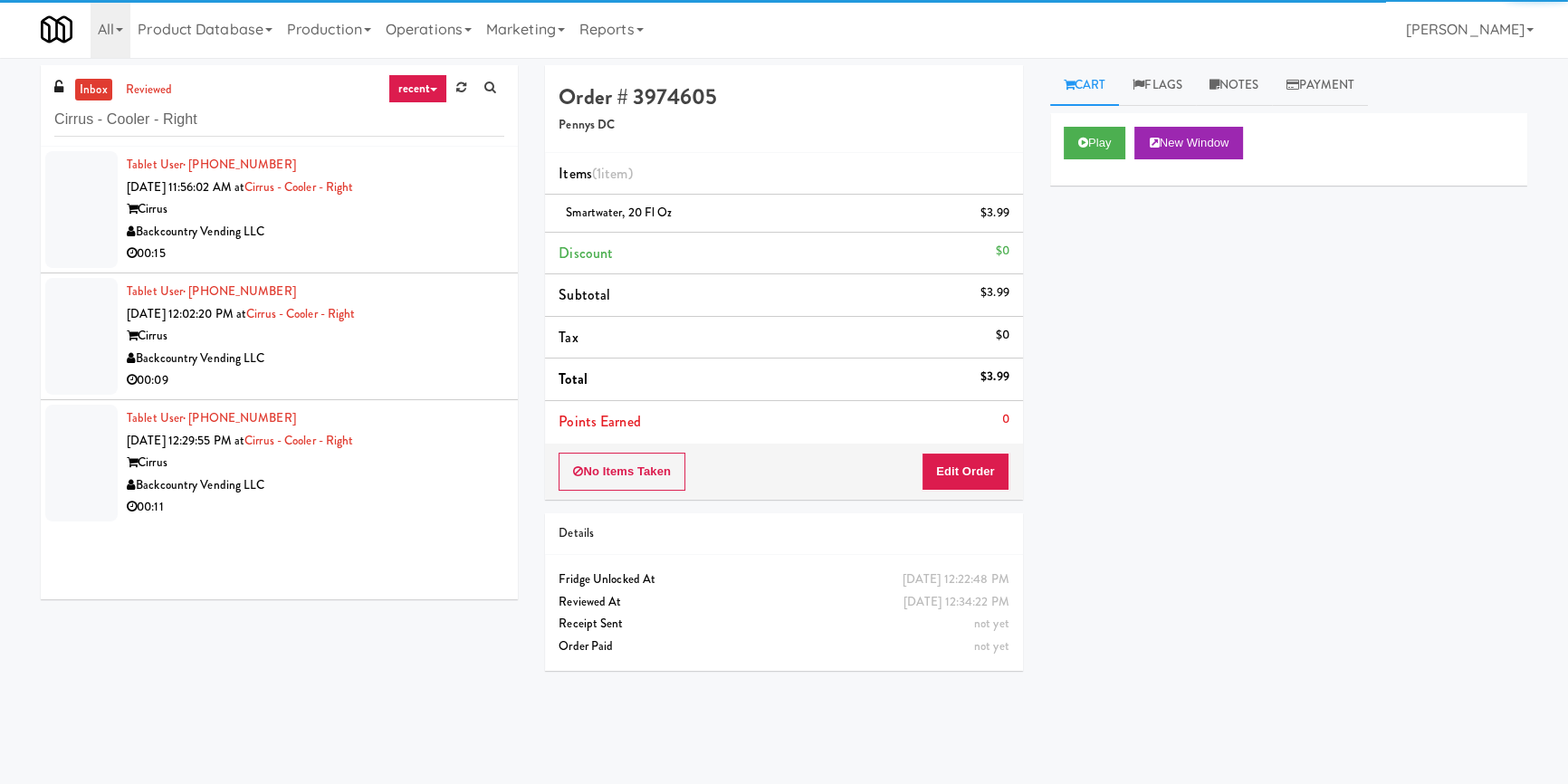
click at [418, 209] on div "Cirrus" at bounding box center [315, 208] width 378 height 23
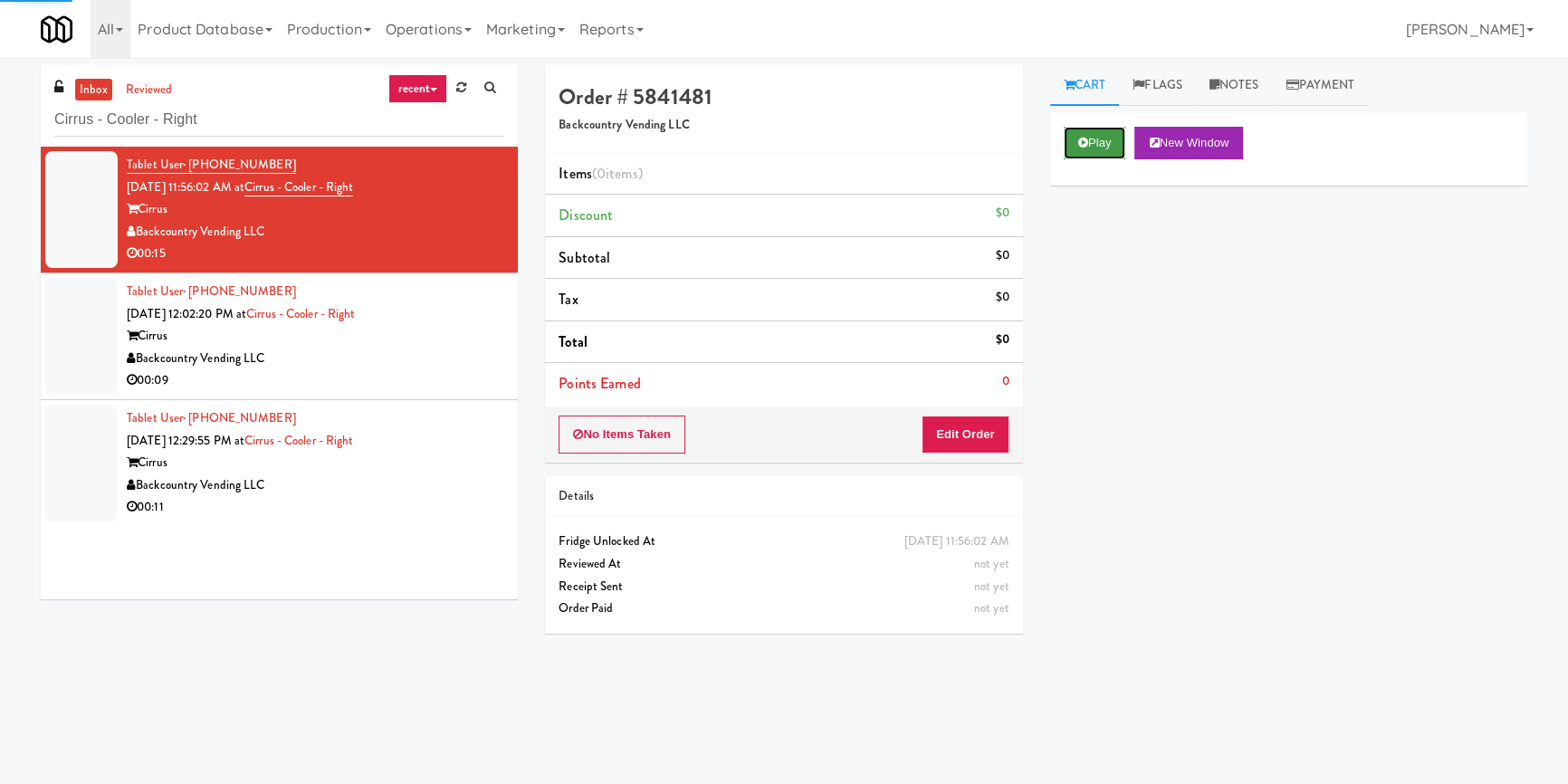
click at [1120, 136] on button "Play" at bounding box center [1095, 142] width 63 height 32
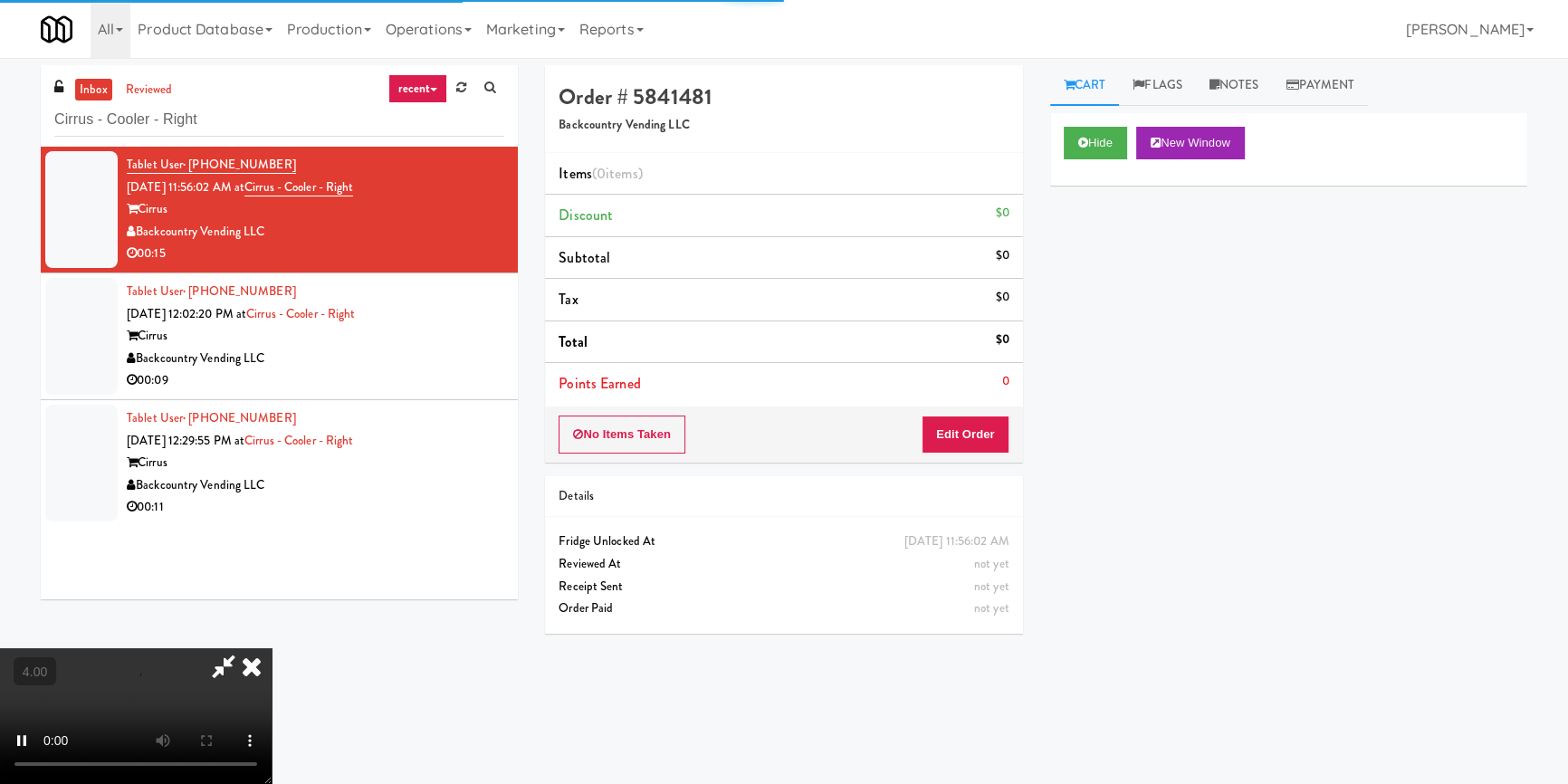
click at [971, 452] on div "No Items Taken Edit Order" at bounding box center [784, 434] width 477 height 56
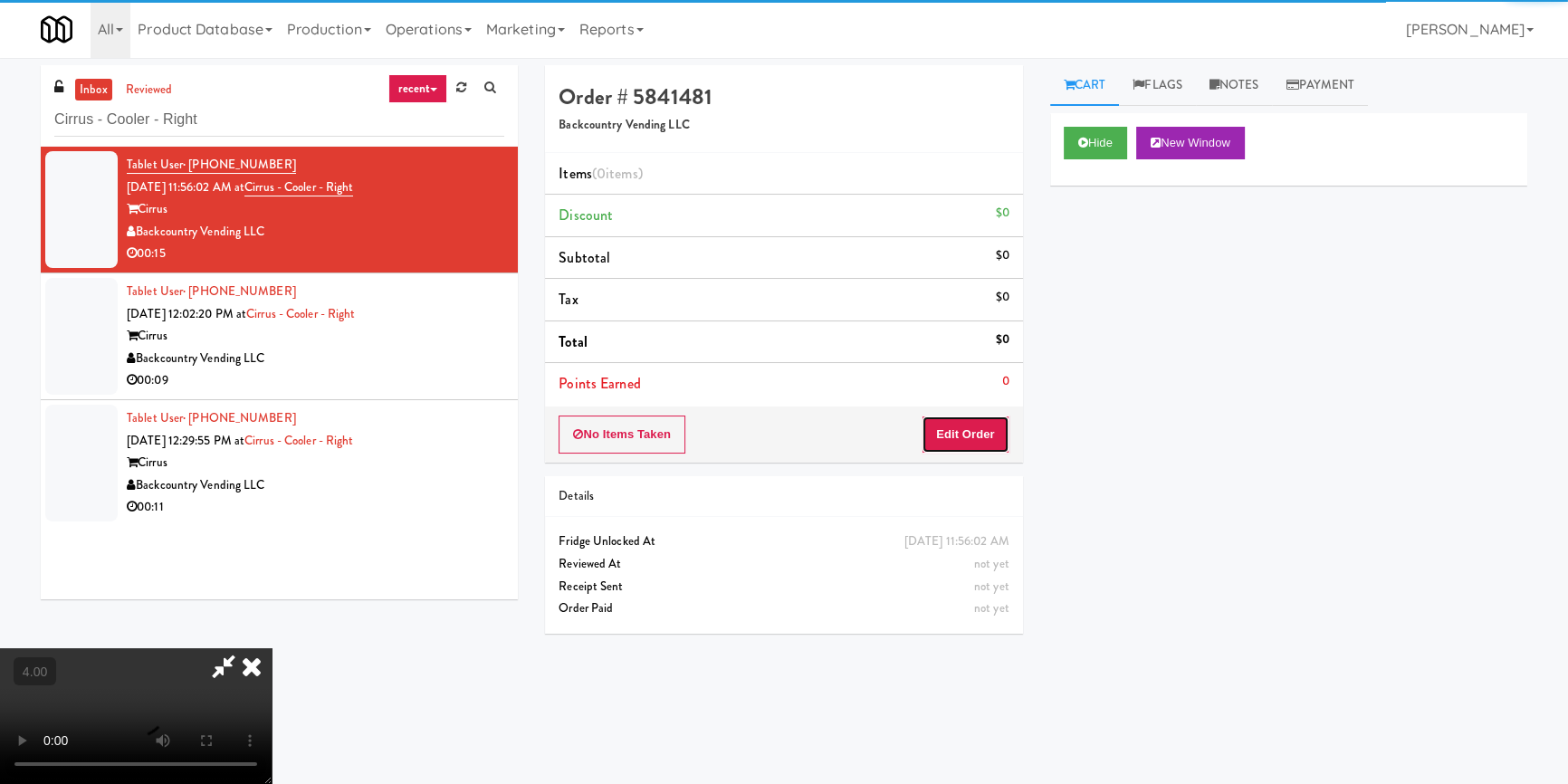
click at [969, 450] on button "Edit Order" at bounding box center [966, 434] width 88 height 38
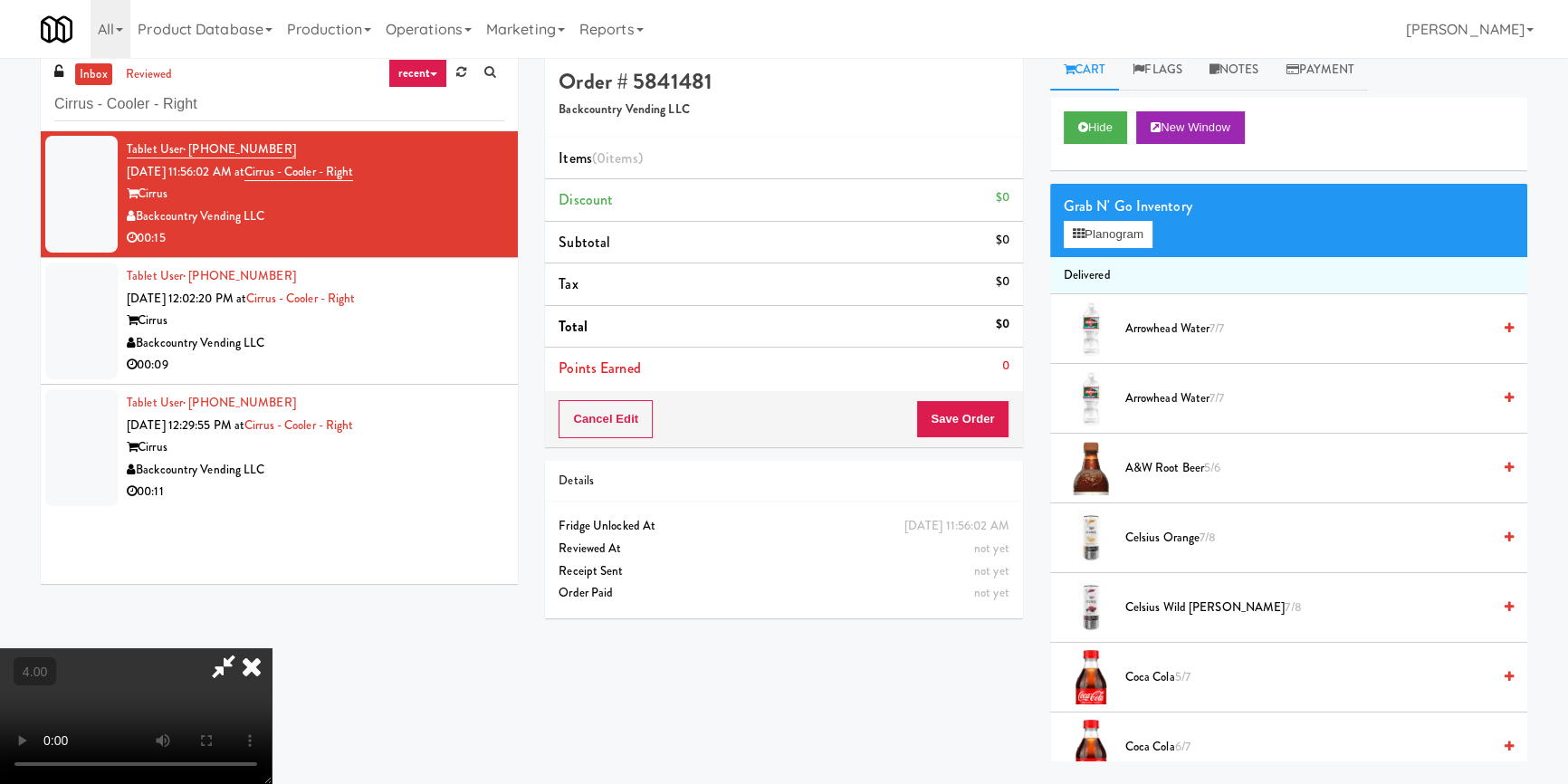
scroll to position [57, 0]
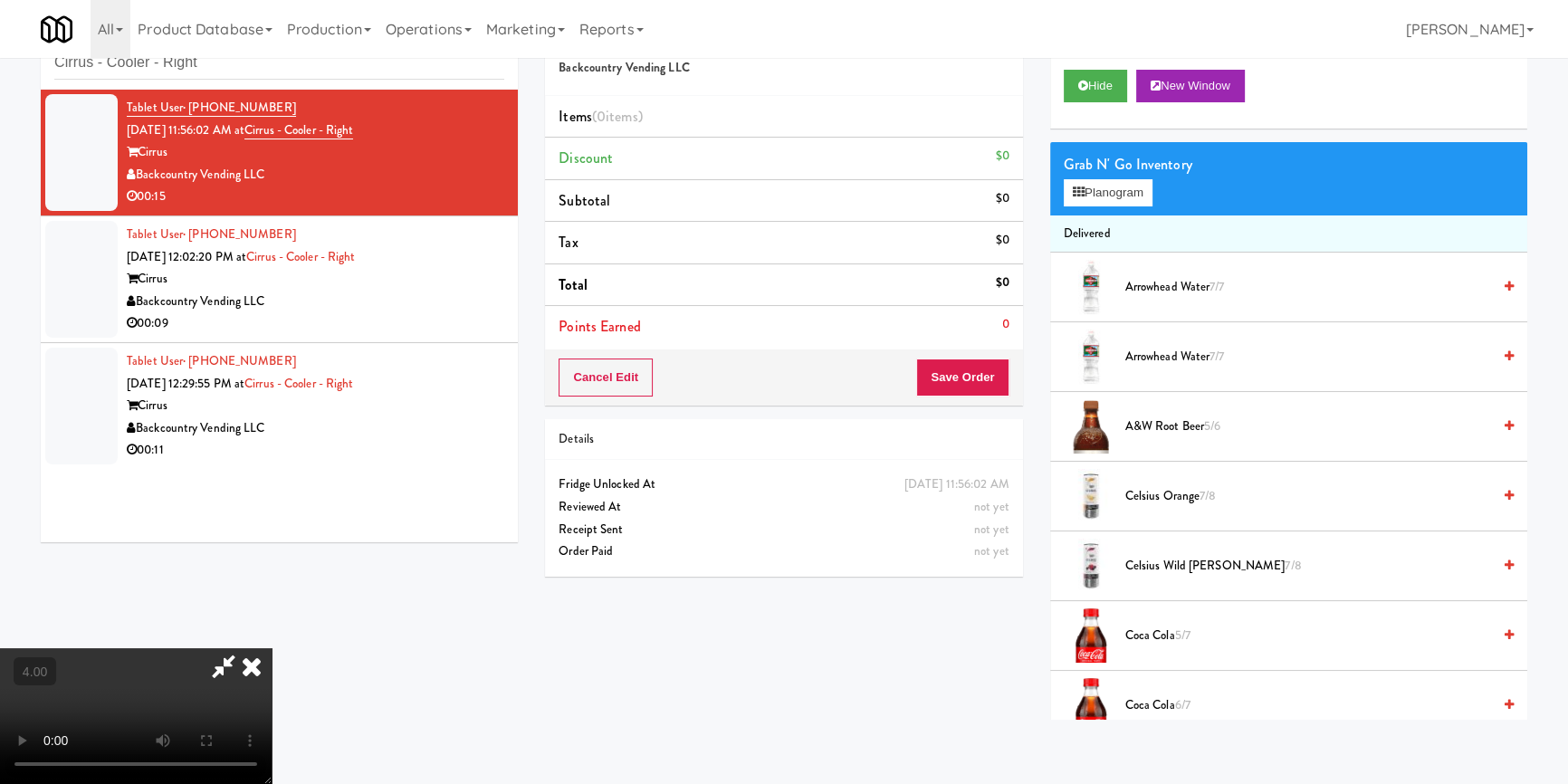
click at [271, 662] on video at bounding box center [135, 715] width 271 height 136
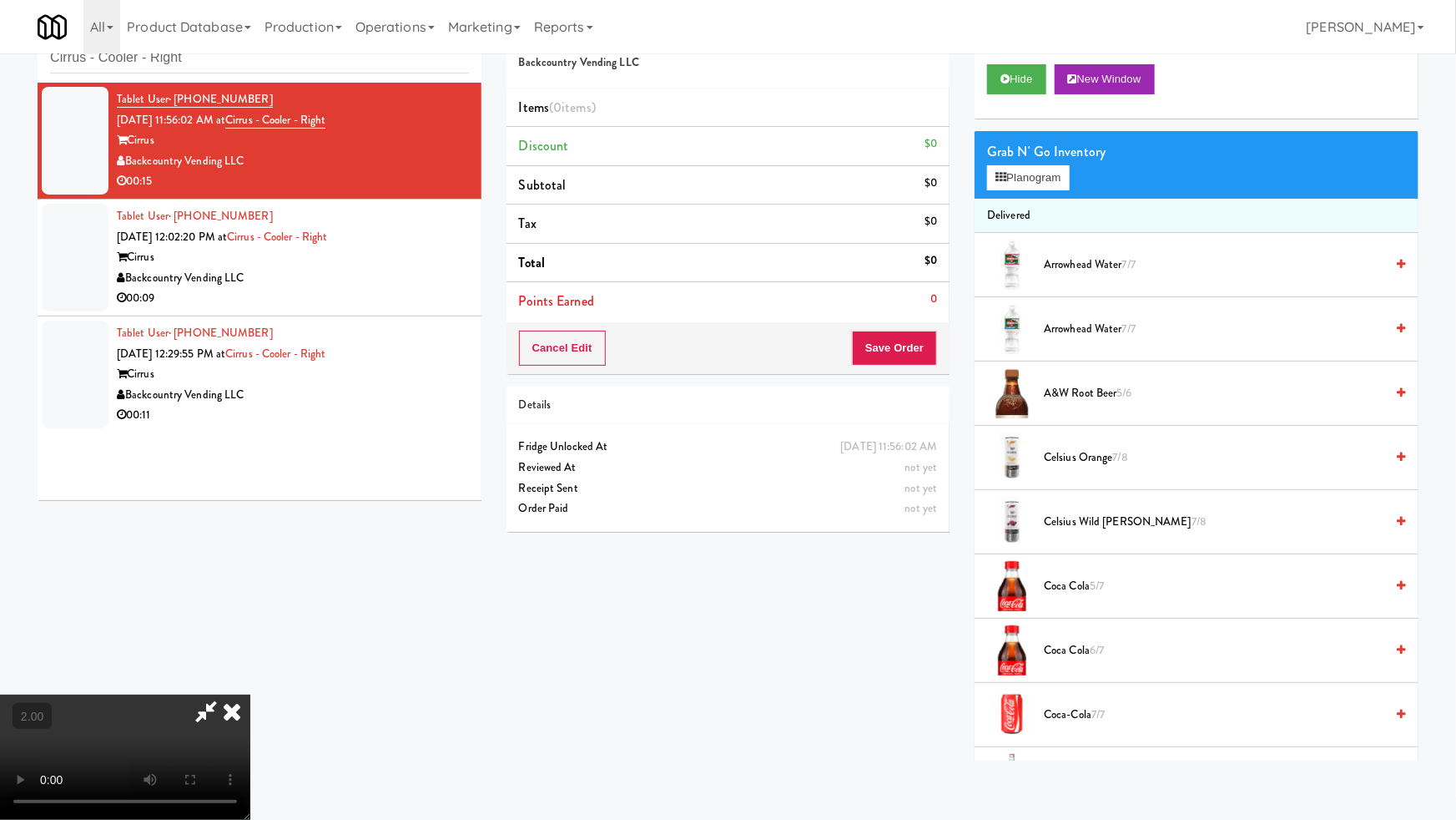
click at [250, 694] on video at bounding box center [125, 757] width 250 height 126
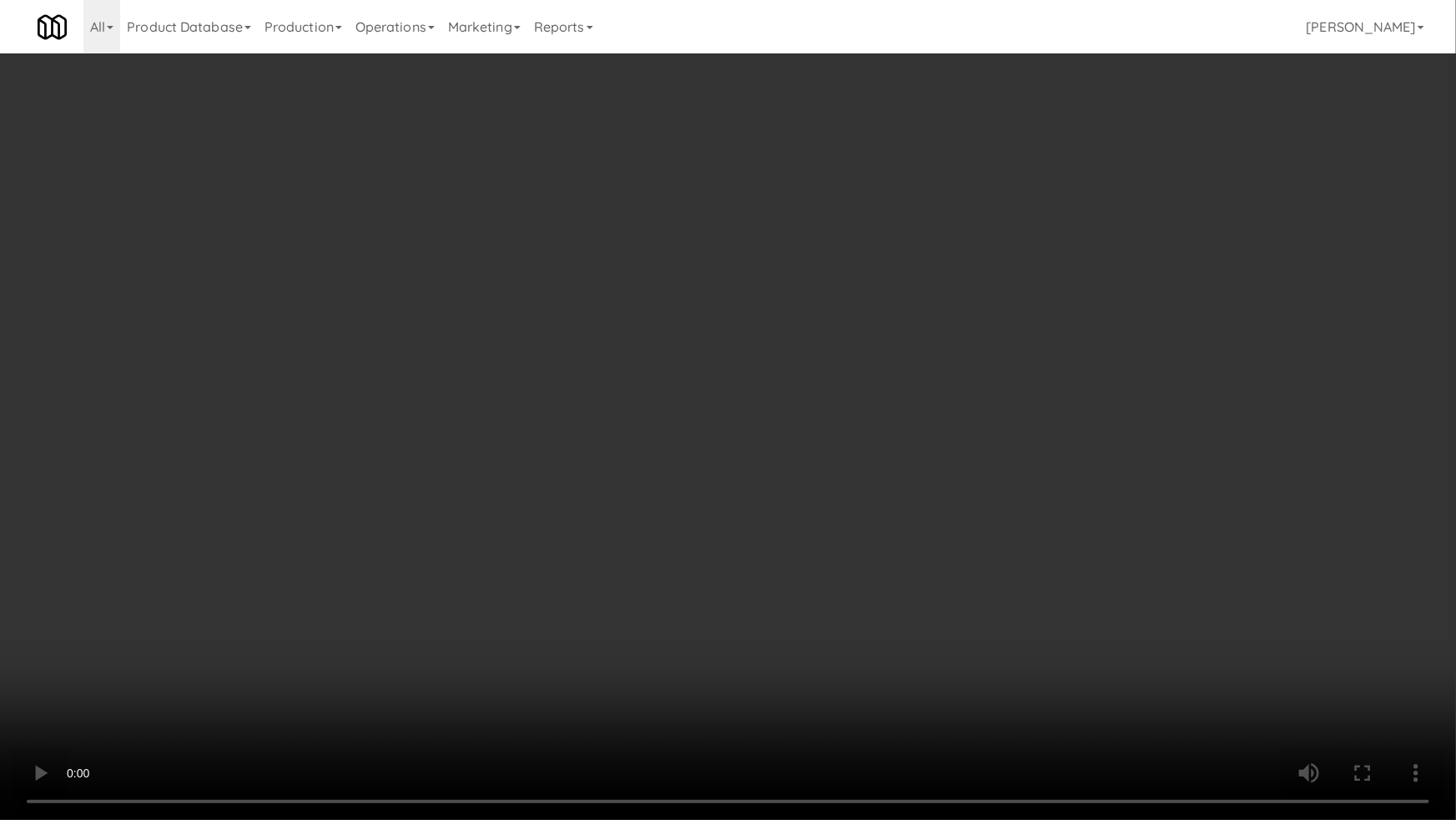
click at [469, 601] on video at bounding box center [728, 410] width 1456 height 820
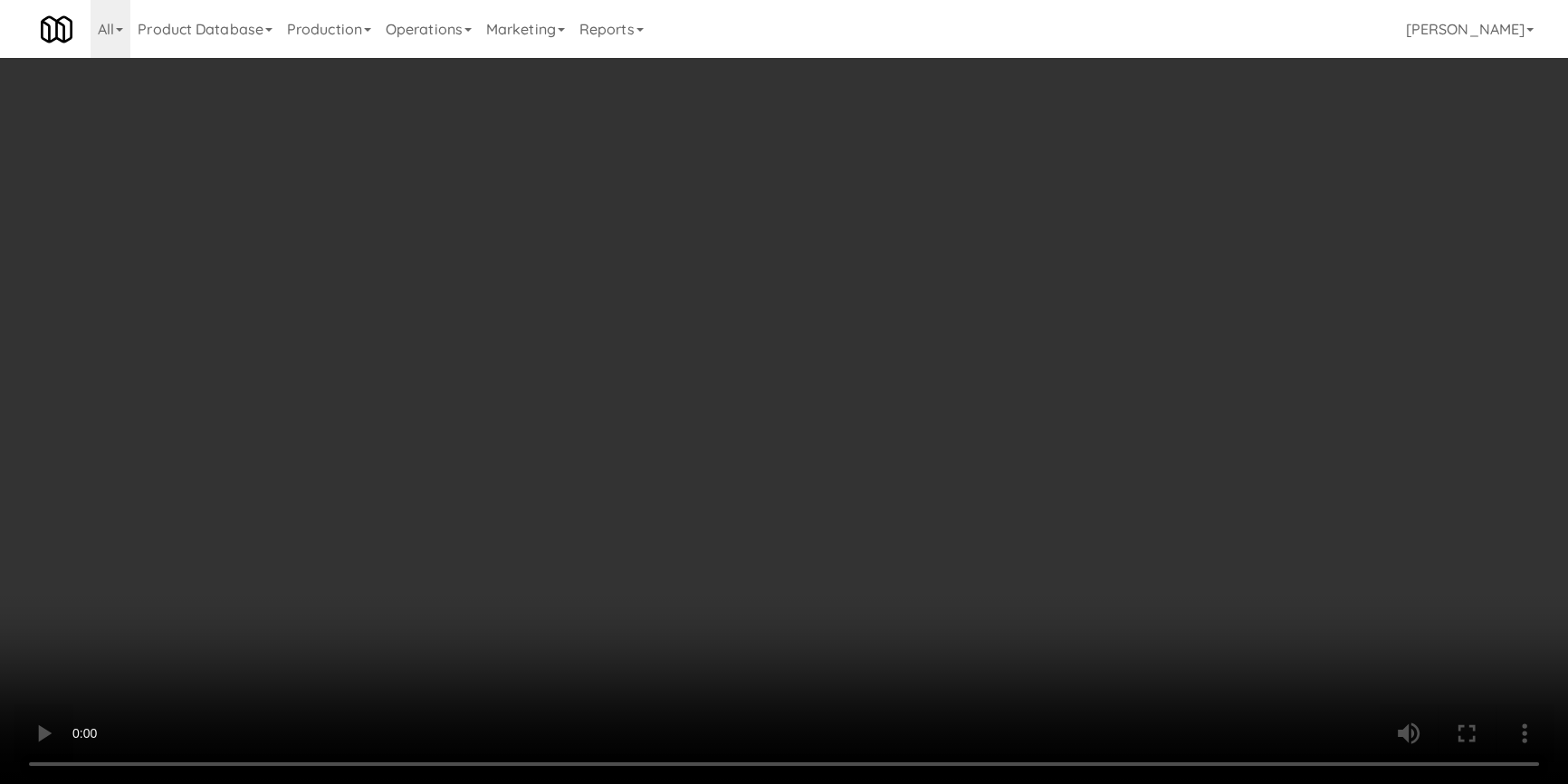
click at [554, 546] on video at bounding box center [784, 392] width 1568 height 784
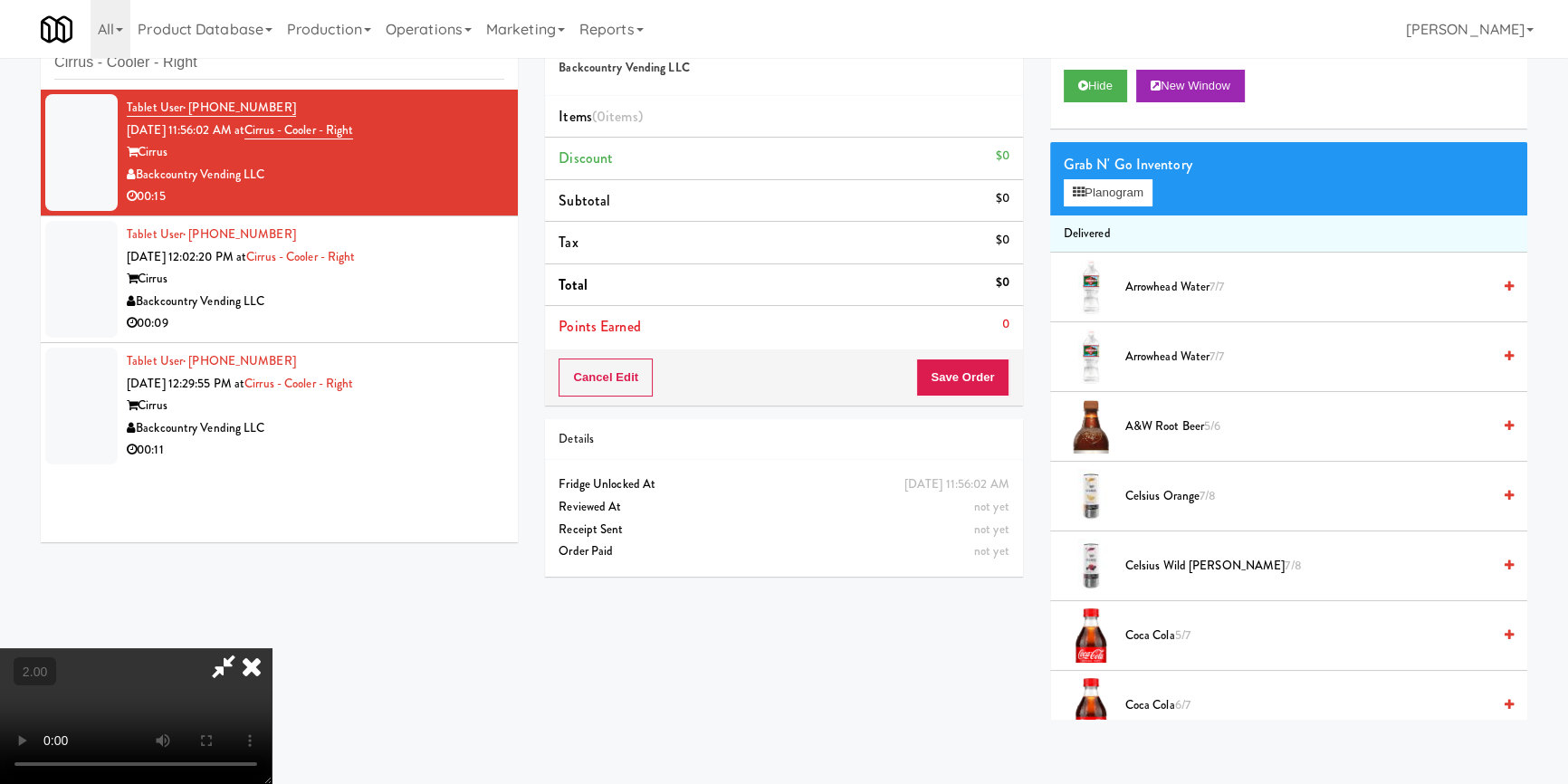
click at [271, 648] on video at bounding box center [135, 715] width 271 height 136
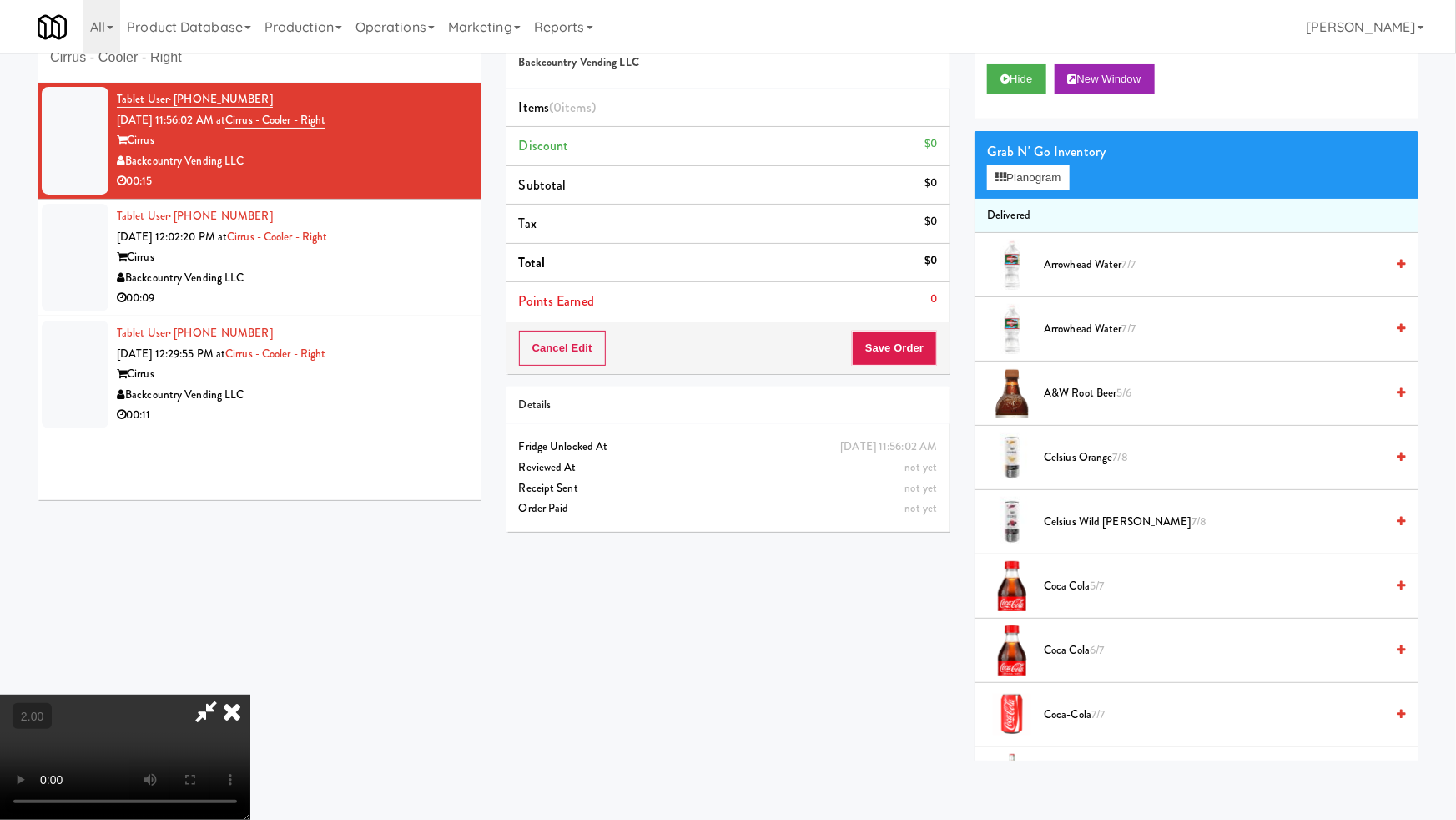
click at [250, 694] on video at bounding box center [125, 757] width 250 height 126
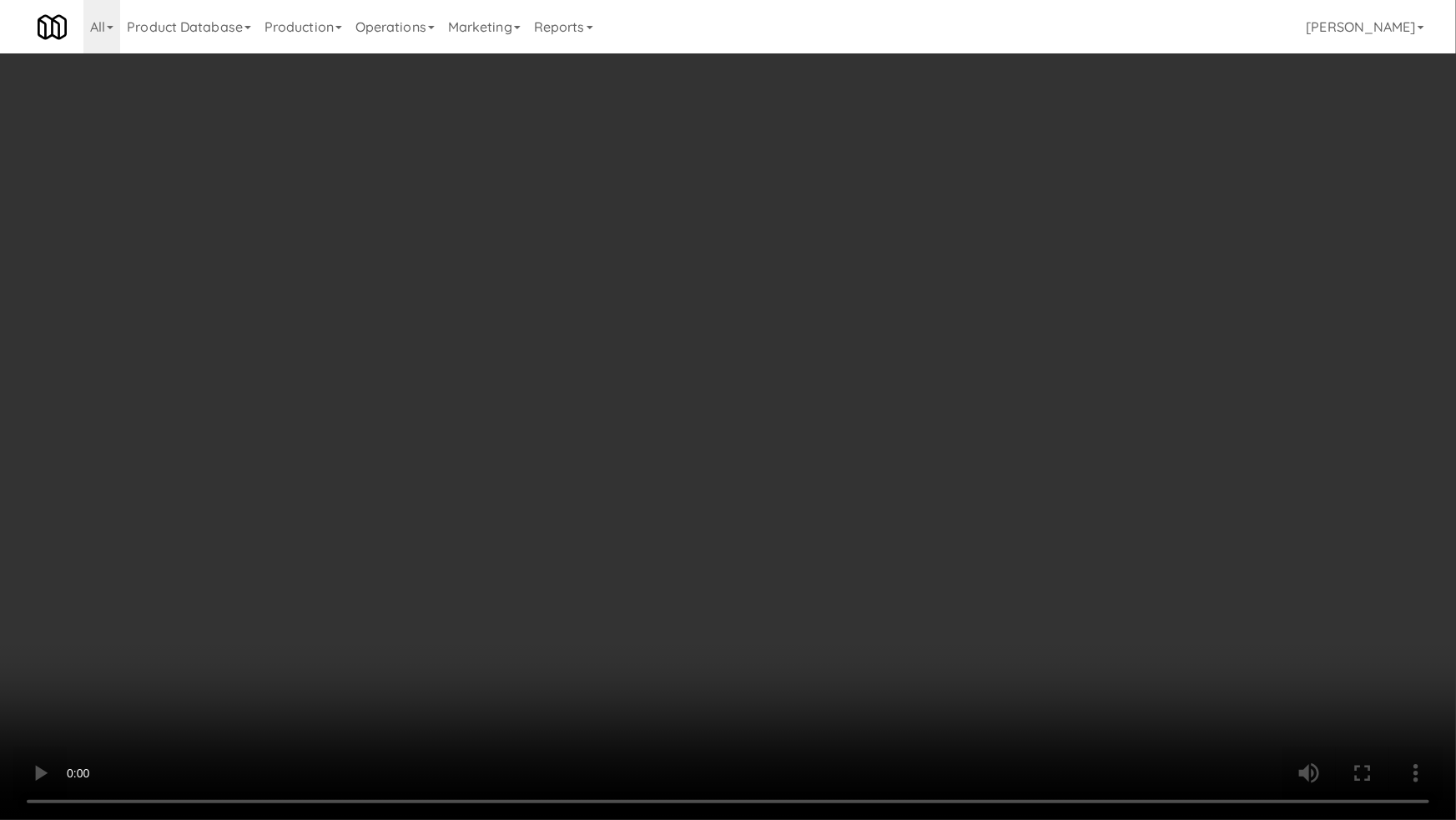
click at [961, 329] on video at bounding box center [728, 410] width 1456 height 820
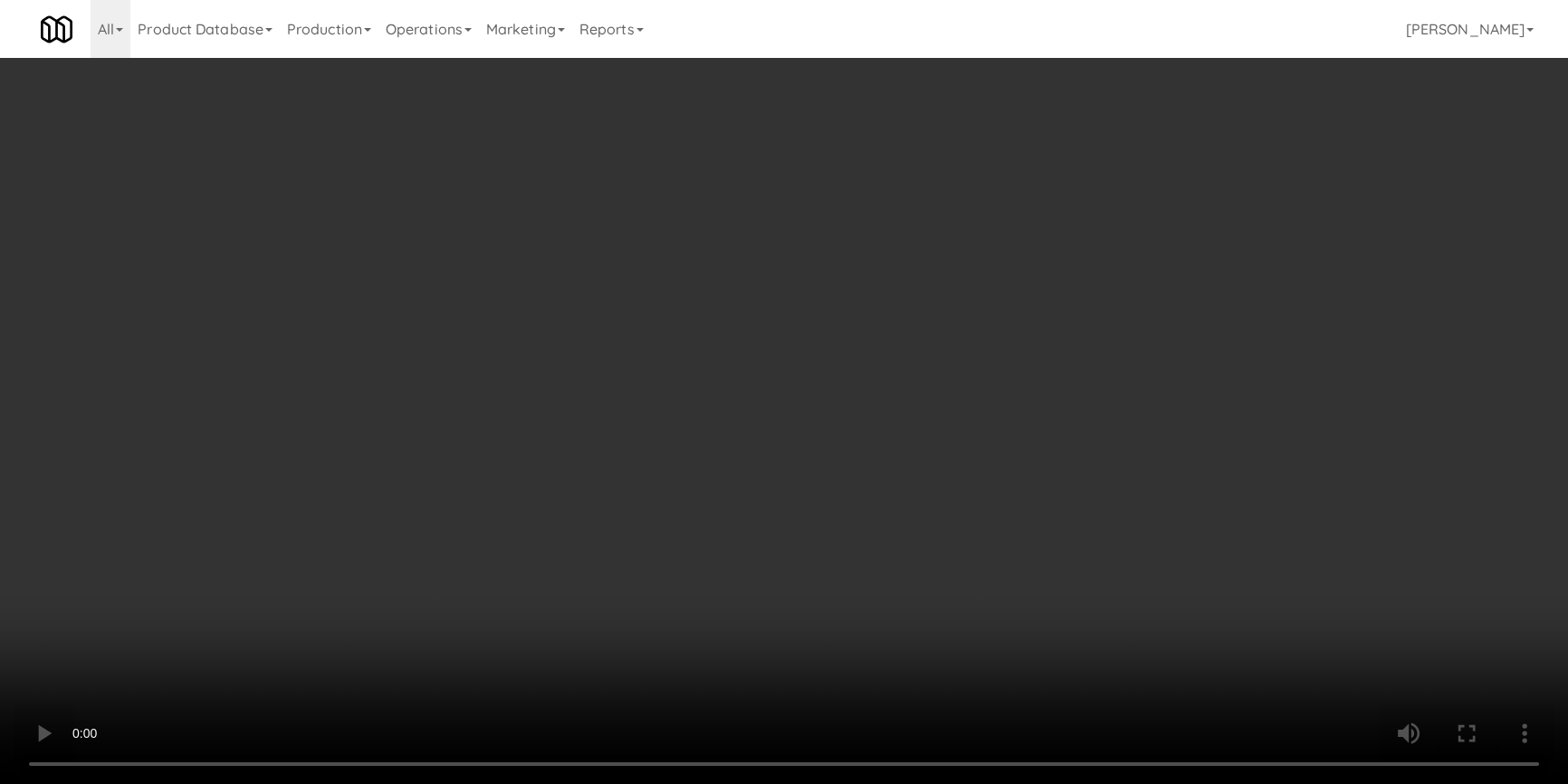
click at [1150, 189] on button "Planogram" at bounding box center [1108, 193] width 89 height 27
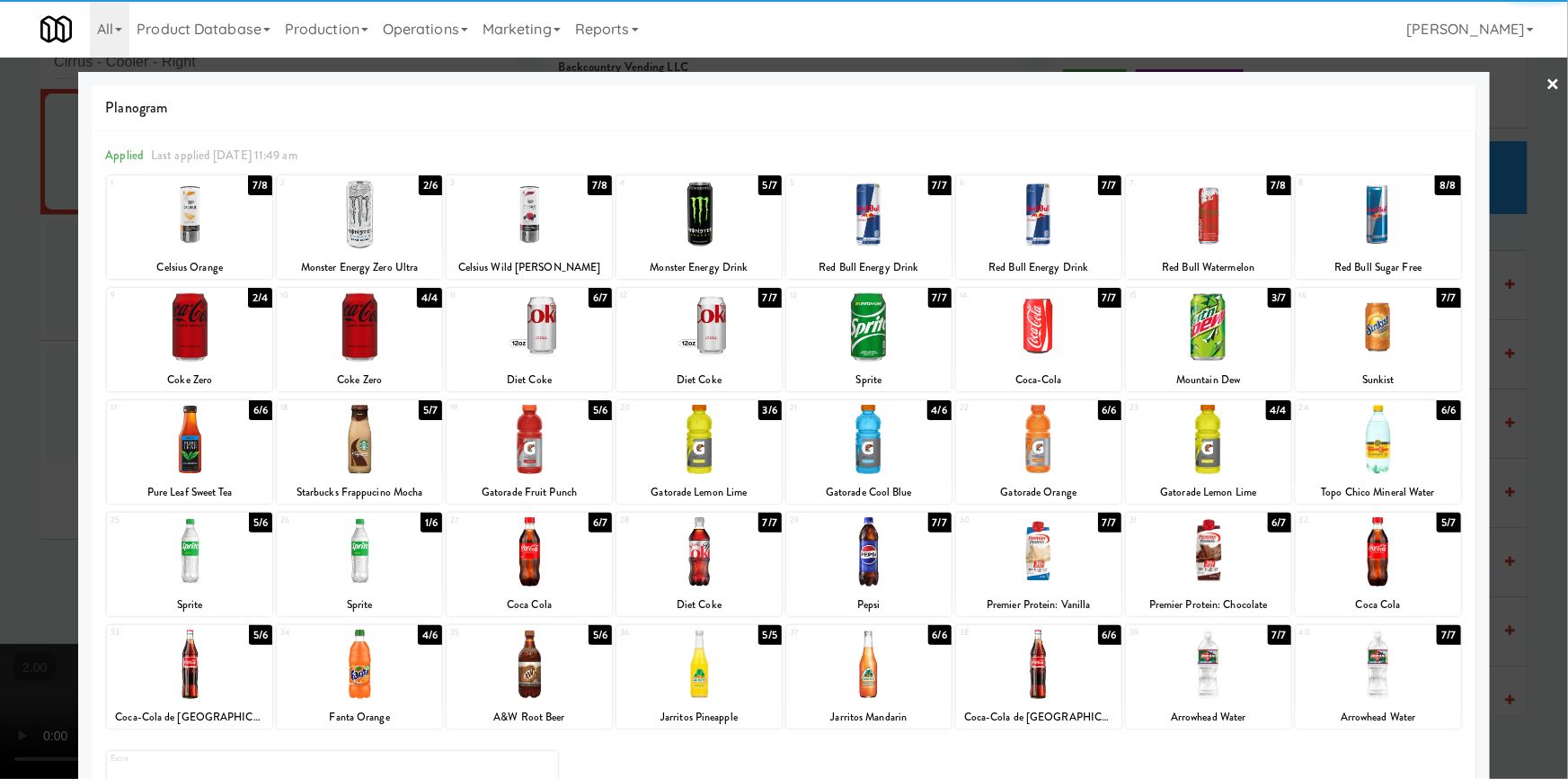
drag, startPoint x: 746, startPoint y: 571, endPoint x: 635, endPoint y: 543, distance: 114.5
click at [746, 570] on div at bounding box center [699, 551] width 165 height 69
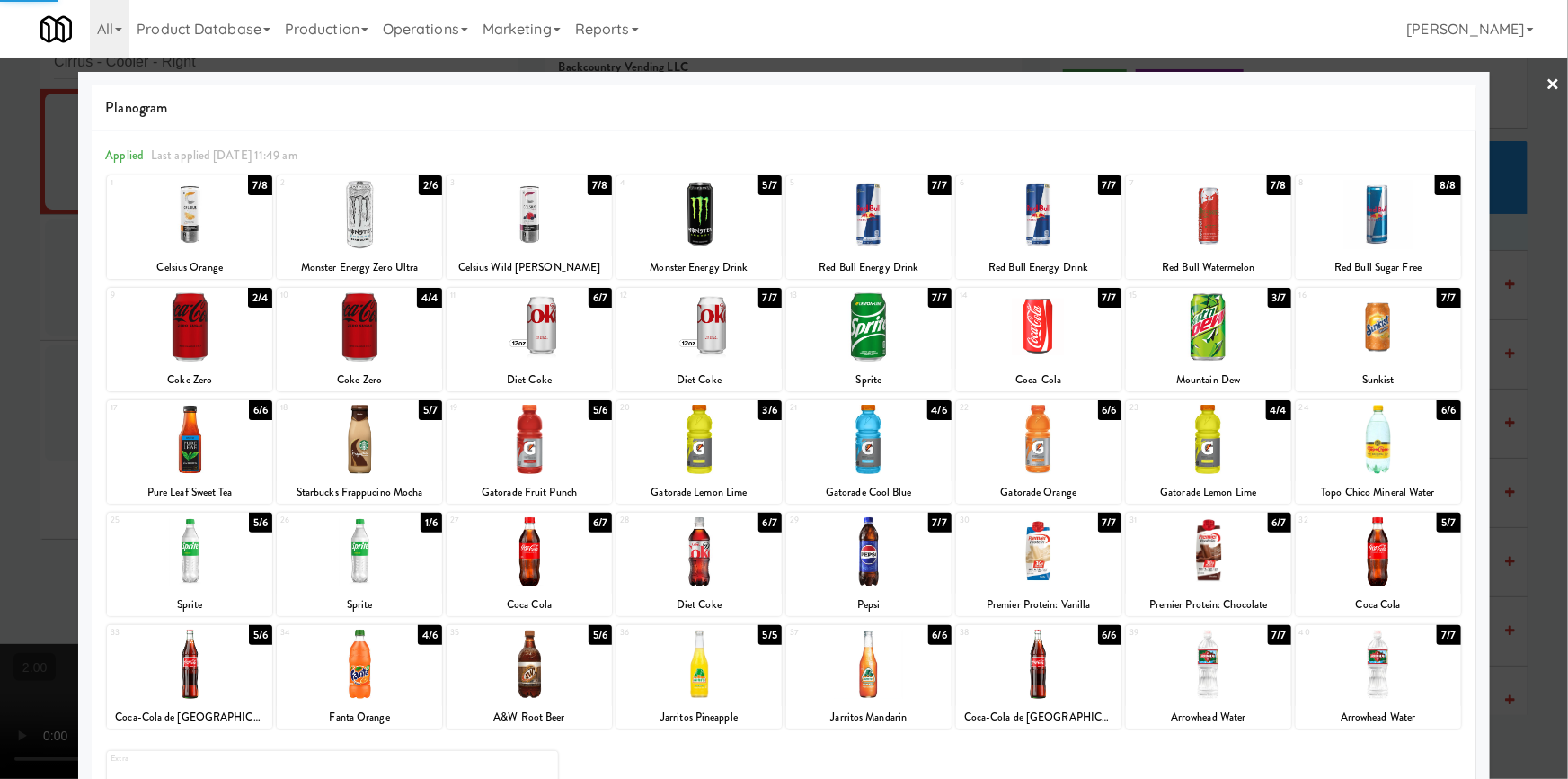
click at [0, 409] on div at bounding box center [784, 389] width 1568 height 779
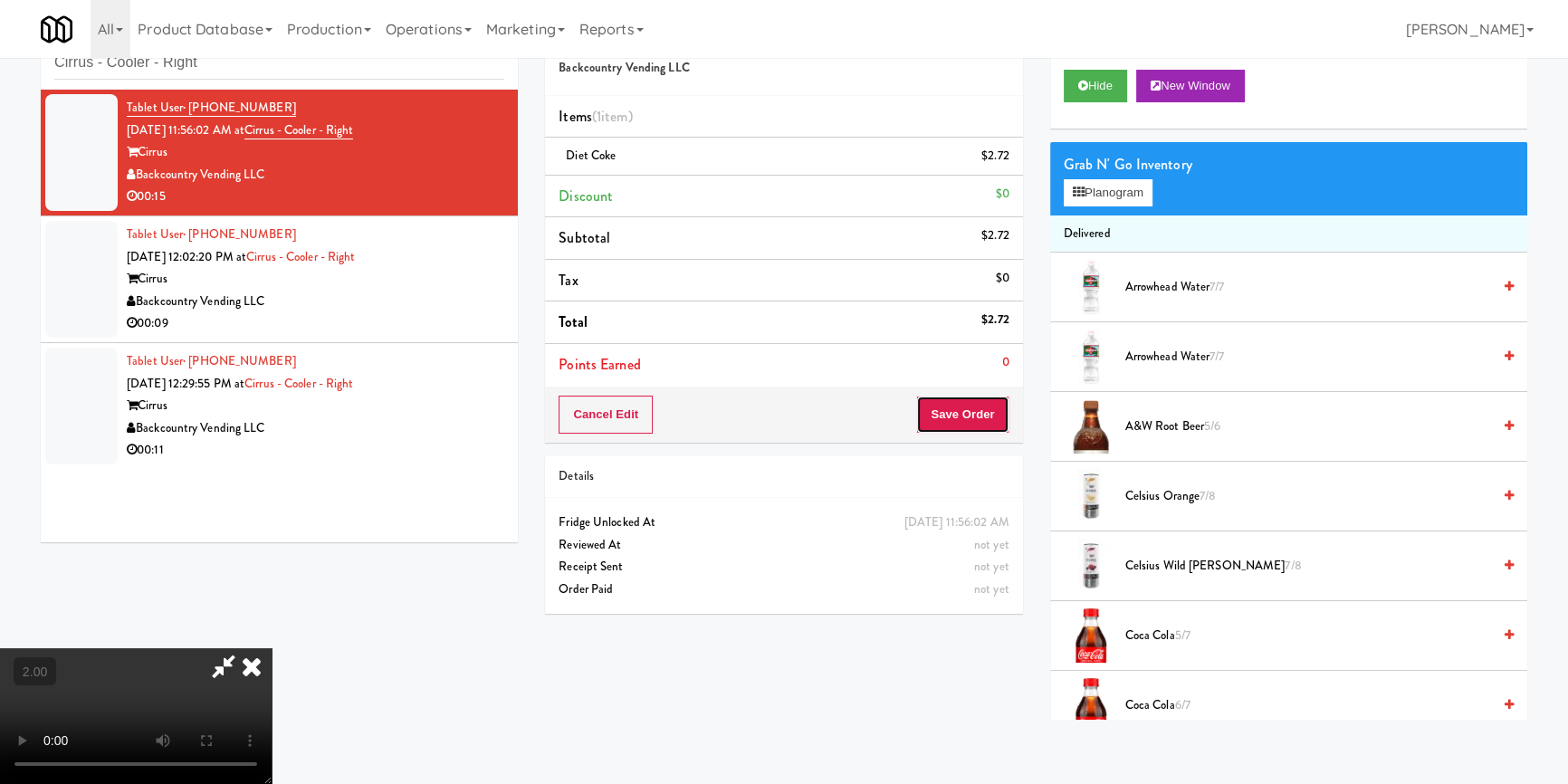
click at [951, 397] on button "Save Order" at bounding box center [963, 414] width 92 height 38
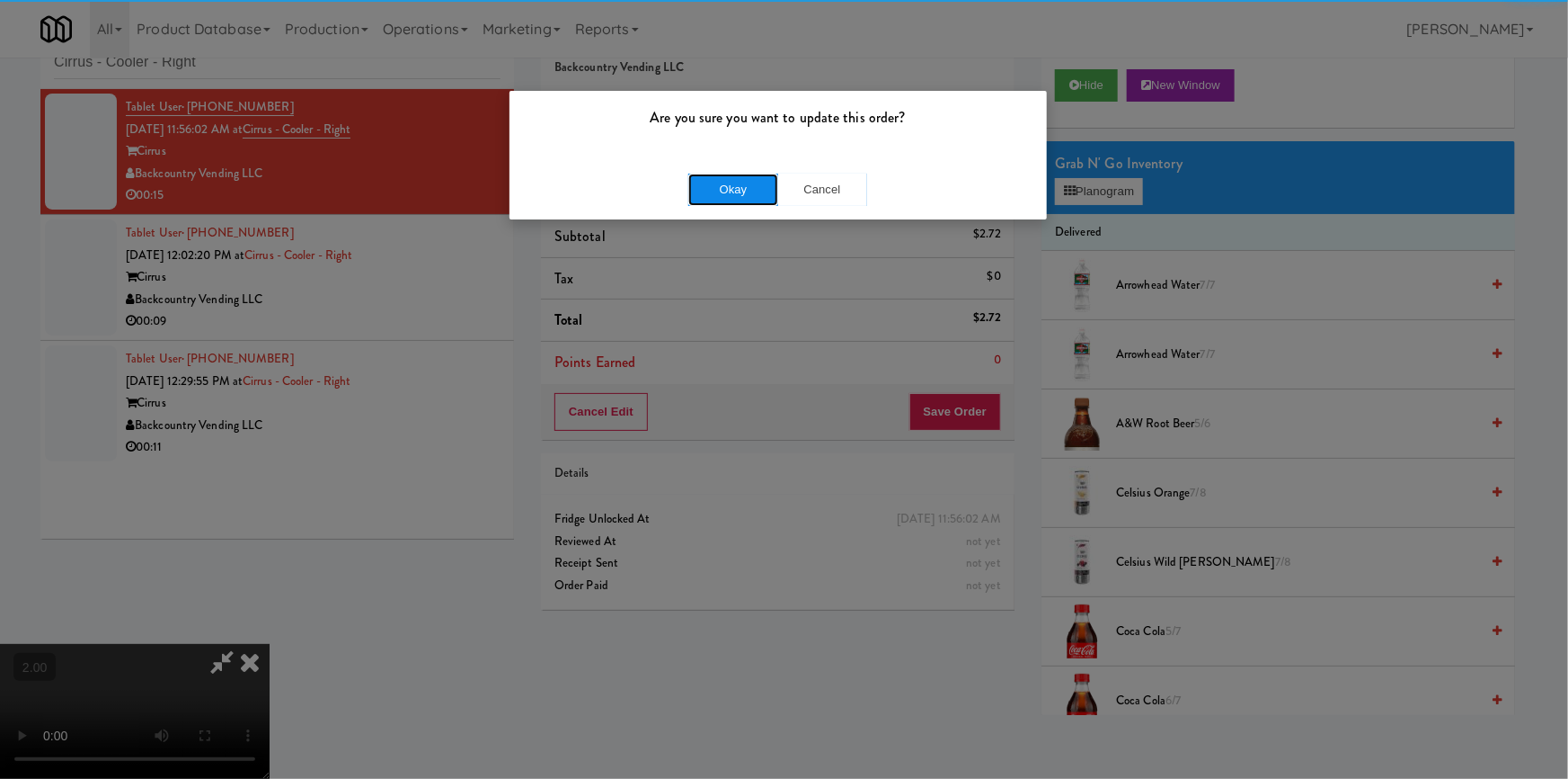
click at [733, 188] on button "Okay" at bounding box center [733, 189] width 89 height 32
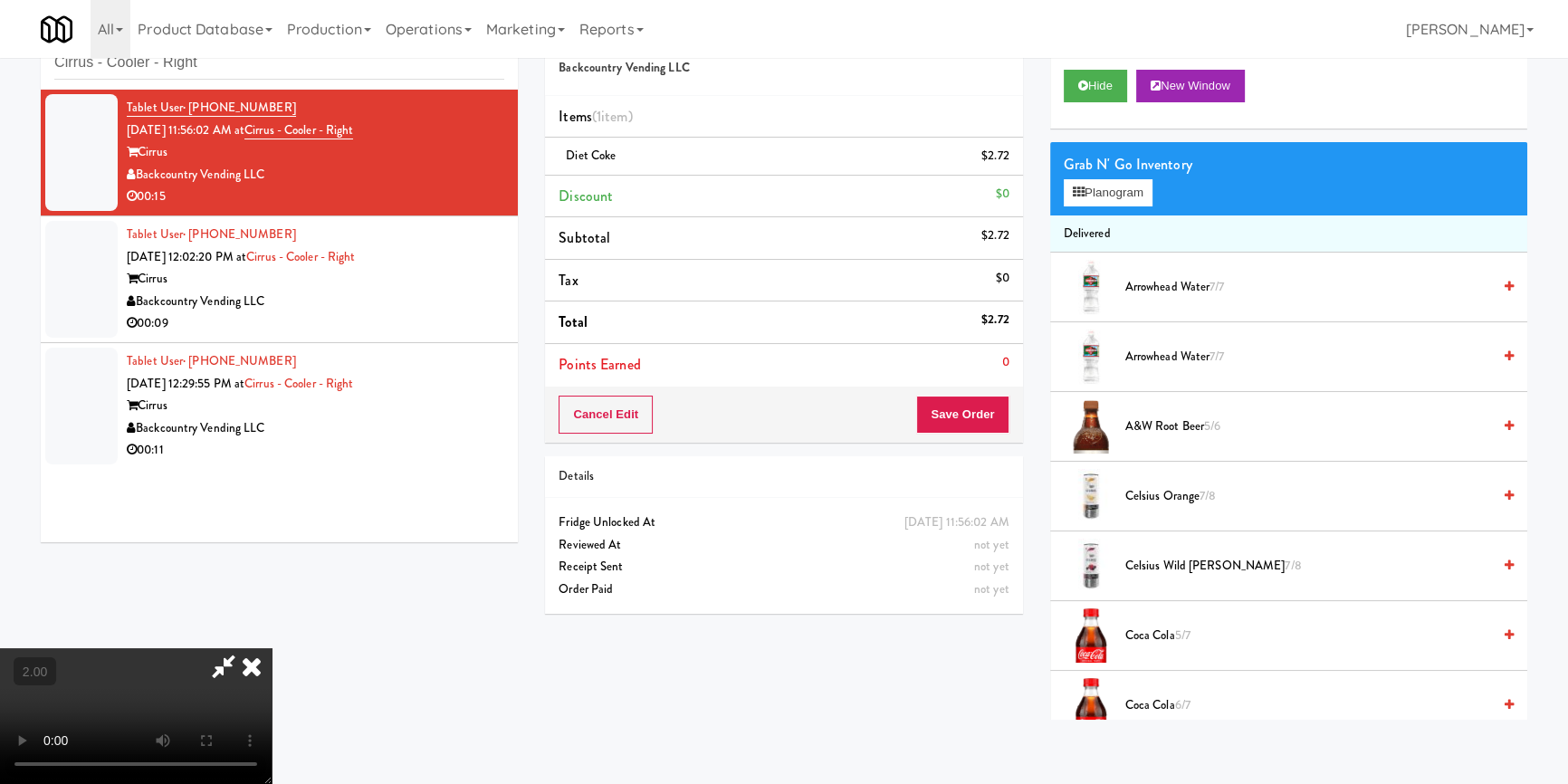
click at [425, 234] on div "Tablet User · (760) 702-4954 [DATE] 12:02:20 PM at Cirrus - Cooler - Right Cirr…" at bounding box center [315, 279] width 378 height 112
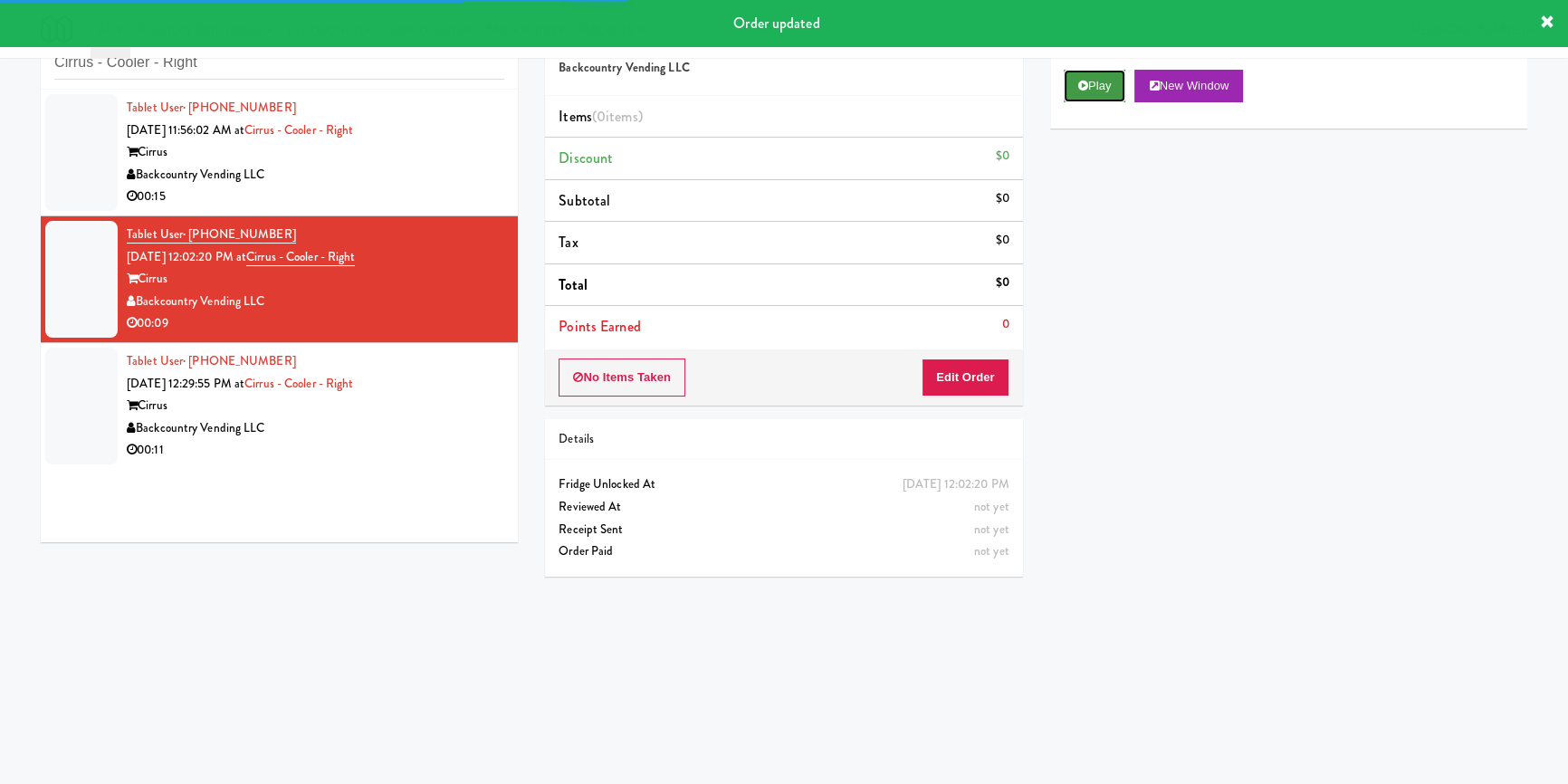
click at [1104, 99] on button "Play" at bounding box center [1095, 85] width 63 height 32
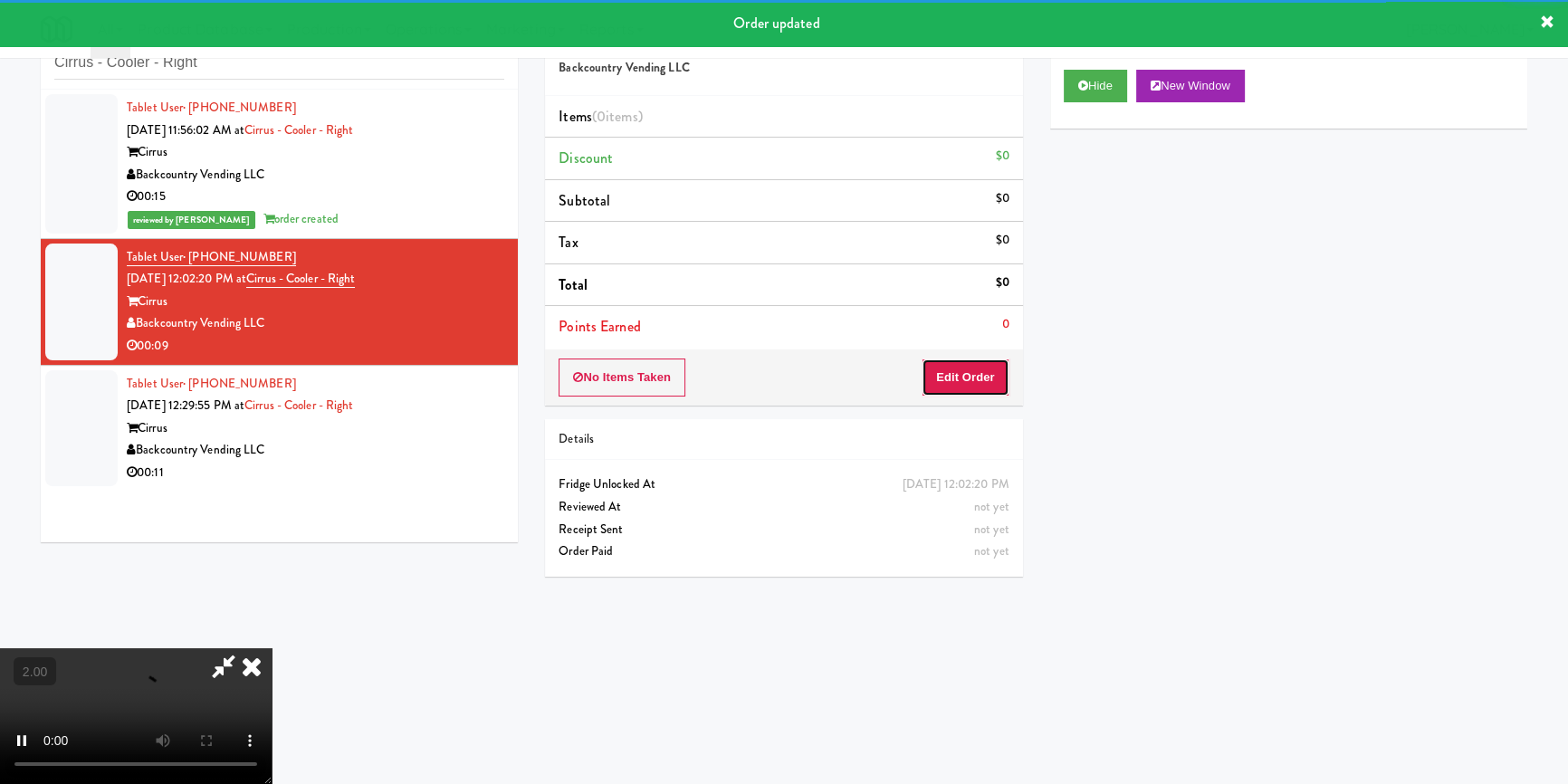
click at [965, 391] on button "Edit Order" at bounding box center [966, 377] width 88 height 38
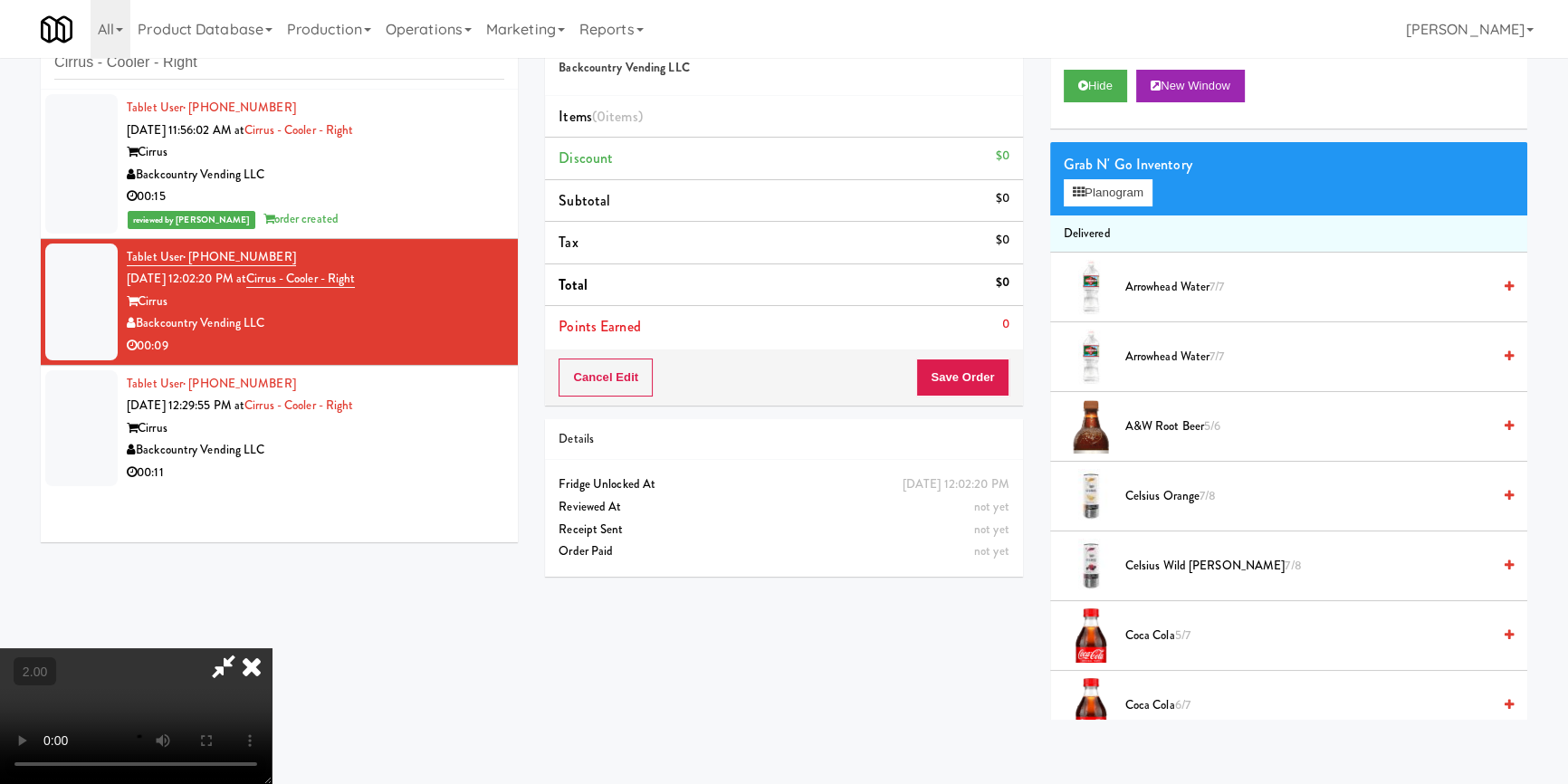
click at [198, 665] on video at bounding box center [135, 715] width 271 height 136
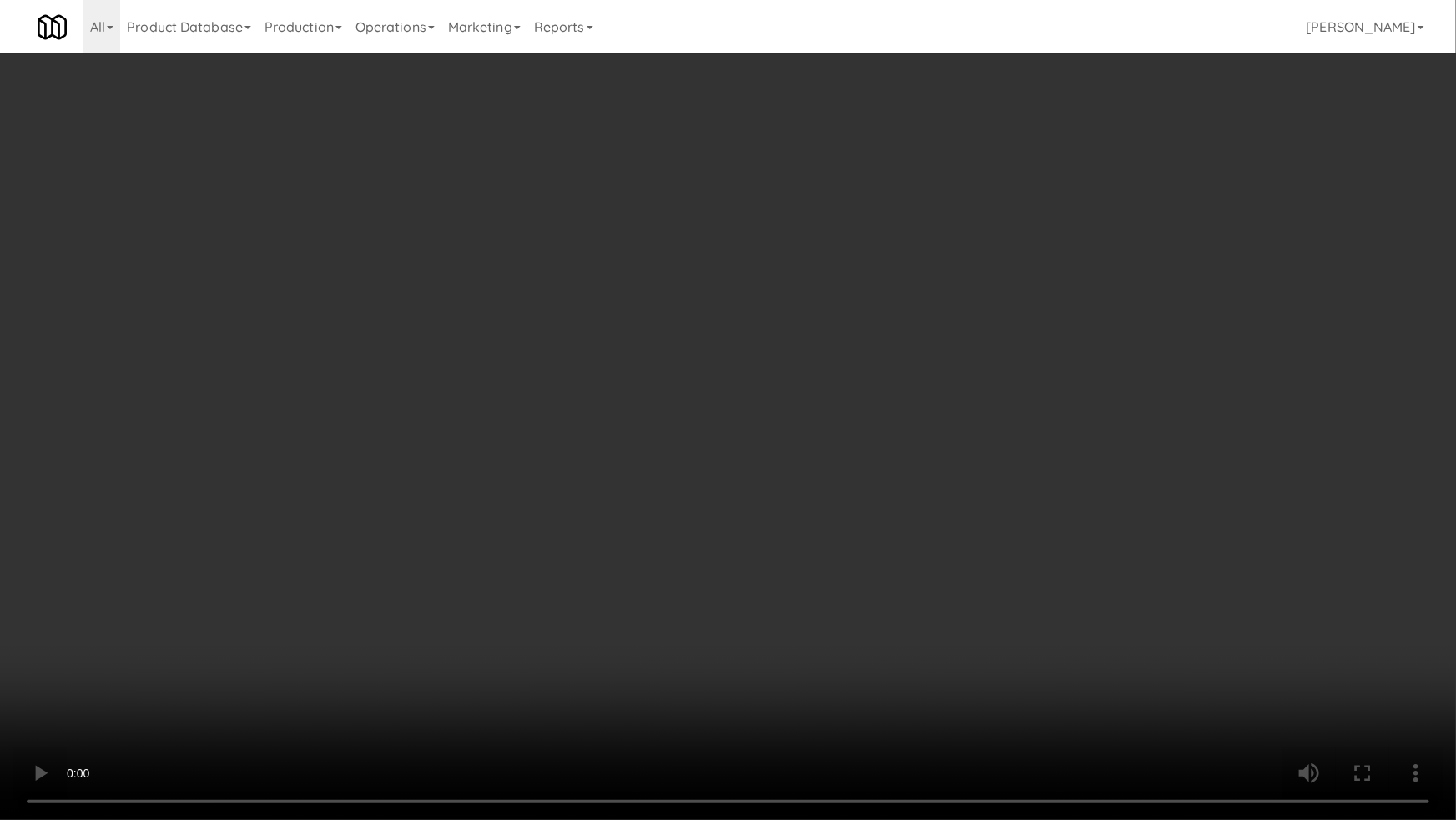
click at [284, 686] on video at bounding box center [728, 410] width 1456 height 820
drag, startPoint x: 284, startPoint y: 686, endPoint x: 341, endPoint y: 587, distance: 114.2
click at [284, 685] on video at bounding box center [728, 410] width 1456 height 820
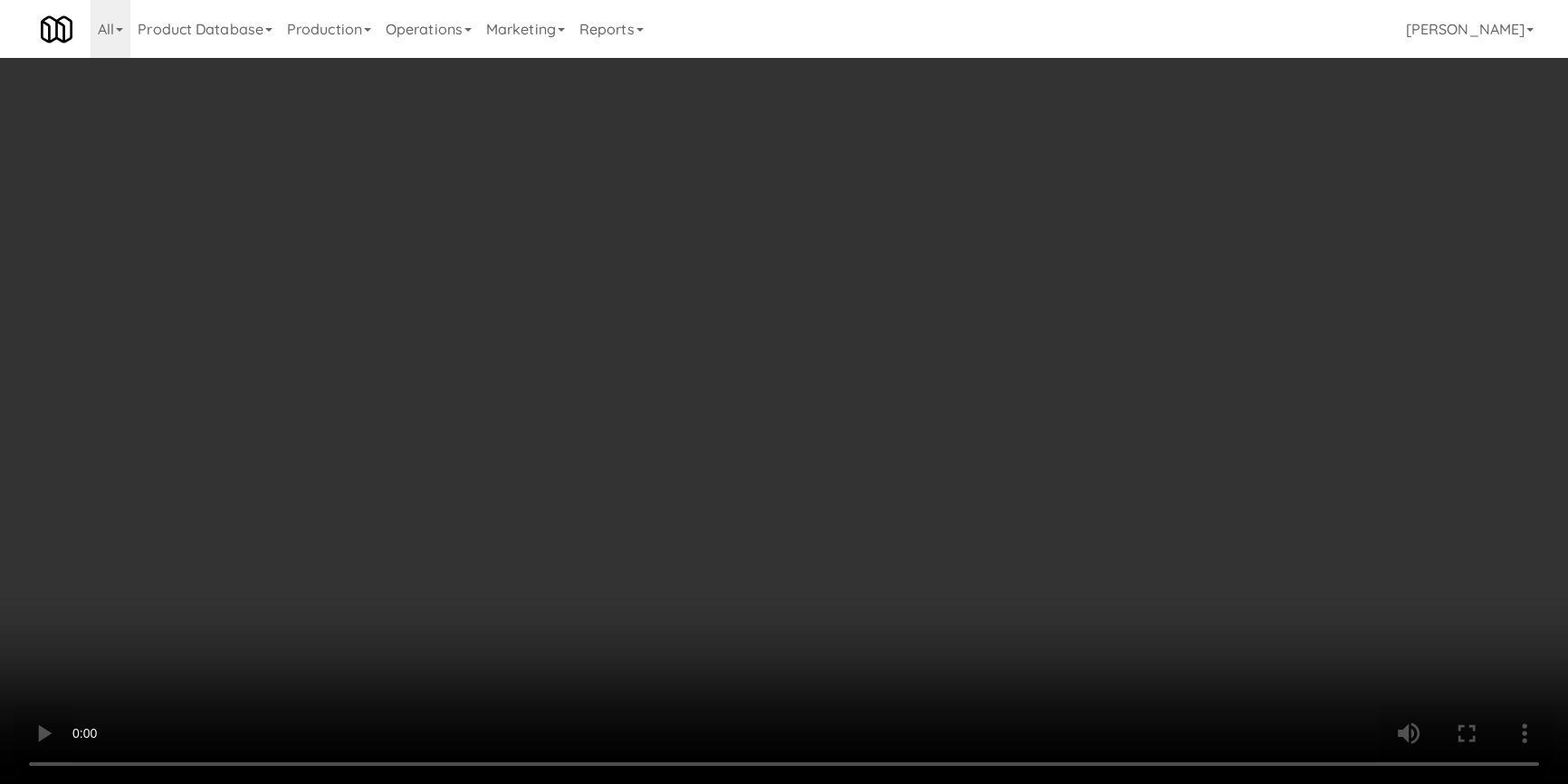
click at [1122, 81] on button "Hide" at bounding box center [1095, 85] width 64 height 32
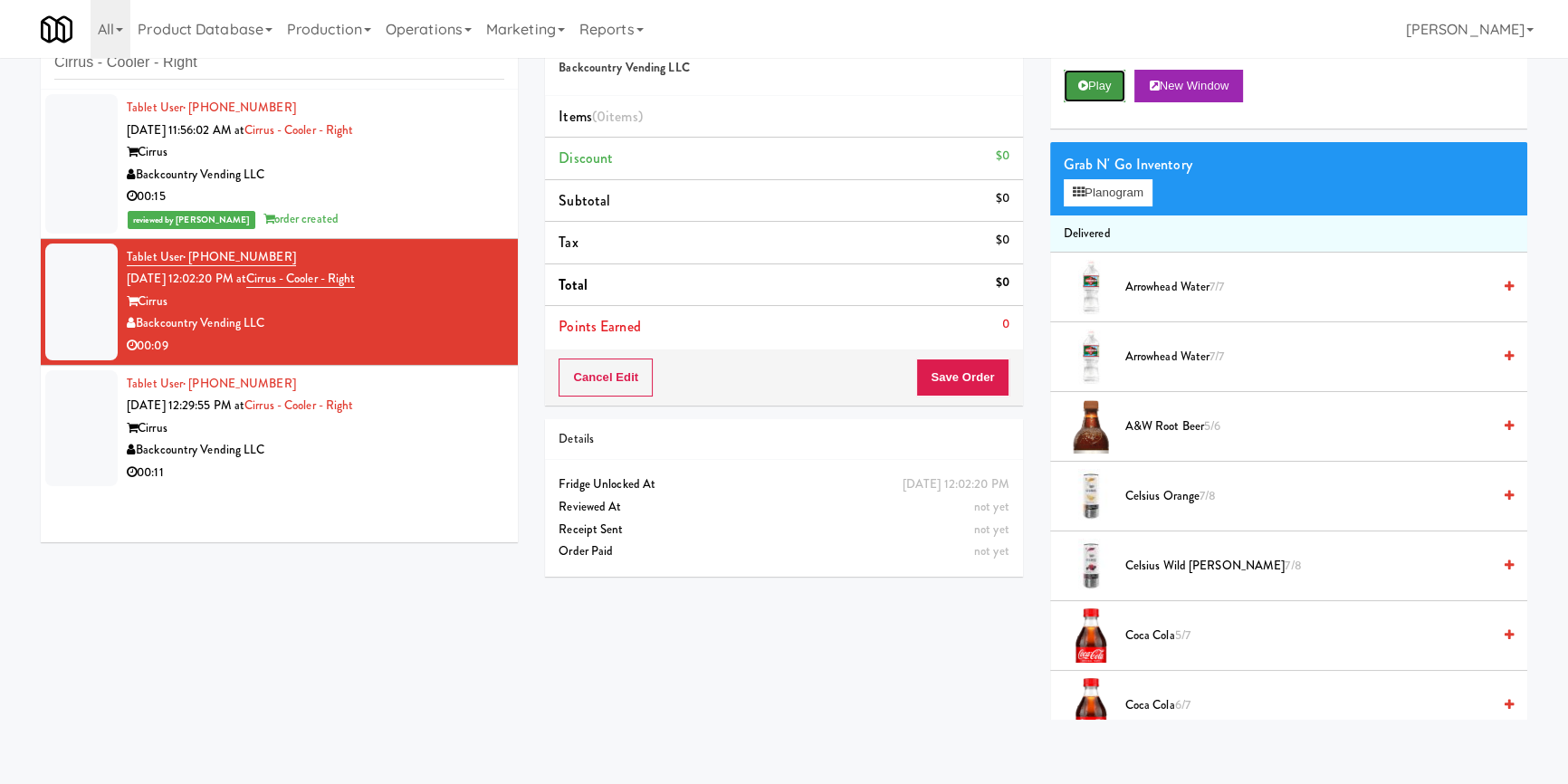
click at [1122, 81] on button "Play" at bounding box center [1095, 85] width 63 height 32
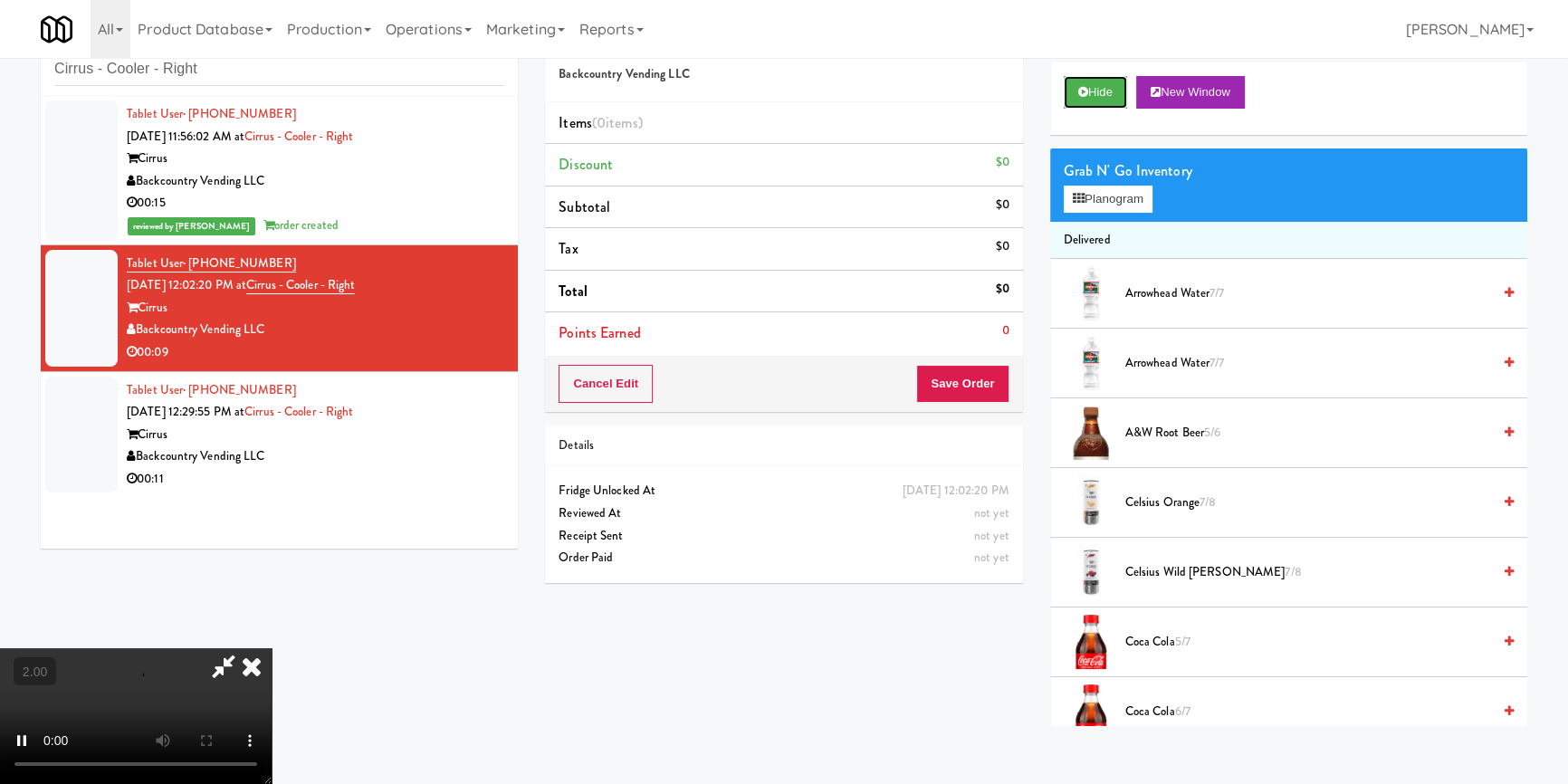
scroll to position [57, 0]
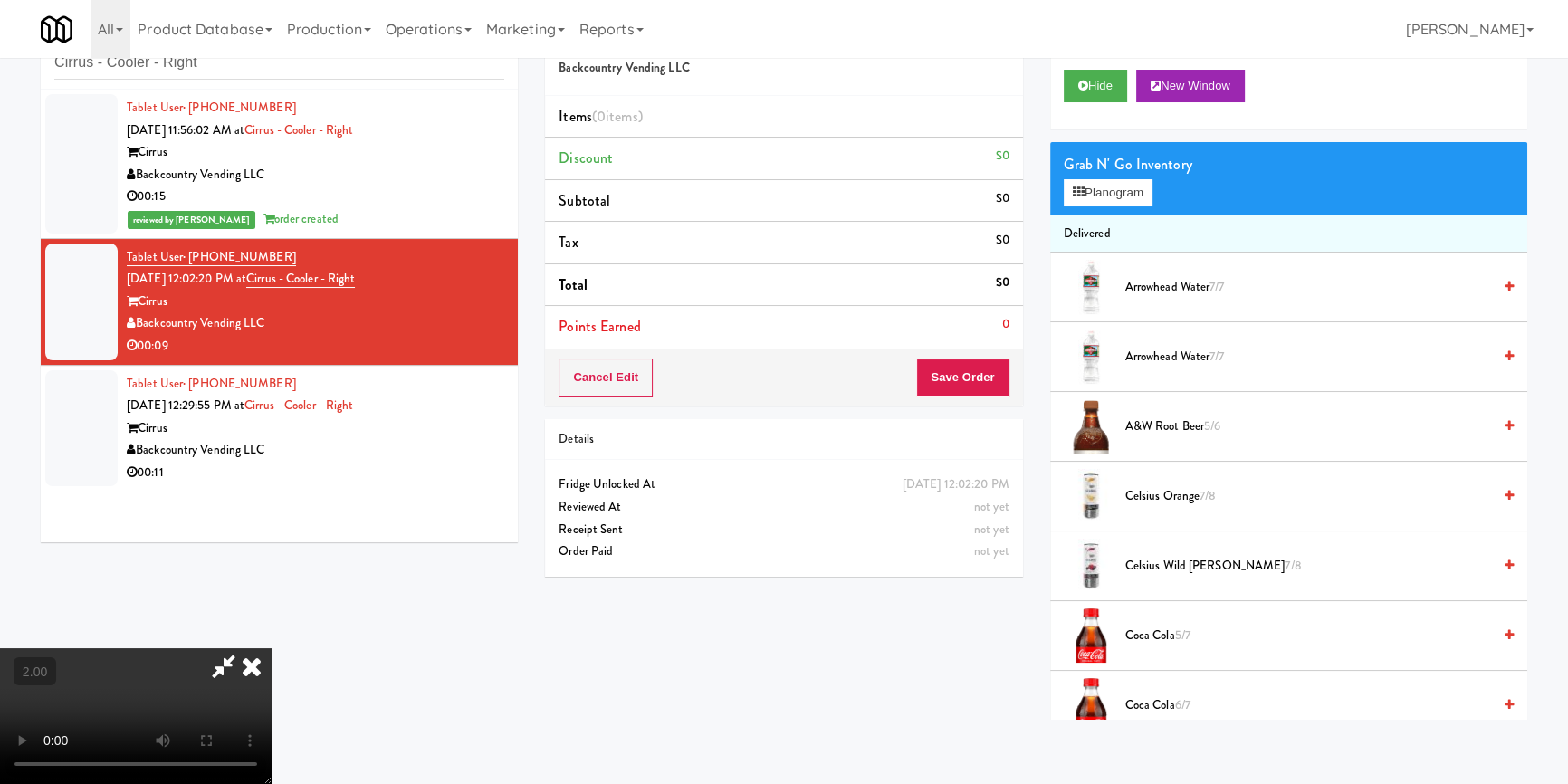
click at [174, 648] on video at bounding box center [135, 715] width 271 height 136
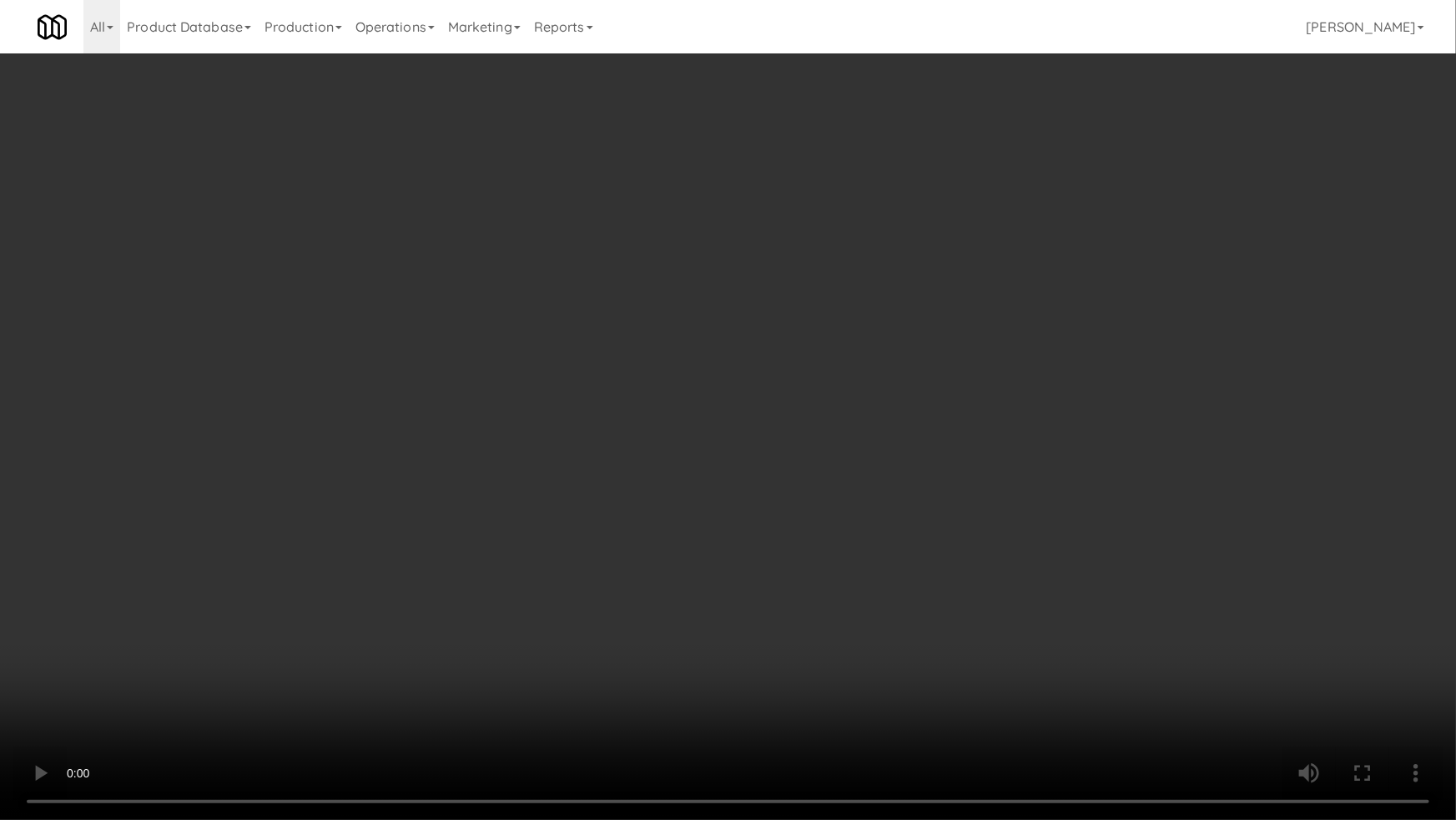
drag, startPoint x: 120, startPoint y: 630, endPoint x: 33, endPoint y: 666, distance: 94.2
click at [120, 631] on video at bounding box center [728, 410] width 1456 height 820
click at [82, 712] on video at bounding box center [728, 410] width 1456 height 820
click at [474, 610] on video at bounding box center [728, 410] width 1456 height 820
drag, startPoint x: 479, startPoint y: 606, endPoint x: 486, endPoint y: 601, distance: 8.6
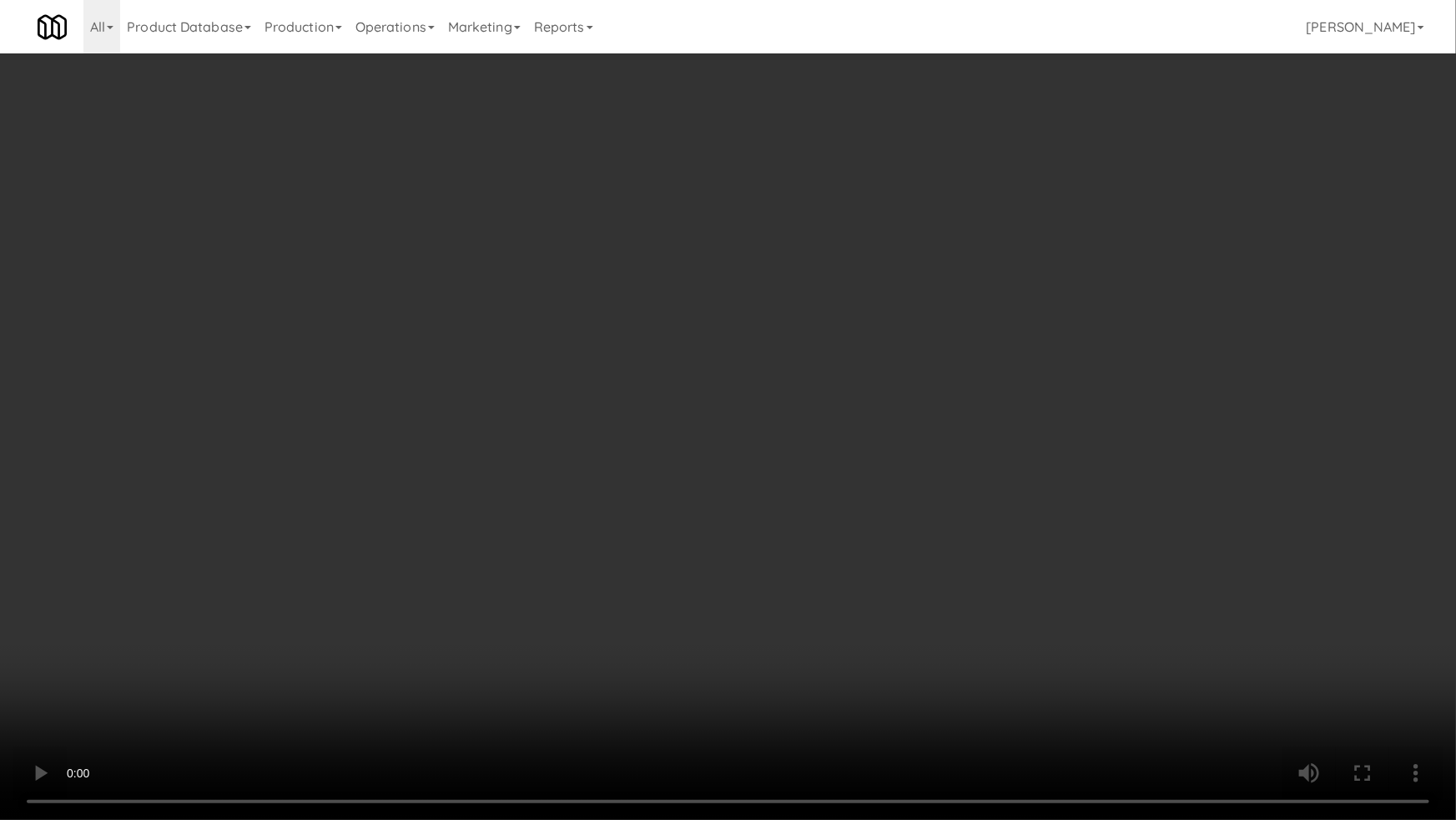
click at [485, 601] on video at bounding box center [728, 410] width 1456 height 820
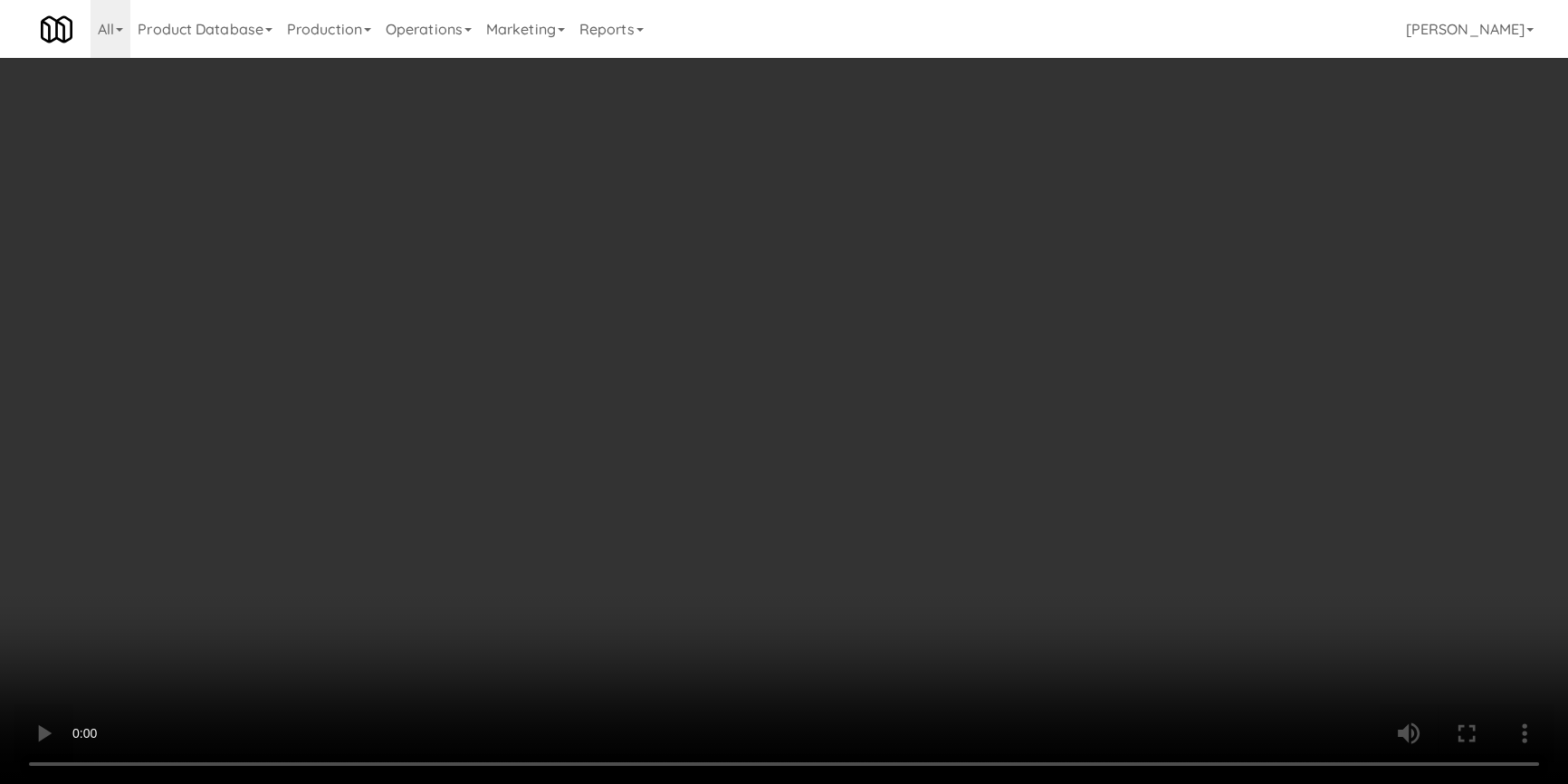
click at [1115, 77] on button "Hide" at bounding box center [1095, 85] width 64 height 32
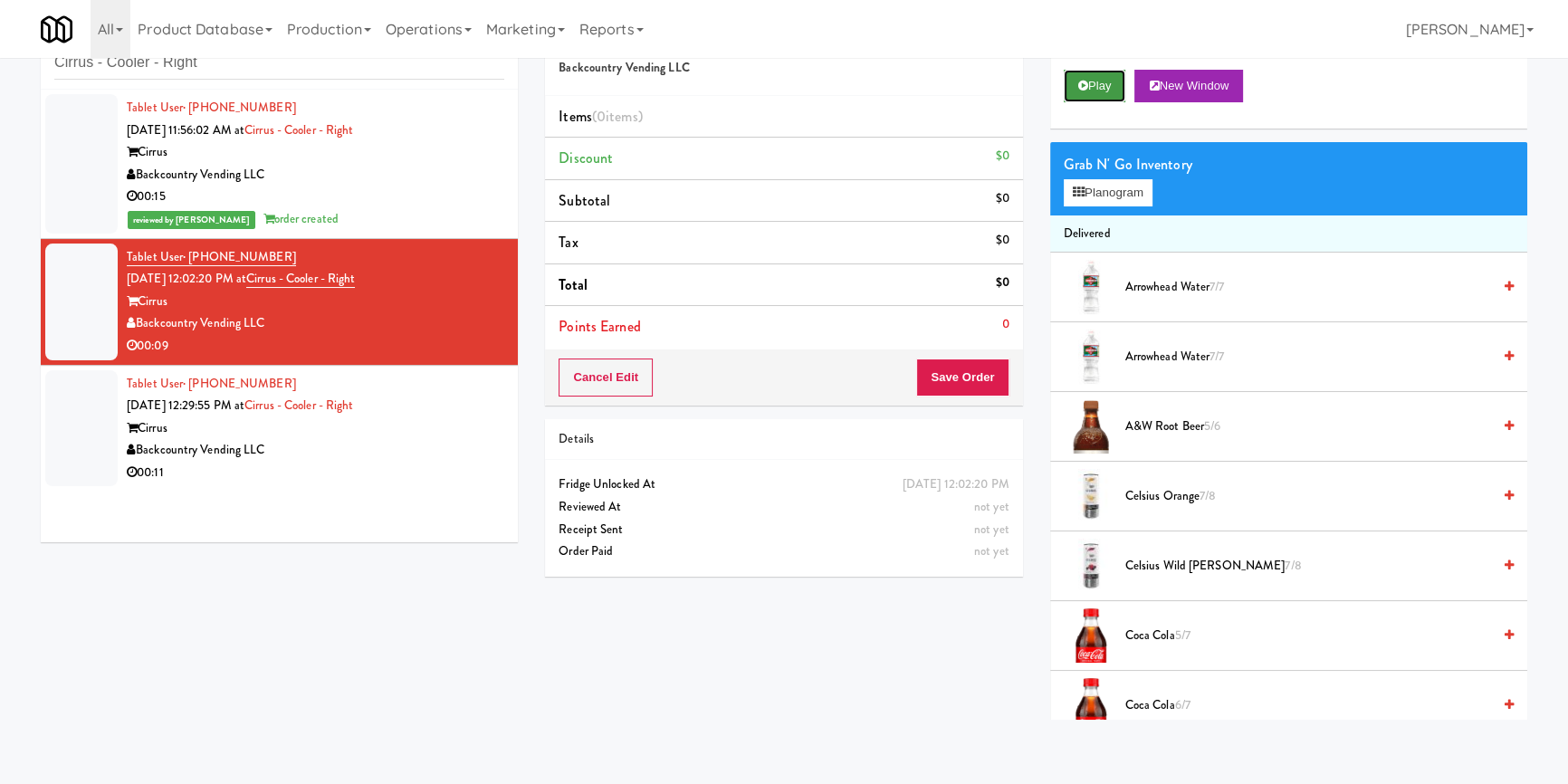
click at [1115, 76] on button "Play" at bounding box center [1095, 85] width 63 height 32
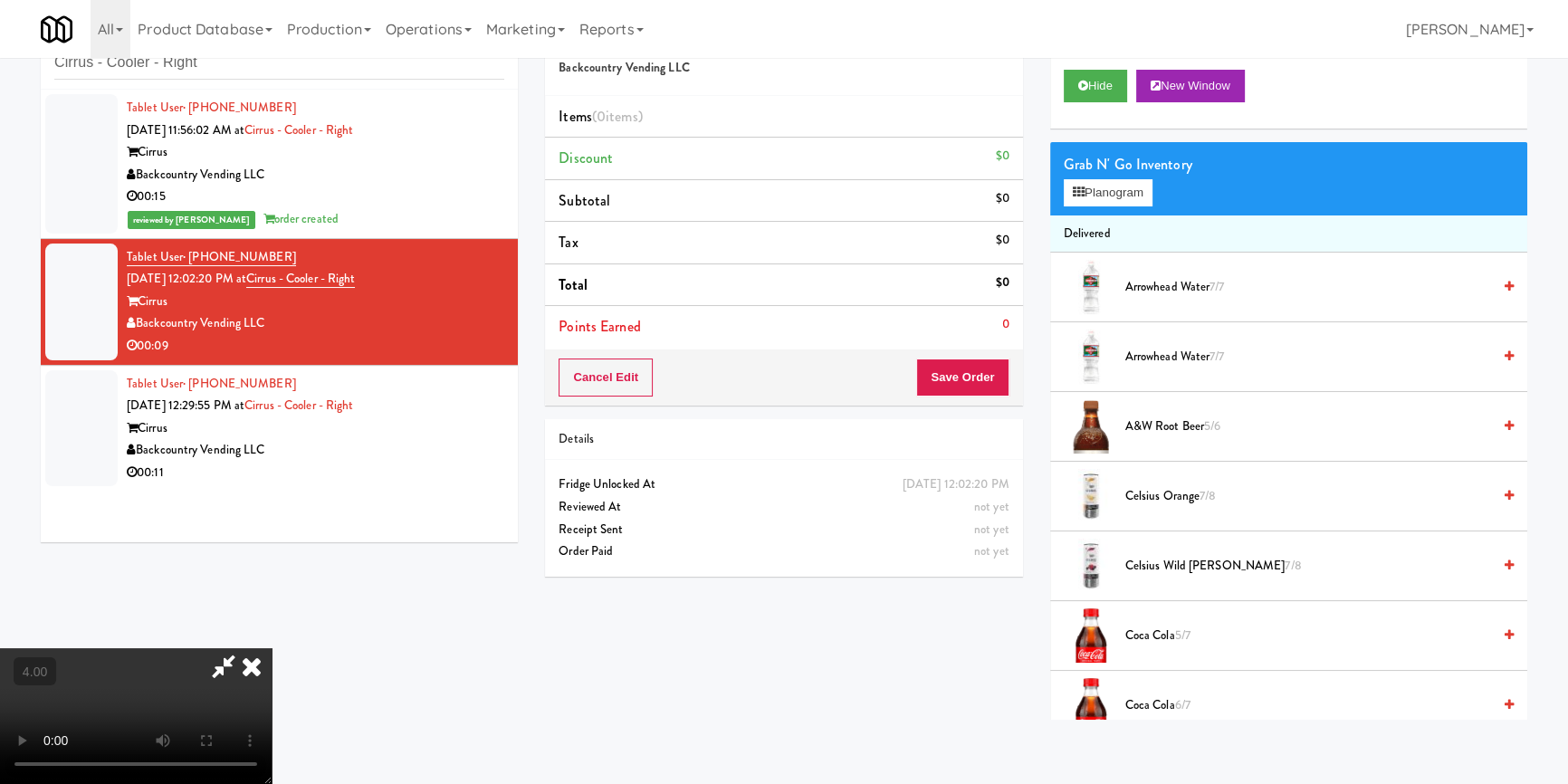
click at [271, 648] on video at bounding box center [135, 715] width 271 height 136
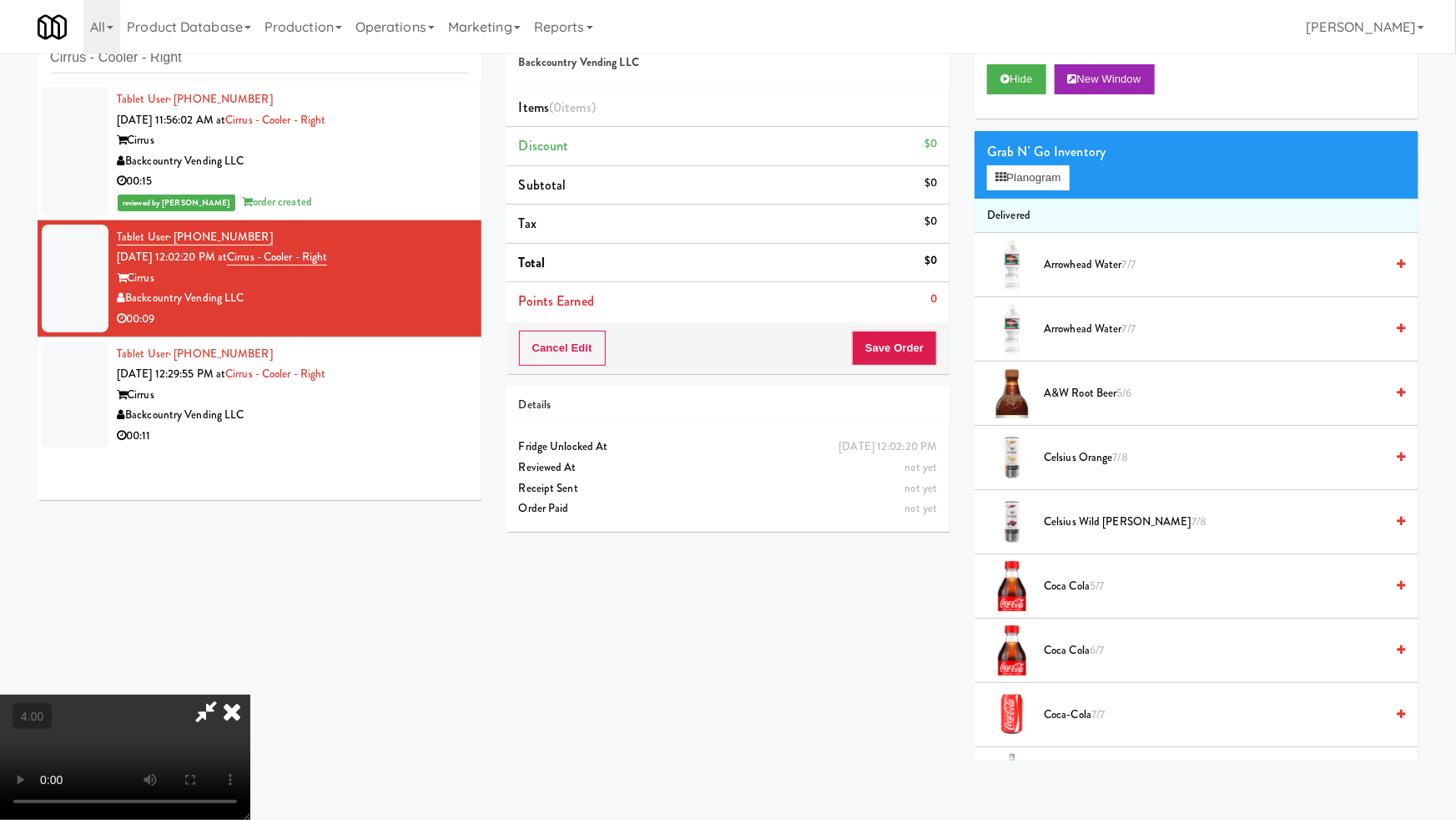
click at [250, 694] on video at bounding box center [125, 757] width 250 height 126
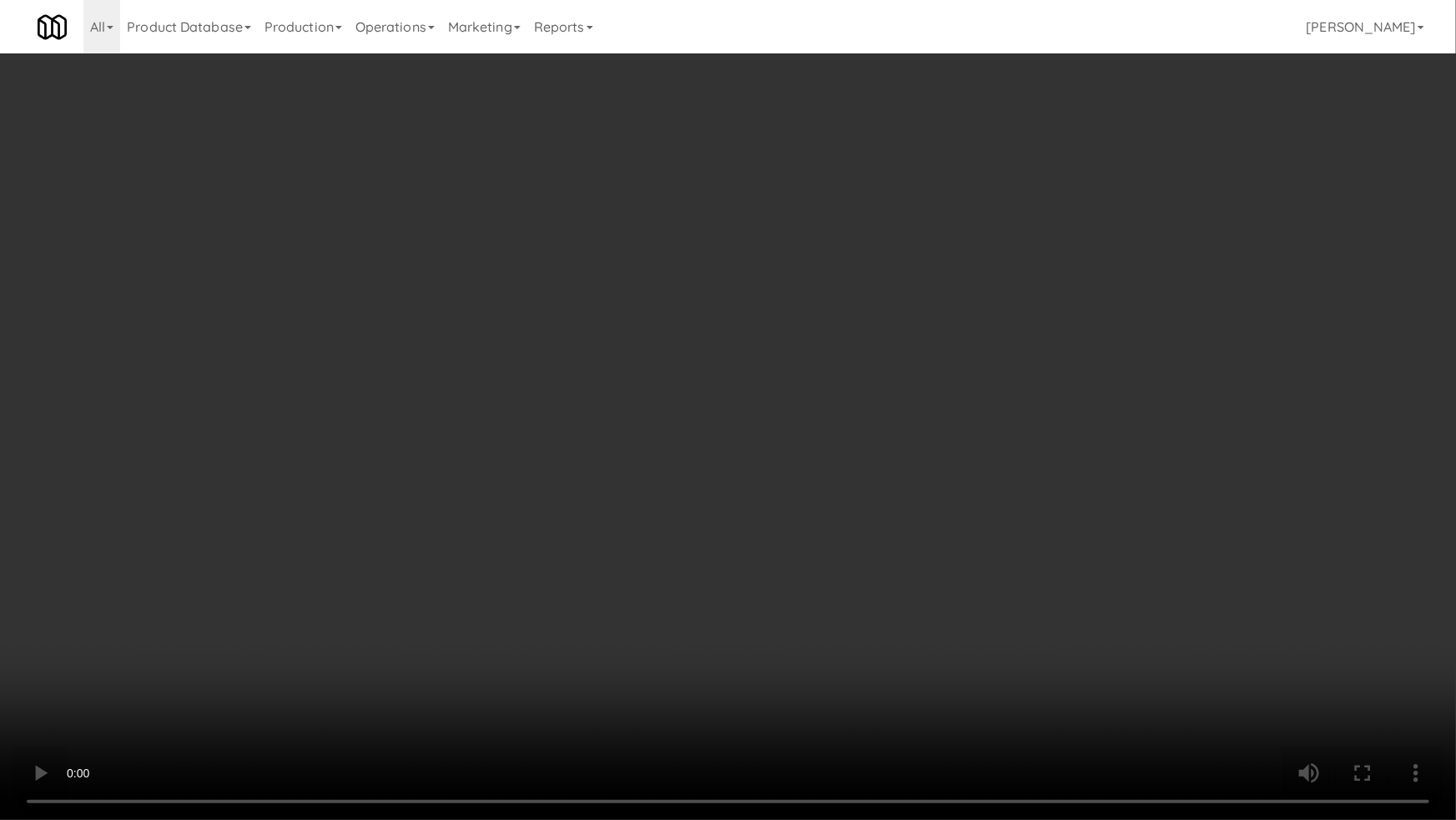
click at [468, 617] on video at bounding box center [728, 410] width 1456 height 820
drag, startPoint x: 547, startPoint y: 543, endPoint x: 558, endPoint y: 536, distance: 13.0
click at [550, 543] on video at bounding box center [728, 410] width 1456 height 820
click at [557, 537] on video at bounding box center [728, 410] width 1456 height 820
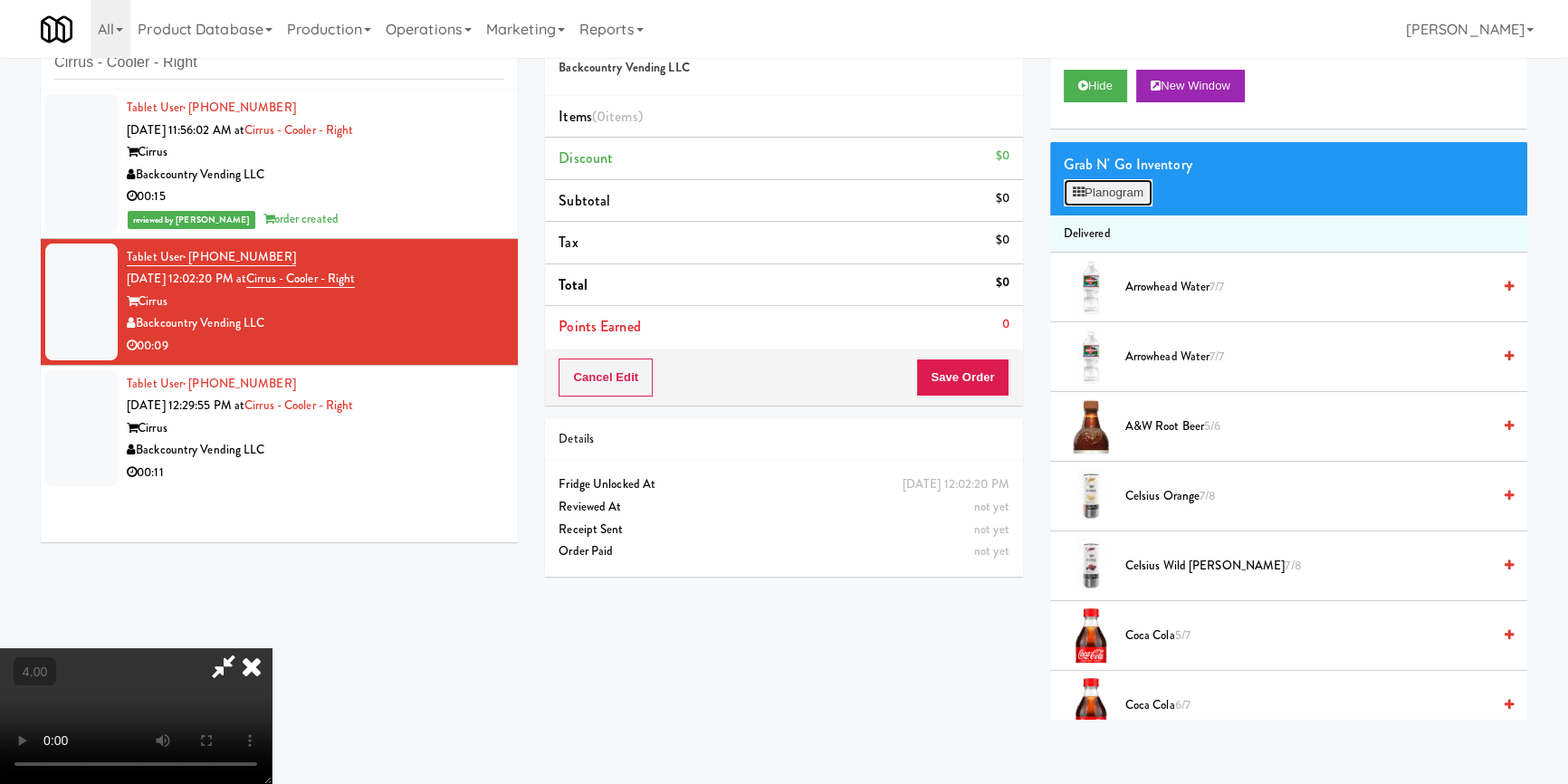
click at [1106, 188] on button "Planogram" at bounding box center [1108, 193] width 89 height 27
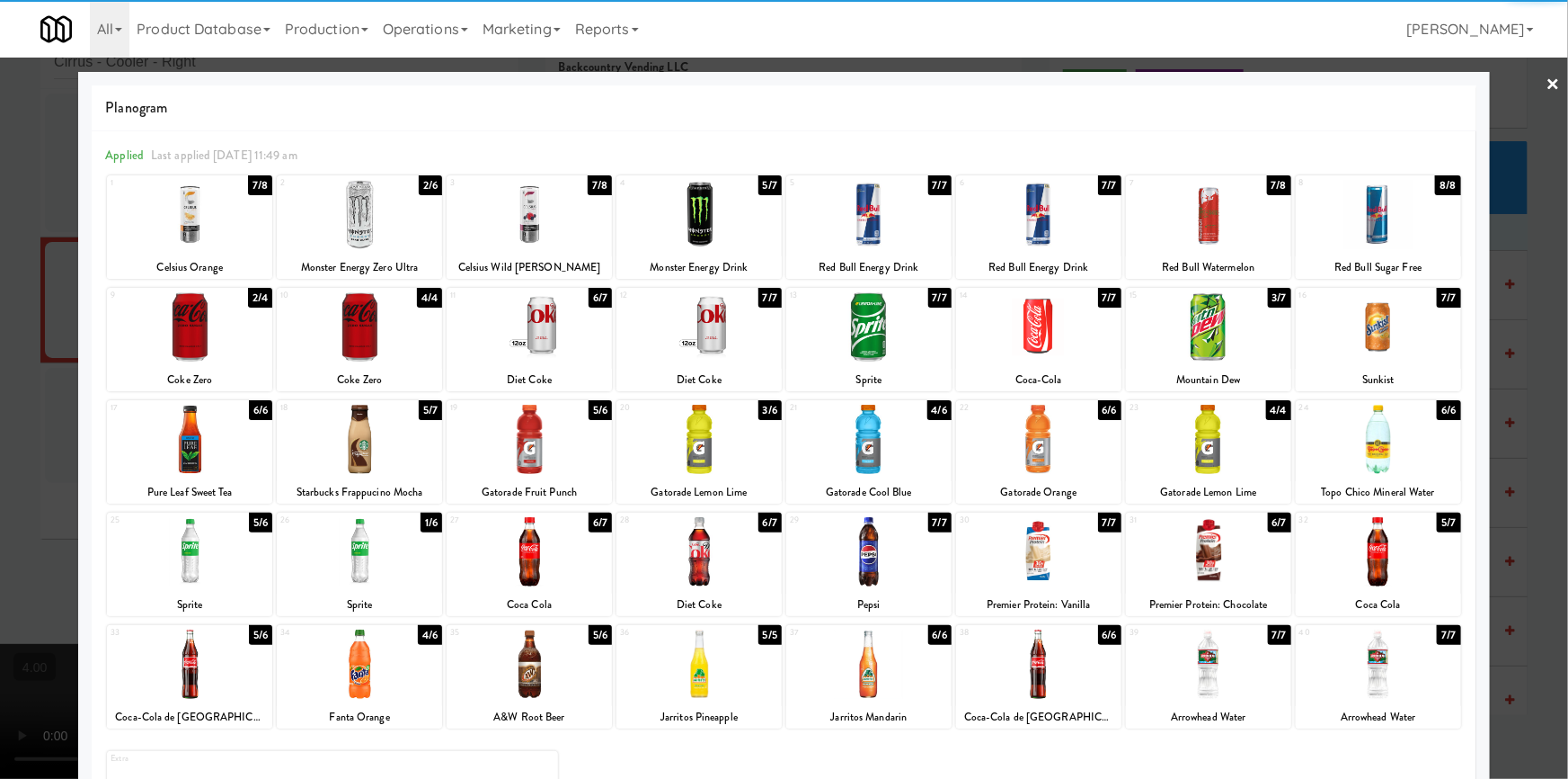
click at [747, 450] on div at bounding box center [699, 439] width 165 height 69
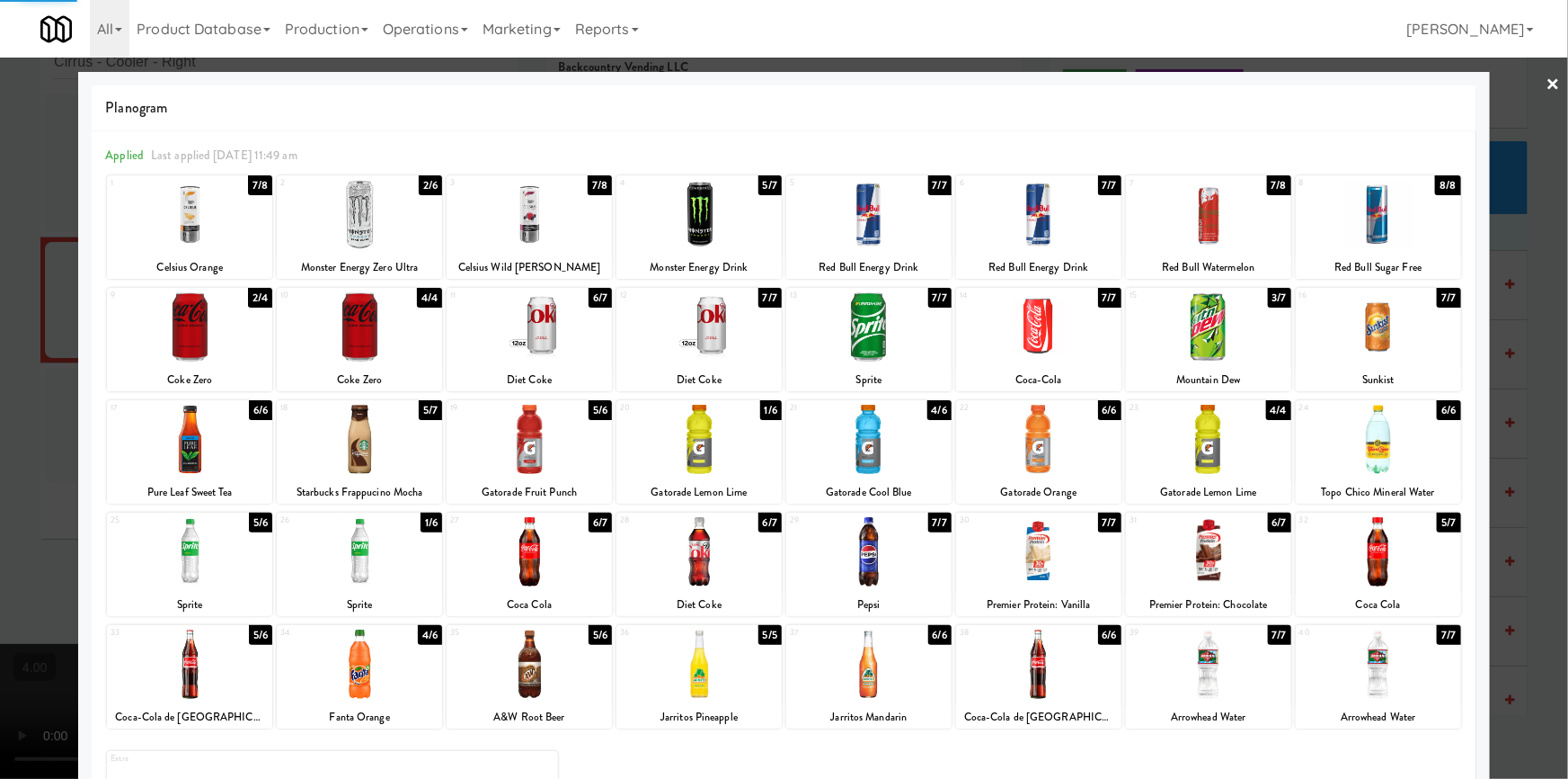
click at [0, 282] on div at bounding box center [784, 389] width 1568 height 779
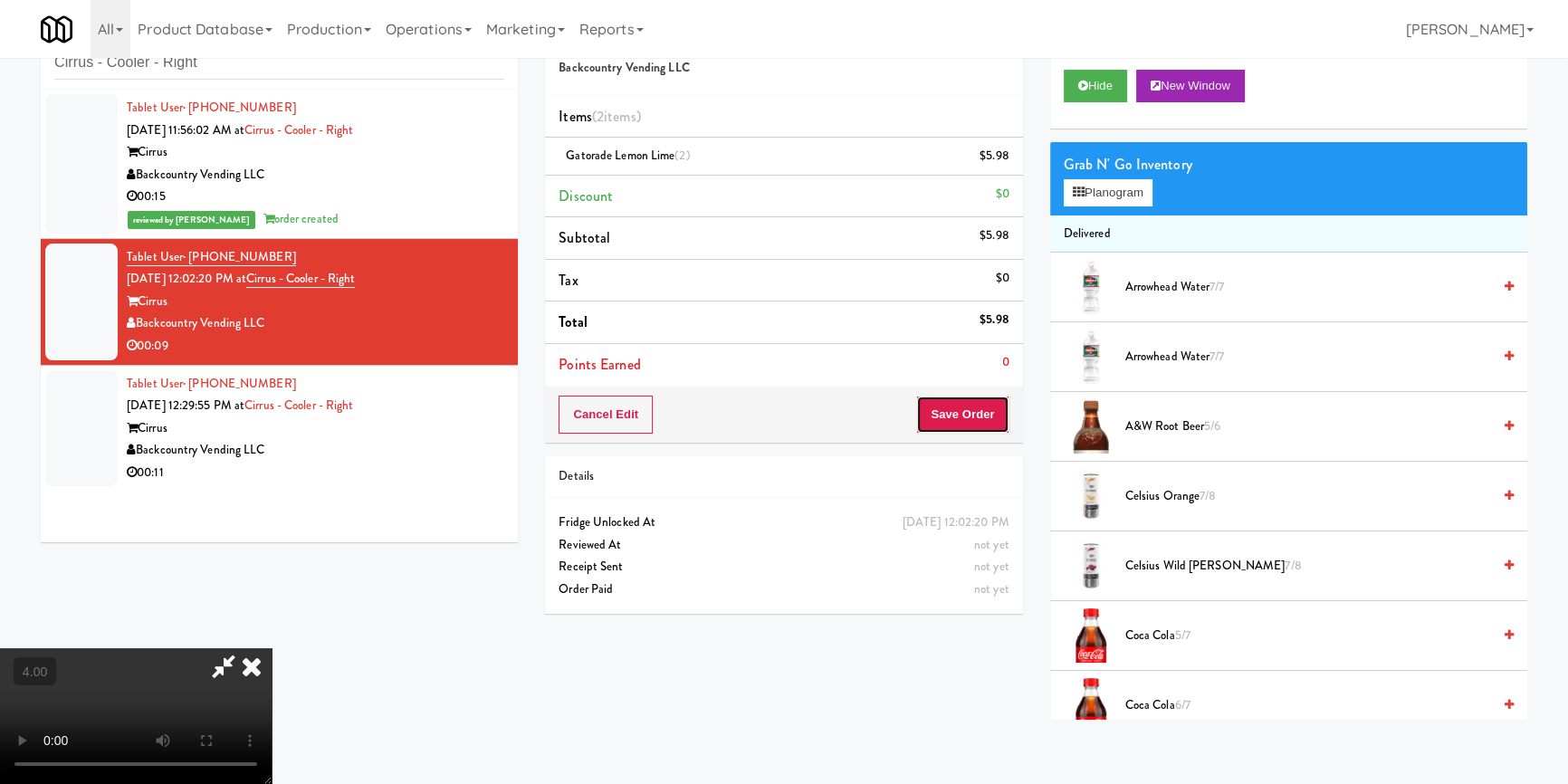
click at [959, 415] on button "Save Order" at bounding box center [963, 414] width 92 height 38
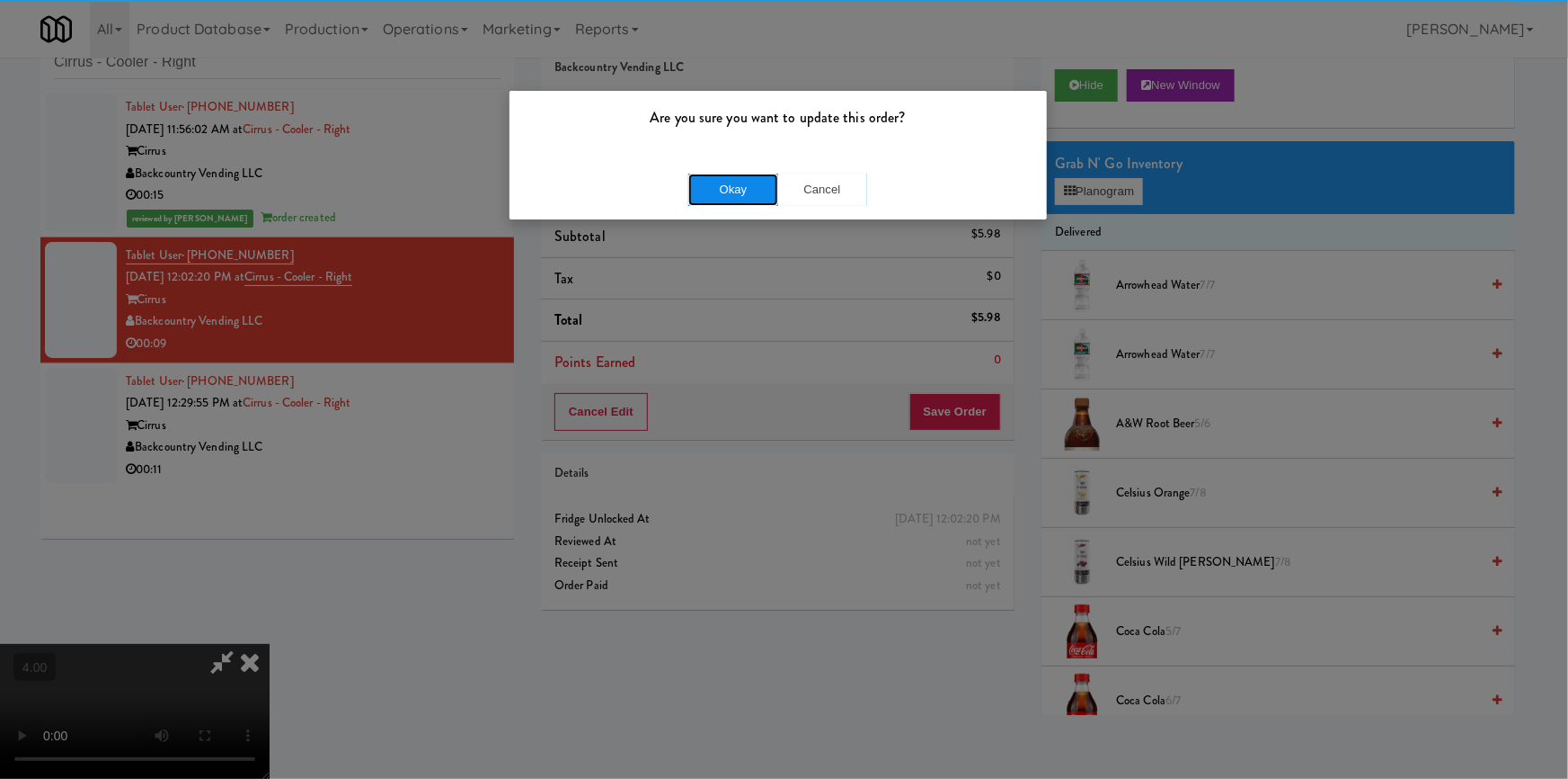
click at [760, 189] on button "Okay" at bounding box center [733, 189] width 89 height 32
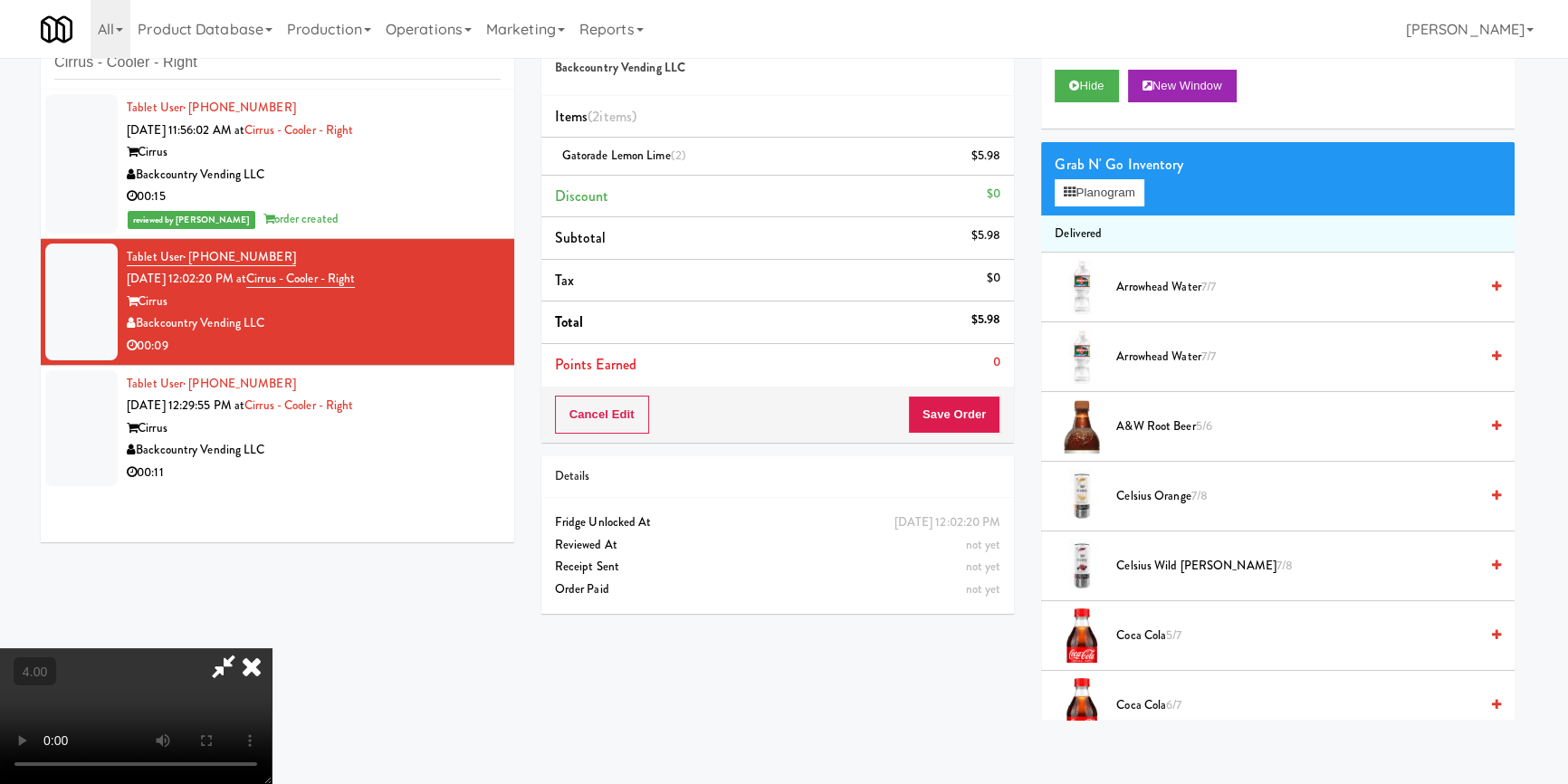
click at [953, 270] on li "Tax $0" at bounding box center [779, 280] width 474 height 42
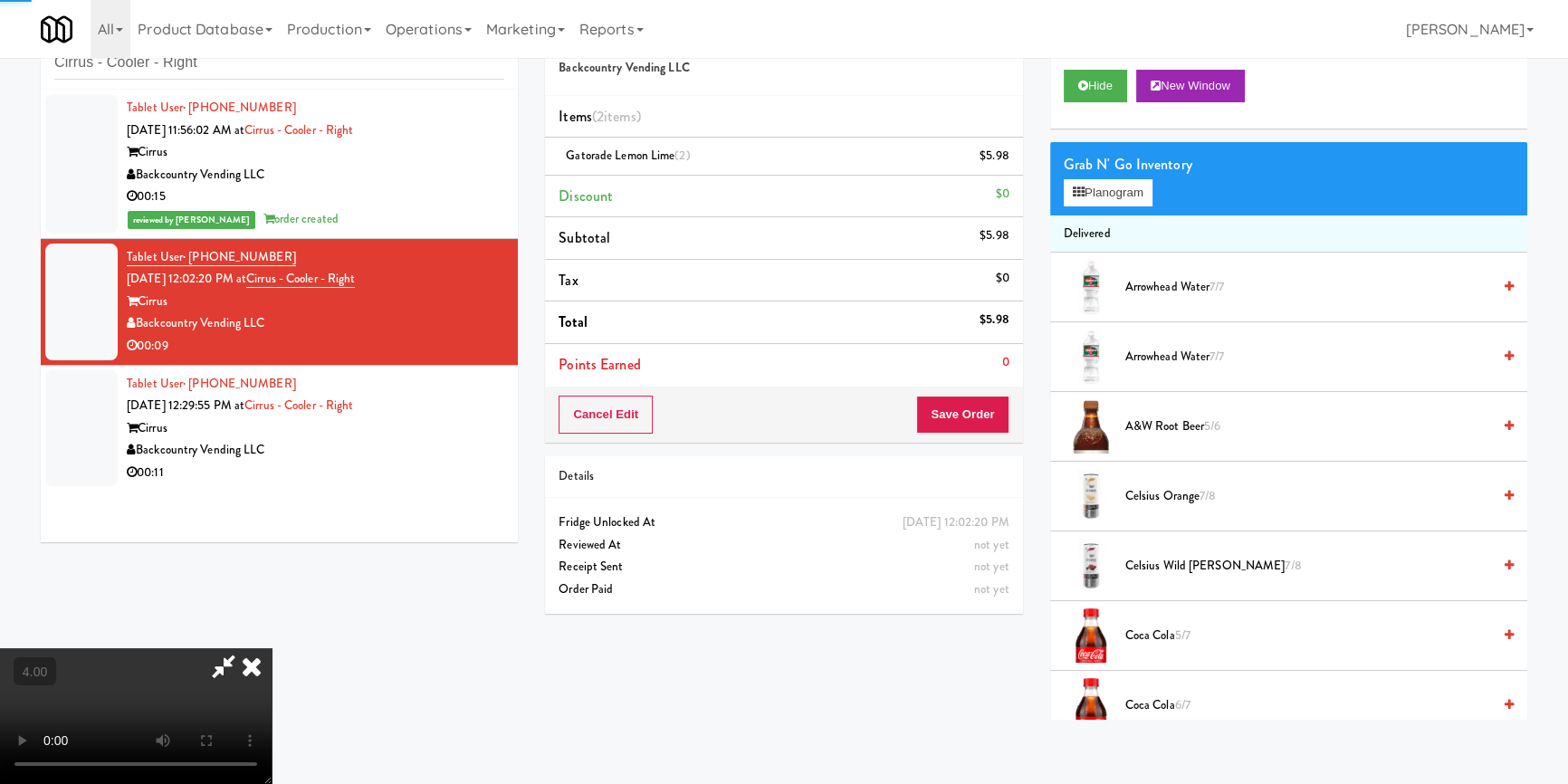
drag, startPoint x: 916, startPoint y: 271, endPoint x: 745, endPoint y: 330, distance: 180.9
click at [271, 648] on icon at bounding box center [252, 666] width 40 height 36
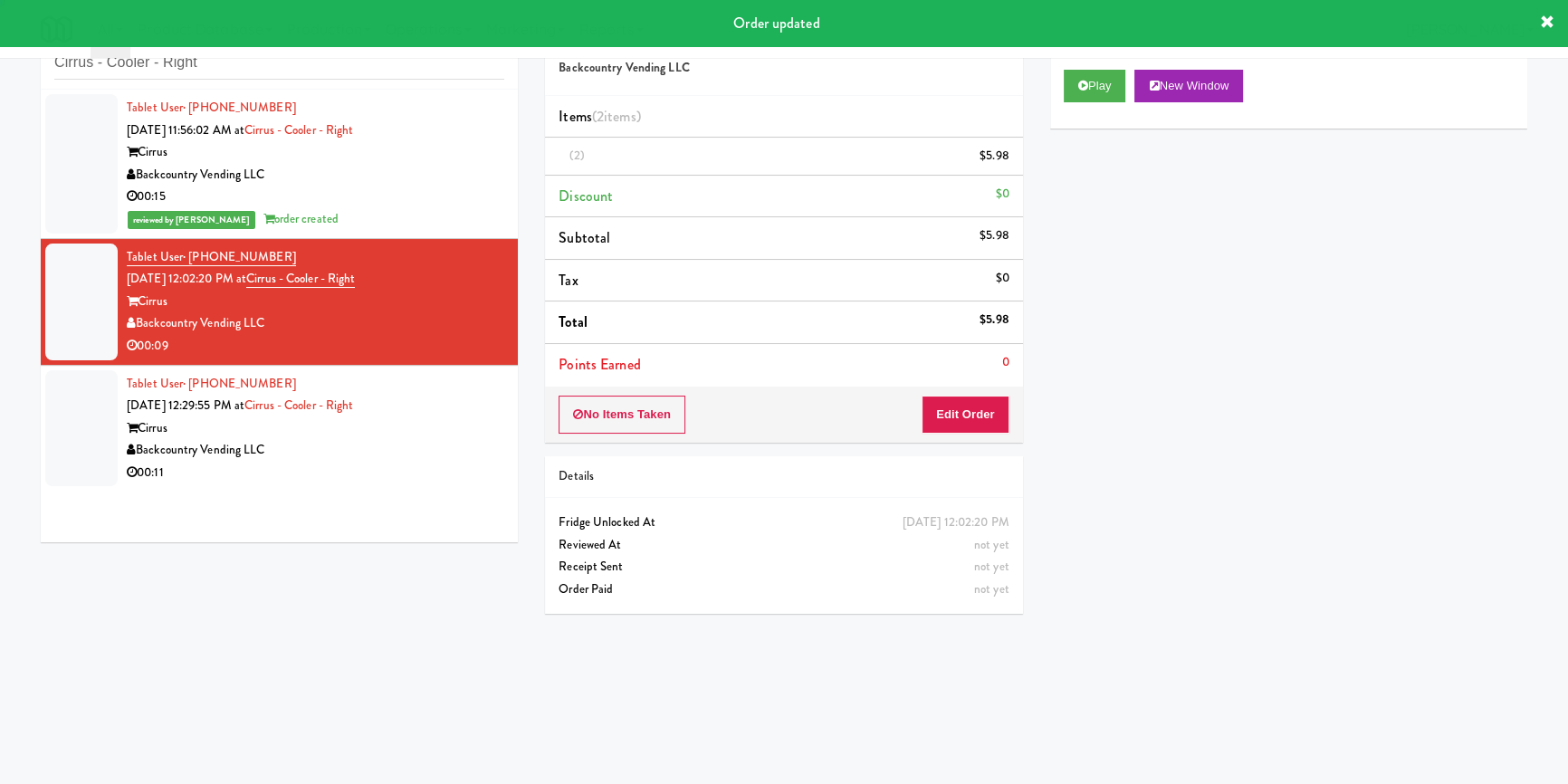
click at [471, 417] on div "Cirrus" at bounding box center [315, 428] width 378 height 23
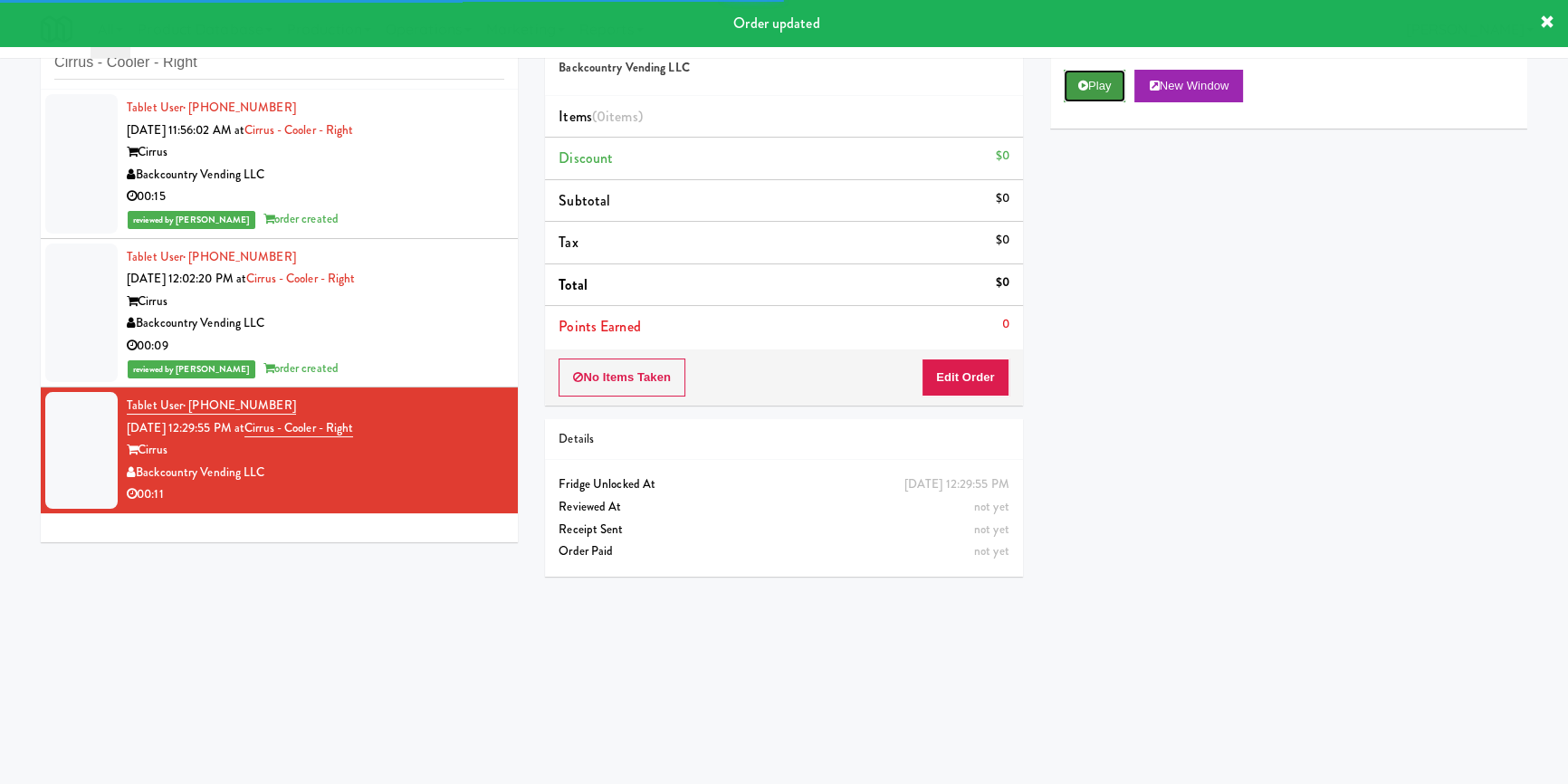
click at [1109, 87] on button "Play" at bounding box center [1095, 85] width 63 height 32
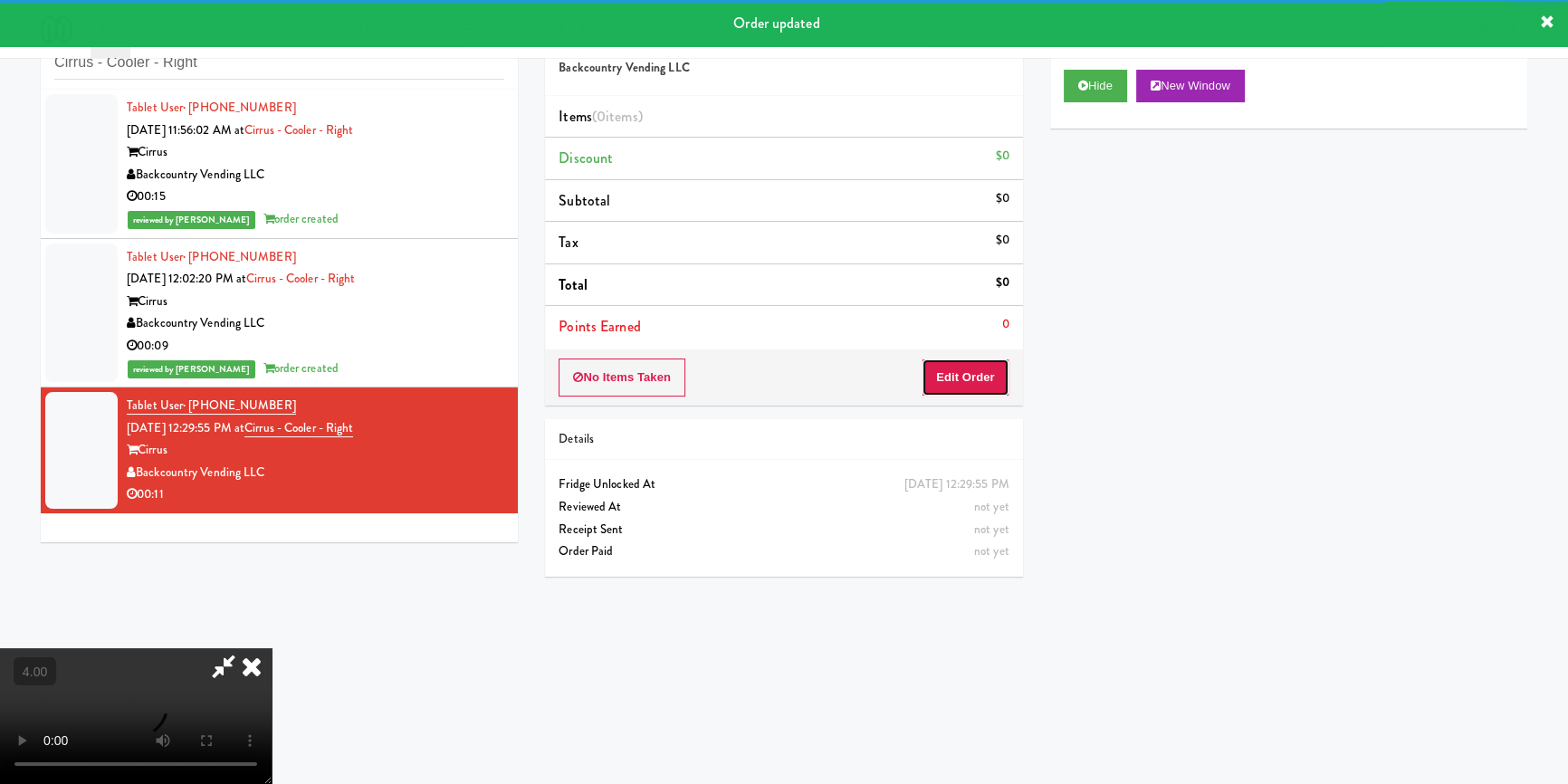
click at [984, 377] on button "Edit Order" at bounding box center [966, 377] width 88 height 38
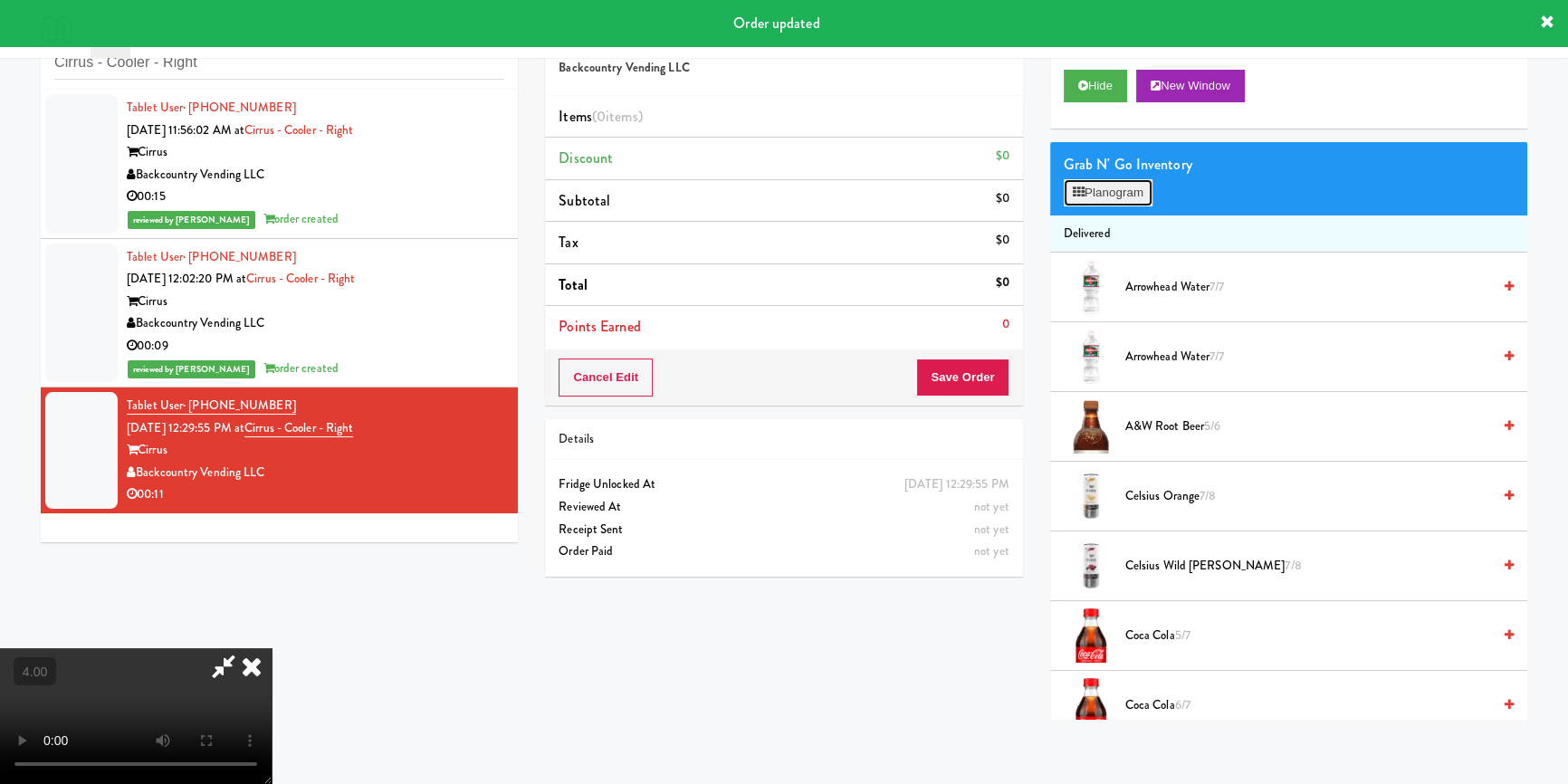
click at [1128, 198] on button "Planogram" at bounding box center [1108, 193] width 89 height 27
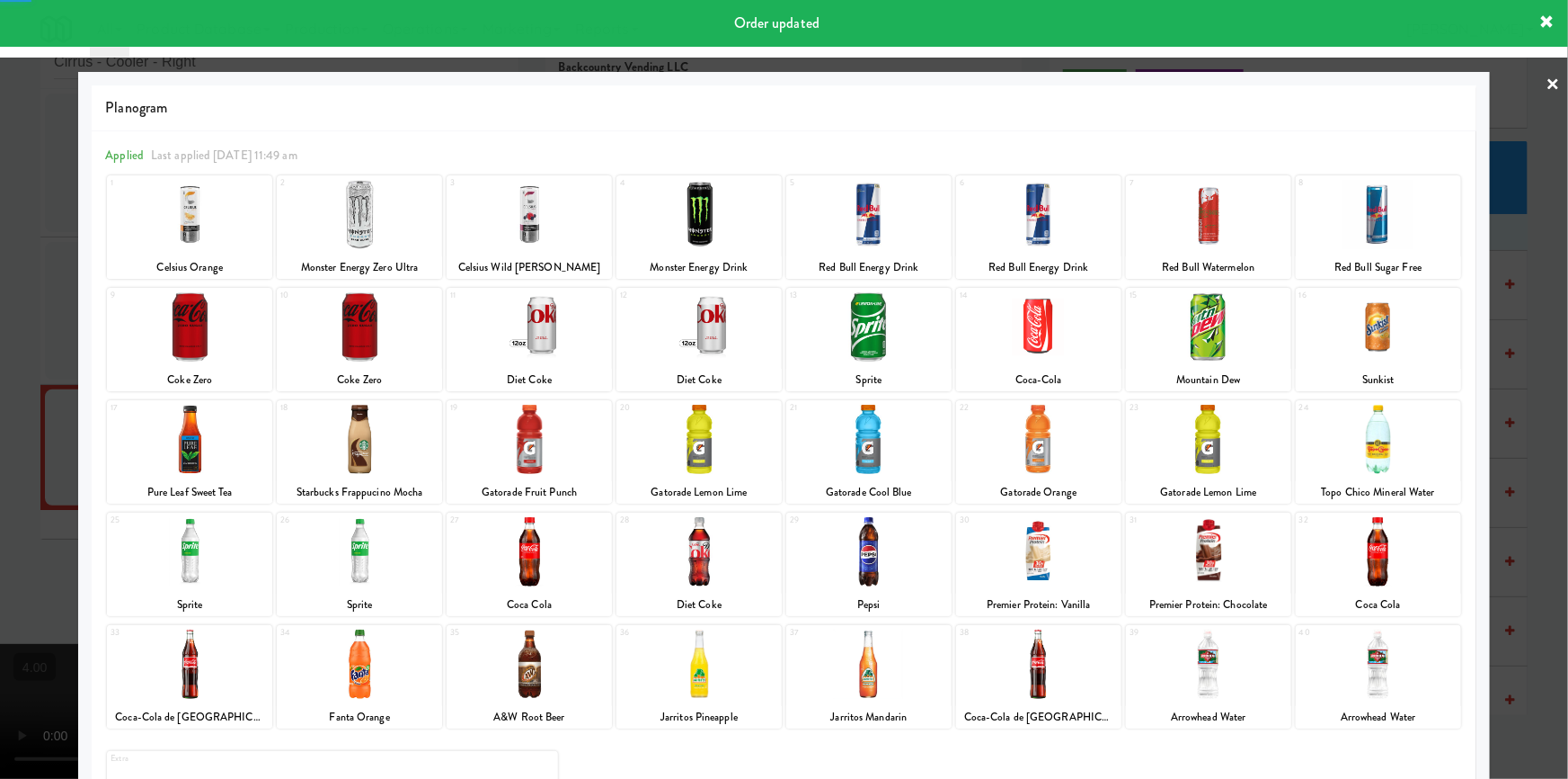
drag, startPoint x: 0, startPoint y: 244, endPoint x: 187, endPoint y: 332, distance: 206.7
click at [0, 244] on div at bounding box center [784, 389] width 1568 height 779
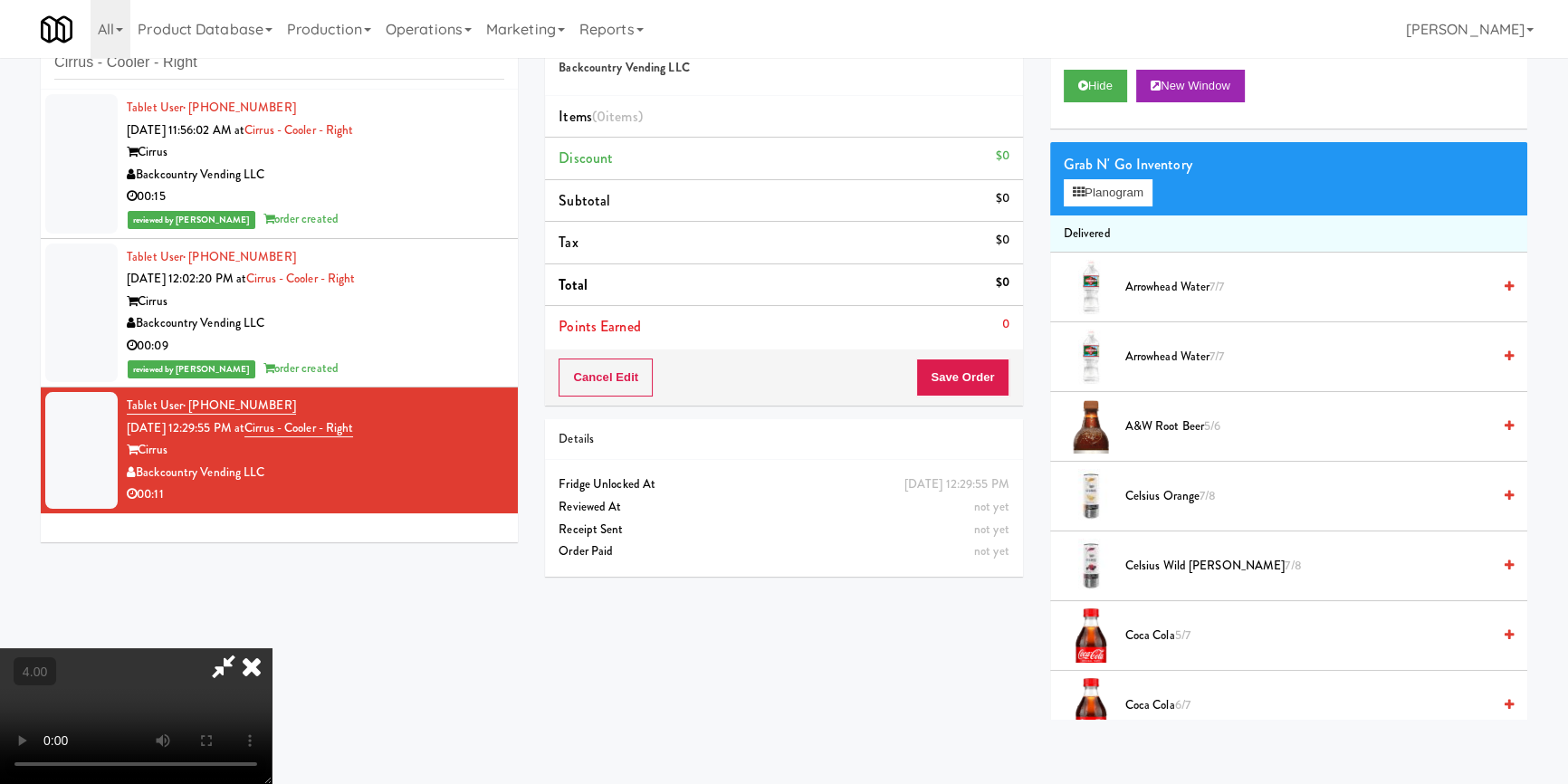
click at [271, 648] on video at bounding box center [135, 715] width 271 height 136
drag, startPoint x: 327, startPoint y: 543, endPoint x: 339, endPoint y: 612, distance: 70.0
click at [271, 648] on video at bounding box center [135, 715] width 271 height 136
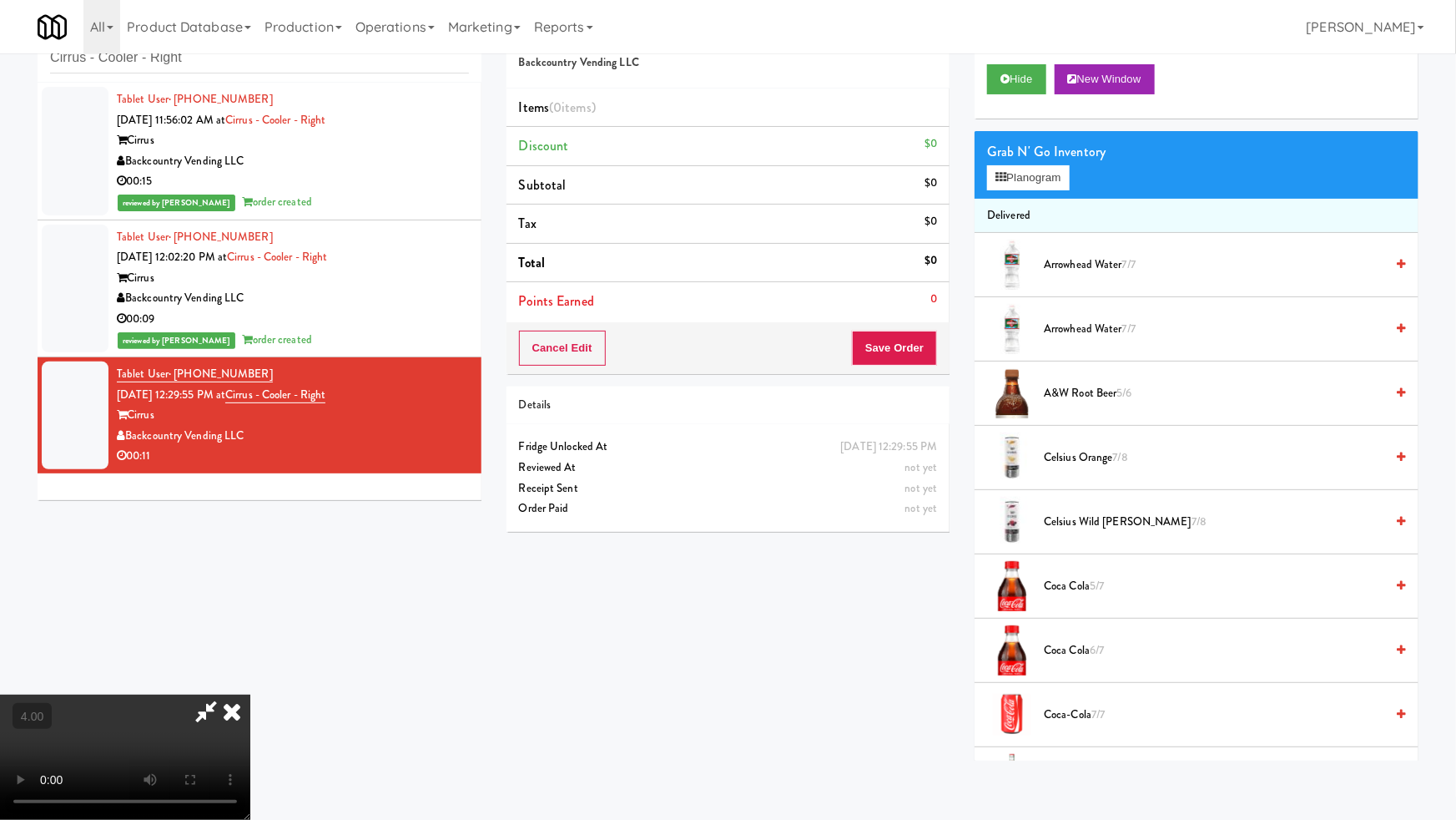
click at [250, 694] on video at bounding box center [125, 757] width 250 height 126
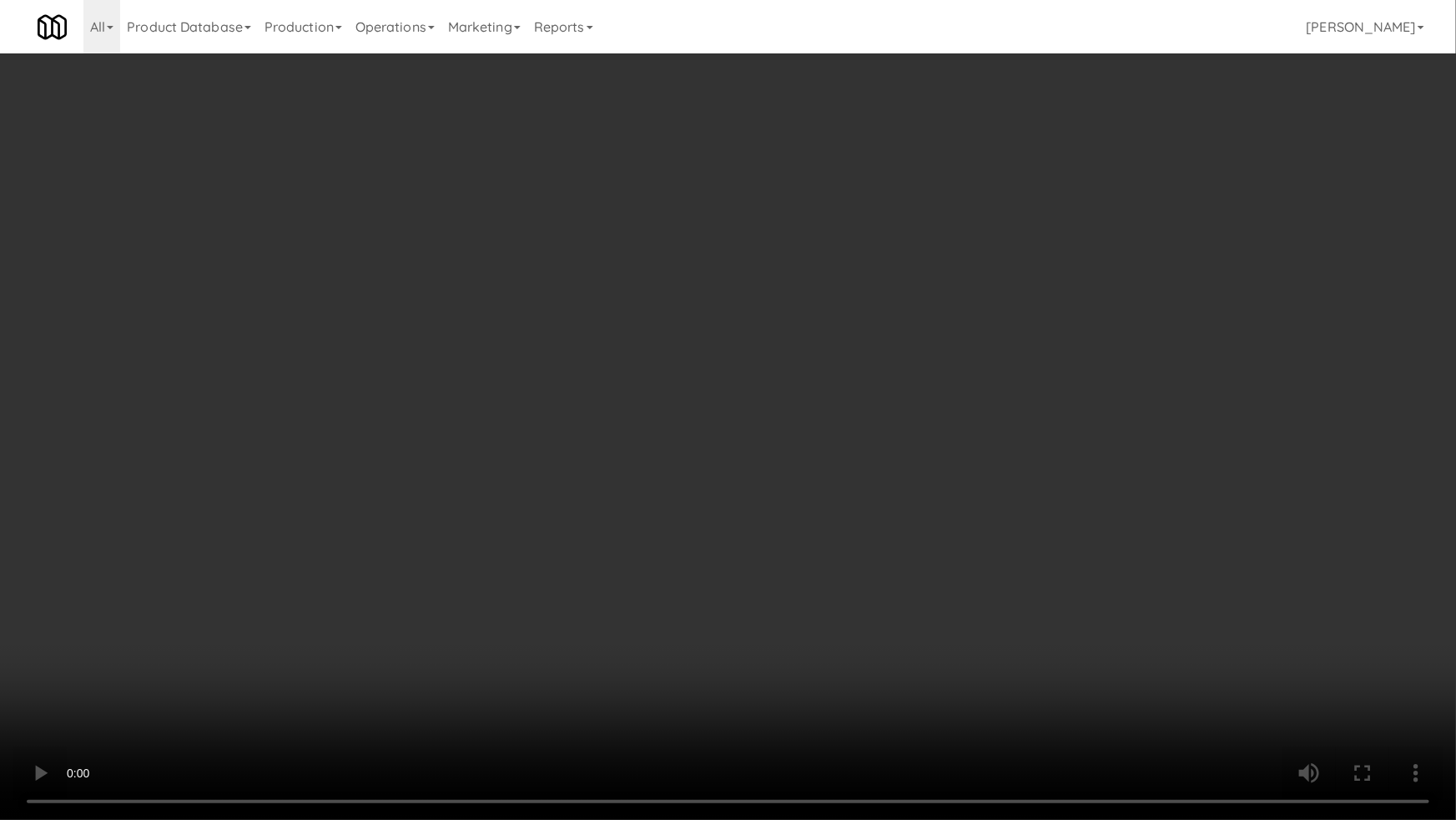
click at [342, 567] on video at bounding box center [728, 410] width 1456 height 820
click at [492, 517] on video at bounding box center [728, 410] width 1456 height 820
click at [492, 516] on video at bounding box center [728, 410] width 1456 height 820
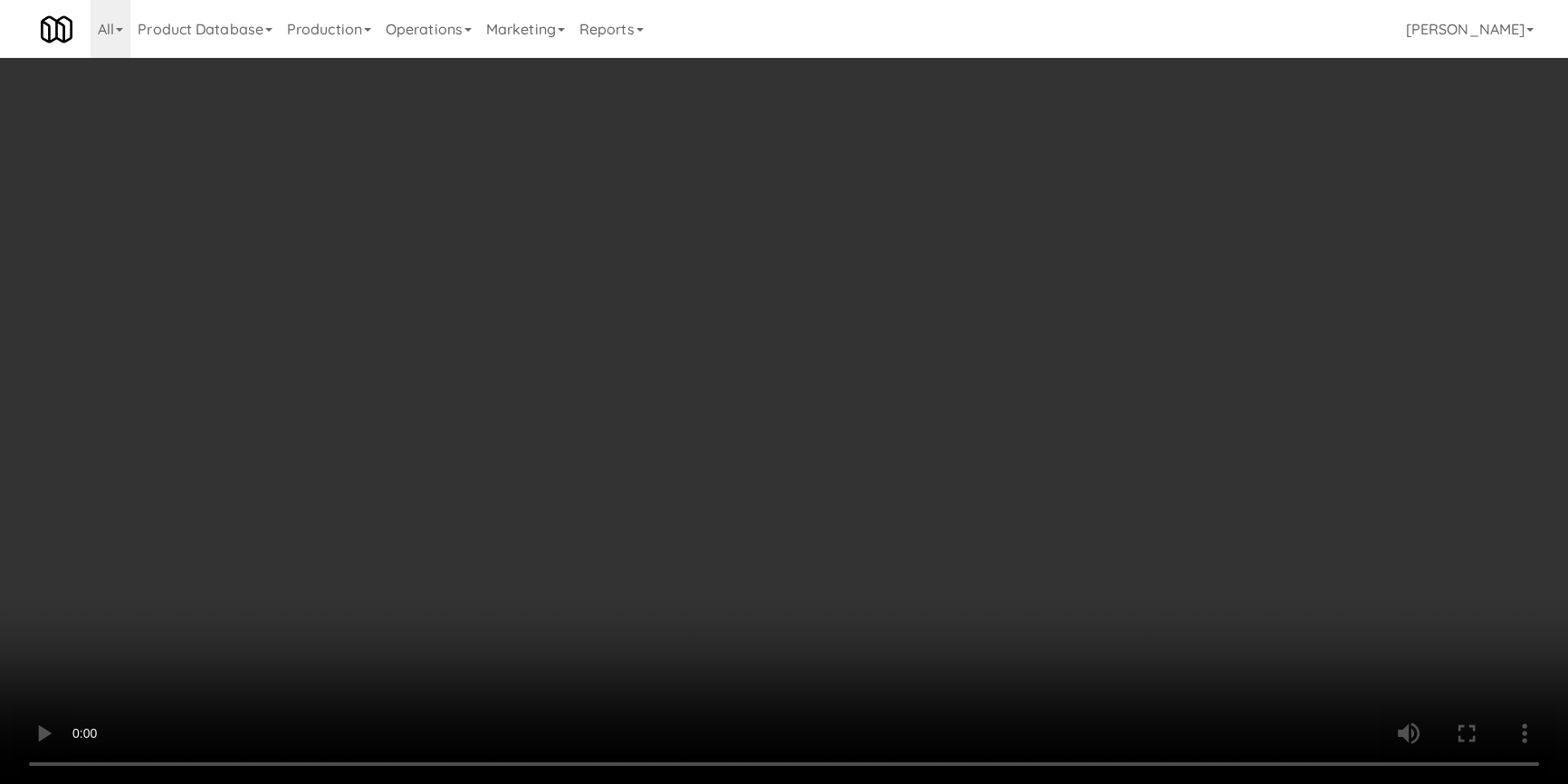
click at [1120, 166] on div "Grab N' Go Inventory" at bounding box center [1288, 164] width 450 height 27
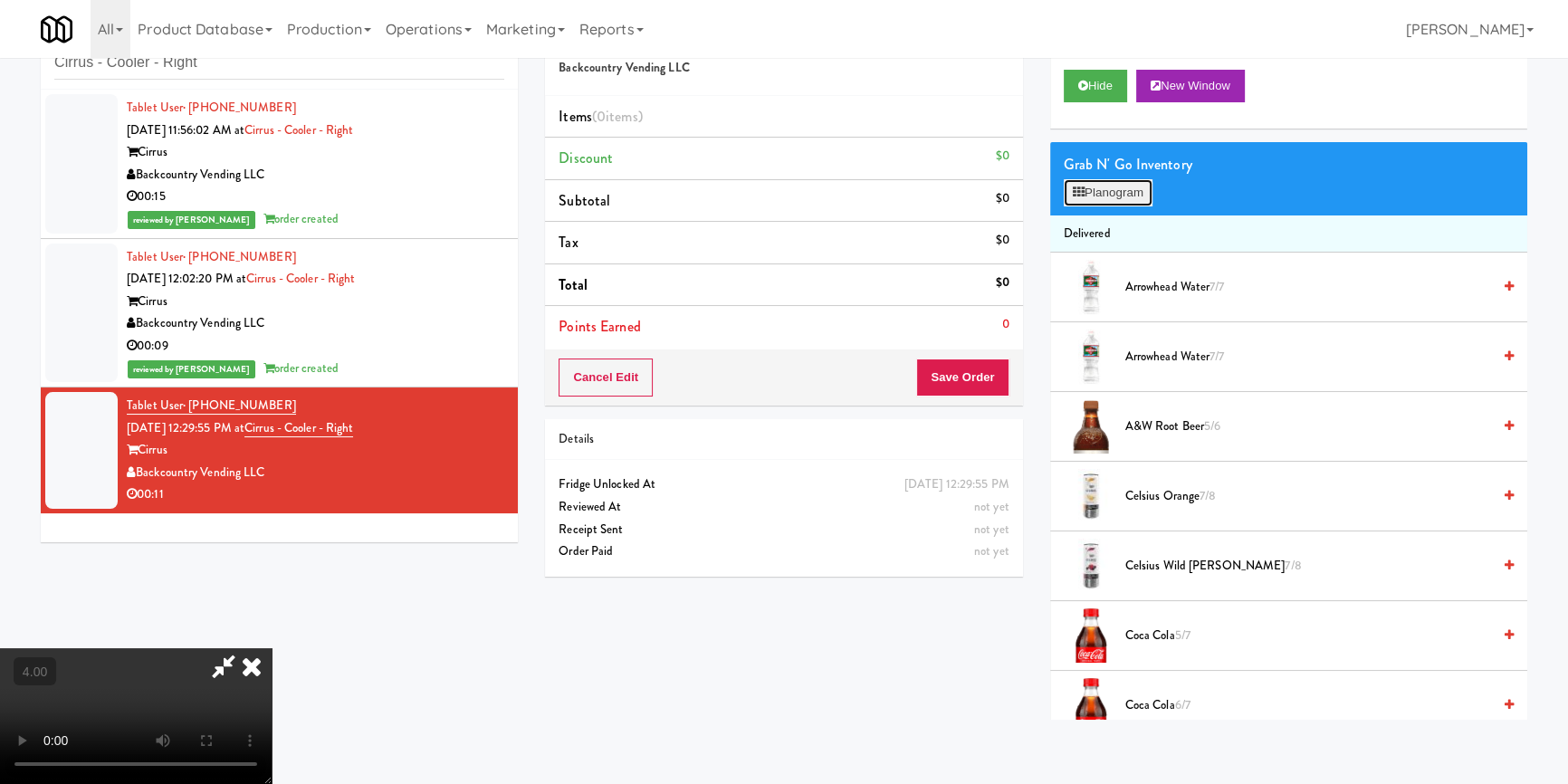
click at [1116, 184] on button "Planogram" at bounding box center [1108, 193] width 89 height 27
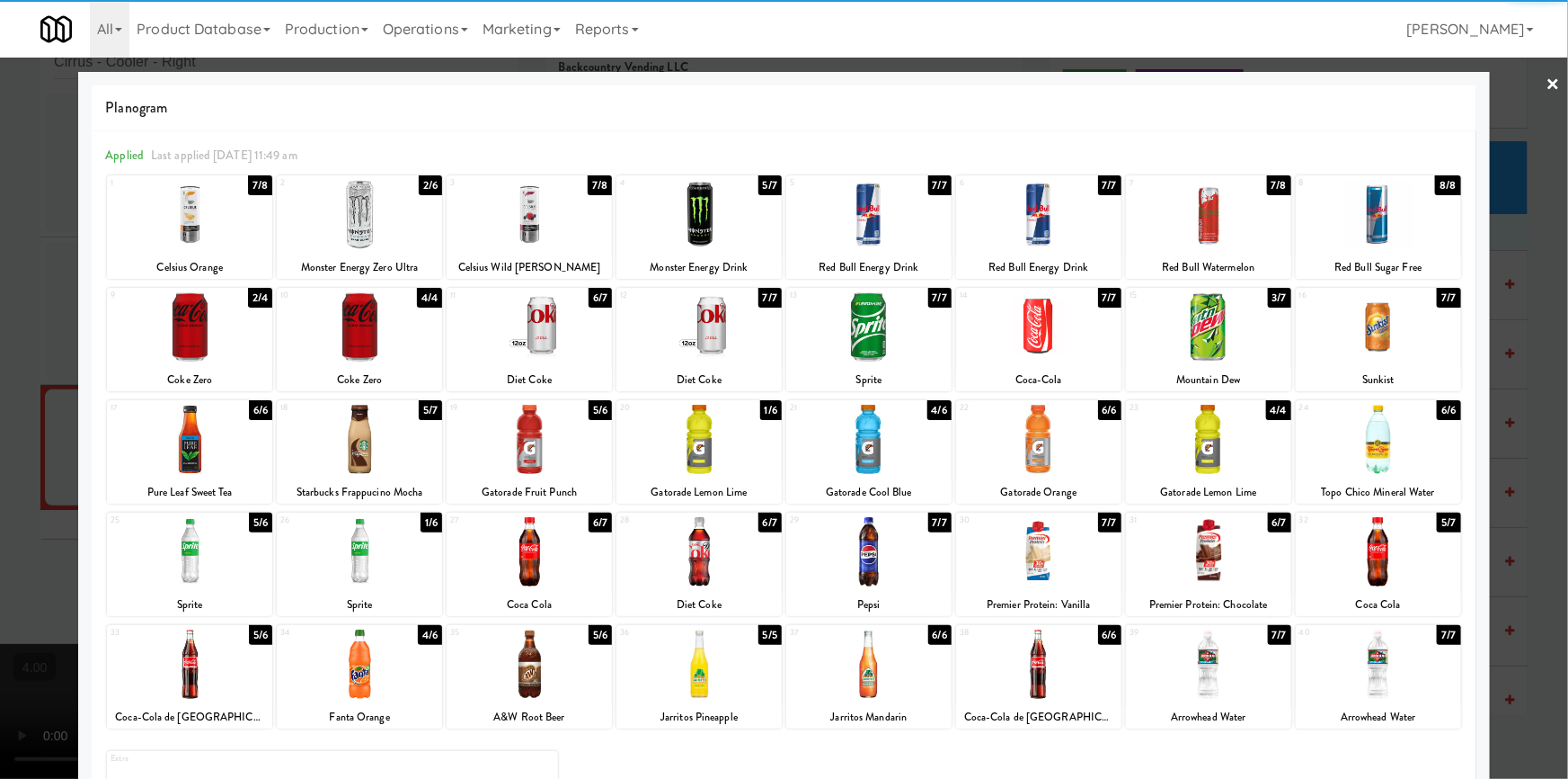
click at [1237, 461] on div at bounding box center [1208, 439] width 165 height 69
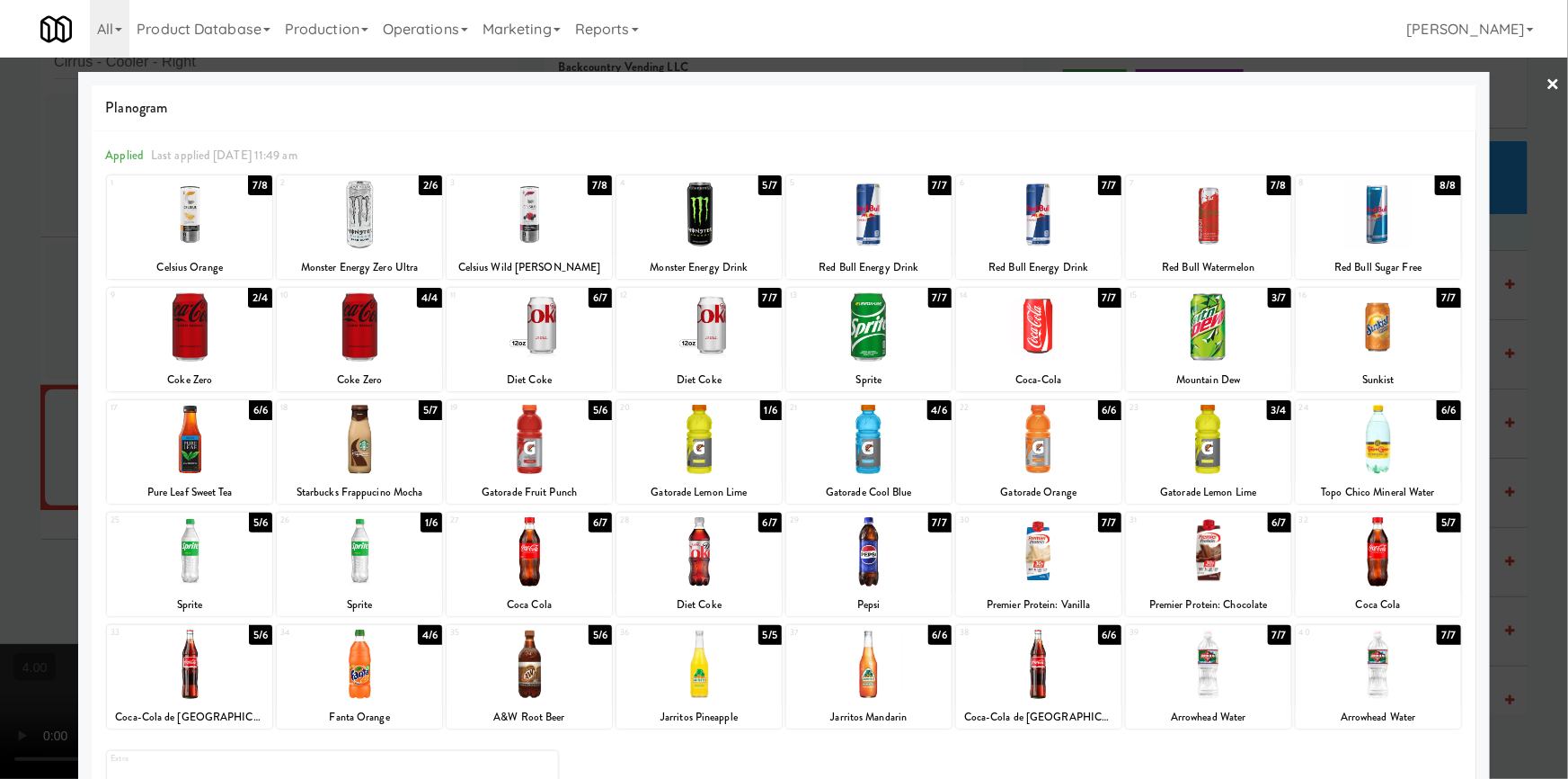
click at [893, 467] on div at bounding box center [869, 439] width 165 height 69
click at [0, 322] on div at bounding box center [784, 389] width 1568 height 779
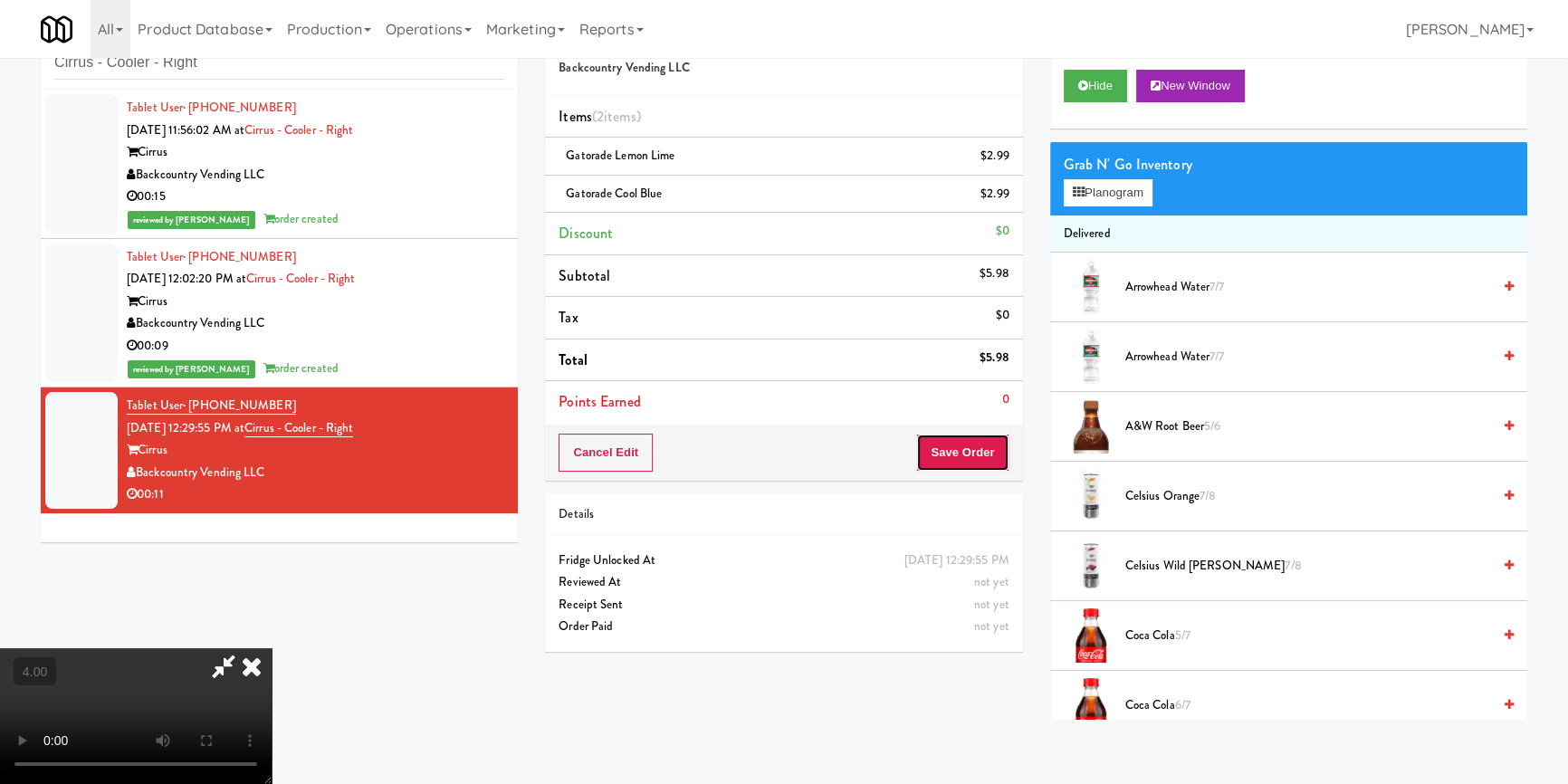
click at [953, 442] on button "Save Order" at bounding box center [963, 452] width 92 height 38
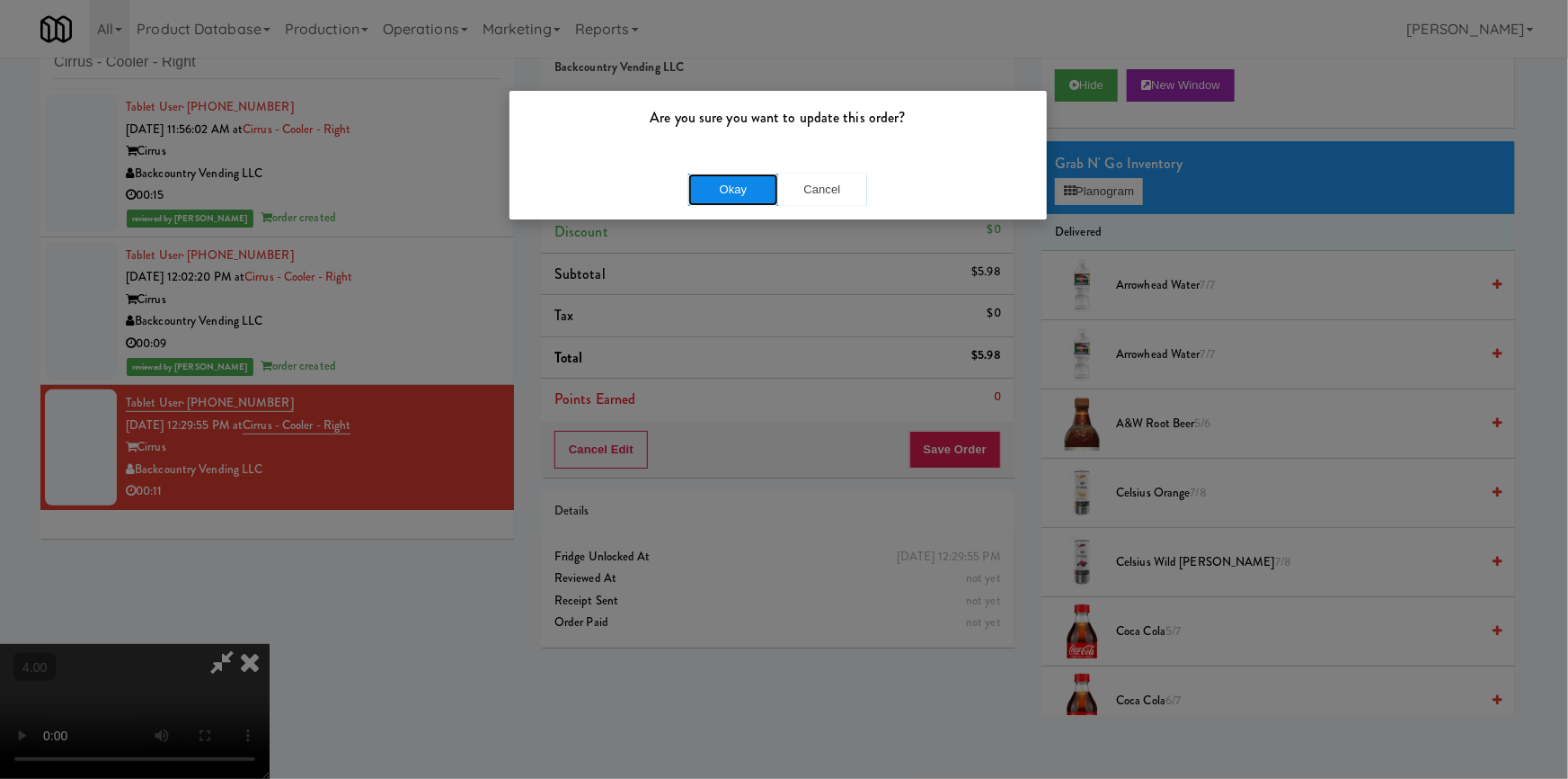
click at [714, 190] on button "Okay" at bounding box center [733, 189] width 89 height 32
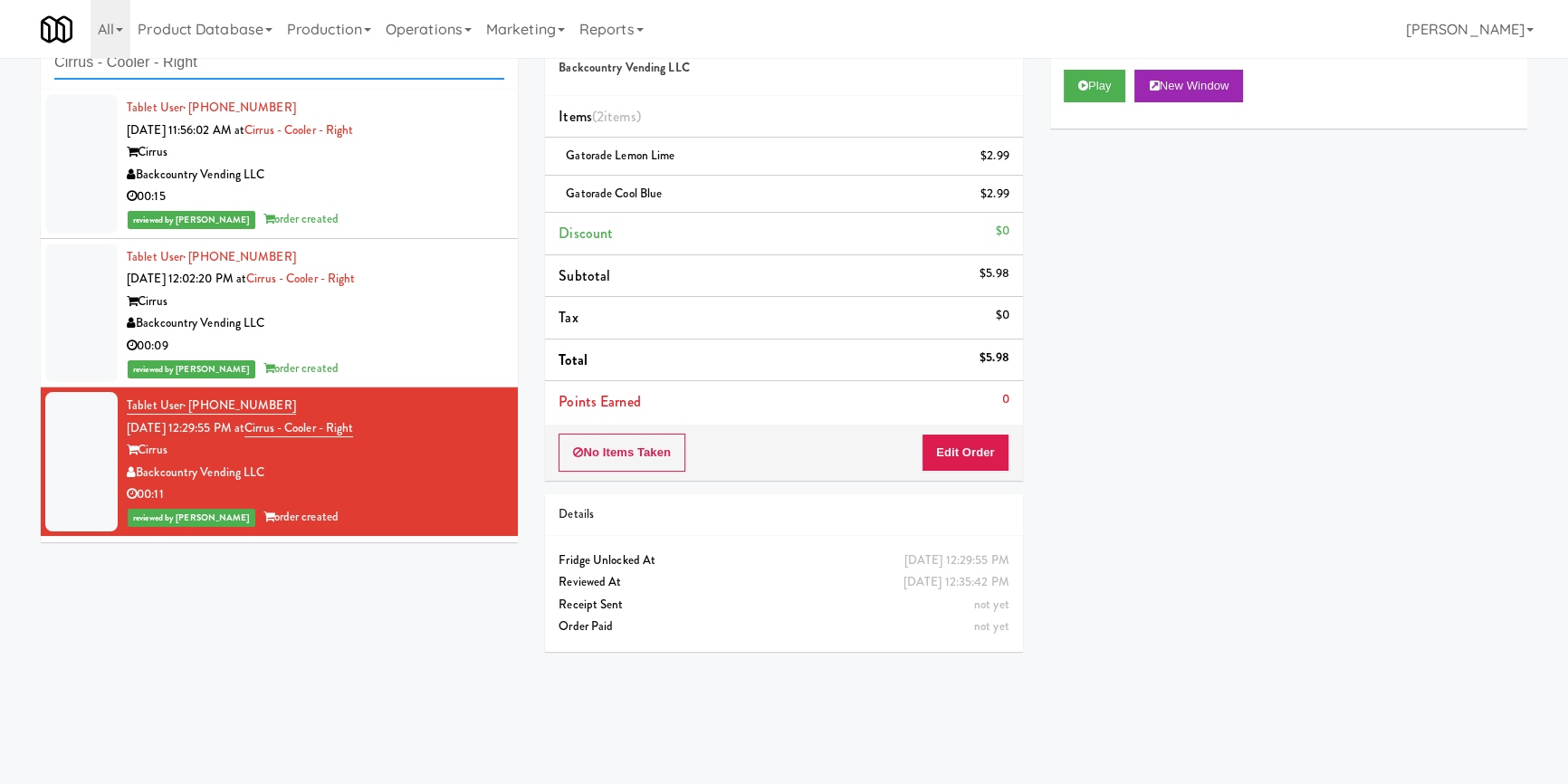
drag, startPoint x: 246, startPoint y: 69, endPoint x: 0, endPoint y: 78, distance: 246.2
click at [0, 78] on div "inbox reviewed recent all unclear take inventory issue suspicious failed recent…" at bounding box center [784, 363] width 1568 height 712
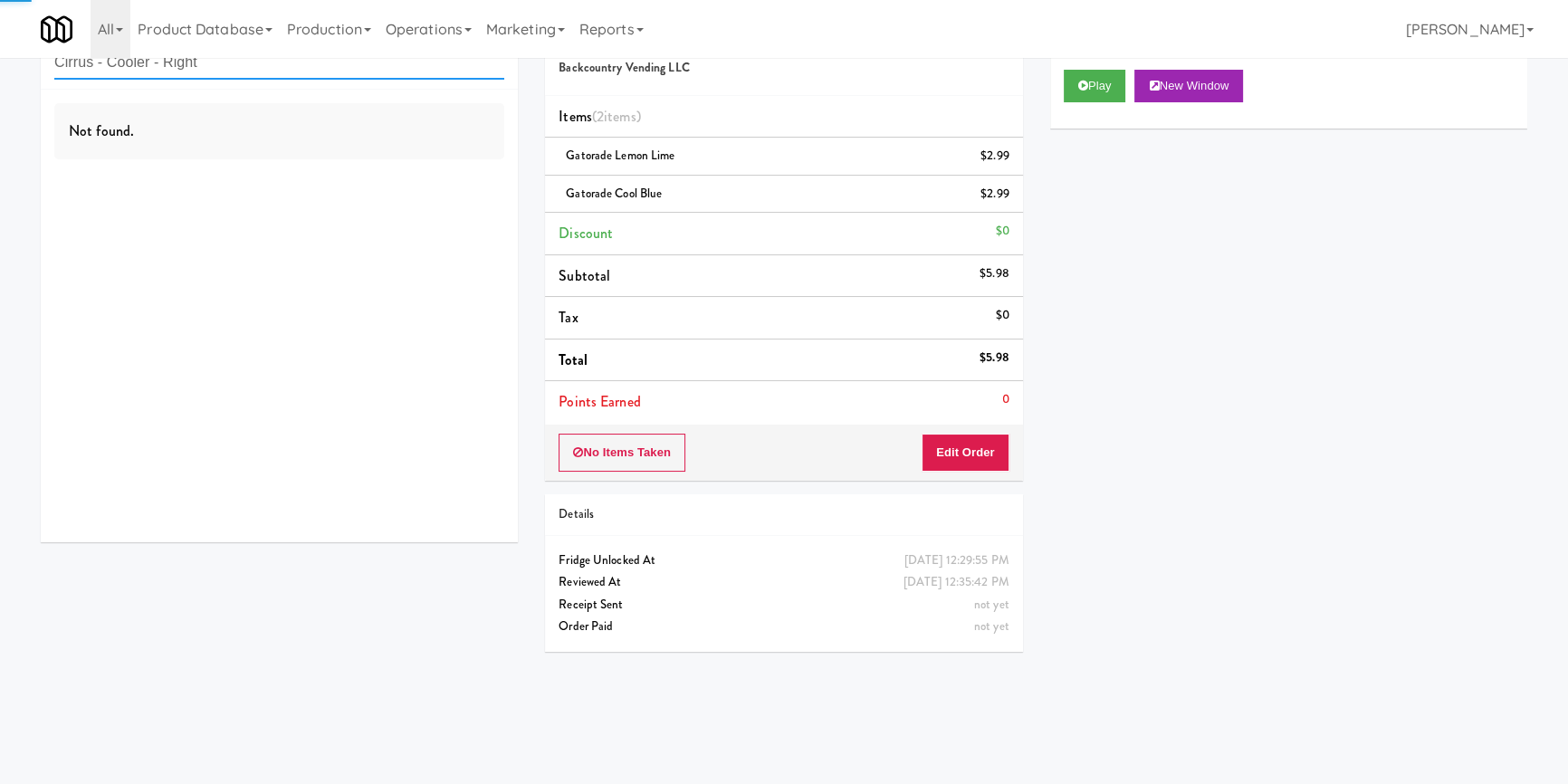
paste input "Axis"
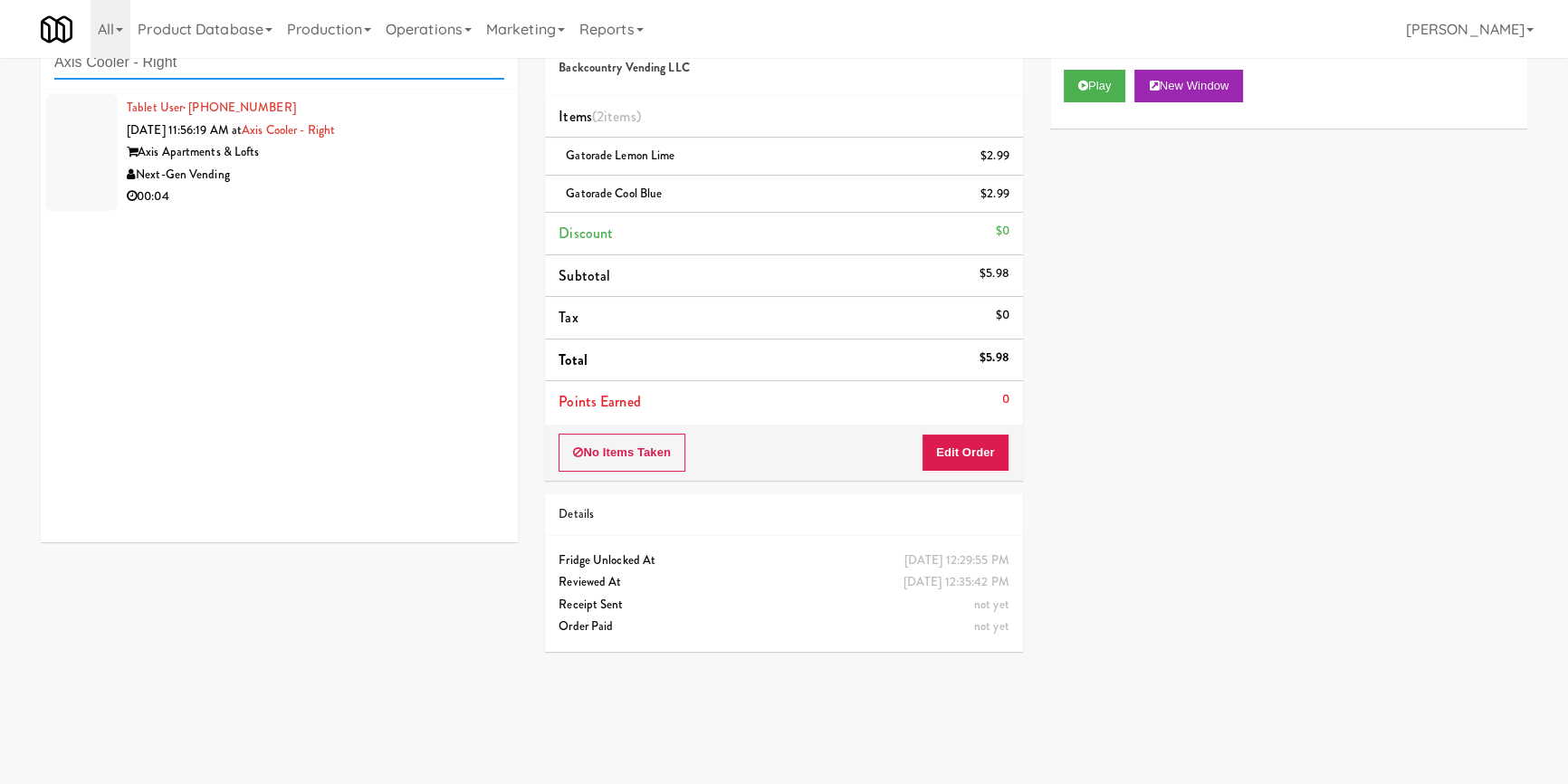
type input "Axis Cooler - Right"
drag, startPoint x: 407, startPoint y: 178, endPoint x: 553, endPoint y: 180, distance: 146.0
click at [413, 181] on div "Next-Gen Vending" at bounding box center [315, 174] width 378 height 23
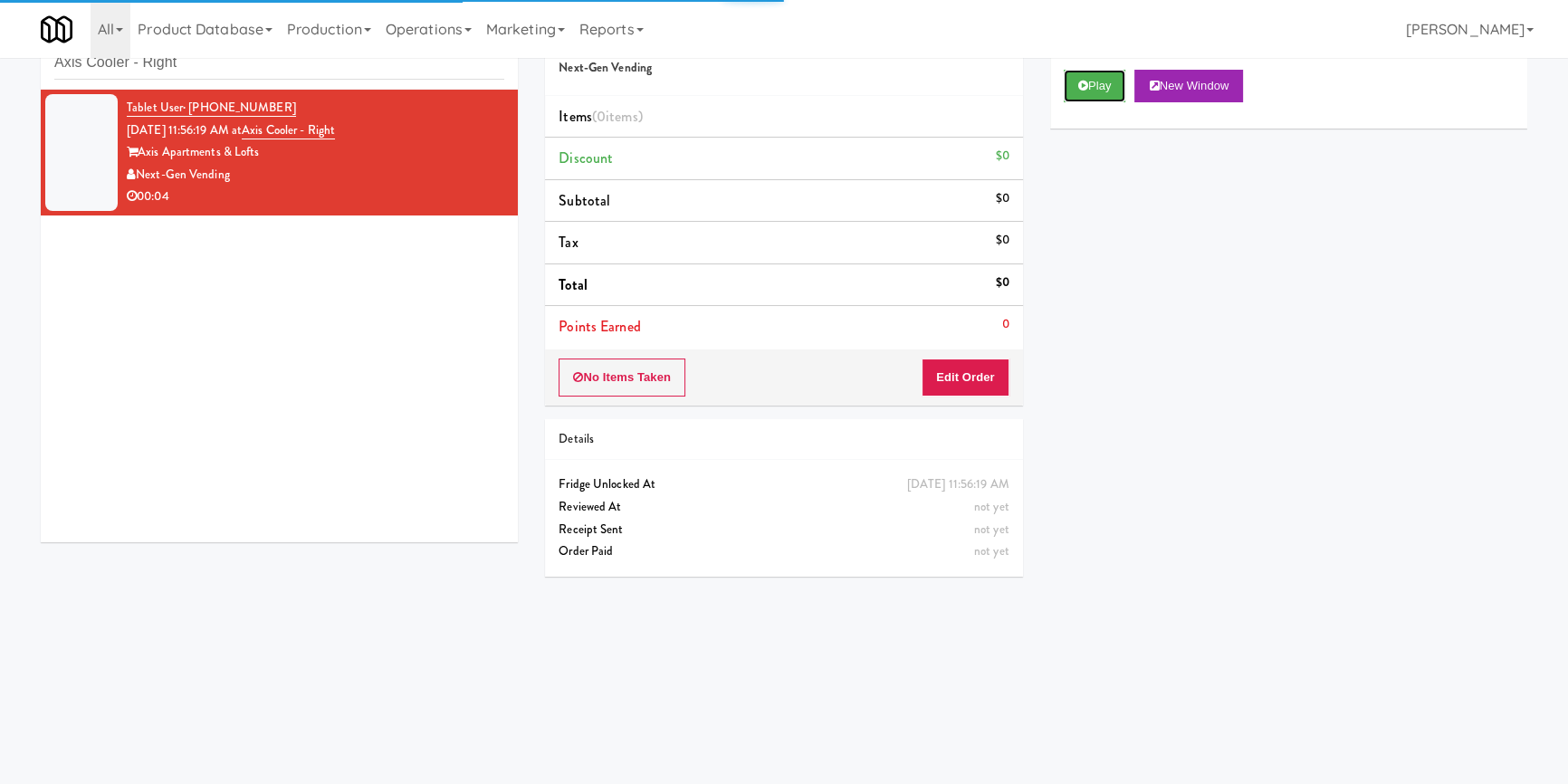
drag, startPoint x: 1101, startPoint y: 99, endPoint x: 1104, endPoint y: 124, distance: 25.2
click at [1103, 115] on div "Play New Window" at bounding box center [1288, 92] width 477 height 72
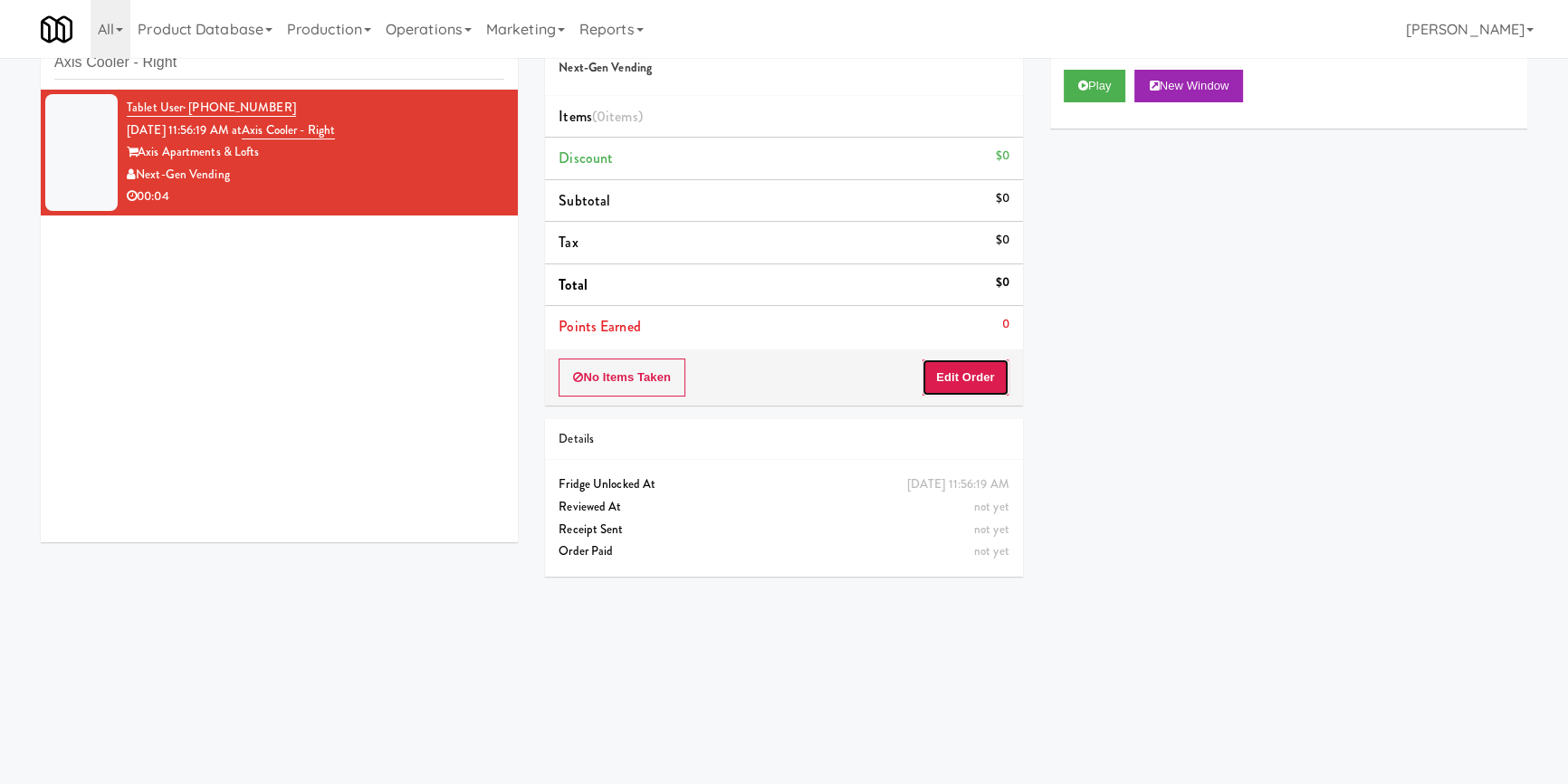
click at [987, 383] on button "Edit Order" at bounding box center [966, 377] width 88 height 38
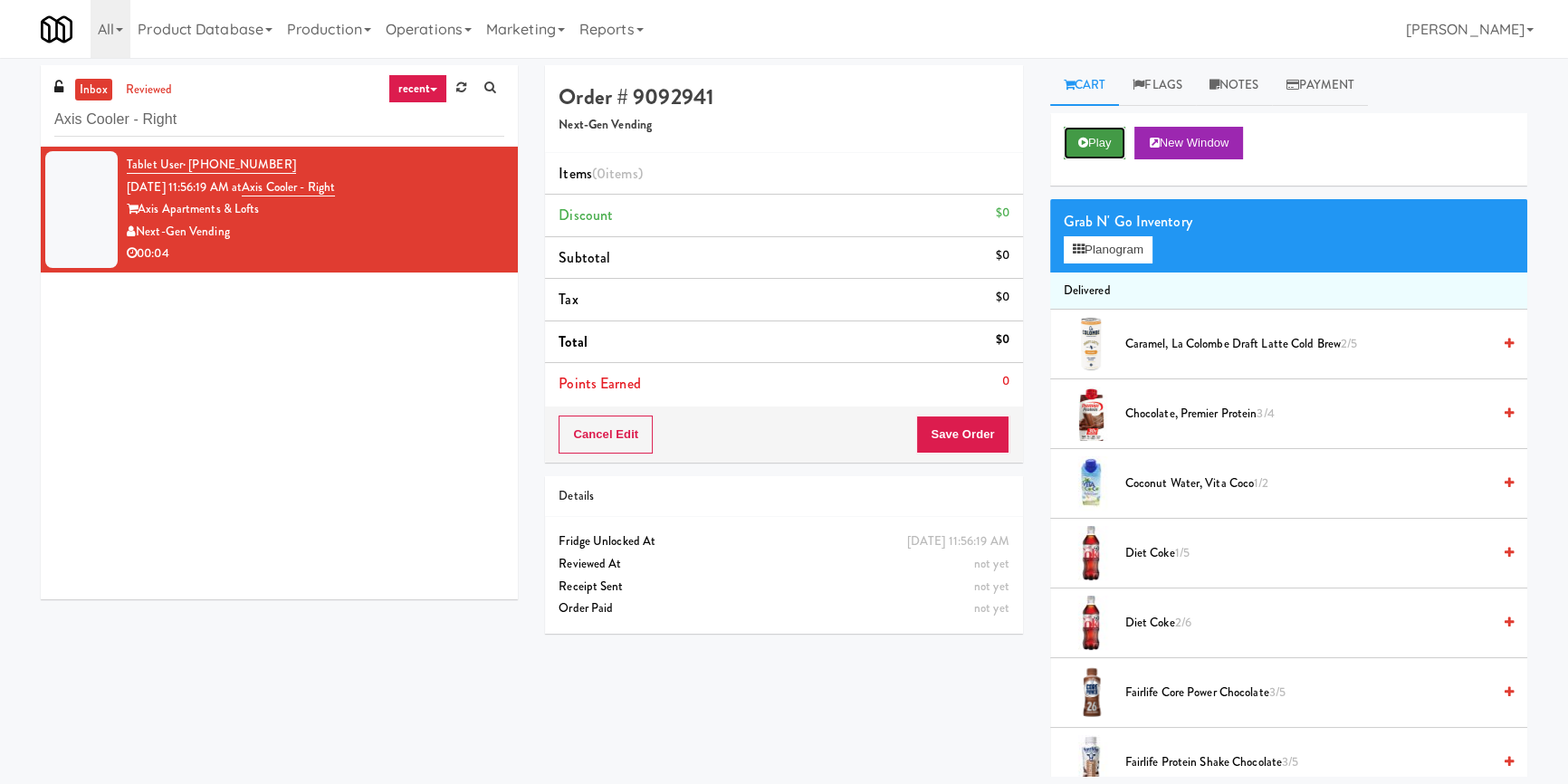
click at [1074, 137] on button "Play" at bounding box center [1095, 142] width 63 height 32
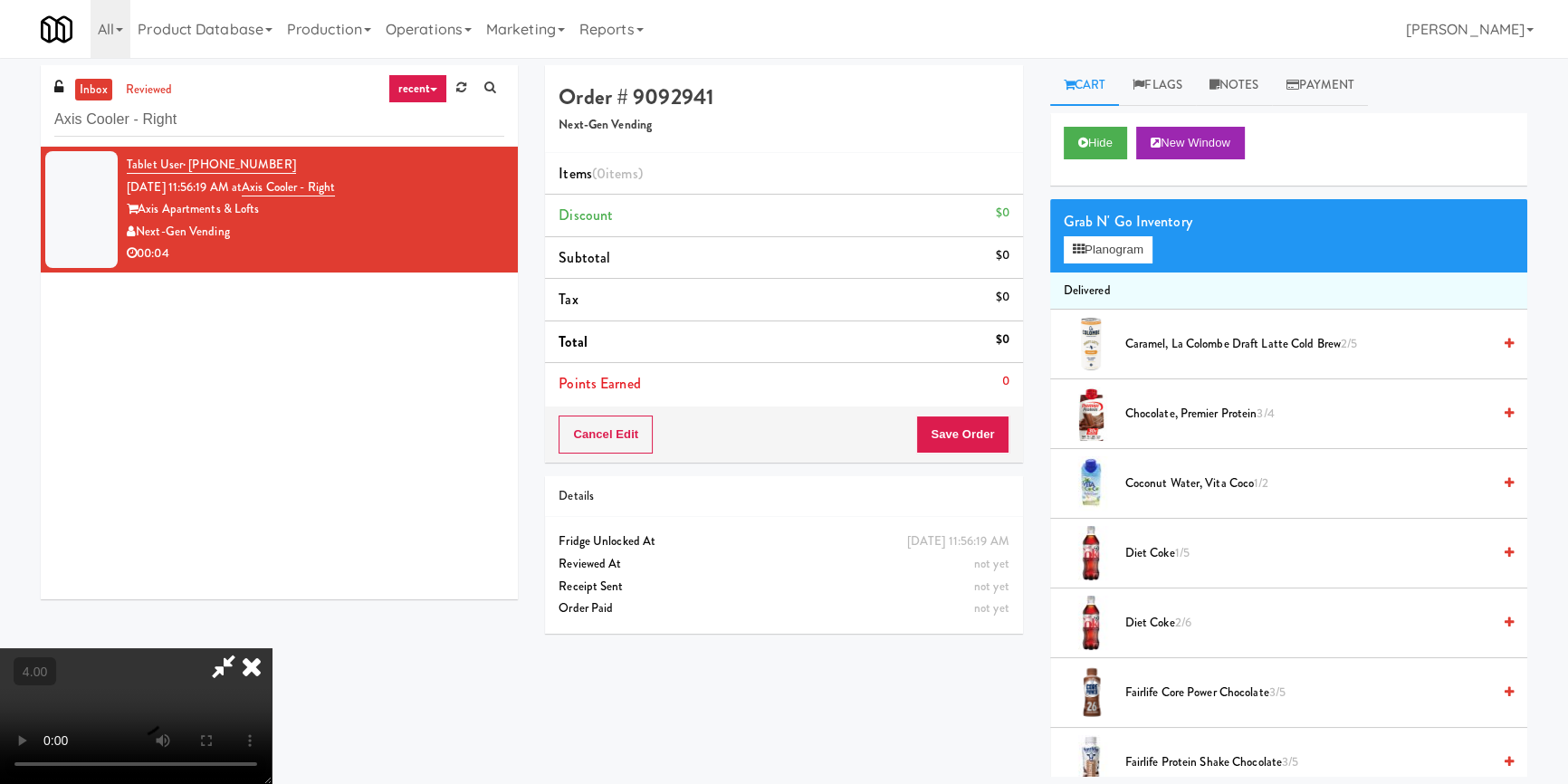
click at [271, 648] on video at bounding box center [135, 715] width 271 height 136
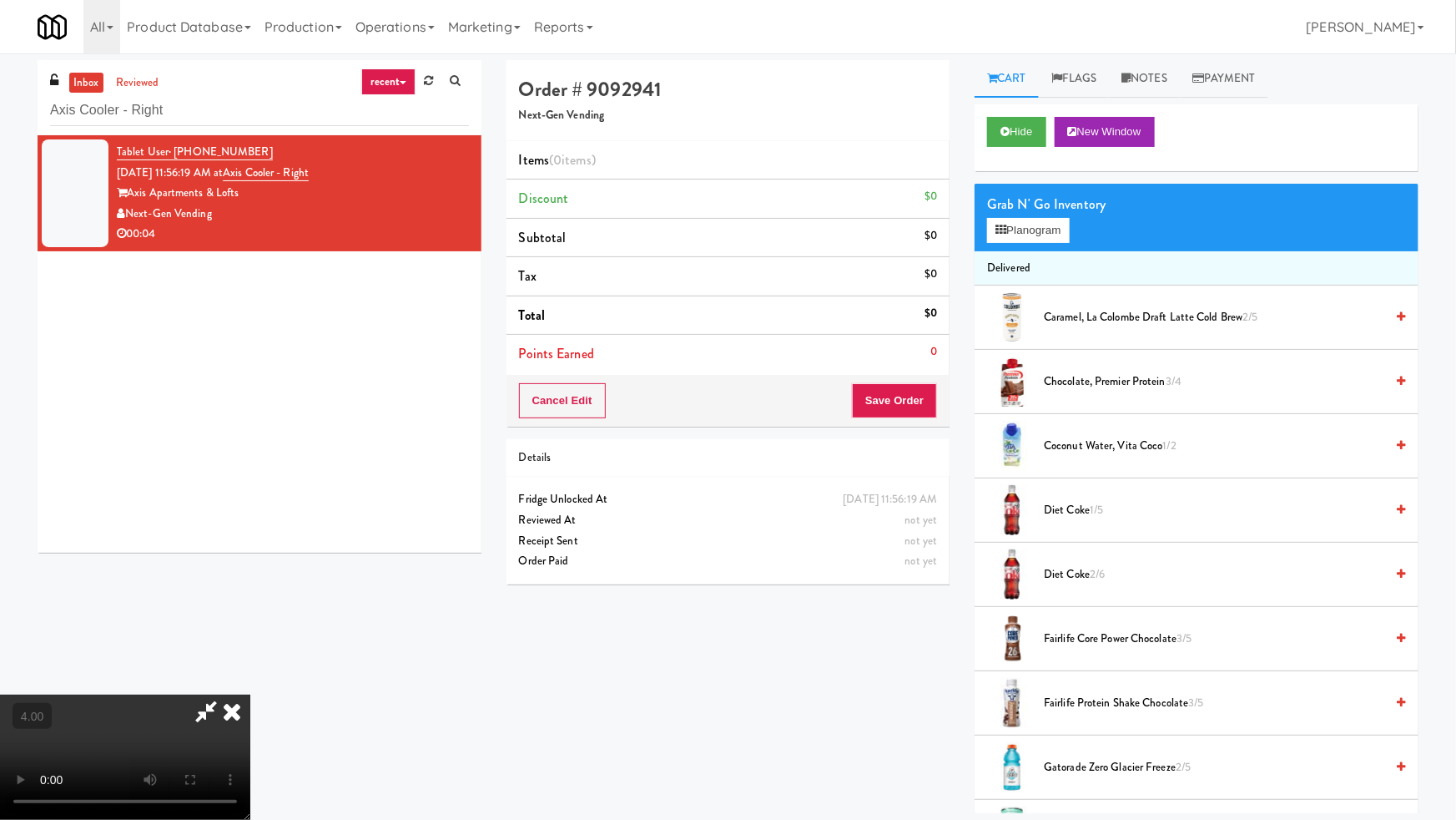
click at [250, 694] on video at bounding box center [125, 757] width 250 height 126
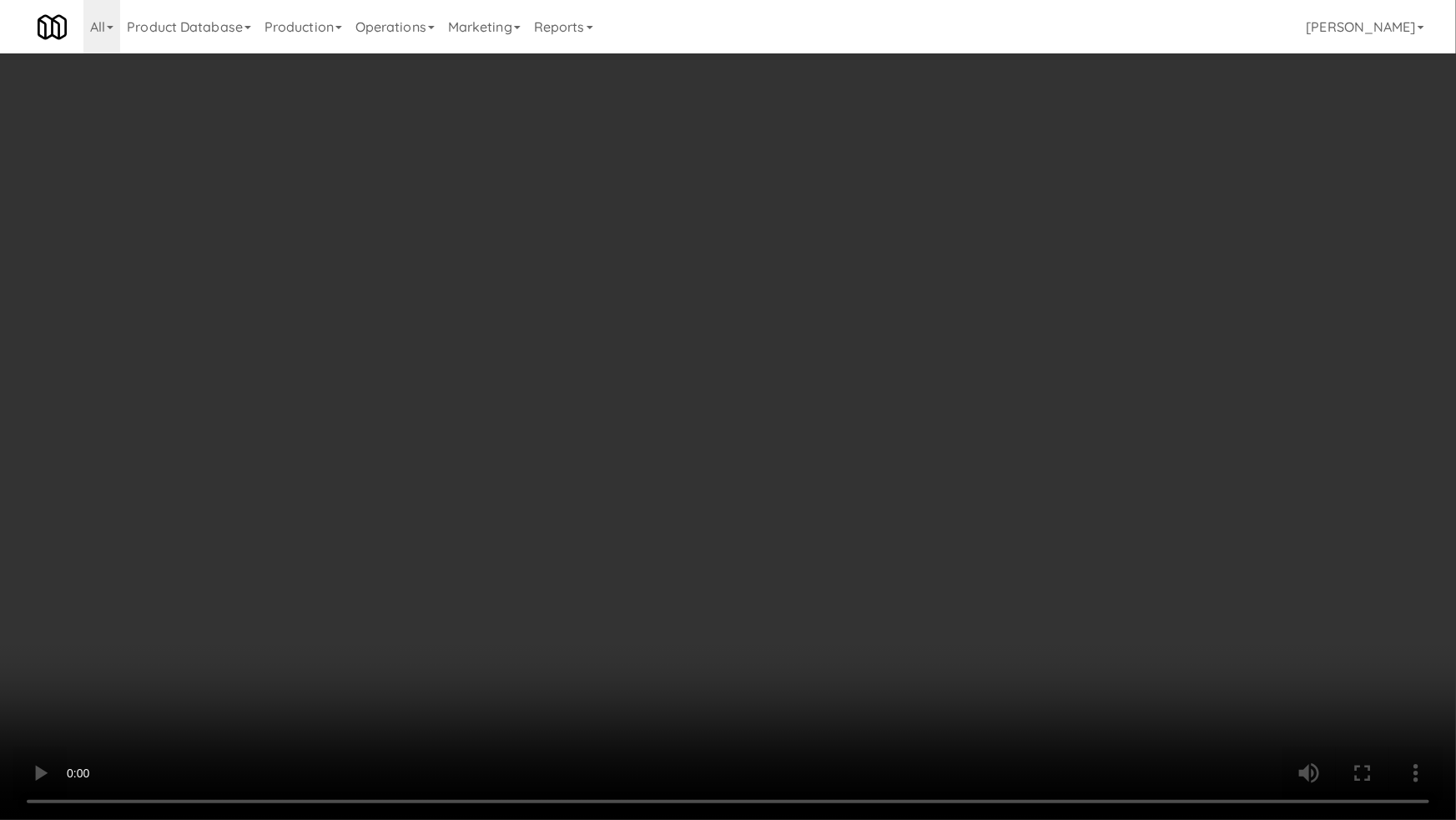
click at [236, 668] on video at bounding box center [728, 410] width 1456 height 820
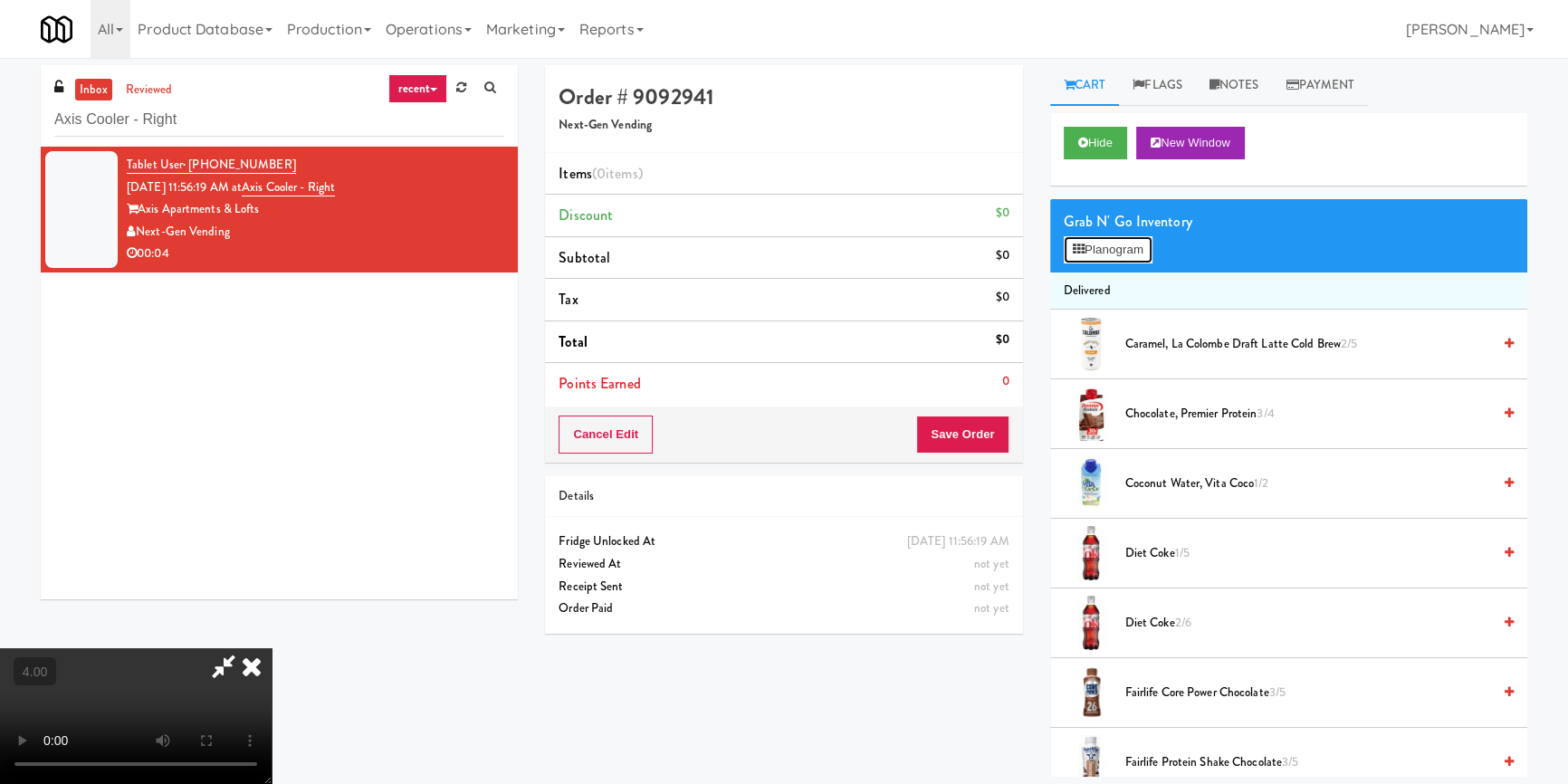
click at [1127, 242] on button "Planogram" at bounding box center [1108, 250] width 89 height 27
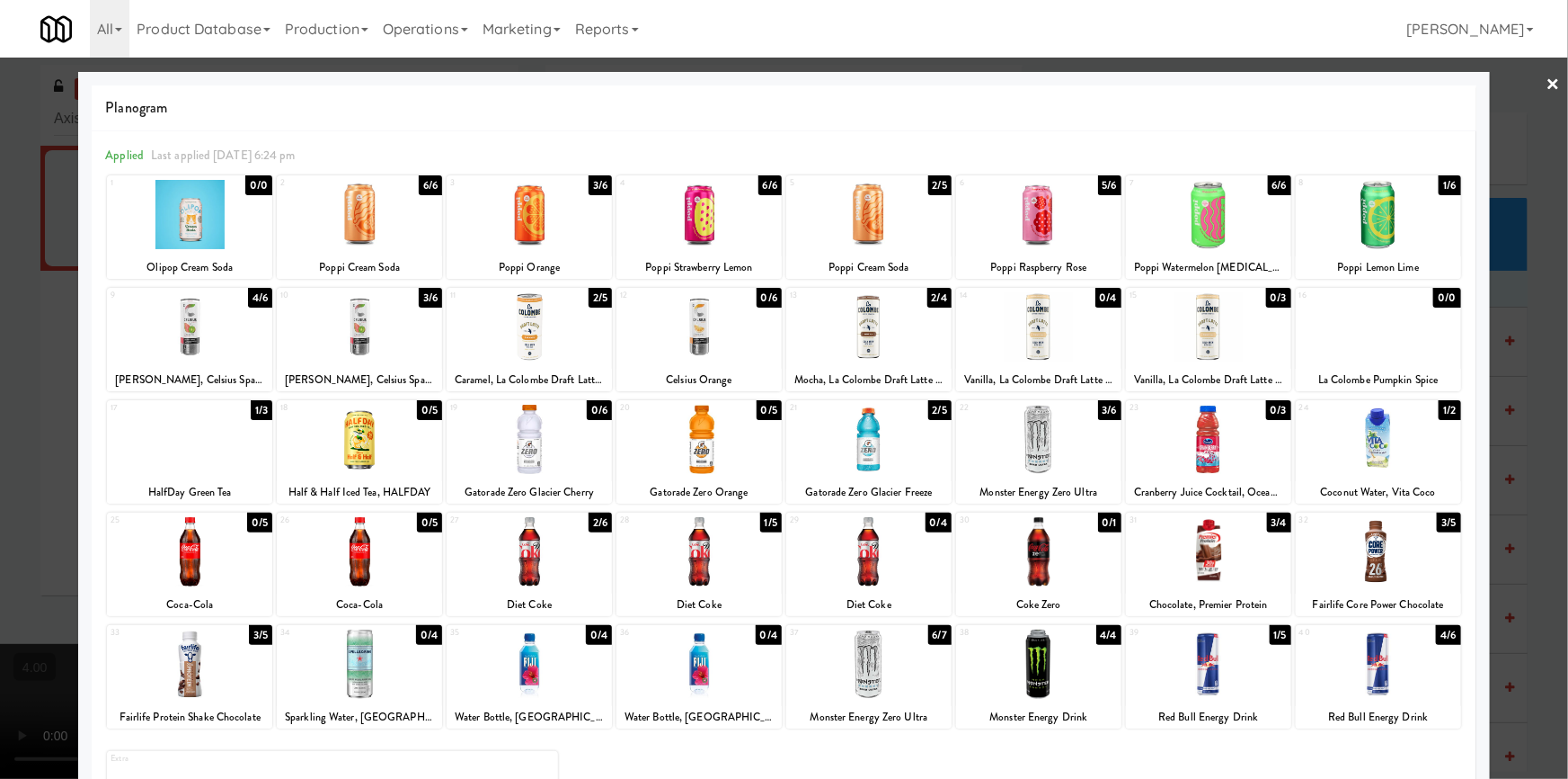
drag, startPoint x: 1396, startPoint y: 655, endPoint x: 1411, endPoint y: 646, distance: 17.5
click at [1406, 651] on div at bounding box center [1378, 663] width 165 height 69
click at [0, 413] on div at bounding box center [784, 389] width 1568 height 779
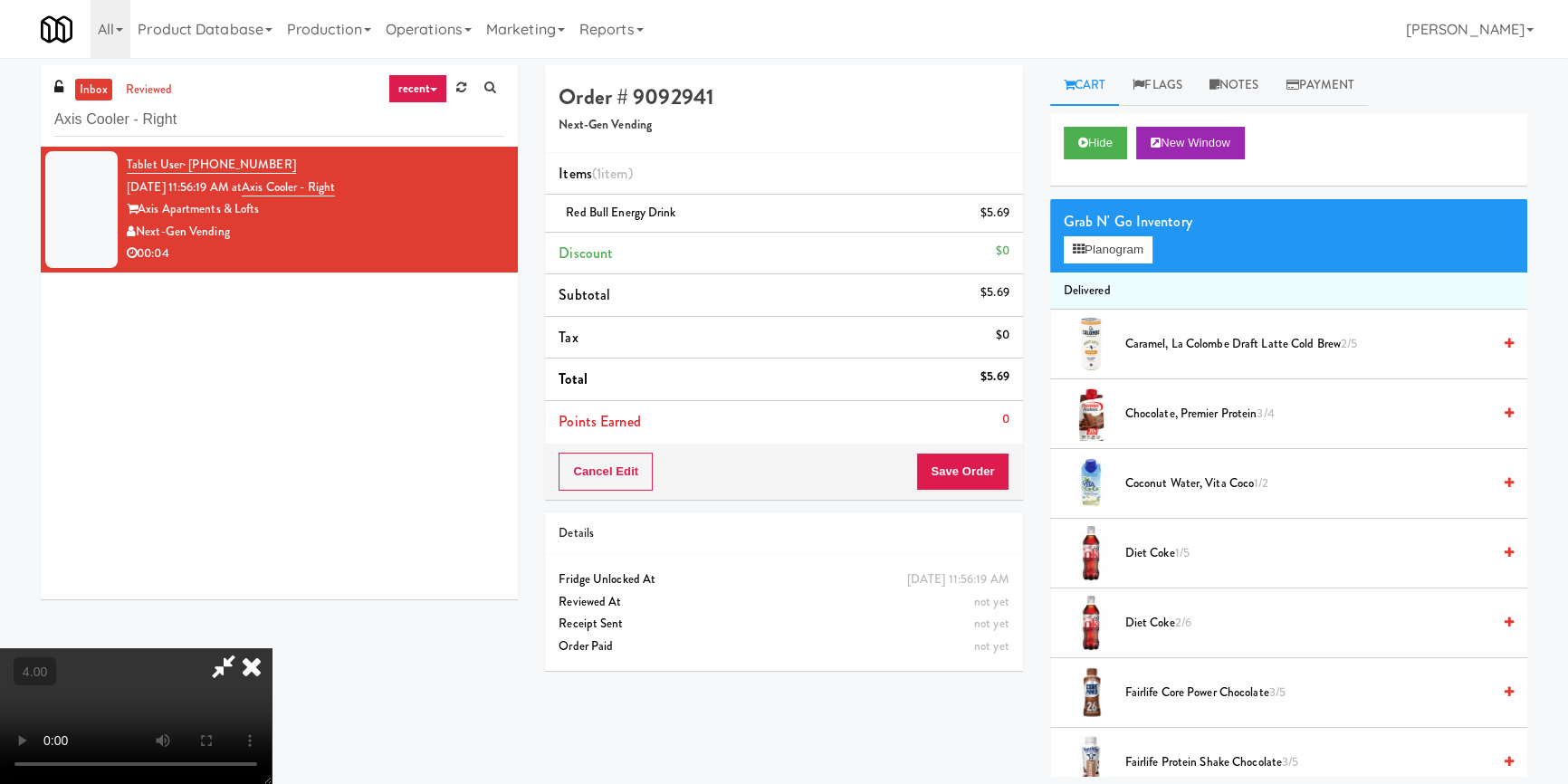
click at [245, 648] on icon at bounding box center [223, 666] width 42 height 36
click at [947, 464] on button "Save Order" at bounding box center [963, 471] width 92 height 38
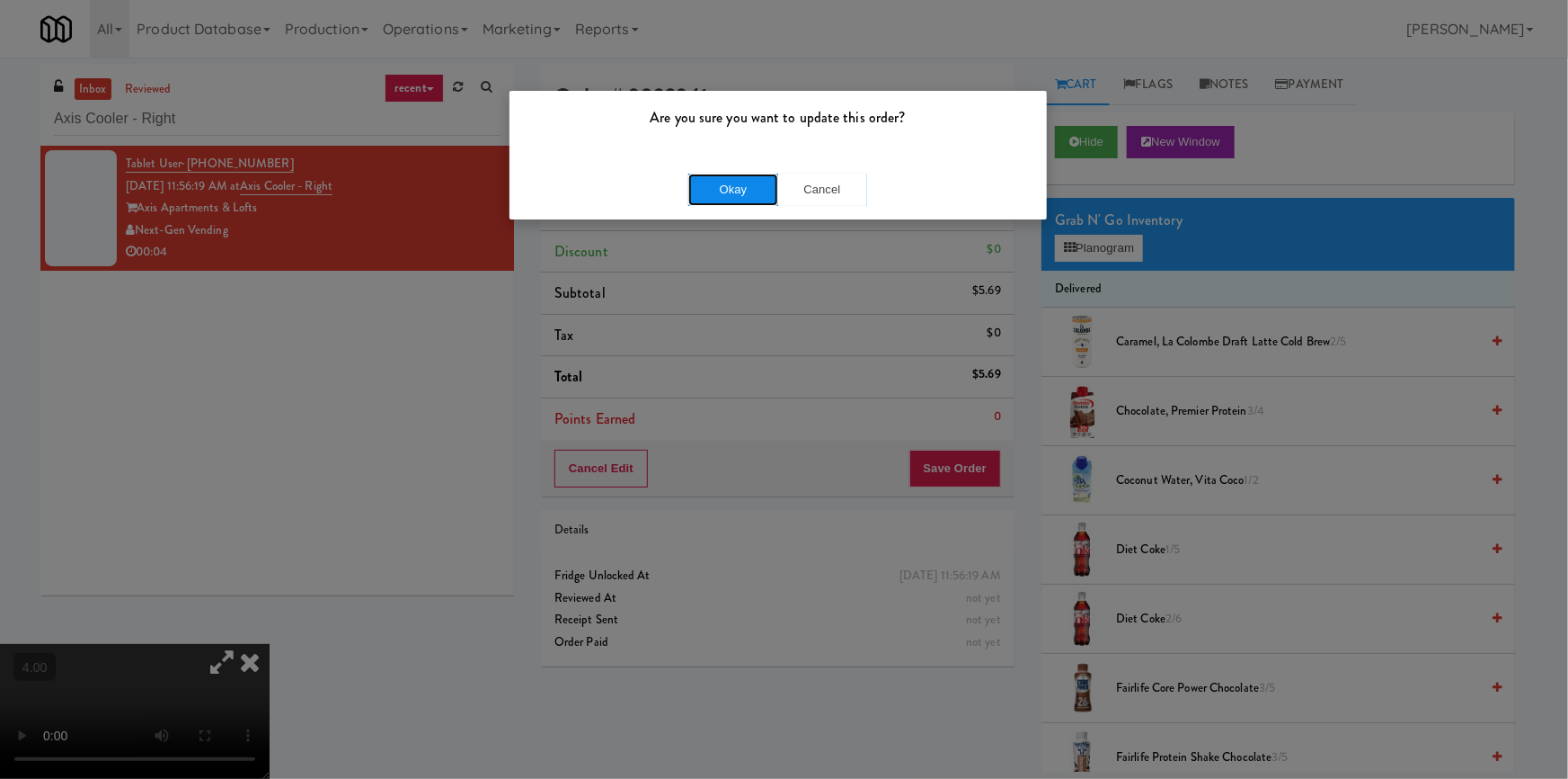
click at [711, 189] on button "Okay" at bounding box center [733, 189] width 89 height 32
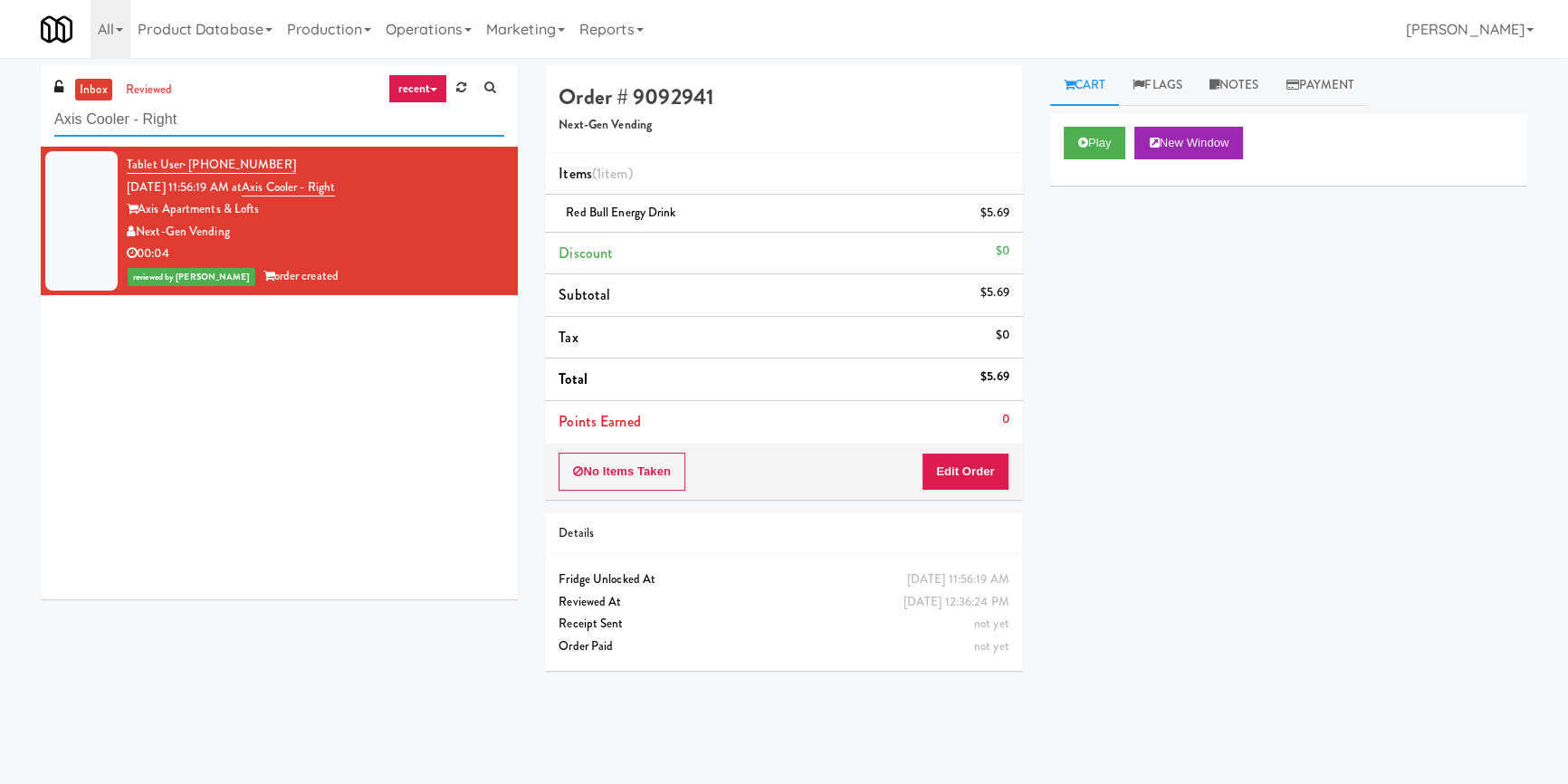
paste input "2F Student Lounge"
drag, startPoint x: 18, startPoint y: 128, endPoint x: 0, endPoint y: 131, distance: 18.2
click at [0, 131] on div "inbox reviewed recent all unclear take inventory issue suspicious failed recent…" at bounding box center [784, 421] width 1568 height 712
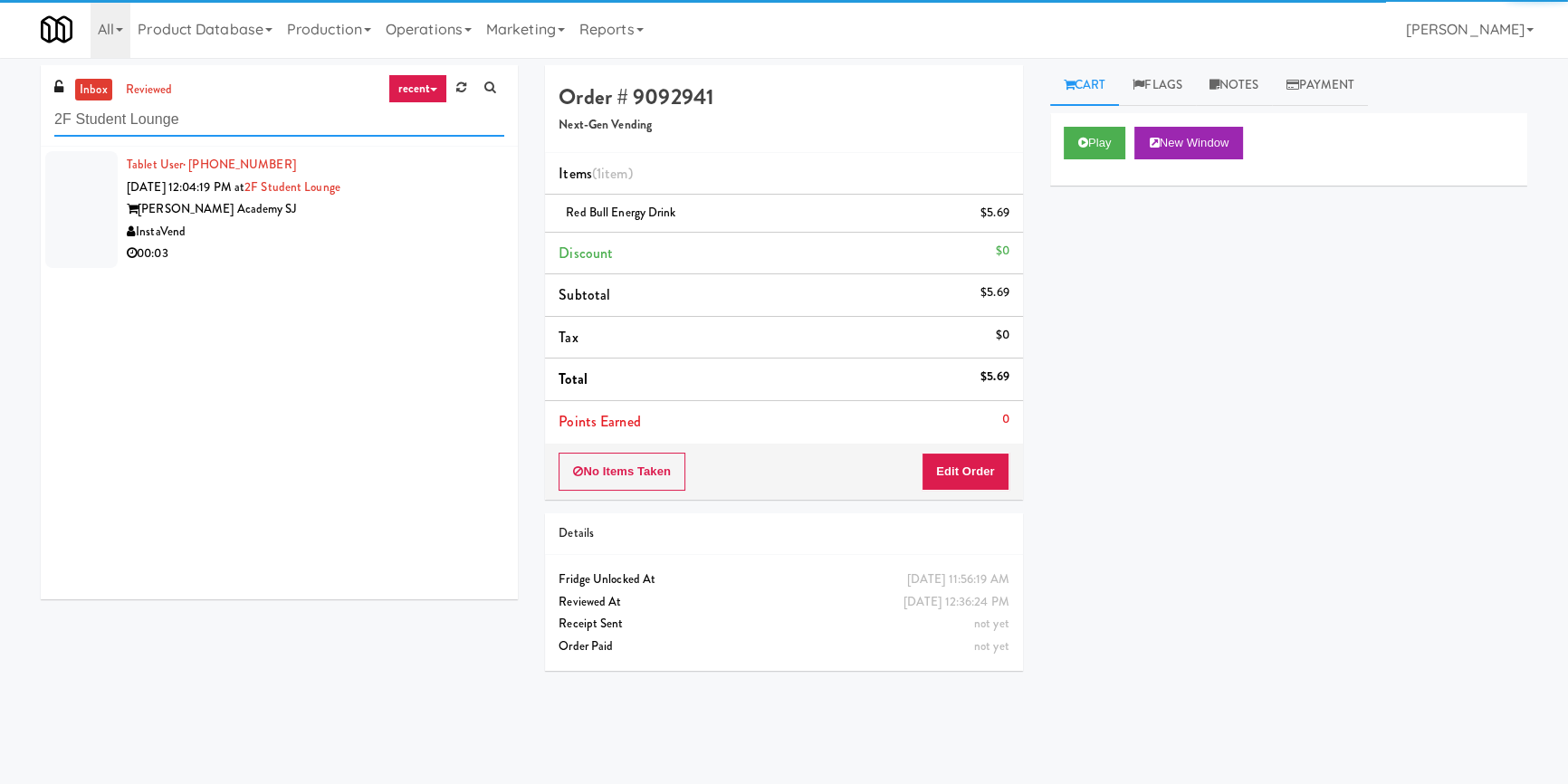
type input "2F Student Lounge"
click at [418, 221] on div "InstaVend" at bounding box center [315, 232] width 378 height 23
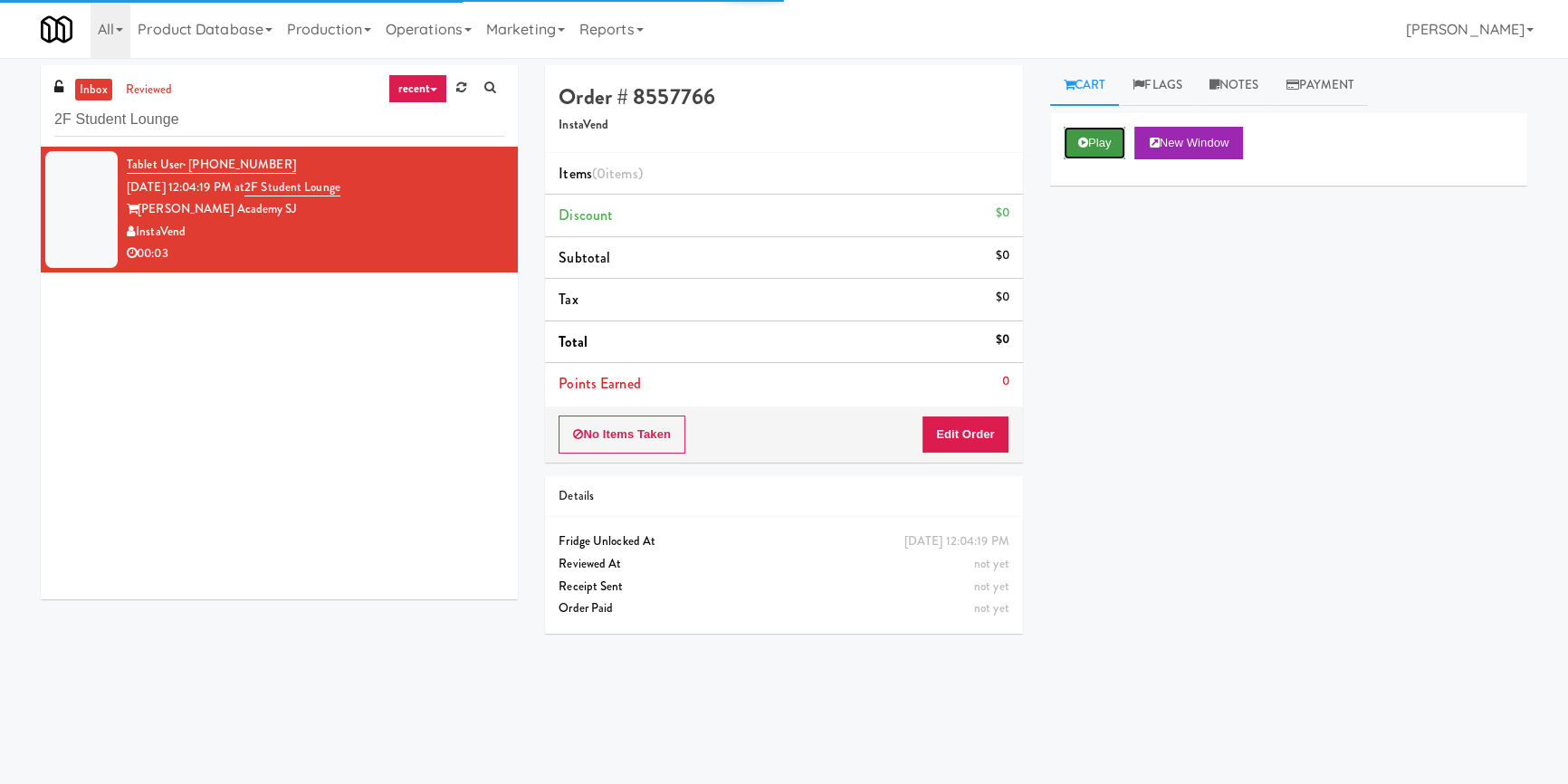
click at [1111, 147] on button "Play" at bounding box center [1095, 142] width 63 height 32
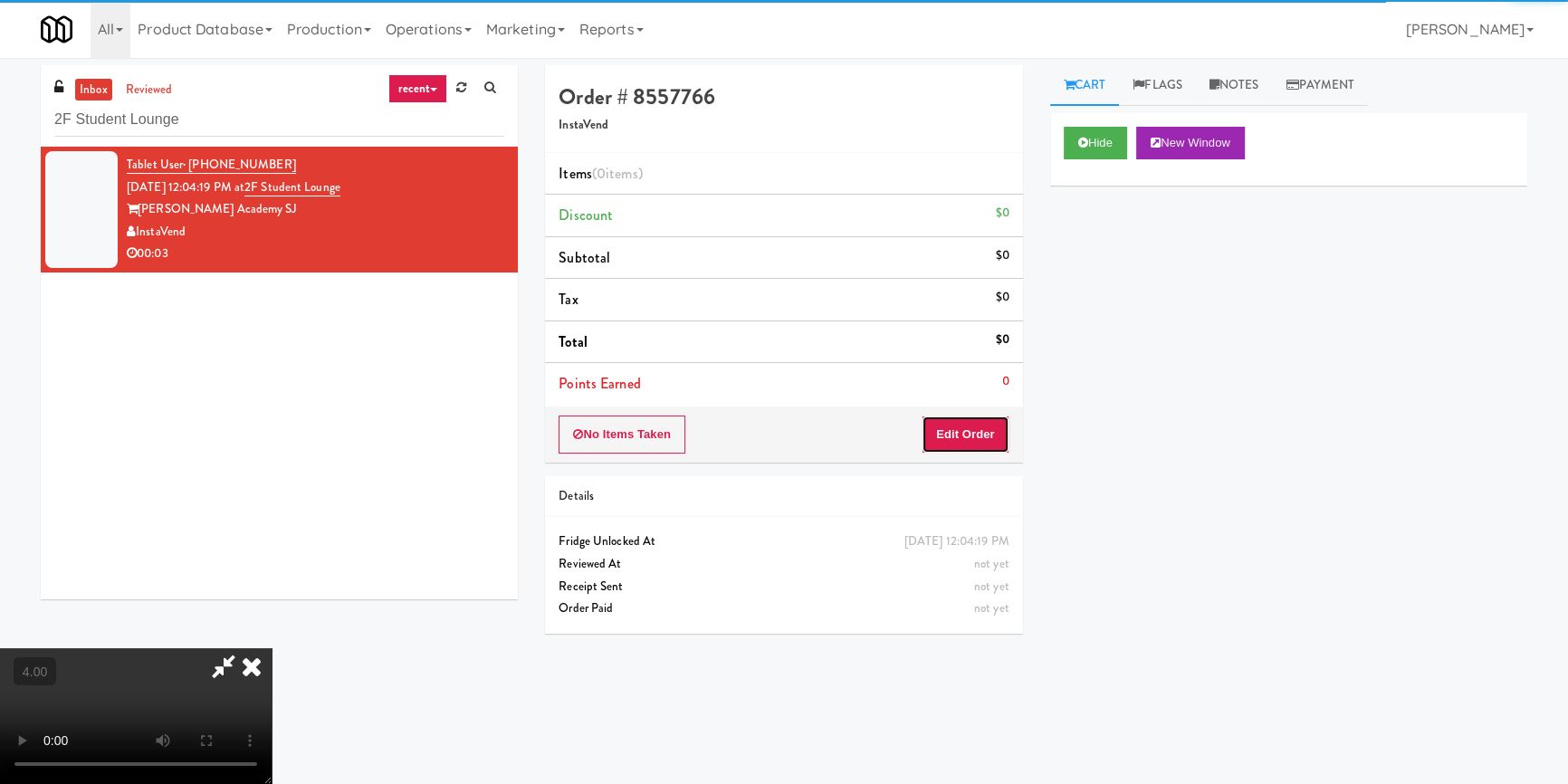
click at [957, 439] on button "Edit Order" at bounding box center [966, 434] width 88 height 38
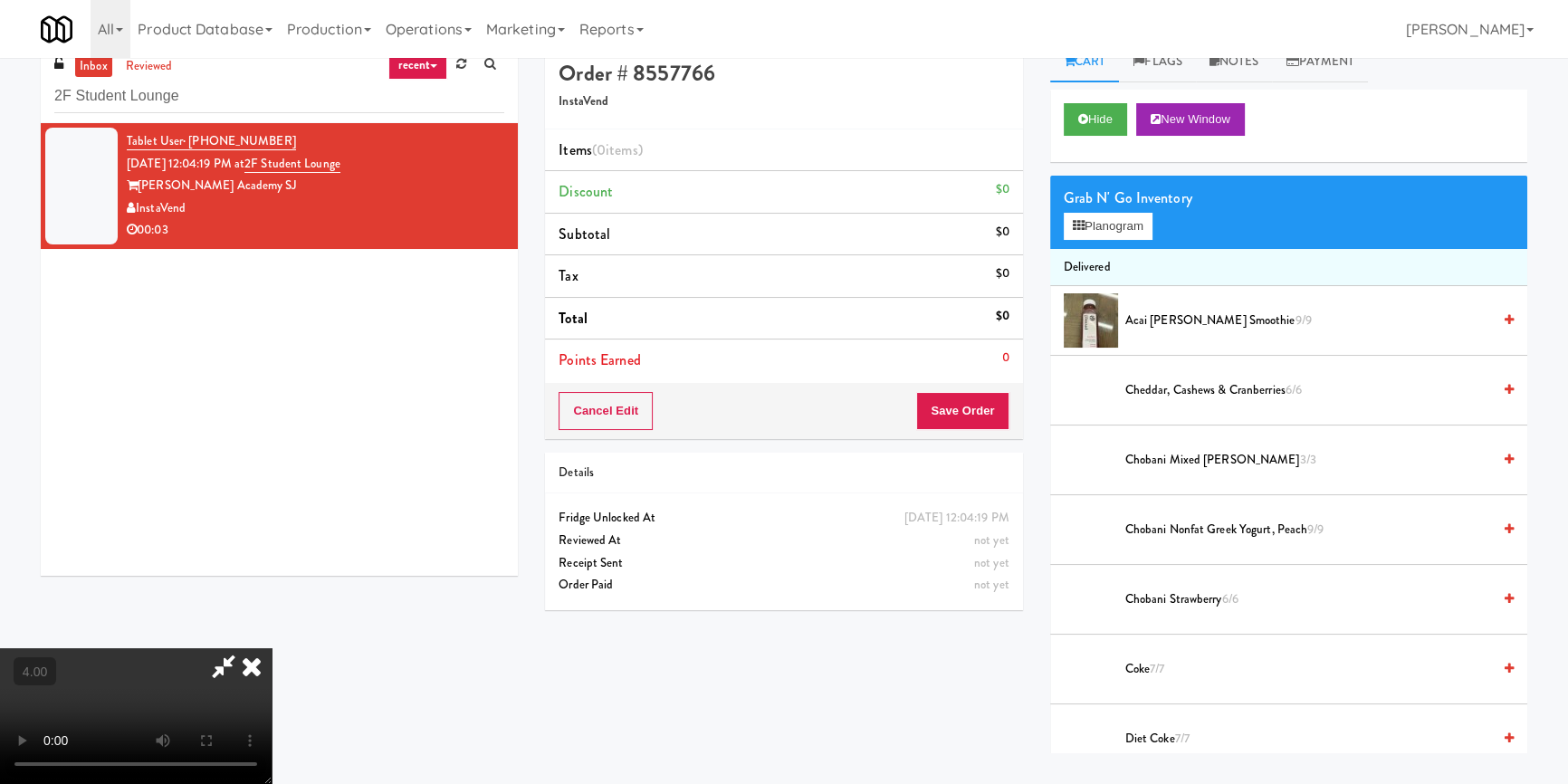
scroll to position [57, 0]
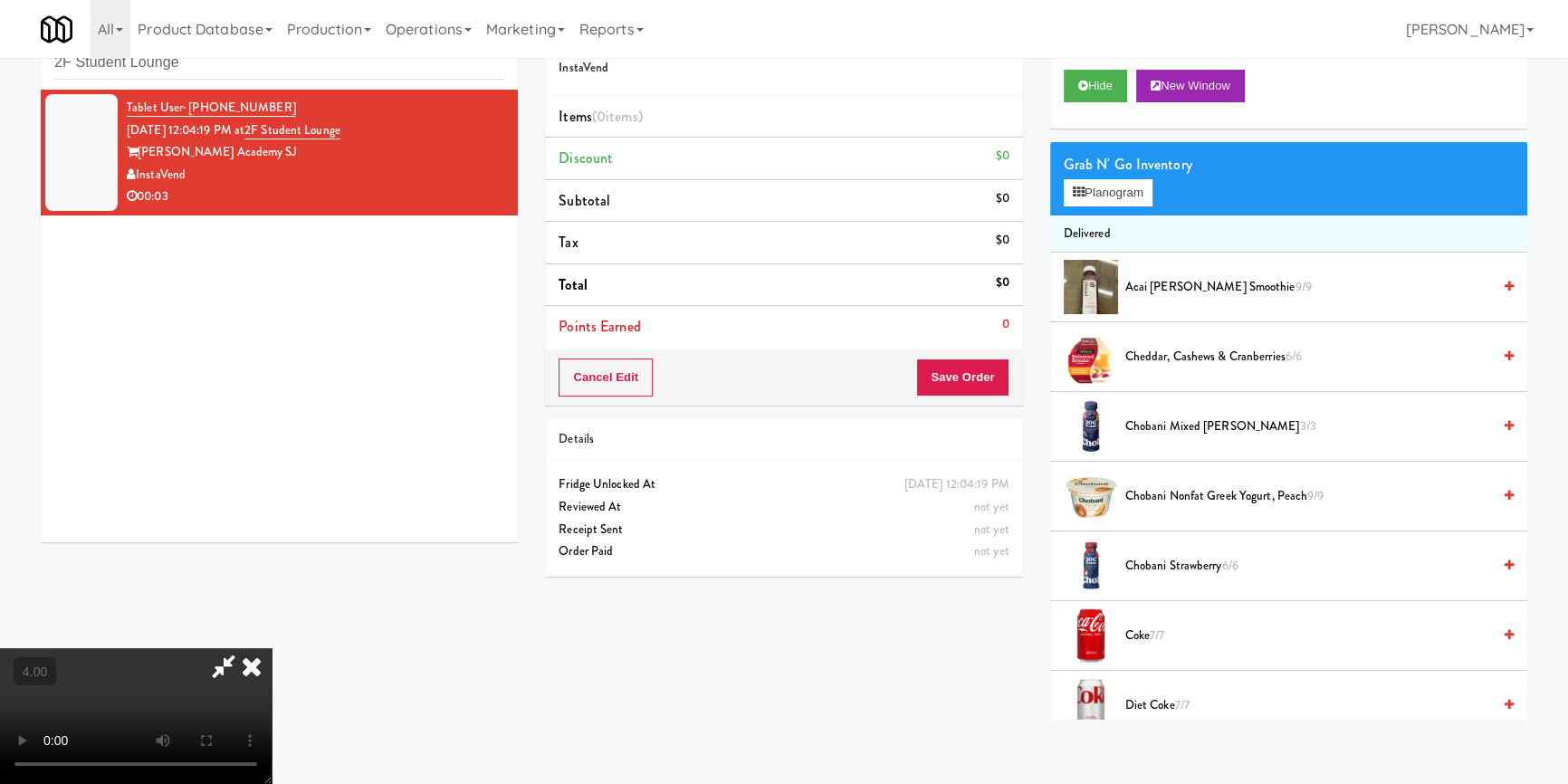
click at [252, 648] on video at bounding box center [135, 715] width 271 height 136
click at [251, 648] on video at bounding box center [135, 715] width 271 height 136
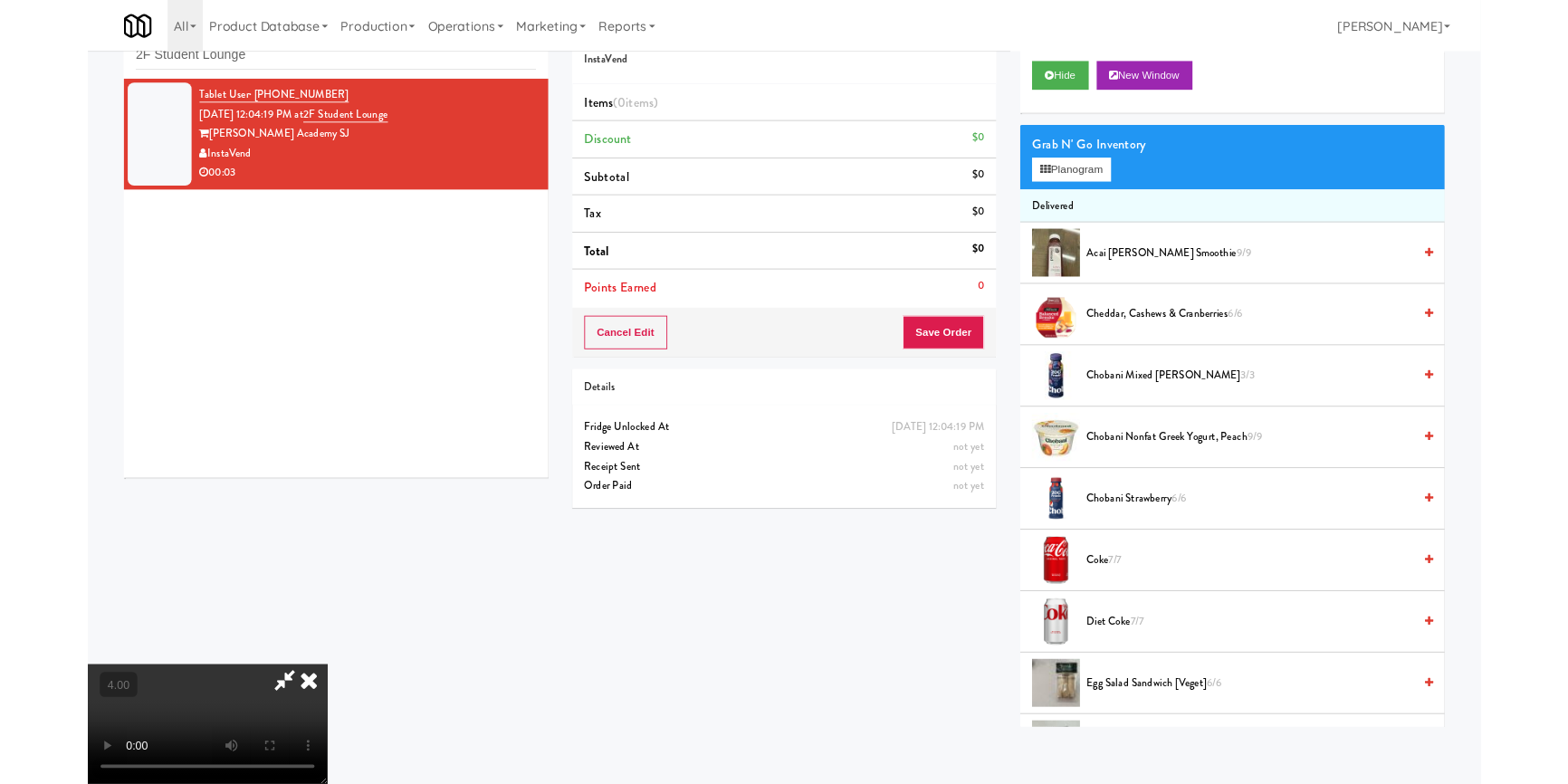
scroll to position [37, 0]
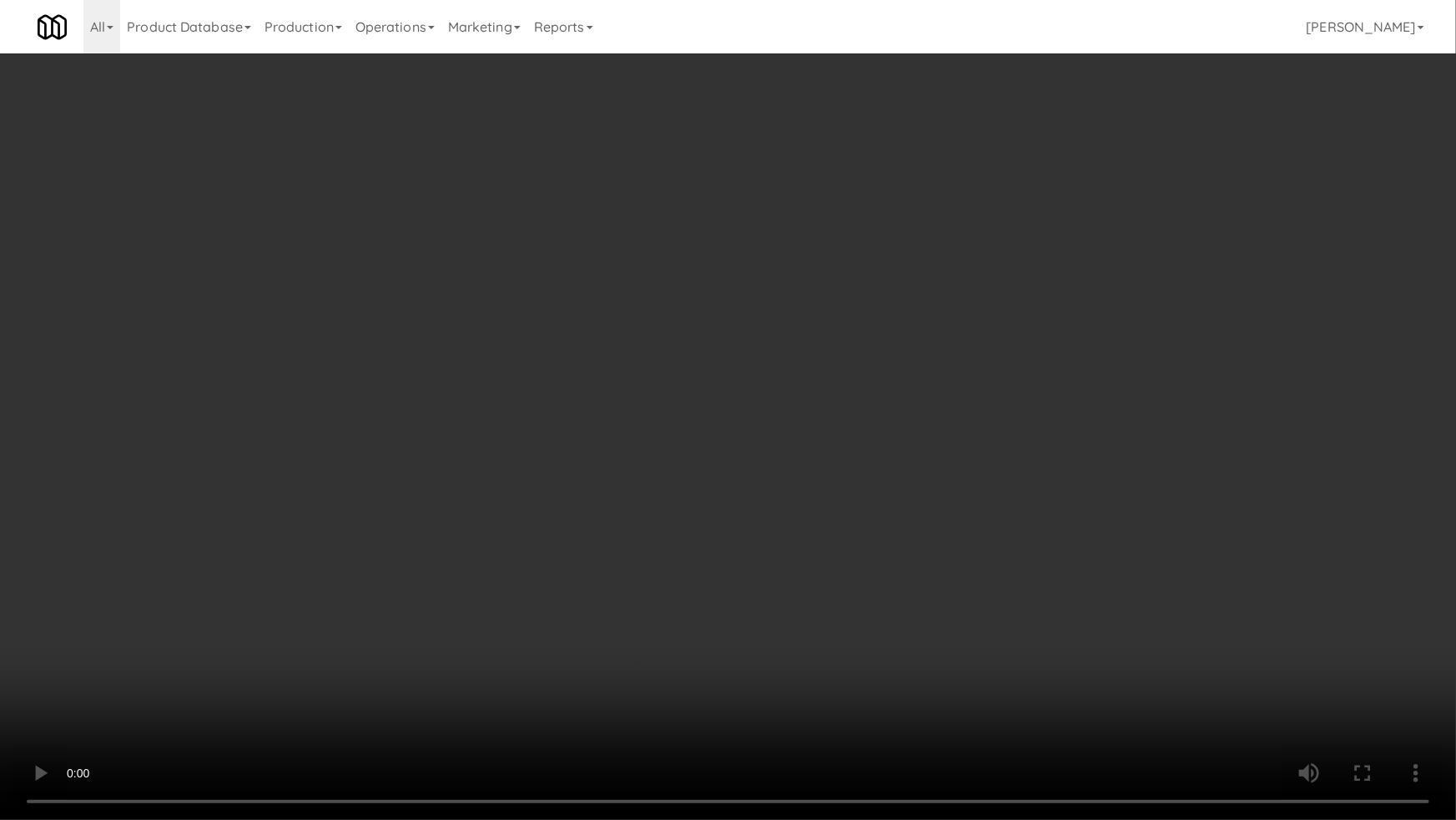
click at [481, 609] on video at bounding box center [728, 410] width 1456 height 820
click at [430, 565] on video at bounding box center [728, 410] width 1456 height 820
click at [434, 557] on video at bounding box center [728, 410] width 1456 height 820
click at [435, 556] on video at bounding box center [728, 410] width 1456 height 820
click at [506, 545] on video at bounding box center [728, 410] width 1456 height 820
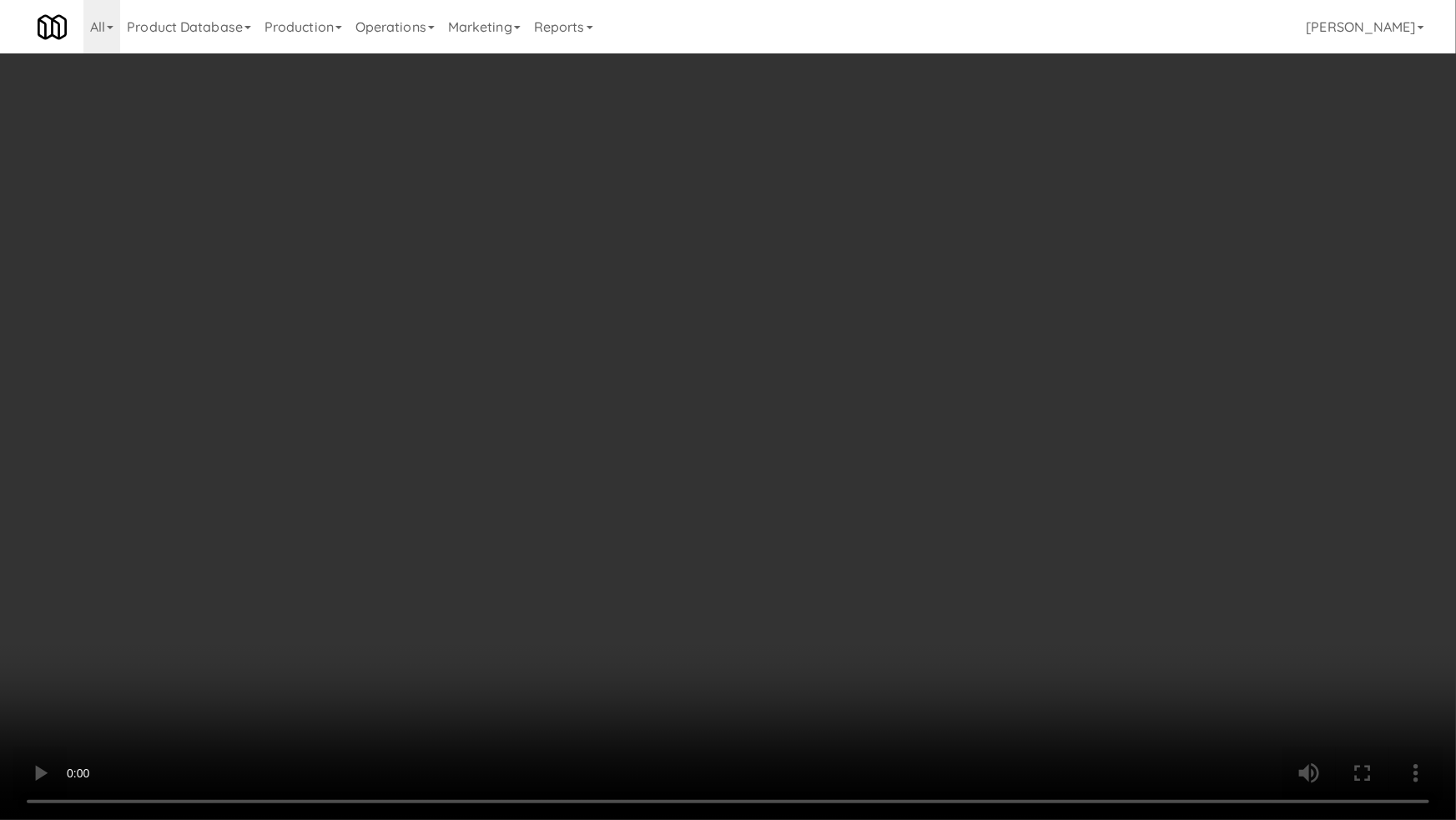
click at [506, 545] on video at bounding box center [728, 410] width 1456 height 820
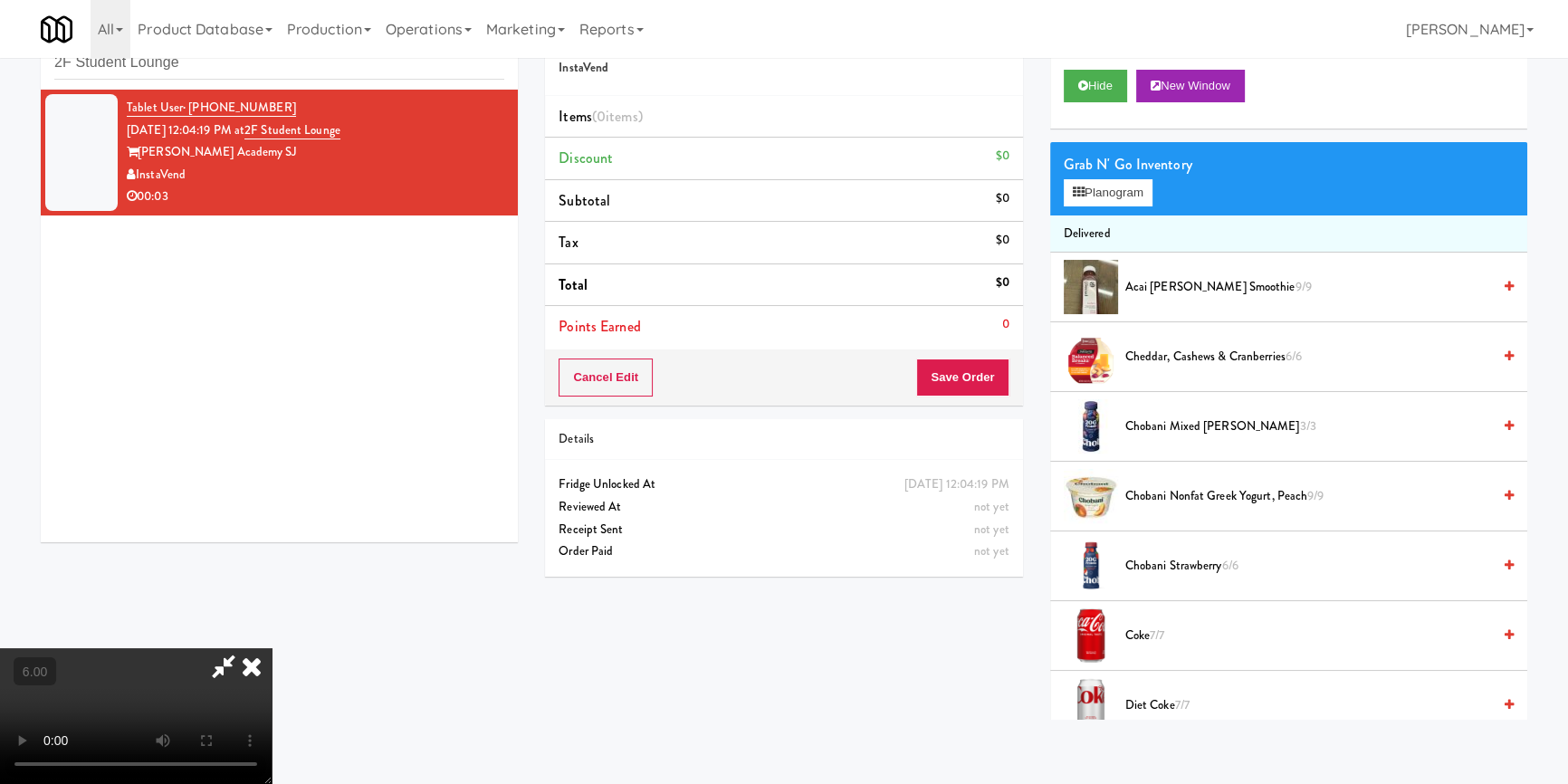
click at [1104, 172] on div "Grab N' Go Inventory" at bounding box center [1288, 164] width 450 height 27
click at [1105, 181] on button "Planogram" at bounding box center [1108, 193] width 89 height 27
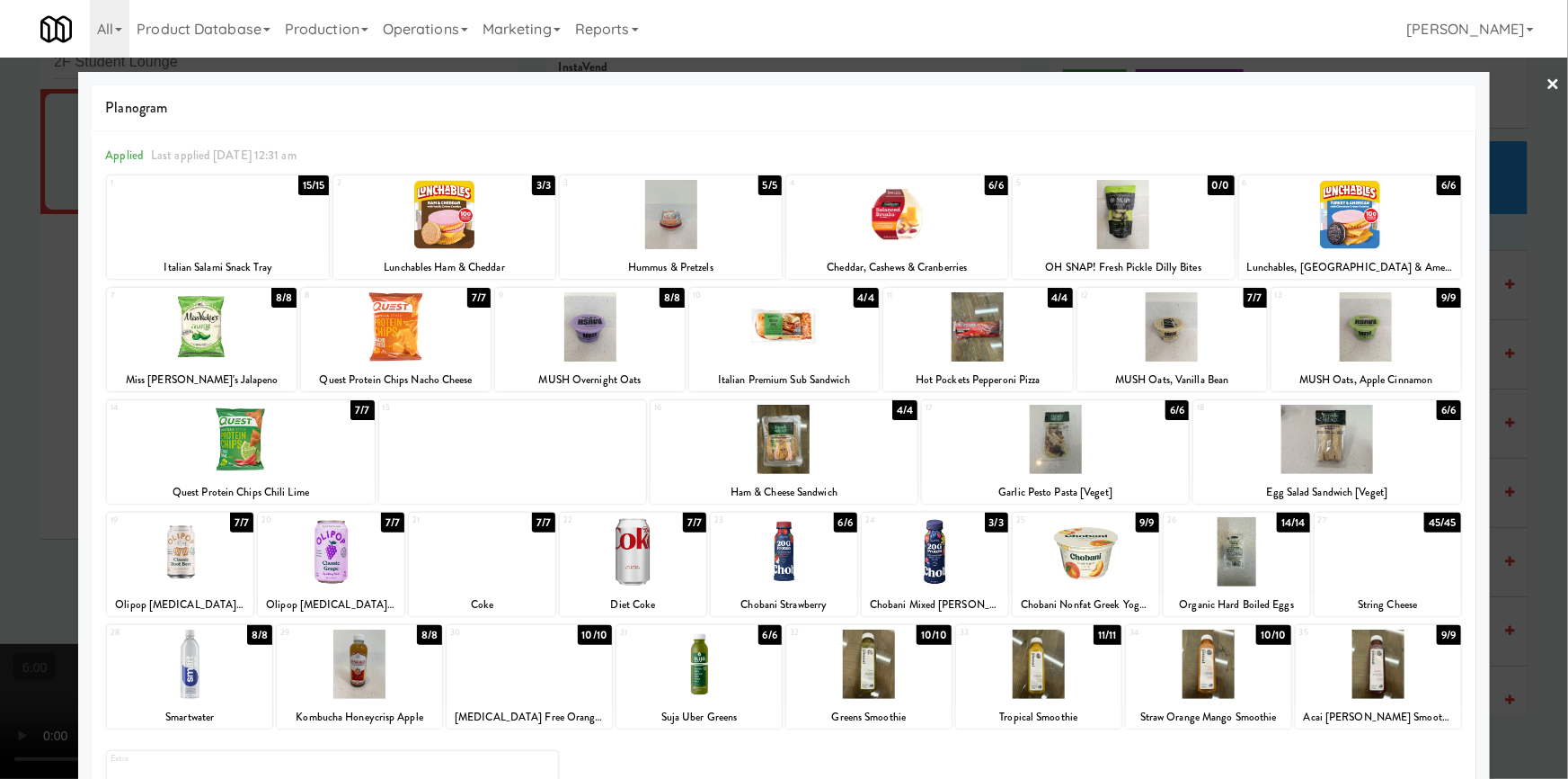
click at [931, 220] on div at bounding box center [897, 214] width 222 height 69
click at [656, 221] on div at bounding box center [671, 214] width 222 height 69
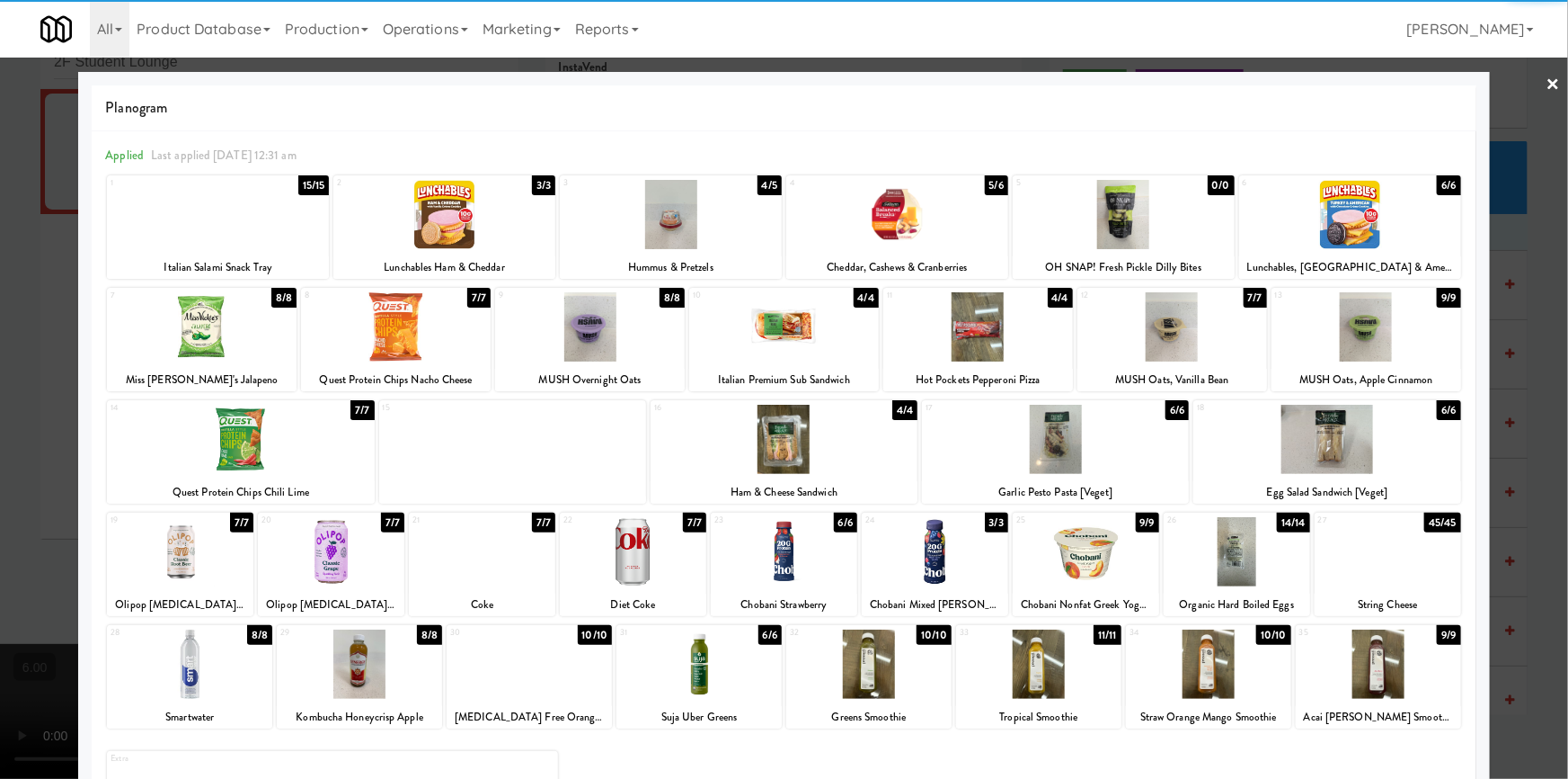
drag, startPoint x: 0, startPoint y: 257, endPoint x: 475, endPoint y: 203, distance: 478.1
click at [2, 257] on div at bounding box center [784, 389] width 1568 height 779
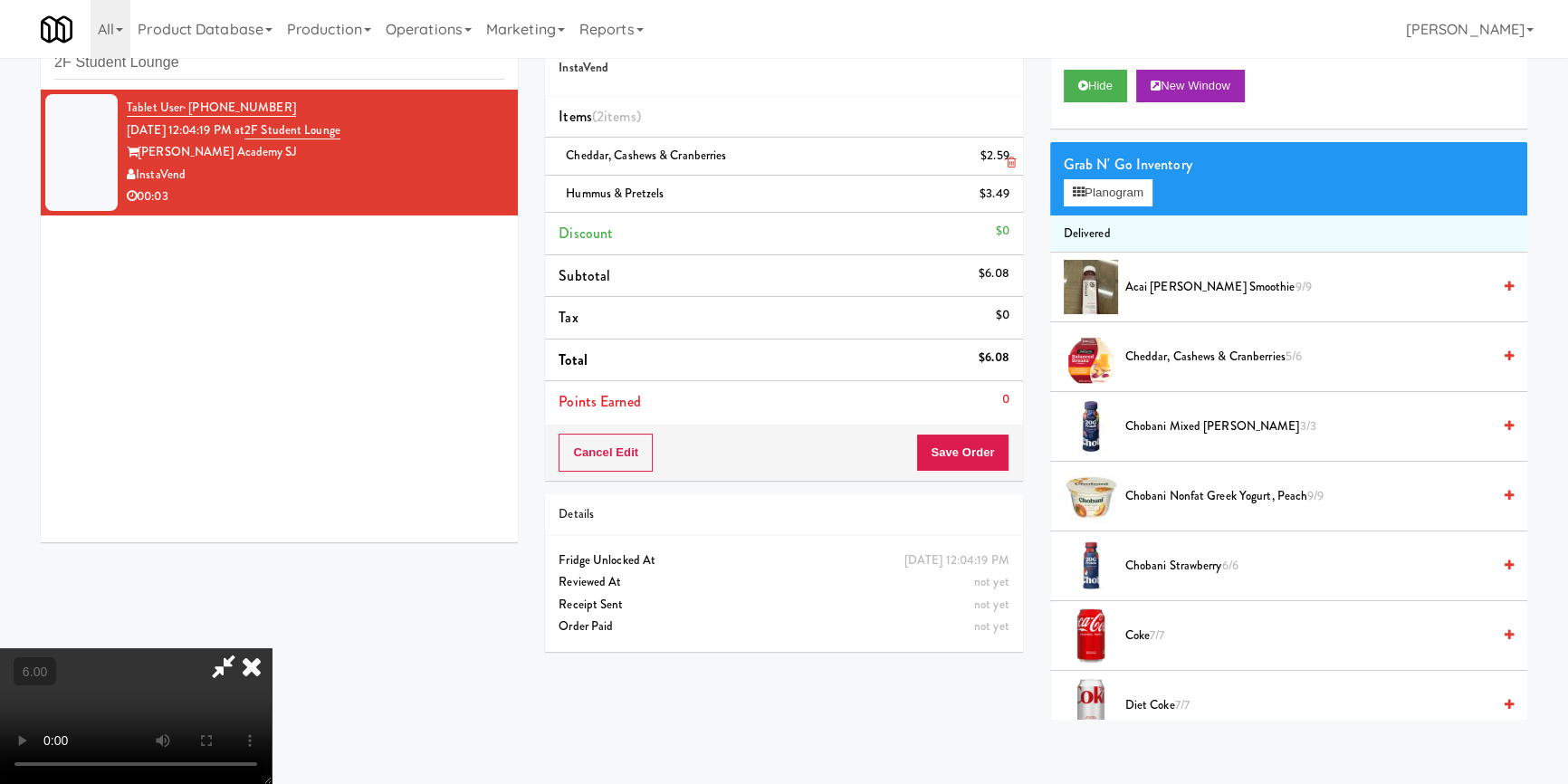
click at [1001, 161] on link at bounding box center [1008, 162] width 17 height 23
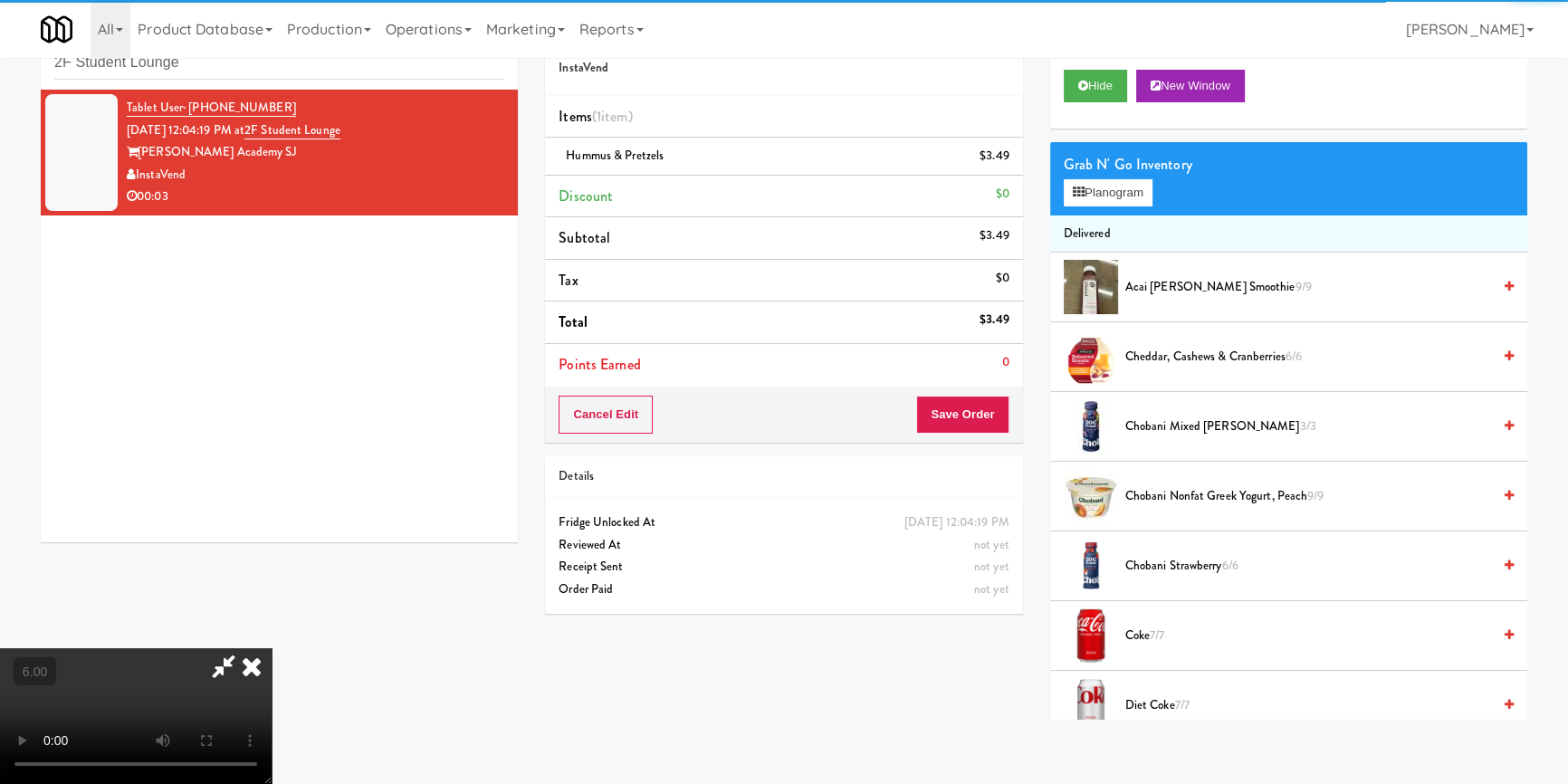
click at [245, 648] on icon at bounding box center [223, 666] width 42 height 36
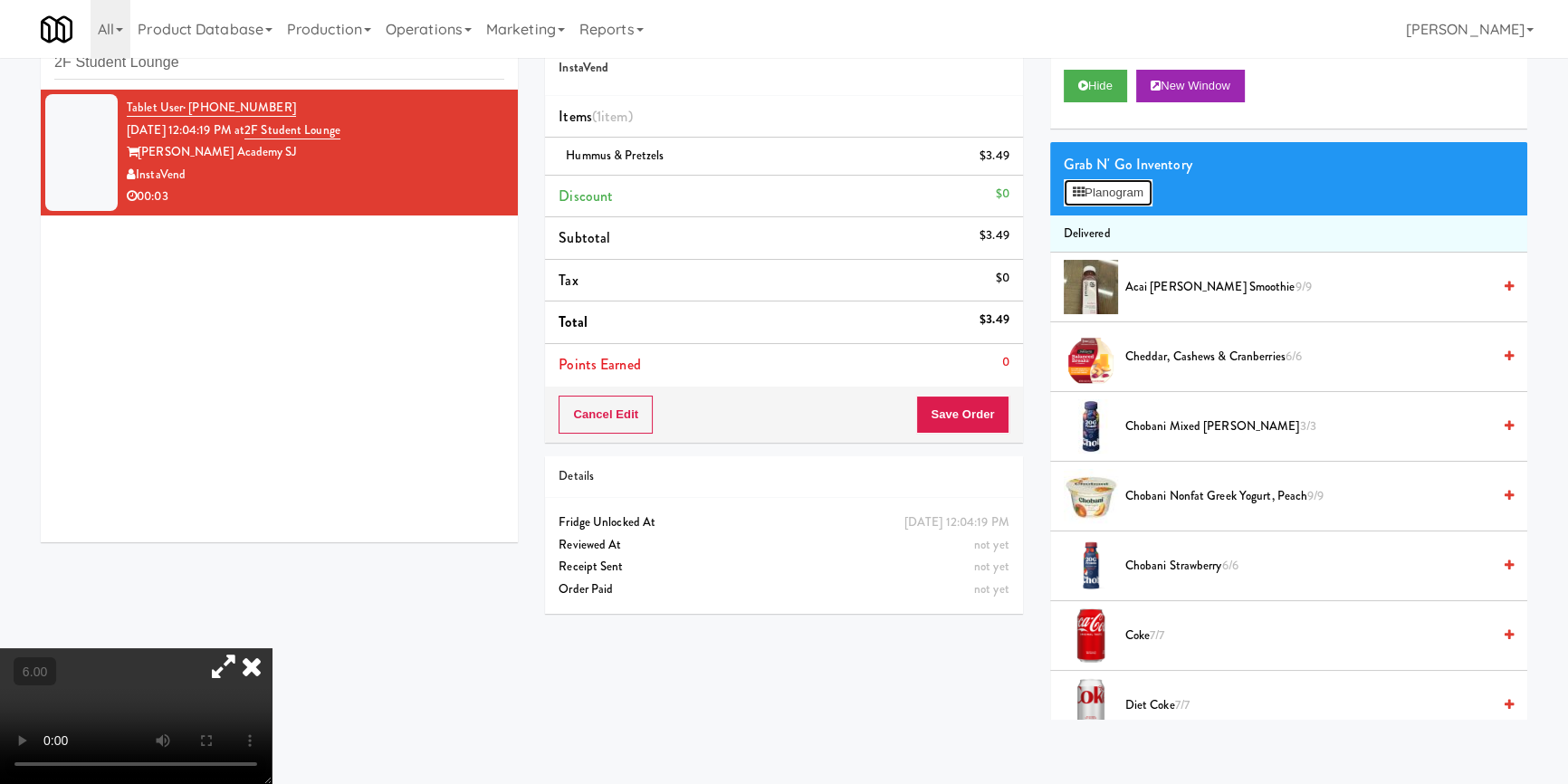
drag, startPoint x: 1121, startPoint y: 195, endPoint x: 1105, endPoint y: 180, distance: 21.9
click at [1116, 191] on button "Planogram" at bounding box center [1108, 193] width 89 height 27
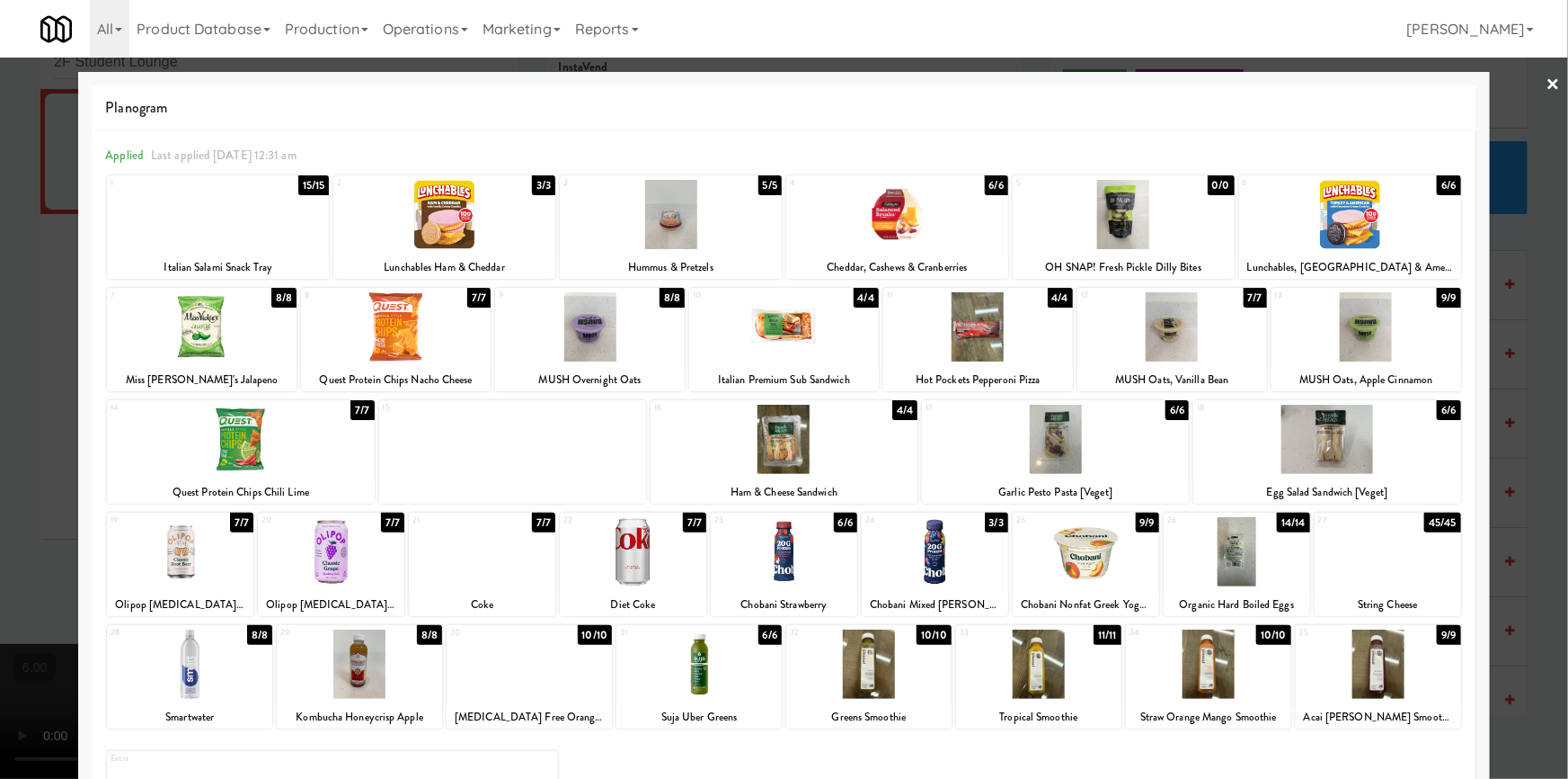
click at [8, 305] on div at bounding box center [784, 389] width 1568 height 779
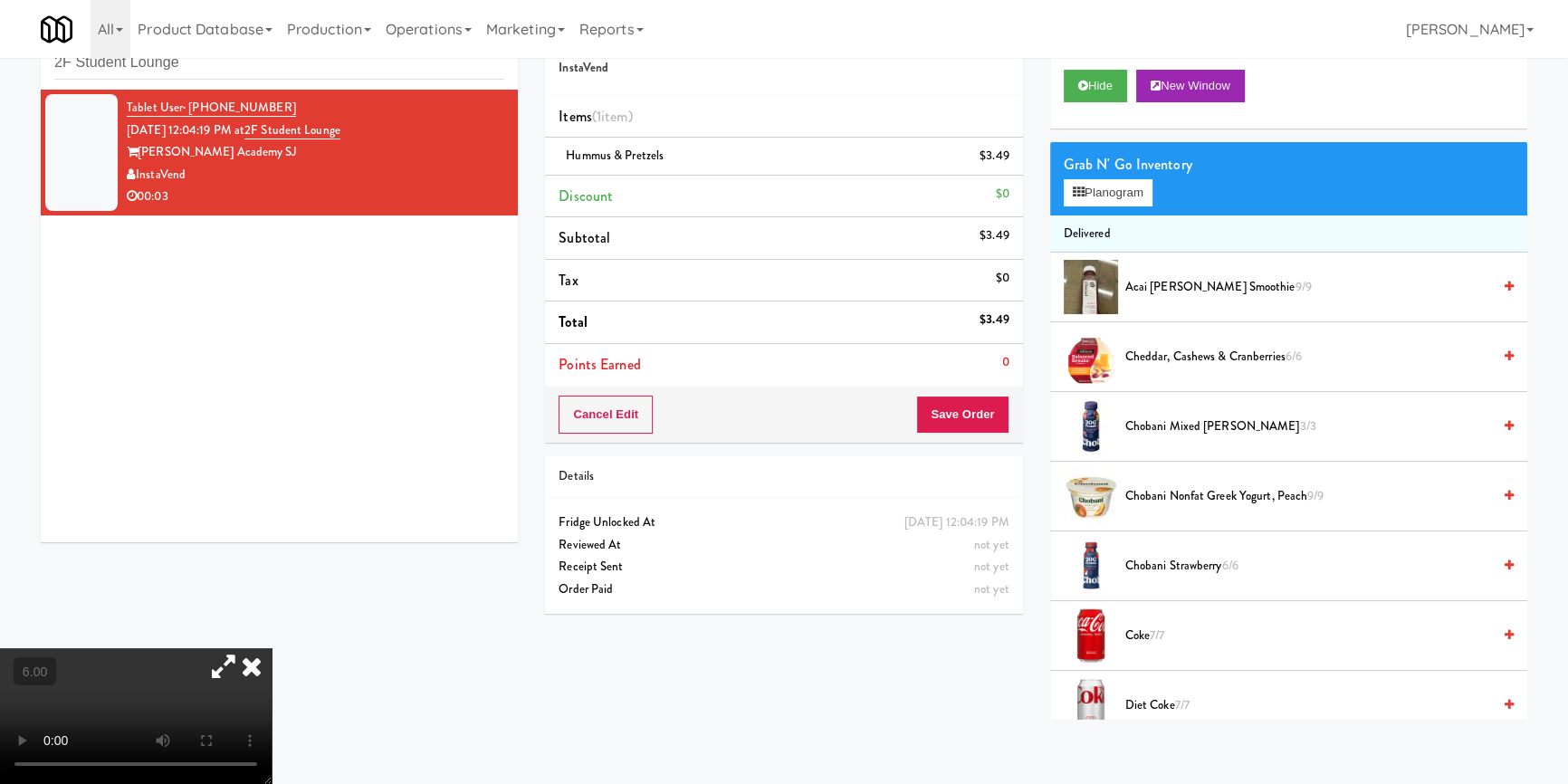
click at [271, 648] on icon at bounding box center [252, 666] width 40 height 36
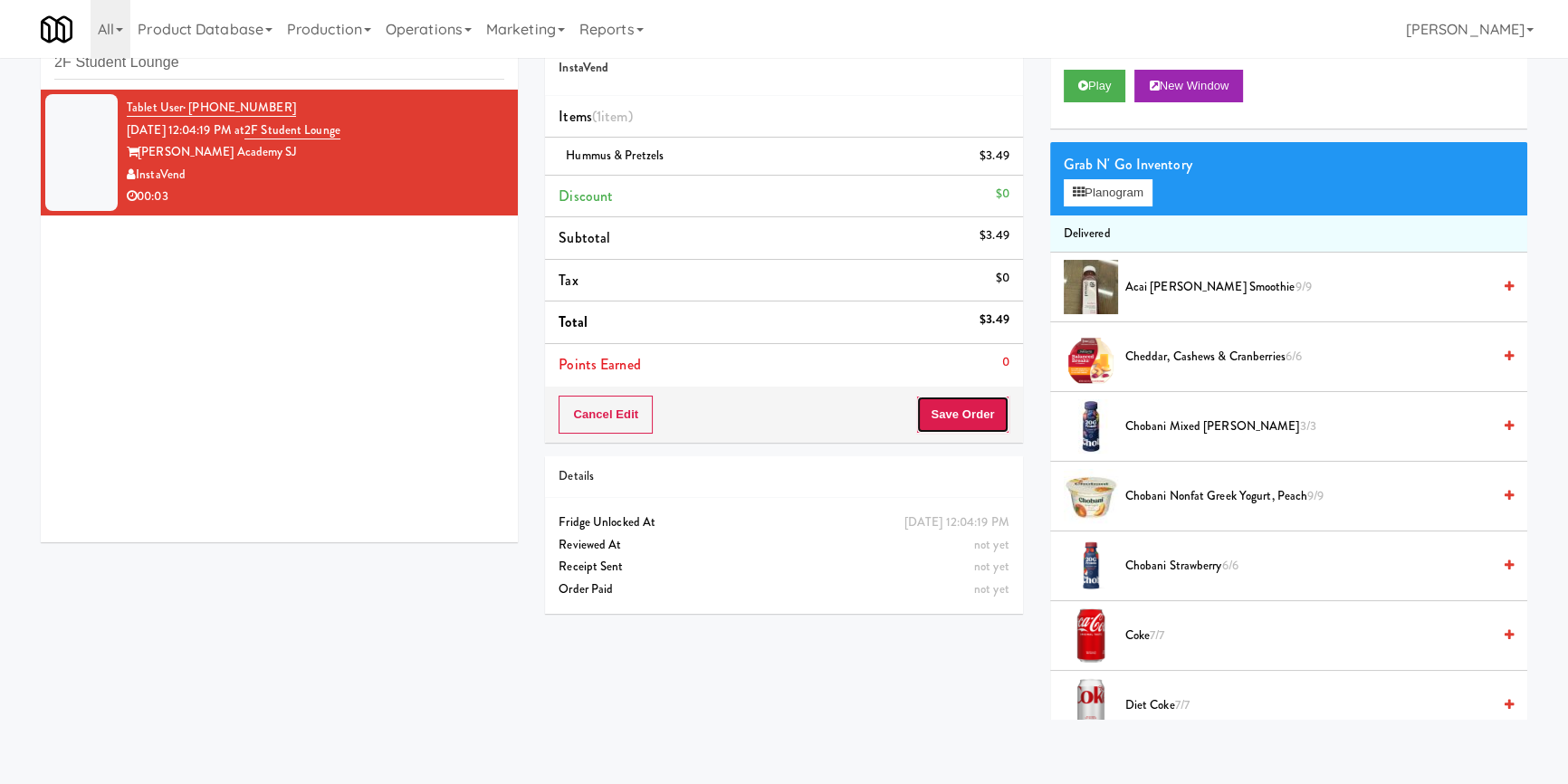
click at [1003, 399] on button "Save Order" at bounding box center [963, 414] width 92 height 38
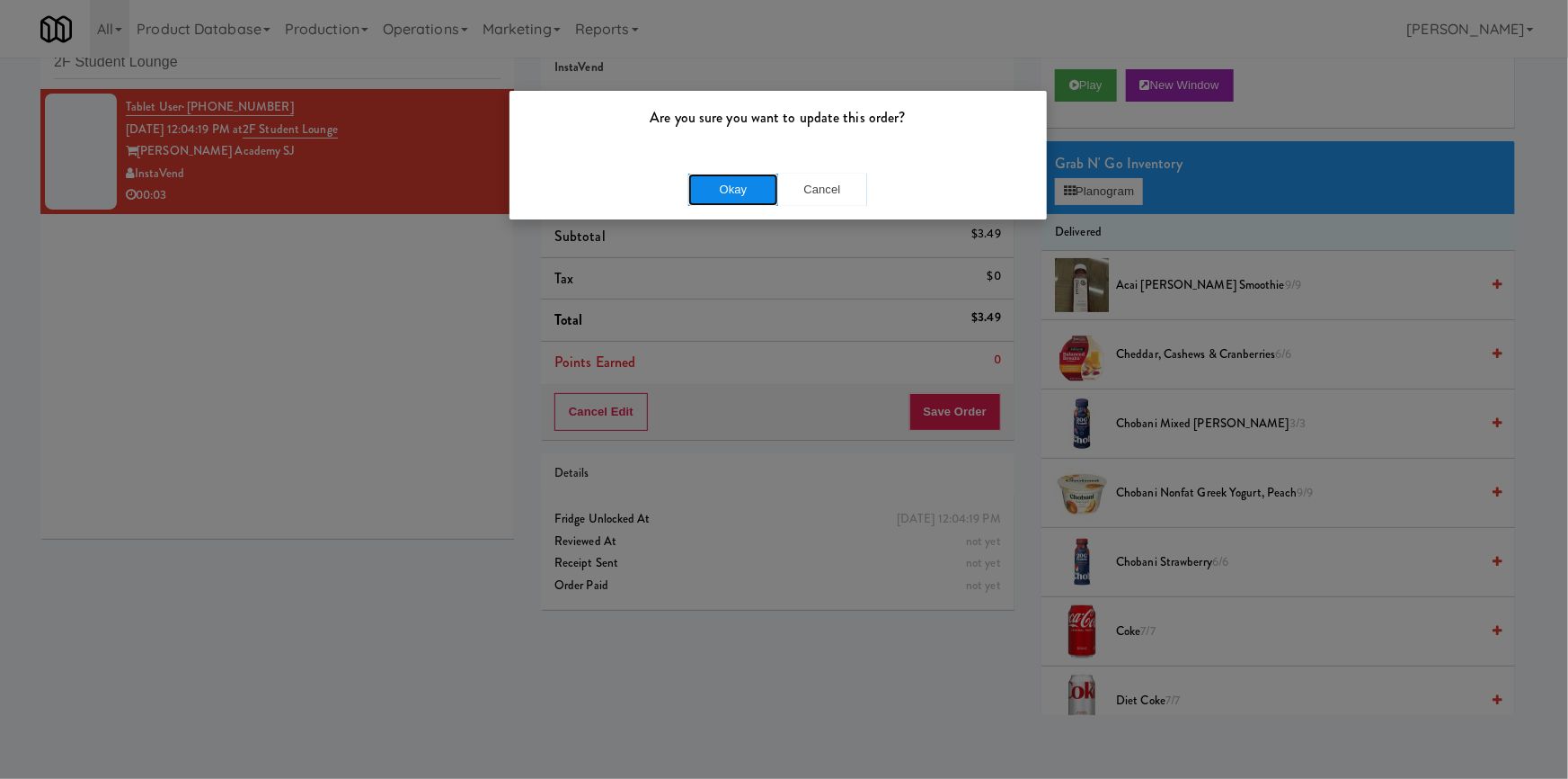
click at [708, 185] on button "Okay" at bounding box center [733, 189] width 89 height 32
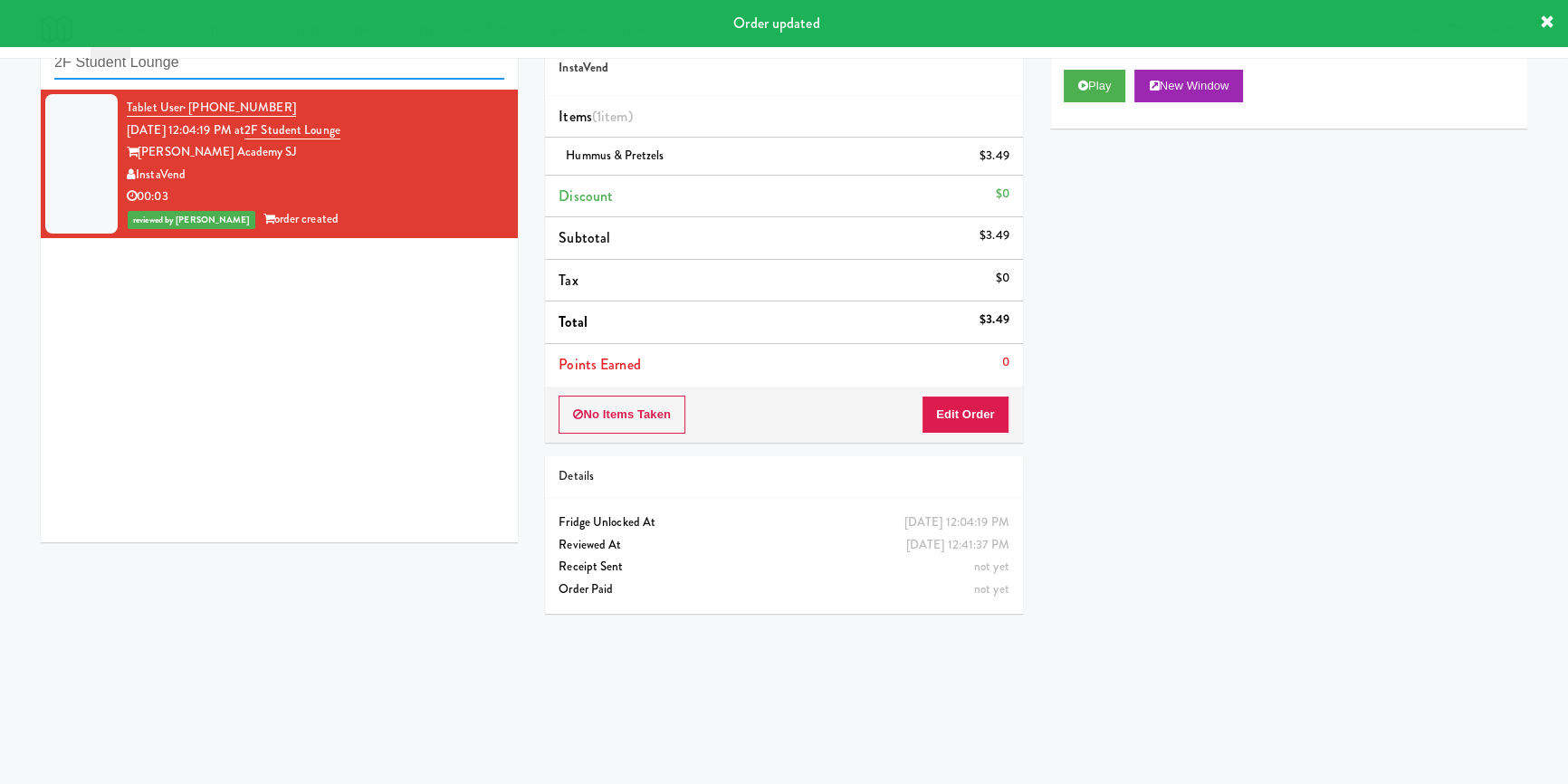
paste input "Locale - Fridge - Right"
drag, startPoint x: 6, startPoint y: 82, endPoint x: 0, endPoint y: 90, distance: 10.0
click at [0, 90] on div "inbox reviewed recent all unclear take inventory issue suspicious failed recent…" at bounding box center [784, 363] width 1568 height 712
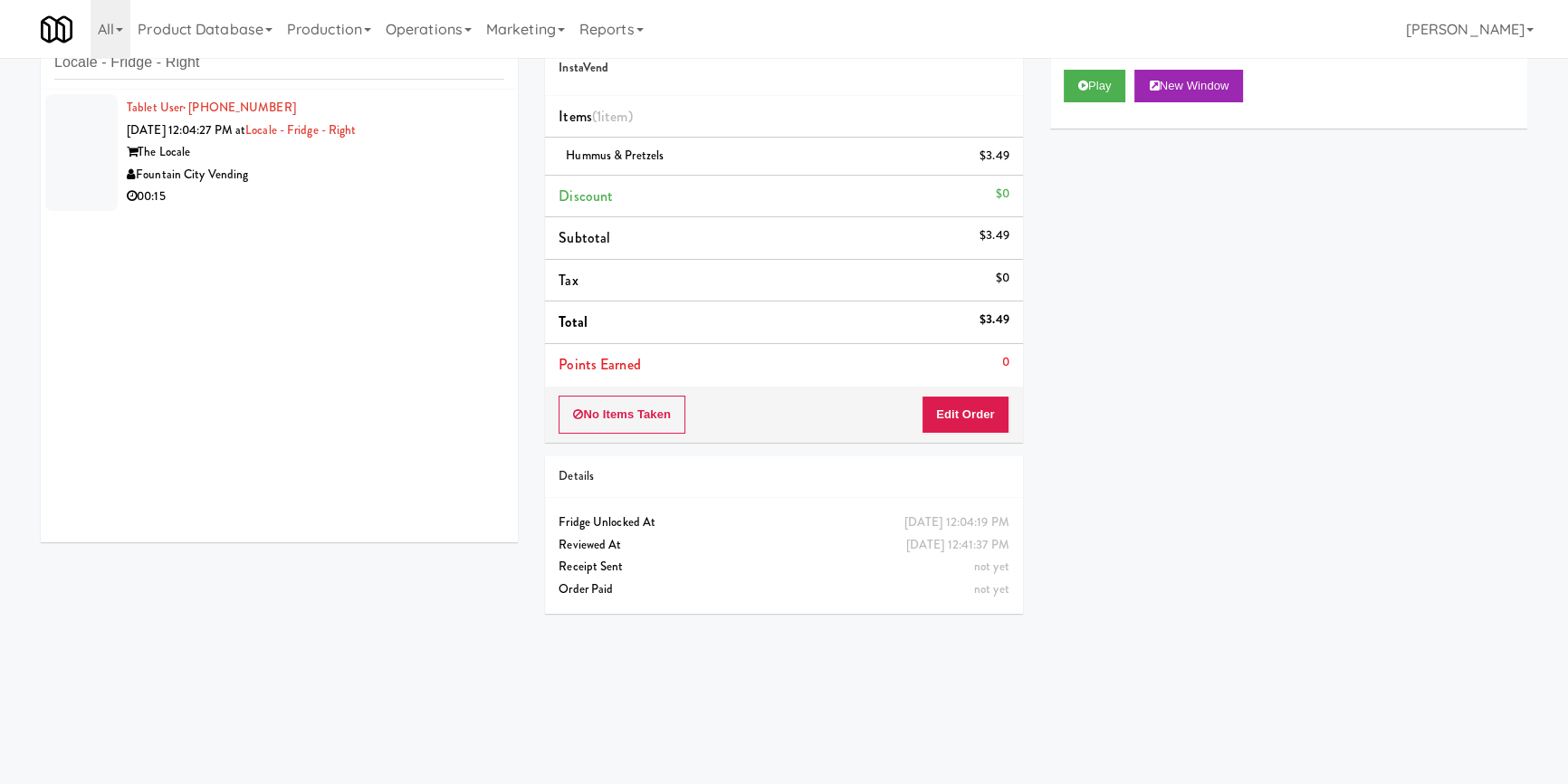
click at [392, 204] on div "00:15" at bounding box center [315, 197] width 378 height 23
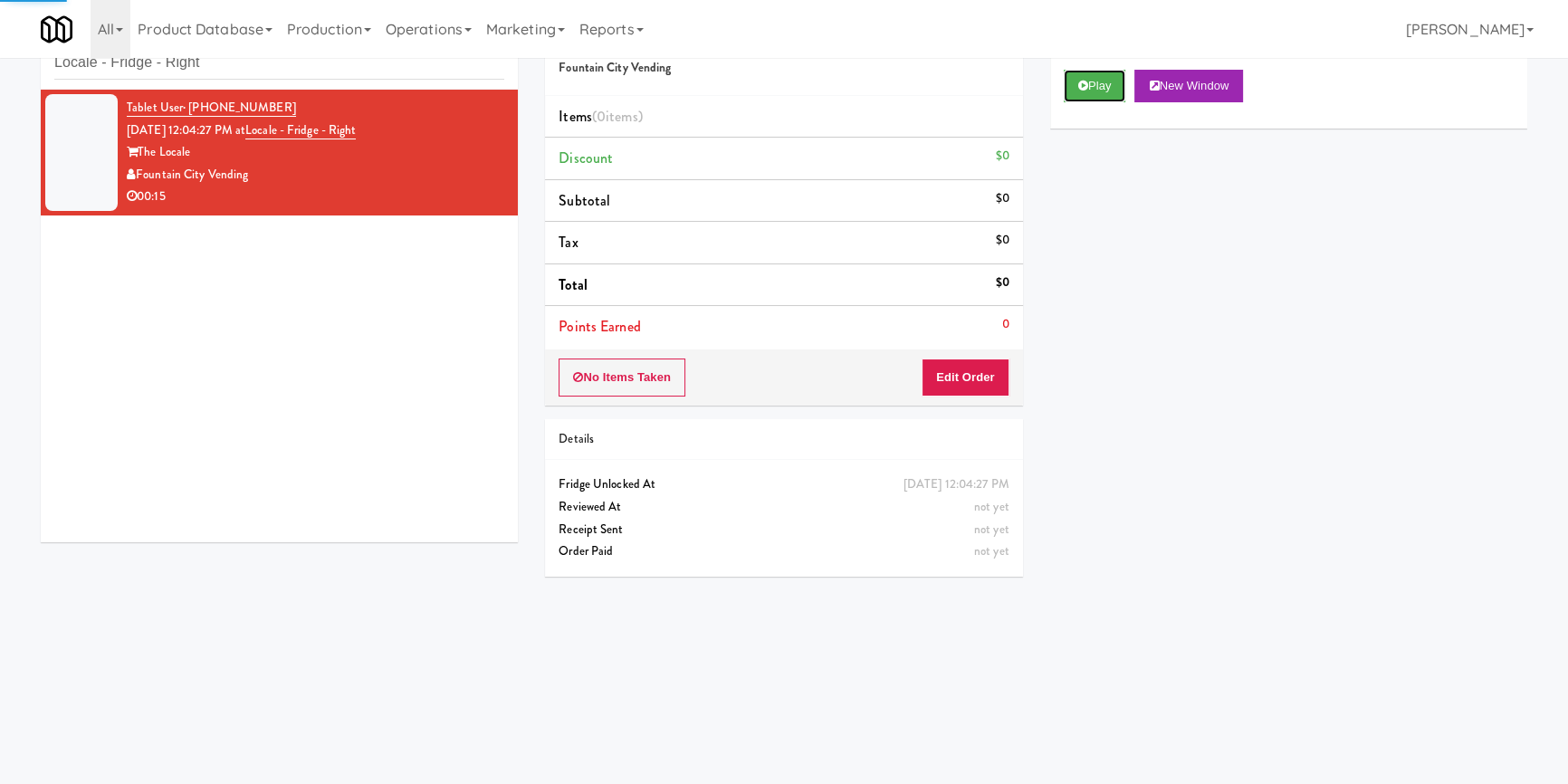
click at [1095, 90] on button "Play" at bounding box center [1095, 85] width 63 height 32
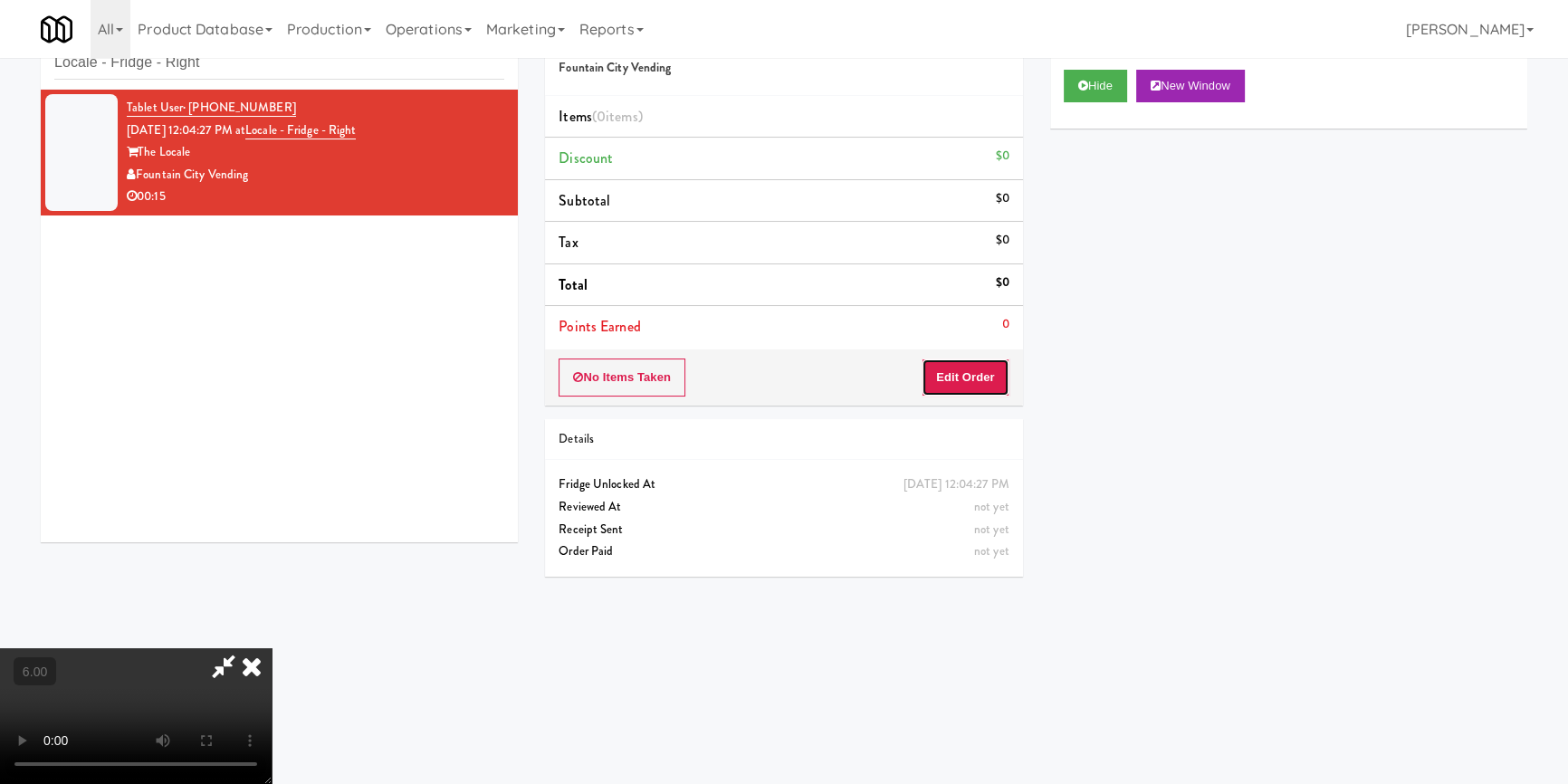
click at [982, 369] on button "Edit Order" at bounding box center [966, 377] width 88 height 38
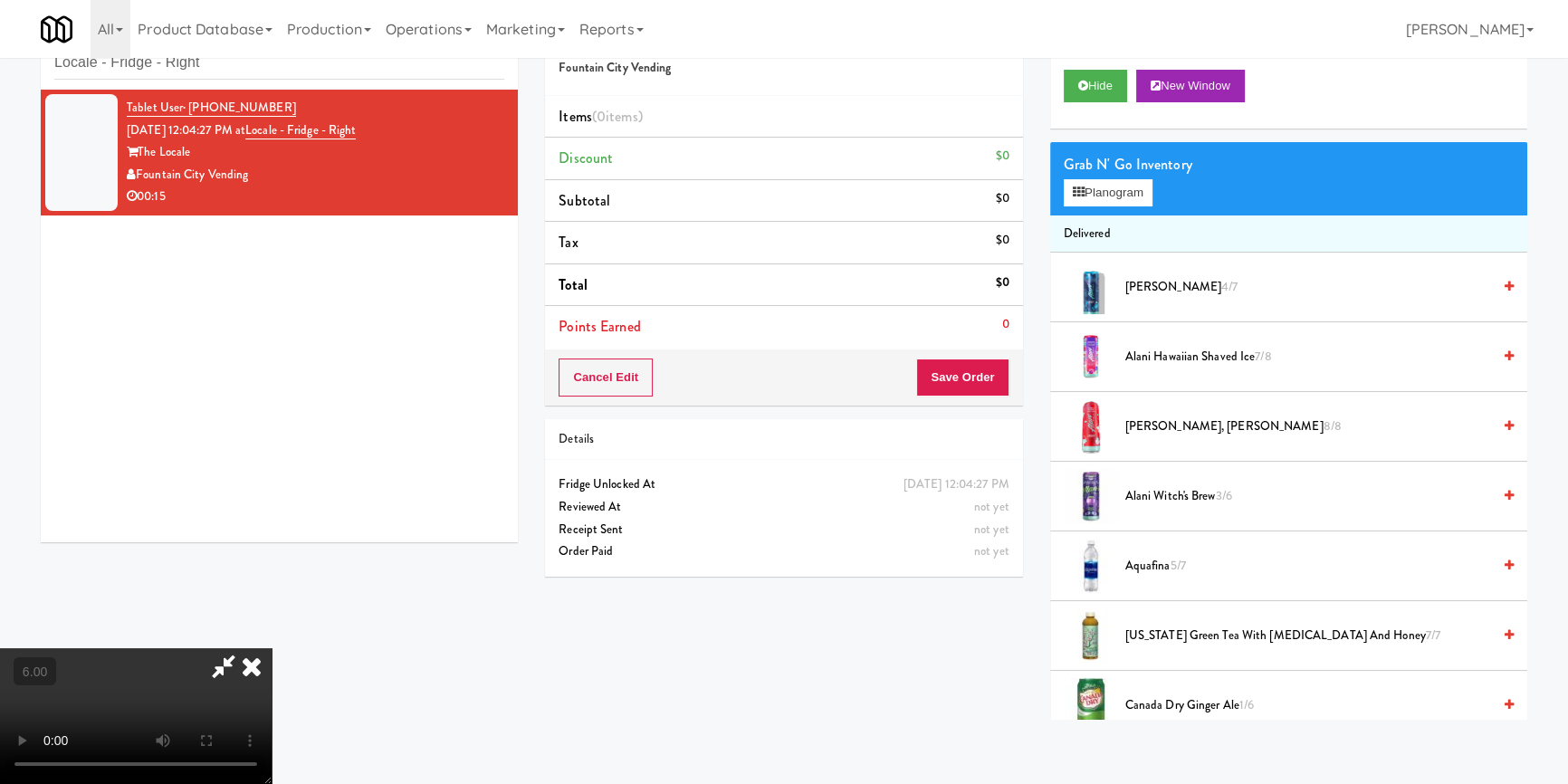
scroll to position [254, 0]
click at [271, 648] on video at bounding box center [135, 715] width 271 height 136
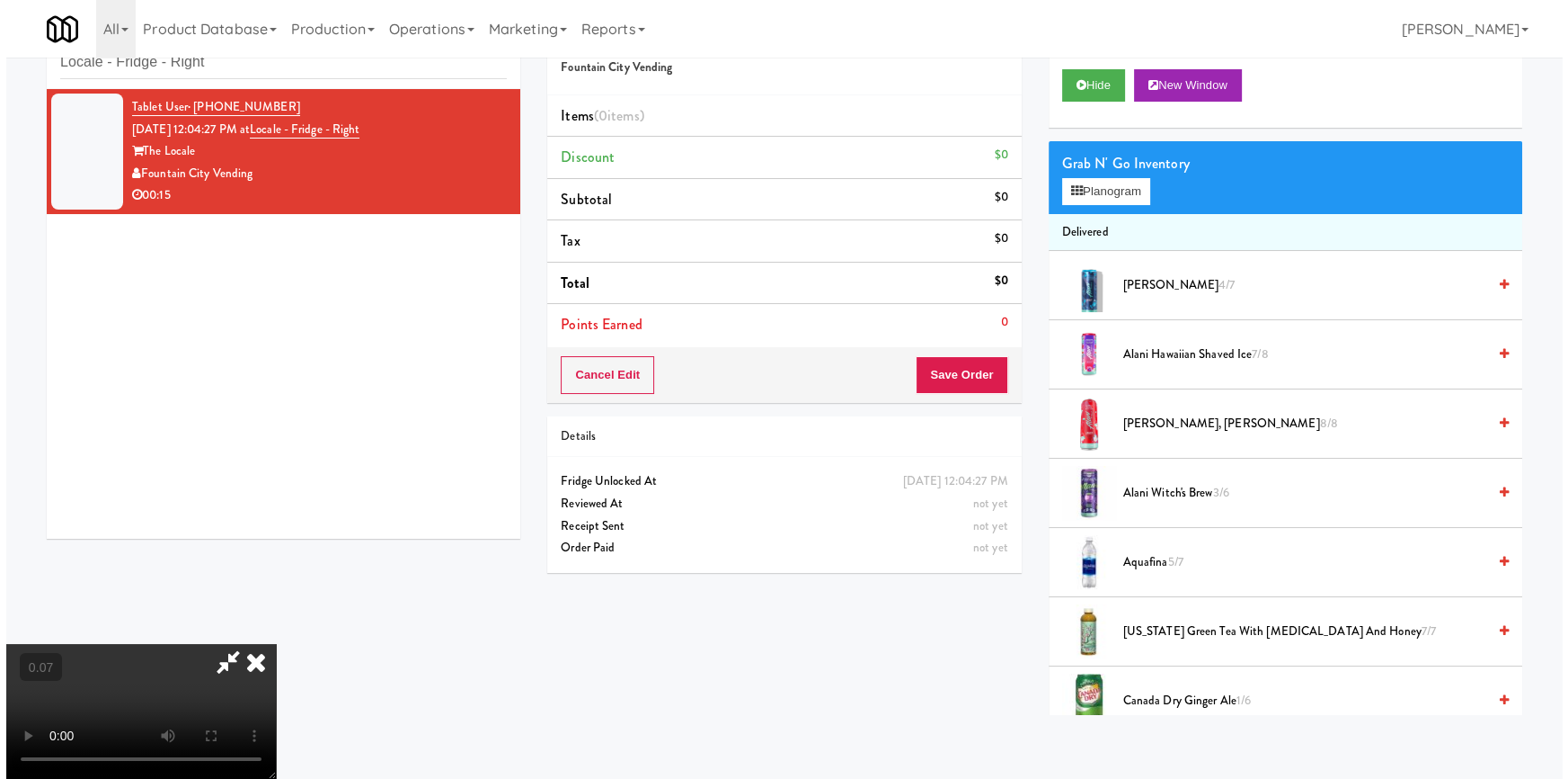
scroll to position [81, 0]
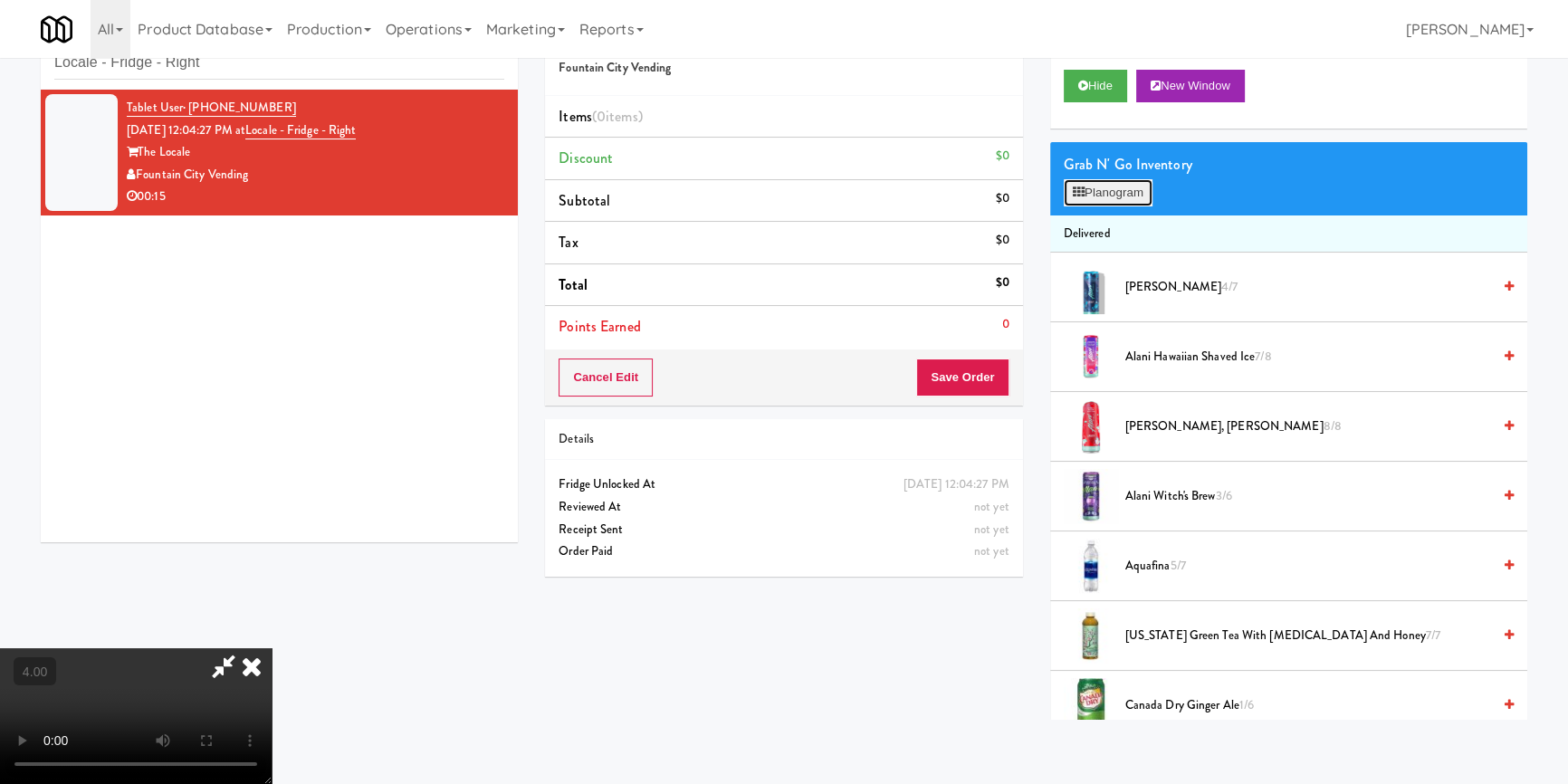
click at [1126, 185] on button "Planogram" at bounding box center [1108, 193] width 89 height 27
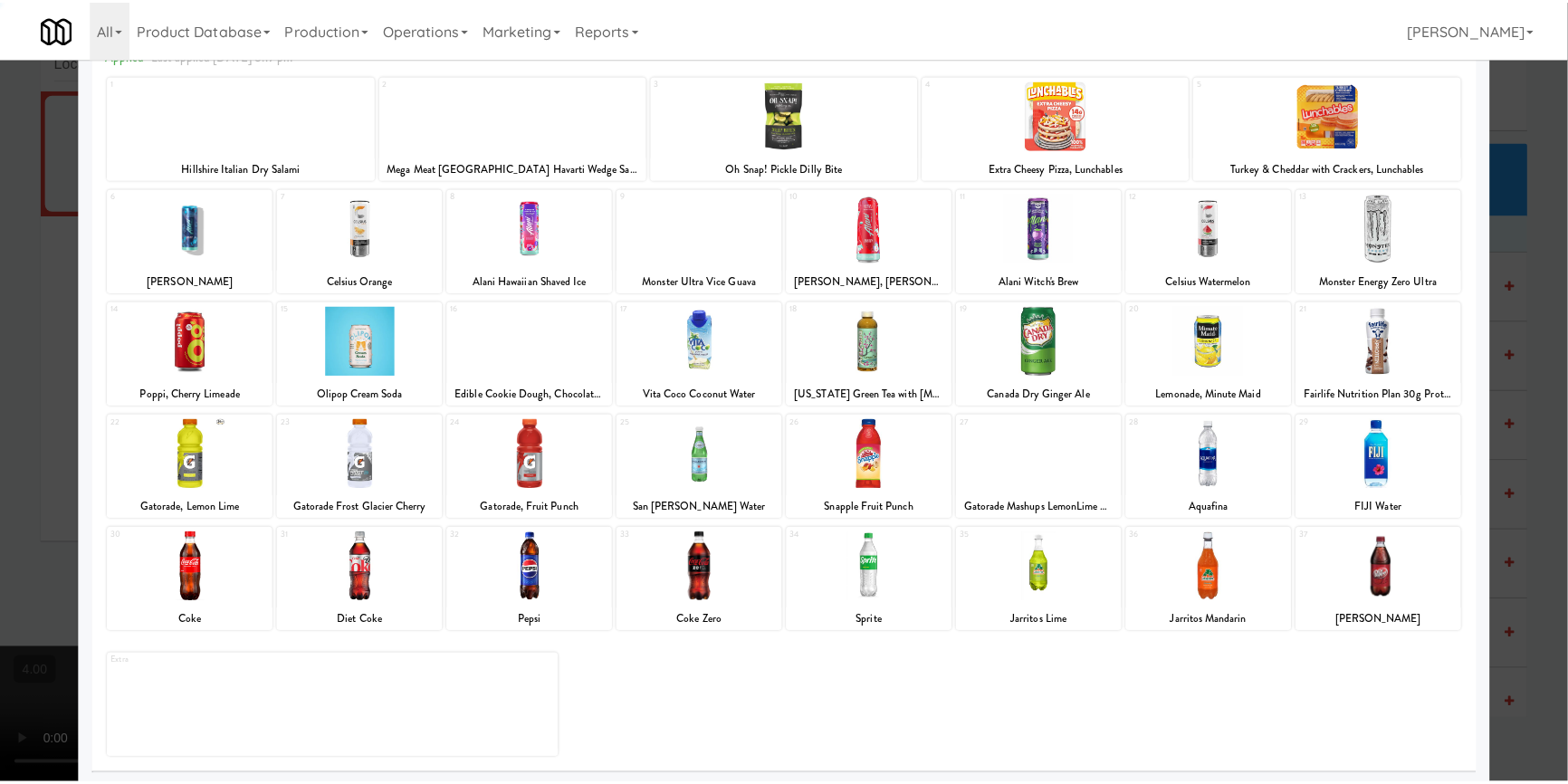
scroll to position [104, 0]
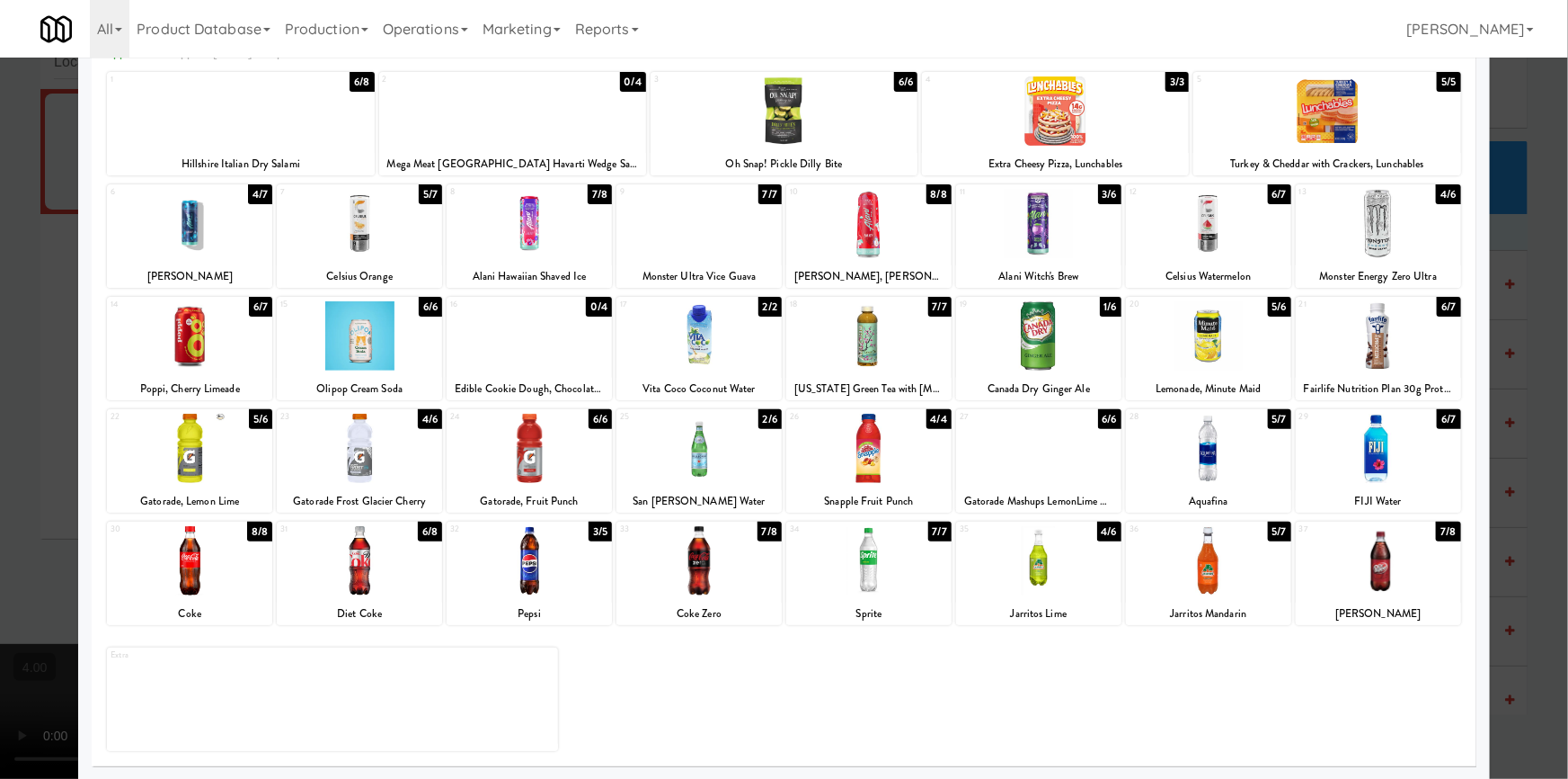
click at [1208, 584] on div at bounding box center [1208, 560] width 165 height 69
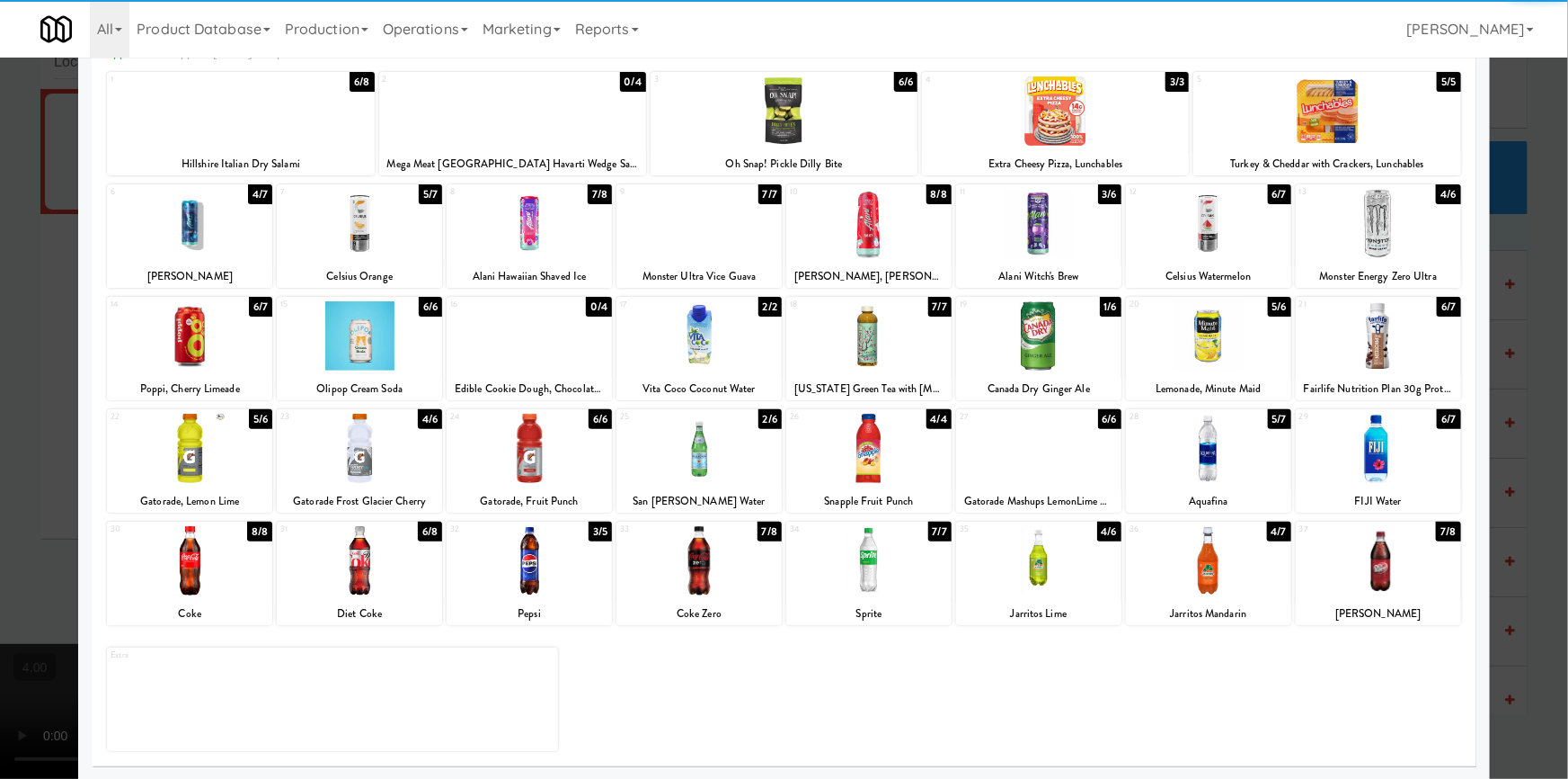
click at [1041, 361] on div at bounding box center [1039, 336] width 165 height 69
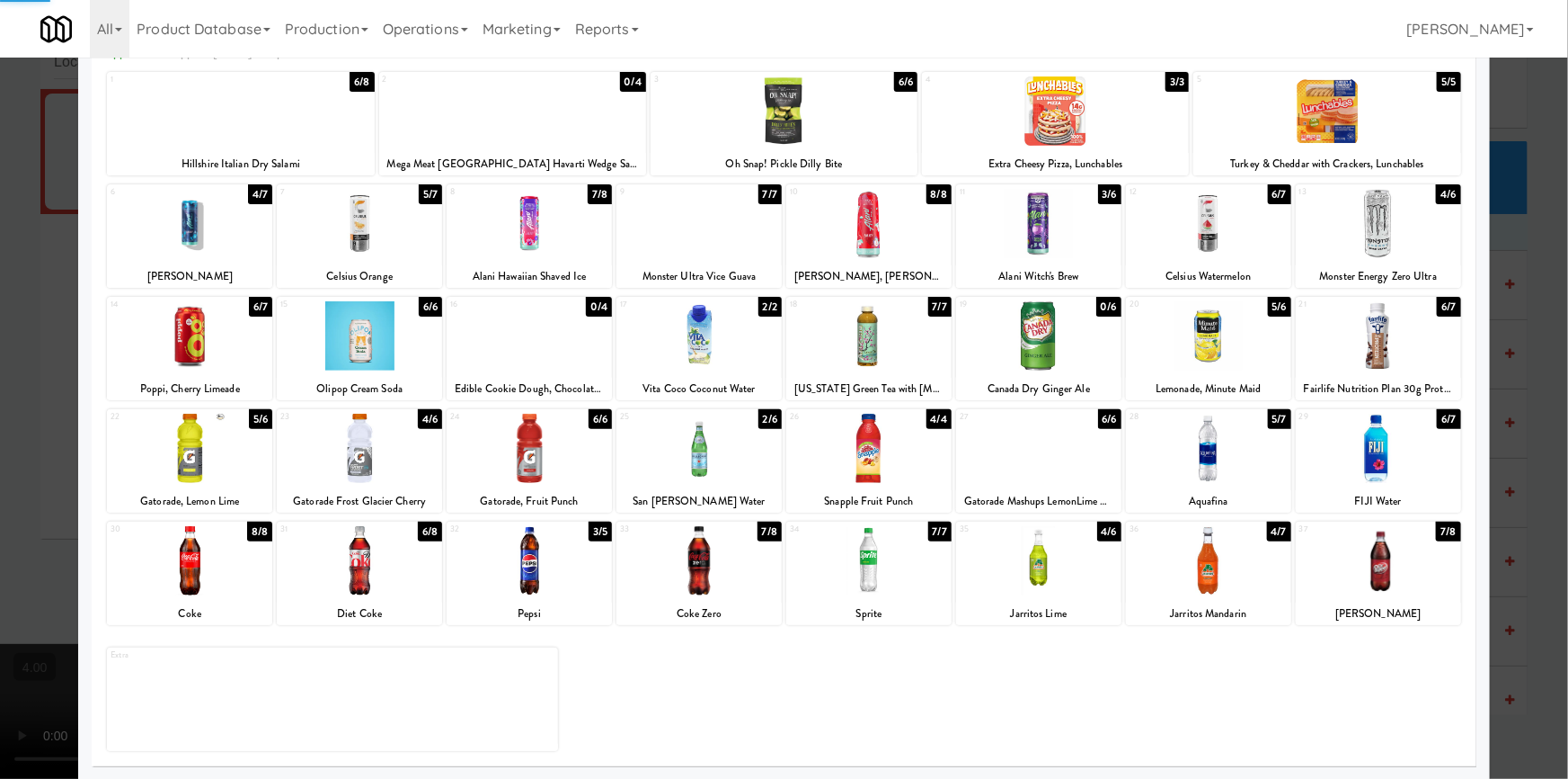
click at [841, 360] on div at bounding box center [869, 336] width 165 height 69
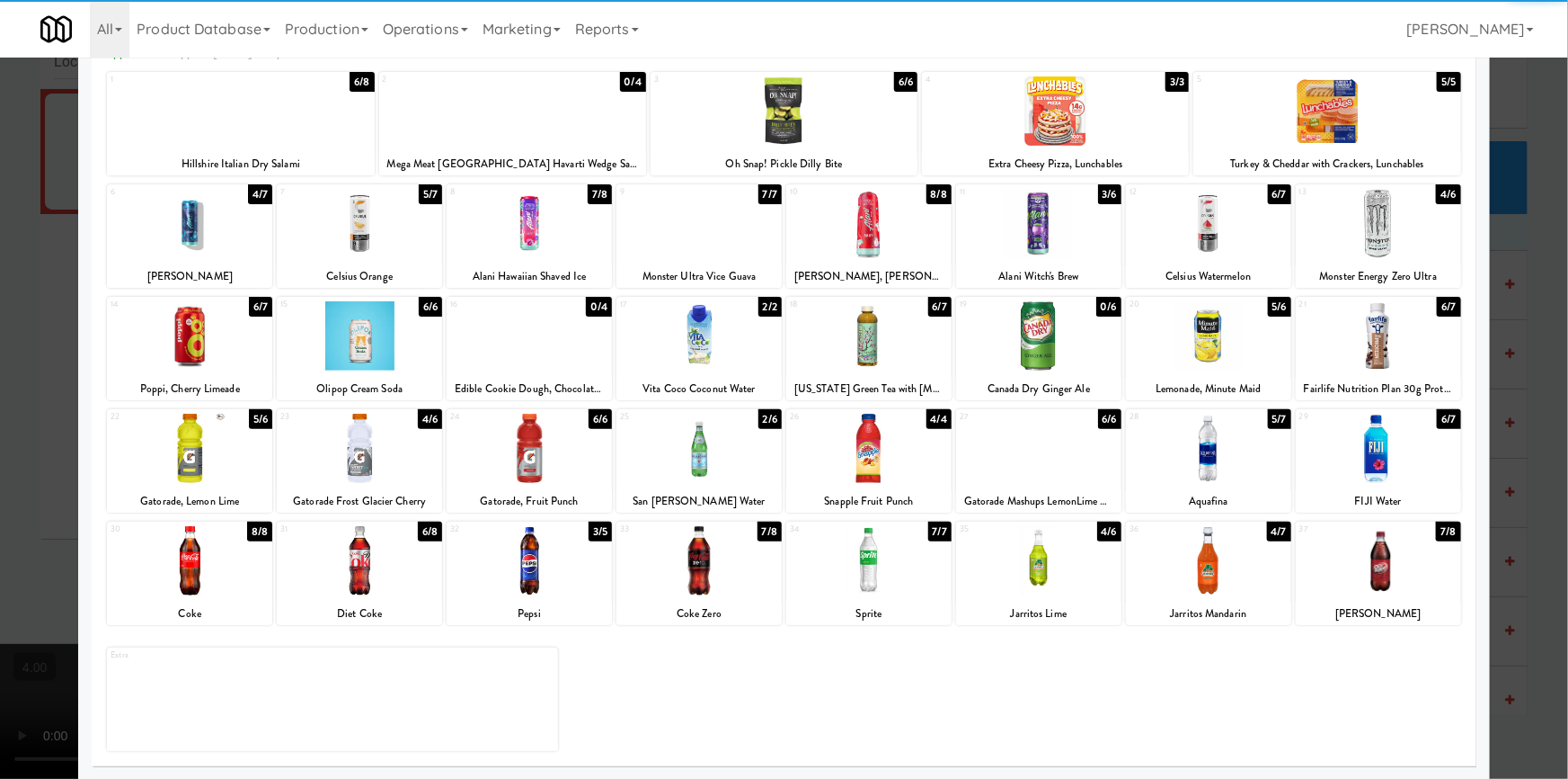
click at [0, 360] on div at bounding box center [784, 389] width 1568 height 779
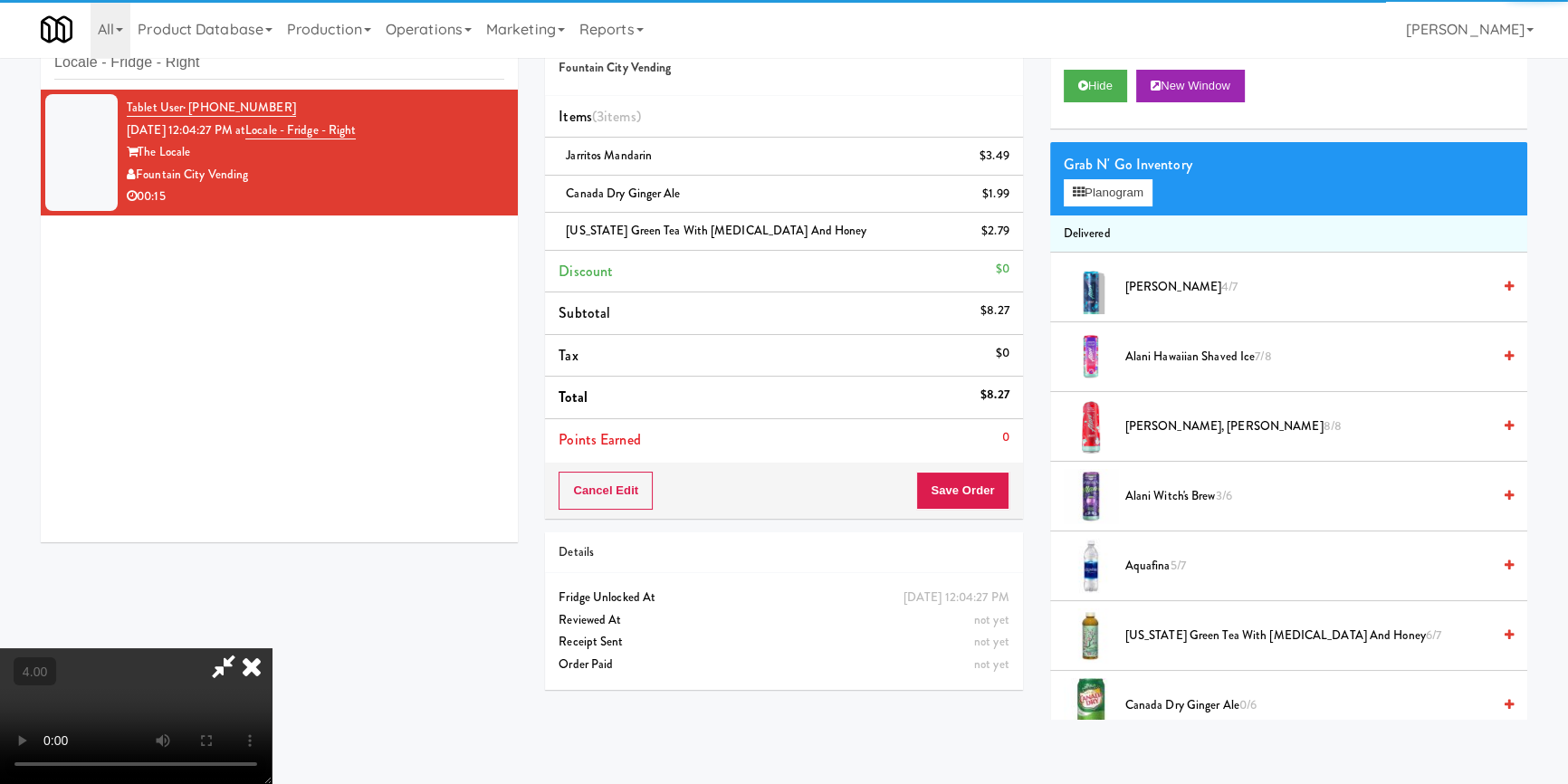
click at [271, 648] on video at bounding box center [135, 715] width 271 height 136
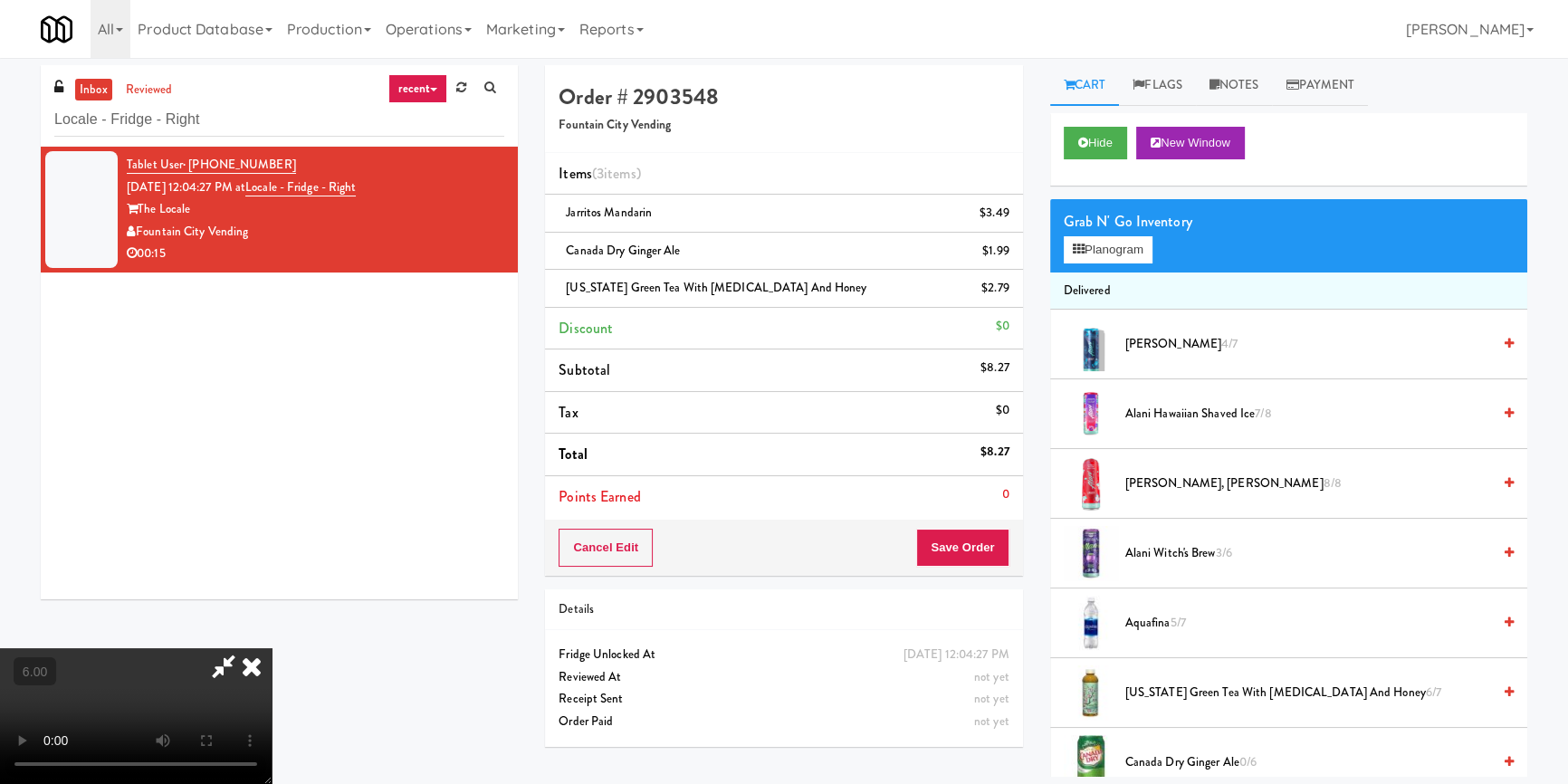
click at [271, 648] on icon at bounding box center [252, 666] width 40 height 36
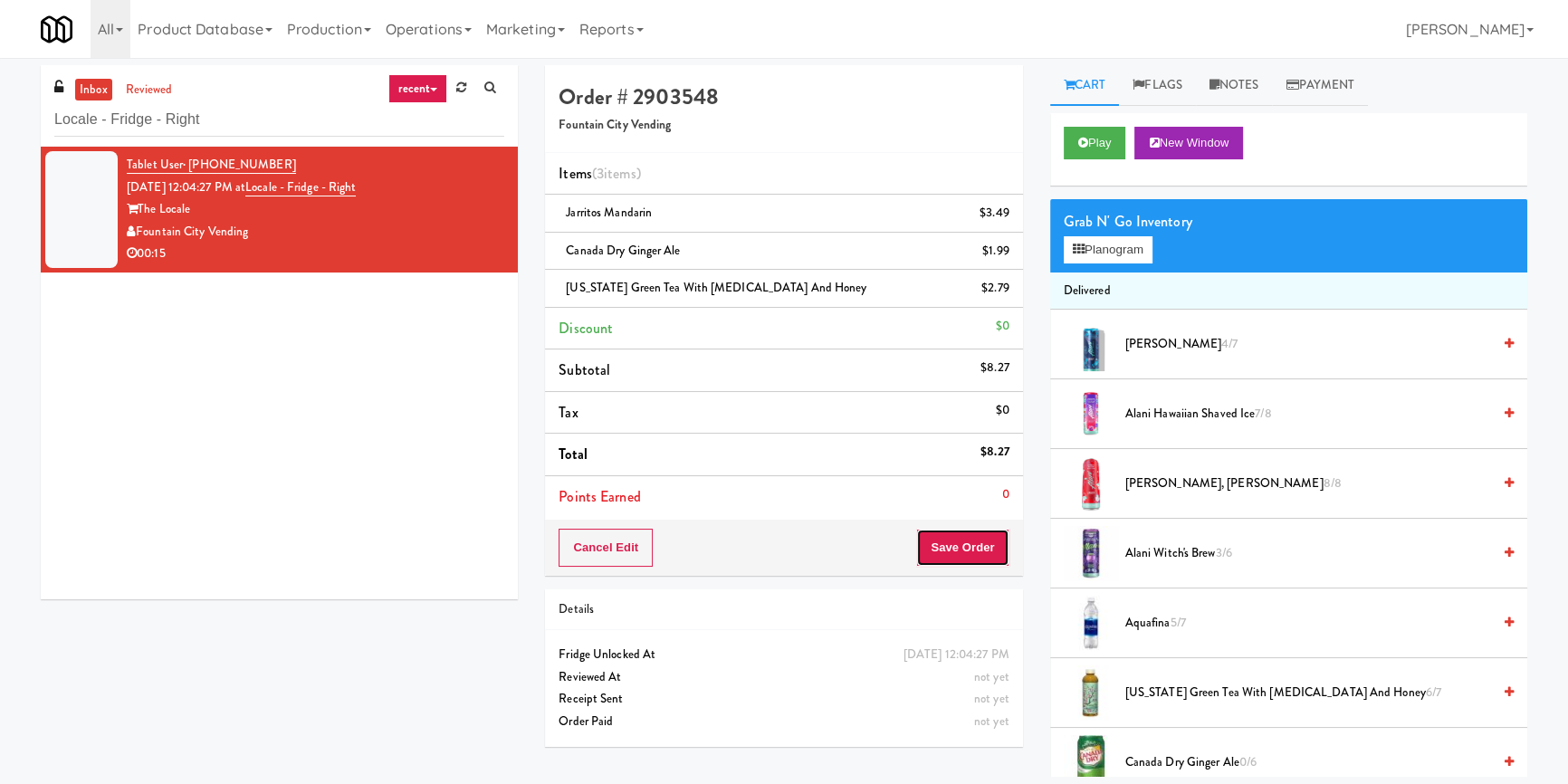
click at [975, 552] on button "Save Order" at bounding box center [963, 547] width 92 height 38
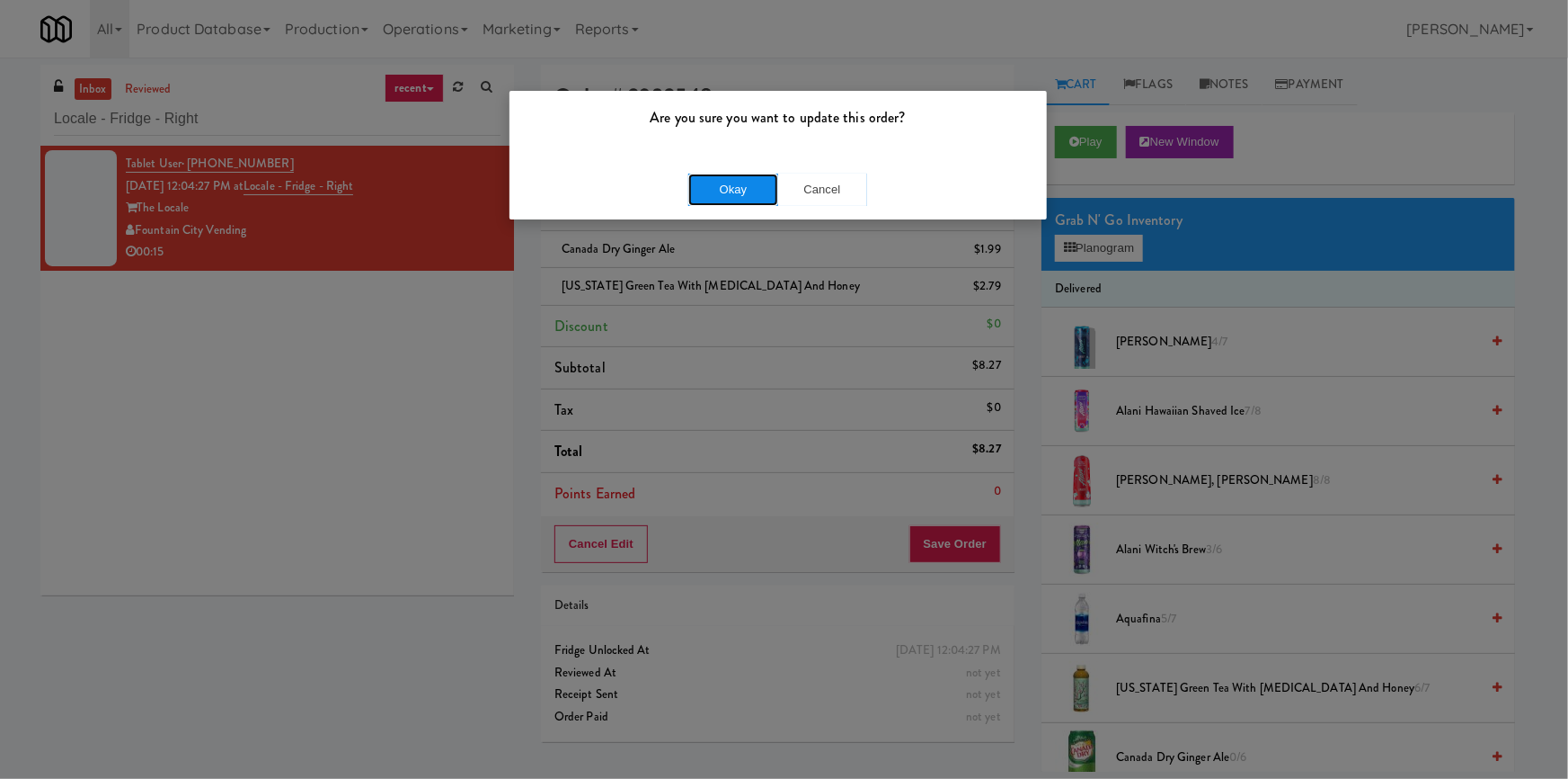
click at [715, 189] on button "Okay" at bounding box center [733, 189] width 89 height 32
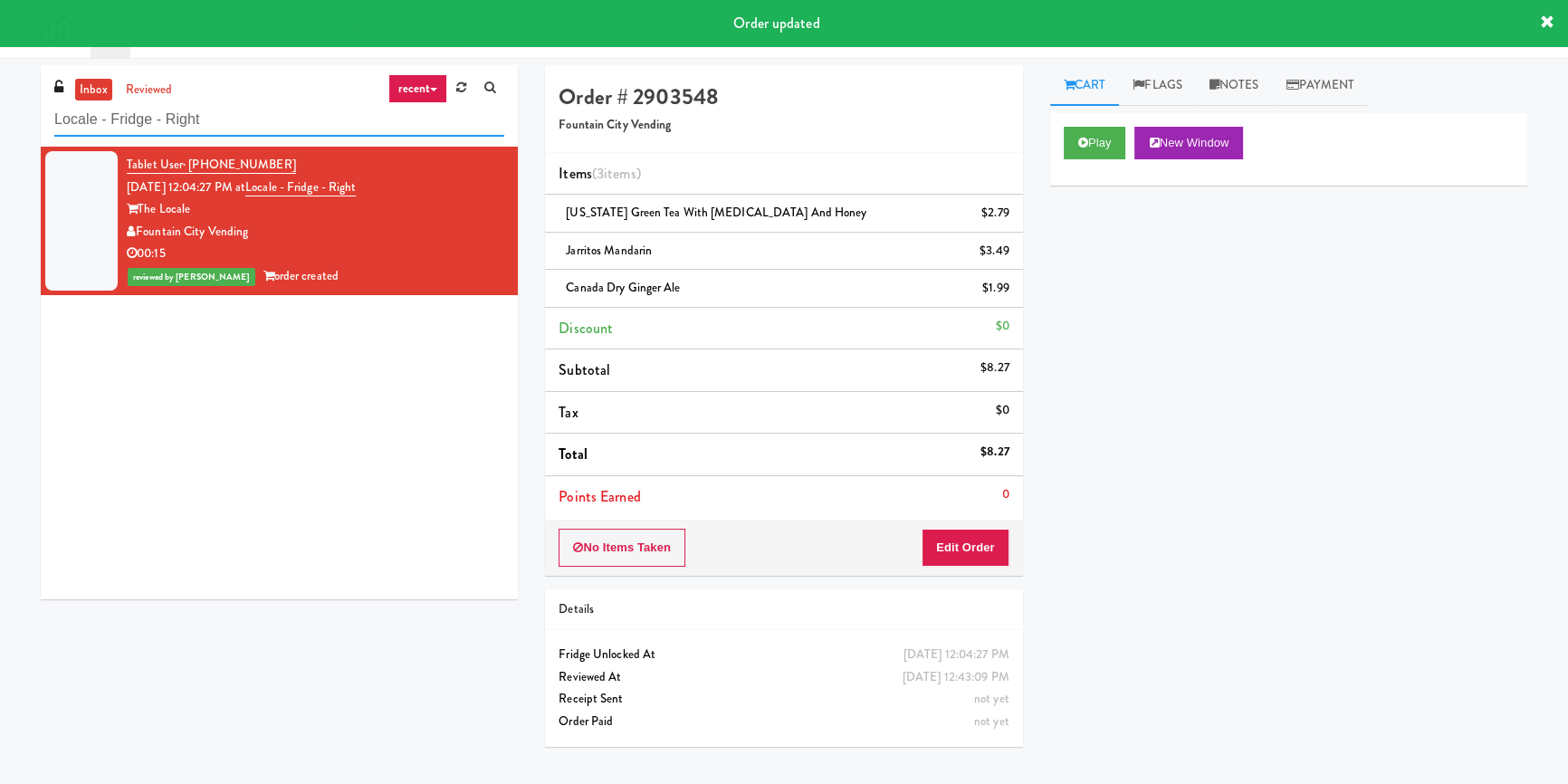
paste input "640 N [PERSON_NAME] - Left - Fridge"
drag, startPoint x: 171, startPoint y: 135, endPoint x: 0, endPoint y: 148, distance: 171.5
click at [0, 148] on div "inbox reviewed recent all unclear take inventory issue suspicious failed recent…" at bounding box center [784, 421] width 1568 height 712
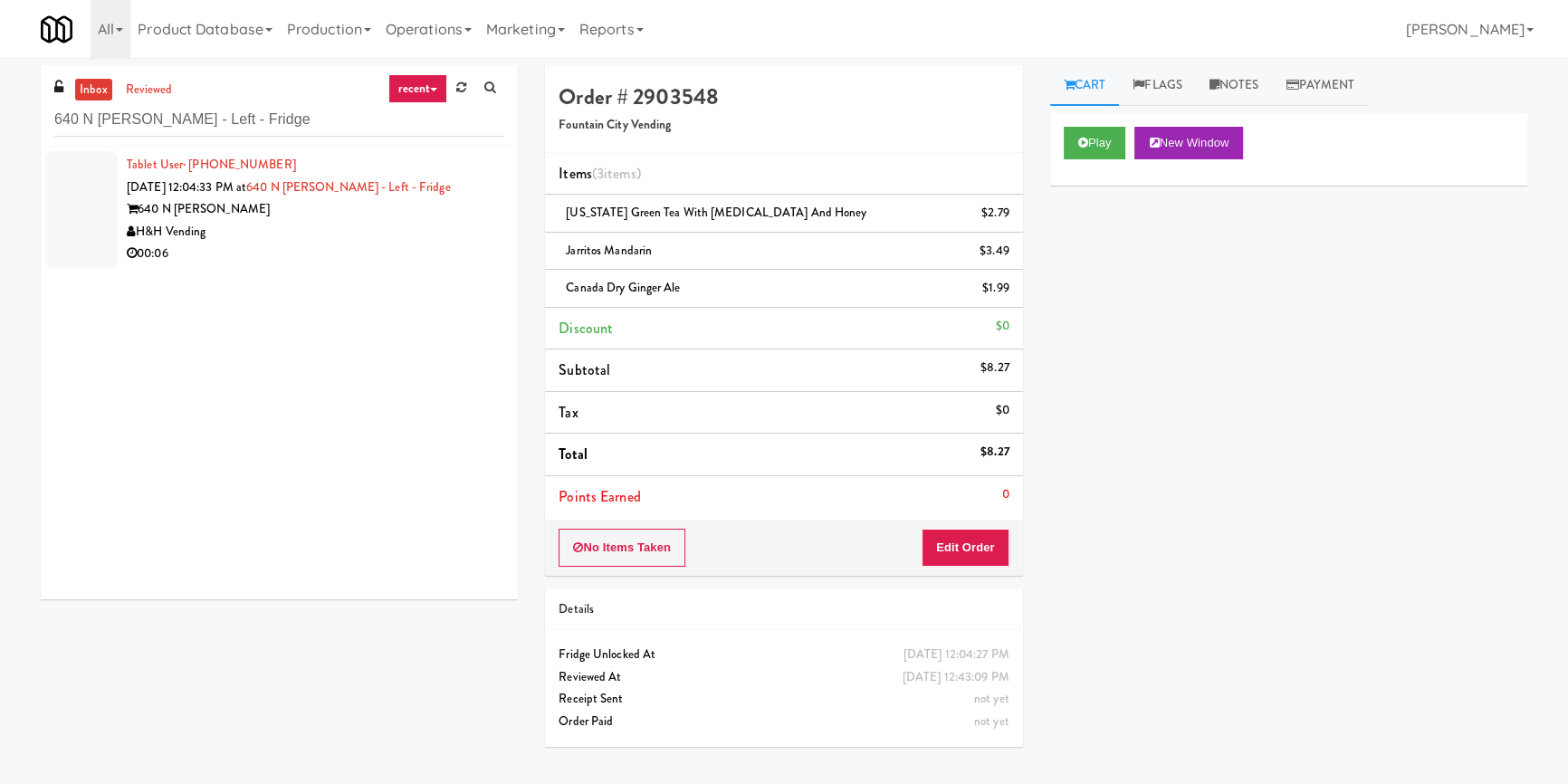
click at [451, 226] on div "H&H Vending" at bounding box center [315, 232] width 378 height 23
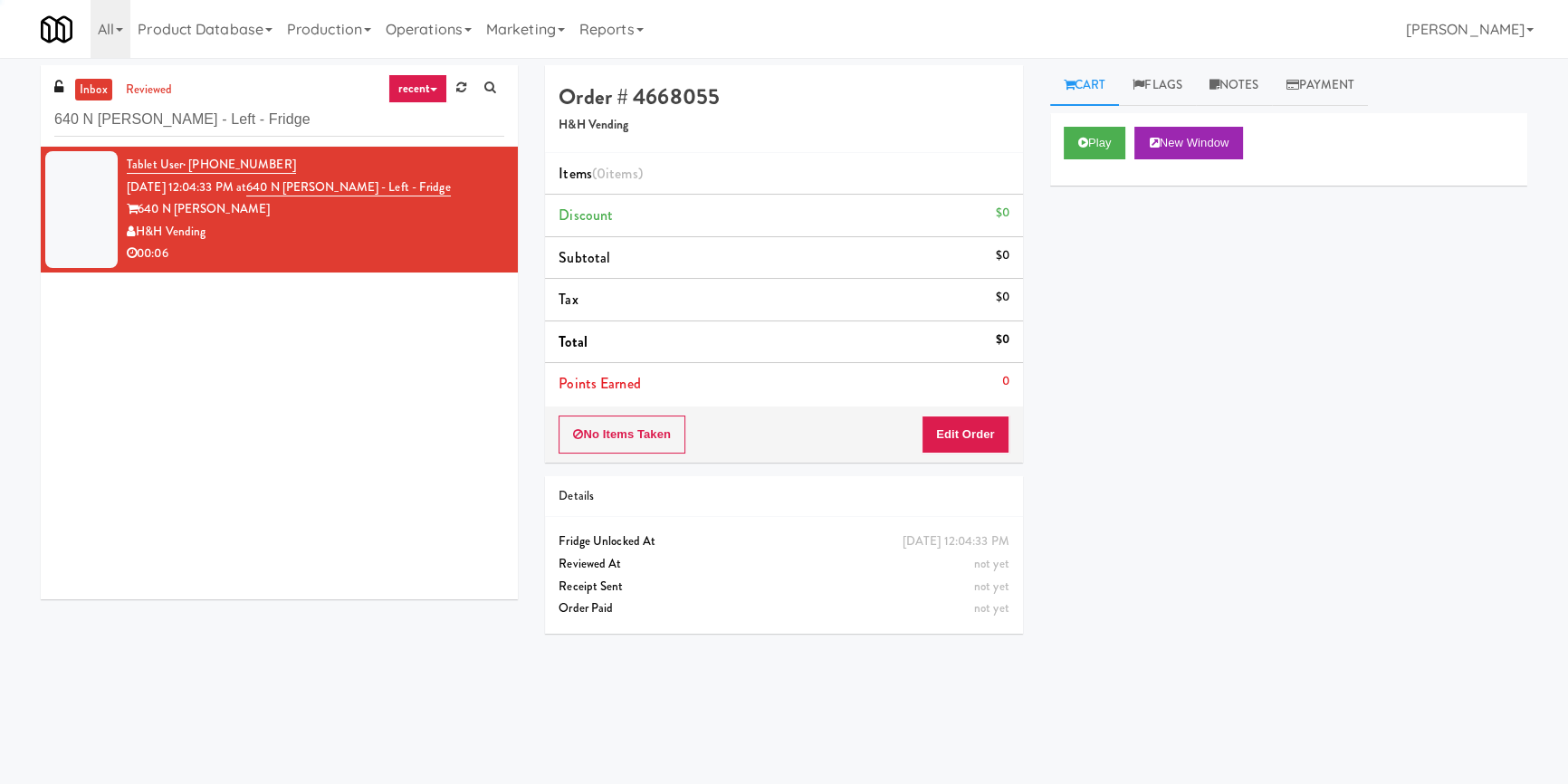
click at [1042, 114] on div "Cart Flags Notes Payment Play New Window Primary Flag Clear Flag if unable to d…" at bounding box center [1289, 421] width 504 height 712
click at [1107, 146] on button "Play" at bounding box center [1095, 142] width 63 height 32
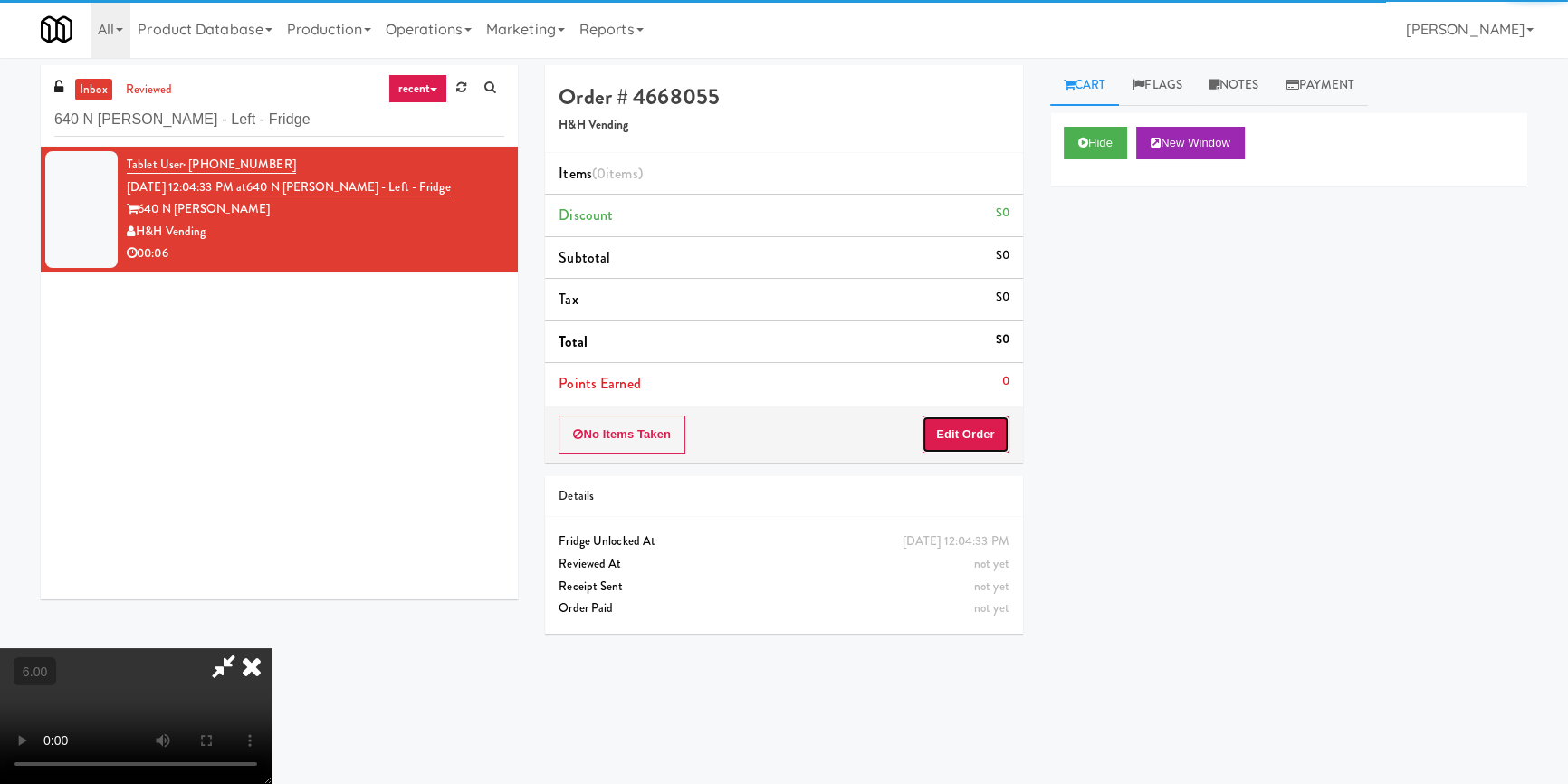
click at [965, 441] on button "Edit Order" at bounding box center [966, 434] width 88 height 38
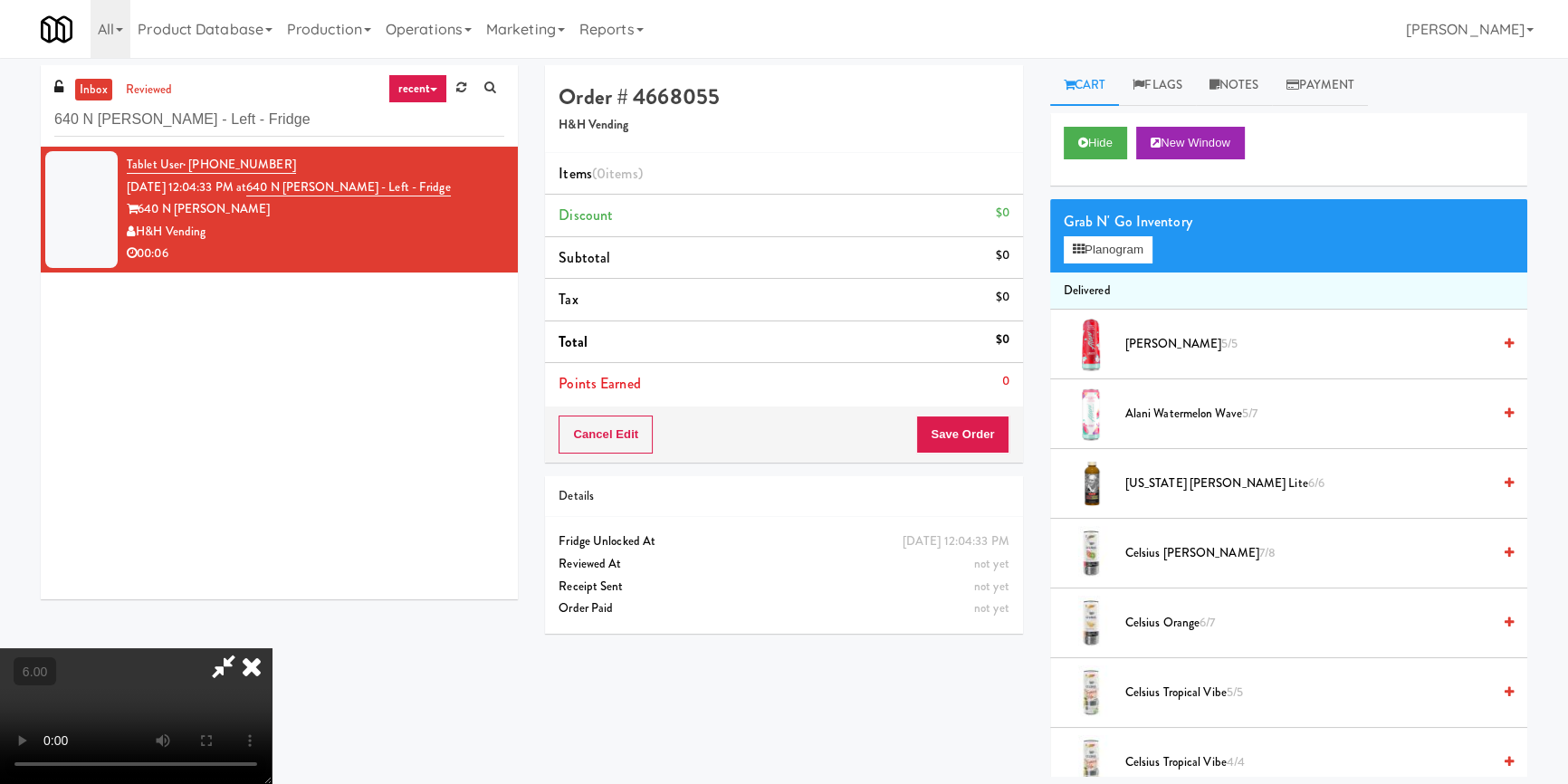
scroll to position [254, 0]
click at [271, 648] on video at bounding box center [135, 715] width 271 height 136
click at [1087, 249] on button "Planogram" at bounding box center [1108, 250] width 89 height 27
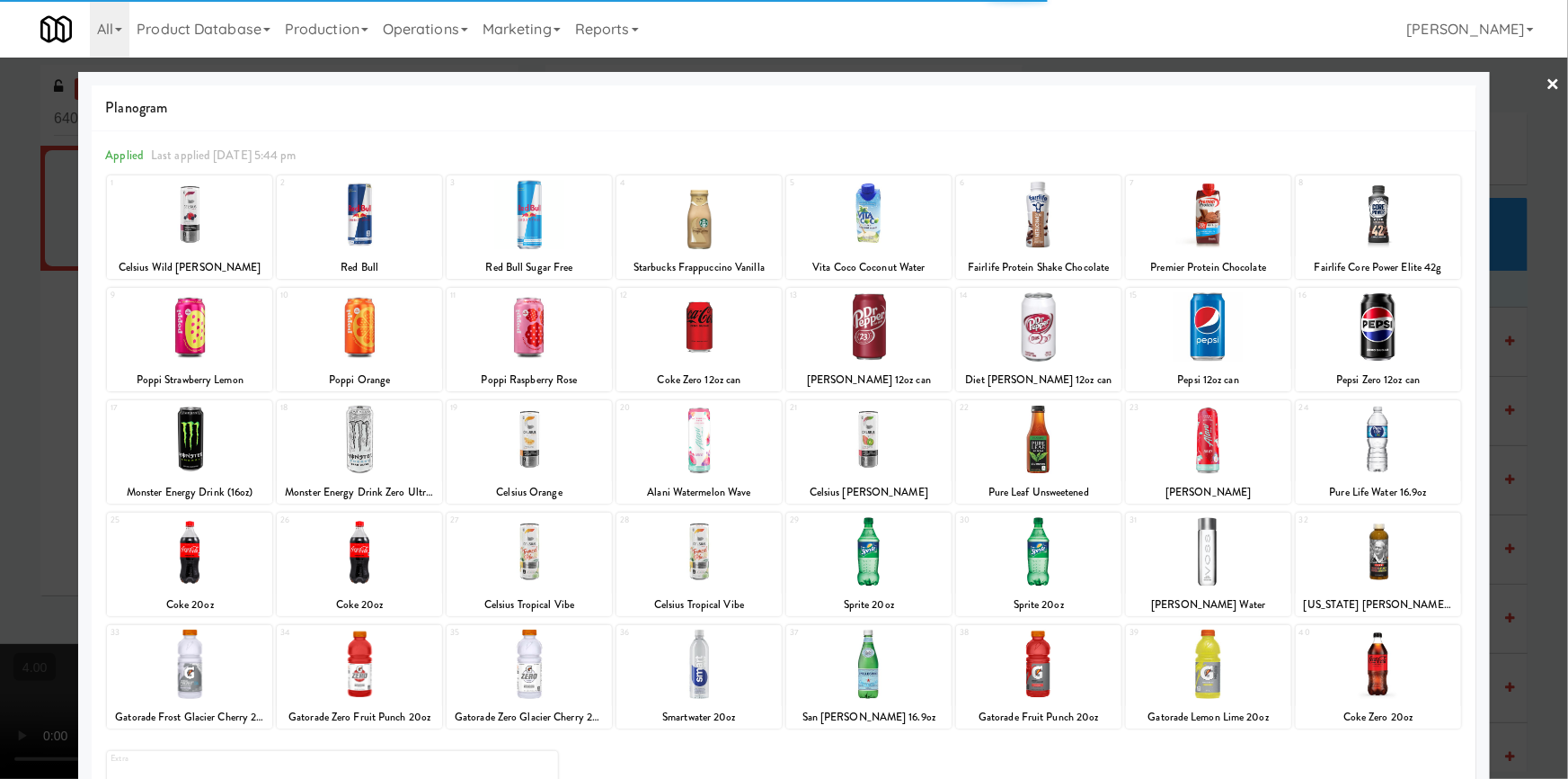
click at [1052, 208] on div at bounding box center [1039, 214] width 165 height 69
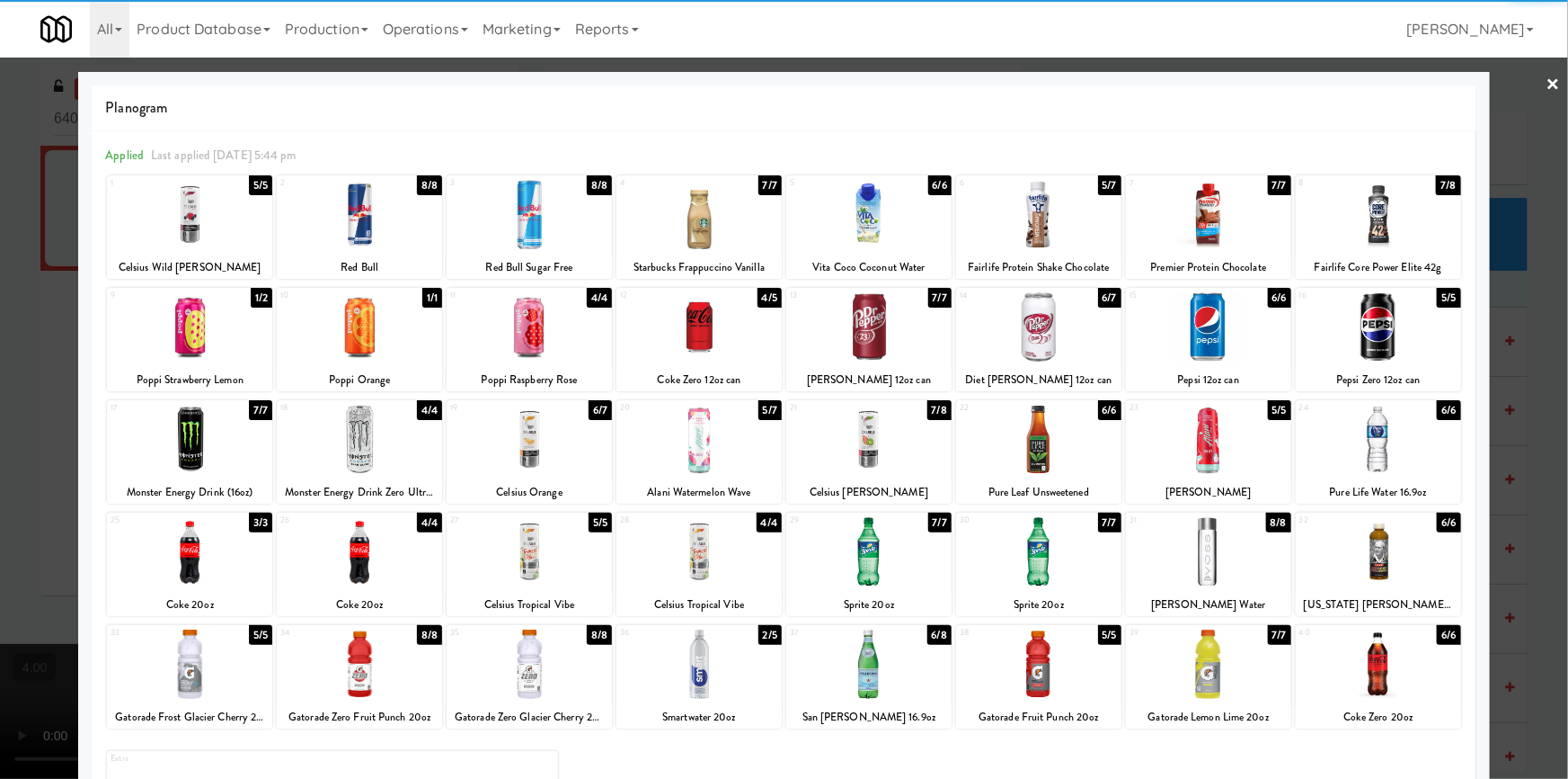
drag, startPoint x: 0, startPoint y: 232, endPoint x: 10, endPoint y: 229, distance: 10.4
click at [0, 232] on div at bounding box center [784, 389] width 1568 height 779
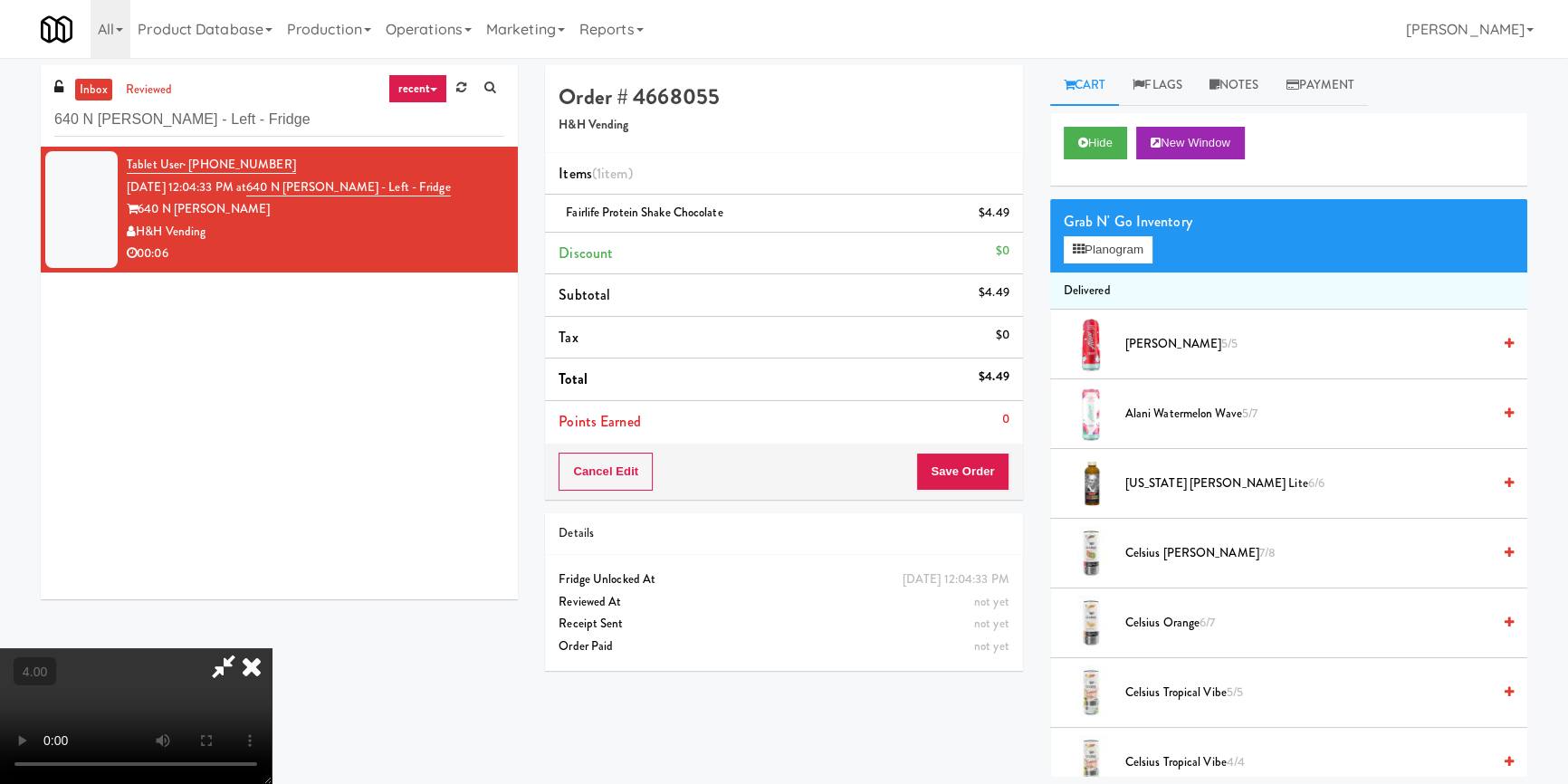
click at [271, 648] on icon at bounding box center [252, 666] width 40 height 36
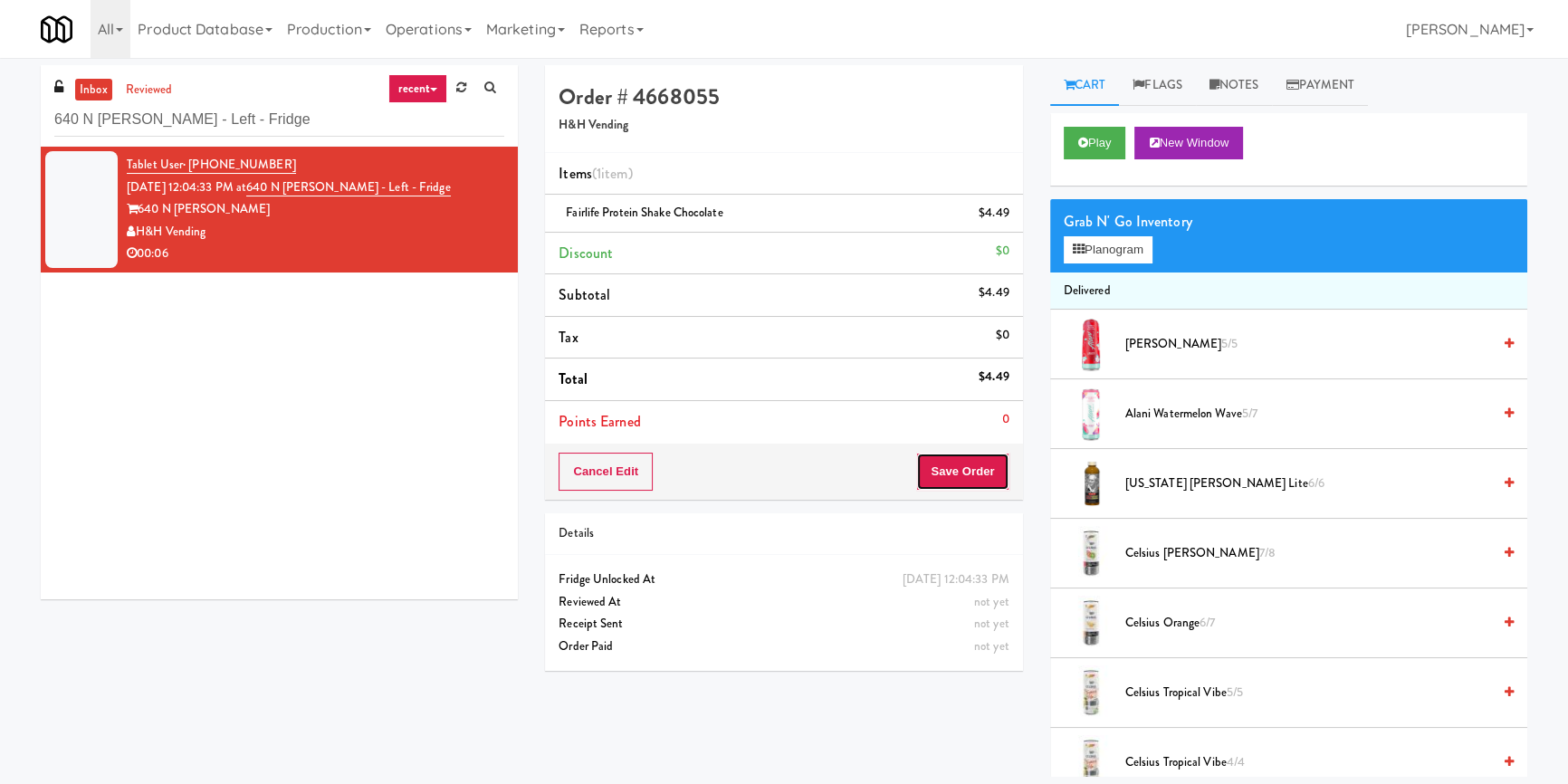
click at [976, 482] on button "Save Order" at bounding box center [963, 471] width 92 height 38
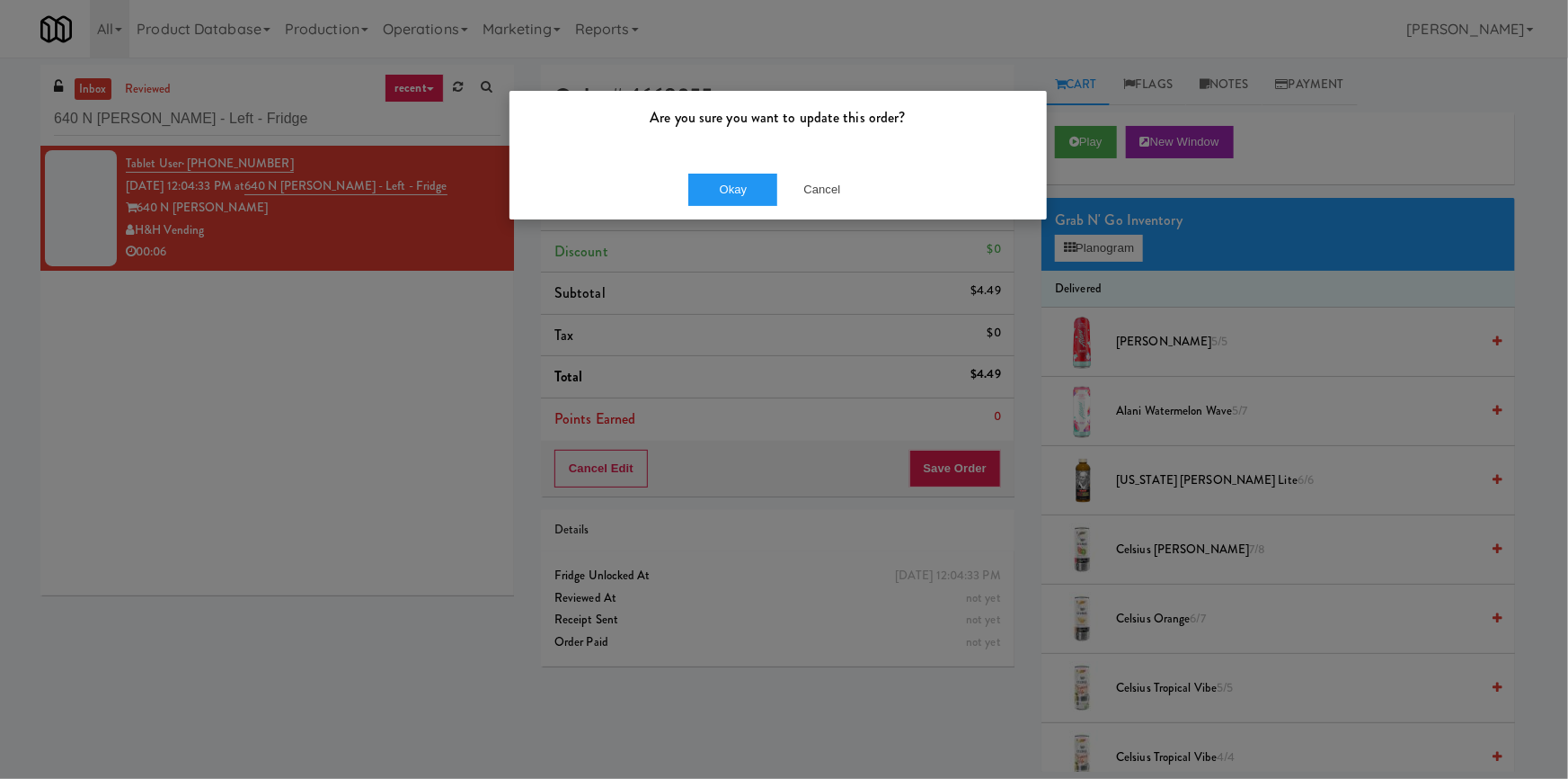
click at [718, 171] on div "Okay Cancel" at bounding box center [778, 190] width 538 height 60
click at [728, 185] on button "Okay" at bounding box center [733, 189] width 89 height 32
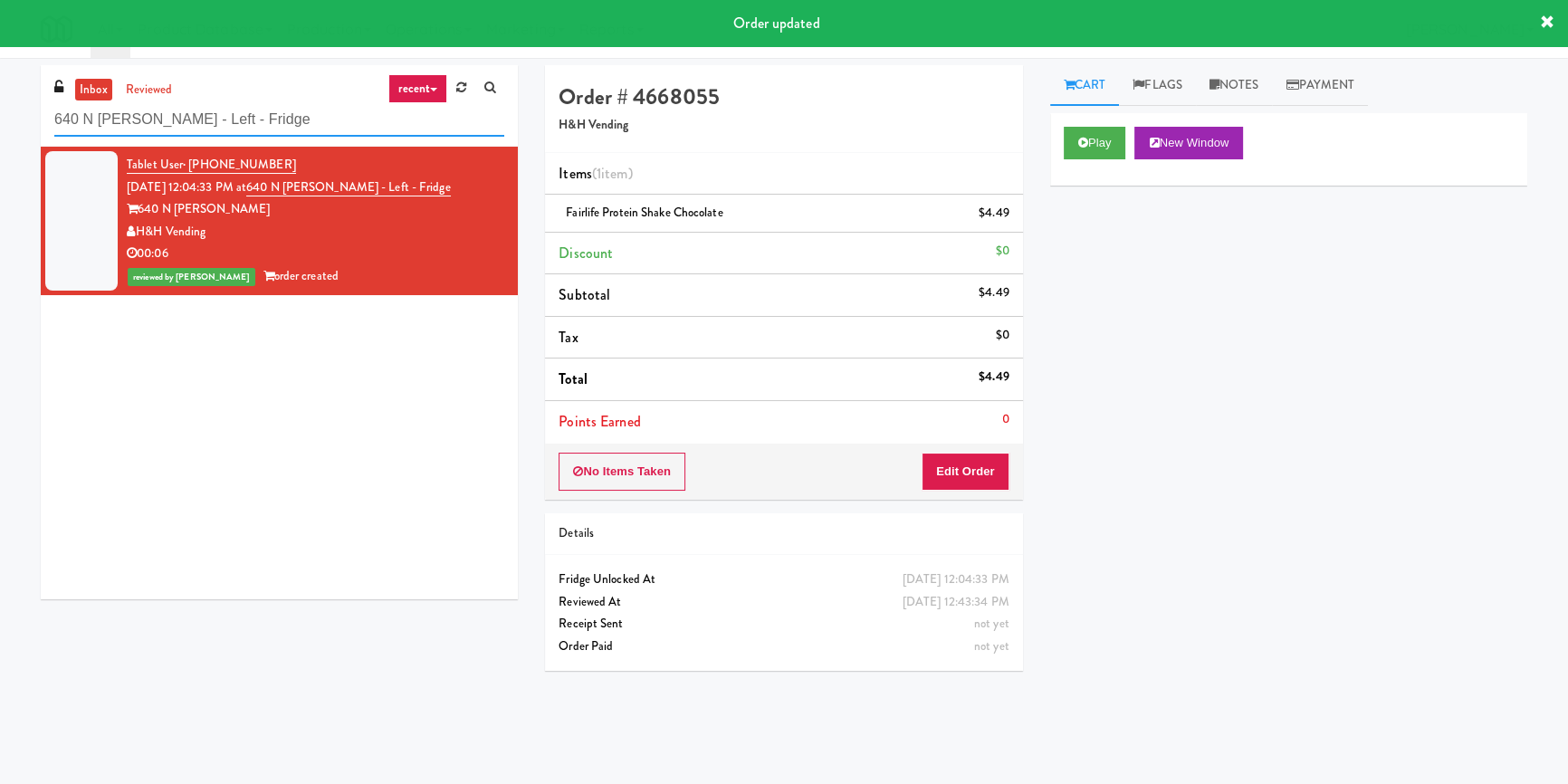
paste input "1001 State"
drag, startPoint x: 254, startPoint y: 125, endPoint x: 1, endPoint y: 150, distance: 254.2
click at [0, 150] on div "inbox reviewed recent all unclear take inventory issue suspicious failed recent…" at bounding box center [784, 421] width 1568 height 712
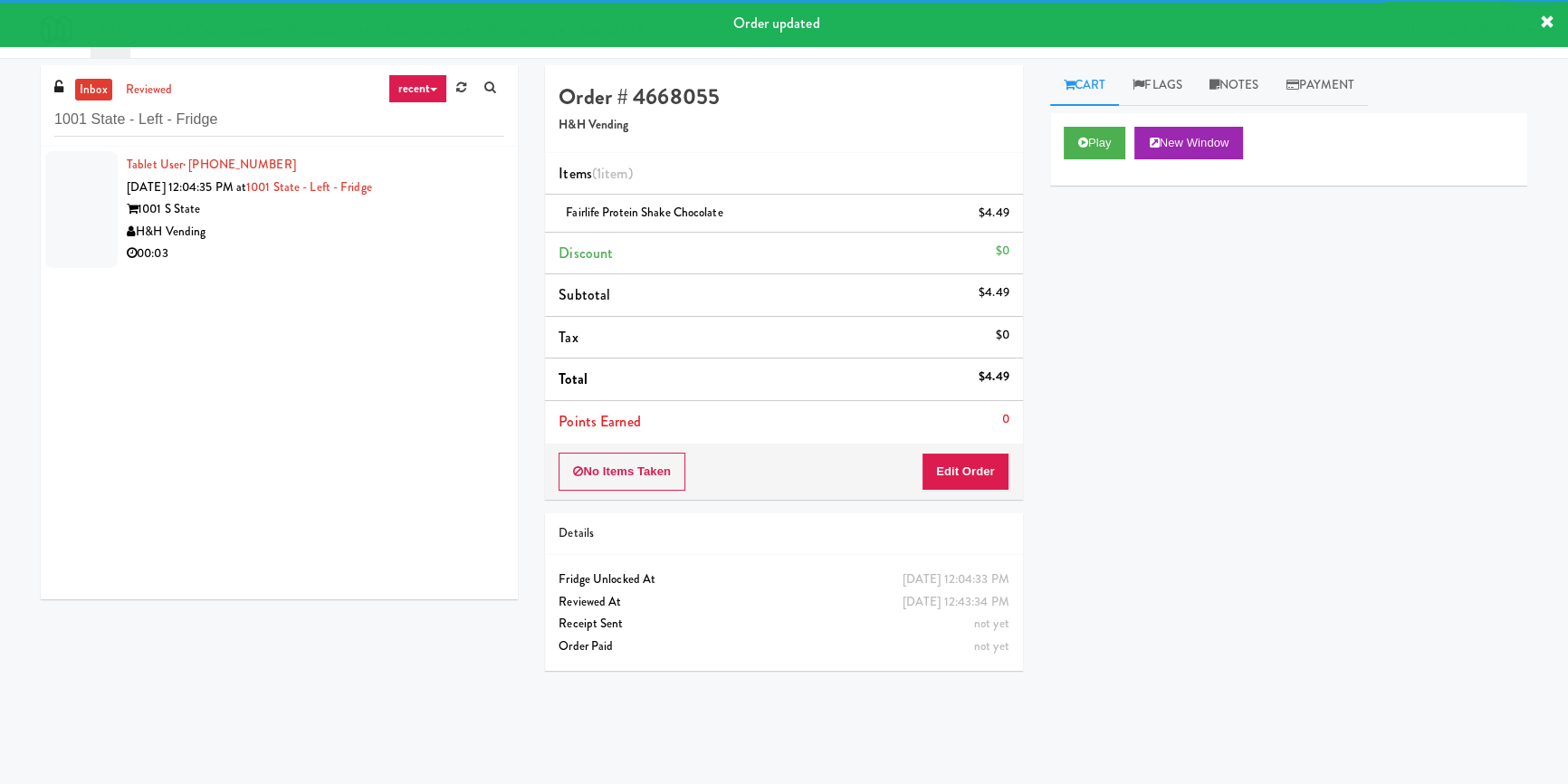
drag, startPoint x: 389, startPoint y: 251, endPoint x: 398, endPoint y: 233, distance: 20.1
click at [405, 238] on div "H&H Vending" at bounding box center [315, 232] width 378 height 23
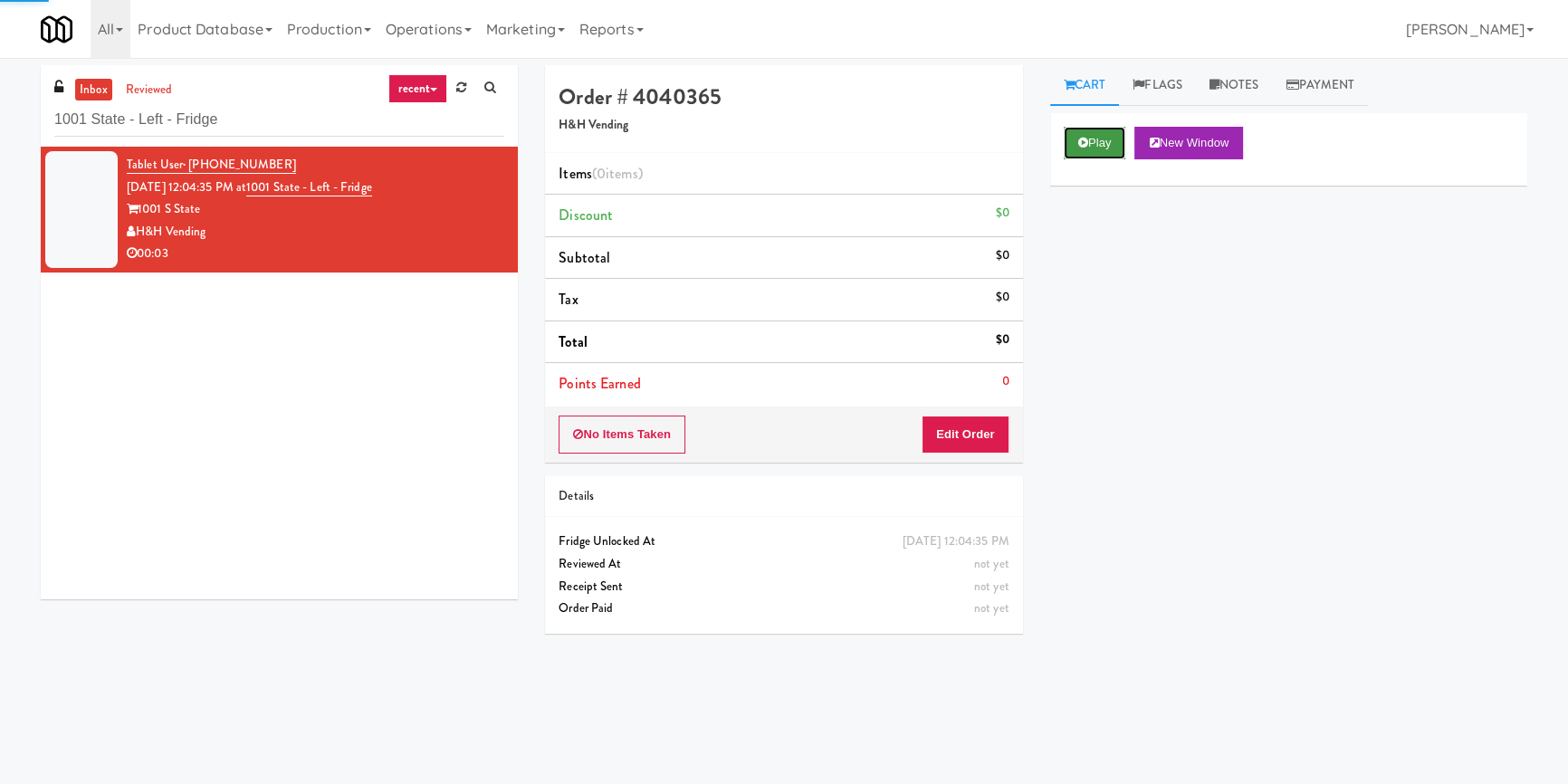
click at [1100, 157] on button "Play" at bounding box center [1095, 142] width 63 height 32
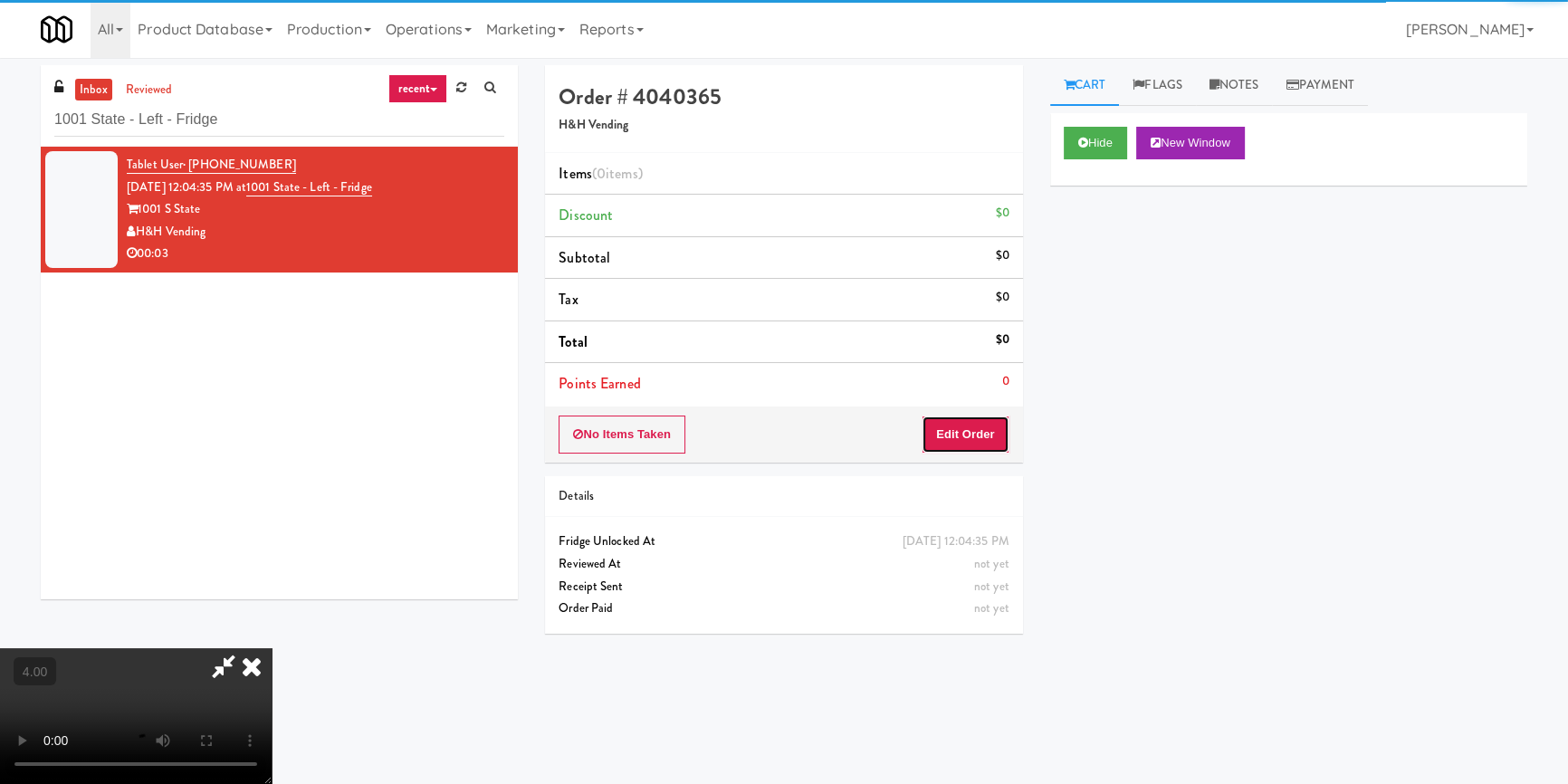
click at [994, 425] on button "Edit Order" at bounding box center [966, 434] width 88 height 38
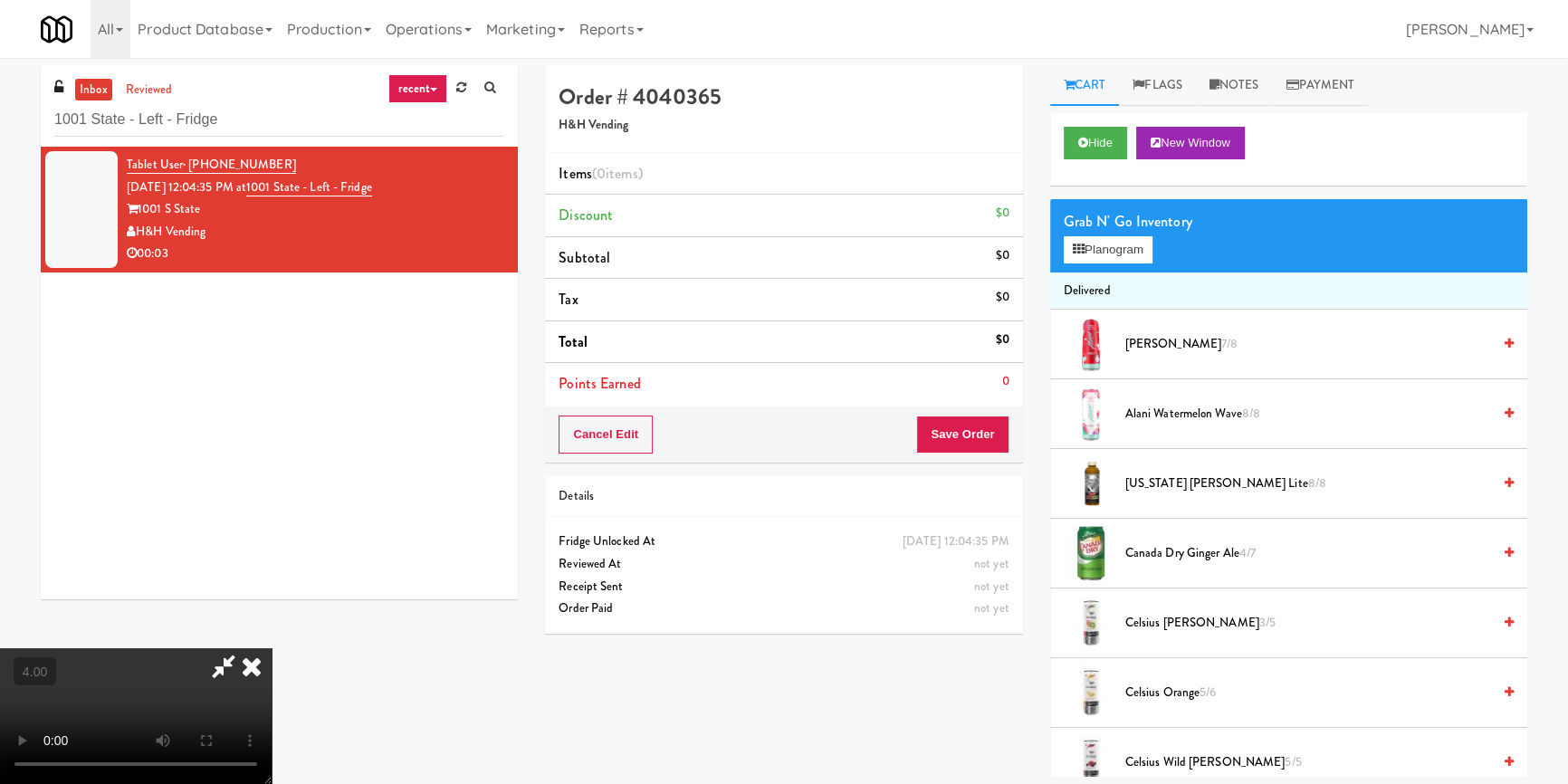
click at [254, 705] on video at bounding box center [135, 715] width 271 height 136
click at [254, 702] on video at bounding box center [135, 715] width 271 height 136
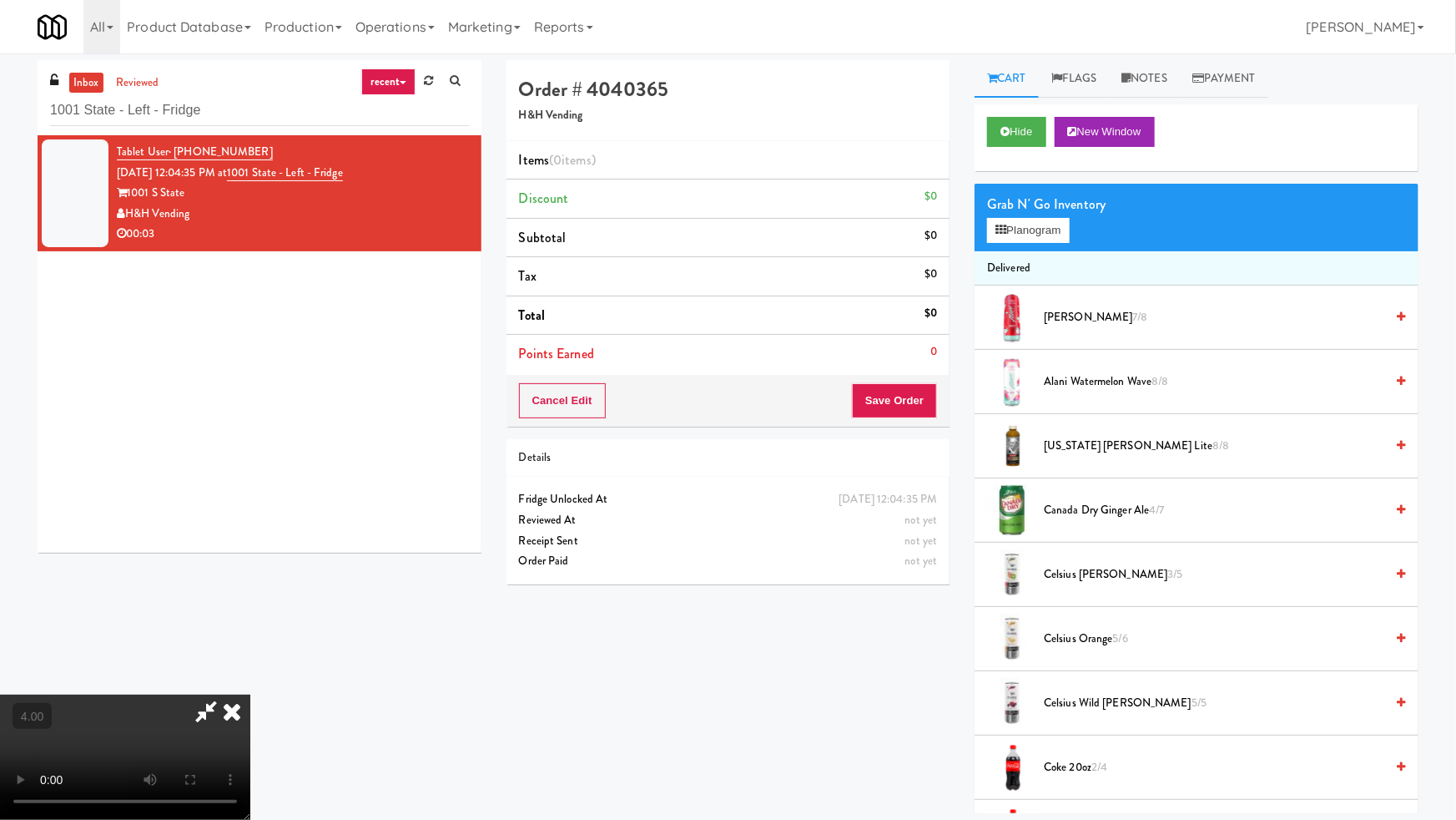
click at [241, 722] on video at bounding box center [125, 757] width 250 height 126
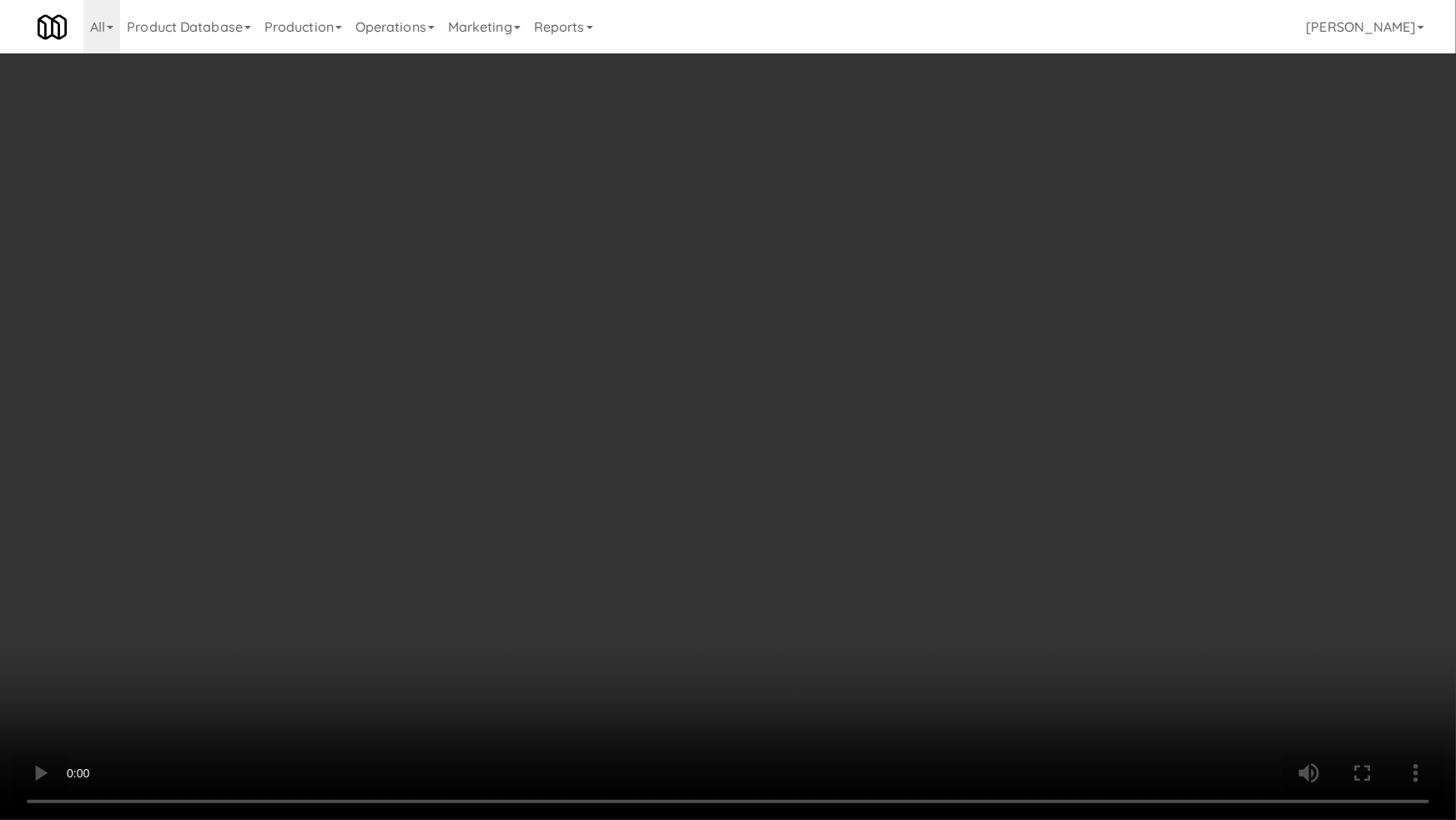
click at [265, 709] on video at bounding box center [728, 410] width 1456 height 820
click at [929, 643] on video at bounding box center [728, 410] width 1456 height 820
drag, startPoint x: 929, startPoint y: 643, endPoint x: 1027, endPoint y: 535, distance: 145.8
click at [933, 643] on video at bounding box center [728, 410] width 1456 height 820
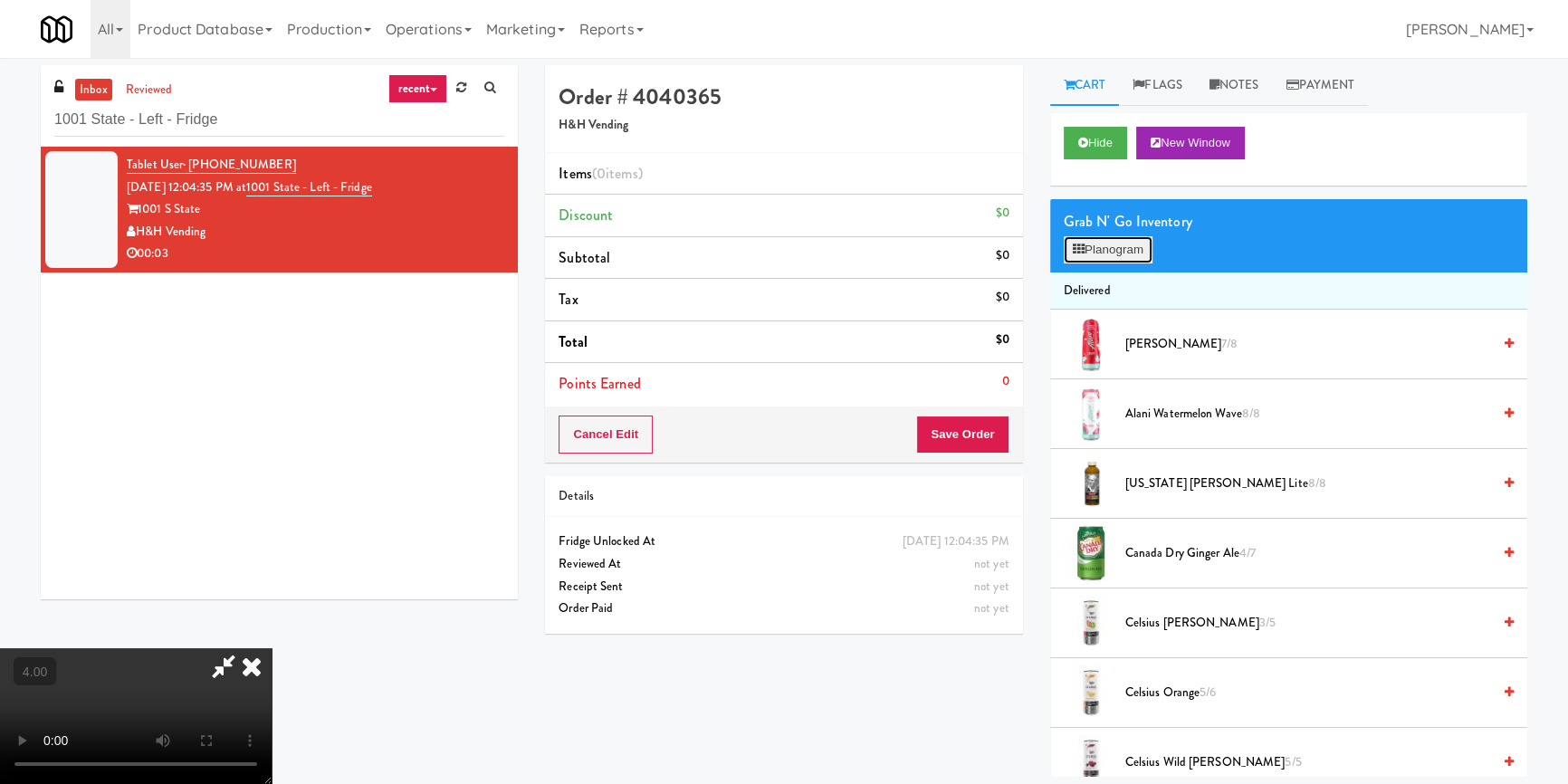
click at [1115, 245] on button "Planogram" at bounding box center [1108, 250] width 89 height 27
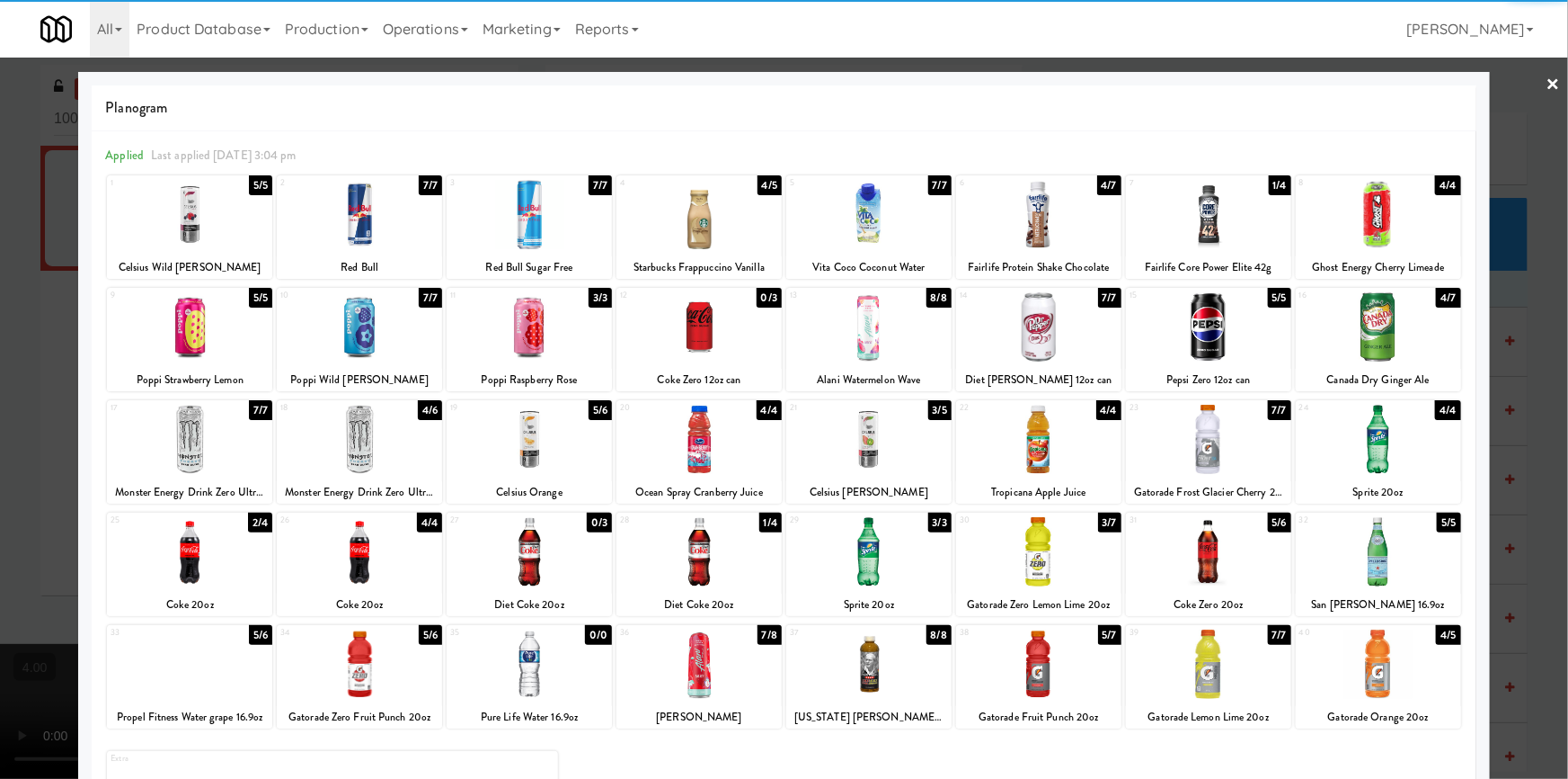
click at [1010, 548] on div at bounding box center [1039, 551] width 165 height 69
drag, startPoint x: 0, startPoint y: 400, endPoint x: 541, endPoint y: 357, distance: 542.7
click at [9, 397] on div at bounding box center [784, 389] width 1568 height 779
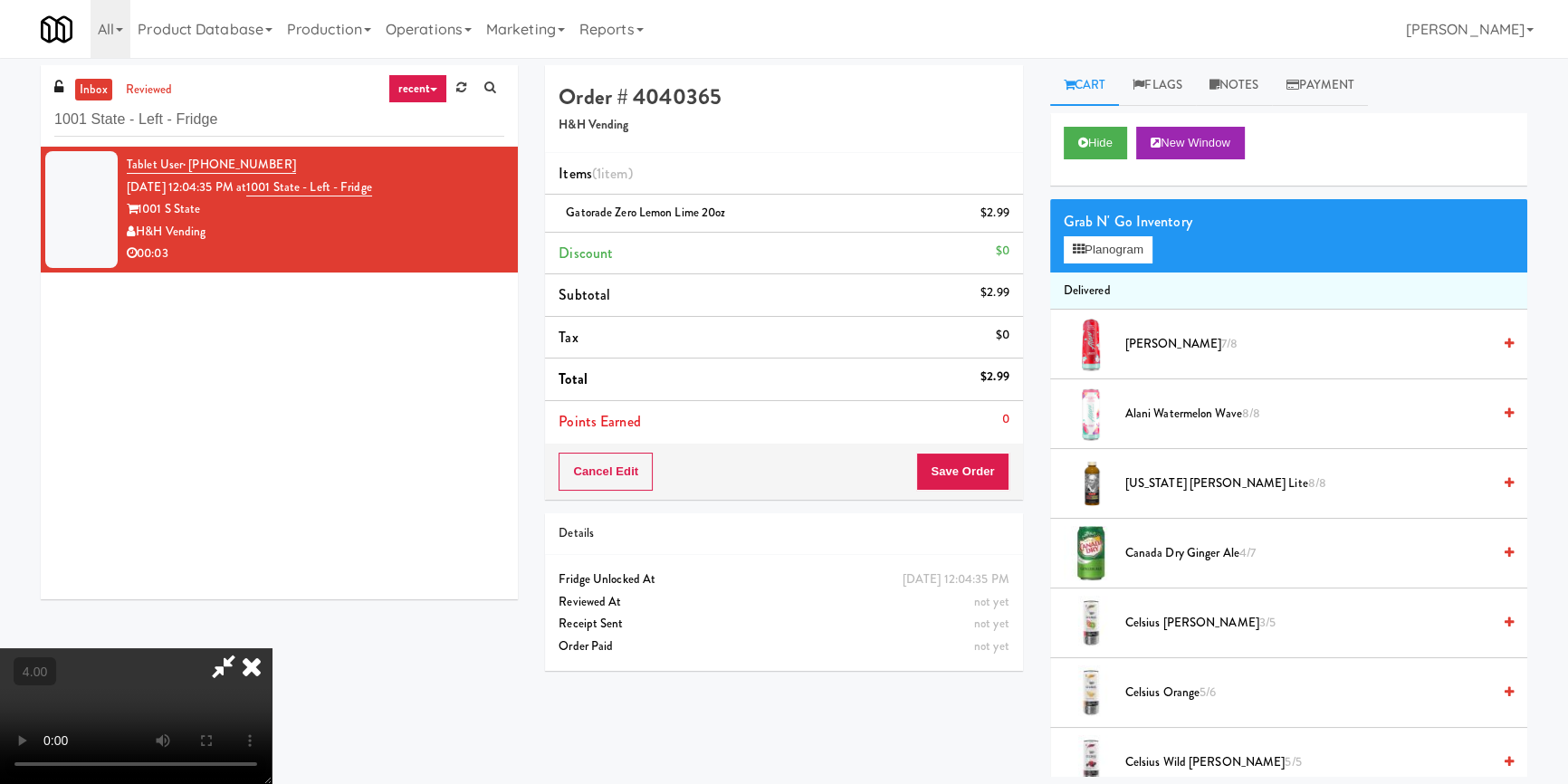
click at [271, 648] on icon at bounding box center [252, 666] width 40 height 36
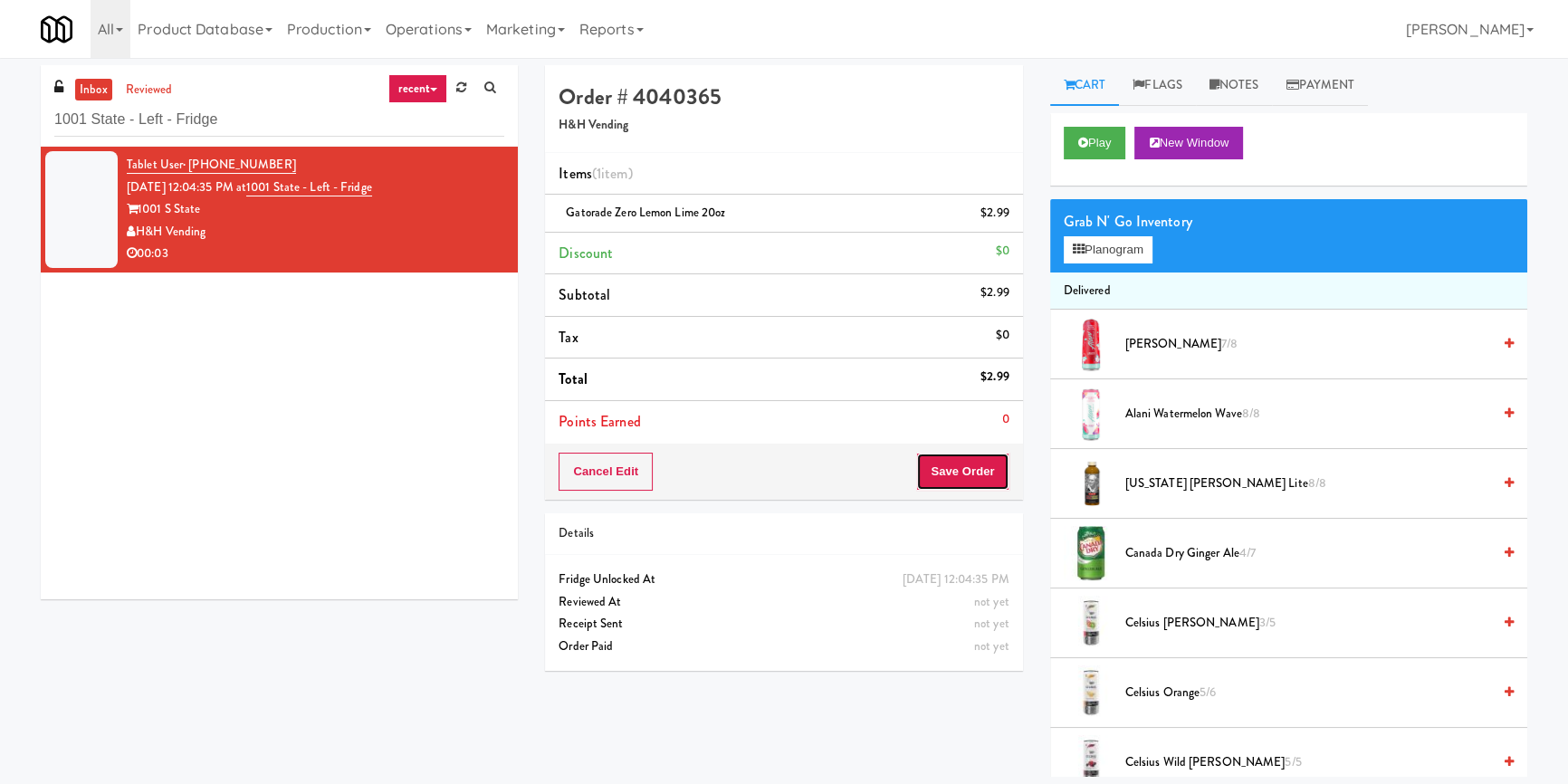
click at [952, 478] on button "Save Order" at bounding box center [963, 471] width 92 height 38
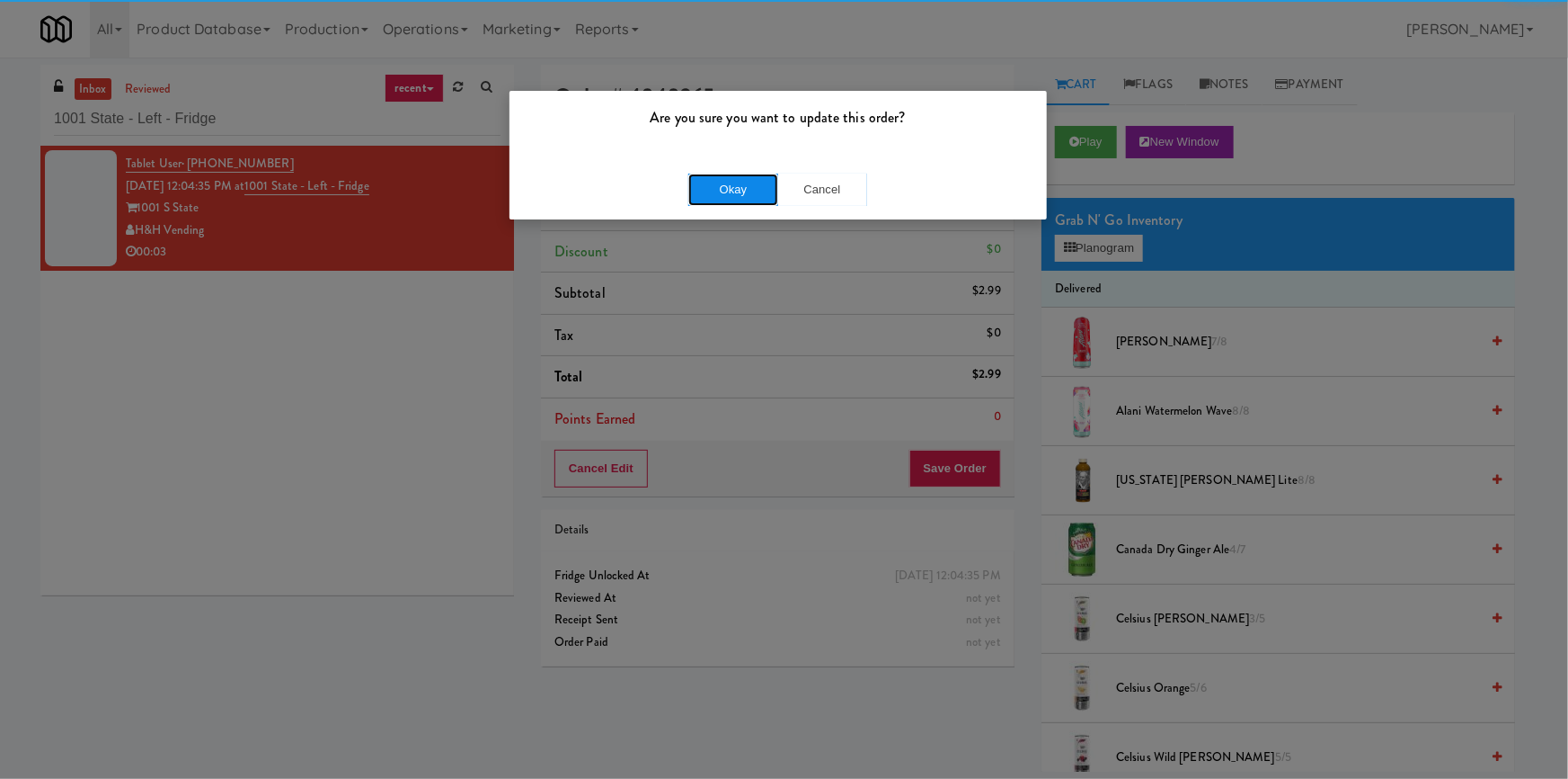
click at [714, 196] on button "Okay" at bounding box center [733, 189] width 89 height 32
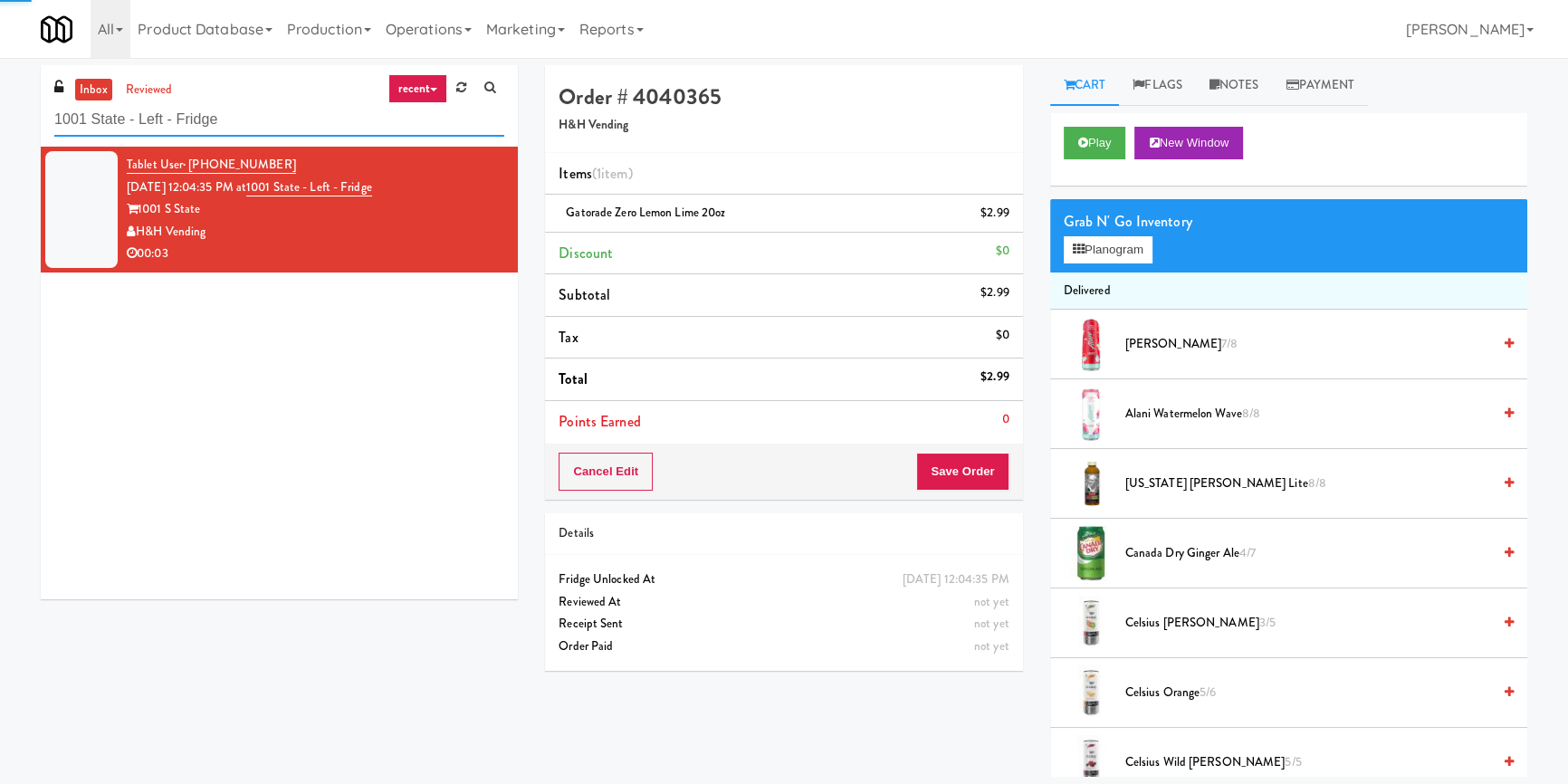
drag, startPoint x: 350, startPoint y: 115, endPoint x: 3, endPoint y: 143, distance: 348.1
click at [0, 145] on div "inbox reviewed recent all unclear take inventory issue suspicious failed recent…" at bounding box center [784, 421] width 1568 height 712
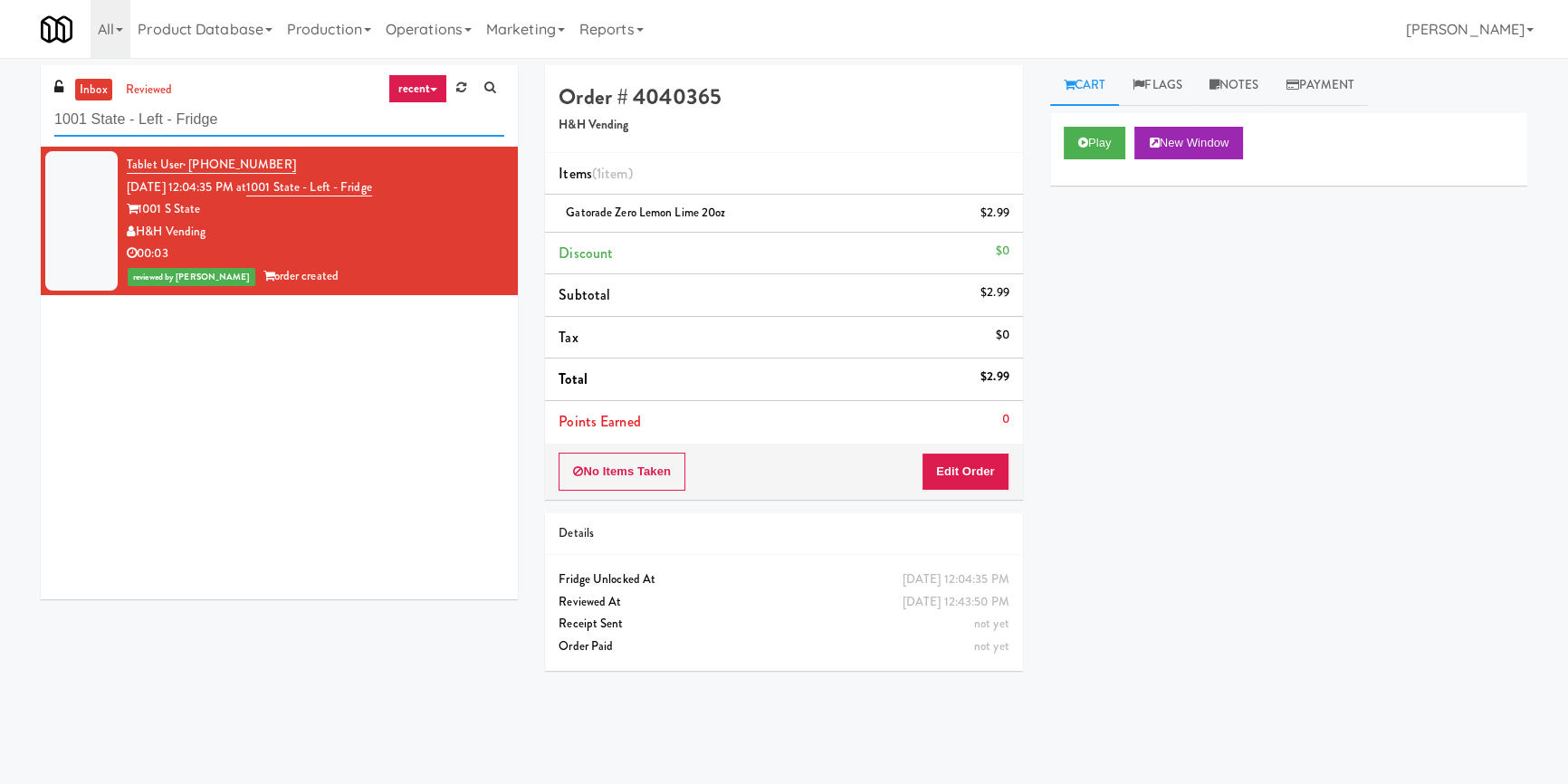
click at [251, 115] on input "1001 State - Left - Fridge" at bounding box center [278, 119] width 450 height 33
paste input "CrossFit Anaheim - Cooler"
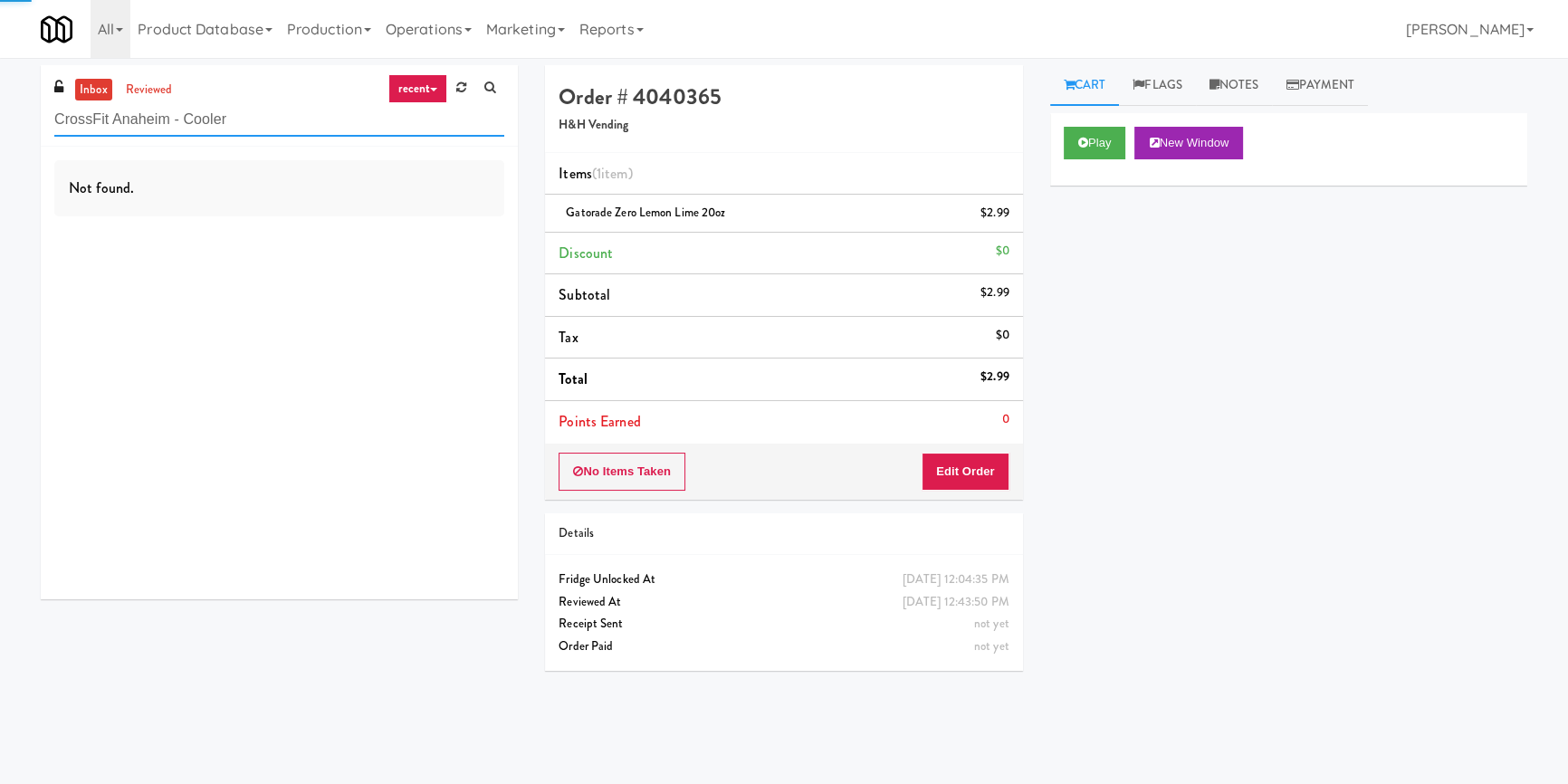
type input "CrossFit Anaheim - Cooler"
click at [421, 232] on div "Not found." at bounding box center [279, 373] width 477 height 452
click at [425, 230] on div "Not found." at bounding box center [279, 373] width 477 height 452
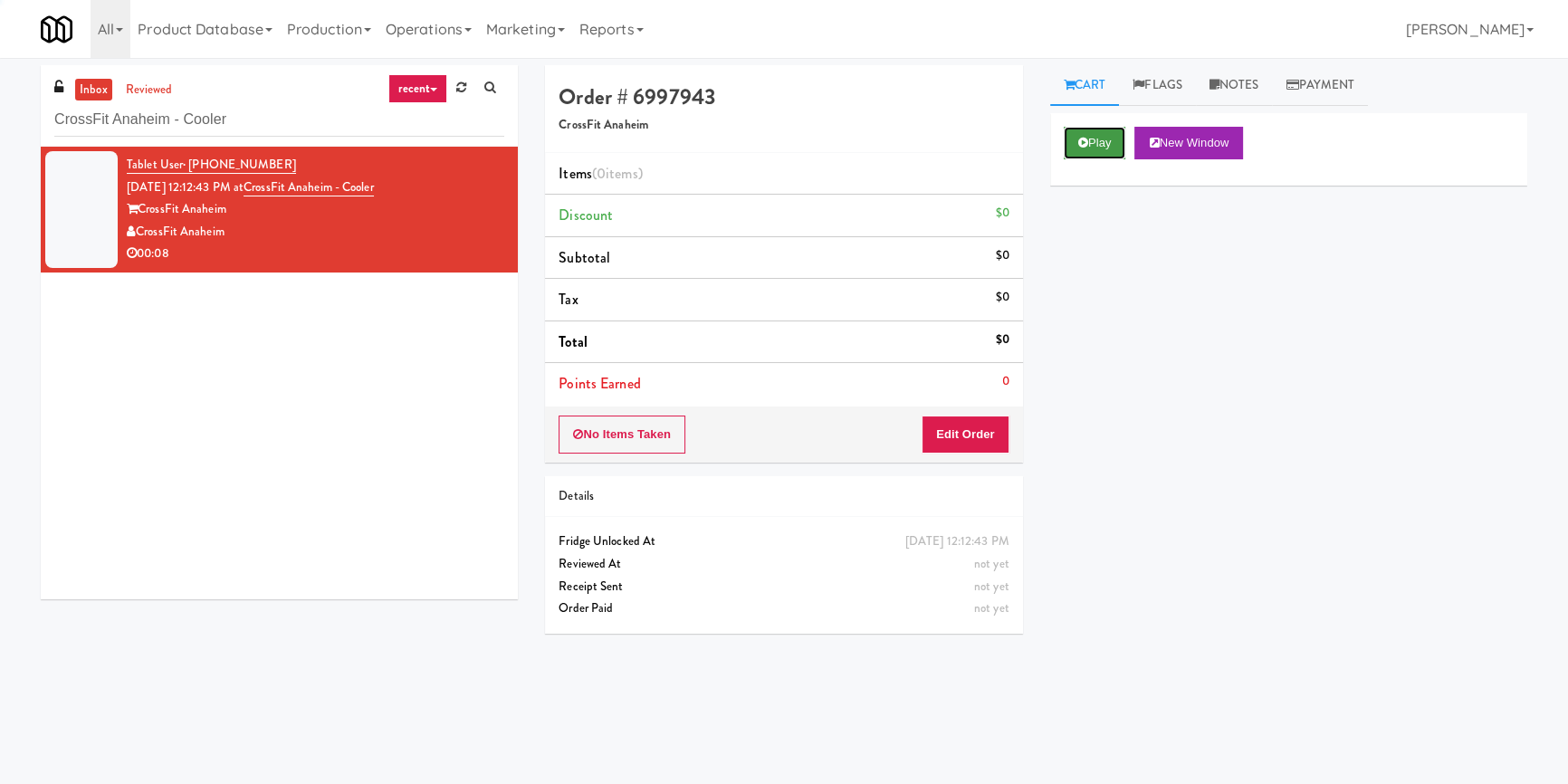
click at [1091, 136] on button "Play" at bounding box center [1095, 142] width 63 height 32
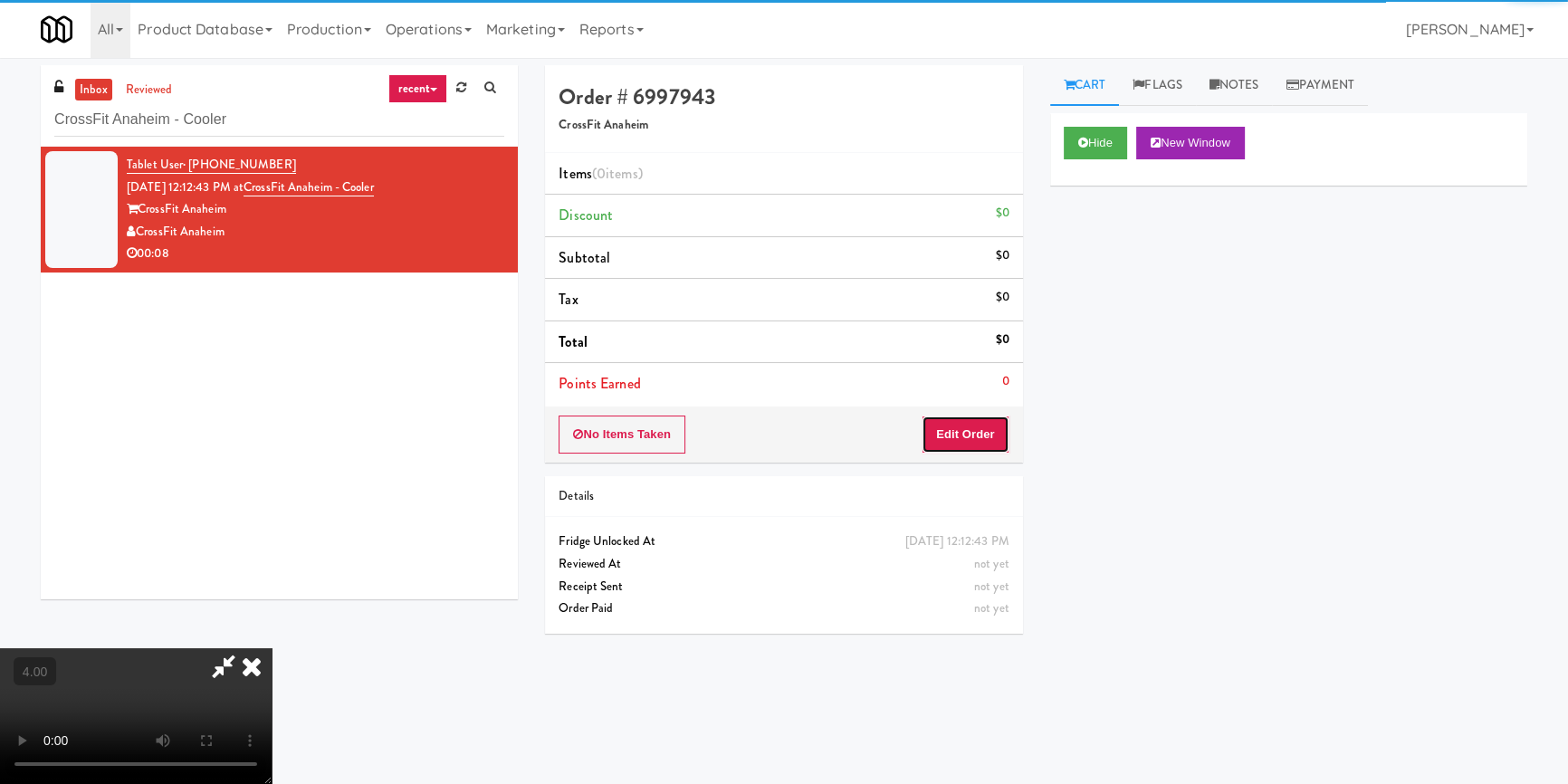
click at [962, 433] on button "Edit Order" at bounding box center [966, 434] width 88 height 38
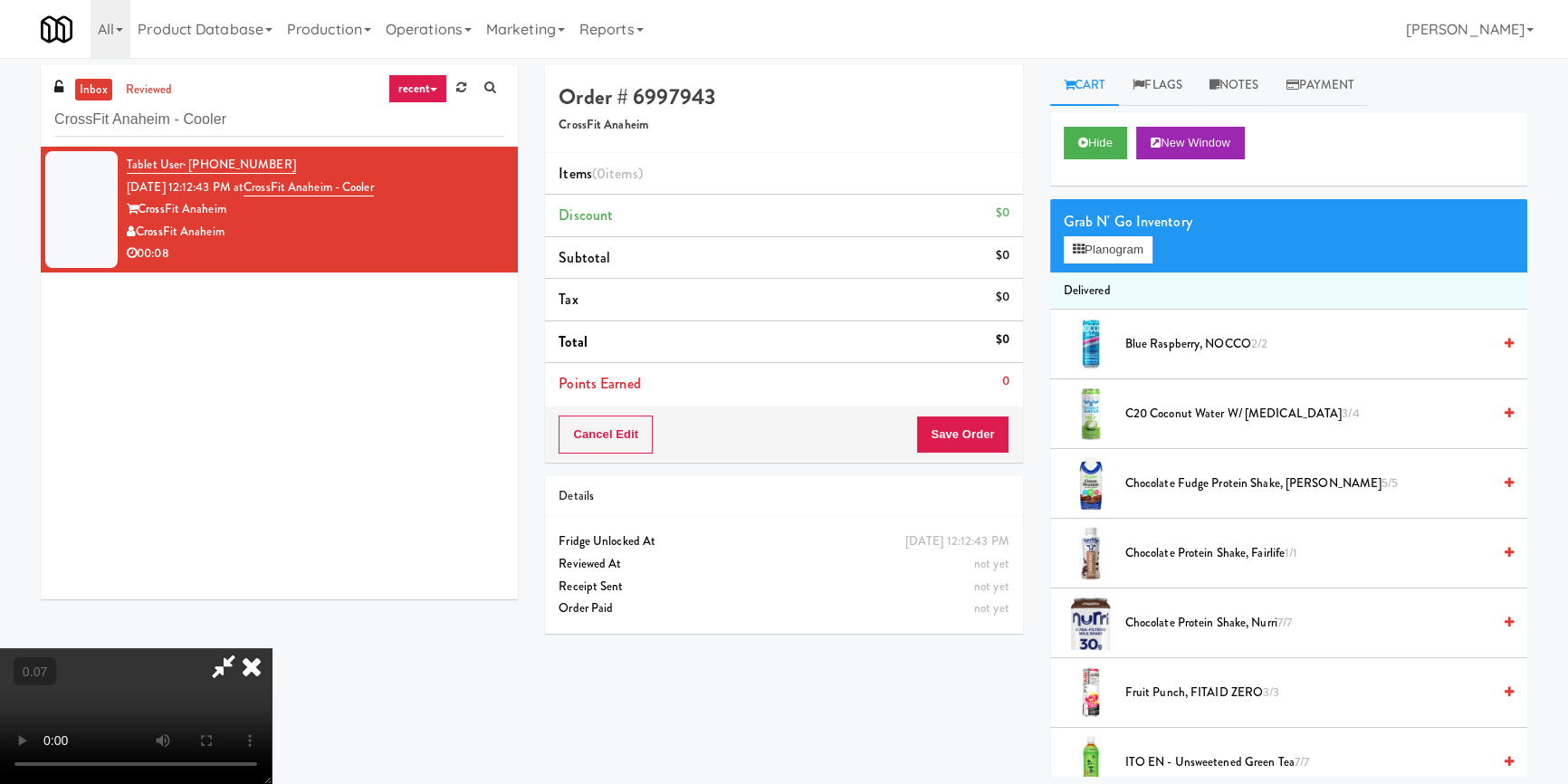
scroll to position [254, 0]
click at [271, 648] on video at bounding box center [135, 715] width 271 height 136
drag, startPoint x: 162, startPoint y: 510, endPoint x: 171, endPoint y: 509, distance: 9.1
click at [169, 648] on video at bounding box center [135, 715] width 271 height 136
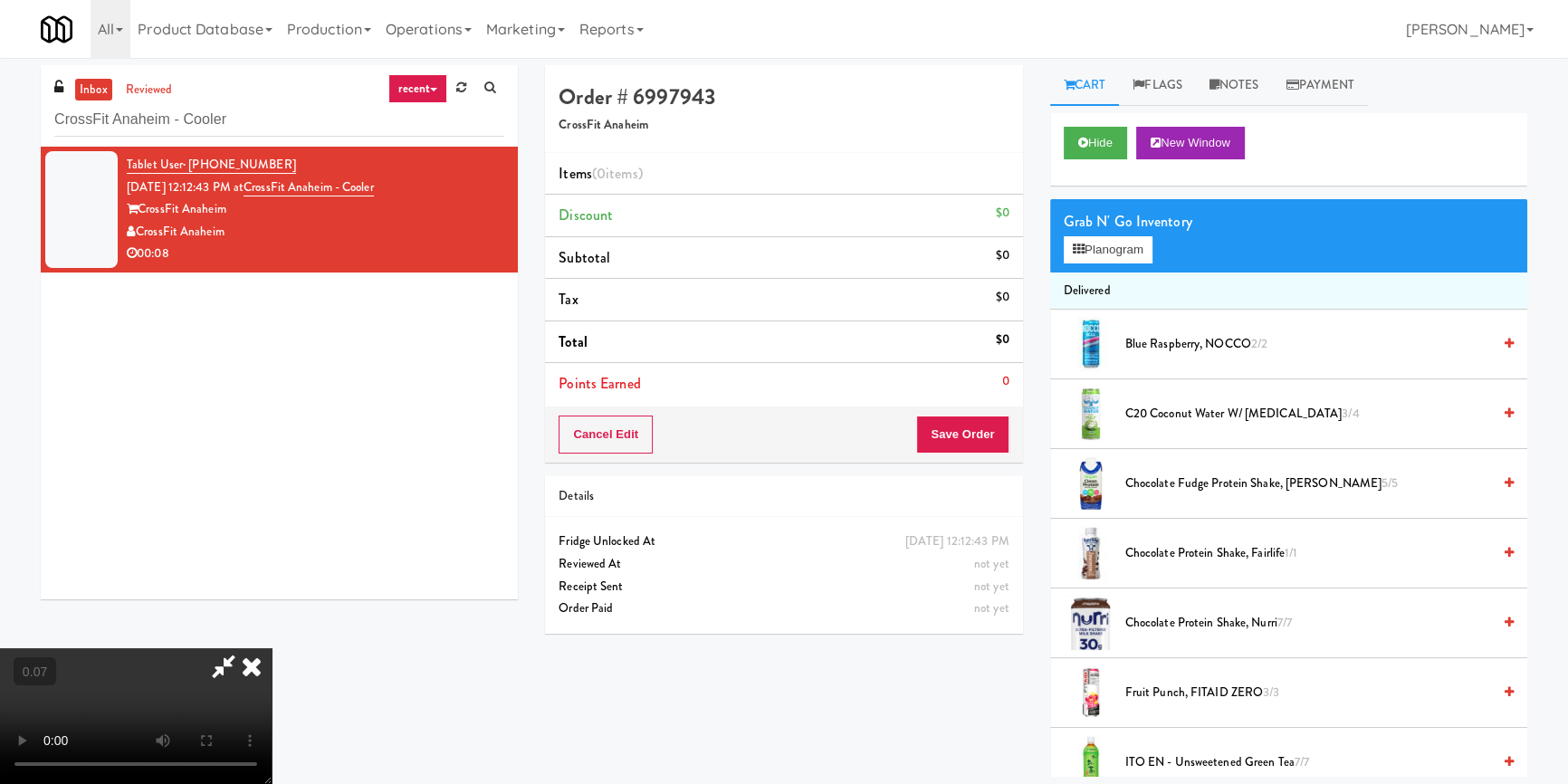
click at [172, 648] on video at bounding box center [135, 715] width 271 height 136
click at [258, 648] on video at bounding box center [135, 715] width 271 height 136
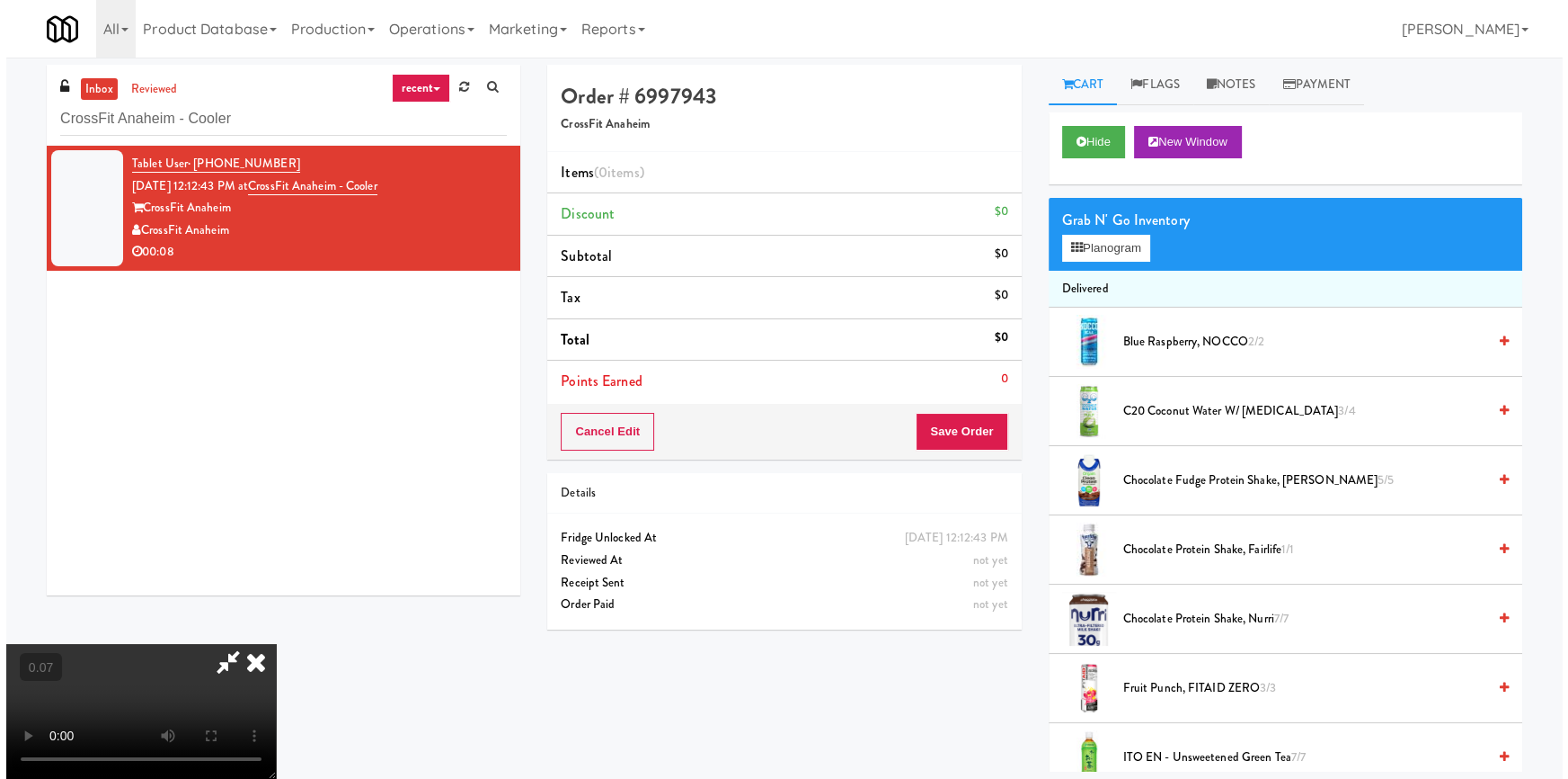
scroll to position [6, 0]
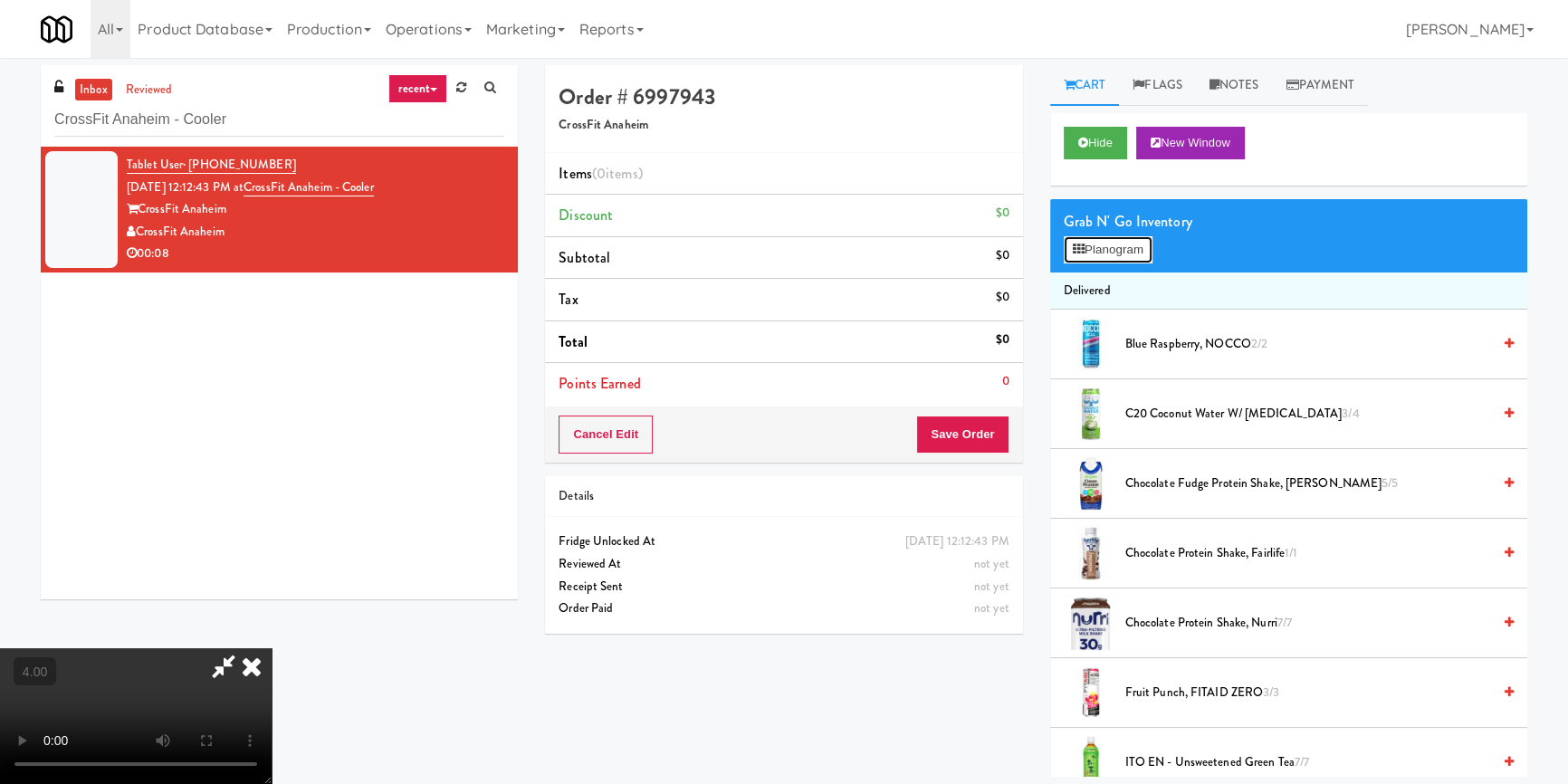
click at [1077, 254] on icon at bounding box center [1079, 250] width 12 height 12
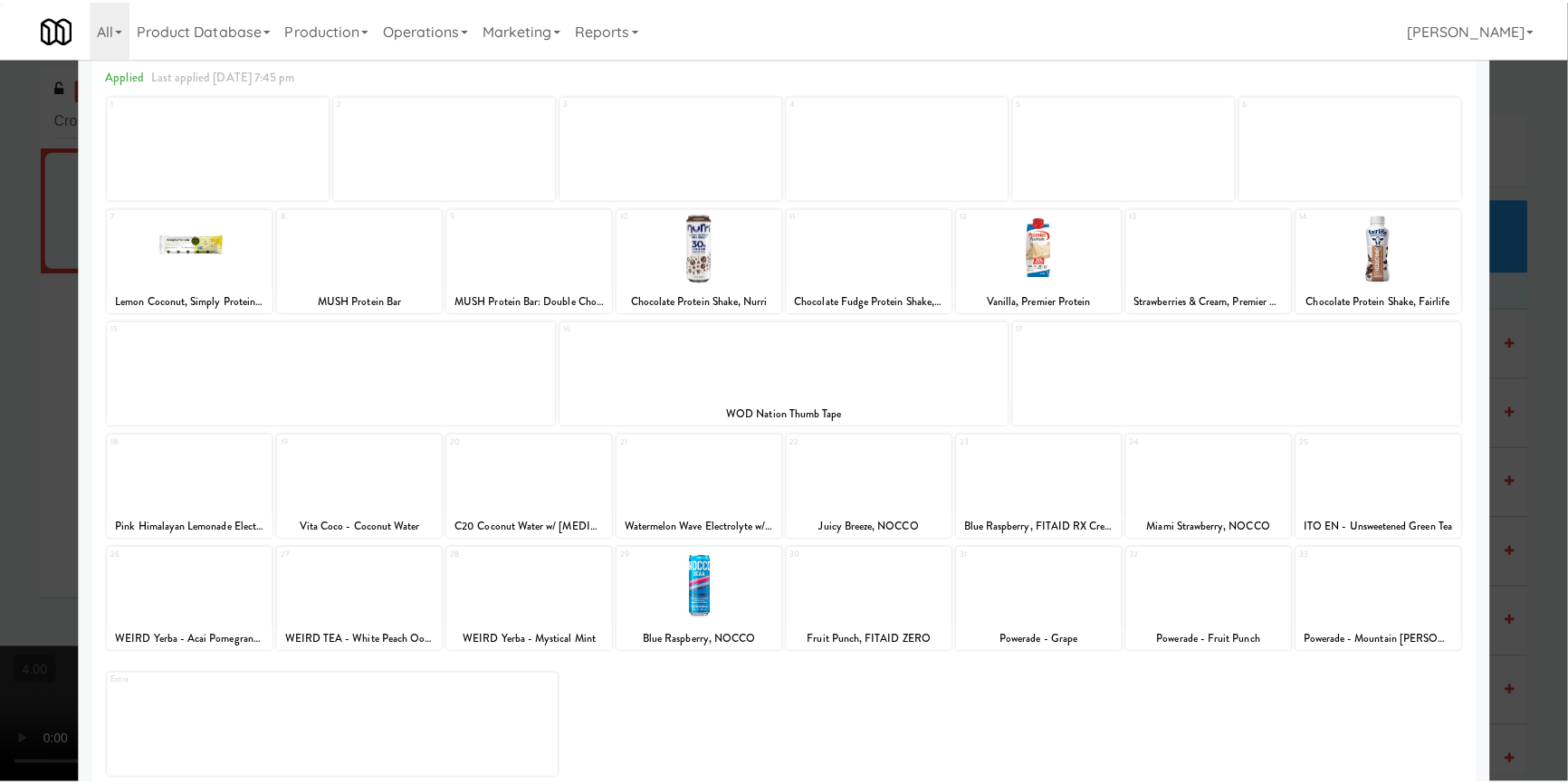
scroll to position [81, 0]
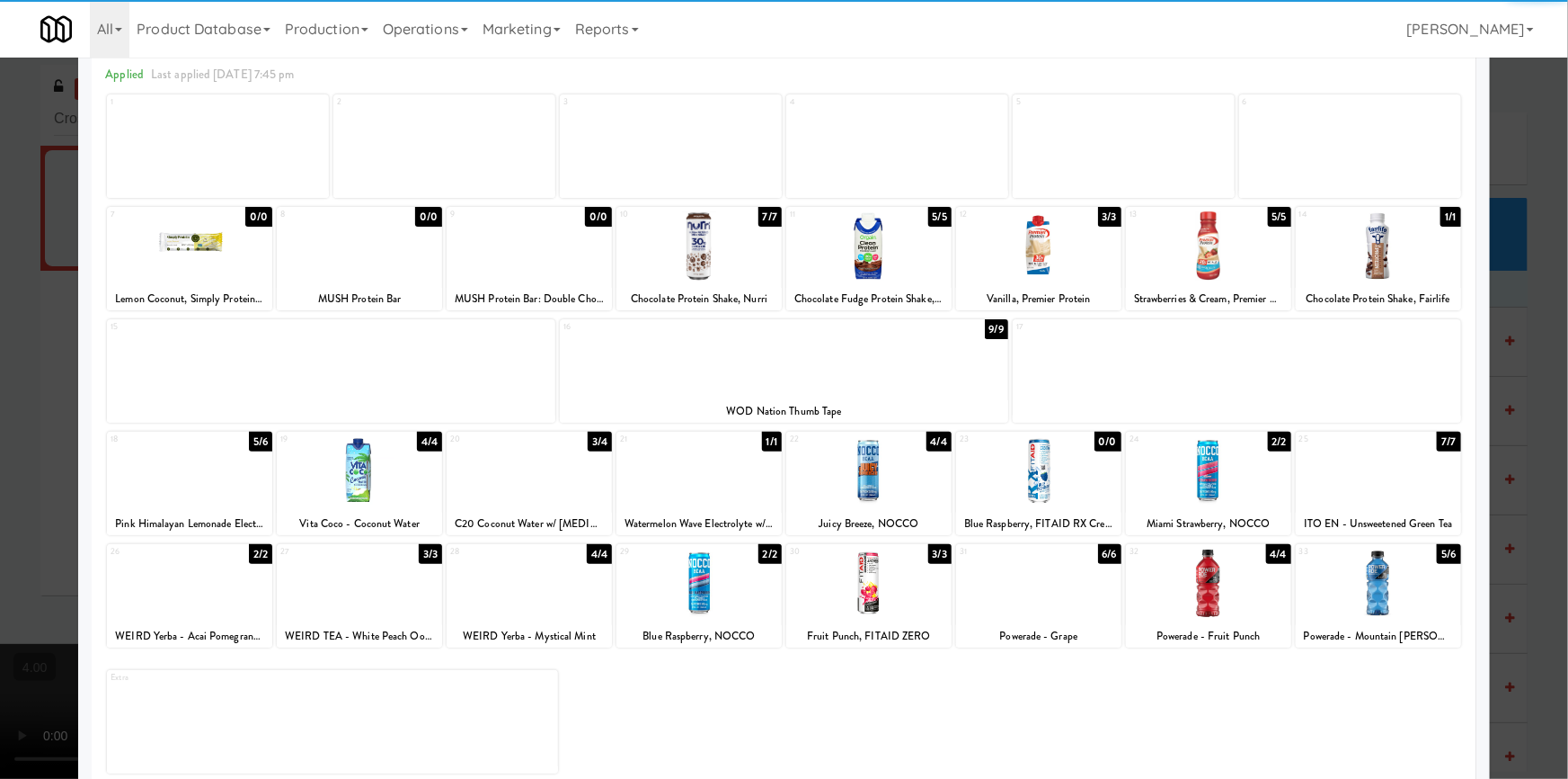
click at [1028, 578] on div at bounding box center [1039, 583] width 165 height 69
click at [1525, 288] on div at bounding box center [784, 389] width 1568 height 779
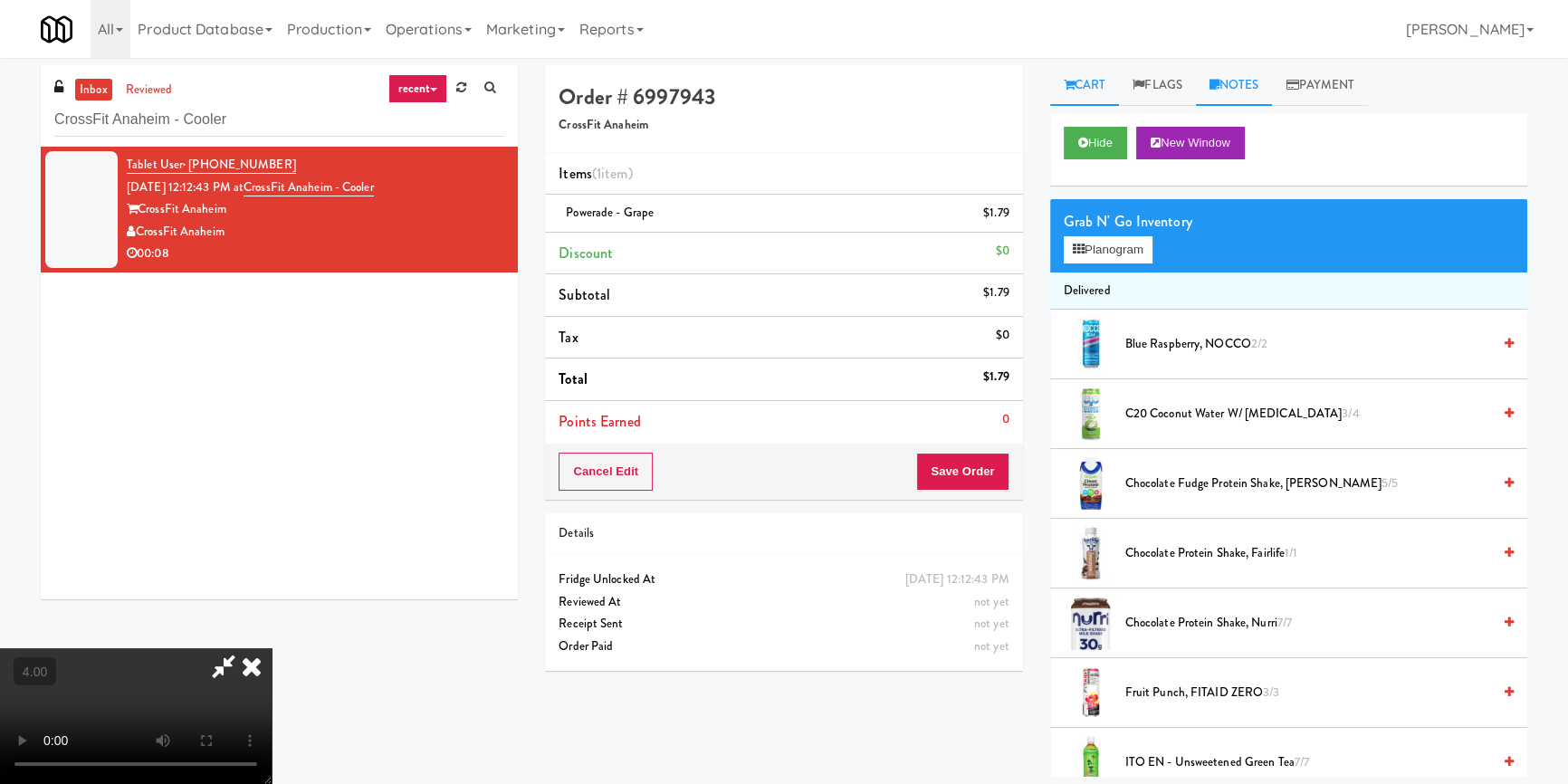
click at [1226, 74] on link "Notes" at bounding box center [1234, 86] width 77 height 41
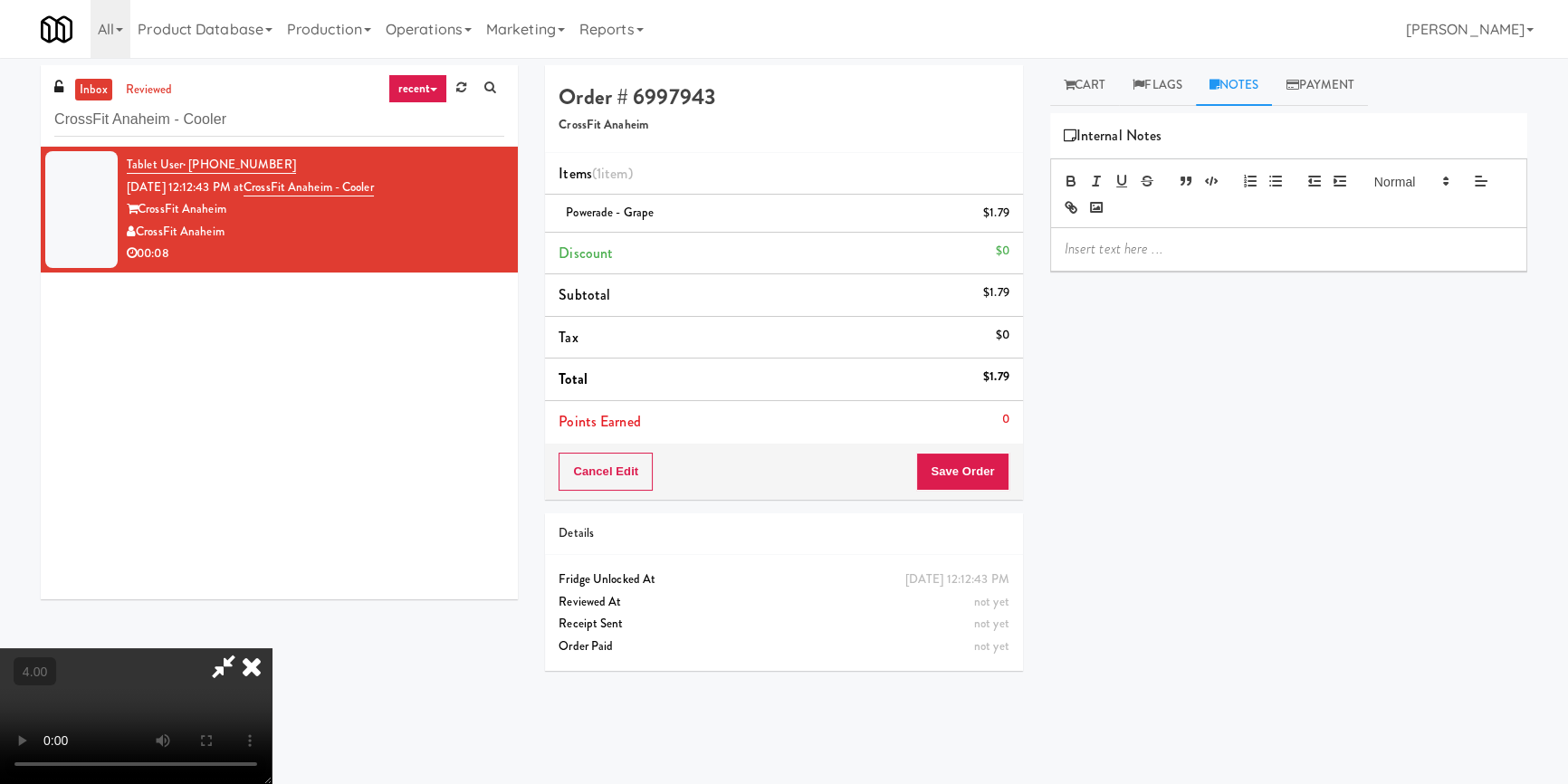
click at [1250, 246] on p at bounding box center [1289, 249] width 449 height 20
click at [1014, 474] on div "Cancel Edit Save Order" at bounding box center [784, 471] width 477 height 56
click at [1011, 458] on div "Cancel Edit Save Order" at bounding box center [784, 471] width 477 height 56
click at [1005, 461] on button "Save Order" at bounding box center [963, 471] width 92 height 38
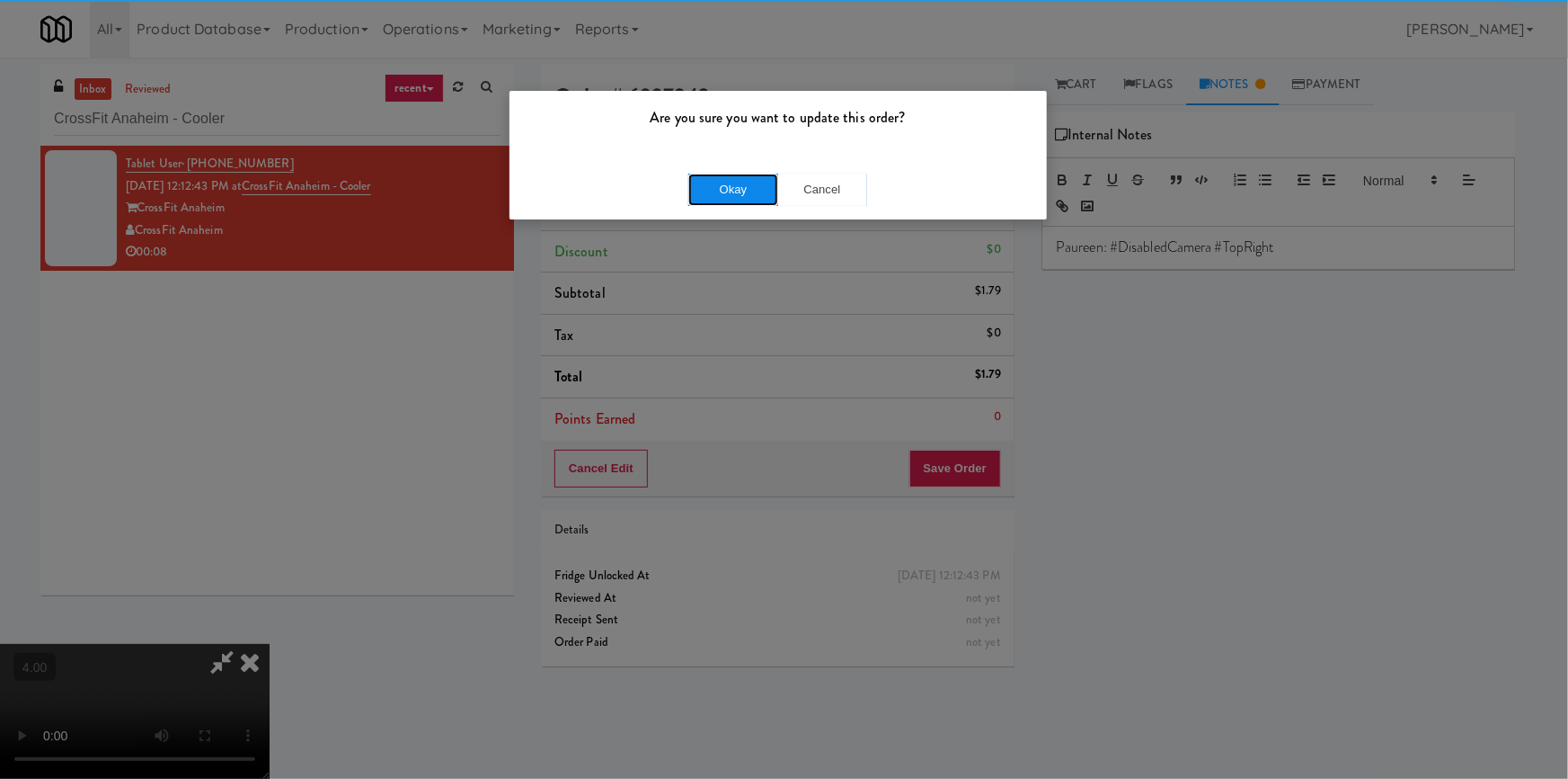
click at [725, 195] on button "Okay" at bounding box center [733, 189] width 89 height 32
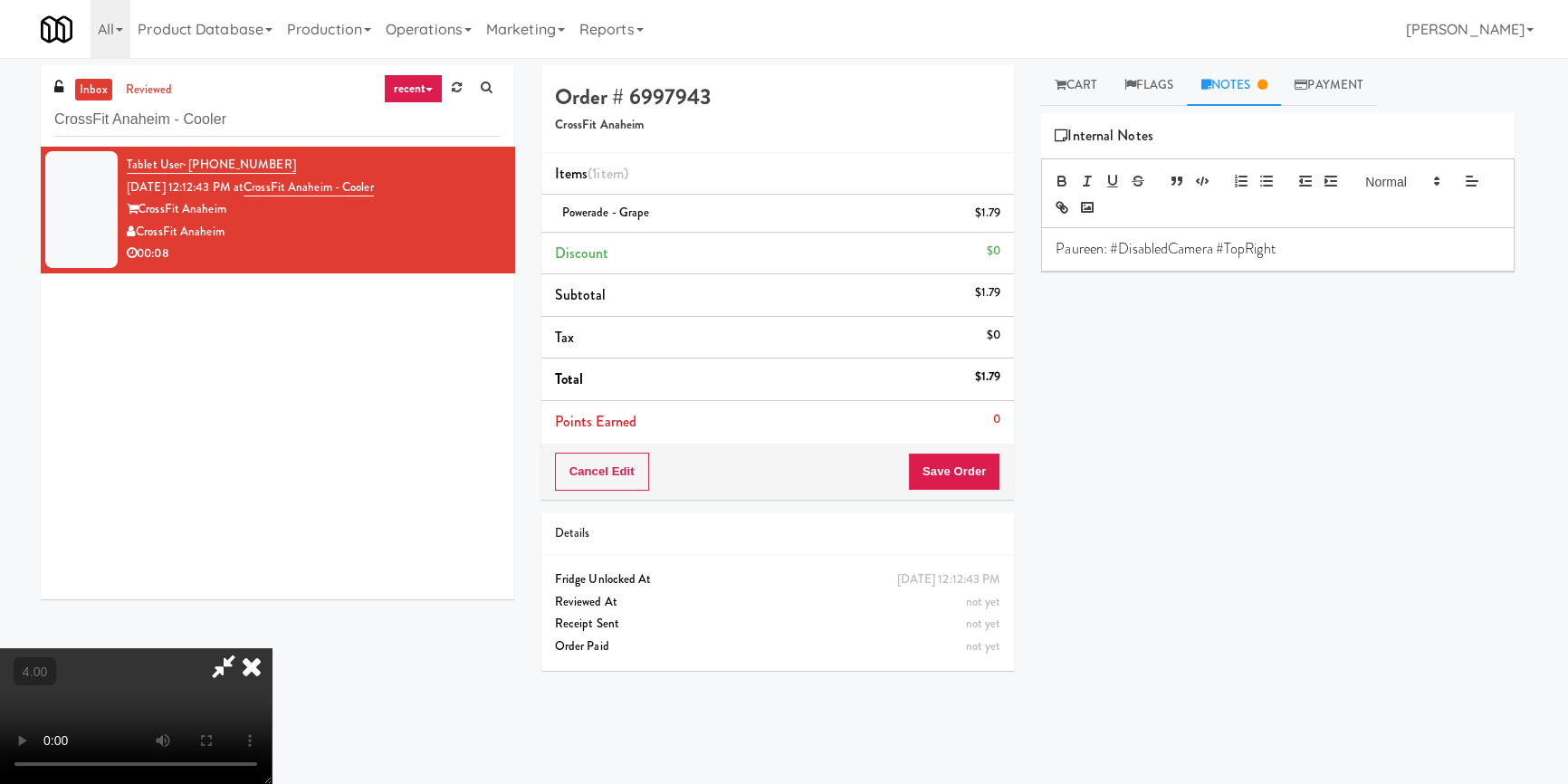
click at [271, 648] on icon at bounding box center [252, 666] width 40 height 36
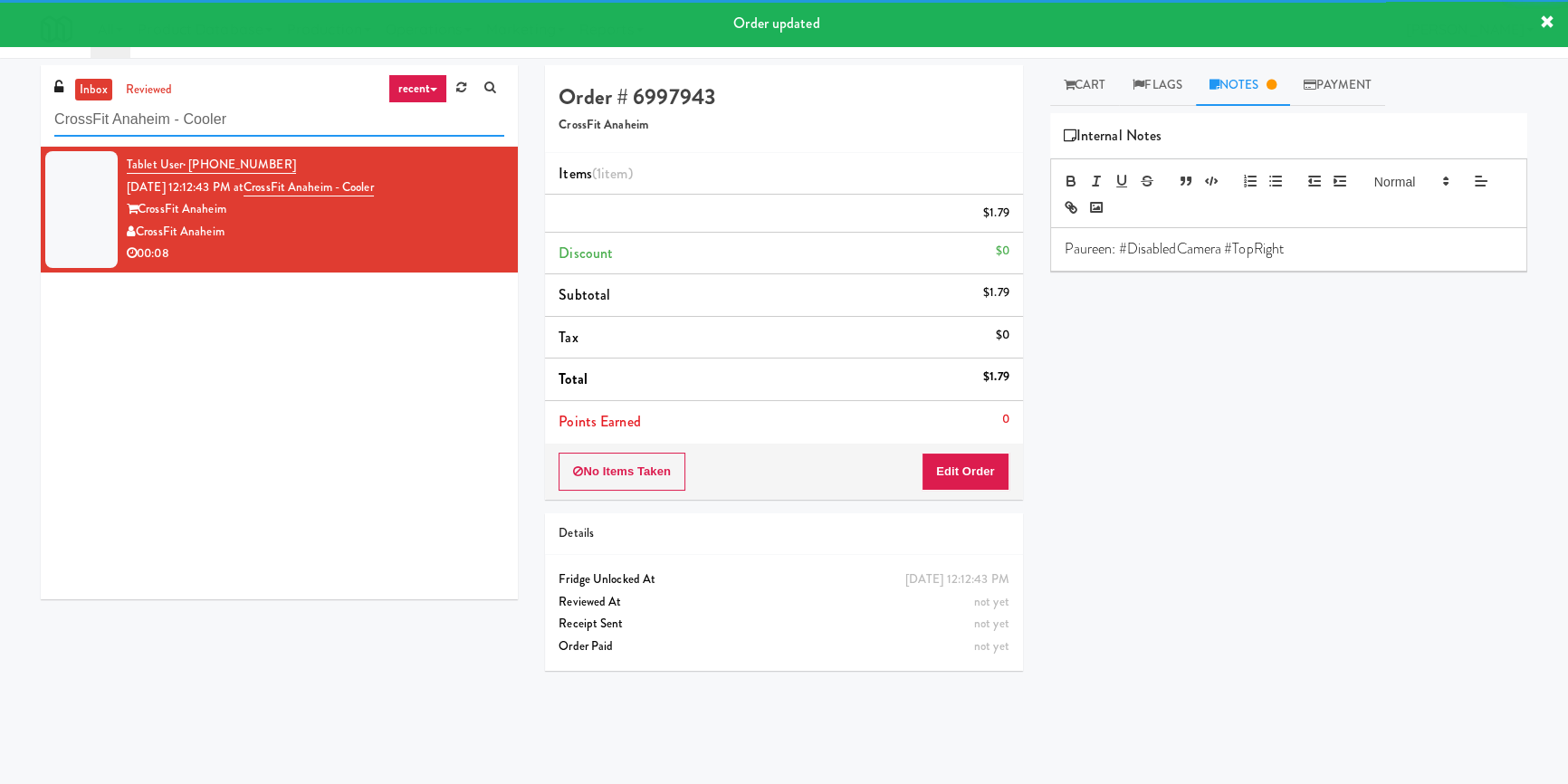
paste input "Ascend"
drag, startPoint x: 54, startPoint y: 104, endPoint x: 0, endPoint y: 98, distance: 54.3
click at [0, 98] on div "inbox reviewed recent all unclear take inventory issue suspicious failed recent…" at bounding box center [784, 421] width 1568 height 712
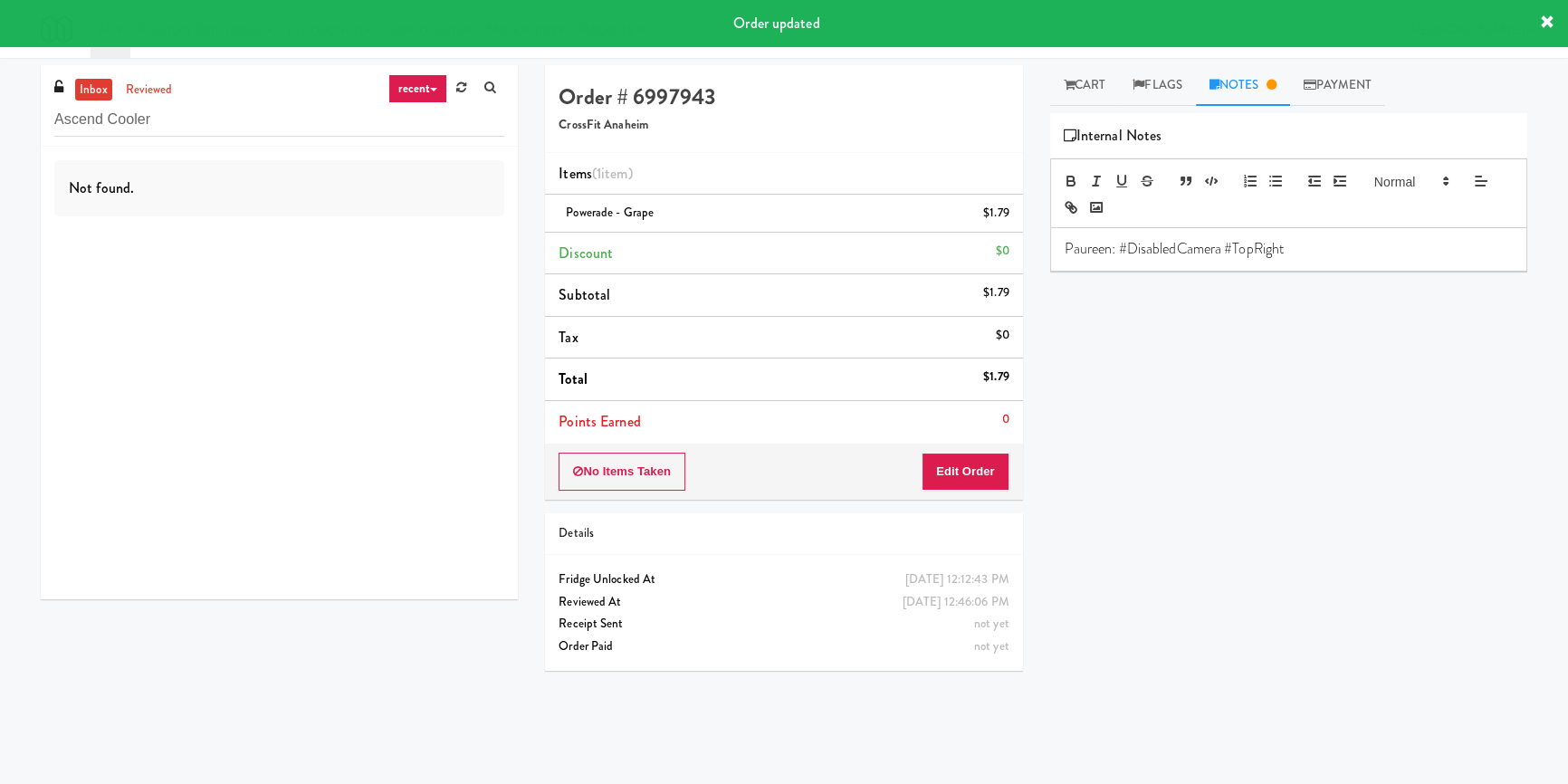
click at [443, 245] on div "Not found." at bounding box center [279, 373] width 477 height 452
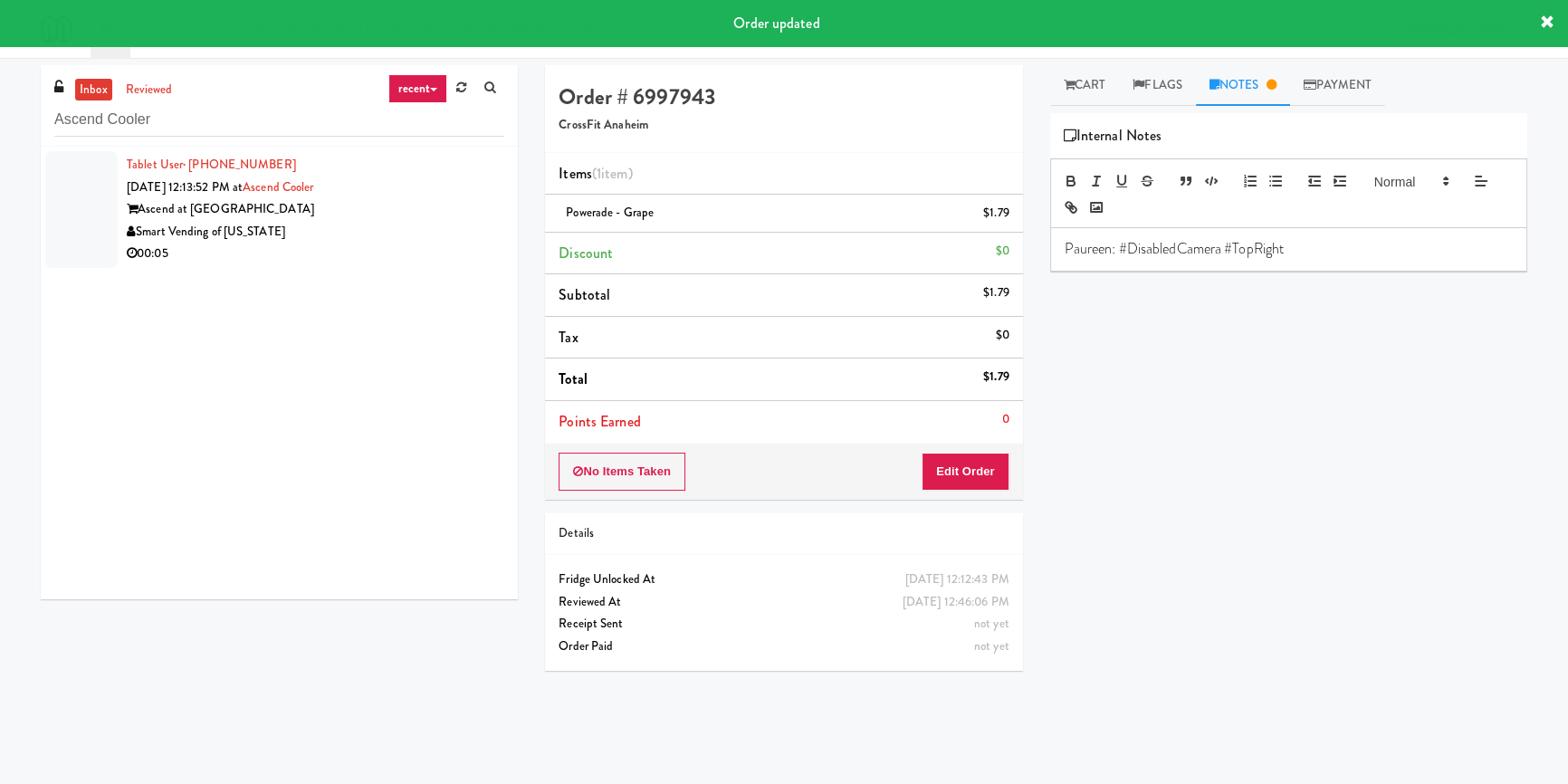
click at [430, 240] on div "Smart Vending of [US_STATE]" at bounding box center [315, 232] width 378 height 23
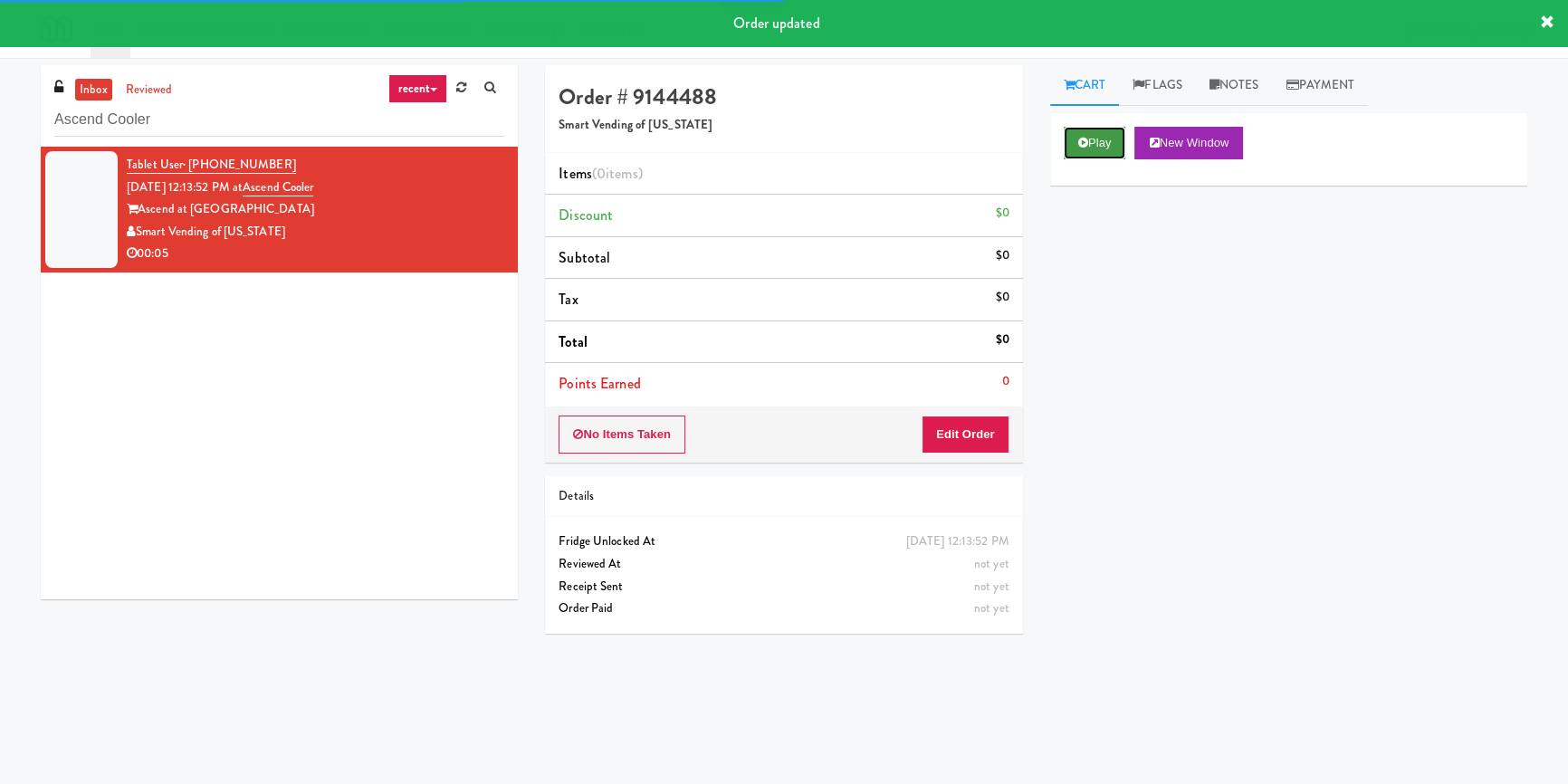
click at [1096, 150] on button "Play" at bounding box center [1095, 142] width 63 height 32
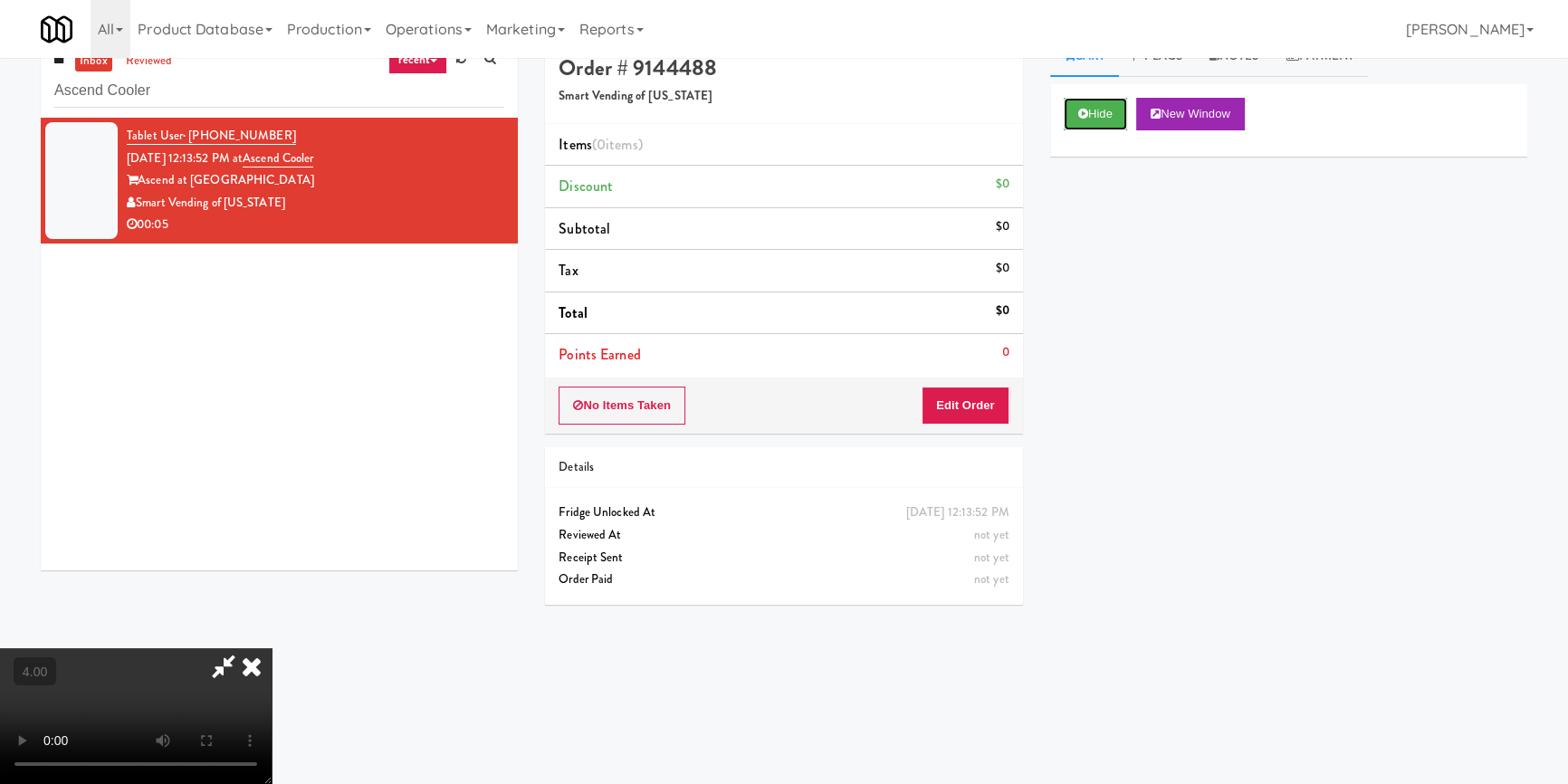
scroll to position [57, 0]
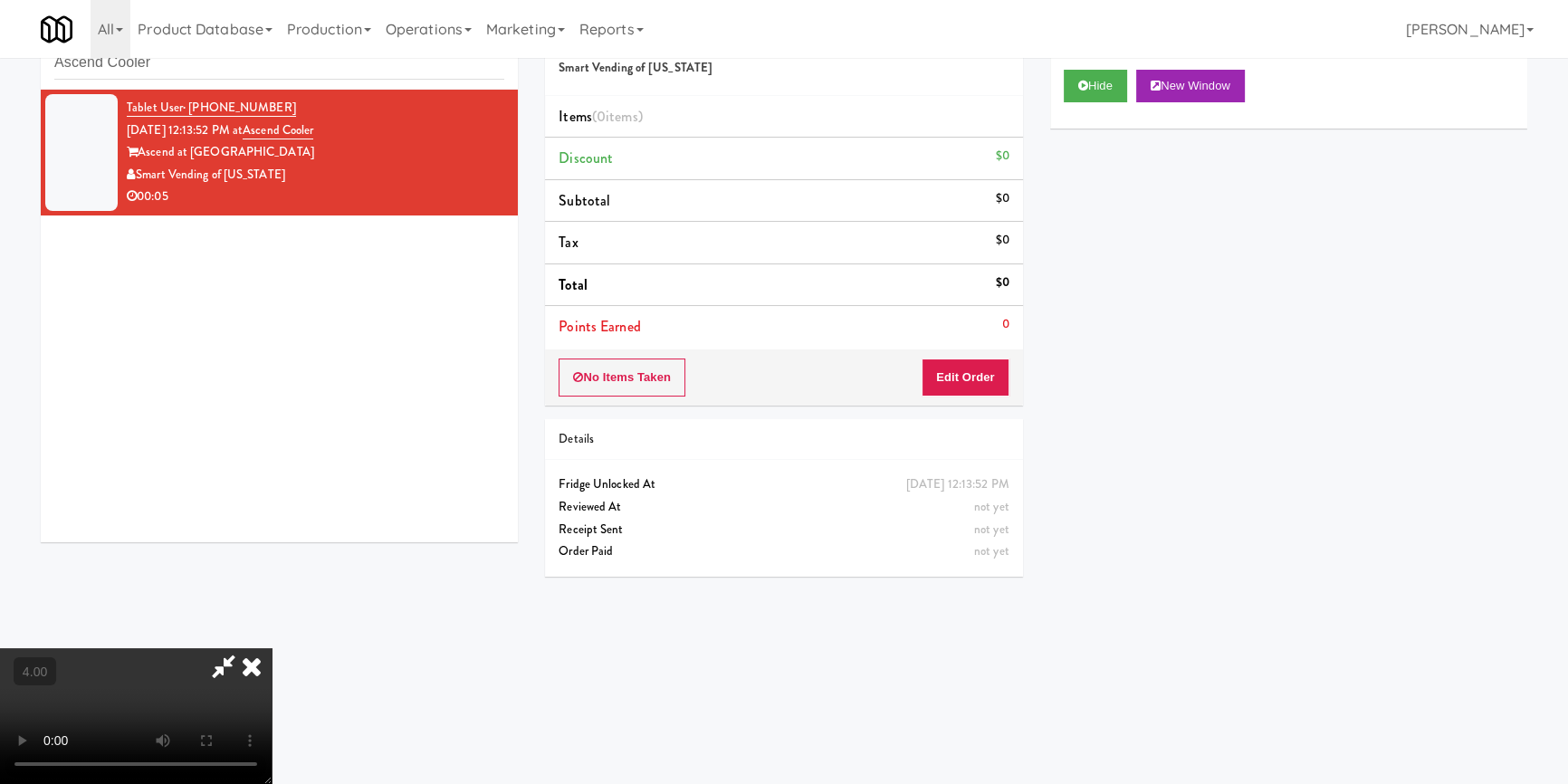
click at [271, 648] on video at bounding box center [135, 715] width 271 height 136
drag, startPoint x: 370, startPoint y: 604, endPoint x: 364, endPoint y: 677, distance: 73.2
click at [271, 648] on video at bounding box center [135, 715] width 271 height 136
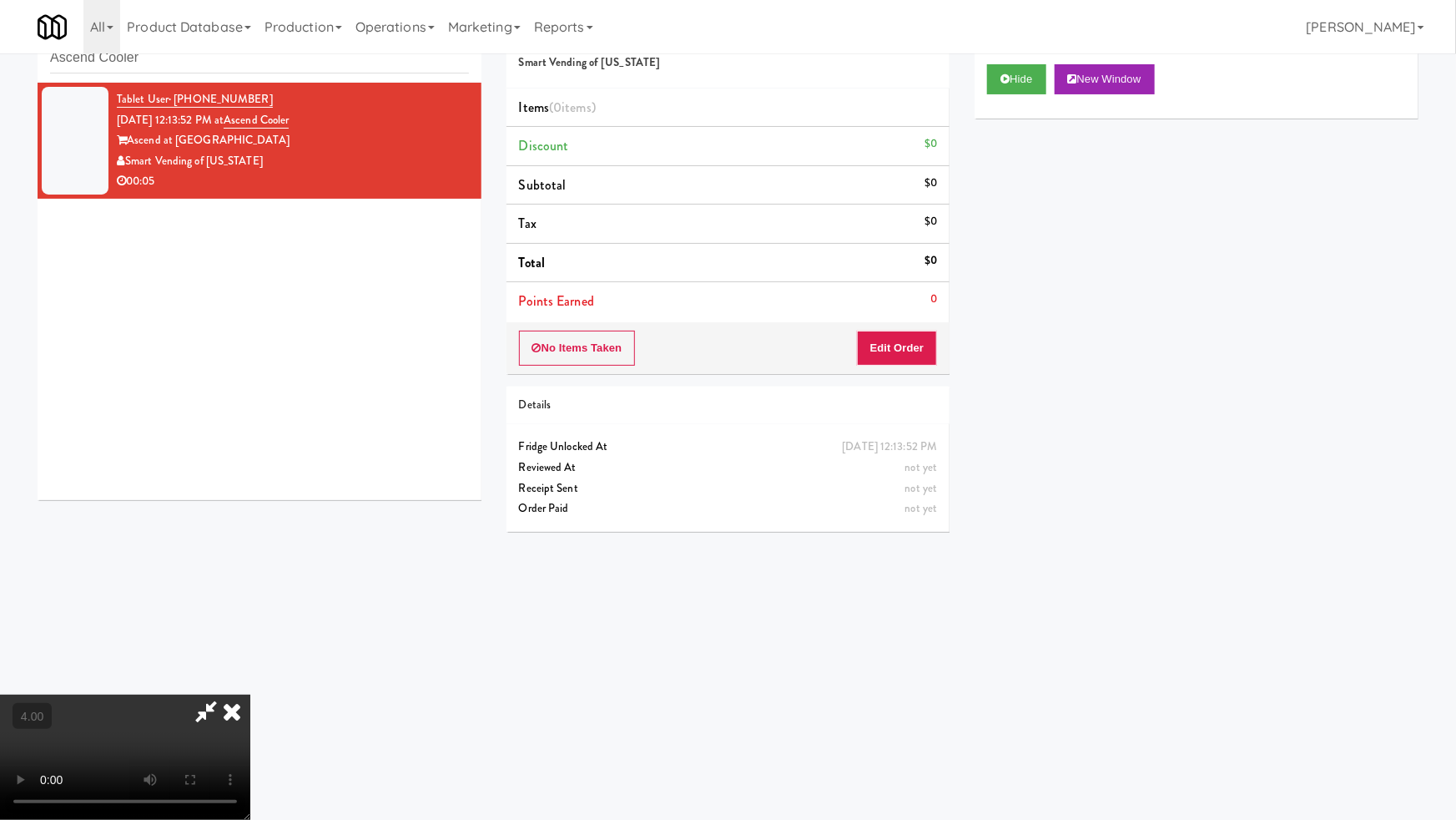
click at [250, 694] on video at bounding box center [125, 757] width 250 height 126
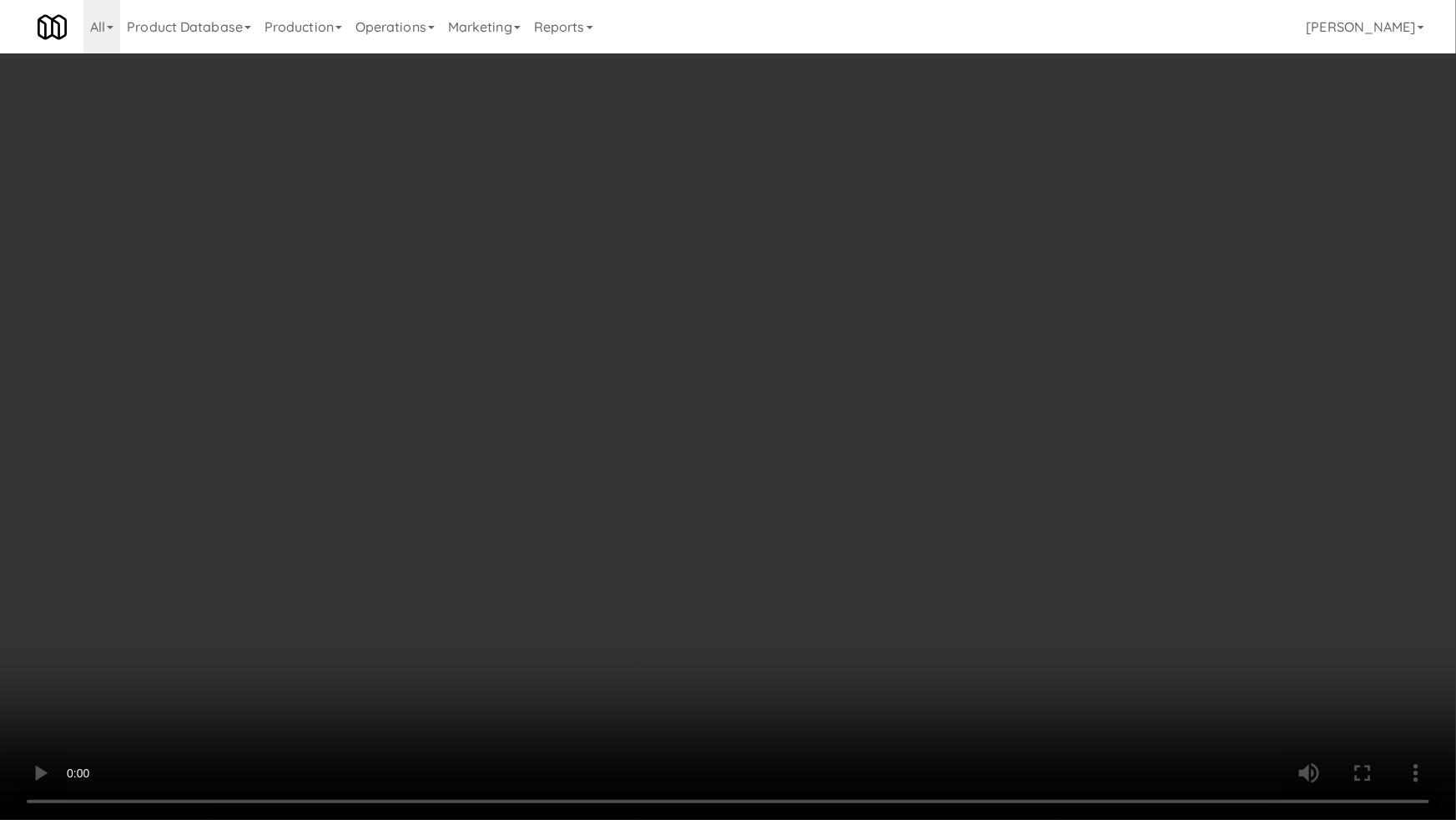
click at [545, 521] on video at bounding box center [728, 410] width 1456 height 820
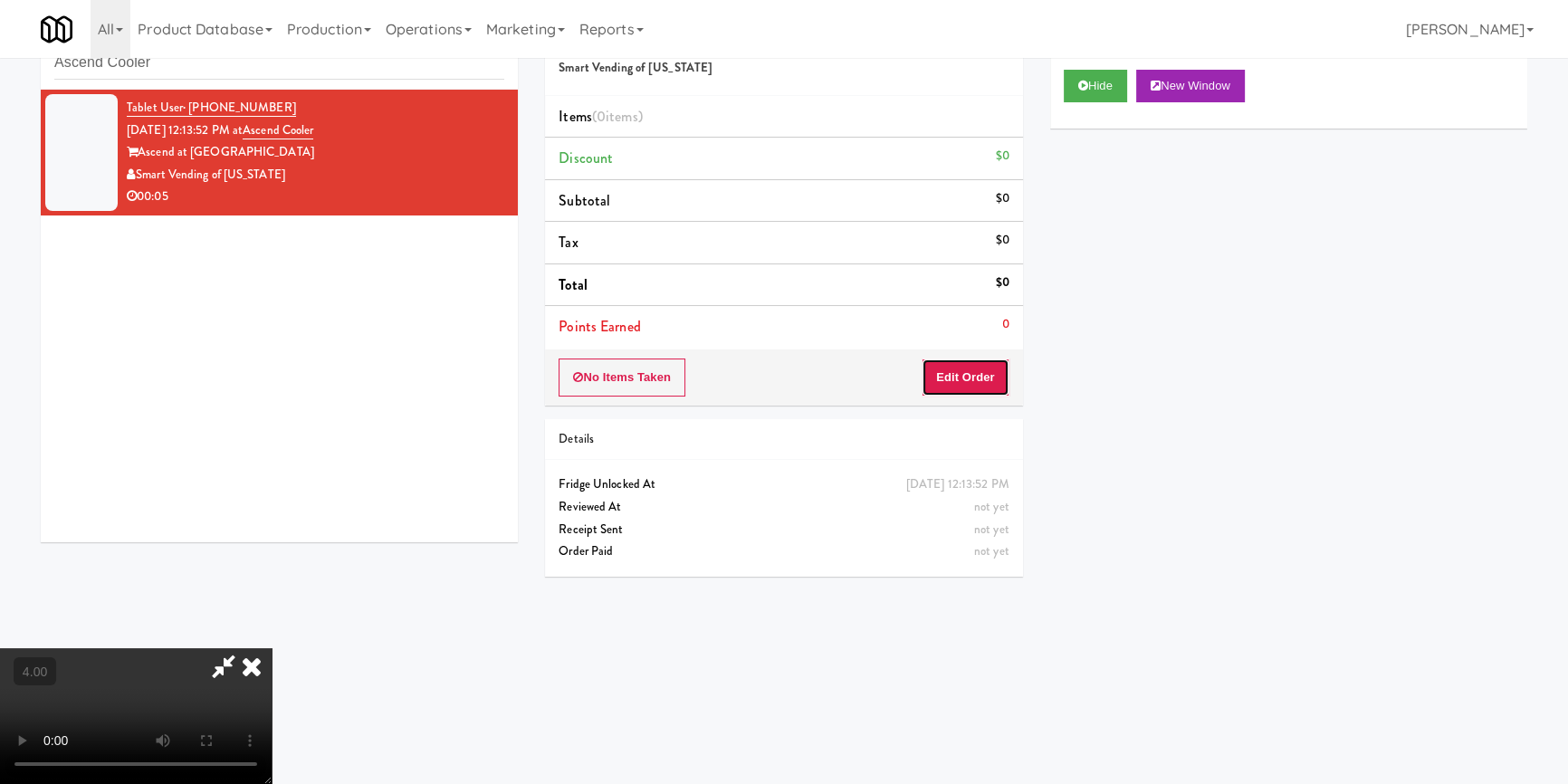
click at [984, 375] on button "Edit Order" at bounding box center [966, 377] width 88 height 38
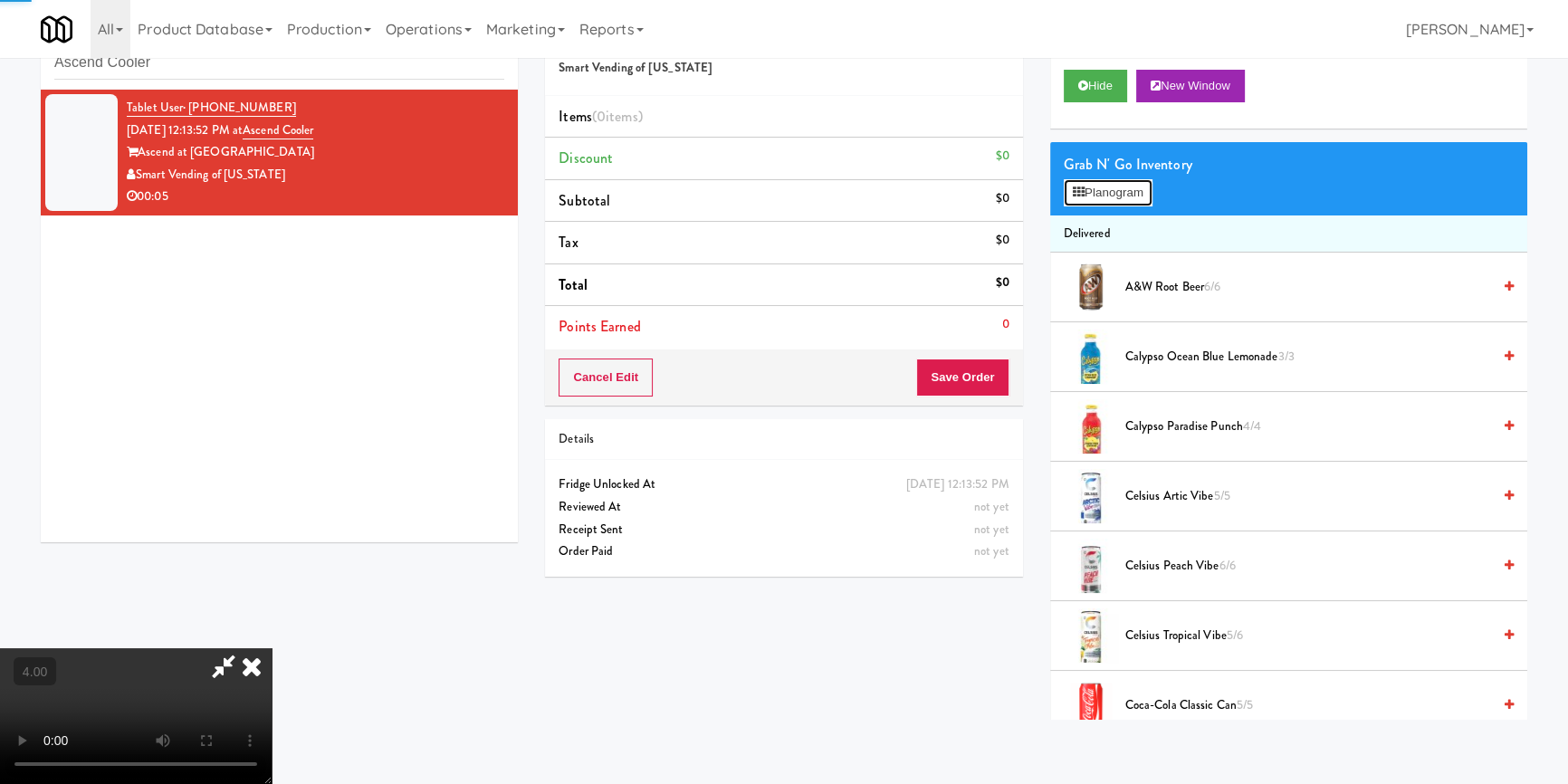
click at [1115, 187] on button "Planogram" at bounding box center [1108, 193] width 89 height 27
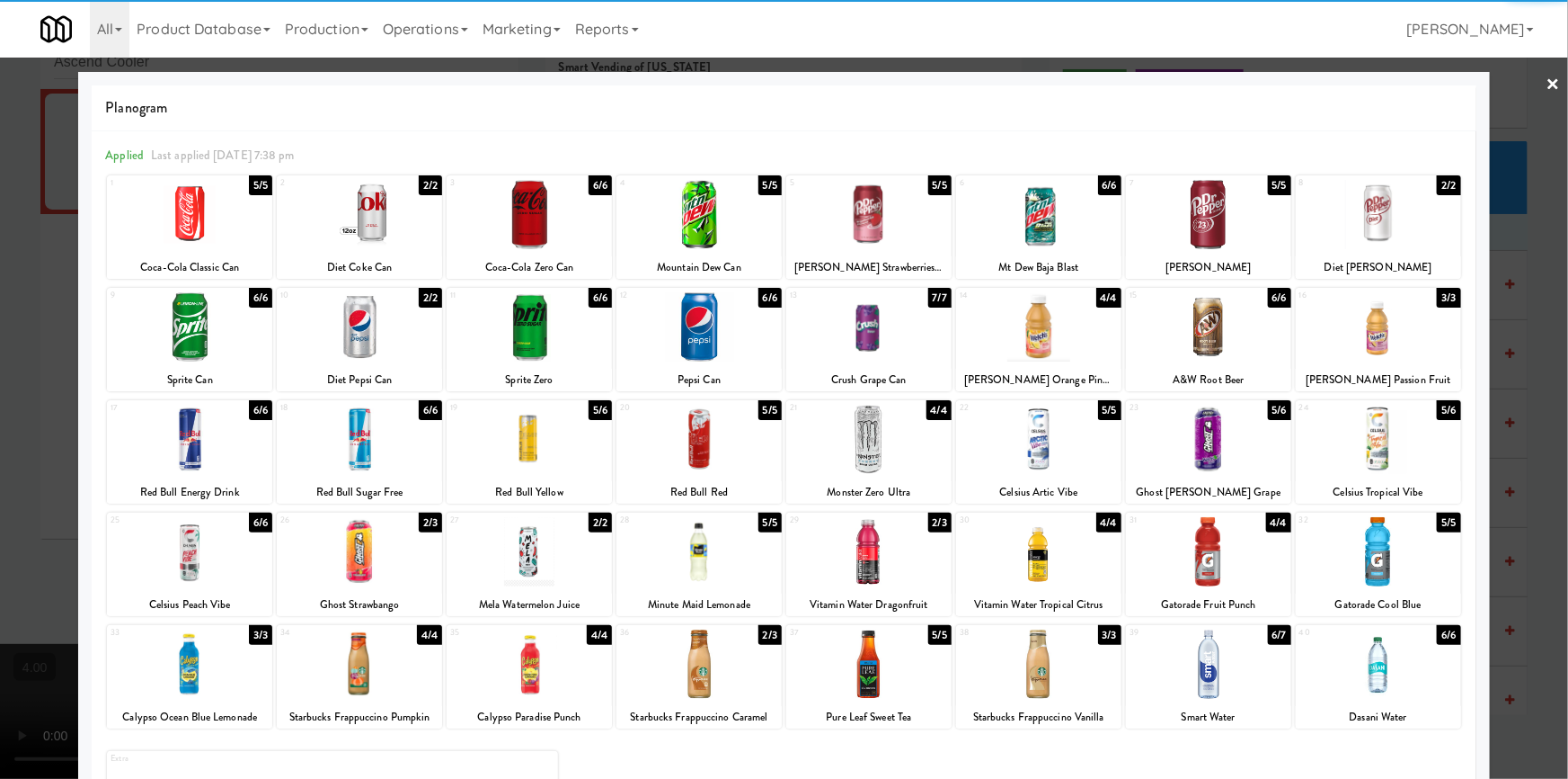
click at [879, 475] on div "21 4/4 Monster Zero Ultra" at bounding box center [869, 451] width 165 height 103
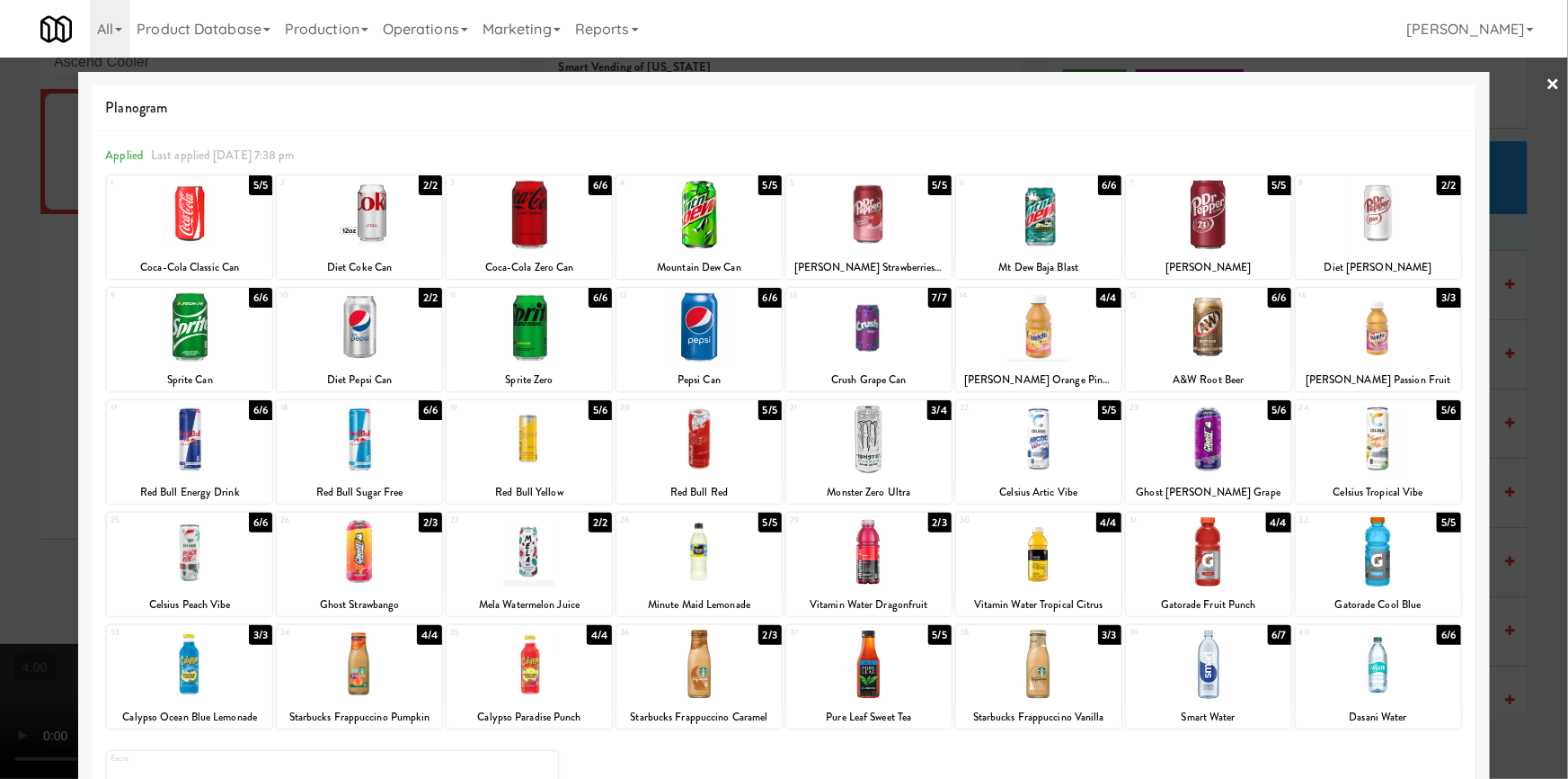
click at [0, 336] on div at bounding box center [784, 389] width 1568 height 779
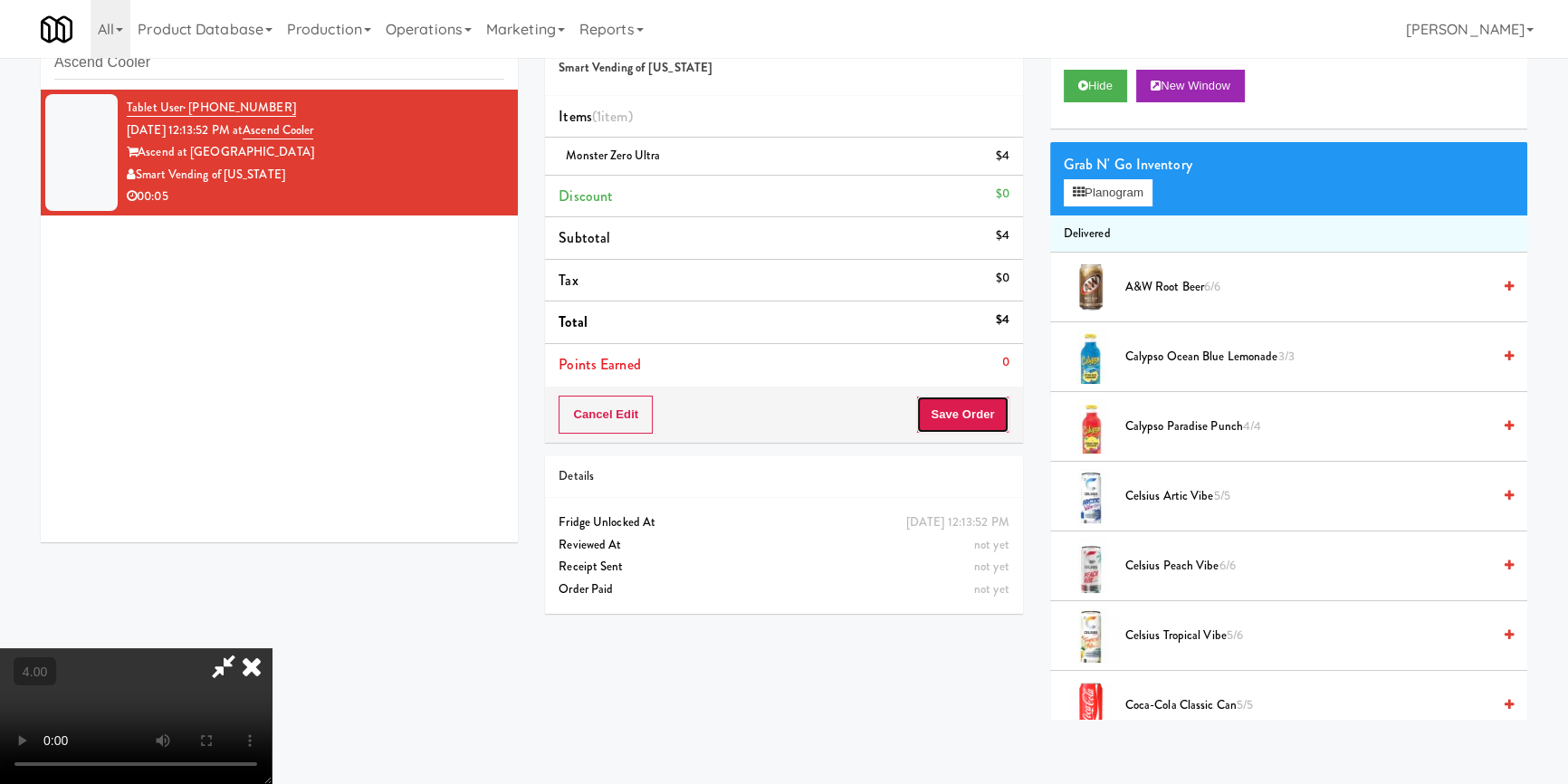
click at [1000, 401] on button "Save Order" at bounding box center [963, 414] width 92 height 38
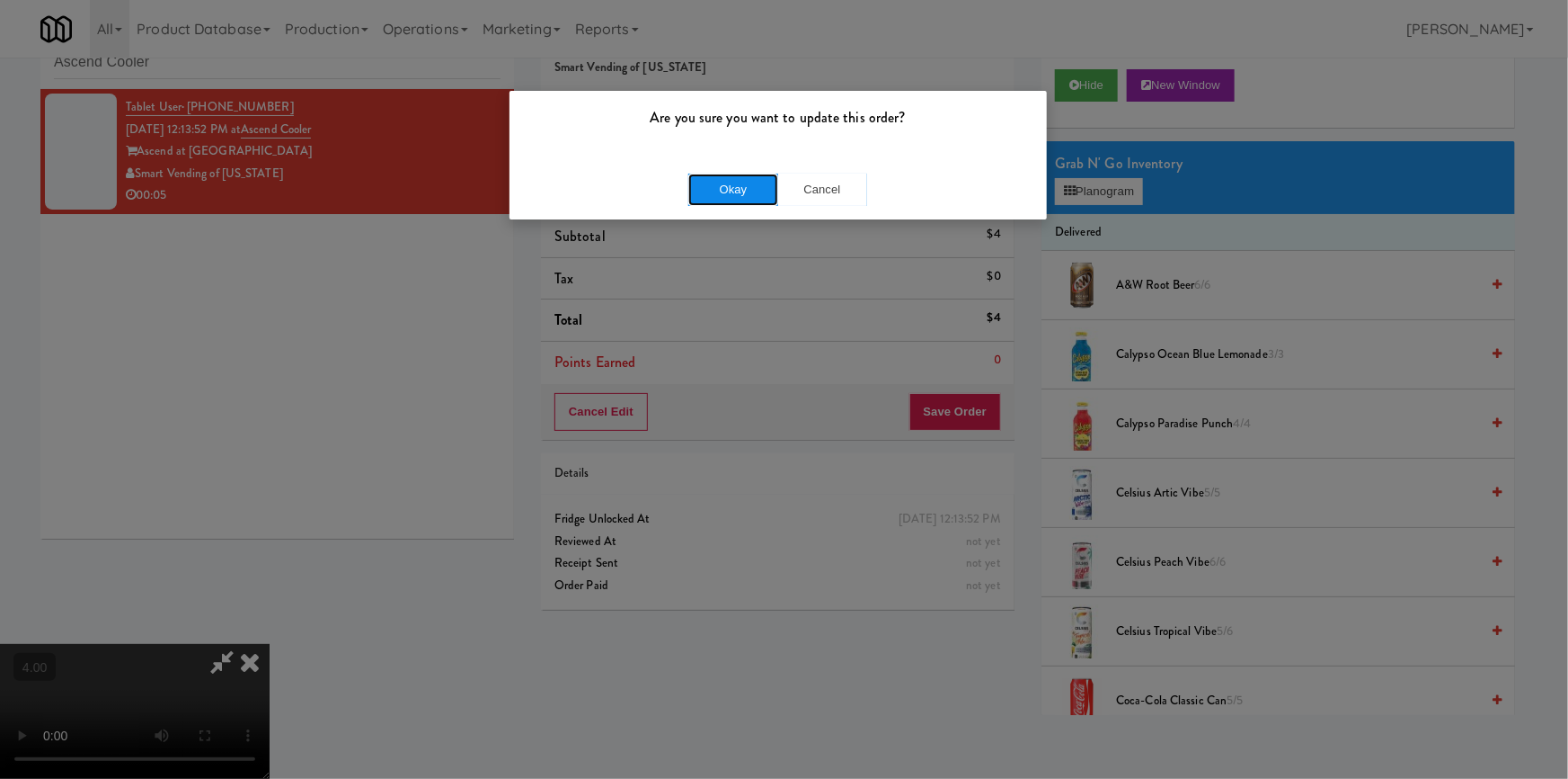
click at [746, 186] on button "Okay" at bounding box center [733, 189] width 89 height 32
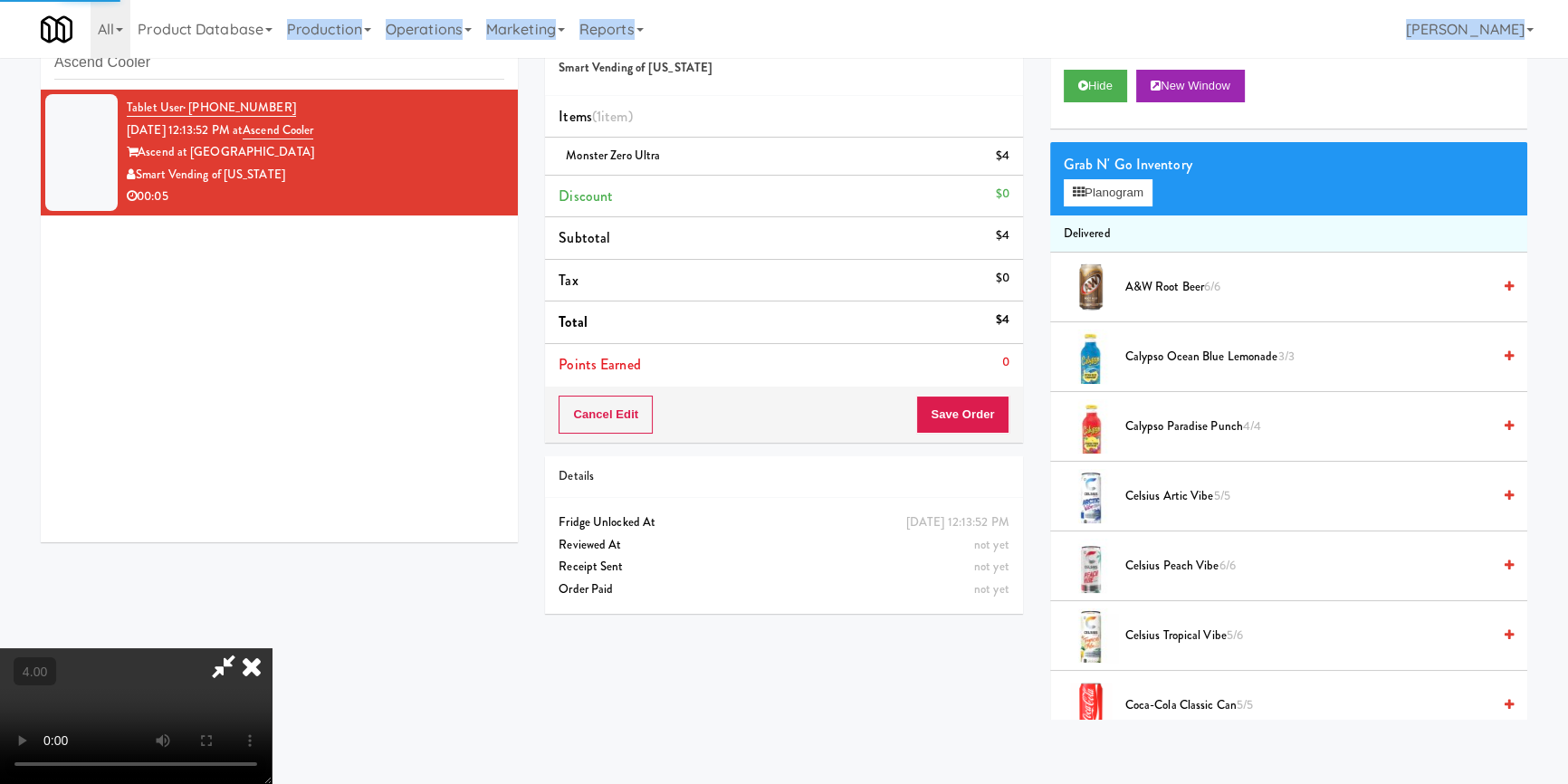
click at [0, 59] on body "Are you sure you want to update this order? Okay Cancel Okay Are you sure you w…" at bounding box center [784, 392] width 1568 height 784
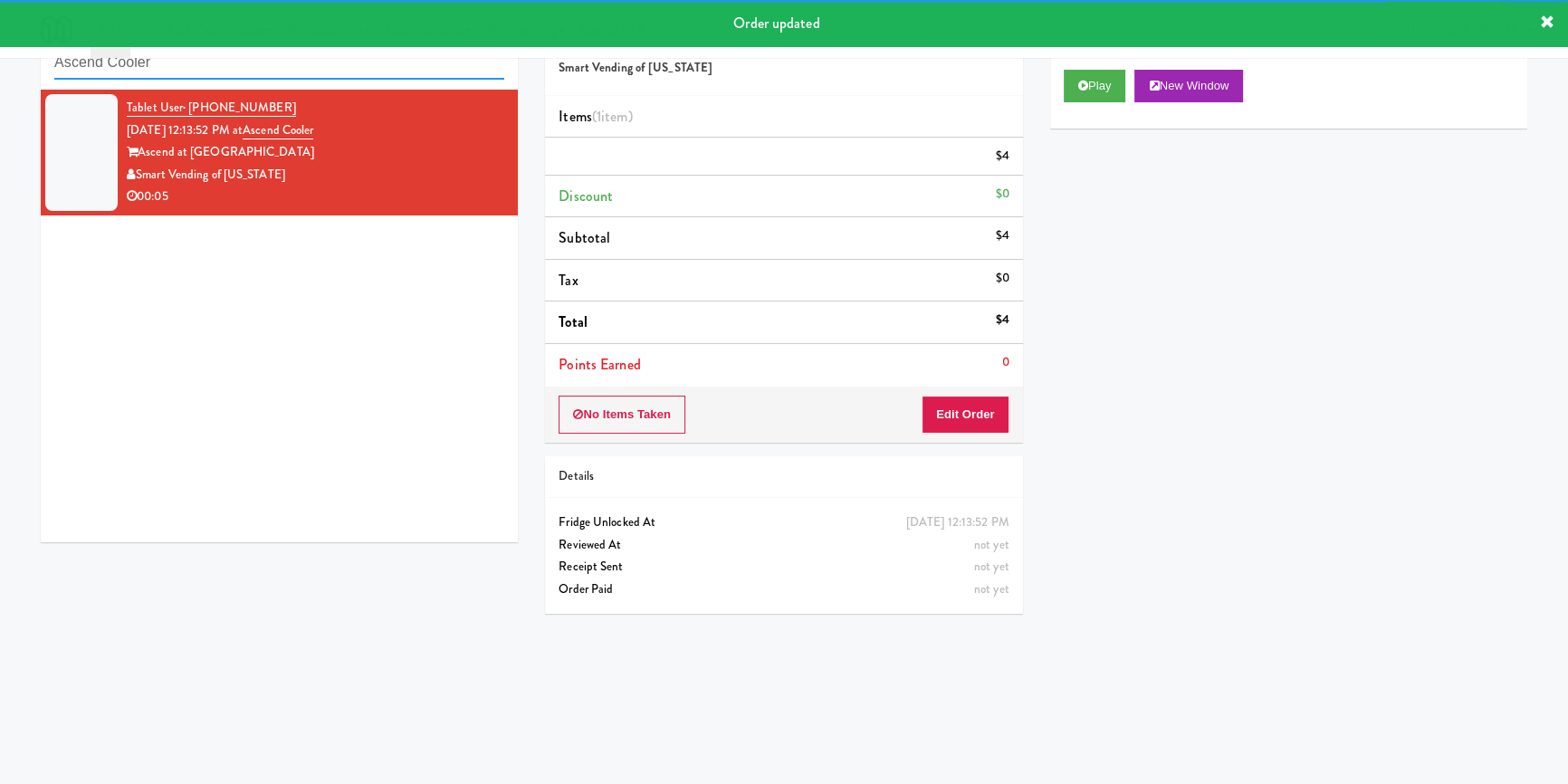
paste input "[MEDICAL_DATA] - Main Floo"
drag, startPoint x: 222, startPoint y: 74, endPoint x: 6, endPoint y: 78, distance: 216.0
click at [0, 78] on div "inbox reviewed recent all unclear take inventory issue suspicious failed recent…" at bounding box center [784, 363] width 1568 height 712
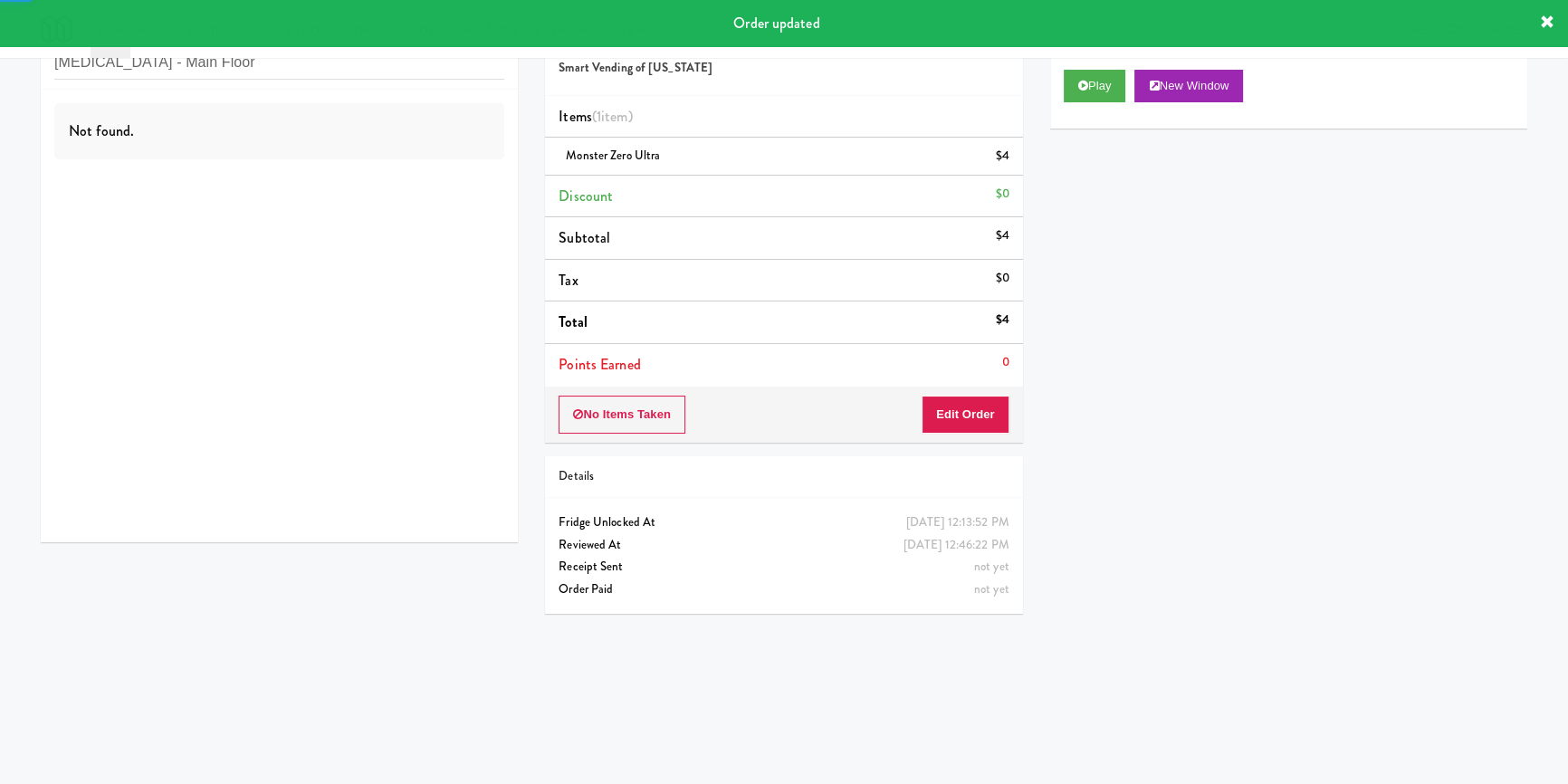
click at [388, 162] on div "Not found." at bounding box center [279, 316] width 477 height 452
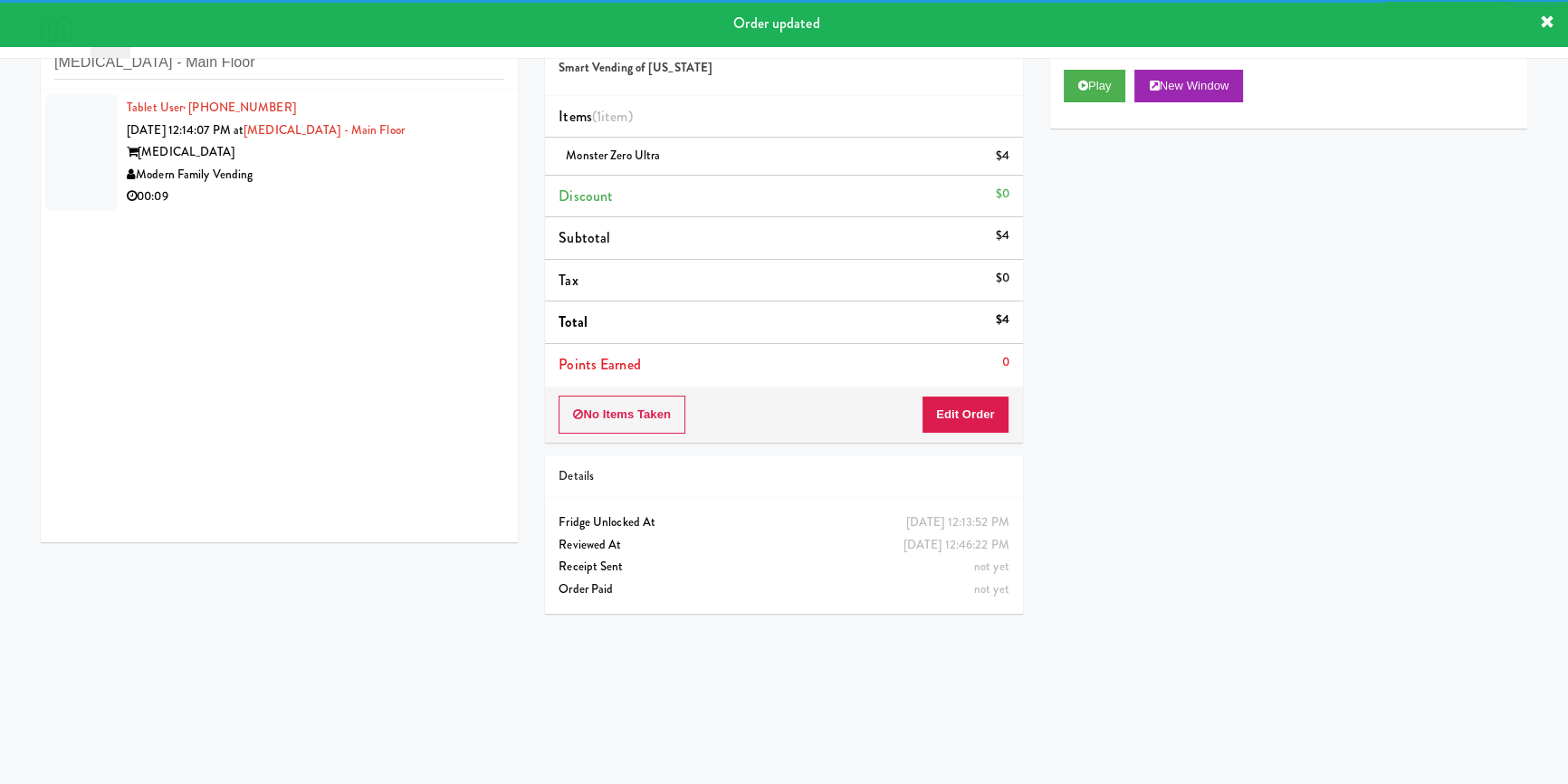
click at [396, 164] on div "Modern Family Vending" at bounding box center [315, 174] width 378 height 23
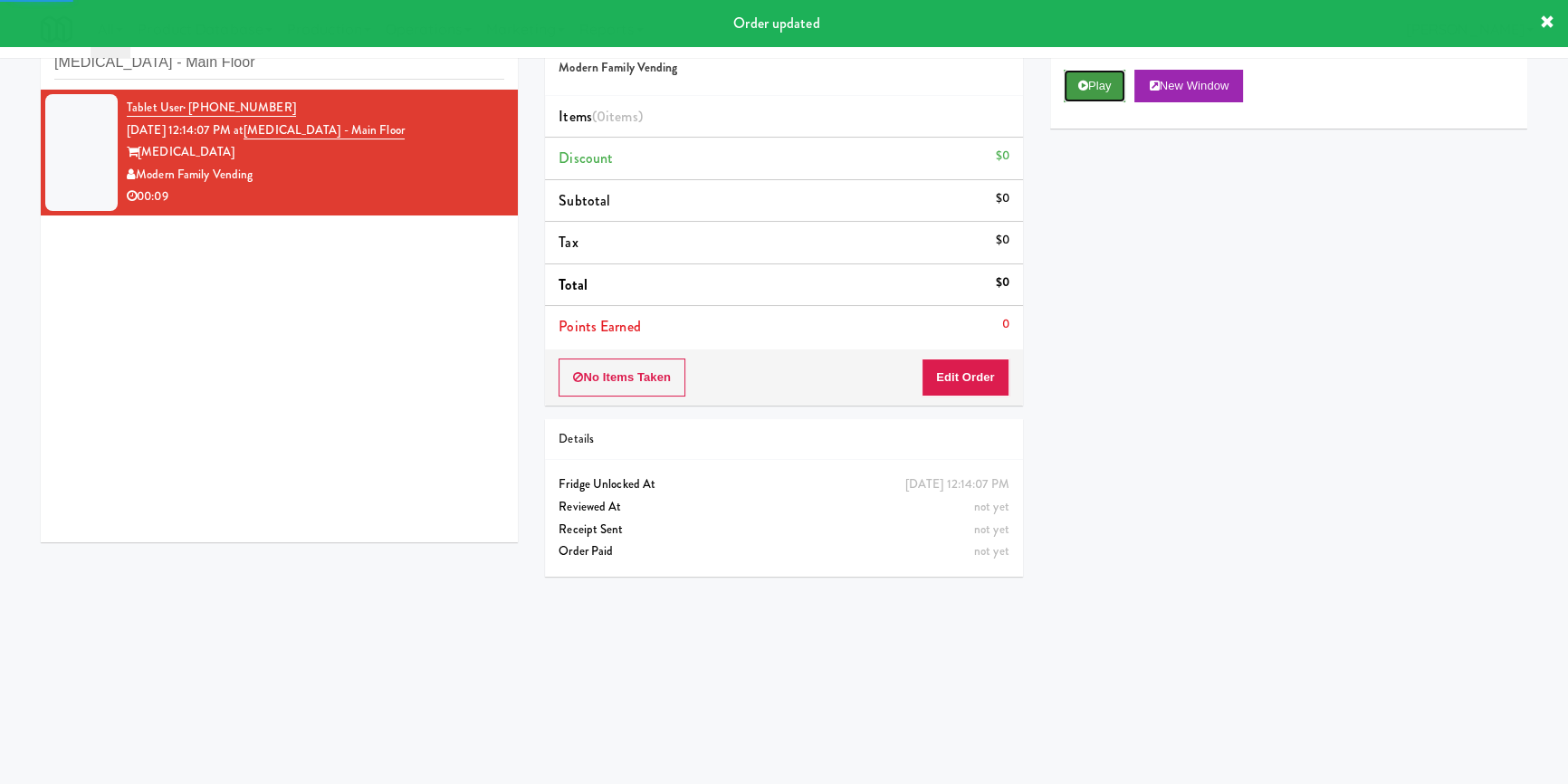
click at [1089, 94] on button "Play" at bounding box center [1095, 85] width 63 height 32
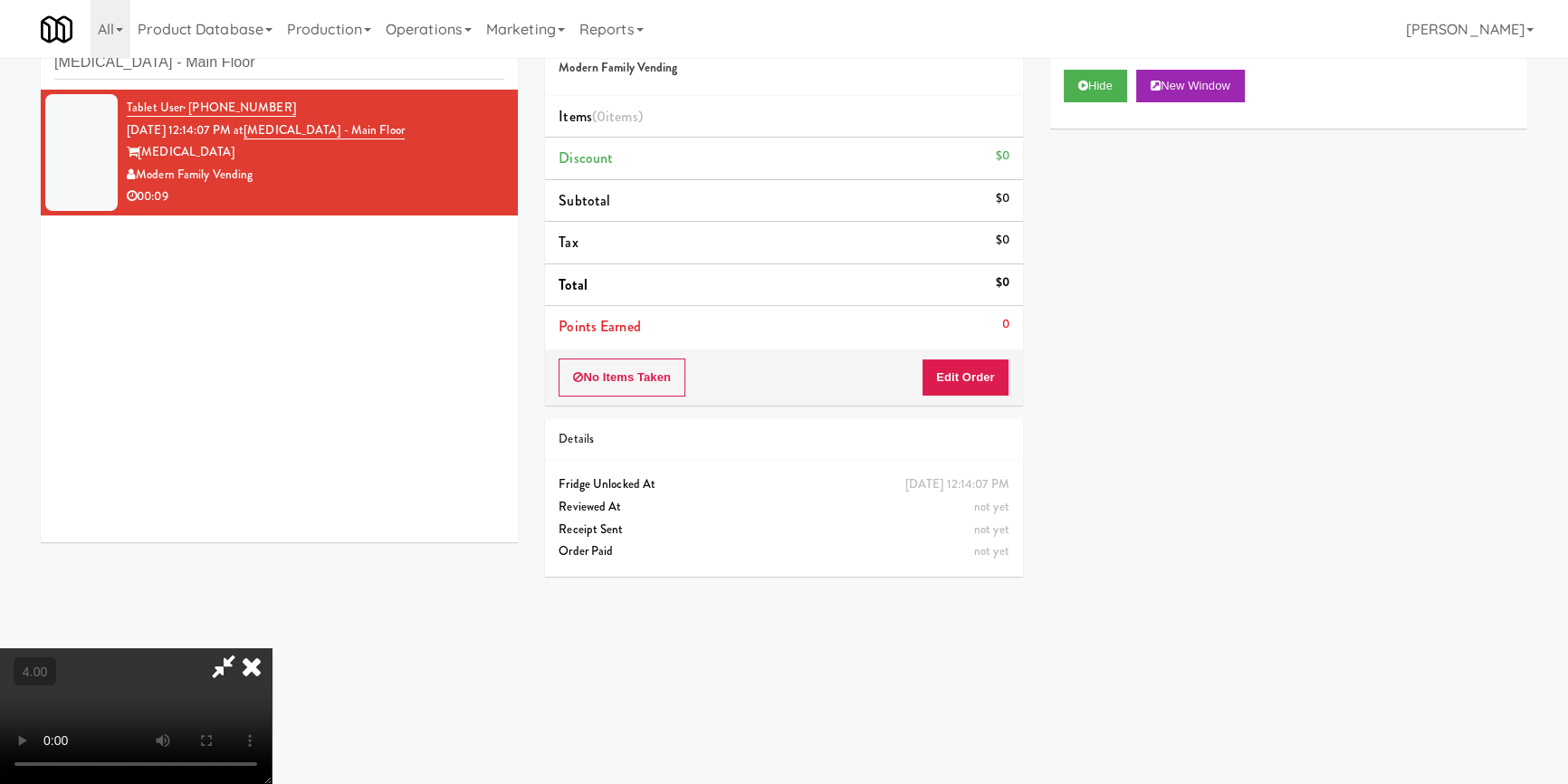
click at [271, 648] on video at bounding box center [135, 715] width 271 height 136
drag, startPoint x: 402, startPoint y: 525, endPoint x: 459, endPoint y: 590, distance: 86.5
click at [271, 648] on video at bounding box center [135, 715] width 271 height 136
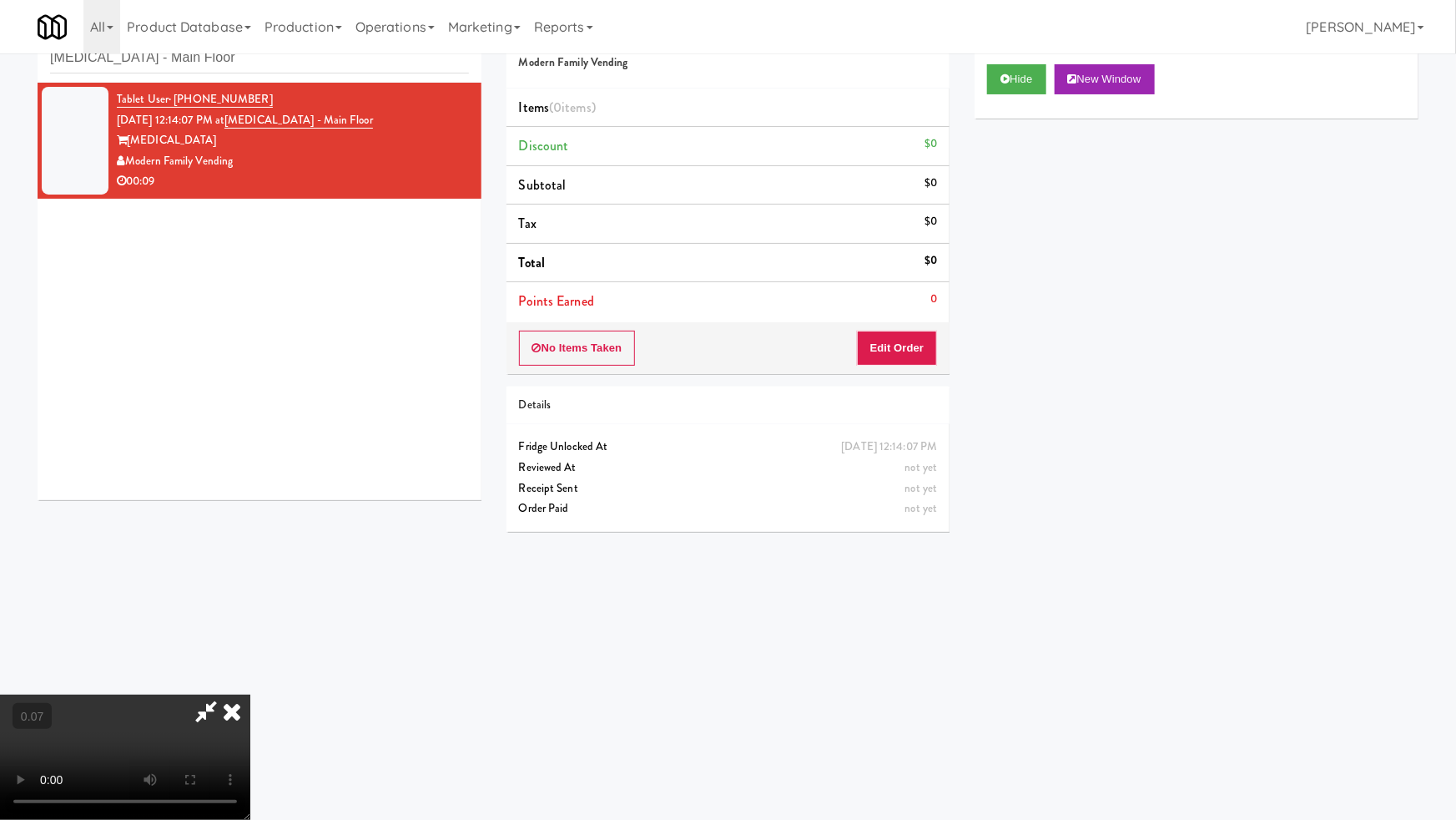
click at [250, 694] on video at bounding box center [125, 757] width 250 height 126
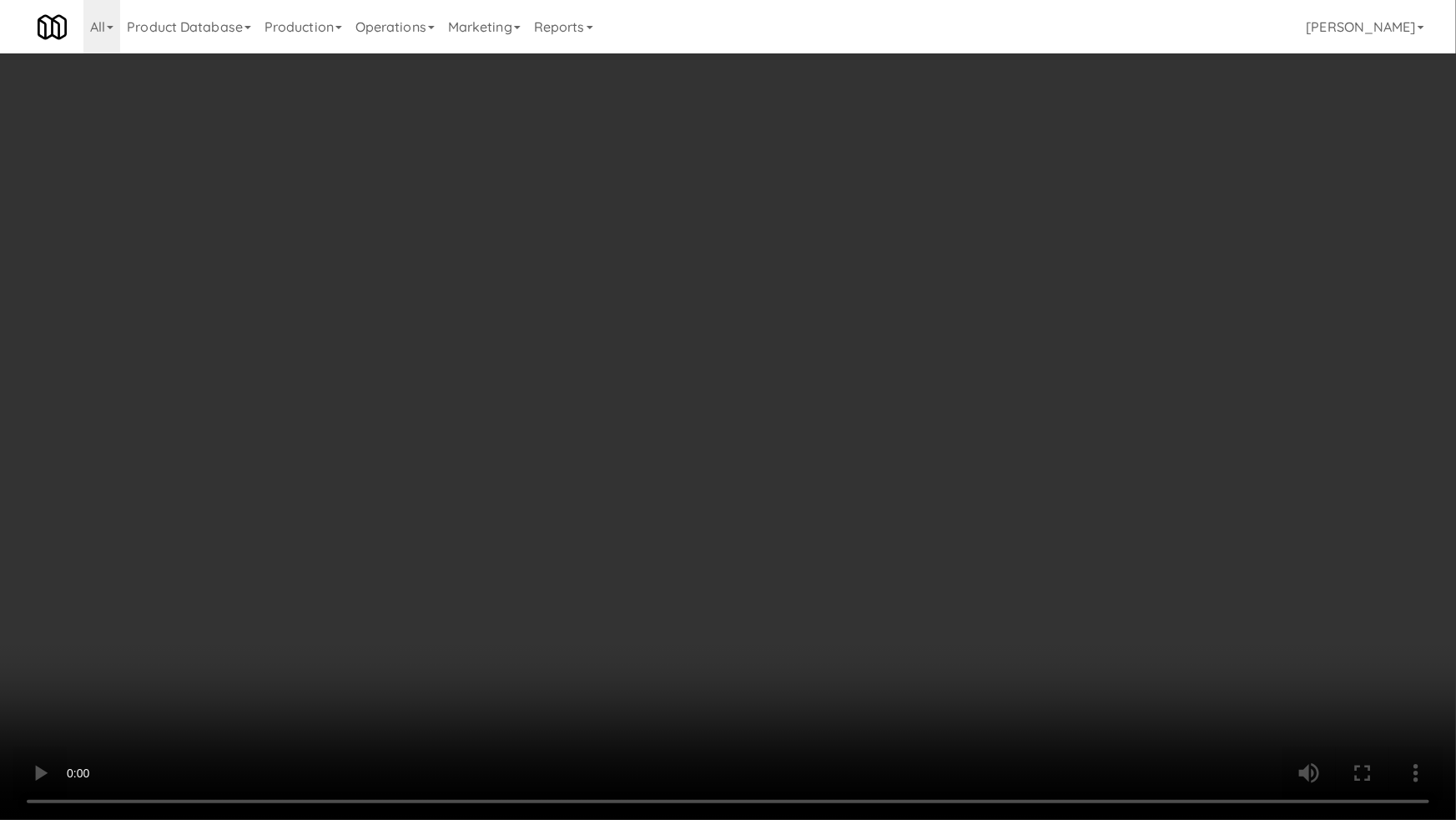
click at [1061, 400] on video at bounding box center [728, 410] width 1456 height 820
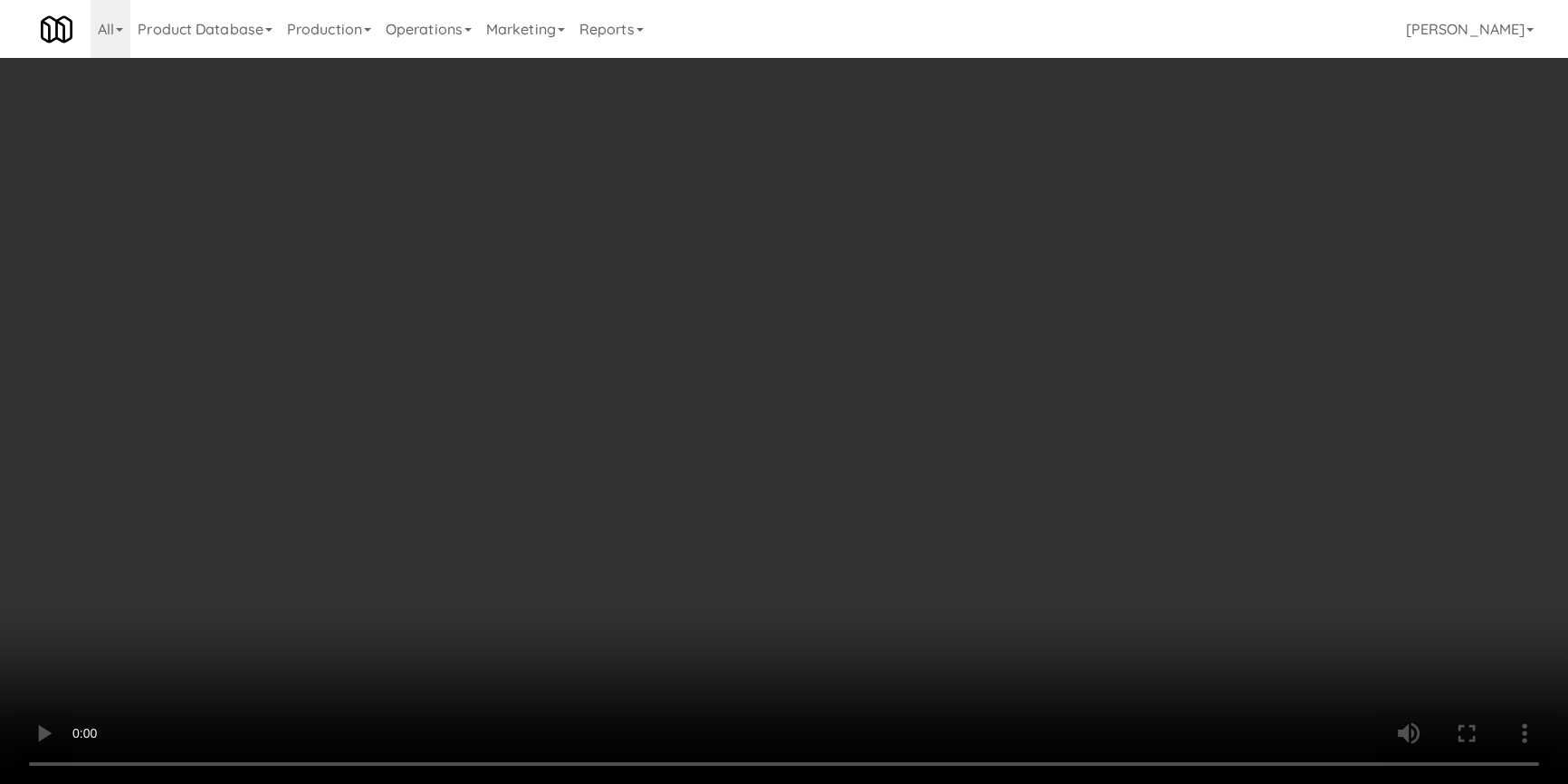
click at [580, 478] on video at bounding box center [784, 392] width 1568 height 784
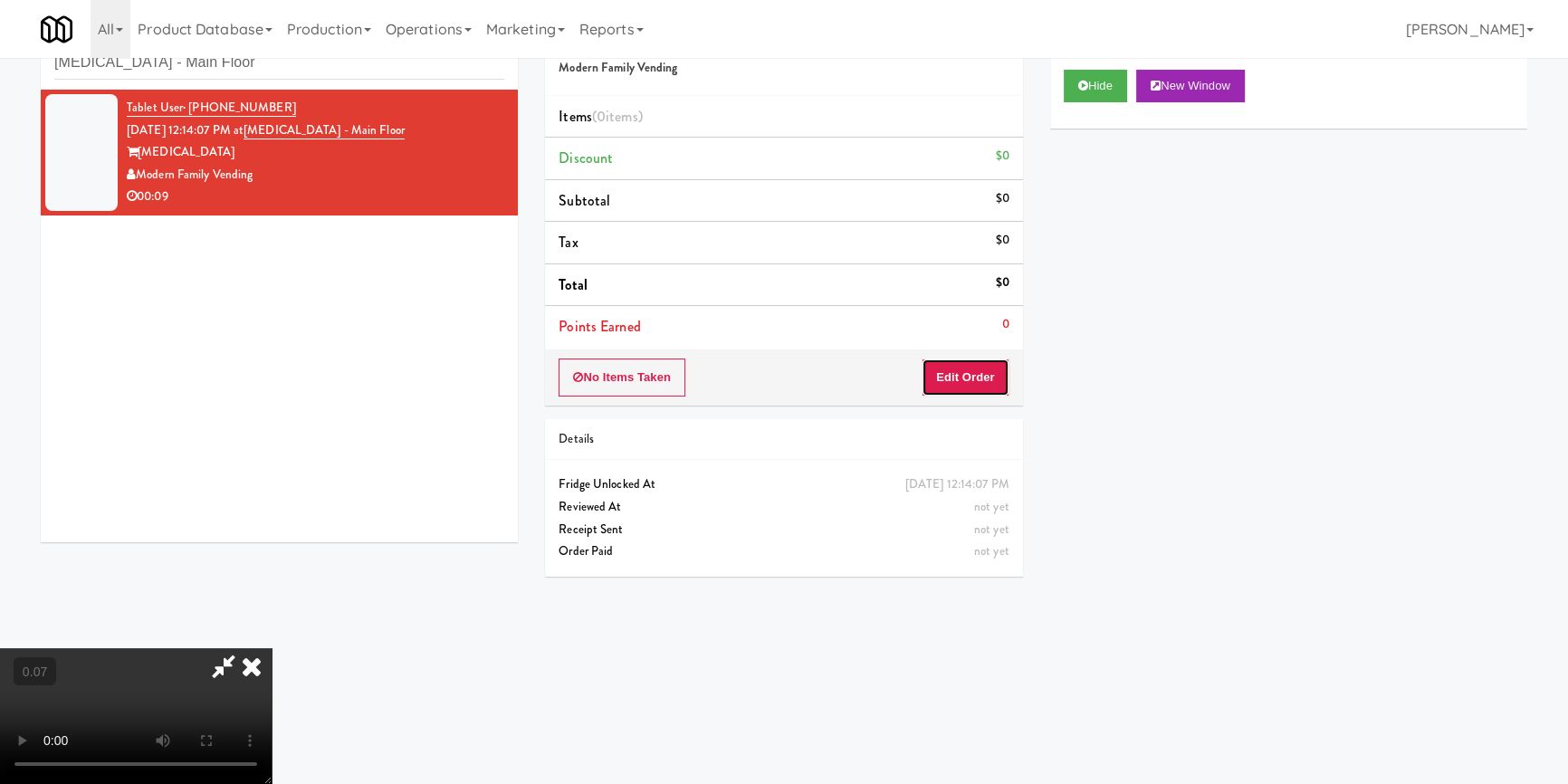
drag, startPoint x: 986, startPoint y: 378, endPoint x: 1043, endPoint y: 331, distance: 73.9
click at [987, 378] on button "Edit Order" at bounding box center [966, 377] width 88 height 38
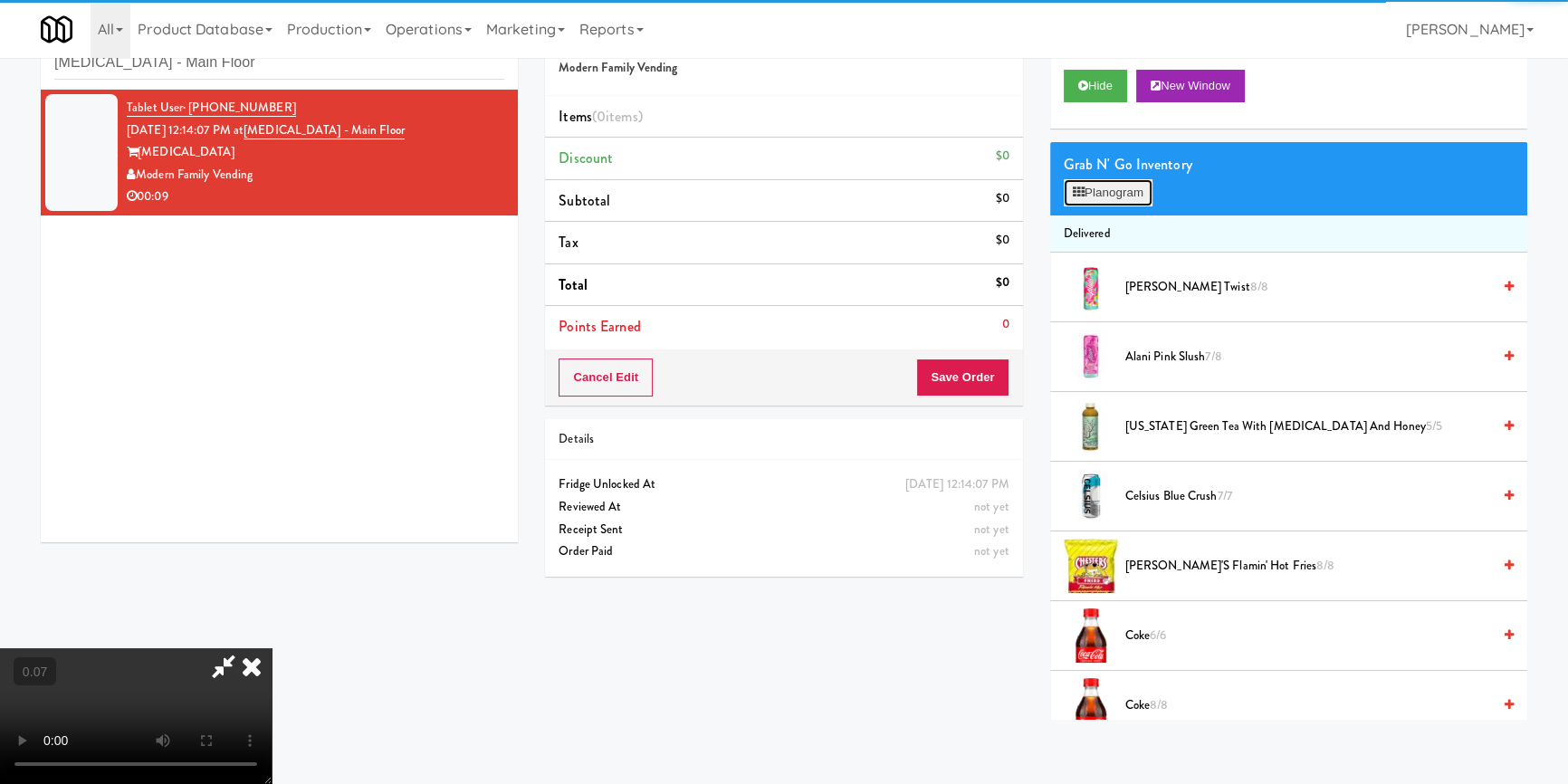
click at [1099, 186] on button "Planogram" at bounding box center [1108, 193] width 89 height 27
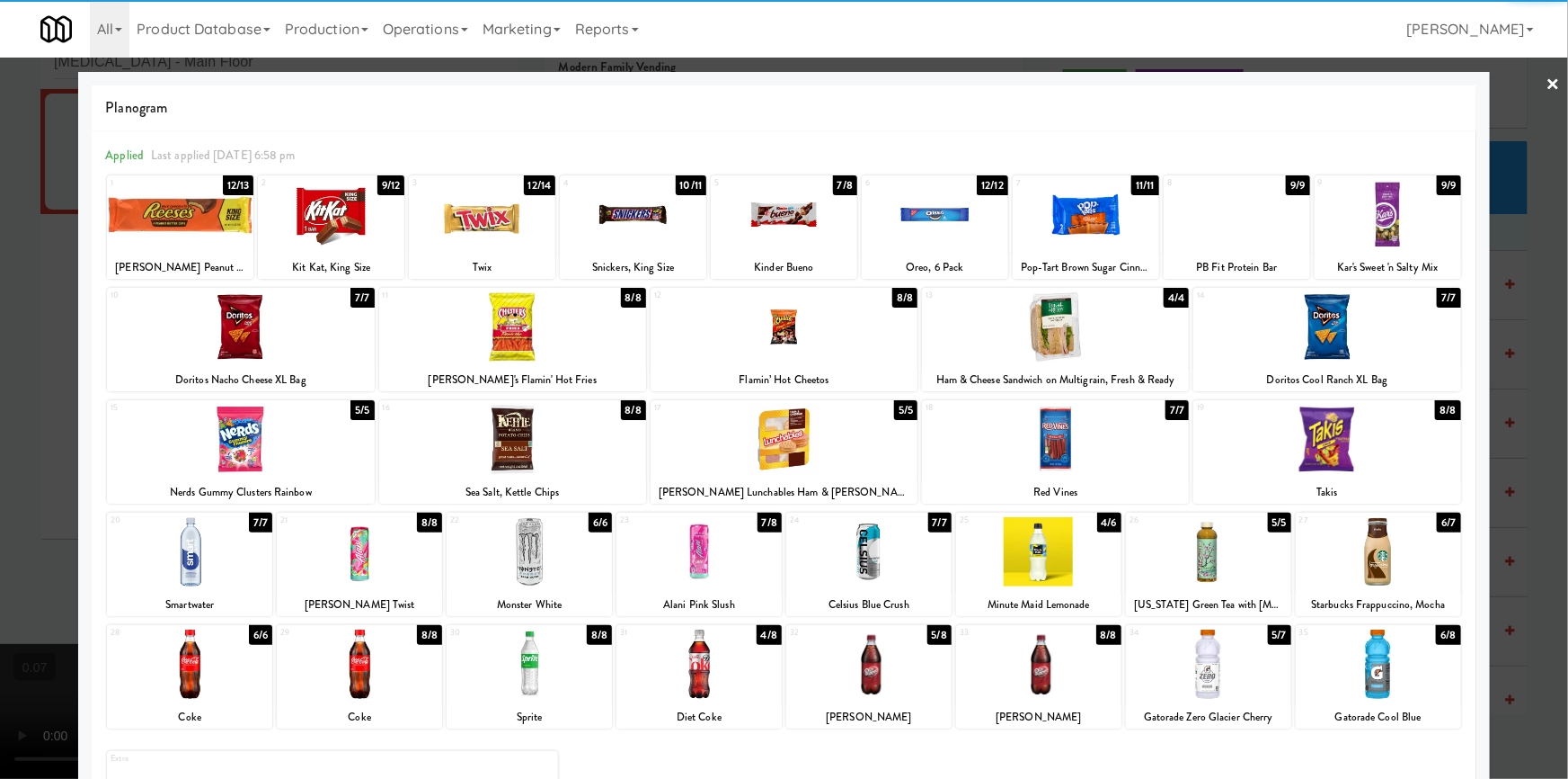
click at [1376, 682] on div at bounding box center [1378, 663] width 165 height 69
click at [887, 673] on div at bounding box center [869, 663] width 165 height 69
click at [765, 440] on div at bounding box center [784, 439] width 267 height 69
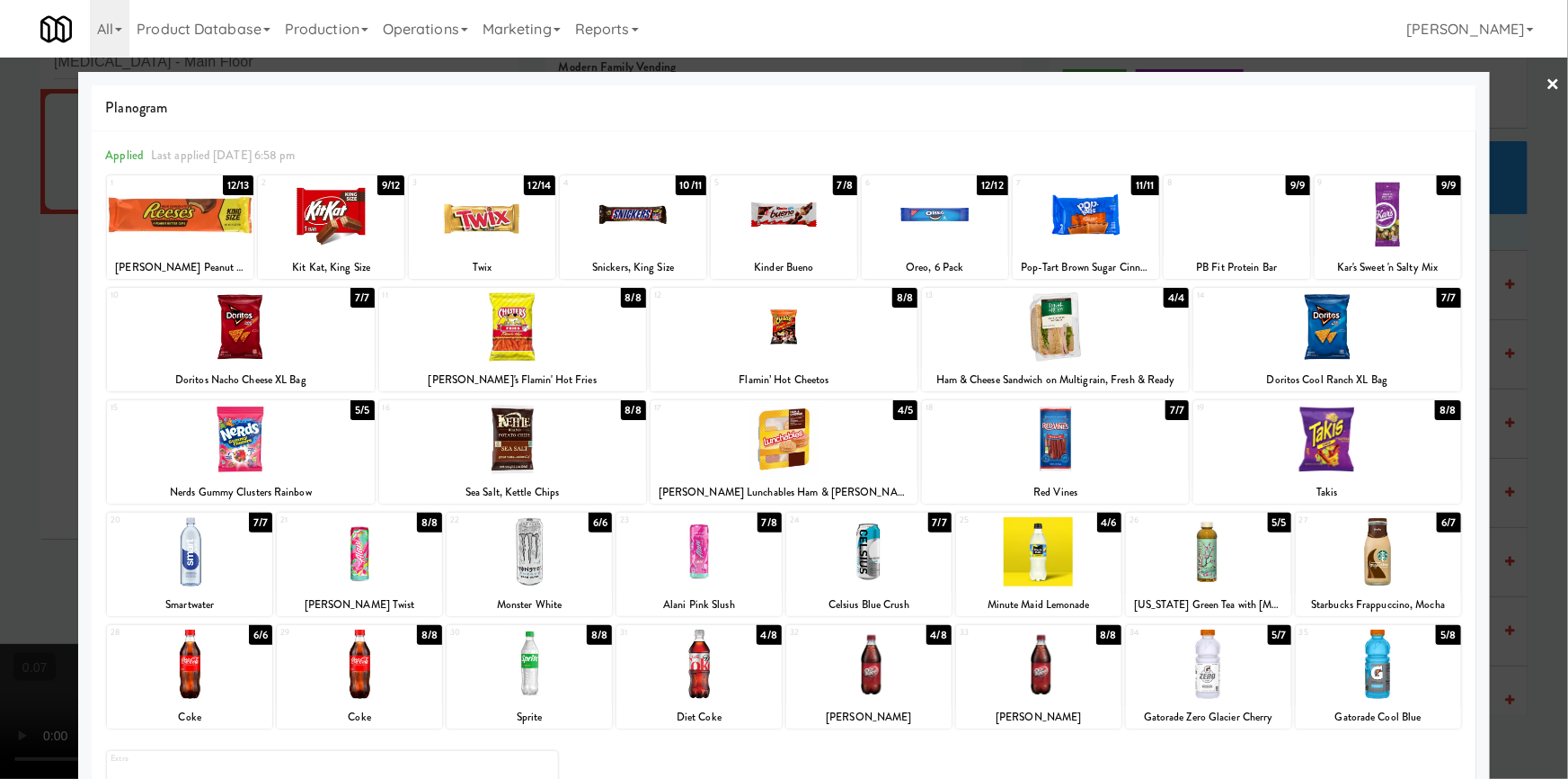
click at [1117, 206] on div at bounding box center [1086, 214] width 147 height 69
click at [0, 385] on div at bounding box center [784, 389] width 1568 height 779
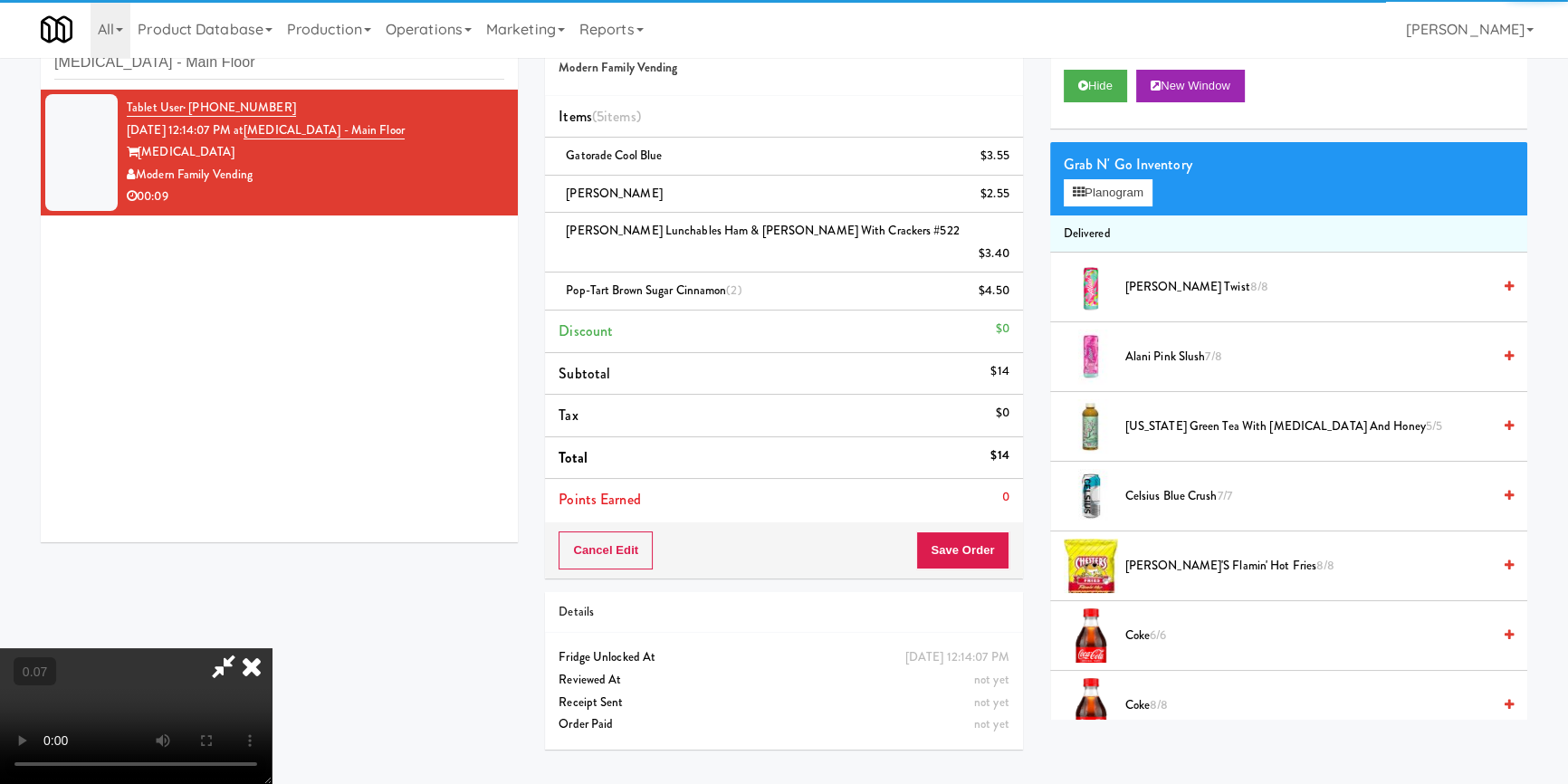
click at [271, 648] on video at bounding box center [135, 715] width 271 height 136
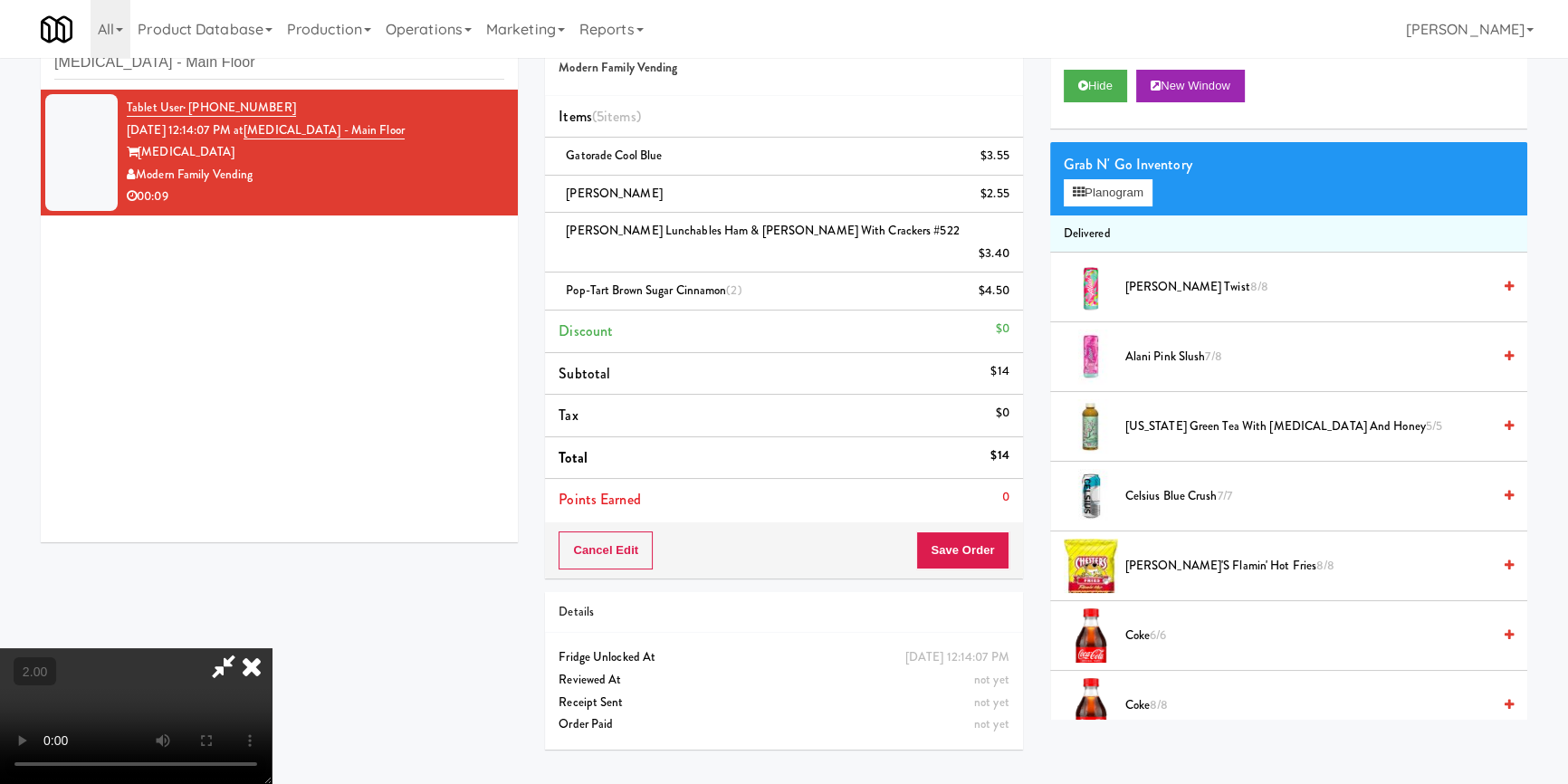
click at [271, 648] on icon at bounding box center [252, 666] width 40 height 36
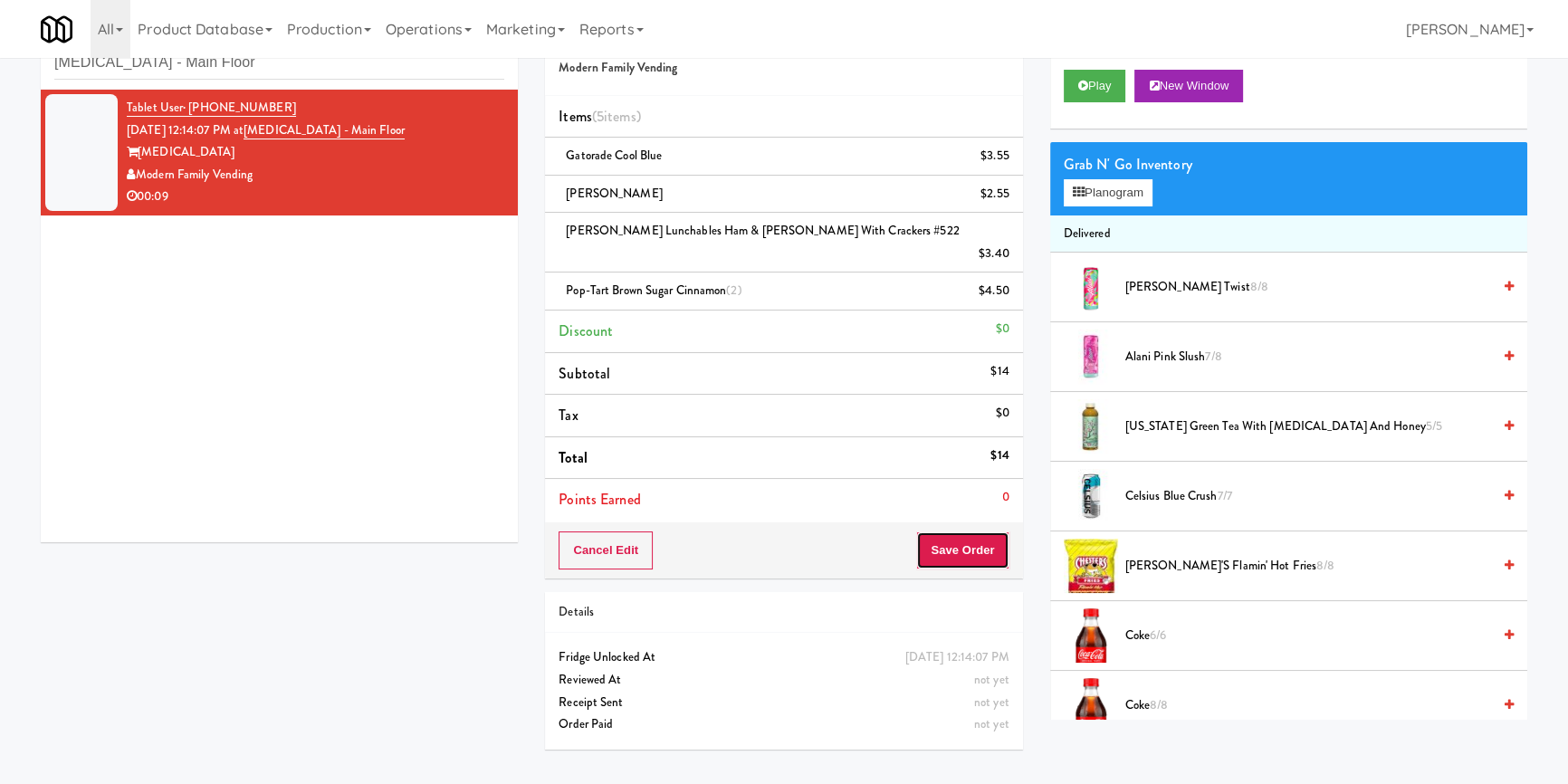
click at [953, 531] on button "Save Order" at bounding box center [963, 550] width 92 height 38
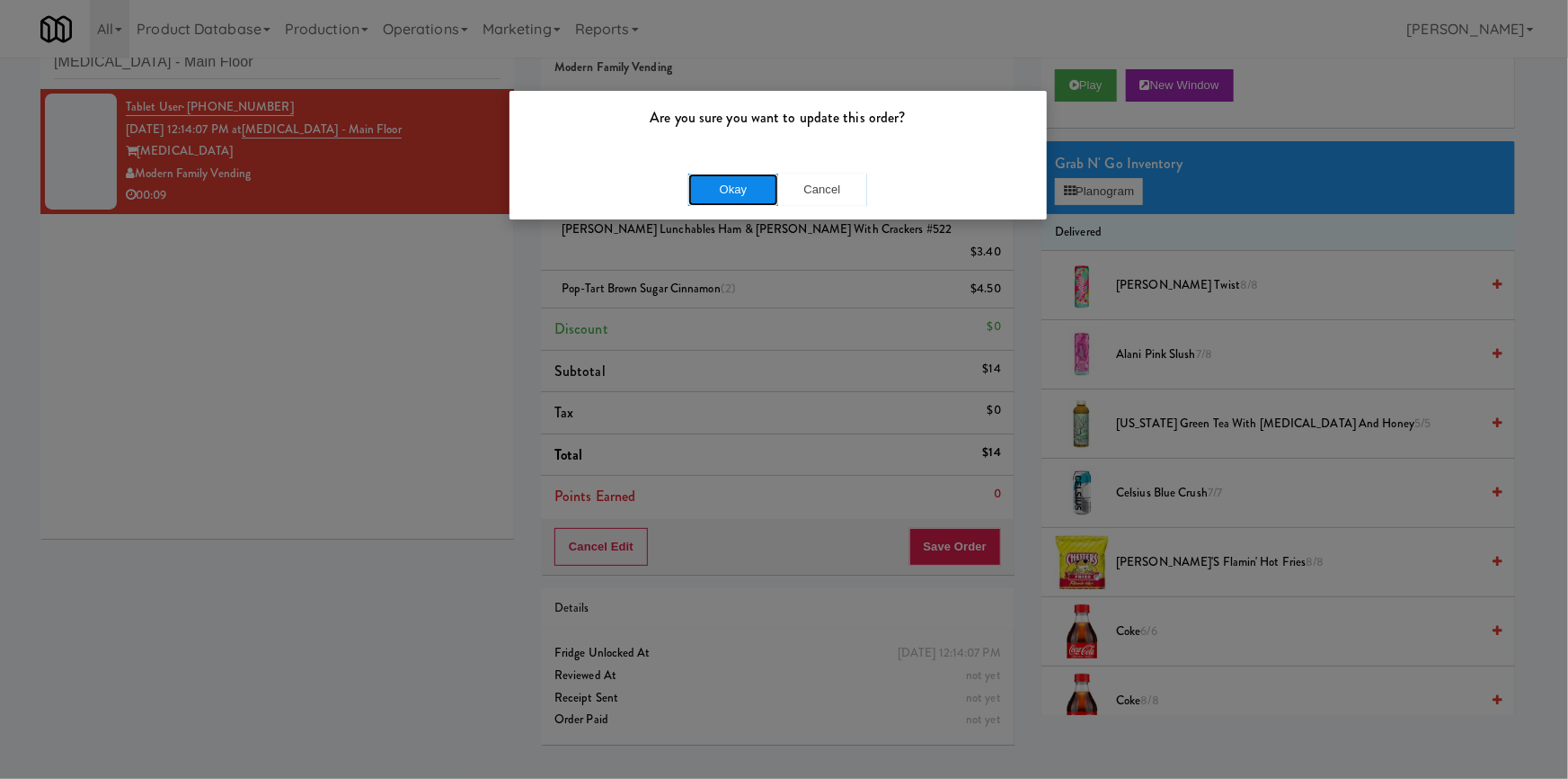
click at [732, 181] on button "Okay" at bounding box center [733, 189] width 89 height 32
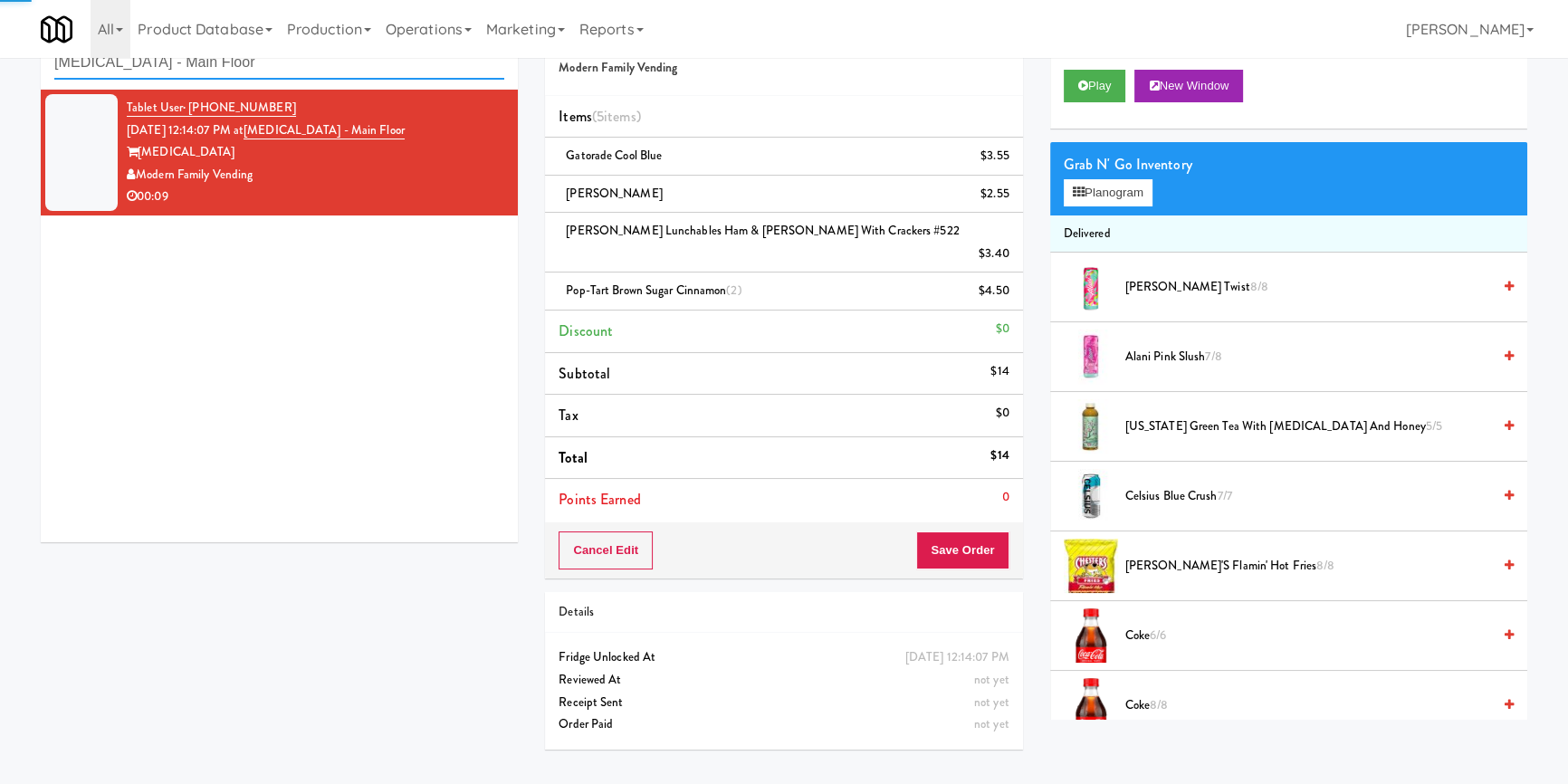
drag, startPoint x: 261, startPoint y: 73, endPoint x: 0, endPoint y: 69, distance: 261.0
click at [0, 69] on div "inbox reviewed recent all unclear take inventory issue suspicious failed recent…" at bounding box center [784, 385] width 1568 height 755
paste input "[PERSON_NAME] Tower Fridge"
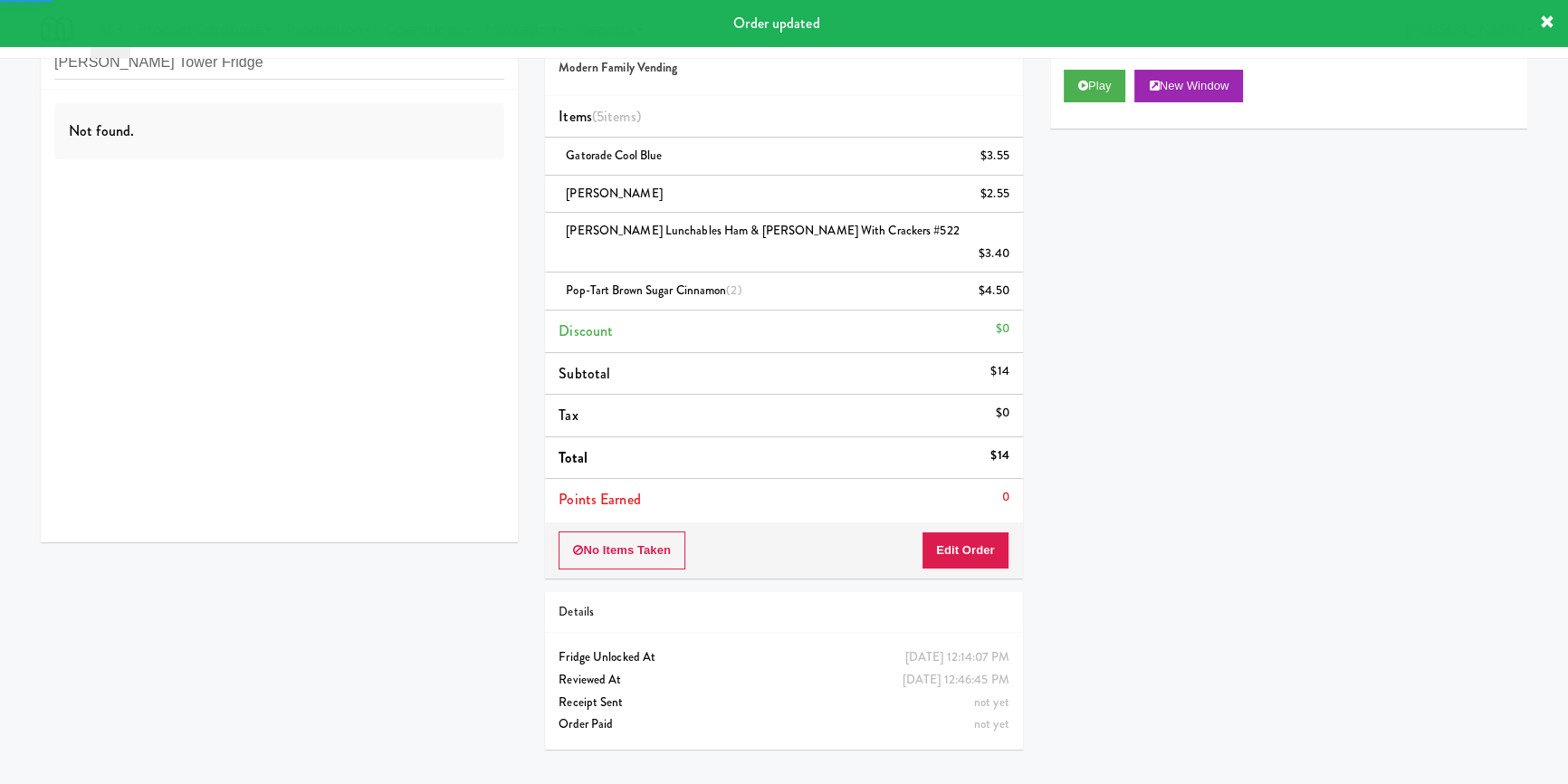
click at [389, 172] on div "Not found." at bounding box center [279, 316] width 477 height 452
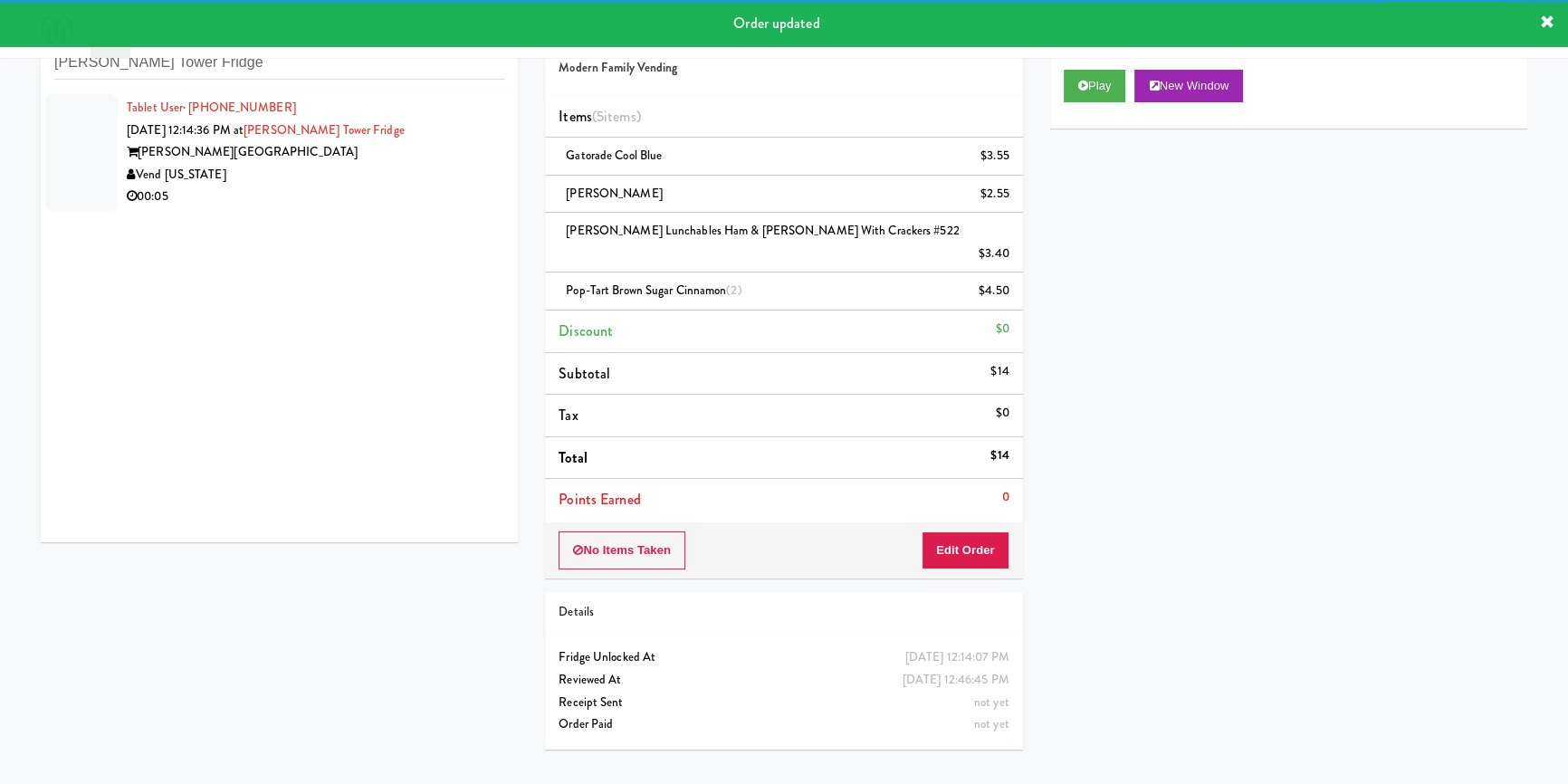
click at [398, 178] on div "Vend [US_STATE]" at bounding box center [315, 174] width 378 height 23
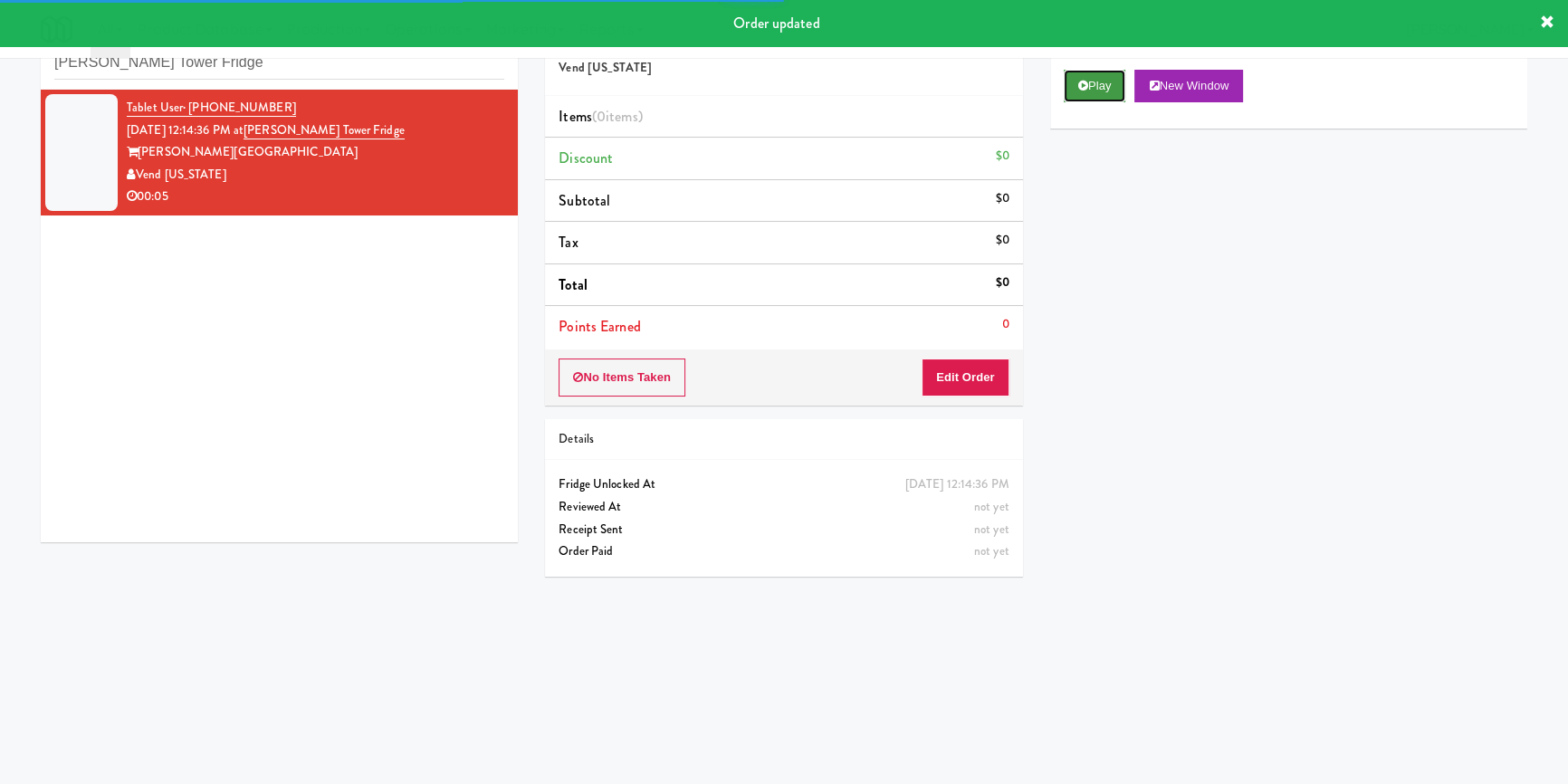
click at [1117, 81] on button "Play" at bounding box center [1095, 85] width 63 height 32
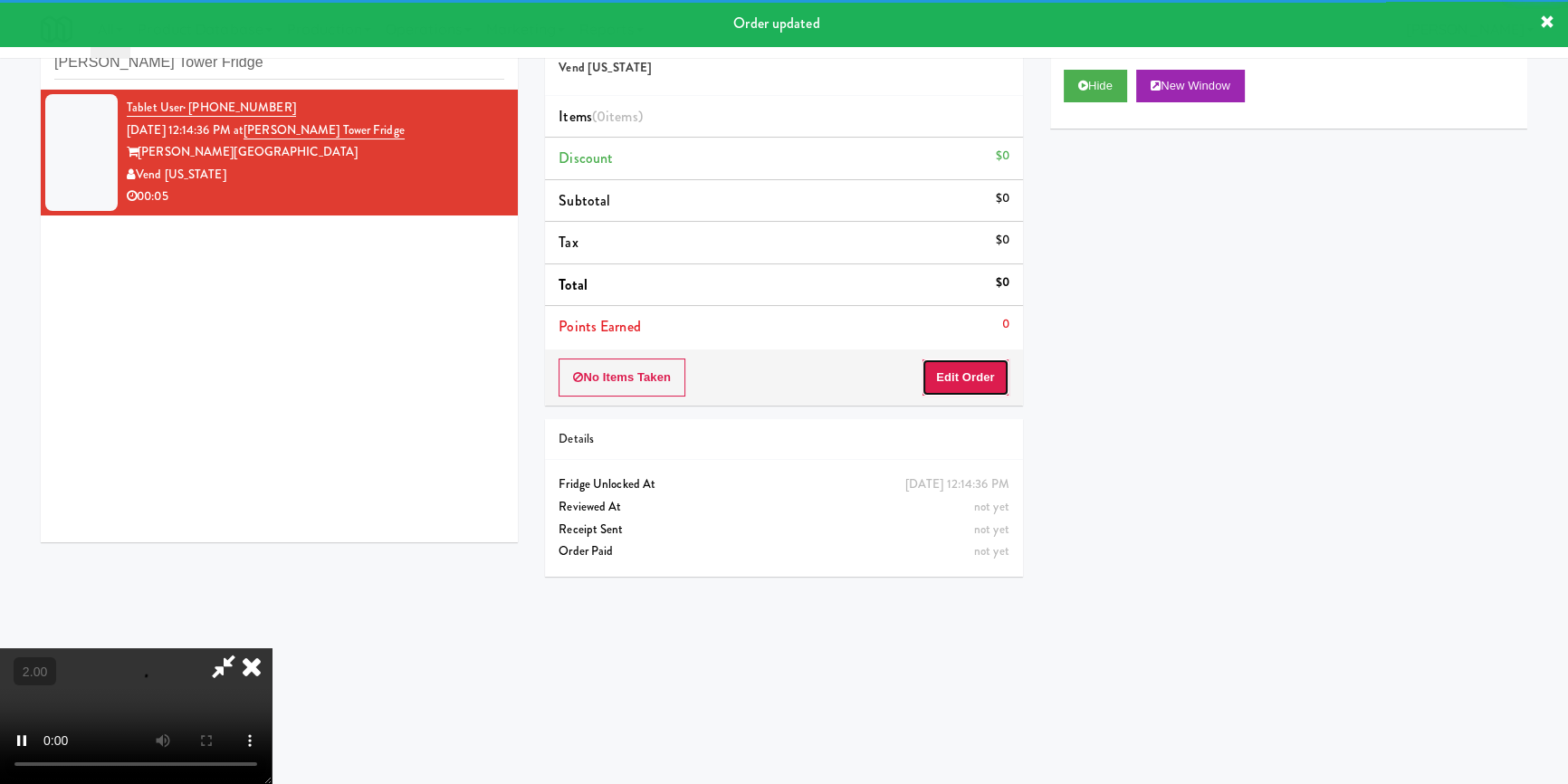
click at [951, 370] on button "Edit Order" at bounding box center [966, 377] width 88 height 38
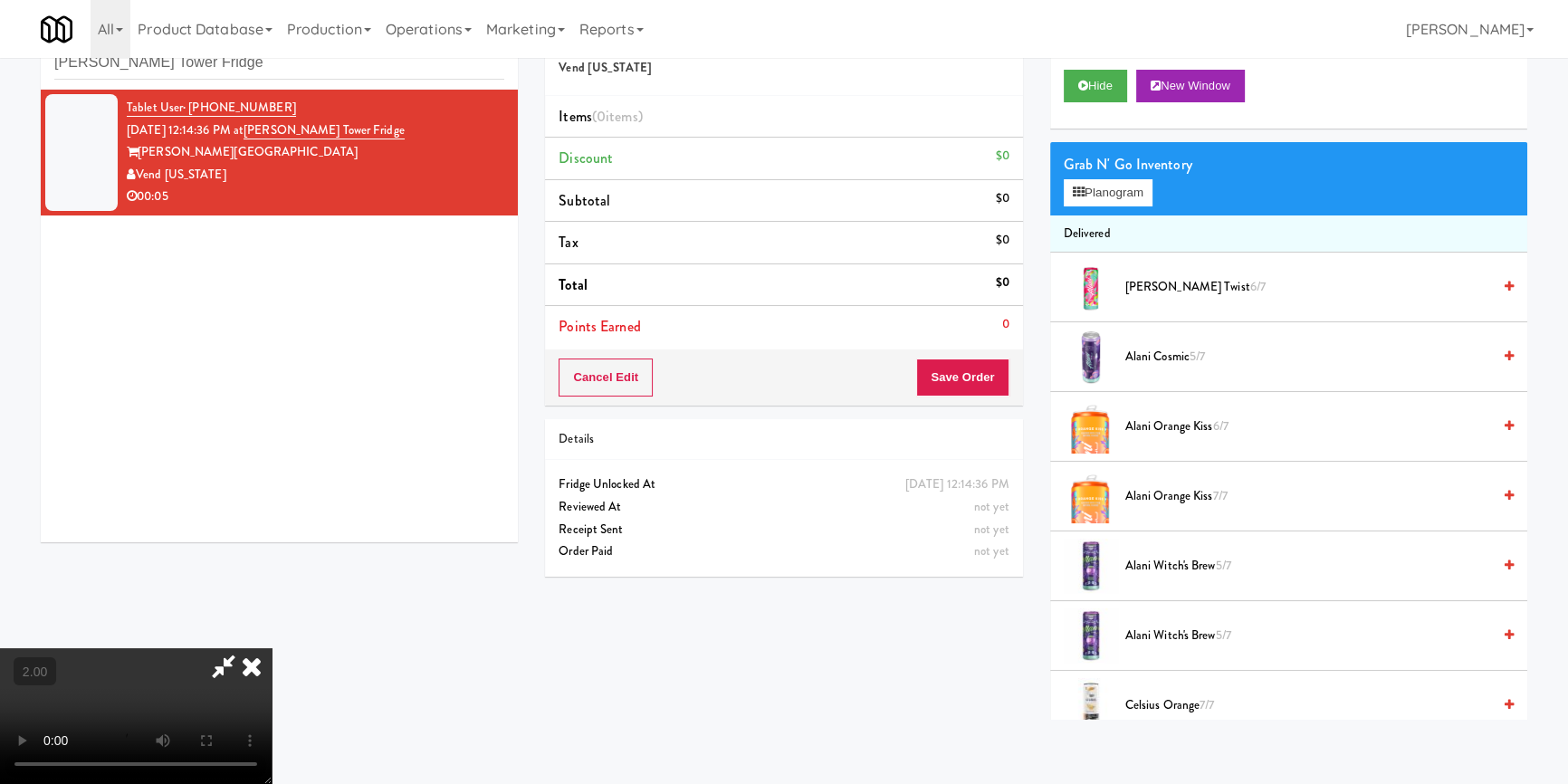
drag, startPoint x: 376, startPoint y: 565, endPoint x: 380, endPoint y: 629, distance: 64.1
click at [271, 648] on video at bounding box center [135, 715] width 271 height 136
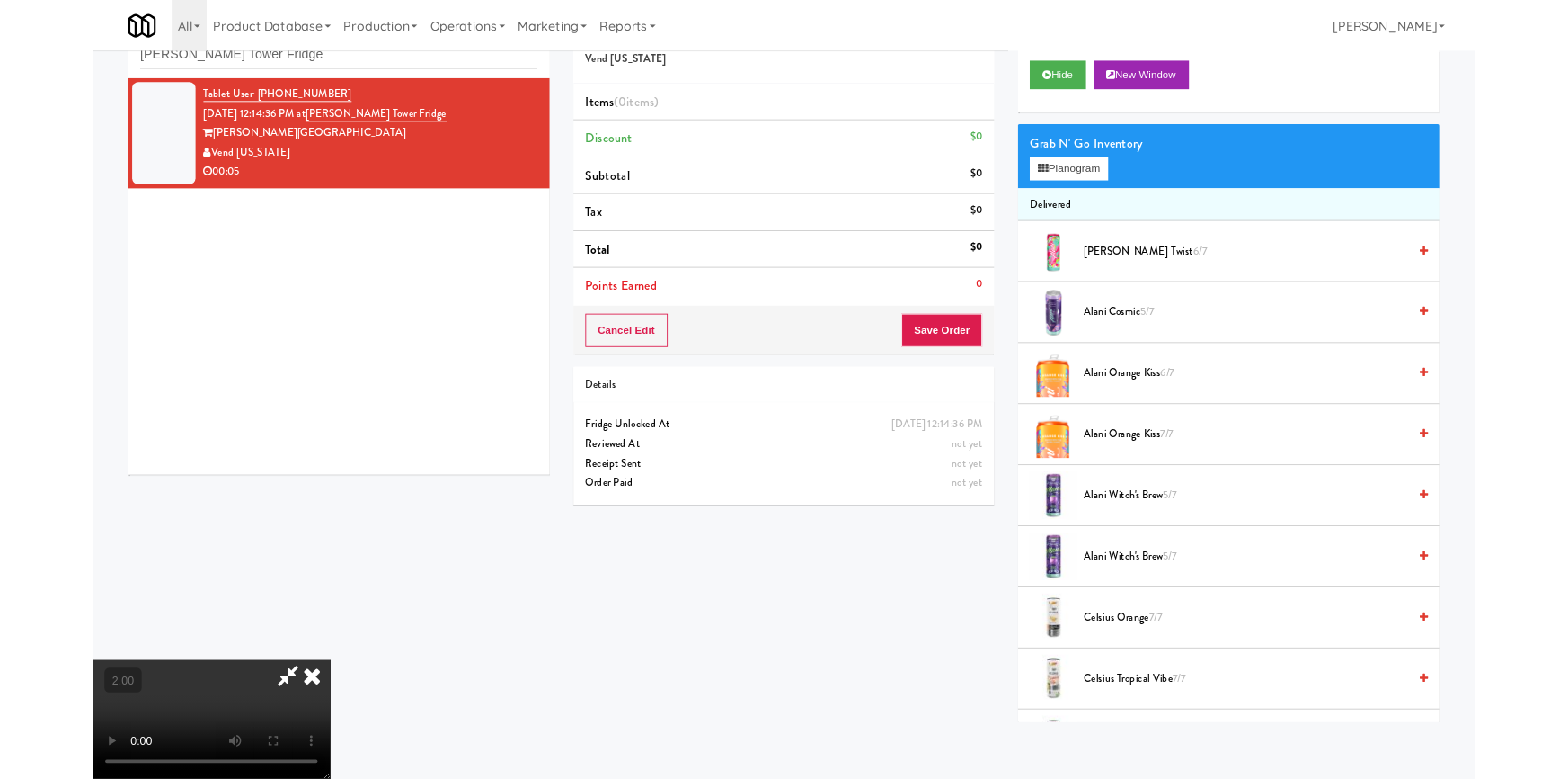
scroll to position [37, 0]
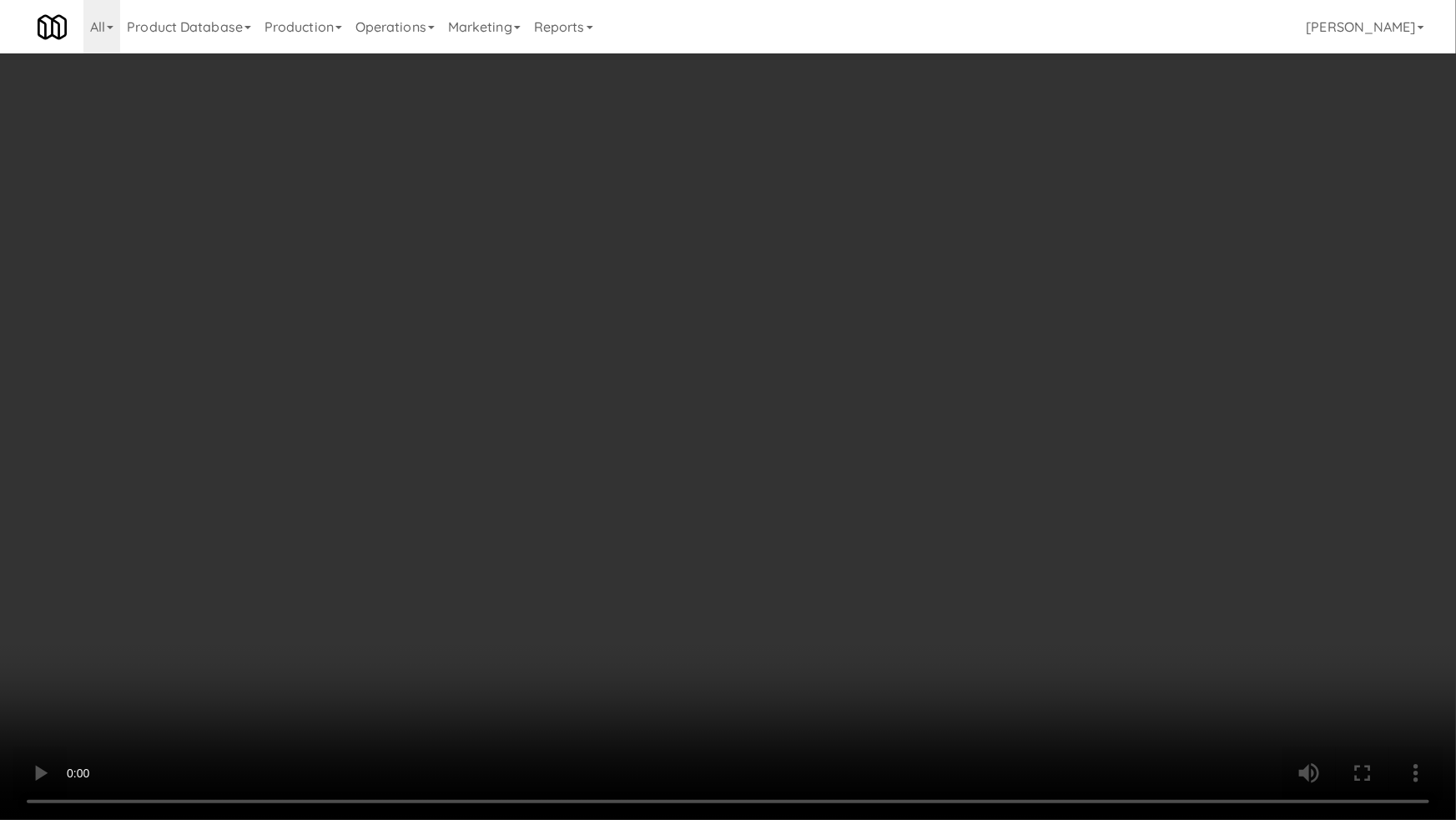
click at [500, 534] on video at bounding box center [728, 410] width 1456 height 820
click at [501, 534] on video at bounding box center [728, 410] width 1456 height 820
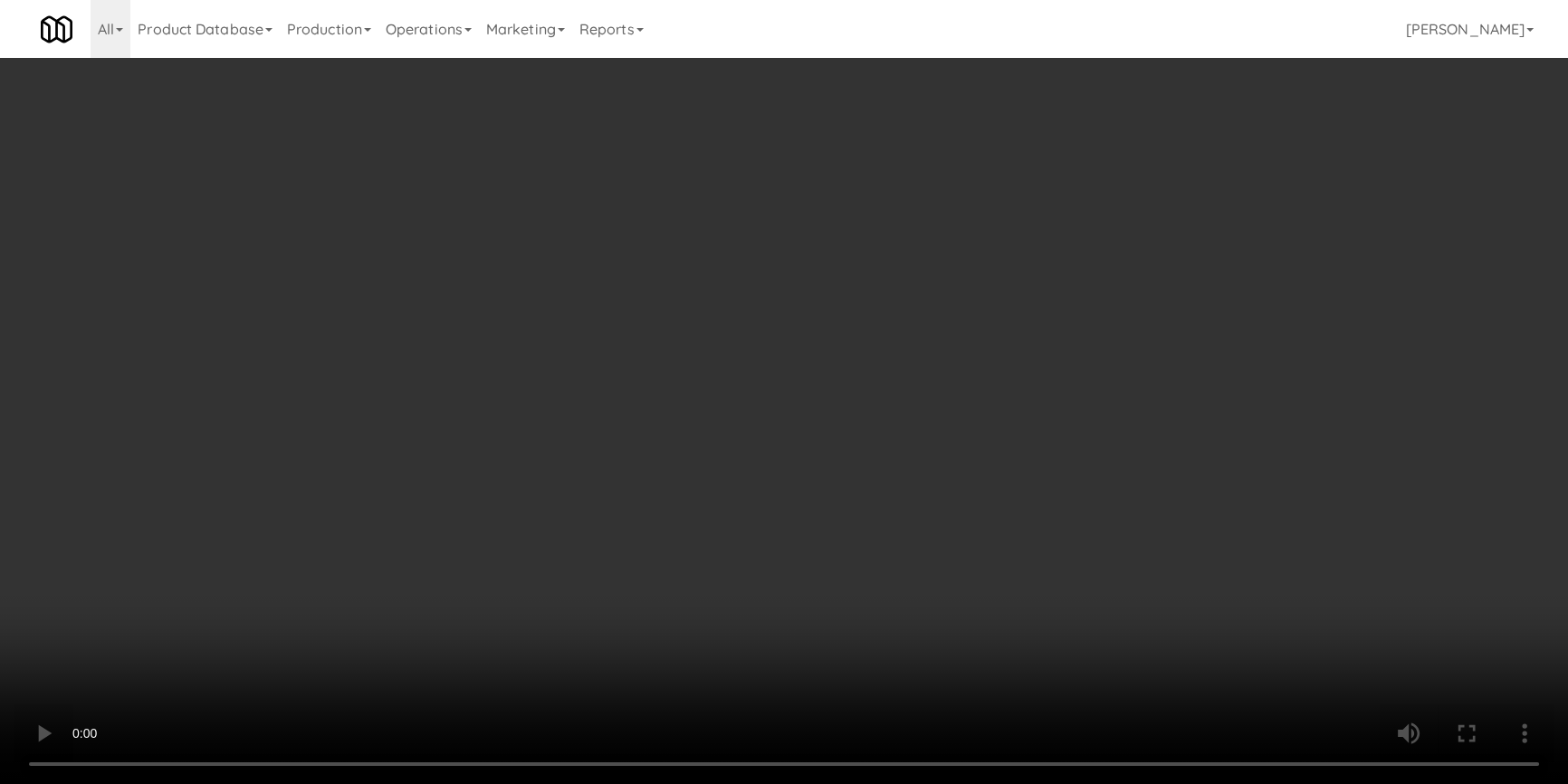
click at [1100, 172] on div "Grab N' Go Inventory Planogram" at bounding box center [1288, 178] width 477 height 73
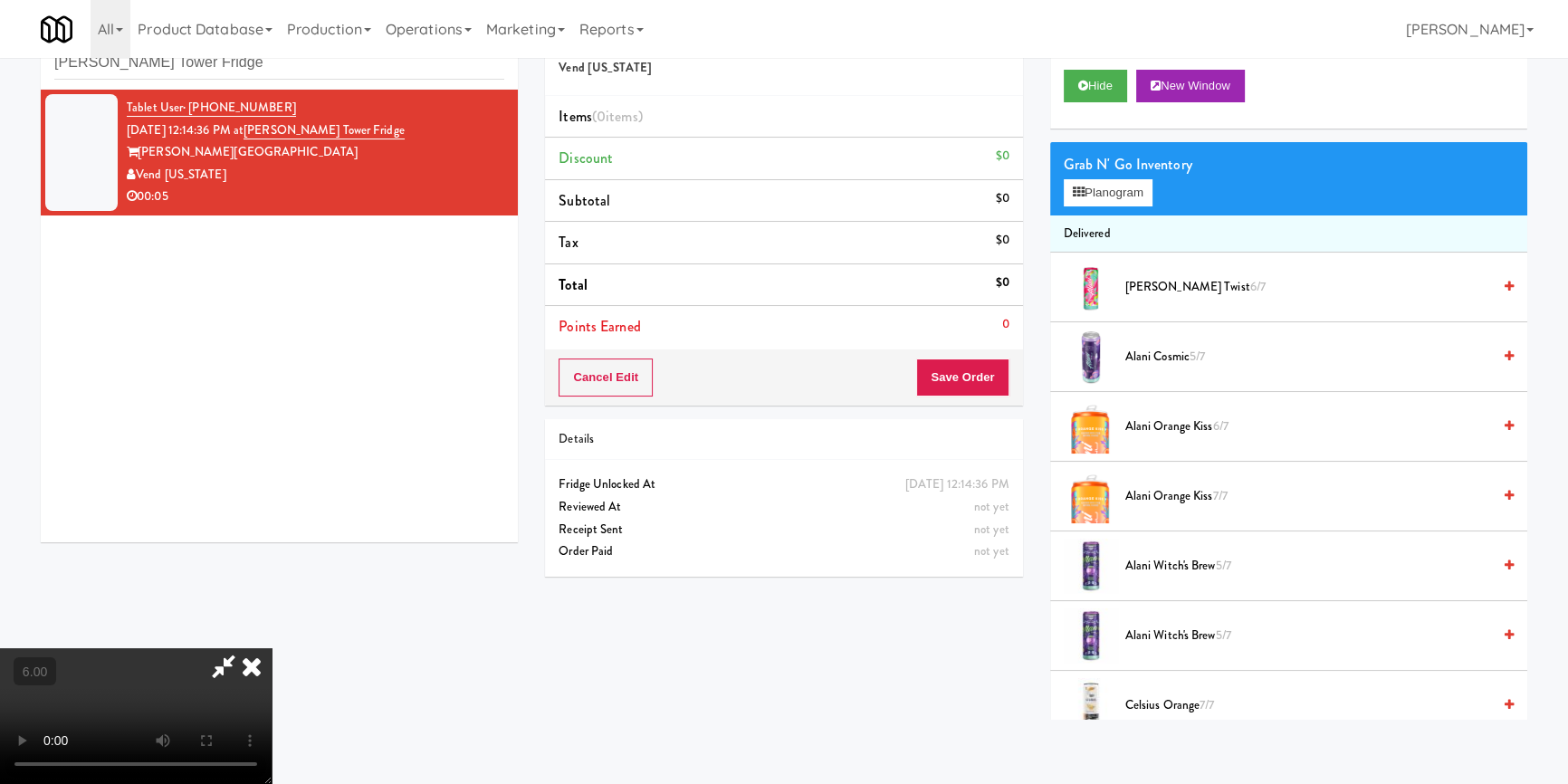
click at [1101, 172] on div "Grab N' Go Inventory" at bounding box center [1288, 164] width 450 height 27
click at [1097, 183] on button "Planogram" at bounding box center [1108, 193] width 89 height 27
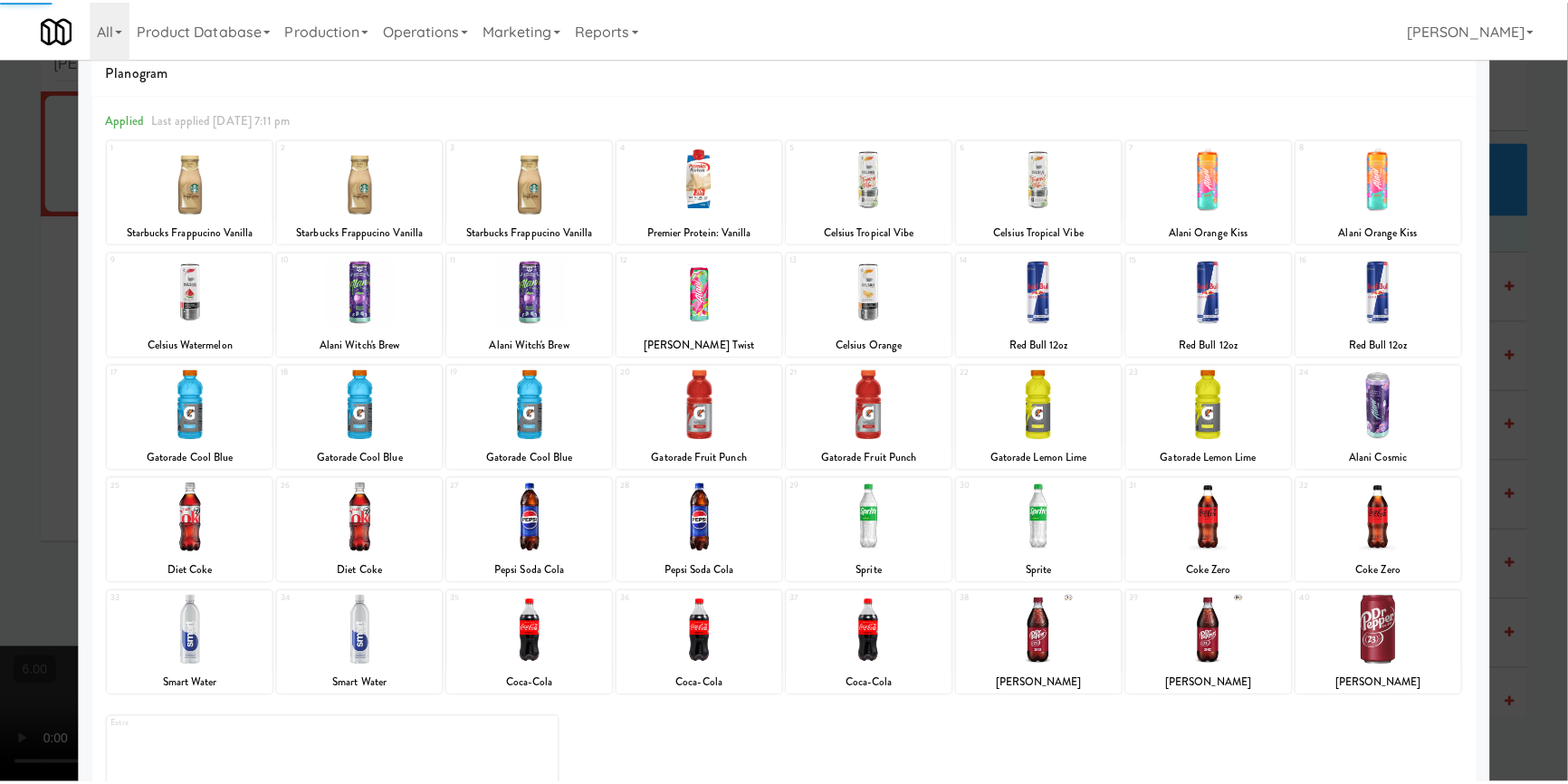
scroll to position [22, 0]
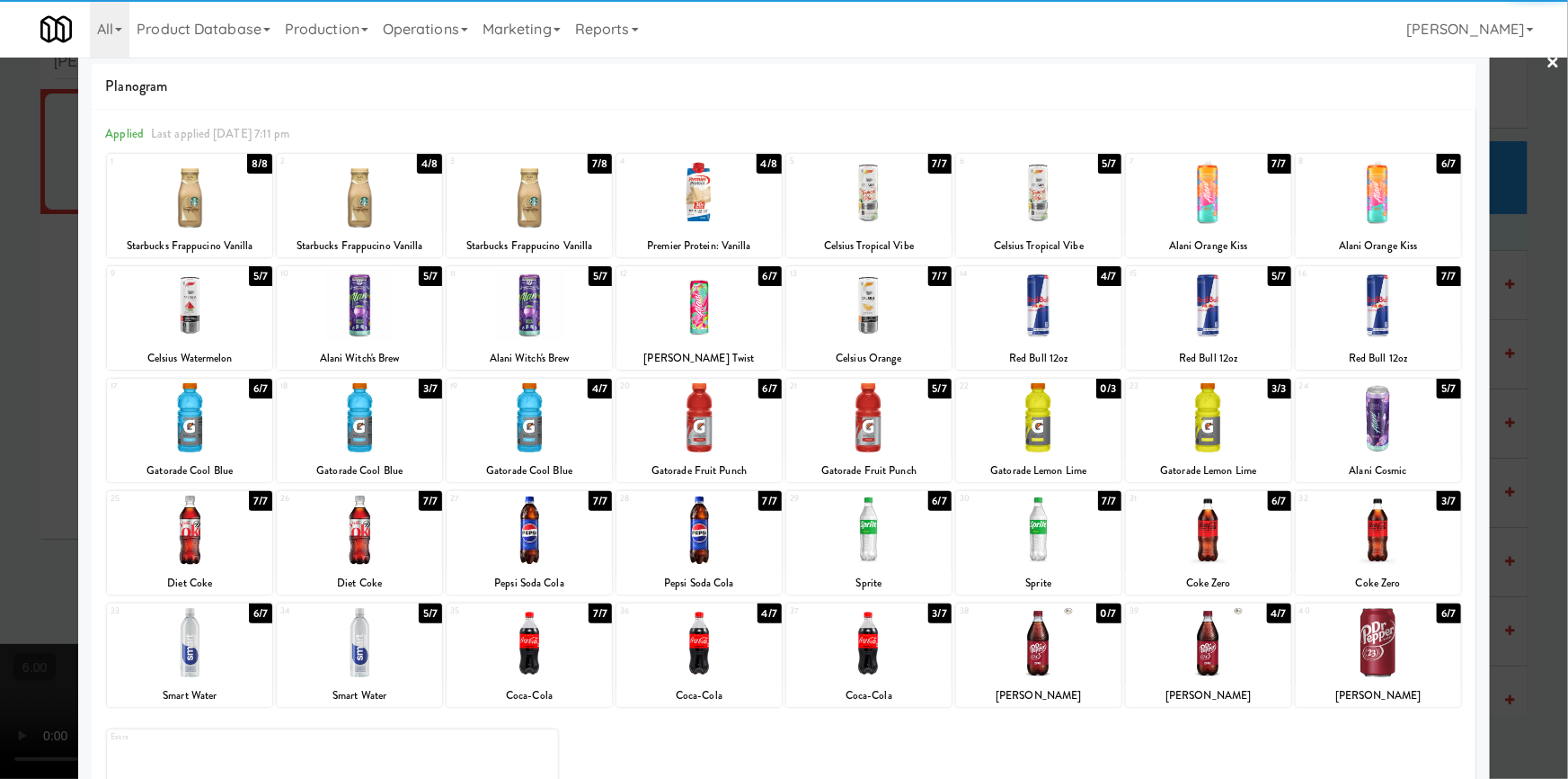
click at [375, 323] on div at bounding box center [360, 304] width 165 height 69
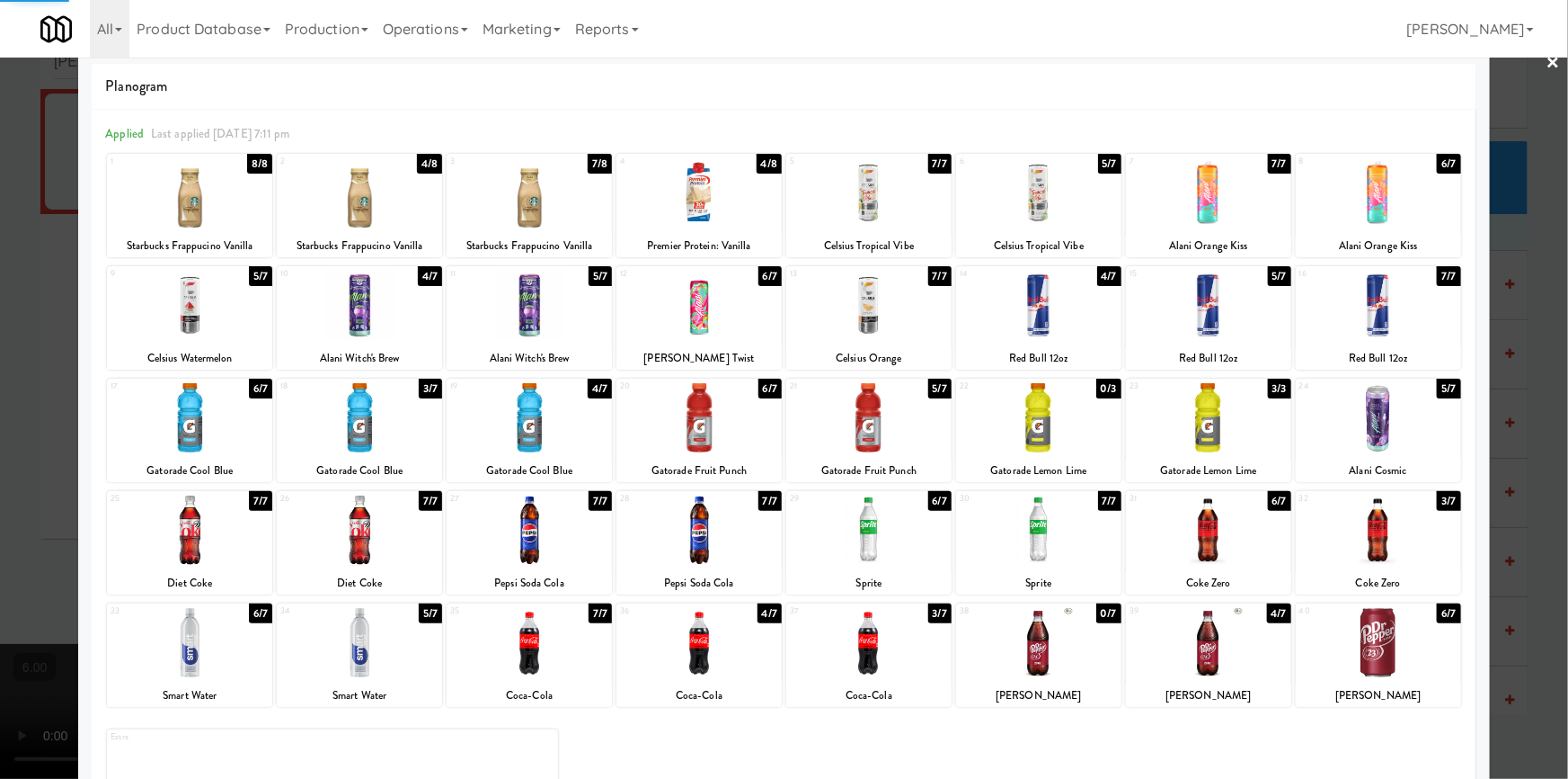
drag, startPoint x: 3, startPoint y: 258, endPoint x: 764, endPoint y: 153, distance: 768.2
click at [5, 257] on div at bounding box center [784, 389] width 1568 height 779
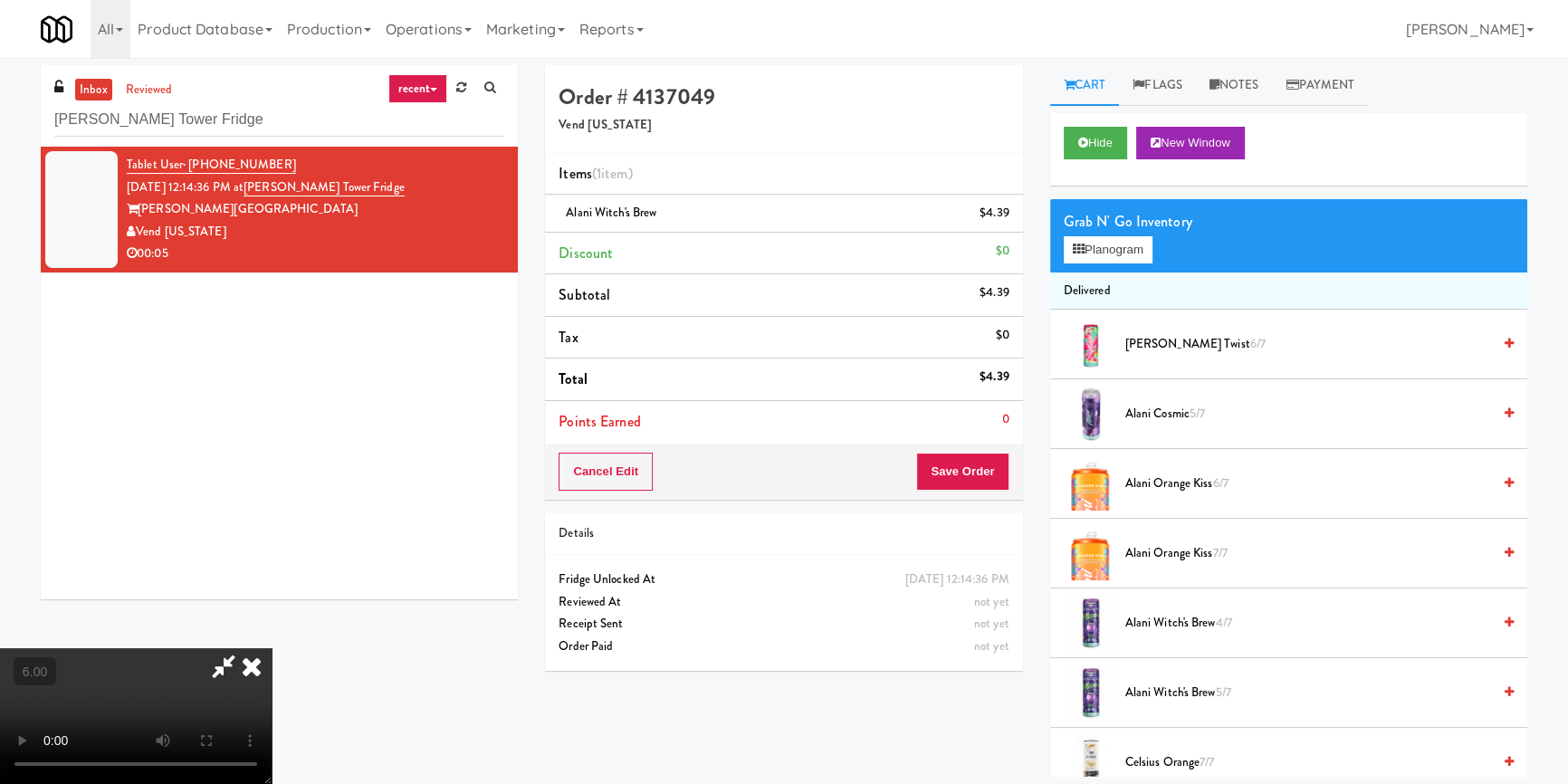
click at [271, 648] on icon at bounding box center [252, 666] width 40 height 36
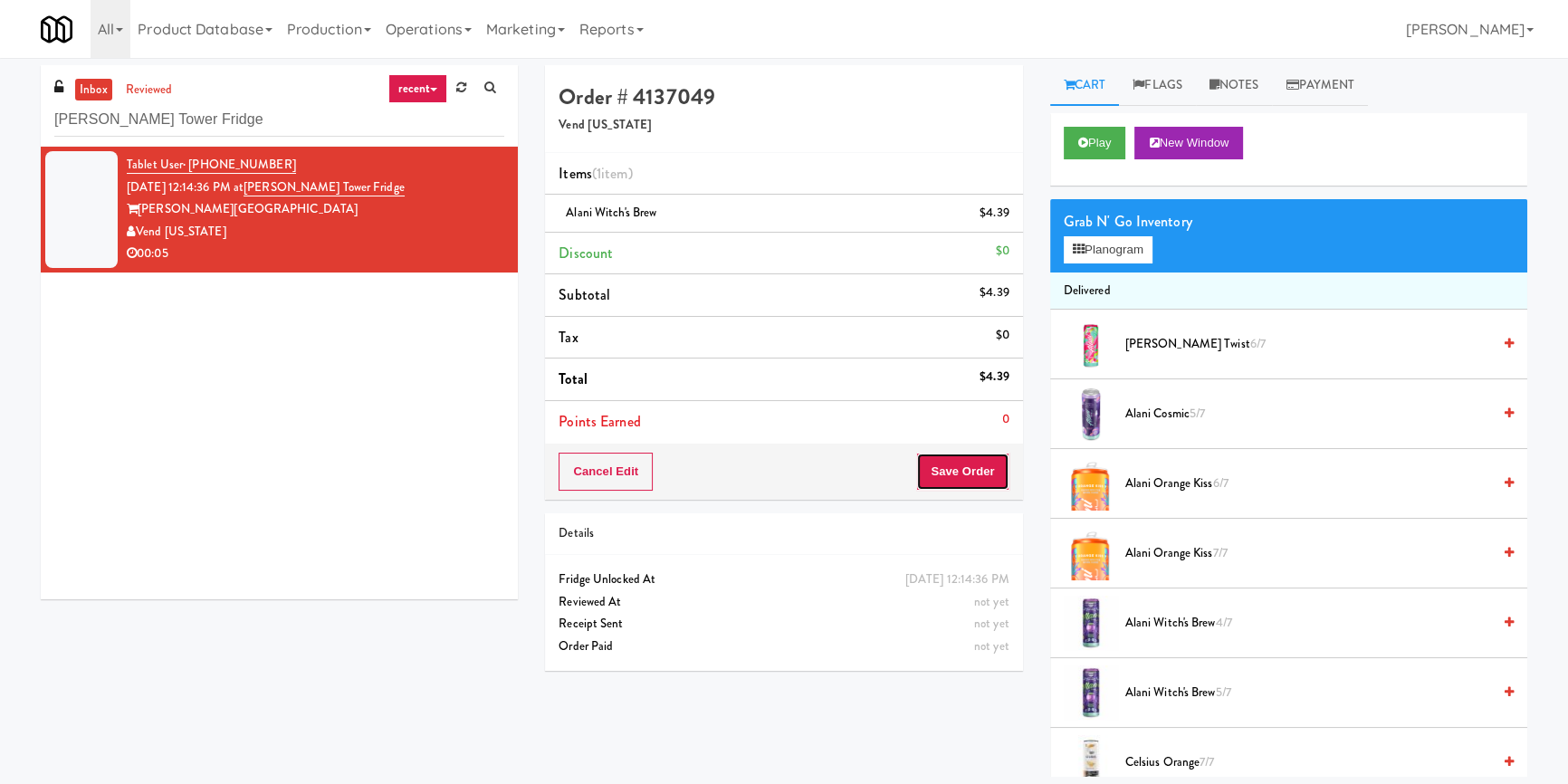
click at [966, 463] on button "Save Order" at bounding box center [963, 471] width 92 height 38
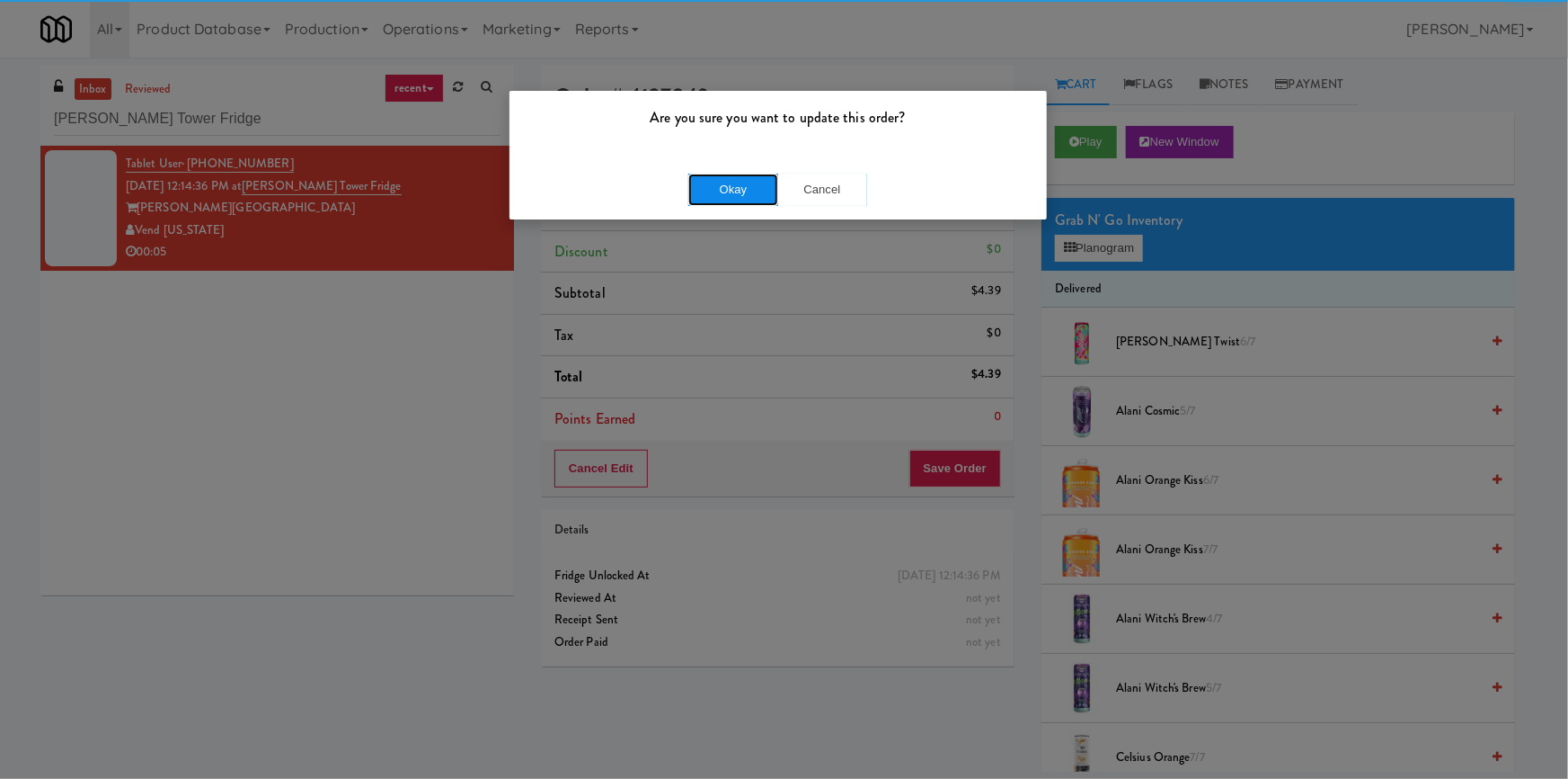
drag, startPoint x: 710, startPoint y: 194, endPoint x: 703, endPoint y: 171, distance: 24.0
click at [713, 195] on button "Okay" at bounding box center [733, 189] width 89 height 32
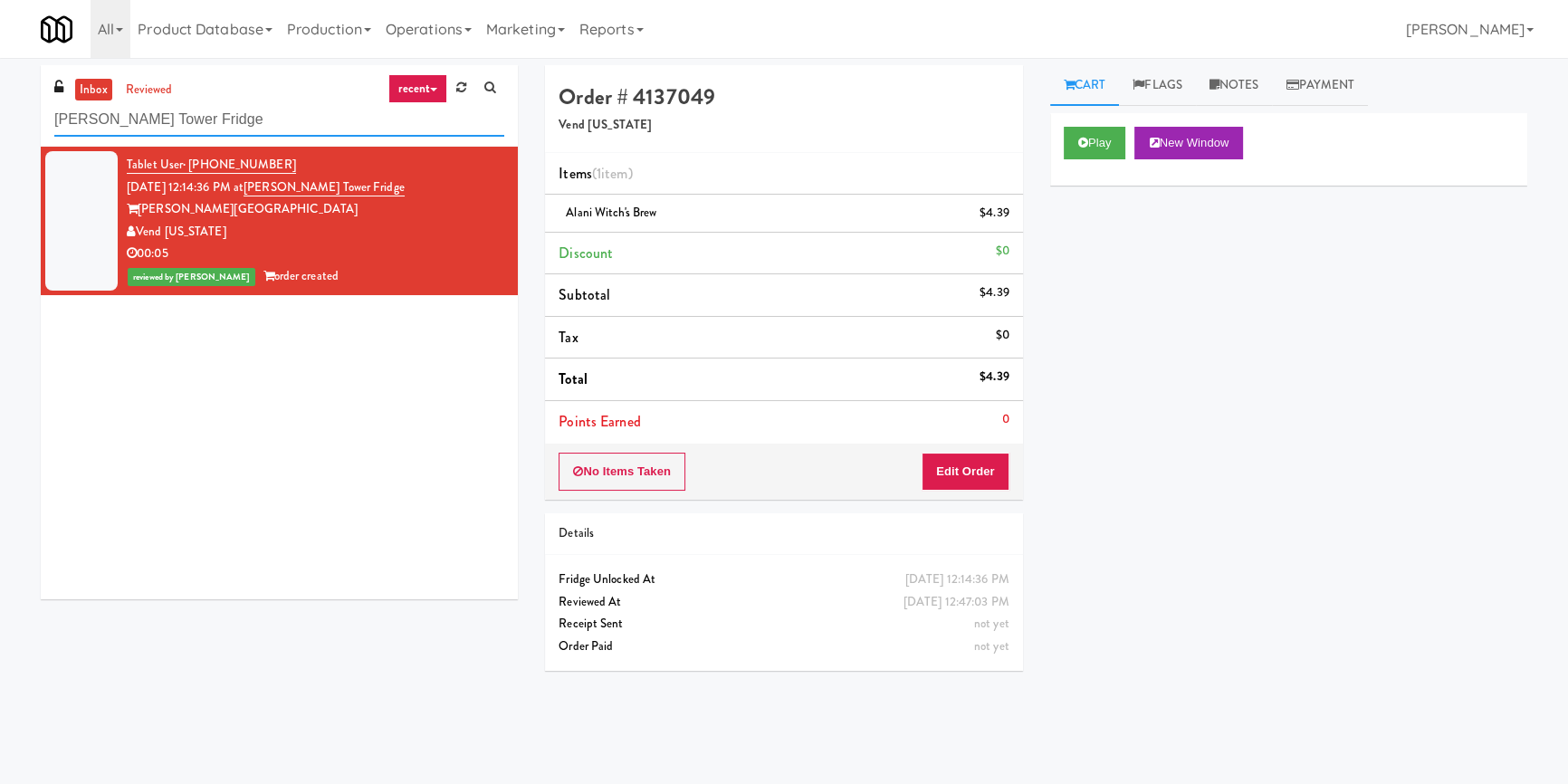
paste input "Tempo - Cooler - Left"
drag, startPoint x: 235, startPoint y: 129, endPoint x: 0, endPoint y: 154, distance: 236.3
click at [0, 154] on div "inbox reviewed recent all unclear take inventory issue suspicious failed recent…" at bounding box center [784, 421] width 1568 height 712
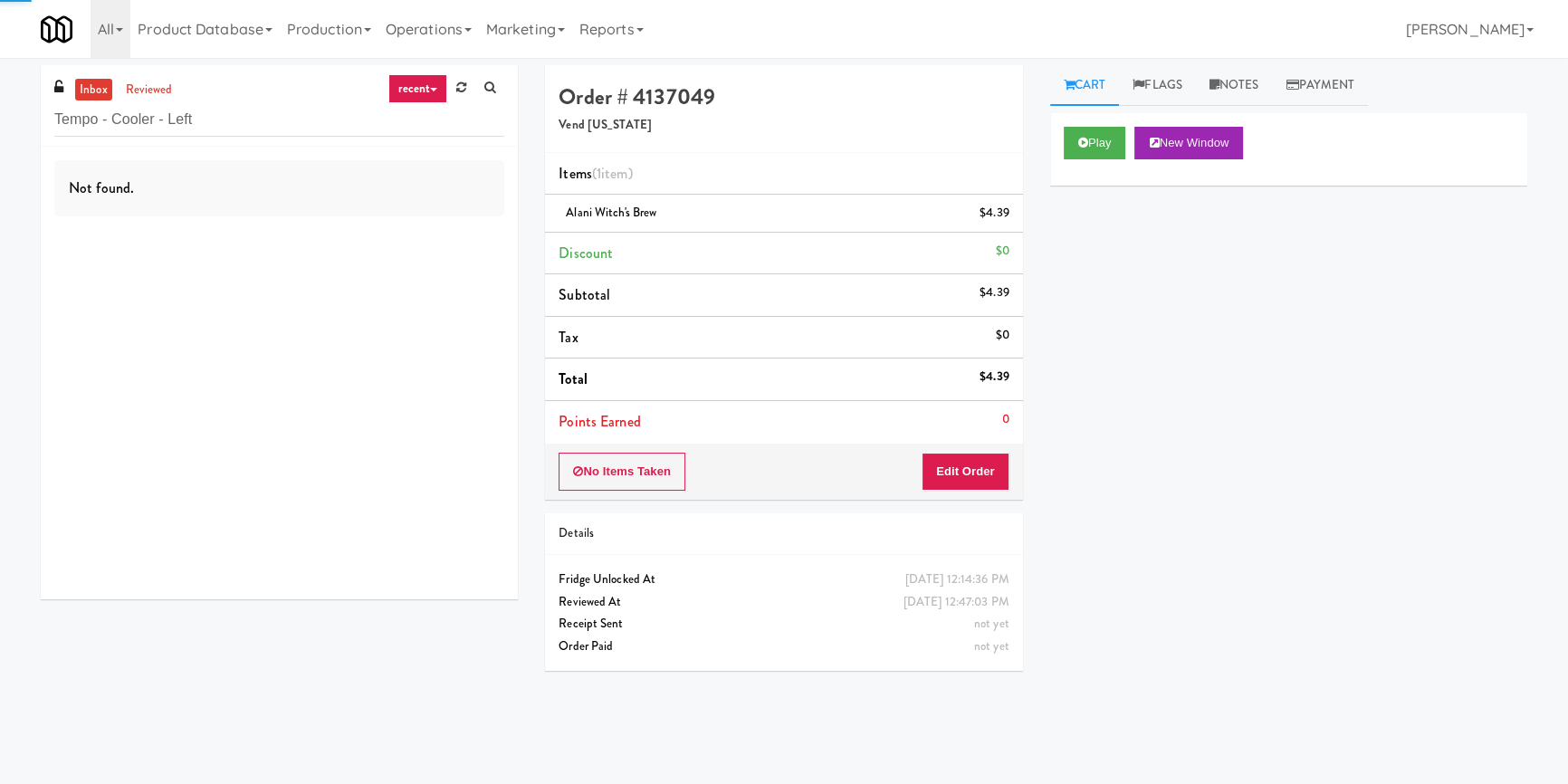
click at [386, 266] on div "Not found." at bounding box center [279, 373] width 477 height 452
click at [397, 250] on div "Not found." at bounding box center [279, 373] width 477 height 452
click at [421, 235] on div "Not found." at bounding box center [279, 373] width 477 height 452
click at [441, 226] on div "Not found." at bounding box center [279, 373] width 477 height 452
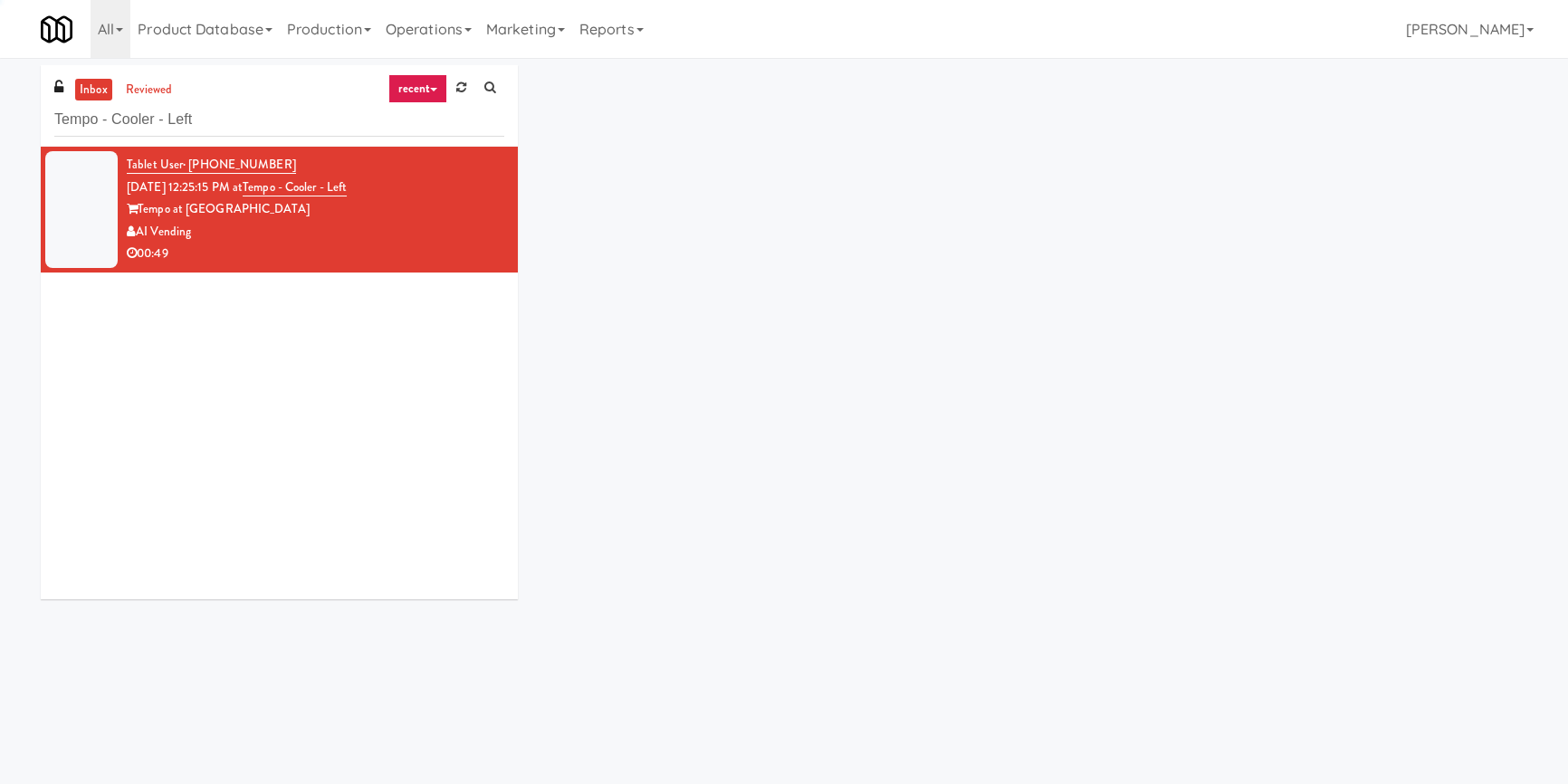
click at [448, 222] on div "AI Vending" at bounding box center [315, 232] width 378 height 23
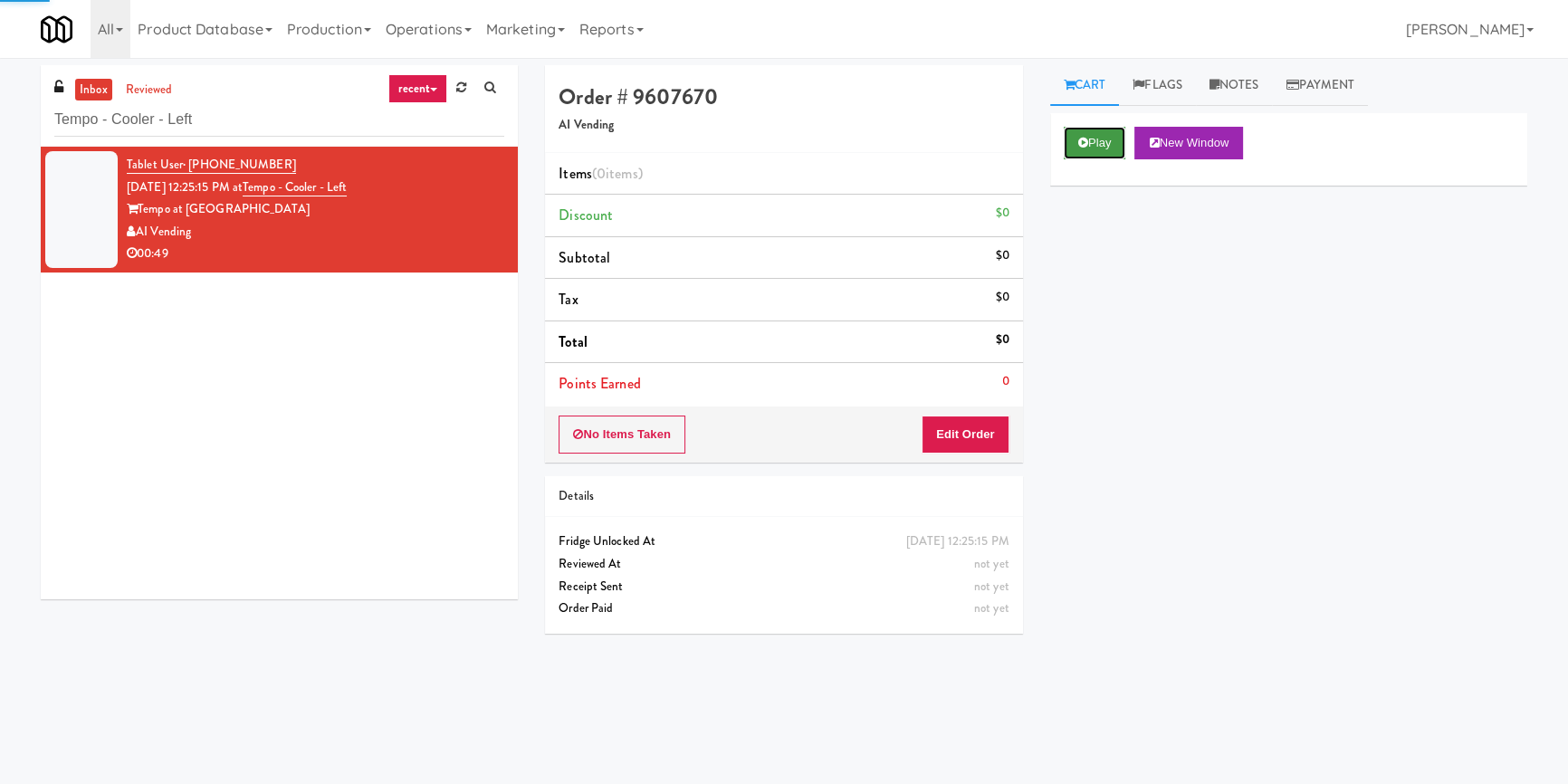
click at [1064, 132] on button "Play" at bounding box center [1095, 142] width 63 height 32
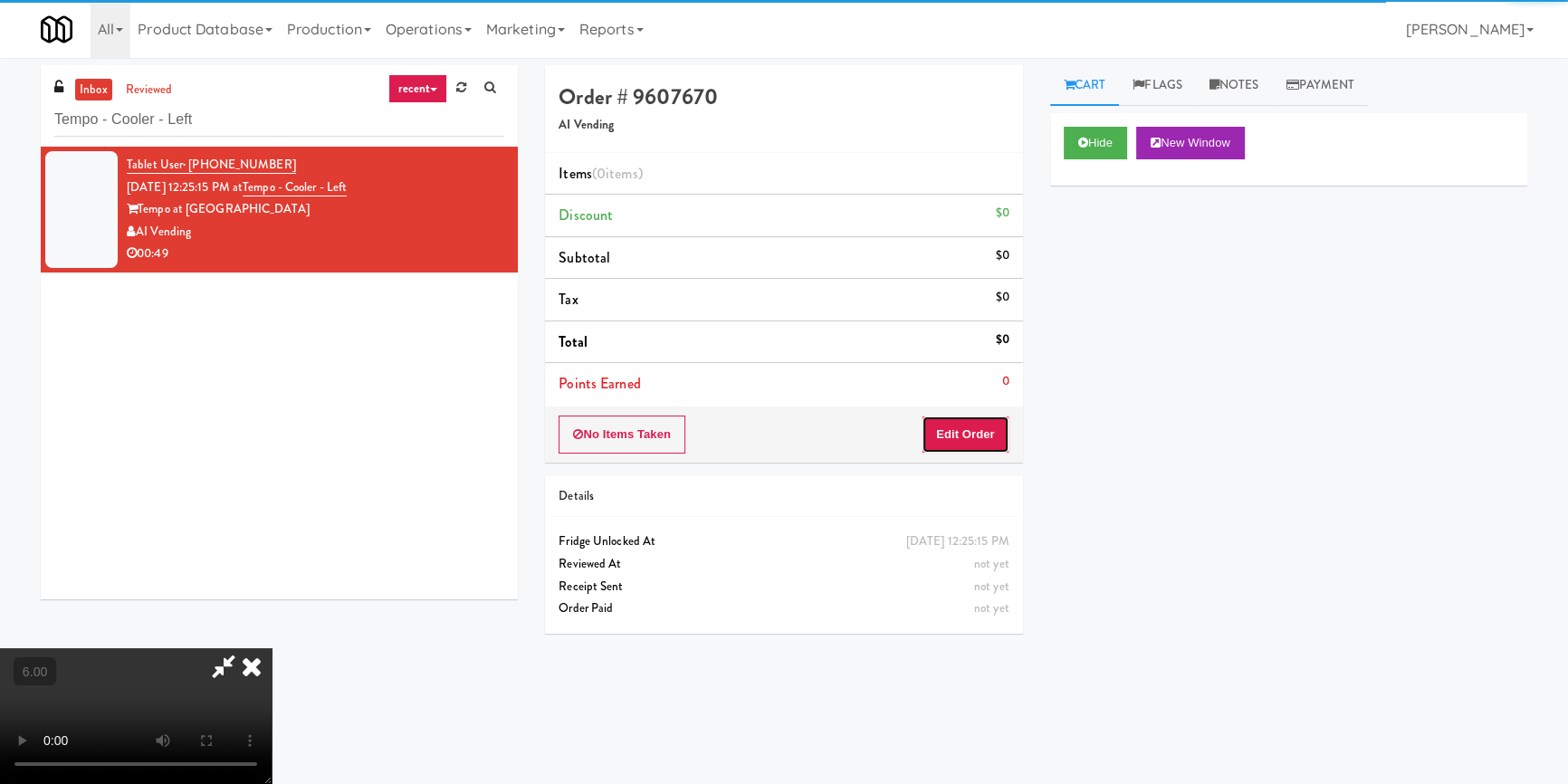
click at [955, 440] on button "Edit Order" at bounding box center [966, 434] width 88 height 38
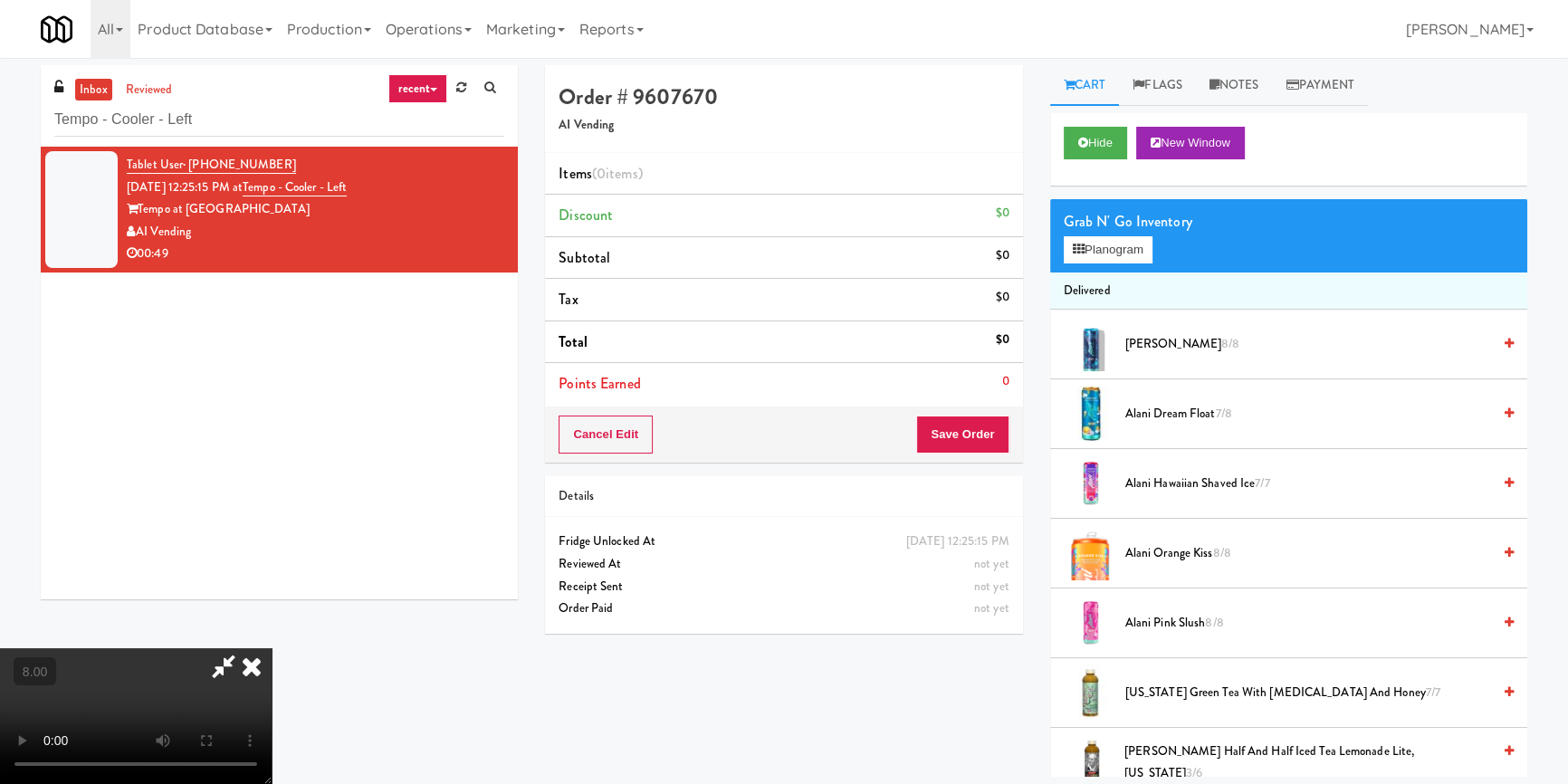
scroll to position [89, 0]
click at [271, 648] on video at bounding box center [135, 715] width 271 height 136
click at [1112, 241] on button "Planogram" at bounding box center [1108, 250] width 89 height 27
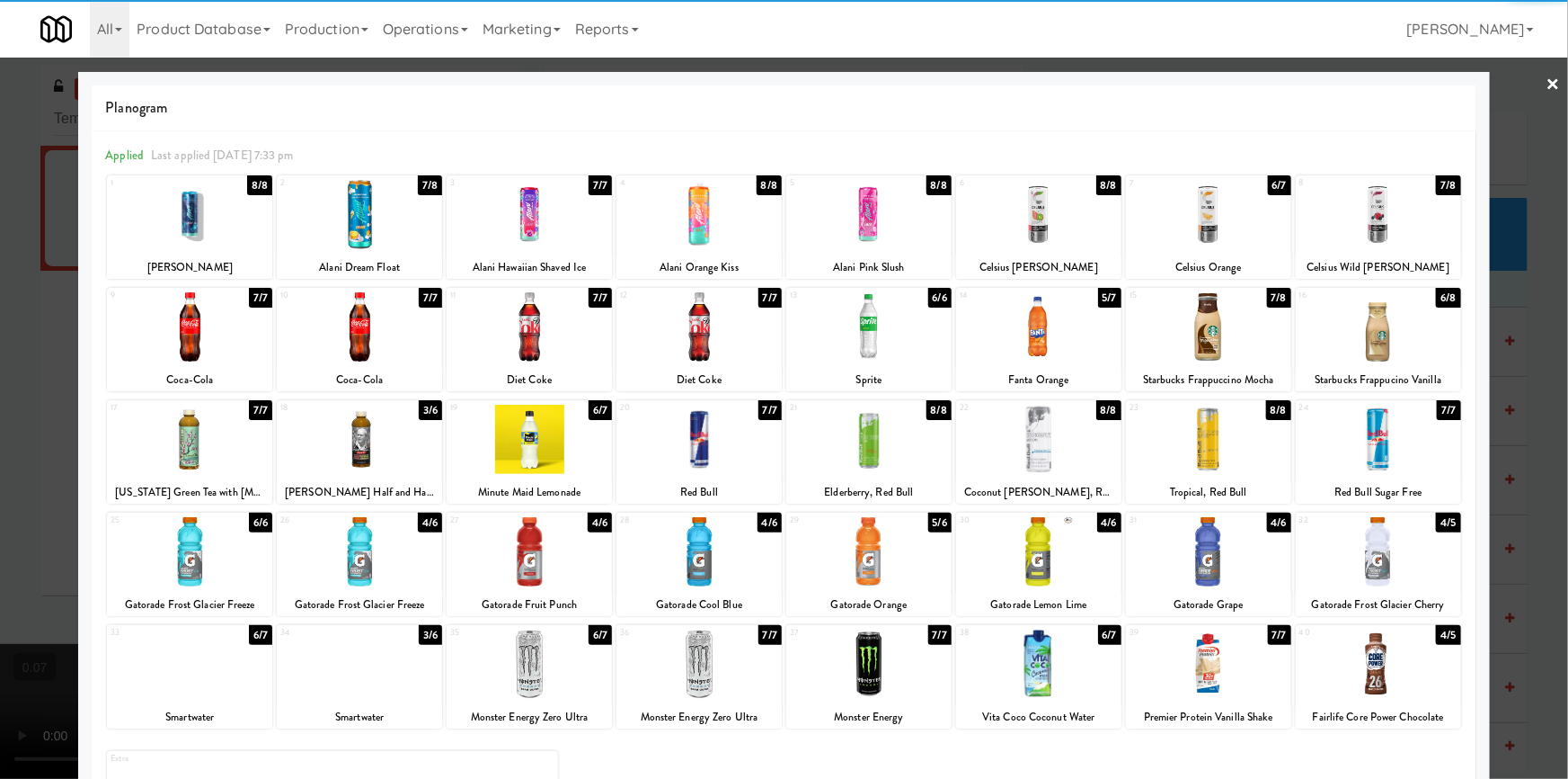
click at [1189, 571] on div at bounding box center [1208, 551] width 165 height 69
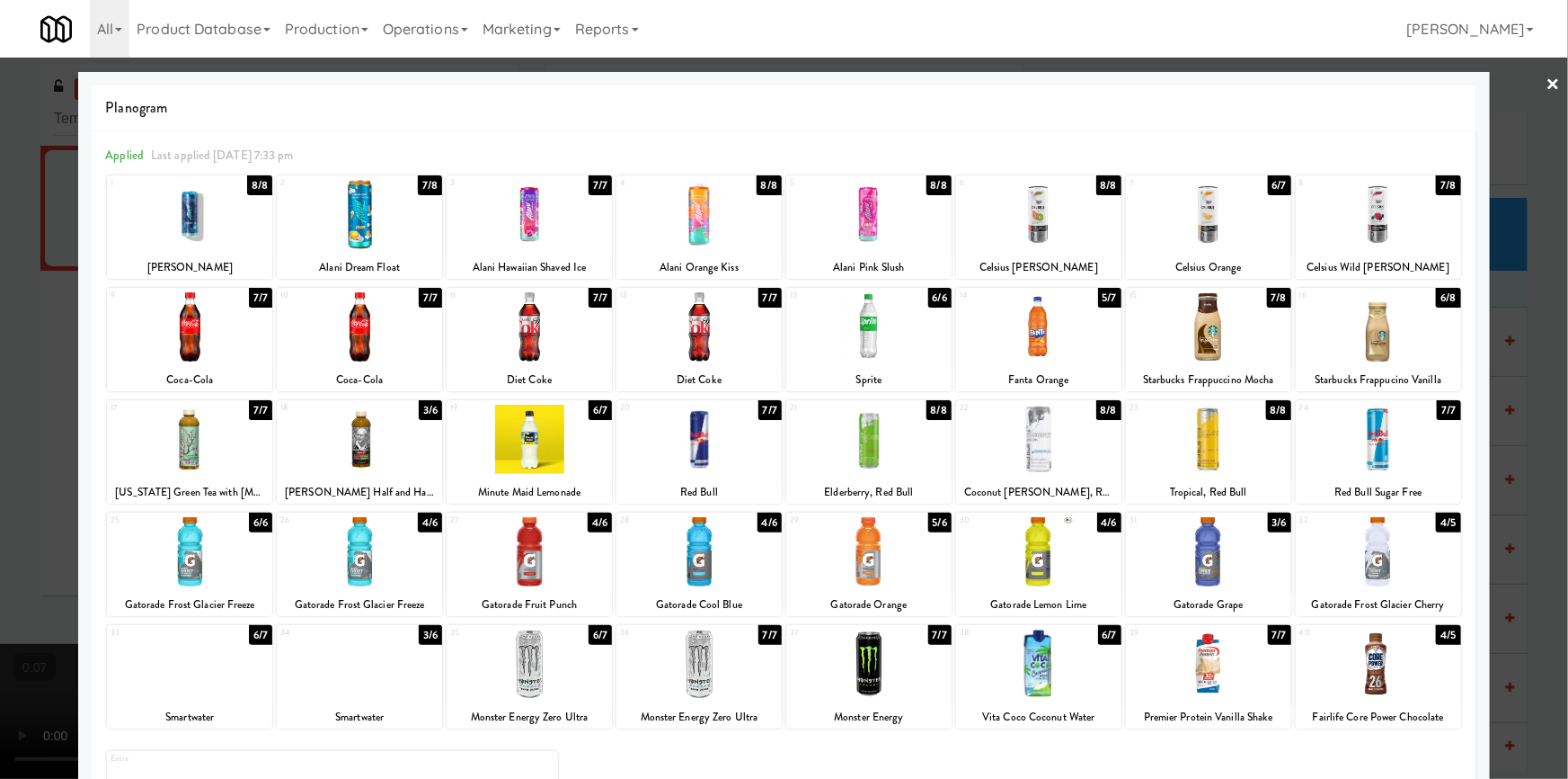
click at [533, 534] on div at bounding box center [529, 551] width 165 height 69
click at [12, 375] on div at bounding box center [784, 389] width 1568 height 779
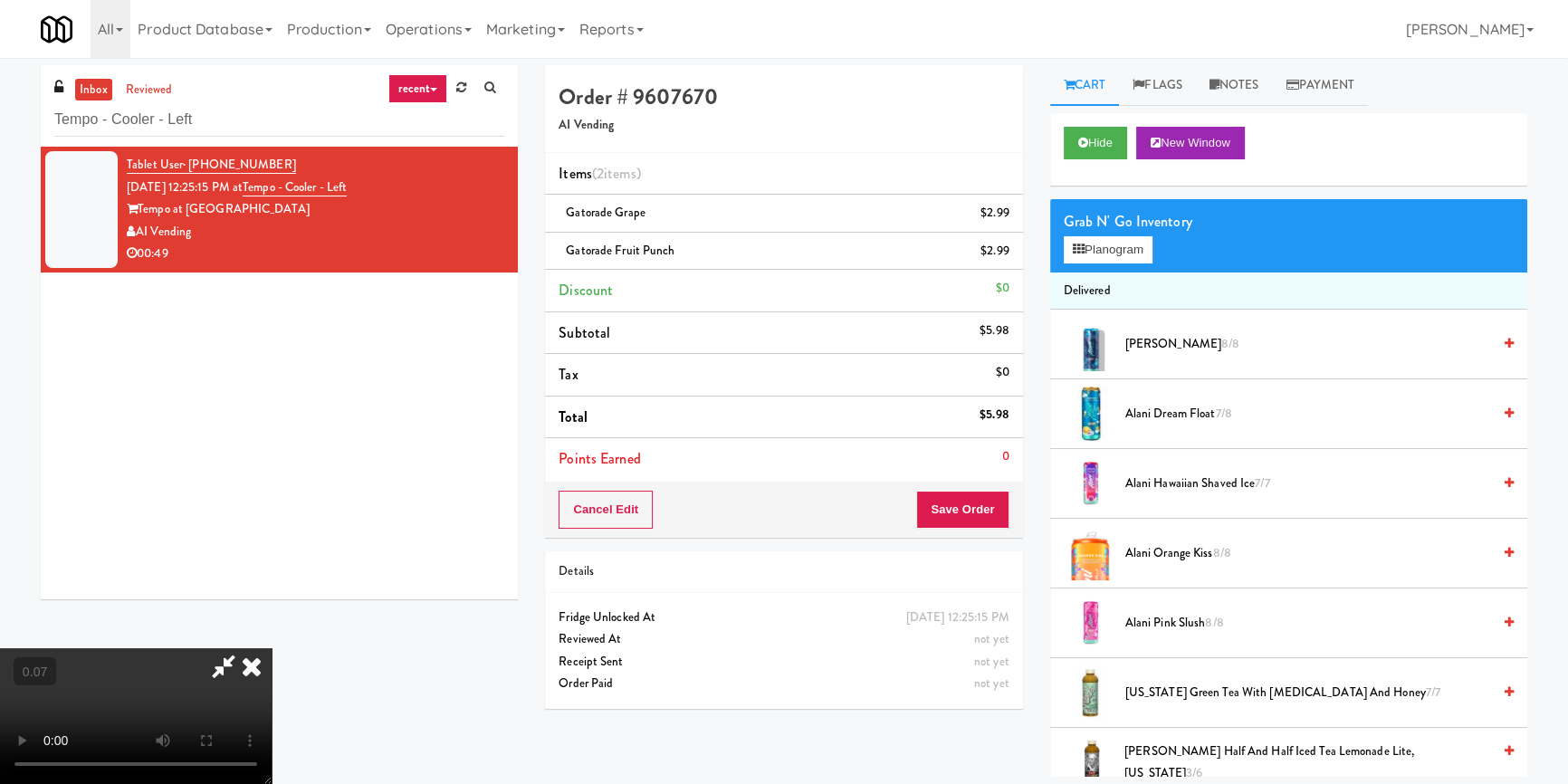
click at [271, 648] on video at bounding box center [135, 715] width 271 height 136
click at [1126, 246] on button "Planogram" at bounding box center [1108, 250] width 89 height 27
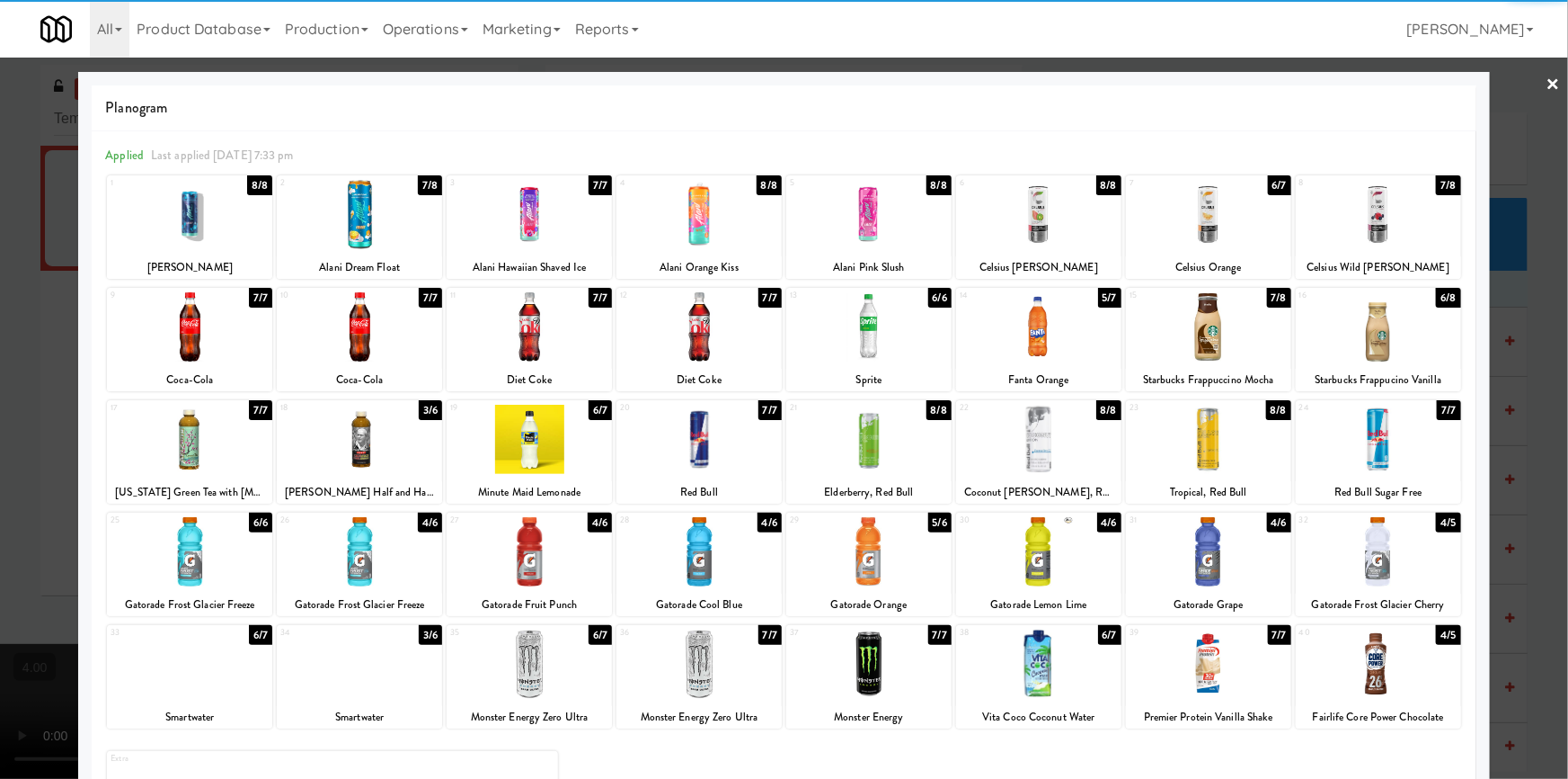
drag, startPoint x: 1081, startPoint y: 450, endPoint x: 1056, endPoint y: 436, distance: 28.7
click at [1079, 448] on div at bounding box center [1039, 439] width 165 height 69
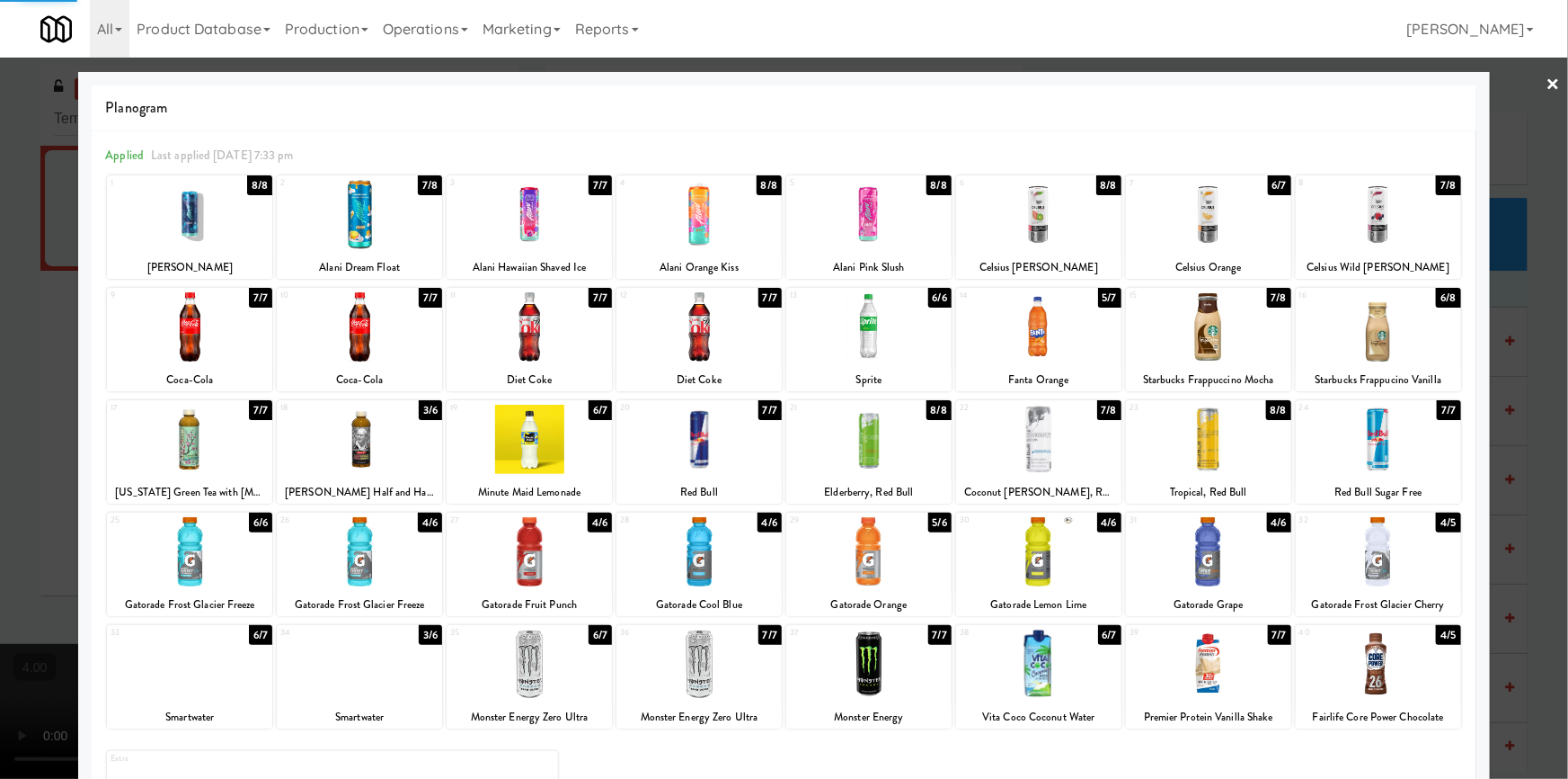
click at [0, 411] on div at bounding box center [784, 389] width 1568 height 779
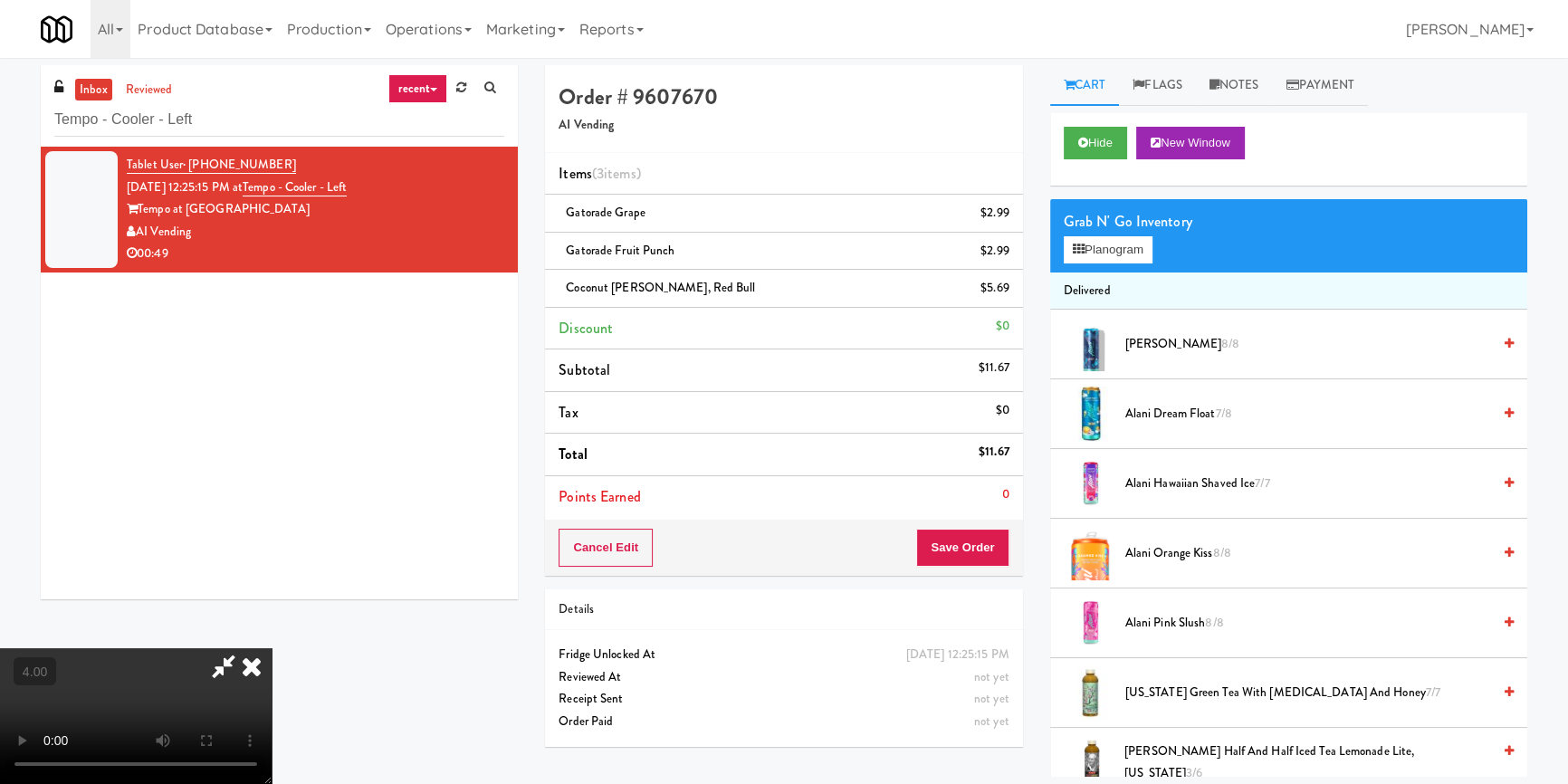
click at [271, 648] on icon at bounding box center [252, 666] width 40 height 36
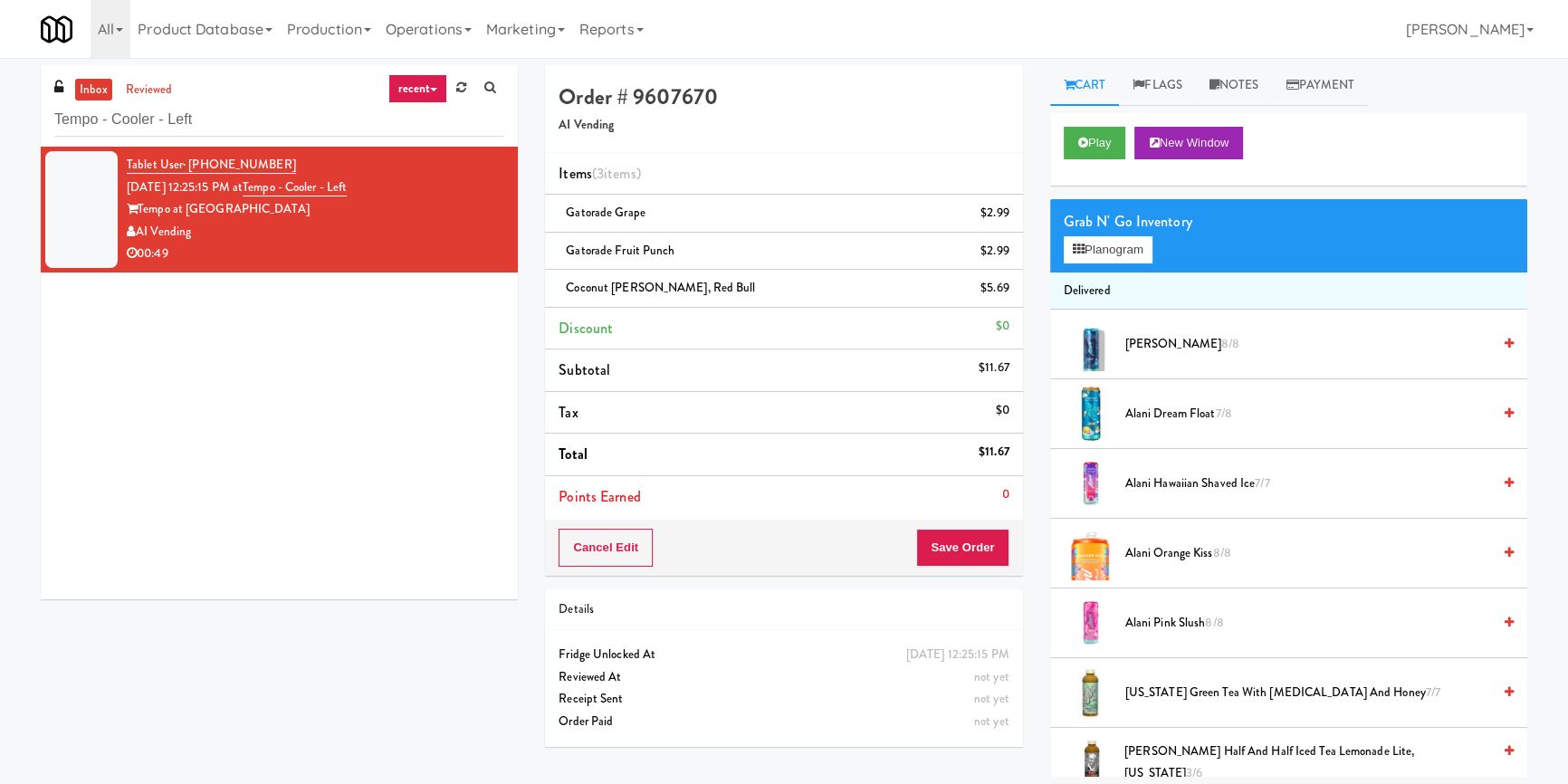
click at [936, 517] on div "Order # 9607670 AI Vending Items (3 items ) Gatorade Grape $2.99 Gatorade Fruit…" at bounding box center [784, 320] width 477 height 510
click at [956, 533] on button "Save Order" at bounding box center [963, 547] width 92 height 38
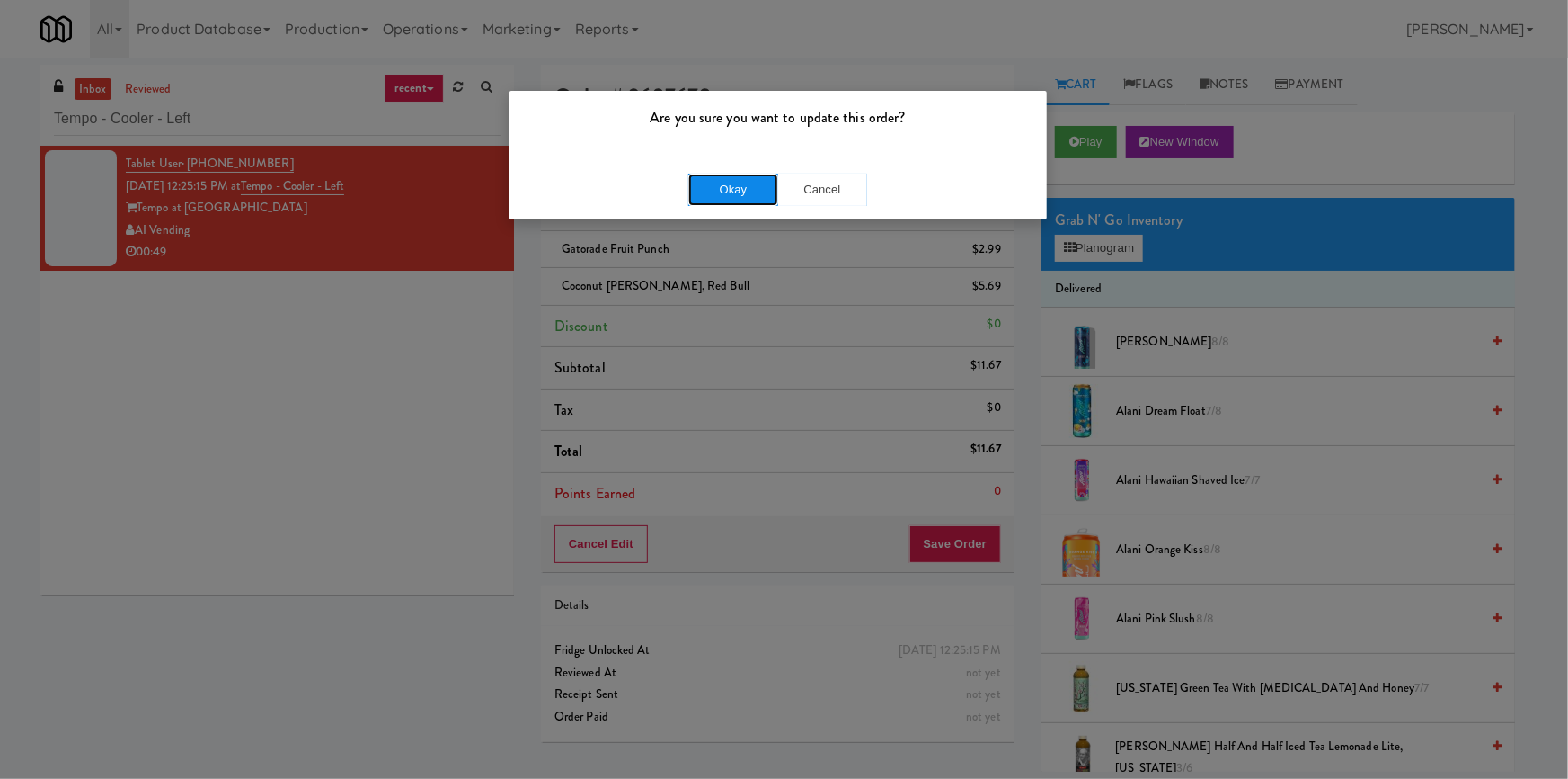
click at [729, 184] on button "Okay" at bounding box center [733, 189] width 89 height 32
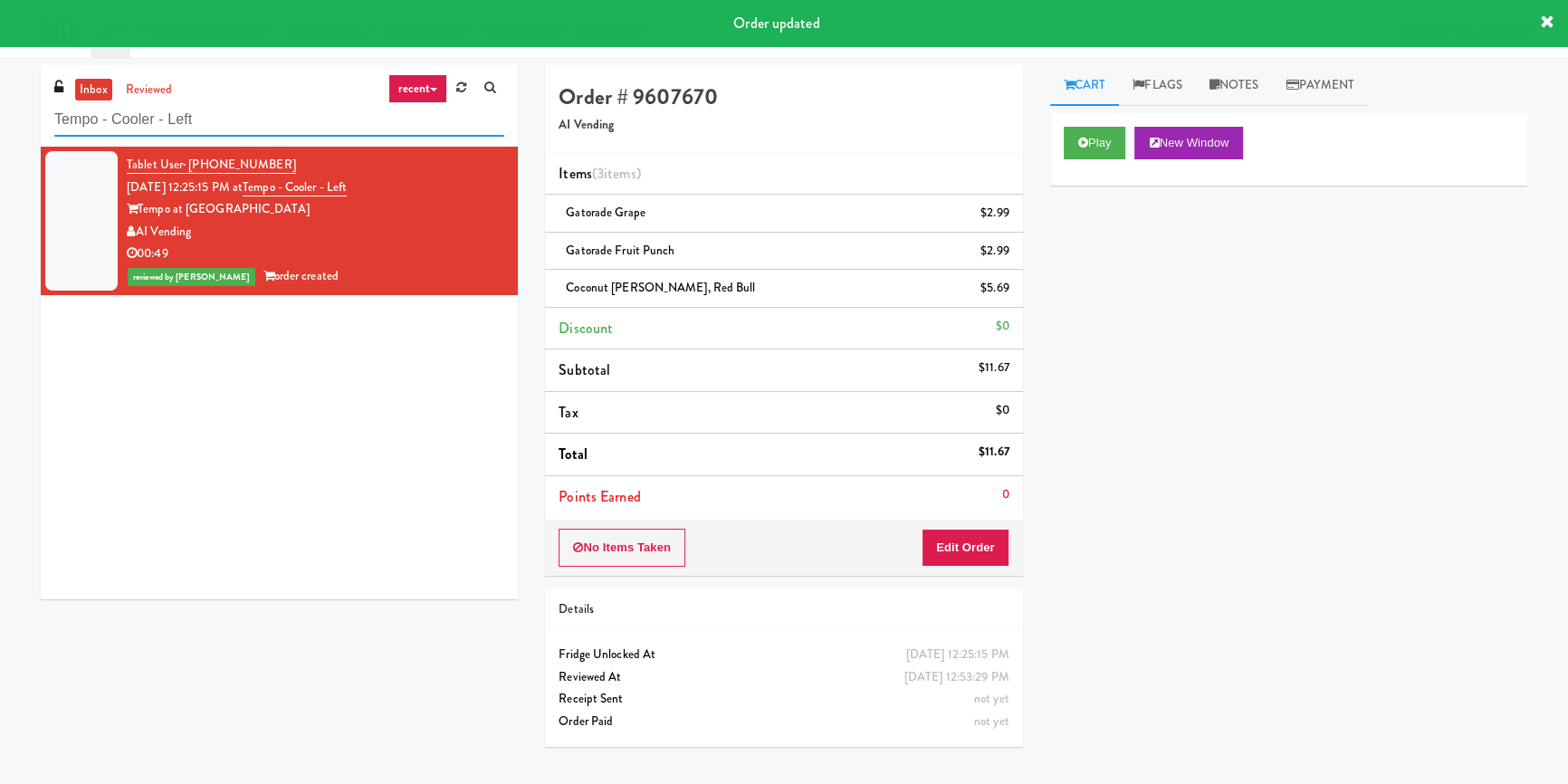
drag, startPoint x: 186, startPoint y: 131, endPoint x: 0, endPoint y: 136, distance: 186.1
click at [0, 136] on div "inbox reviewed recent all unclear take inventory issue suspicious failed recent…" at bounding box center [784, 421] width 1568 height 712
paste input "70 Capitol Yards - Cooler"
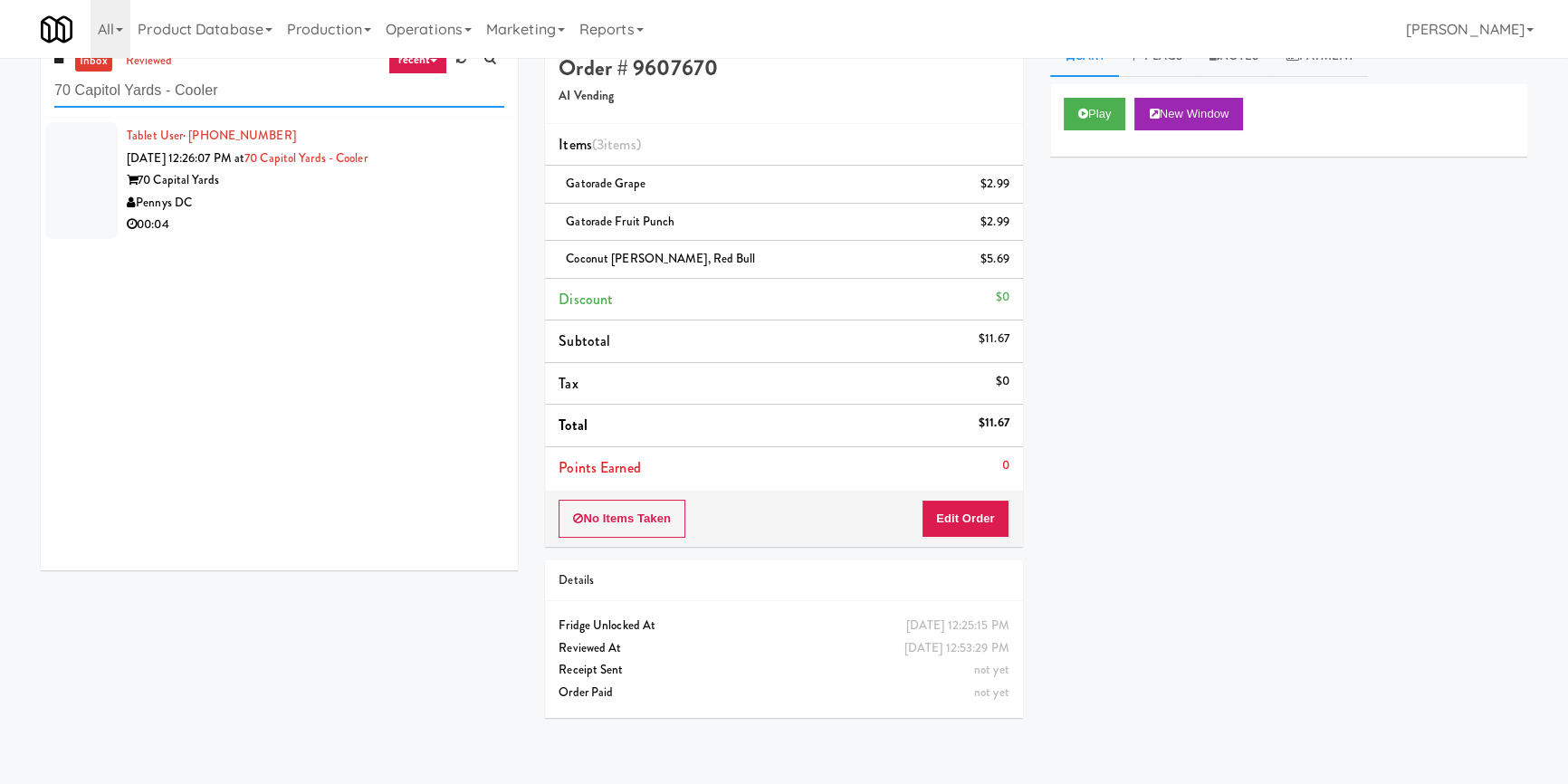
scroll to position [57, 0]
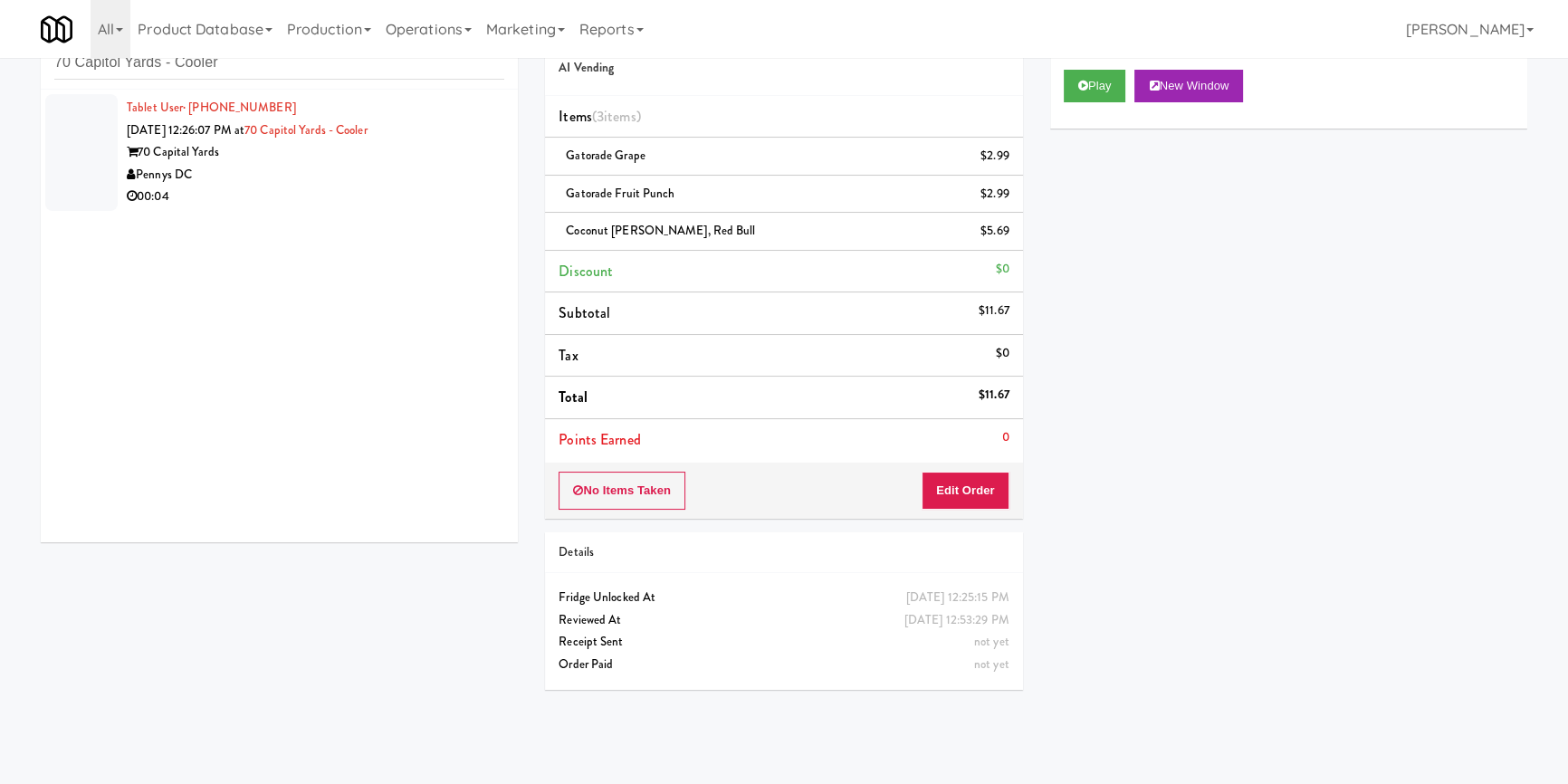
click at [398, 174] on div "Pennys DC" at bounding box center [315, 174] width 378 height 23
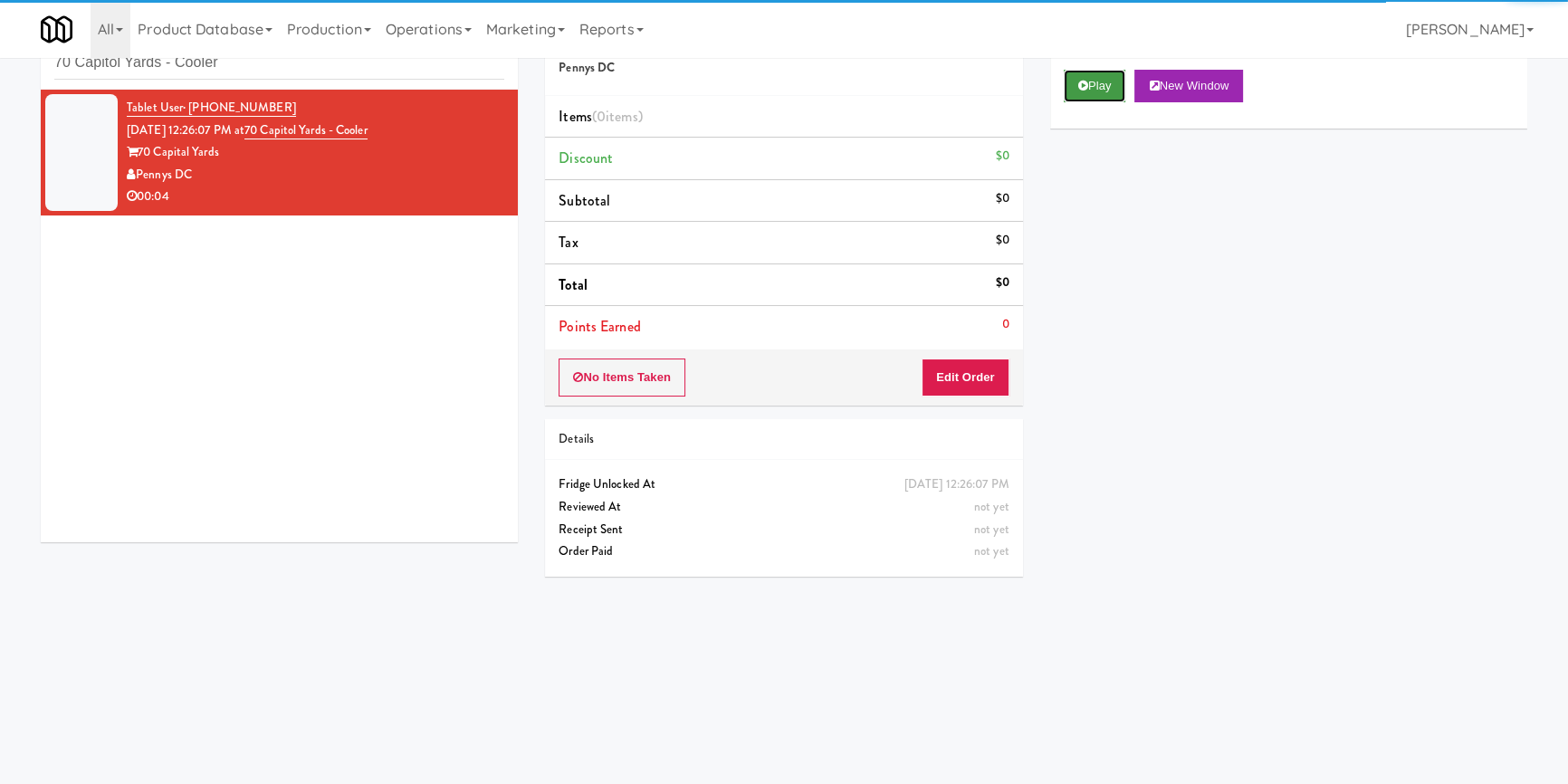
click at [1113, 81] on button "Play" at bounding box center [1095, 85] width 63 height 32
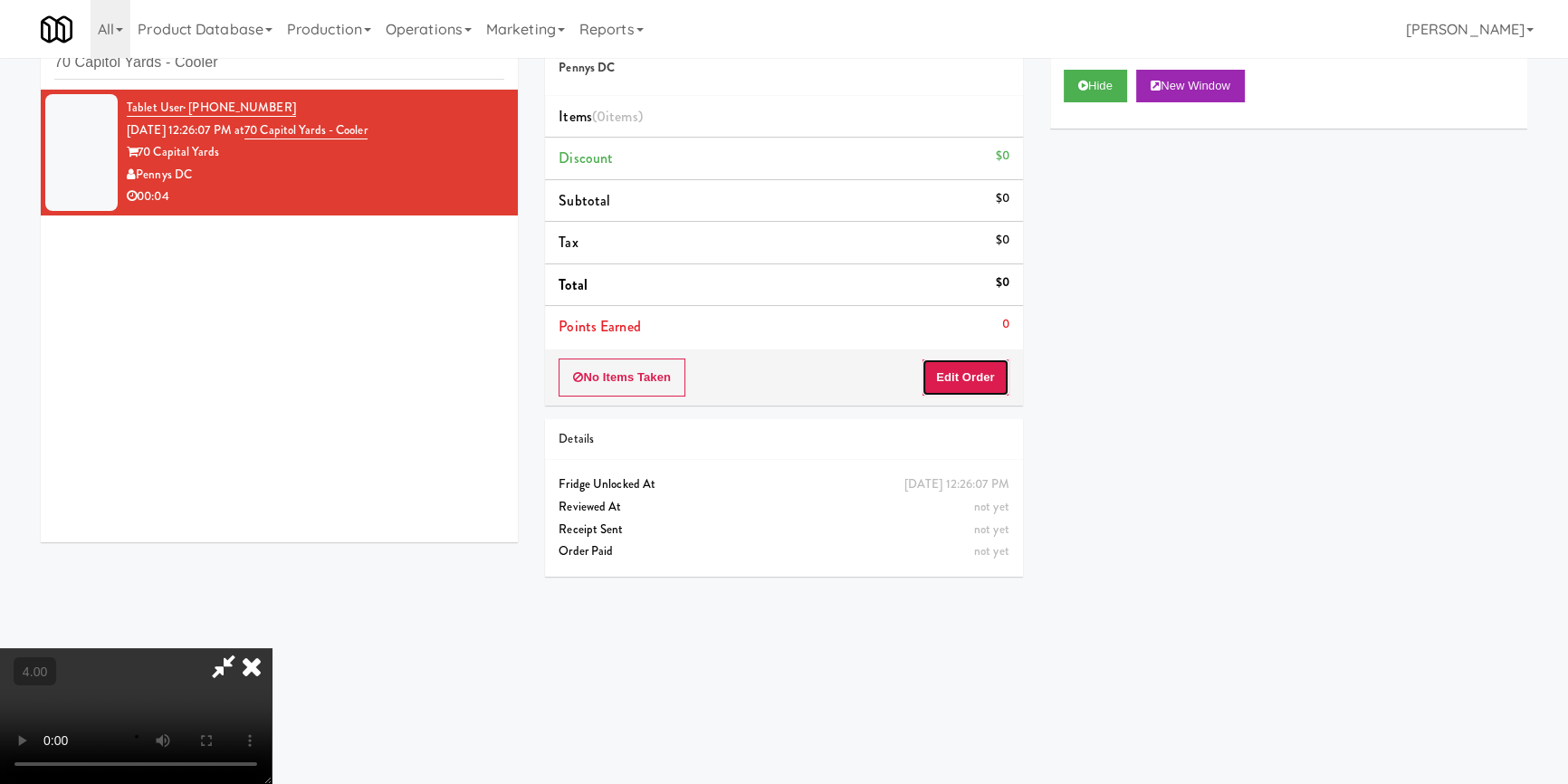
click at [966, 362] on button "Edit Order" at bounding box center [966, 377] width 88 height 38
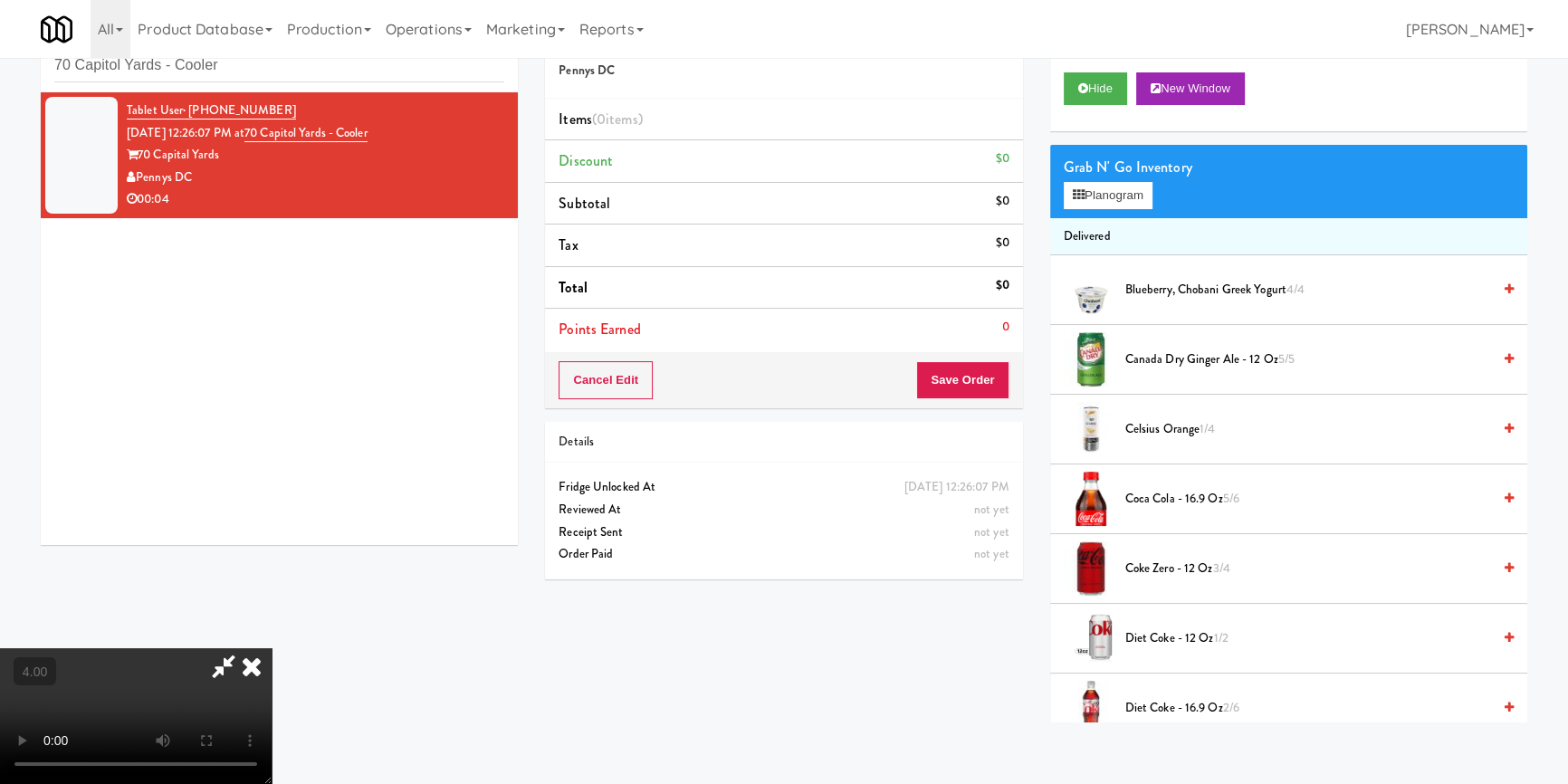
scroll to position [57, 0]
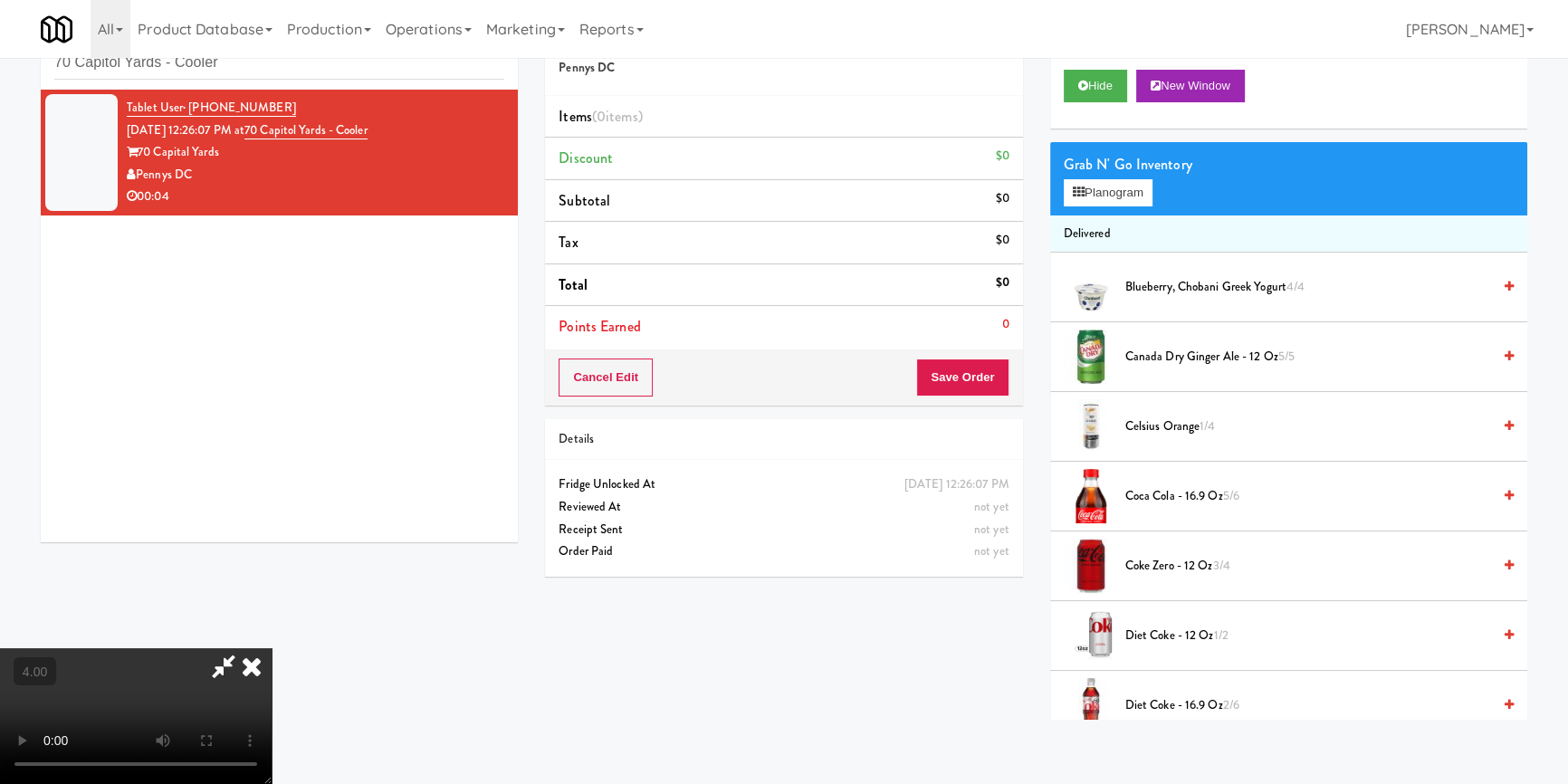
click at [271, 648] on video at bounding box center [135, 715] width 271 height 136
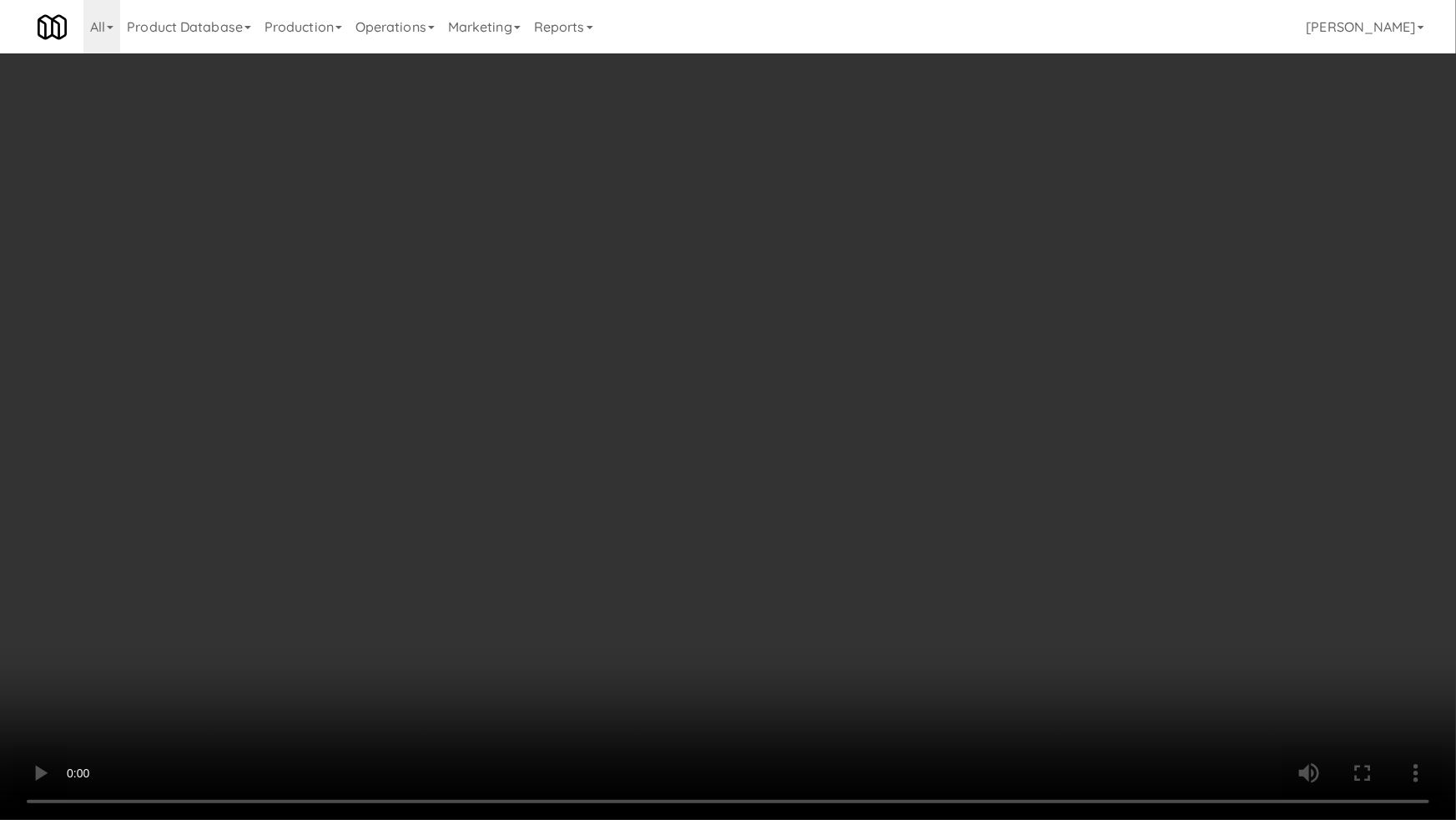
click at [742, 476] on video at bounding box center [728, 410] width 1456 height 820
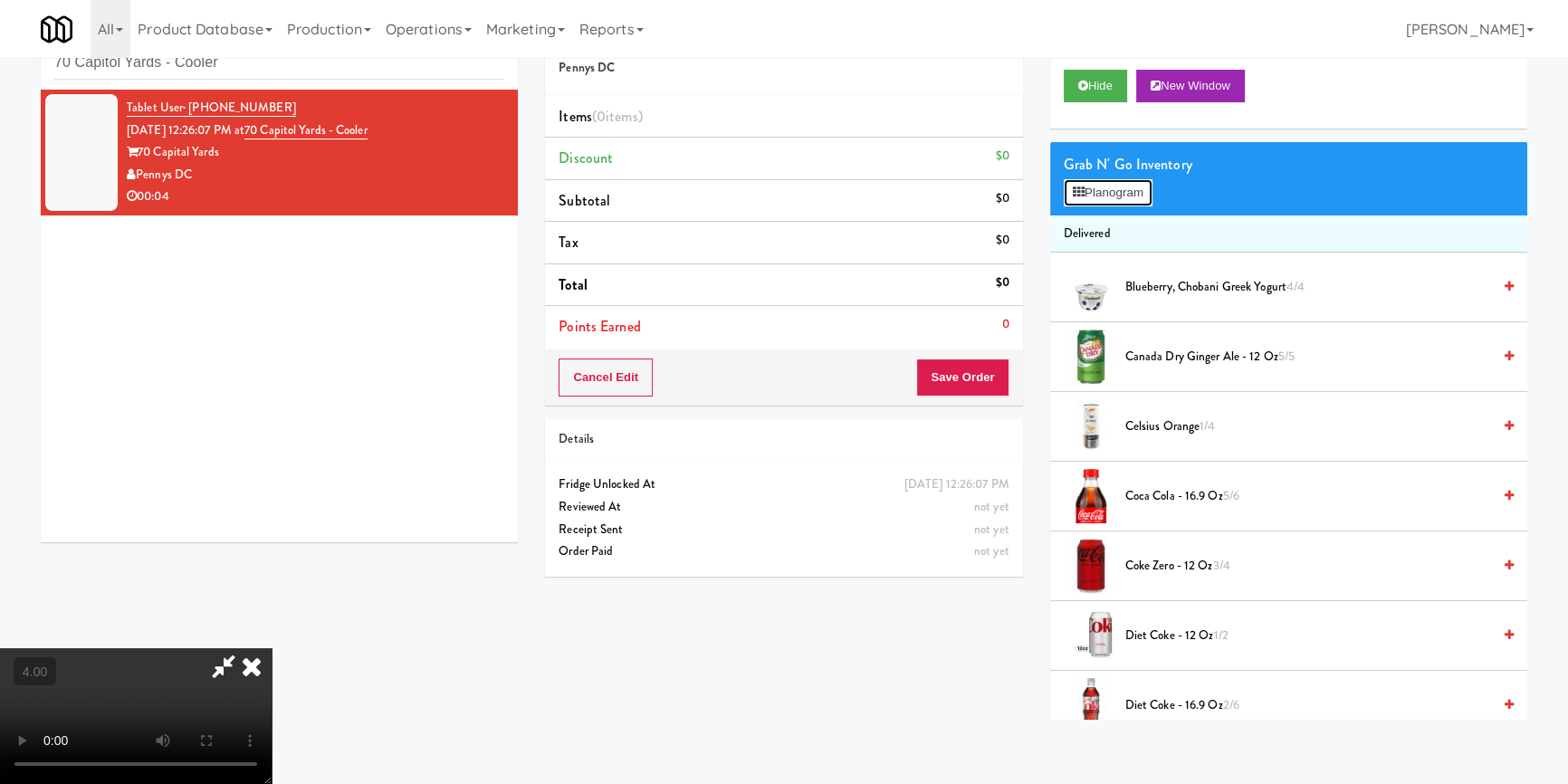
click at [1107, 175] on div "Grab N' Go Inventory Planogram" at bounding box center [1288, 178] width 477 height 73
click at [1129, 206] on div "Grab N' Go Inventory Planogram" at bounding box center [1288, 178] width 477 height 73
click at [1114, 199] on button "Planogram" at bounding box center [1108, 193] width 89 height 27
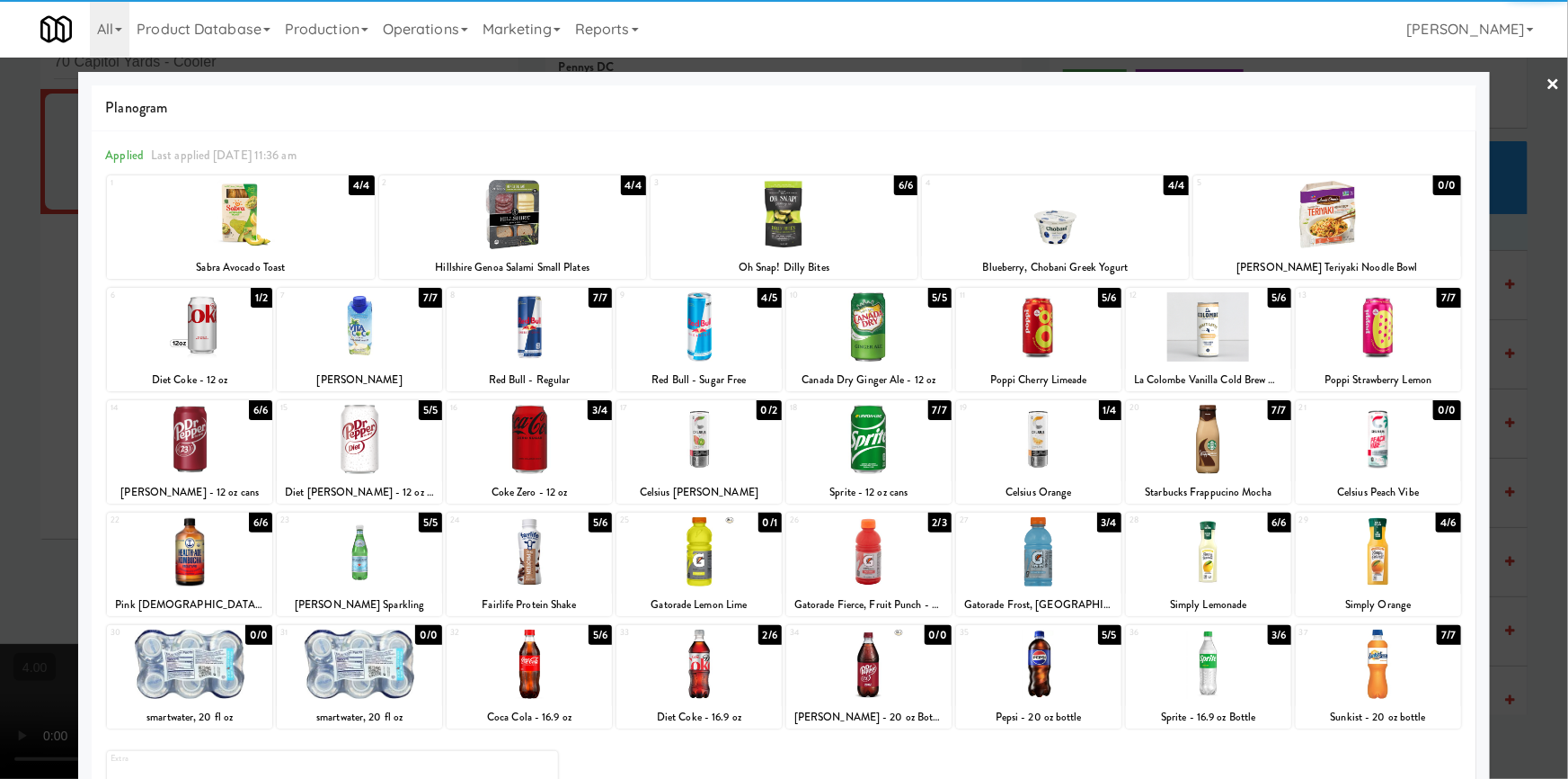
click at [1073, 456] on div at bounding box center [1039, 439] width 165 height 69
click at [0, 393] on div at bounding box center [784, 389] width 1568 height 779
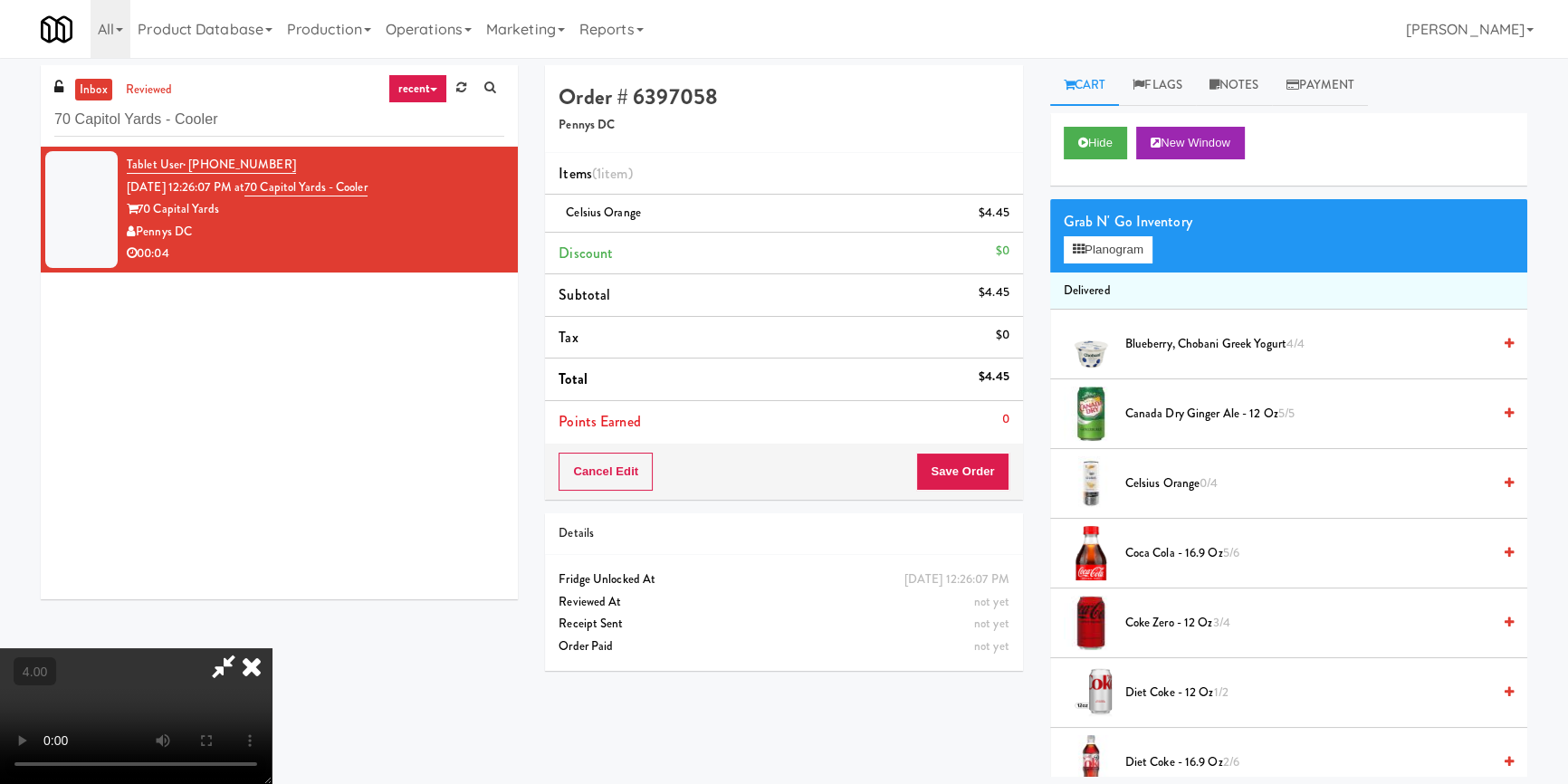
drag, startPoint x: 909, startPoint y: 78, endPoint x: 834, endPoint y: 297, distance: 231.5
click at [271, 648] on icon at bounding box center [252, 666] width 40 height 36
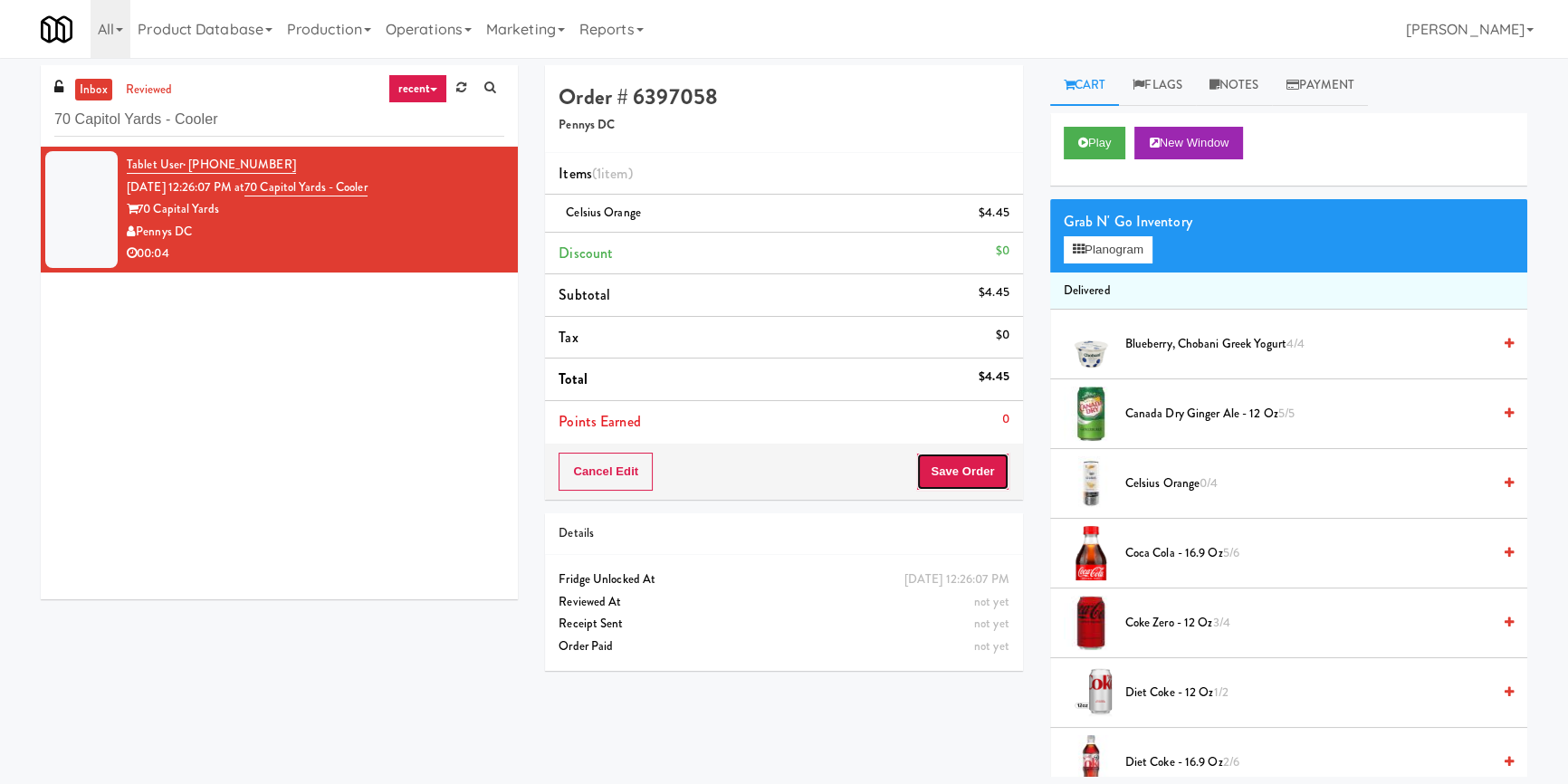
click at [948, 484] on button "Save Order" at bounding box center [963, 471] width 92 height 38
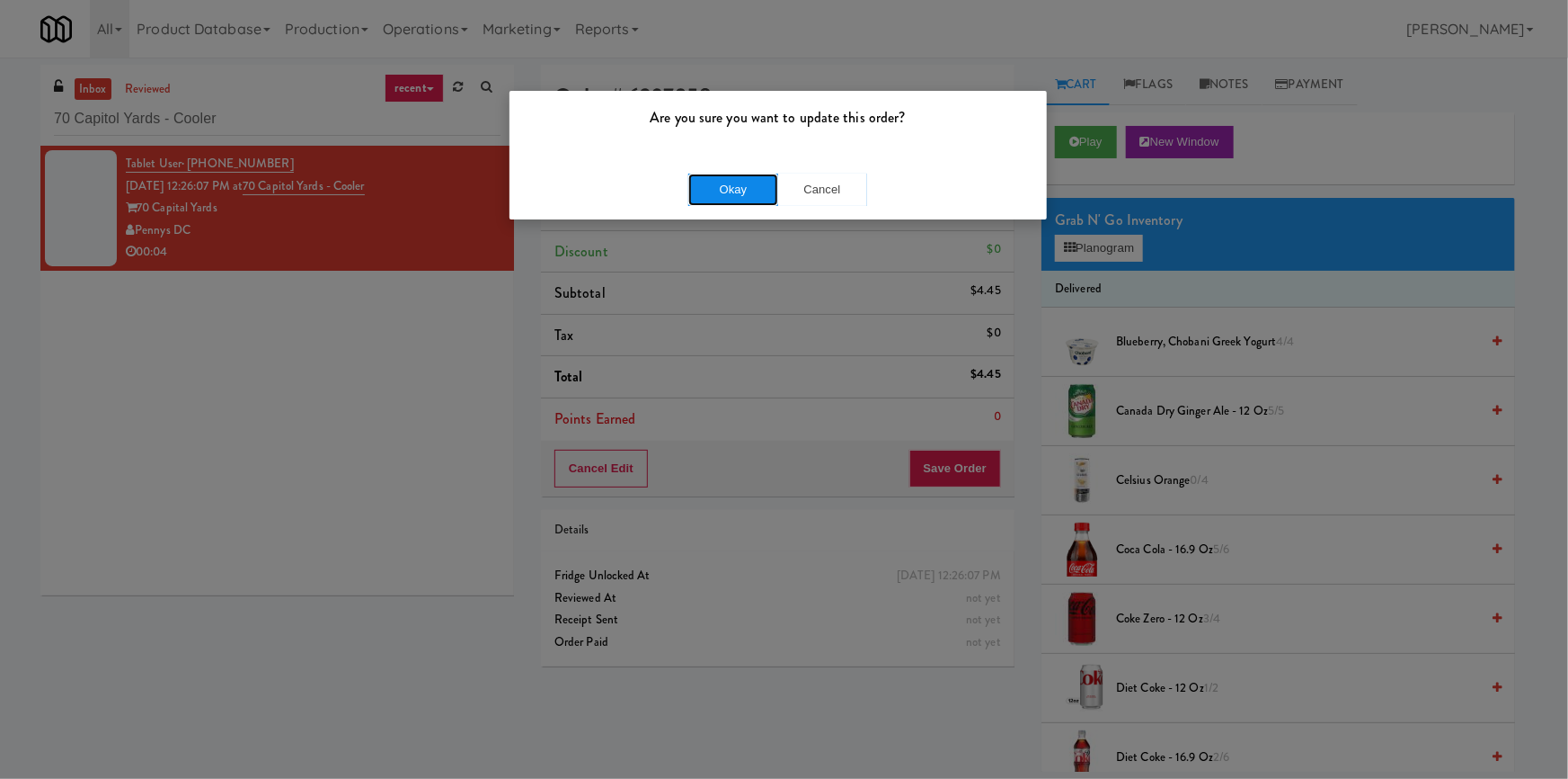
click at [716, 188] on button "Okay" at bounding box center [733, 189] width 89 height 32
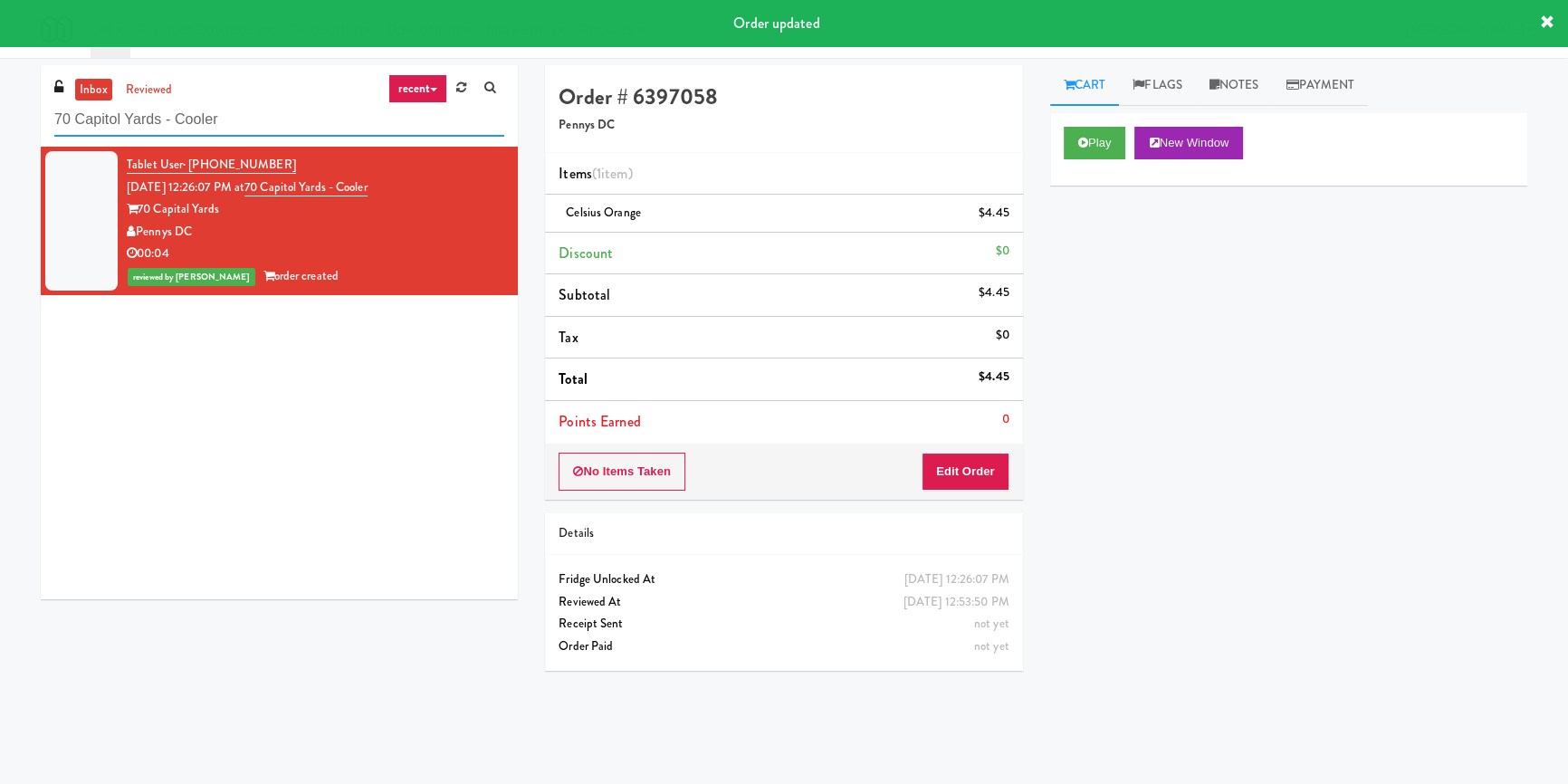
paste input "Emblem 125"
click at [0, 77] on div "inbox reviewed recent all unclear take inventory issue suspicious failed recent…" at bounding box center [784, 421] width 1568 height 712
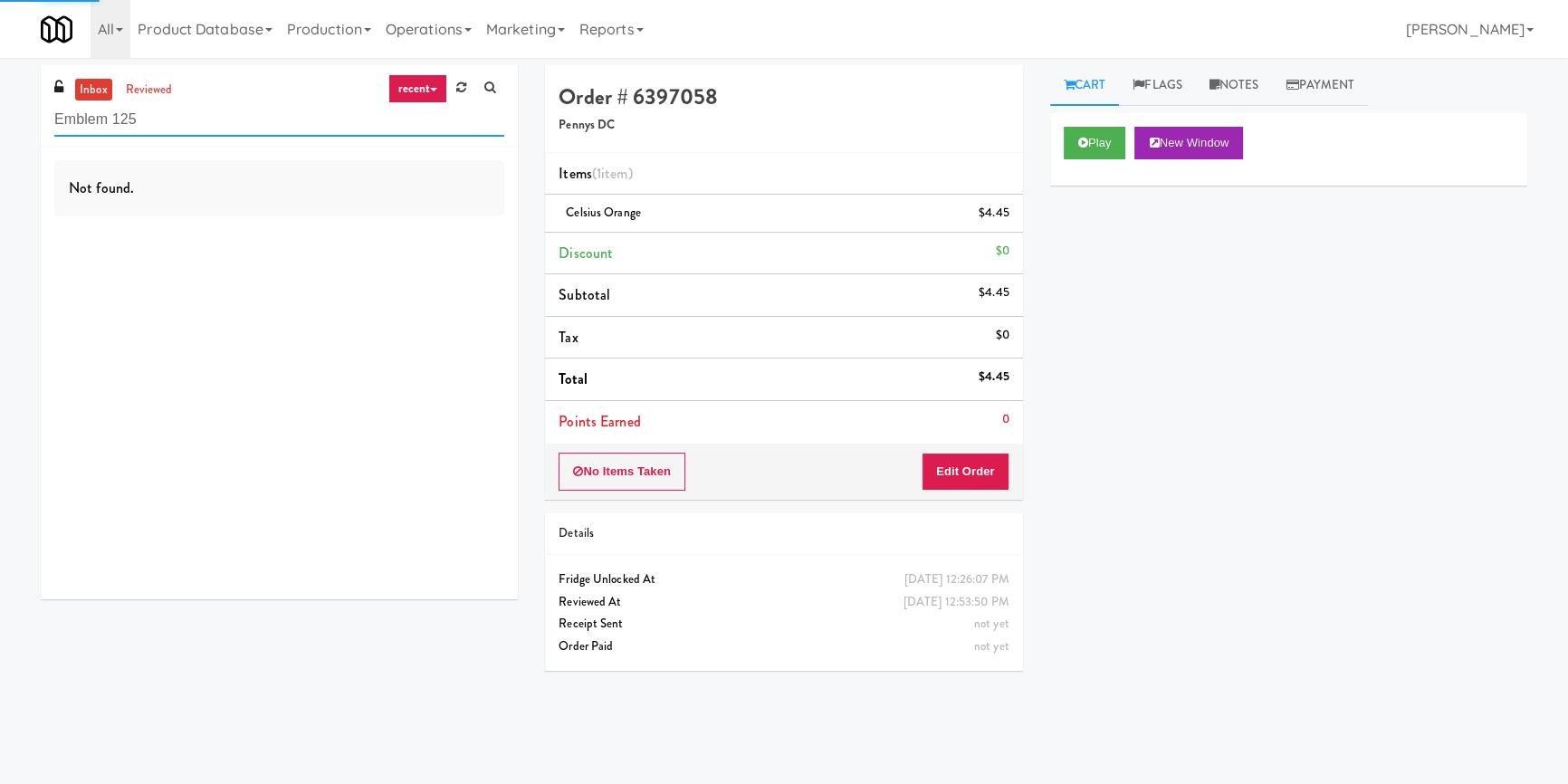
type input "Emblem 125"
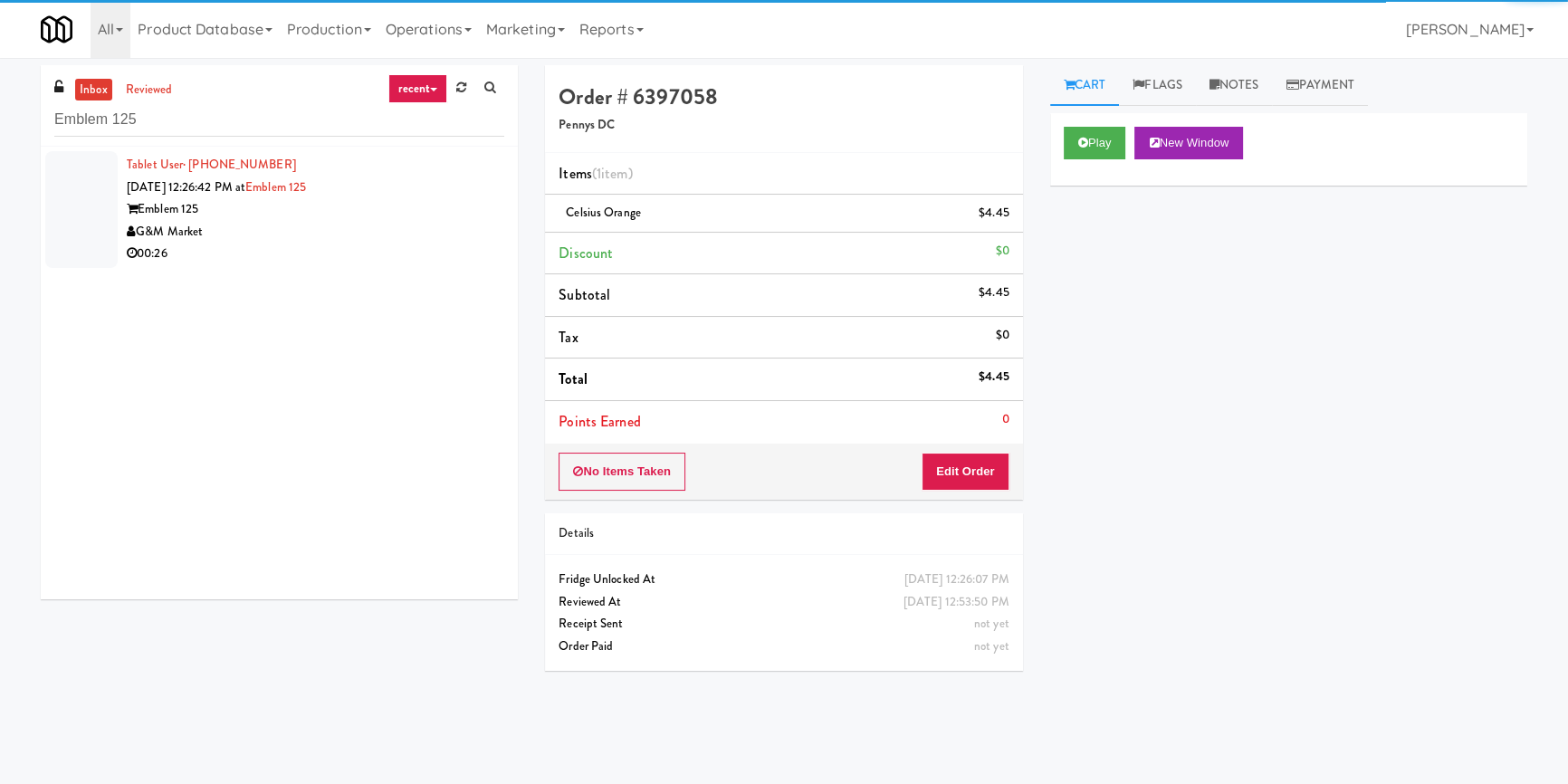
click at [319, 225] on div "G&M Market" at bounding box center [315, 232] width 378 height 23
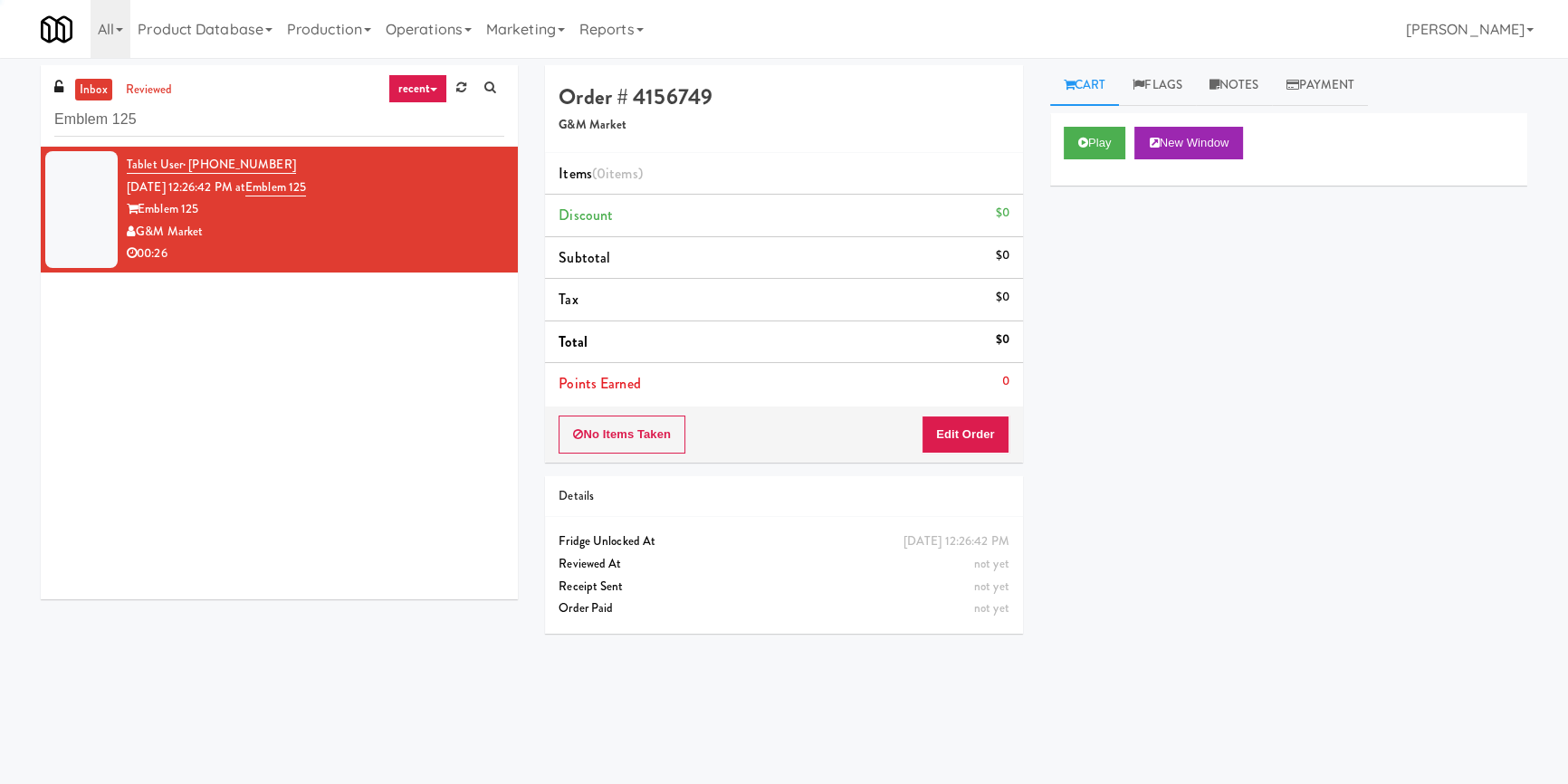
click at [1095, 160] on div "Play New Window" at bounding box center [1288, 150] width 477 height 72
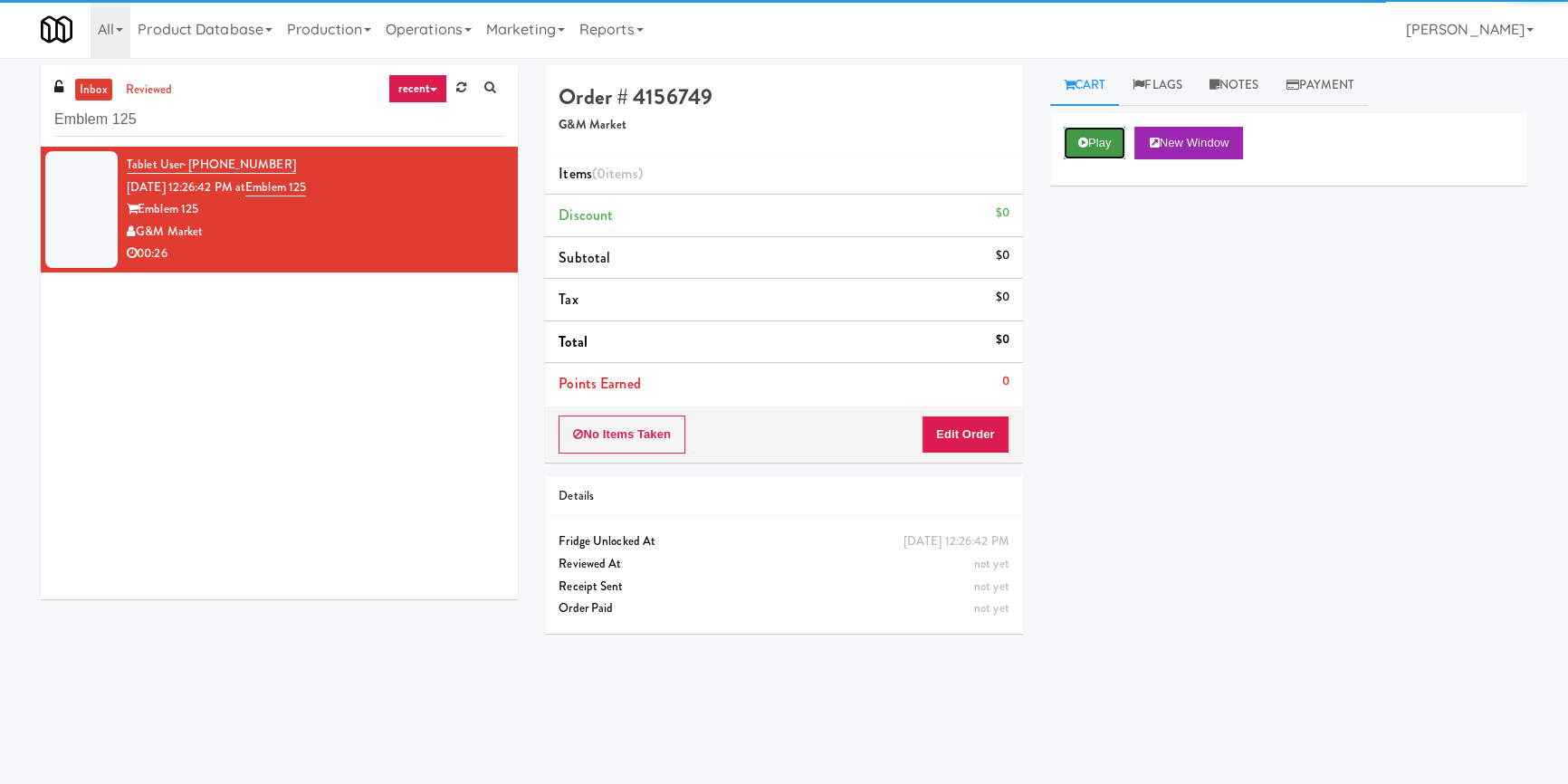
click at [1118, 146] on button "Play" at bounding box center [1095, 142] width 63 height 32
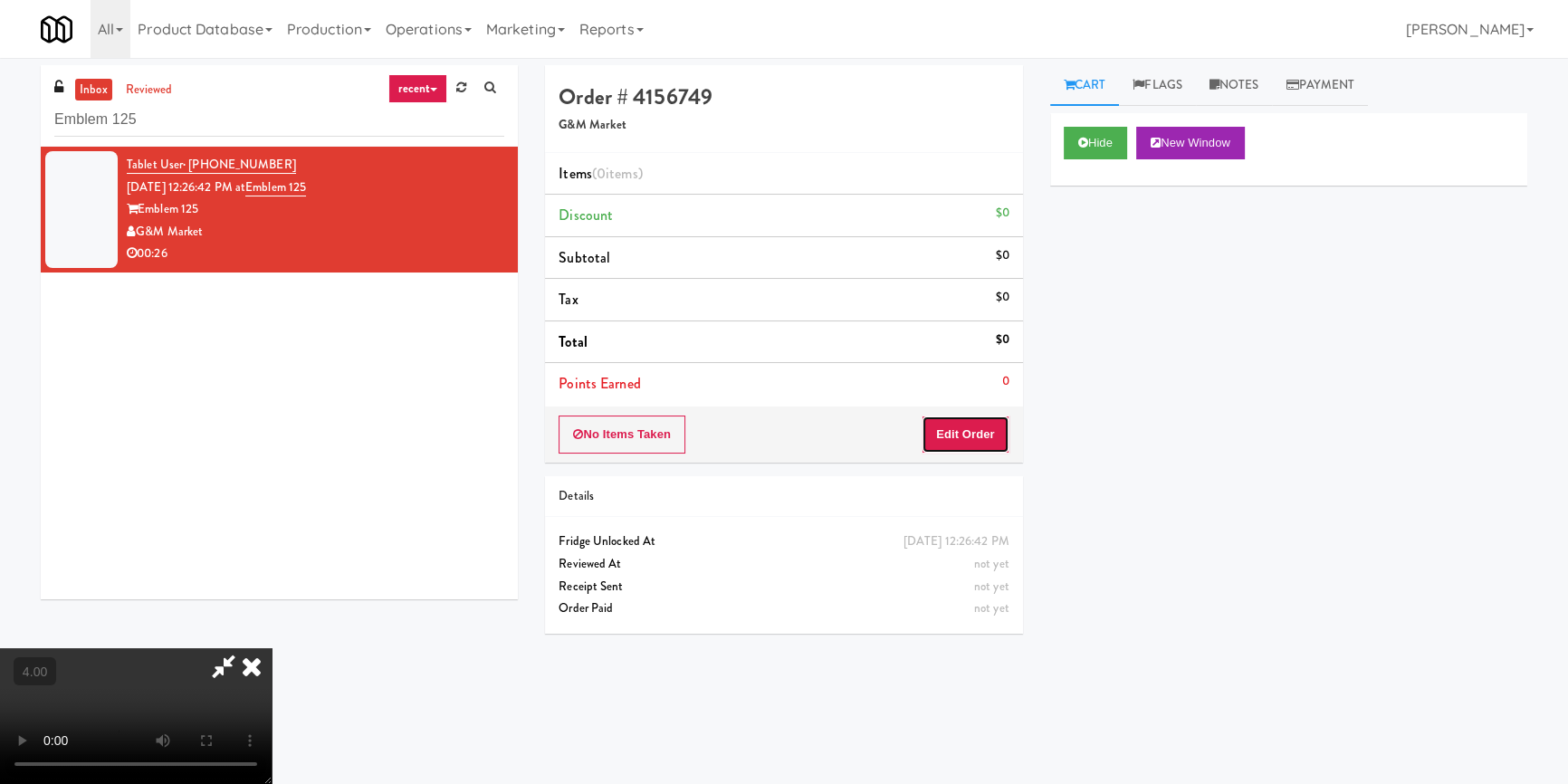
click at [974, 421] on button "Edit Order" at bounding box center [966, 434] width 88 height 38
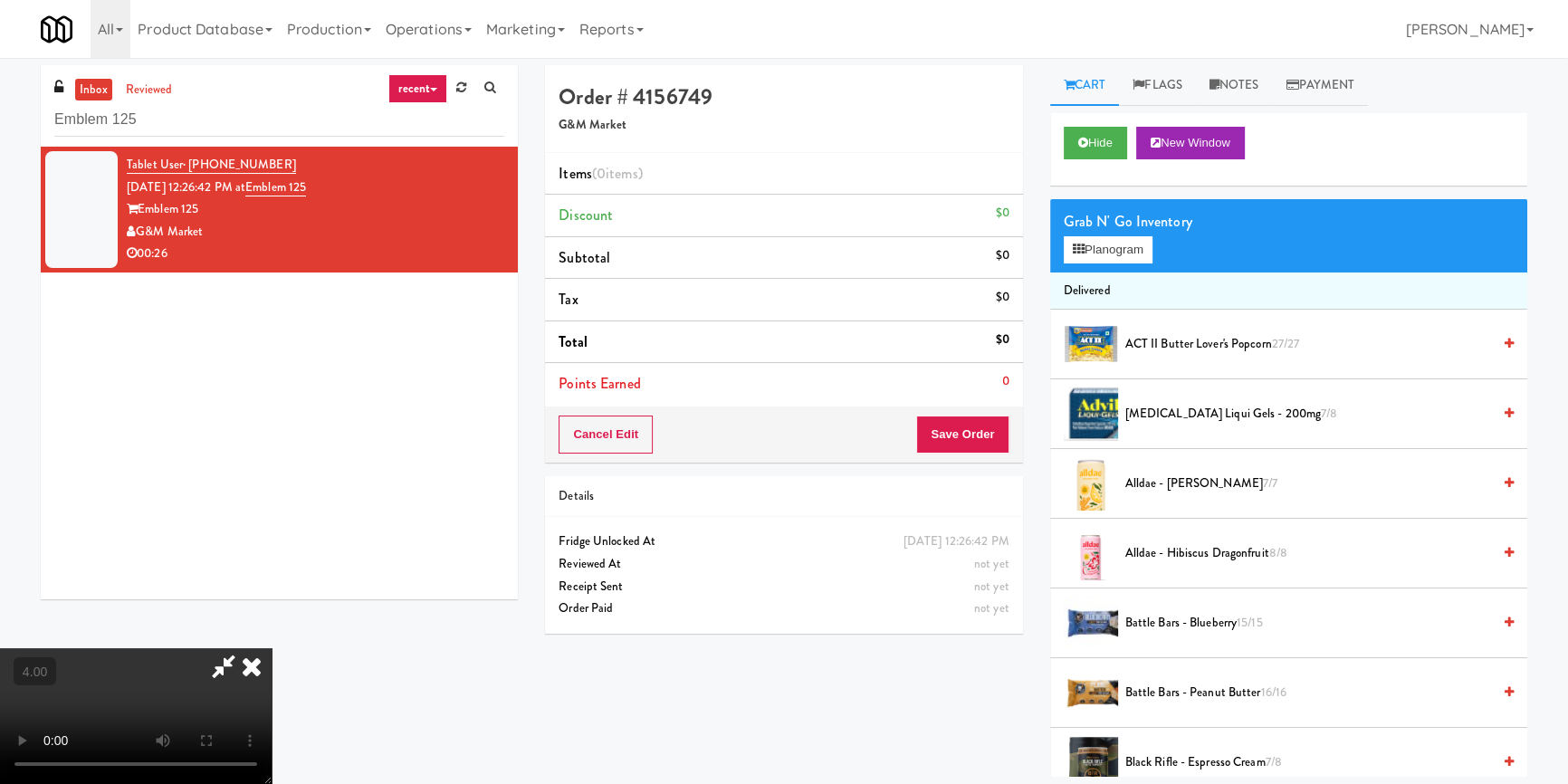
scroll to position [89, 0]
drag, startPoint x: 1106, startPoint y: 236, endPoint x: 1066, endPoint y: 246, distance: 41.2
click at [1108, 236] on button "Planogram" at bounding box center [1108, 250] width 89 height 27
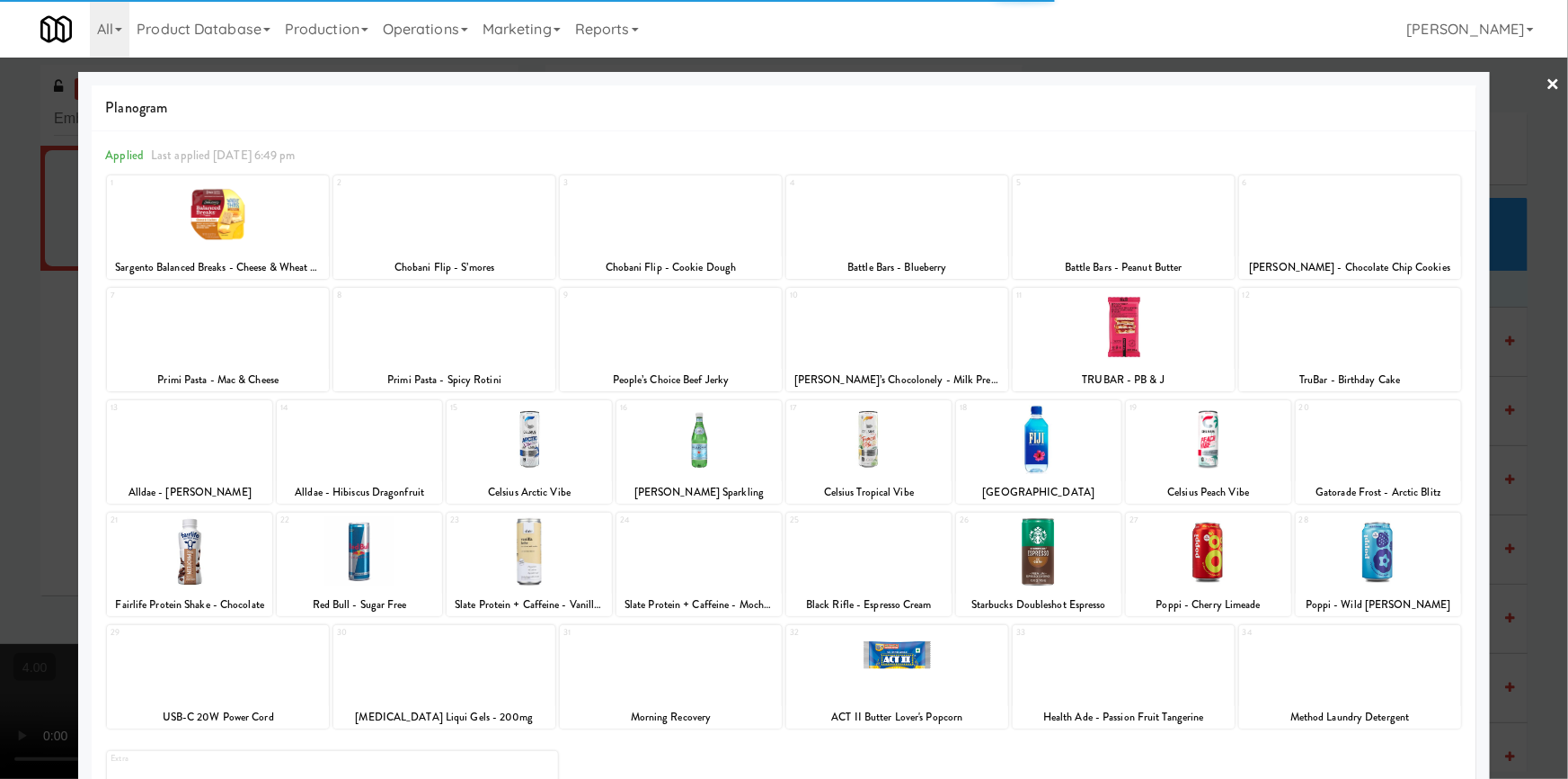
click at [531, 452] on div at bounding box center [529, 439] width 165 height 69
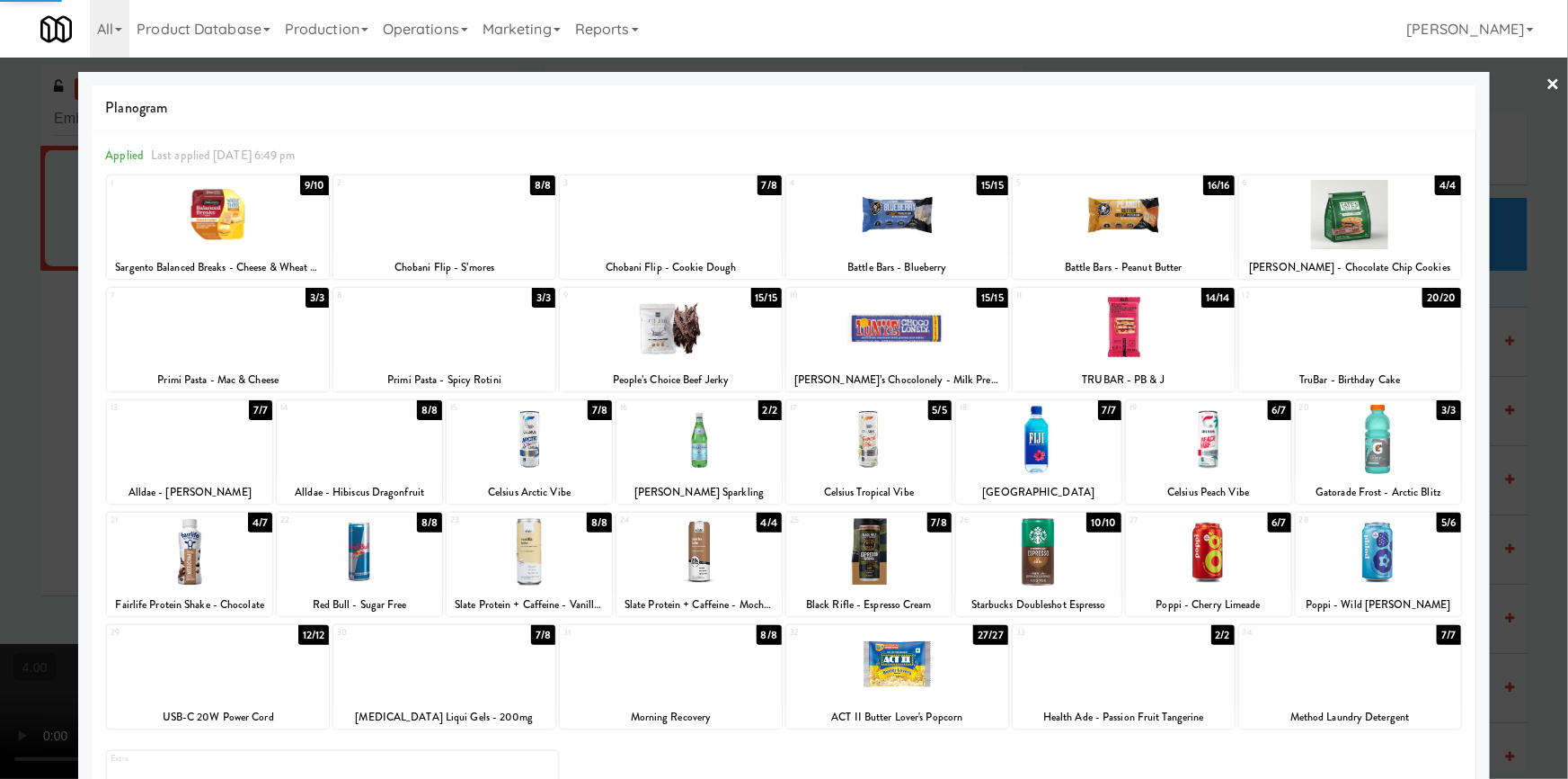
click at [0, 339] on div at bounding box center [784, 389] width 1568 height 779
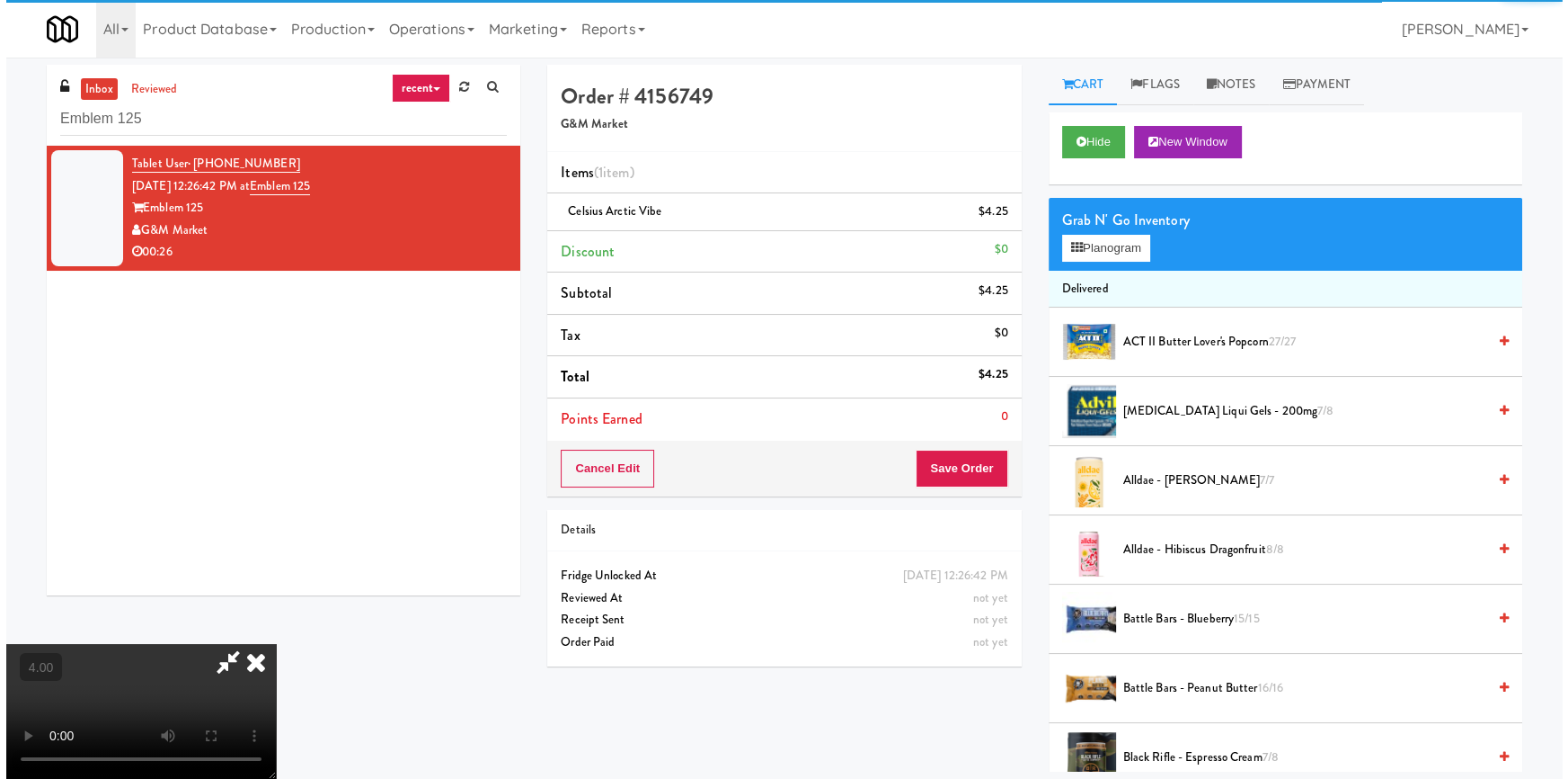
scroll to position [6, 0]
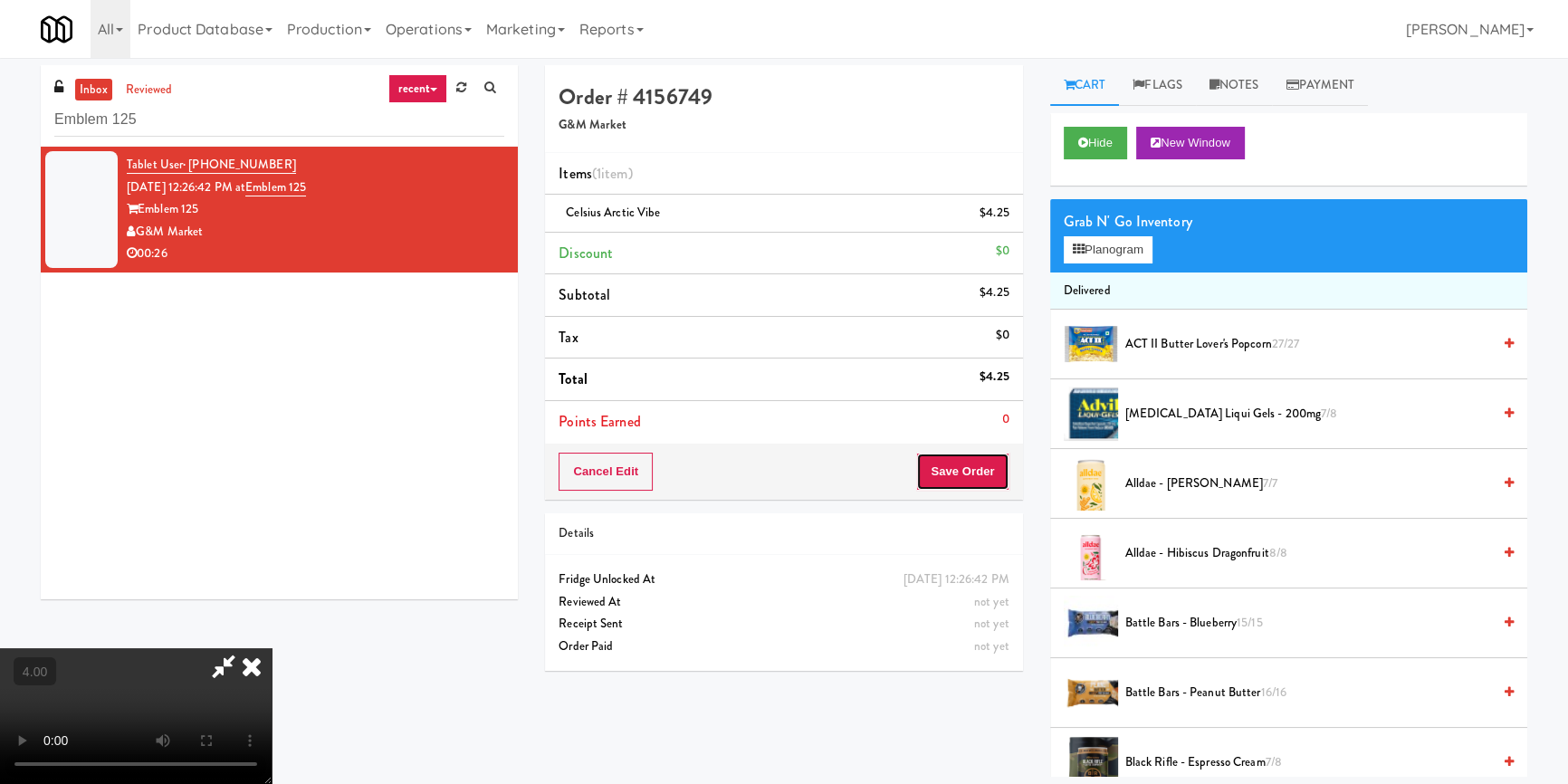
click at [956, 483] on button "Save Order" at bounding box center [963, 471] width 92 height 38
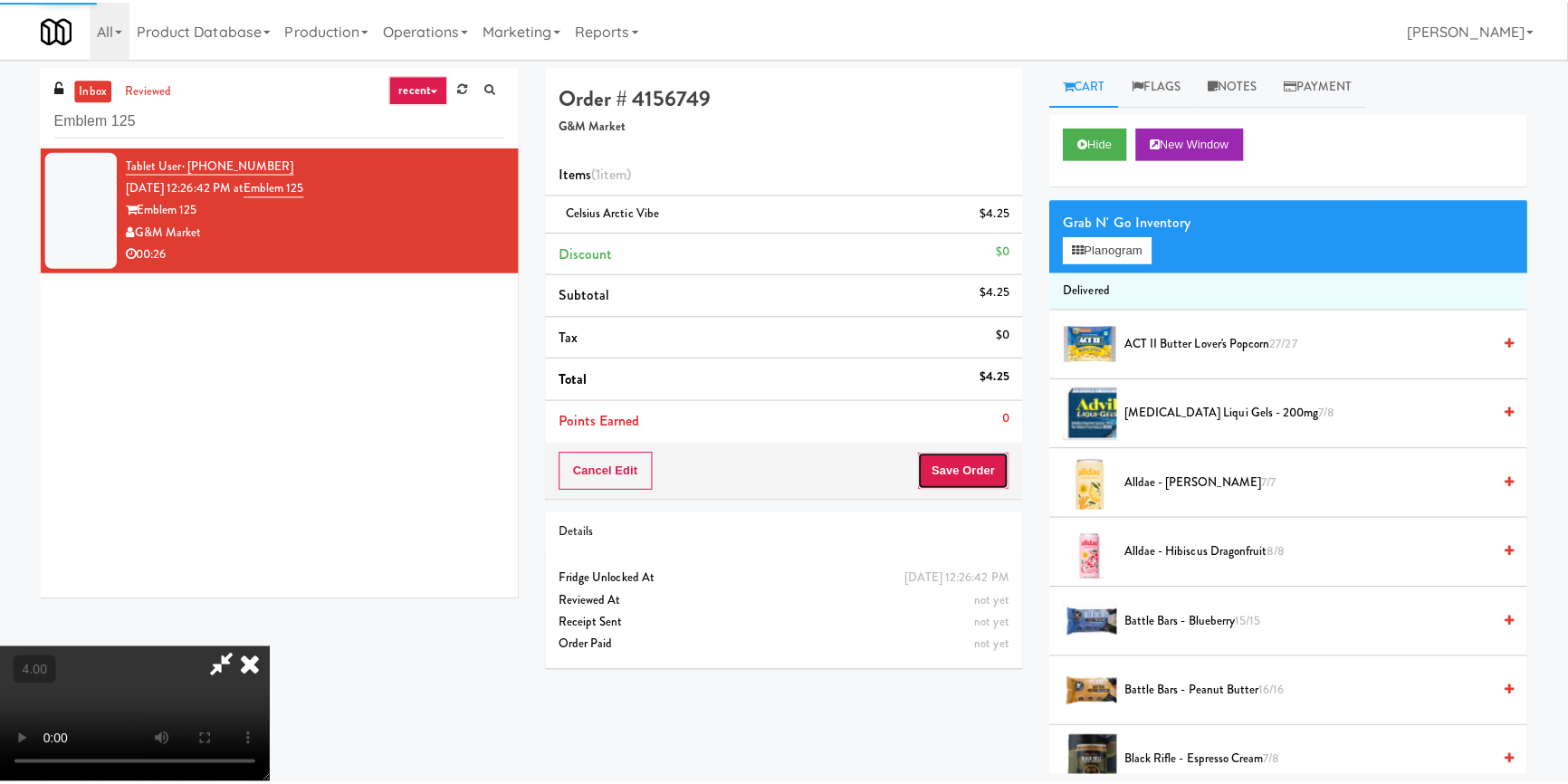
scroll to position [0, 0]
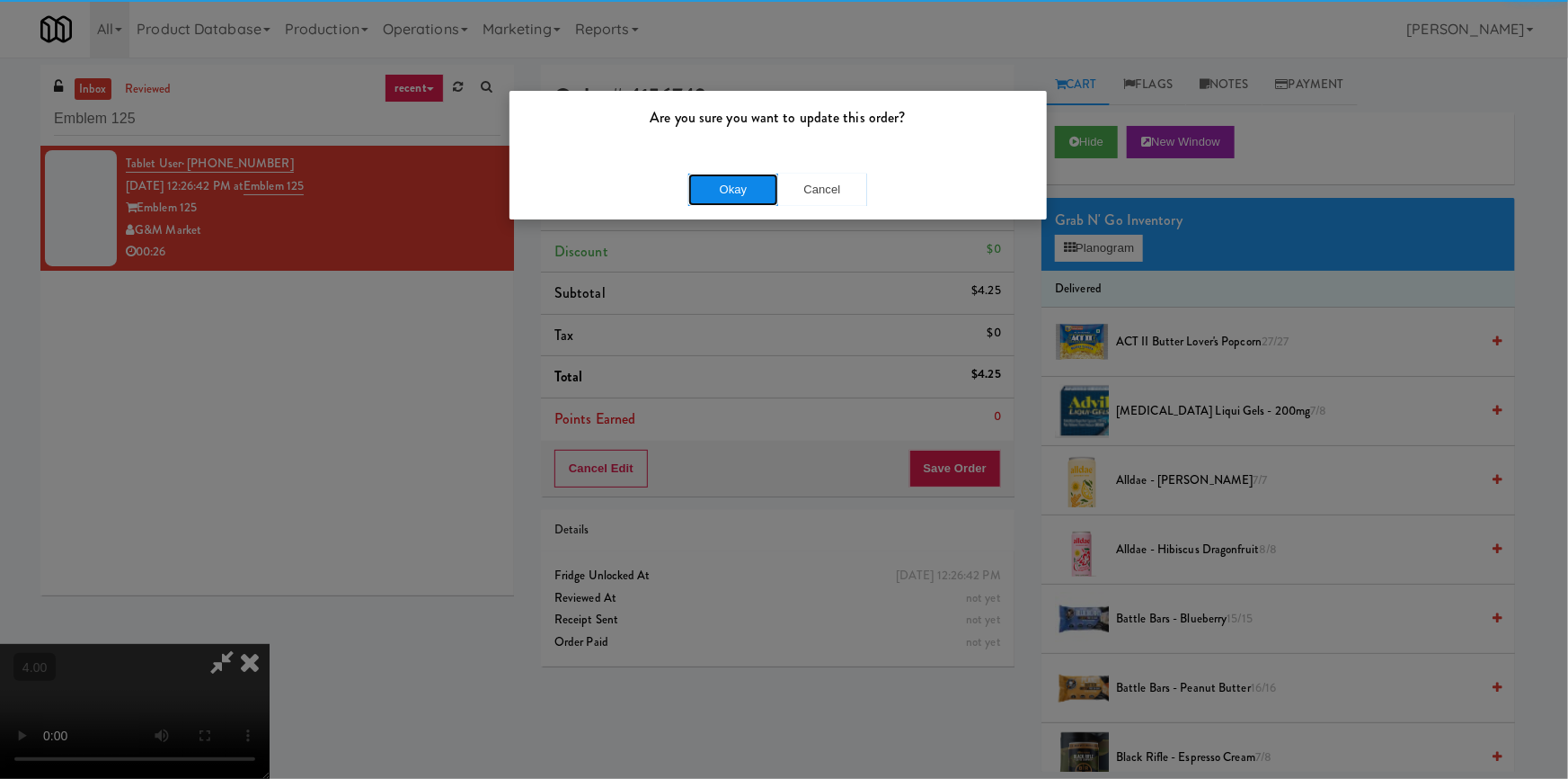
click at [749, 196] on button "Okay" at bounding box center [733, 189] width 89 height 32
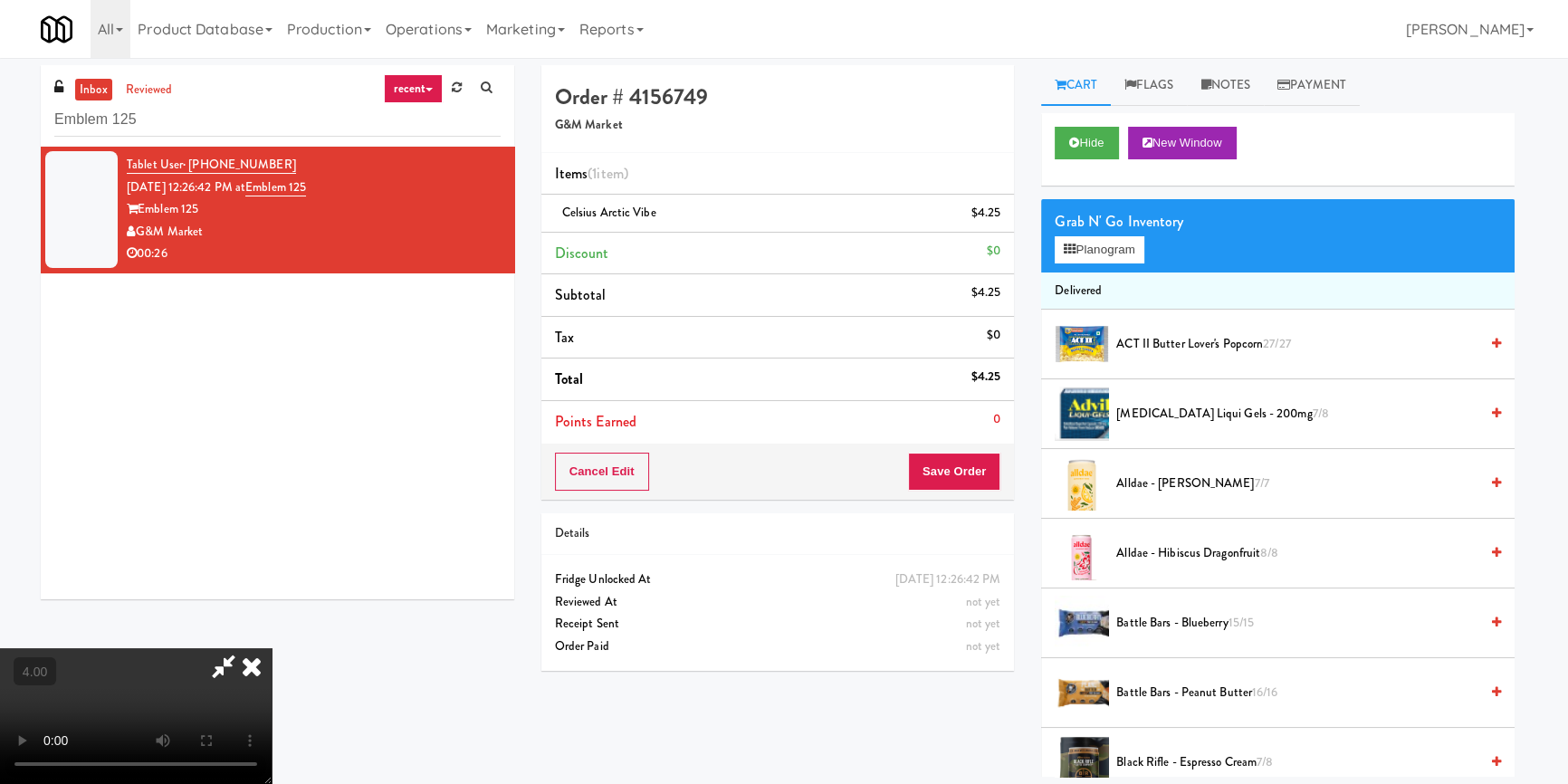
click at [271, 648] on icon at bounding box center [252, 666] width 40 height 36
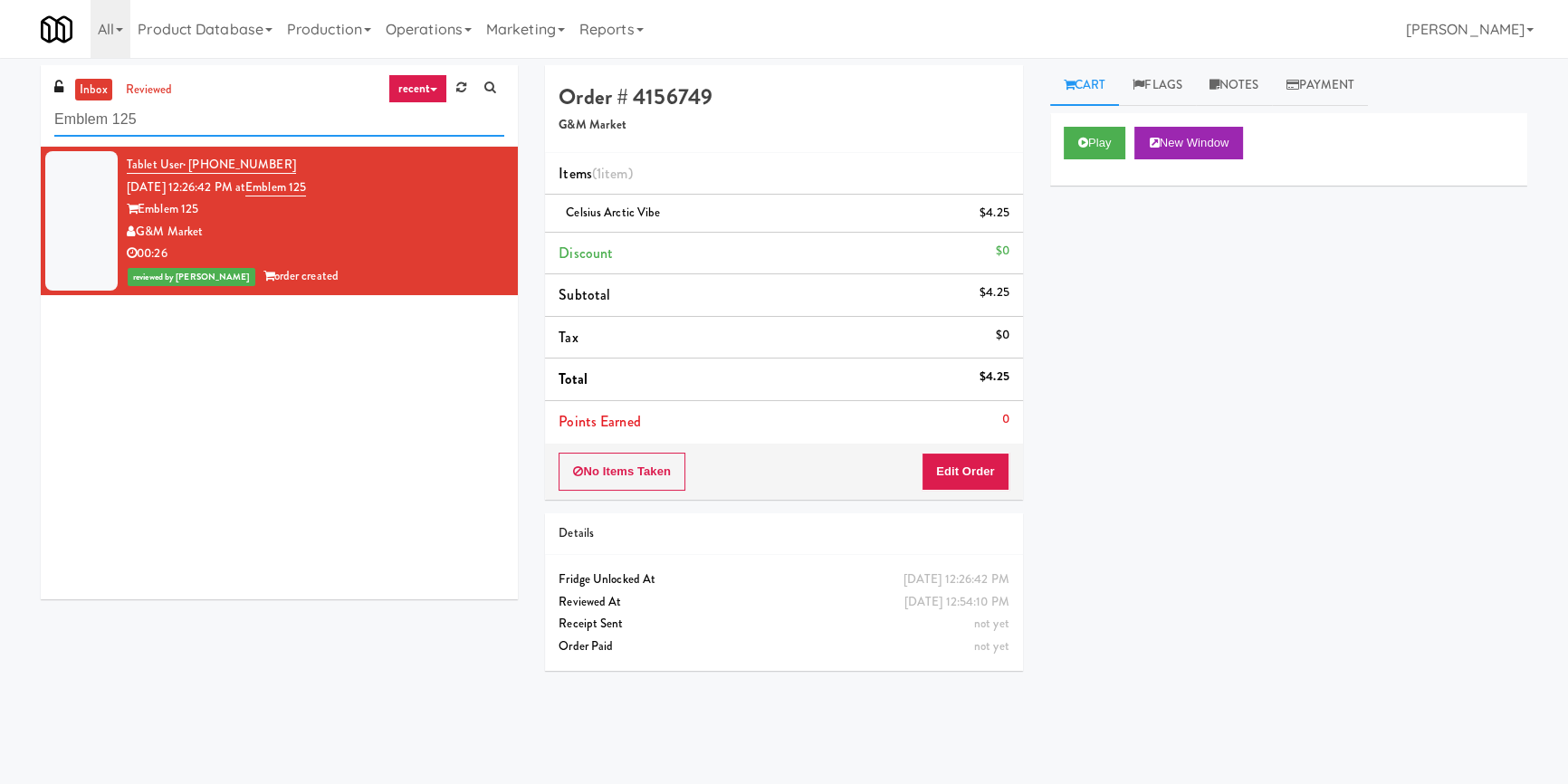
paste input "4M - Fridge"
drag, startPoint x: 126, startPoint y: 115, endPoint x: 0, endPoint y: 114, distance: 126.0
click at [0, 114] on div "inbox reviewed recent all unclear take inventory issue suspicious failed recent…" at bounding box center [784, 421] width 1568 height 712
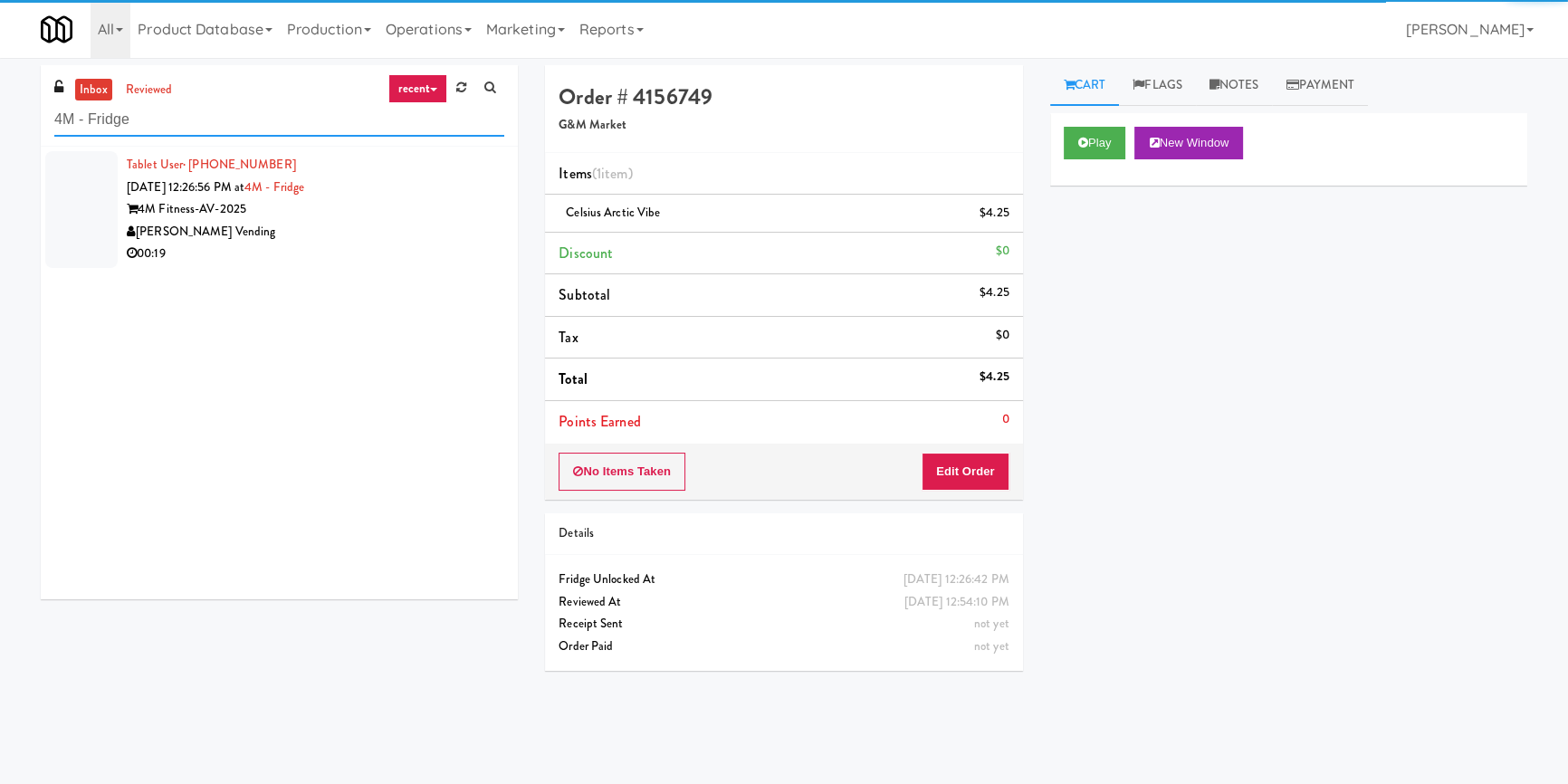
type input "4M - Fridge"
drag, startPoint x: 321, startPoint y: 272, endPoint x: 415, endPoint y: 221, distance: 106.9
click at [362, 229] on div "[PERSON_NAME] Vending" at bounding box center [315, 232] width 378 height 23
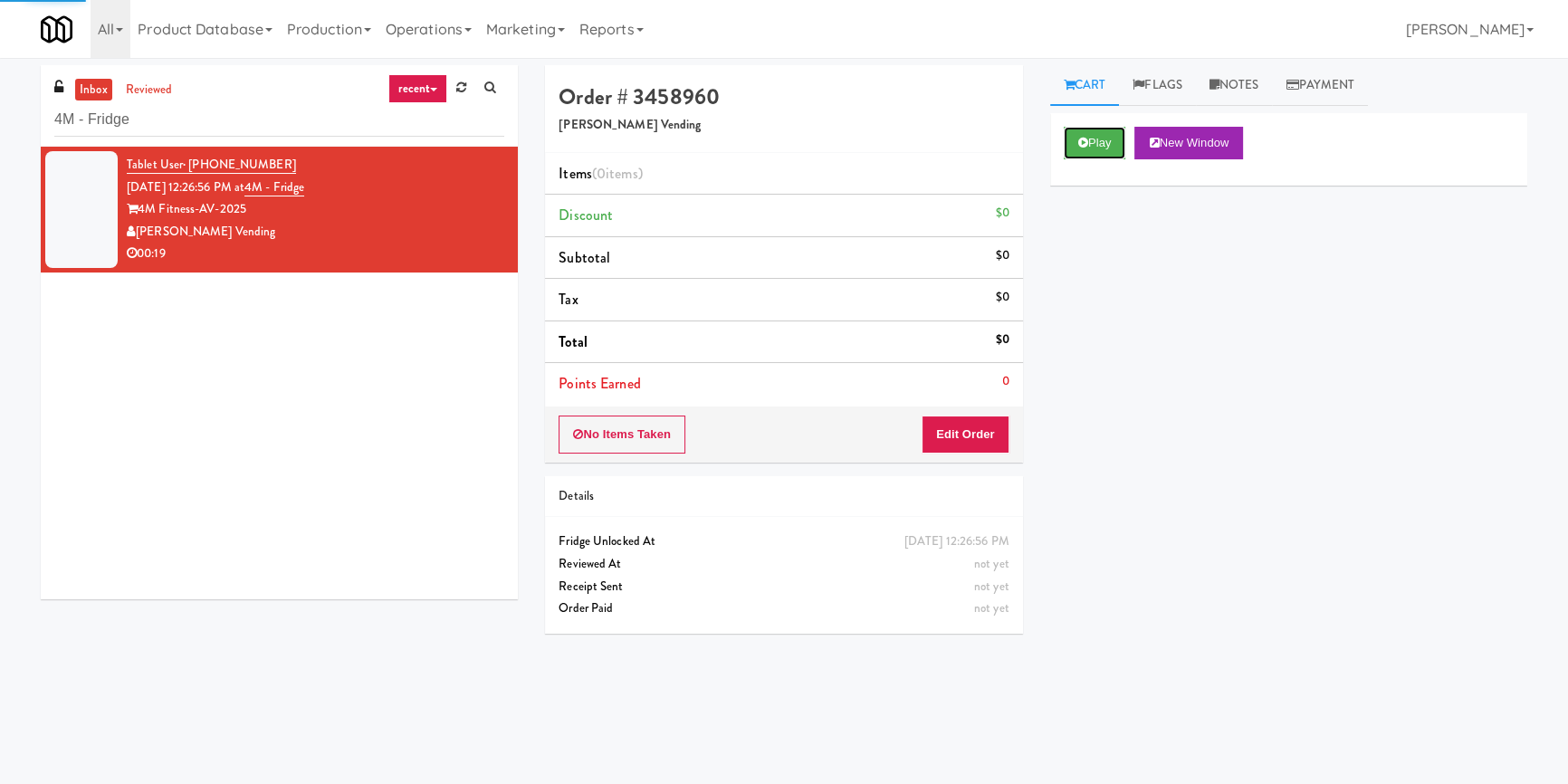
drag, startPoint x: 1099, startPoint y: 145, endPoint x: 1036, endPoint y: 277, distance: 146.3
click at [1099, 144] on button "Play" at bounding box center [1095, 142] width 63 height 32
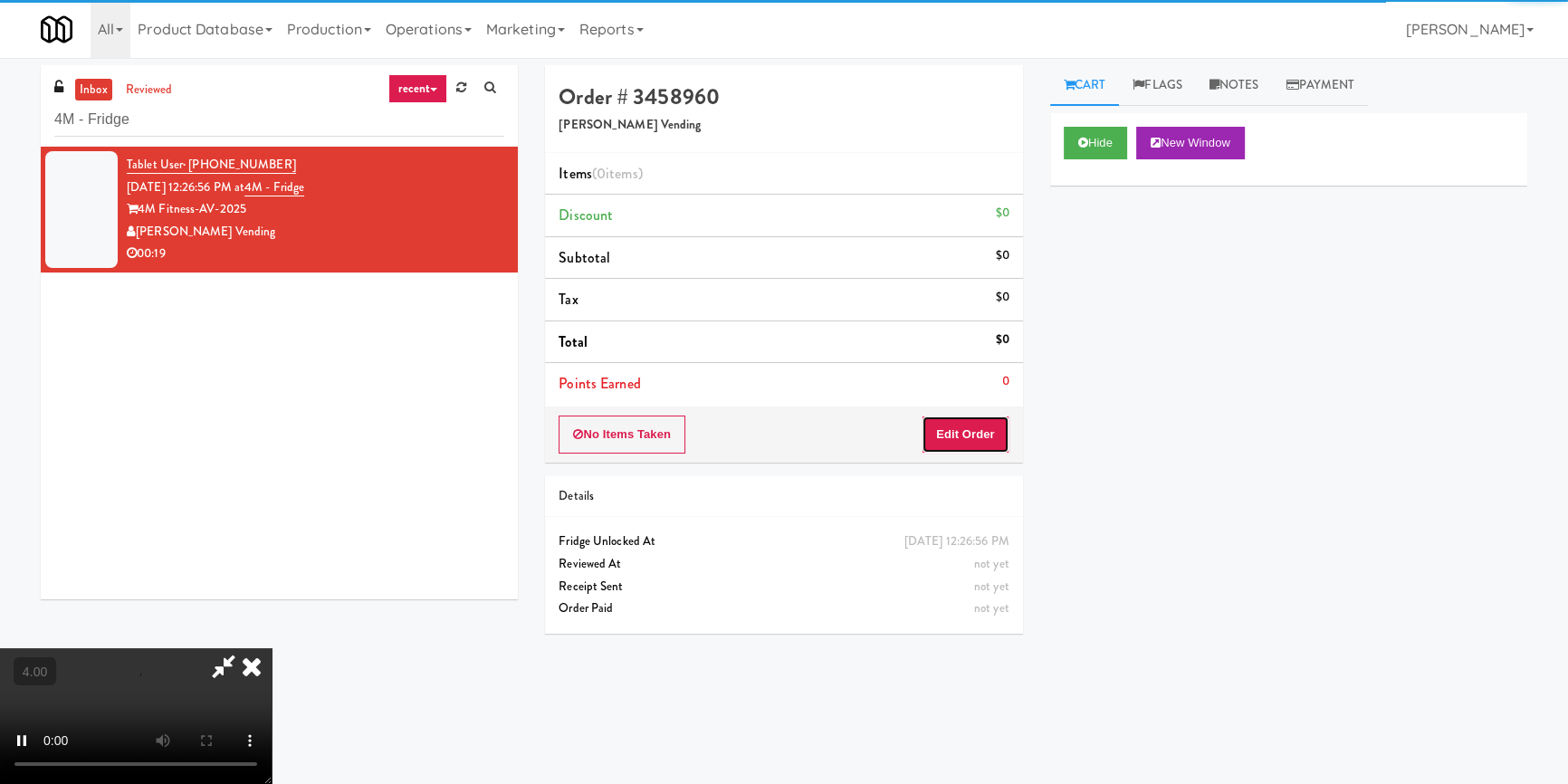
click at [989, 439] on button "Edit Order" at bounding box center [966, 434] width 88 height 38
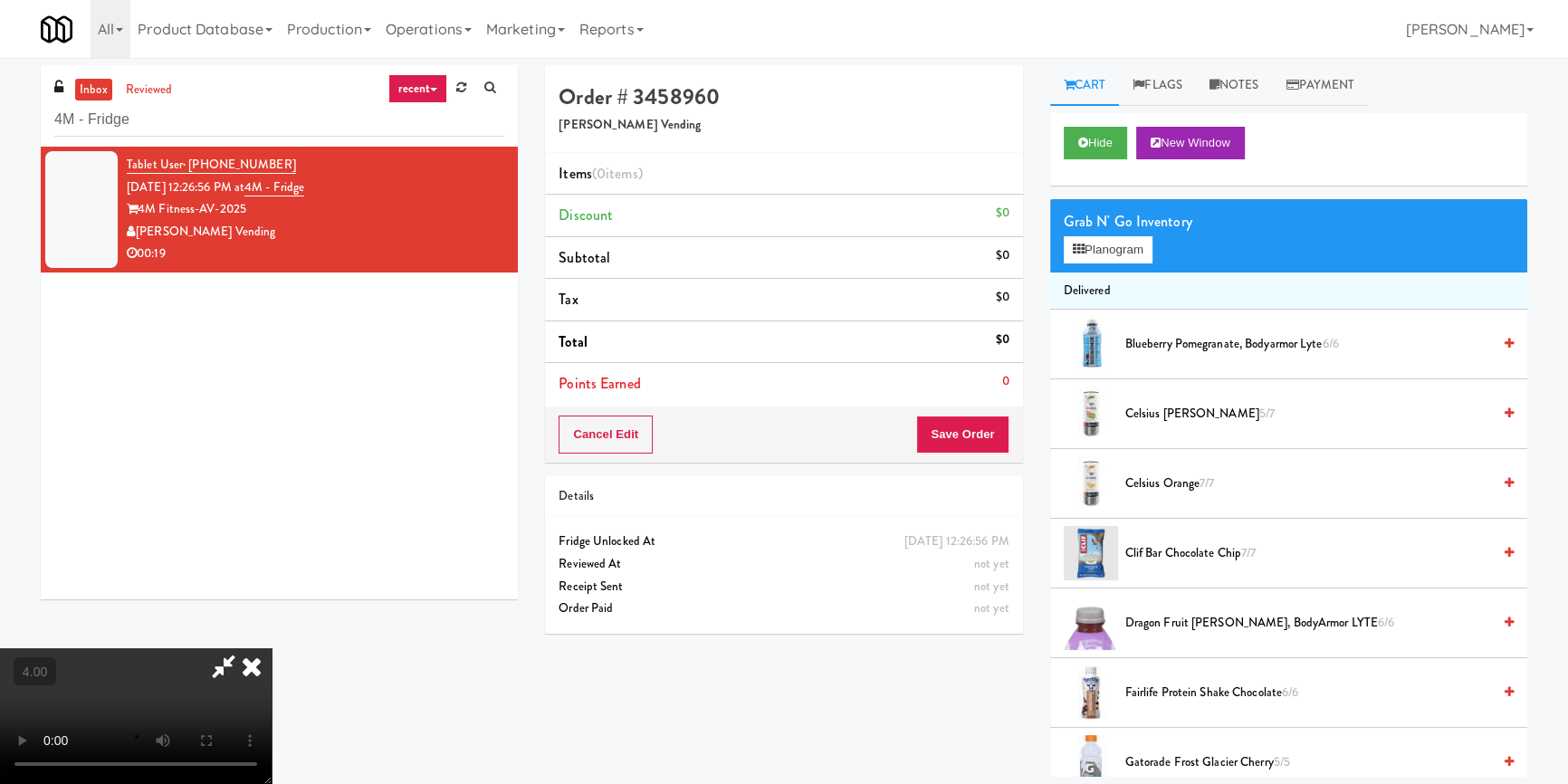
scroll to position [254, 0]
click at [271, 648] on video at bounding box center [135, 715] width 271 height 136
click at [1104, 142] on button "Hide" at bounding box center [1095, 142] width 64 height 32
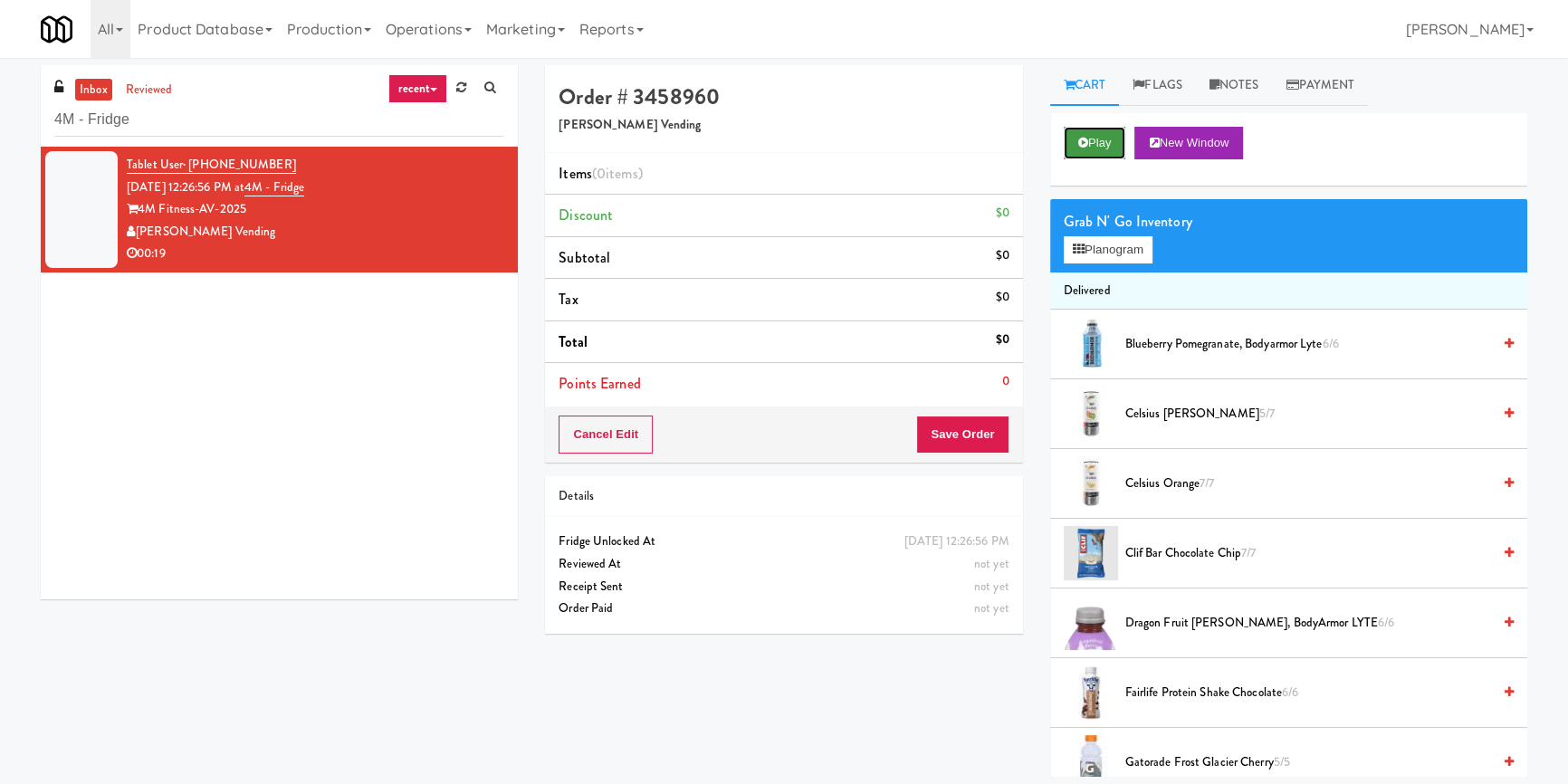
scroll to position [0, 0]
click at [1104, 141] on button "Play" at bounding box center [1095, 142] width 63 height 32
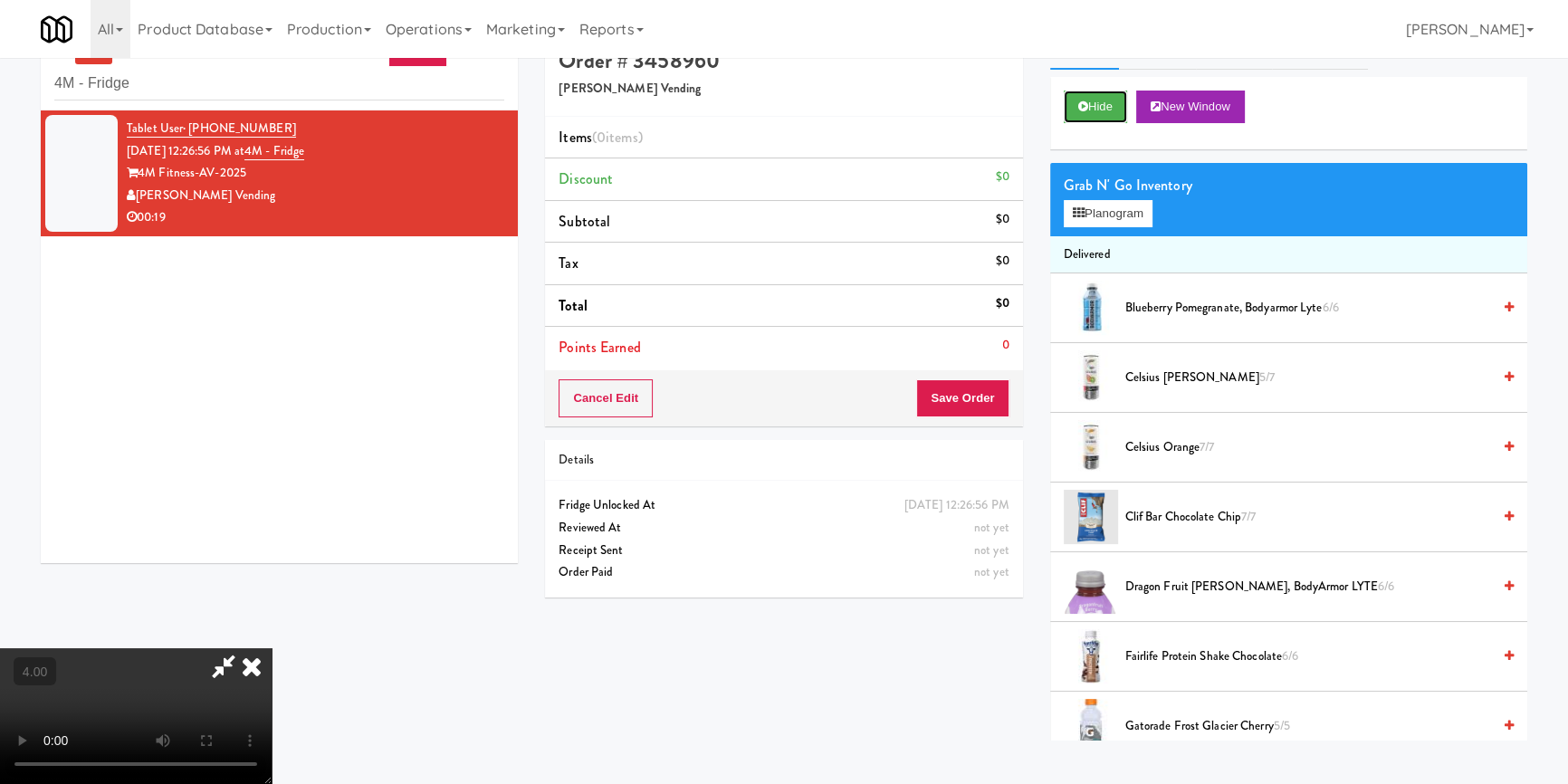
scroll to position [57, 0]
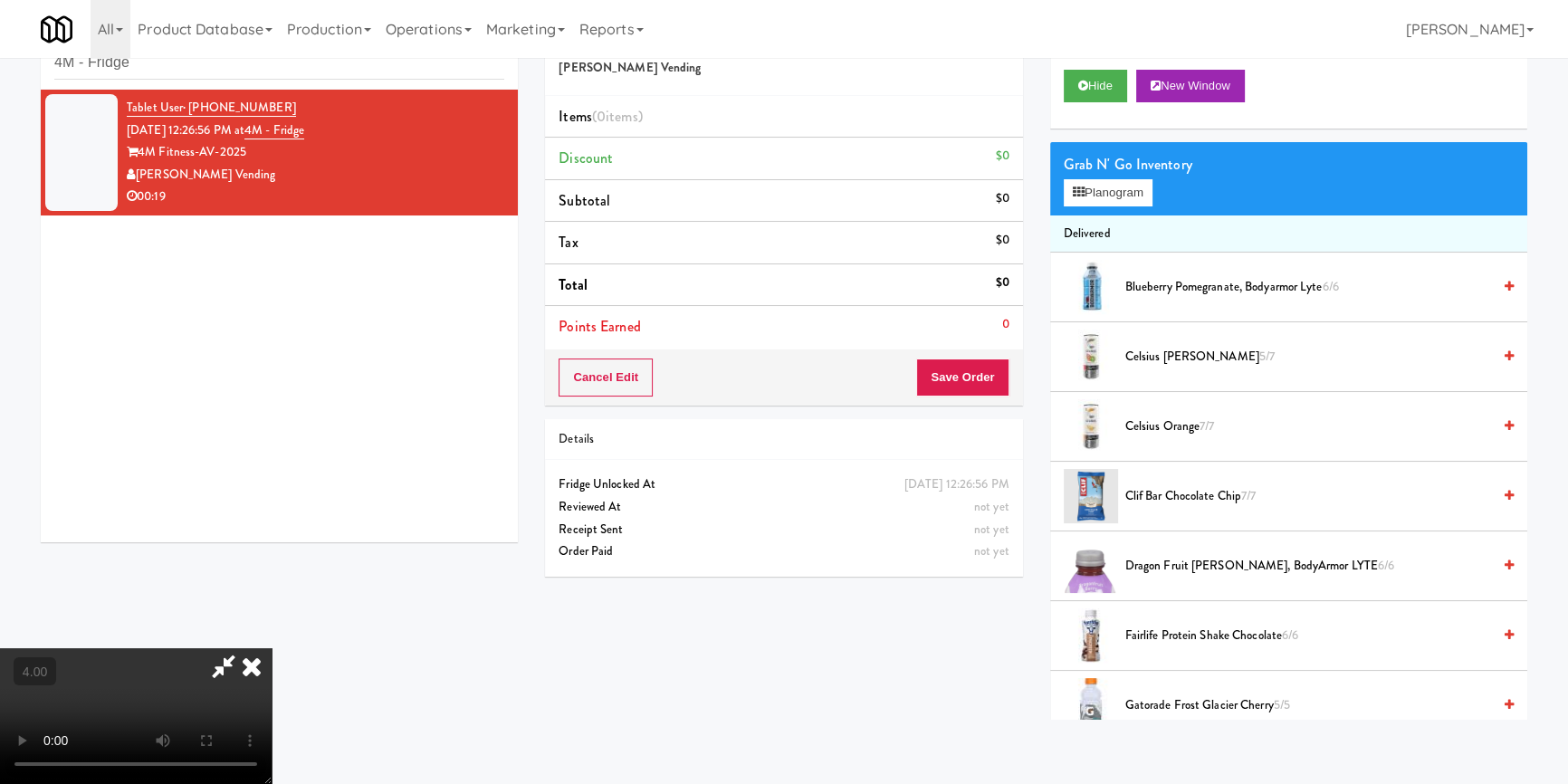
click at [271, 648] on video at bounding box center [135, 715] width 271 height 136
click at [1135, 181] on button "Planogram" at bounding box center [1108, 193] width 89 height 27
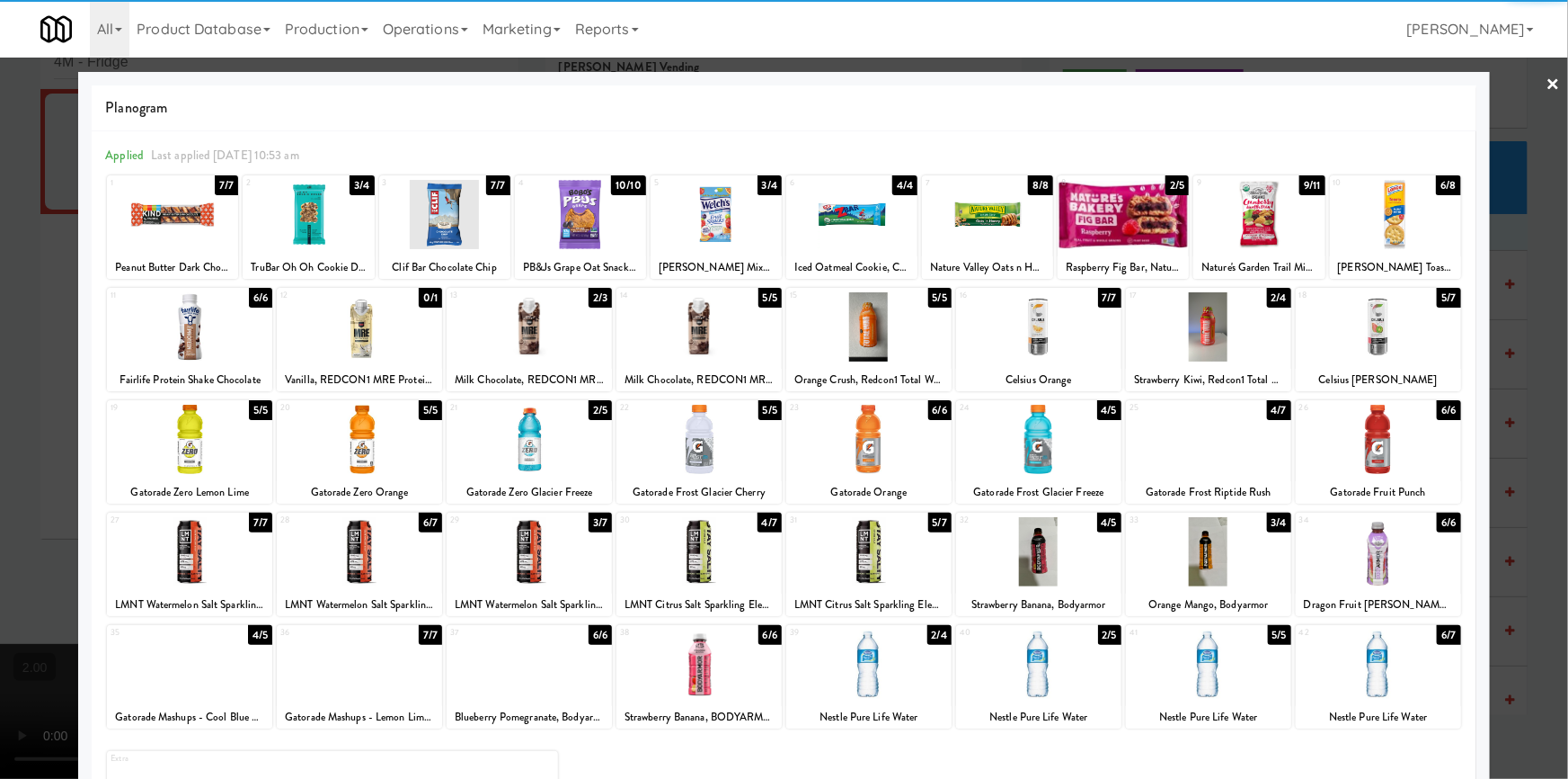
click at [575, 329] on div at bounding box center [529, 326] width 165 height 69
click at [1055, 349] on div at bounding box center [1039, 326] width 165 height 69
click at [1387, 462] on div at bounding box center [1378, 439] width 165 height 69
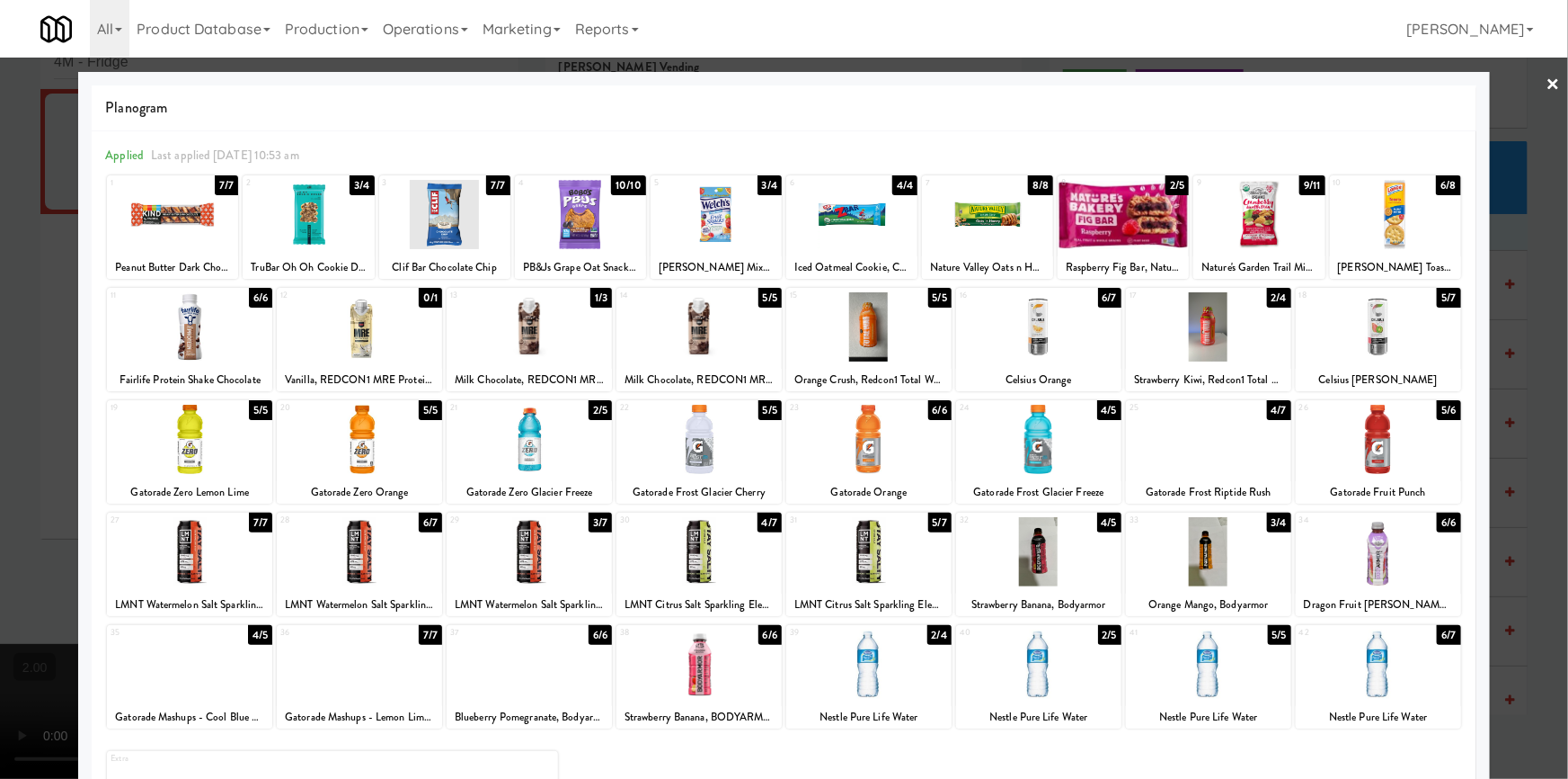
click at [911, 458] on div at bounding box center [869, 439] width 165 height 69
click at [0, 406] on div at bounding box center [784, 389] width 1568 height 779
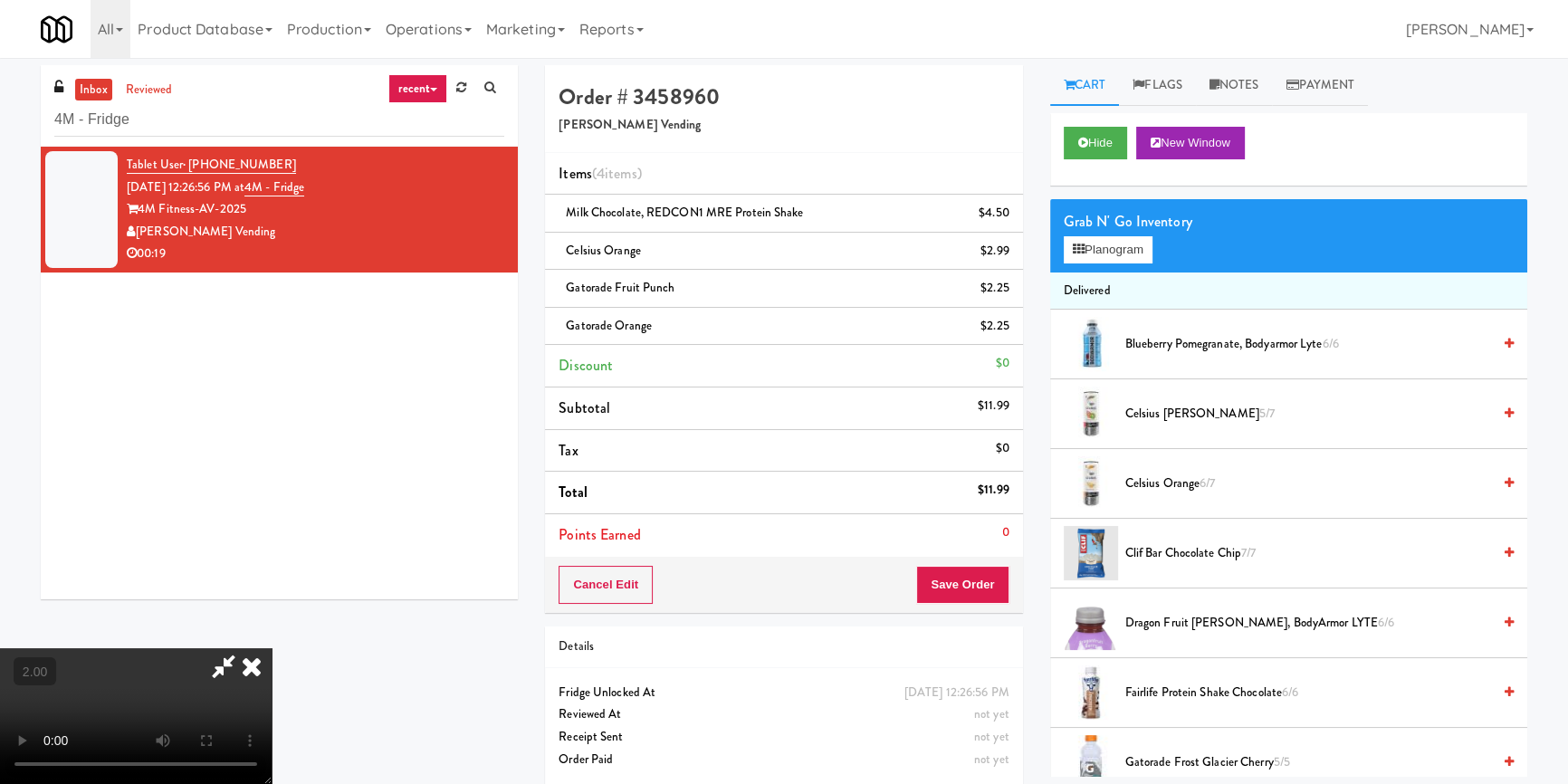
click at [897, 43] on div "All 325 Vending [URL][DOMAIN_NAME] 901 Smrt Mrkt [URL][DOMAIN_NAME] 9518002 [GE…" at bounding box center [784, 28] width 1487 height 58
click at [271, 648] on icon at bounding box center [252, 666] width 40 height 36
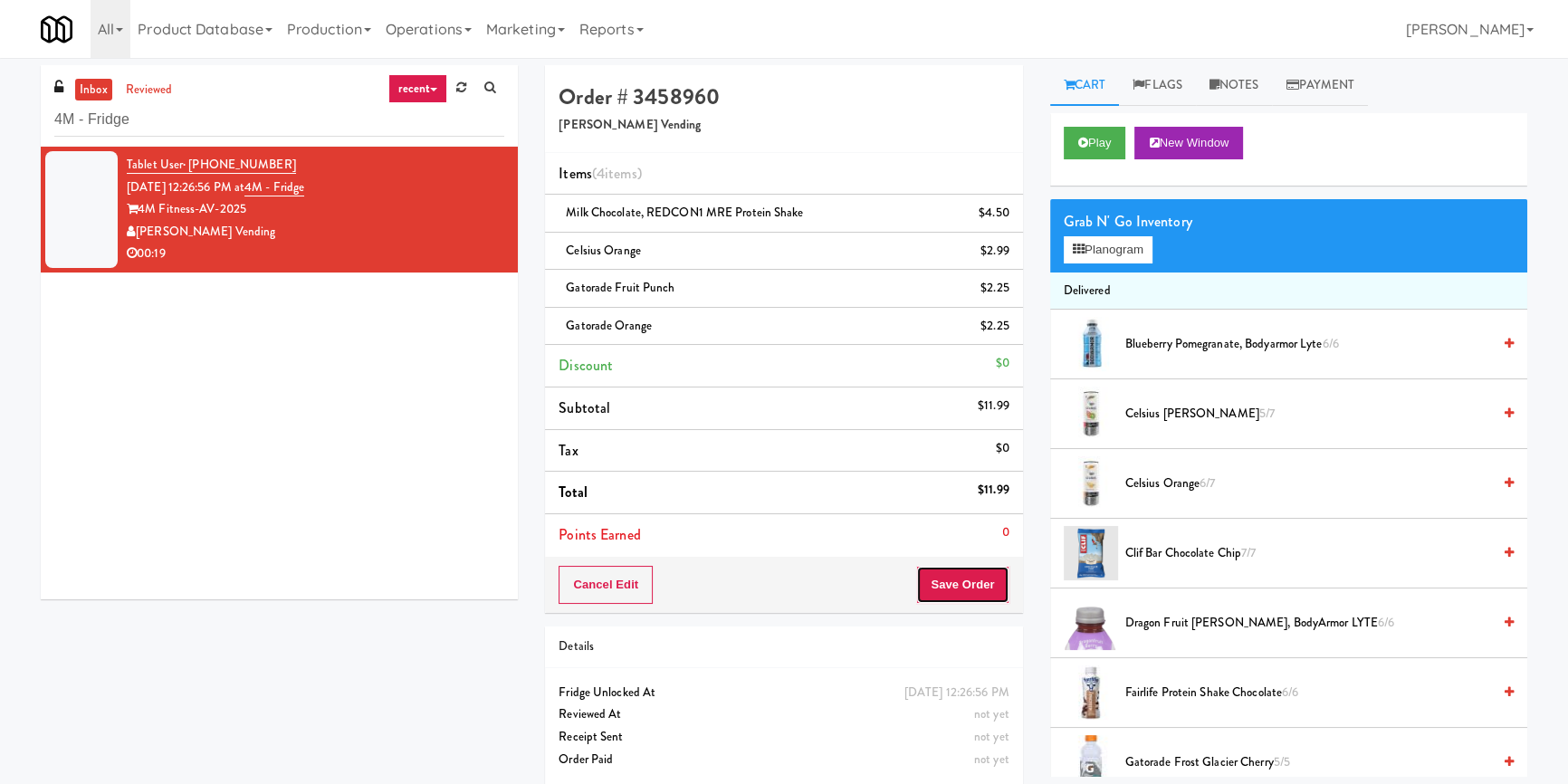
click at [990, 583] on button "Save Order" at bounding box center [963, 584] width 92 height 38
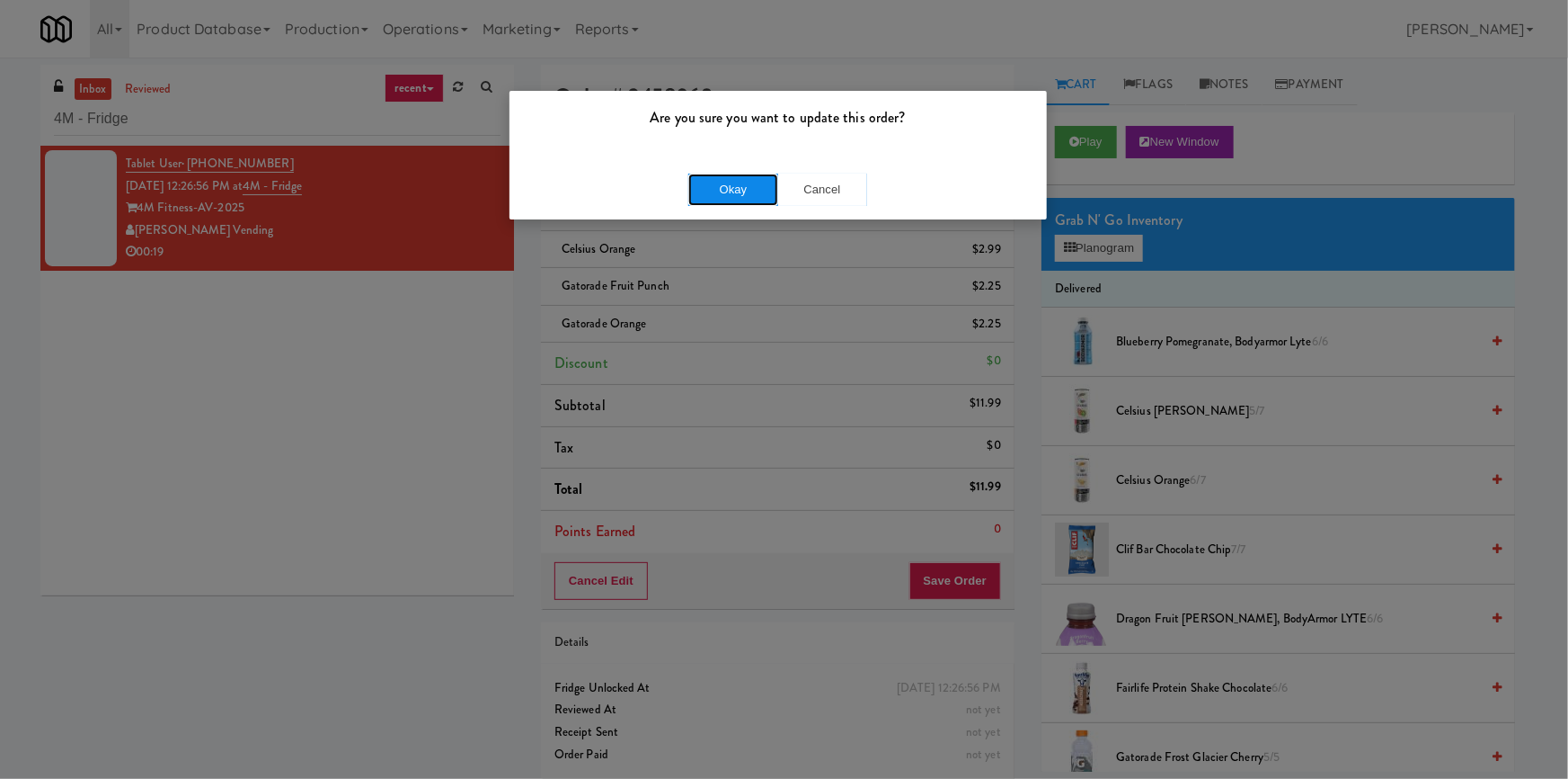
click at [746, 182] on button "Okay" at bounding box center [733, 189] width 89 height 32
